Goal: Task Accomplishment & Management: Use online tool/utility

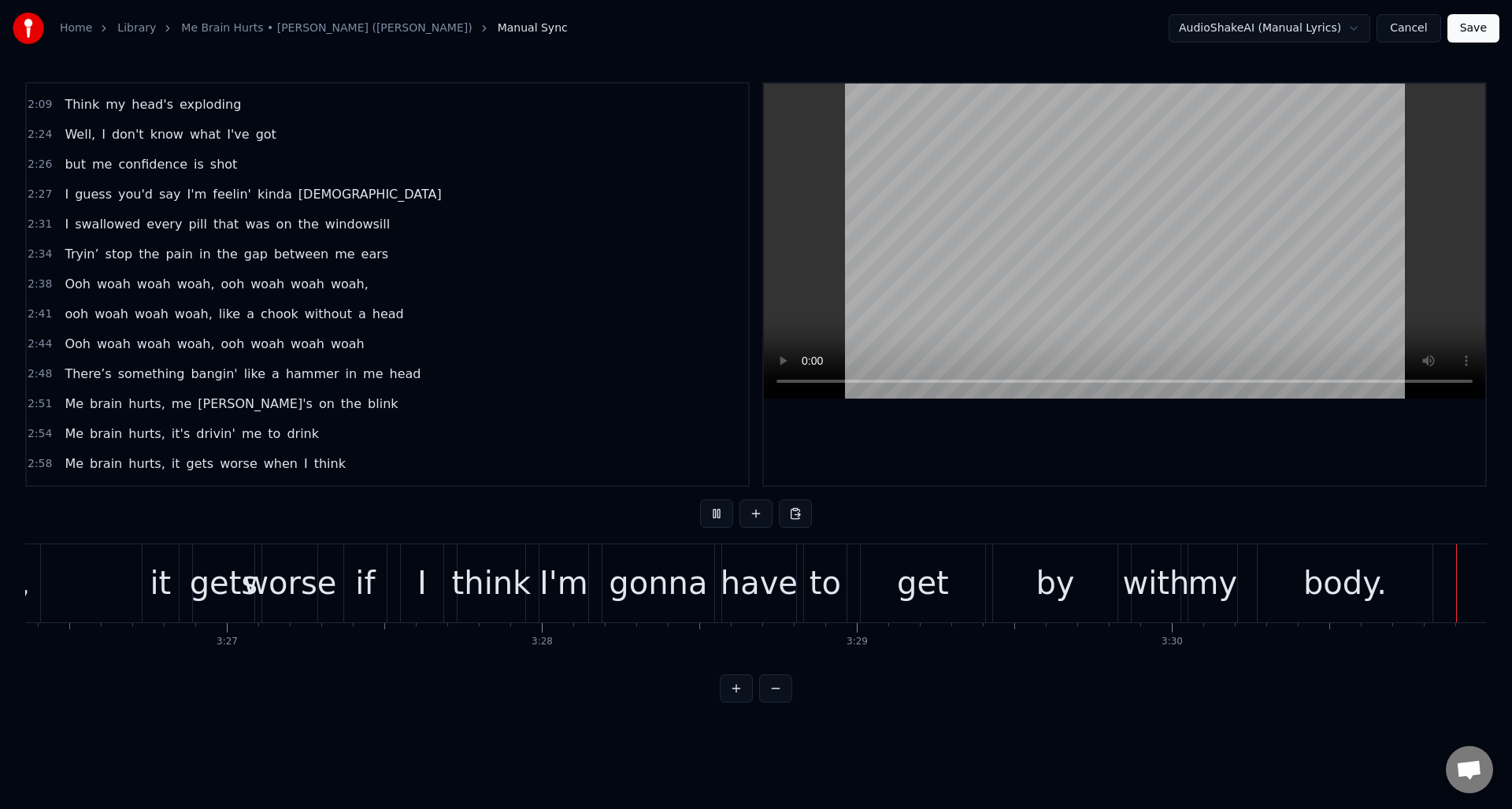
scroll to position [0, 65013]
click at [1372, 594] on div "body." at bounding box center [1344, 583] width 83 height 48
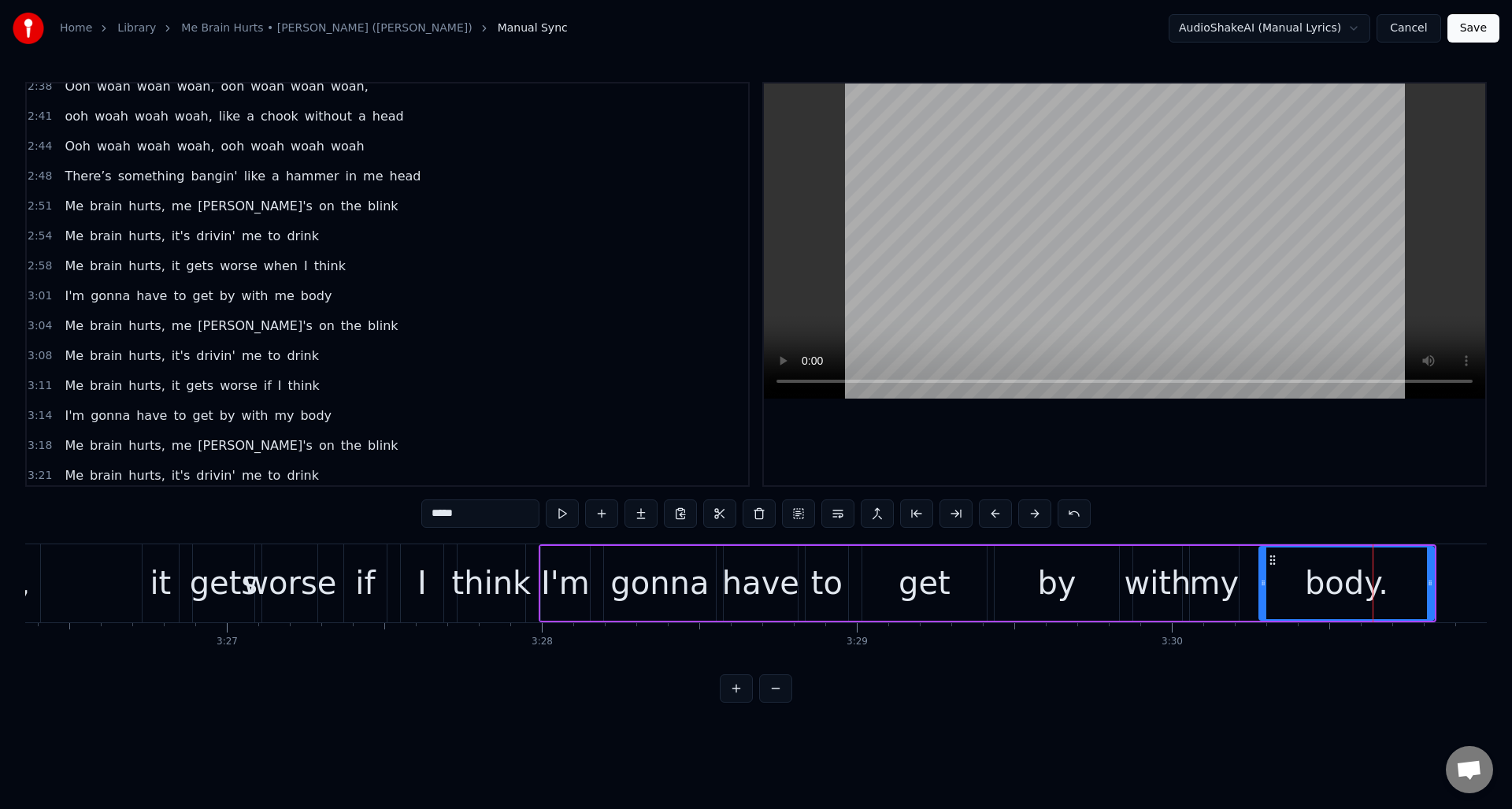
scroll to position [1155, 0]
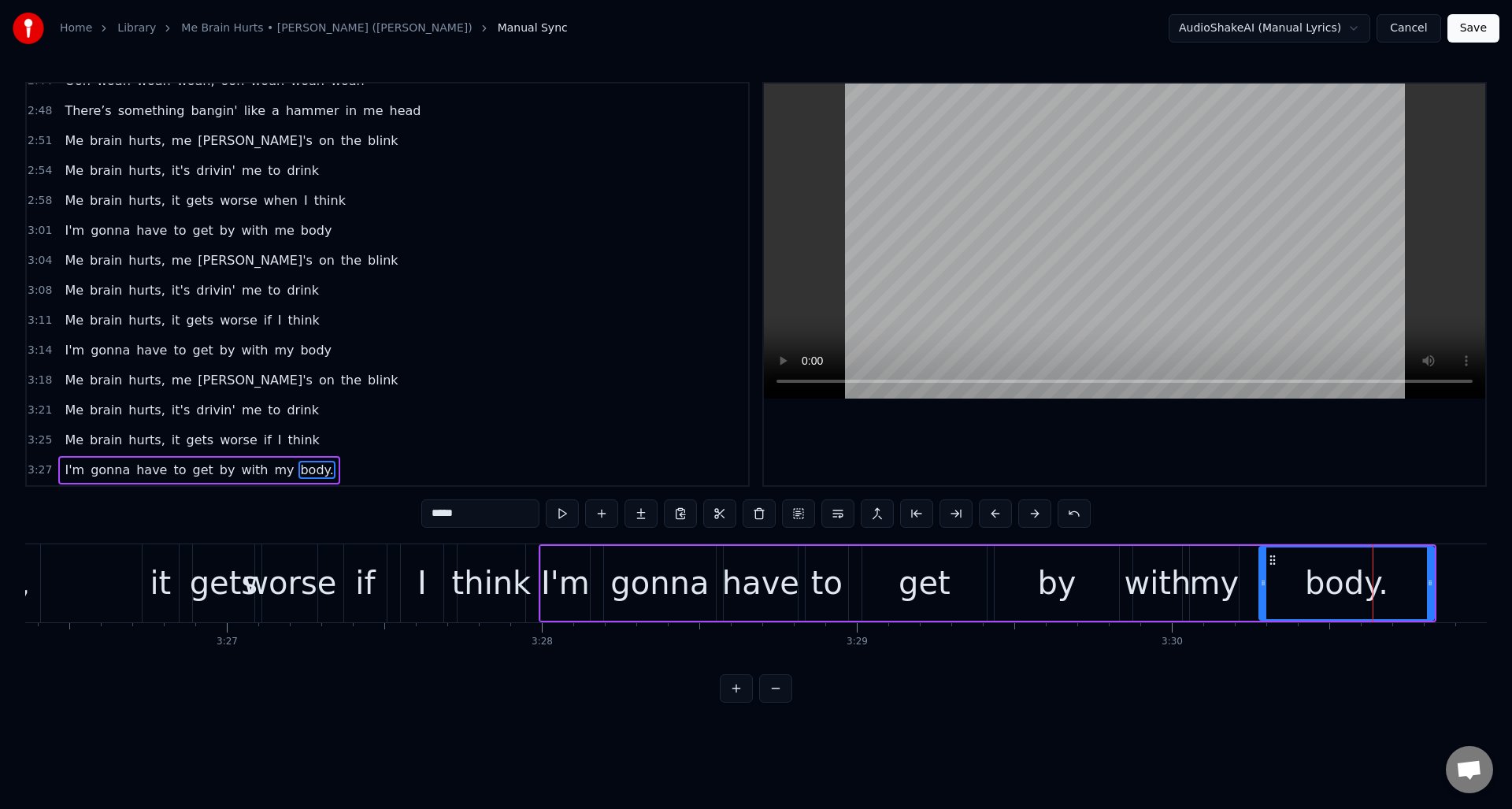
click at [474, 519] on input "*****" at bounding box center [481, 514] width 118 height 29
type input "********"
click at [87, 559] on div "Me brain hurts, it gets worse if I think" at bounding box center [74, 583] width 910 height 78
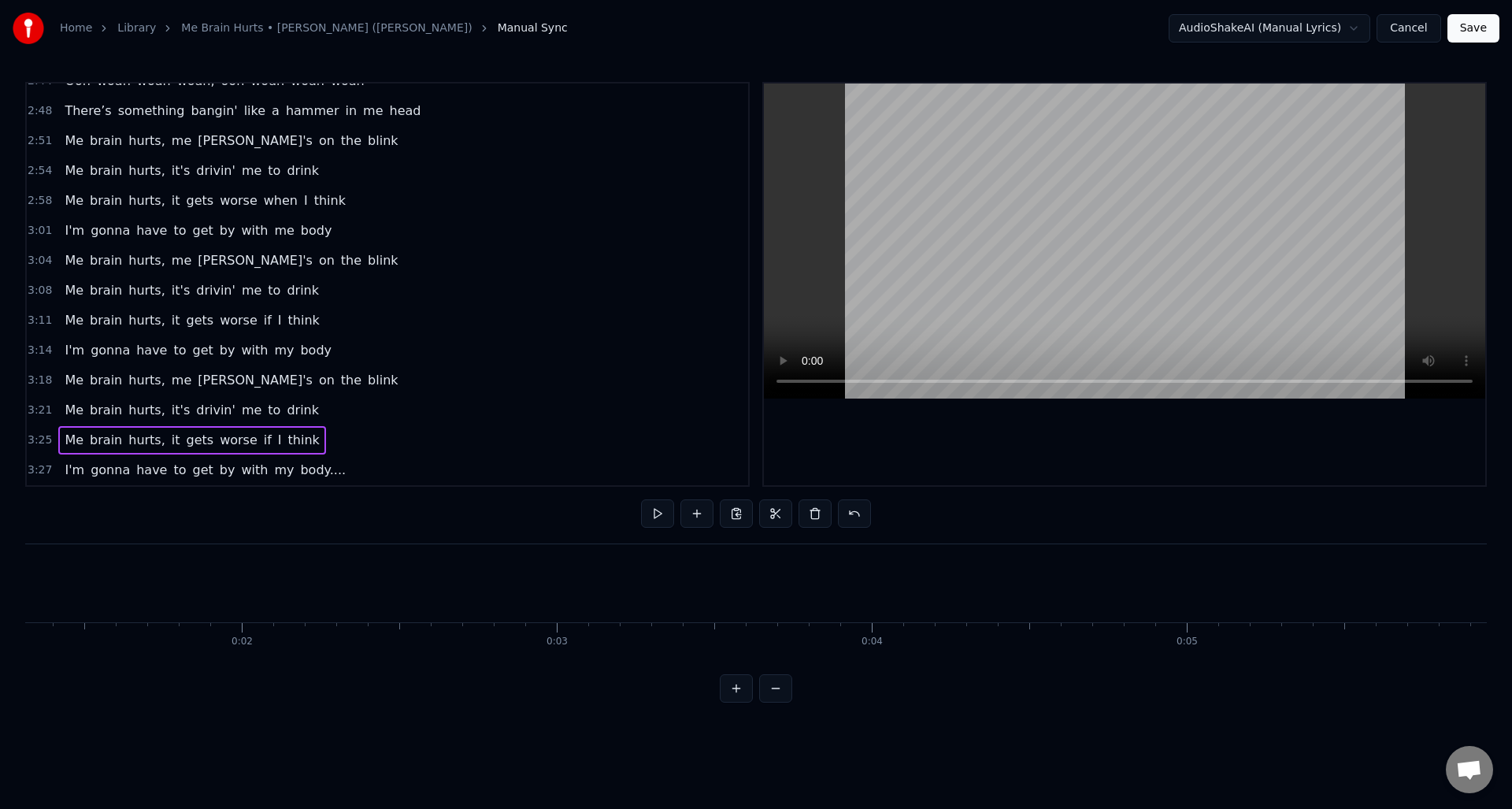
scroll to position [0, 0]
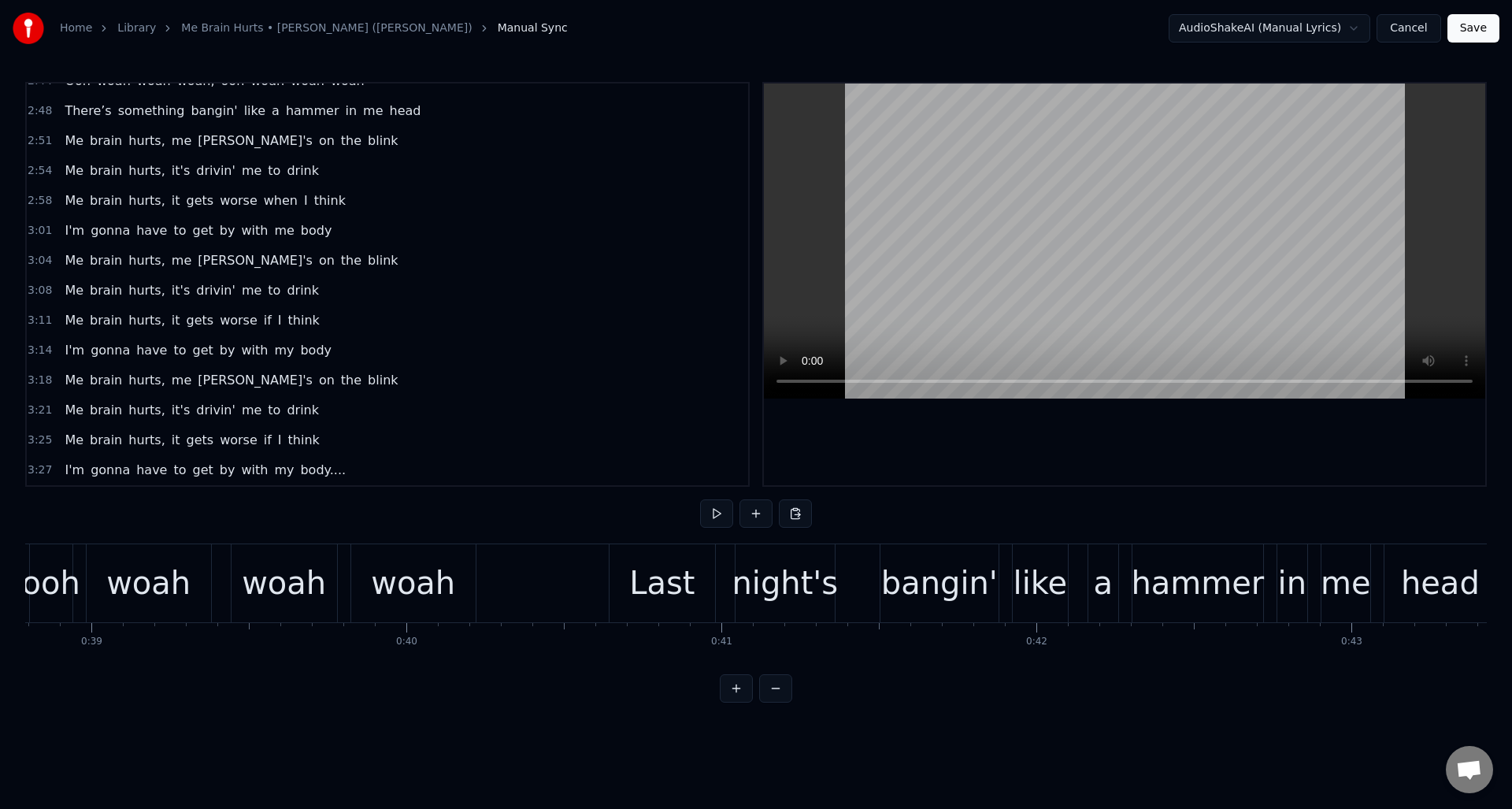
scroll to position [0, 12185]
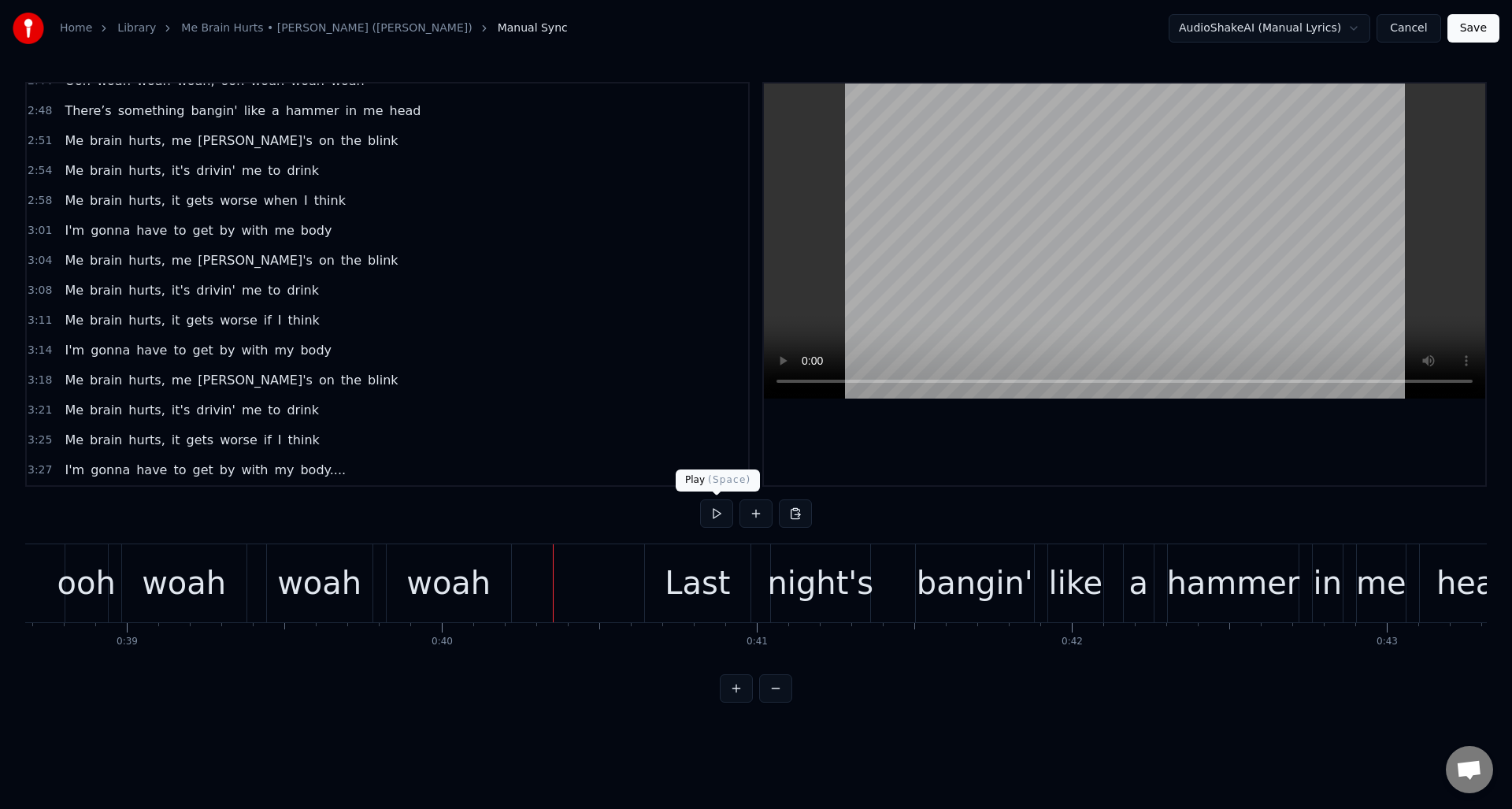
click at [713, 515] on button at bounding box center [717, 514] width 33 height 29
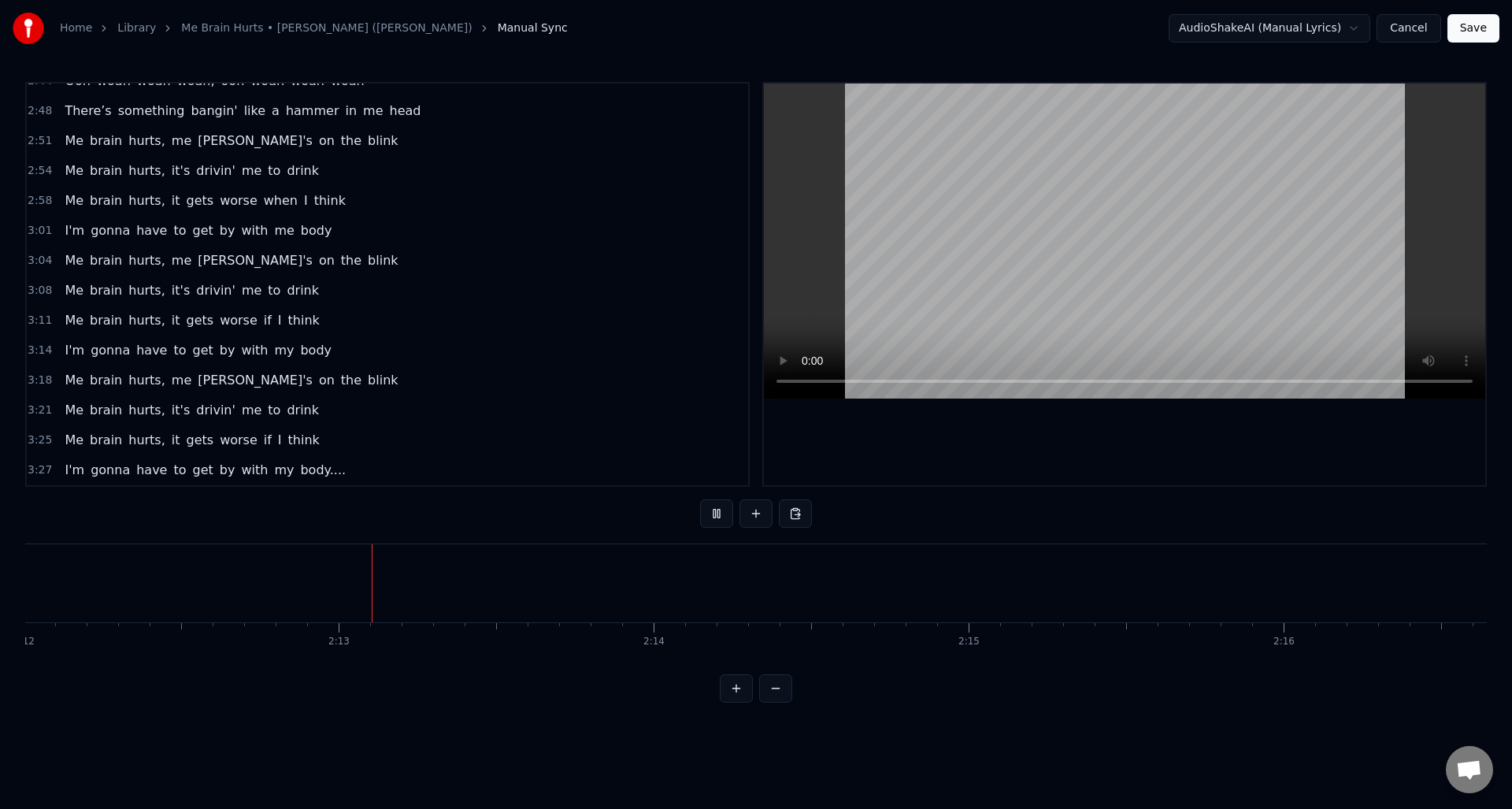
scroll to position [0, 41649]
click at [712, 509] on button at bounding box center [717, 514] width 33 height 29
click at [633, 587] on div "exploding" at bounding box center [416, 583] width 512 height 78
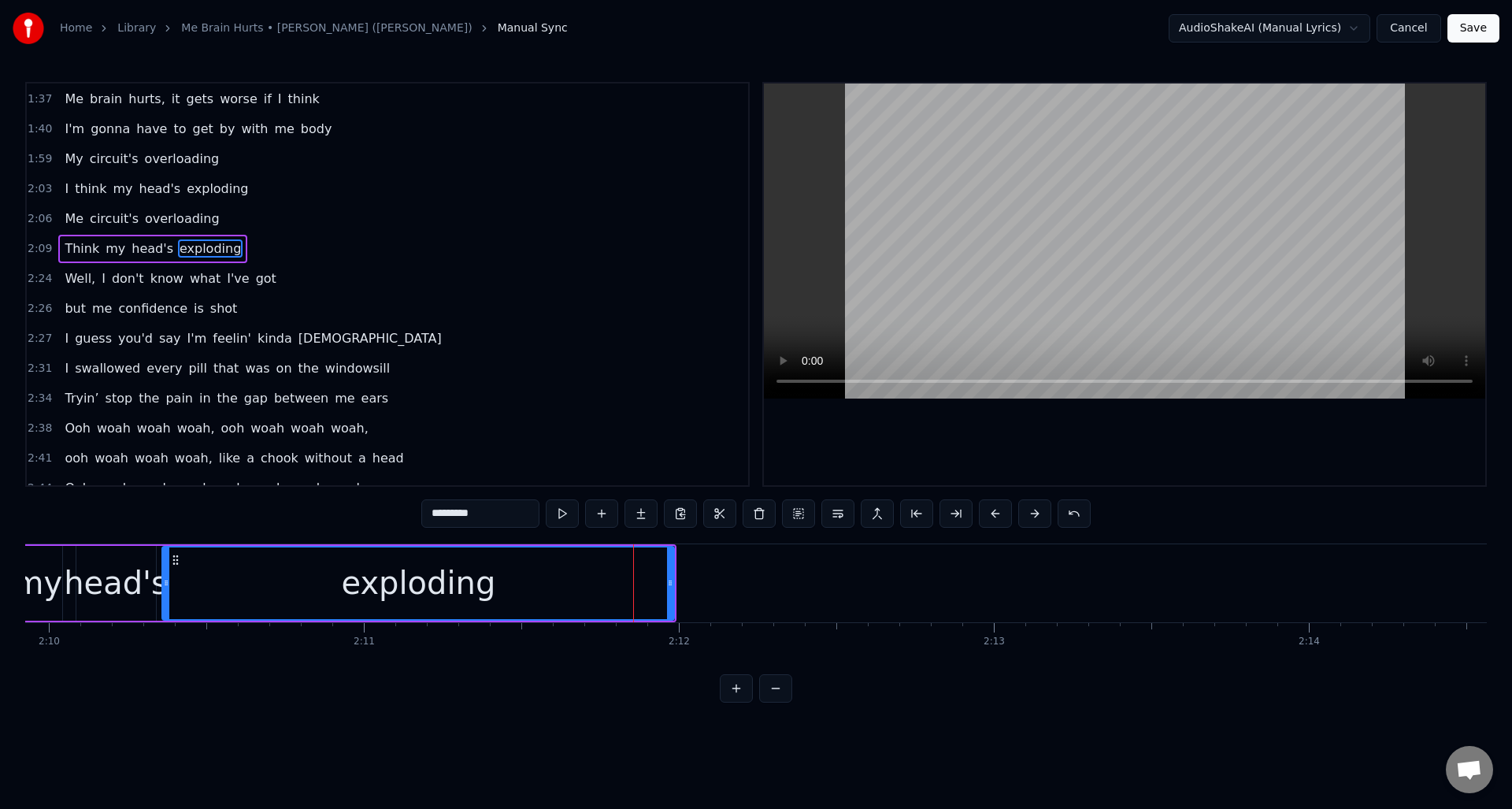
scroll to position [712, 0]
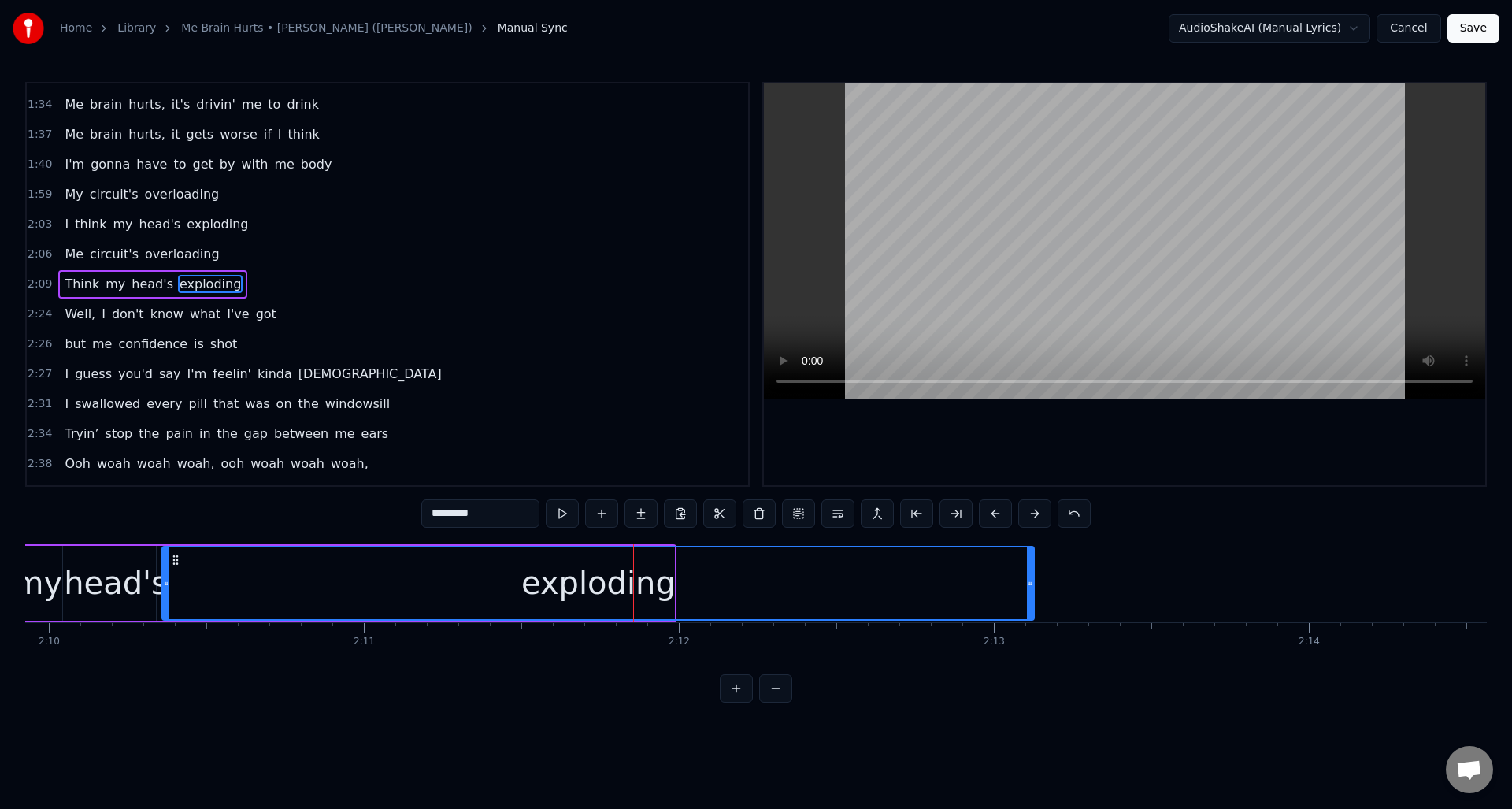
drag, startPoint x: 673, startPoint y: 591, endPoint x: 1032, endPoint y: 586, distance: 359.0
click at [1032, 586] on div at bounding box center [1030, 583] width 6 height 72
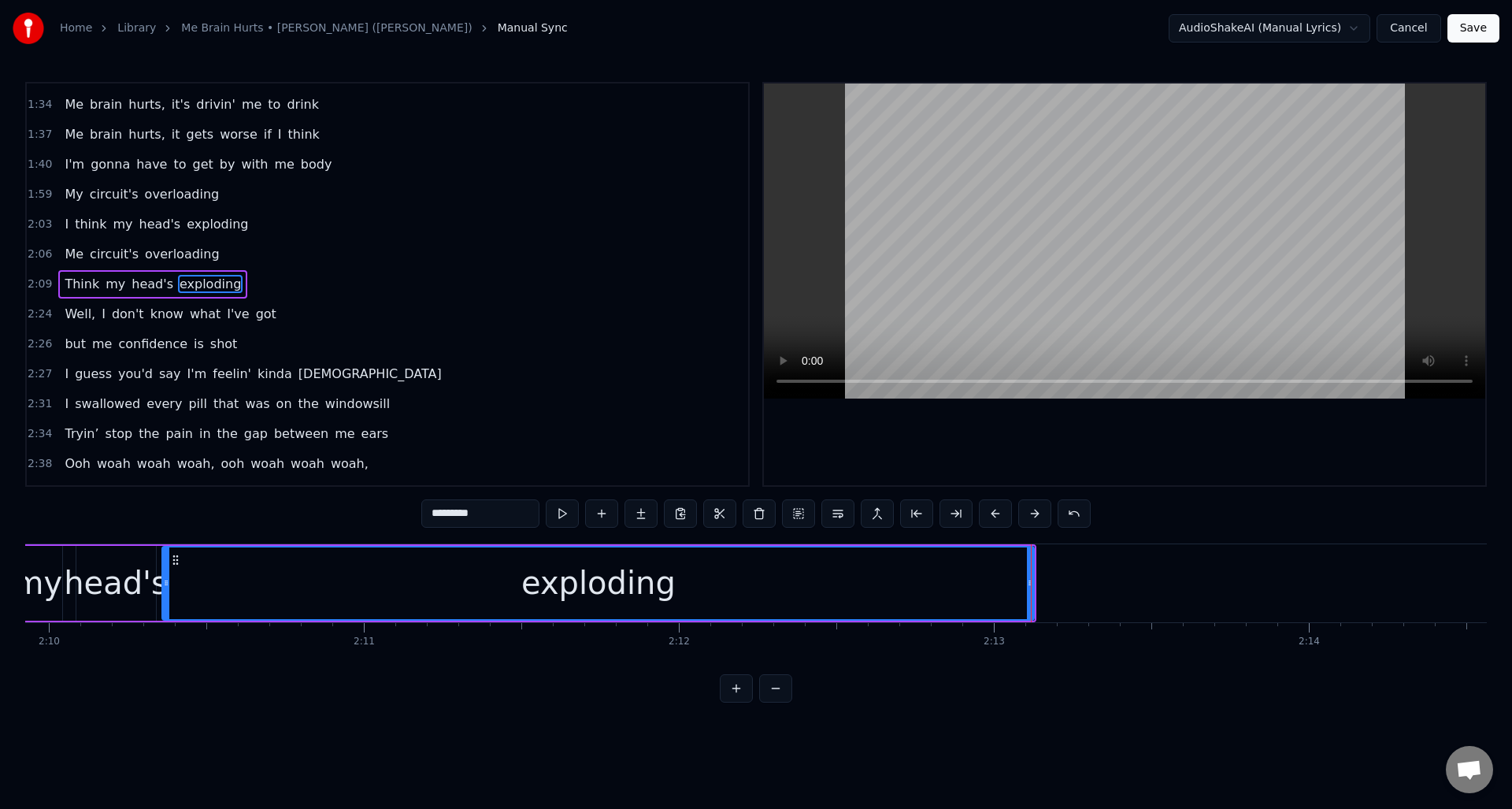
click at [191, 563] on div "exploding" at bounding box center [598, 583] width 870 height 72
click at [564, 514] on button at bounding box center [562, 514] width 33 height 29
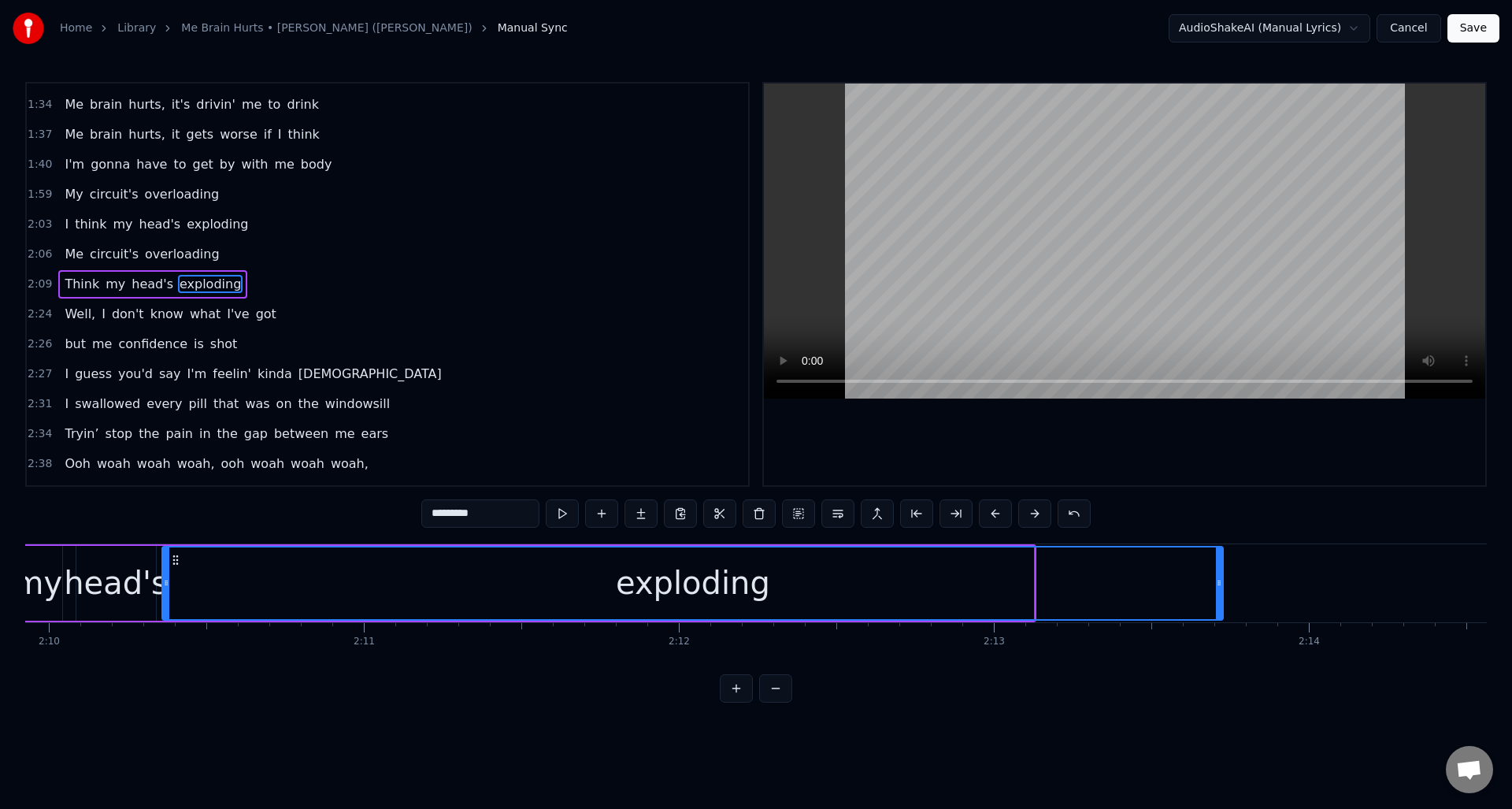
drag, startPoint x: 1032, startPoint y: 602, endPoint x: 1221, endPoint y: 583, distance: 190.0
click at [1221, 583] on div at bounding box center [1219, 583] width 6 height 72
click at [565, 520] on button at bounding box center [562, 514] width 33 height 29
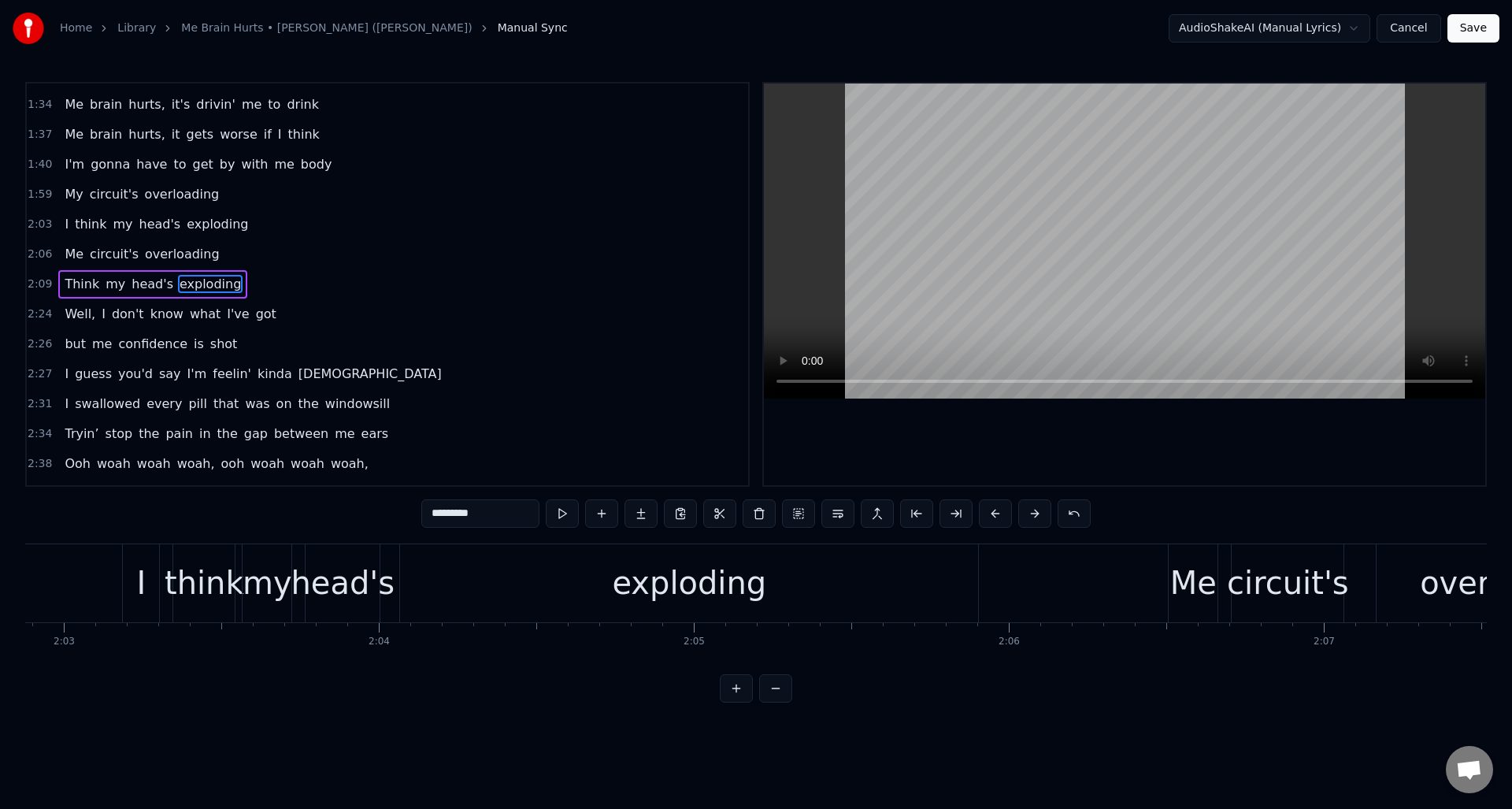
scroll to position [0, 38532]
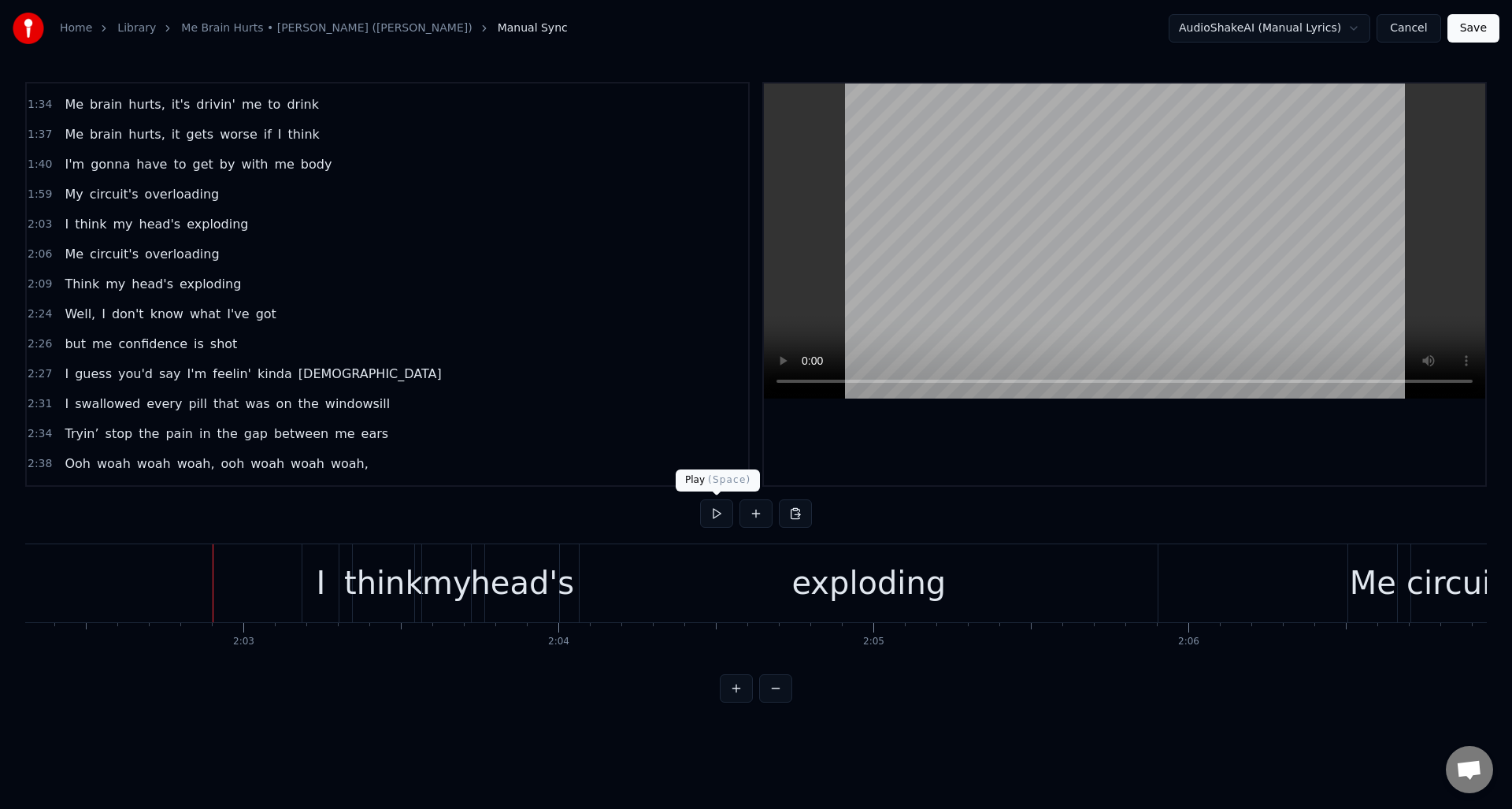
click at [715, 514] on button at bounding box center [717, 514] width 33 height 29
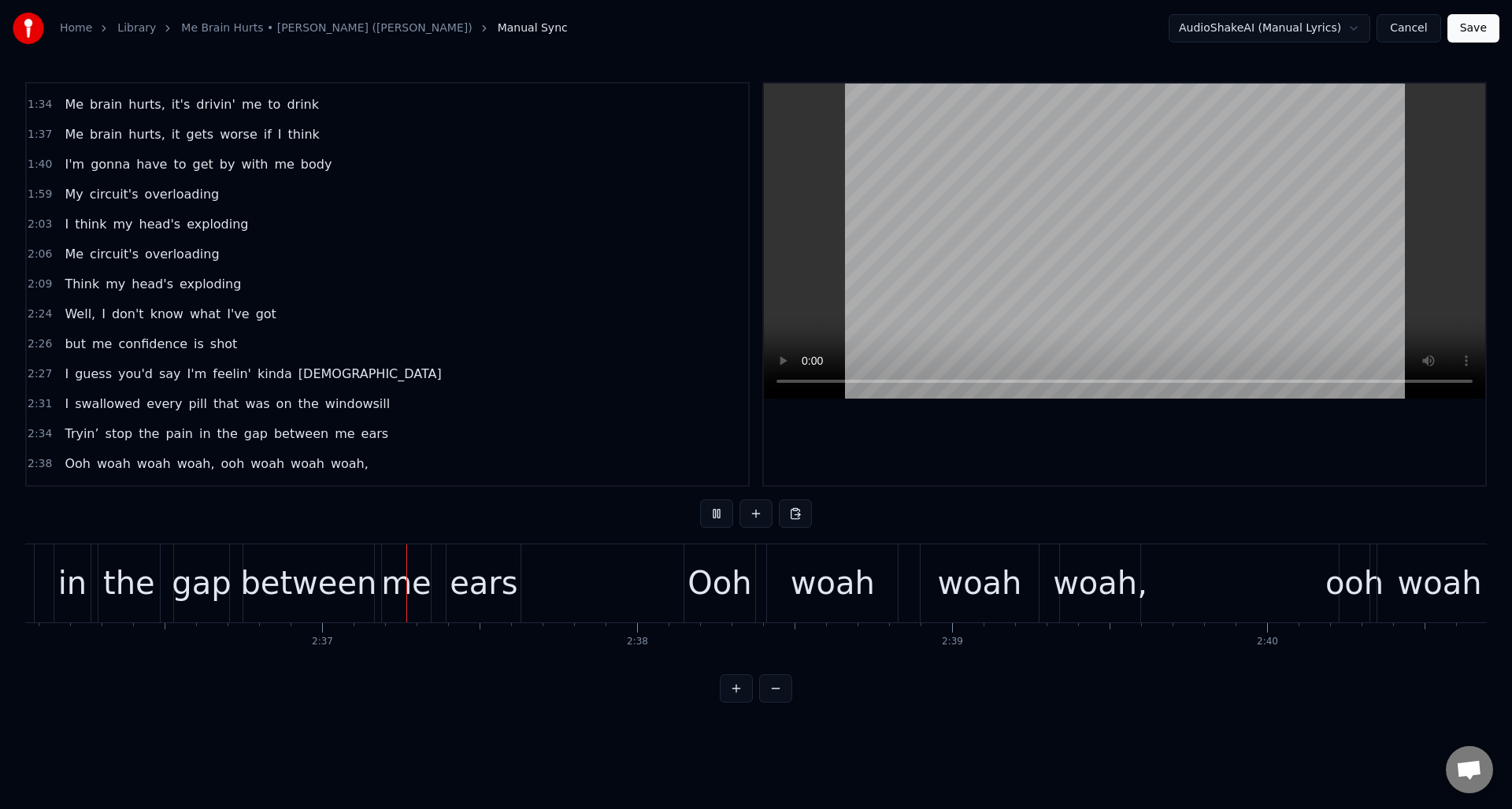
scroll to position [0, 49249]
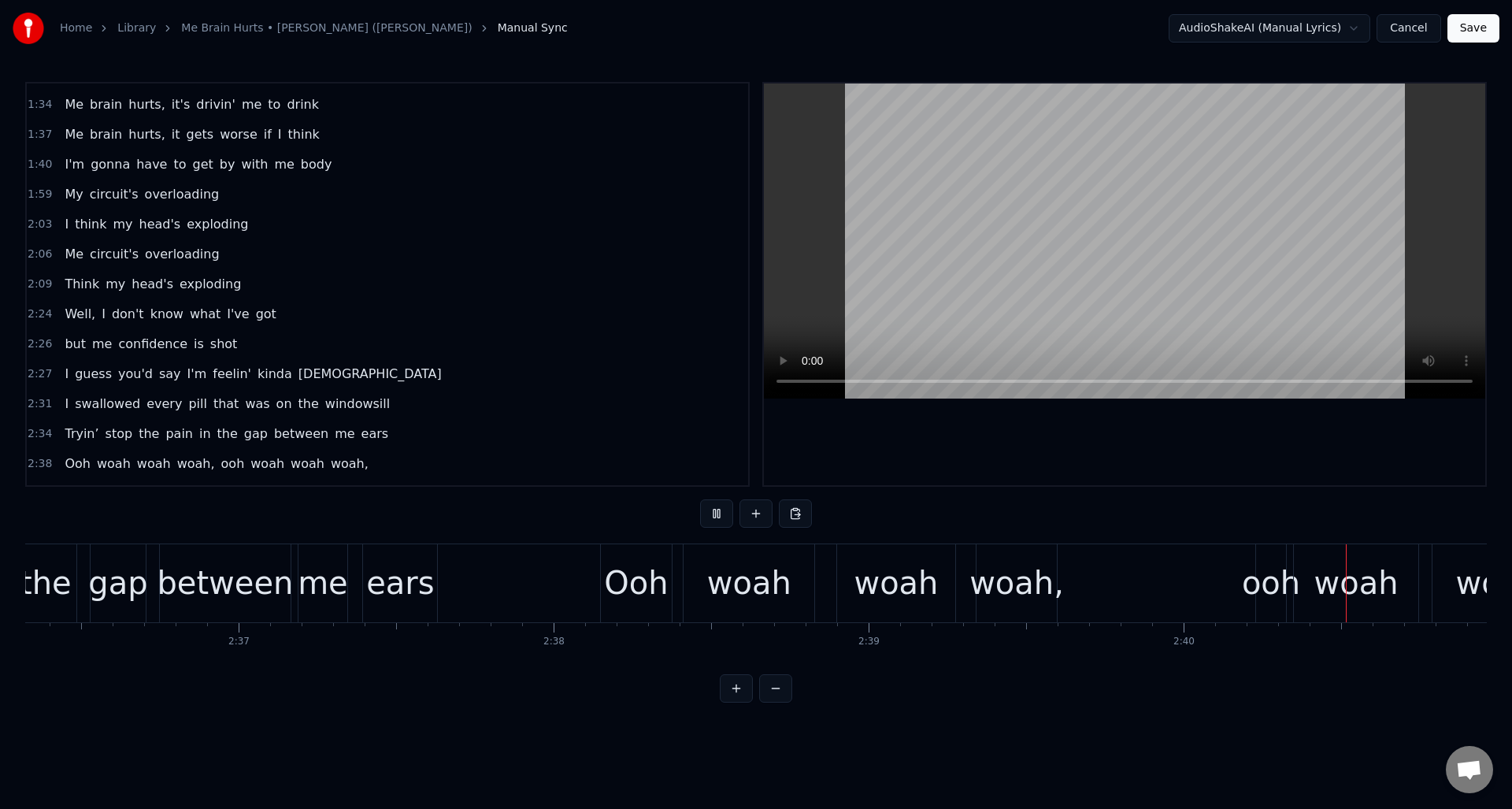
click at [715, 514] on button at bounding box center [717, 514] width 33 height 29
click at [721, 516] on button at bounding box center [717, 514] width 33 height 29
click at [738, 563] on div "woah" at bounding box center [750, 583] width 84 height 48
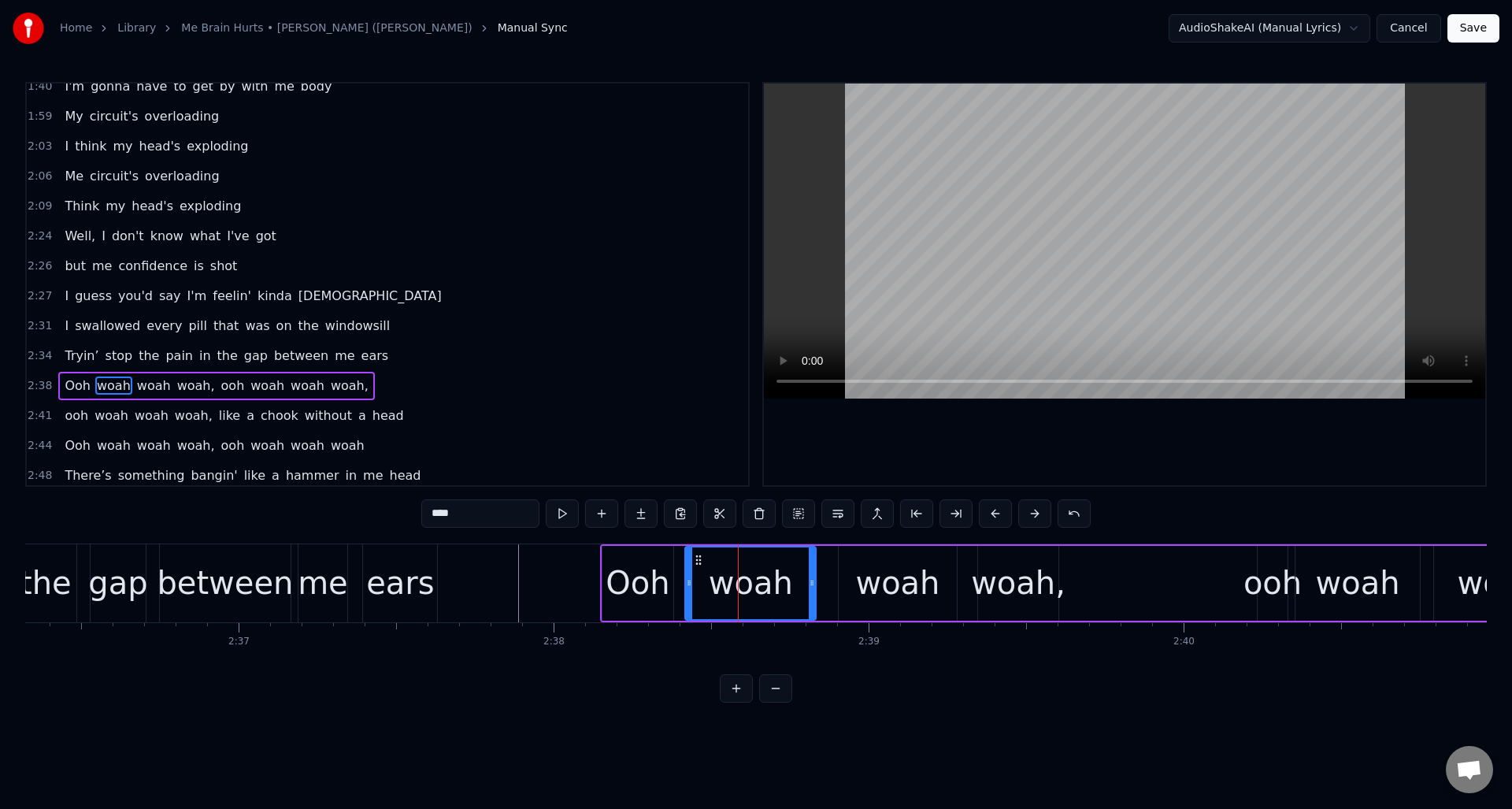
scroll to position [892, 0]
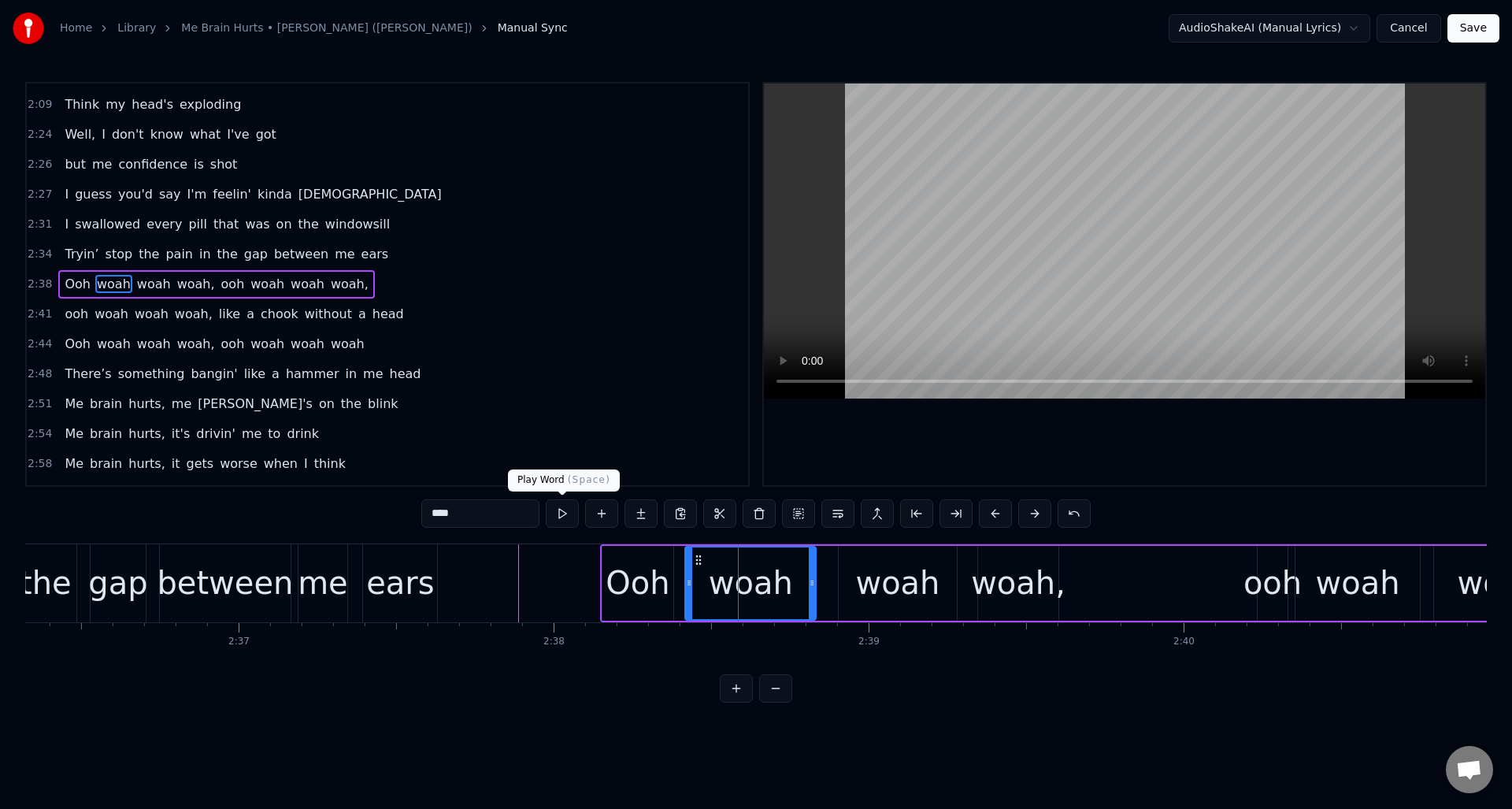
click at [568, 514] on button at bounding box center [562, 514] width 33 height 29
click at [870, 573] on div "woah" at bounding box center [898, 583] width 84 height 48
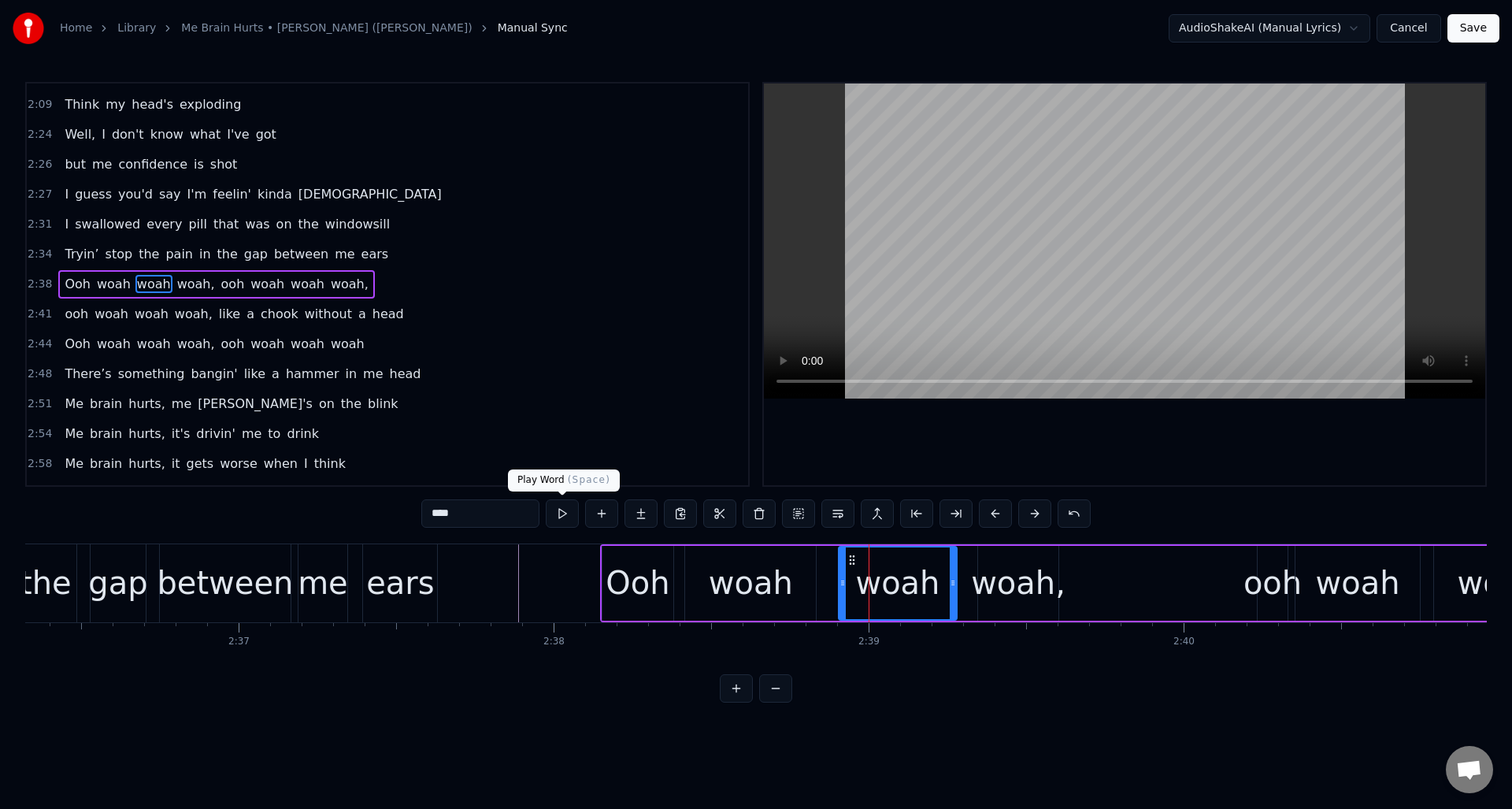
click at [564, 514] on button at bounding box center [562, 514] width 33 height 29
click at [990, 571] on div "woah," at bounding box center [1018, 583] width 94 height 48
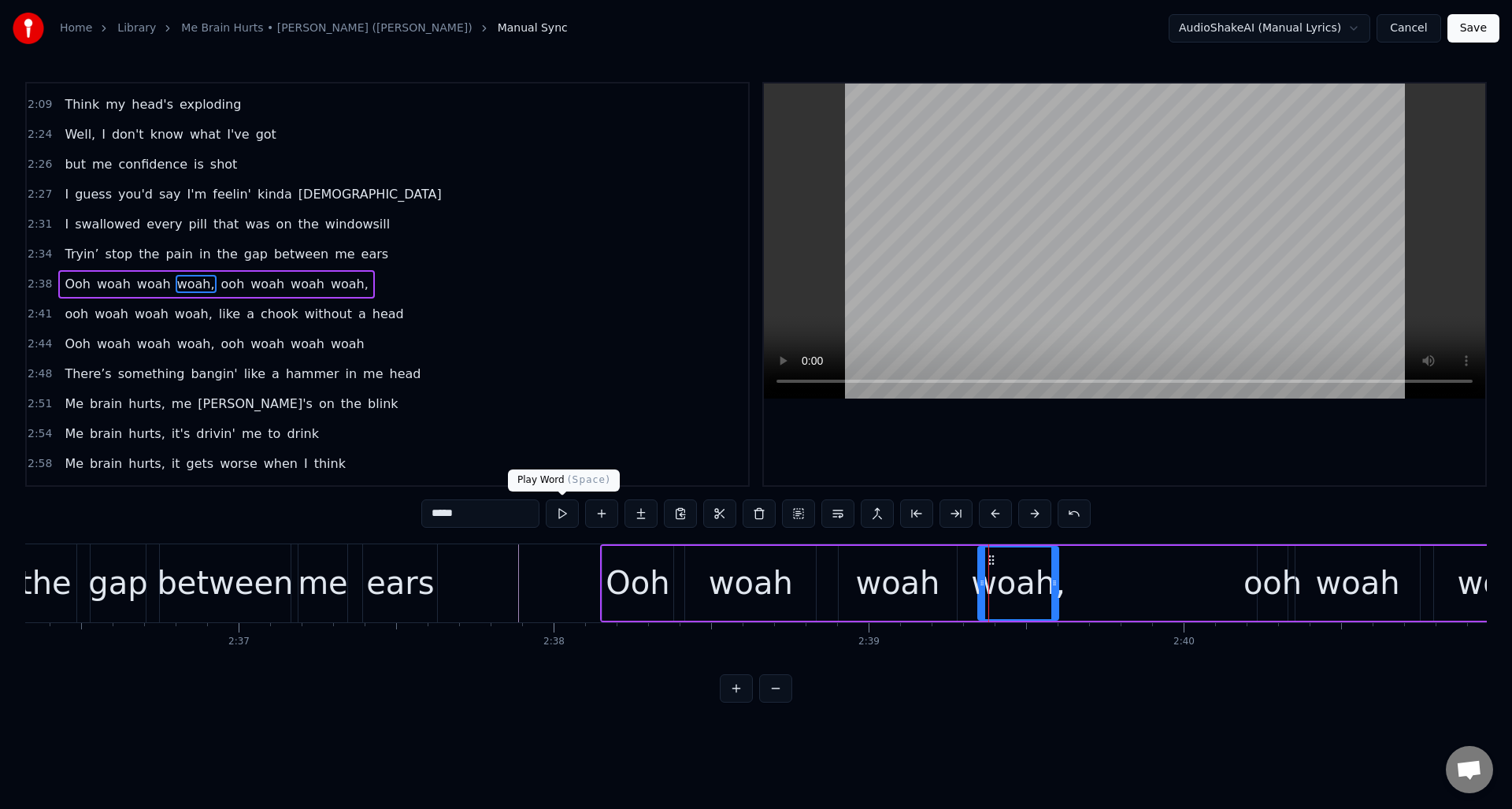
click at [567, 511] on button at bounding box center [562, 514] width 33 height 29
click at [867, 569] on div "woah" at bounding box center [898, 583] width 84 height 48
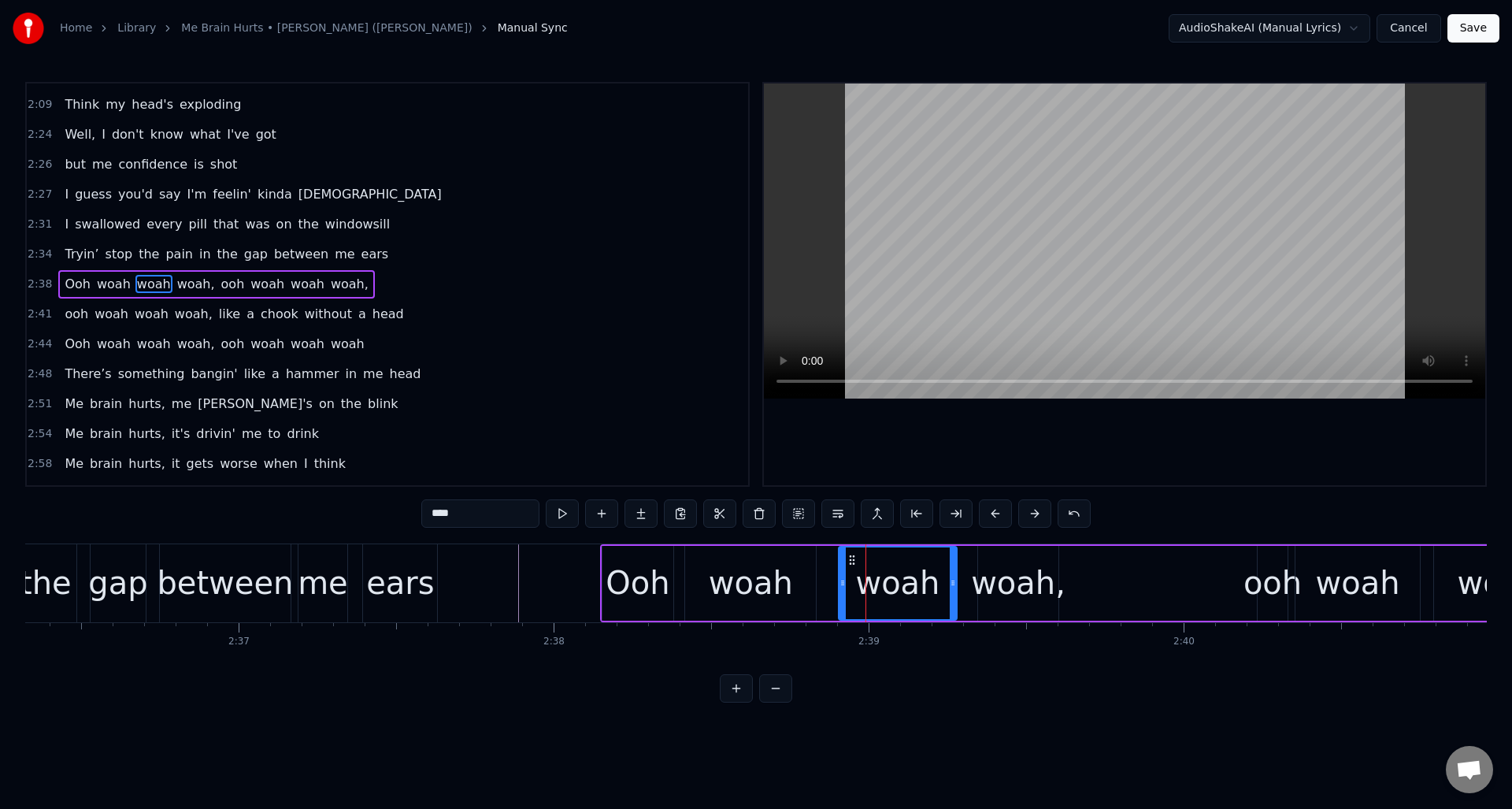
click at [797, 569] on div "woah" at bounding box center [751, 583] width 131 height 74
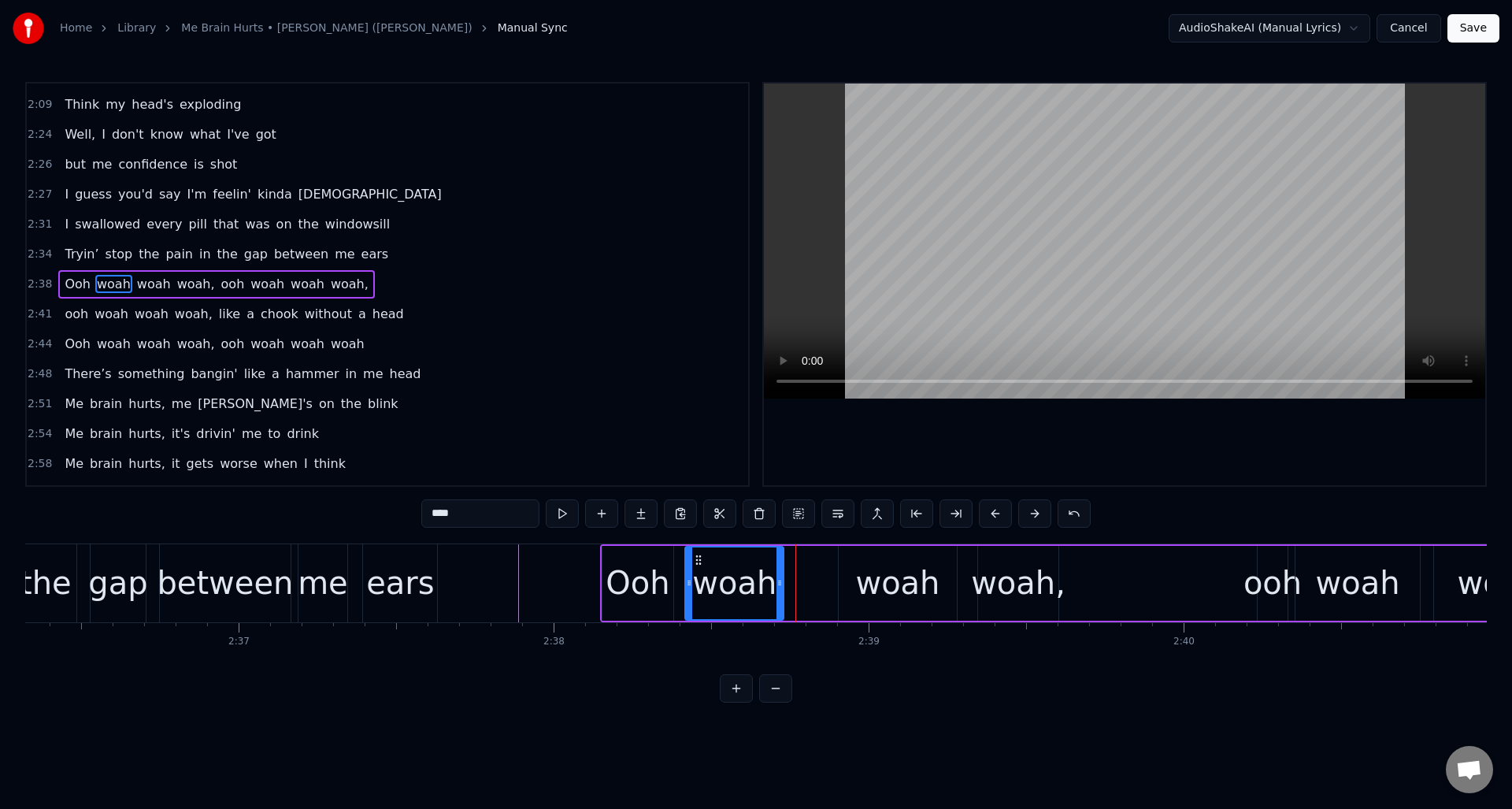
drag, startPoint x: 812, startPoint y: 571, endPoint x: 780, endPoint y: 571, distance: 32.0
click at [780, 571] on div at bounding box center [779, 583] width 6 height 72
click at [886, 566] on div "woah" at bounding box center [898, 583] width 84 height 48
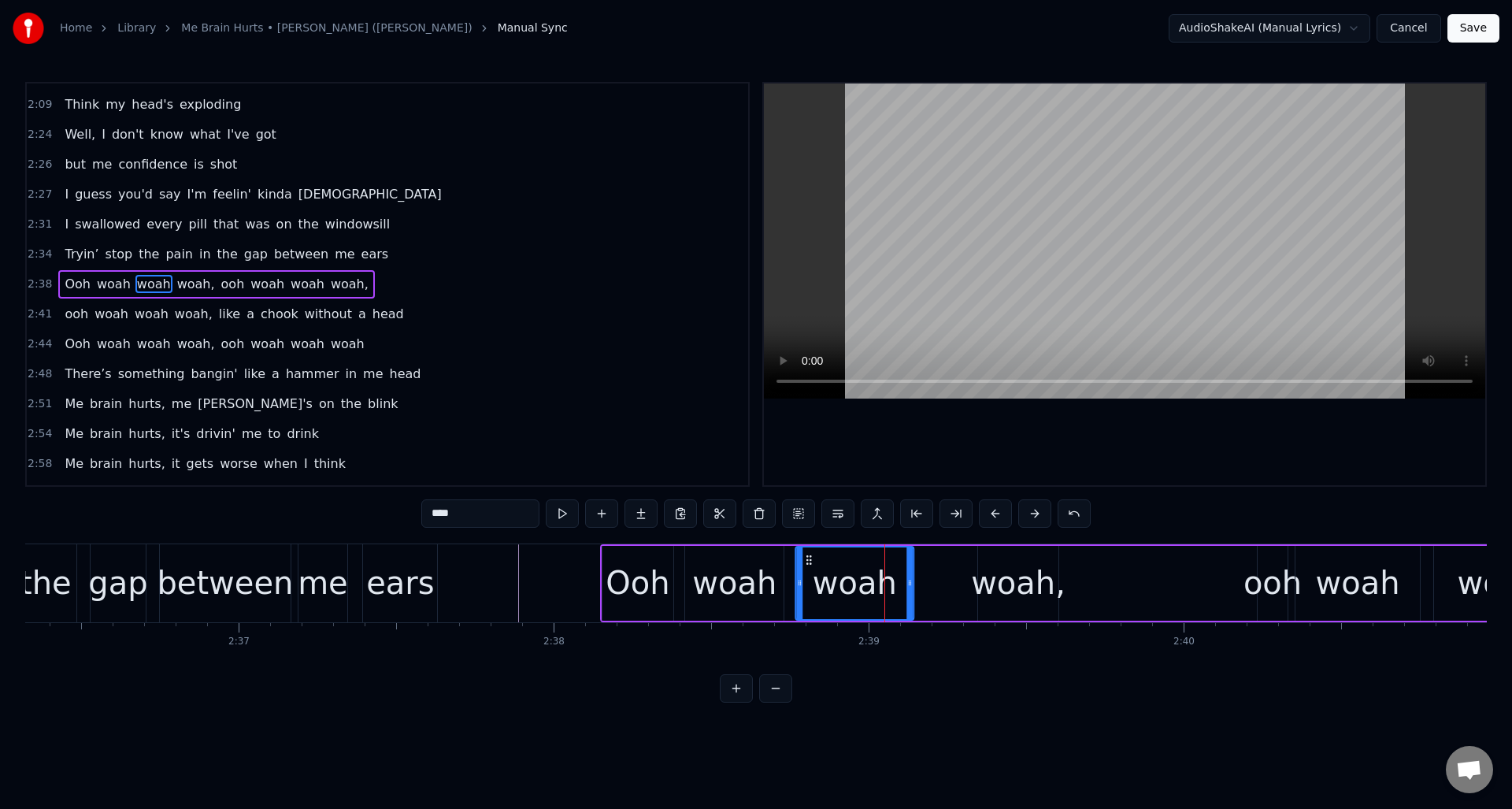
click at [806, 564] on icon at bounding box center [809, 560] width 13 height 13
drag, startPoint x: 909, startPoint y: 566, endPoint x: 880, endPoint y: 570, distance: 29.3
click at [875, 571] on div at bounding box center [876, 583] width 6 height 72
click at [993, 564] on div "woah," at bounding box center [1018, 583] width 94 height 48
type input "*****"
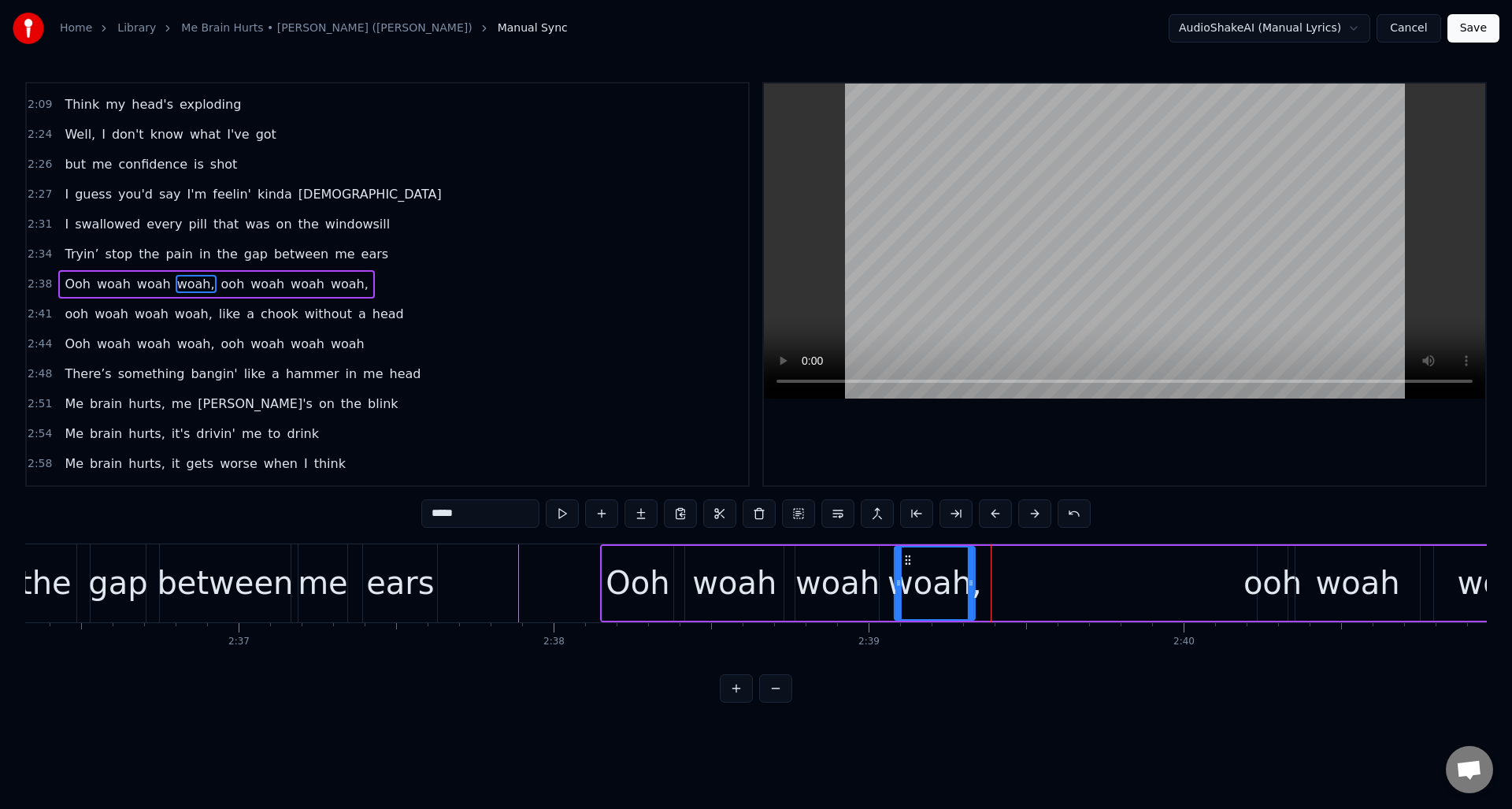
drag, startPoint x: 988, startPoint y: 559, endPoint x: 906, endPoint y: 561, distance: 82.0
click at [906, 561] on icon at bounding box center [908, 560] width 13 height 13
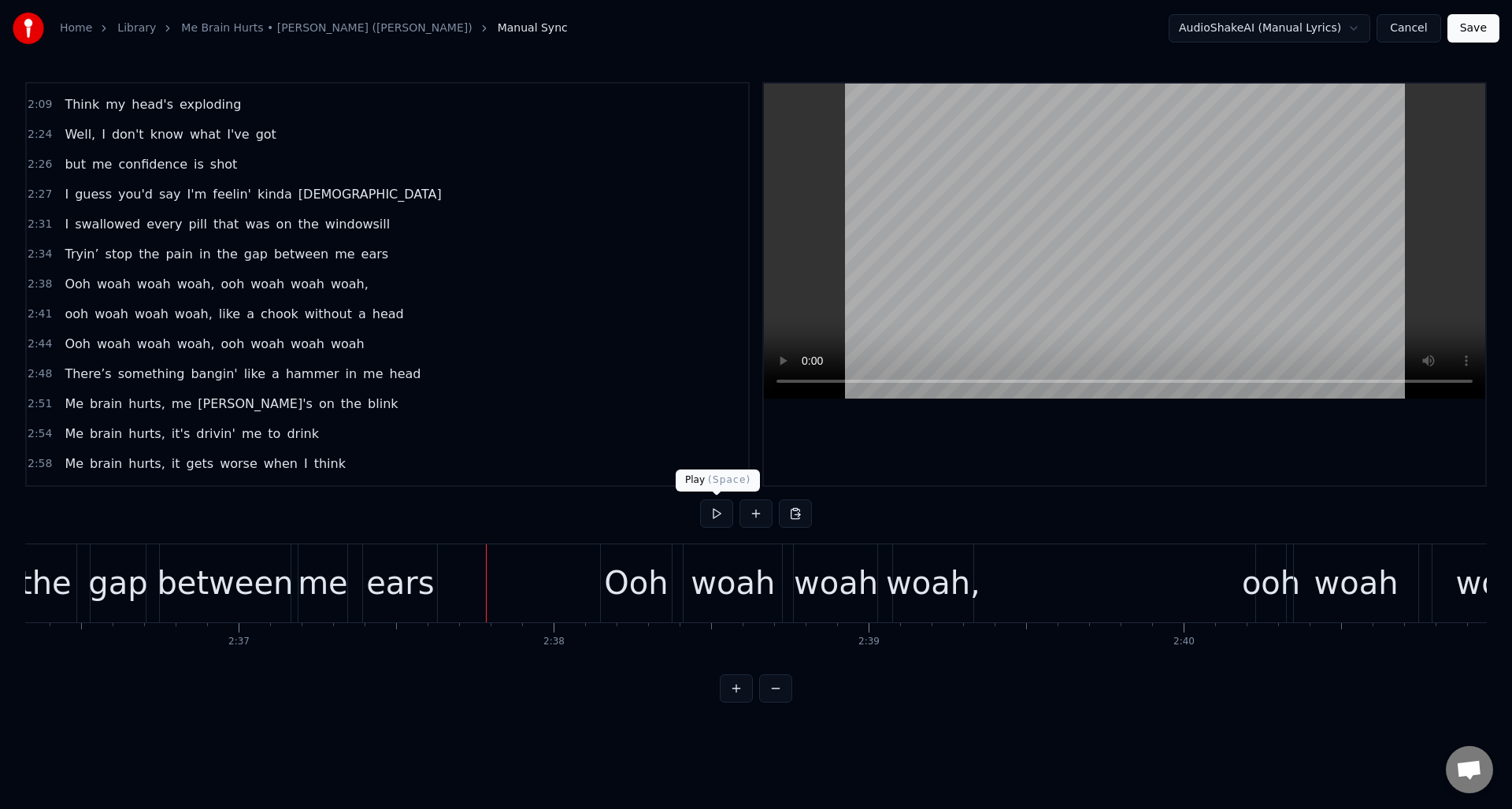
click at [720, 520] on button at bounding box center [717, 514] width 33 height 29
click at [718, 517] on button at bounding box center [717, 514] width 33 height 29
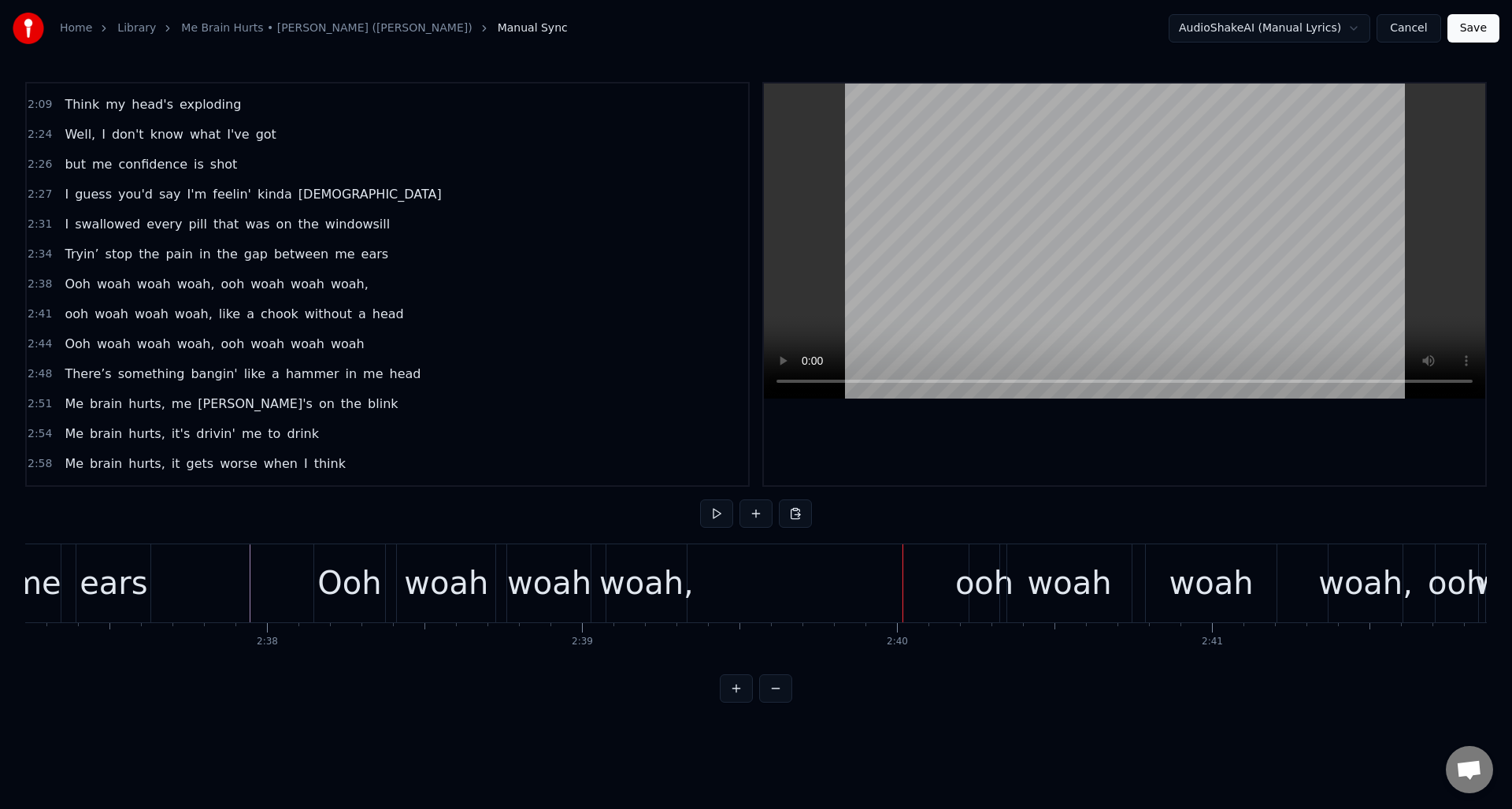
scroll to position [0, 49570]
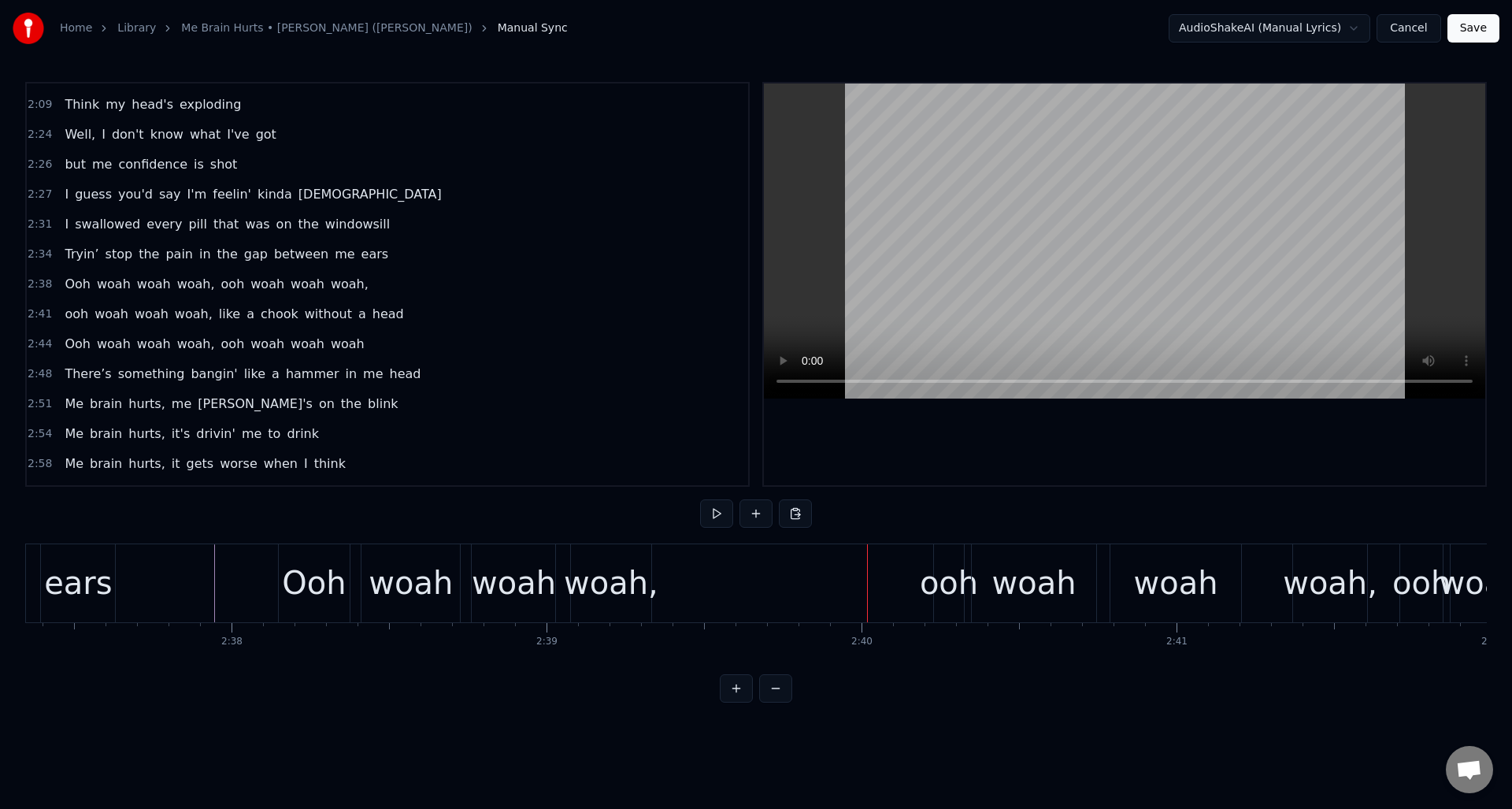
click at [948, 568] on div "ooh" at bounding box center [949, 583] width 58 height 48
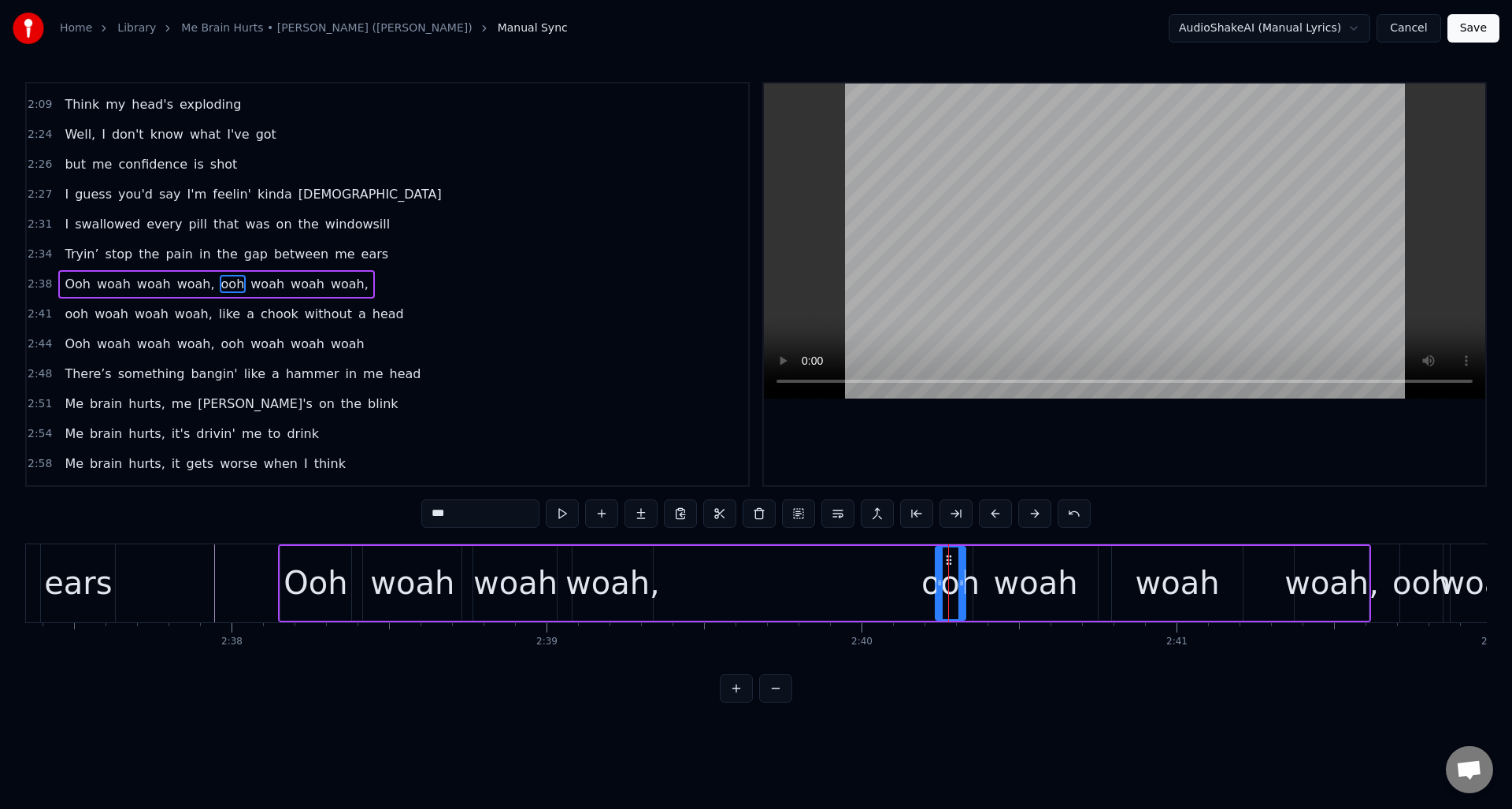
click at [413, 281] on div "2:38 Ooh woah woah woah, ooh woah woah woah," at bounding box center [387, 283] width 721 height 30
click at [875, 568] on div "Ooh woah woah woah, ooh woah woah woah," at bounding box center [824, 583] width 1093 height 78
click at [942, 563] on div "ooh" at bounding box center [951, 583] width 58 height 48
drag, startPoint x: 938, startPoint y: 563, endPoint x: 908, endPoint y: 567, distance: 30.3
click at [908, 567] on div at bounding box center [908, 583] width 6 height 72
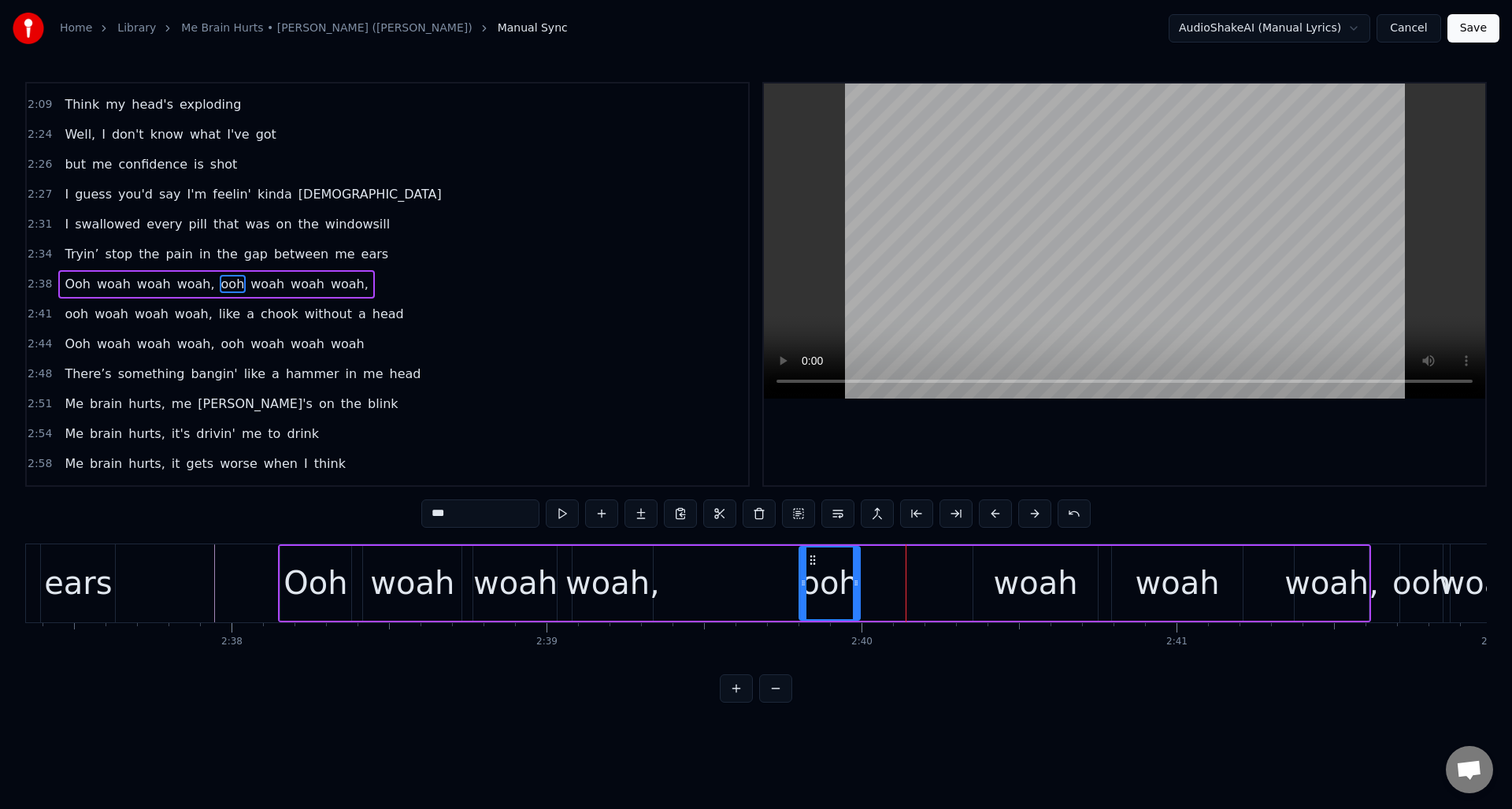
drag, startPoint x: 916, startPoint y: 558, endPoint x: 811, endPoint y: 568, distance: 105.5
click at [811, 568] on div "ooh" at bounding box center [830, 583] width 59 height 72
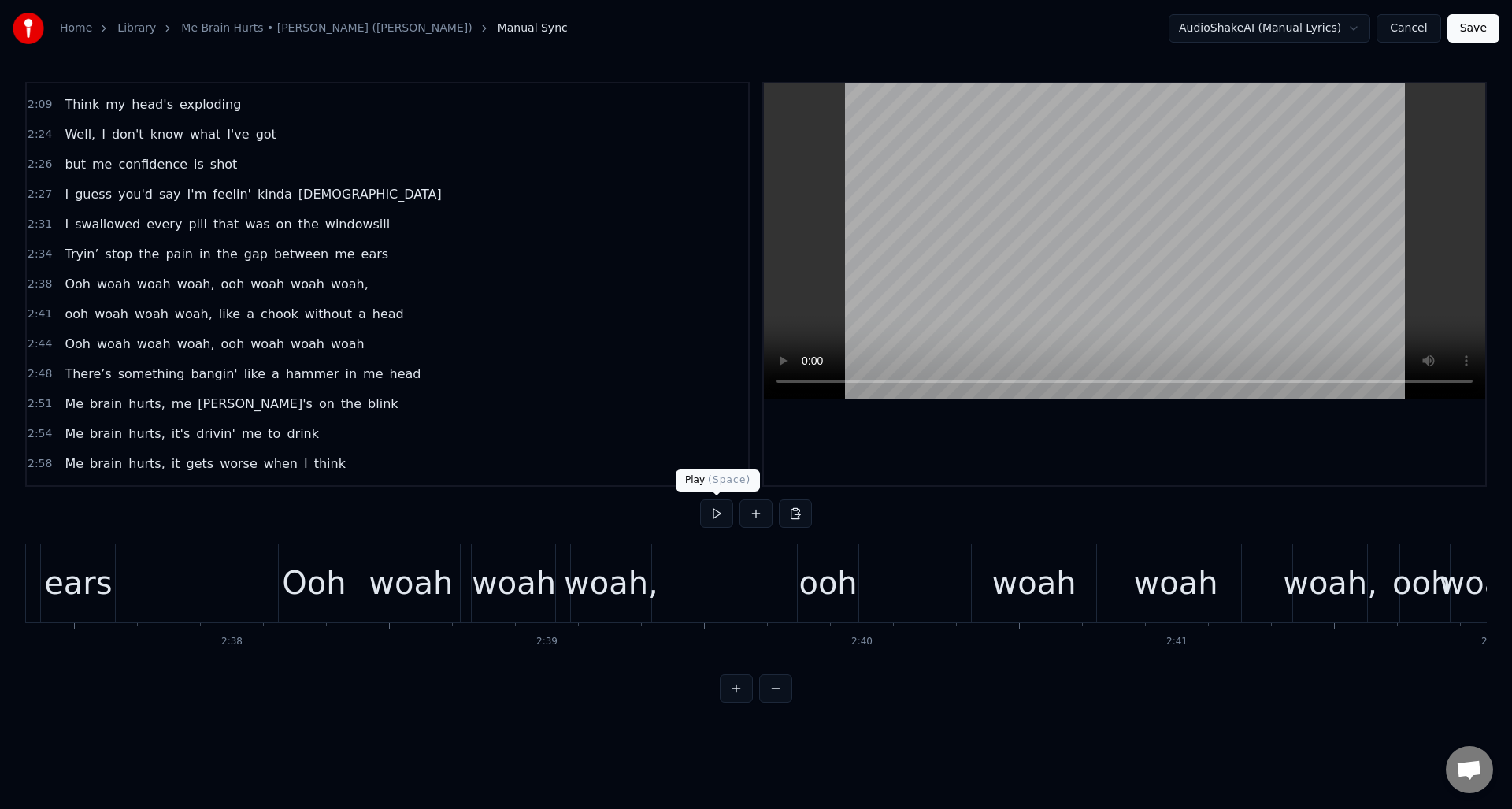
click at [715, 510] on button at bounding box center [717, 514] width 33 height 29
drag, startPoint x: 715, startPoint y: 510, endPoint x: 723, endPoint y: 518, distance: 11.3
click at [716, 510] on button at bounding box center [717, 514] width 33 height 29
click at [807, 553] on div "ooh" at bounding box center [829, 583] width 61 height 78
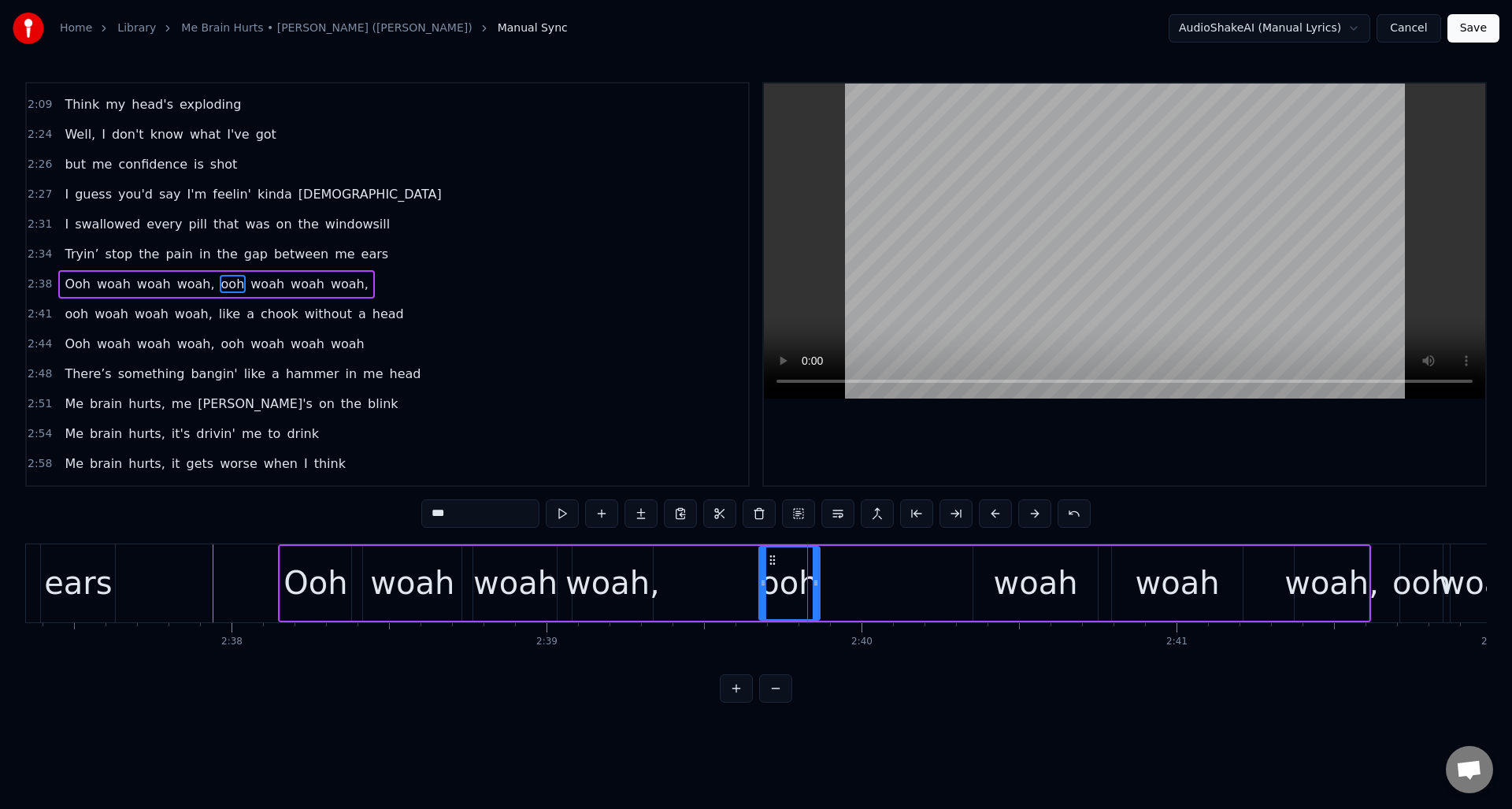
click at [769, 557] on icon at bounding box center [773, 560] width 13 height 13
click at [997, 555] on div "woah" at bounding box center [1036, 583] width 125 height 74
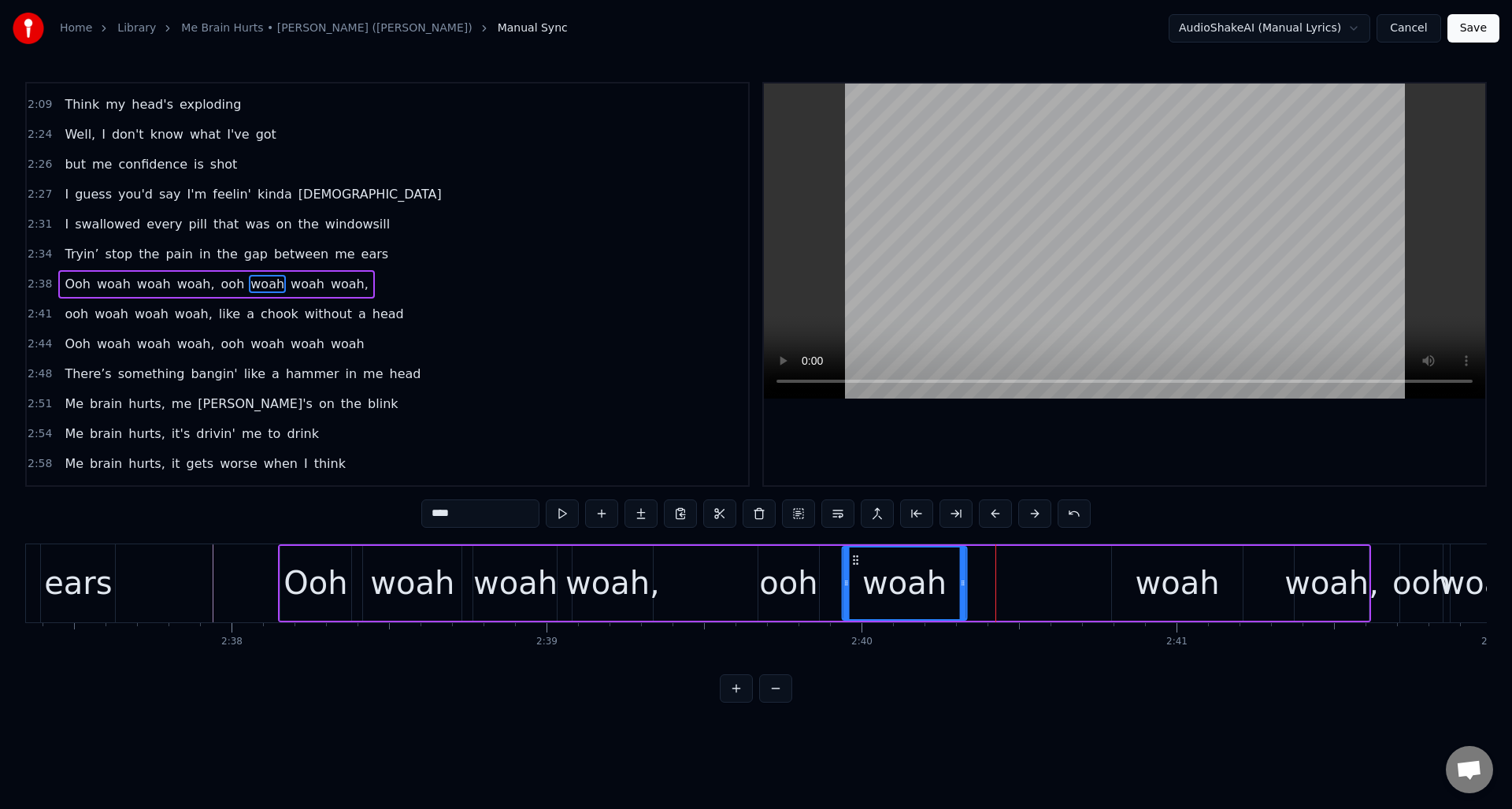
drag, startPoint x: 983, startPoint y: 556, endPoint x: 874, endPoint y: 565, distance: 109.4
click at [852, 568] on div "woah" at bounding box center [905, 583] width 123 height 72
click at [1147, 563] on div "woah" at bounding box center [1177, 583] width 84 height 48
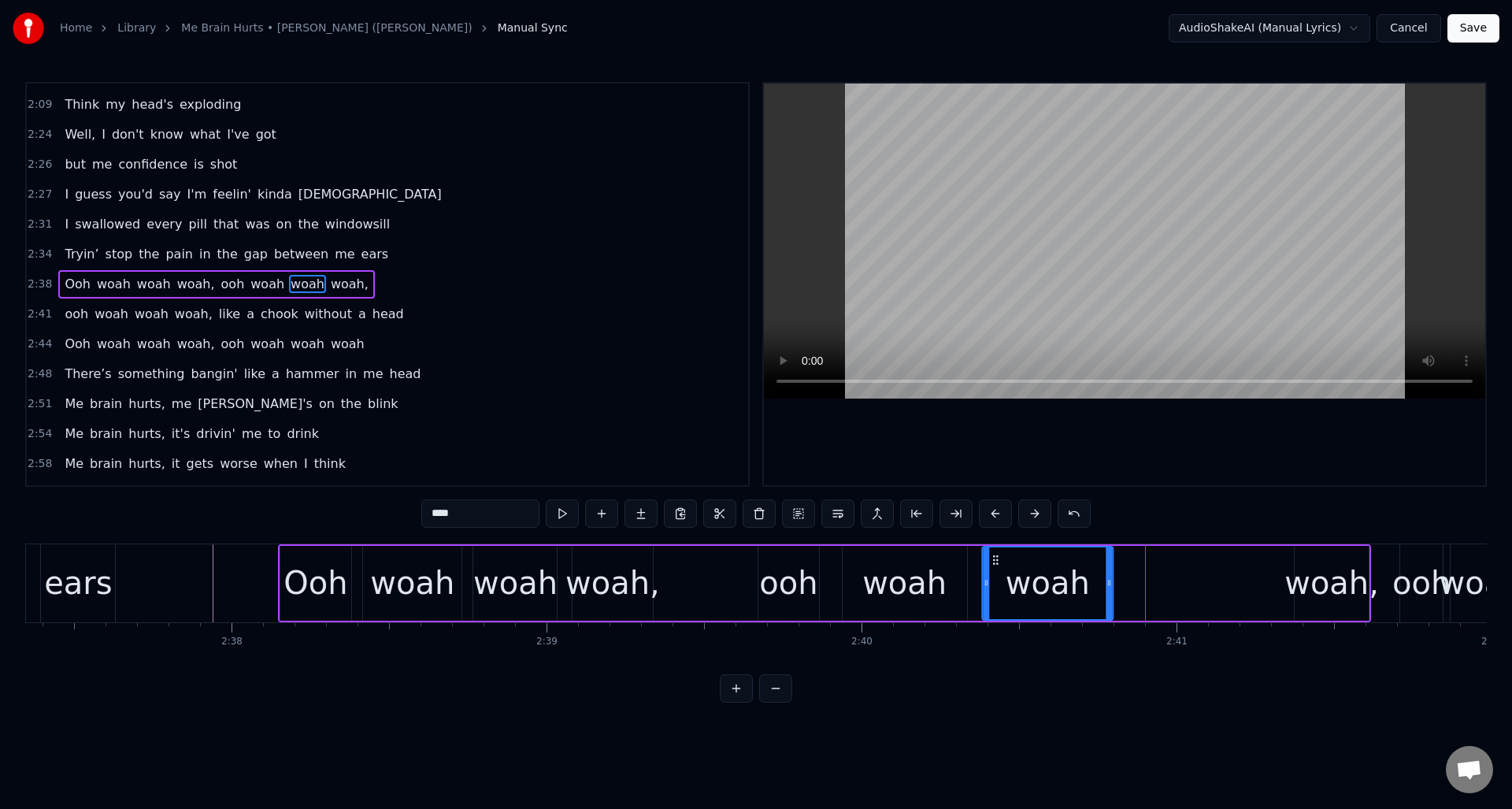
drag, startPoint x: 1125, startPoint y: 559, endPoint x: 1039, endPoint y: 571, distance: 86.8
click at [996, 574] on div "woah" at bounding box center [1047, 583] width 129 height 72
click at [1323, 565] on div "woah," at bounding box center [1331, 583] width 94 height 48
type input "*****"
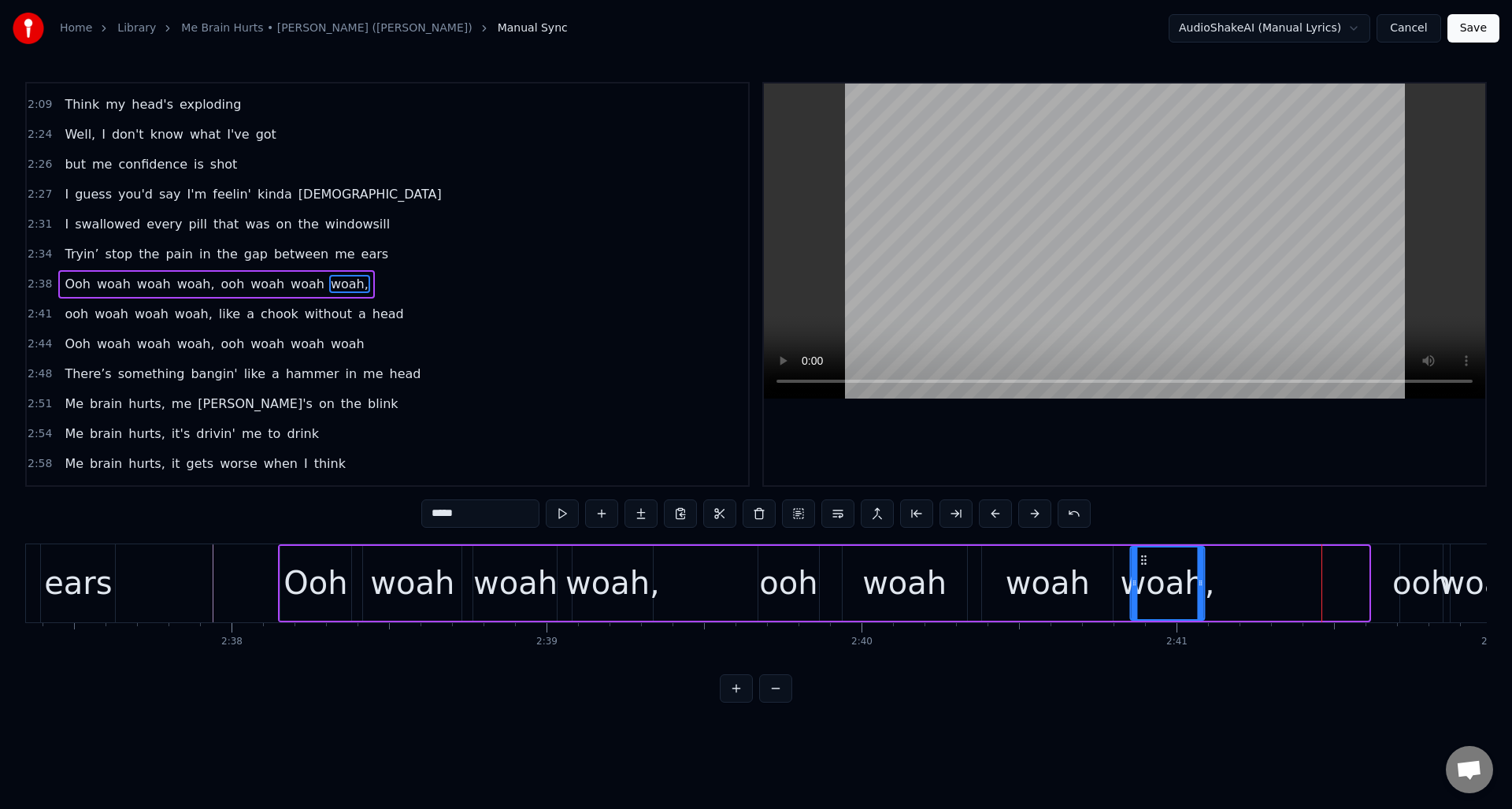
drag, startPoint x: 1310, startPoint y: 562, endPoint x: 1146, endPoint y: 575, distance: 164.5
click at [1146, 575] on div "woah," at bounding box center [1167, 583] width 73 height 72
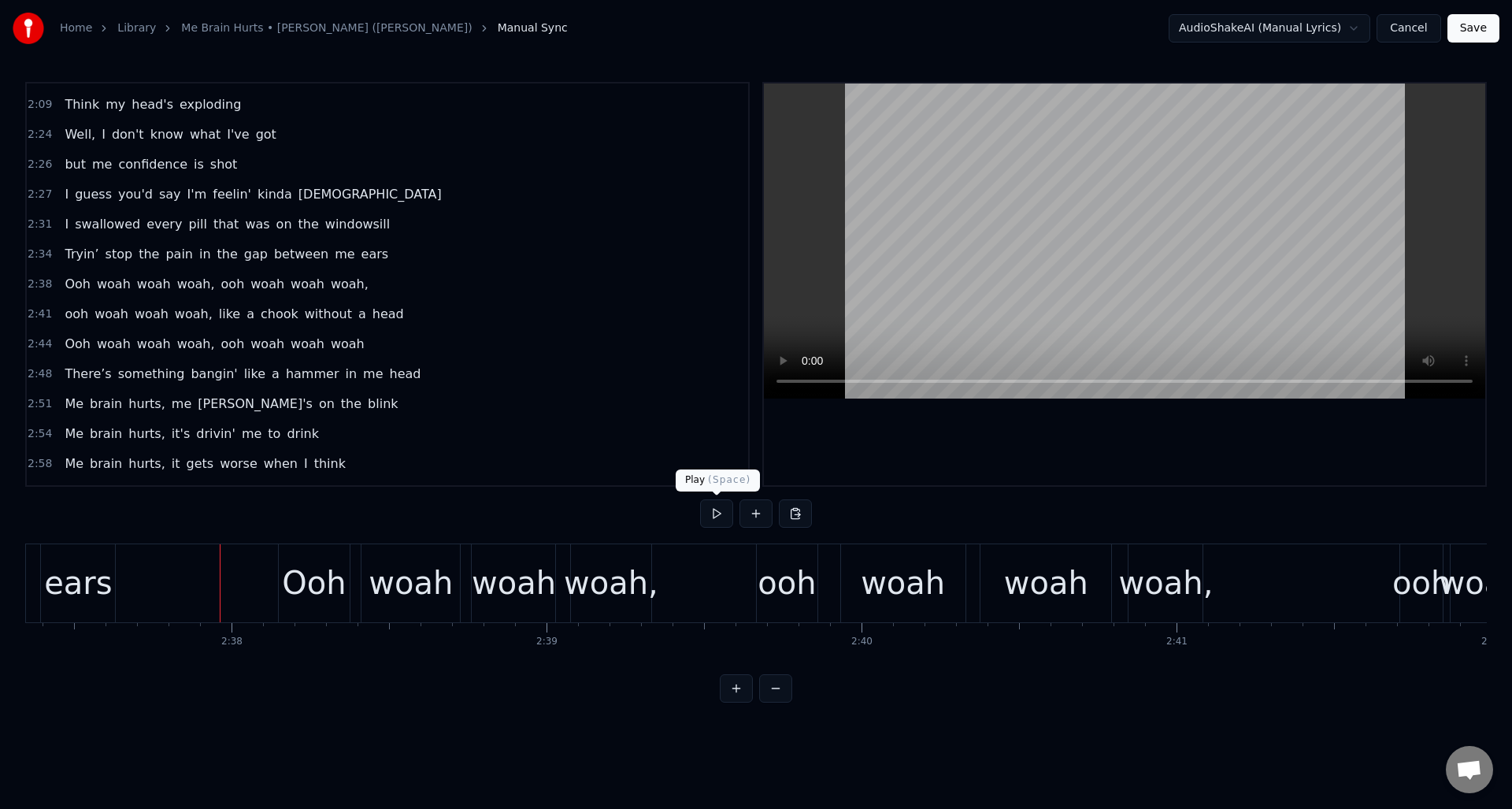
click at [717, 514] on button at bounding box center [717, 514] width 33 height 29
click at [615, 570] on div "woah," at bounding box center [611, 583] width 94 height 48
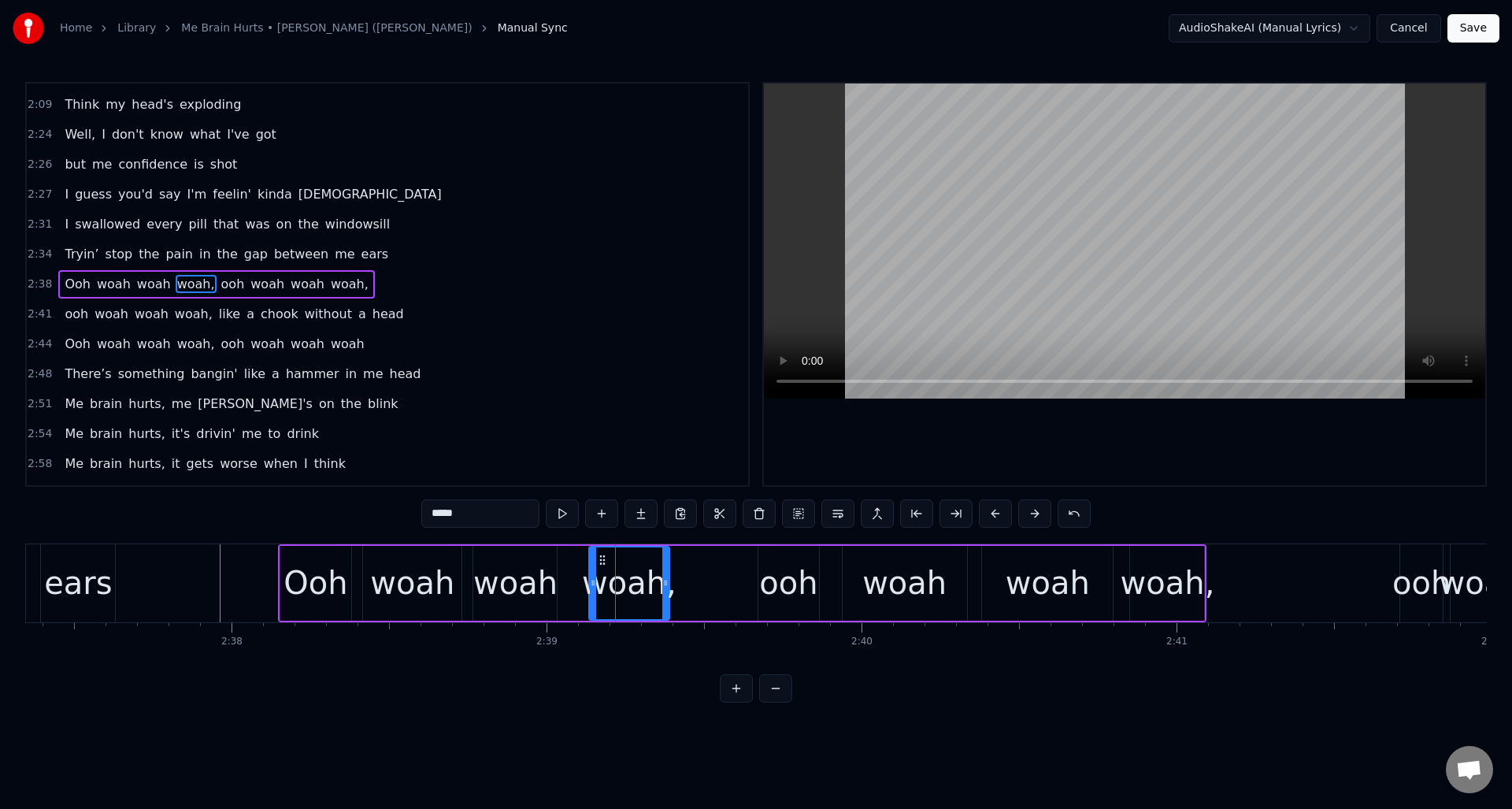
drag, startPoint x: 584, startPoint y: 557, endPoint x: 600, endPoint y: 556, distance: 16.0
click at [601, 556] on icon at bounding box center [603, 560] width 13 height 13
click at [518, 558] on div "woah" at bounding box center [515, 583] width 83 height 74
type input "****"
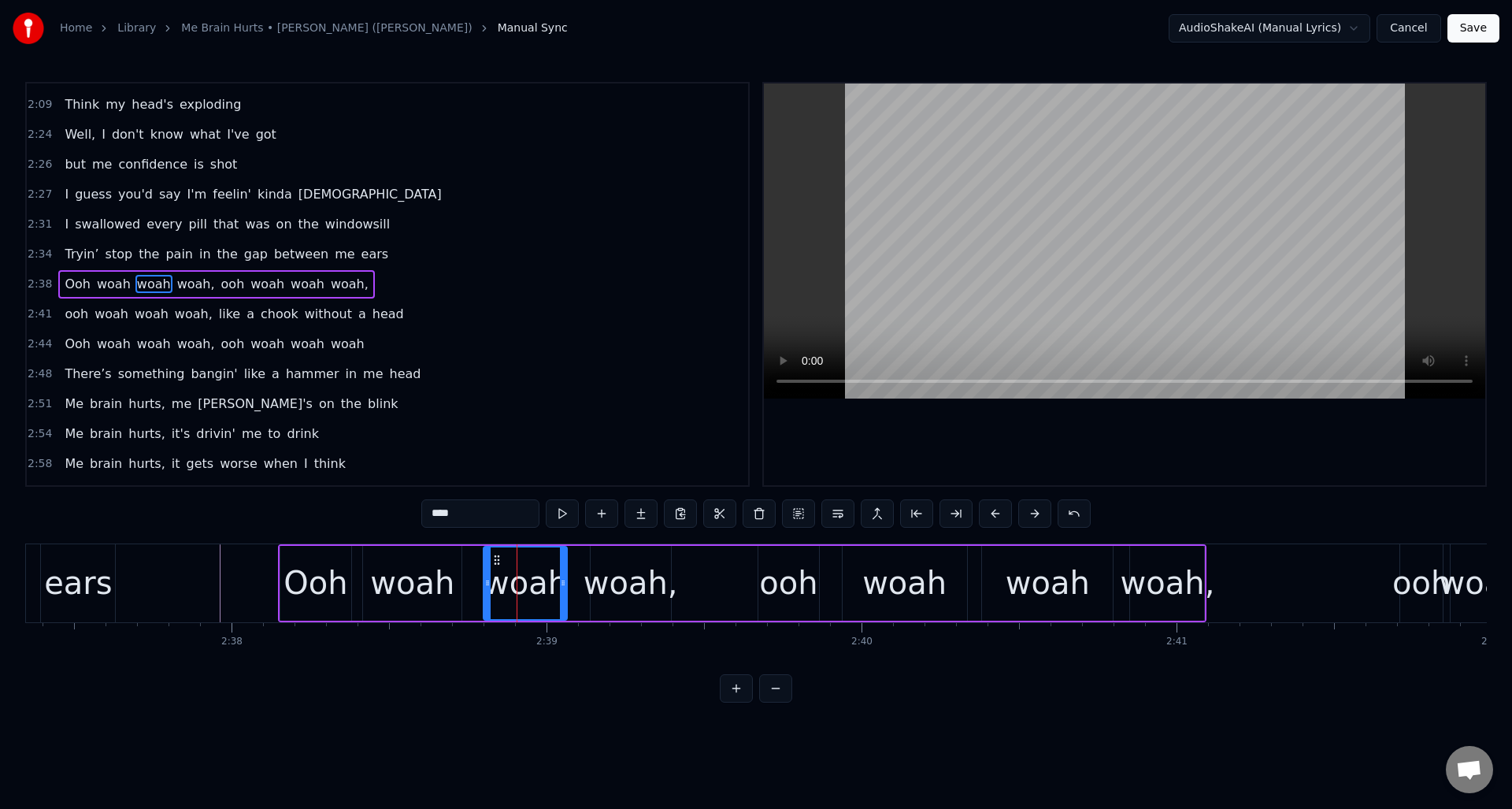
drag, startPoint x: 488, startPoint y: 557, endPoint x: 498, endPoint y: 557, distance: 10.0
click at [498, 557] on icon at bounding box center [497, 560] width 13 height 13
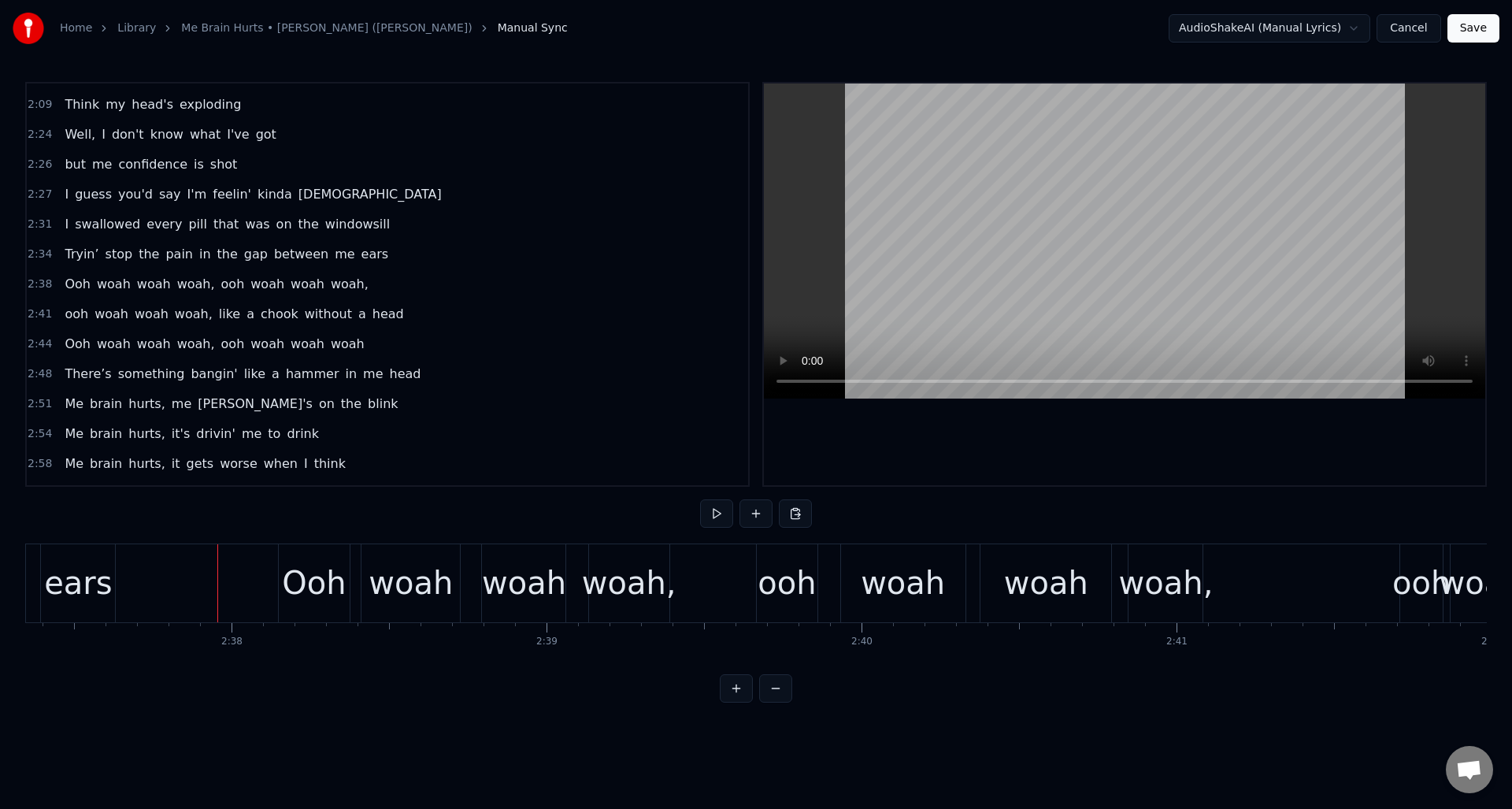
click at [713, 520] on button at bounding box center [717, 514] width 33 height 29
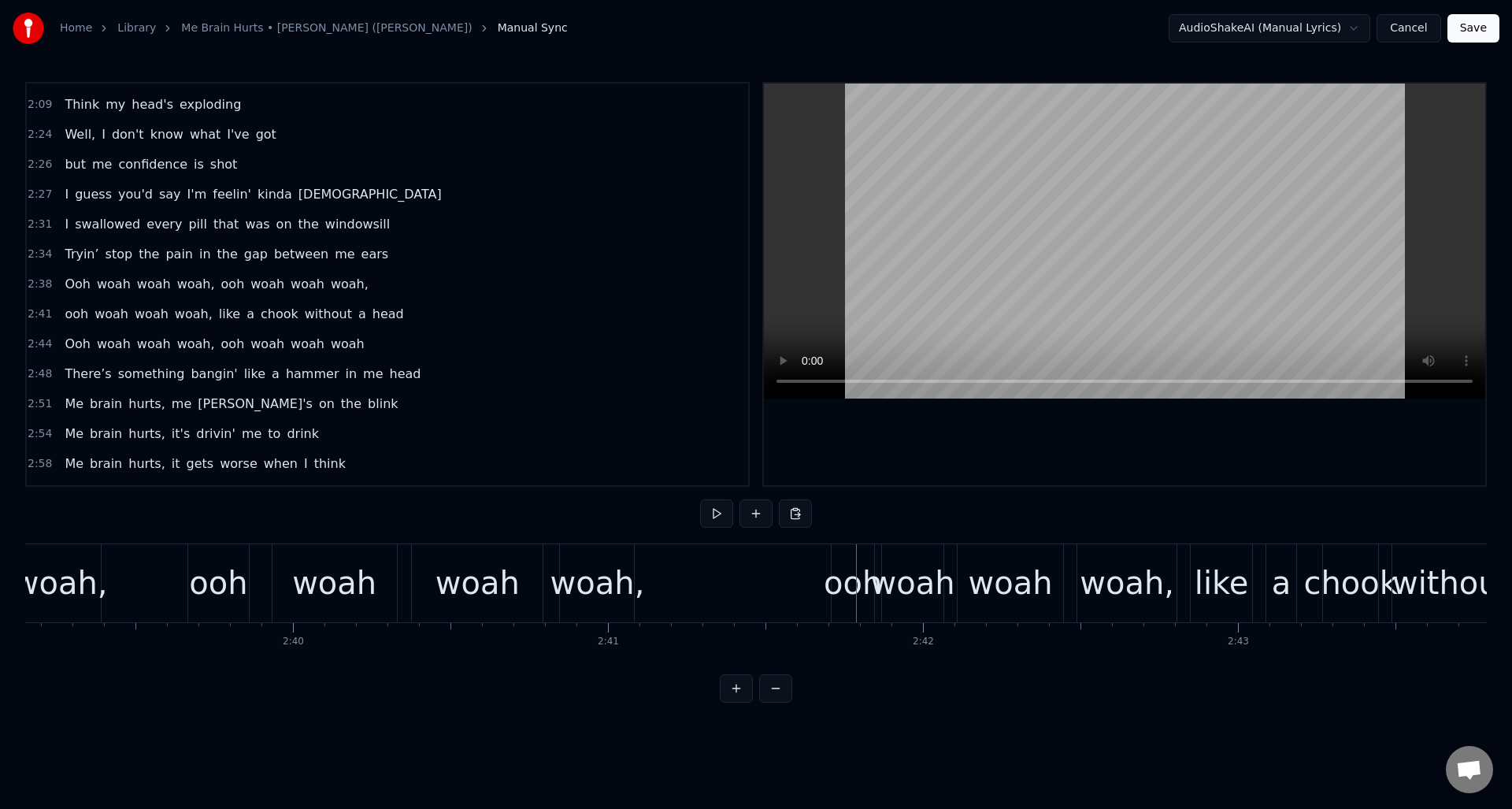
scroll to position [0, 49961]
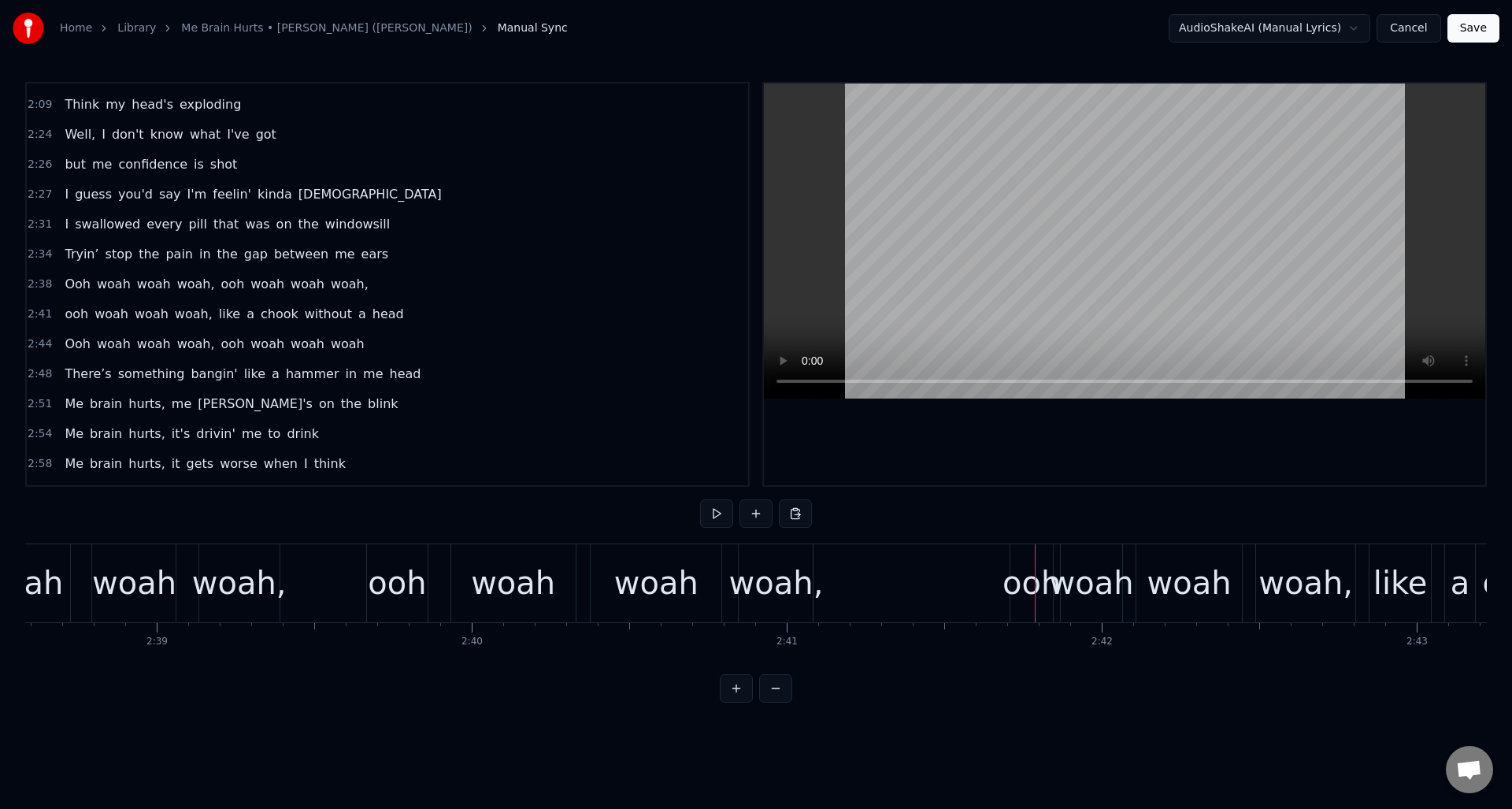
click at [1023, 561] on div "ooh" at bounding box center [1031, 583] width 58 height 48
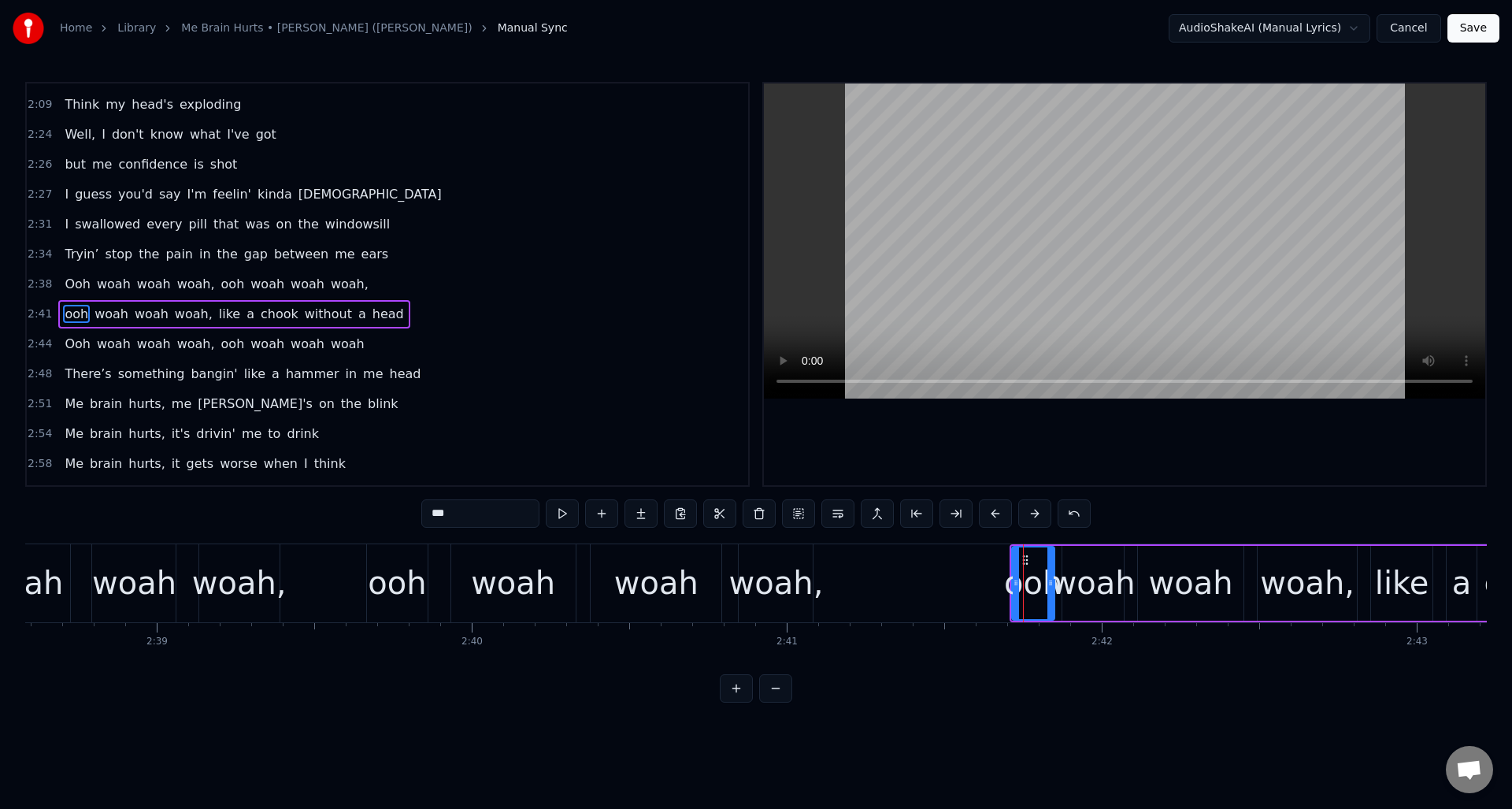
scroll to position [922, 0]
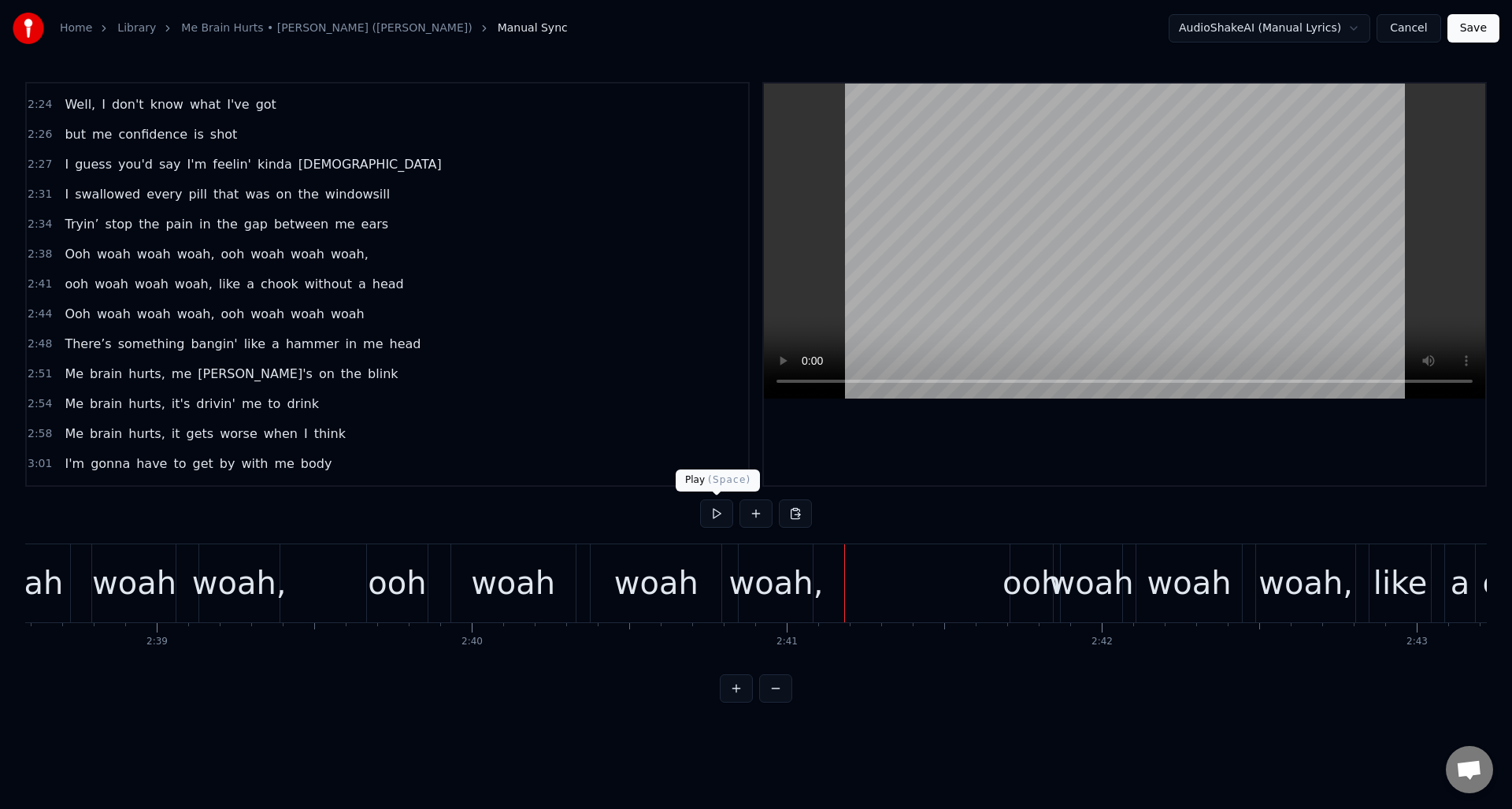
click at [715, 516] on button at bounding box center [717, 514] width 33 height 29
click at [1025, 560] on div "ooh" at bounding box center [1031, 583] width 58 height 48
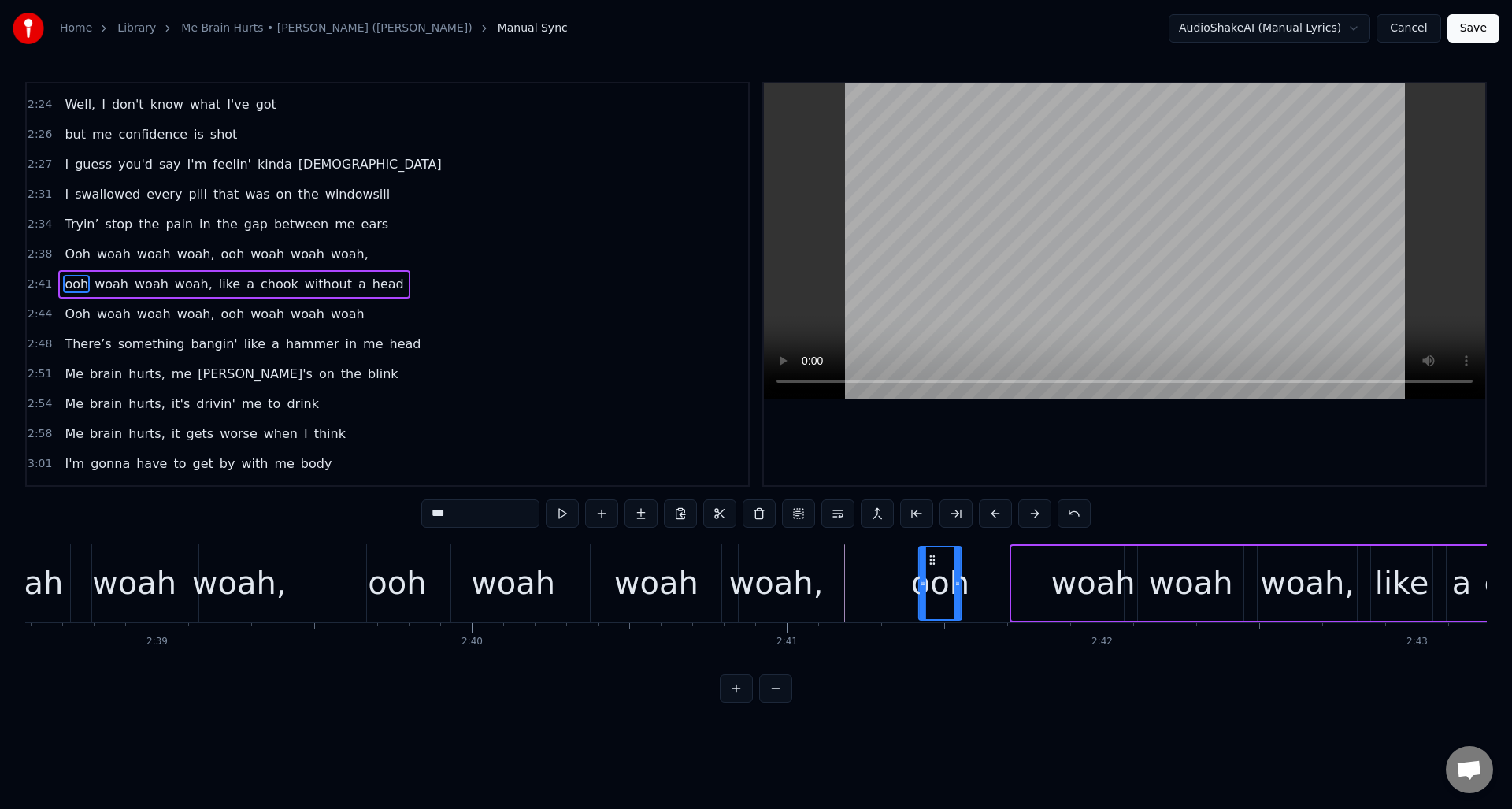
drag, startPoint x: 1025, startPoint y: 560, endPoint x: 952, endPoint y: 562, distance: 73.0
click at [932, 565] on icon at bounding box center [933, 560] width 13 height 13
click at [1071, 561] on div "woah" at bounding box center [1093, 583] width 84 height 48
drag, startPoint x: 1073, startPoint y: 557, endPoint x: 1009, endPoint y: 563, distance: 64.3
click at [1004, 564] on icon at bounding box center [1005, 560] width 13 height 13
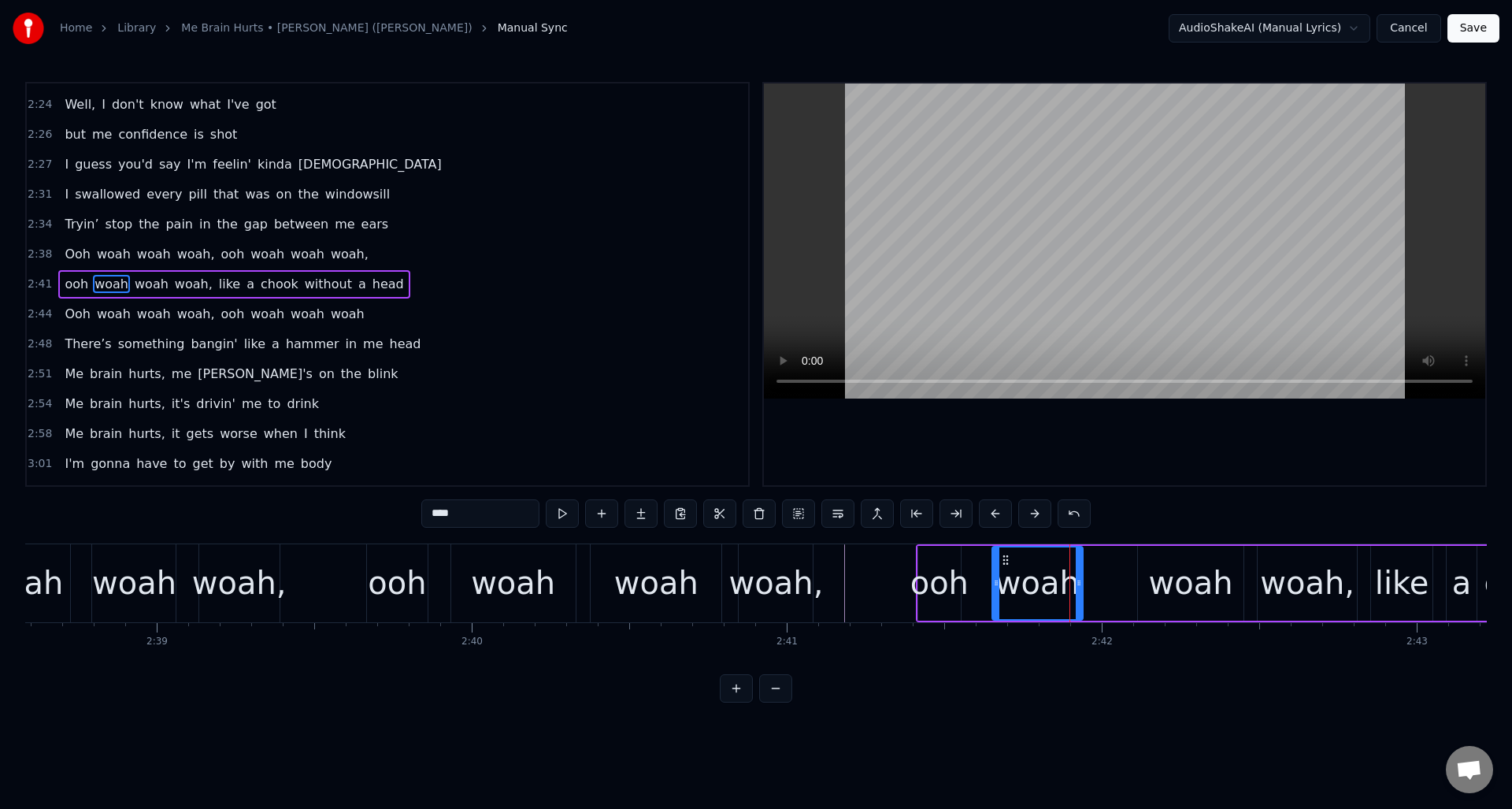
drag, startPoint x: 1051, startPoint y: 570, endPoint x: 1080, endPoint y: 570, distance: 29.0
click at [1080, 571] on div at bounding box center [1079, 583] width 6 height 72
click at [1180, 558] on div "woah" at bounding box center [1191, 583] width 106 height 74
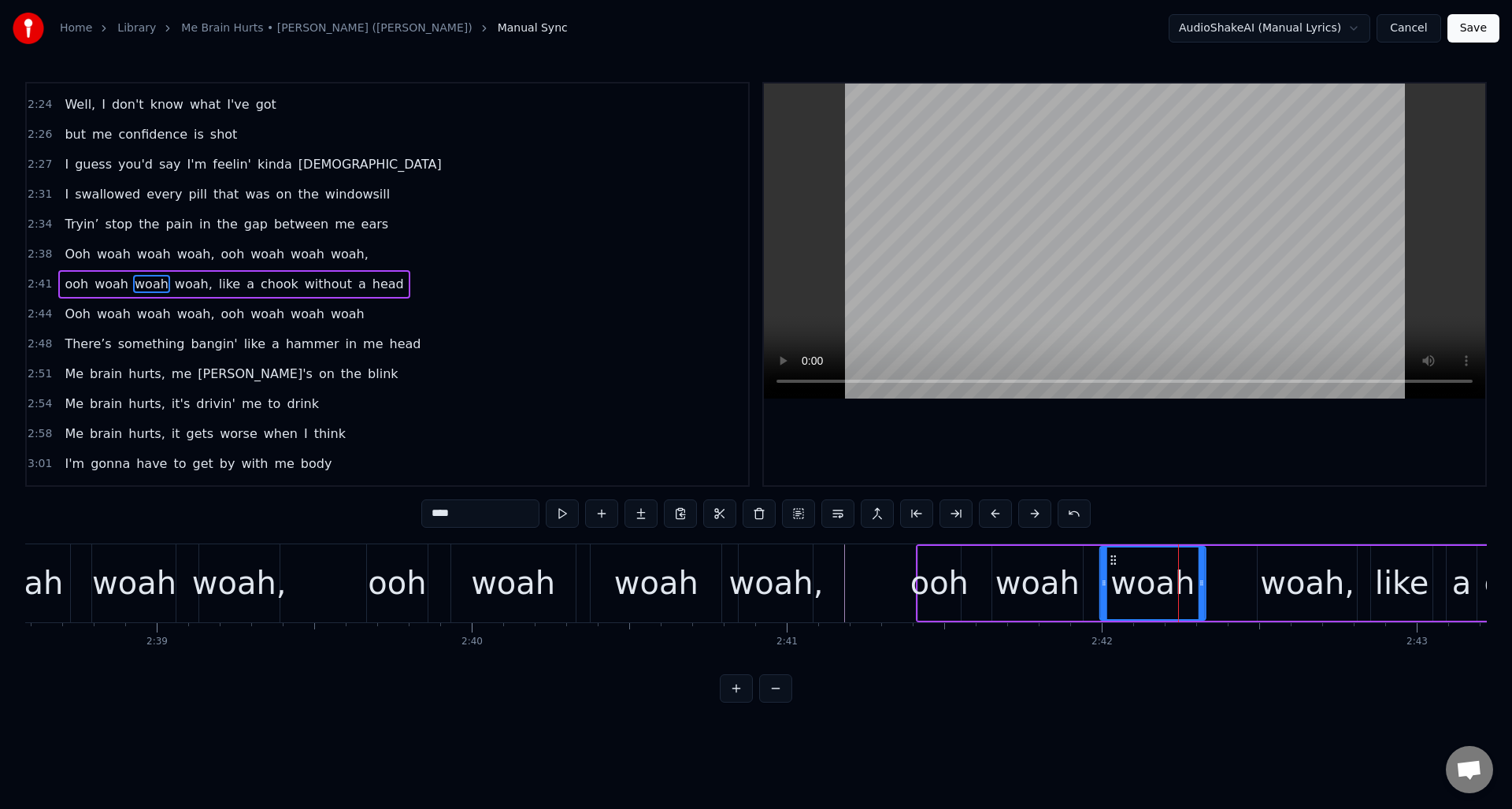
drag, startPoint x: 1150, startPoint y: 556, endPoint x: 1112, endPoint y: 560, distance: 38.2
click at [1112, 560] on icon at bounding box center [1114, 560] width 13 height 13
click at [1290, 564] on div "woah," at bounding box center [1307, 583] width 94 height 48
type input "*****"
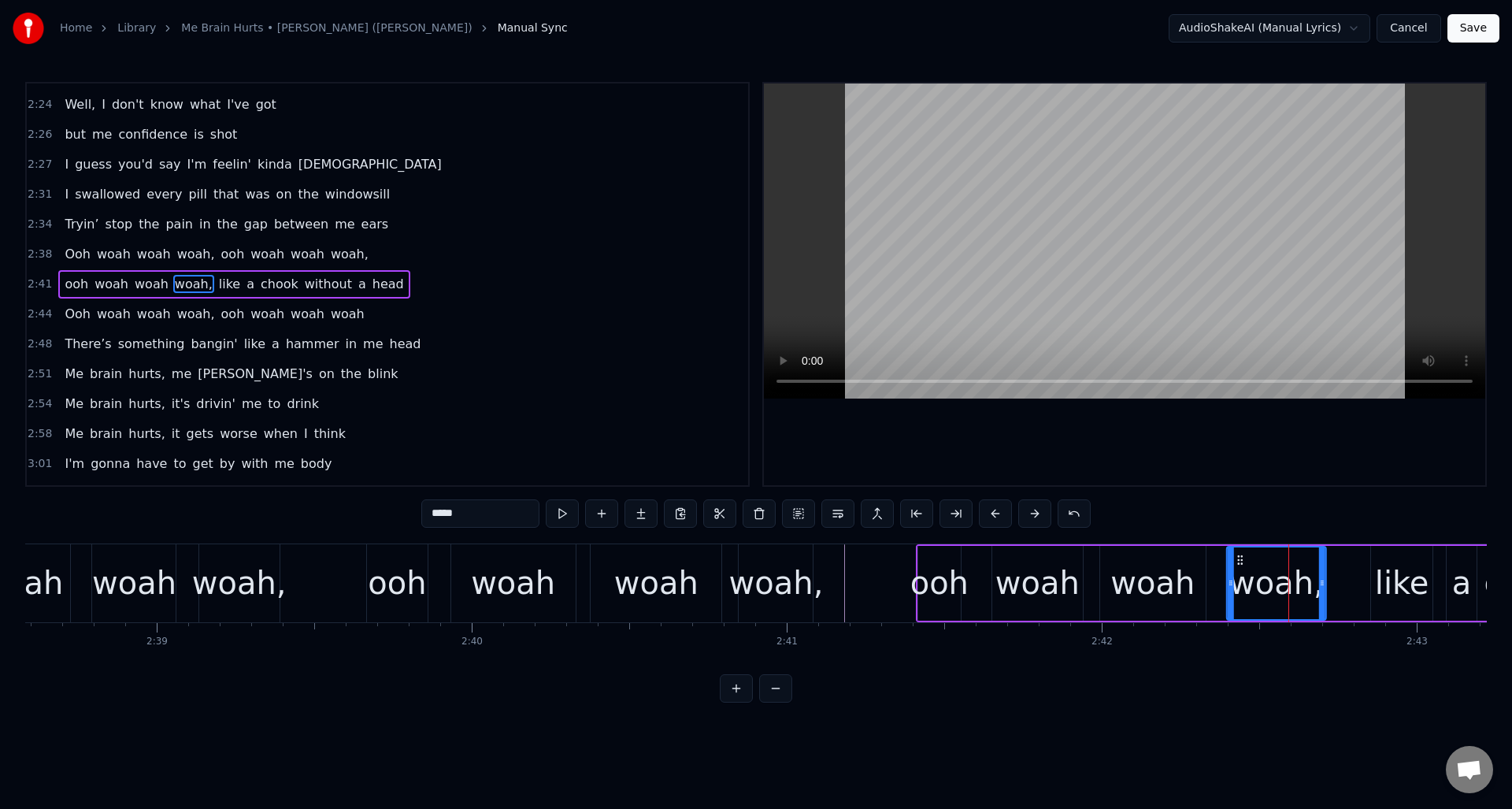
drag, startPoint x: 1273, startPoint y: 559, endPoint x: 1244, endPoint y: 566, distance: 29.8
click at [1243, 566] on div "woah," at bounding box center [1276, 583] width 98 height 72
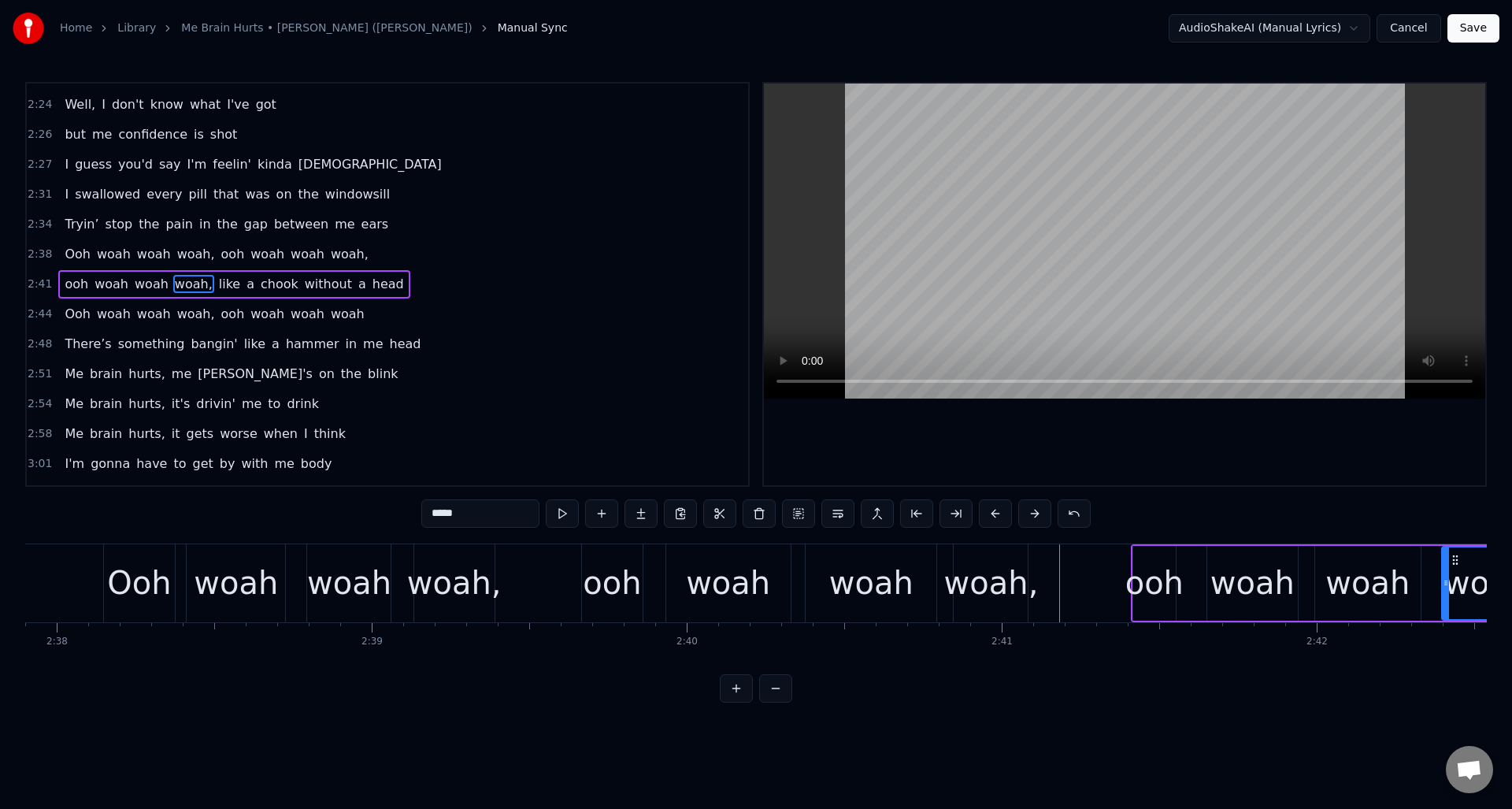
scroll to position [0, 49709]
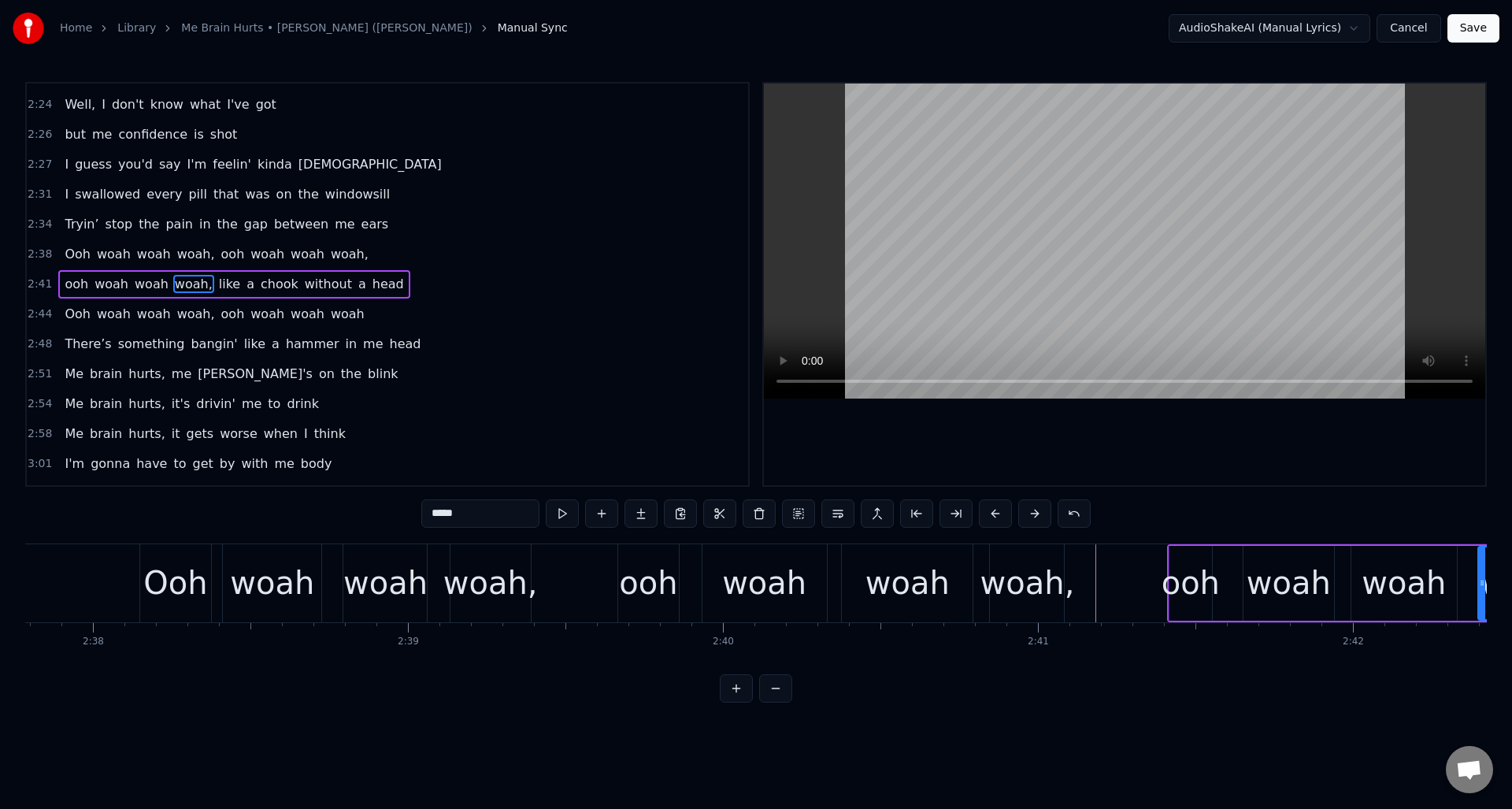
click at [569, 561] on div "Ooh woah woah woah, ooh woah woah woah," at bounding box center [603, 583] width 928 height 78
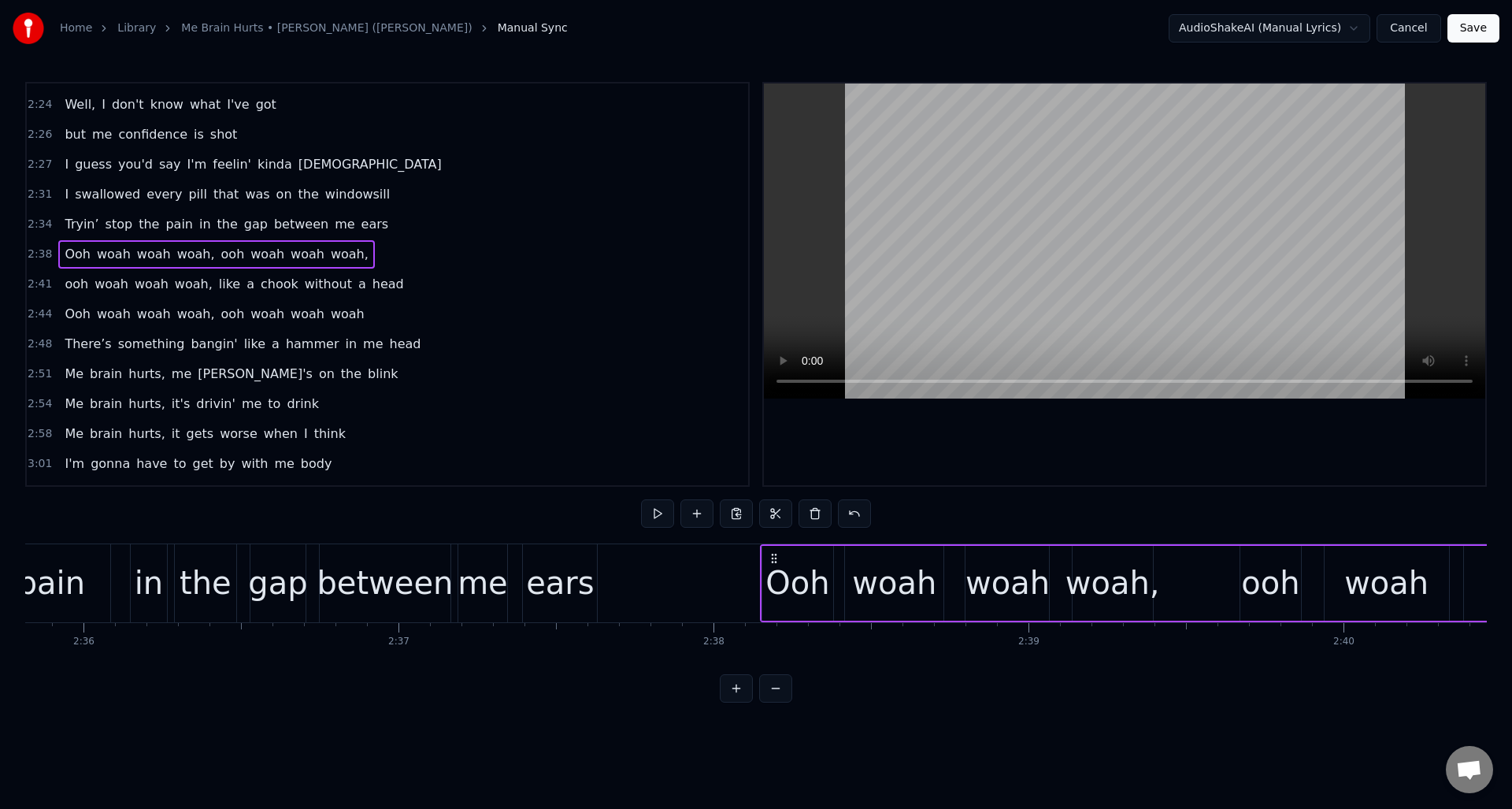
scroll to position [0, 49052]
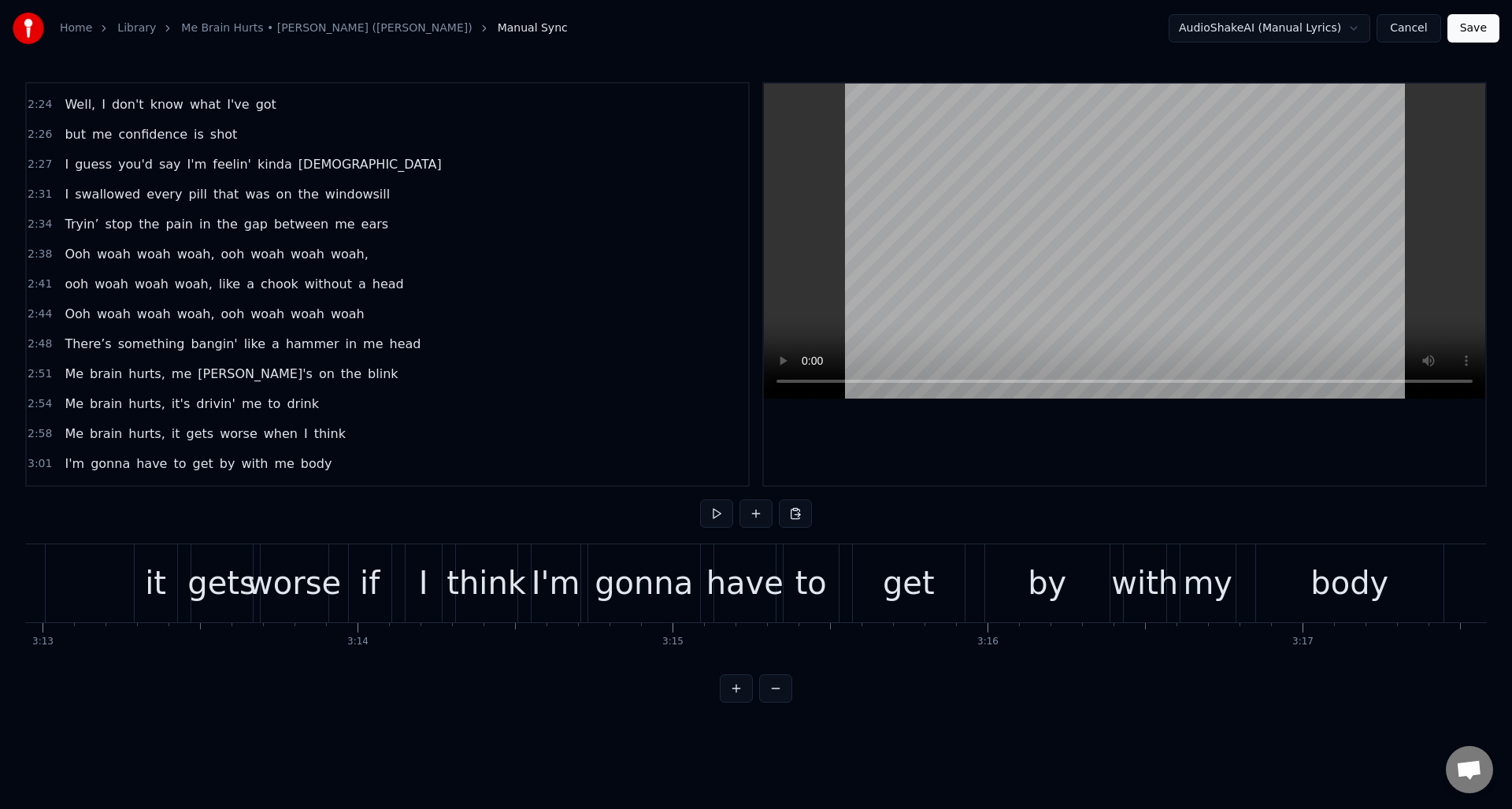
scroll to position [0, 60106]
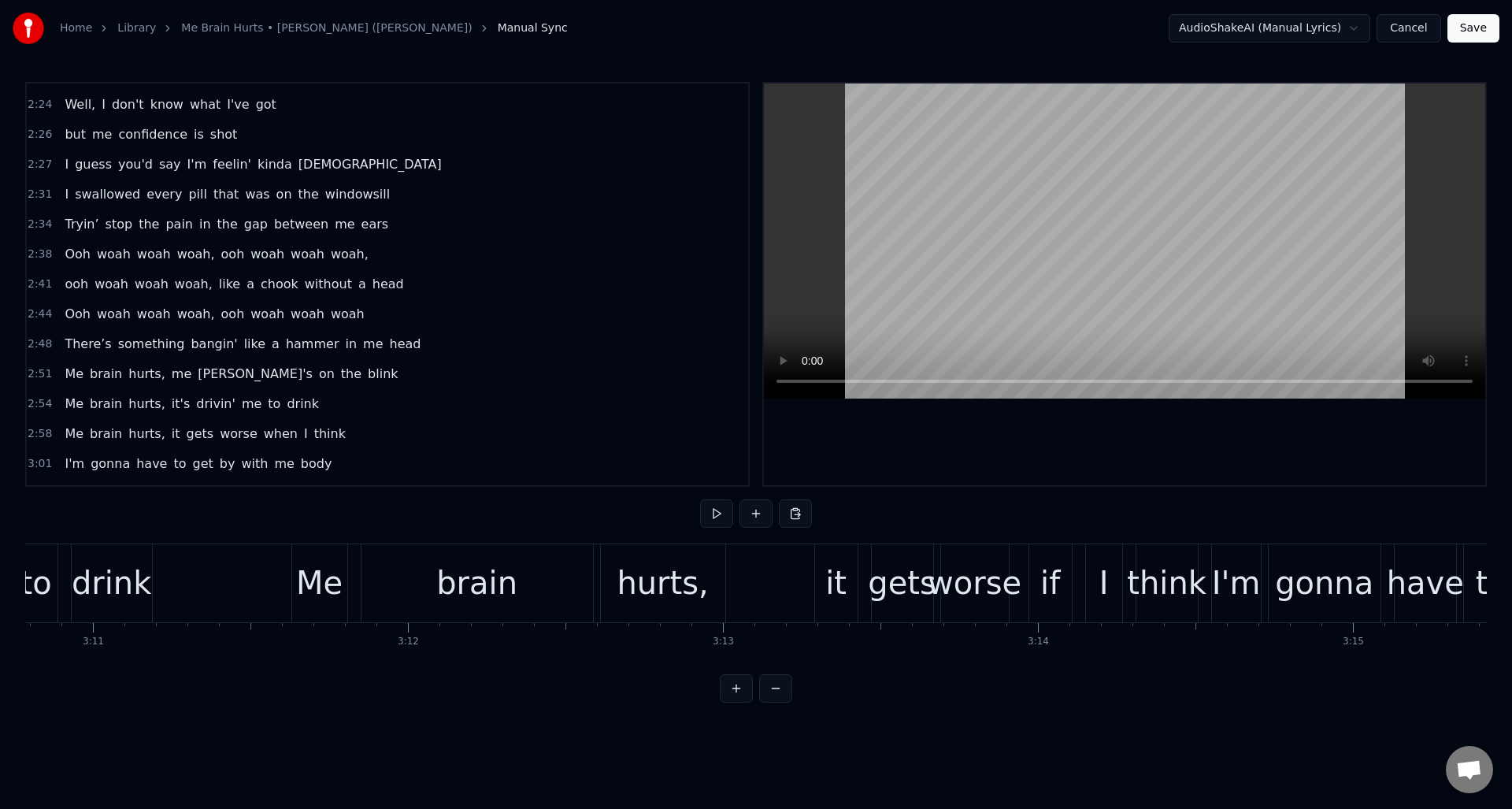
drag, startPoint x: 1469, startPoint y: 30, endPoint x: 1455, endPoint y: 51, distance: 25.2
click at [1469, 29] on button "Save" at bounding box center [1473, 29] width 52 height 29
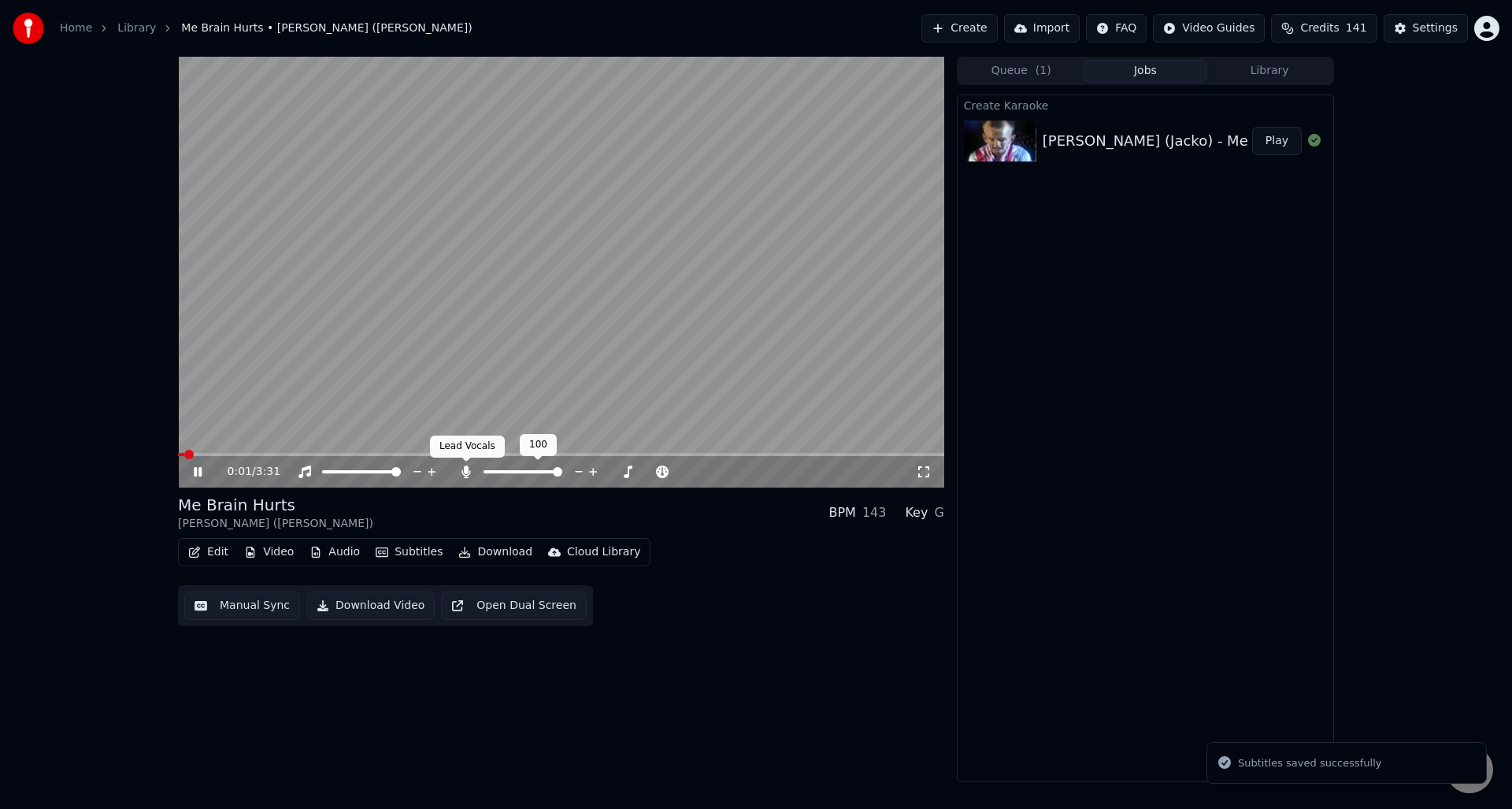
click at [465, 472] on icon at bounding box center [466, 472] width 9 height 13
click at [196, 471] on icon at bounding box center [197, 472] width 8 height 10
click at [239, 603] on button "Manual Sync" at bounding box center [242, 606] width 116 height 29
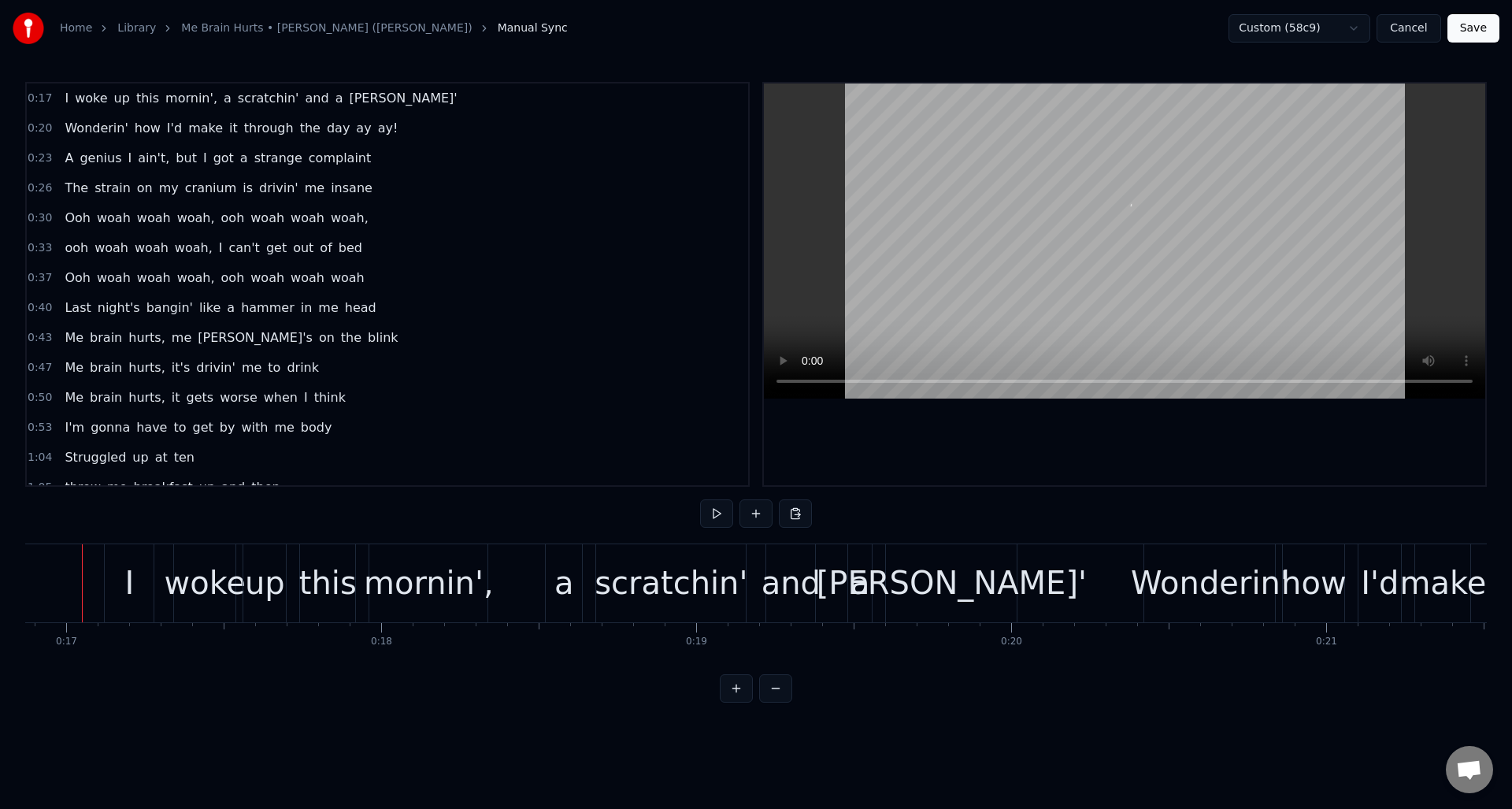
scroll to position [0, 5293]
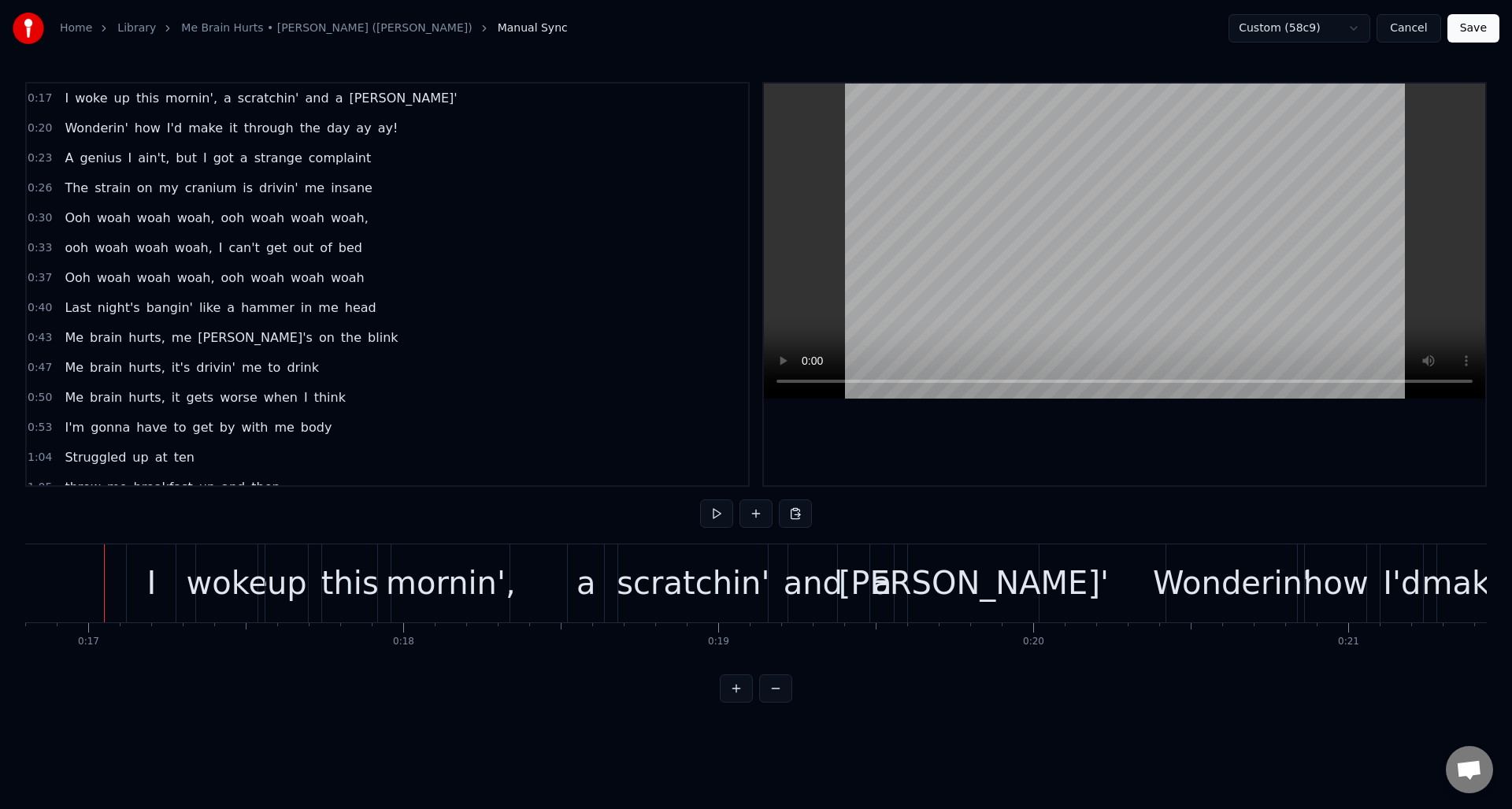
click at [711, 519] on button at bounding box center [717, 514] width 33 height 29
click at [650, 563] on div "scratchin'" at bounding box center [693, 583] width 152 height 48
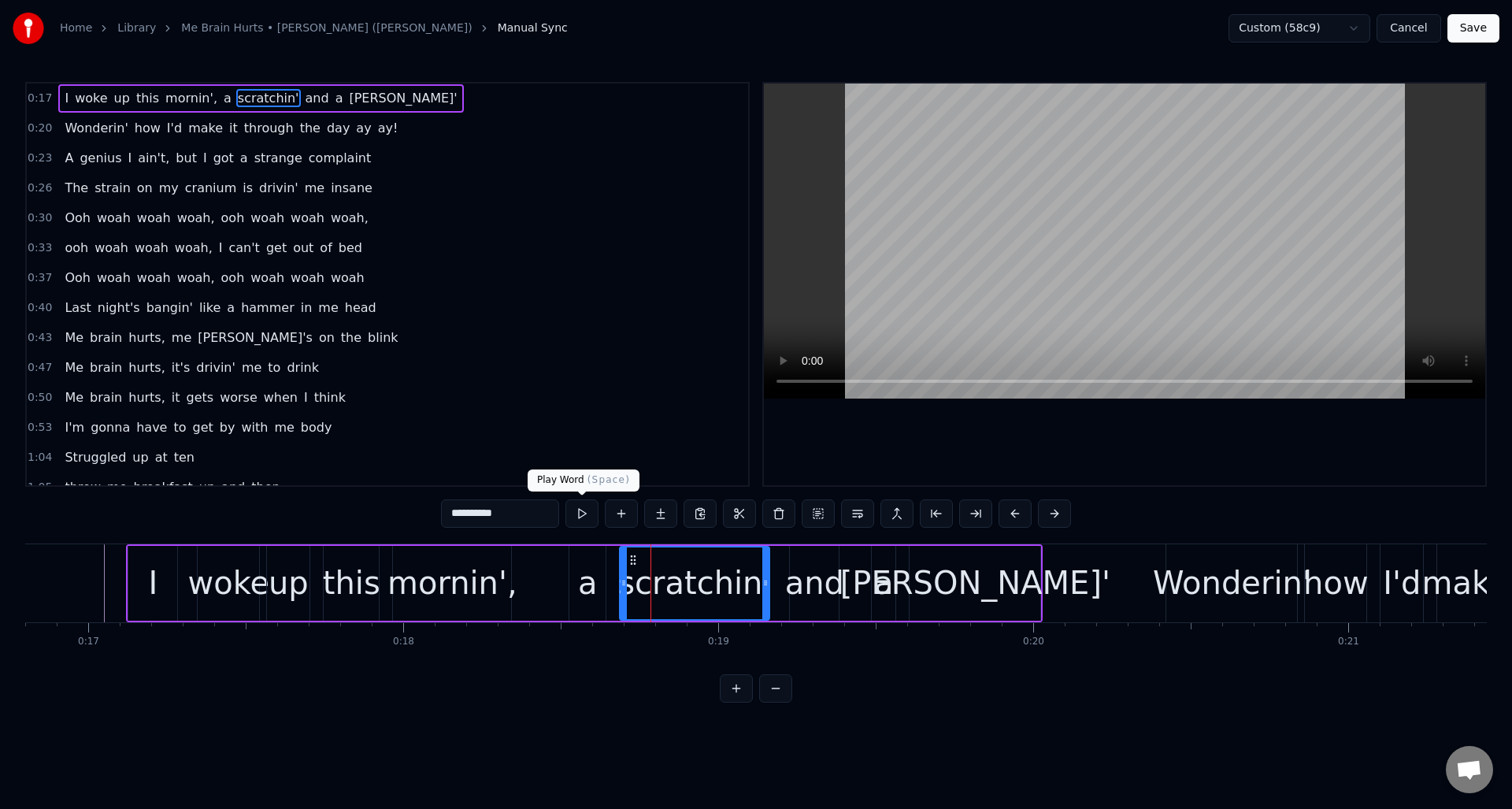
click at [582, 512] on button at bounding box center [582, 514] width 33 height 29
drag, startPoint x: 758, startPoint y: 578, endPoint x: 740, endPoint y: 579, distance: 18.0
click at [731, 580] on icon at bounding box center [731, 583] width 6 height 13
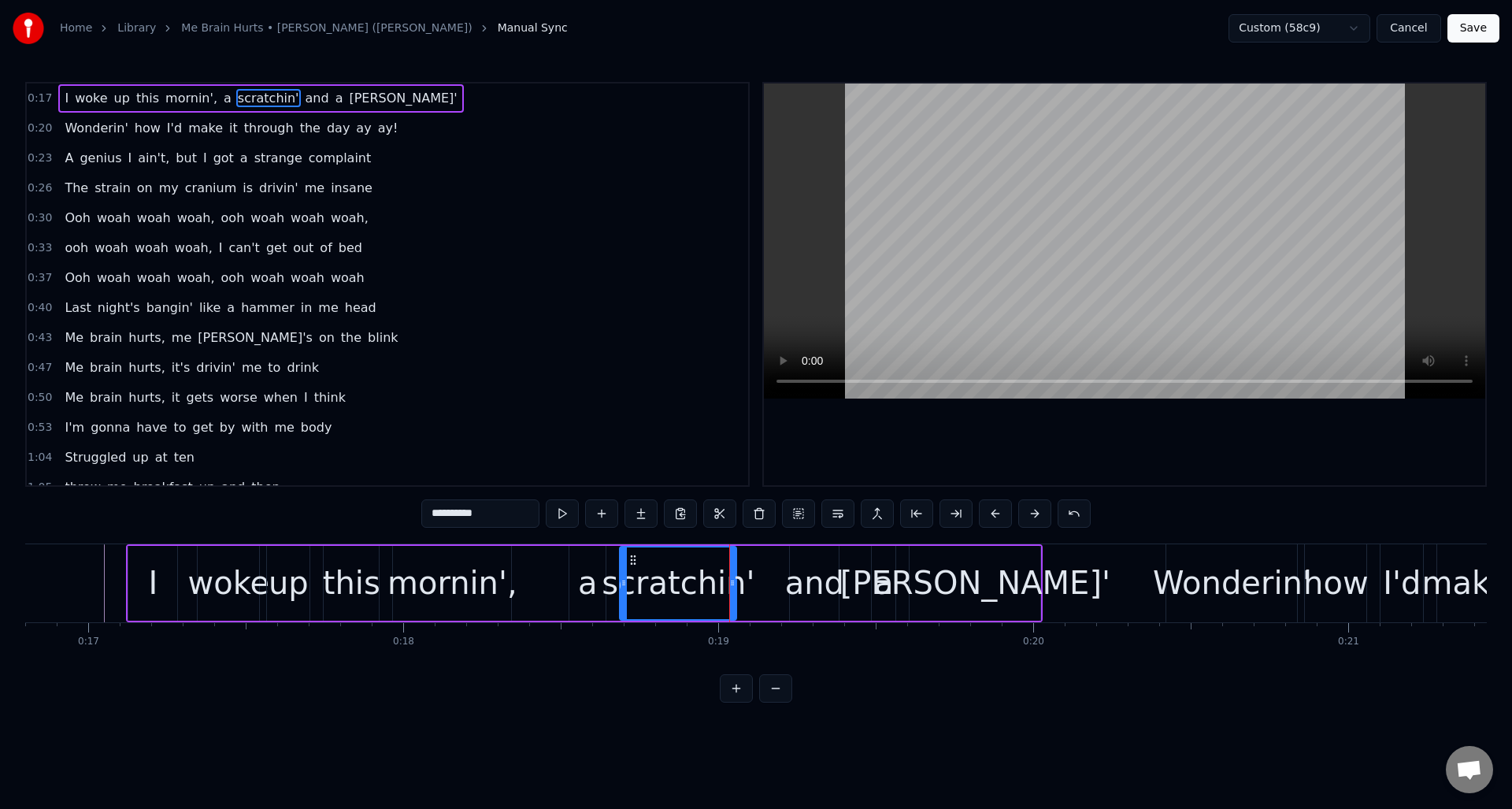
click at [802, 567] on div "and" at bounding box center [815, 583] width 59 height 48
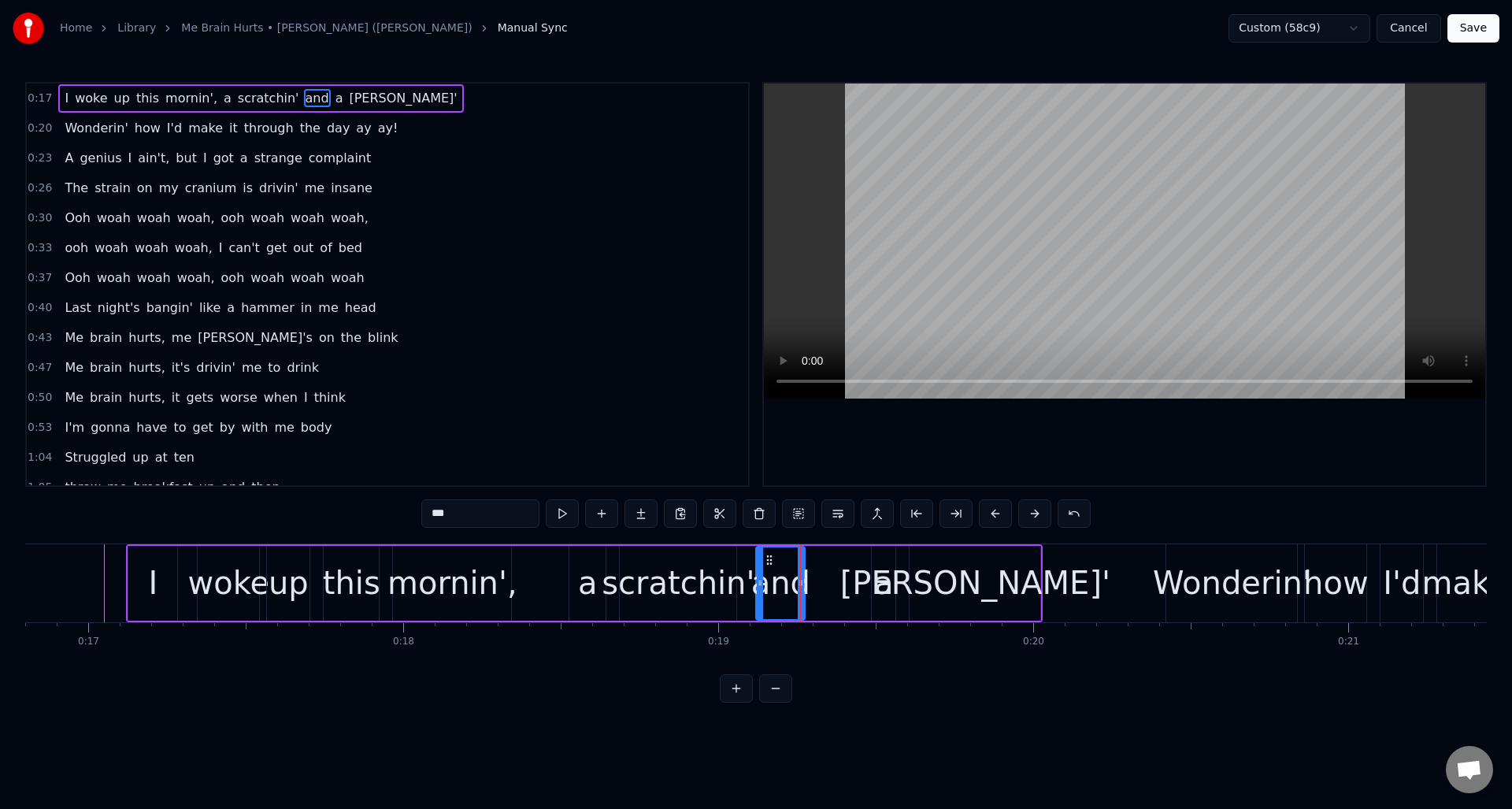
drag, startPoint x: 801, startPoint y: 560, endPoint x: 767, endPoint y: 564, distance: 34.2
click at [767, 564] on icon at bounding box center [769, 560] width 13 height 13
click at [878, 564] on div "a" at bounding box center [884, 583] width 20 height 48
drag, startPoint x: 874, startPoint y: 566, endPoint x: 855, endPoint y: 571, distance: 19.6
click at [856, 571] on div at bounding box center [858, 583] width 6 height 72
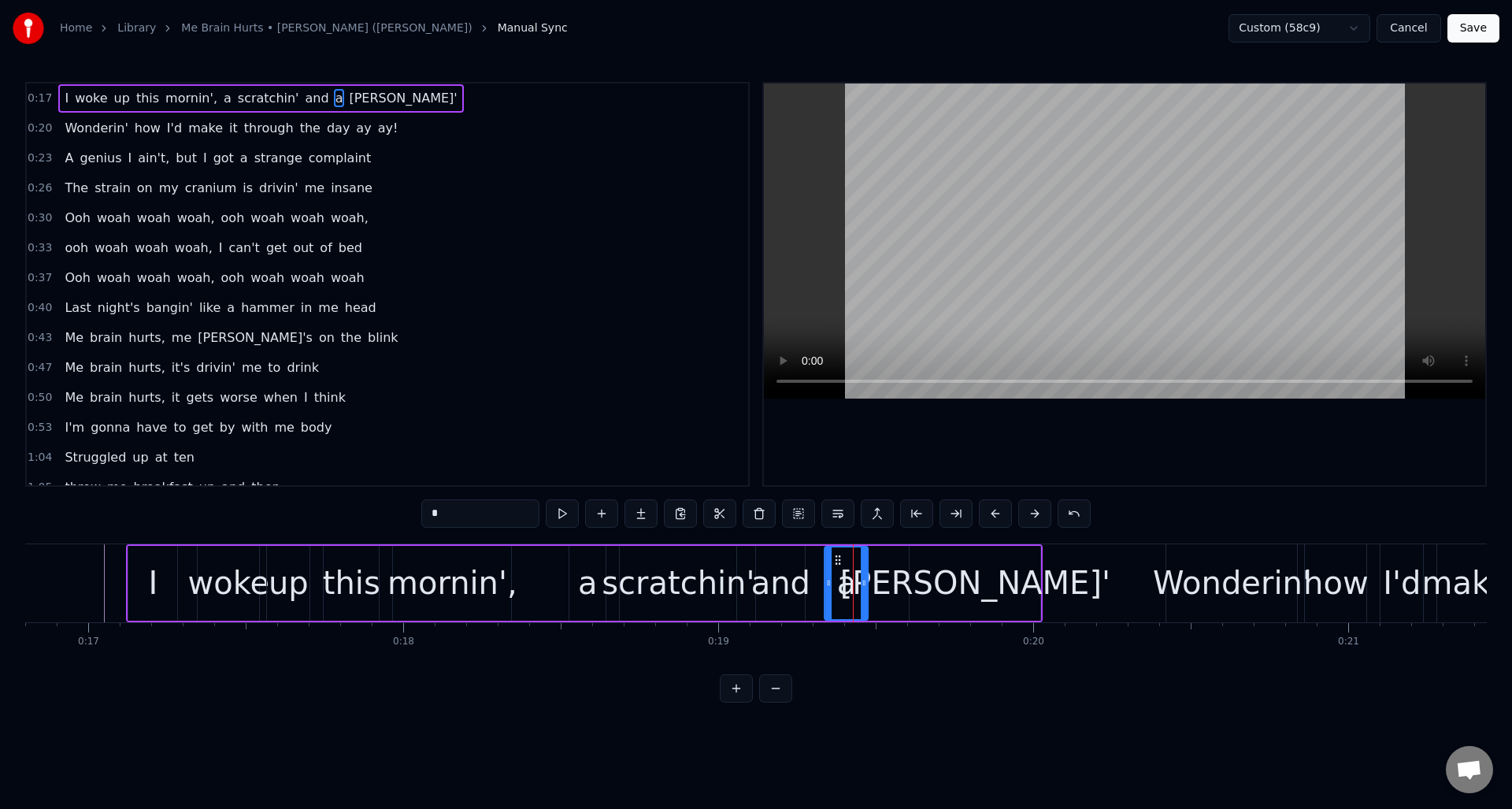
drag, startPoint x: 864, startPoint y: 559, endPoint x: 841, endPoint y: 563, distance: 23.3
click at [835, 564] on icon at bounding box center [838, 560] width 13 height 13
click at [922, 560] on div "yawnin'" at bounding box center [975, 583] width 131 height 74
type input "*******"
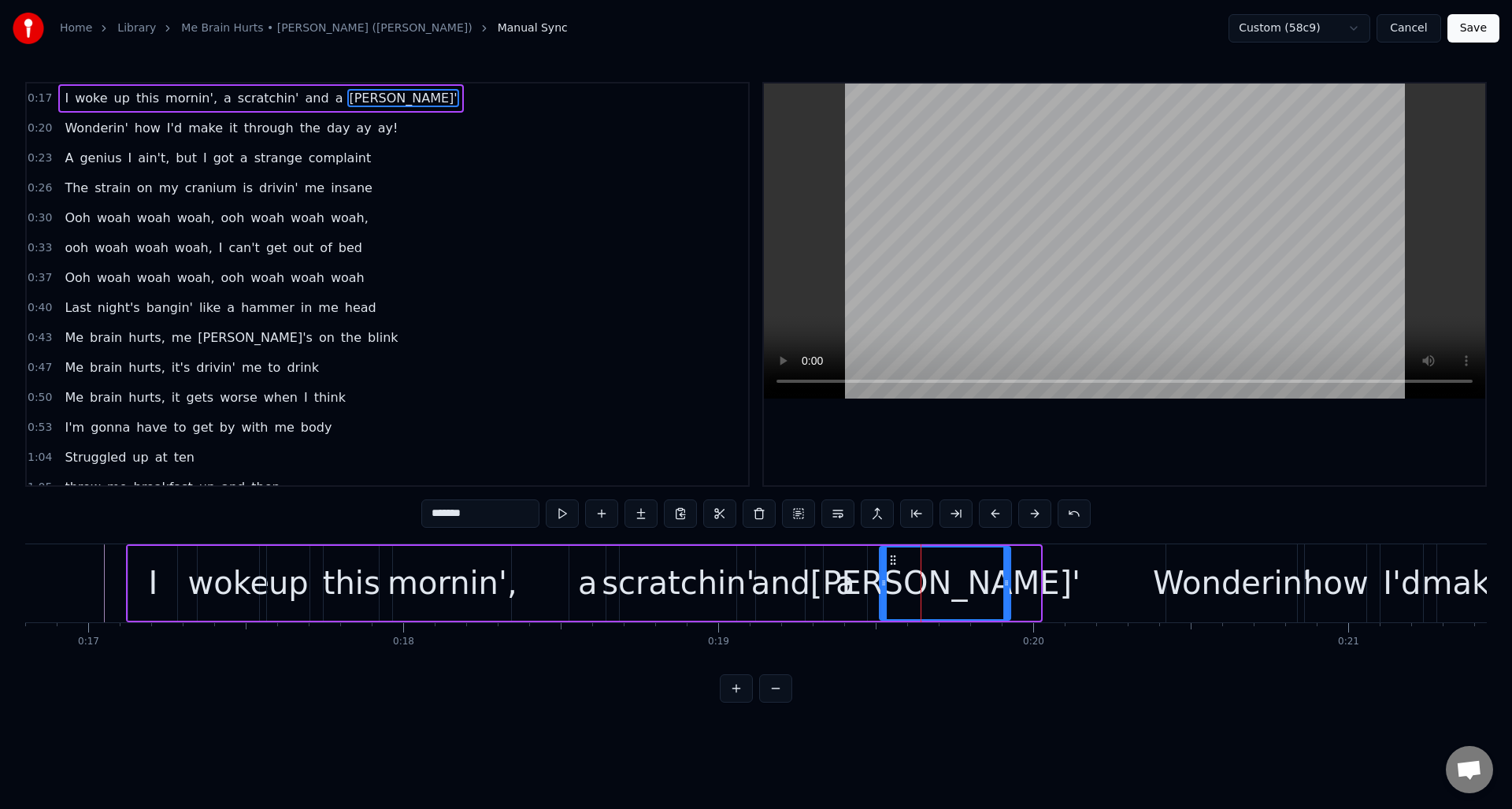
click at [892, 563] on icon at bounding box center [893, 560] width 13 height 13
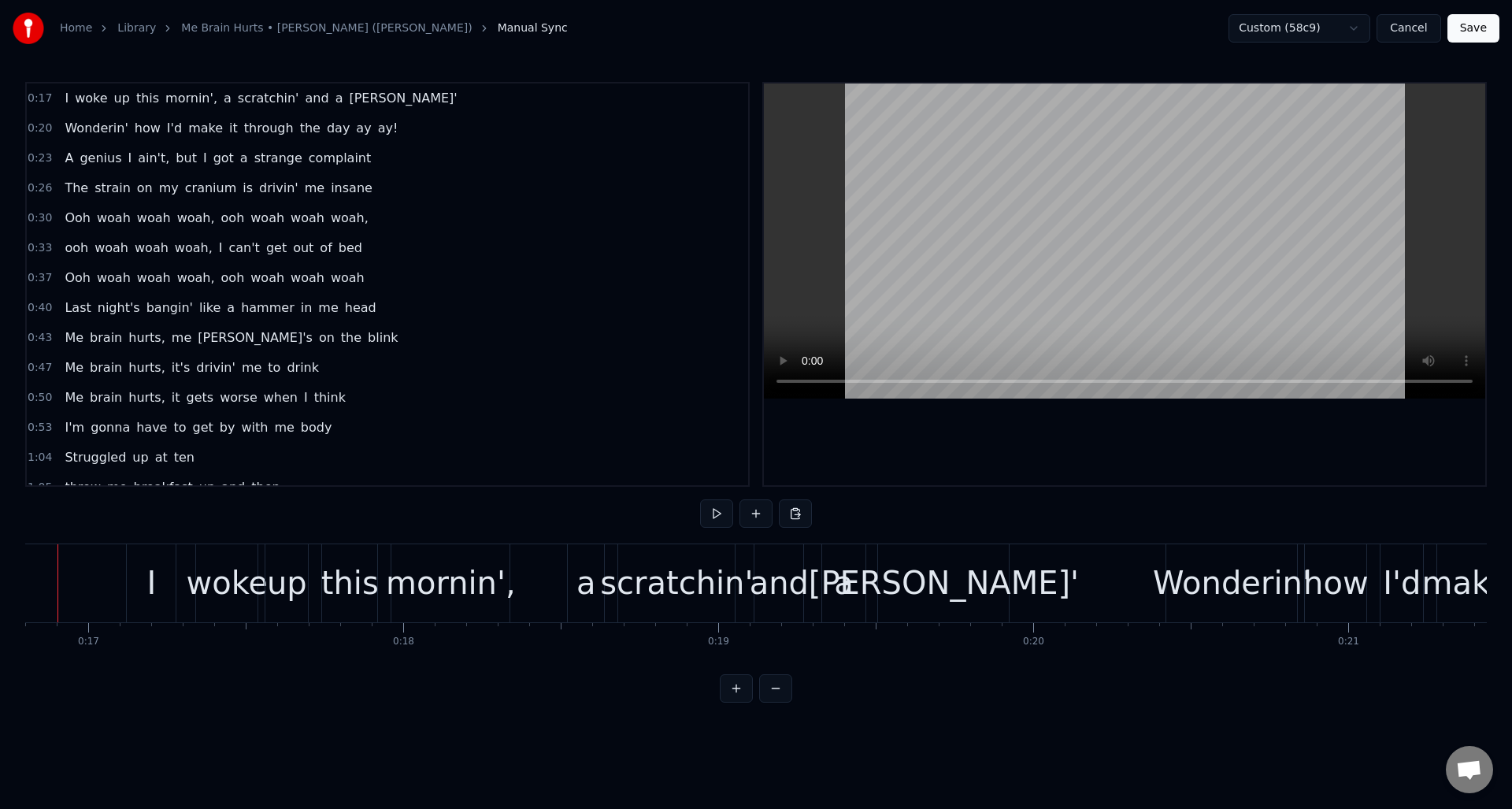
scroll to position [0, 5246]
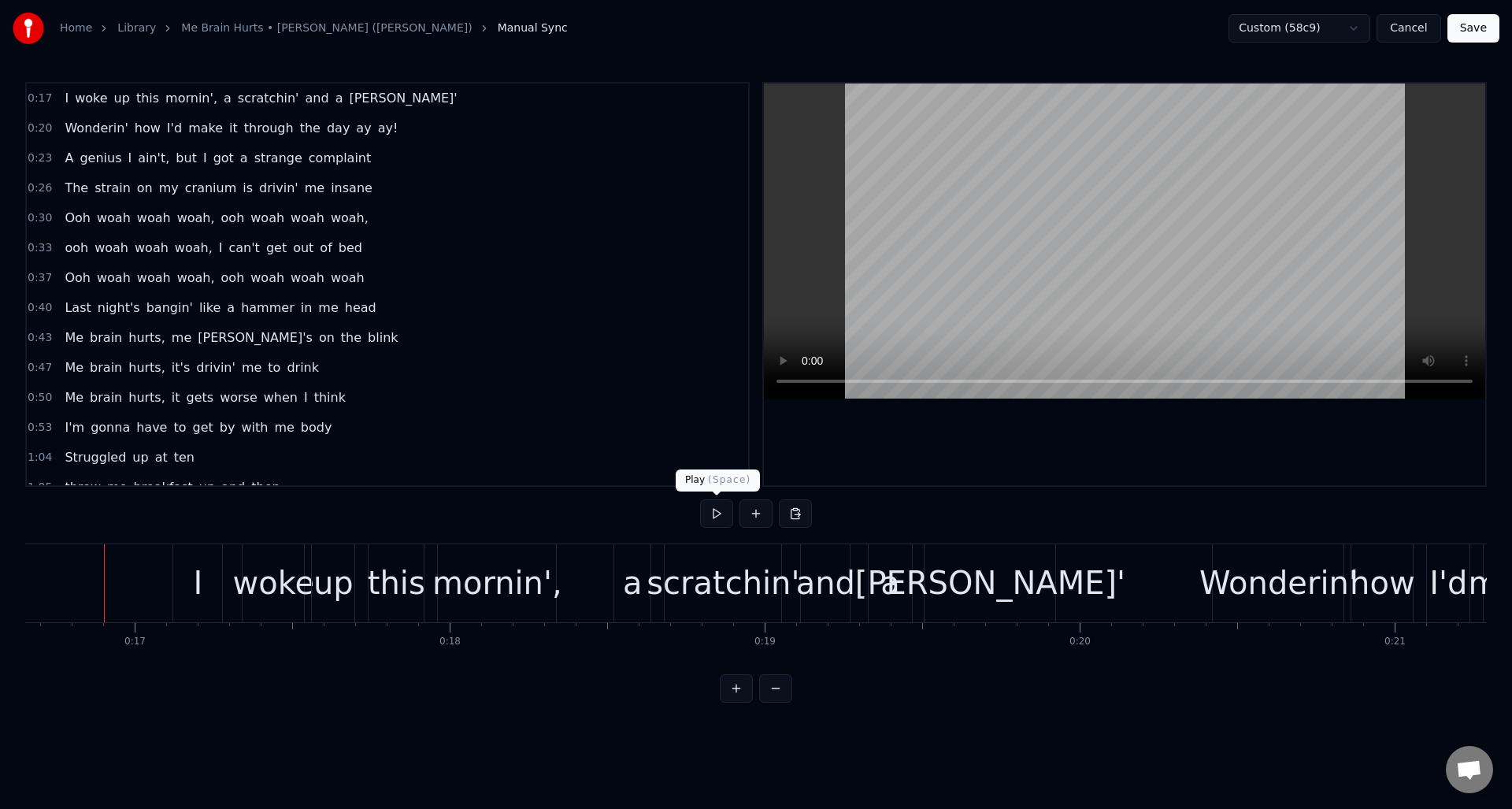
click at [717, 512] on button at bounding box center [717, 514] width 33 height 29
click at [452, 575] on div "mornin'," at bounding box center [497, 583] width 130 height 48
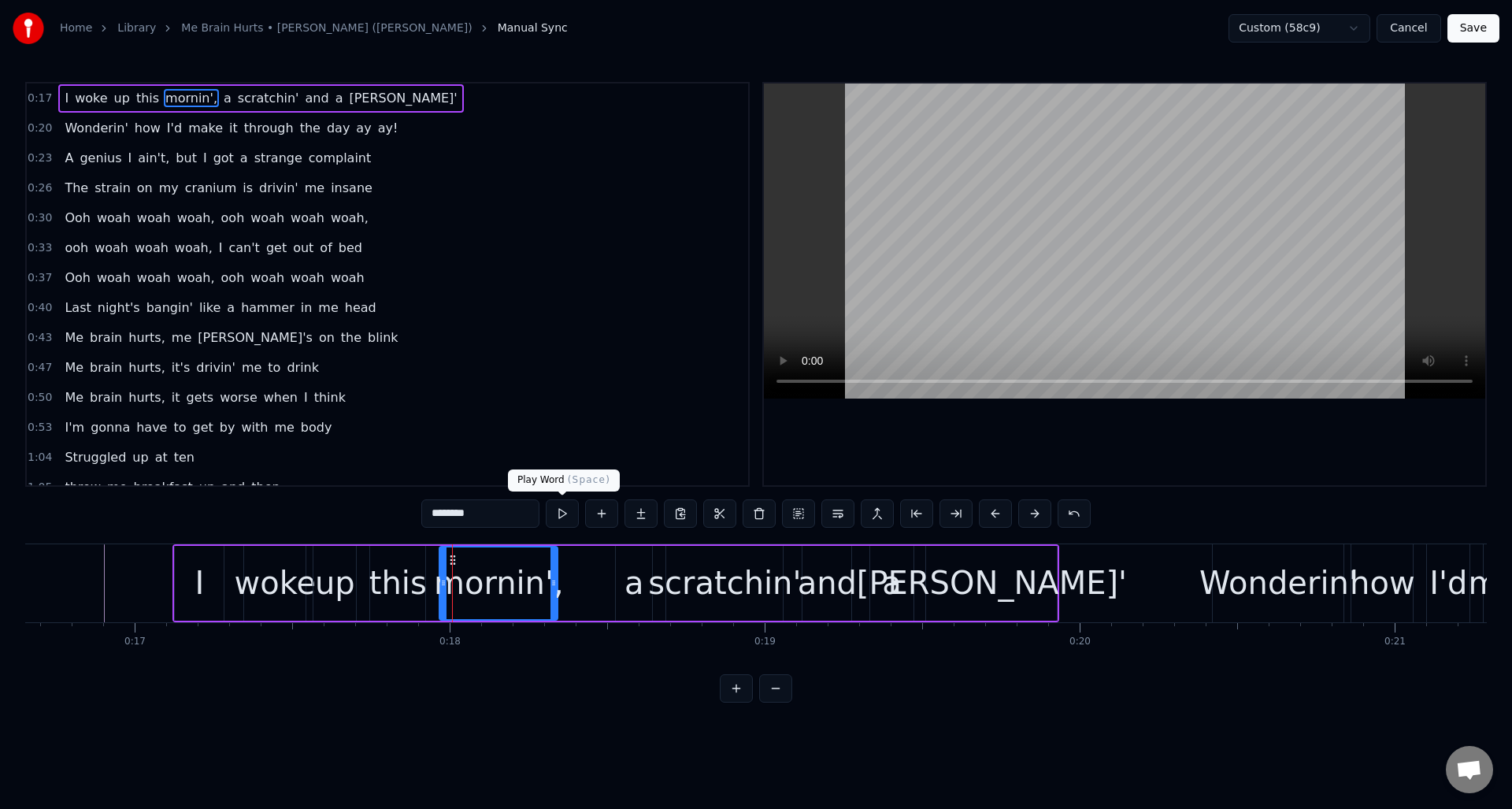
click at [562, 511] on button at bounding box center [562, 514] width 33 height 29
click at [631, 574] on div "a" at bounding box center [634, 583] width 20 height 48
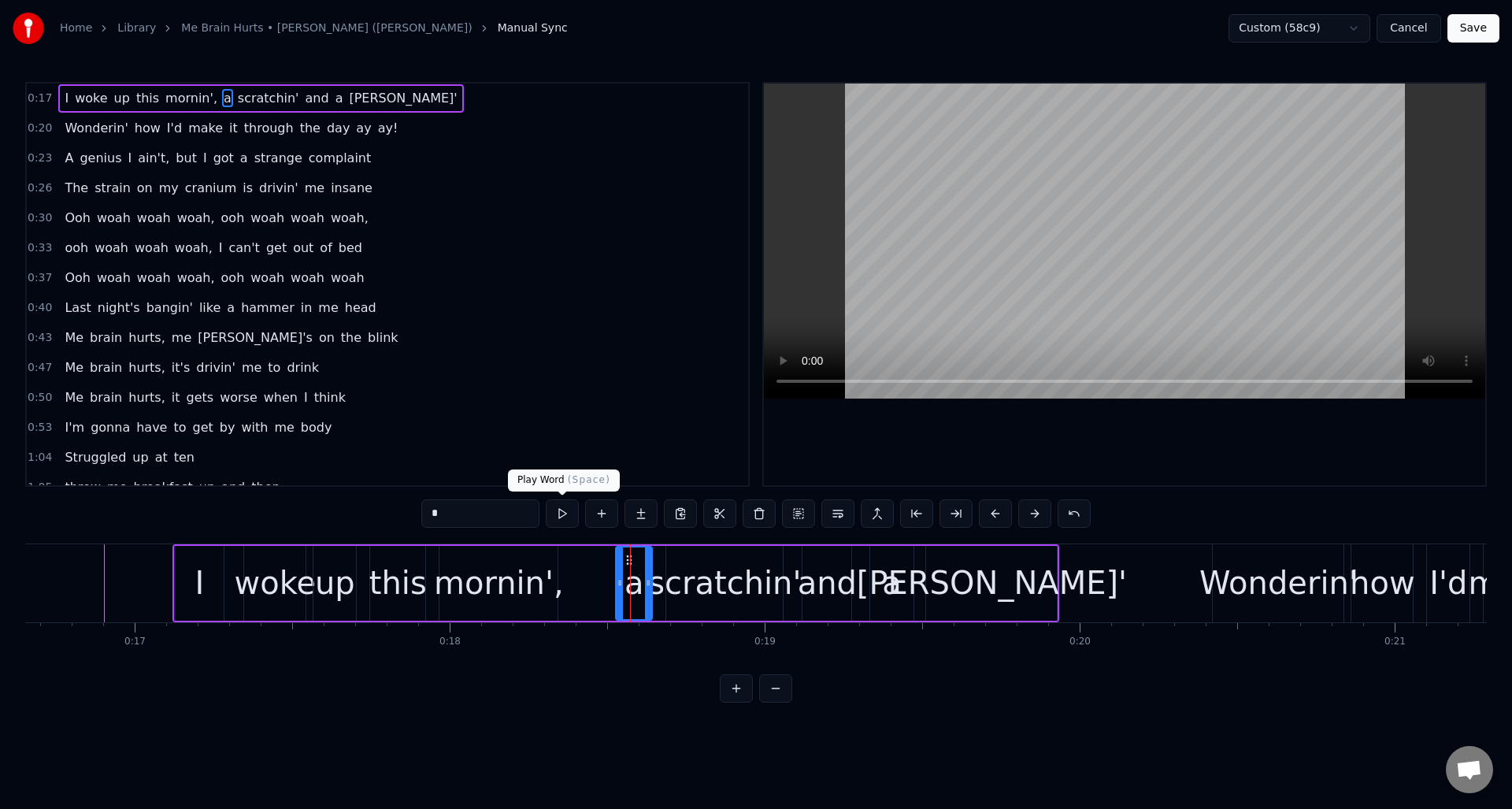
click at [560, 521] on button at bounding box center [562, 514] width 33 height 29
click at [696, 566] on div "scratchin'" at bounding box center [725, 583] width 152 height 48
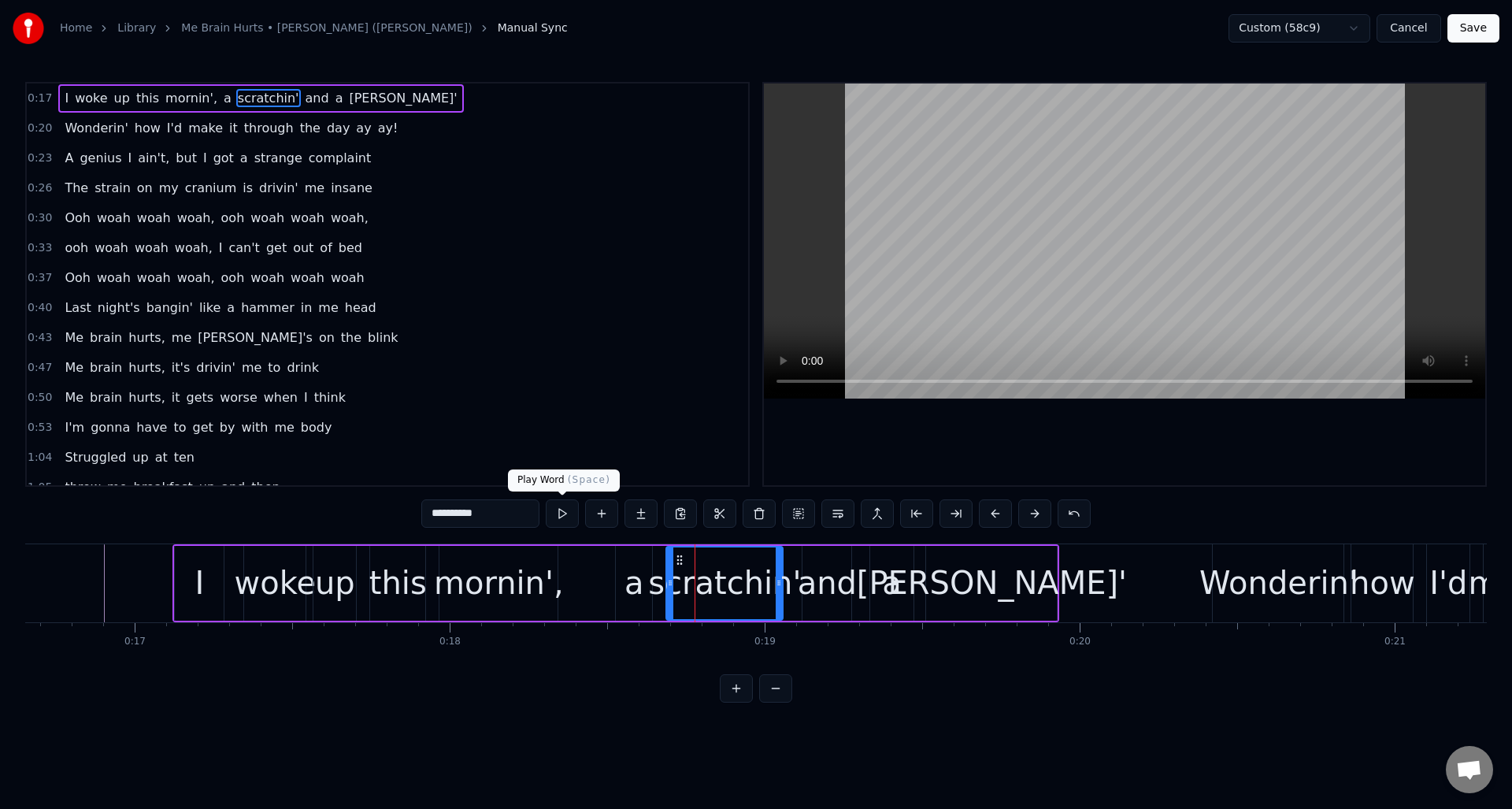
click at [562, 519] on button at bounding box center [562, 514] width 33 height 29
click at [639, 561] on div "a" at bounding box center [634, 583] width 20 height 48
type input "*"
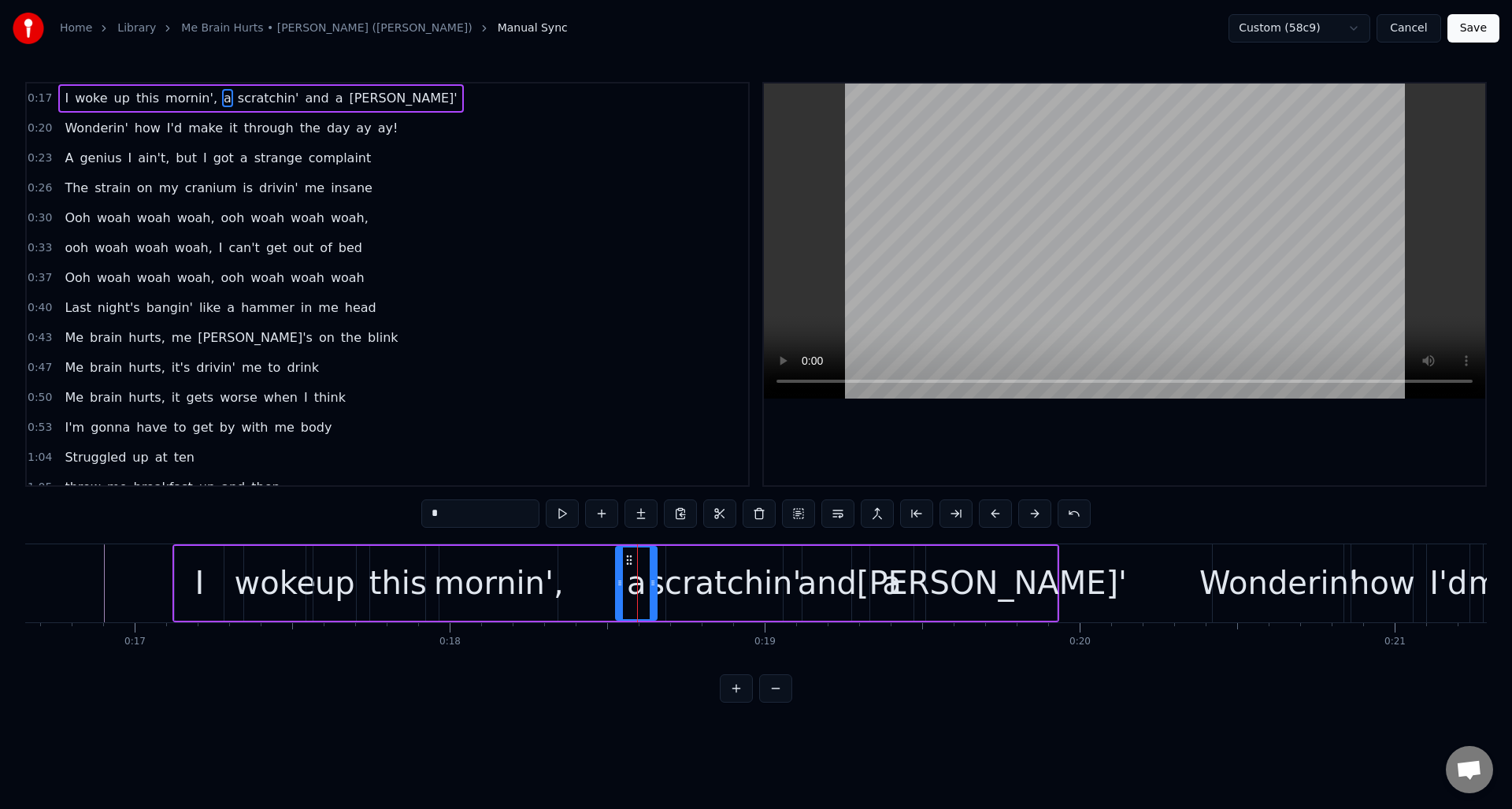
click at [651, 565] on div at bounding box center [653, 583] width 6 height 72
drag, startPoint x: 618, startPoint y: 572, endPoint x: 599, endPoint y: 568, distance: 19.4
click at [626, 572] on div at bounding box center [628, 583] width 6 height 72
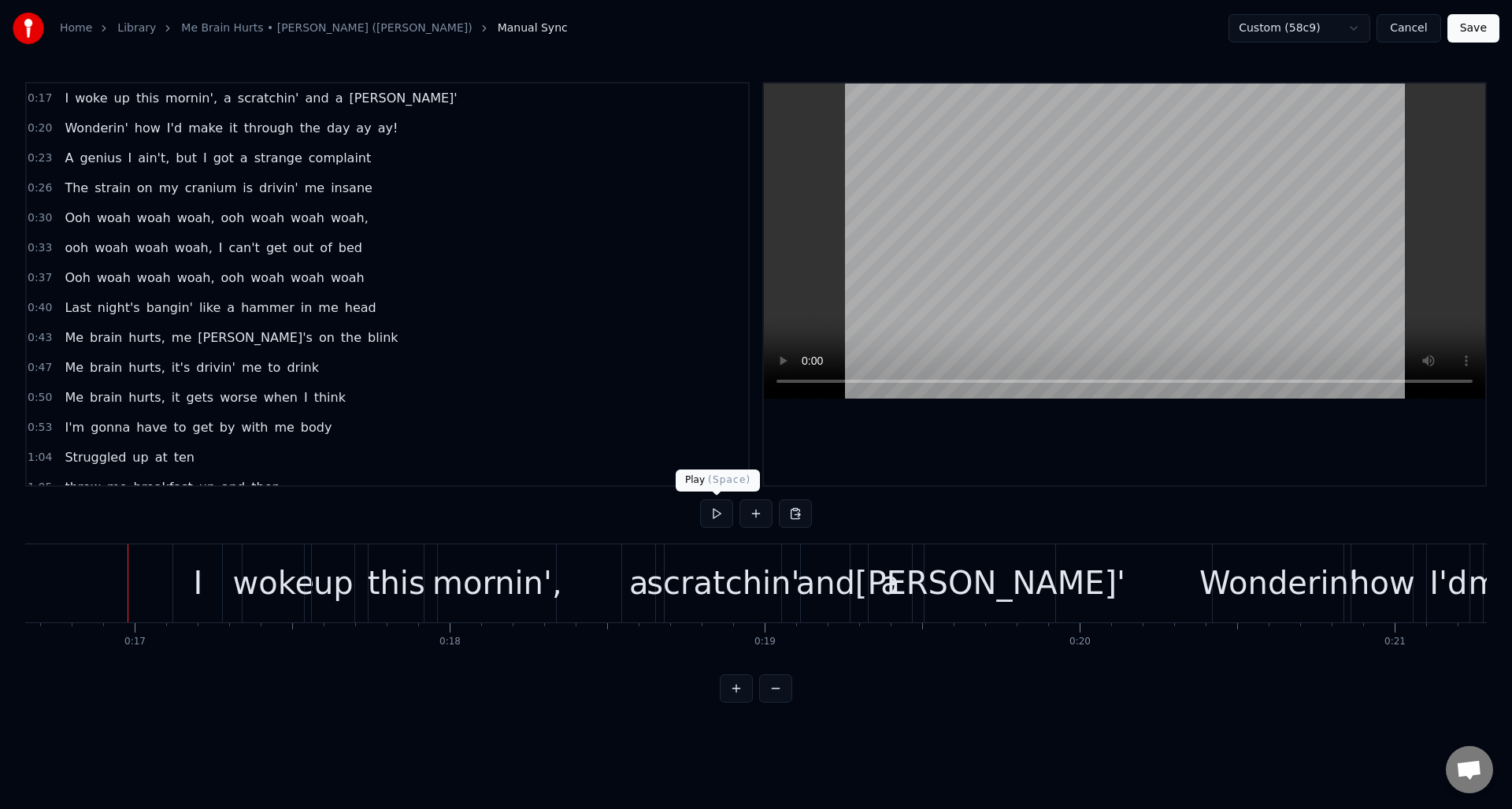
click at [708, 515] on button at bounding box center [717, 514] width 33 height 29
click at [501, 583] on div "mornin'," at bounding box center [497, 583] width 130 height 48
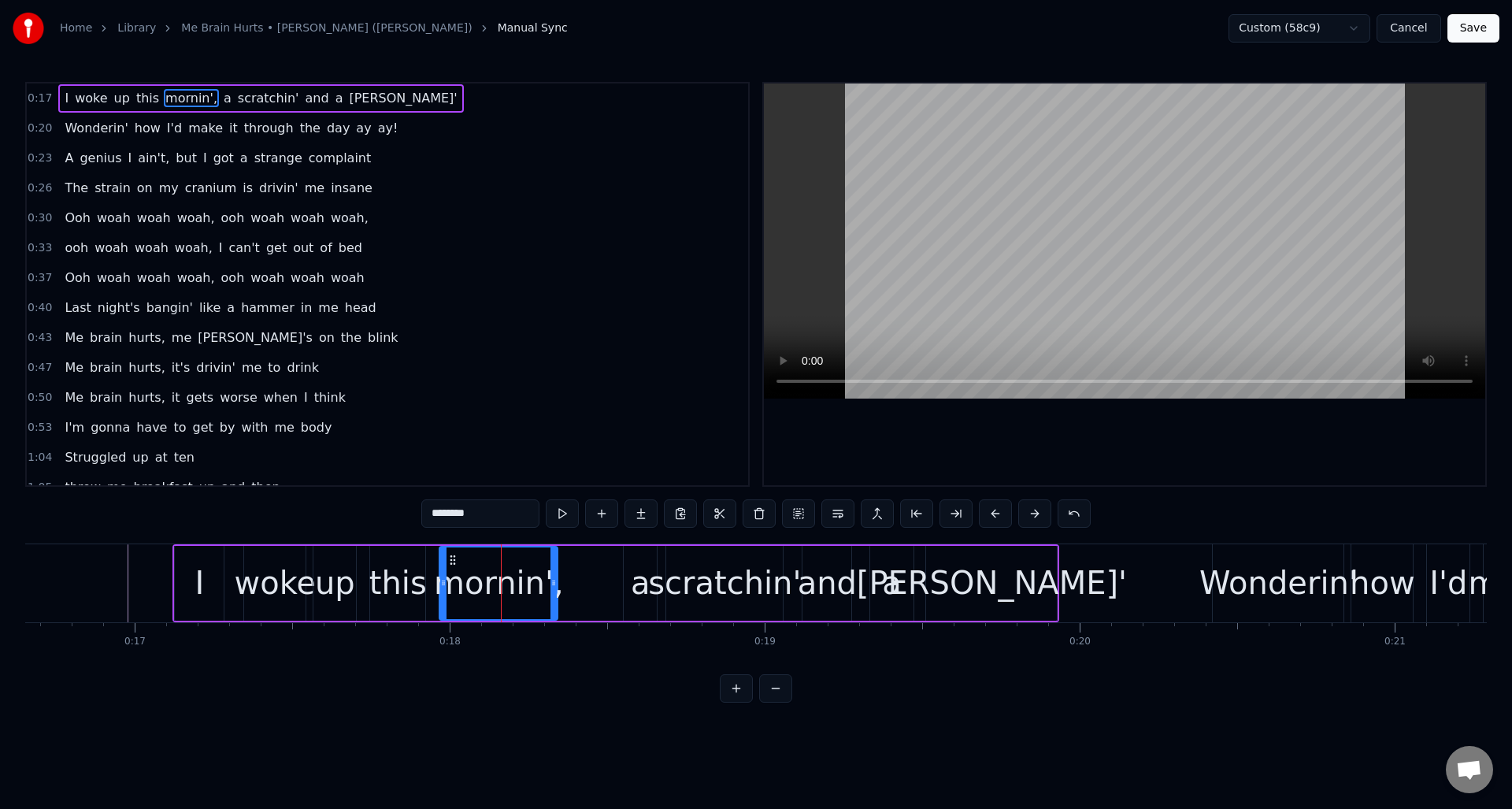
click at [481, 517] on input "********" at bounding box center [481, 514] width 118 height 29
type input "*******"
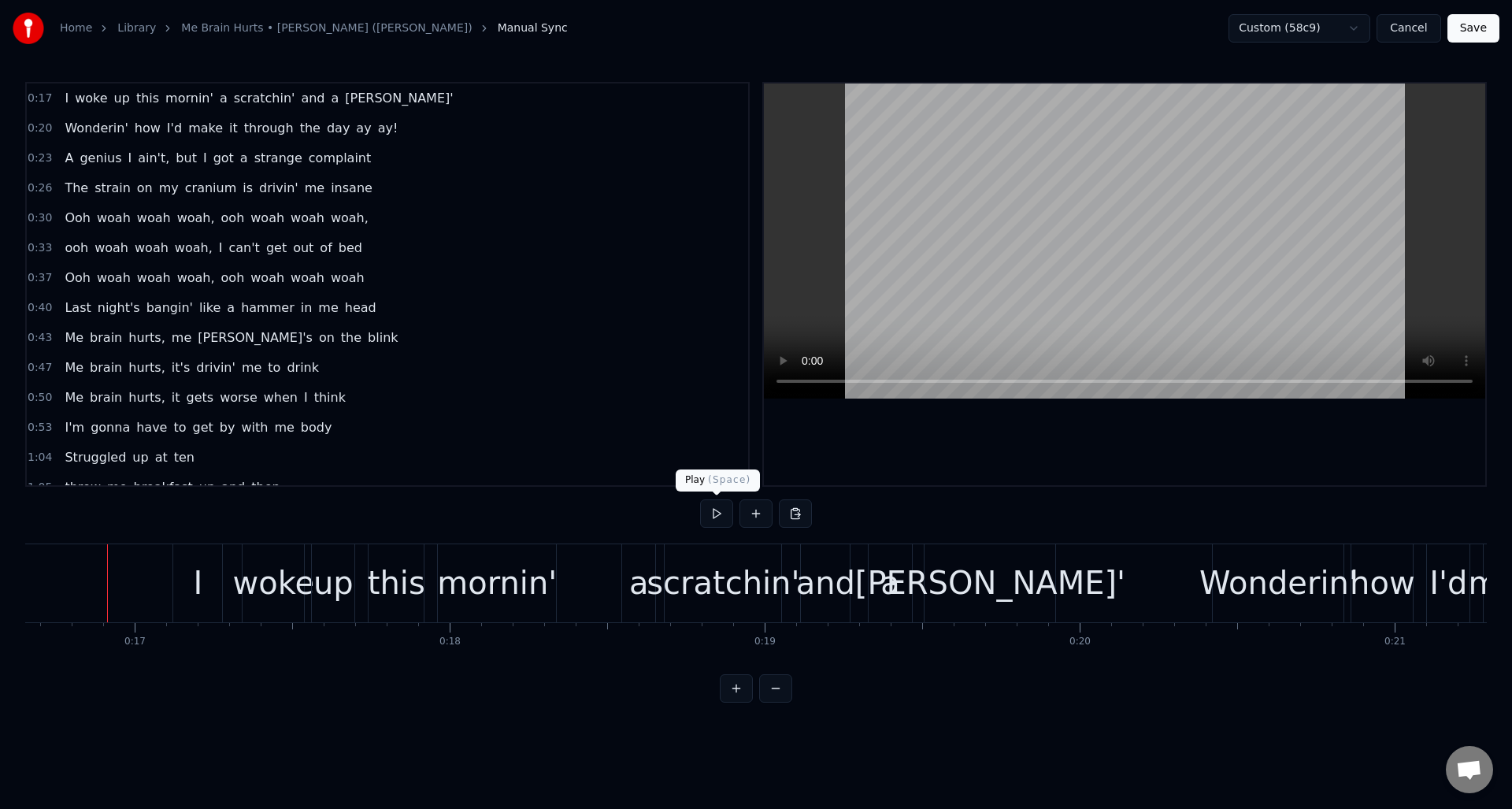
click at [710, 512] on button at bounding box center [717, 514] width 33 height 29
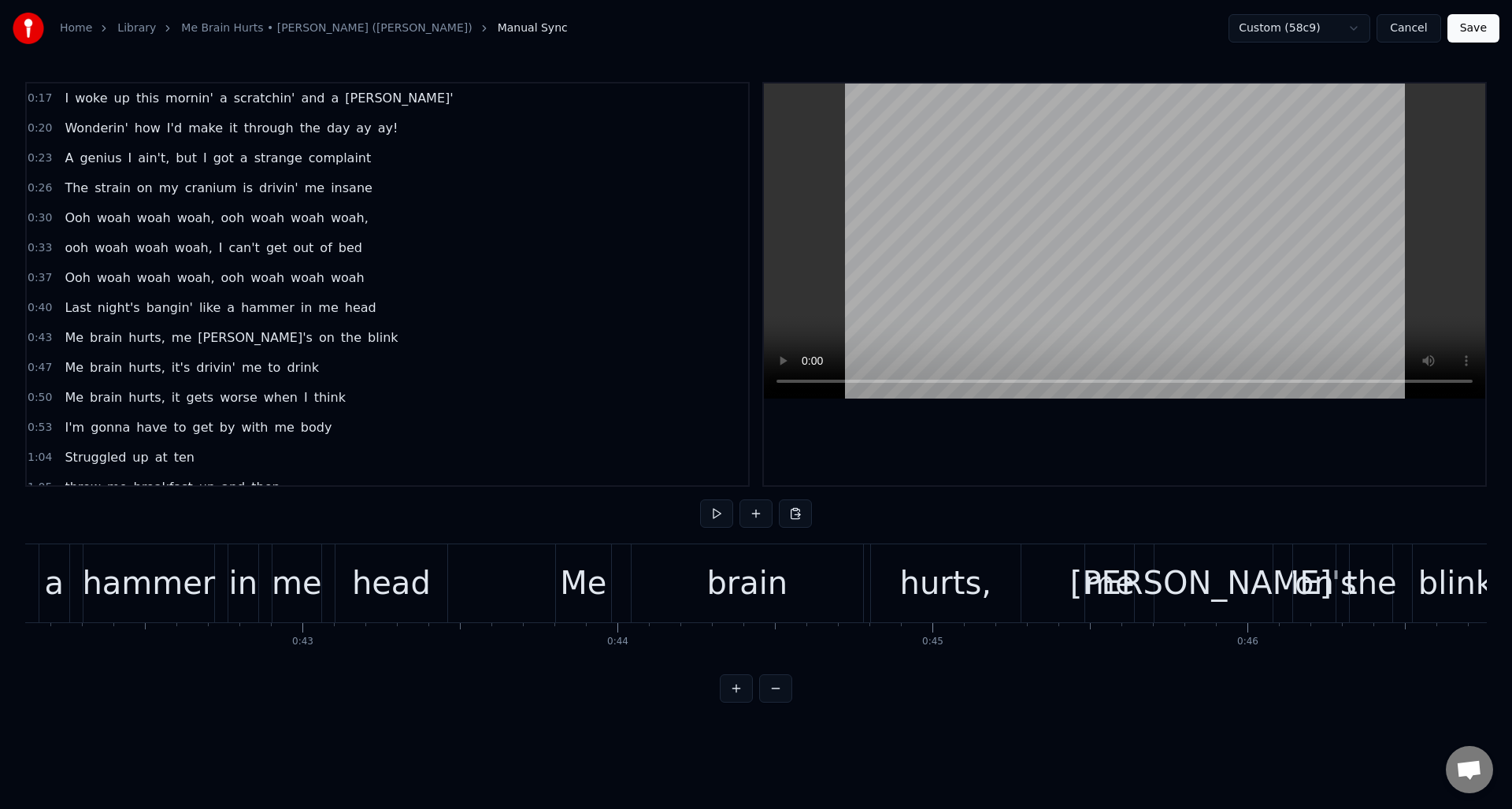
scroll to position [0, 13306]
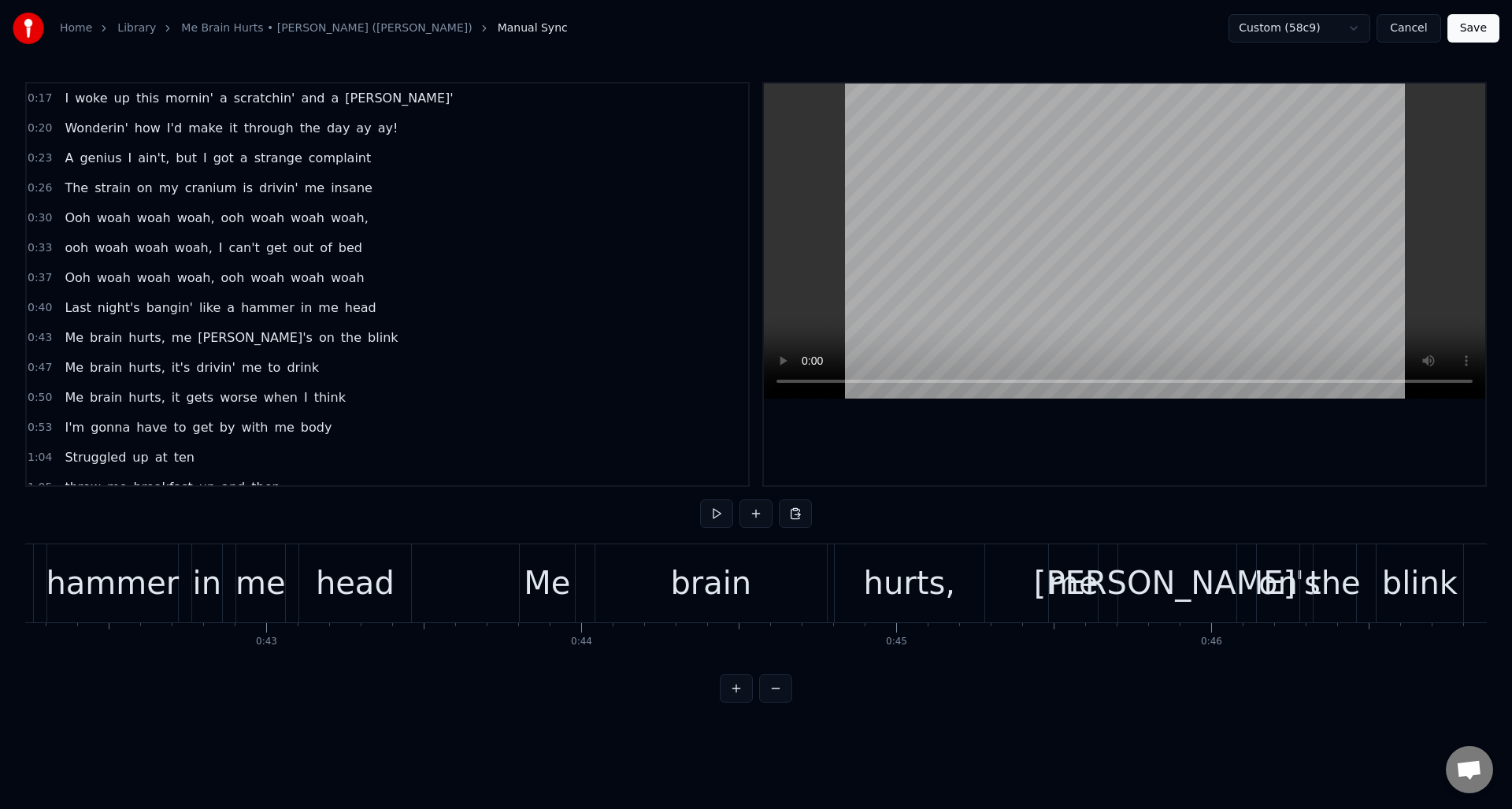
click at [355, 344] on div "0:43 Me brain hurts, me noggin's on the blink" at bounding box center [387, 337] width 721 height 30
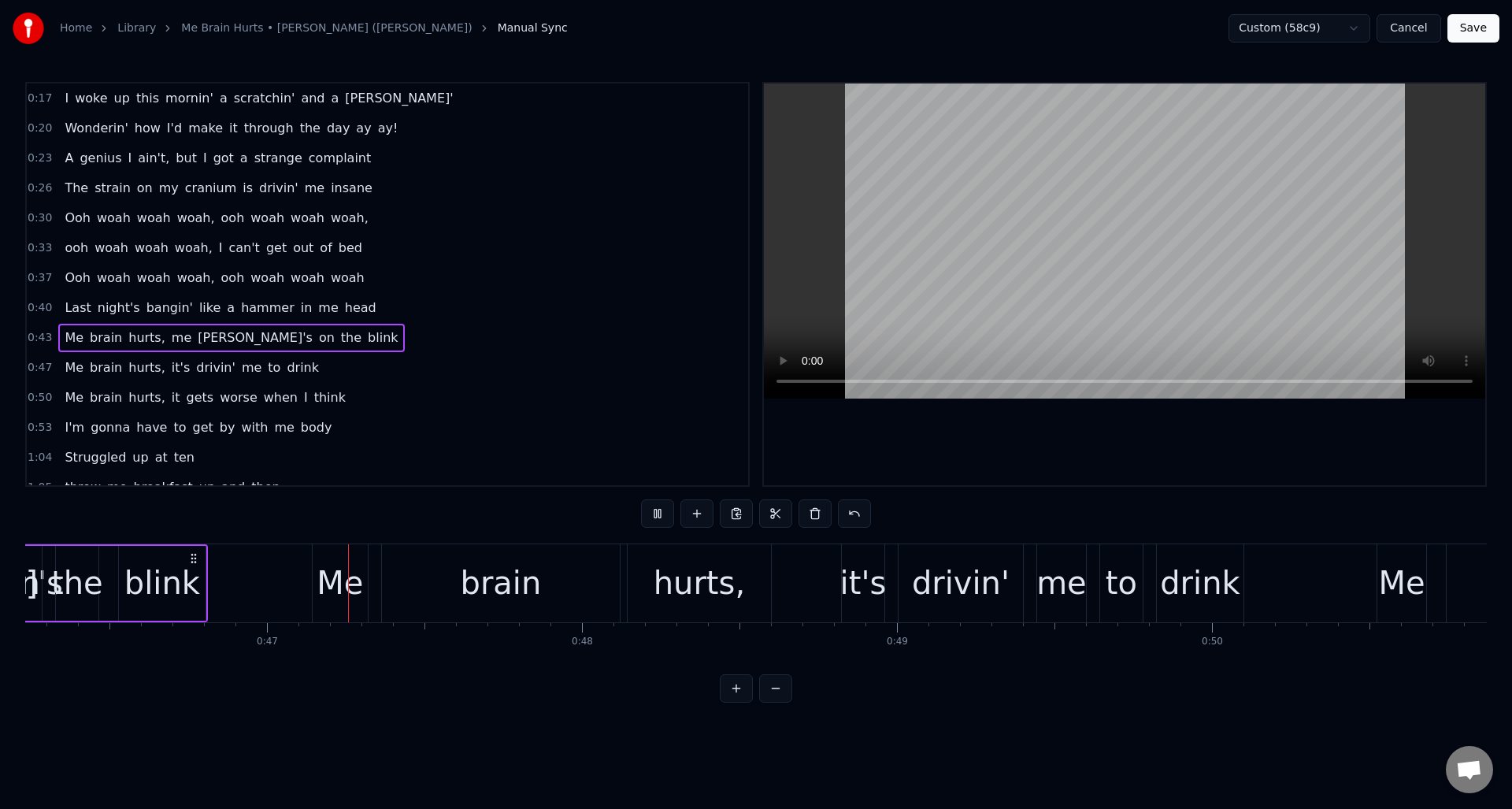
scroll to position [0, 14619]
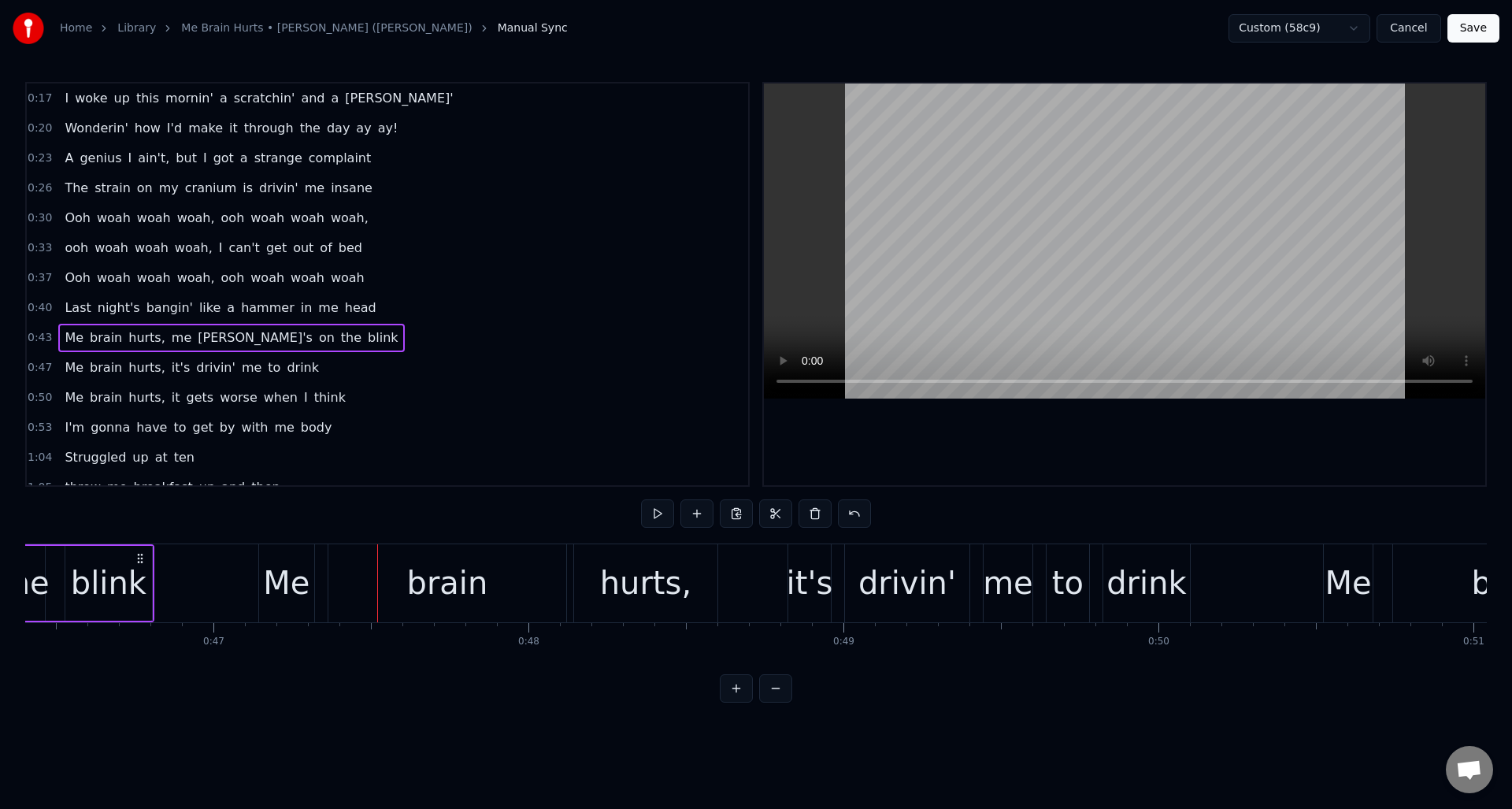
click at [329, 371] on div "0:47 Me brain hurts, it's drivin' me to drink" at bounding box center [387, 367] width 721 height 30
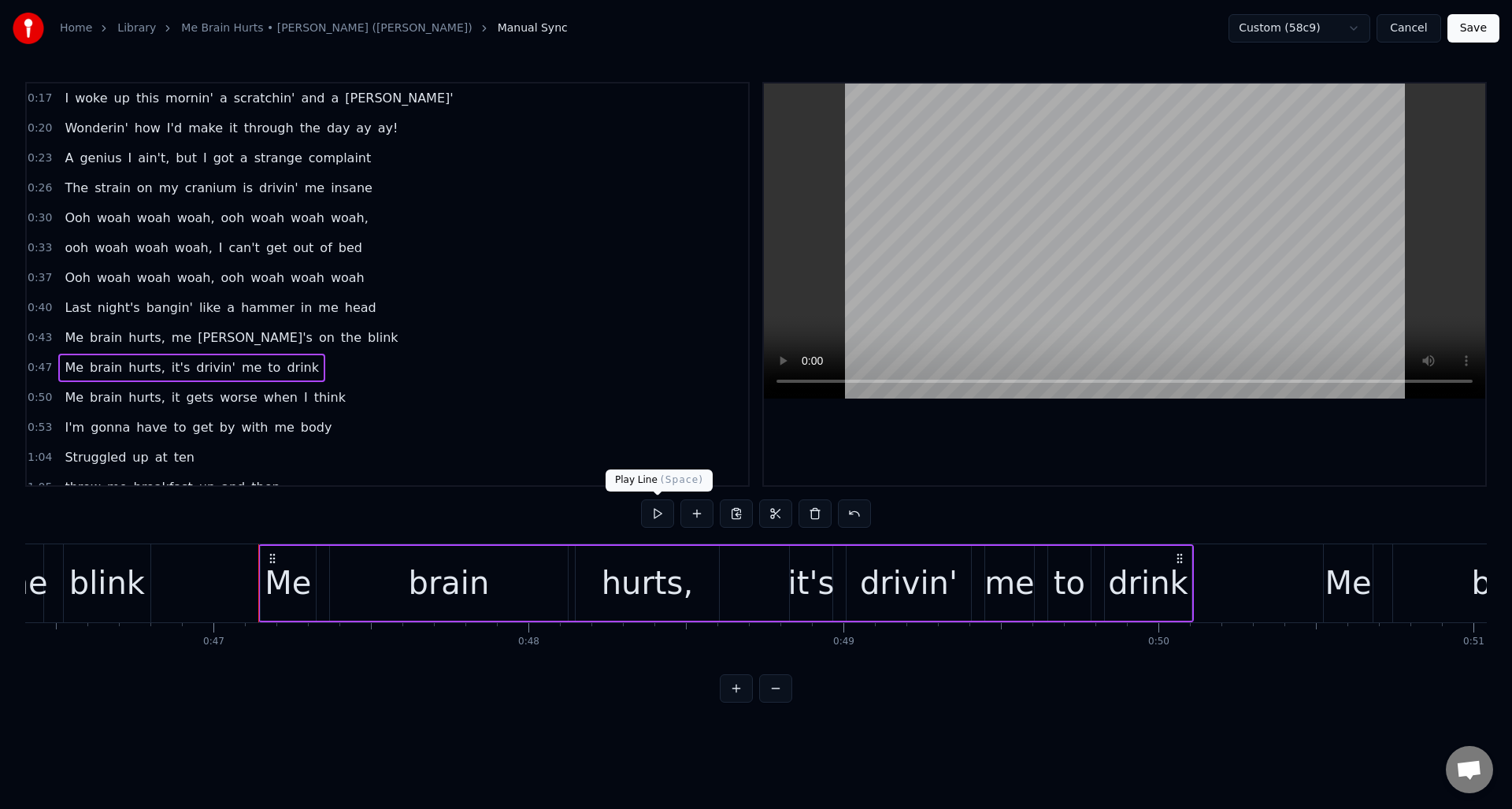
click at [654, 513] on button at bounding box center [657, 514] width 33 height 29
click at [171, 335] on span "me" at bounding box center [181, 337] width 22 height 18
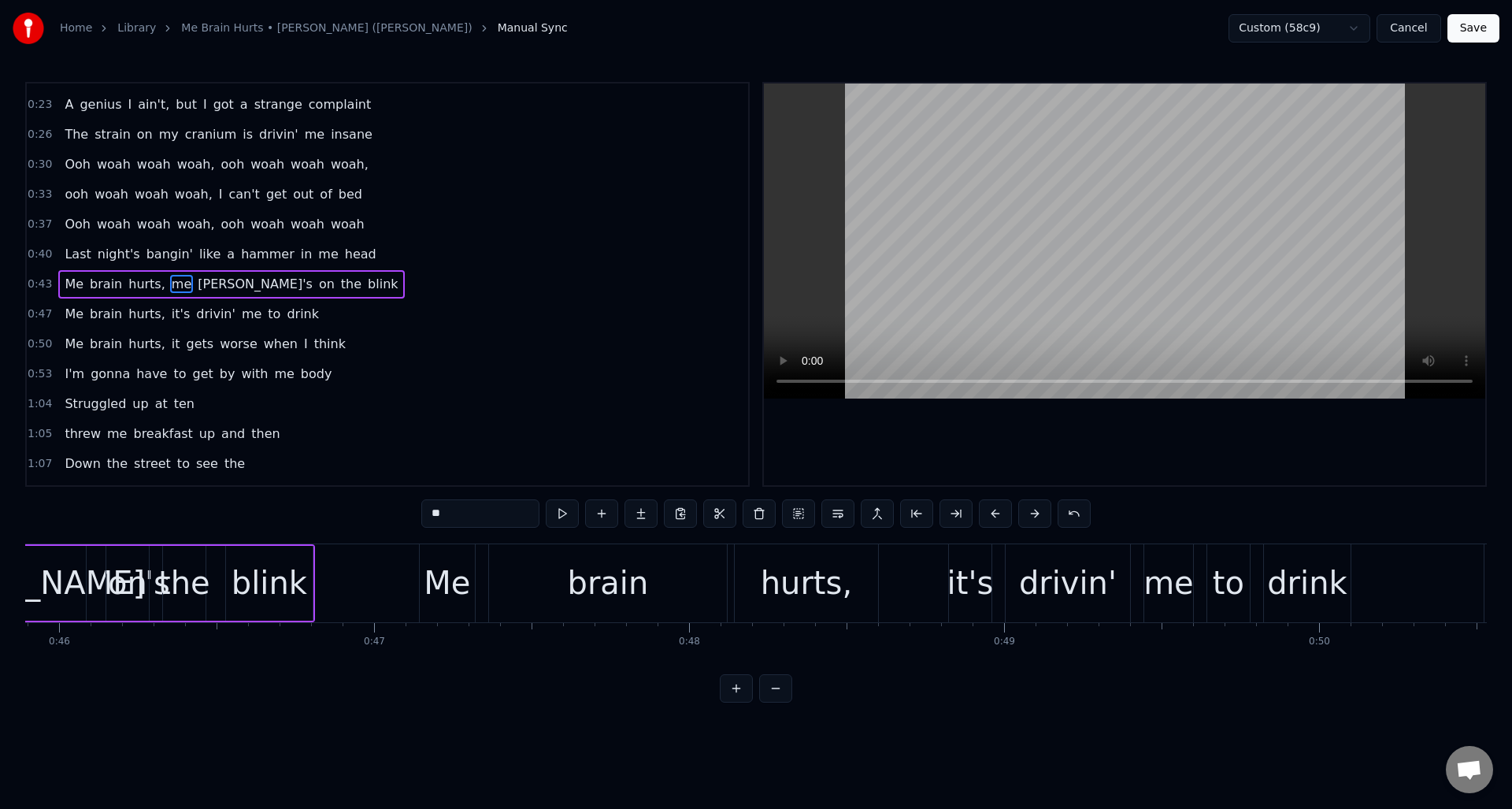
scroll to position [0, 14250]
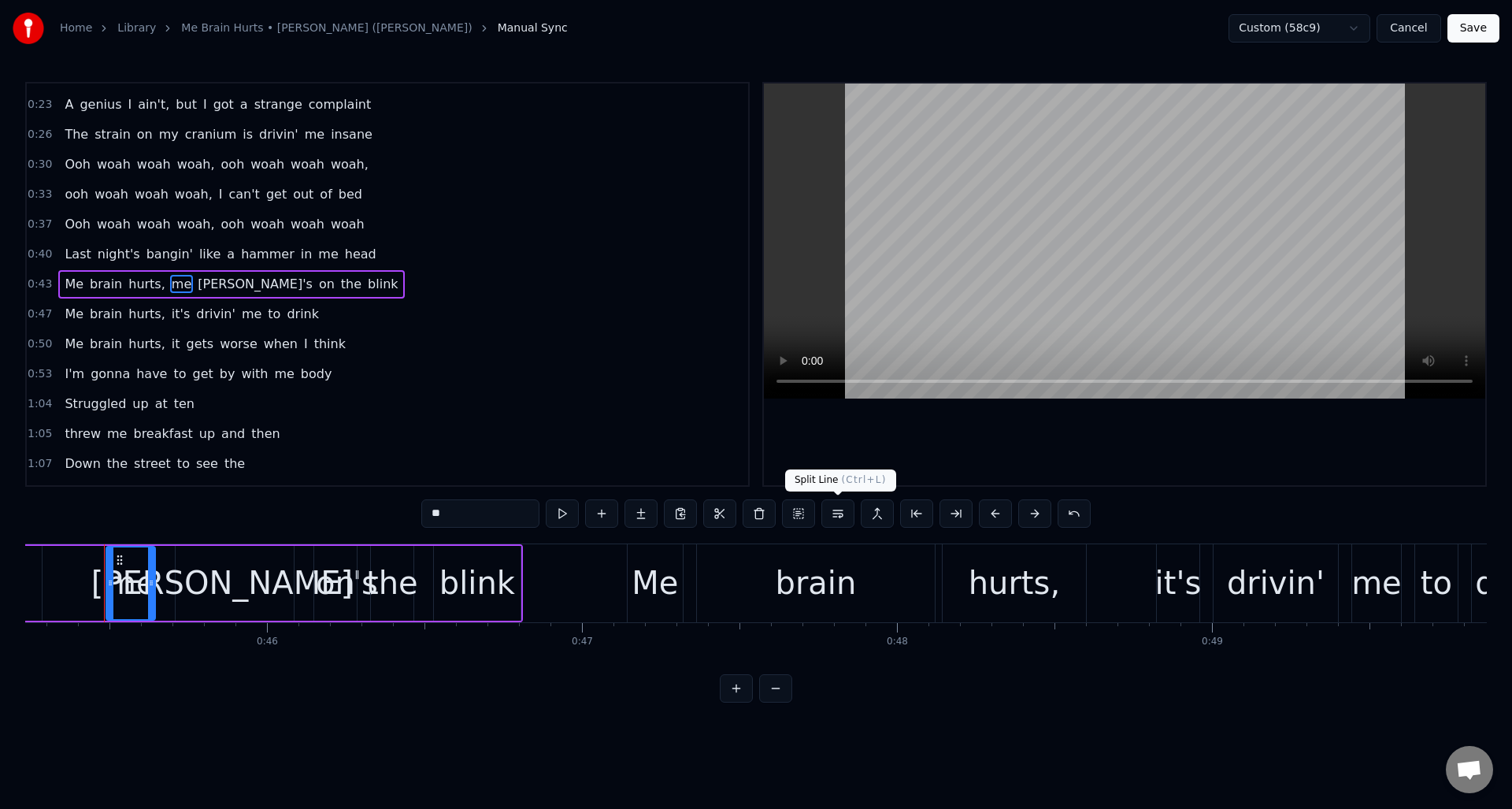
click at [839, 510] on button at bounding box center [838, 514] width 33 height 29
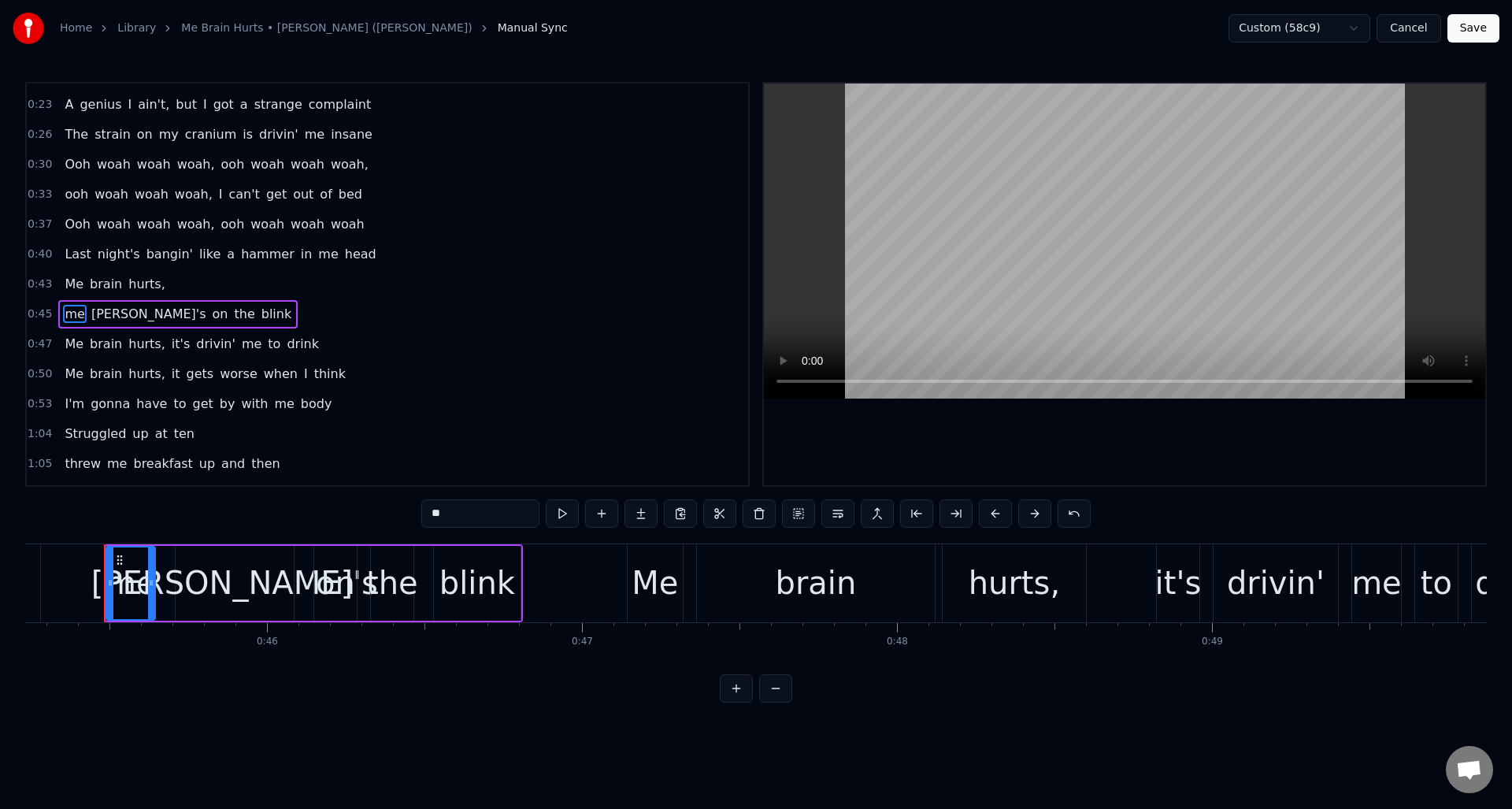
scroll to position [83, 0]
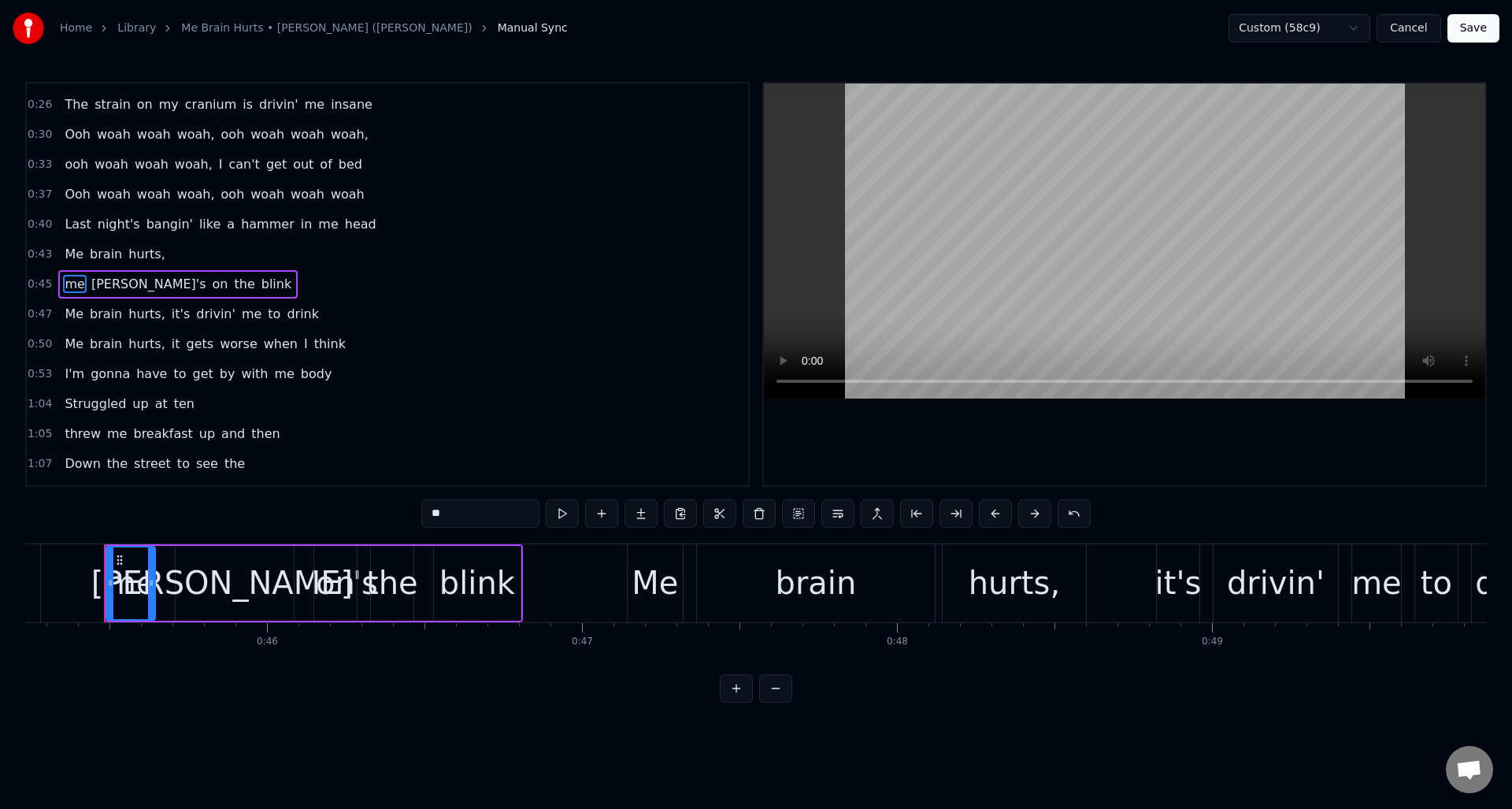
drag, startPoint x: 172, startPoint y: 311, endPoint x: 180, endPoint y: 314, distance: 8.5
click at [172, 311] on span "it's" at bounding box center [181, 314] width 22 height 18
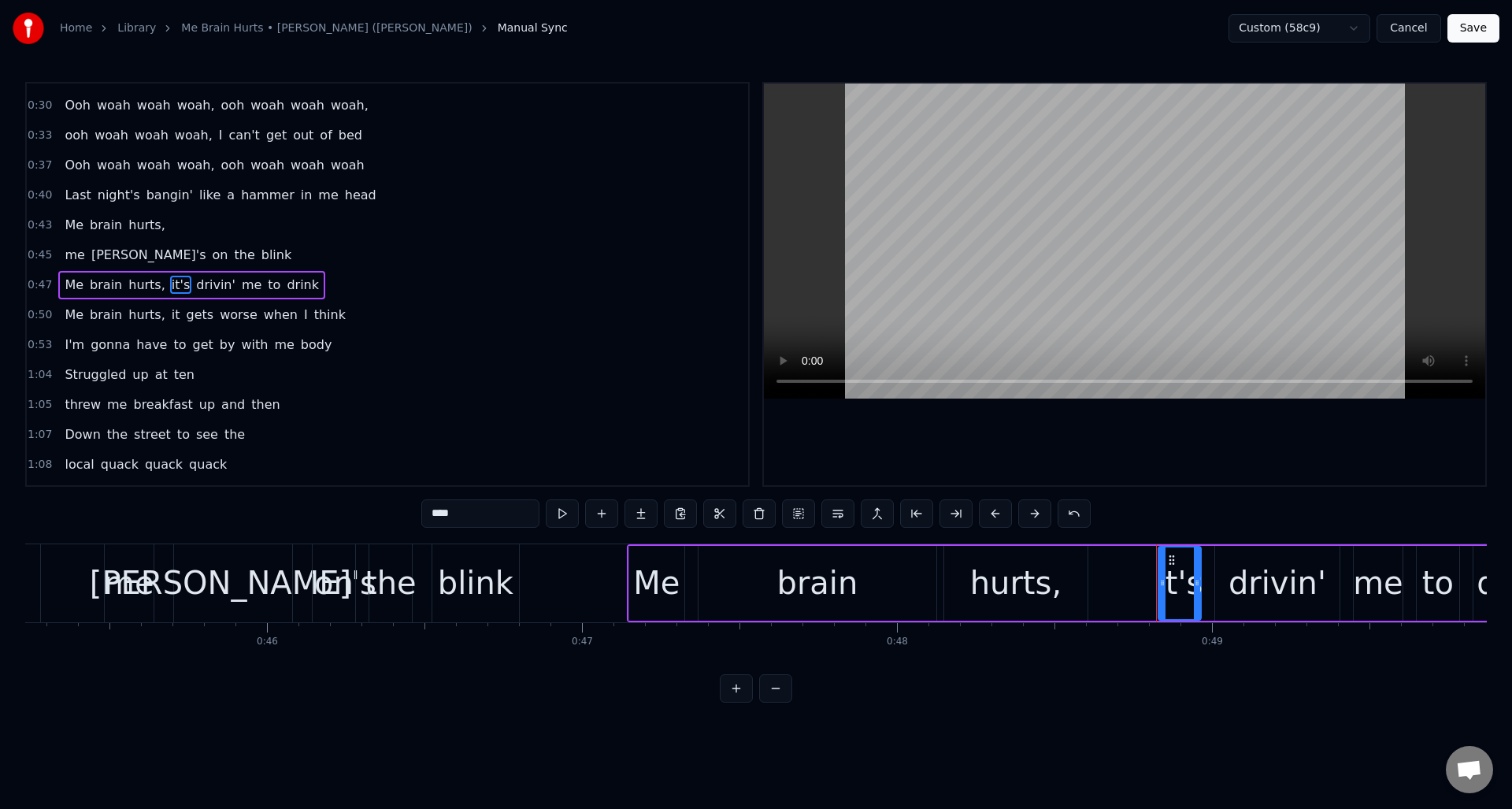
scroll to position [113, 0]
click at [839, 515] on button at bounding box center [838, 514] width 33 height 29
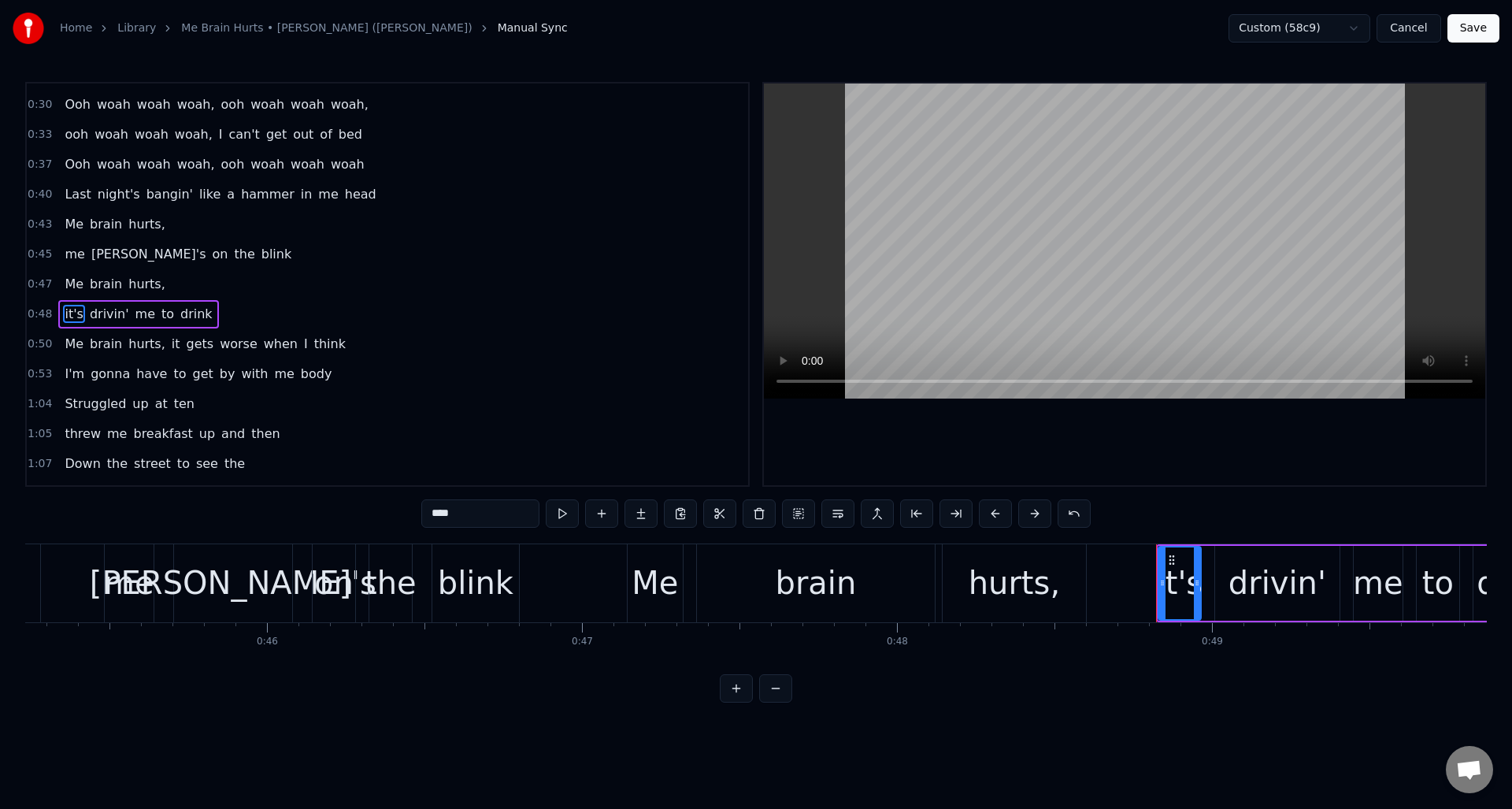
scroll to position [144, 0]
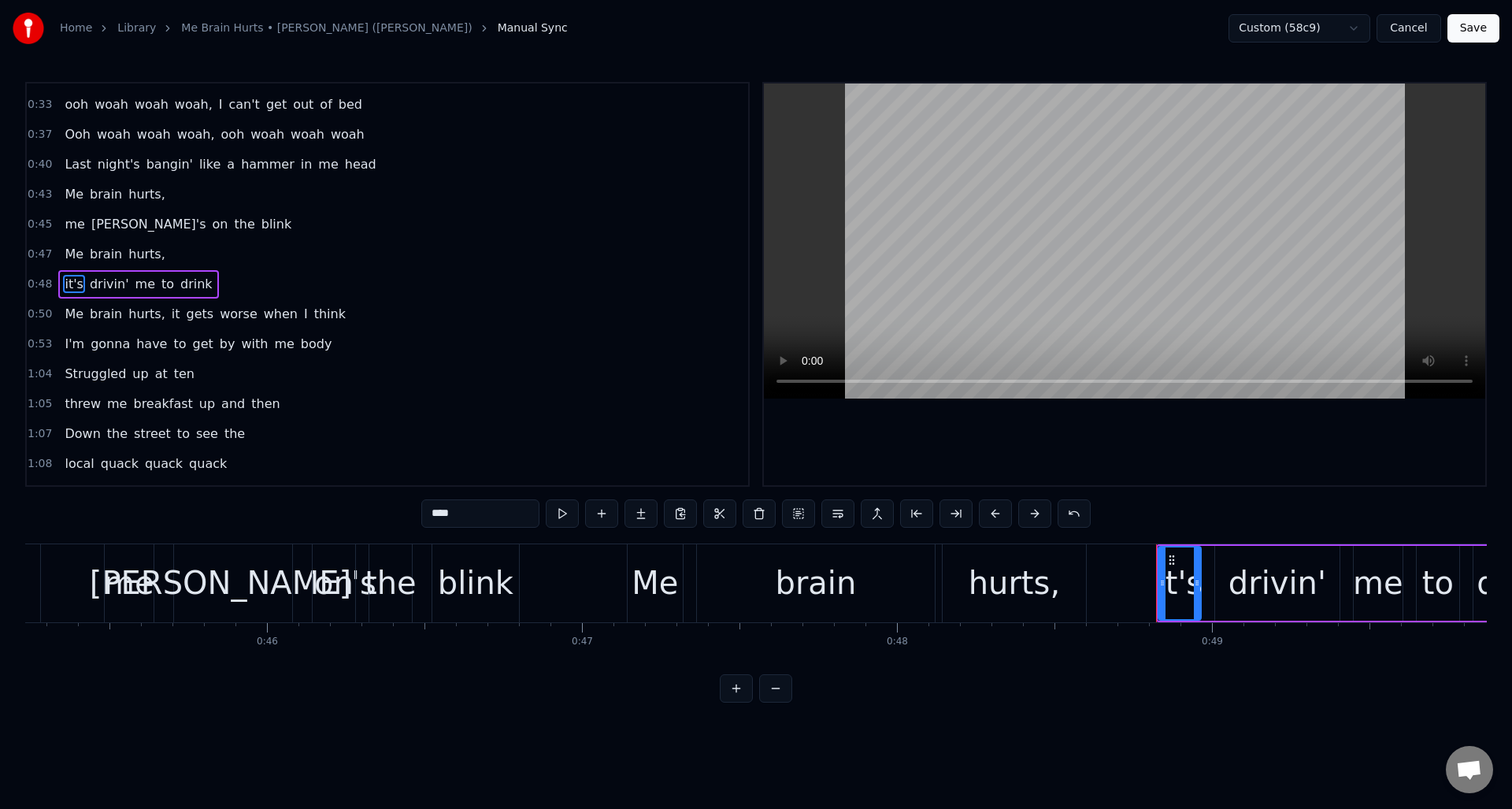
click at [170, 314] on span "it" at bounding box center [176, 314] width 12 height 18
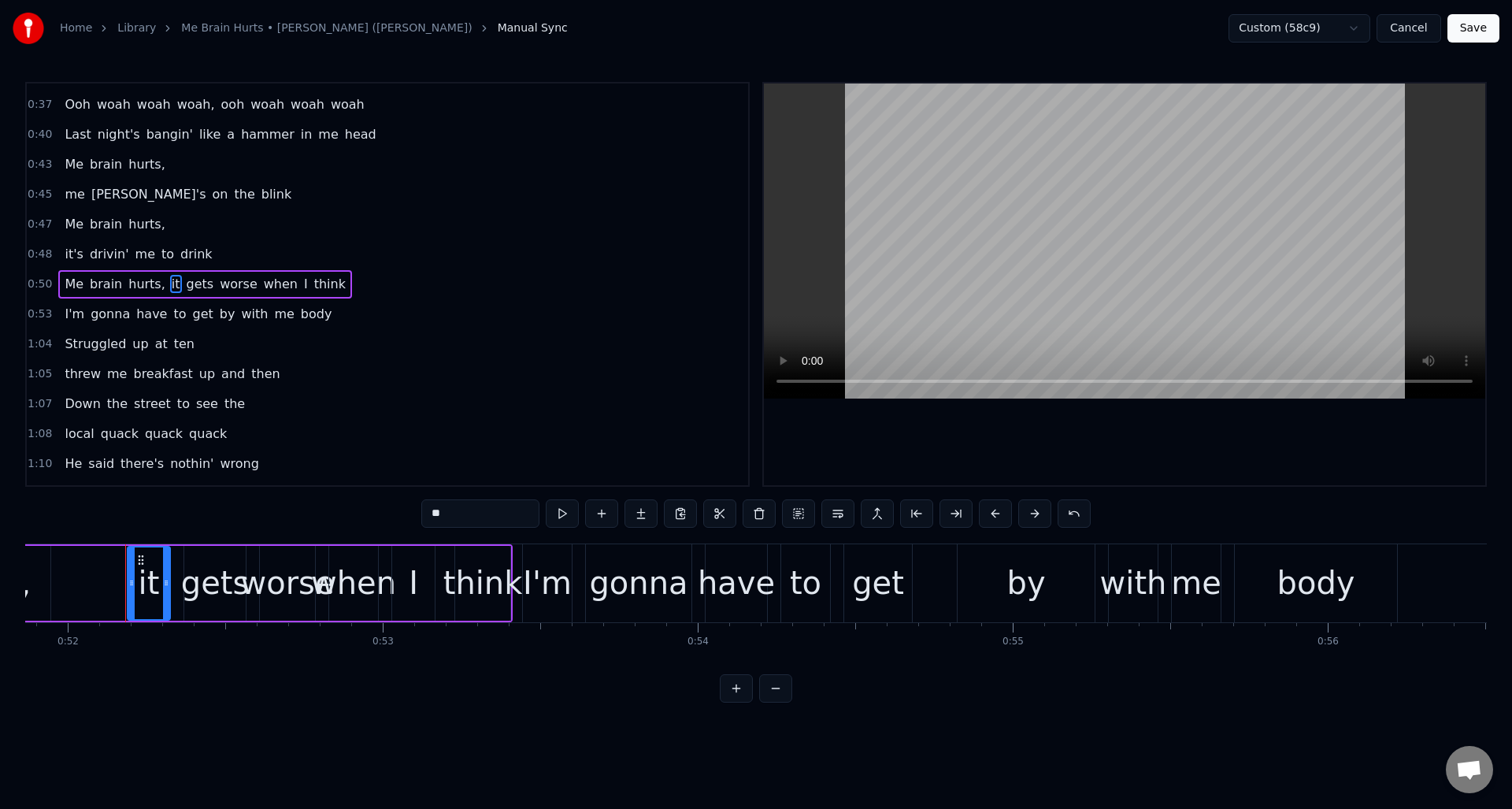
scroll to position [0, 16361]
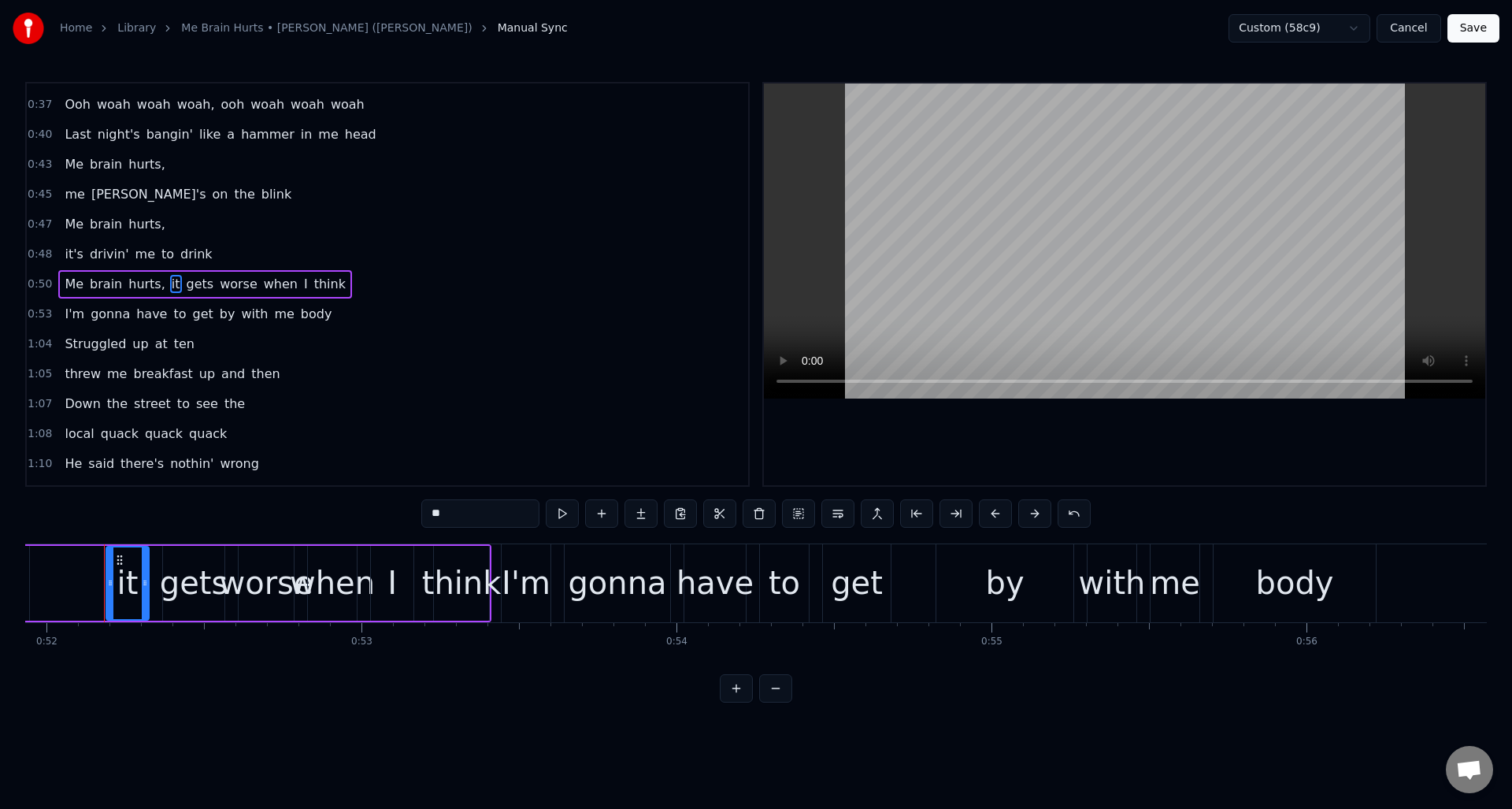
click at [840, 515] on button at bounding box center [838, 514] width 33 height 29
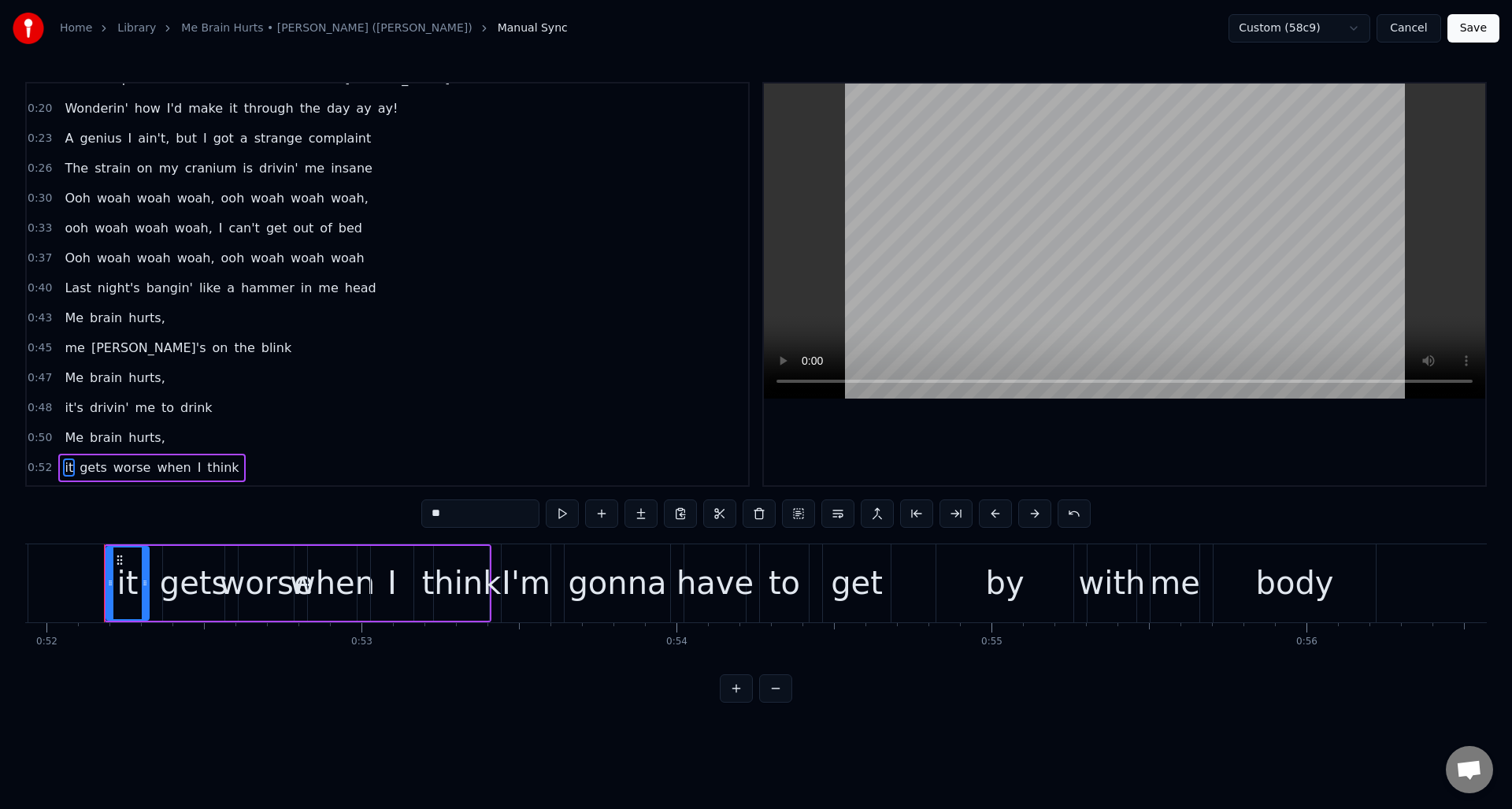
scroll to position [0, 0]
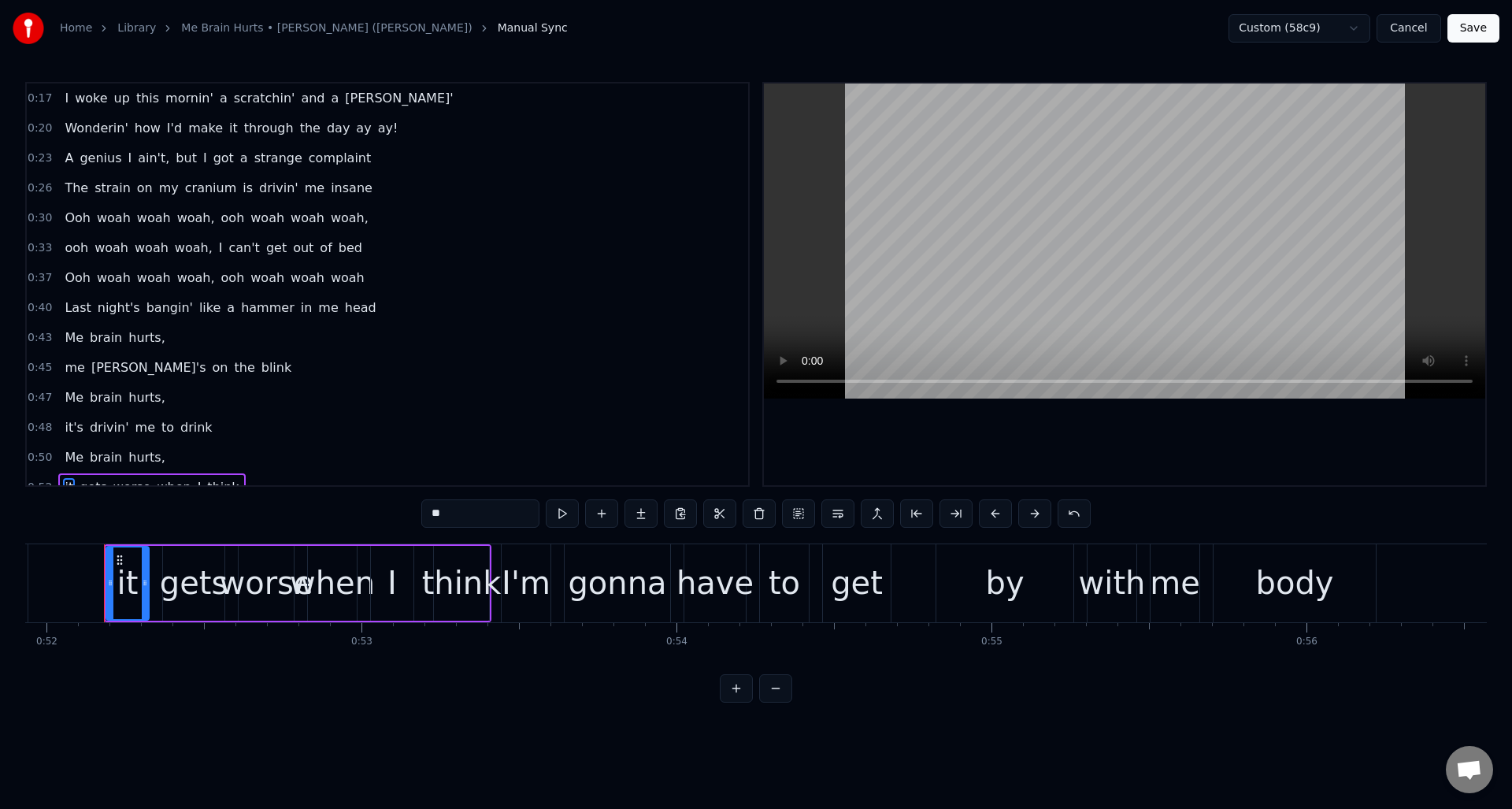
click at [217, 243] on span "I" at bounding box center [221, 248] width 7 height 18
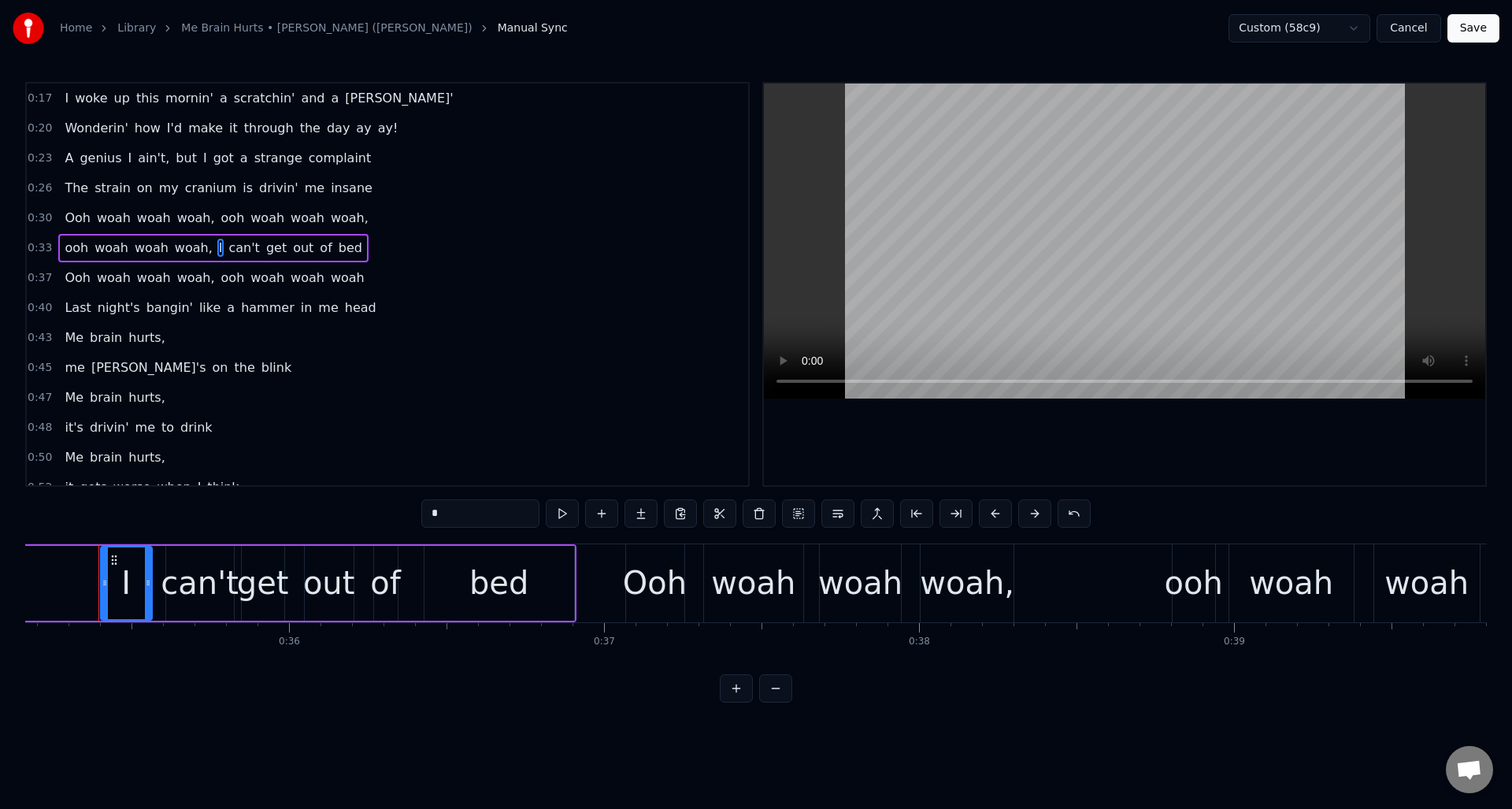
scroll to position [0, 11072]
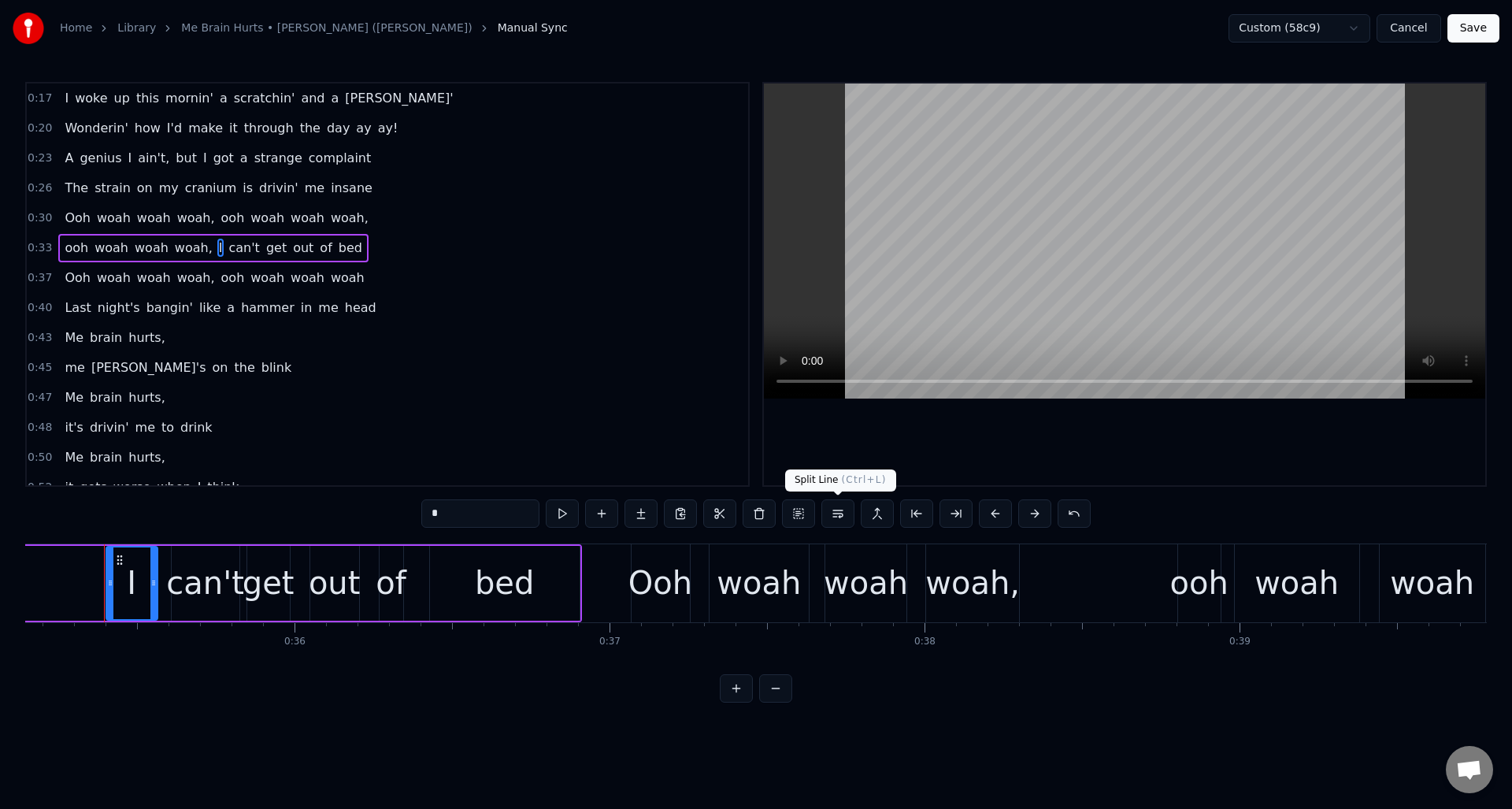
click at [843, 510] on button at bounding box center [838, 514] width 33 height 29
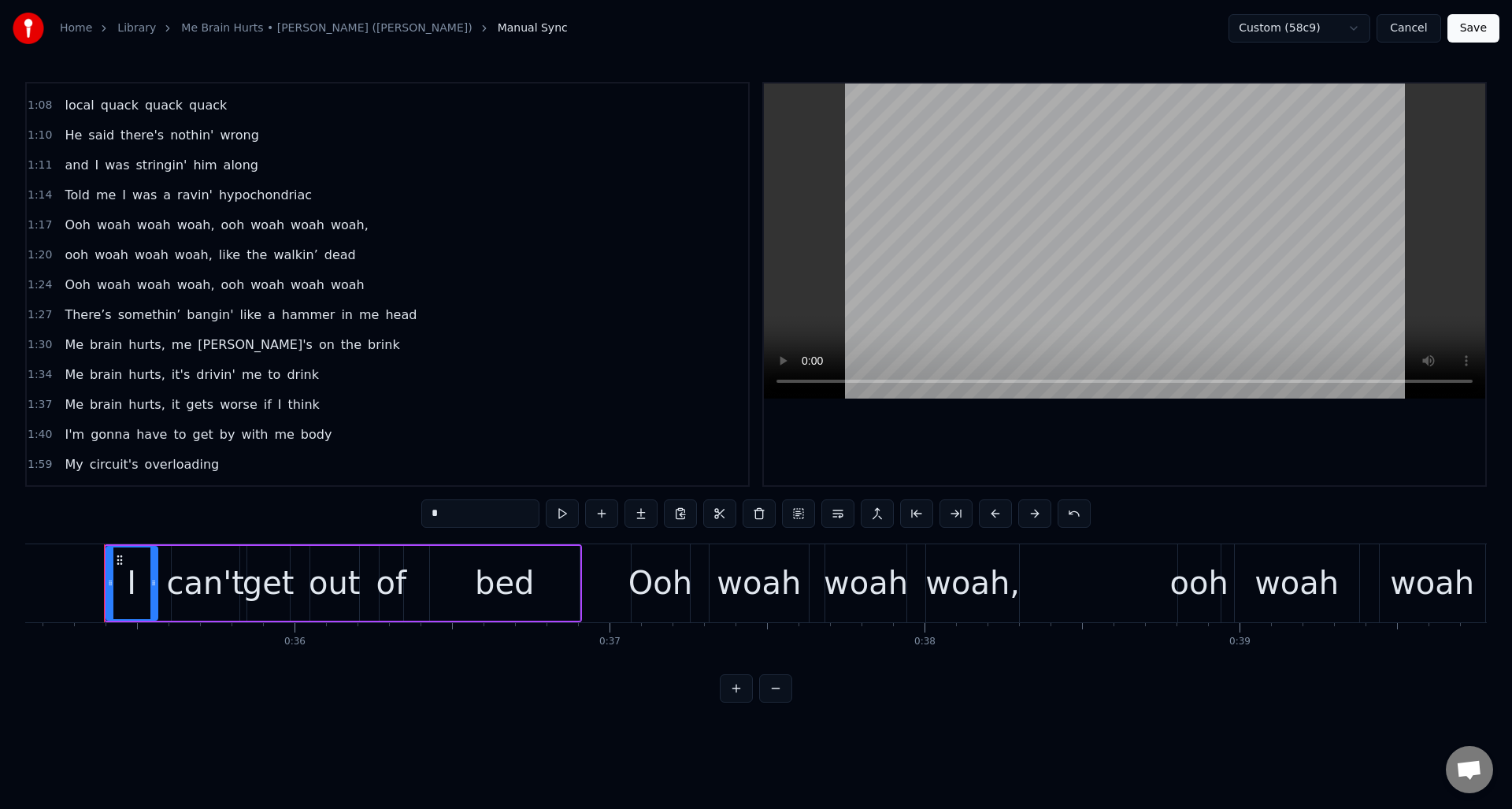
scroll to position [578, 0]
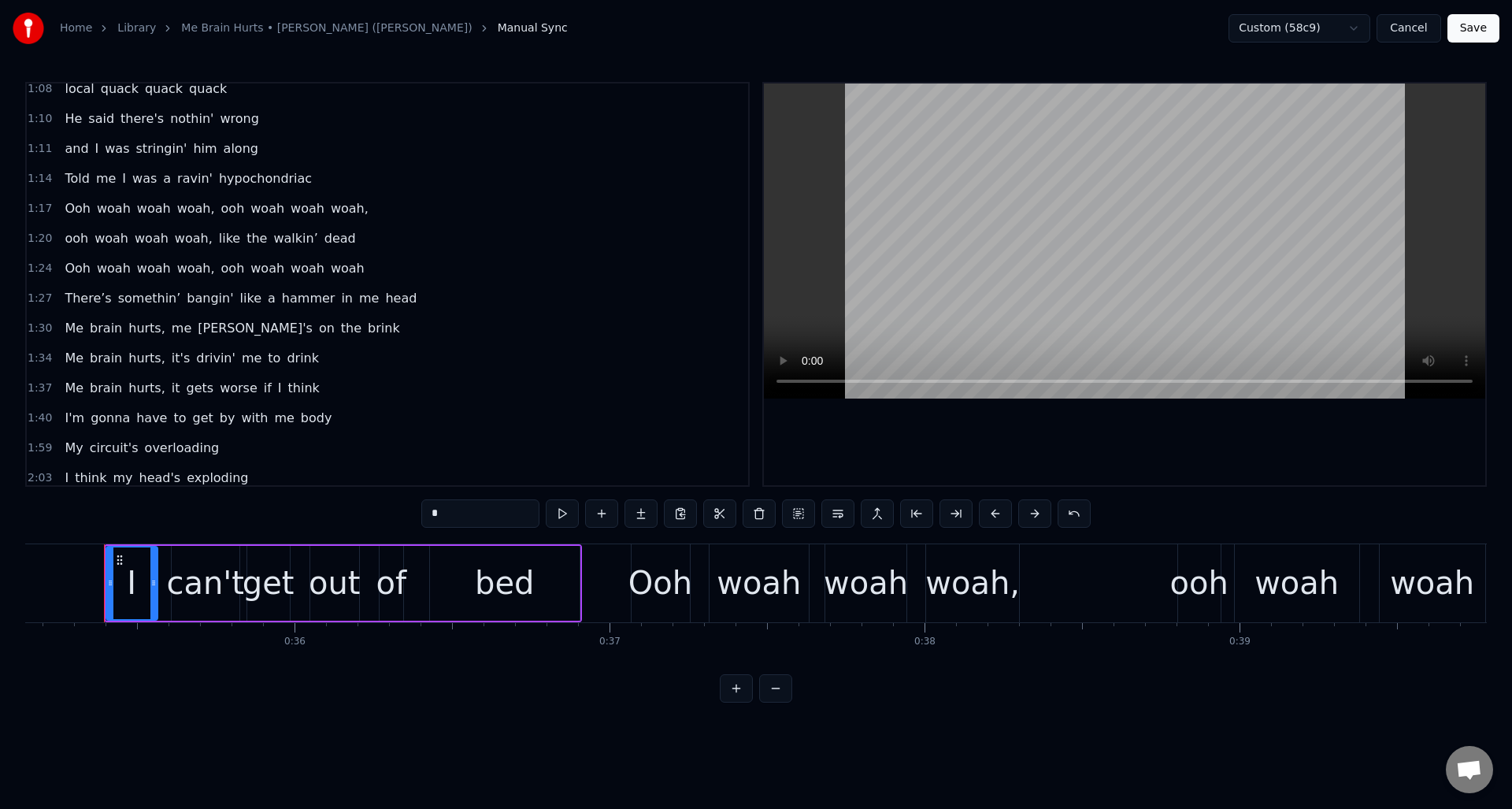
click at [217, 238] on span "like" at bounding box center [229, 239] width 24 height 18
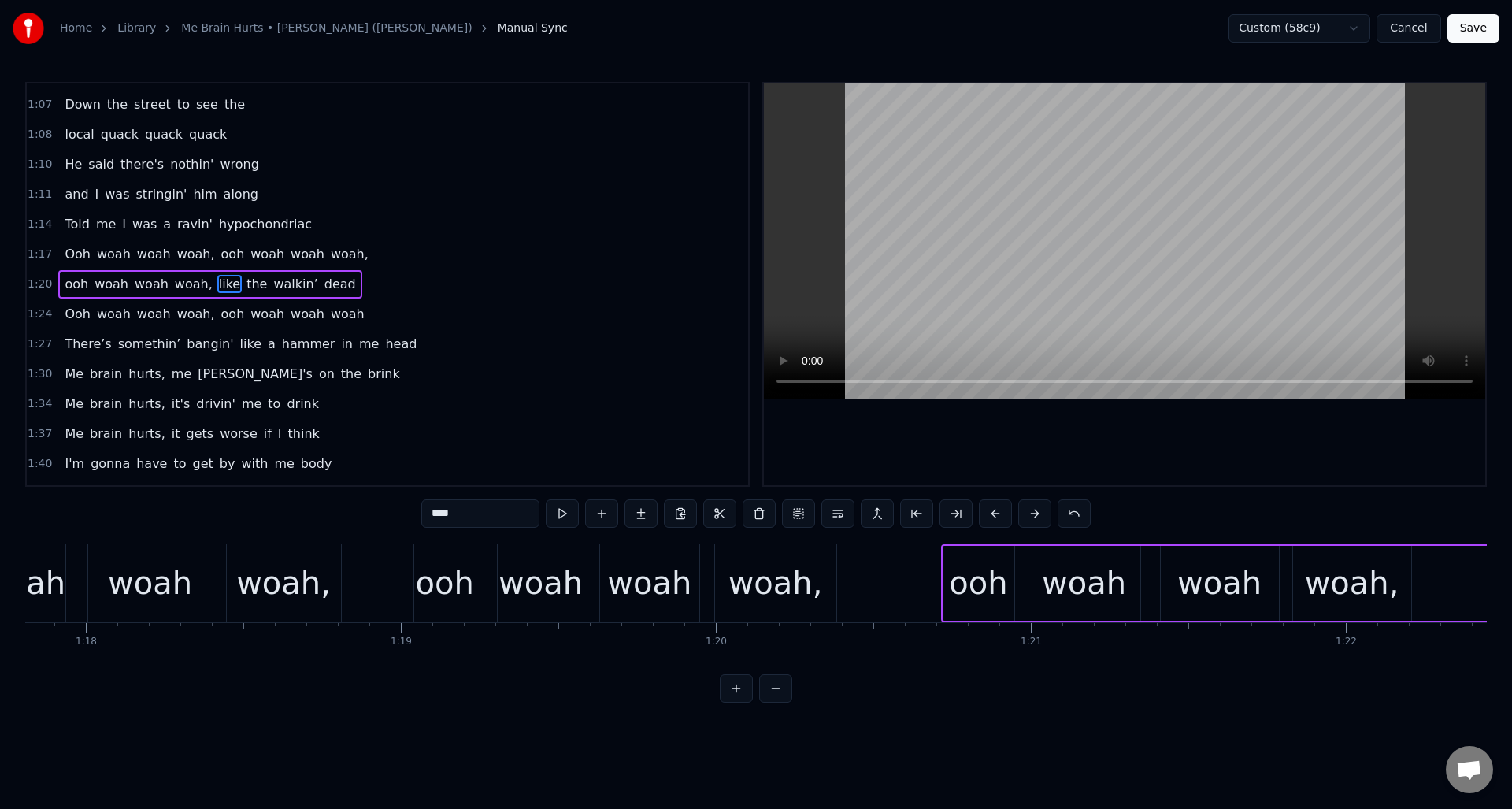
scroll to position [0, 25910]
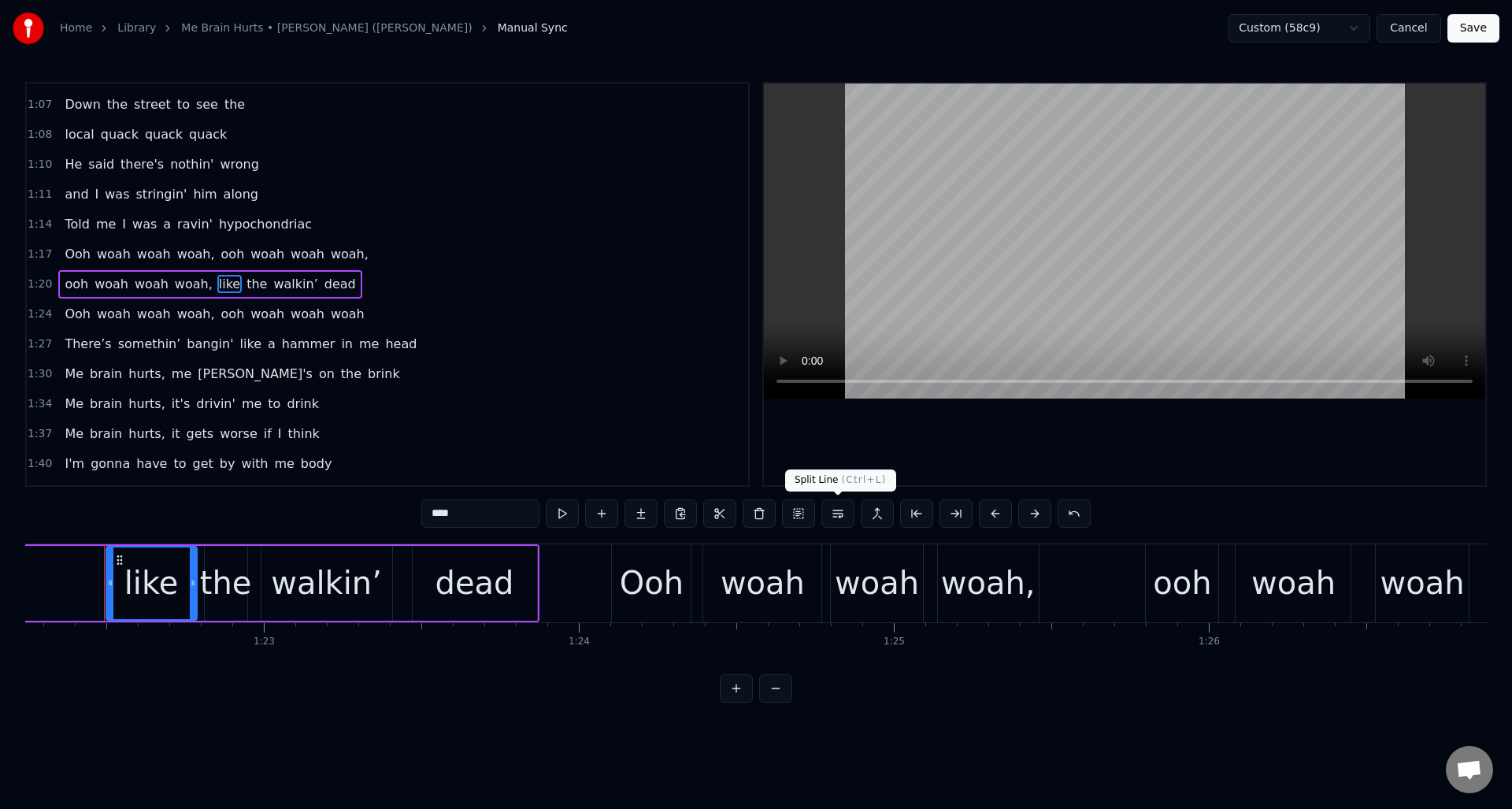
click at [837, 516] on button at bounding box center [838, 514] width 33 height 29
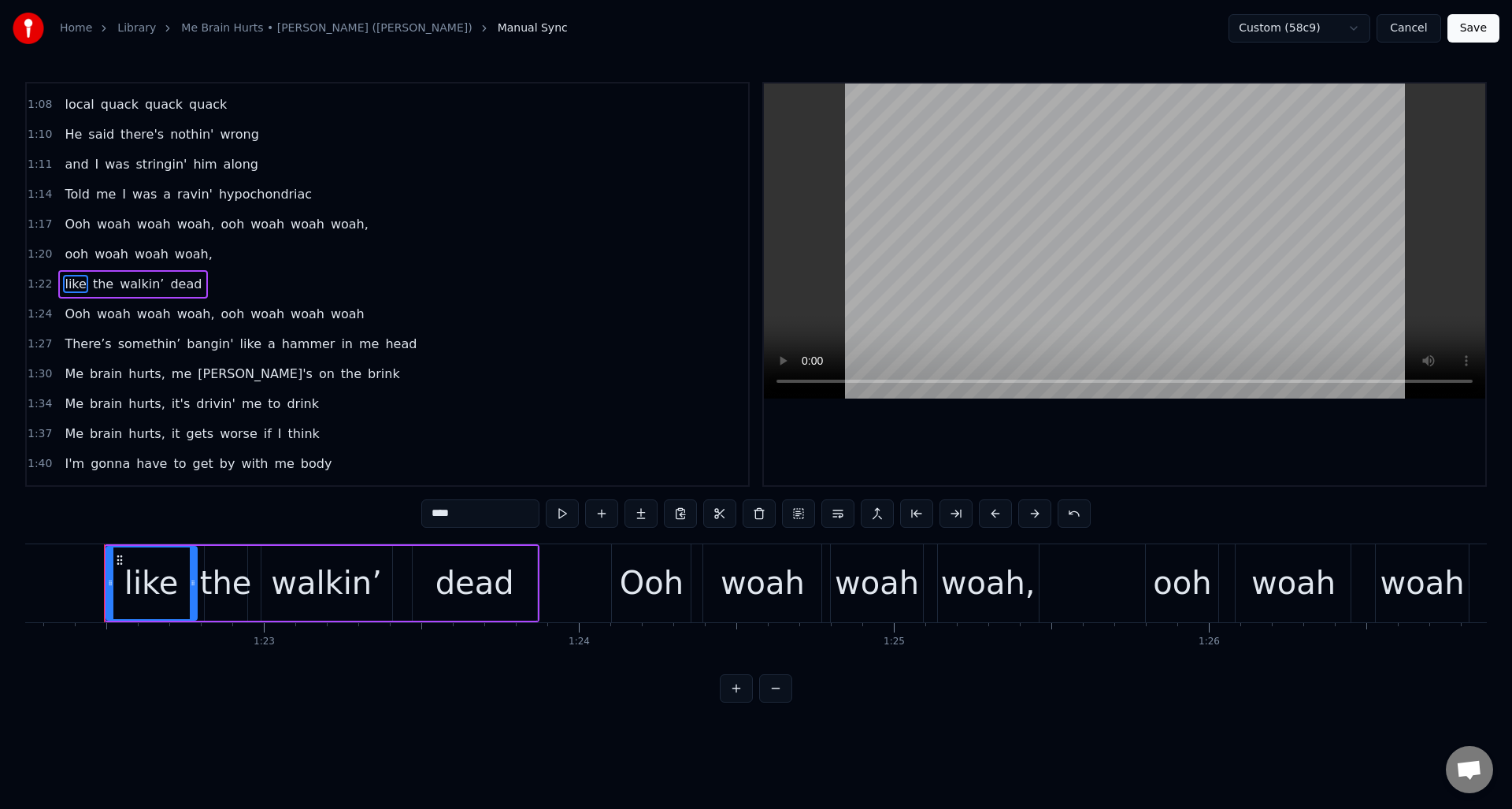
click at [170, 372] on span "me" at bounding box center [181, 374] width 22 height 18
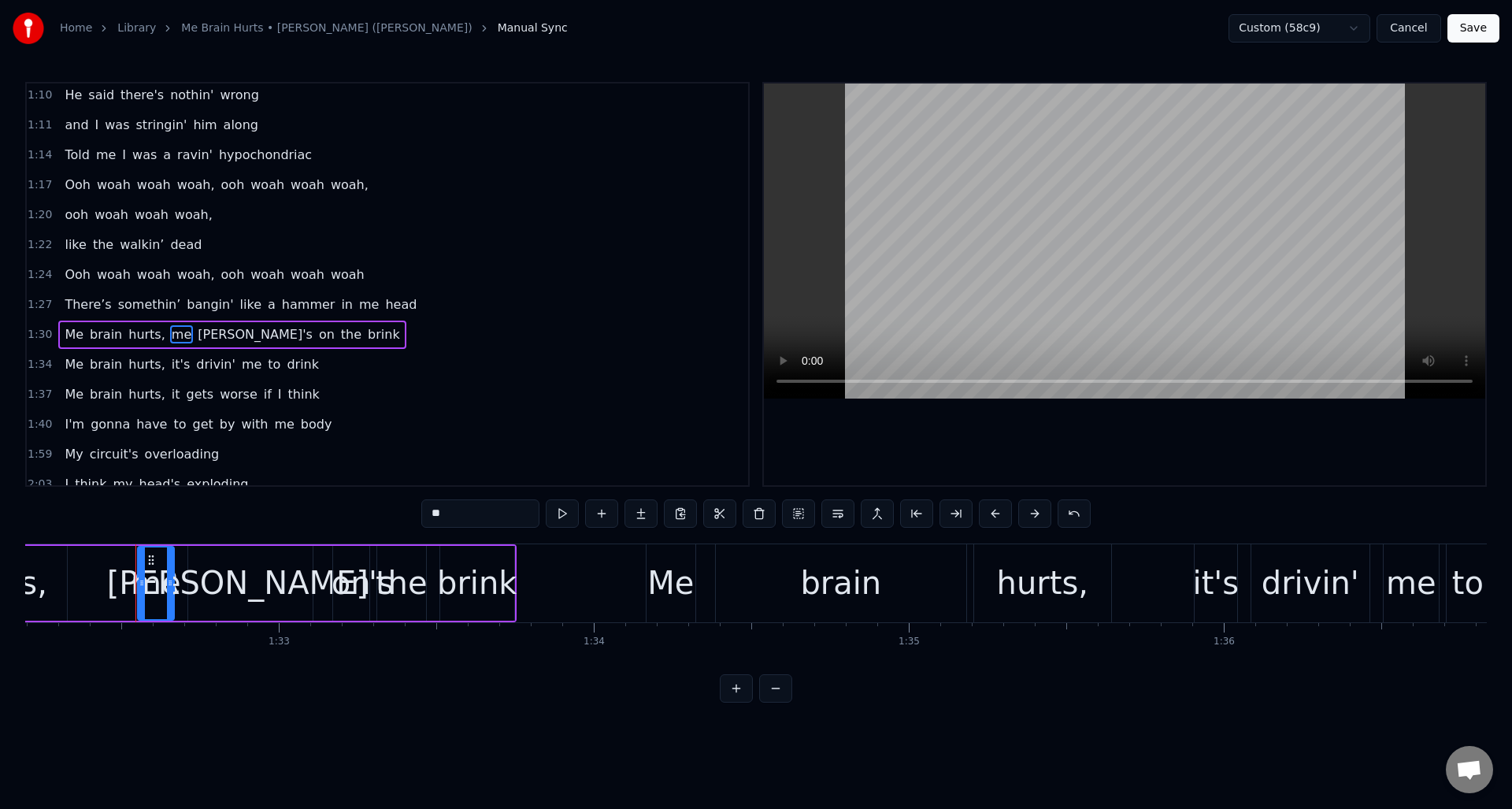
scroll to position [0, 29077]
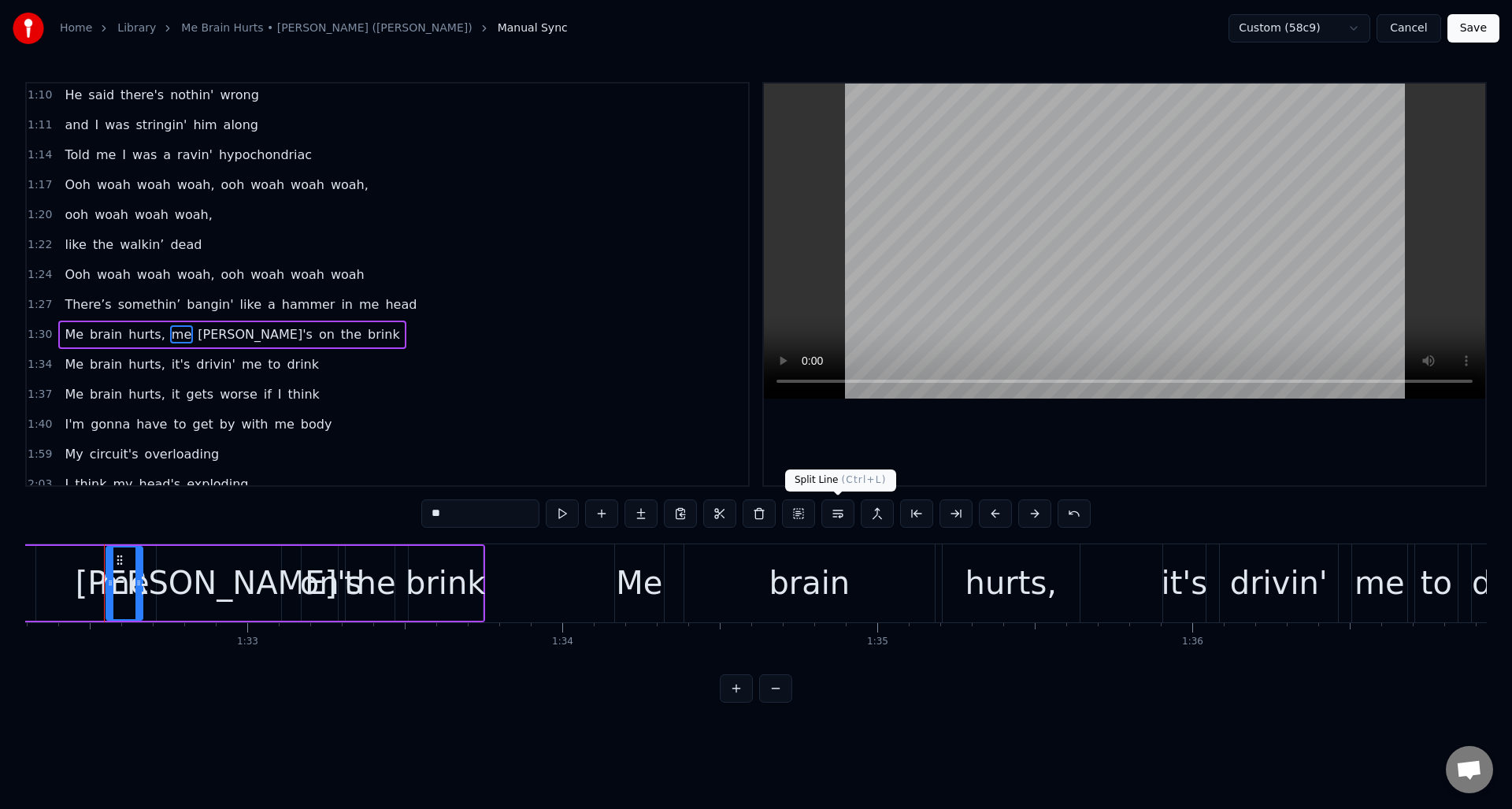
click at [837, 512] on button at bounding box center [838, 514] width 33 height 29
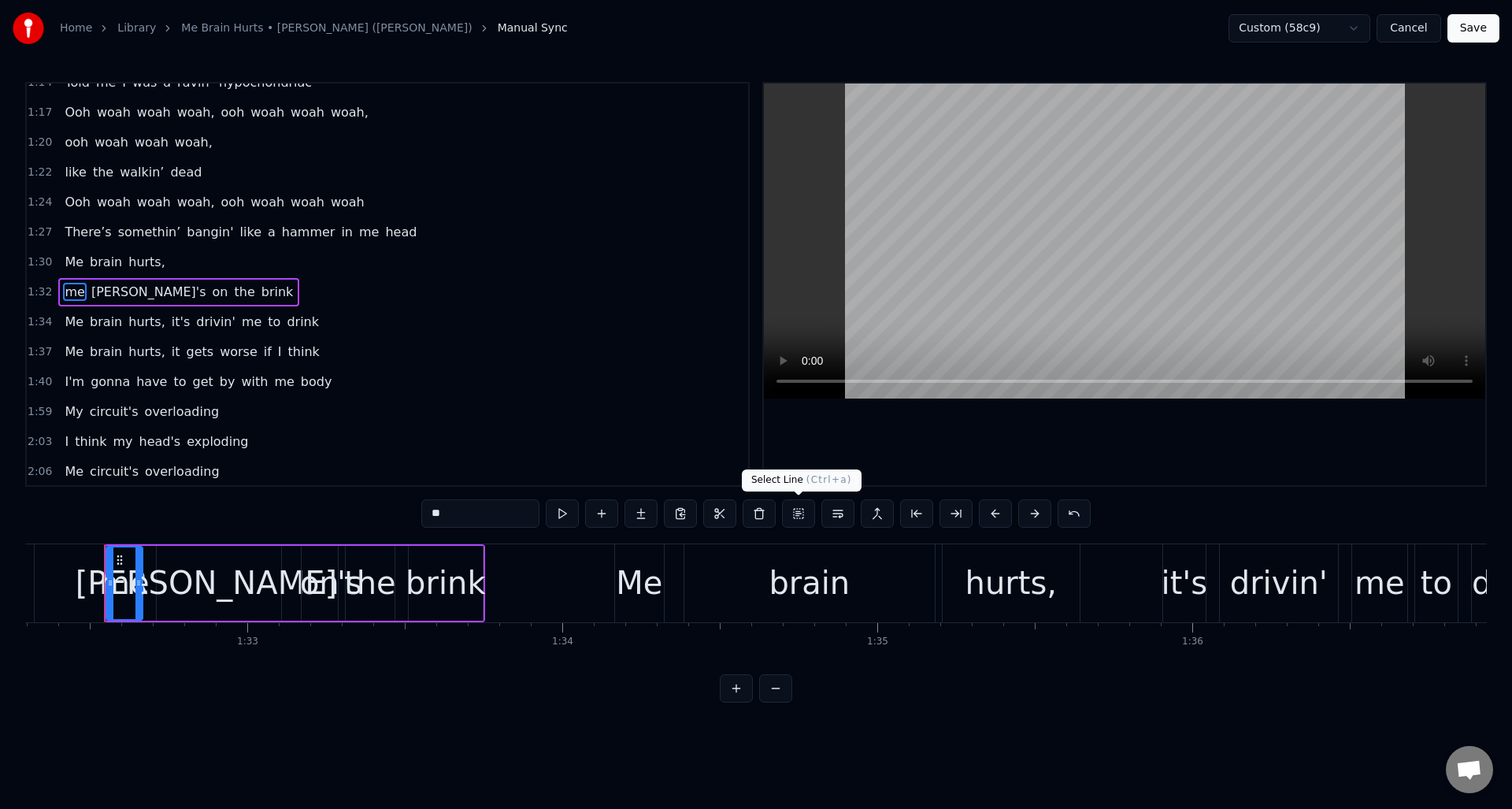
scroll to position [683, 0]
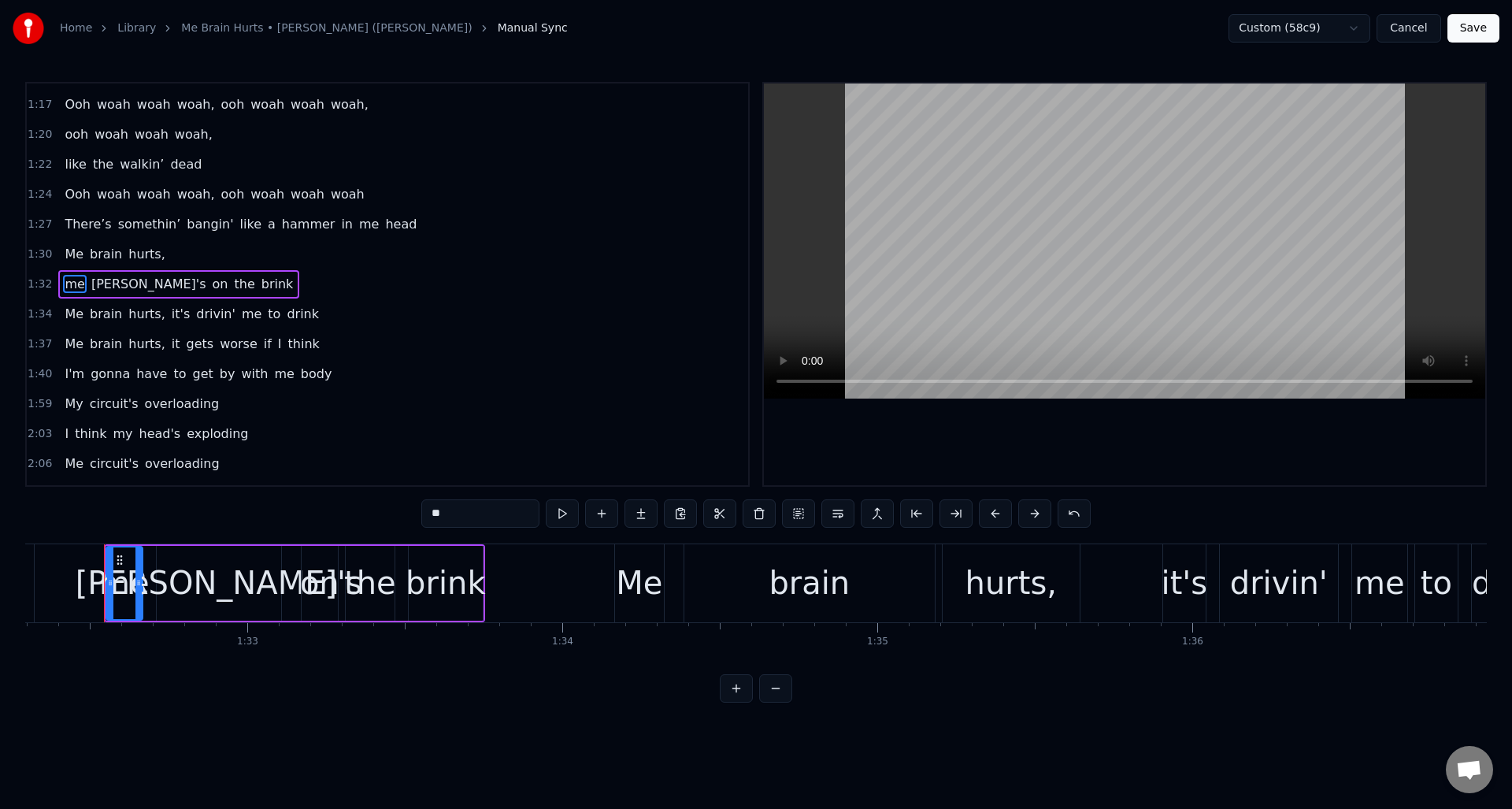
click at [171, 315] on span "it's" at bounding box center [181, 314] width 22 height 18
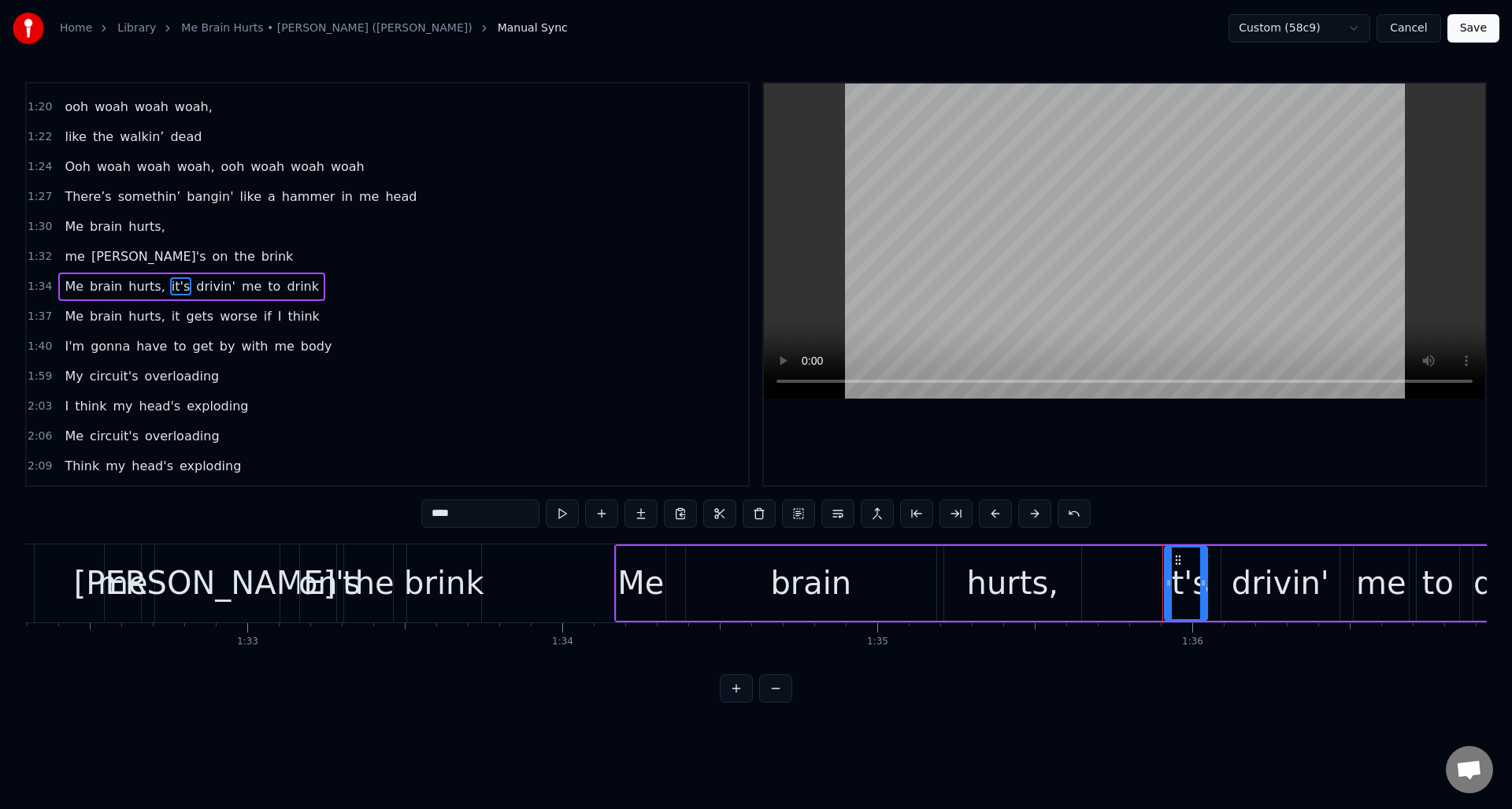
scroll to position [712, 0]
click at [839, 509] on button at bounding box center [838, 514] width 33 height 29
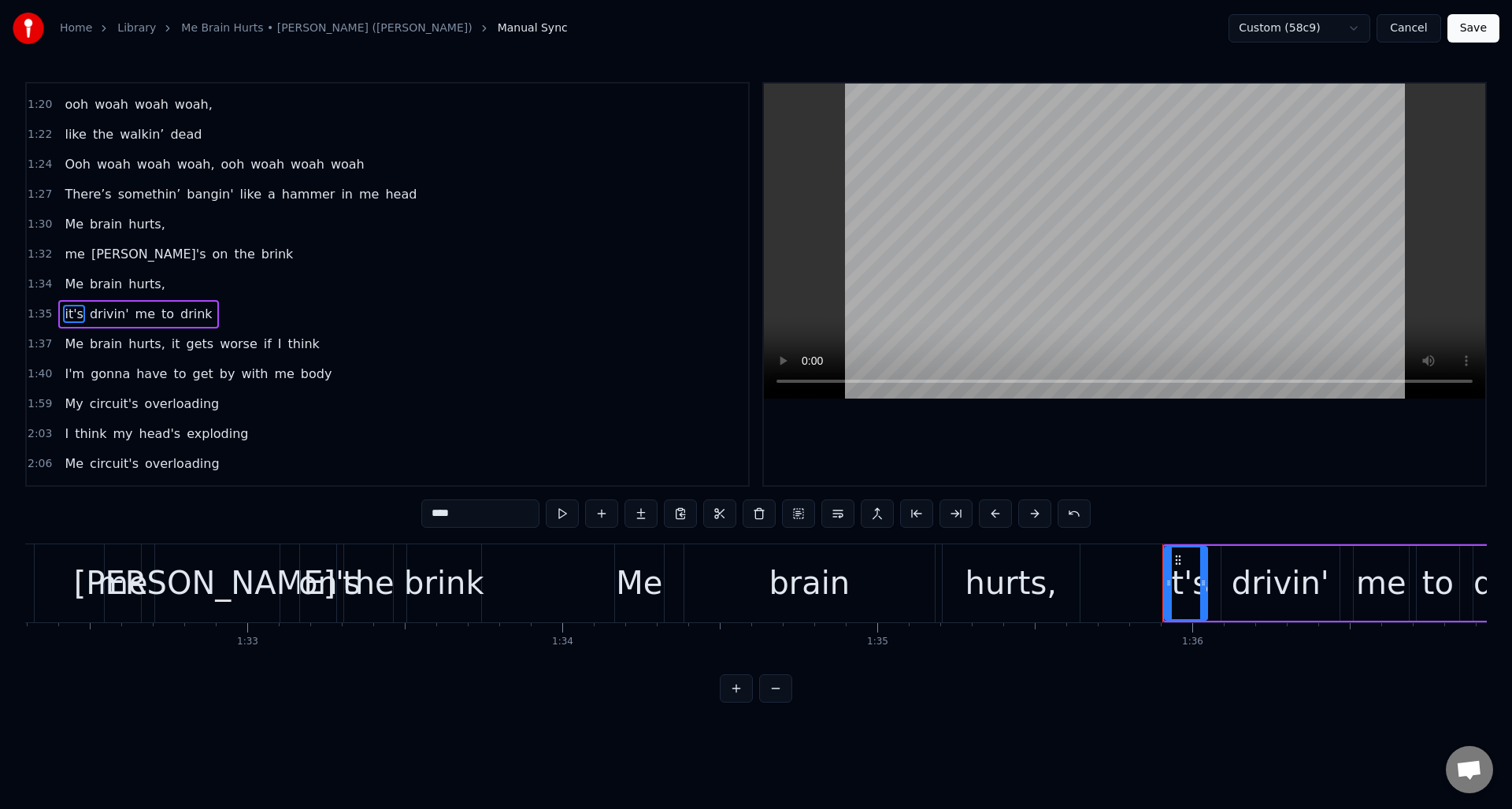
scroll to position [742, 0]
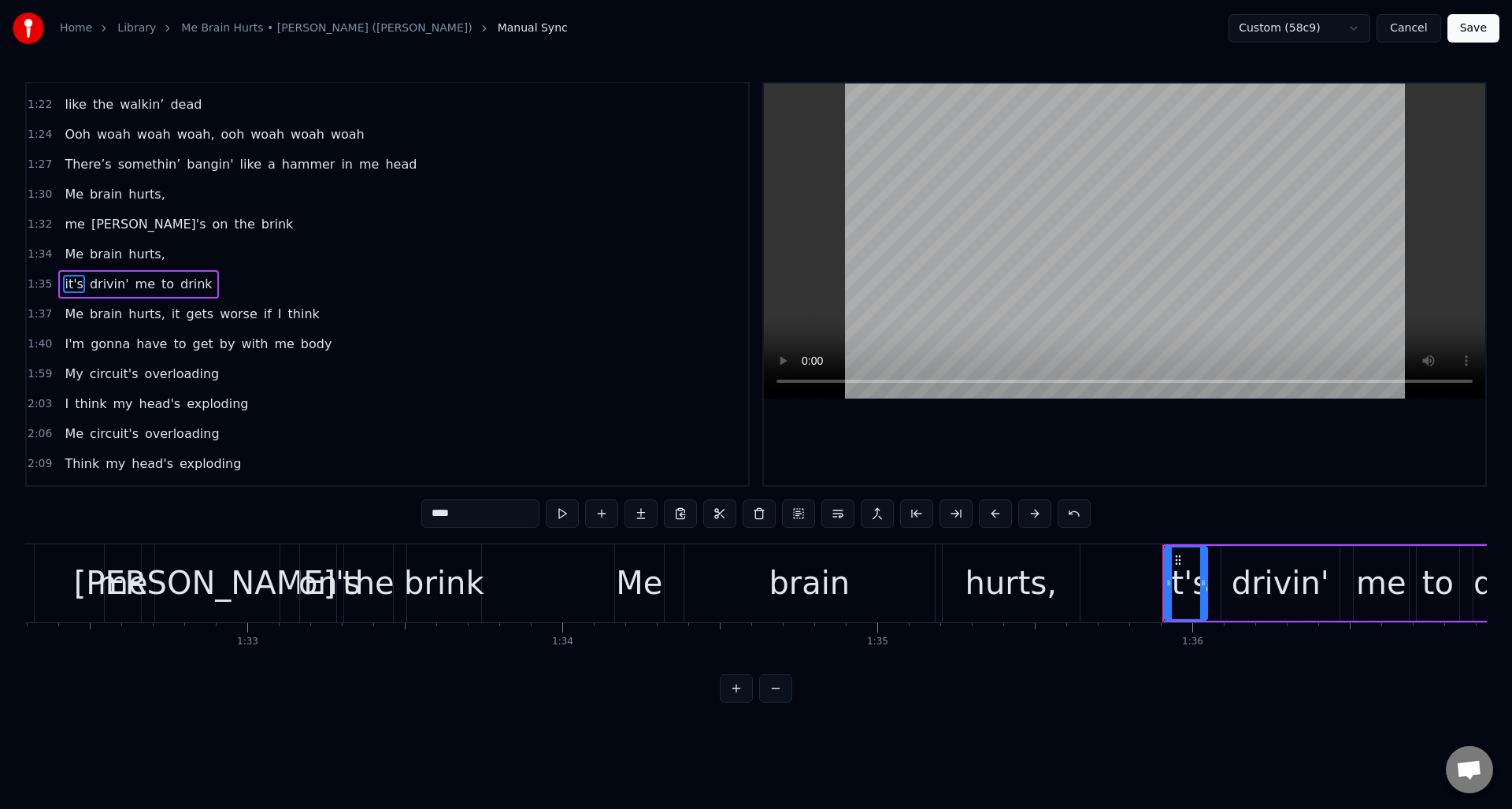
click at [170, 313] on span "it" at bounding box center [176, 314] width 12 height 18
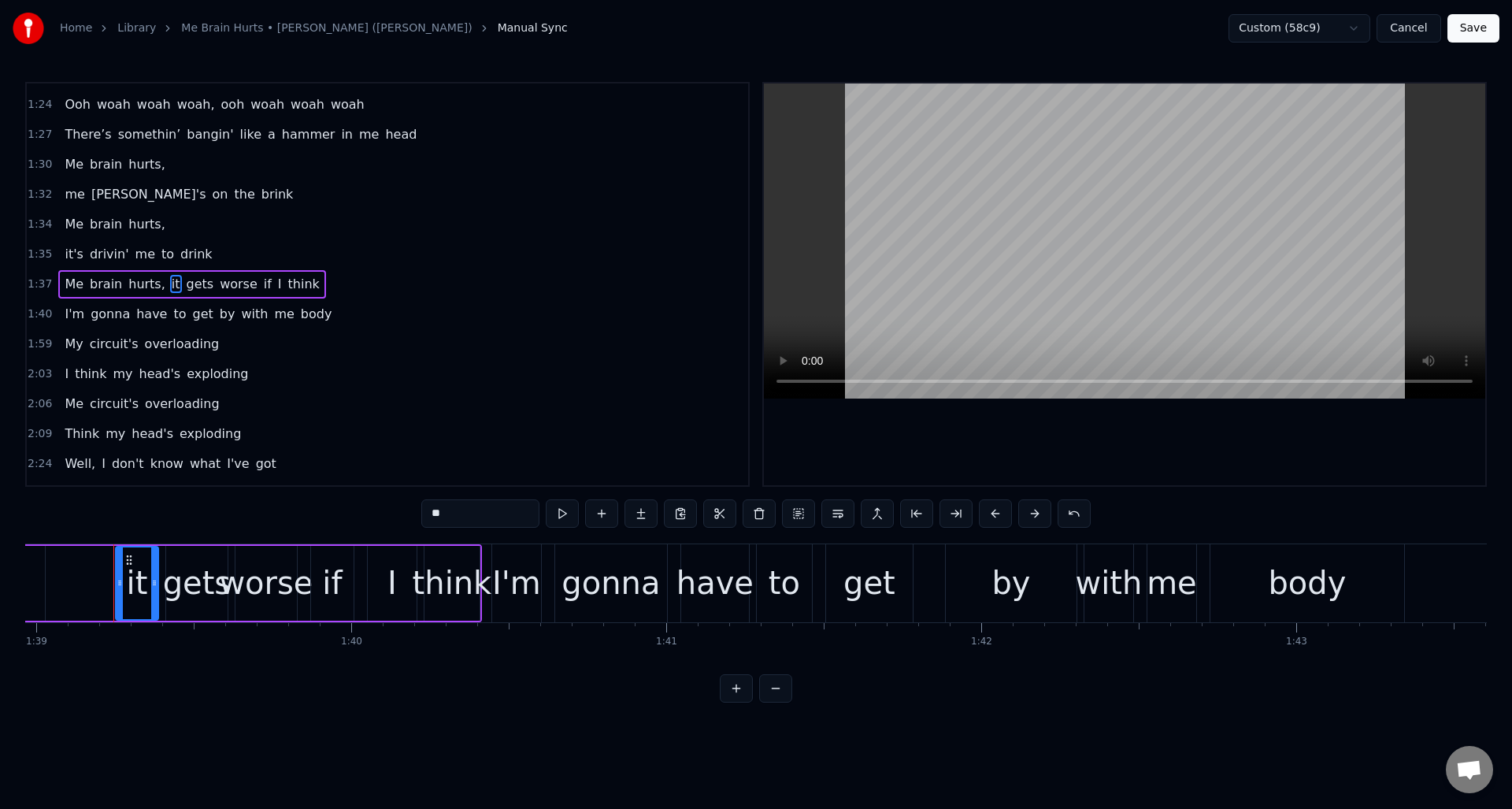
scroll to position [0, 31188]
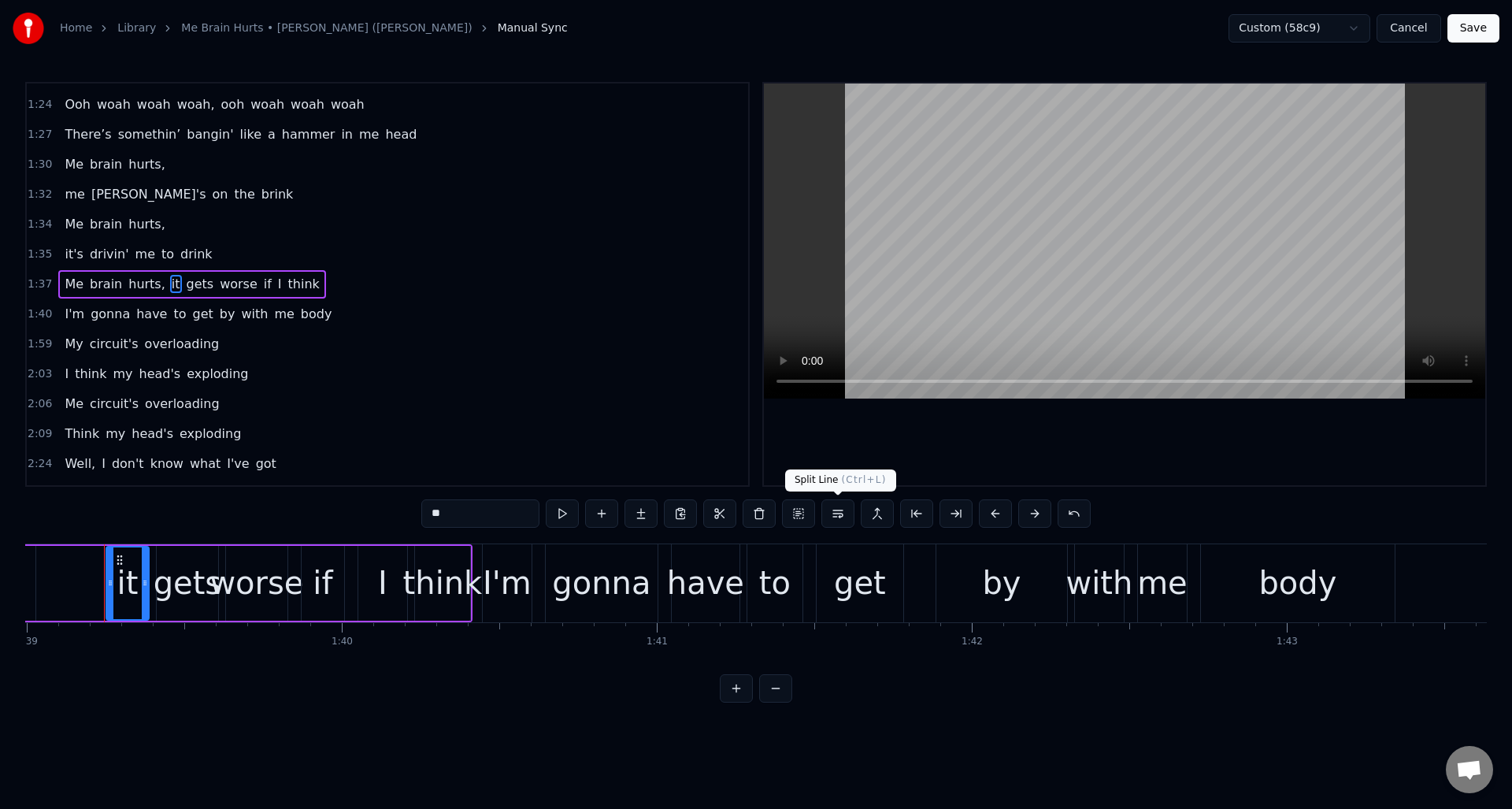
click at [838, 518] on button at bounding box center [838, 514] width 33 height 29
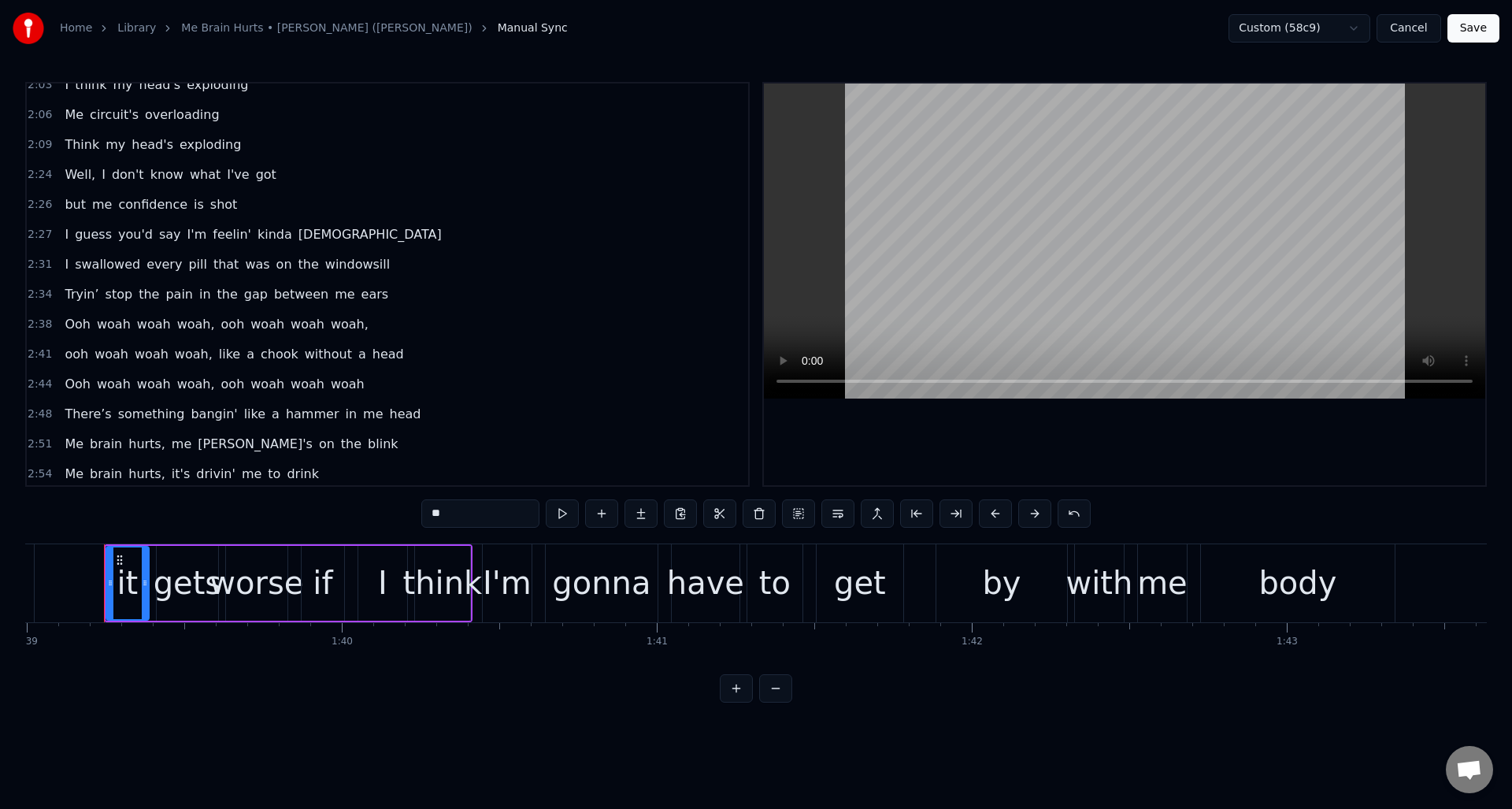
scroll to position [1035, 0]
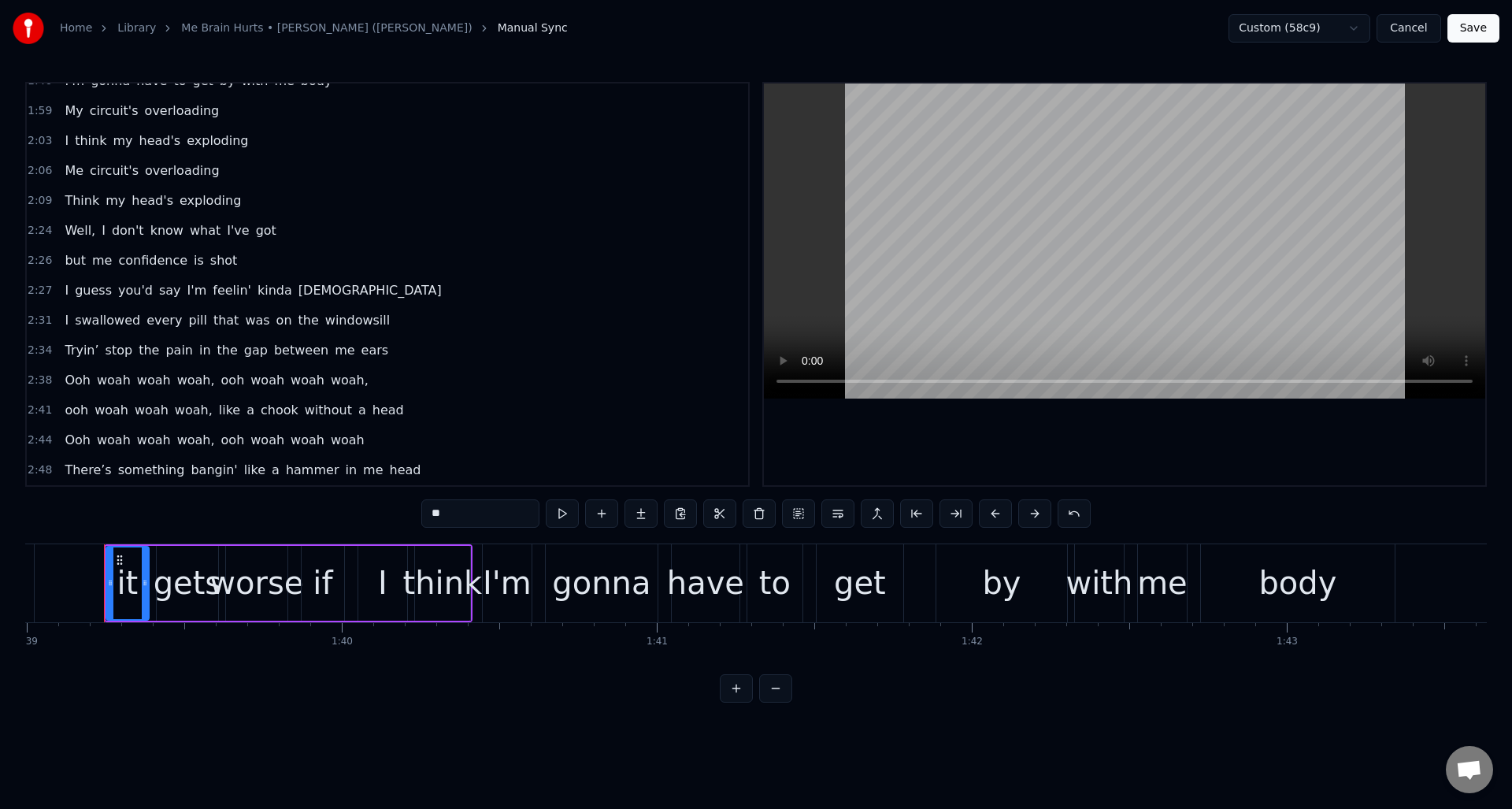
click at [217, 407] on span "like" at bounding box center [229, 410] width 24 height 18
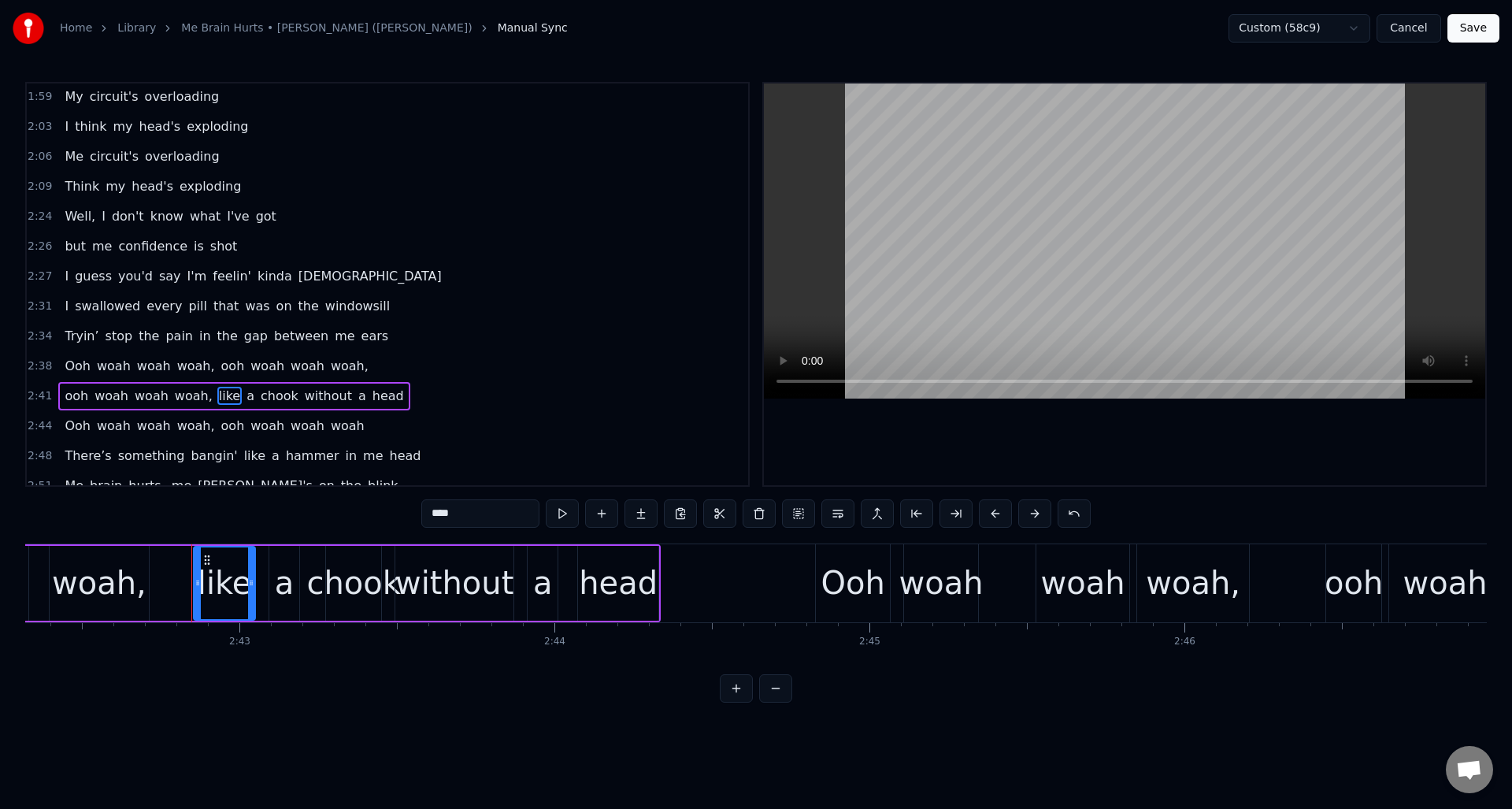
scroll to position [0, 51225]
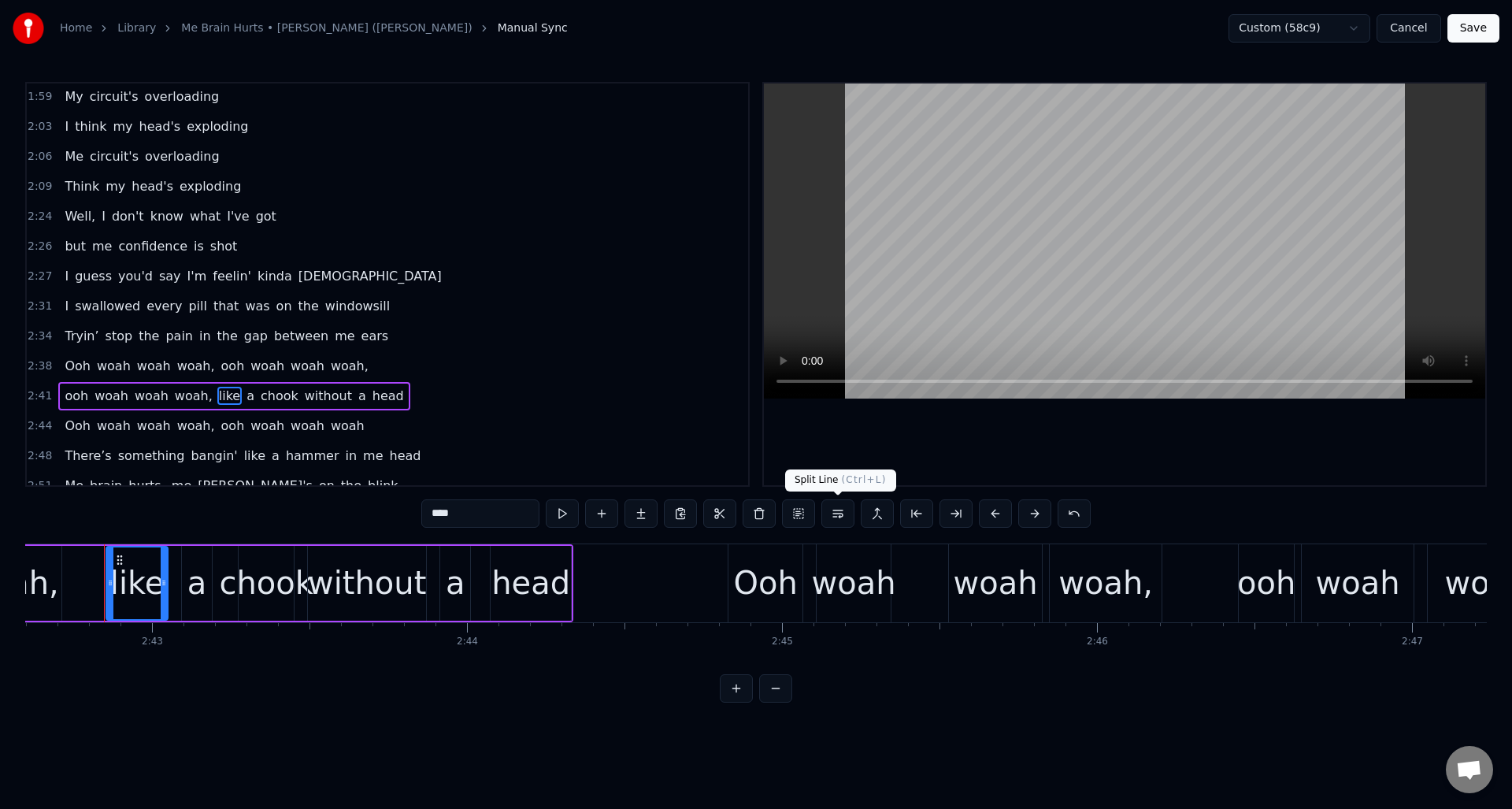
click at [835, 517] on button at bounding box center [838, 514] width 33 height 29
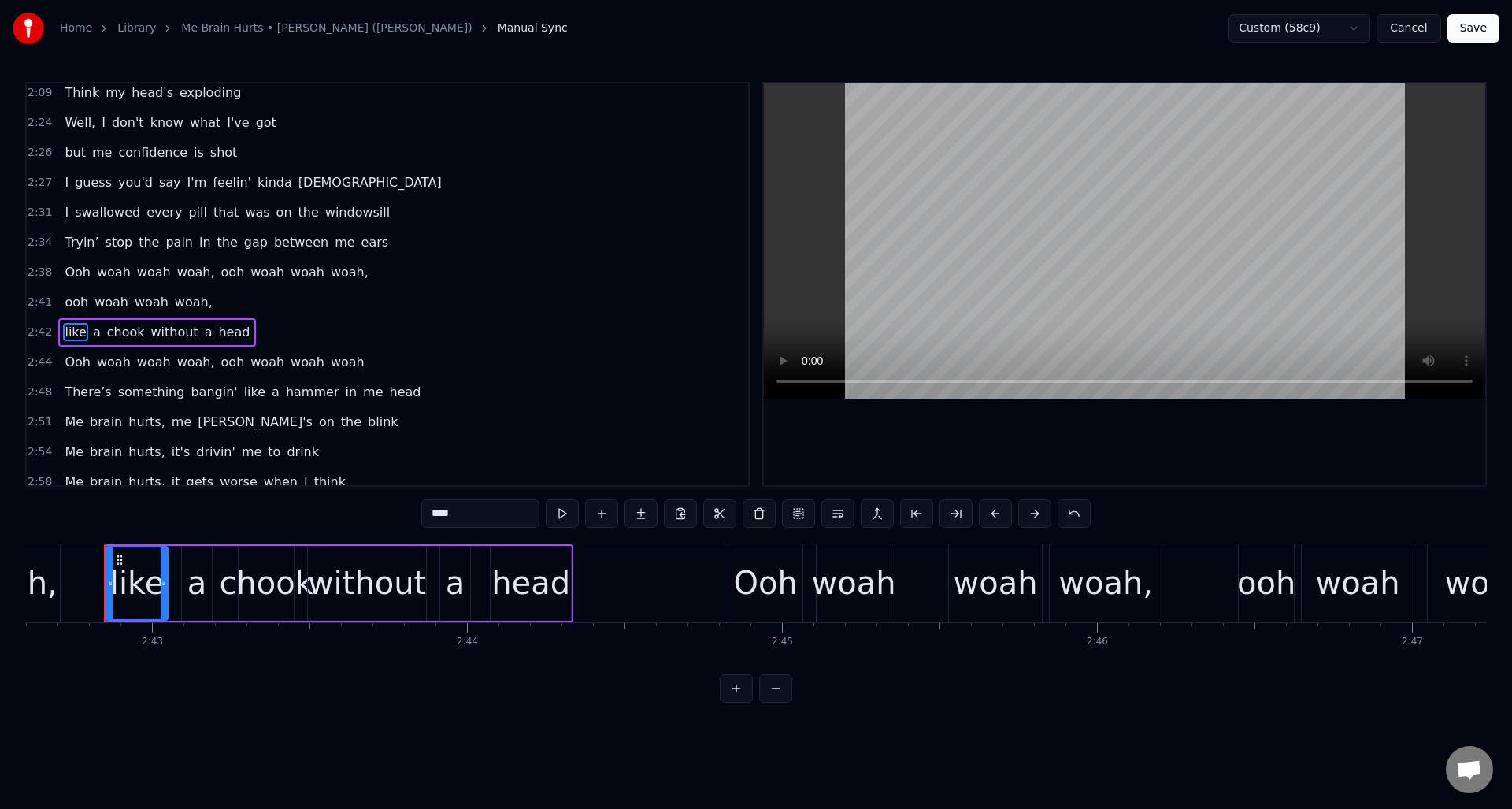
scroll to position [1191, 0]
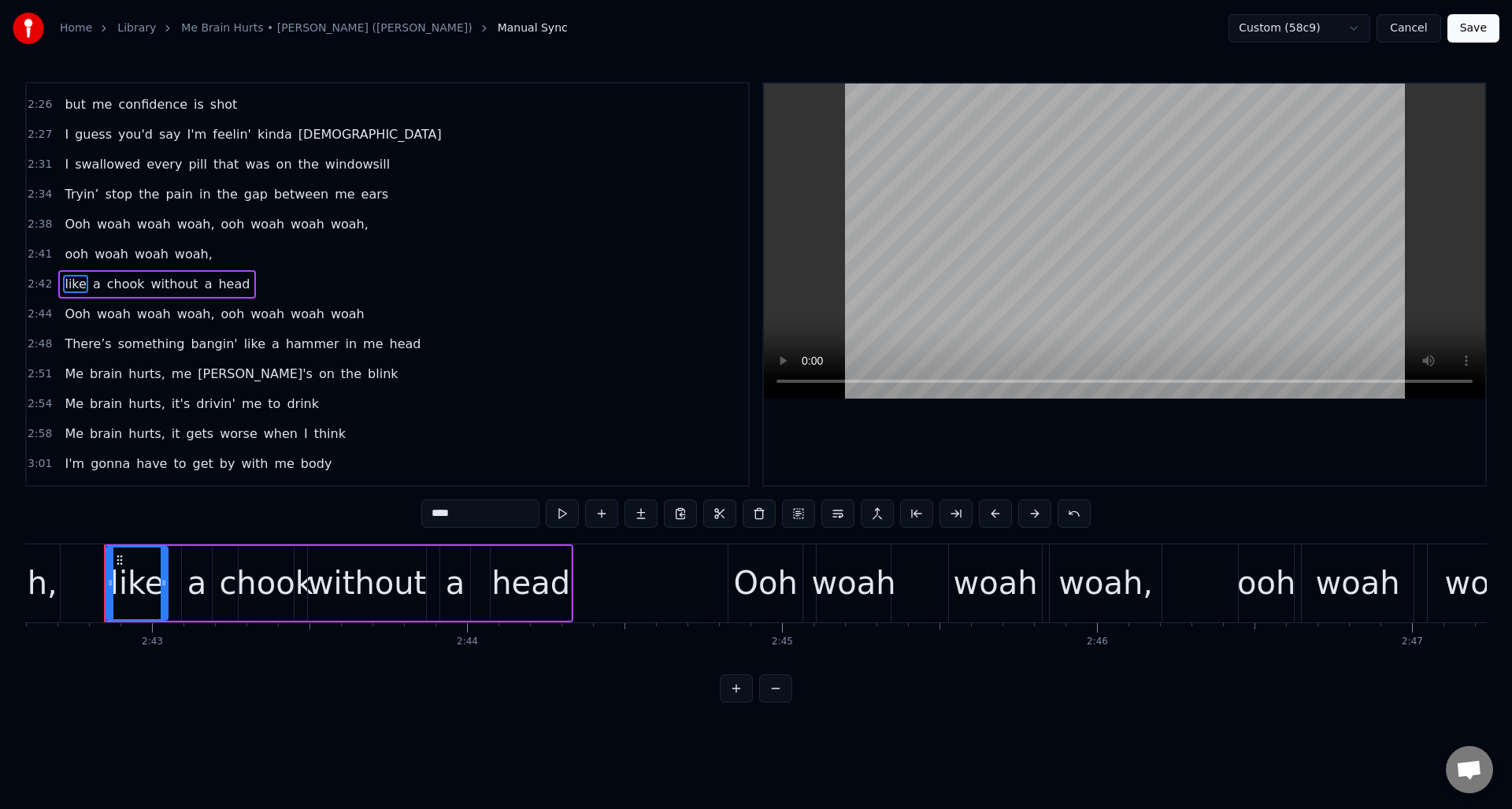
click at [171, 374] on span "me" at bounding box center [181, 374] width 22 height 18
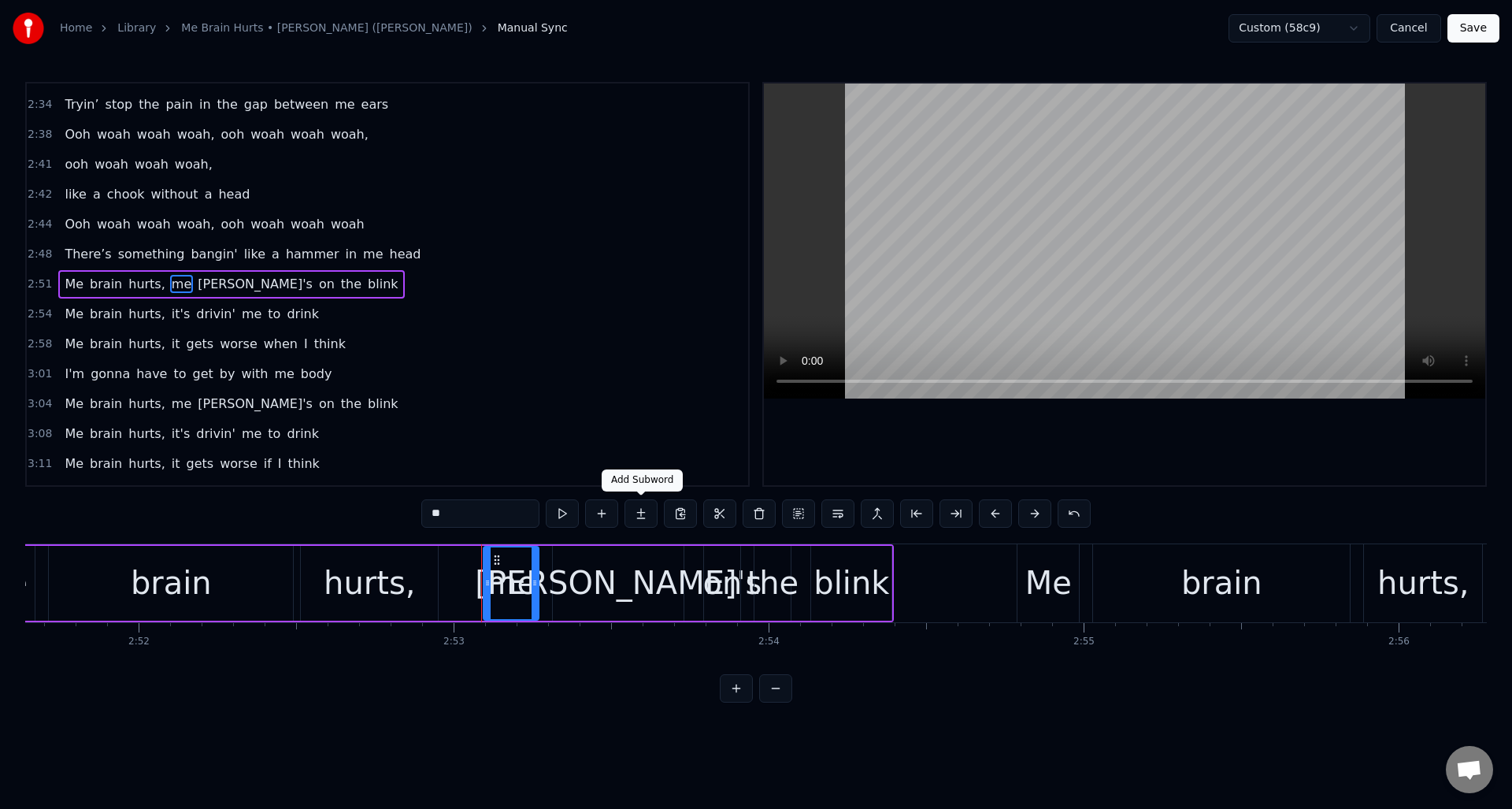
scroll to position [0, 54452]
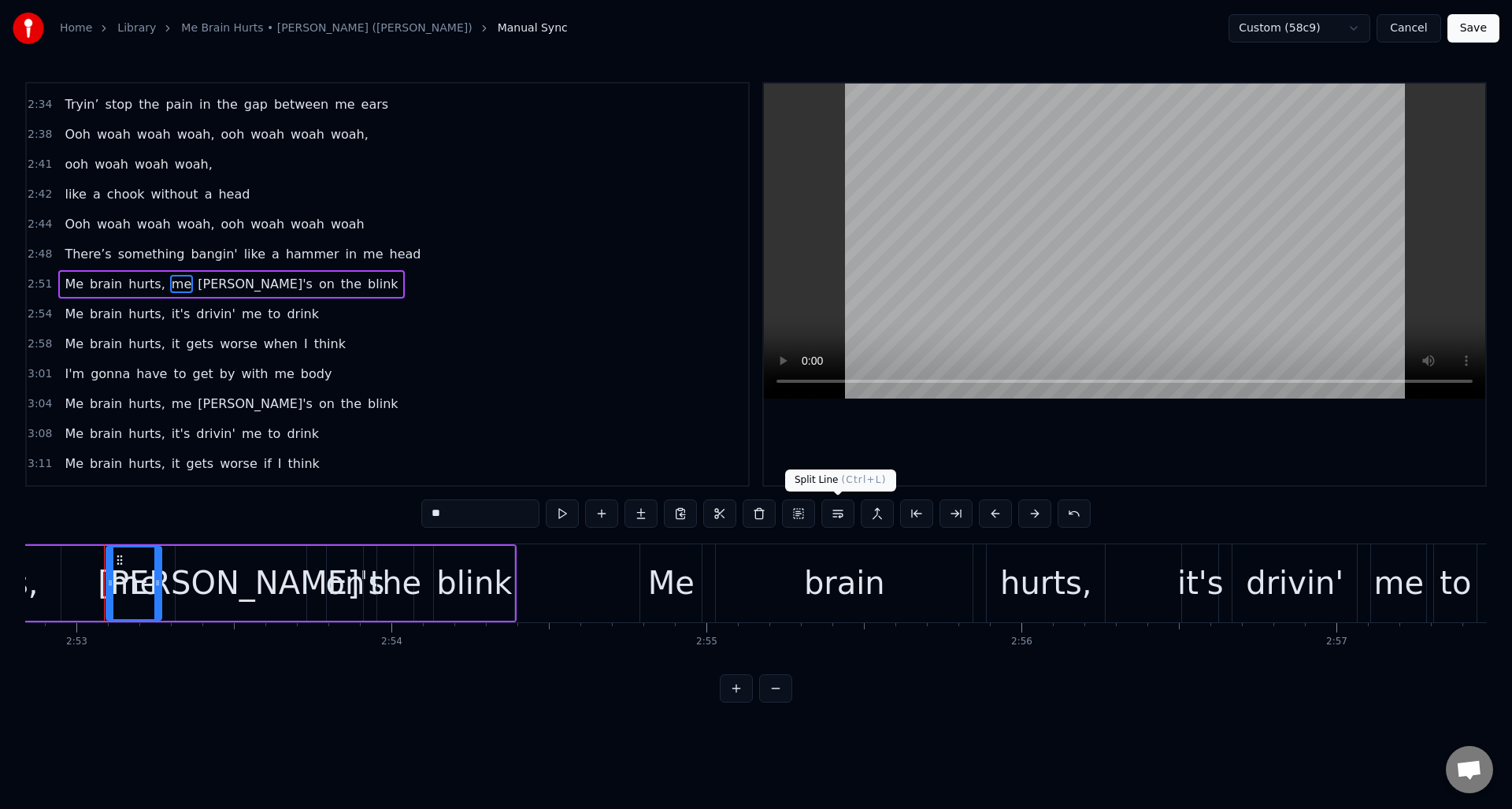
click at [839, 510] on button at bounding box center [838, 514] width 33 height 29
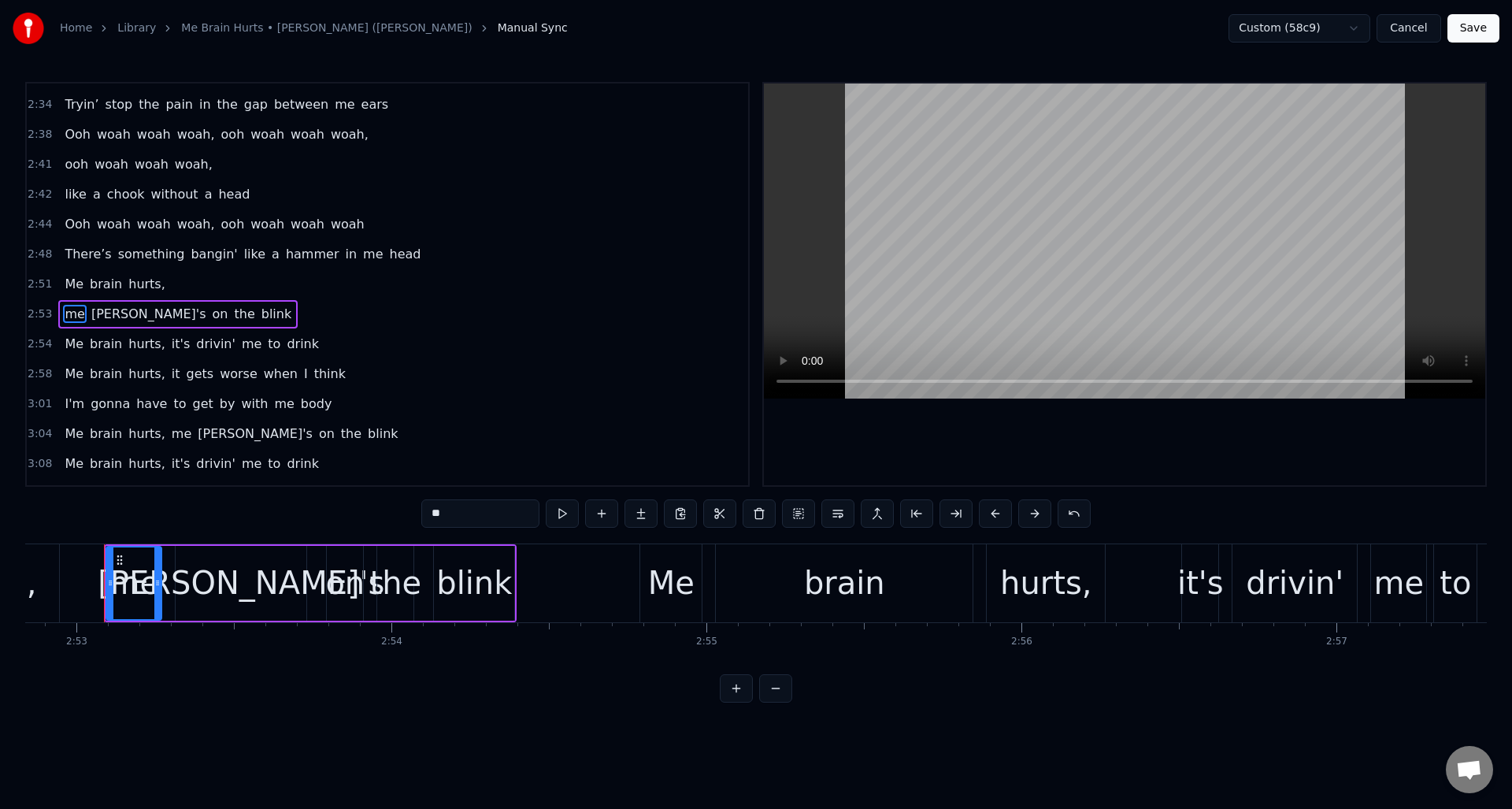
scroll to position [1310, 0]
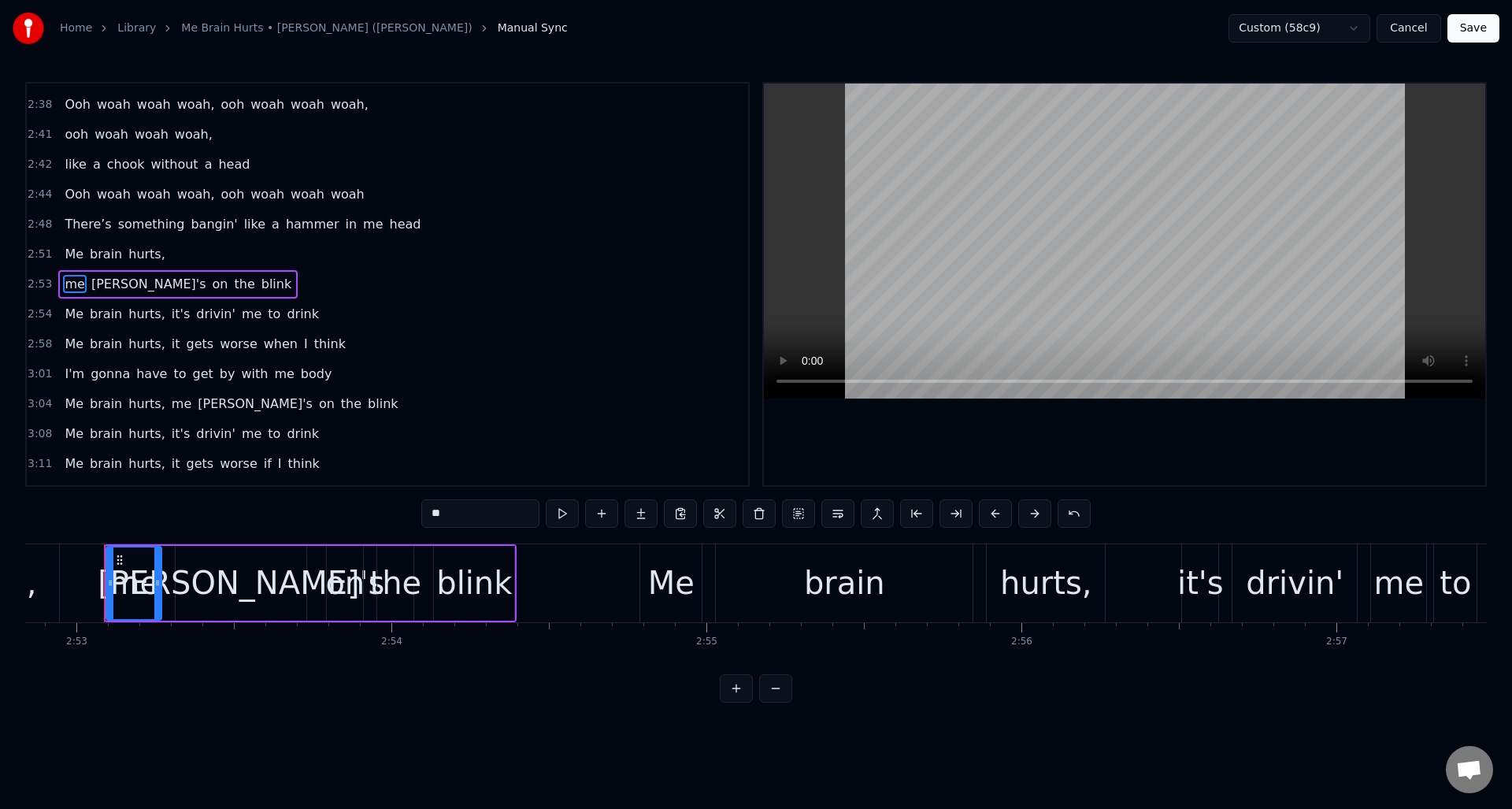
click at [170, 316] on span "it's" at bounding box center [181, 314] width 22 height 18
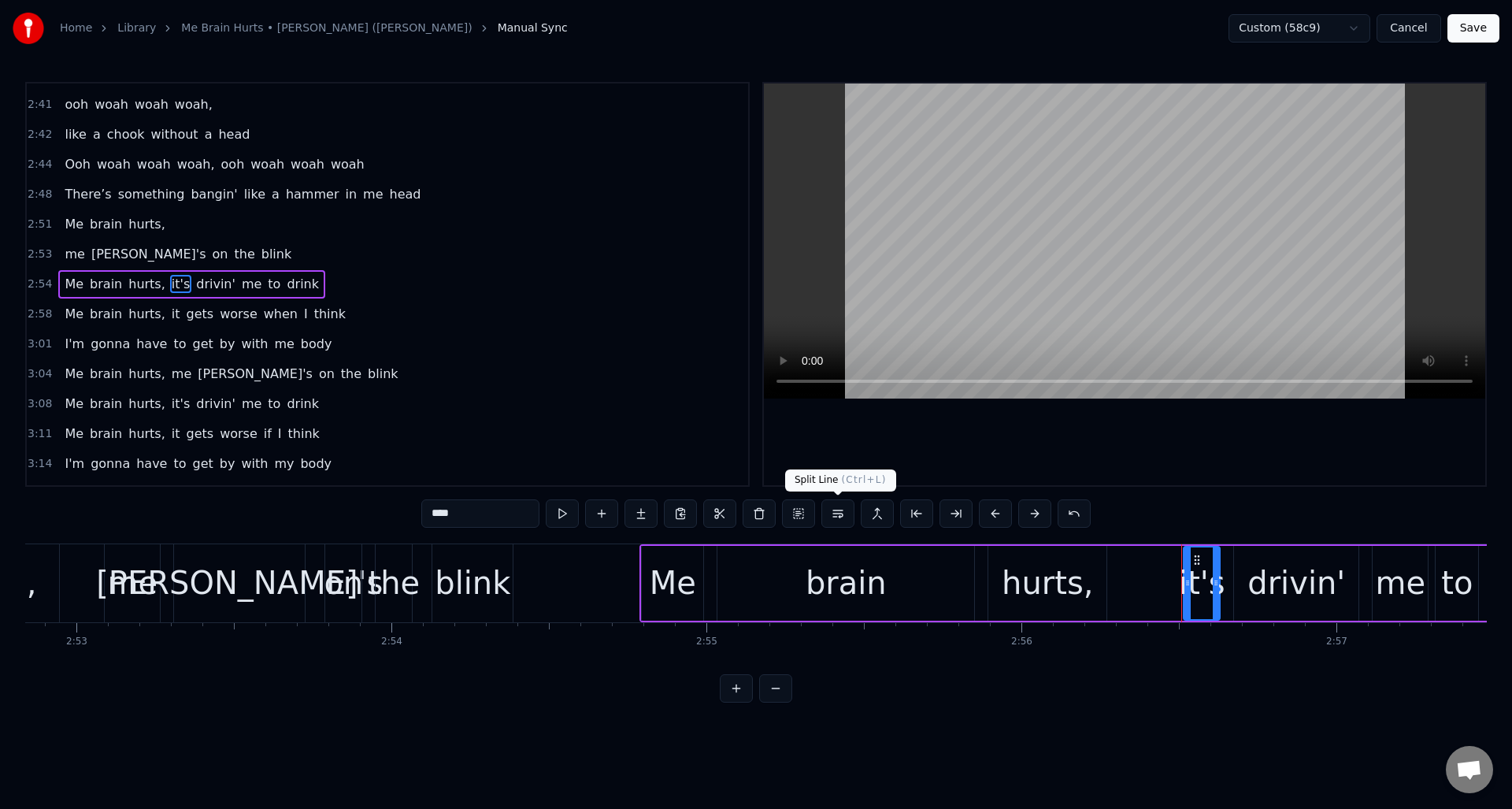
click at [831, 509] on button at bounding box center [838, 514] width 33 height 29
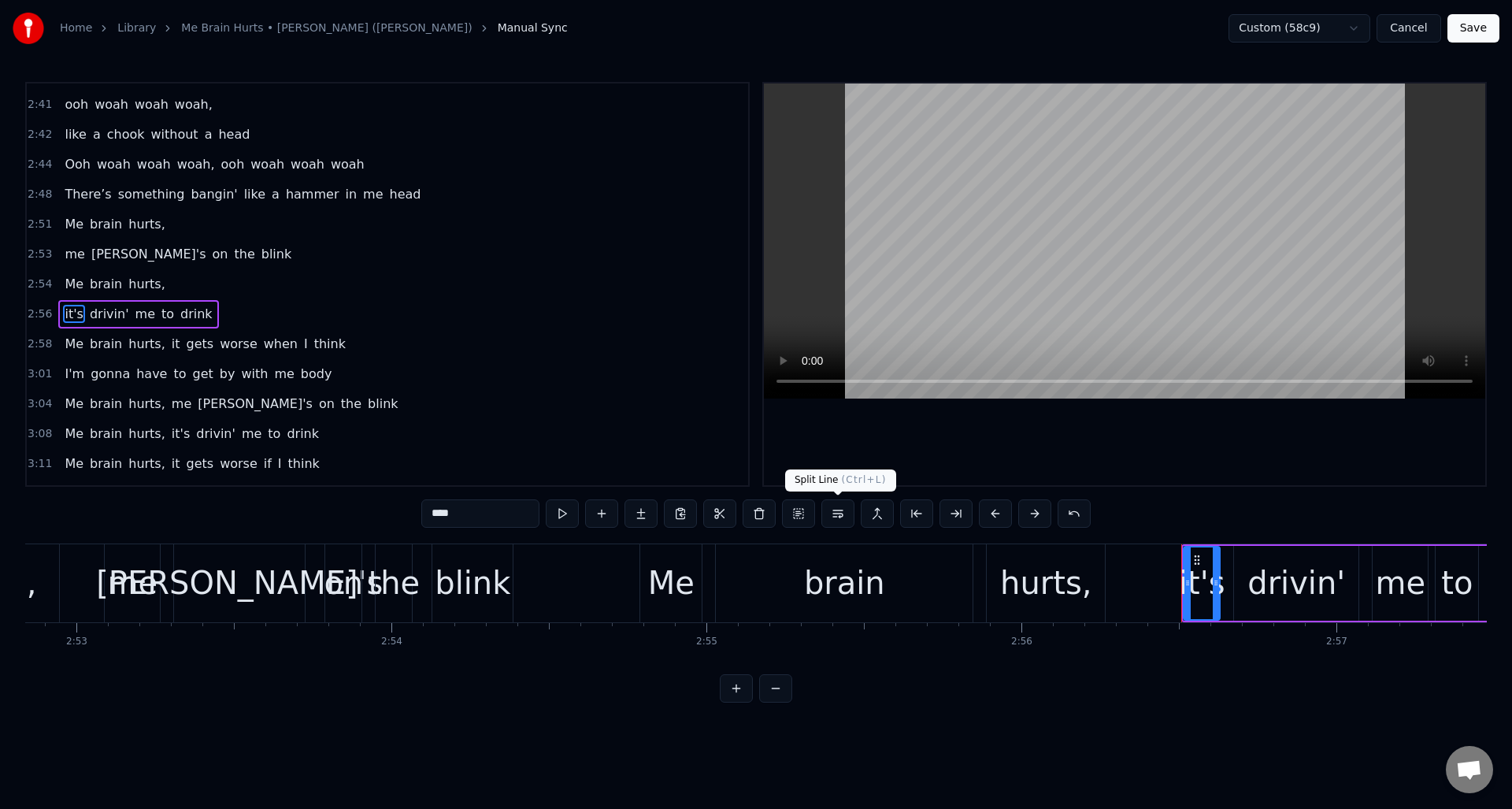
scroll to position [1370, 0]
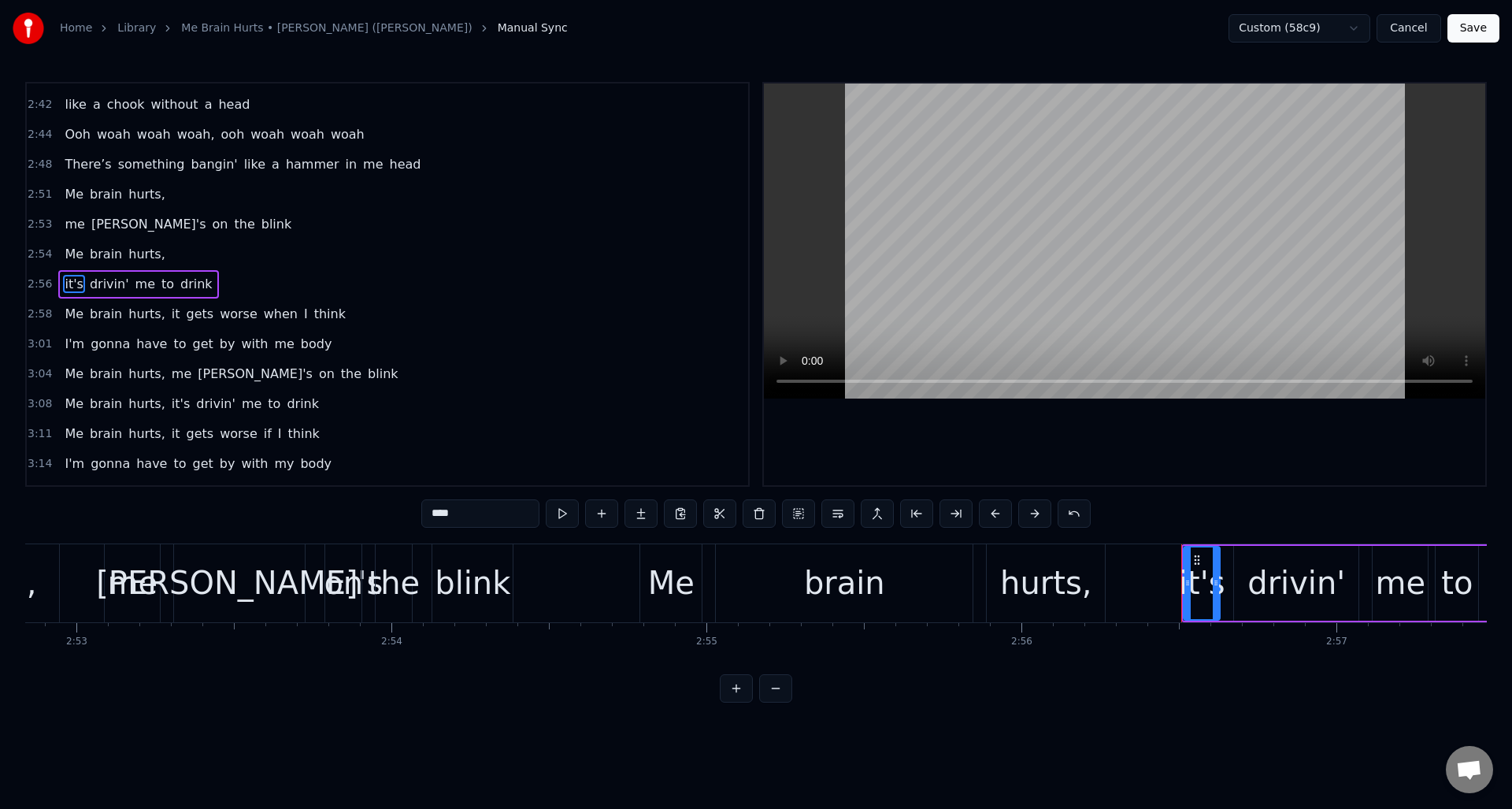
click at [170, 313] on span "it" at bounding box center [176, 314] width 12 height 18
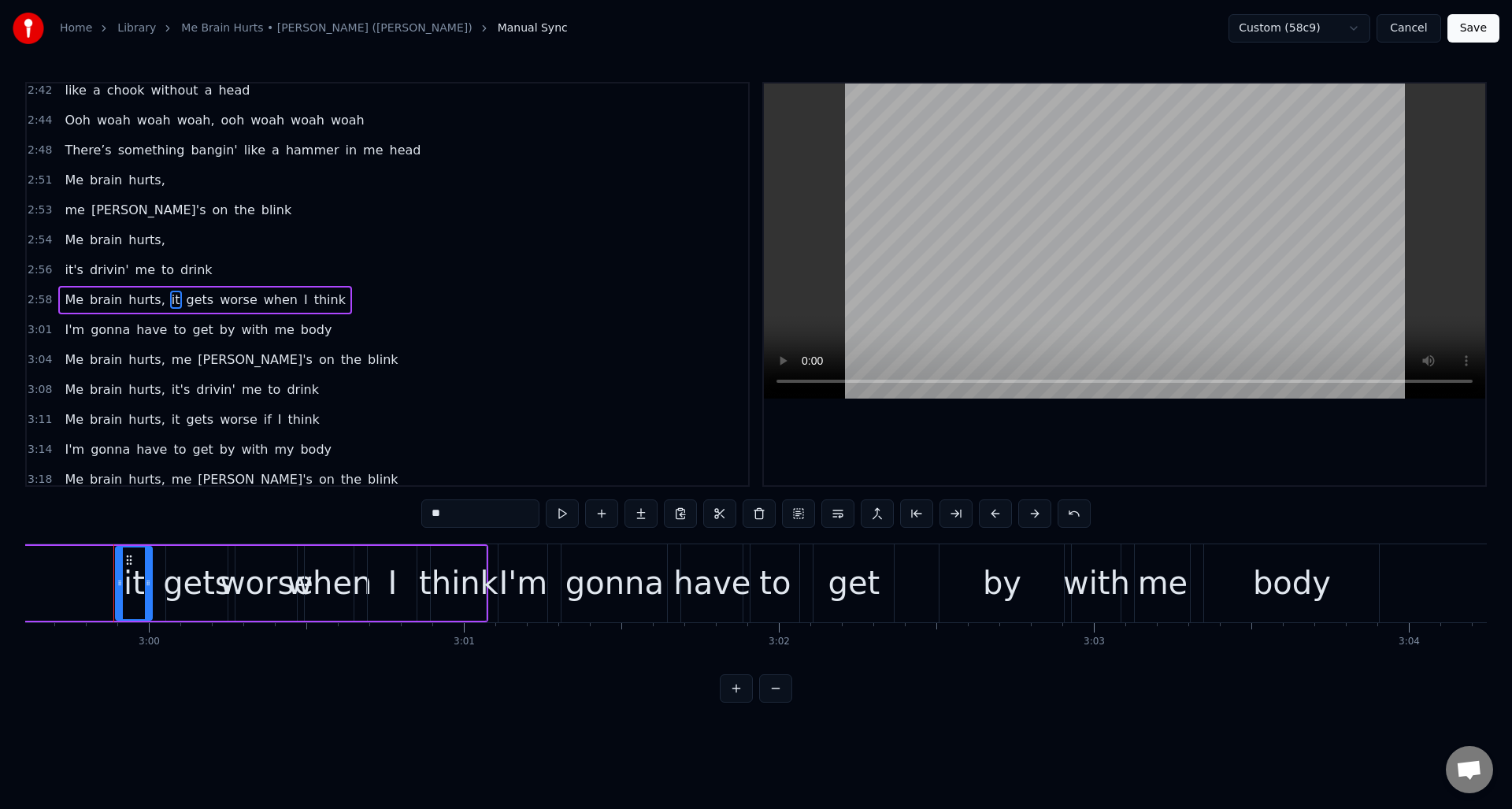
scroll to position [0, 56593]
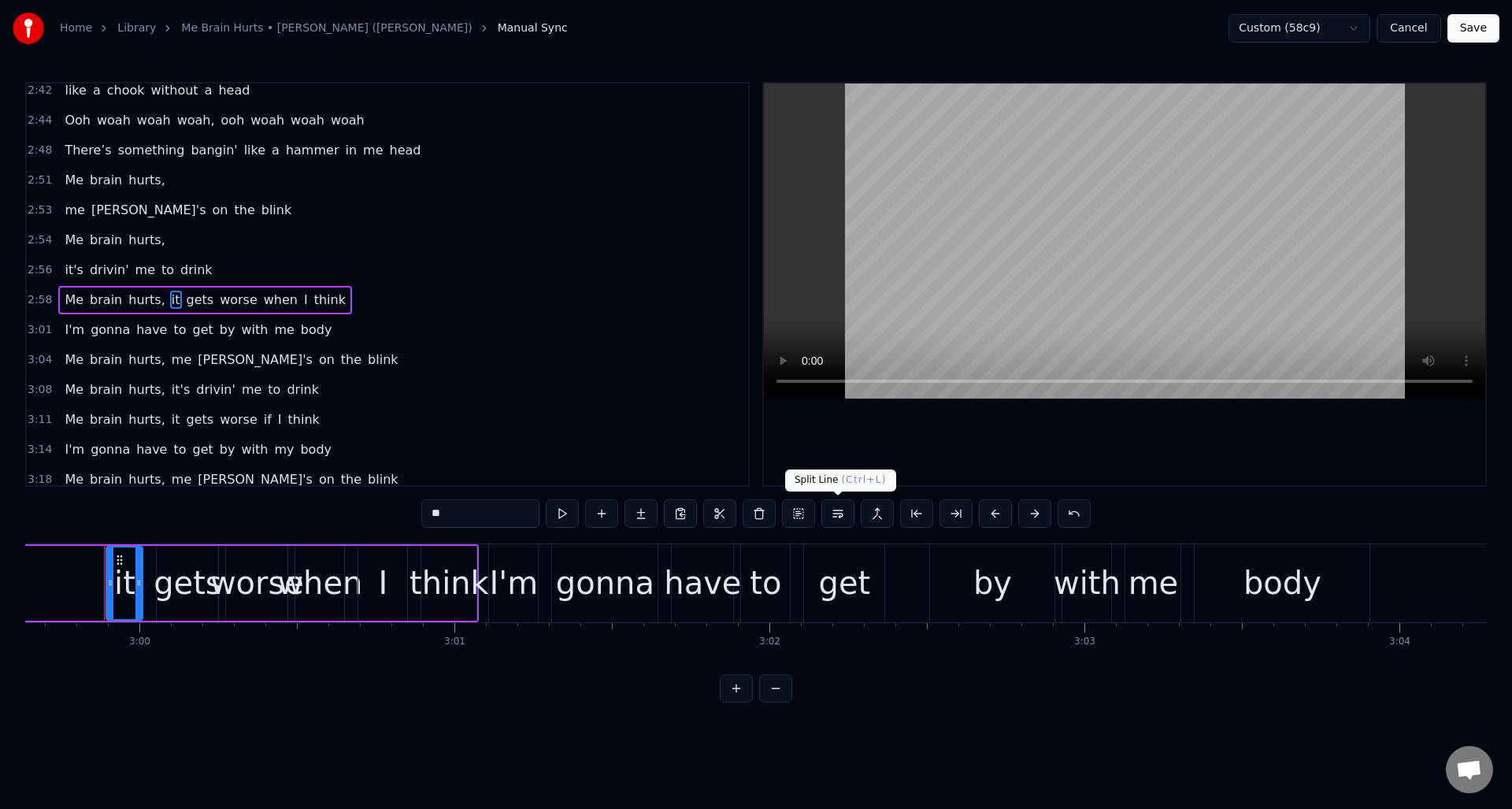
click at [838, 513] on button at bounding box center [838, 514] width 33 height 29
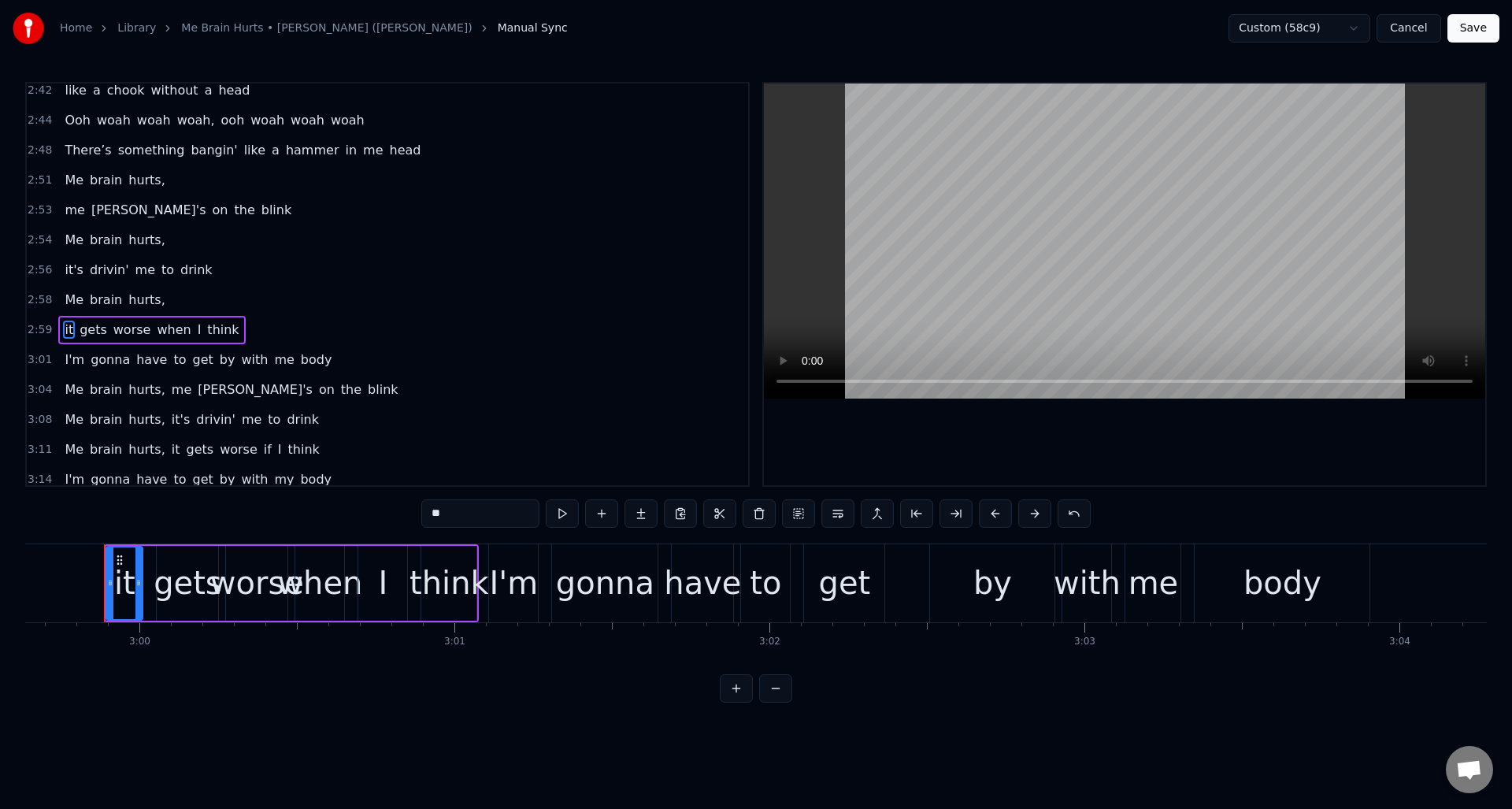
scroll to position [1431, 0]
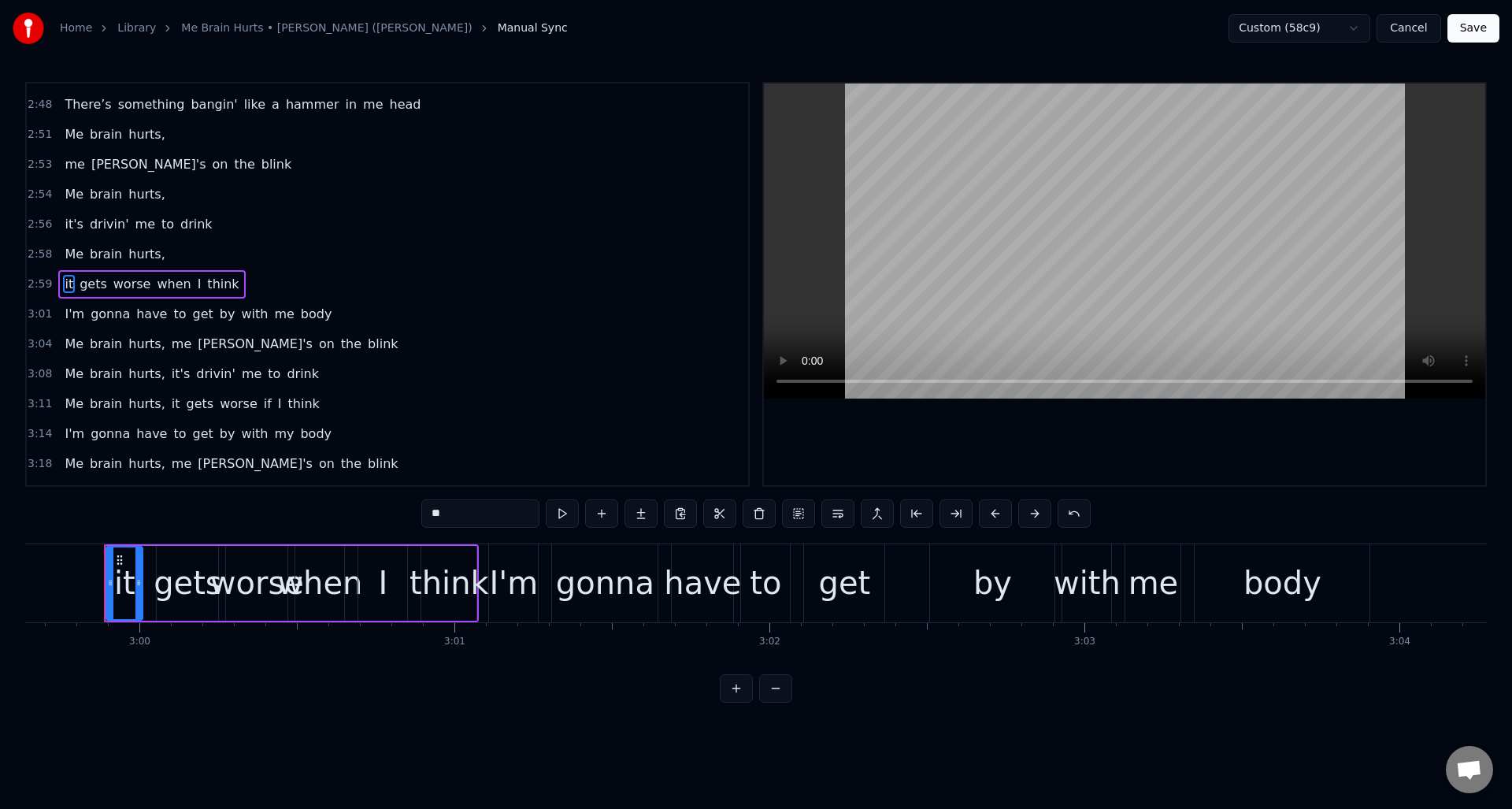
click at [170, 341] on span "me" at bounding box center [181, 344] width 22 height 18
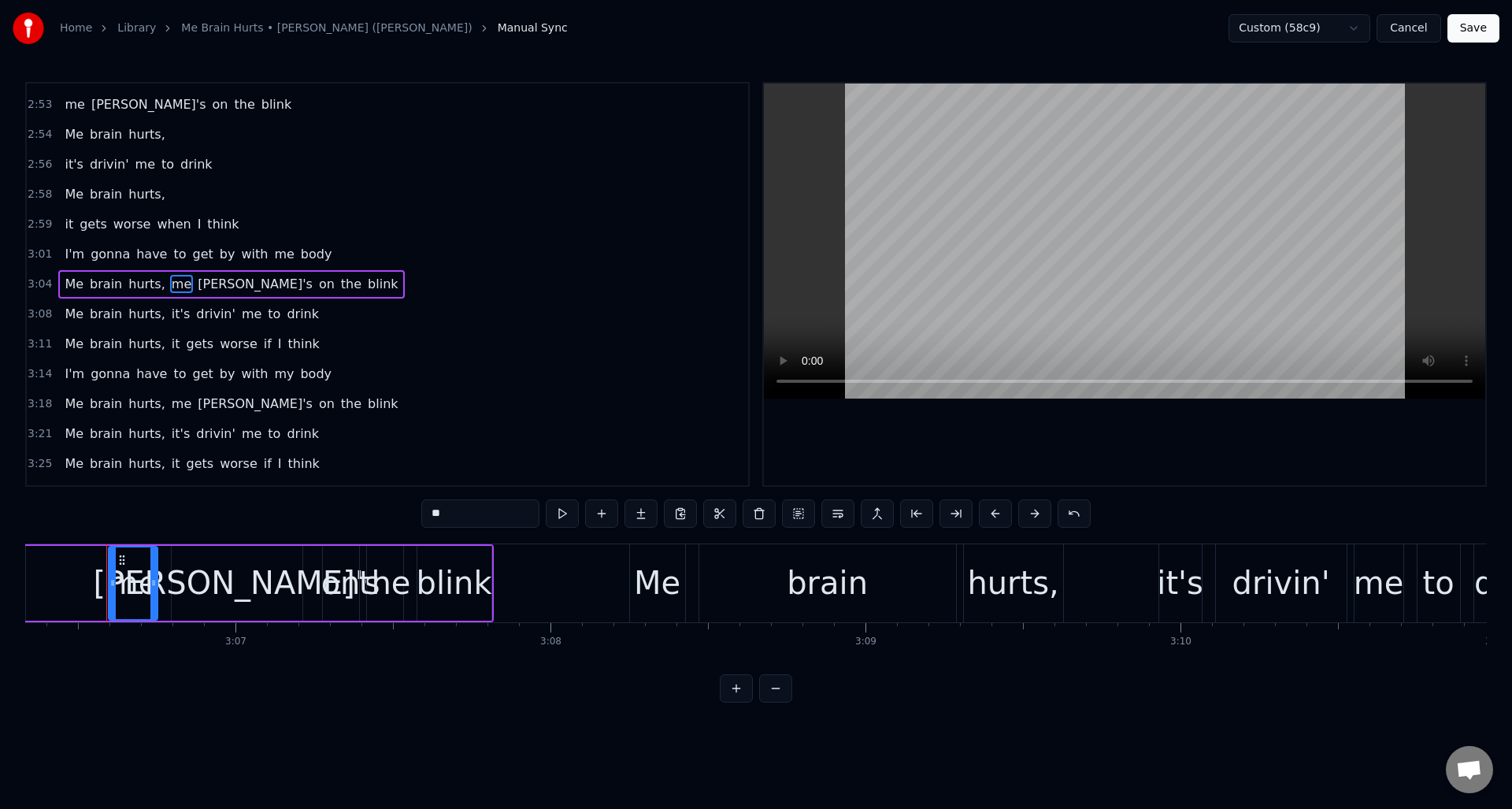
scroll to position [0, 58705]
click at [837, 514] on button at bounding box center [838, 514] width 33 height 29
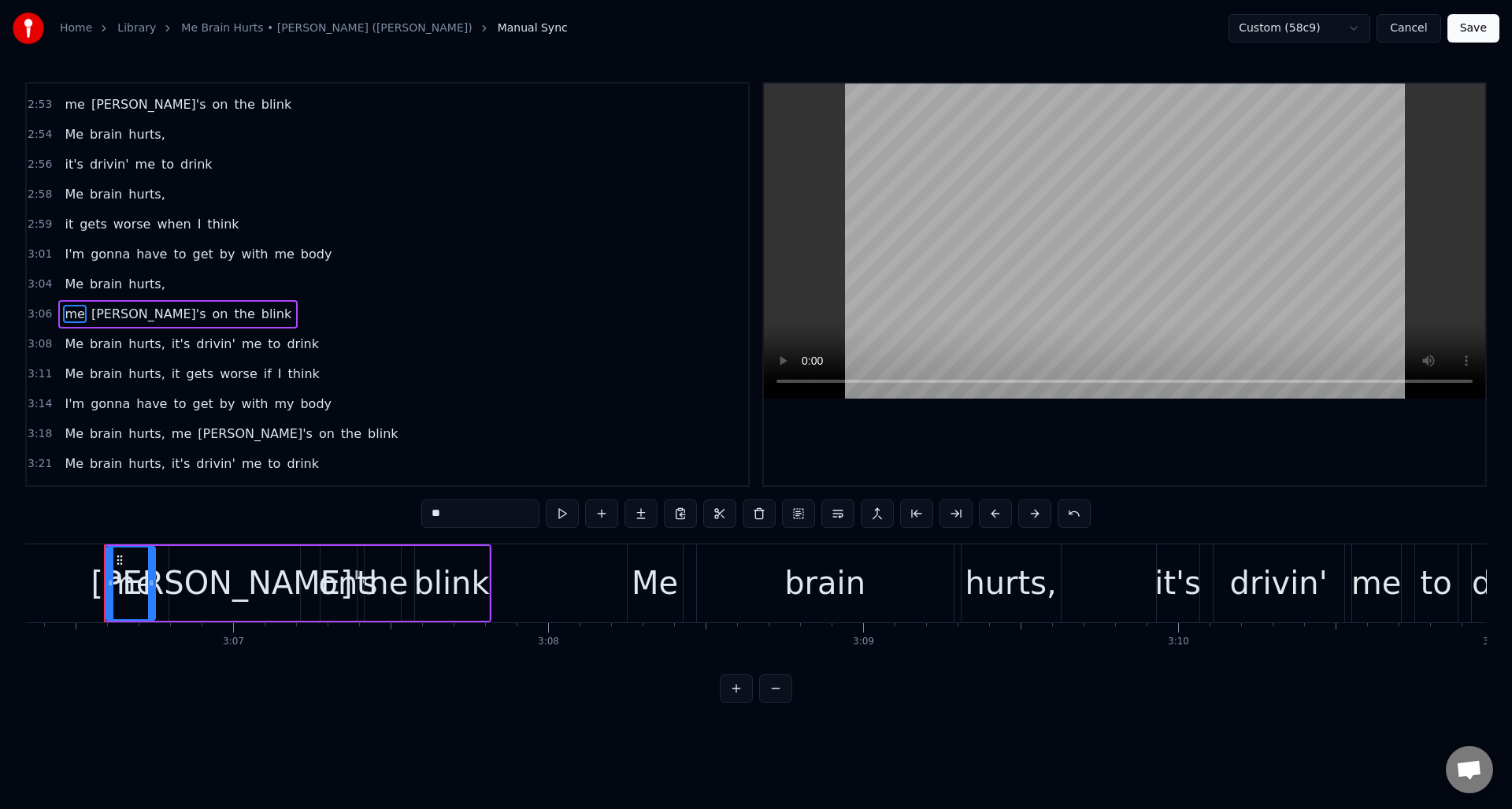
scroll to position [1520, 0]
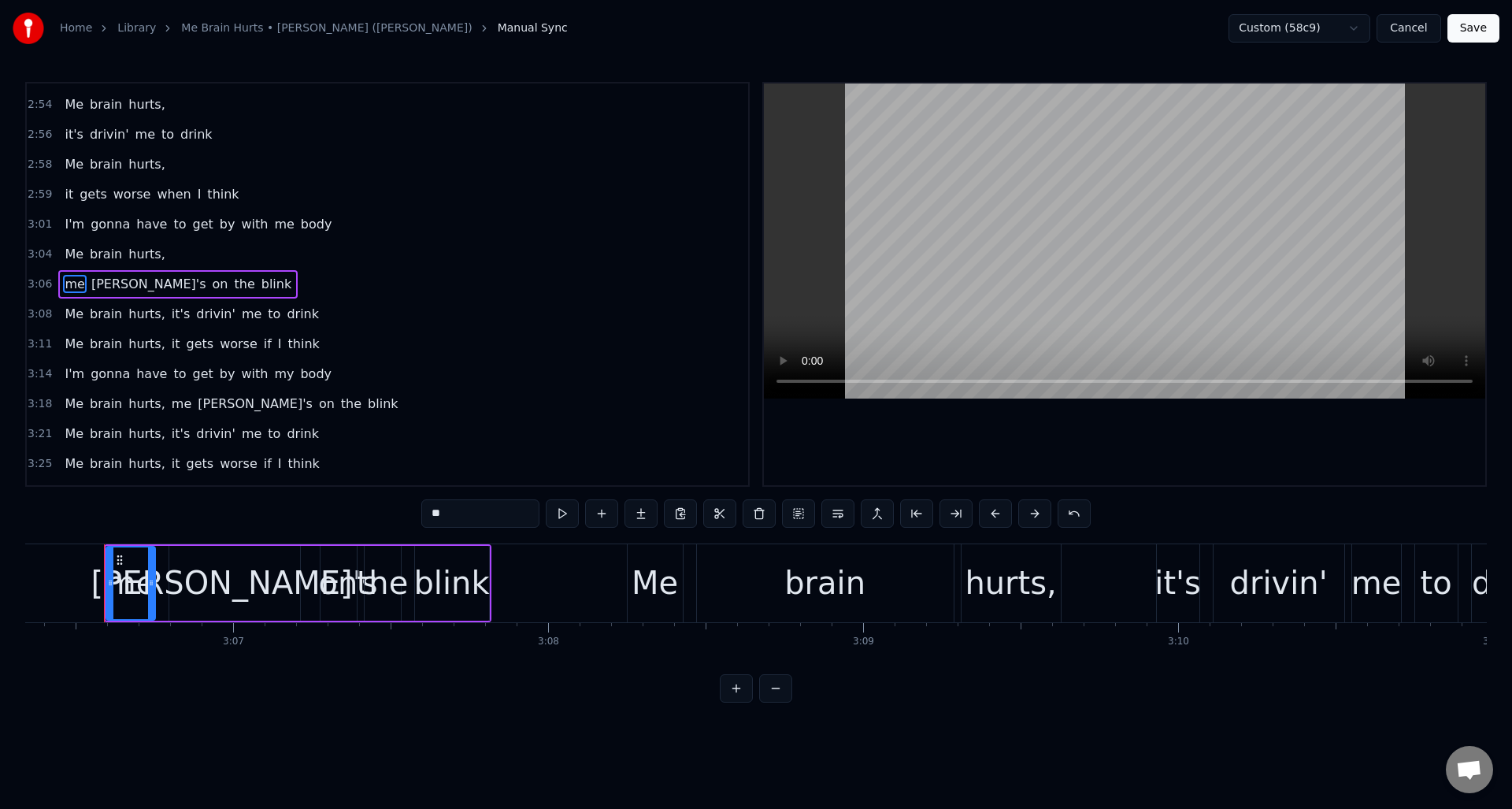
click at [170, 312] on span "it's" at bounding box center [181, 314] width 22 height 18
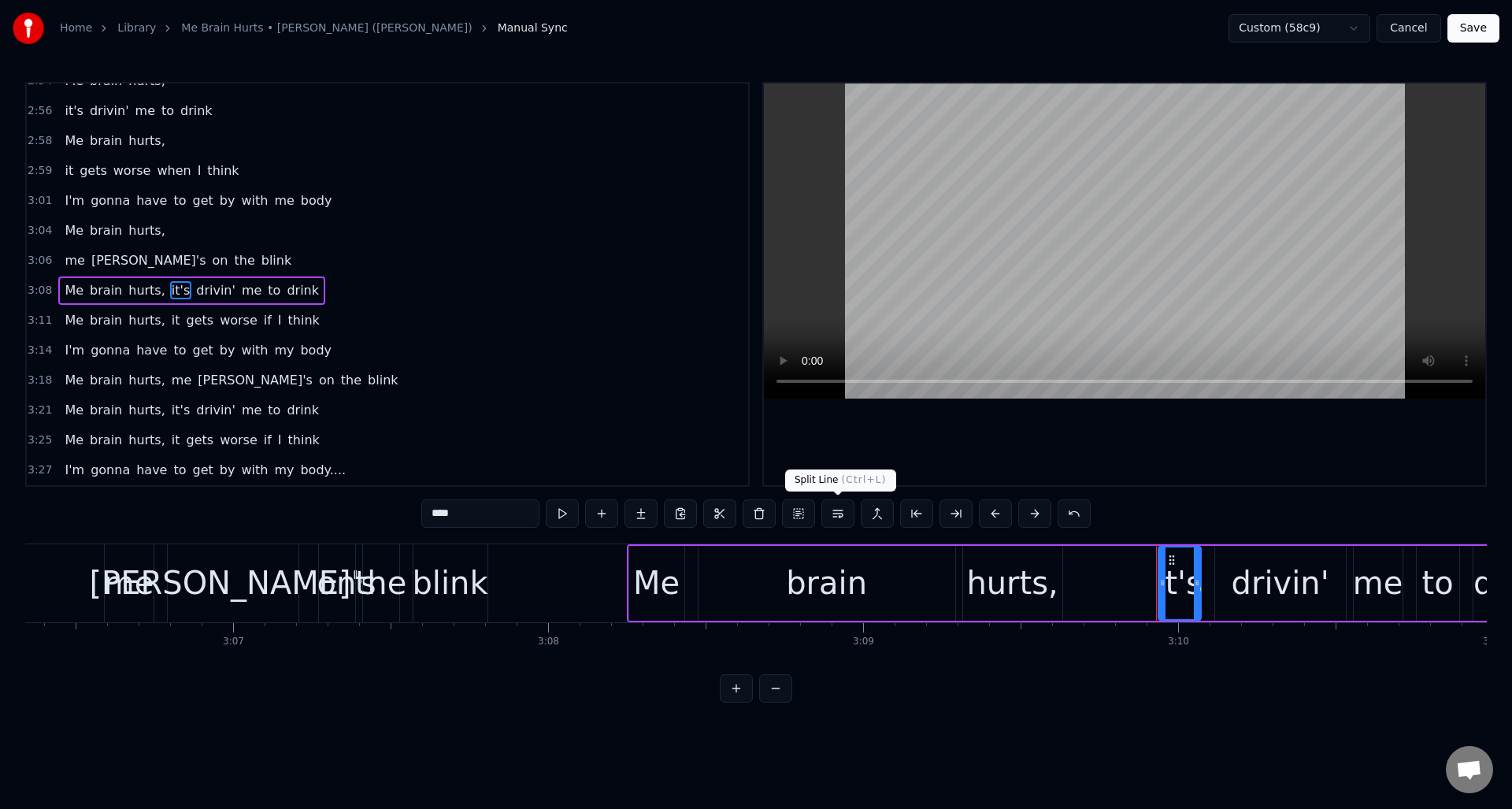
click at [838, 512] on button at bounding box center [838, 514] width 33 height 29
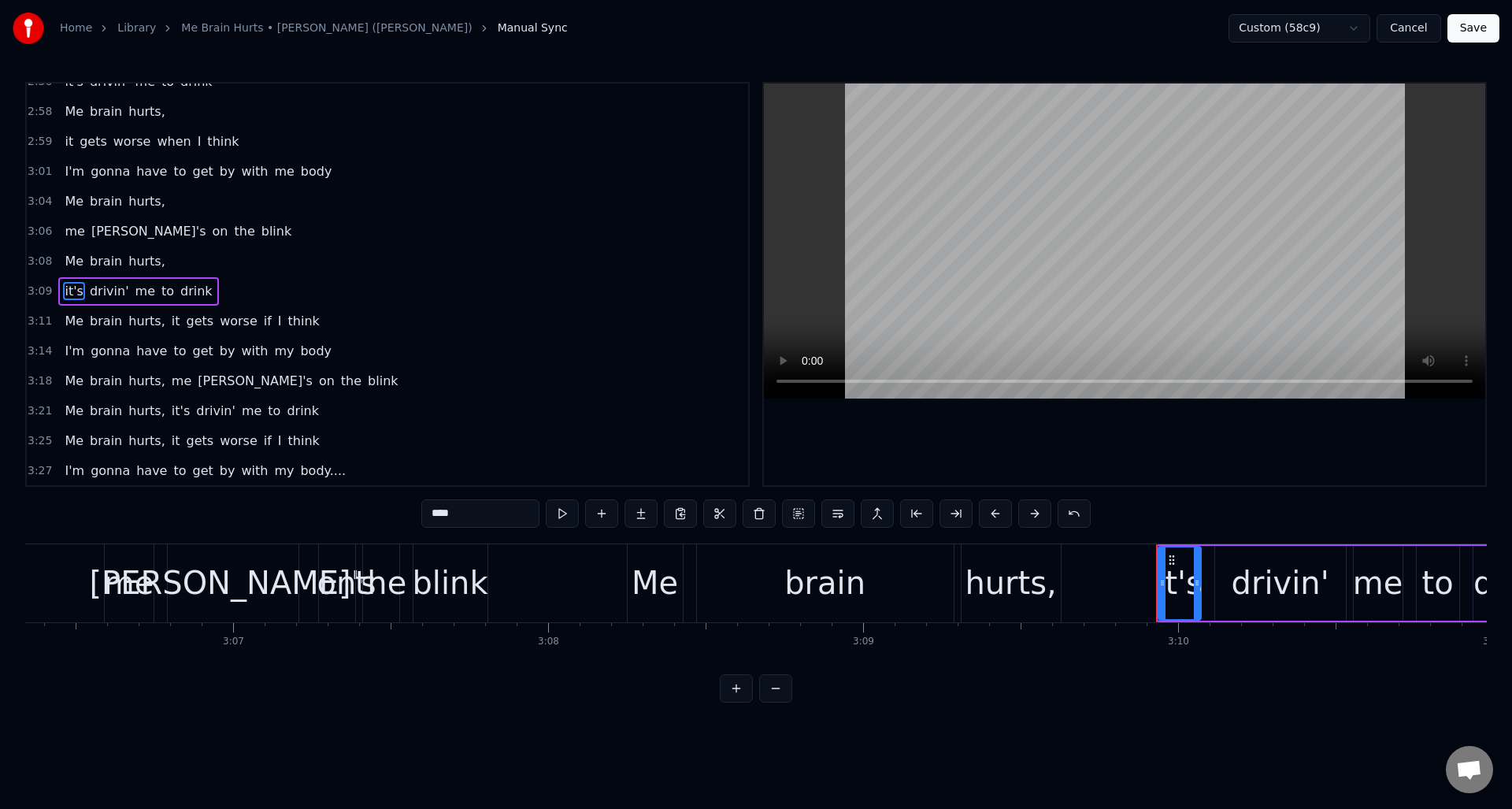
scroll to position [1574, 0]
click at [170, 318] on span "it" at bounding box center [176, 320] width 12 height 18
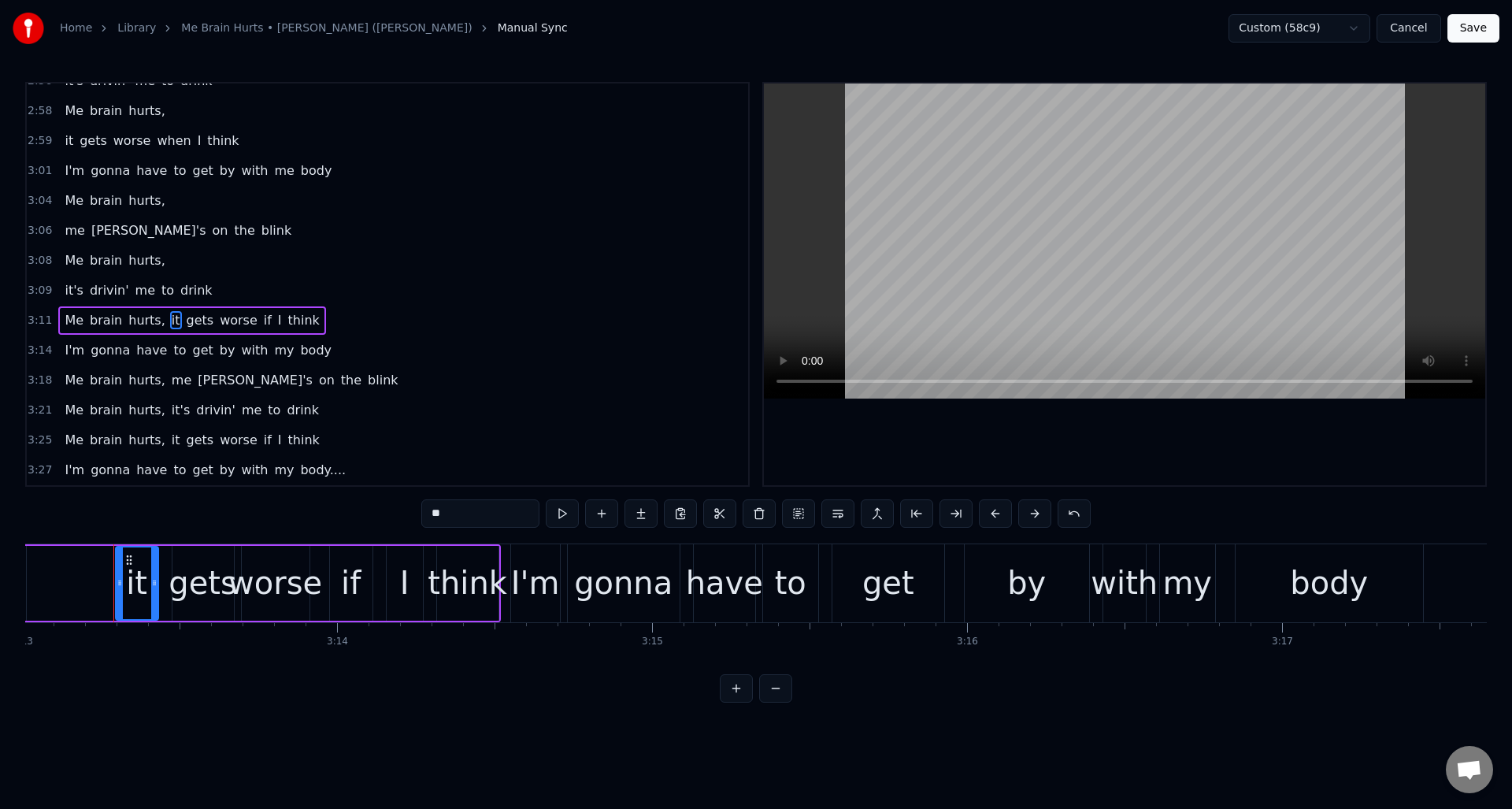
scroll to position [0, 60816]
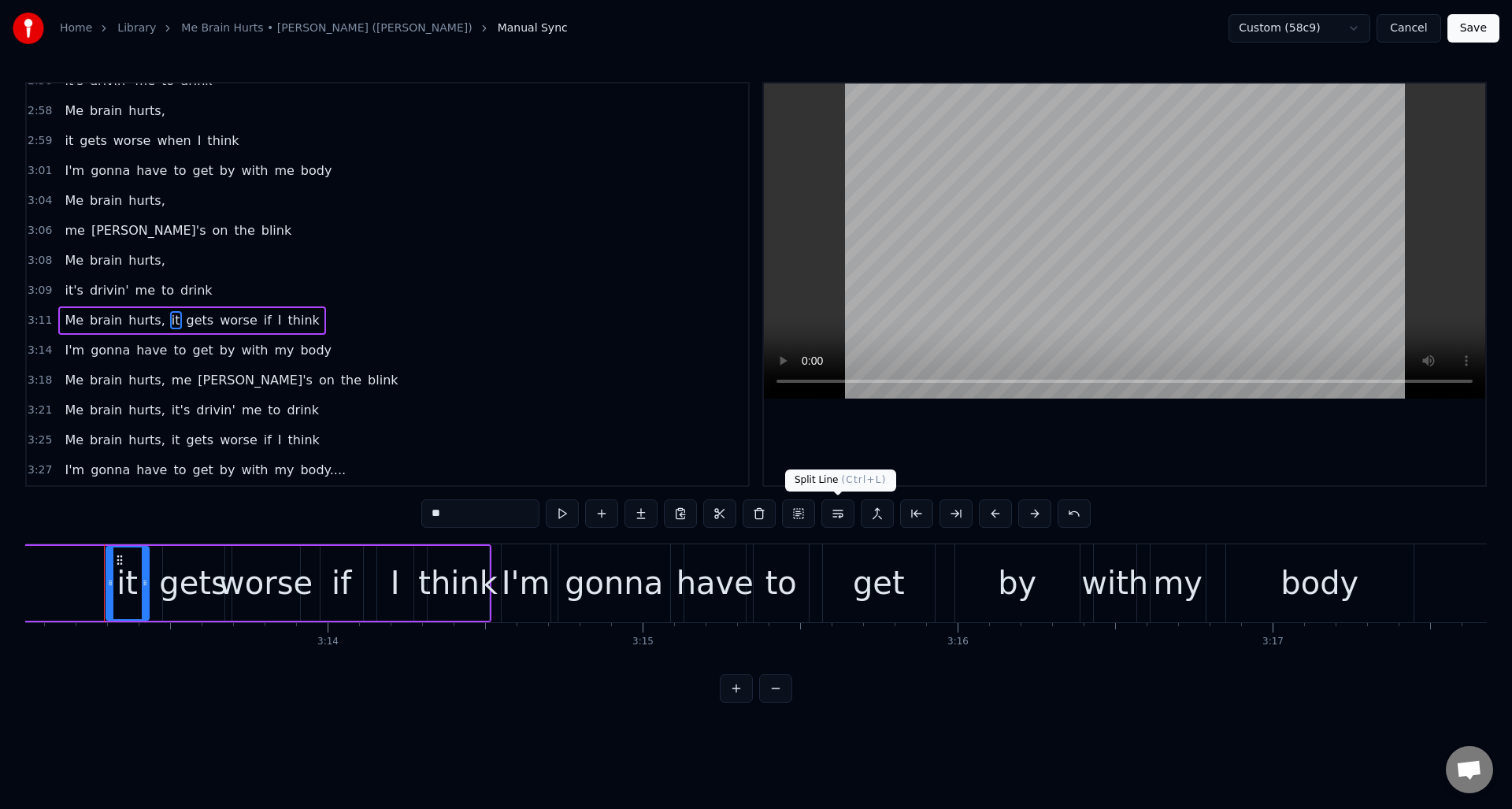
click at [833, 514] on button at bounding box center [838, 514] width 33 height 29
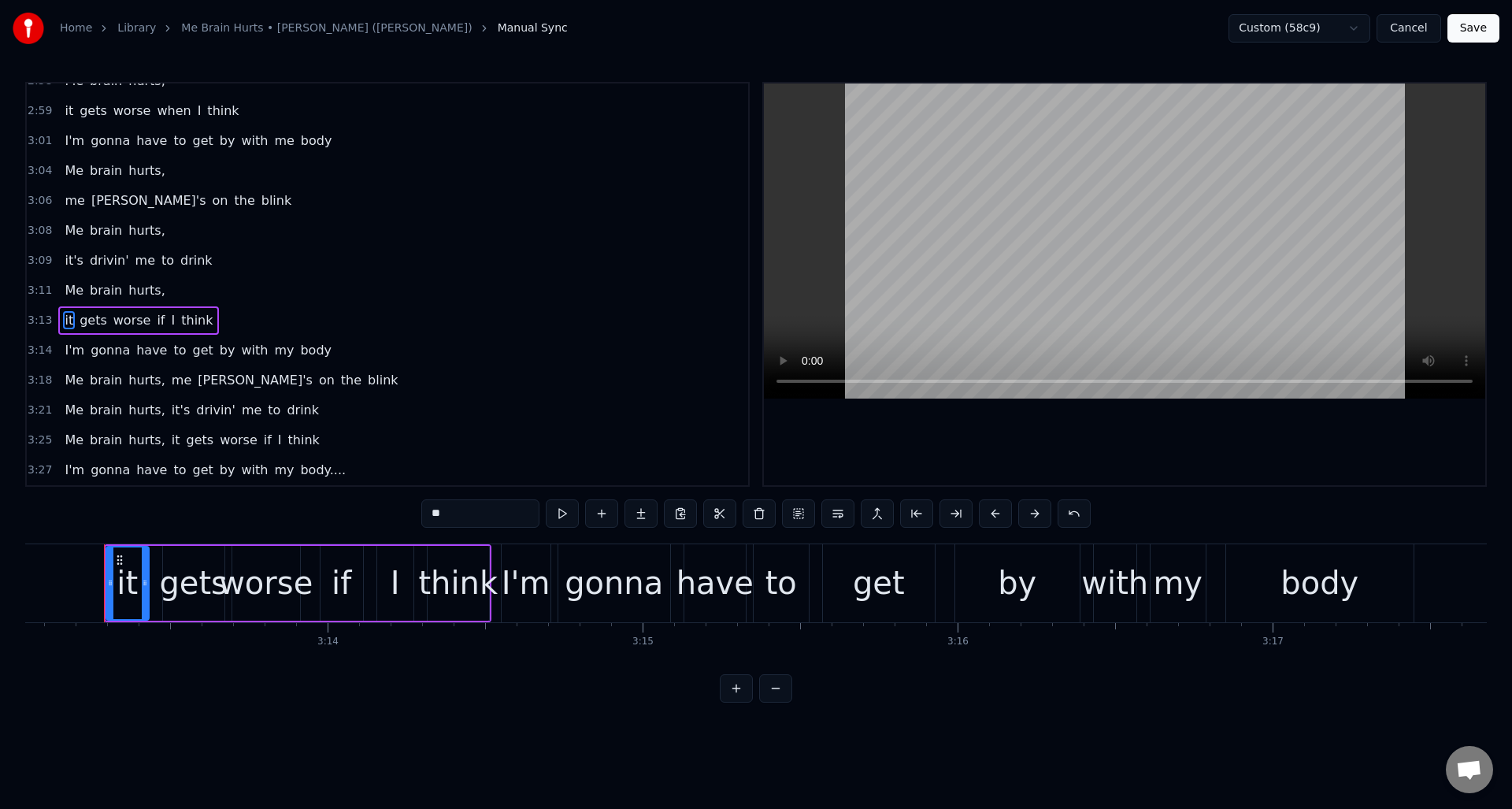
click at [170, 382] on span "me" at bounding box center [181, 380] width 22 height 18
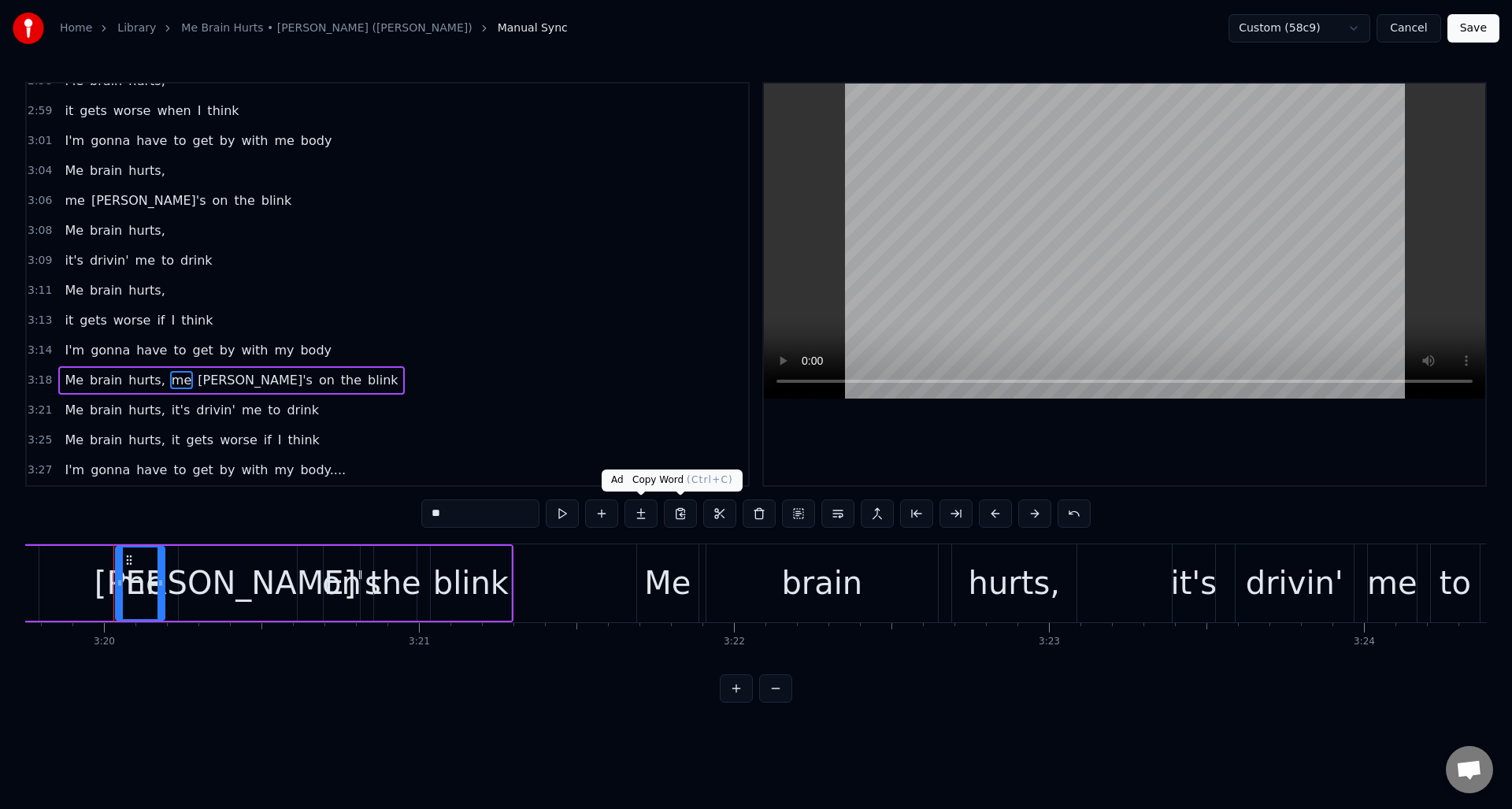
scroll to position [0, 62940]
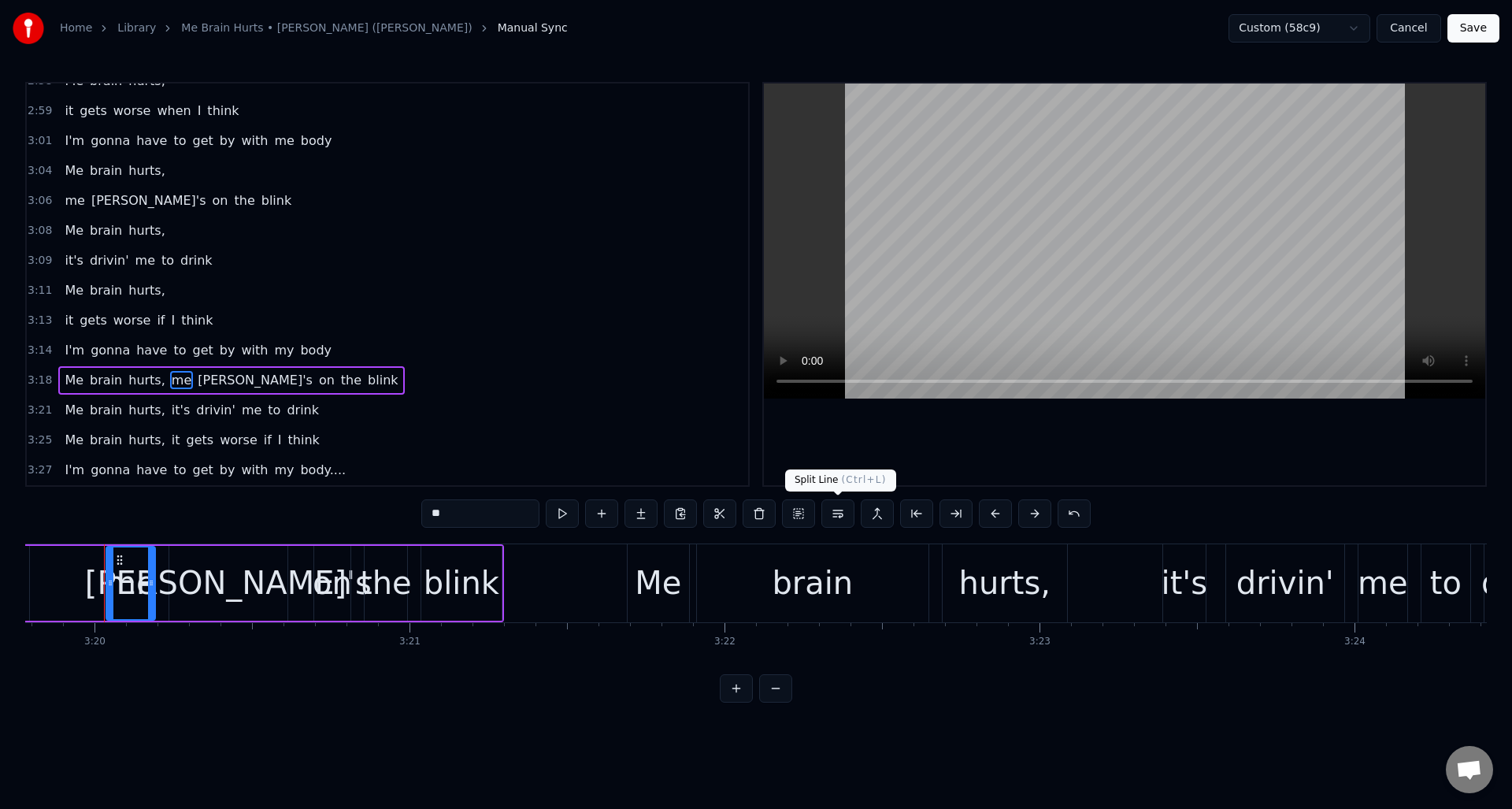
click at [834, 514] on button at bounding box center [838, 514] width 33 height 29
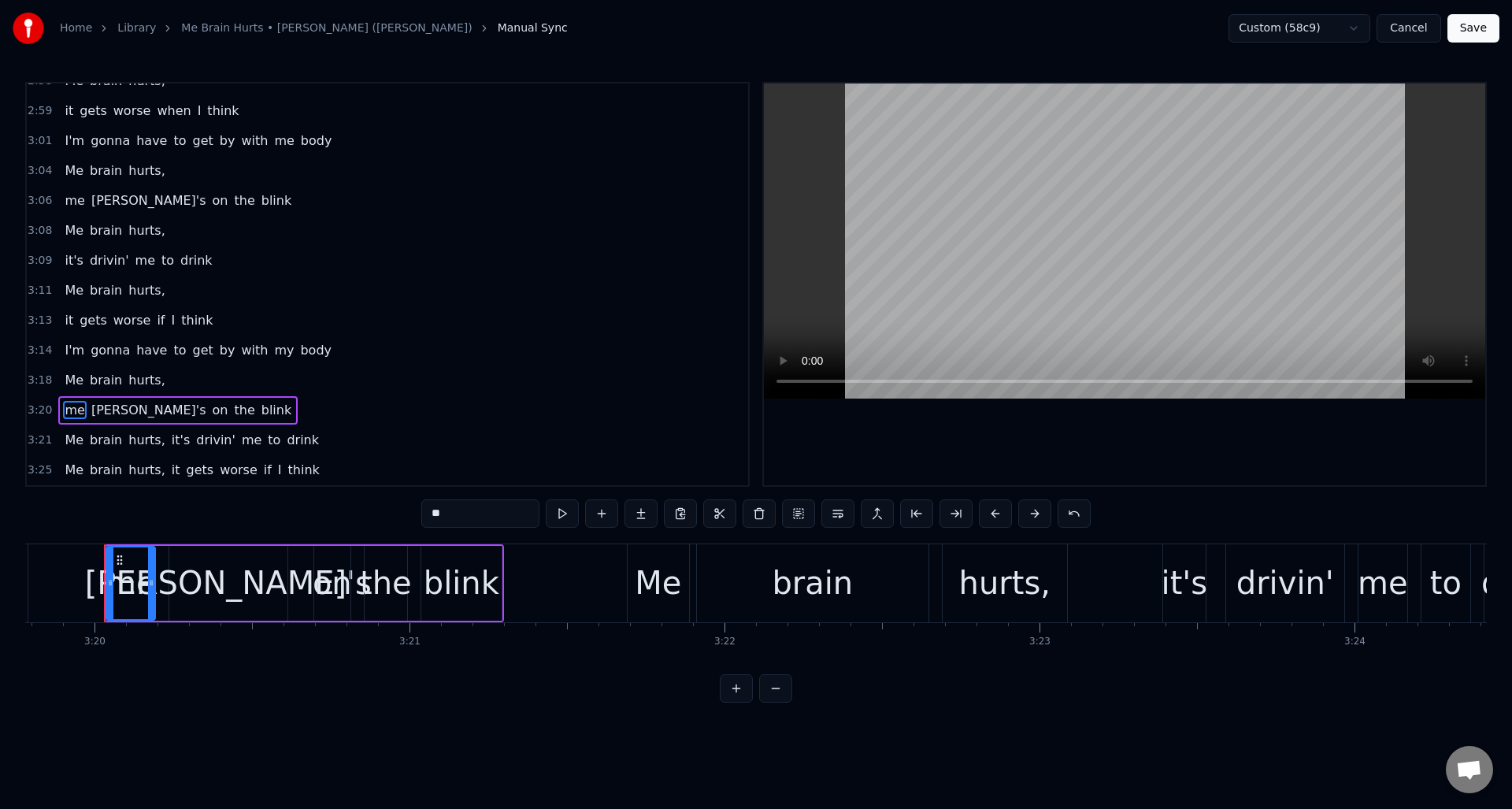
scroll to position [1633, 0]
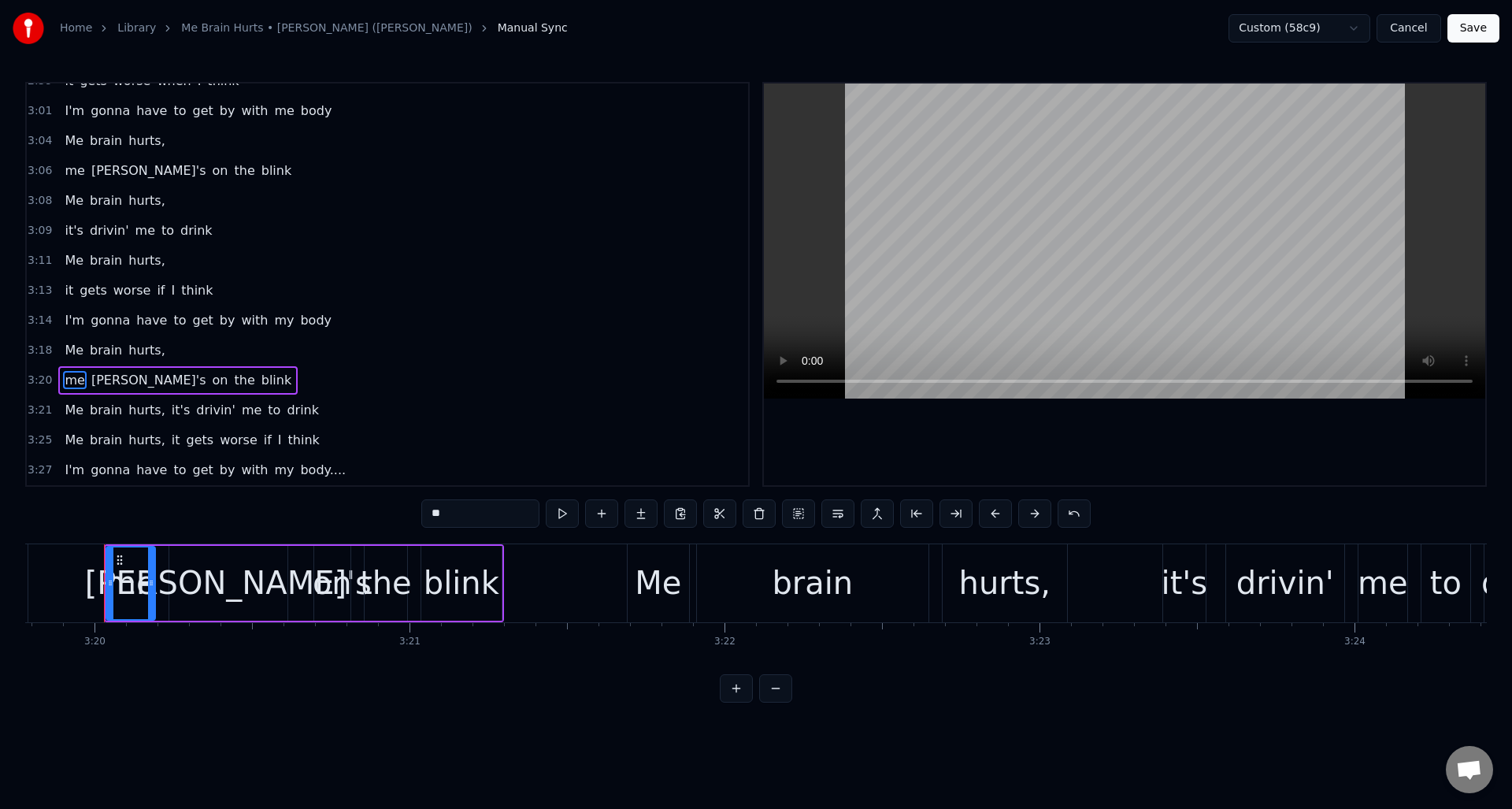
click at [170, 407] on span "it's" at bounding box center [181, 410] width 22 height 18
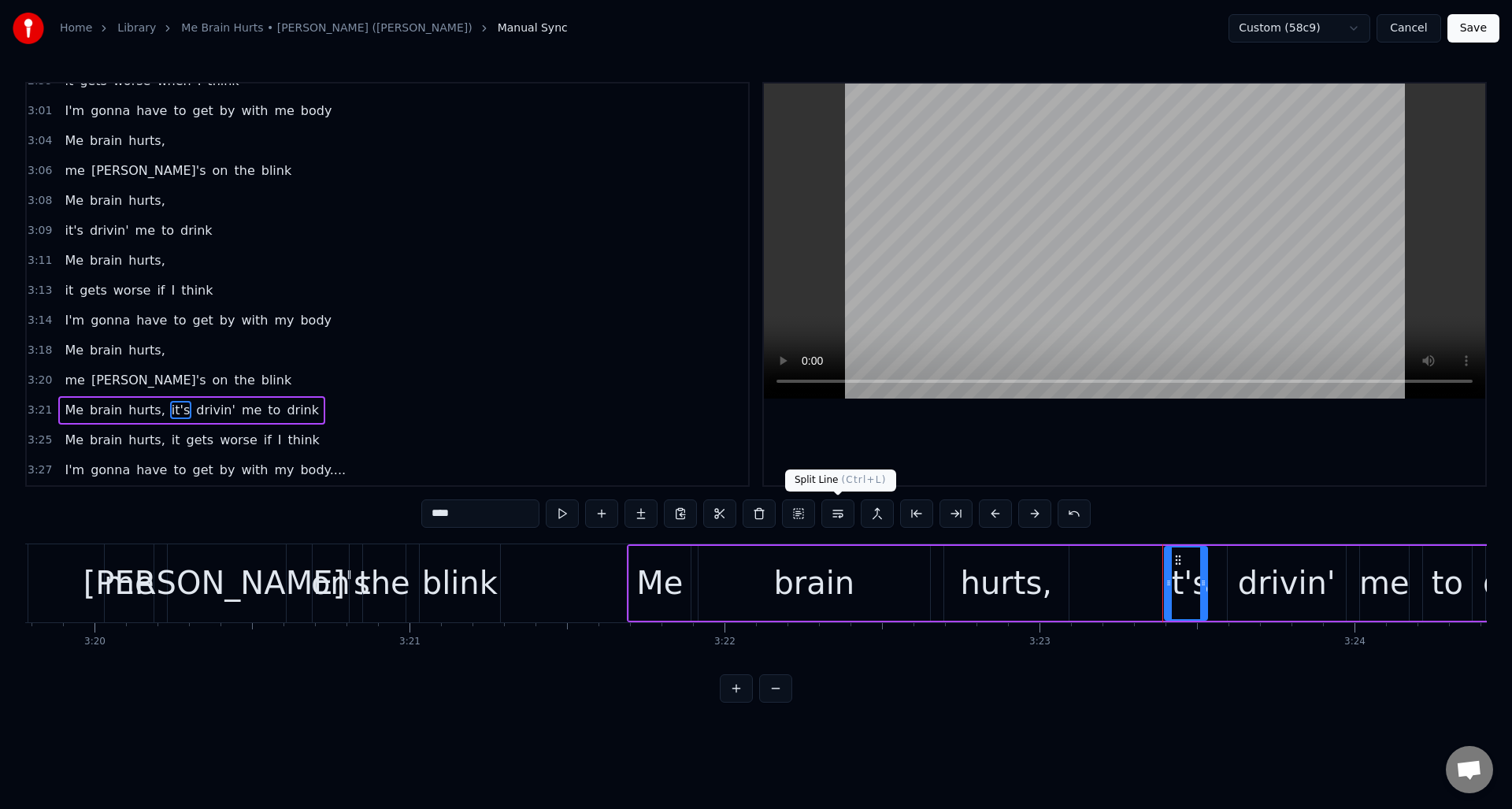
click at [838, 512] on button at bounding box center [838, 514] width 33 height 29
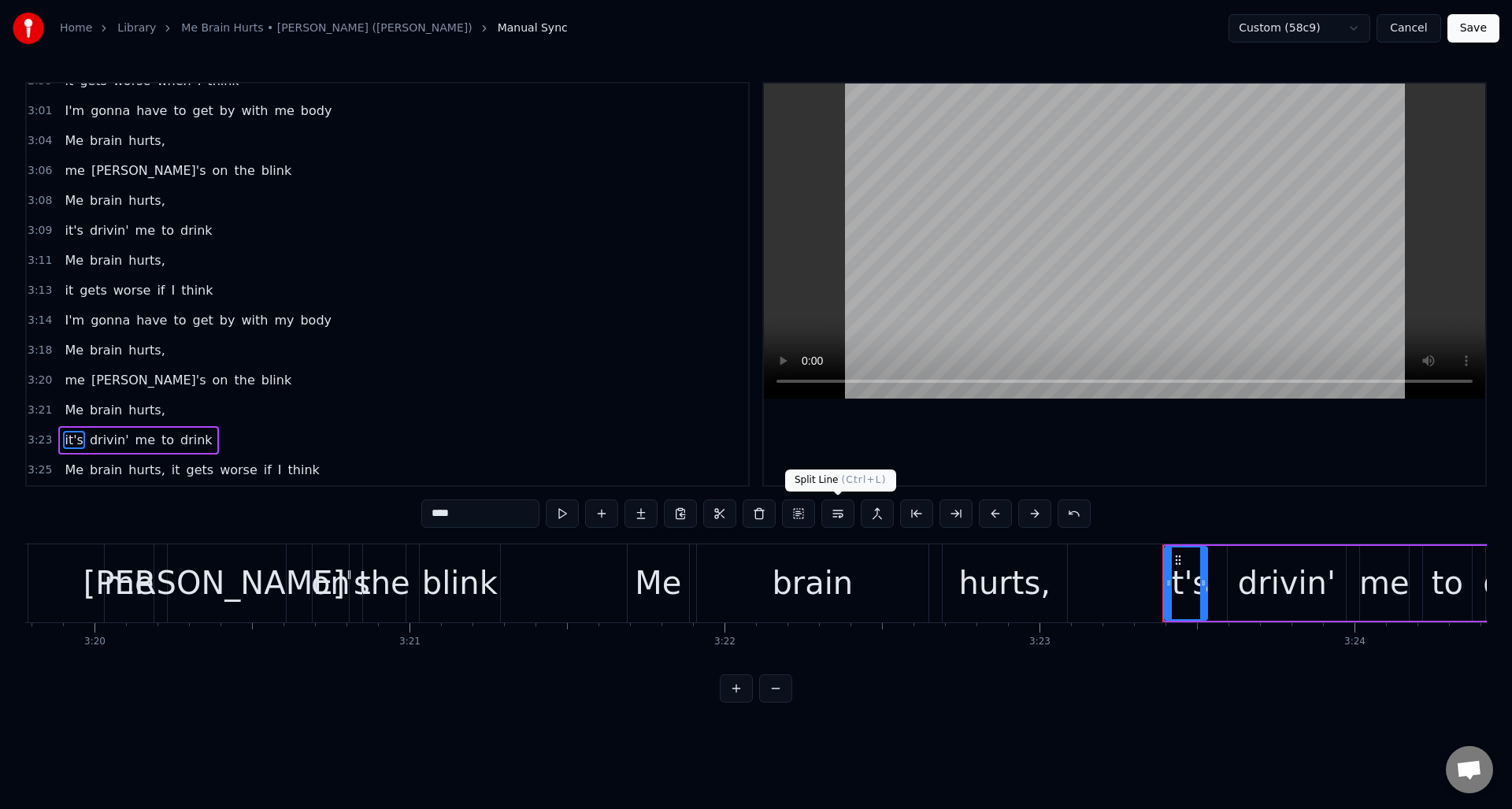
scroll to position [1664, 0]
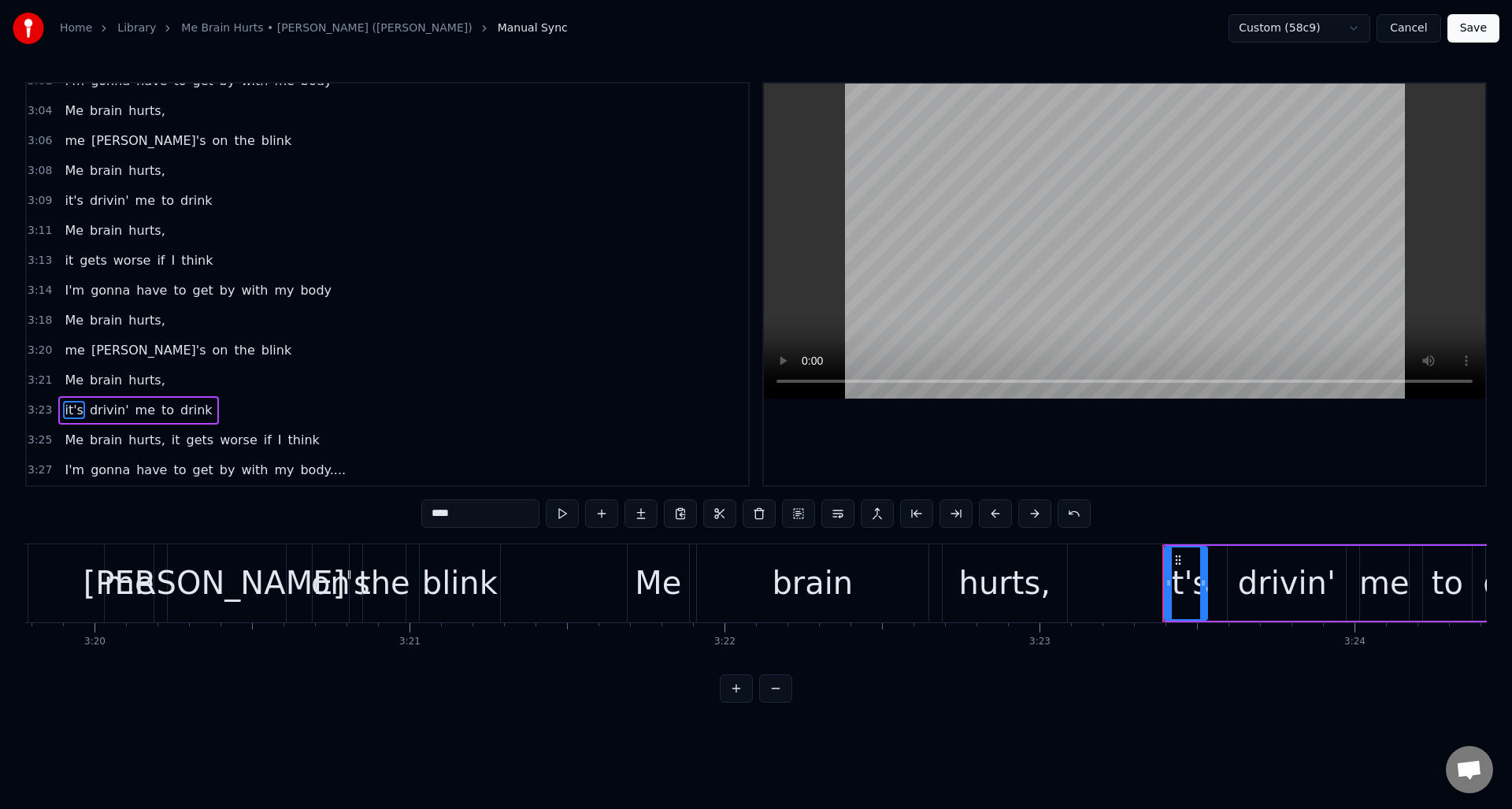
drag, startPoint x: 162, startPoint y: 439, endPoint x: 200, endPoint y: 439, distance: 38.0
click at [170, 439] on span "it" at bounding box center [176, 439] width 12 height 18
type input "**"
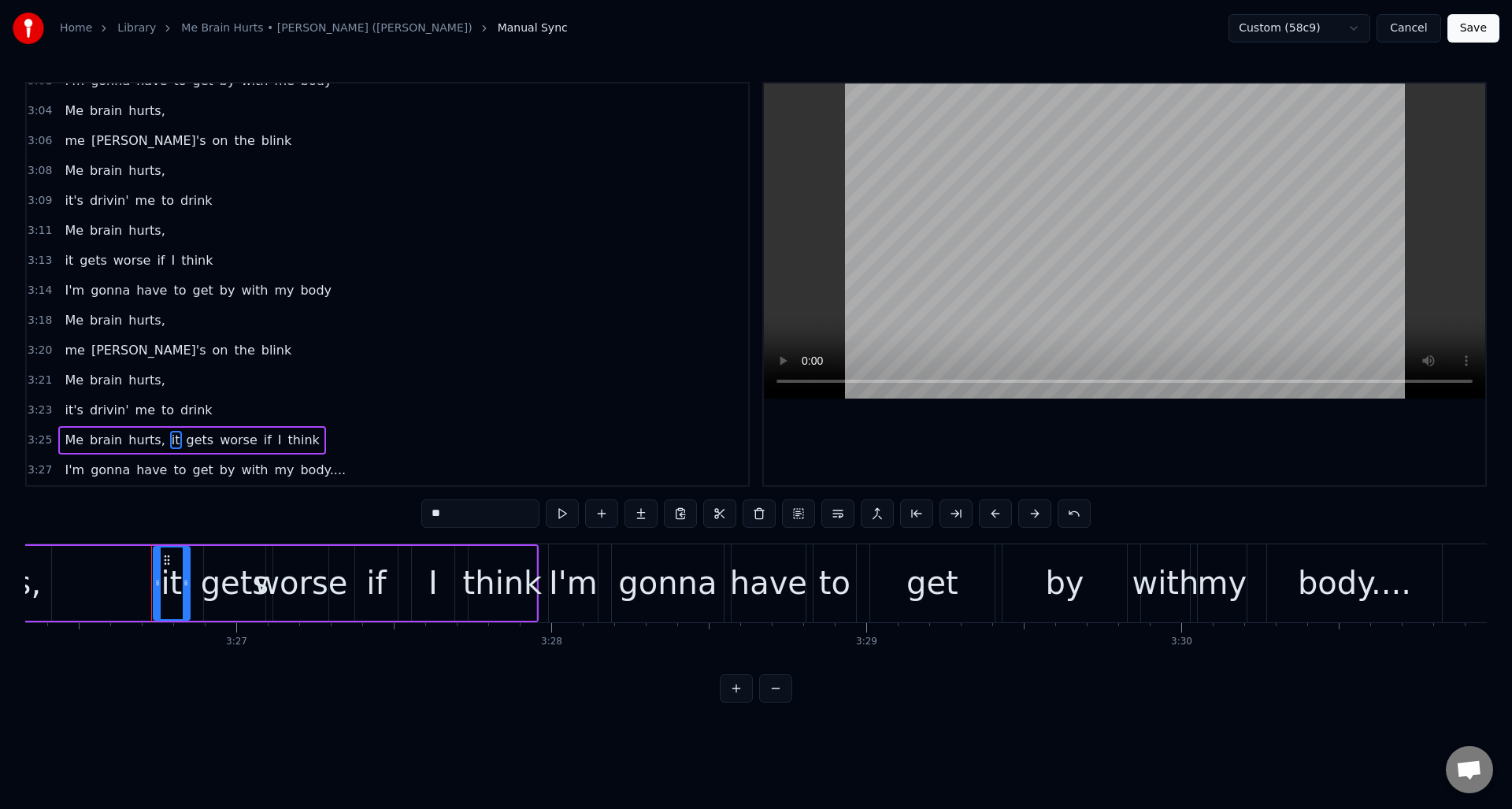
scroll to position [0, 65012]
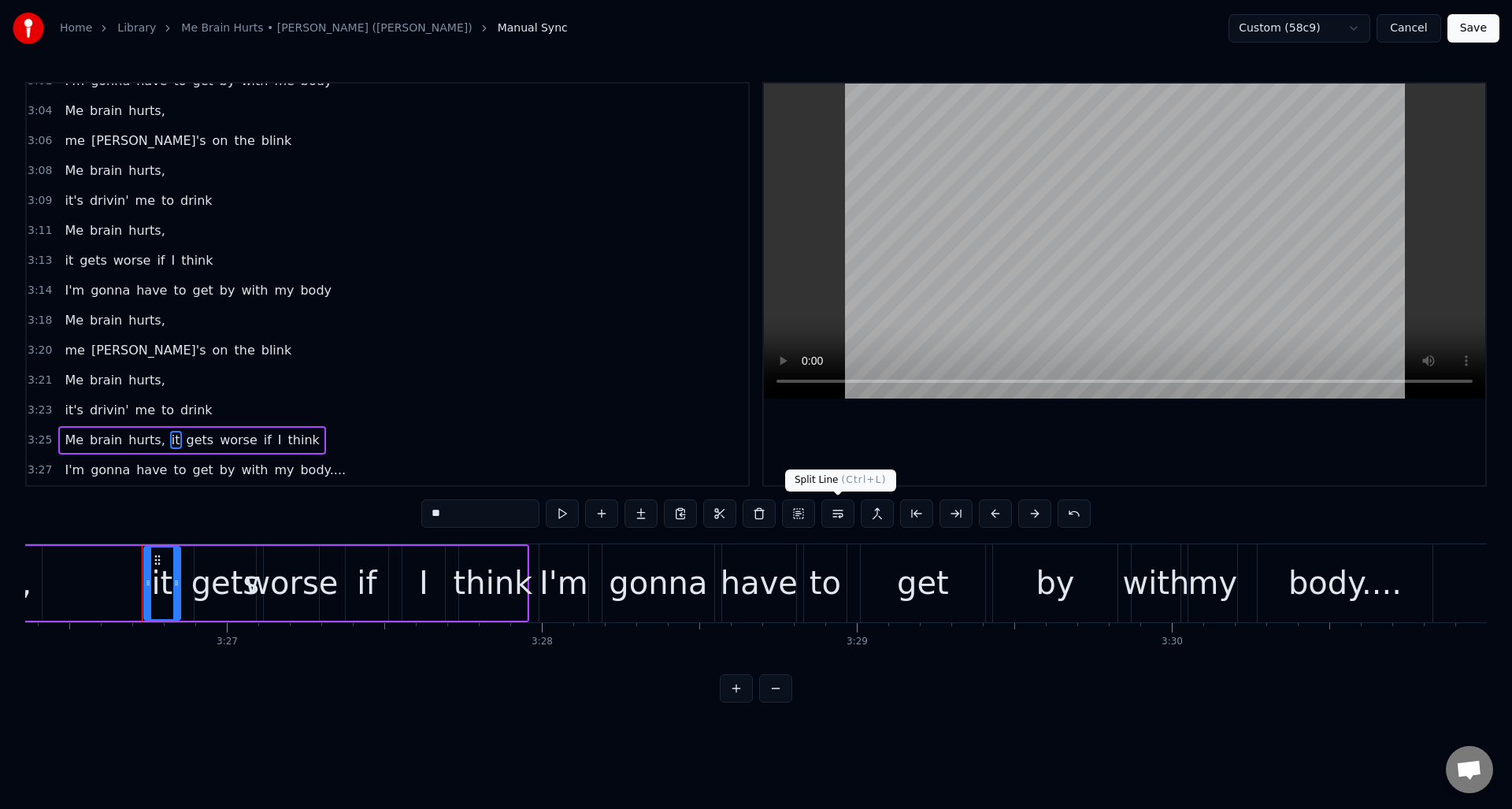
click at [838, 516] on button at bounding box center [838, 514] width 33 height 29
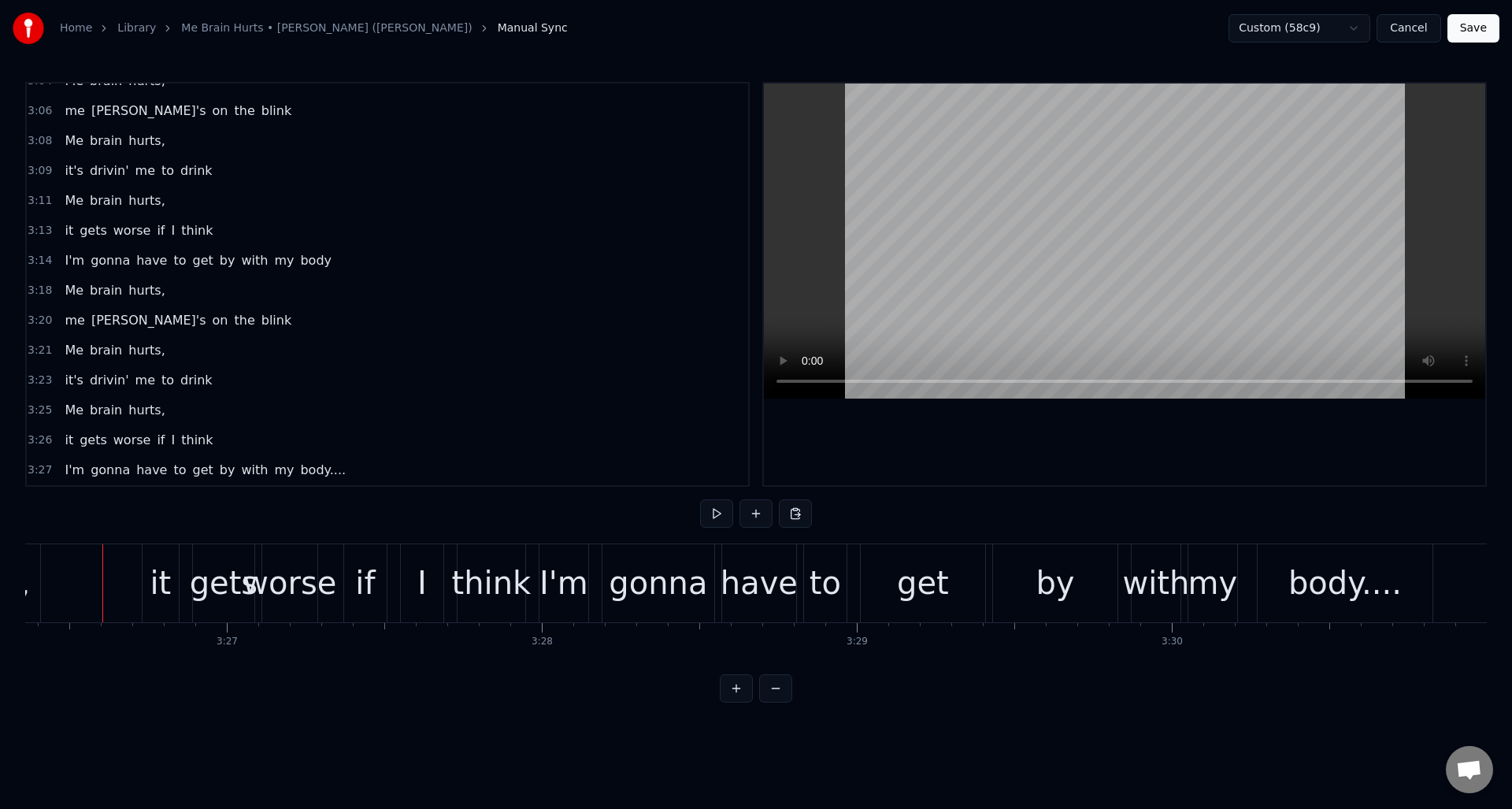
scroll to position [0, 65011]
click at [708, 520] on button at bounding box center [717, 514] width 33 height 29
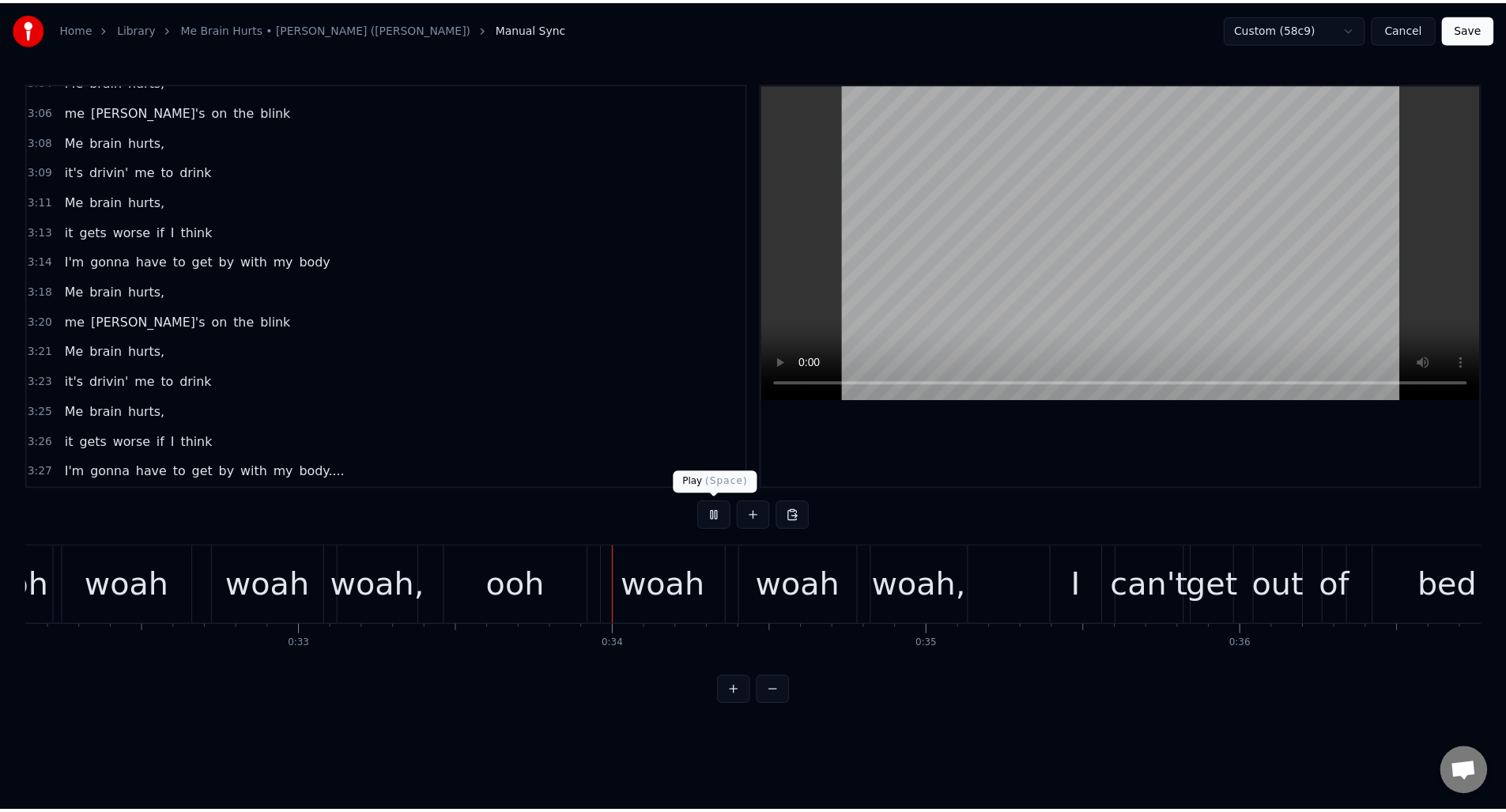
scroll to position [0, 10492]
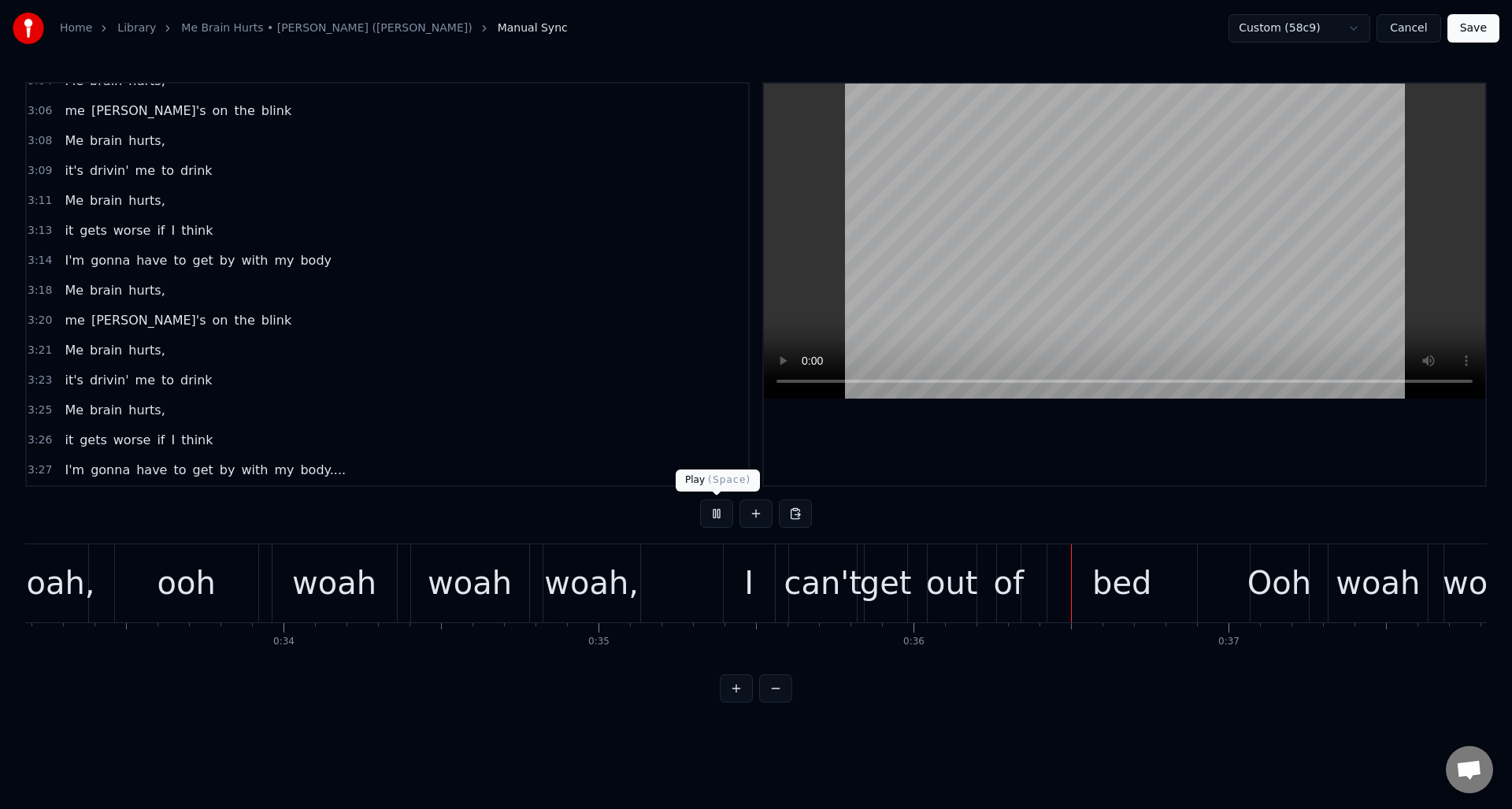
click at [716, 509] on button at bounding box center [717, 514] width 33 height 29
click at [1464, 23] on button "Save" at bounding box center [1473, 29] width 52 height 29
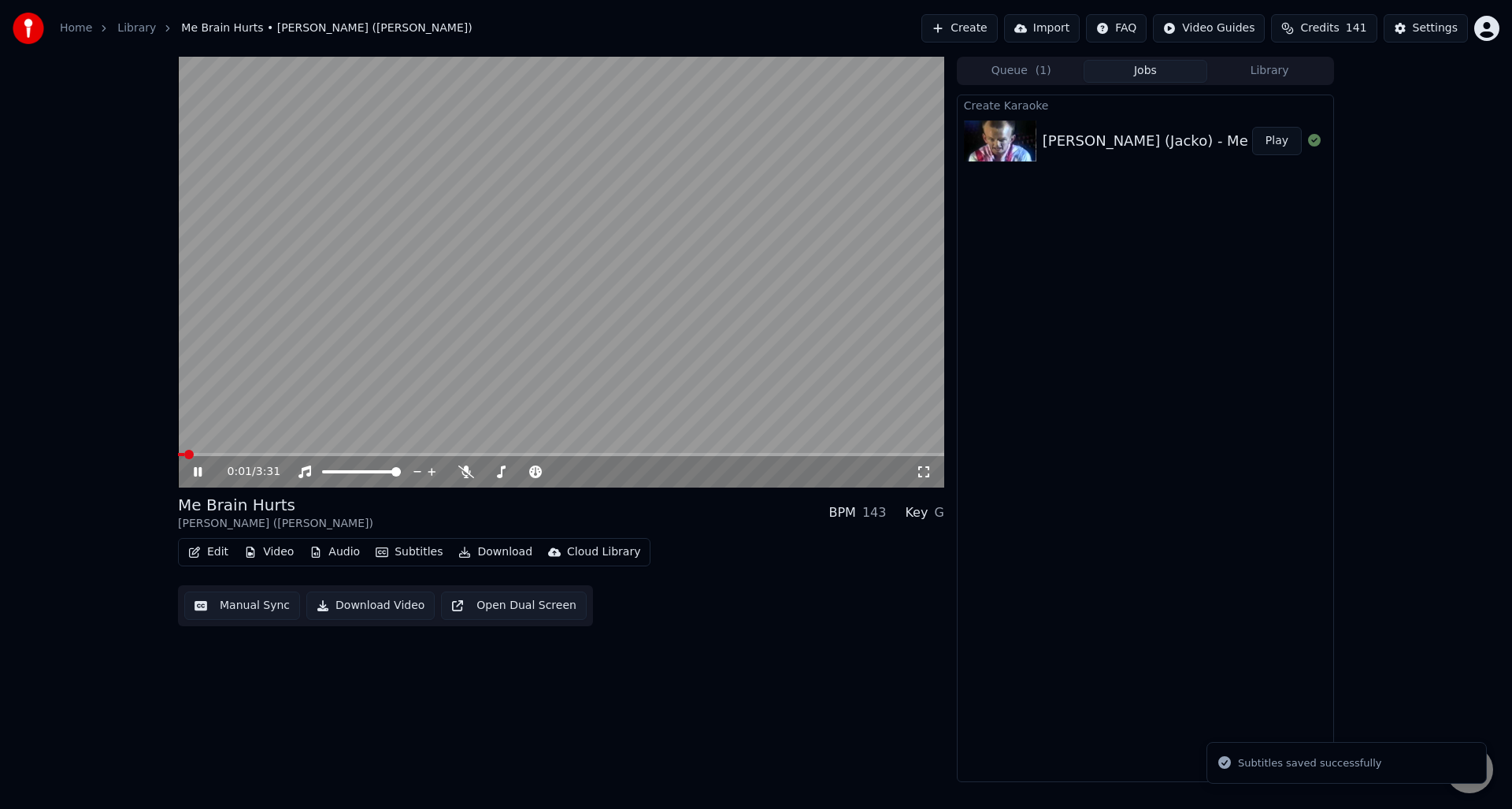
click at [199, 464] on div "0:01 / 3:31" at bounding box center [561, 472] width 753 height 16
click at [198, 469] on icon at bounding box center [197, 472] width 8 height 10
click at [215, 549] on button "Edit" at bounding box center [208, 552] width 53 height 22
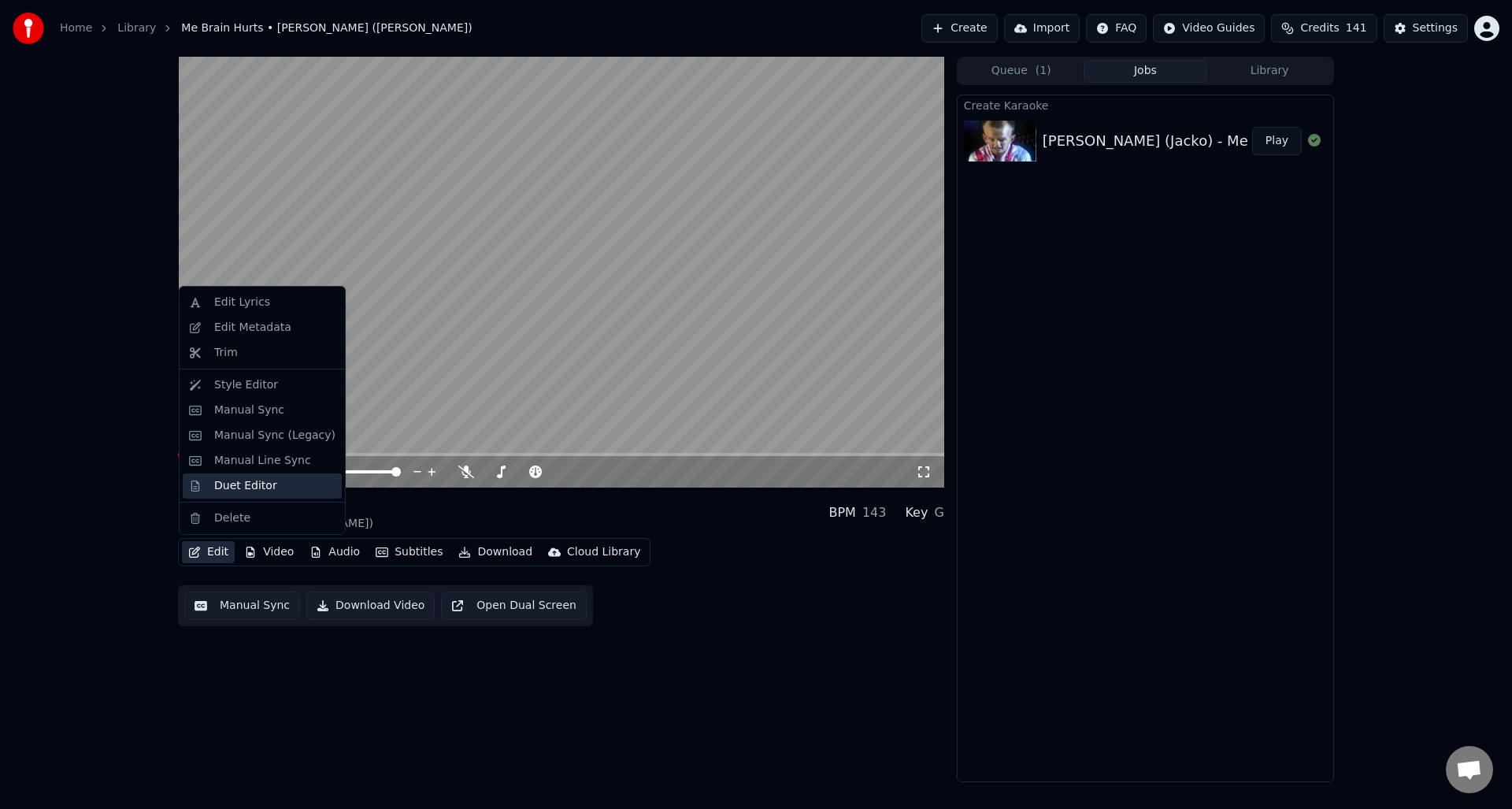
click at [266, 483] on div "Duet Editor" at bounding box center [246, 486] width 63 height 16
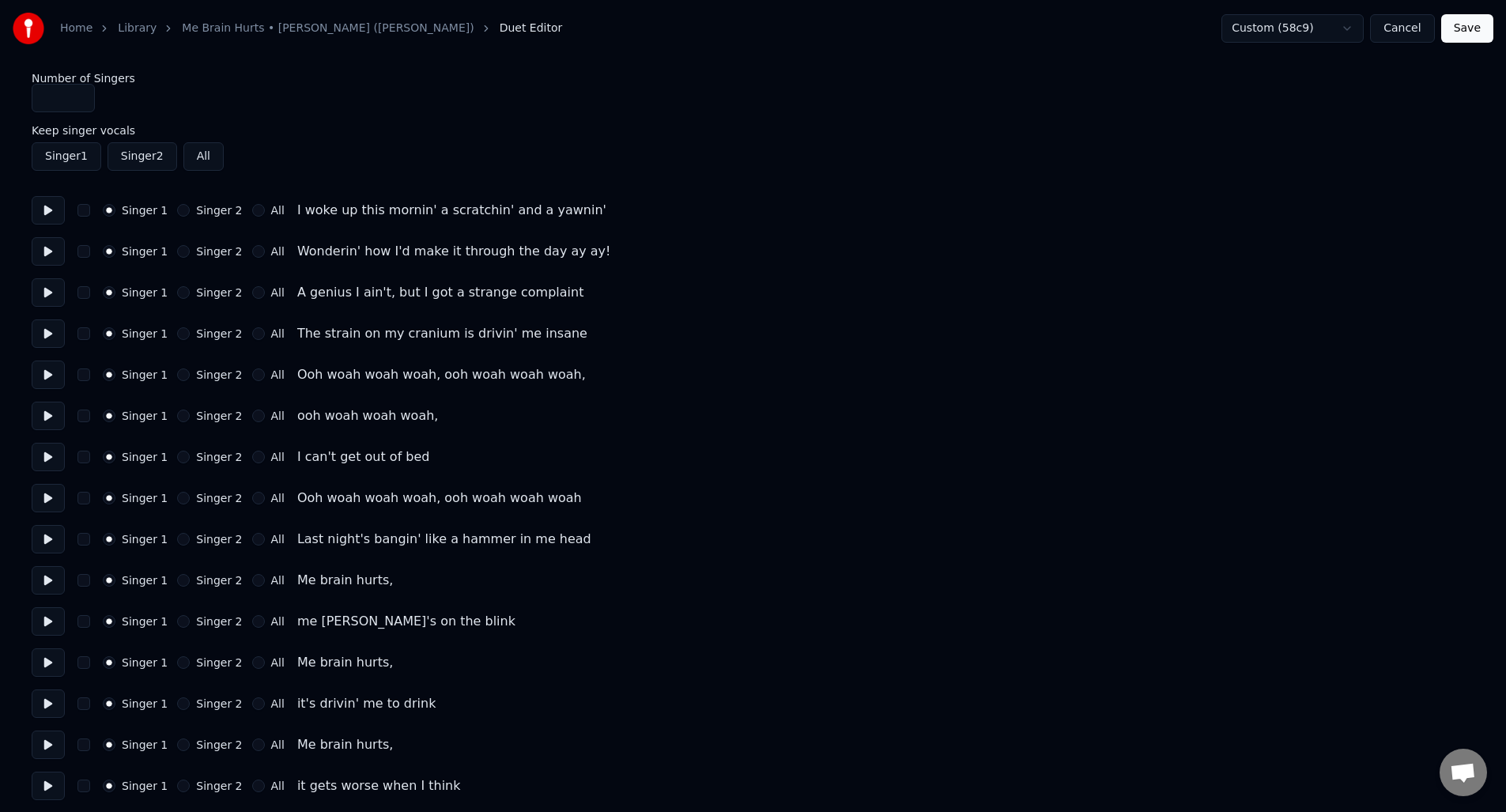
click at [47, 419] on button at bounding box center [48, 416] width 33 height 29
click at [43, 374] on button at bounding box center [48, 374] width 33 height 29
click at [43, 419] on button at bounding box center [48, 416] width 33 height 29
click at [47, 582] on button at bounding box center [48, 581] width 33 height 29
click at [50, 663] on button at bounding box center [48, 663] width 33 height 29
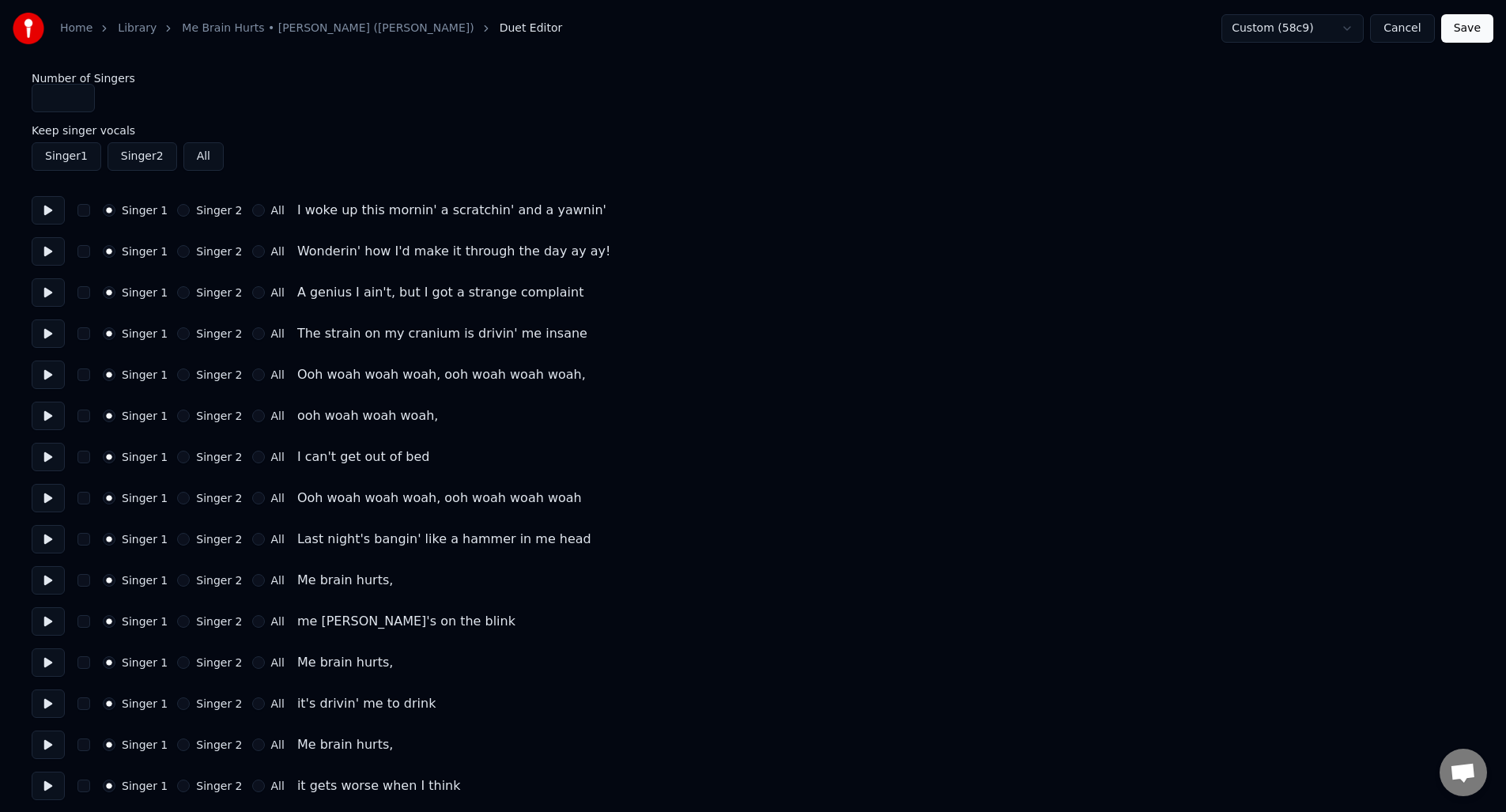
click at [46, 744] on button at bounding box center [48, 745] width 33 height 29
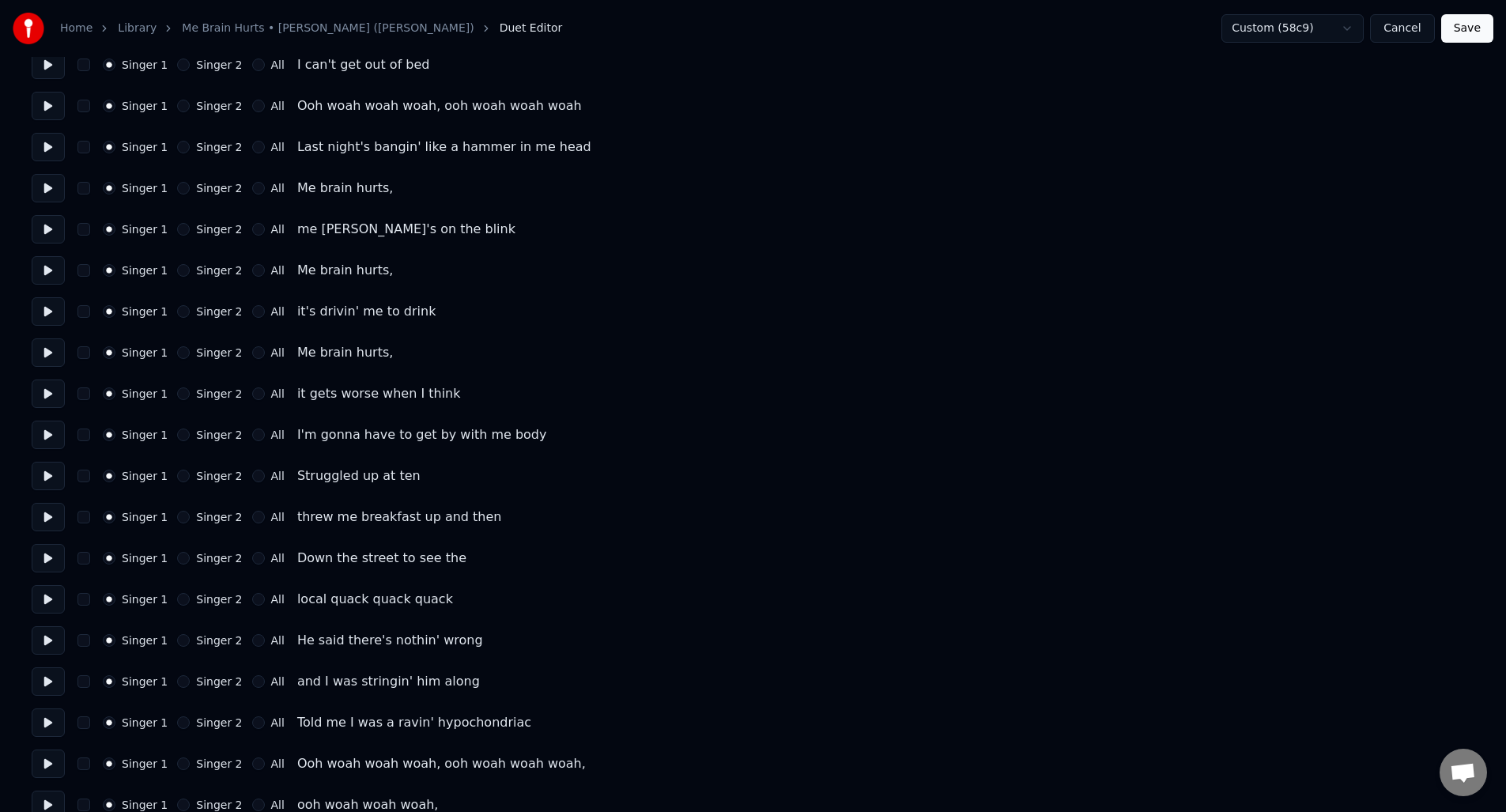
scroll to position [399, 0]
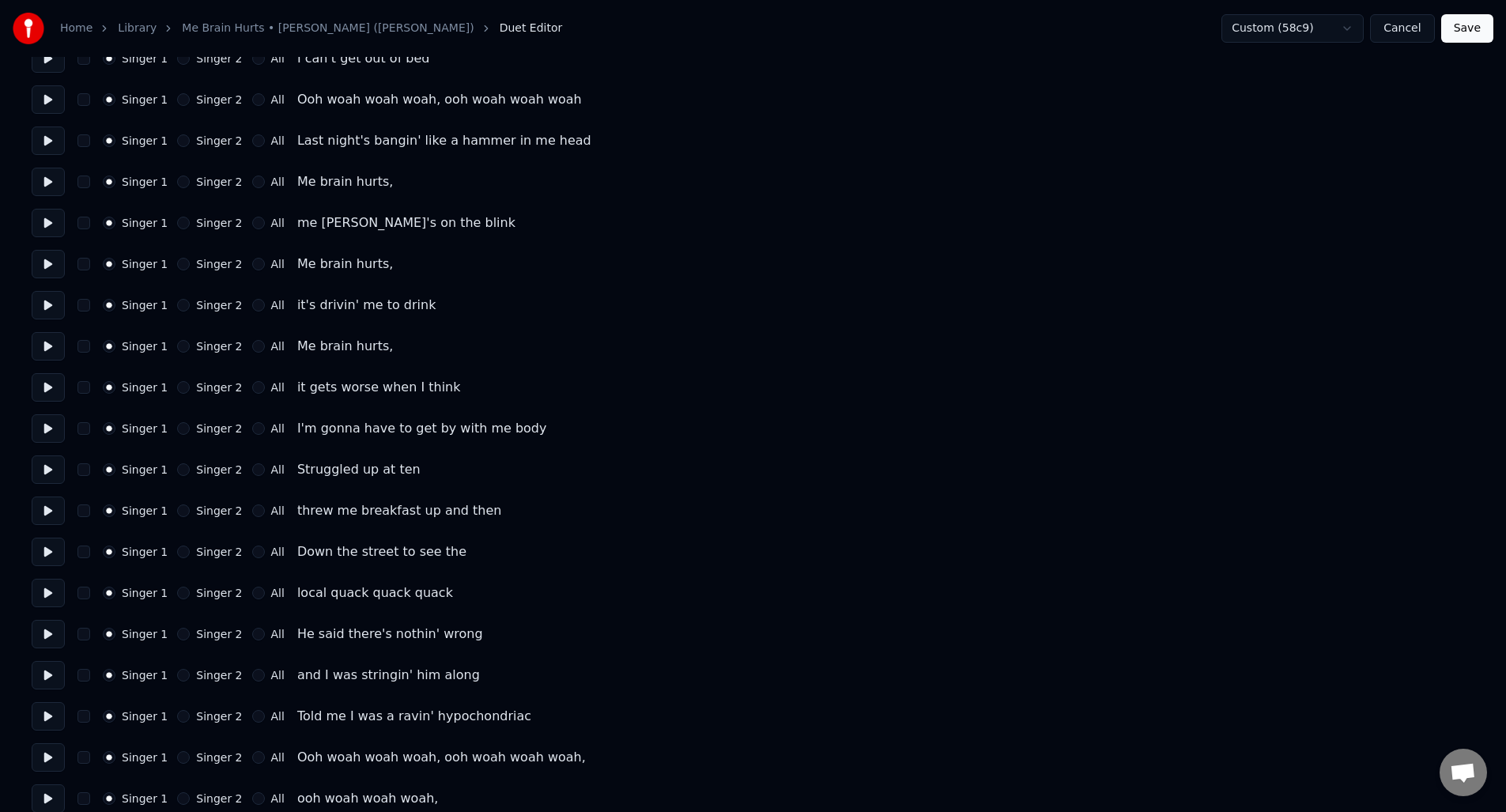
click at [44, 263] on button at bounding box center [48, 265] width 33 height 29
click at [46, 337] on button at bounding box center [48, 347] width 33 height 29
click at [43, 756] on button at bounding box center [48, 758] width 33 height 29
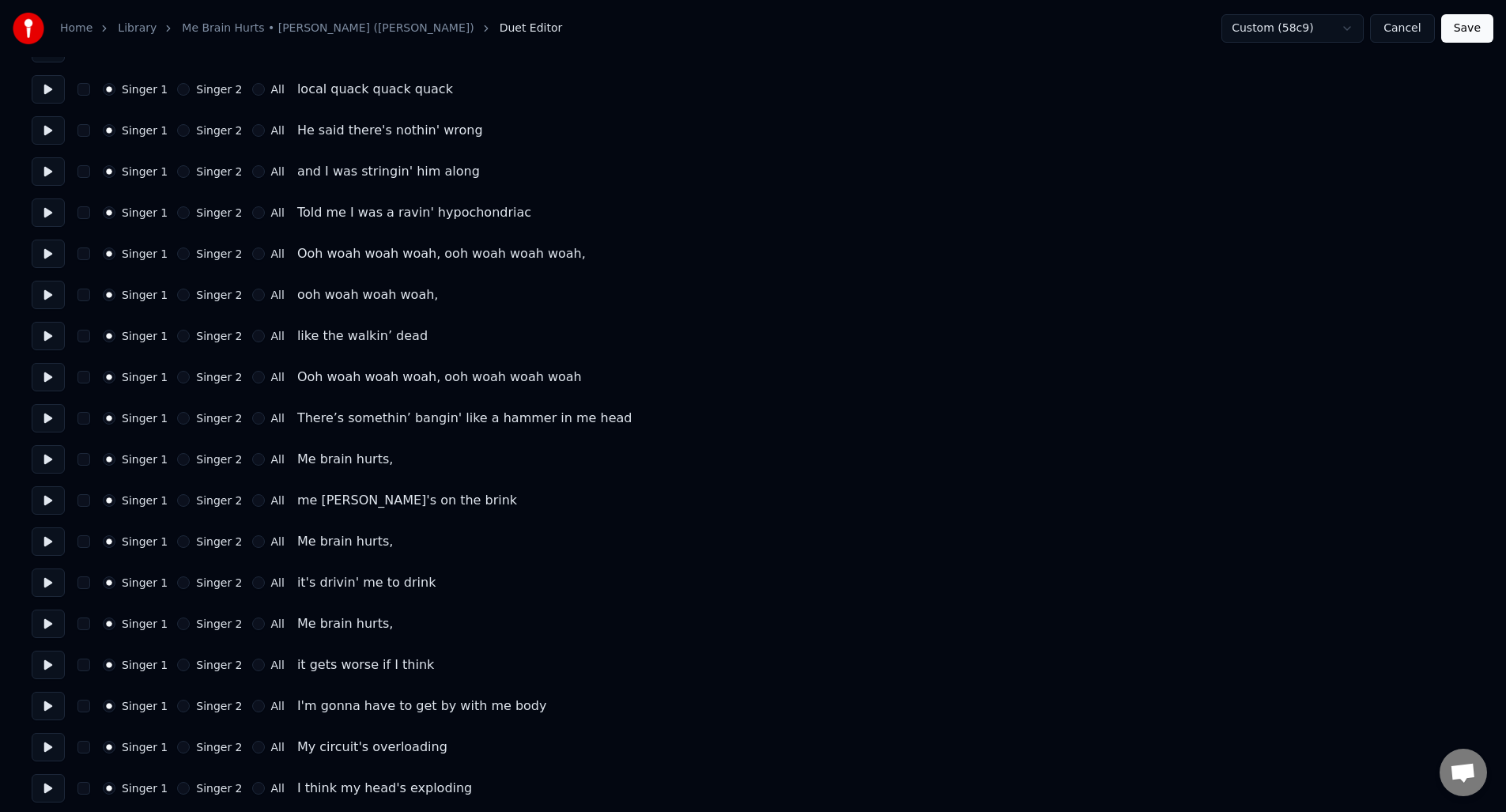
scroll to position [917, 0]
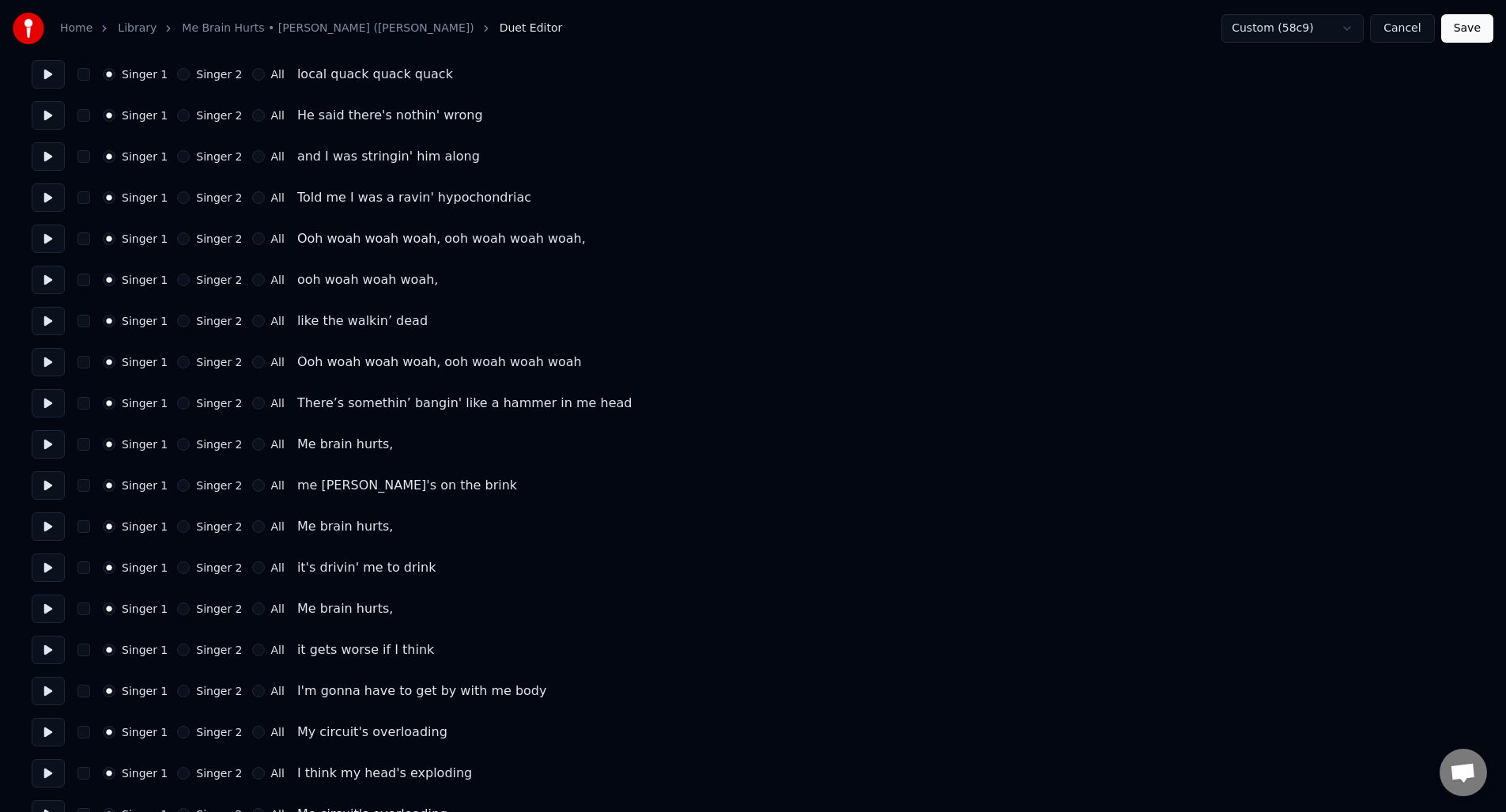
click at [45, 445] on button at bounding box center [48, 445] width 33 height 29
click at [42, 526] on button at bounding box center [48, 527] width 33 height 29
click at [48, 609] on button at bounding box center [48, 609] width 33 height 29
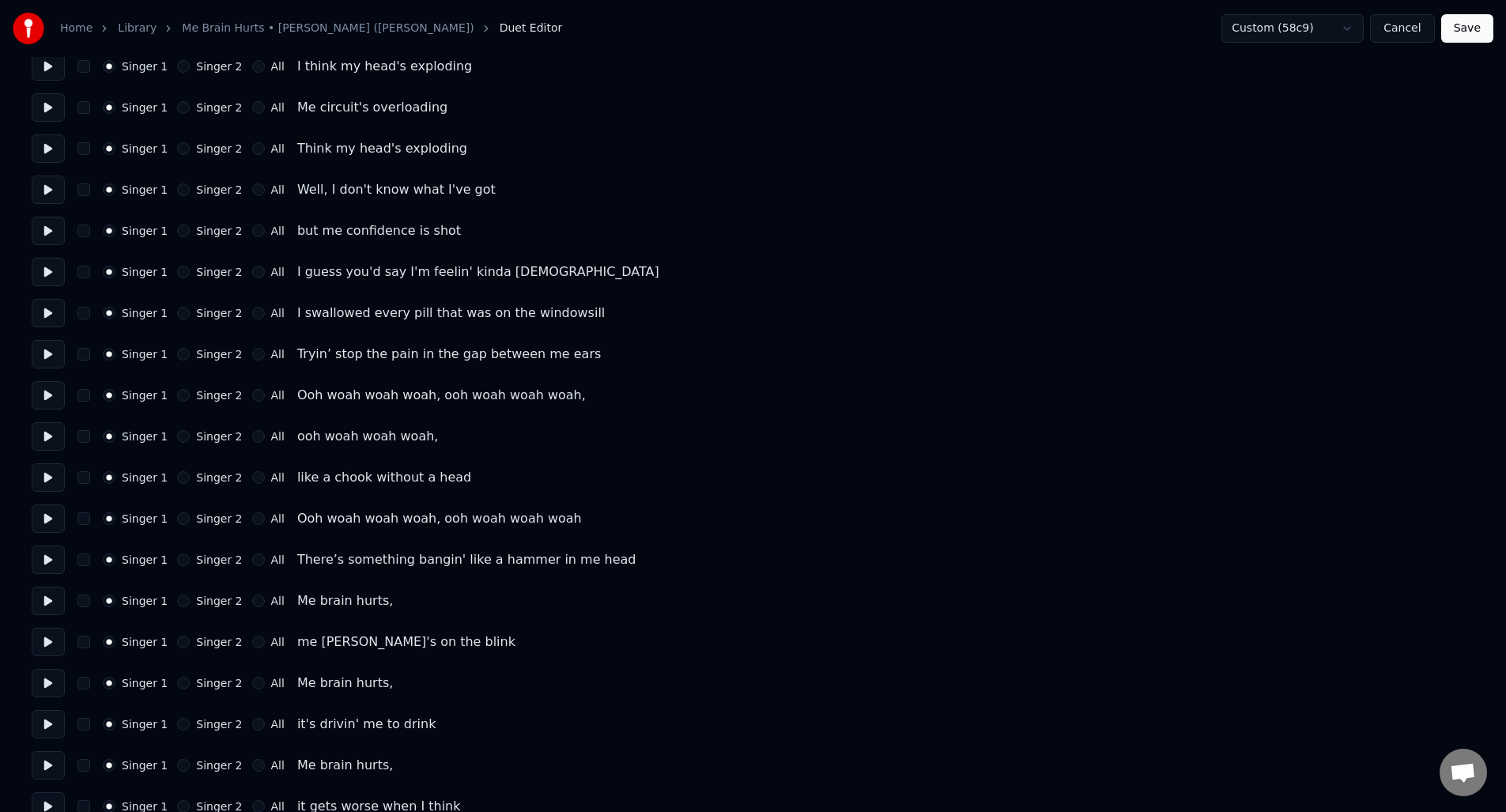
scroll to position [1627, 0]
click at [49, 435] on button at bounding box center [48, 433] width 33 height 29
click at [45, 763] on button at bounding box center [48, 762] width 33 height 29
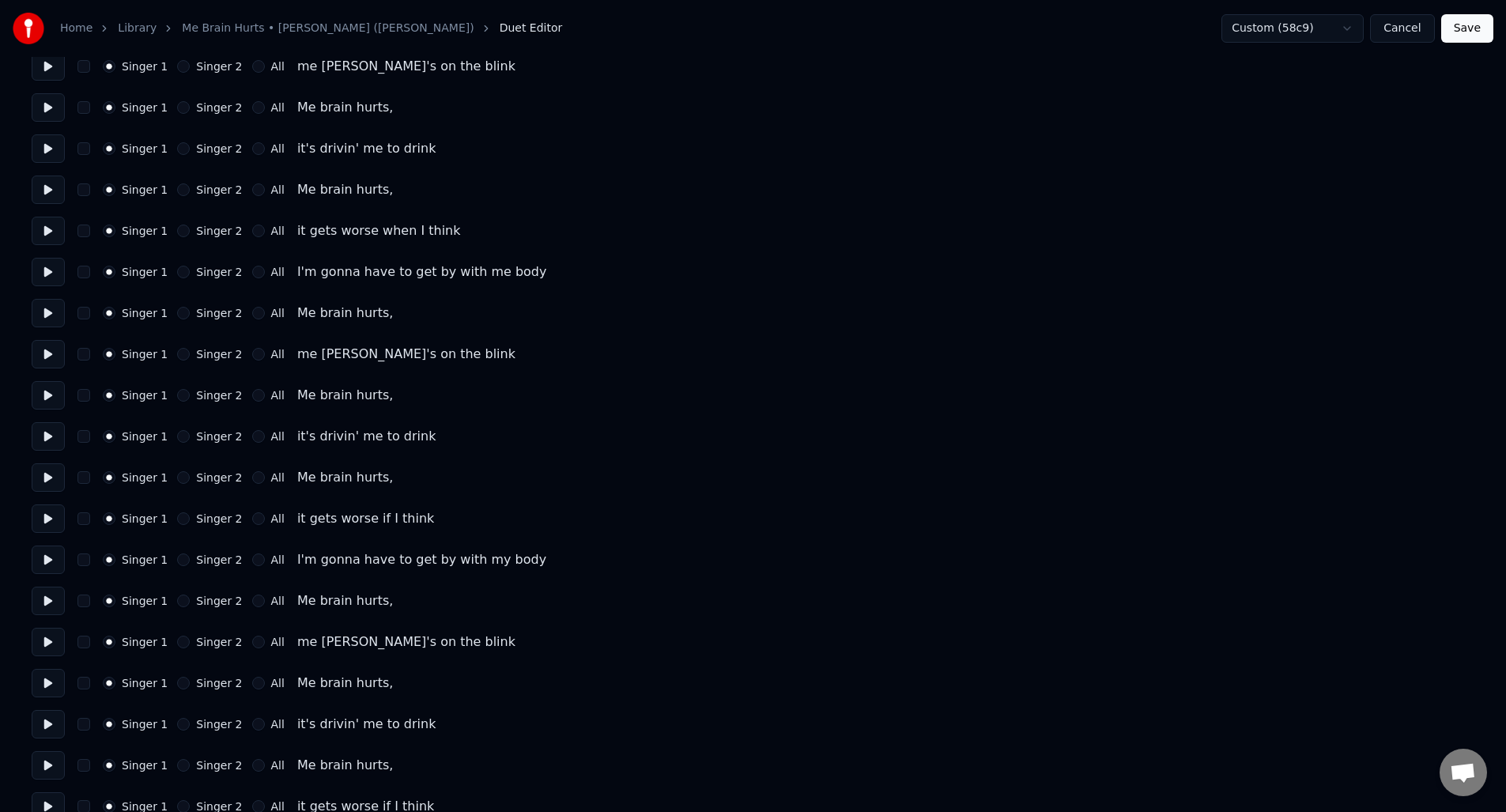
scroll to position [2265, 0]
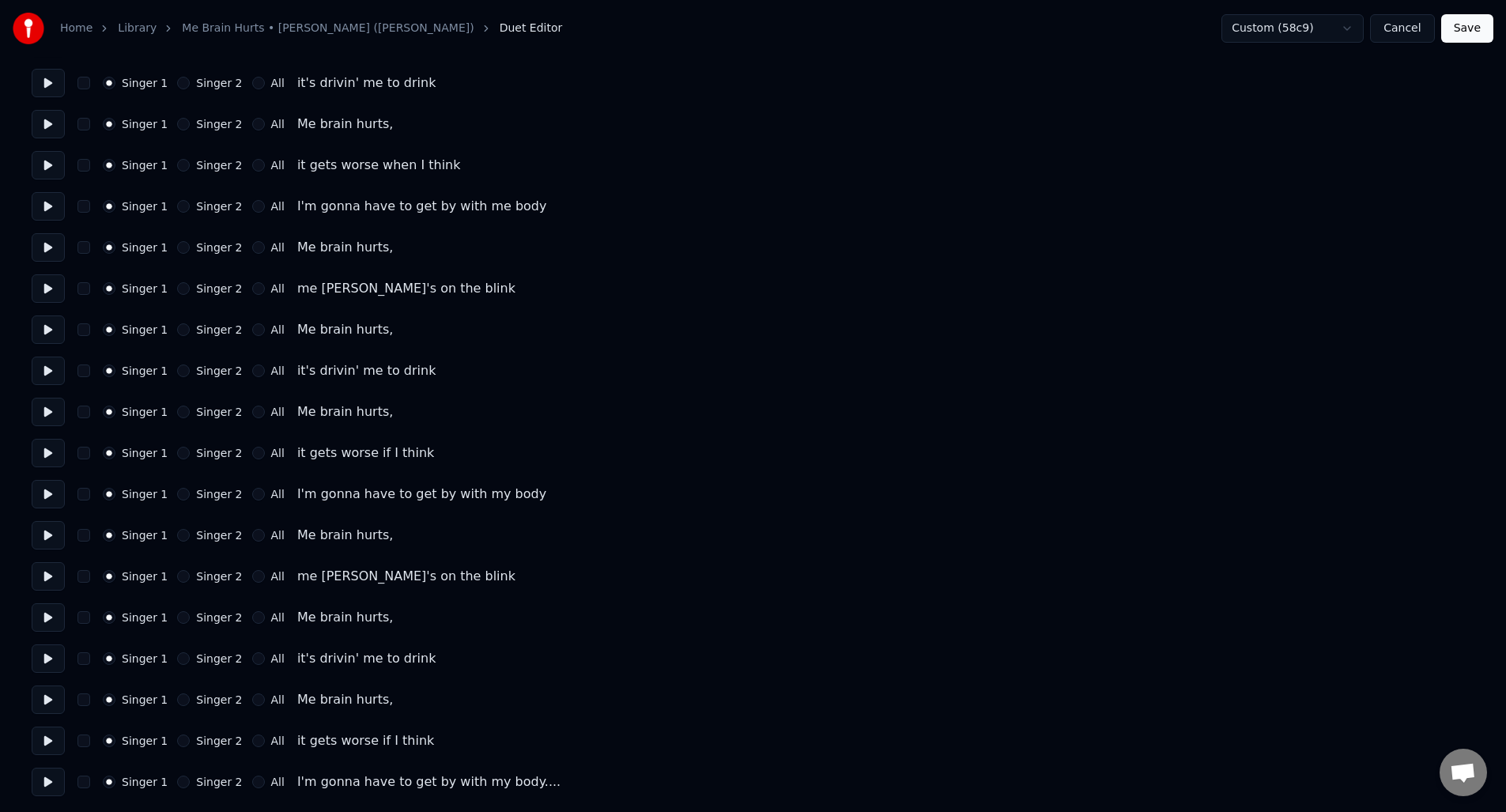
click at [48, 412] on button at bounding box center [48, 412] width 33 height 29
click at [42, 530] on button at bounding box center [48, 536] width 33 height 29
click at [41, 618] on button at bounding box center [48, 618] width 33 height 29
click at [46, 703] on button at bounding box center [48, 699] width 33 height 29
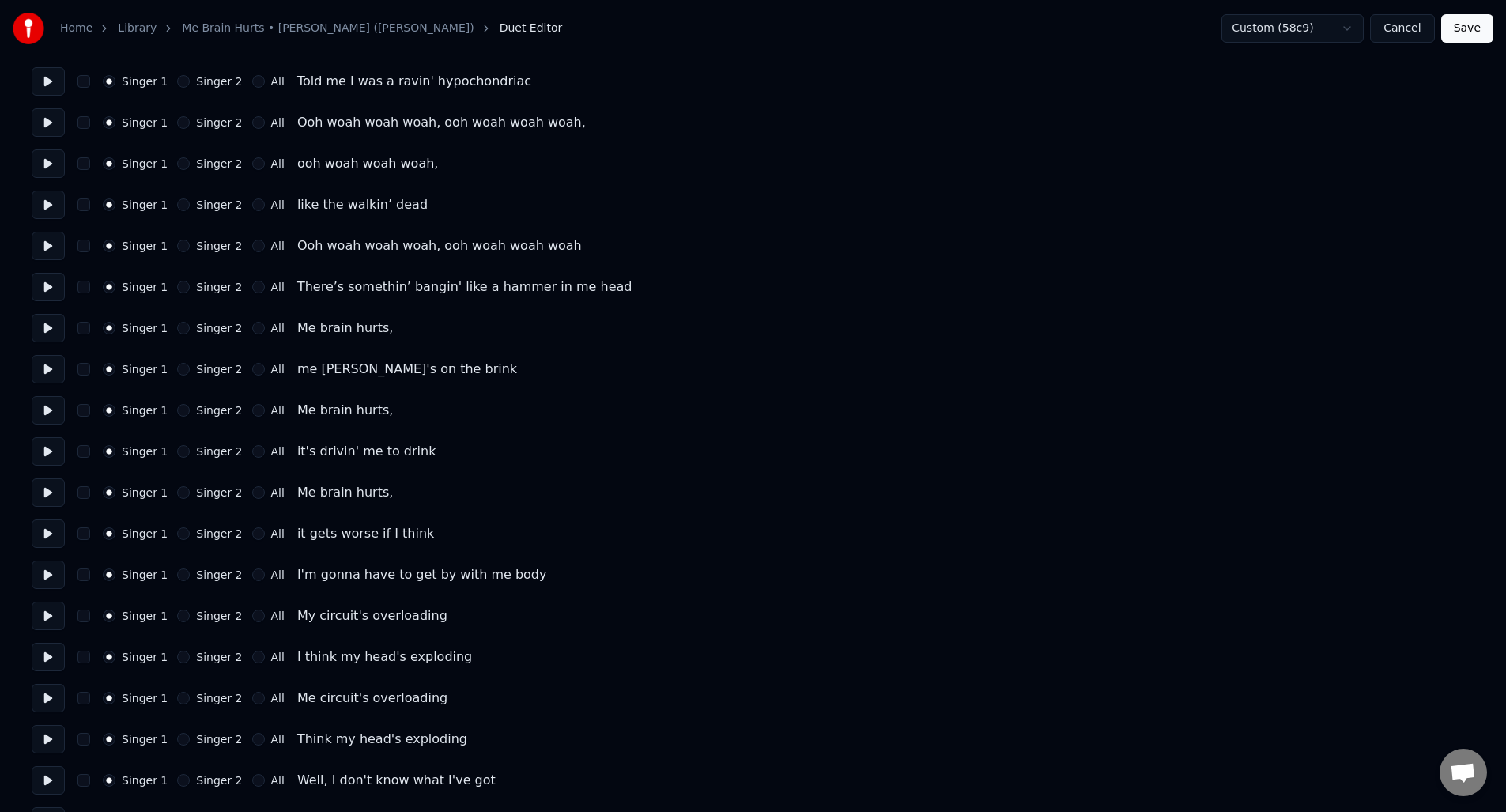
scroll to position [1036, 0]
click at [84, 326] on button "button" at bounding box center [84, 325] width 13 height 13
click at [49, 325] on button at bounding box center [48, 325] width 33 height 29
click at [83, 324] on button "button" at bounding box center [84, 325] width 13 height 13
click at [1469, 27] on button "Save" at bounding box center [1467, 29] width 52 height 29
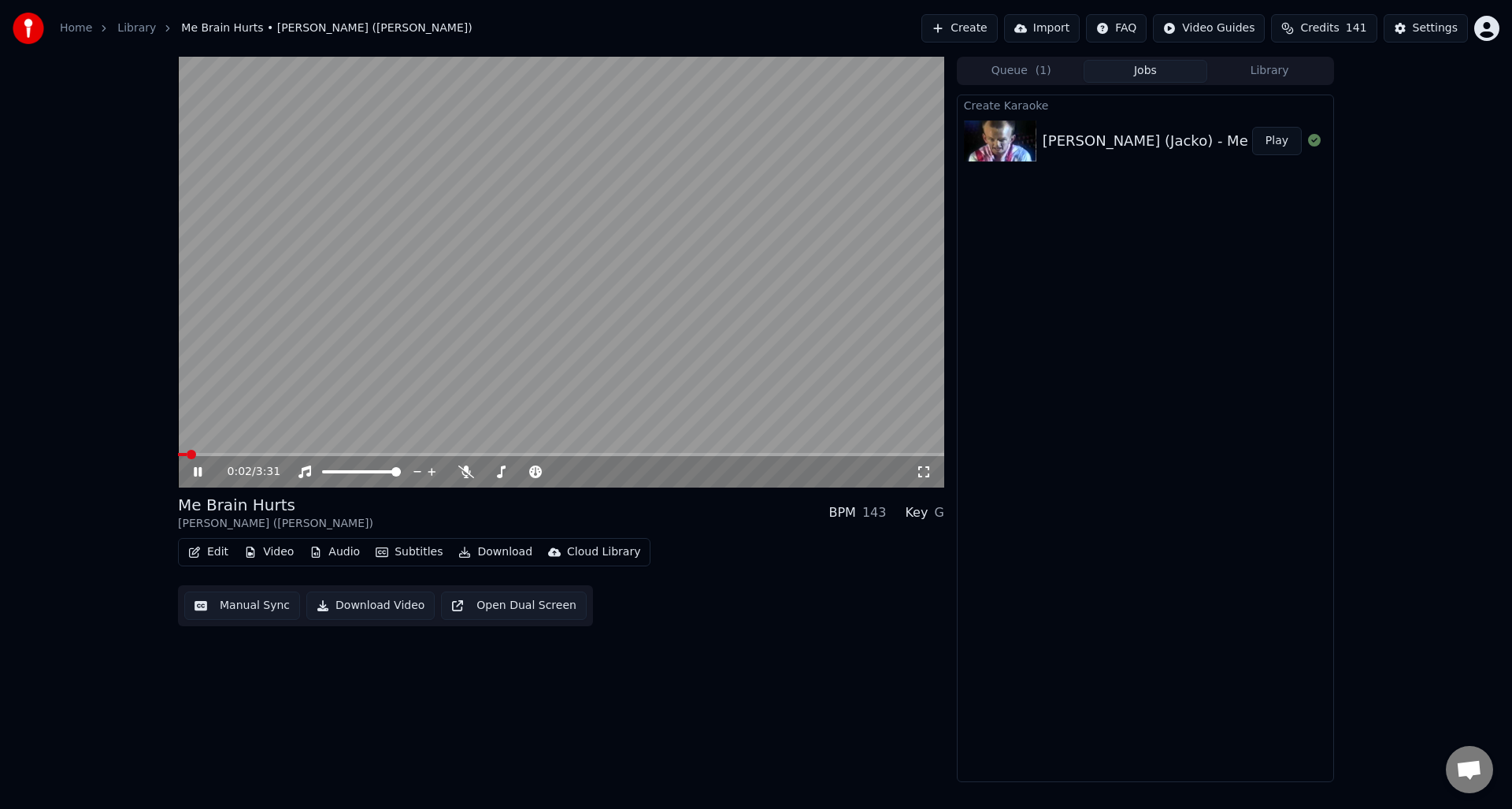
click at [200, 469] on icon at bounding box center [197, 472] width 8 height 10
click at [369, 605] on button "Download Video" at bounding box center [370, 606] width 128 height 29
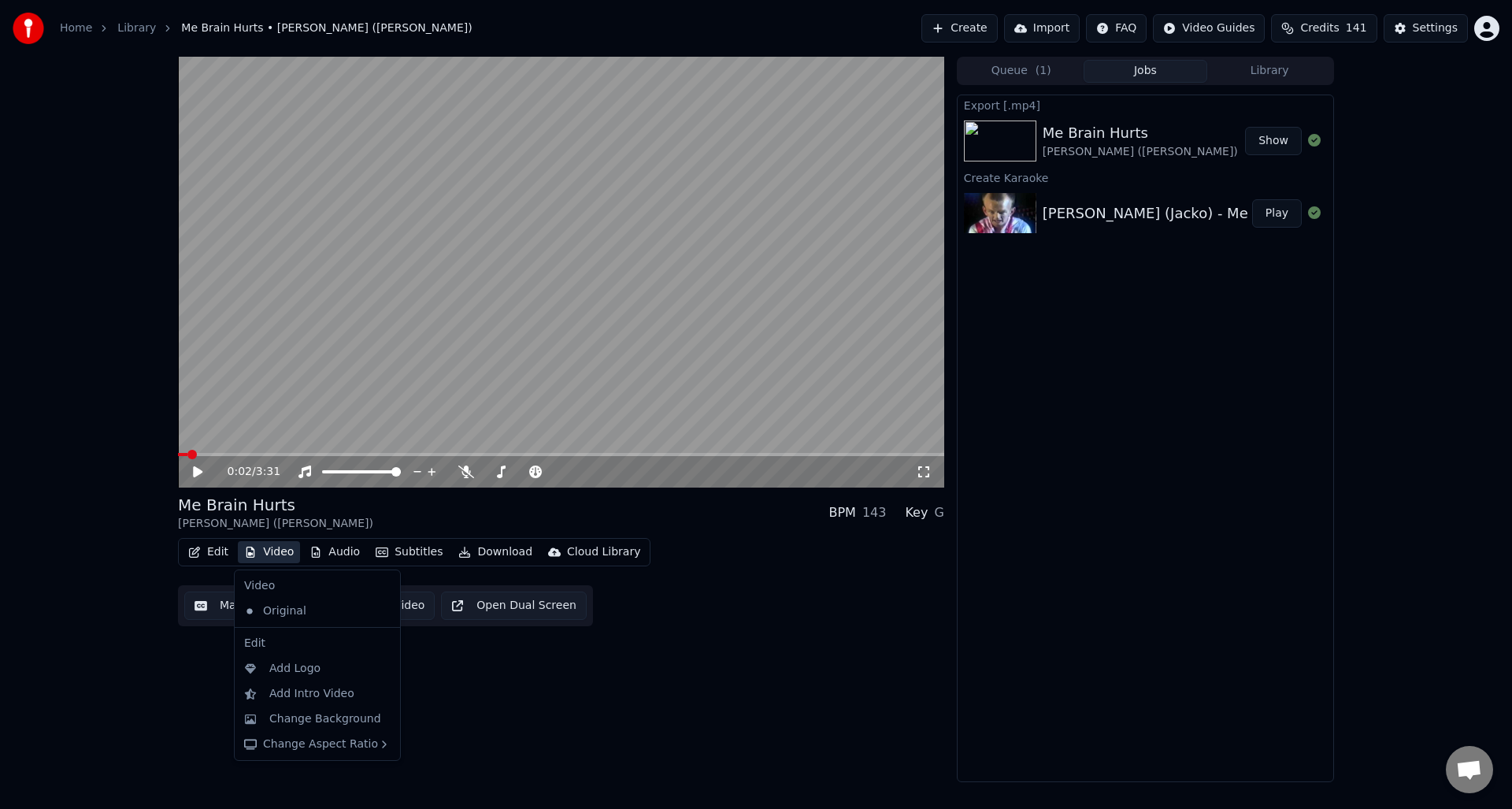
click at [265, 547] on button "Video" at bounding box center [268, 552] width 62 height 22
click at [291, 720] on div "Change Background" at bounding box center [325, 719] width 112 height 16
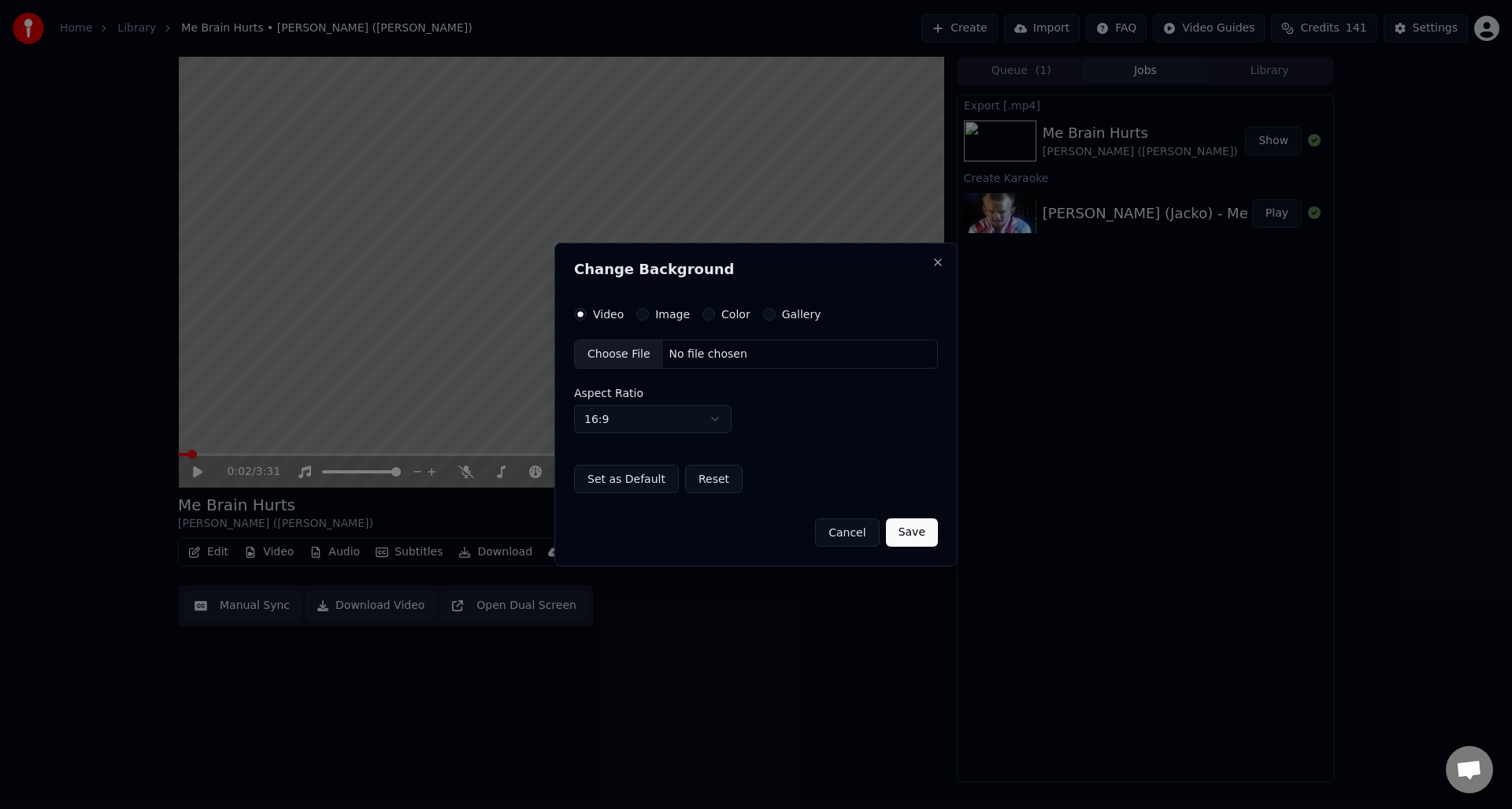
click at [677, 347] on div "No file chosen" at bounding box center [708, 354] width 91 height 16
click at [849, 533] on button "Cancel" at bounding box center [847, 533] width 64 height 29
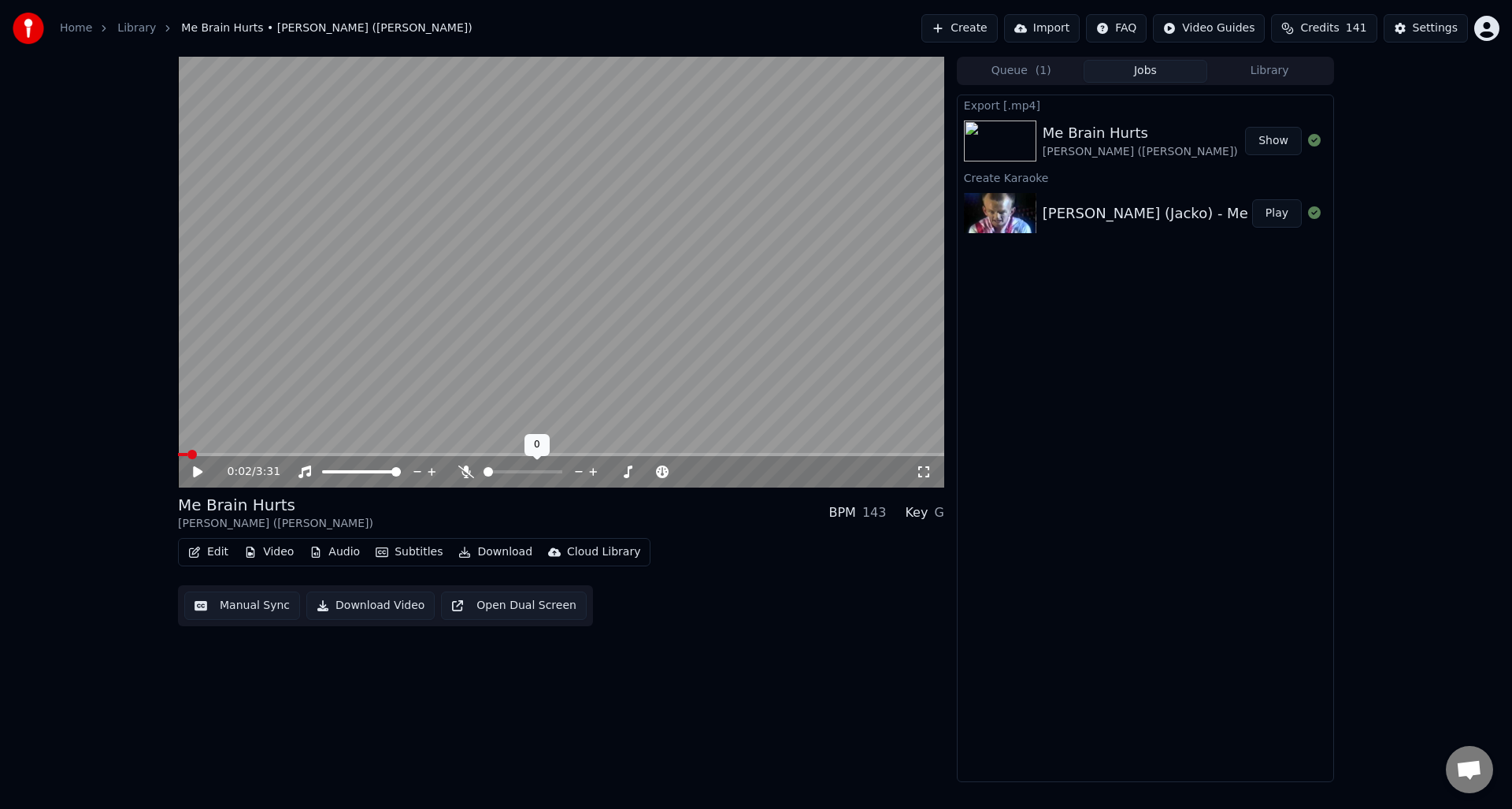
click at [464, 467] on icon at bounding box center [466, 472] width 16 height 13
click at [372, 605] on button "Download Video" at bounding box center [370, 606] width 128 height 29
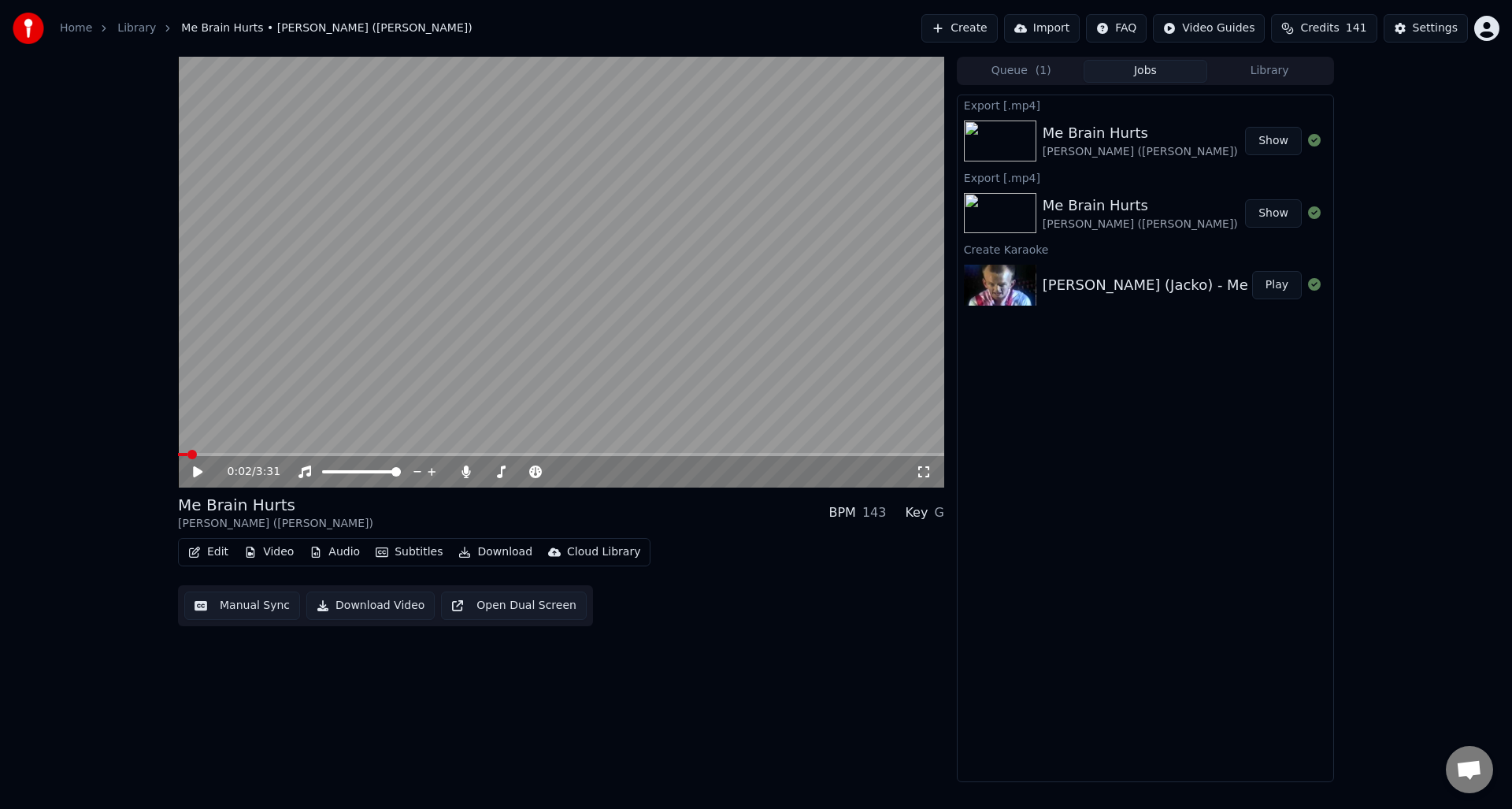
click at [271, 552] on button "Video" at bounding box center [268, 552] width 62 height 22
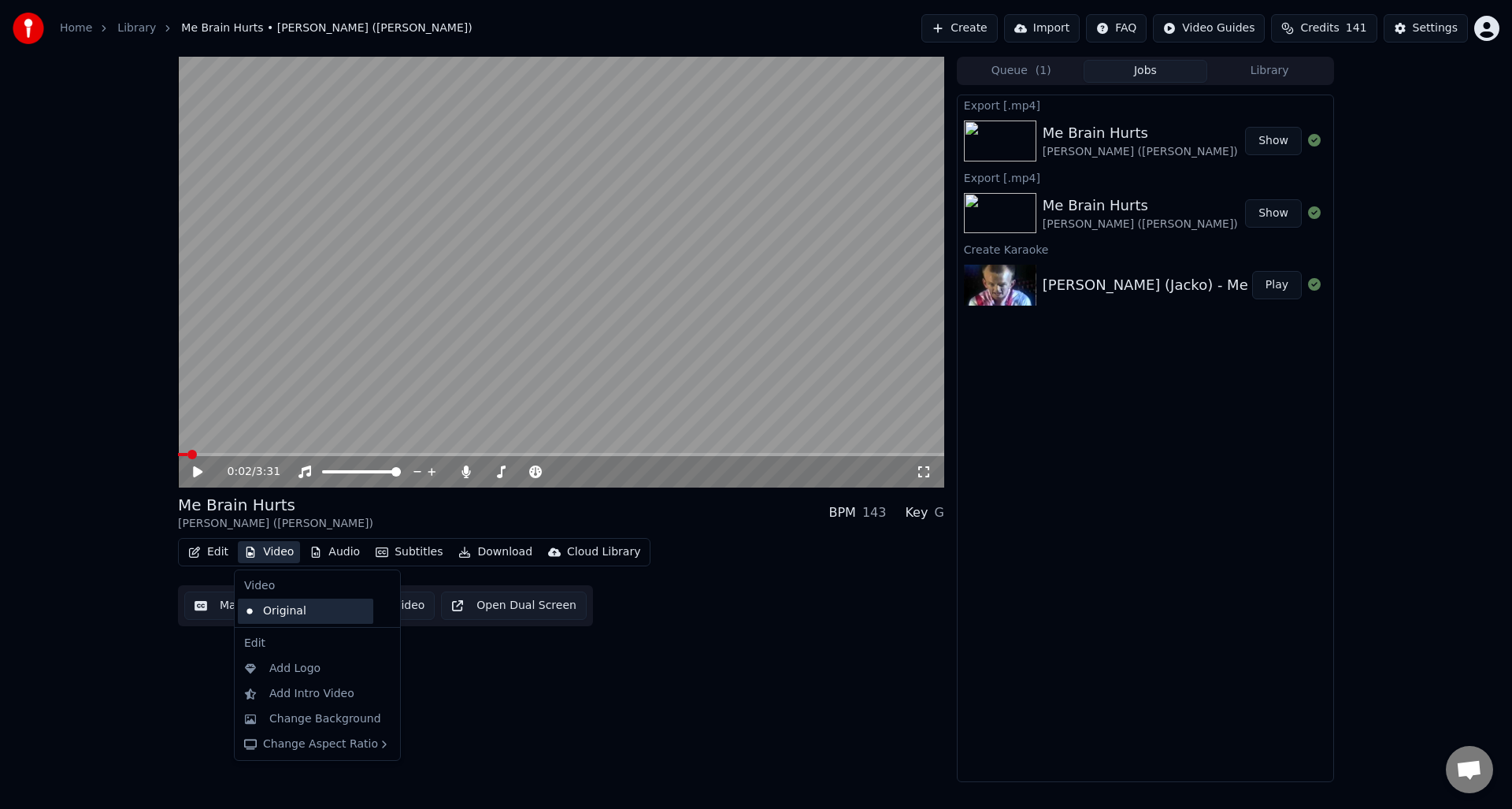
click at [265, 611] on div "Original" at bounding box center [305, 611] width 135 height 25
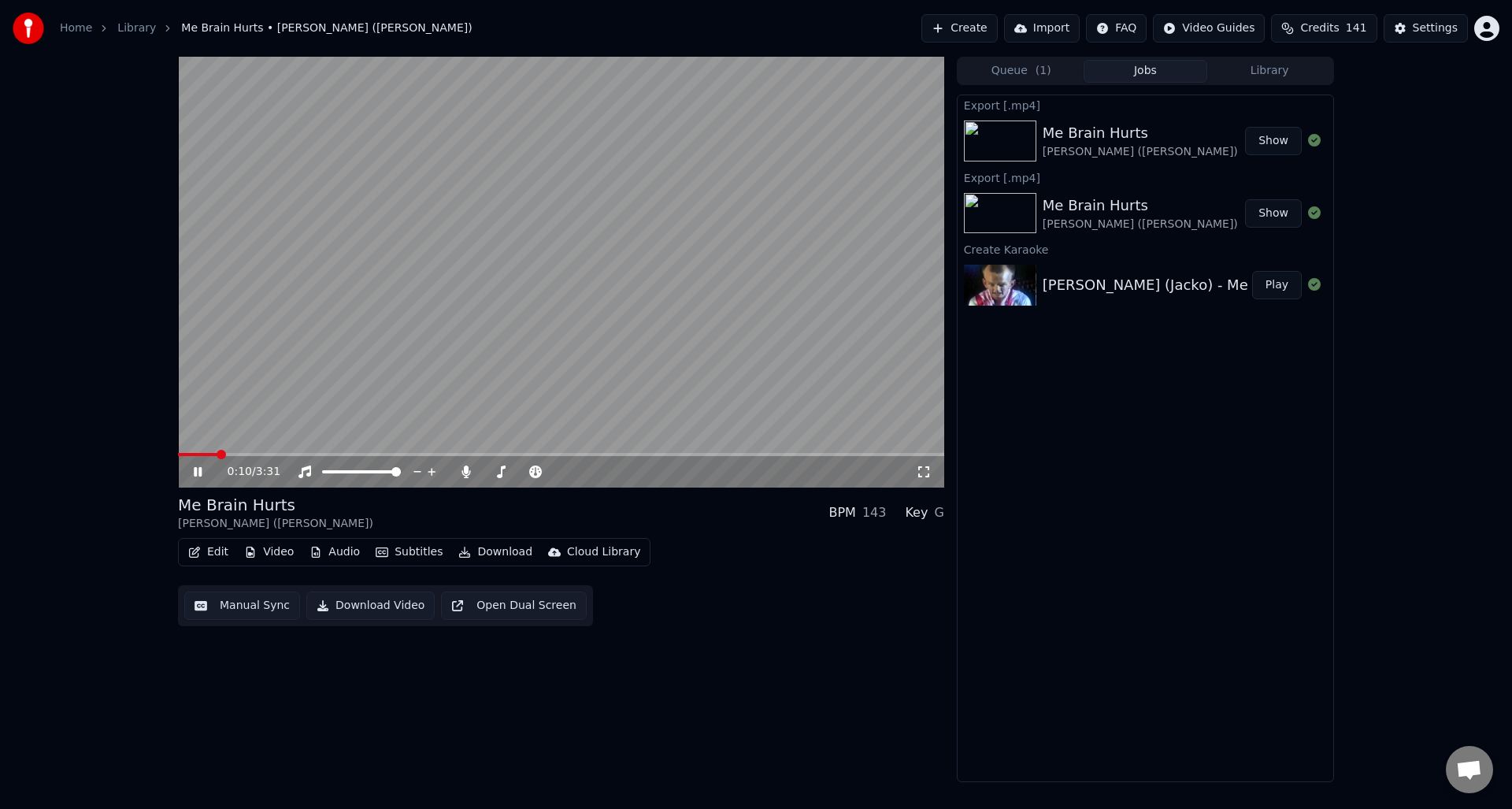
drag, startPoint x: 194, startPoint y: 469, endPoint x: 243, endPoint y: 488, distance: 52.6
click at [194, 469] on icon at bounding box center [197, 472] width 8 height 10
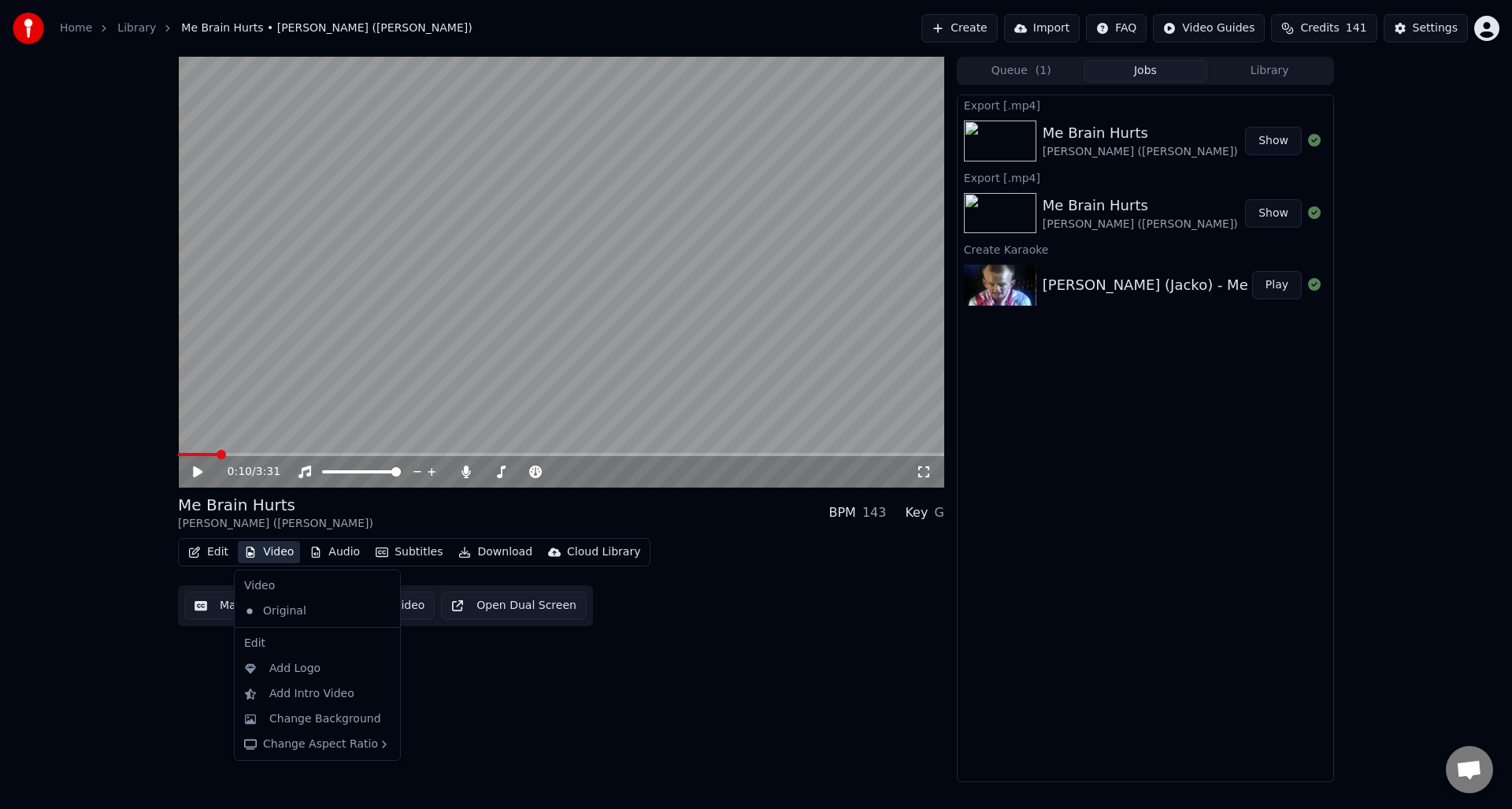
click at [266, 552] on button "Video" at bounding box center [268, 552] width 62 height 22
click at [325, 718] on div "Change Background" at bounding box center [325, 719] width 112 height 16
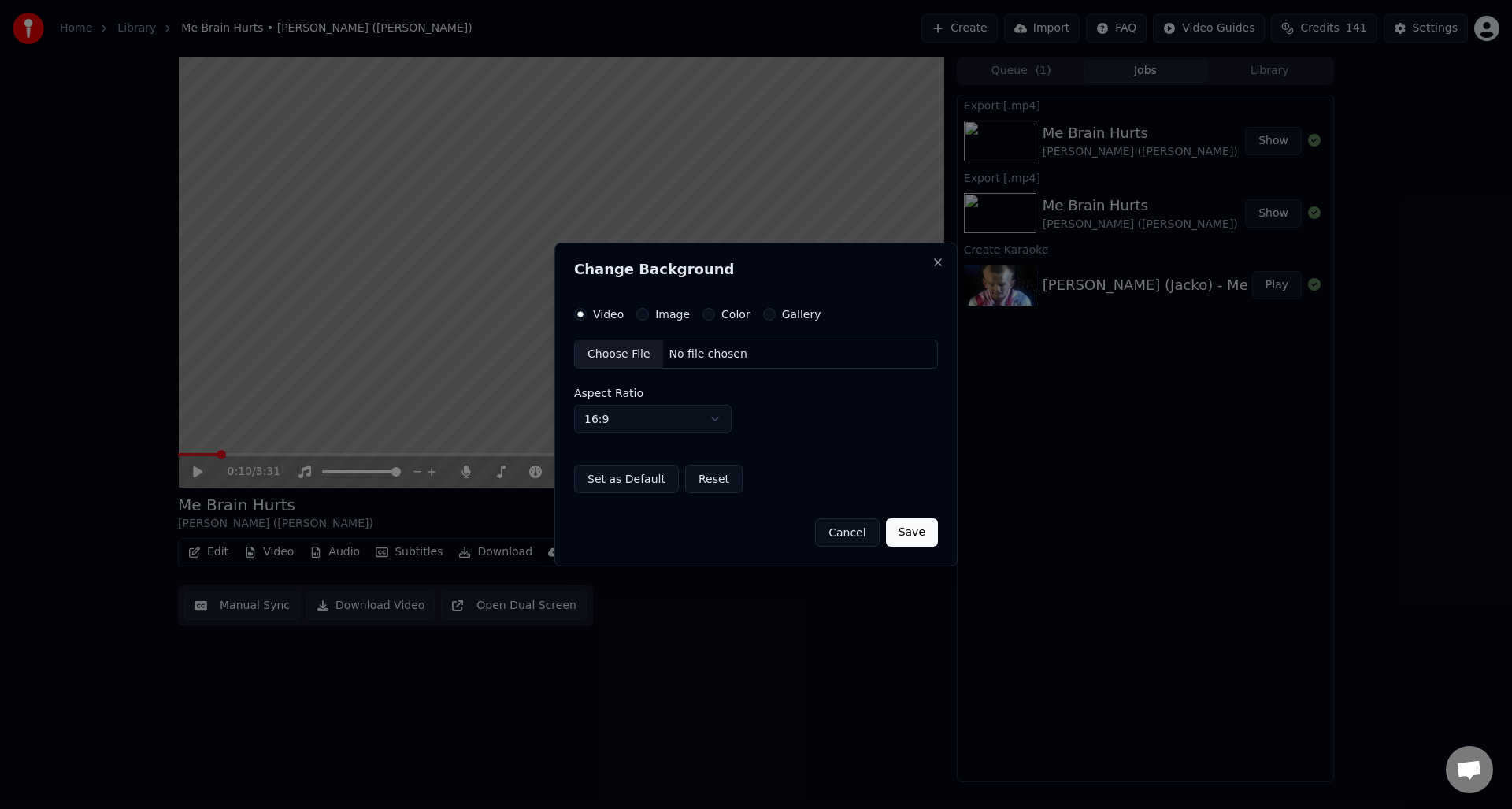
click at [841, 531] on button "Cancel" at bounding box center [847, 533] width 64 height 29
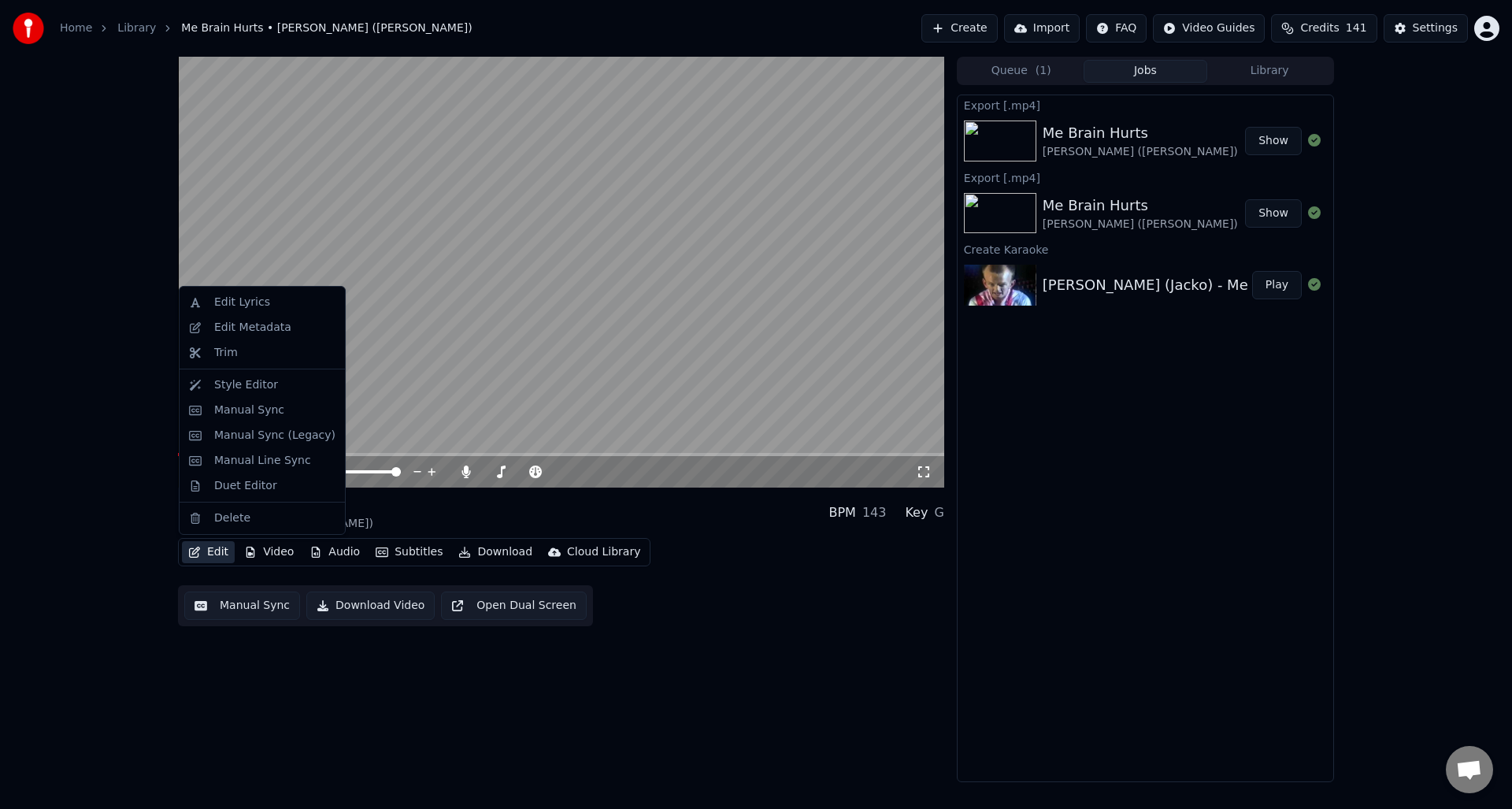
click at [224, 553] on button "Edit" at bounding box center [208, 552] width 53 height 22
click at [236, 489] on div "Duet Editor" at bounding box center [246, 486] width 63 height 16
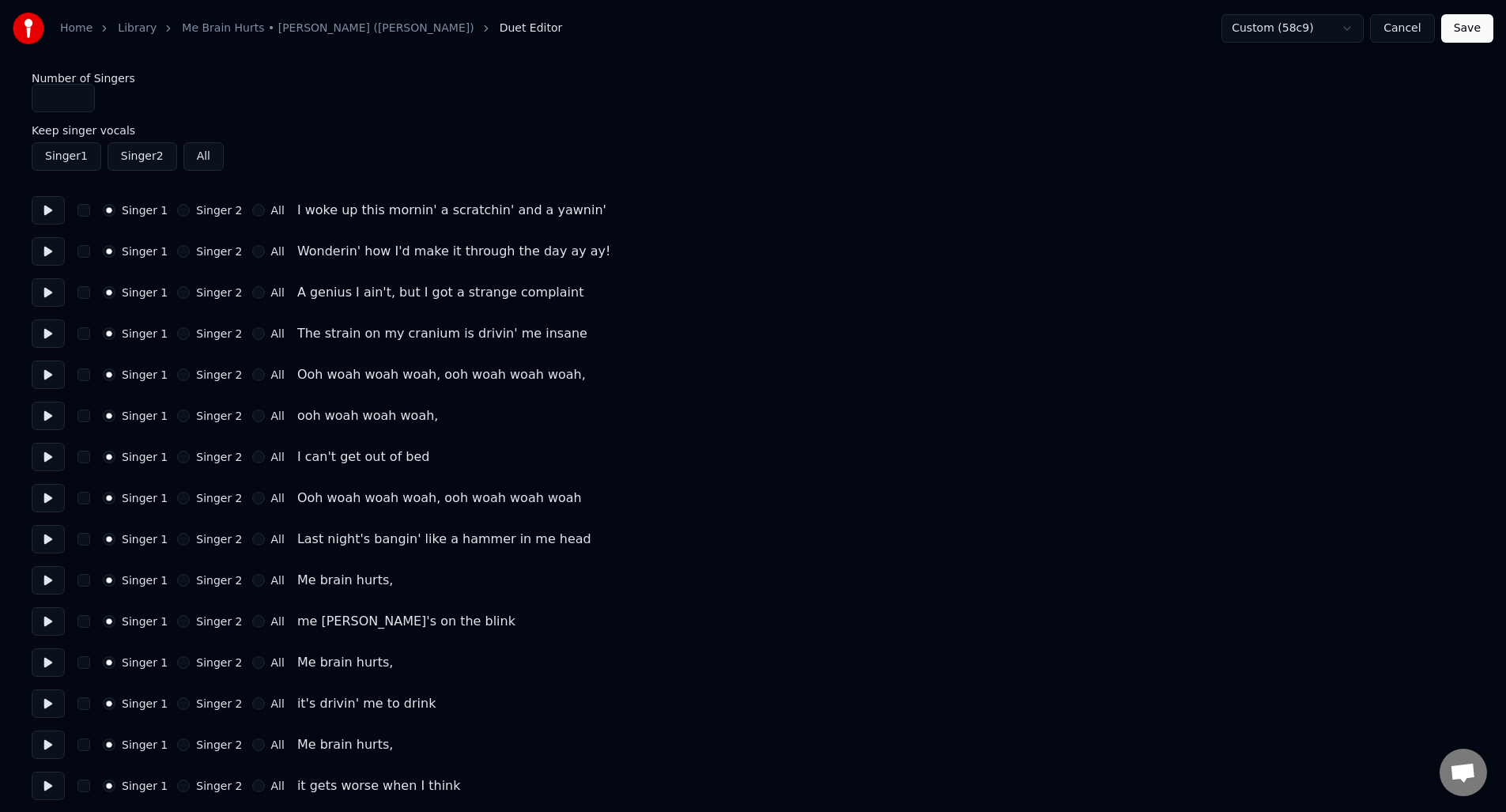
click at [84, 580] on button "button" at bounding box center [84, 581] width 13 height 13
click at [43, 580] on button at bounding box center [48, 581] width 33 height 29
click at [86, 664] on button "button" at bounding box center [84, 663] width 13 height 13
click at [86, 739] on button "button" at bounding box center [84, 744] width 13 height 13
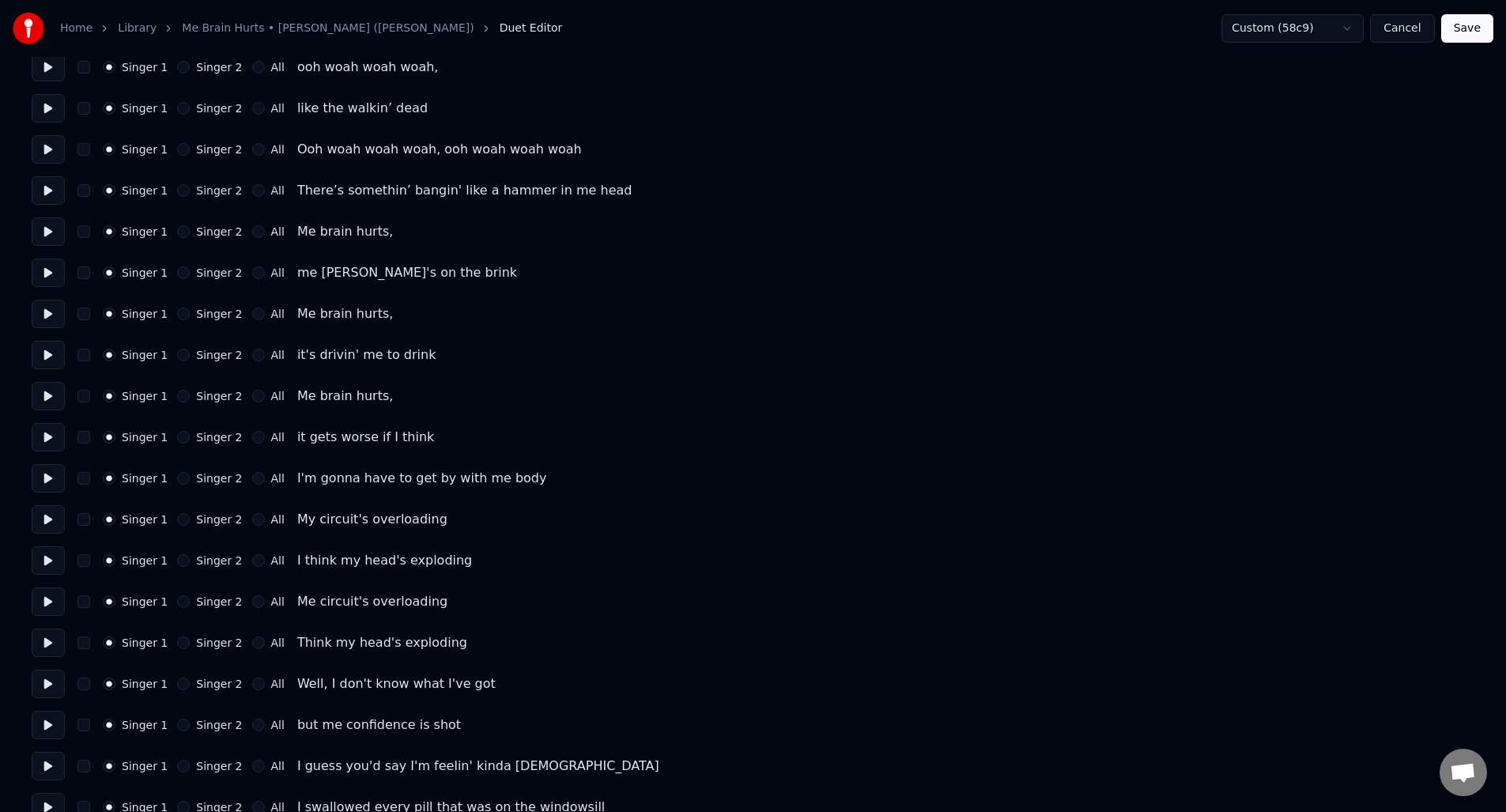
scroll to position [1133, 0]
click at [85, 230] on button "button" at bounding box center [84, 229] width 13 height 13
click at [80, 307] on button "button" at bounding box center [84, 311] width 13 height 13
click at [81, 387] on button "button" at bounding box center [84, 392] width 13 height 13
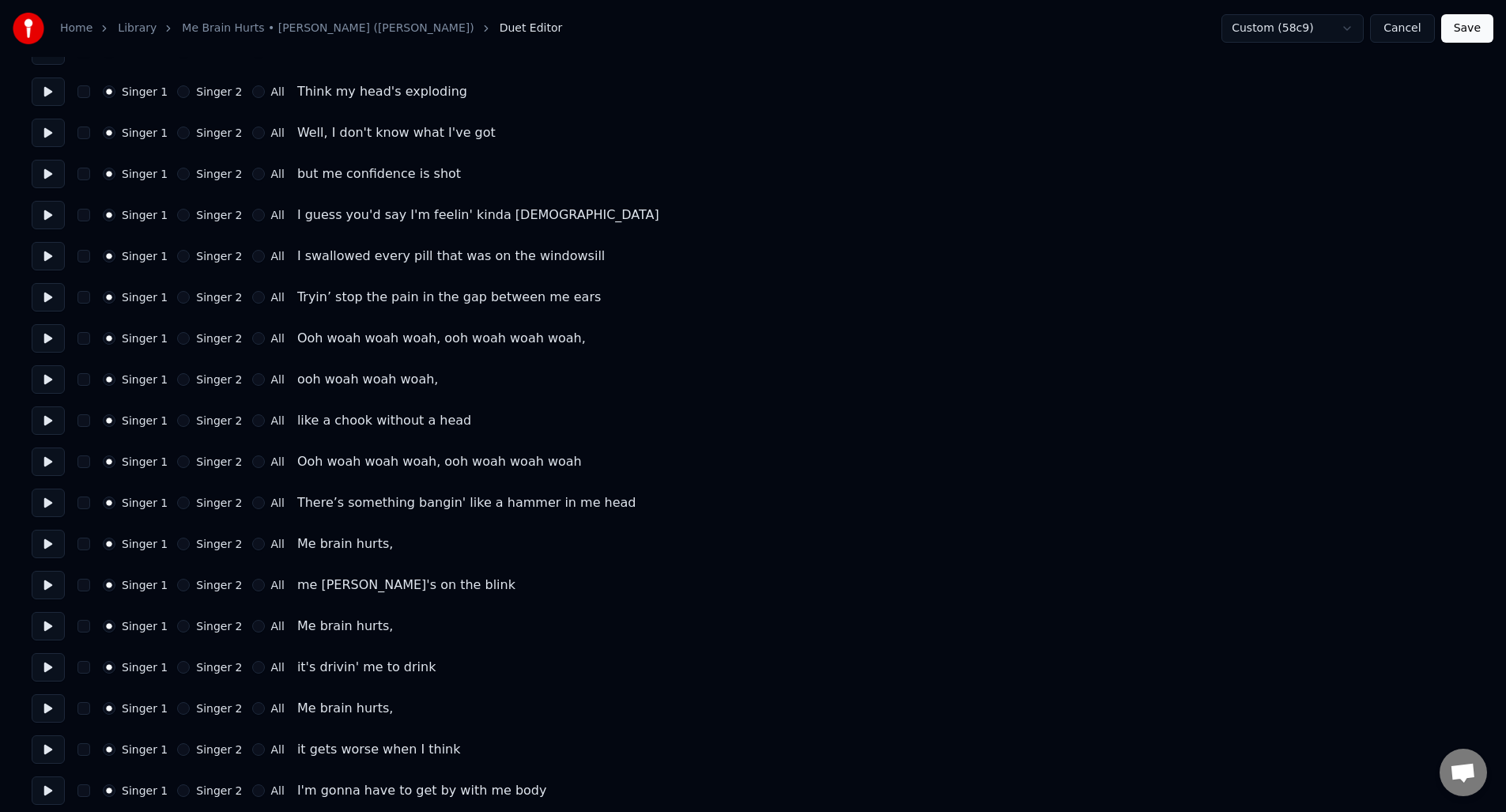
scroll to position [1678, 0]
click at [85, 548] on button "button" at bounding box center [84, 547] width 13 height 13
click at [82, 630] on button "button" at bounding box center [84, 629] width 13 height 13
click at [88, 705] on button "button" at bounding box center [84, 711] width 13 height 13
drag, startPoint x: 1504, startPoint y: 529, endPoint x: 1502, endPoint y: 553, distance: 24.1
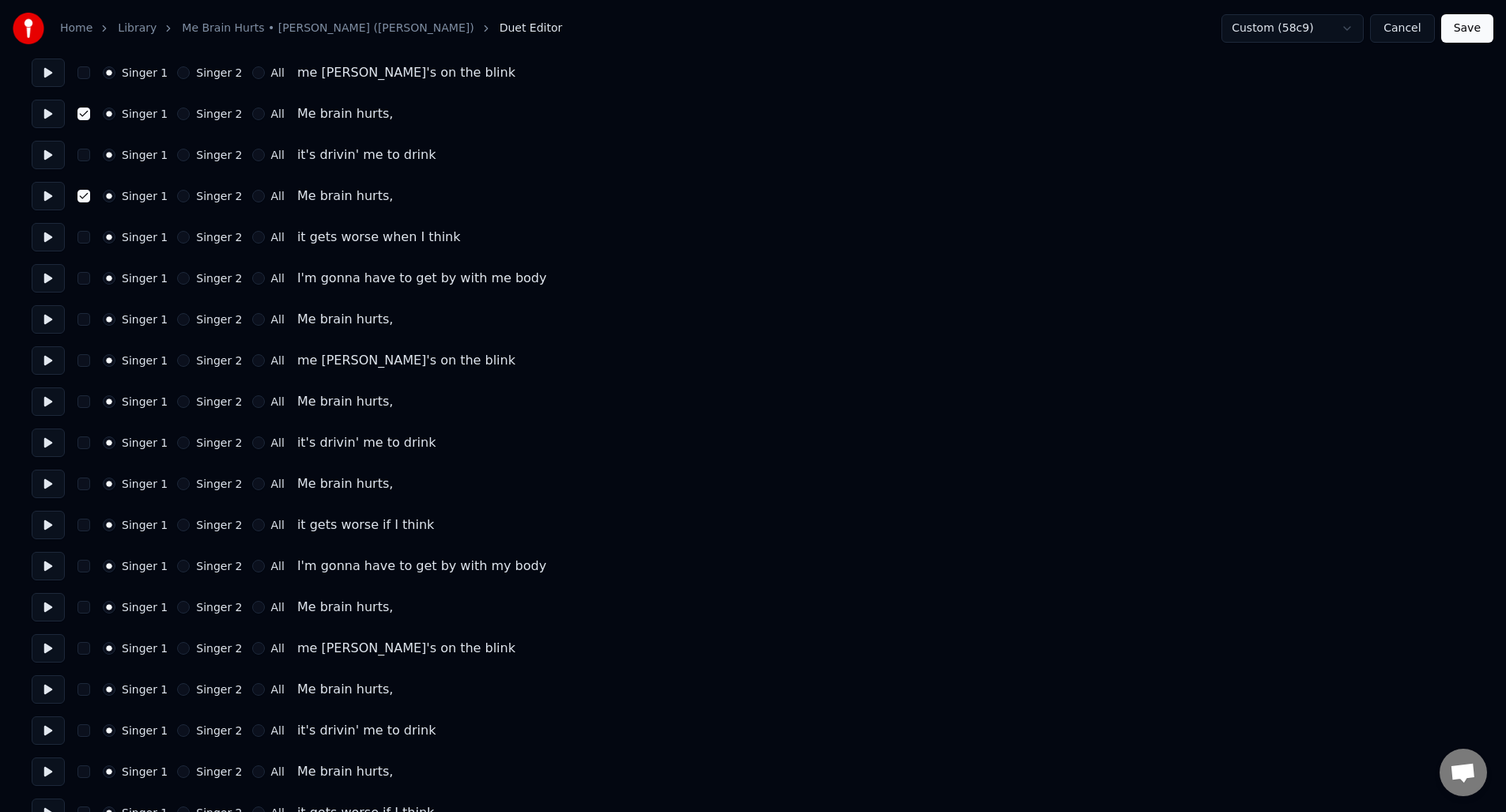
scroll to position [2265, 0]
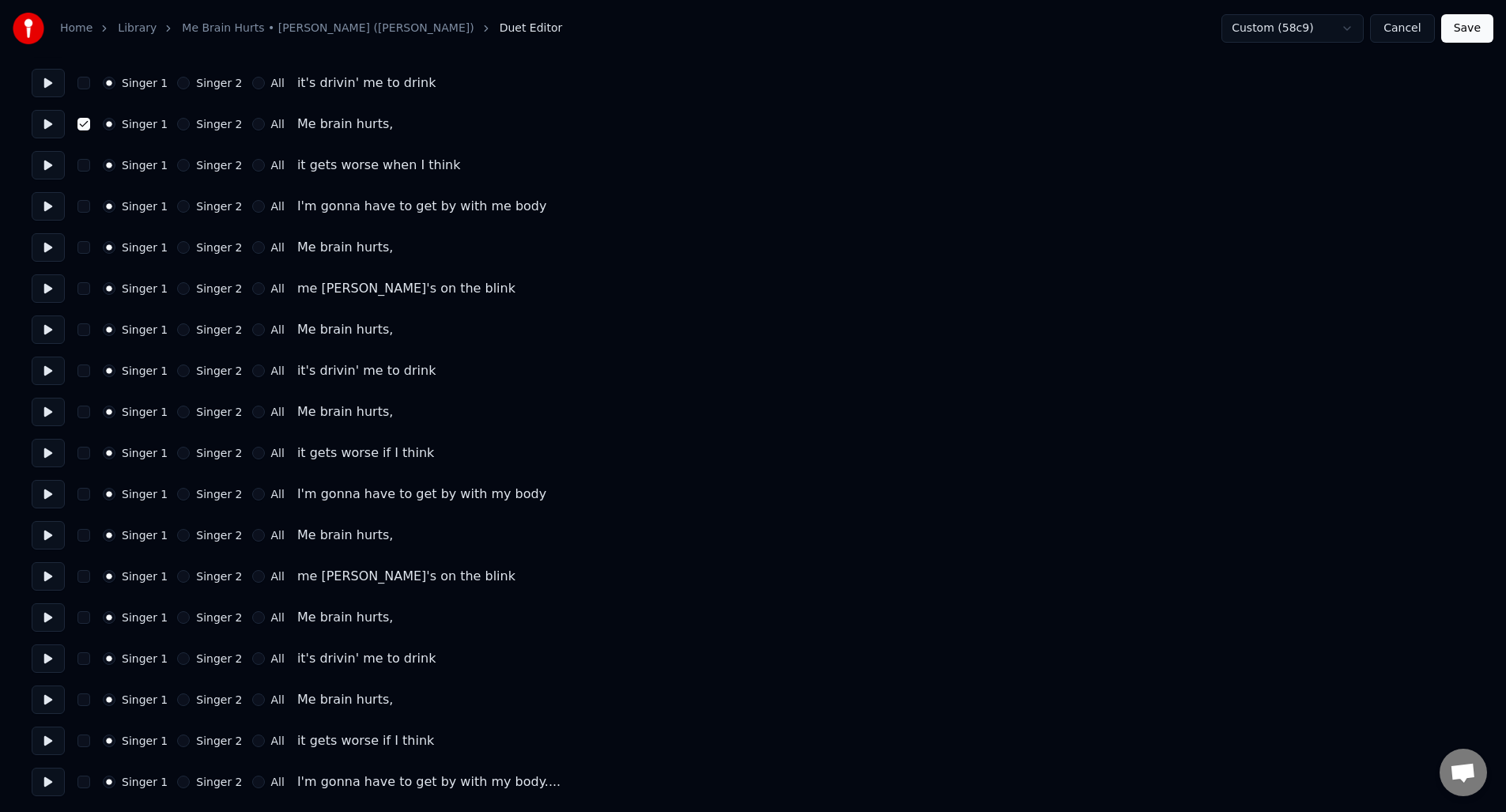
click at [83, 250] on button "button" at bounding box center [84, 248] width 13 height 13
click at [83, 334] on button "button" at bounding box center [84, 329] width 13 height 13
click at [87, 414] on button "button" at bounding box center [84, 412] width 13 height 13
click at [86, 535] on button "button" at bounding box center [84, 536] width 13 height 13
click at [81, 623] on button "button" at bounding box center [84, 618] width 13 height 13
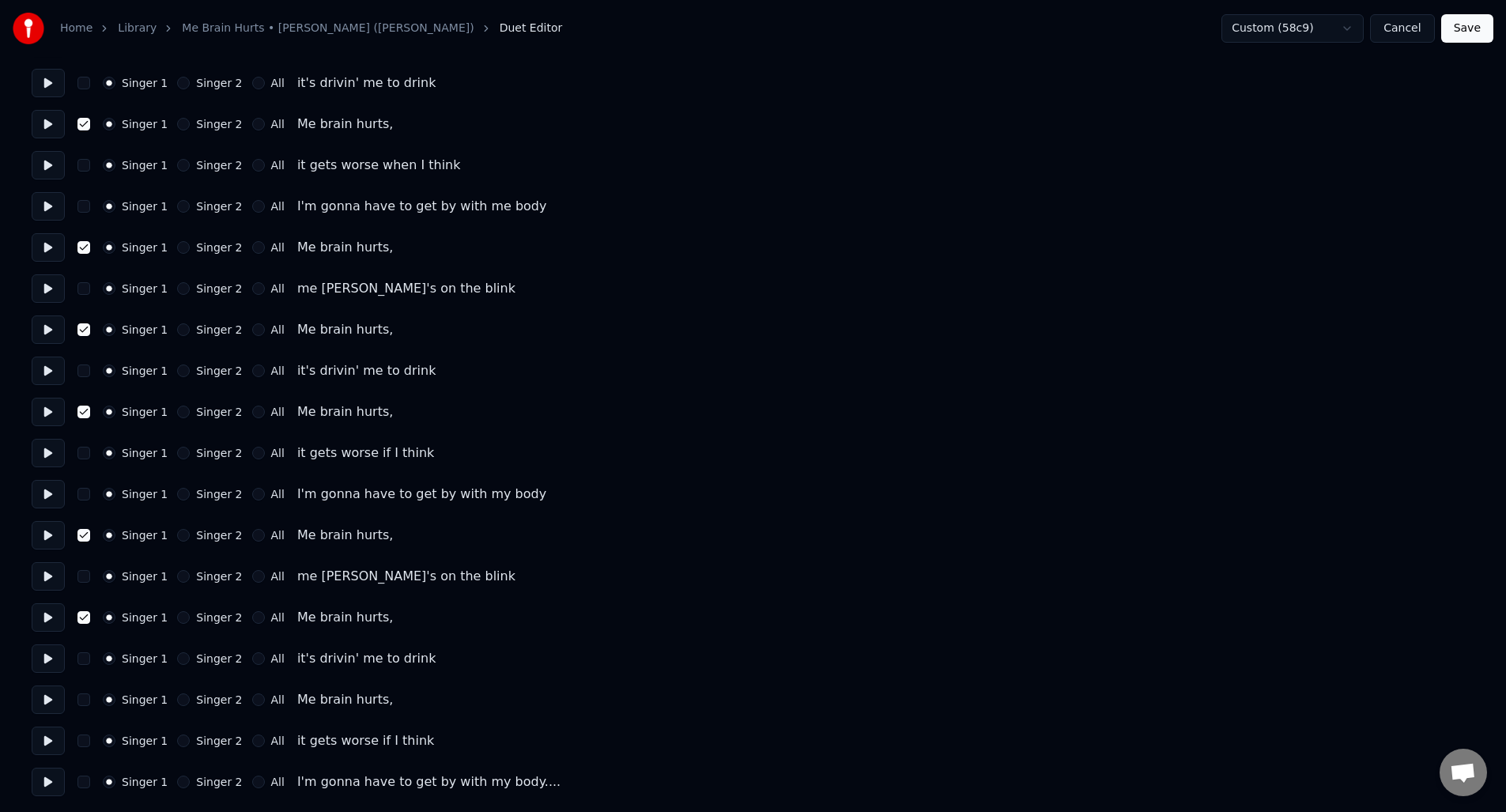
click at [84, 704] on button "button" at bounding box center [84, 699] width 13 height 13
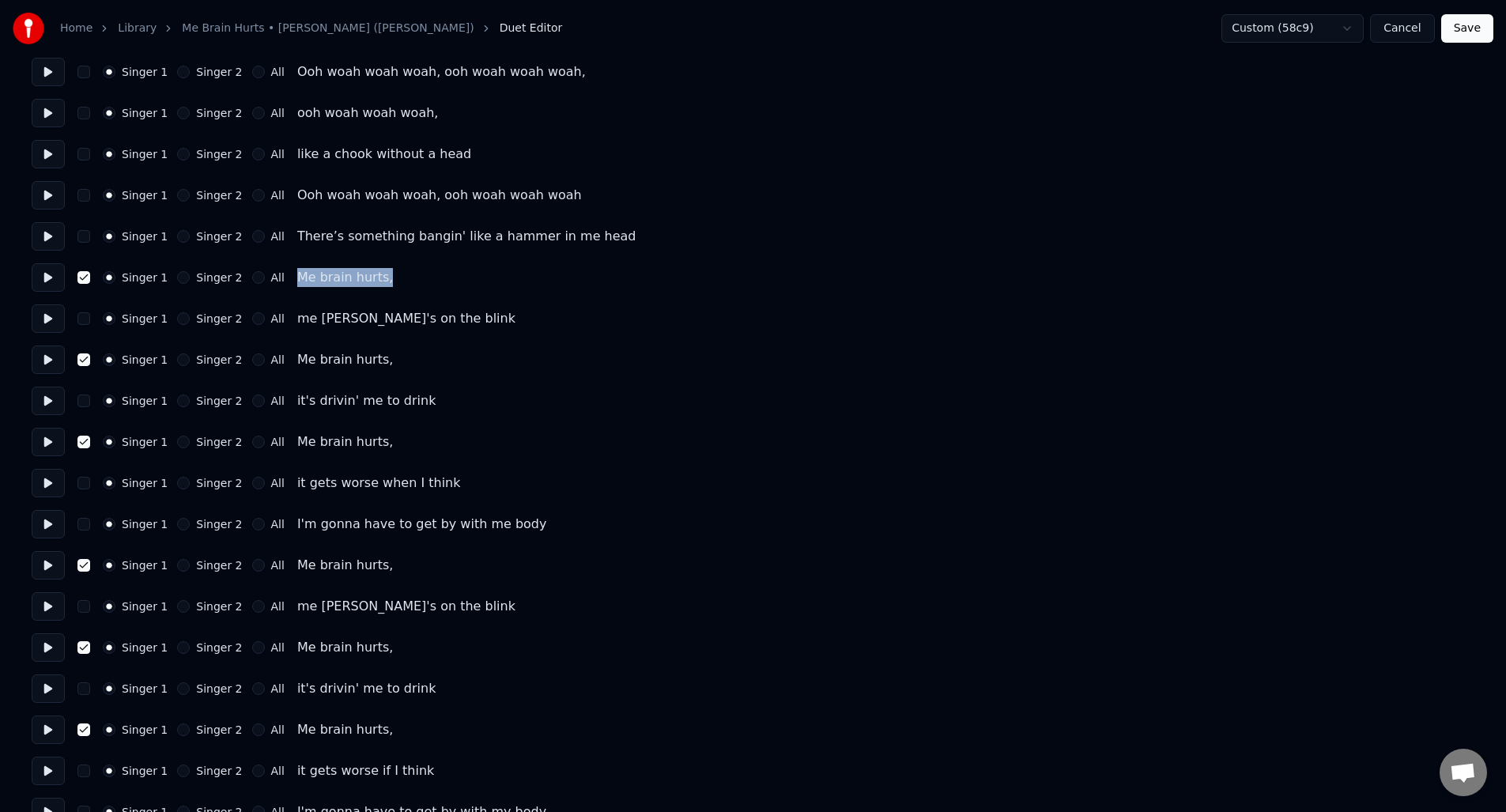
scroll to position [1930, 0]
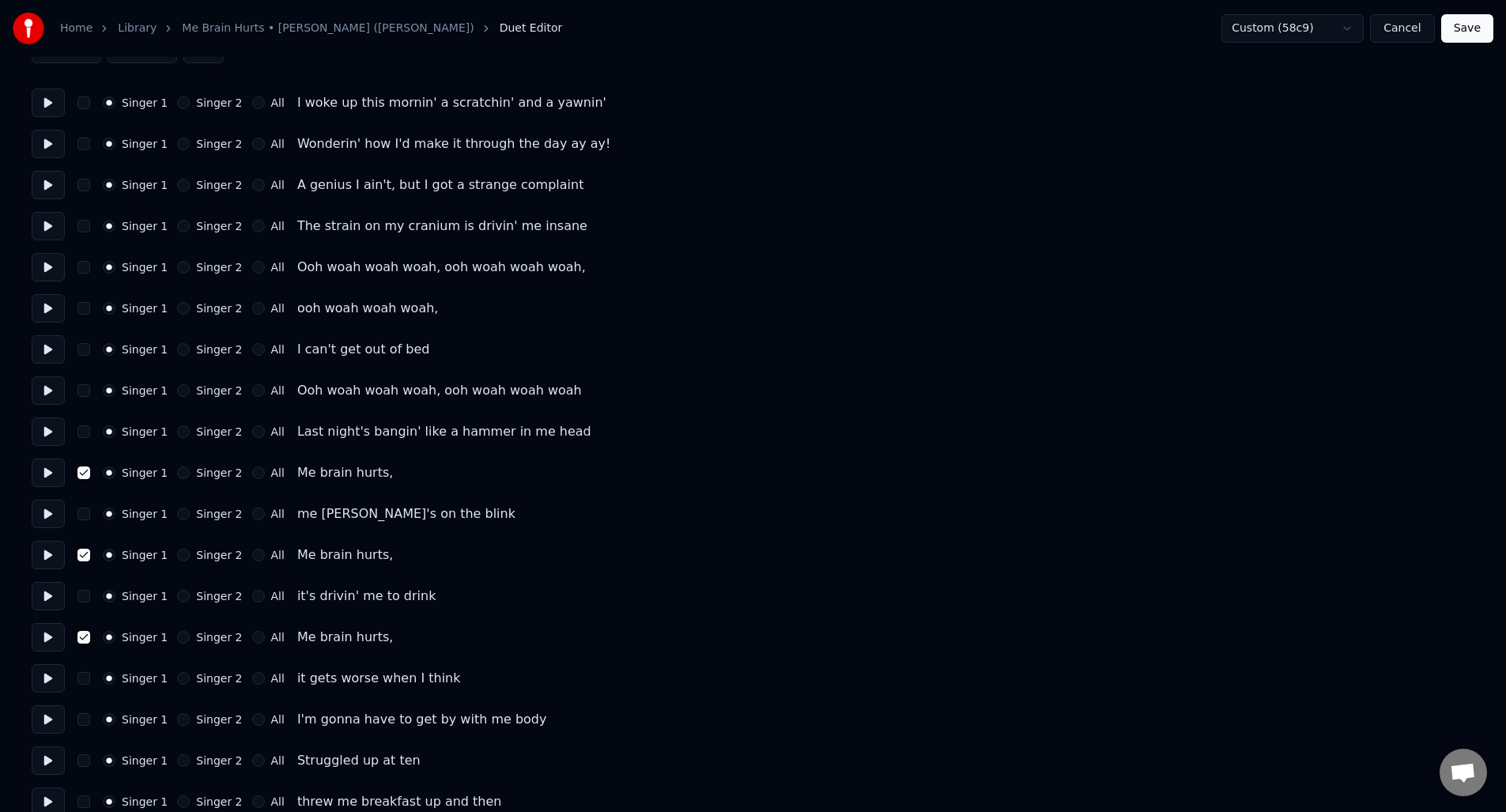
scroll to position [113, 0]
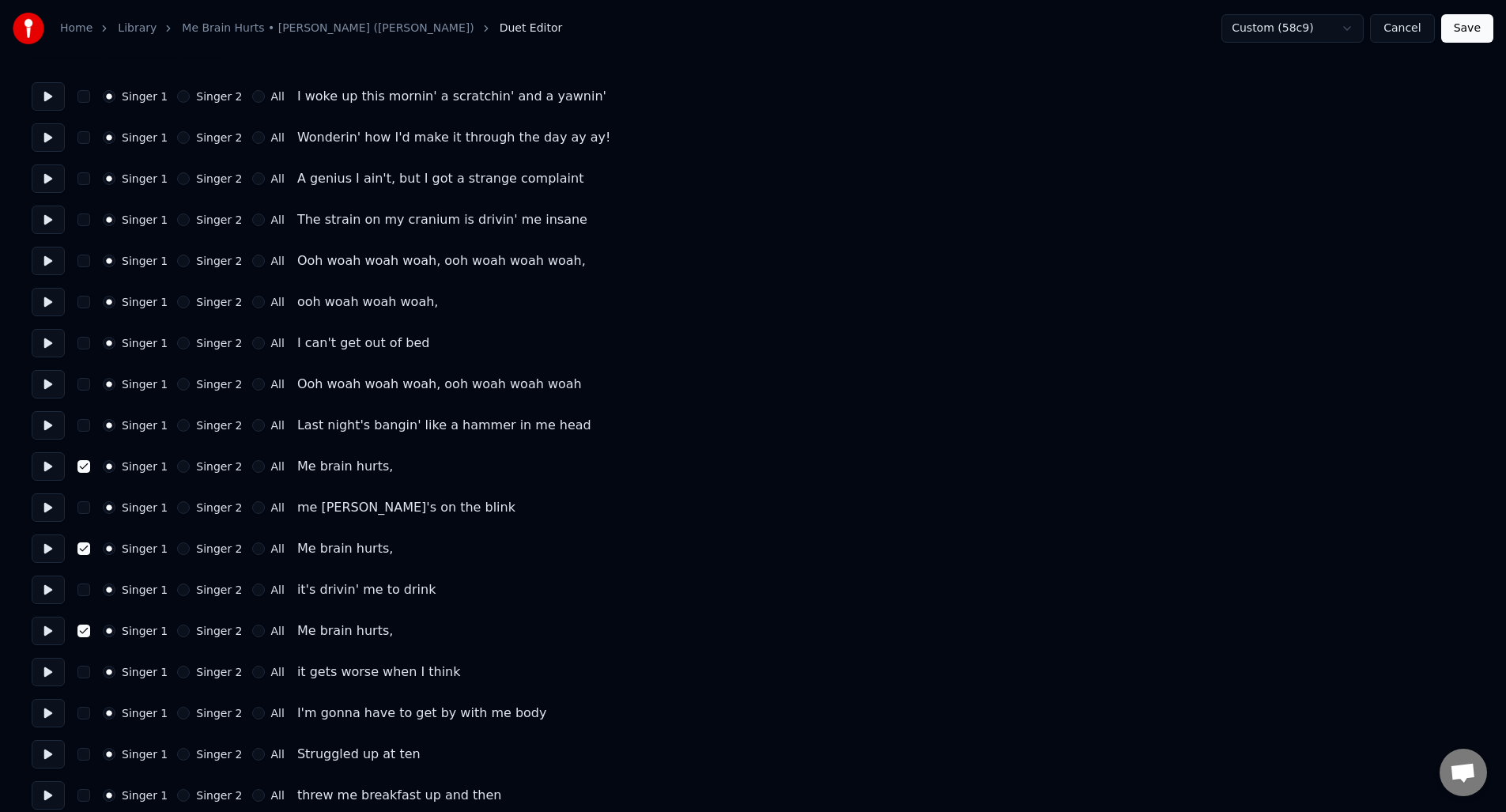
click at [1471, 29] on button "Save" at bounding box center [1467, 29] width 52 height 29
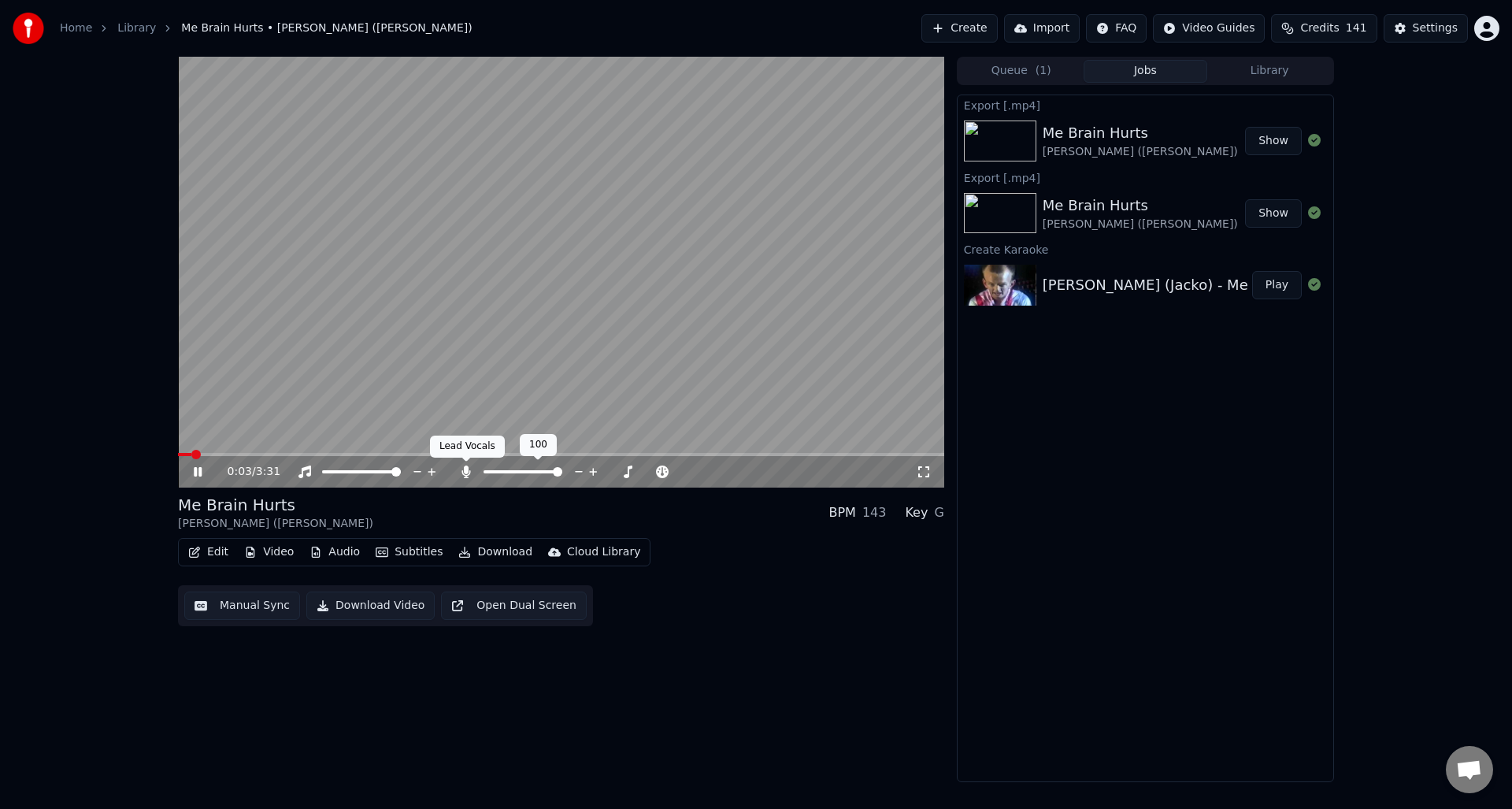
click at [465, 469] on icon at bounding box center [466, 472] width 9 height 13
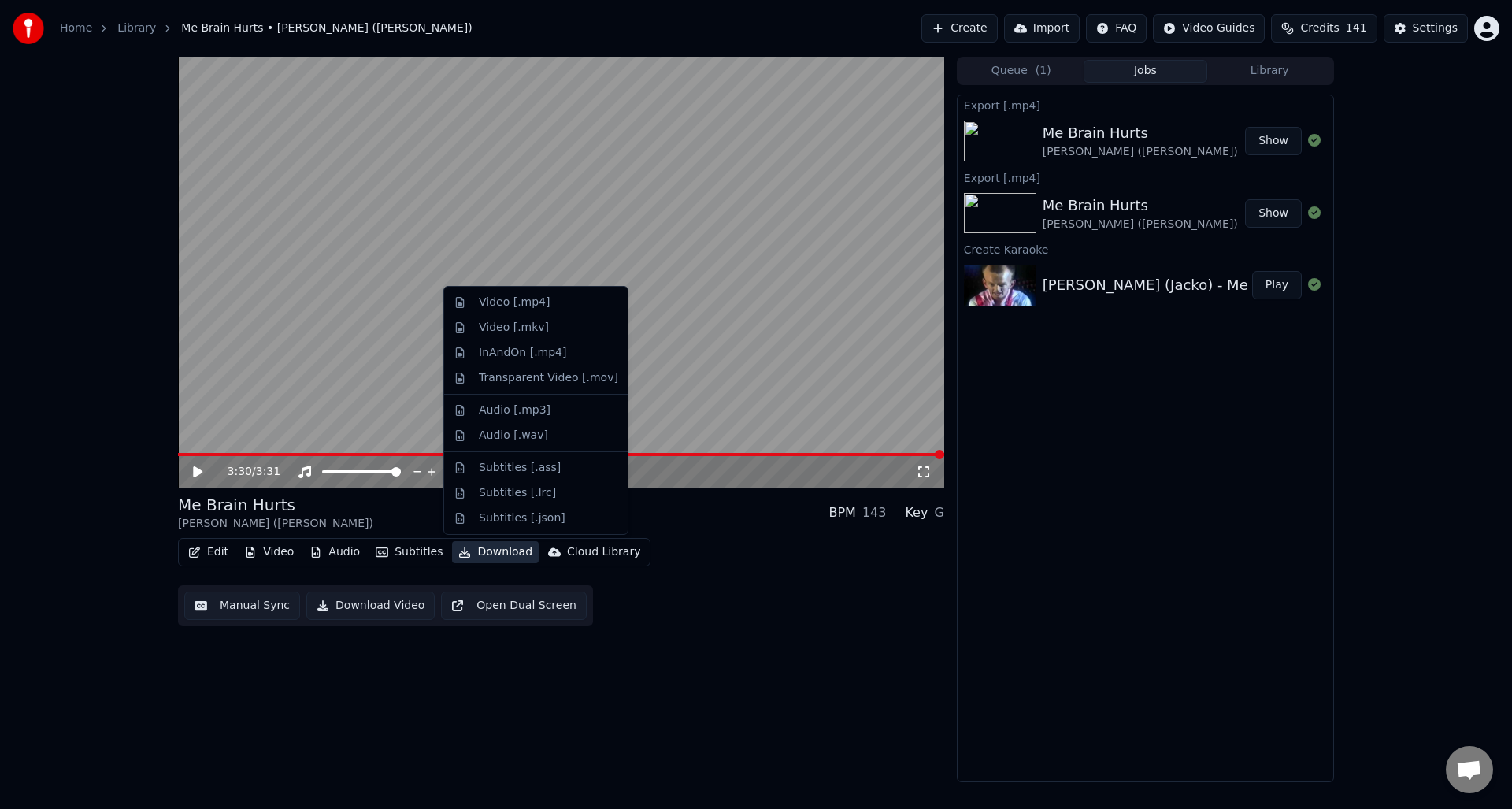
click at [490, 552] on button "Download" at bounding box center [495, 552] width 87 height 22
click at [483, 301] on div "Video [.mp4]" at bounding box center [514, 302] width 71 height 16
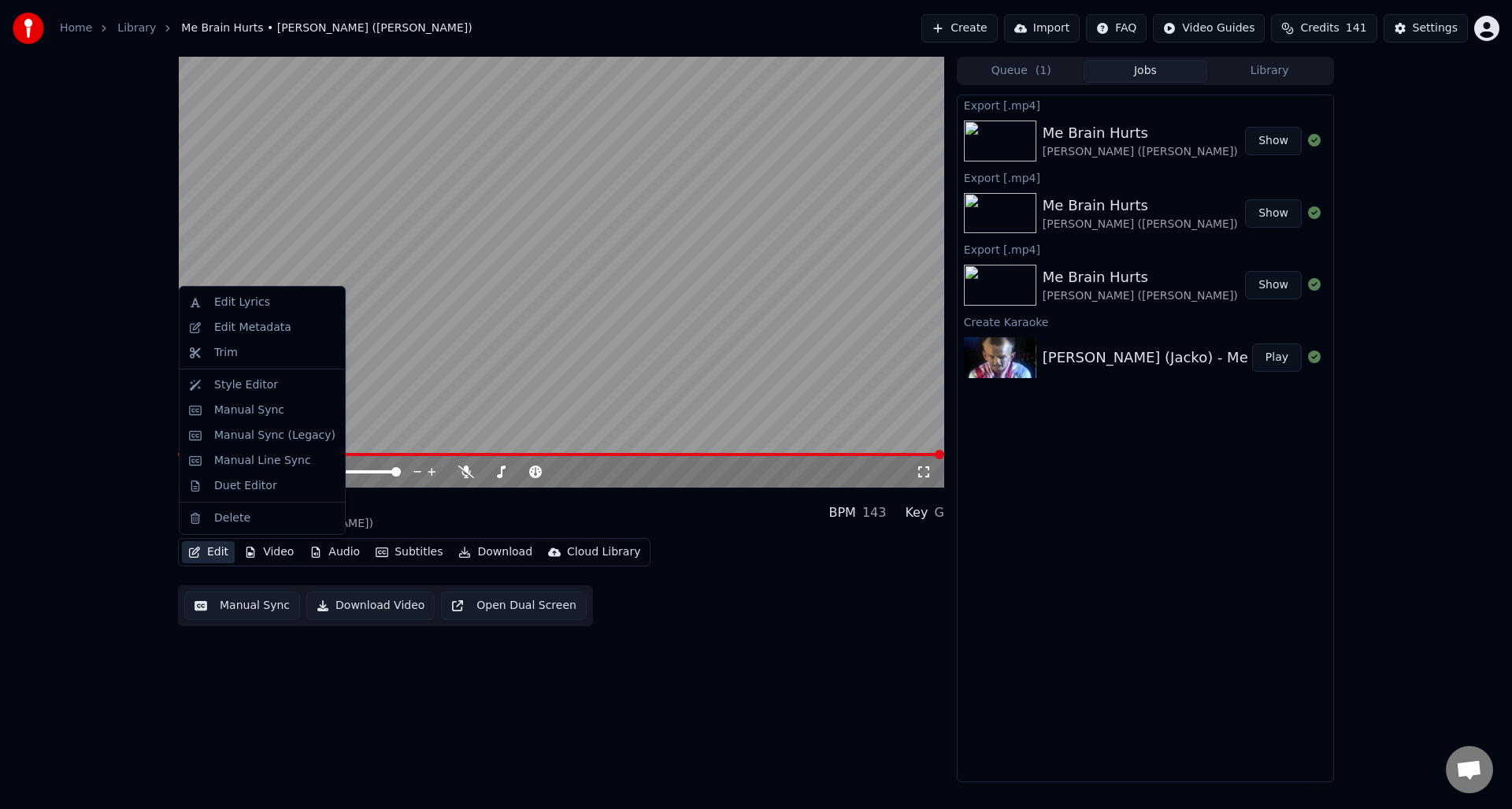
click at [210, 552] on button "Edit" at bounding box center [208, 552] width 53 height 22
click at [212, 483] on div "Duet Editor" at bounding box center [262, 486] width 159 height 25
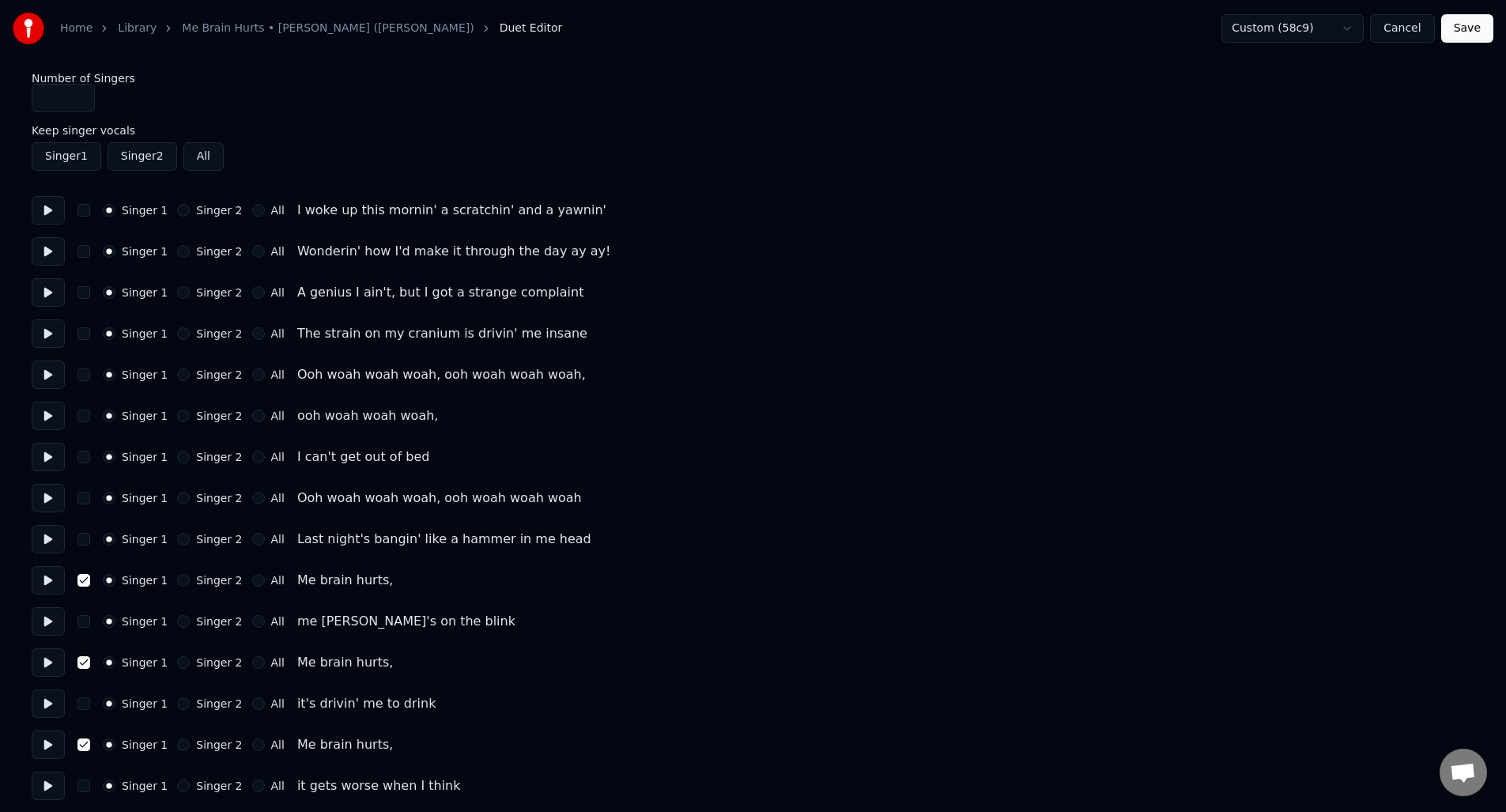
click at [83, 376] on button "button" at bounding box center [84, 374] width 13 height 13
click at [83, 412] on button "button" at bounding box center [84, 416] width 13 height 13
click at [87, 501] on button "button" at bounding box center [84, 498] width 13 height 13
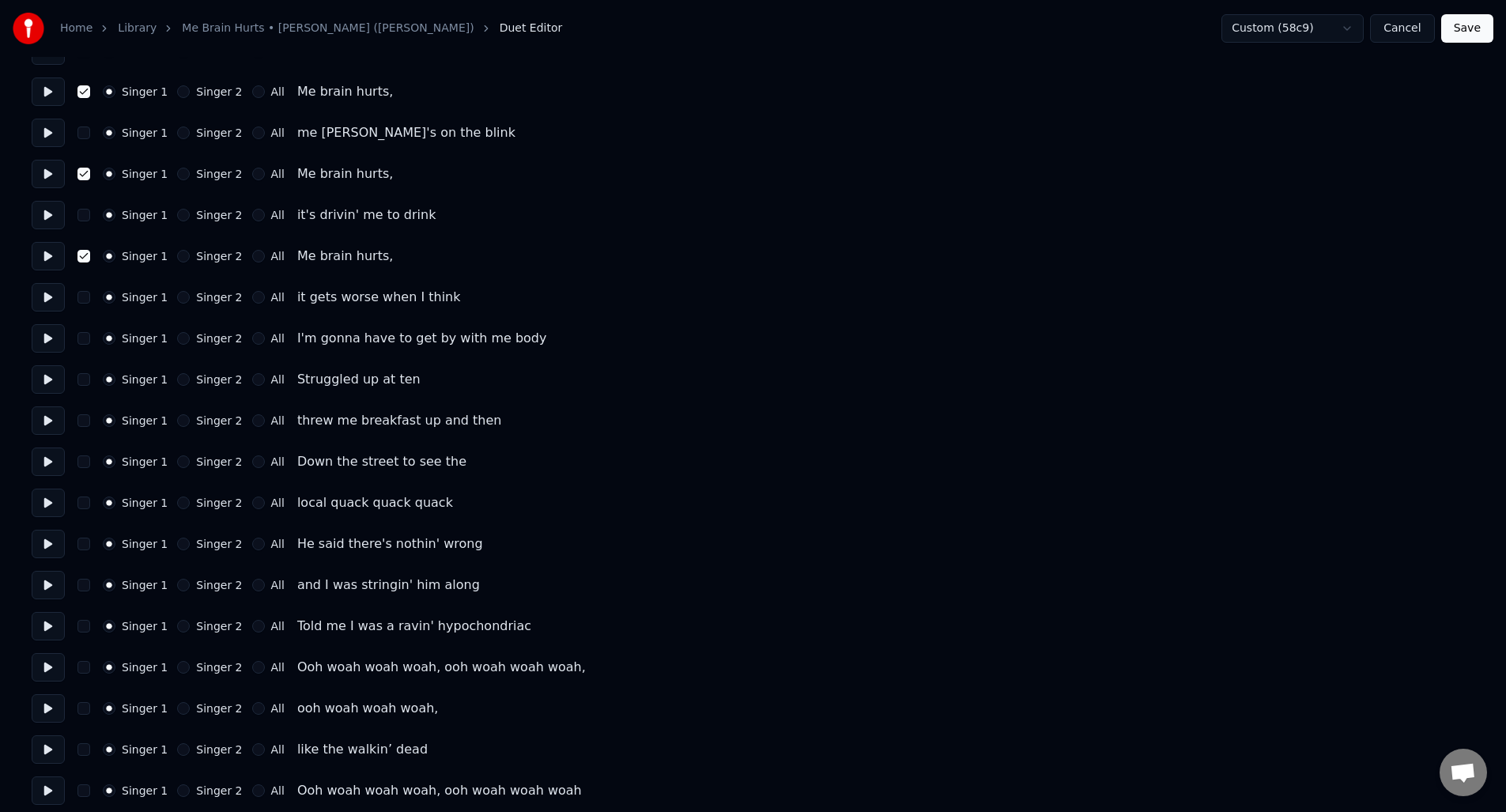
scroll to position [501, 0]
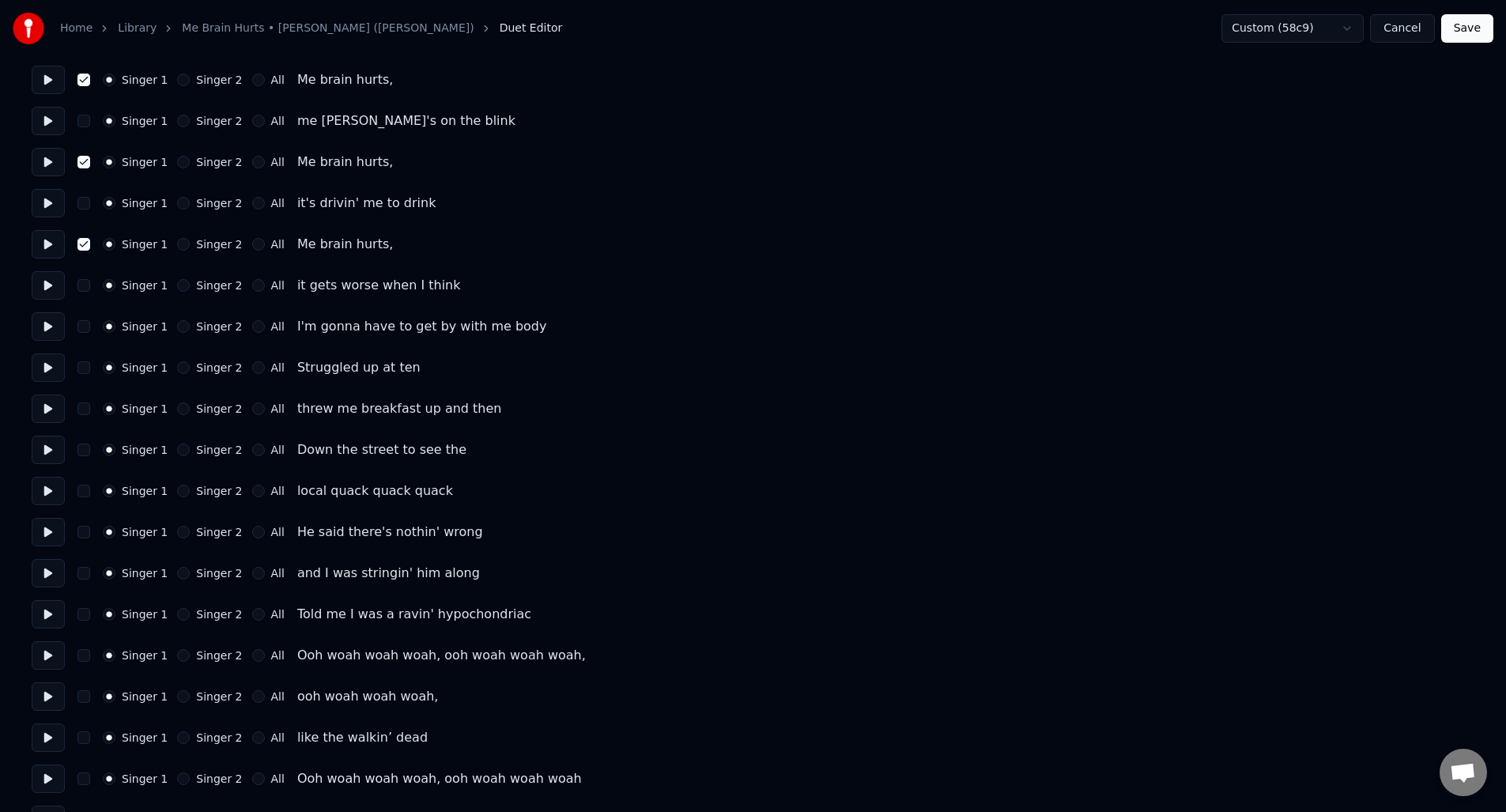
click at [86, 653] on button "button" at bounding box center [84, 655] width 13 height 13
click at [86, 699] on button "button" at bounding box center [84, 697] width 13 height 13
click at [87, 776] on button "button" at bounding box center [84, 779] width 13 height 13
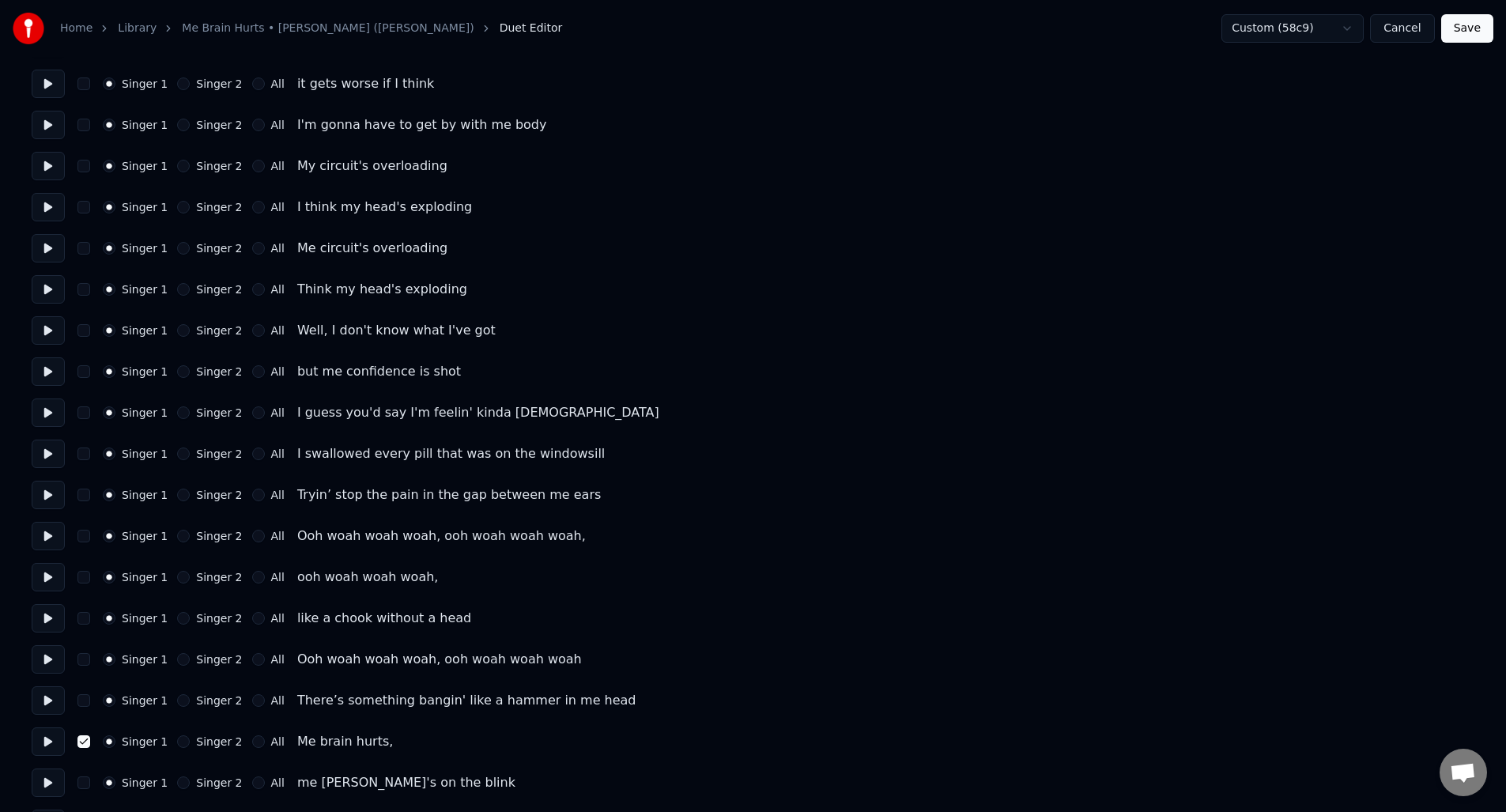
scroll to position [1486, 0]
click at [88, 533] on button "button" at bounding box center [84, 533] width 13 height 13
click at [79, 572] on button "button" at bounding box center [84, 574] width 13 height 13
click at [86, 657] on button "button" at bounding box center [84, 656] width 13 height 13
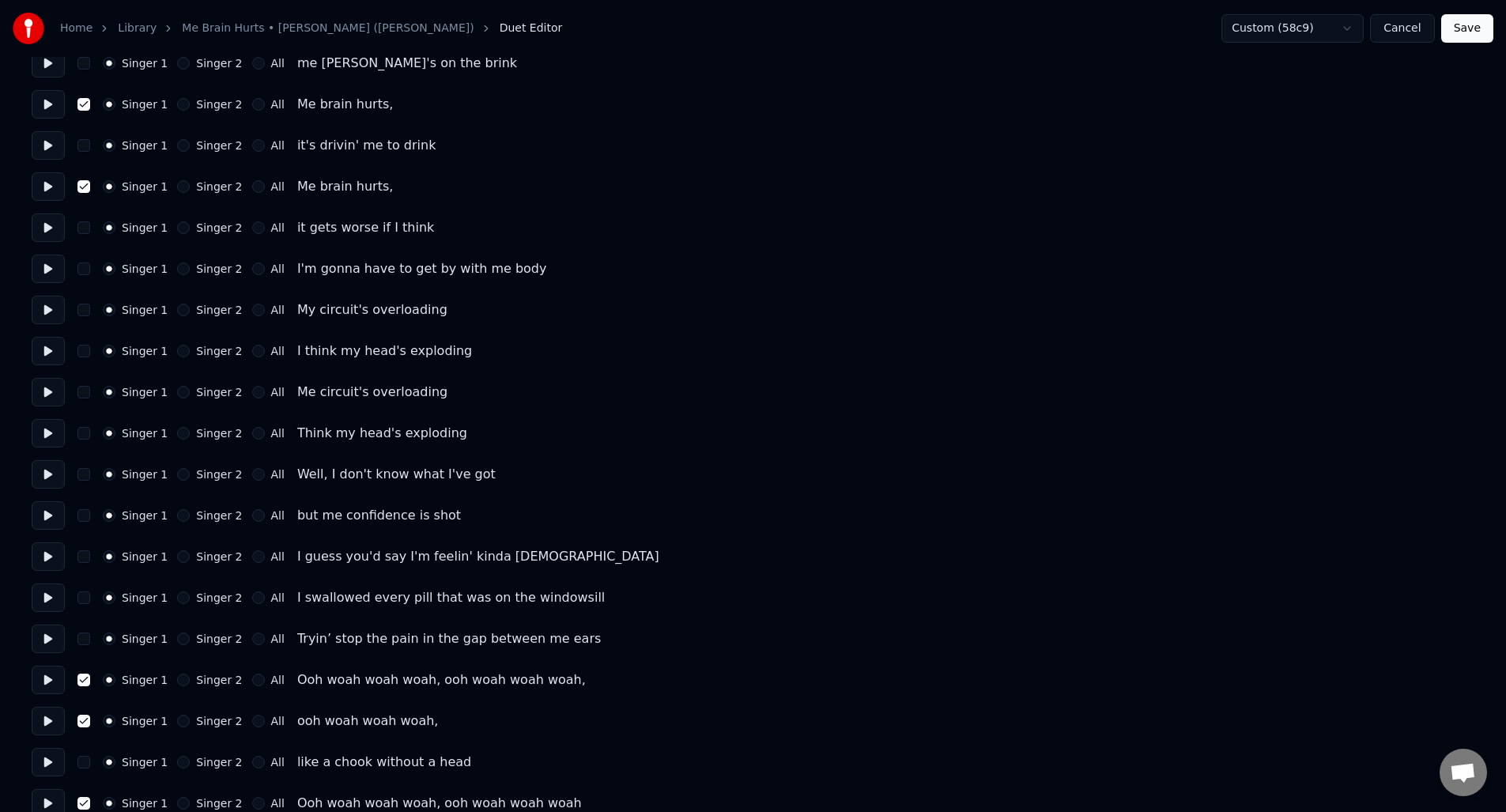
scroll to position [1333, 0]
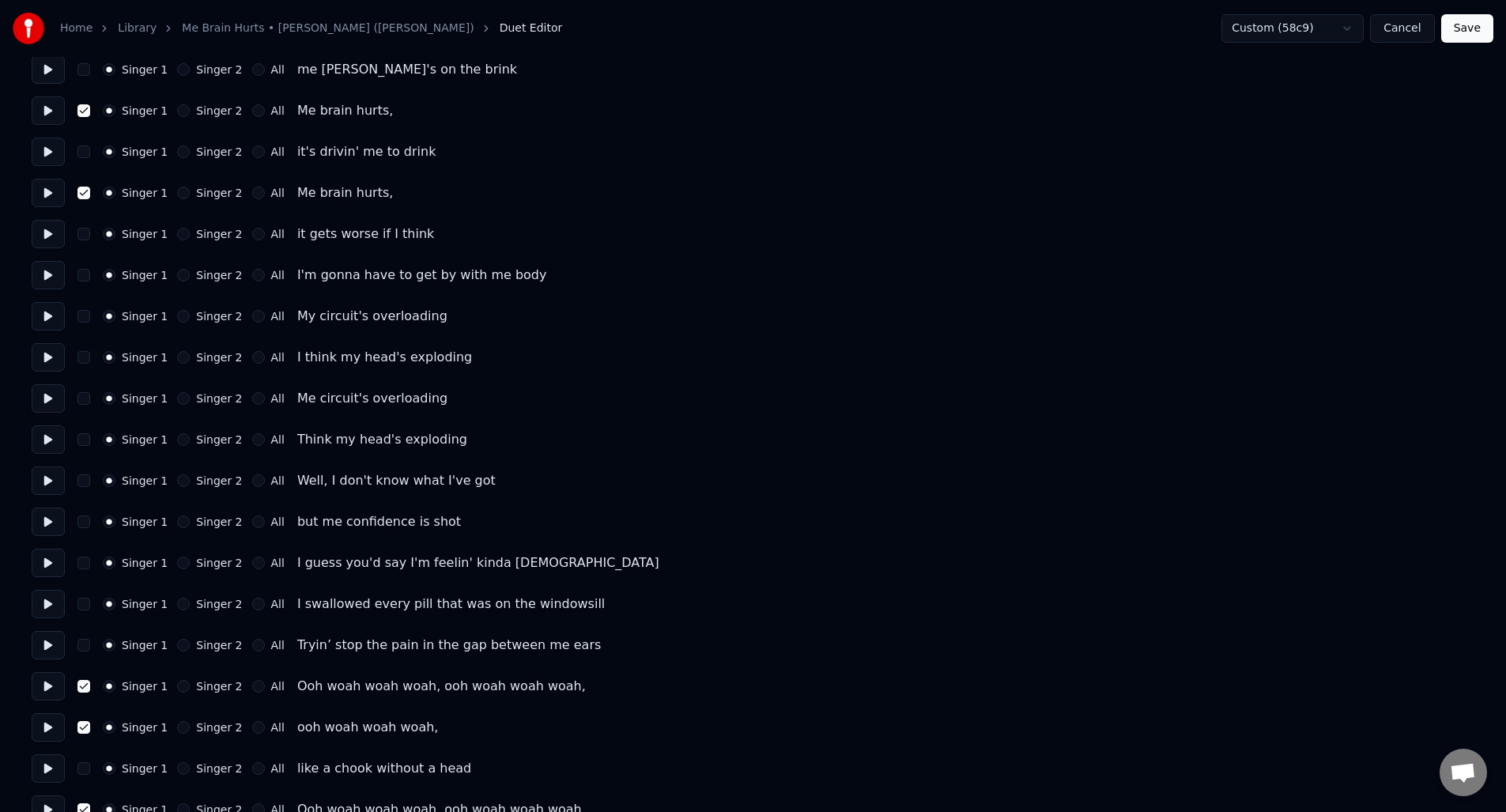
click at [1467, 32] on button "Save" at bounding box center [1467, 29] width 52 height 29
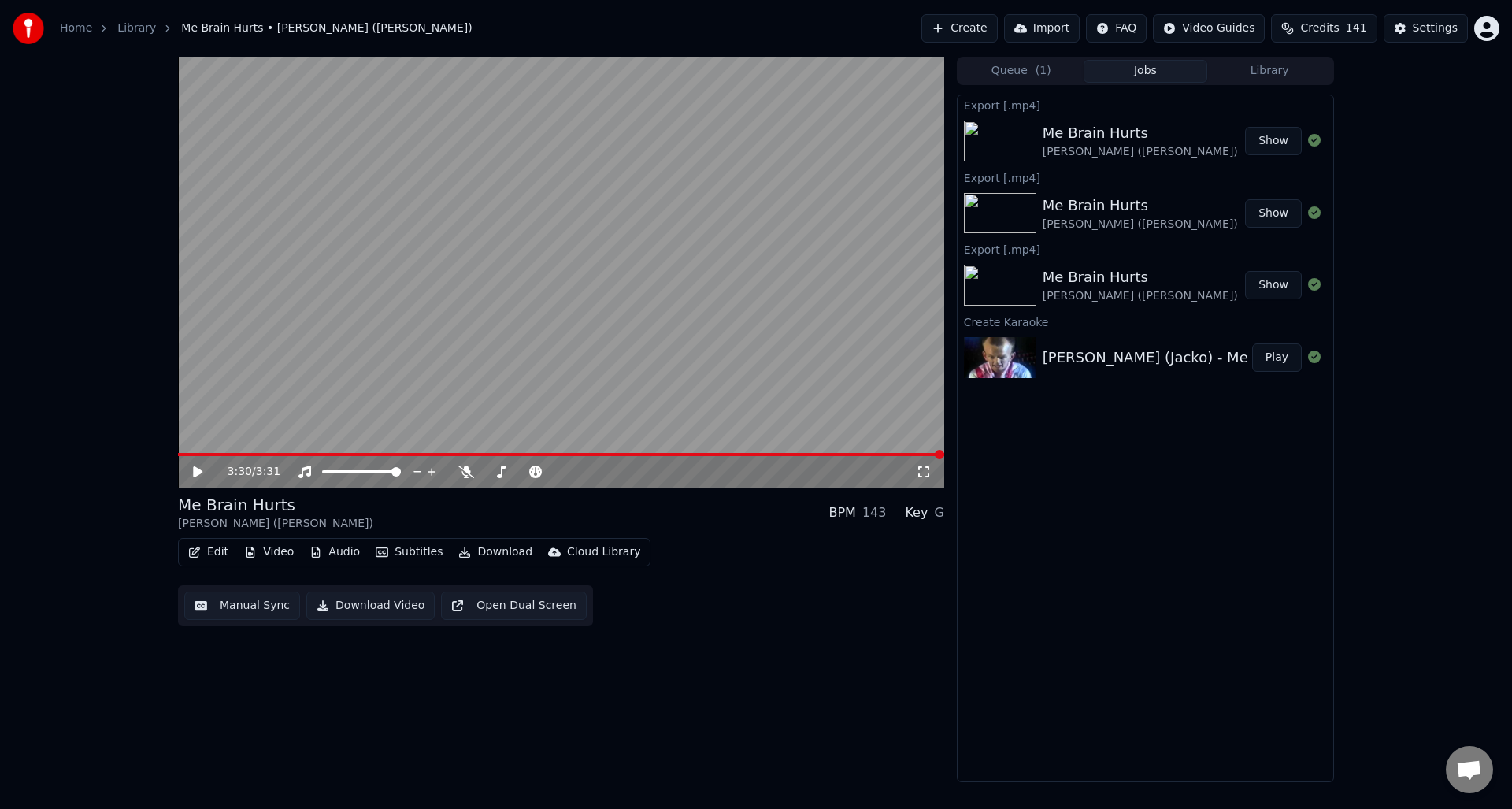
click at [372, 604] on button "Download Video" at bounding box center [370, 606] width 128 height 29
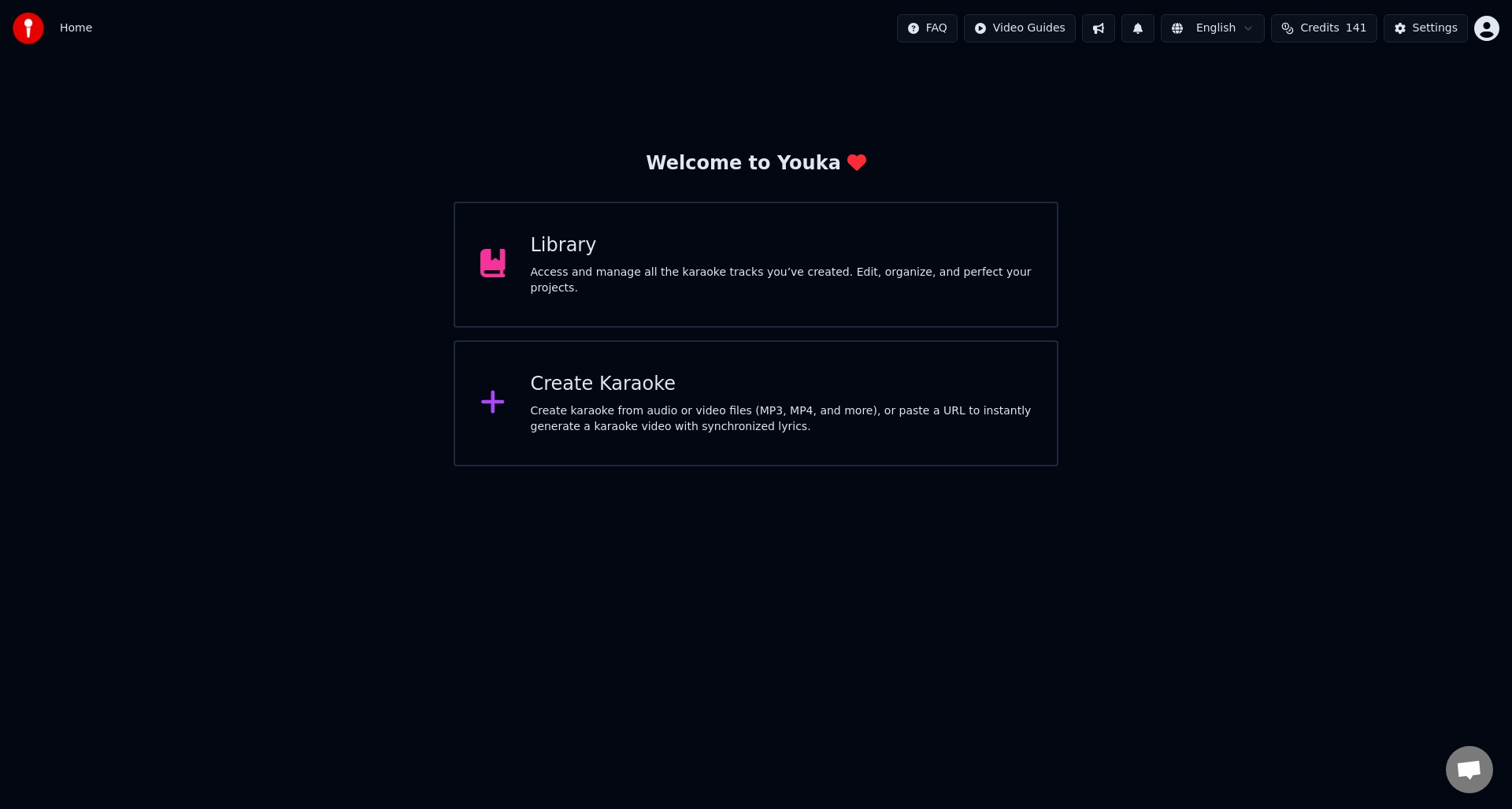
click at [655, 422] on div "Create karaoke from audio or video files (MP3, MP4, and more), or paste a URL t…" at bounding box center [781, 419] width 501 height 31
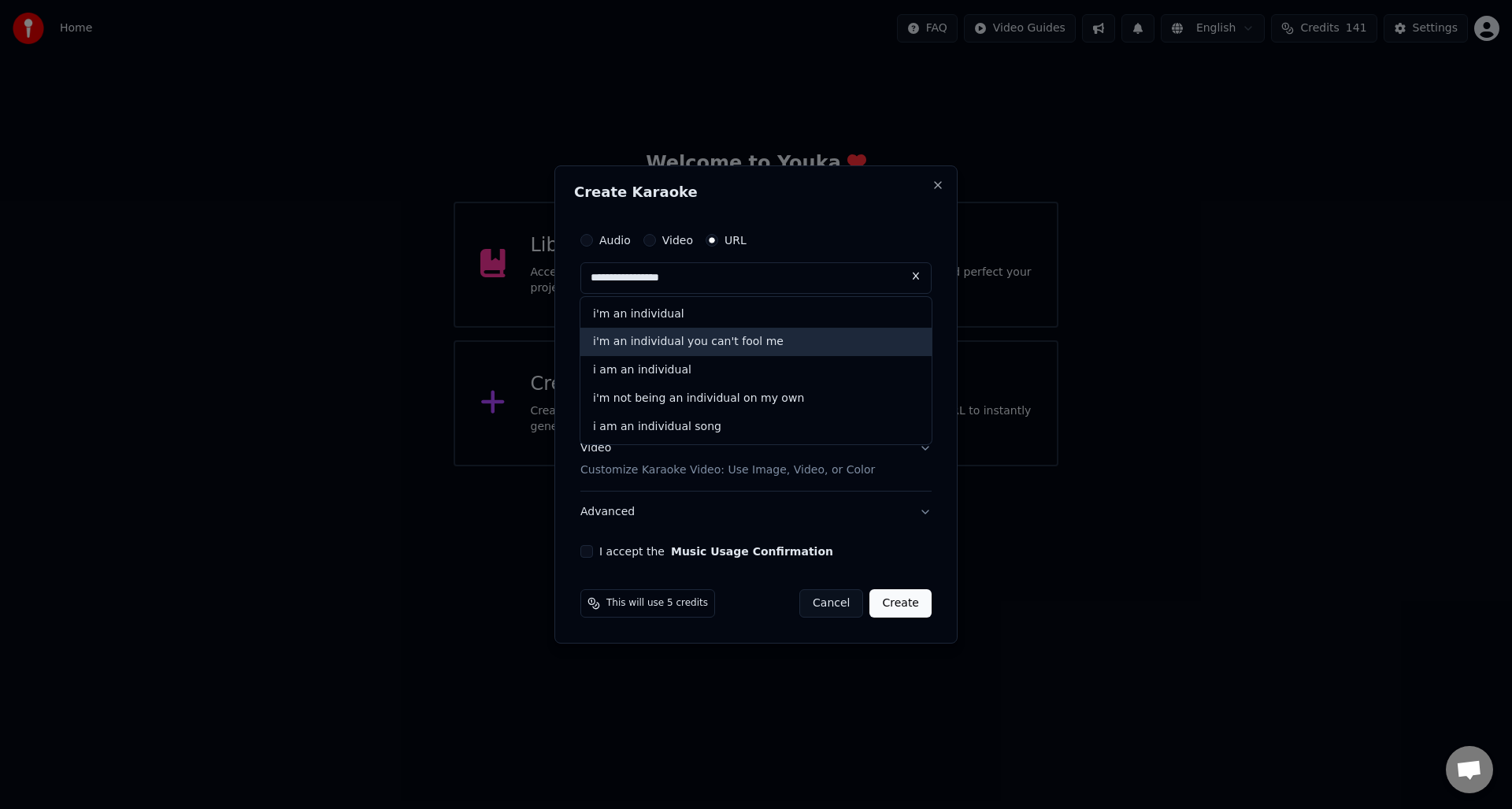
click at [748, 346] on div "i'm an individual you can't fool me" at bounding box center [756, 343] width 352 height 29
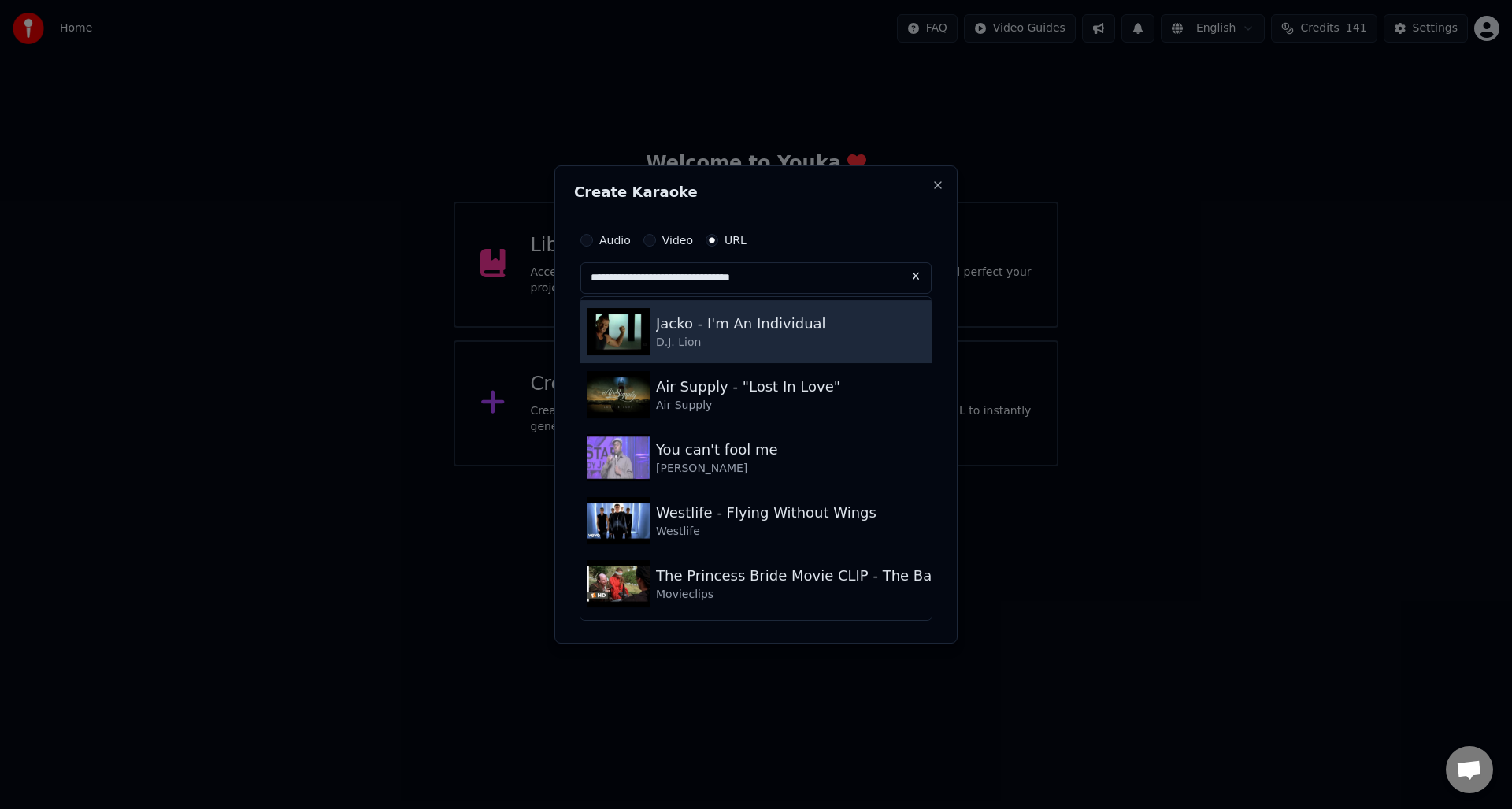
click at [734, 326] on div "Jacko - I'm An Individual" at bounding box center [742, 324] width 170 height 22
type input "**********"
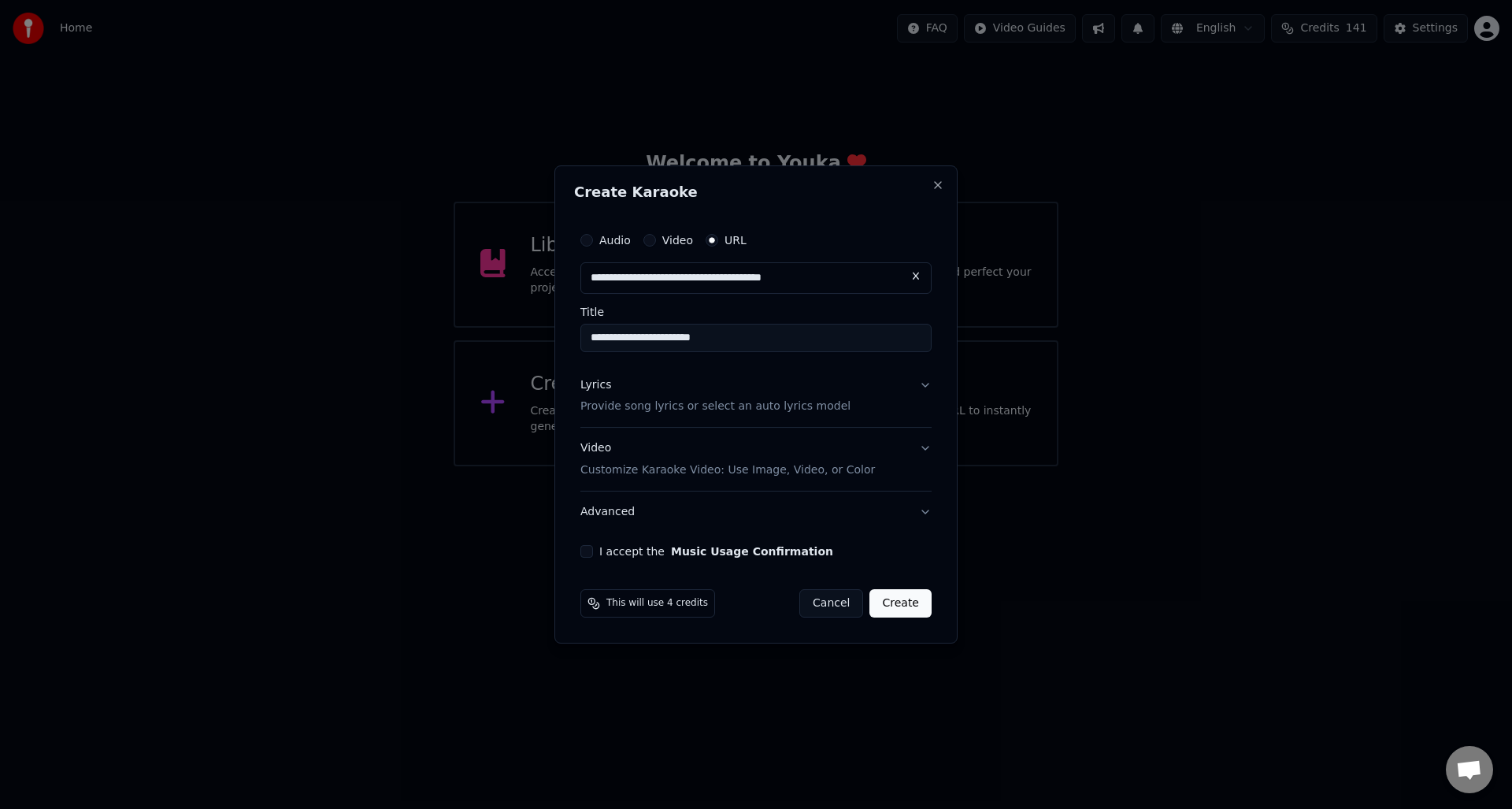
drag, startPoint x: 590, startPoint y: 548, endPoint x: 647, endPoint y: 542, distance: 57.3
click at [590, 548] on button "I accept the Music Usage Confirmation" at bounding box center [587, 552] width 13 height 13
click at [592, 340] on input "**********" at bounding box center [756, 338] width 352 height 29
click at [620, 338] on input "**********" at bounding box center [756, 338] width 352 height 29
click at [589, 340] on input "**********" at bounding box center [756, 338] width 352 height 29
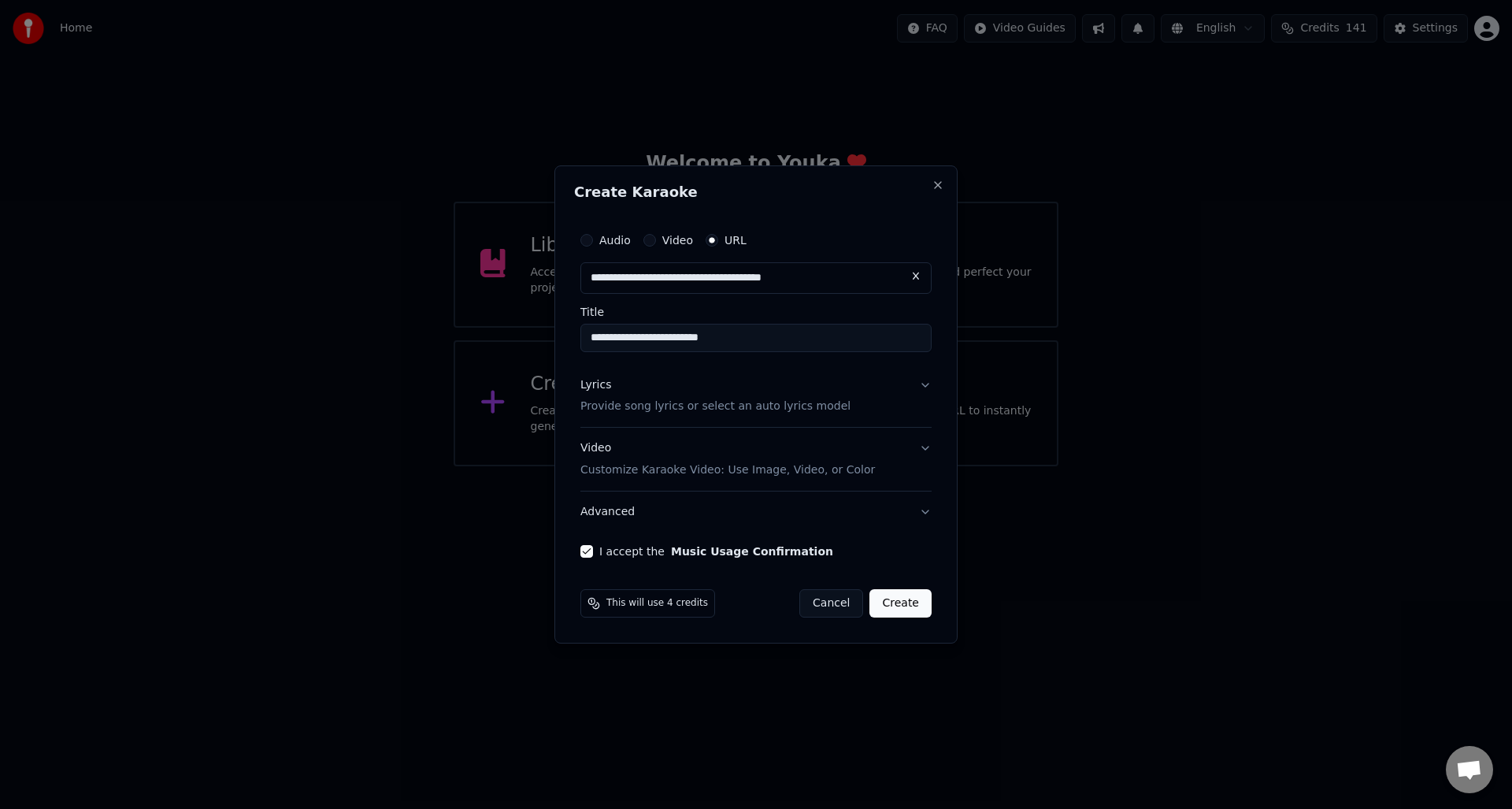
click at [589, 340] on input "**********" at bounding box center [756, 338] width 352 height 29
type input "**********"
click at [897, 601] on button "Create" at bounding box center [900, 604] width 62 height 29
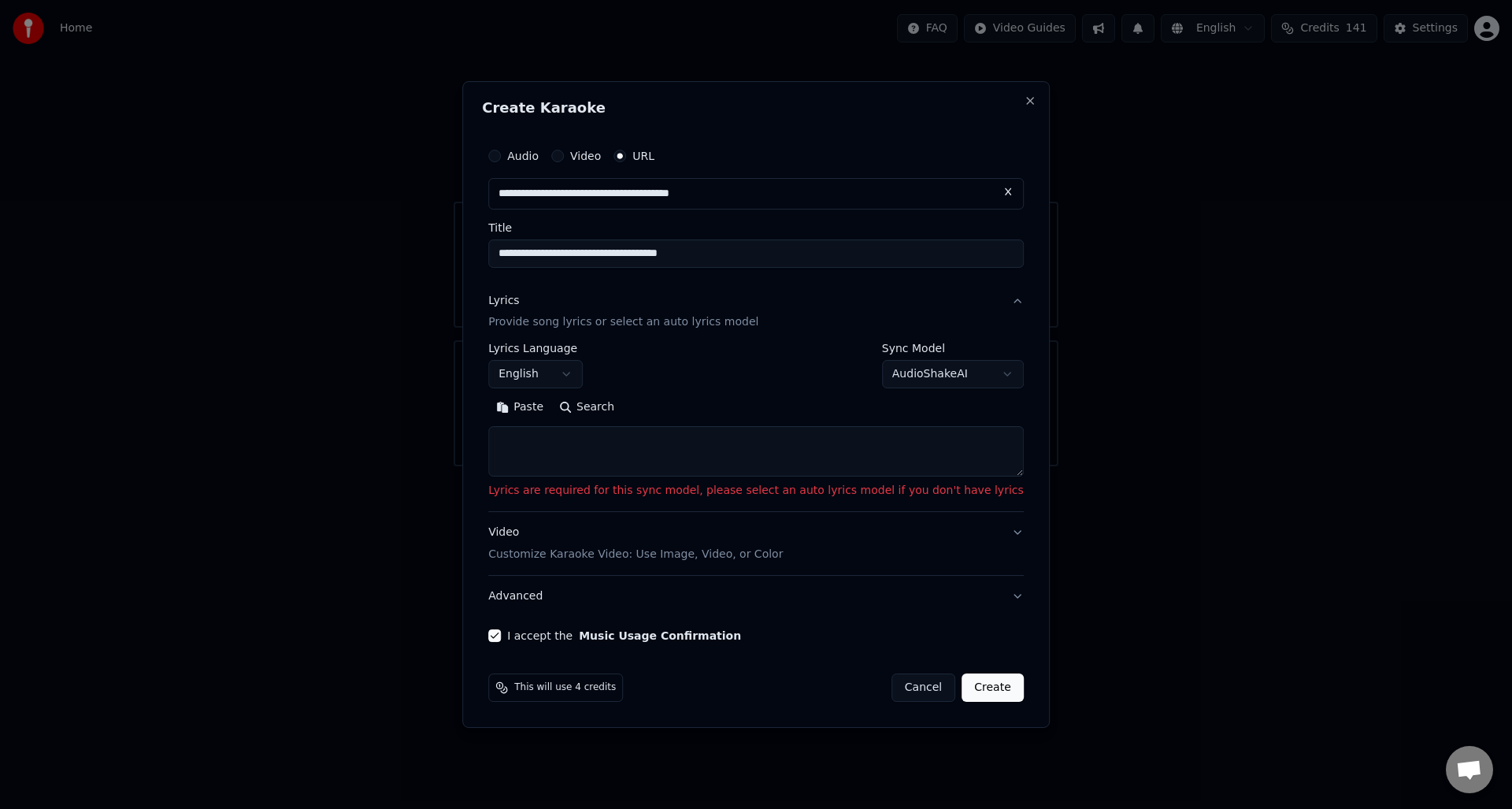
click at [985, 376] on body "**********" at bounding box center [756, 233] width 1512 height 466
select select "**********"
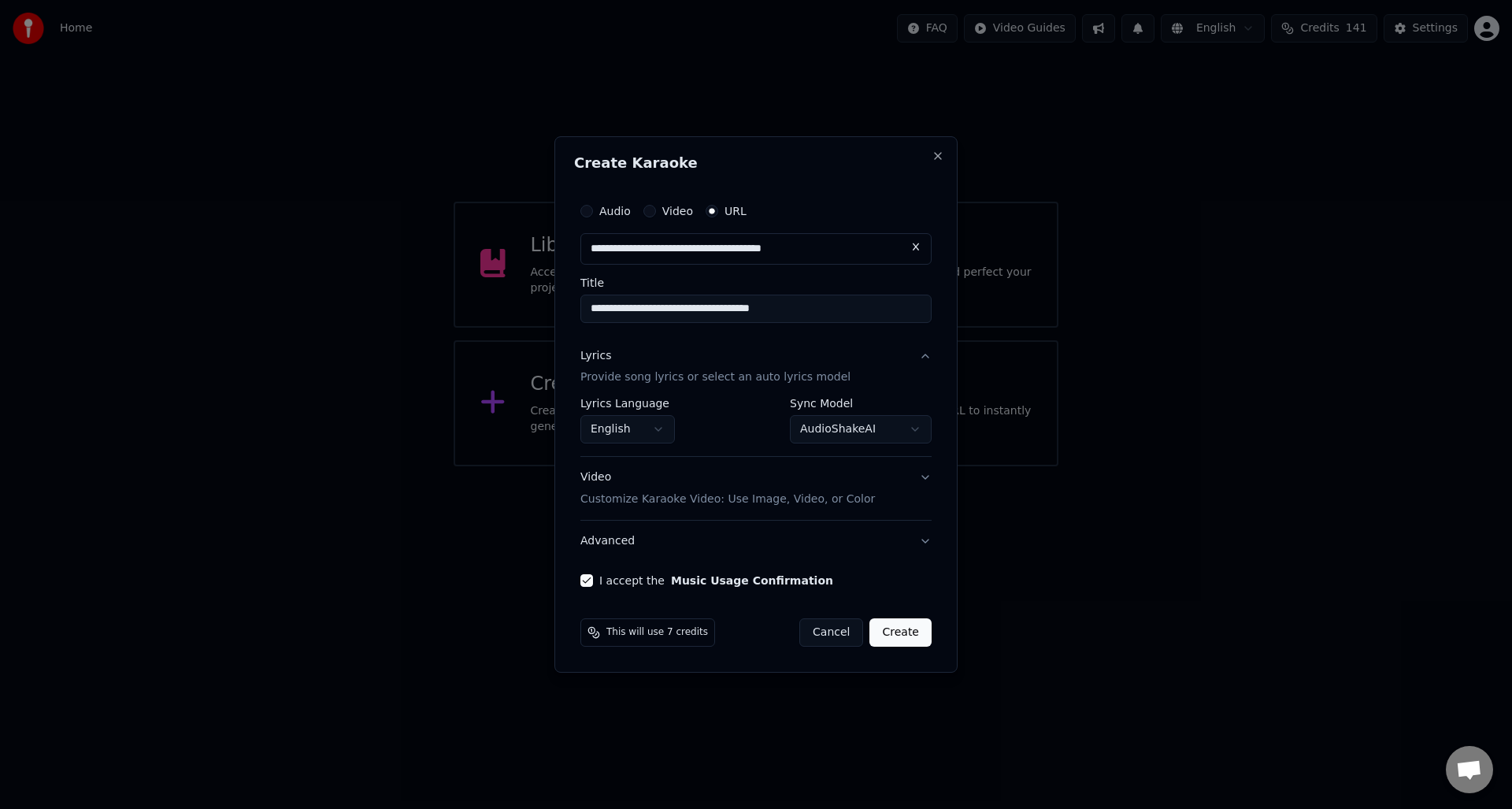
click at [904, 630] on button "Create" at bounding box center [900, 632] width 62 height 29
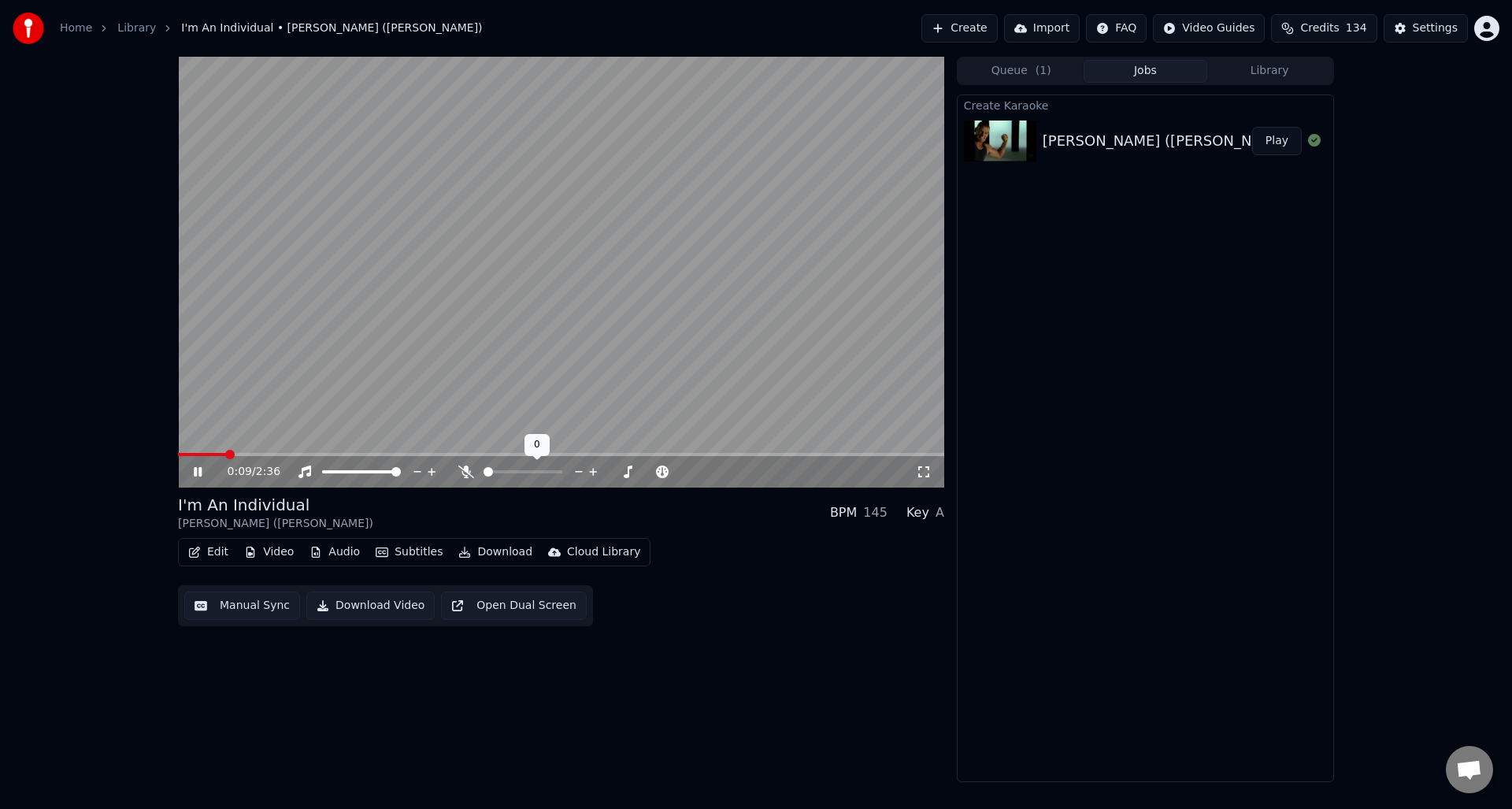
click at [466, 469] on icon at bounding box center [466, 472] width 16 height 13
click at [256, 605] on button "Manual Sync" at bounding box center [242, 606] width 116 height 29
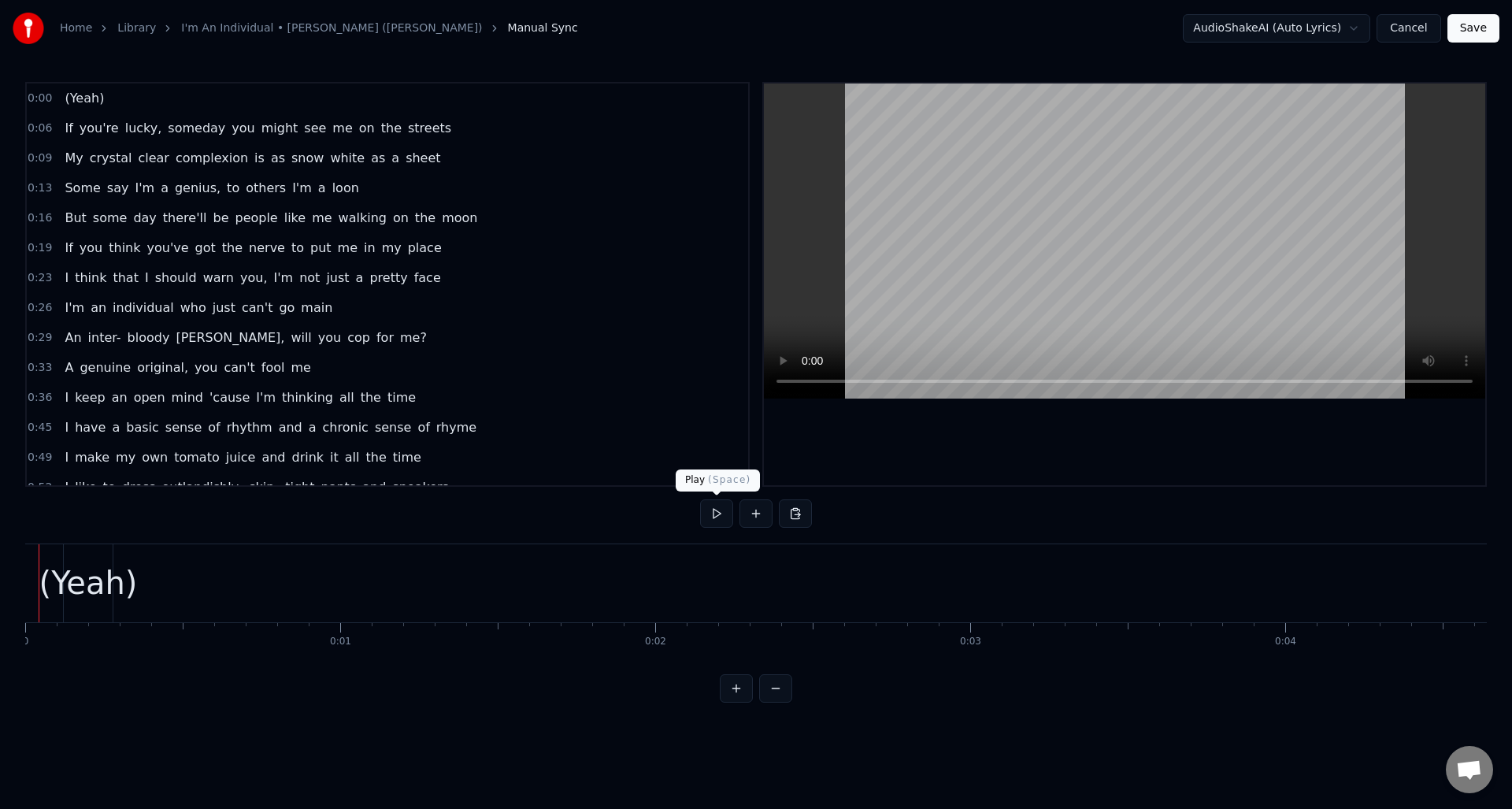
click at [714, 518] on button at bounding box center [717, 514] width 33 height 29
click at [94, 603] on div "(Yeah)" at bounding box center [89, 583] width 99 height 48
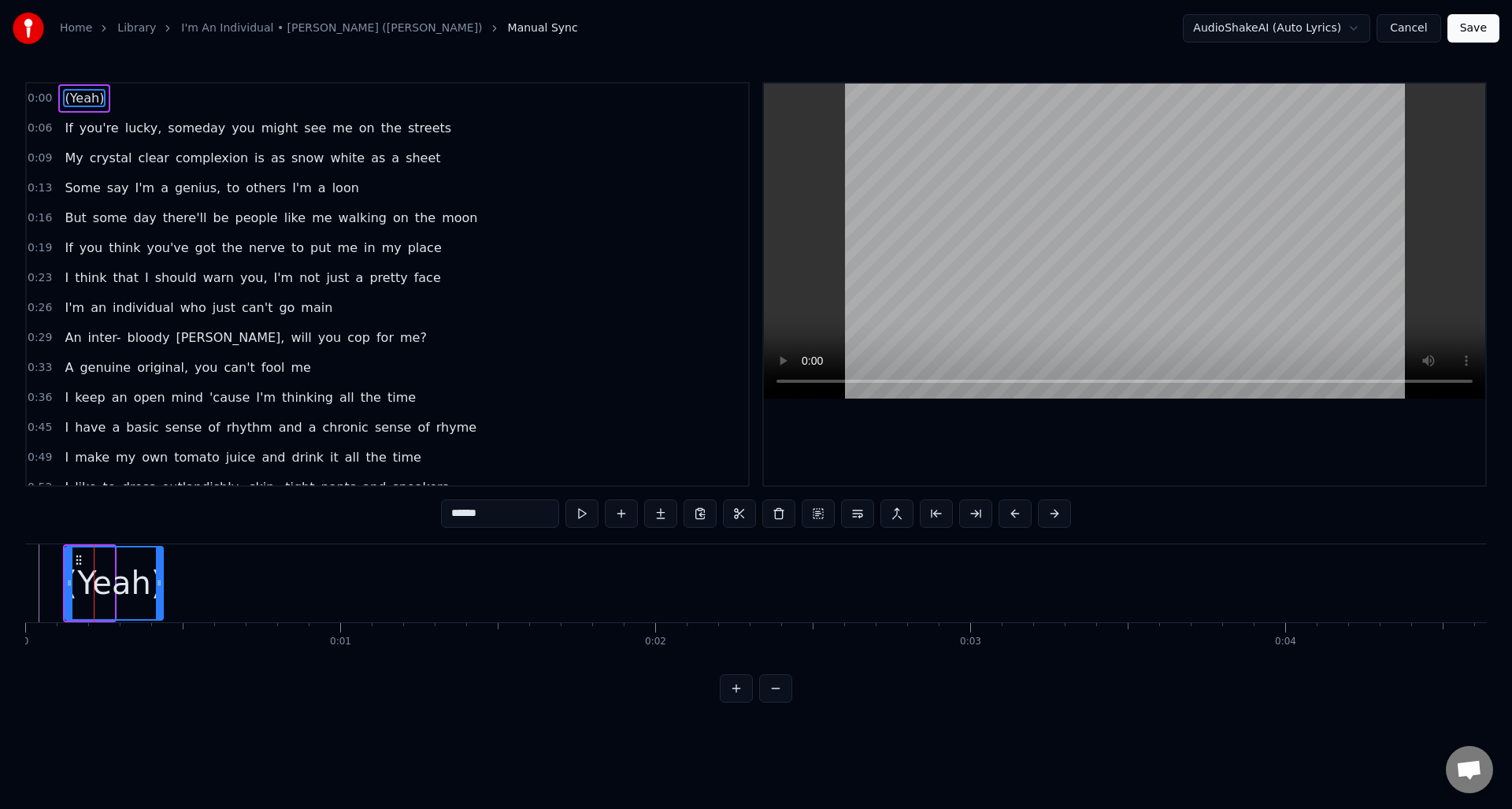
drag, startPoint x: 111, startPoint y: 605, endPoint x: 169, endPoint y: 616, distance: 59.0
click at [162, 616] on div at bounding box center [159, 583] width 6 height 72
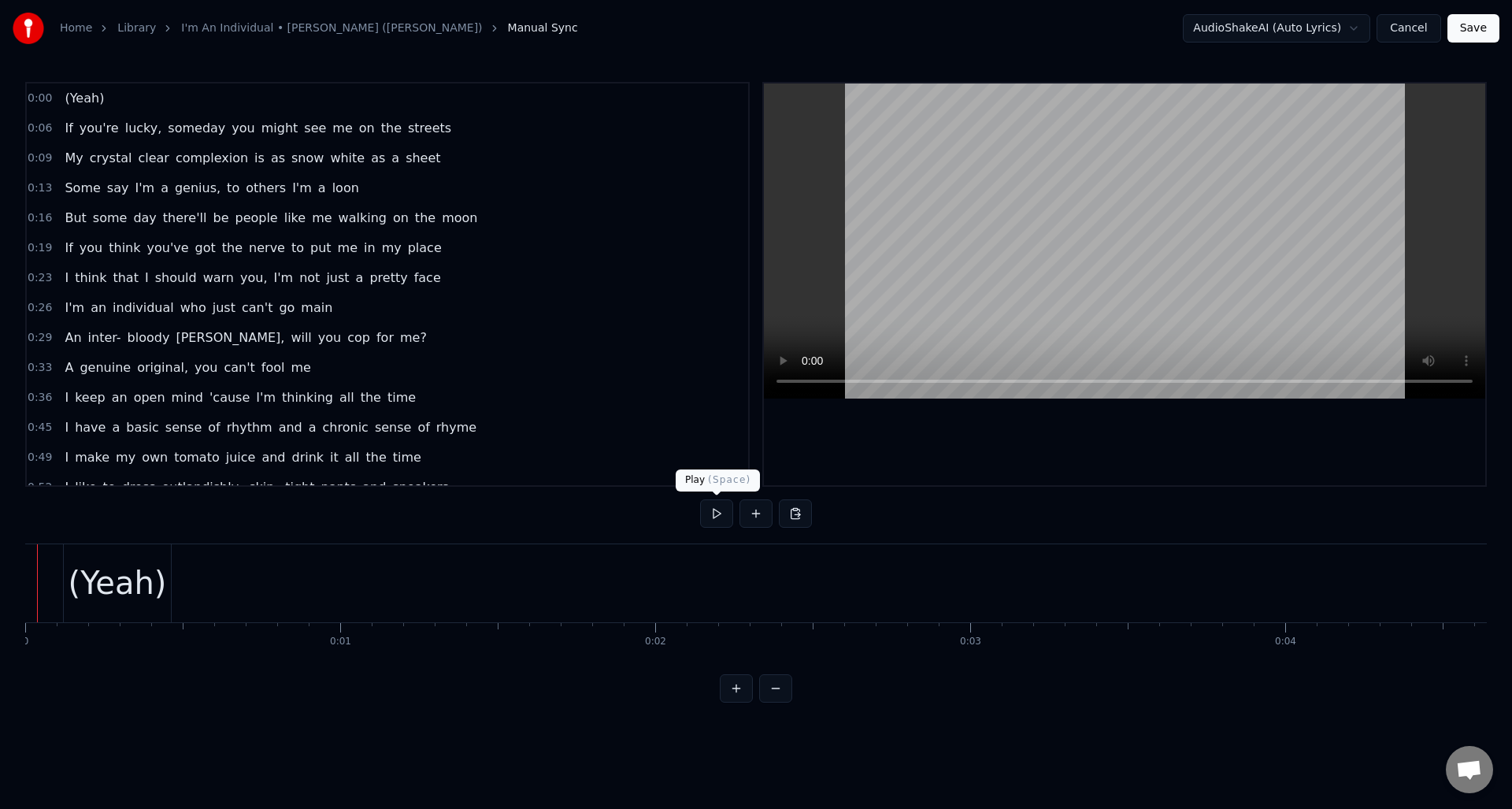
click at [717, 518] on button at bounding box center [717, 514] width 33 height 29
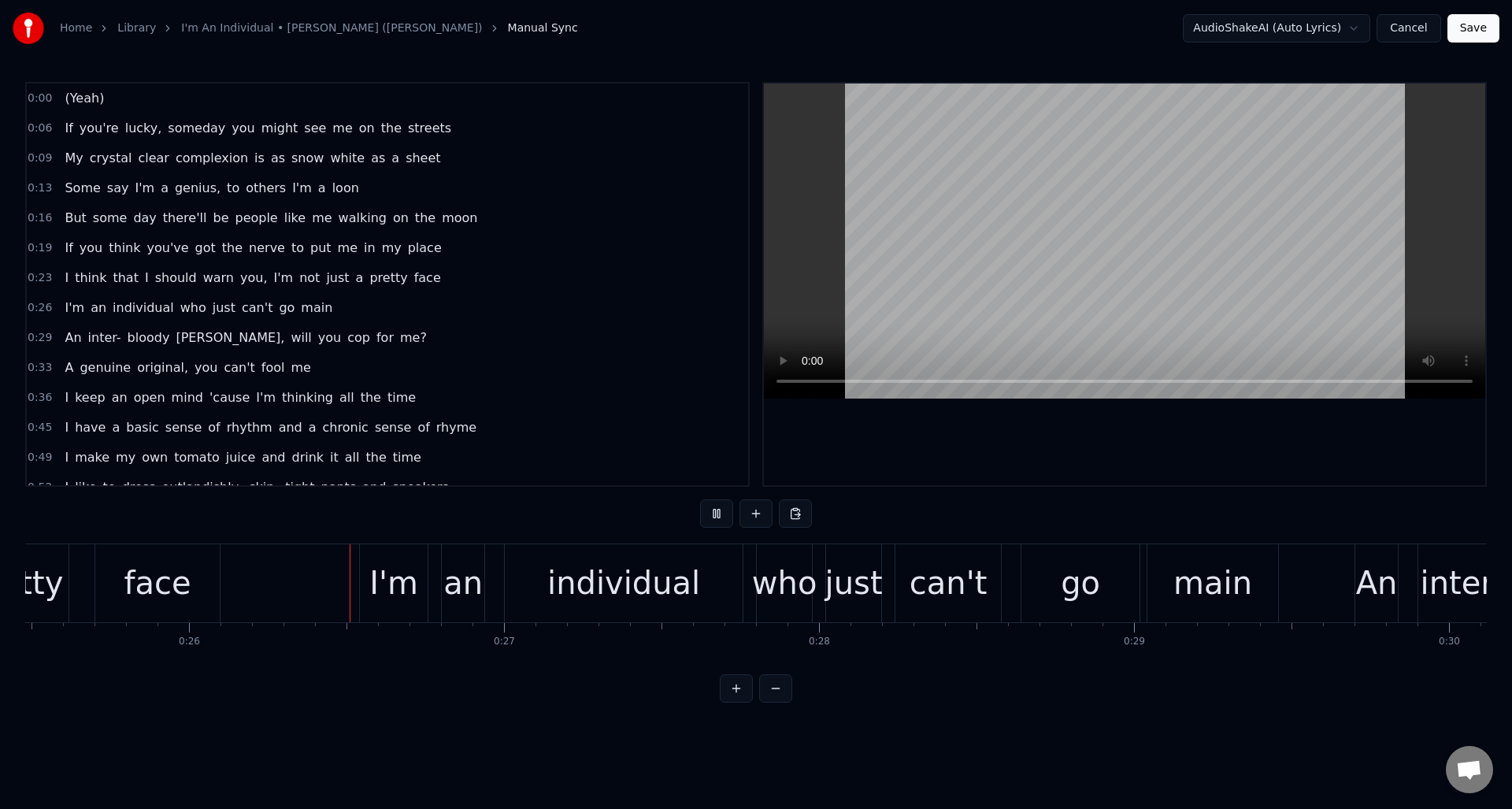
scroll to position [0, 8034]
click at [717, 518] on button at bounding box center [717, 514] width 33 height 29
click at [780, 578] on div "who" at bounding box center [778, 583] width 65 height 48
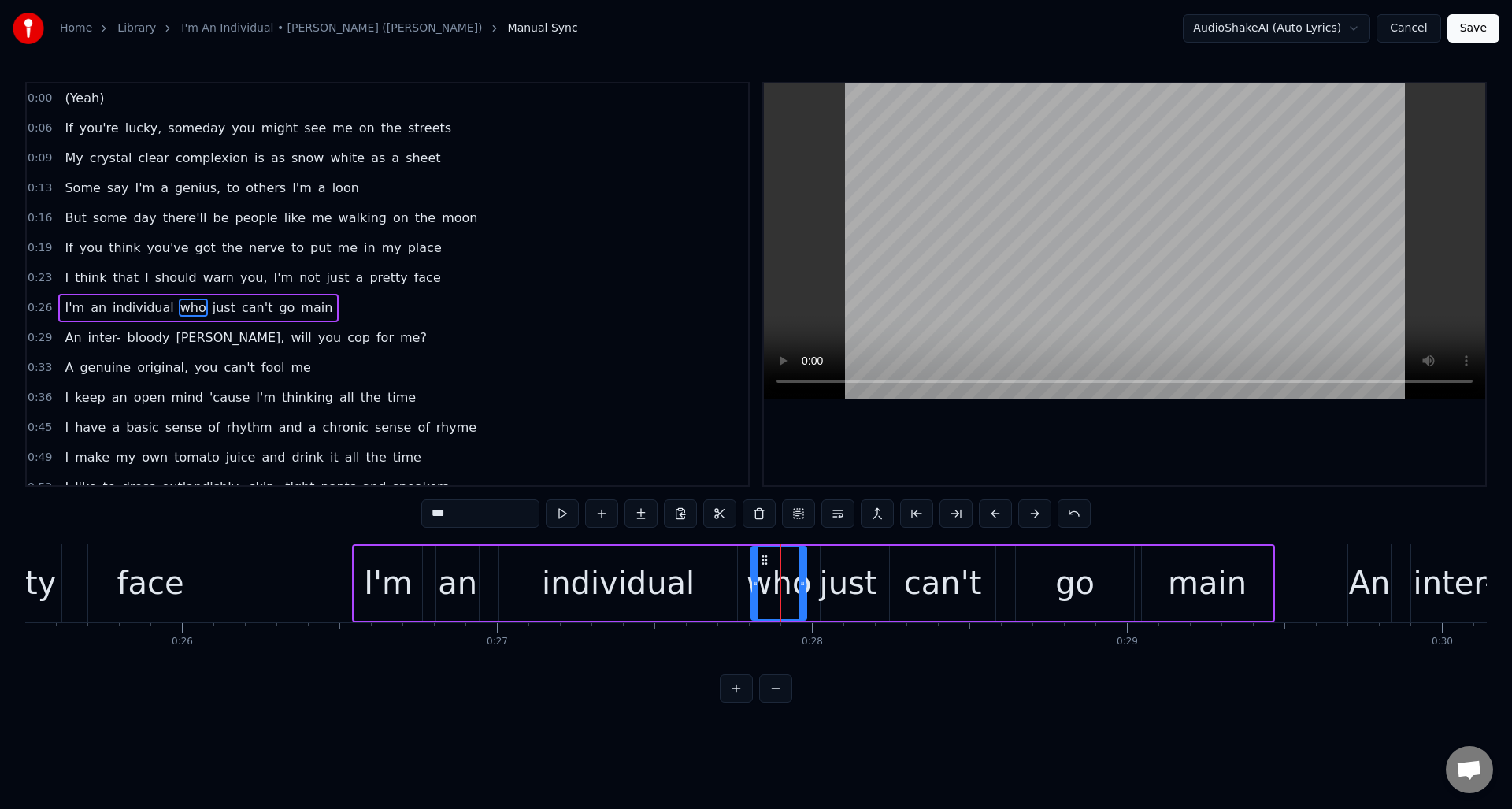
scroll to position [23, 0]
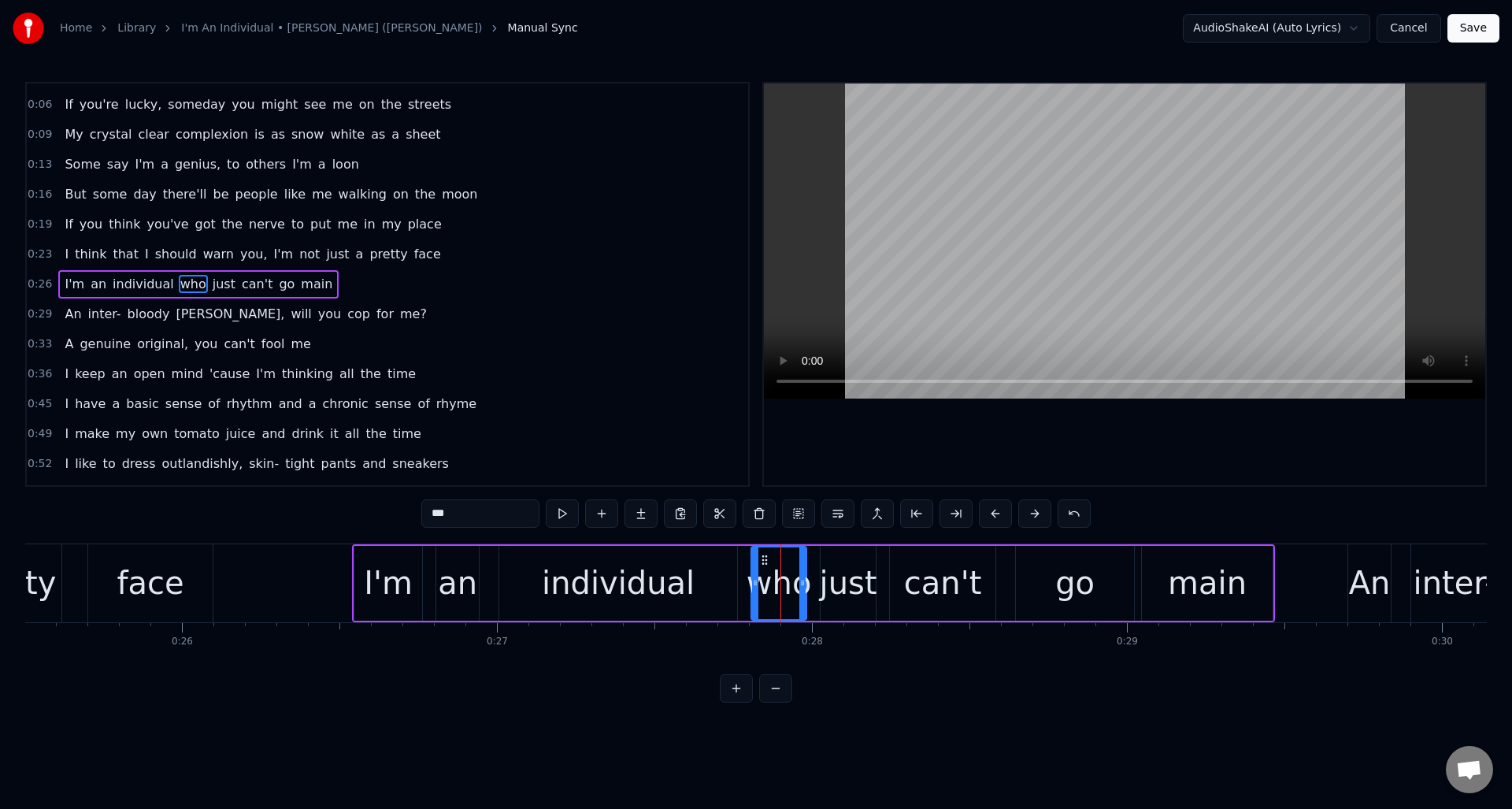
drag, startPoint x: 481, startPoint y: 514, endPoint x: 430, endPoint y: 513, distance: 51.0
click at [430, 513] on input "***" at bounding box center [481, 514] width 118 height 29
click at [831, 582] on div "just" at bounding box center [848, 583] width 57 height 48
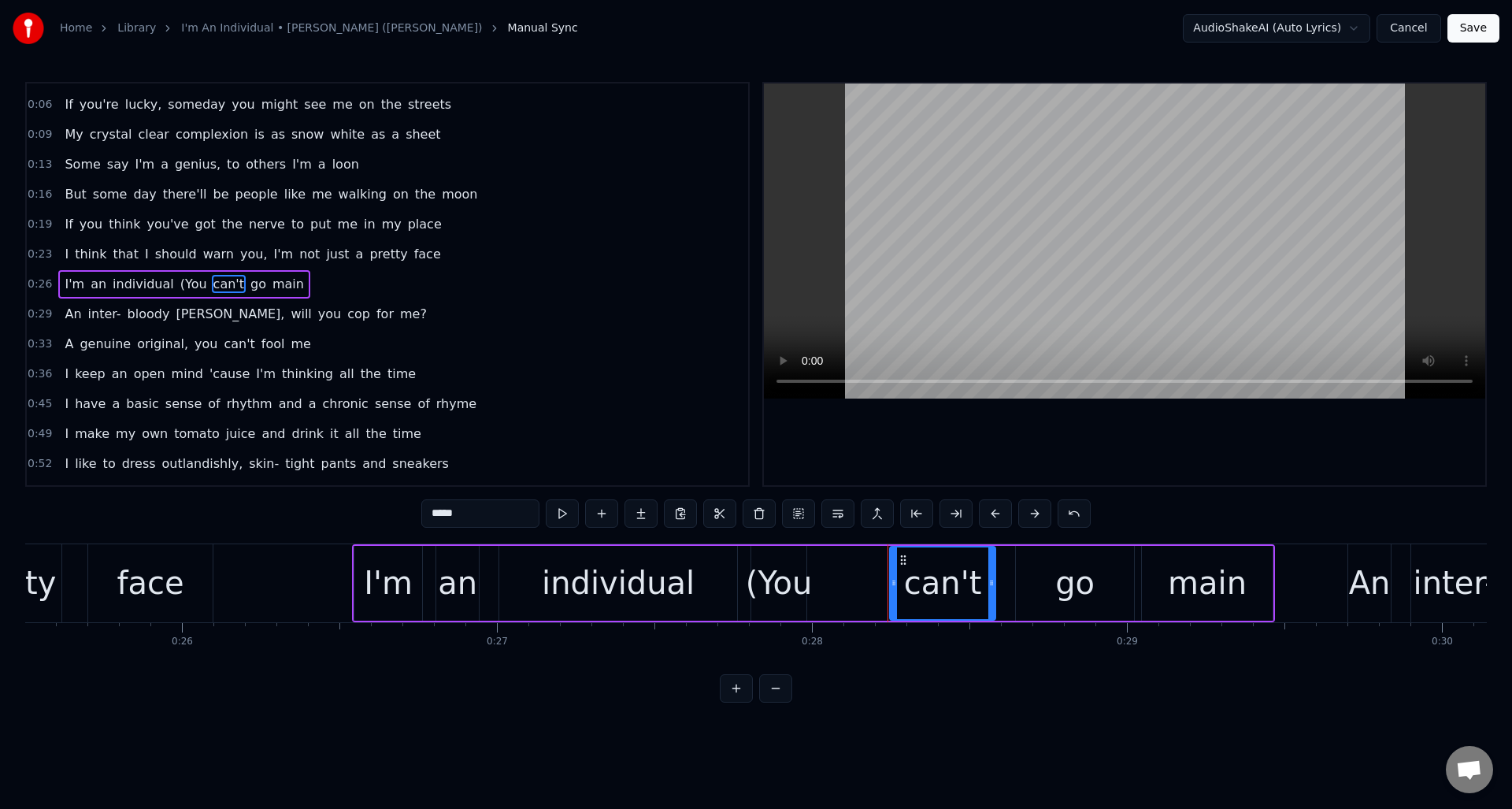
click at [779, 572] on div "(You" at bounding box center [779, 583] width 67 height 48
click at [804, 575] on div at bounding box center [802, 583] width 6 height 72
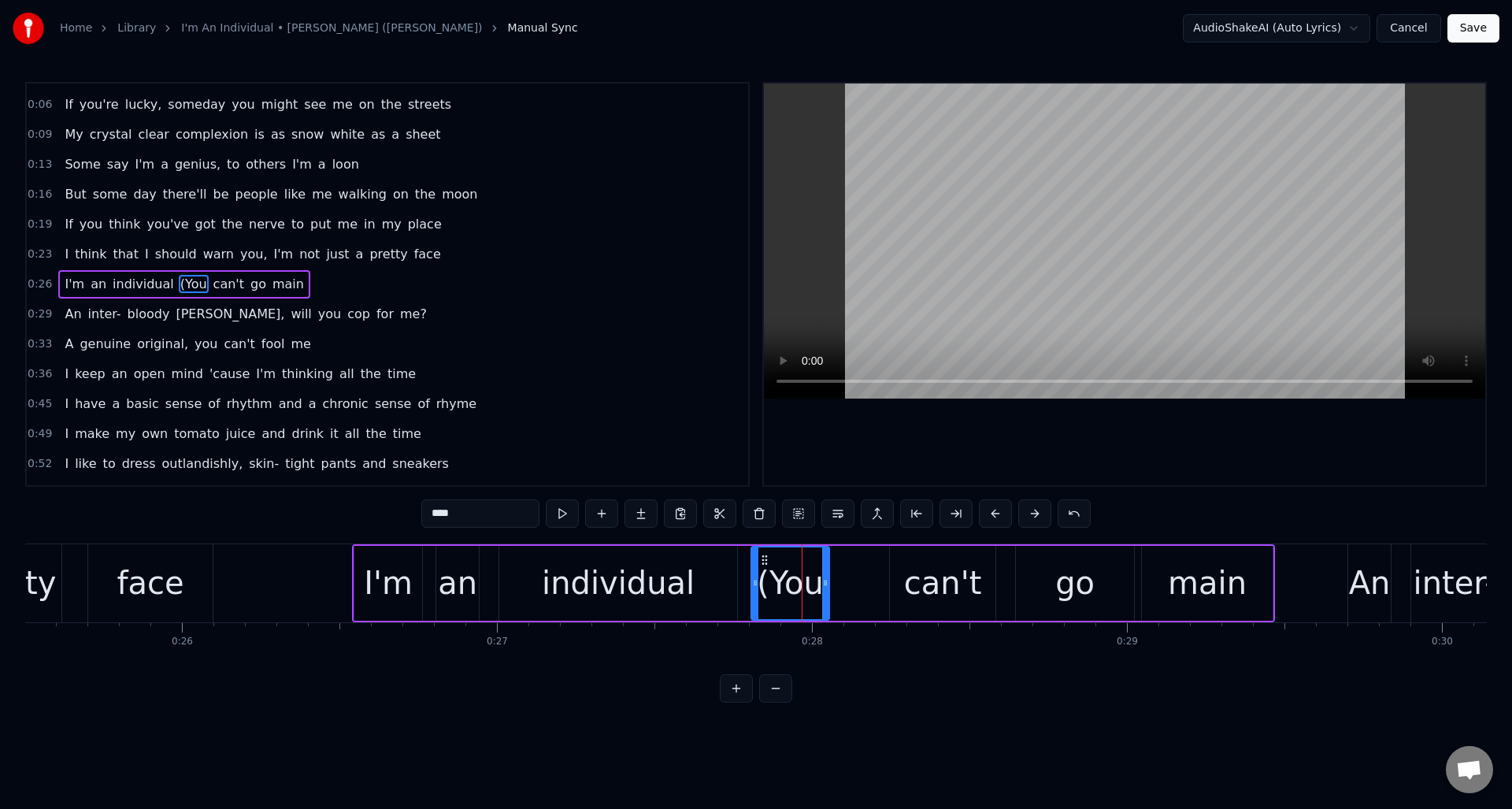
drag, startPoint x: 804, startPoint y: 575, endPoint x: 826, endPoint y: 573, distance: 22.1
click at [826, 573] on div at bounding box center [825, 583] width 6 height 72
click at [922, 566] on div "can't" at bounding box center [943, 583] width 78 height 48
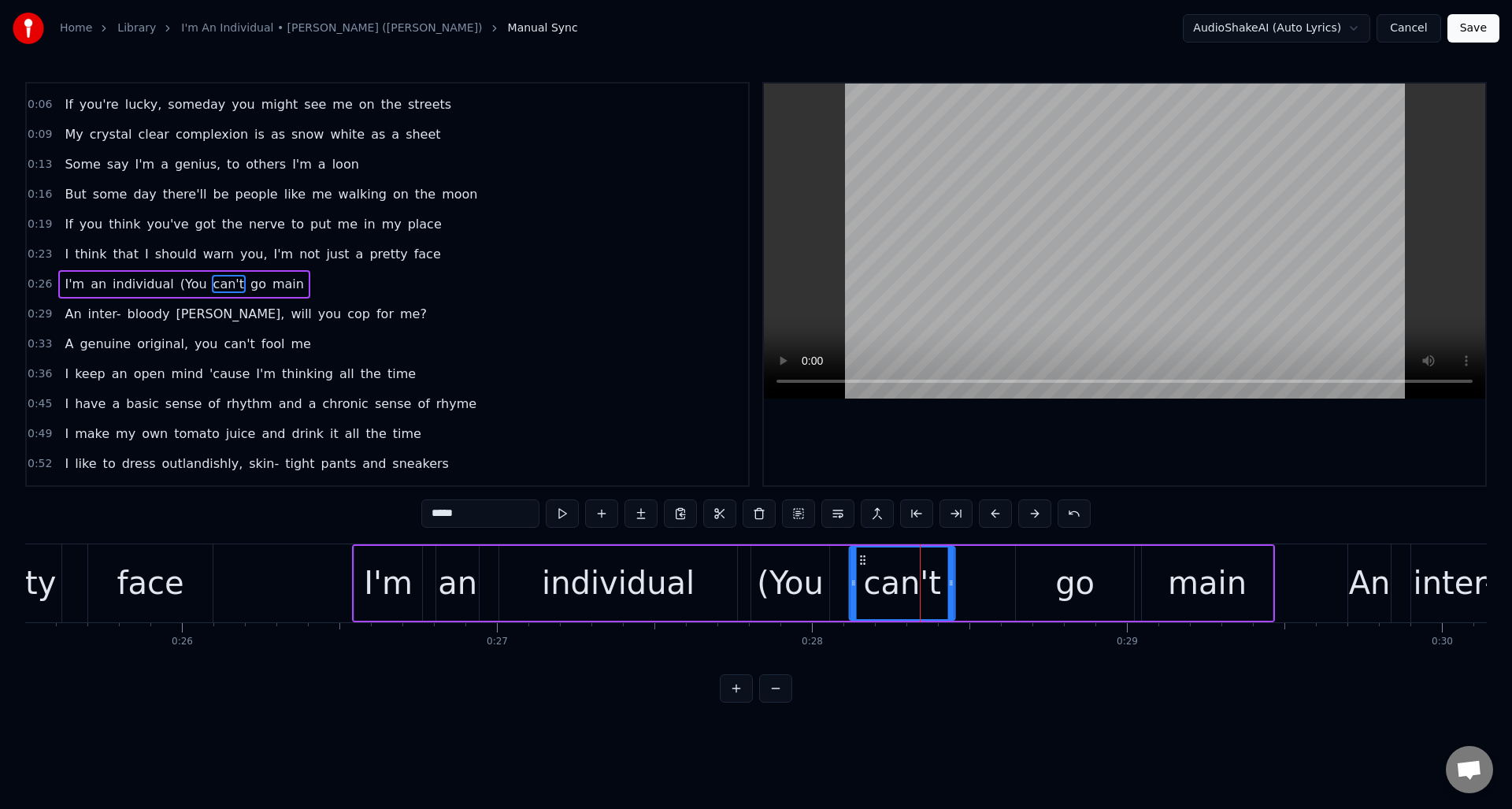
click at [863, 561] on icon at bounding box center [864, 560] width 13 height 13
click at [1032, 565] on div "go" at bounding box center [1075, 583] width 118 height 74
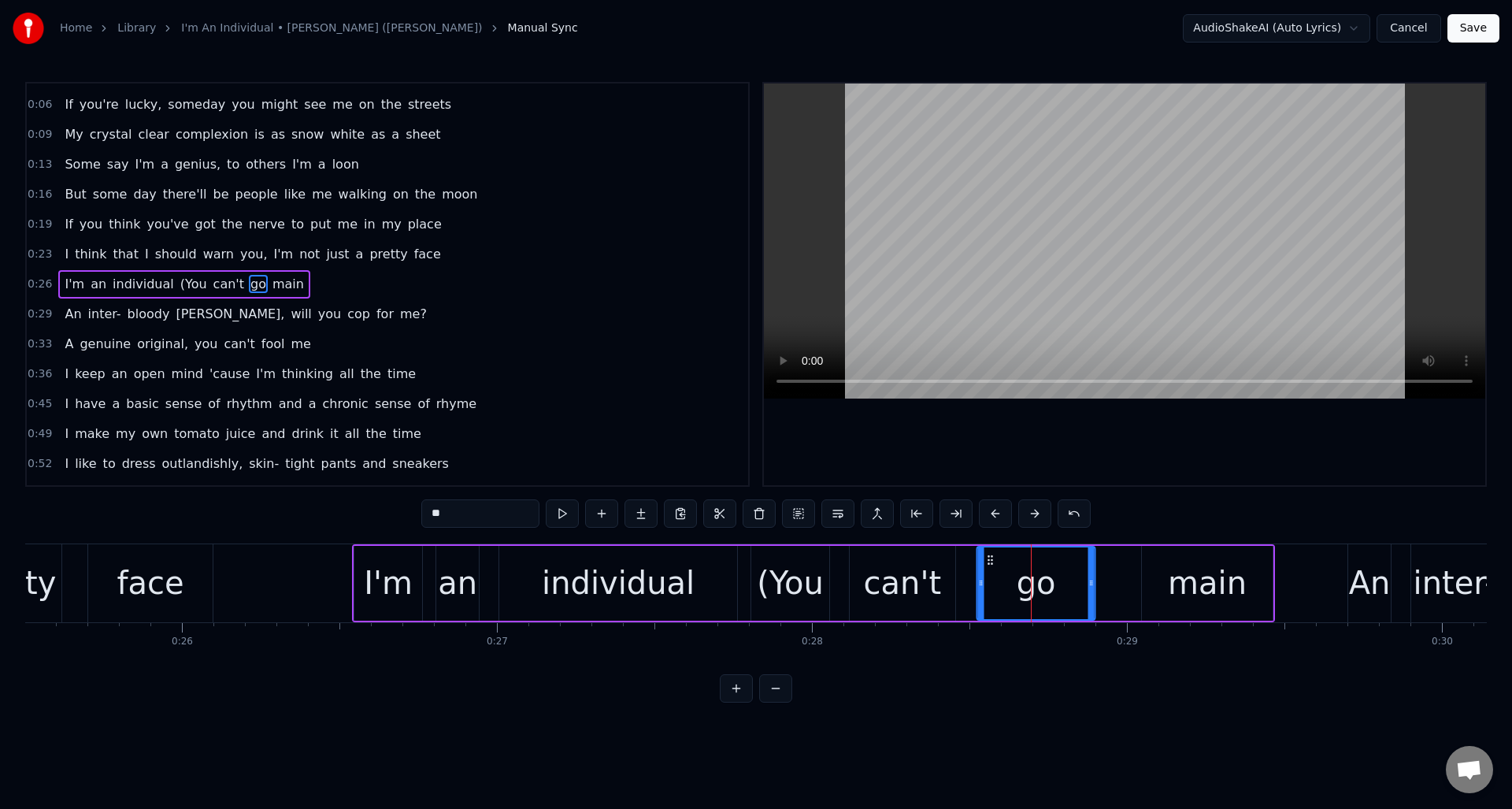
drag, startPoint x: 1026, startPoint y: 559, endPoint x: 1019, endPoint y: 571, distance: 13.9
click at [986, 564] on icon at bounding box center [991, 560] width 13 height 13
click at [1041, 583] on div "go" at bounding box center [1036, 583] width 39 height 48
drag, startPoint x: 459, startPoint y: 511, endPoint x: 413, endPoint y: 514, distance: 46.1
click at [413, 514] on div "0:00 (Yeah) 0:06 If you're lucky, someday you might see me on the streets 0:09 …" at bounding box center [756, 392] width 1462 height 621
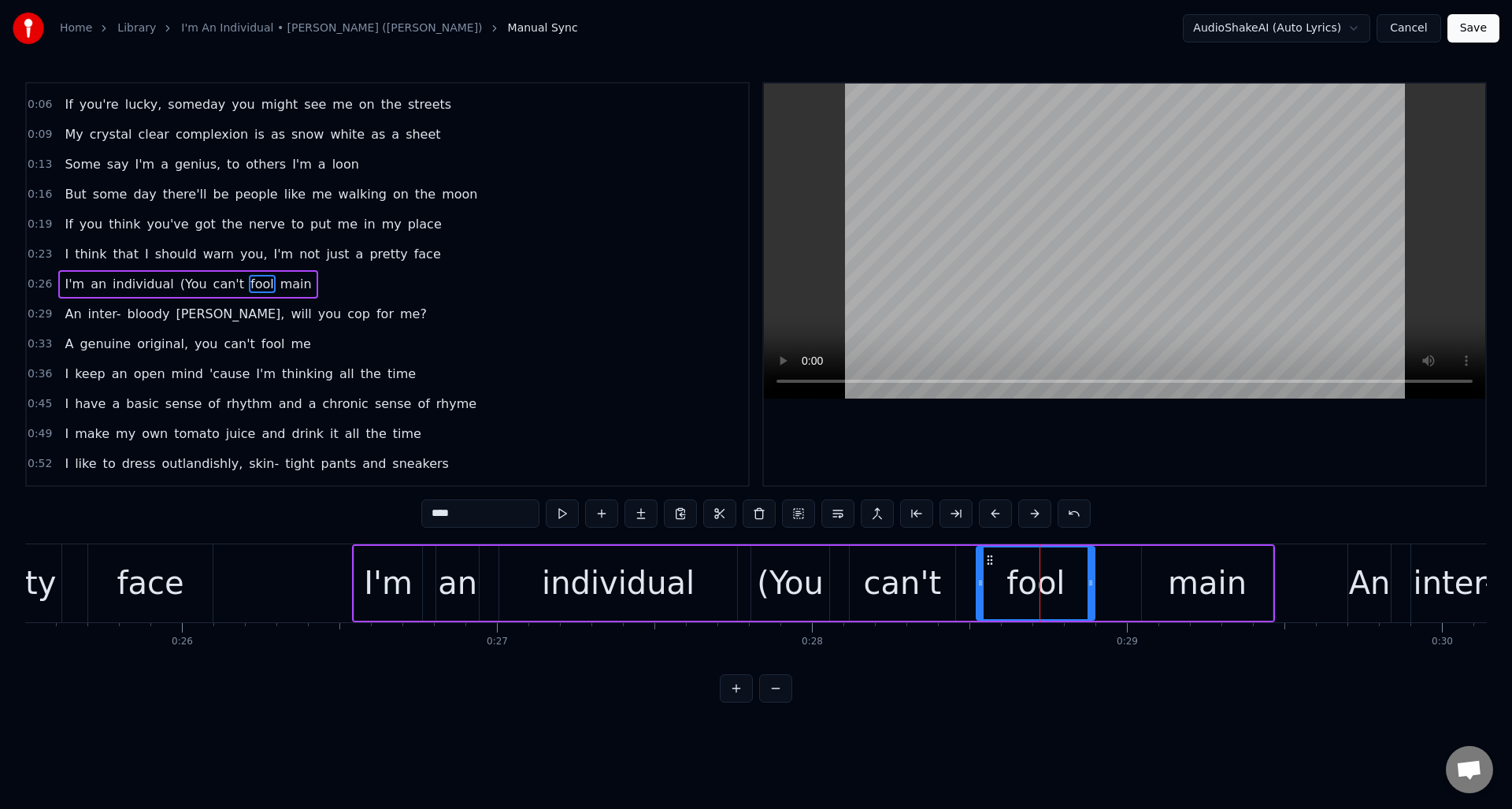
click at [1209, 596] on div "main" at bounding box center [1207, 583] width 79 height 48
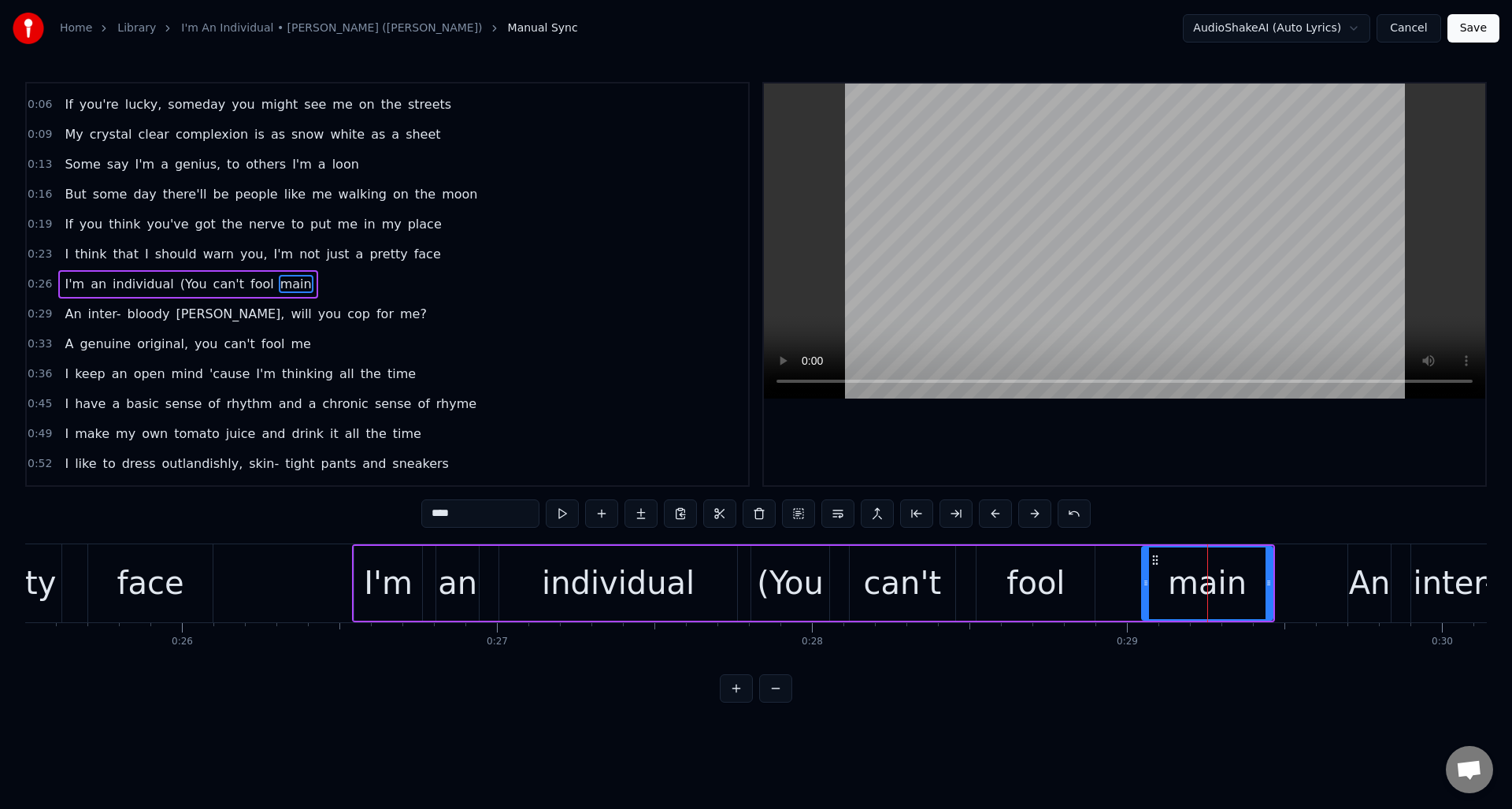
drag, startPoint x: 479, startPoint y: 509, endPoint x: 439, endPoint y: 518, distance: 41.0
click at [439, 518] on input "****" at bounding box center [481, 514] width 118 height 29
type input "***"
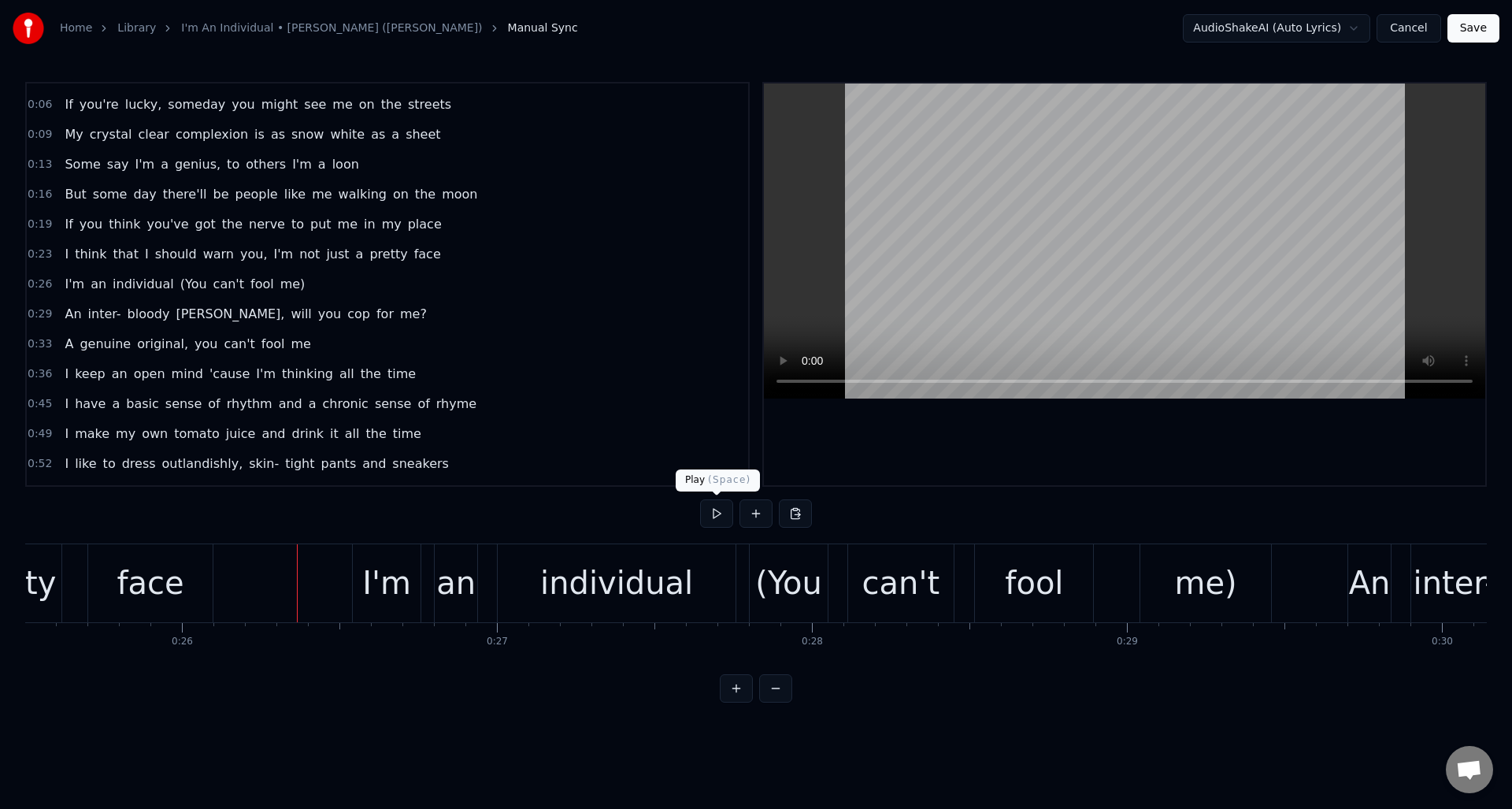
click at [719, 514] on button at bounding box center [717, 514] width 33 height 29
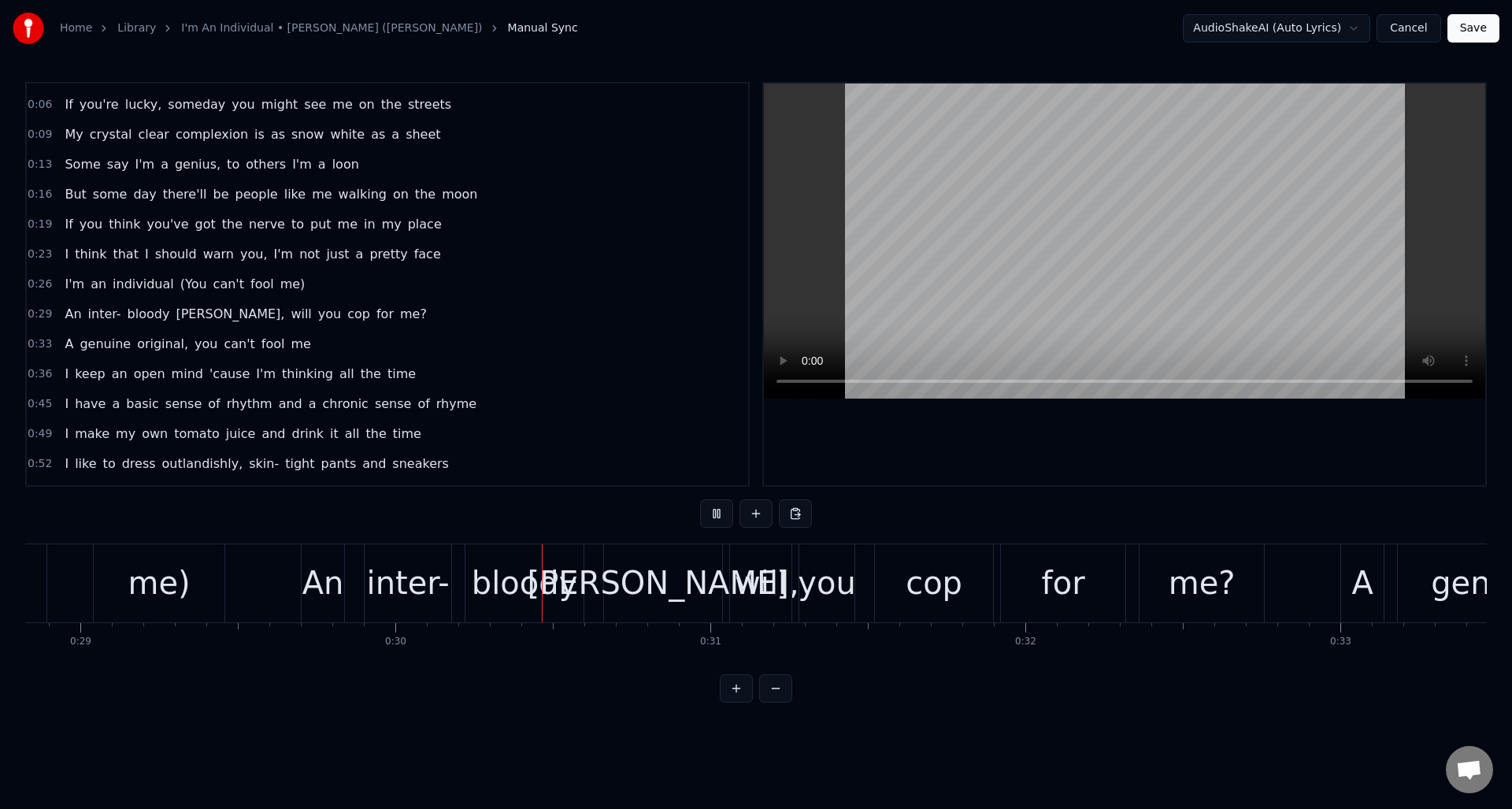
scroll to position [0, 9360]
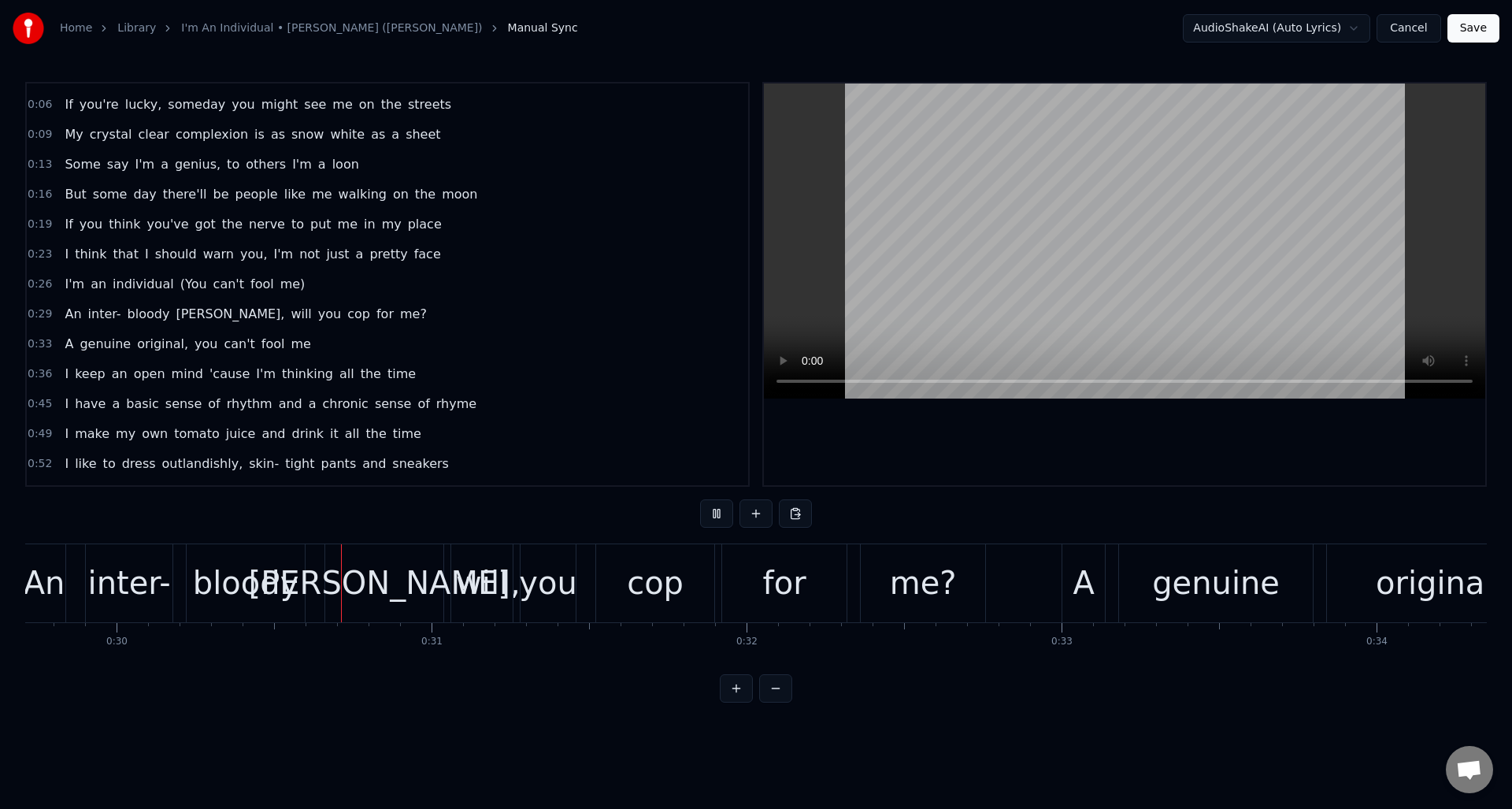
click at [719, 514] on button at bounding box center [717, 514] width 33 height 29
click at [388, 587] on div "[PERSON_NAME]," at bounding box center [385, 583] width 272 height 48
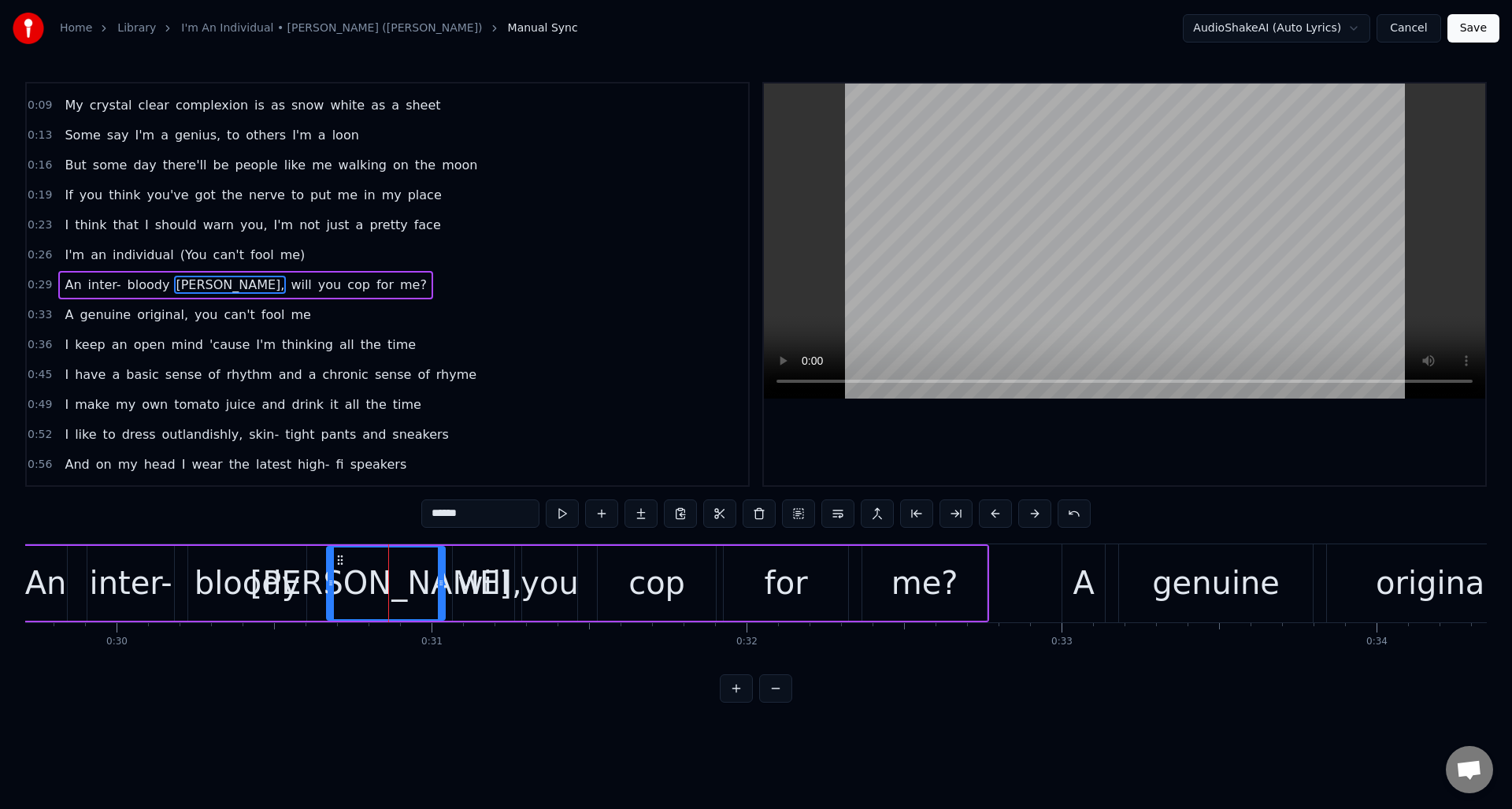
scroll to position [54, 0]
drag, startPoint x: 451, startPoint y: 514, endPoint x: 433, endPoint y: 514, distance: 18.0
click at [433, 514] on input "******" at bounding box center [481, 514] width 118 height 29
drag, startPoint x: 465, startPoint y: 515, endPoint x: 423, endPoint y: 514, distance: 42.0
click at [423, 514] on input "******" at bounding box center [481, 514] width 118 height 29
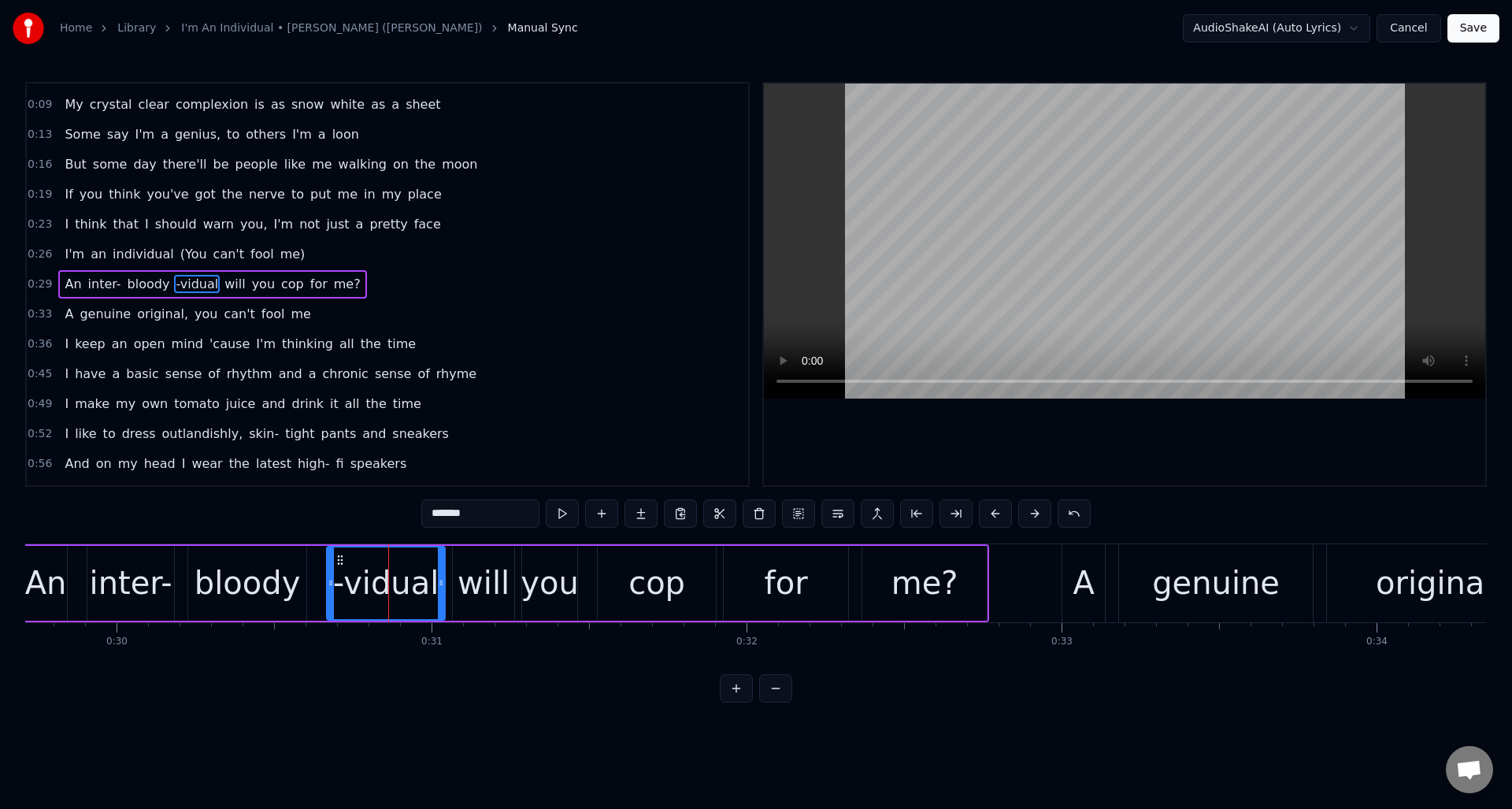
drag, startPoint x: 475, startPoint y: 514, endPoint x: 428, endPoint y: 511, distance: 47.1
click at [428, 511] on input "*******" at bounding box center [481, 514] width 118 height 29
click at [482, 580] on div "will" at bounding box center [483, 583] width 52 height 48
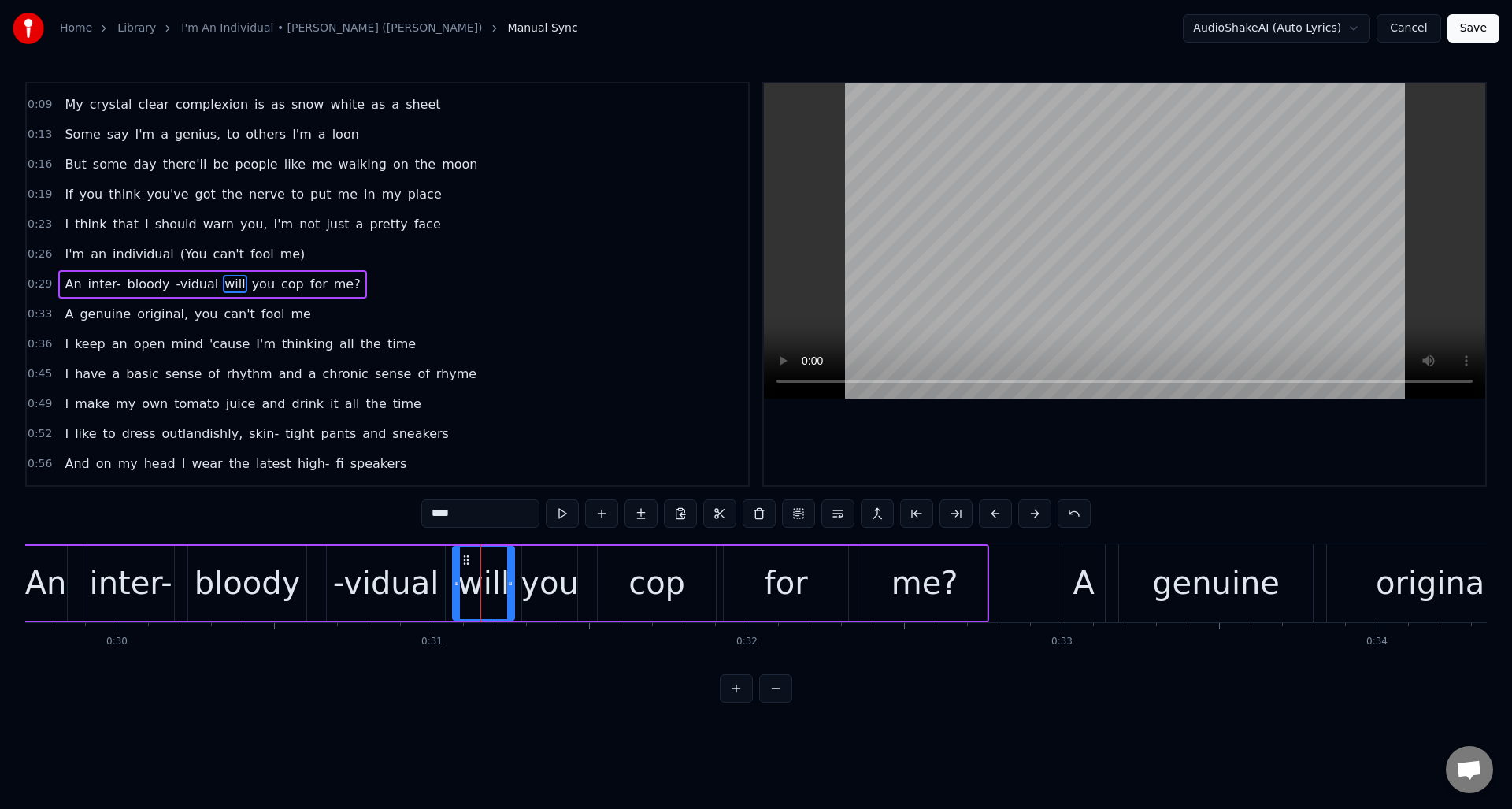
drag, startPoint x: 466, startPoint y: 510, endPoint x: 423, endPoint y: 511, distance: 43.0
click at [423, 511] on input "****" at bounding box center [481, 514] width 118 height 29
click at [549, 586] on div "you" at bounding box center [550, 583] width 58 height 48
drag, startPoint x: 459, startPoint y: 514, endPoint x: 398, endPoint y: 513, distance: 61.0
click at [398, 513] on div "0:00 (Yeah) 0:06 If you're lucky, someday you might see me on the streets 0:09 …" at bounding box center [756, 392] width 1462 height 621
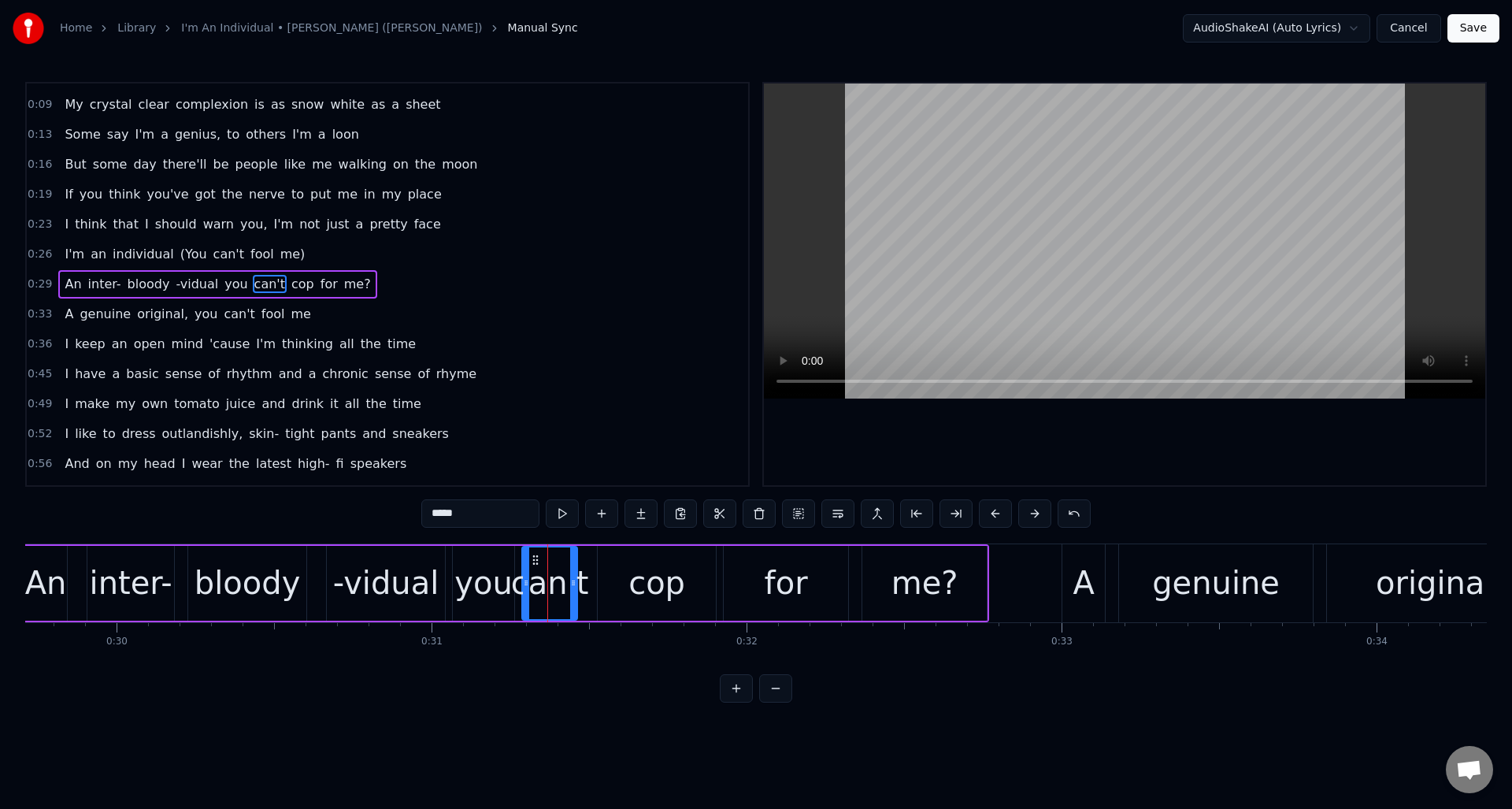
click at [679, 586] on div "cop" at bounding box center [656, 583] width 56 height 48
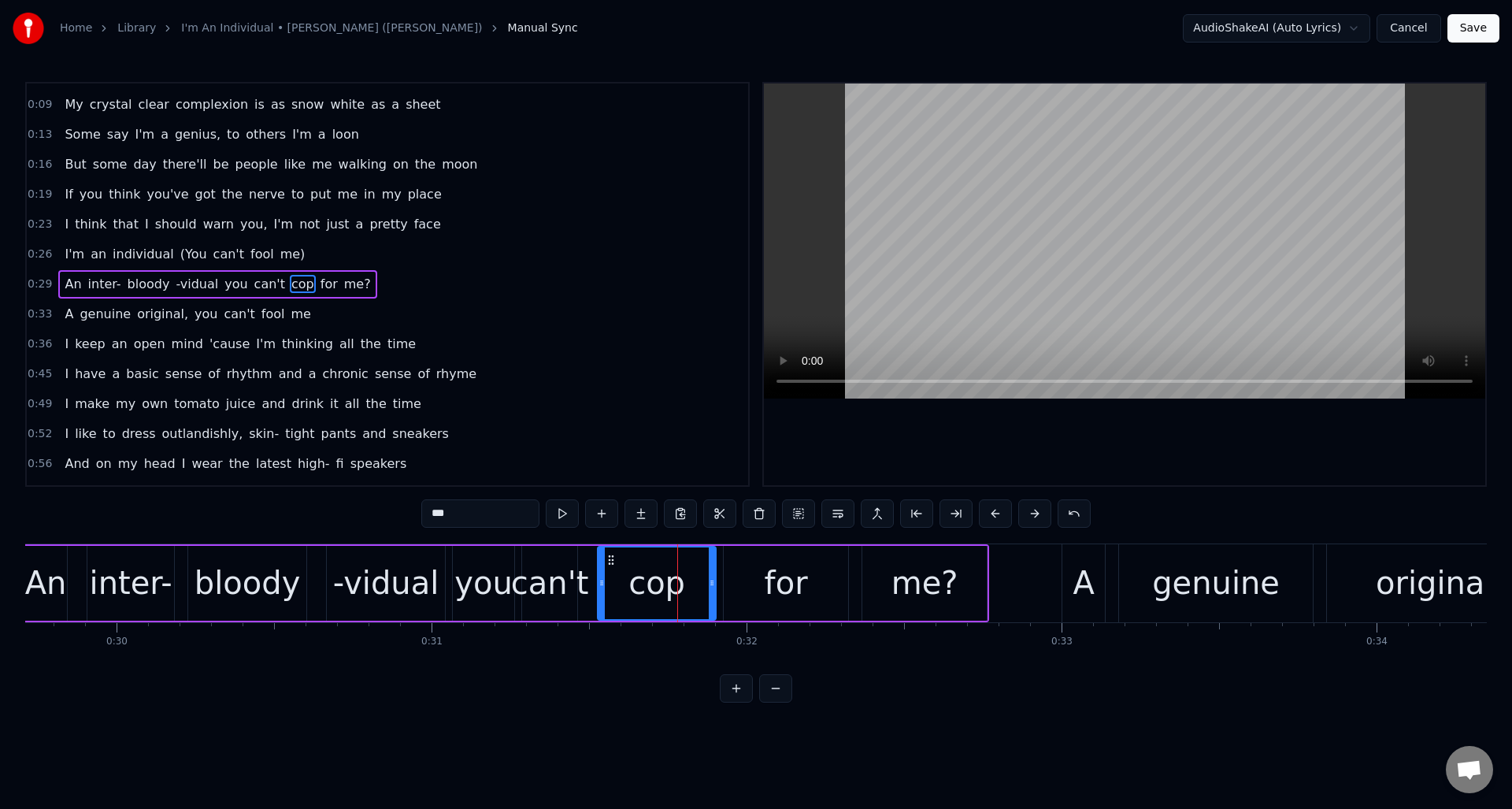
drag, startPoint x: 468, startPoint y: 515, endPoint x: 413, endPoint y: 510, distance: 55.2
click at [413, 510] on div "0:00 (Yeah) 0:06 If you're lucky, someday you might see me on the streets 0:09 …" at bounding box center [756, 392] width 1462 height 621
click at [786, 584] on div "for" at bounding box center [786, 583] width 43 height 48
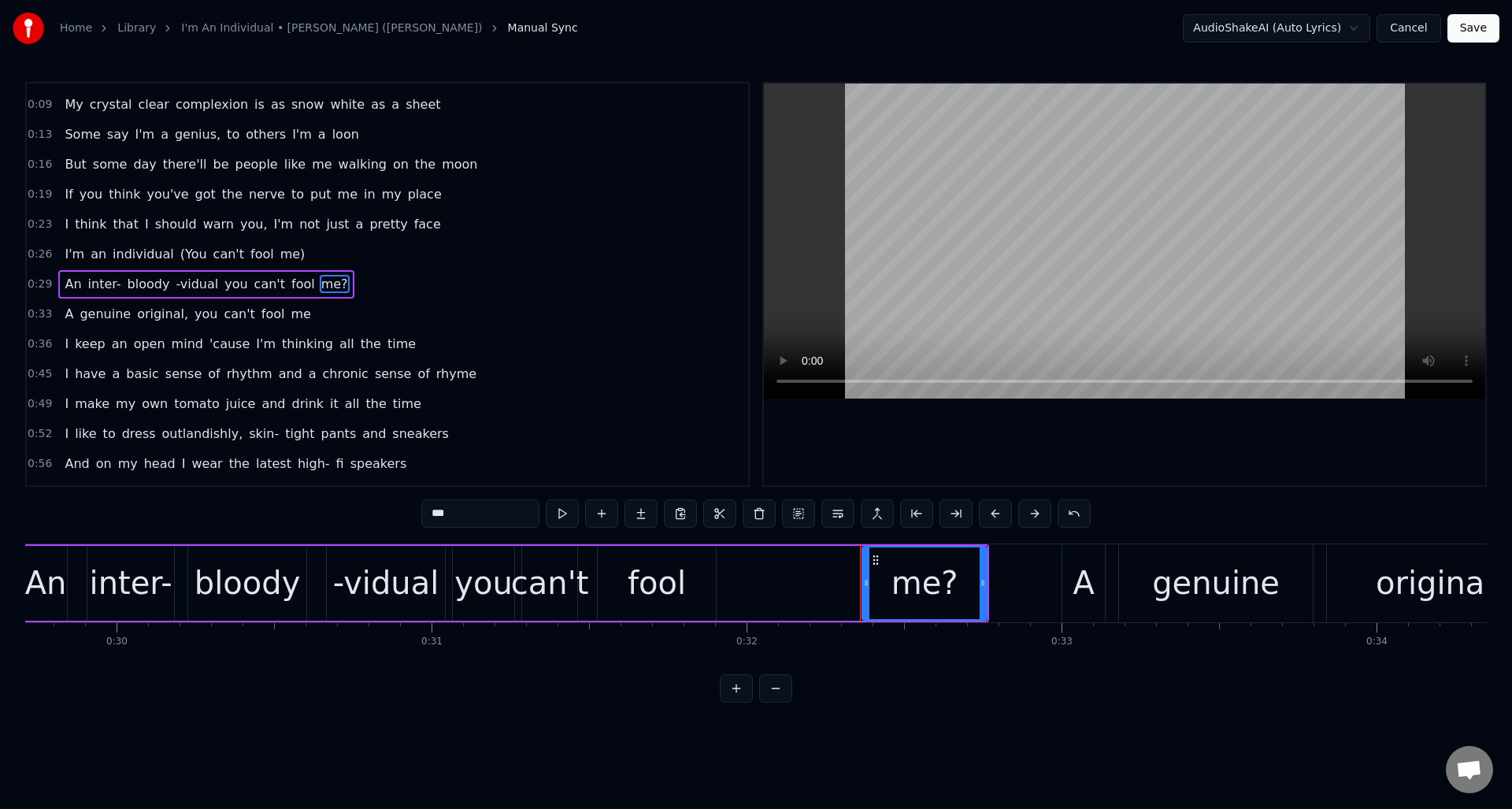
click at [671, 568] on div "fool" at bounding box center [656, 583] width 58 height 48
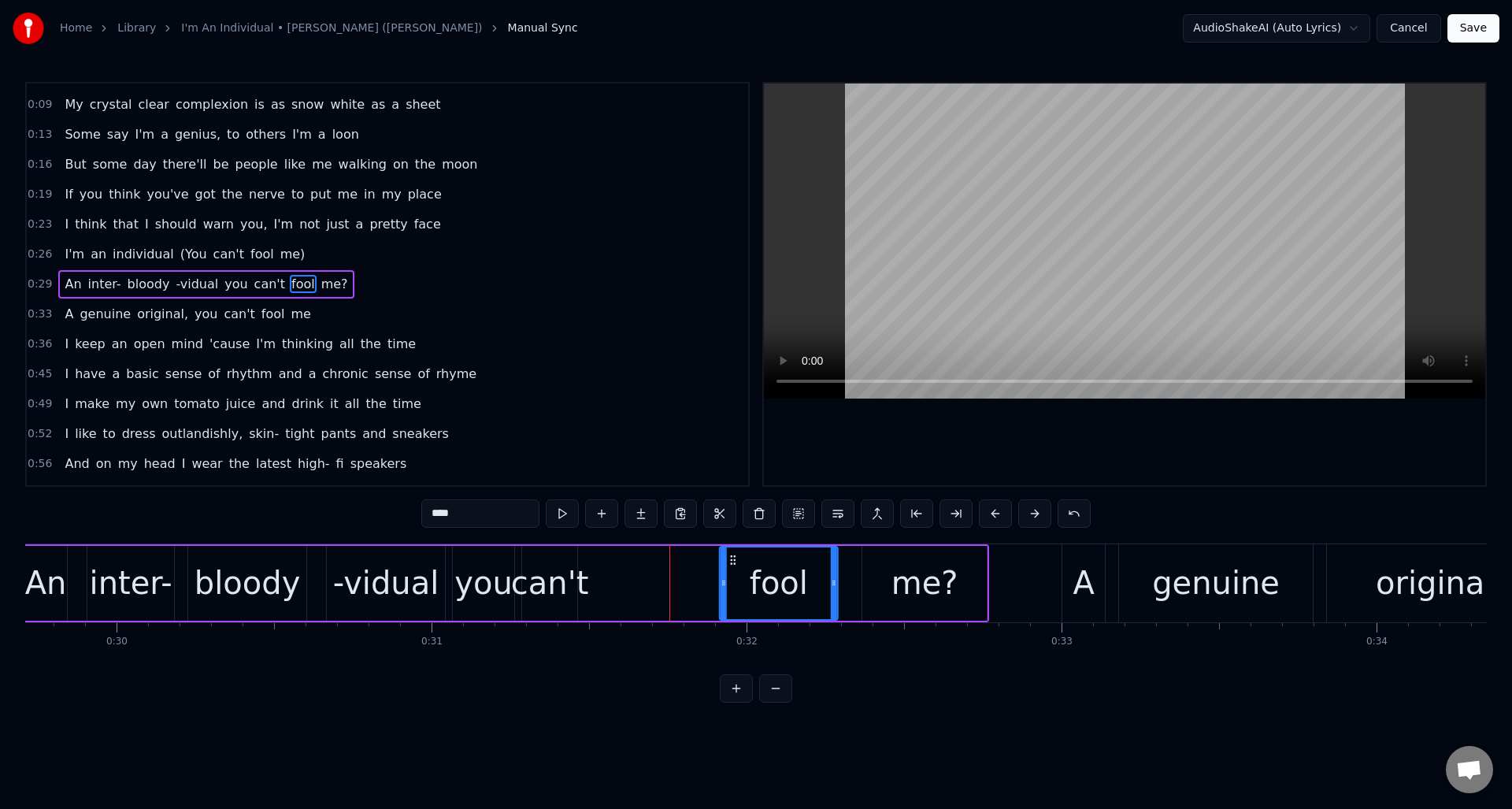
drag, startPoint x: 610, startPoint y: 557, endPoint x: 732, endPoint y: 567, distance: 122.4
click at [732, 567] on div "fool" at bounding box center [779, 583] width 117 height 72
click at [555, 560] on div "can't" at bounding box center [550, 583] width 78 height 48
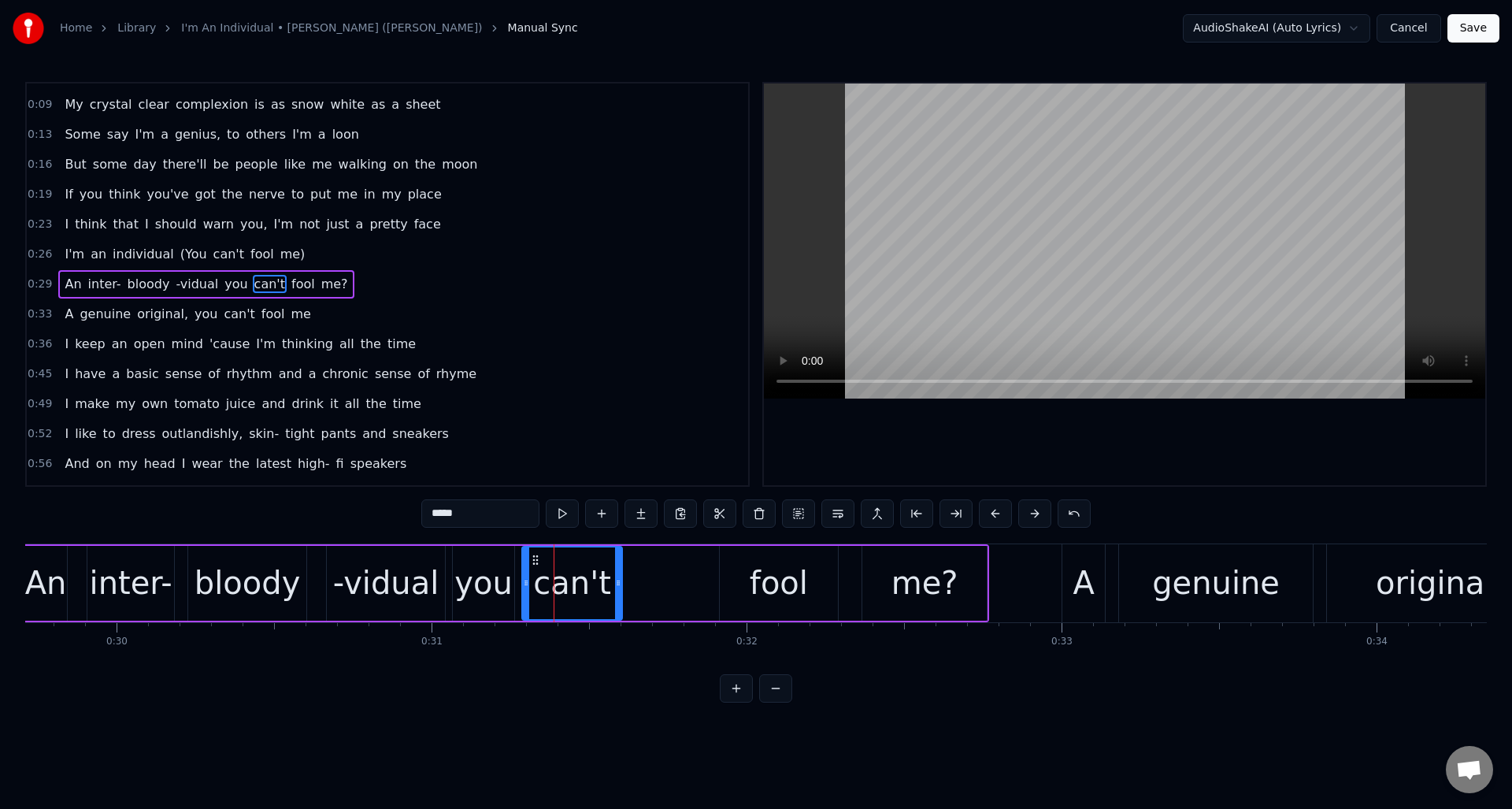
drag, startPoint x: 575, startPoint y: 561, endPoint x: 620, endPoint y: 565, distance: 45.2
click at [620, 565] on div at bounding box center [618, 583] width 6 height 72
drag, startPoint x: 534, startPoint y: 557, endPoint x: 585, endPoint y: 563, distance: 51.4
click at [585, 563] on icon at bounding box center [586, 560] width 13 height 13
click at [487, 561] on div "you" at bounding box center [483, 583] width 58 height 48
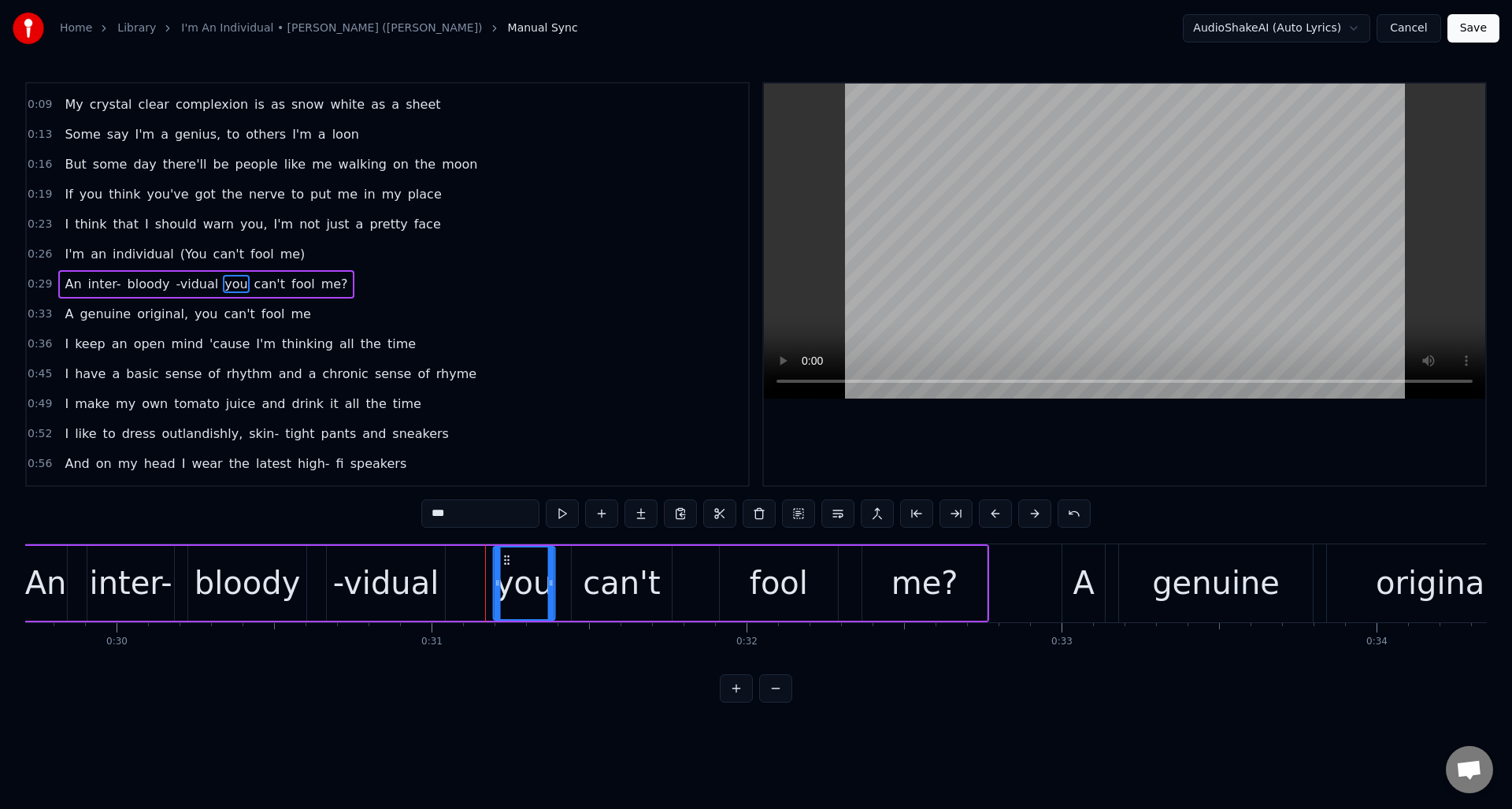
drag, startPoint x: 463, startPoint y: 558, endPoint x: 504, endPoint y: 564, distance: 41.4
click at [504, 564] on icon at bounding box center [508, 560] width 13 height 13
click at [282, 560] on div "bloody" at bounding box center [248, 583] width 107 height 48
type input "******"
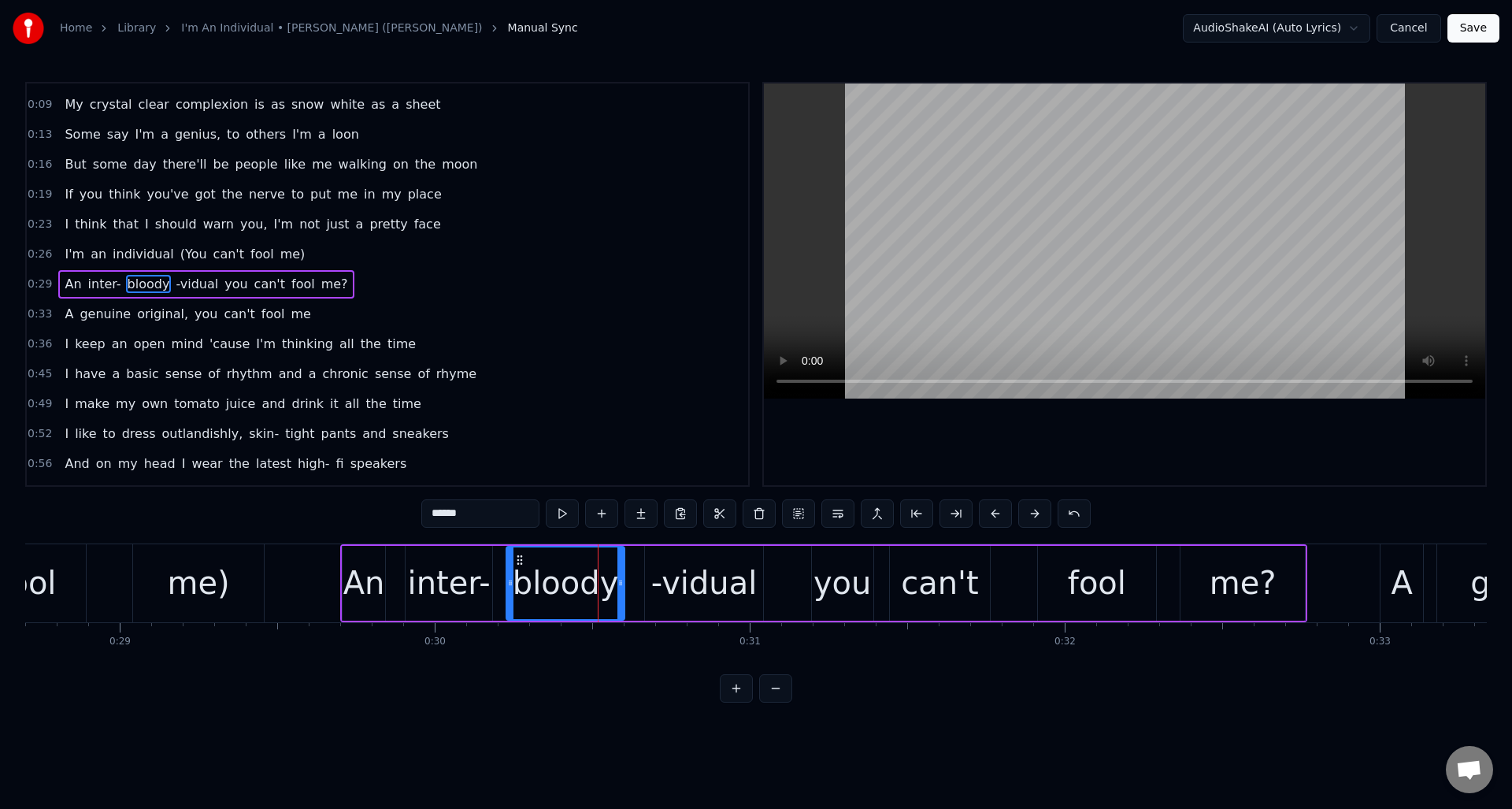
scroll to position [0, 8963]
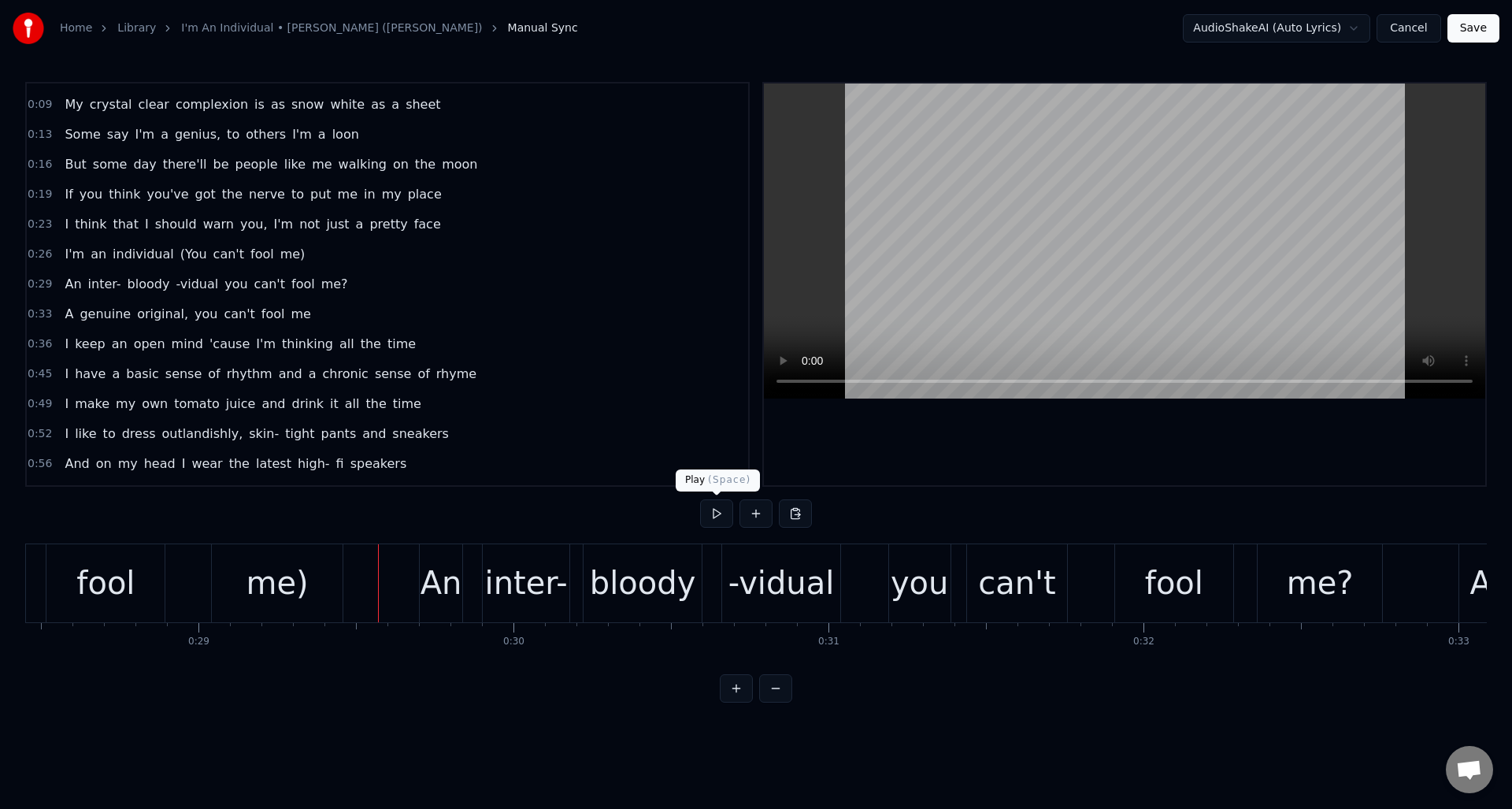
click at [711, 514] on button at bounding box center [717, 514] width 33 height 29
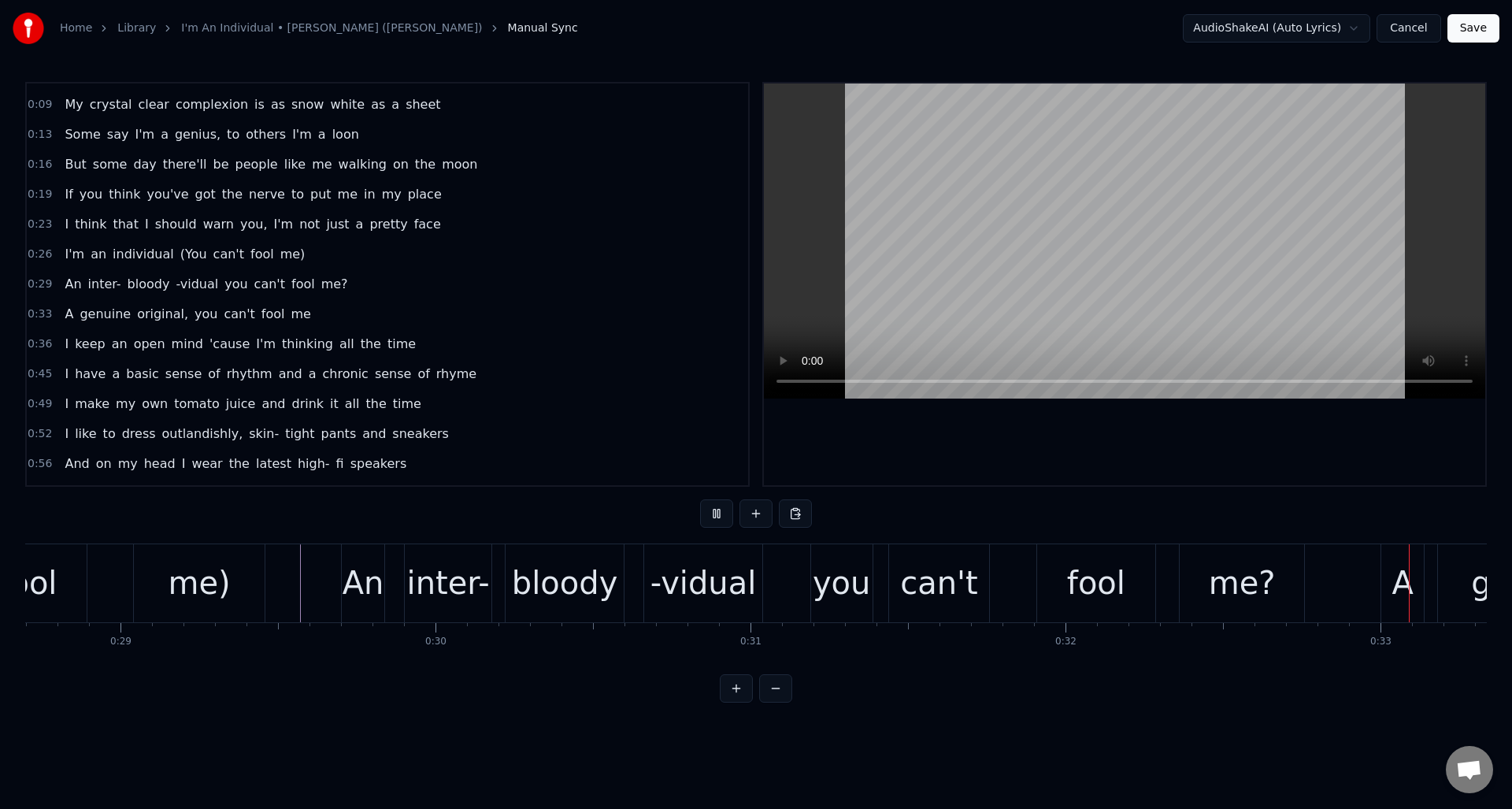
click at [711, 514] on button at bounding box center [717, 514] width 33 height 29
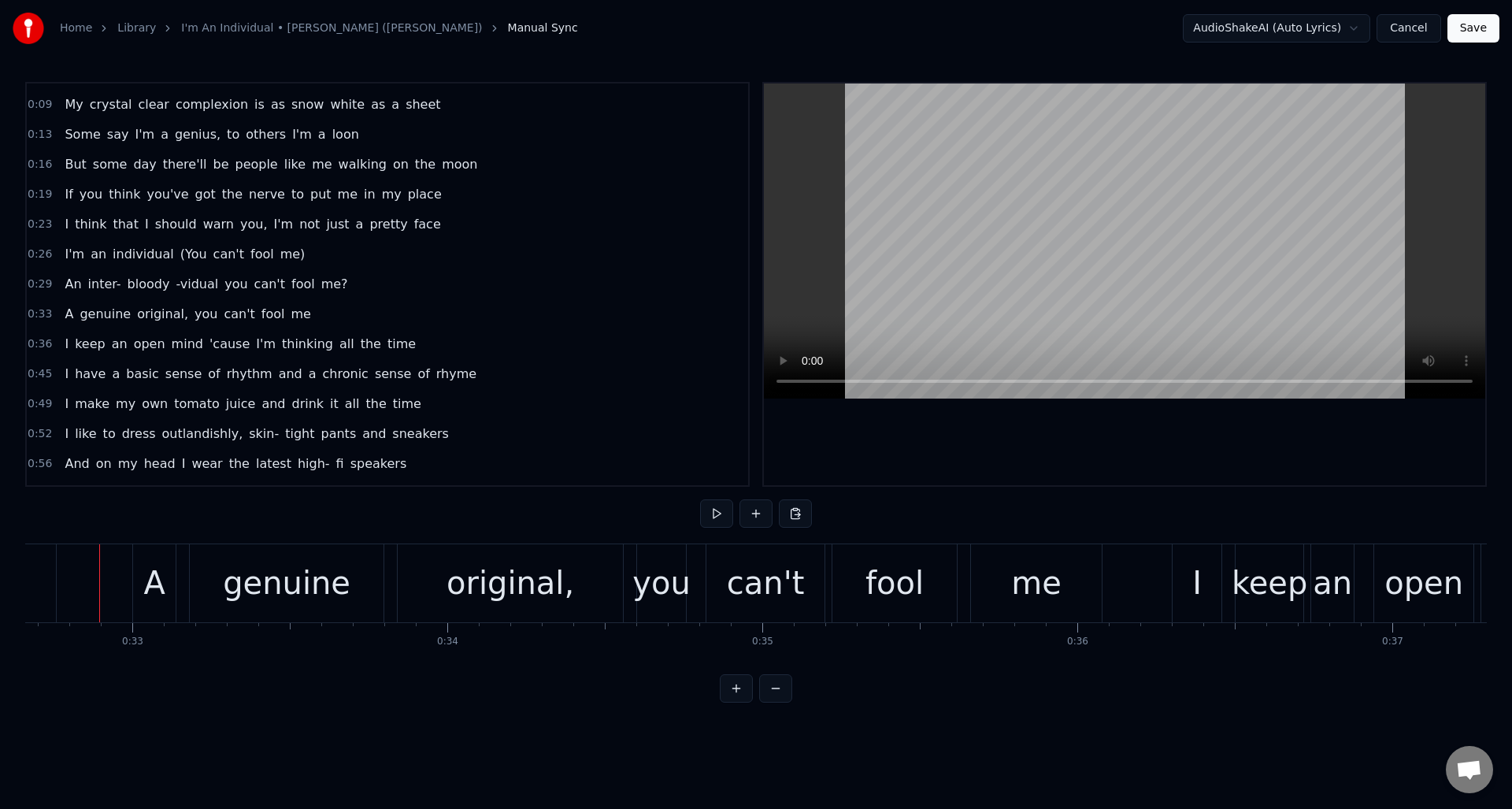
scroll to position [0, 10284]
click at [717, 510] on button at bounding box center [717, 514] width 33 height 29
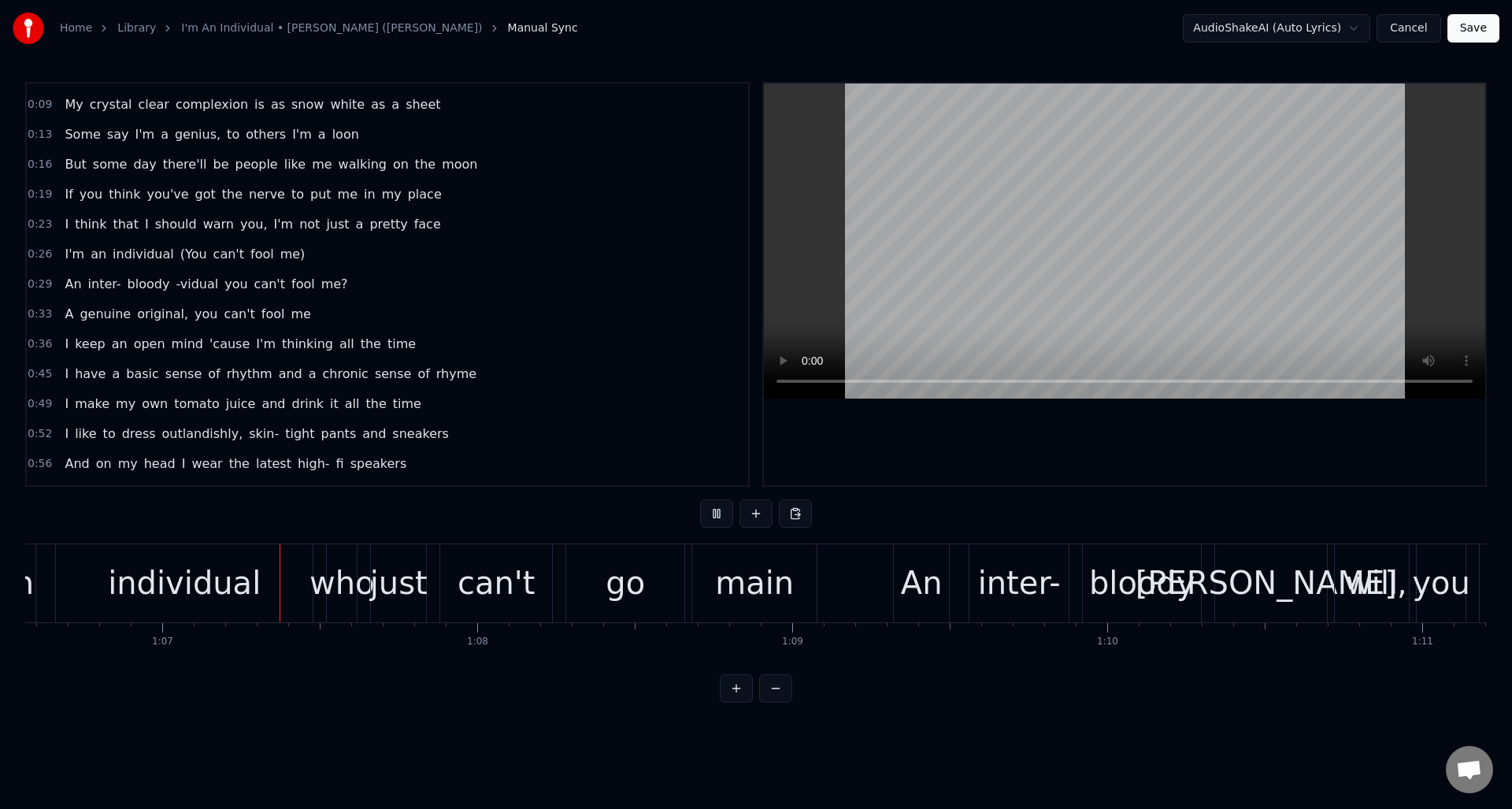
scroll to position [0, 20972]
click at [716, 513] on button at bounding box center [717, 514] width 33 height 29
click at [347, 586] on div "who" at bounding box center [340, 583] width 65 height 48
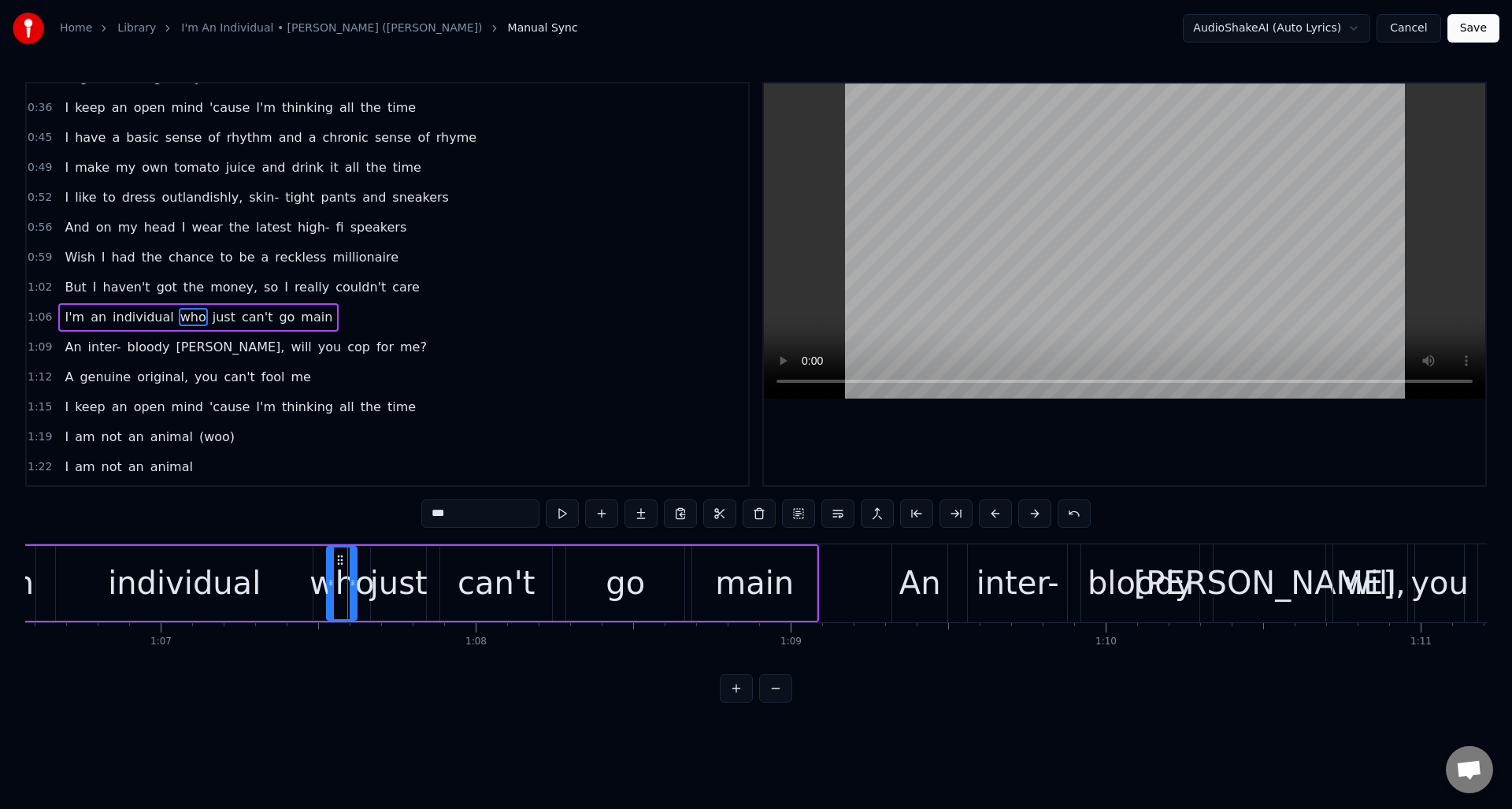
scroll to position [323, 0]
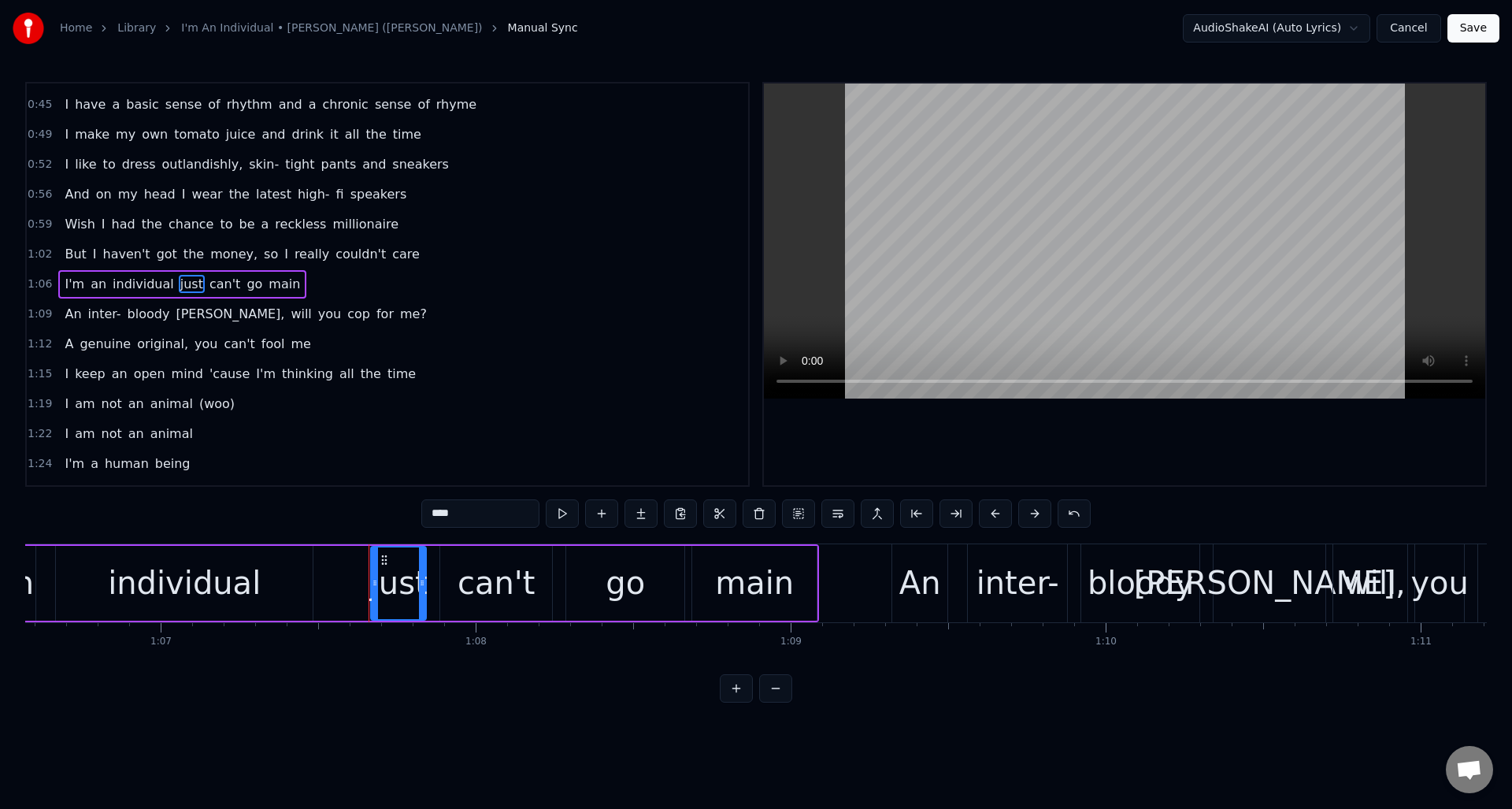
click at [397, 581] on div "just" at bounding box center [399, 583] width 57 height 48
drag, startPoint x: 458, startPoint y: 518, endPoint x: 414, endPoint y: 518, distance: 44.0
click at [414, 518] on div "0:00 (Yeah) 0:06 If you're lucky, someday you might see me on the streets 0:09 …" at bounding box center [756, 392] width 1462 height 621
type input "*"
type input "****"
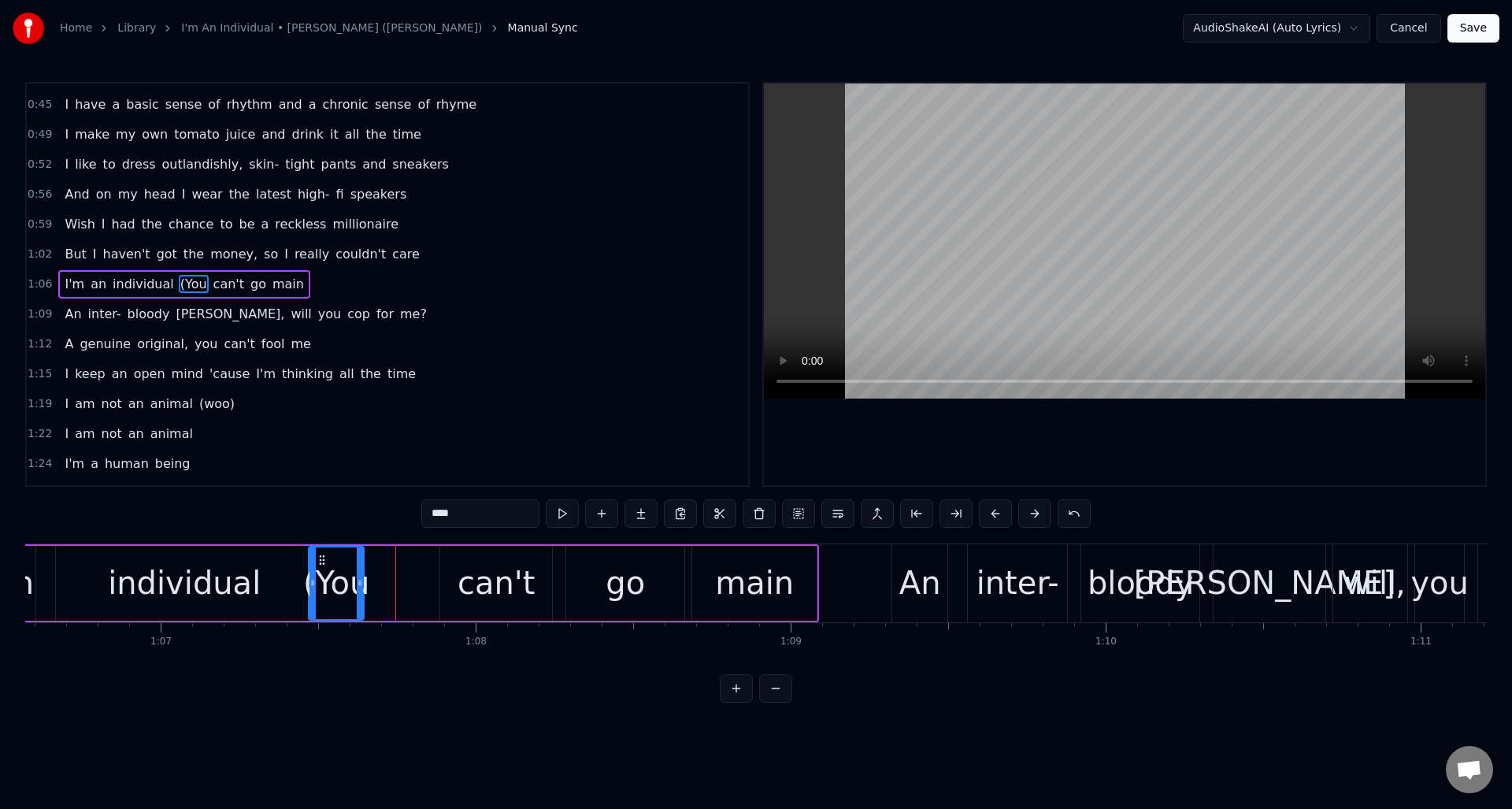
drag, startPoint x: 382, startPoint y: 560, endPoint x: 320, endPoint y: 565, distance: 62.2
click at [320, 565] on icon at bounding box center [322, 560] width 13 height 13
drag, startPoint x: 361, startPoint y: 566, endPoint x: 395, endPoint y: 570, distance: 34.2
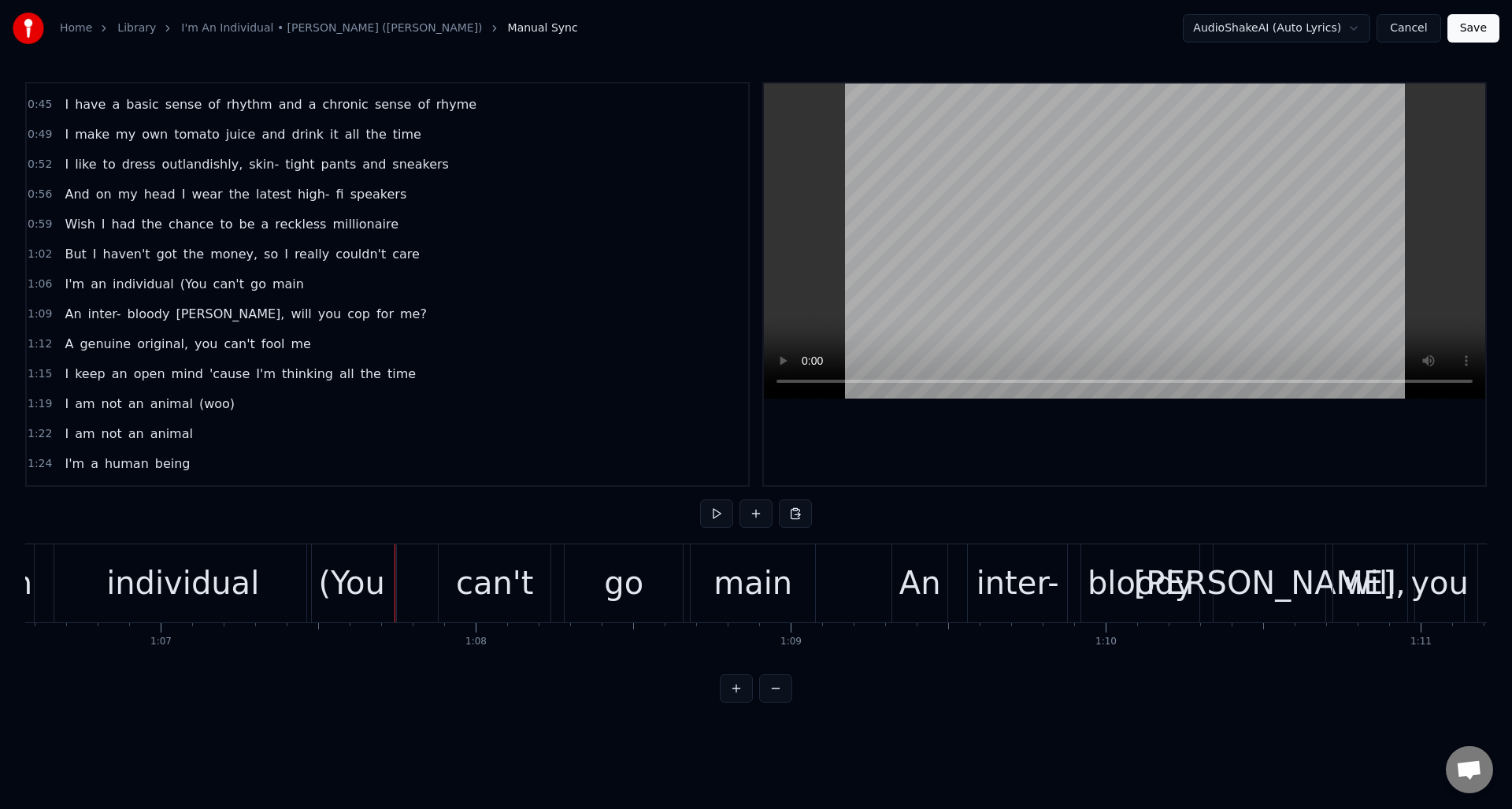
click at [627, 575] on div "go" at bounding box center [624, 583] width 39 height 48
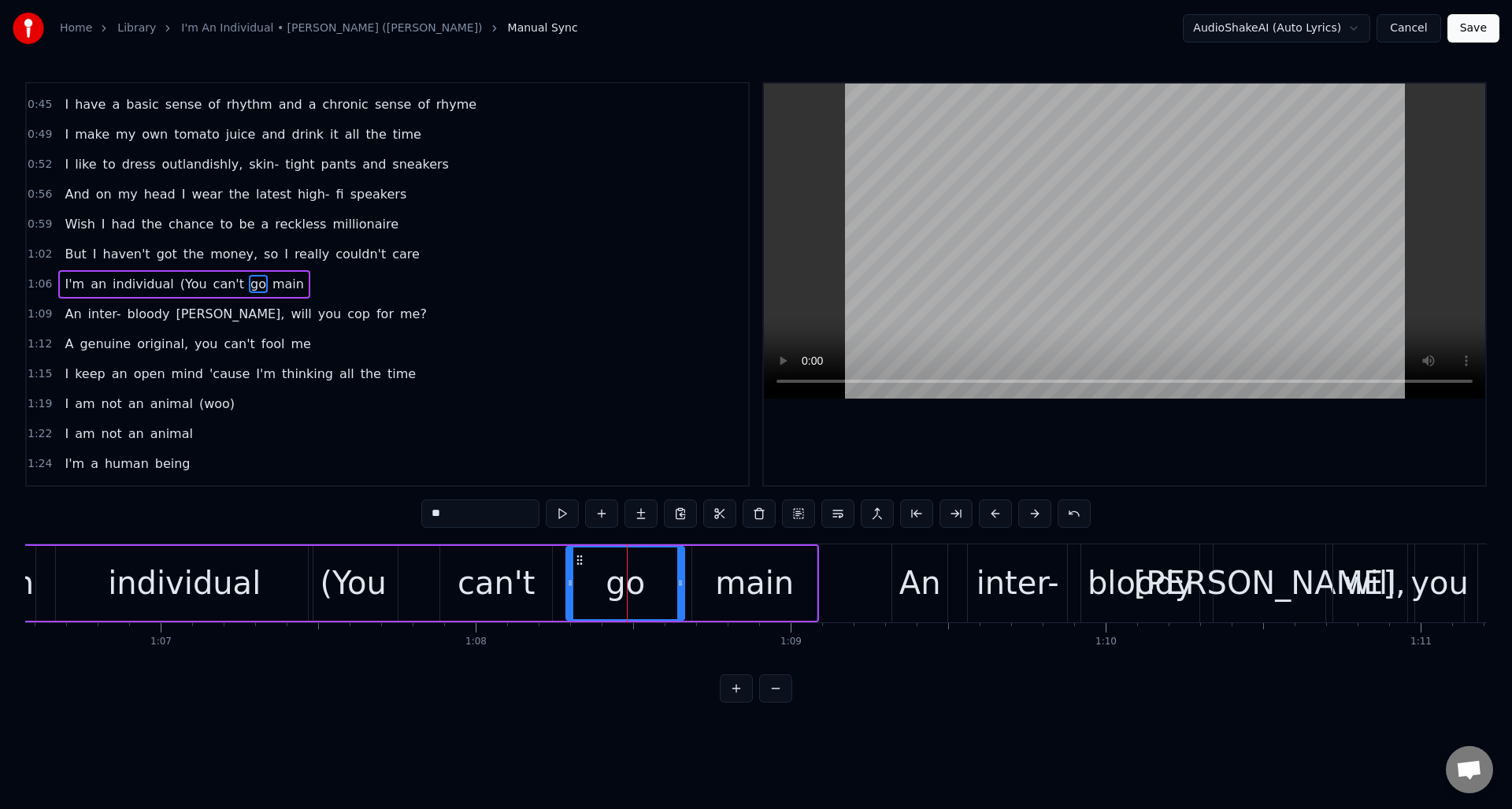
drag, startPoint x: 480, startPoint y: 514, endPoint x: 403, endPoint y: 513, distance: 77.0
click at [403, 513] on div "0:00 (Yeah) 0:06 If you're lucky, someday you might see me on the streets 0:09 …" at bounding box center [756, 392] width 1462 height 621
click at [763, 590] on div "main" at bounding box center [754, 583] width 79 height 48
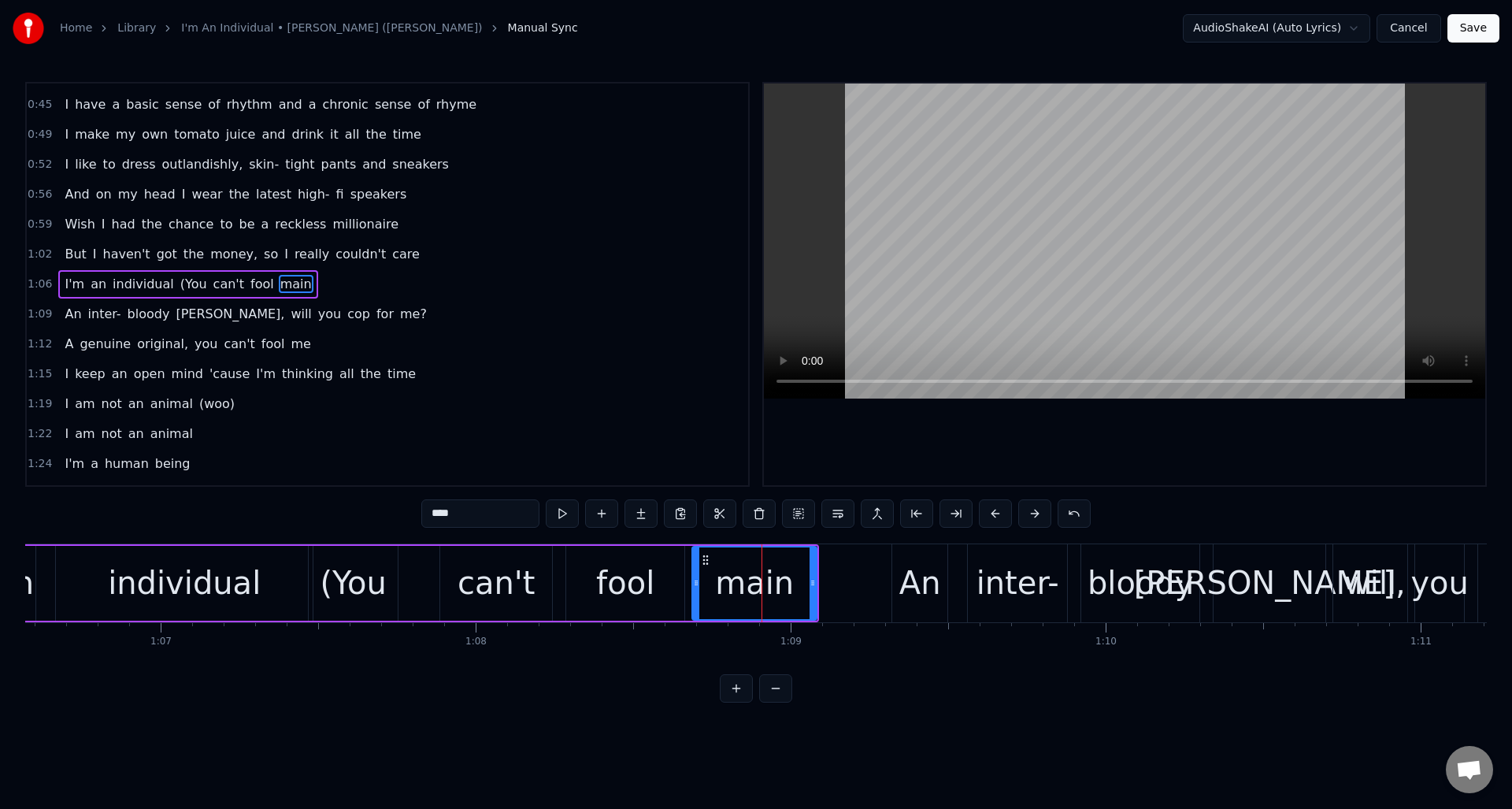
drag, startPoint x: 481, startPoint y: 515, endPoint x: 442, endPoint y: 514, distance: 39.0
click at [442, 514] on input "****" at bounding box center [481, 514] width 118 height 29
type input "***"
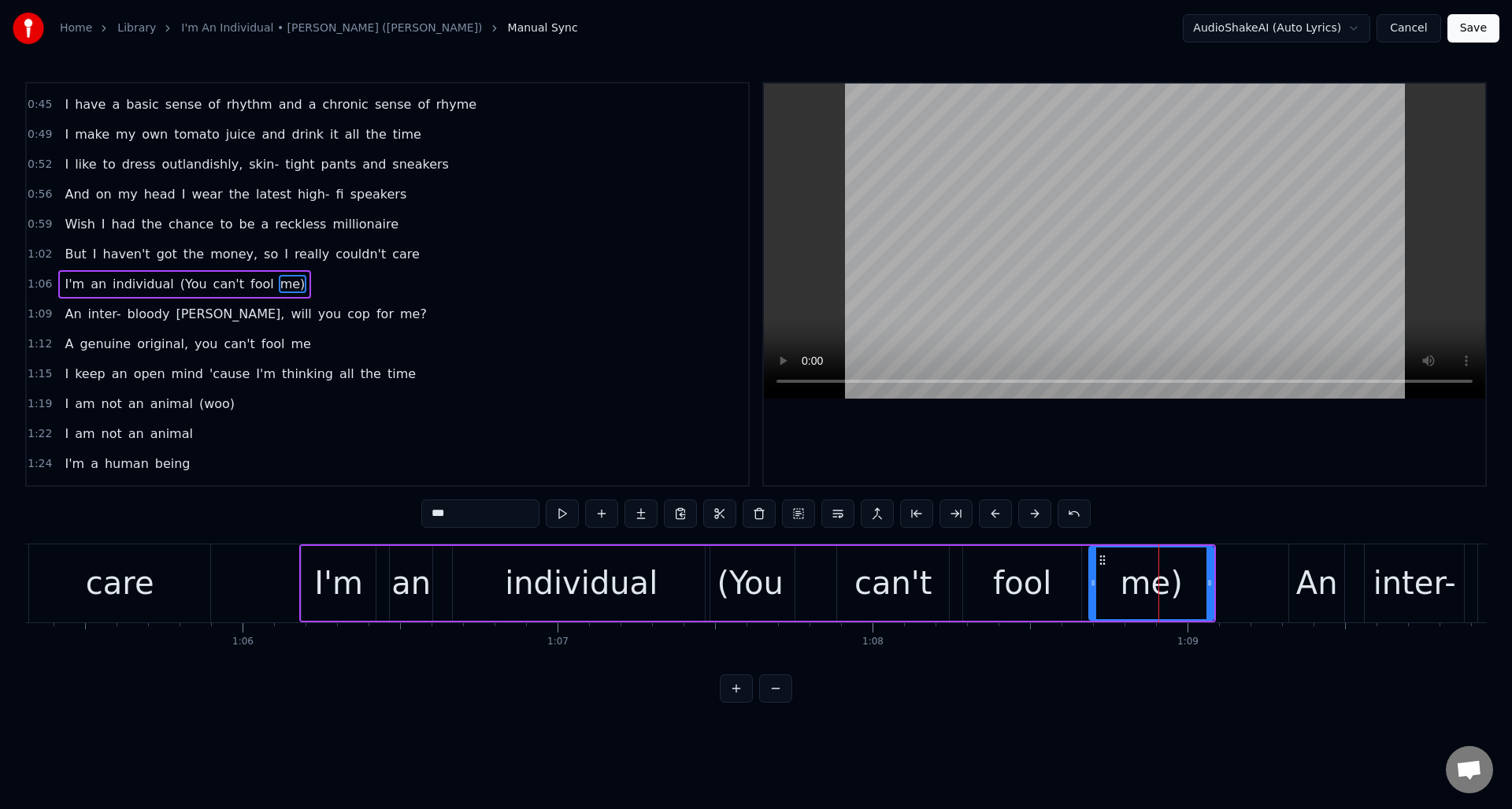
scroll to position [0, 20522]
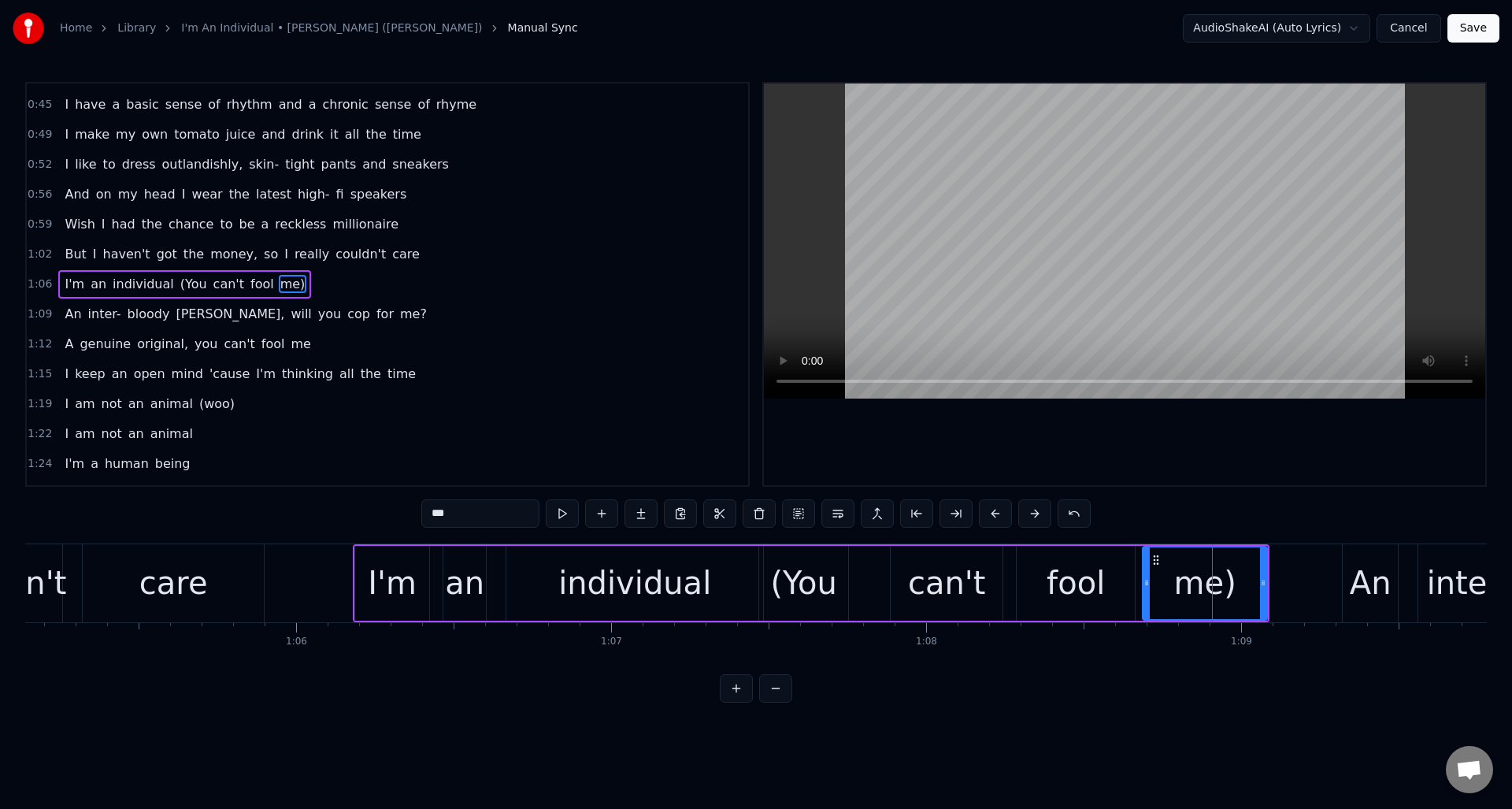
click at [656, 674] on div "0:00 (Yeah) 0:06 If you're lucky, someday you might see me on the streets 0:09 …" at bounding box center [756, 392] width 1462 height 621
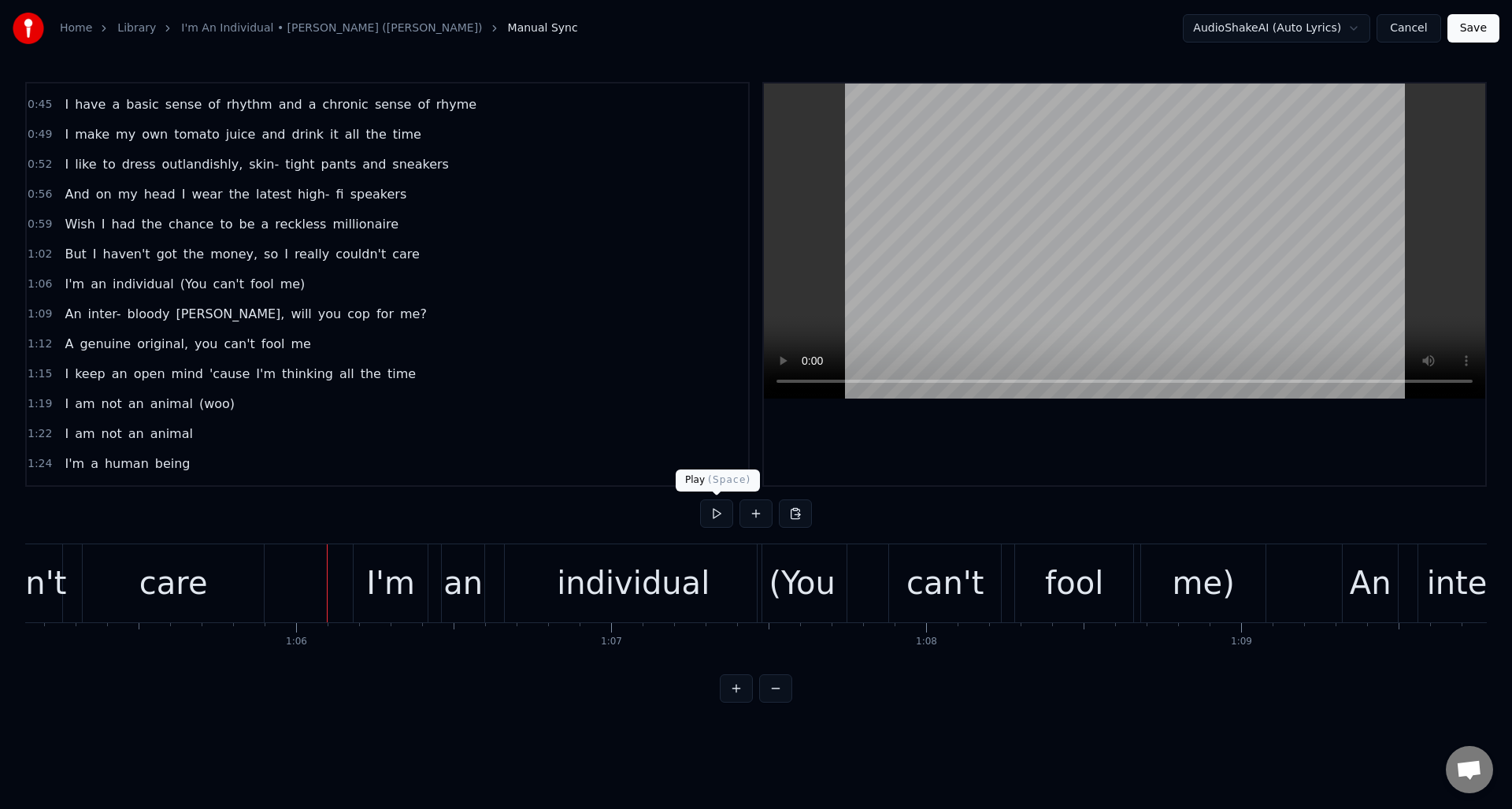
click at [715, 514] on button at bounding box center [717, 514] width 33 height 29
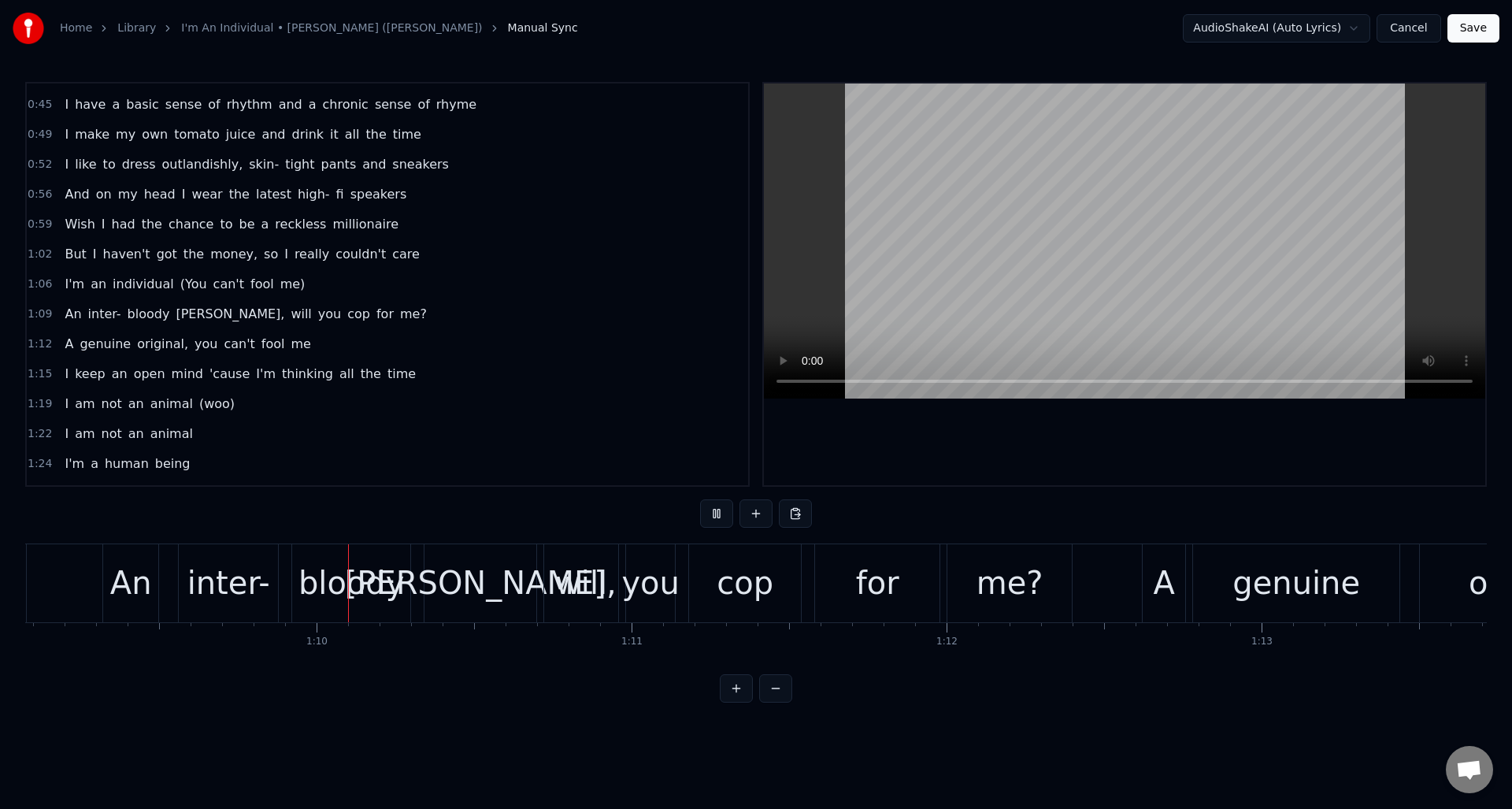
click at [715, 514] on button at bounding box center [717, 514] width 33 height 29
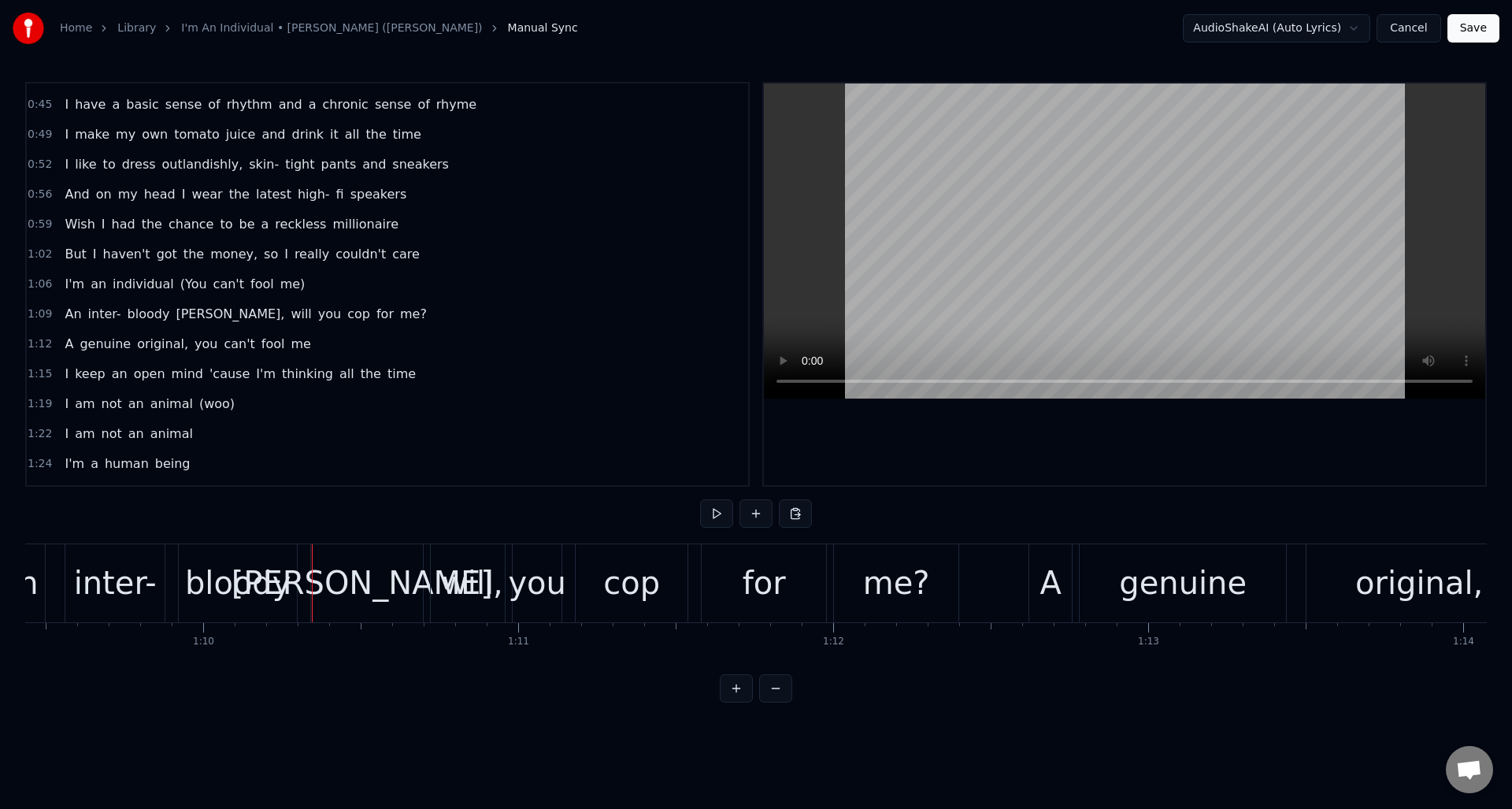
scroll to position [0, 21878]
click at [369, 580] on div "[PERSON_NAME]," at bounding box center [364, 583] width 272 height 48
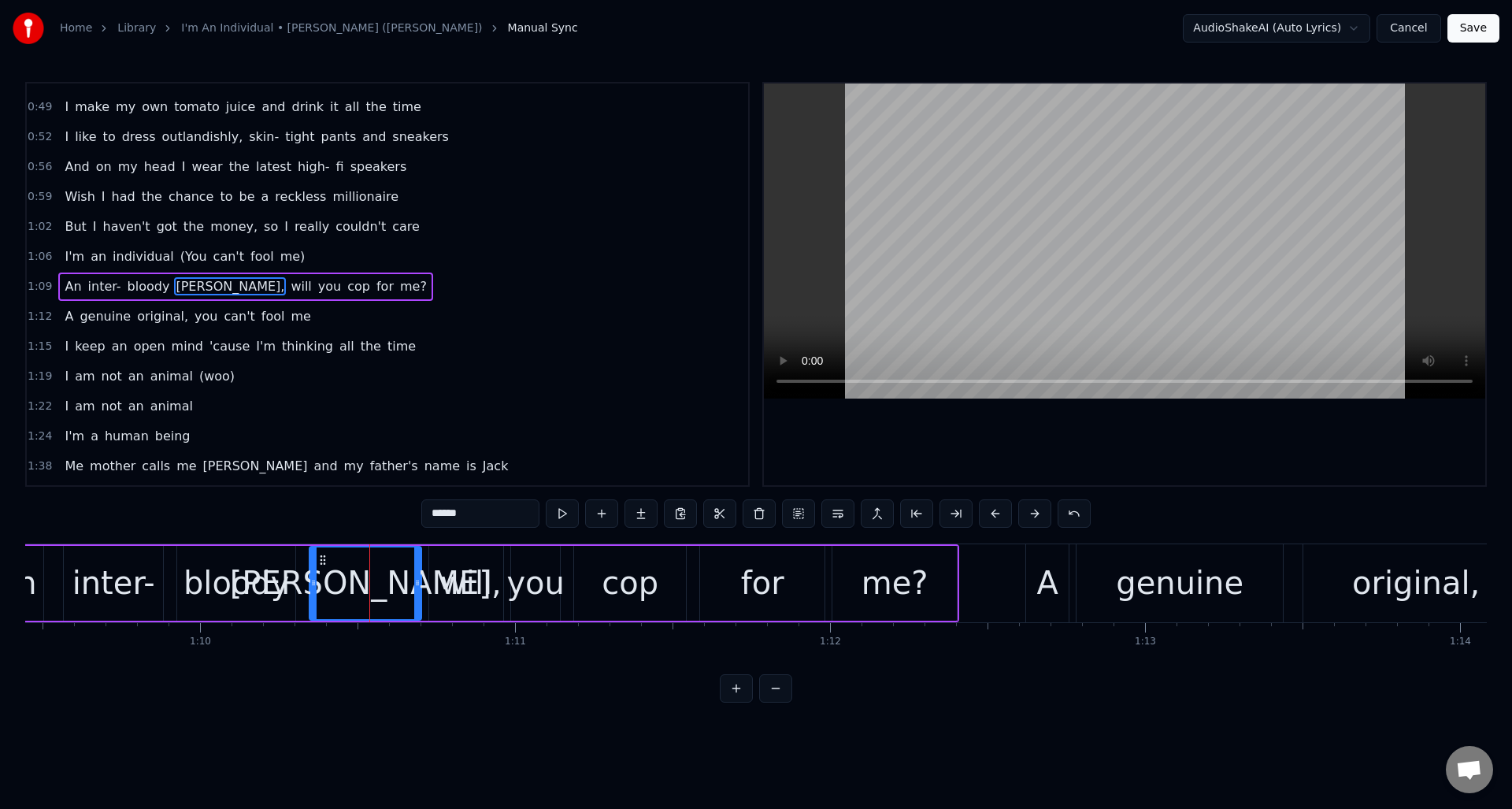
scroll to position [352, 0]
drag, startPoint x: 463, startPoint y: 517, endPoint x: 402, endPoint y: 513, distance: 61.1
click at [402, 513] on div "0:00 (Yeah) 0:06 If you're lucky, someday you might see me on the streets 0:09 …" at bounding box center [756, 392] width 1462 height 621
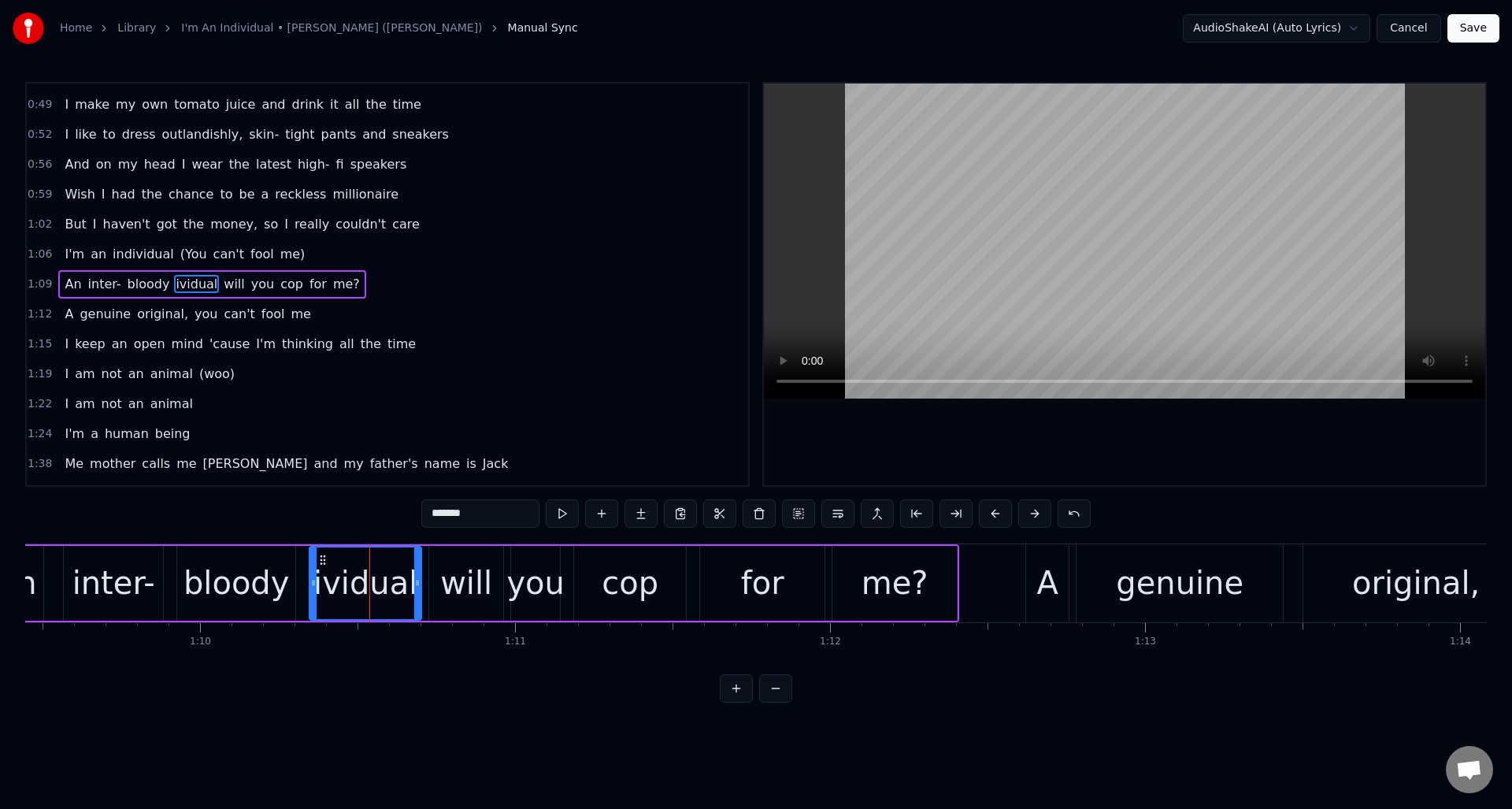
click at [434, 512] on input "*******" at bounding box center [481, 514] width 118 height 29
click at [428, 514] on input "******" at bounding box center [481, 514] width 118 height 29
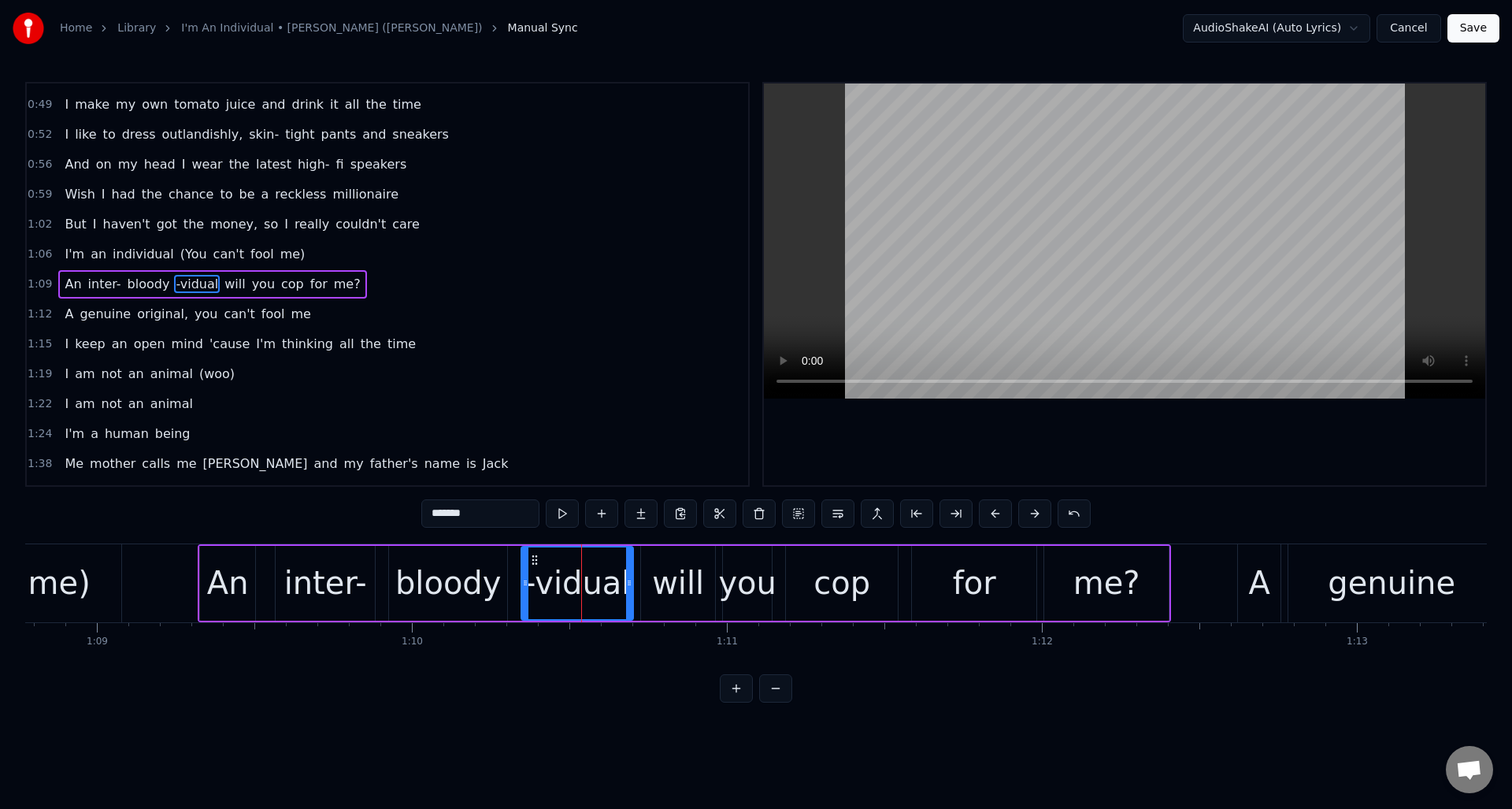
scroll to position [0, 21587]
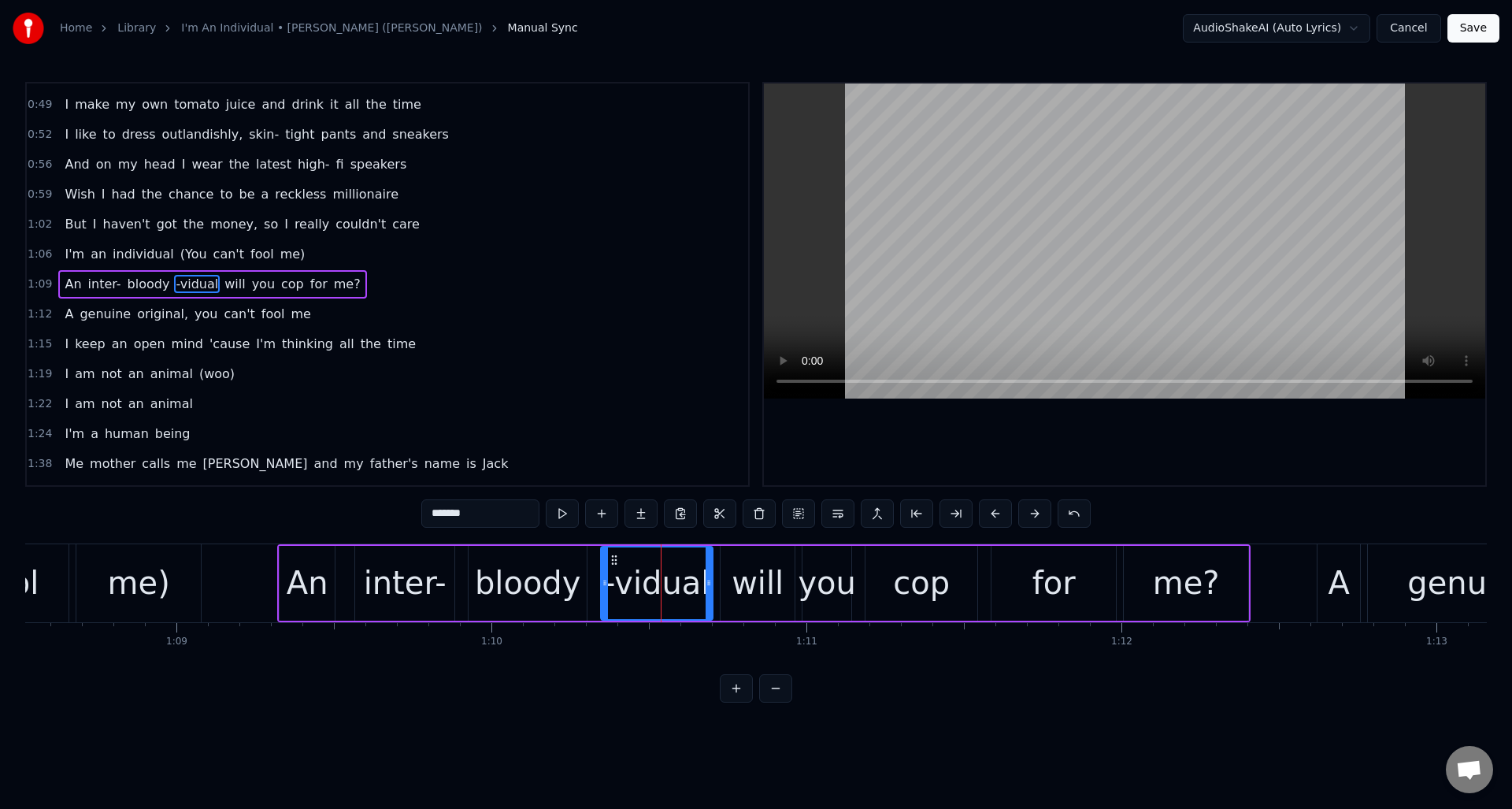
type input "*******"
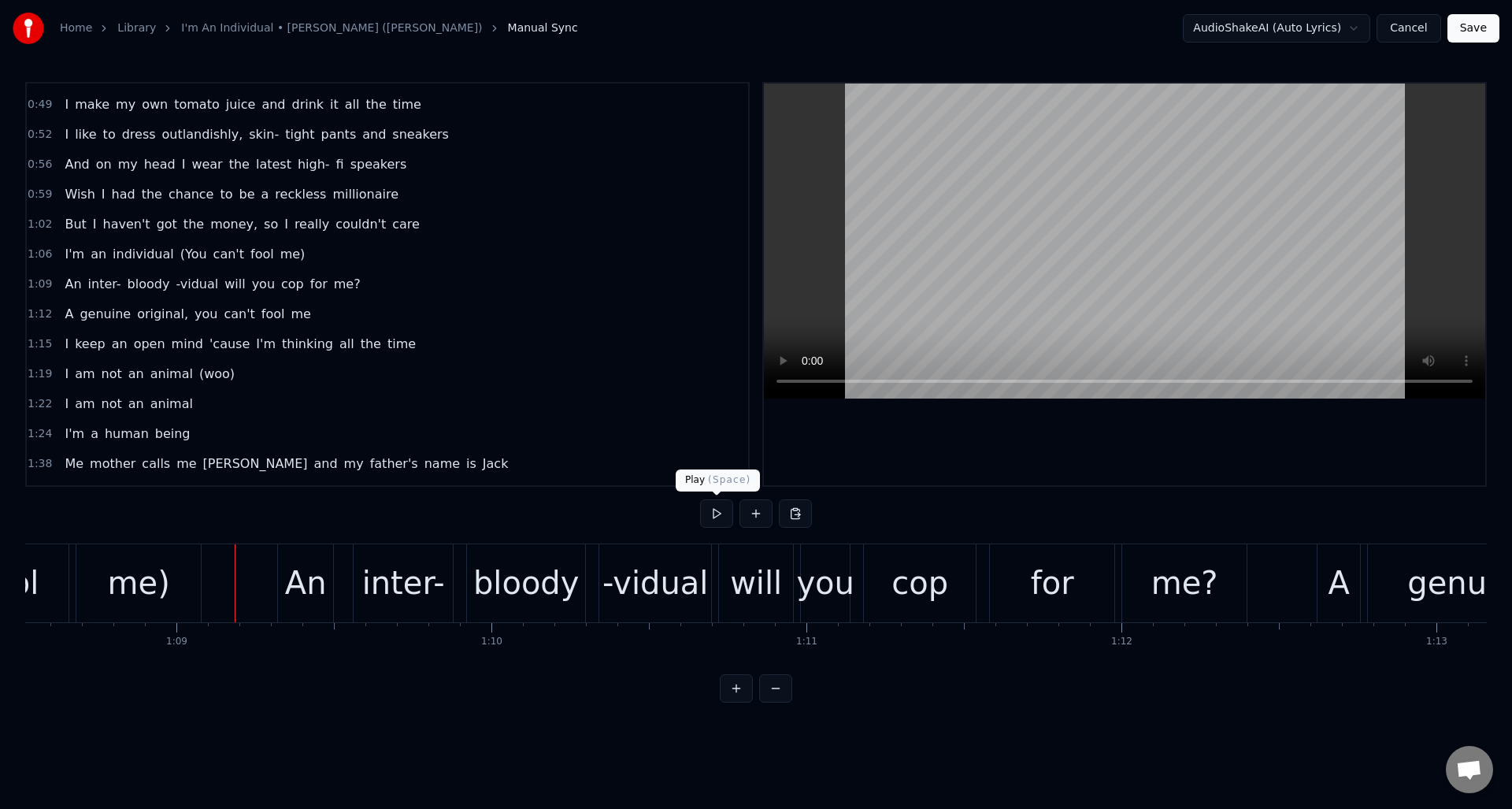
click at [715, 522] on button at bounding box center [717, 514] width 33 height 29
drag, startPoint x: 715, startPoint y: 522, endPoint x: 777, endPoint y: 539, distance: 64.3
click at [715, 522] on button at bounding box center [717, 514] width 33 height 29
click at [762, 583] on div "will" at bounding box center [756, 583] width 52 height 48
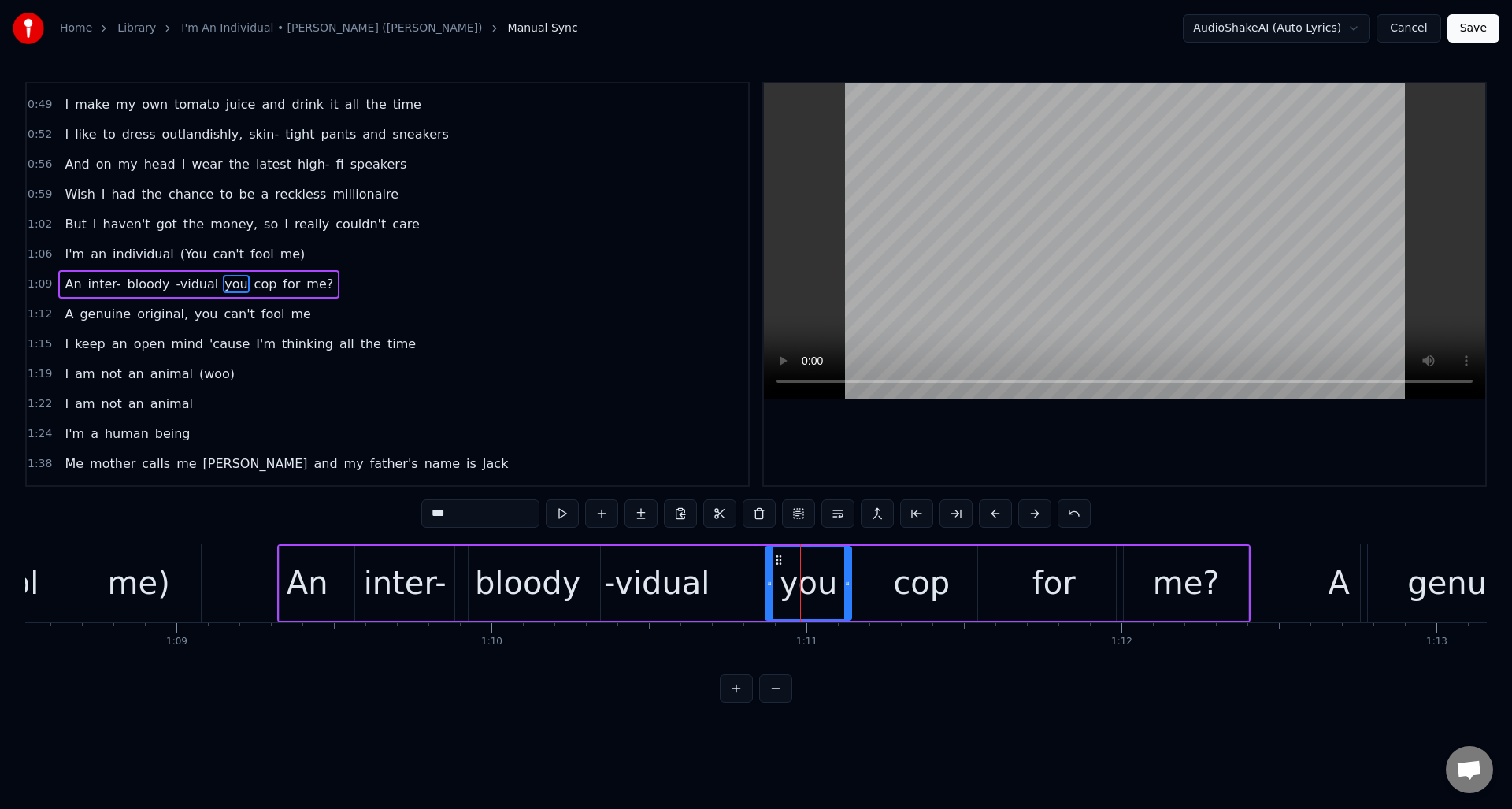
drag, startPoint x: 805, startPoint y: 578, endPoint x: 768, endPoint y: 585, distance: 37.7
click at [768, 586] on icon at bounding box center [769, 583] width 6 height 13
click at [917, 586] on div "cop" at bounding box center [921, 583] width 56 height 48
drag, startPoint x: 468, startPoint y: 518, endPoint x: 439, endPoint y: 515, distance: 29.2
click at [439, 515] on input "***" at bounding box center [481, 514] width 118 height 29
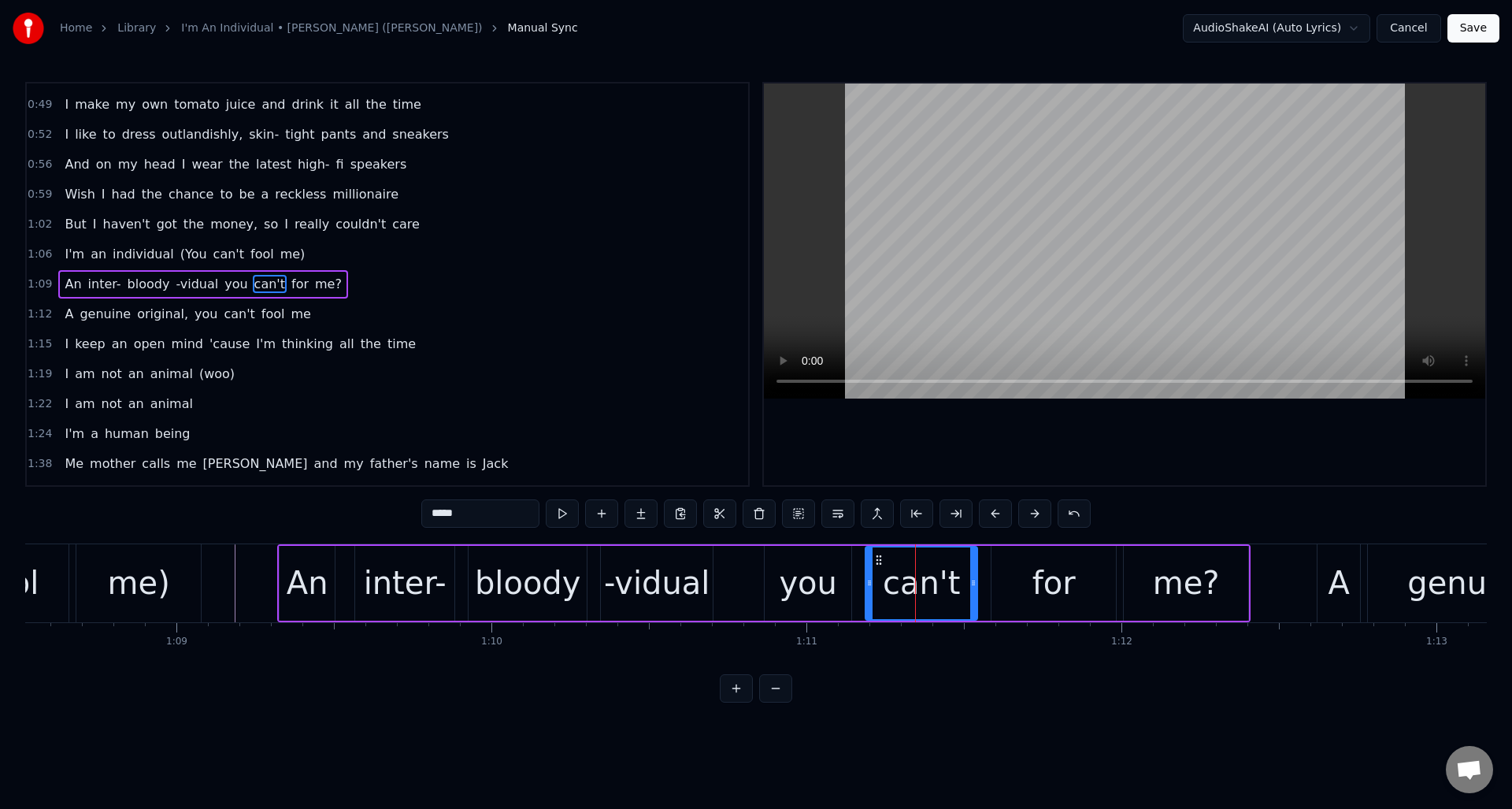
click at [797, 582] on div "you" at bounding box center [808, 583] width 58 height 48
drag, startPoint x: 437, startPoint y: 516, endPoint x: 424, endPoint y: 515, distance: 13.0
click at [424, 515] on input "***" at bounding box center [481, 514] width 118 height 29
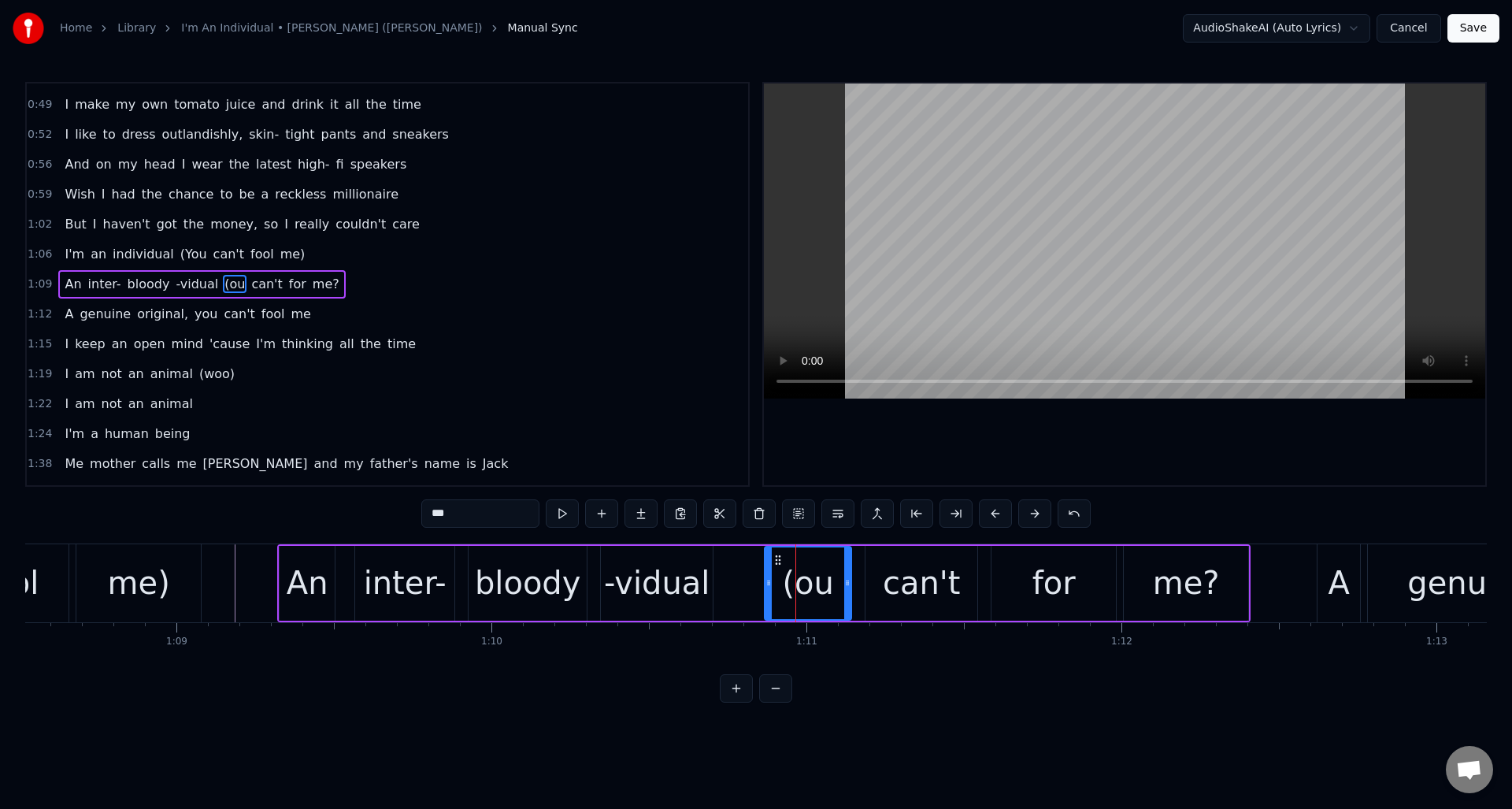
click at [437, 513] on input "***" at bounding box center [481, 514] width 118 height 29
click at [1052, 585] on div "for" at bounding box center [1054, 583] width 43 height 48
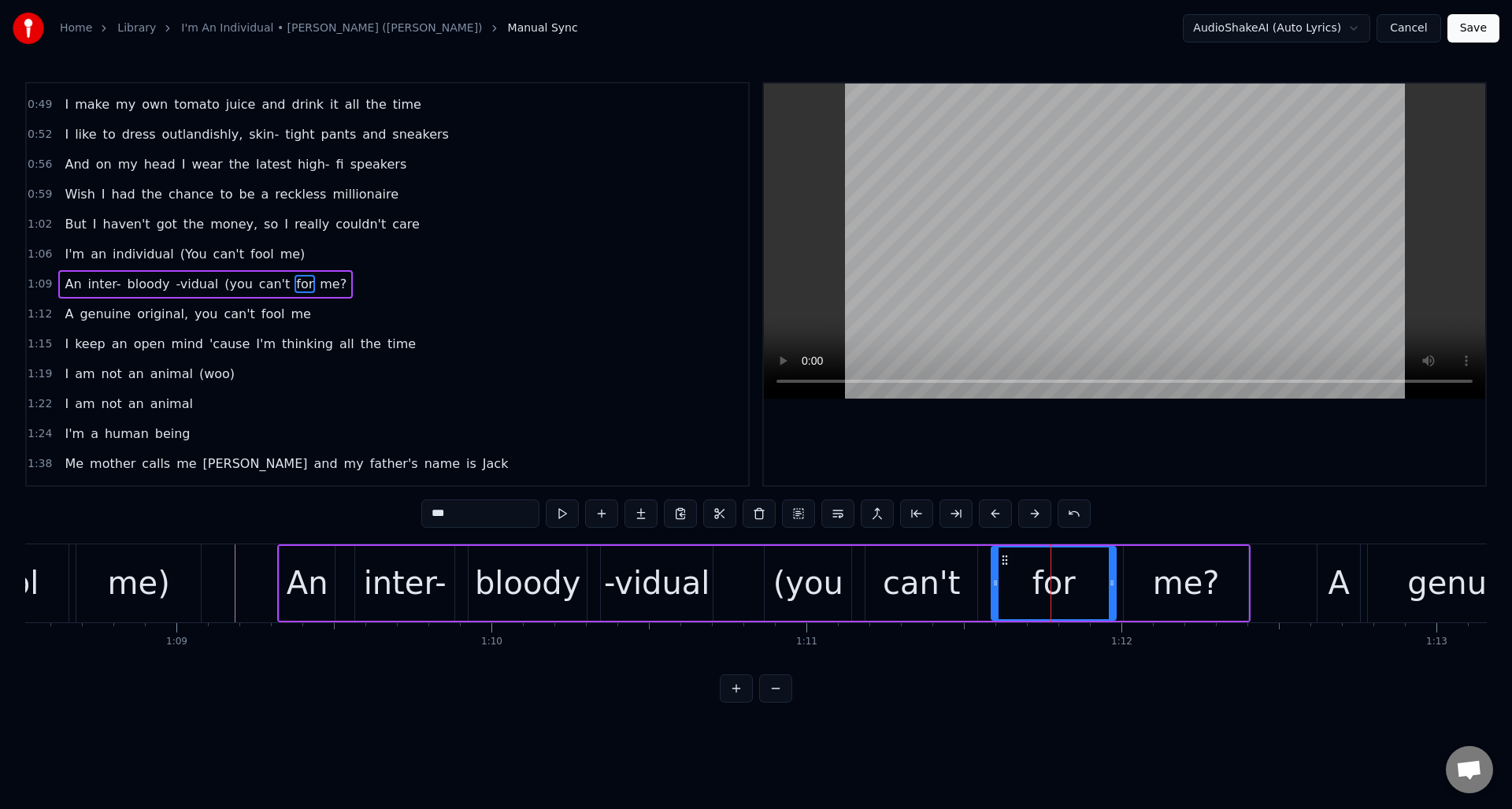
click at [458, 514] on input "***" at bounding box center [481, 514] width 118 height 29
click at [1173, 596] on div "me?" at bounding box center [1186, 583] width 67 height 48
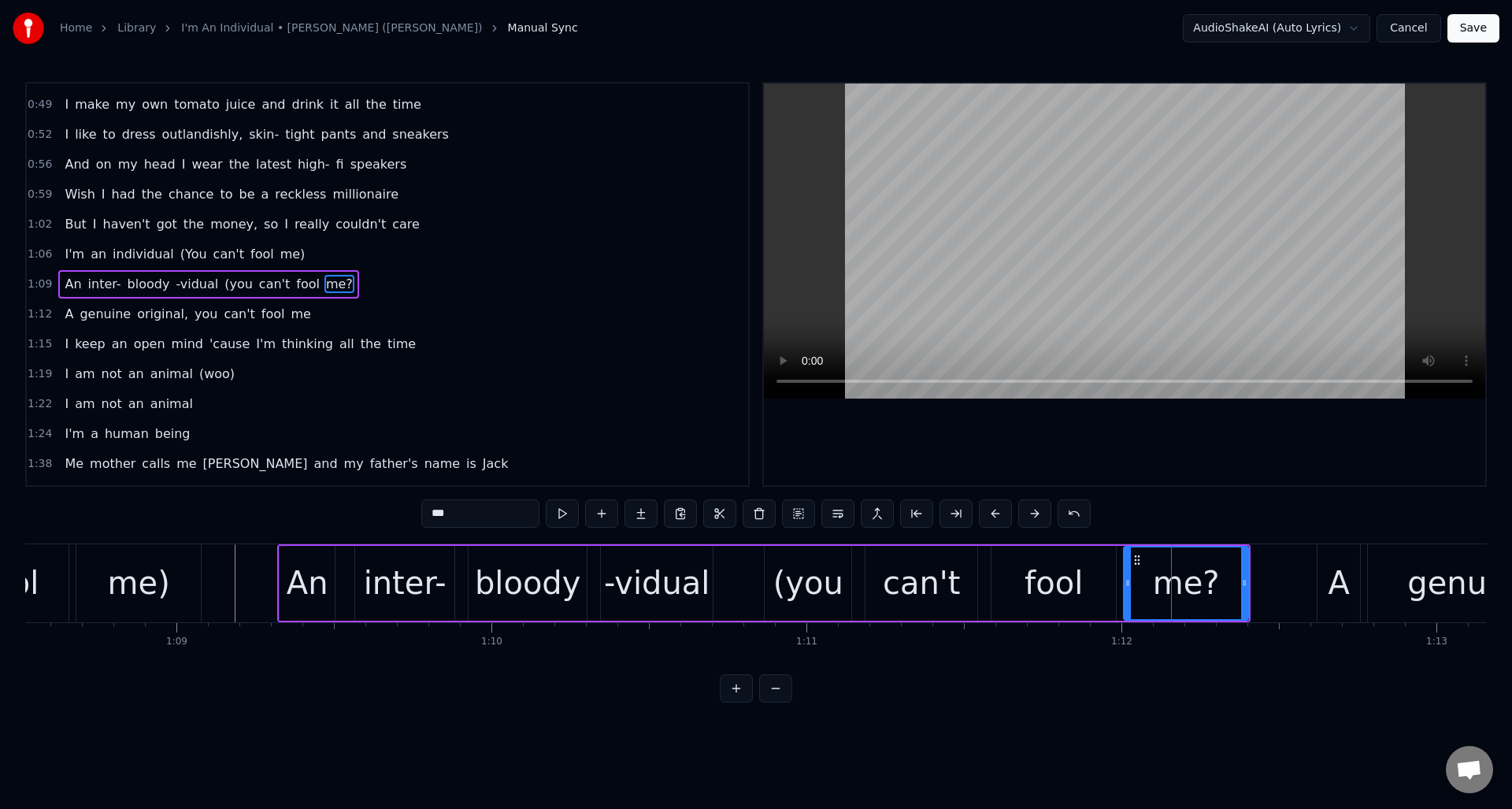
drag, startPoint x: 486, startPoint y: 517, endPoint x: 468, endPoint y: 516, distance: 18.0
click at [468, 516] on input "***" at bounding box center [481, 514] width 118 height 29
type input "***"
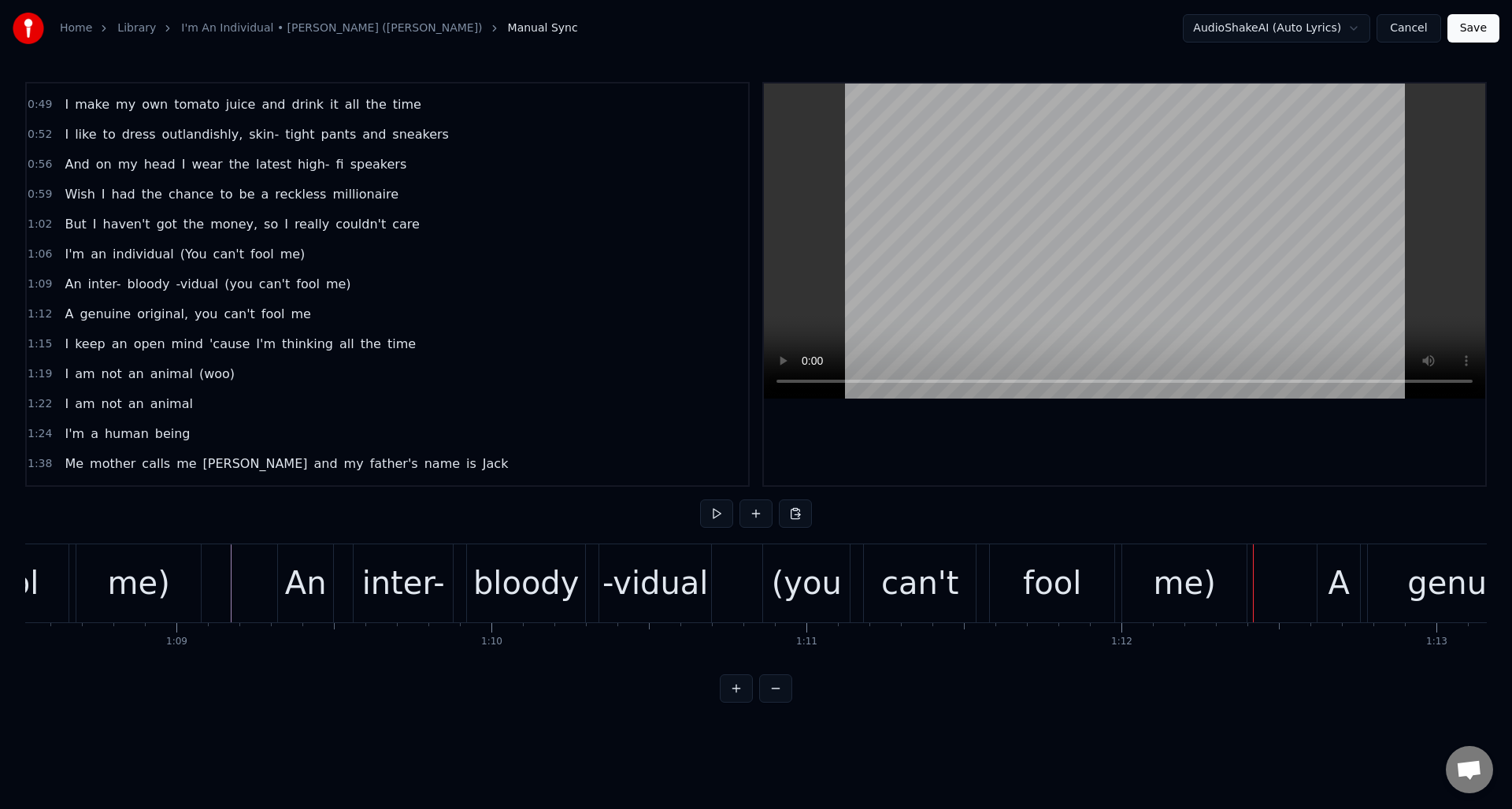
click at [798, 593] on div "(you" at bounding box center [807, 583] width 70 height 48
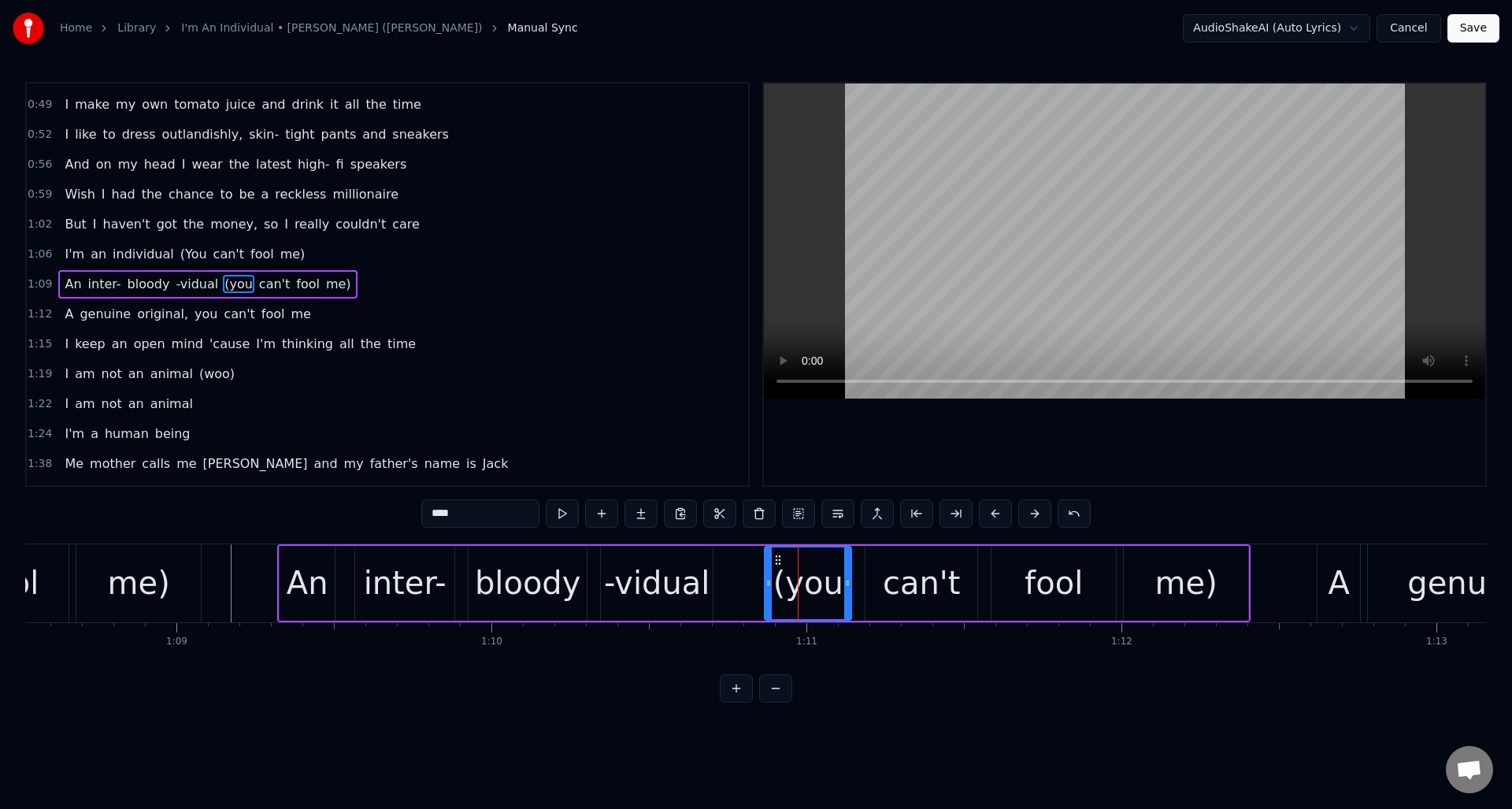
click at [439, 514] on input "****" at bounding box center [481, 514] width 118 height 29
click at [437, 514] on input "***" at bounding box center [481, 514] width 118 height 29
type input "****"
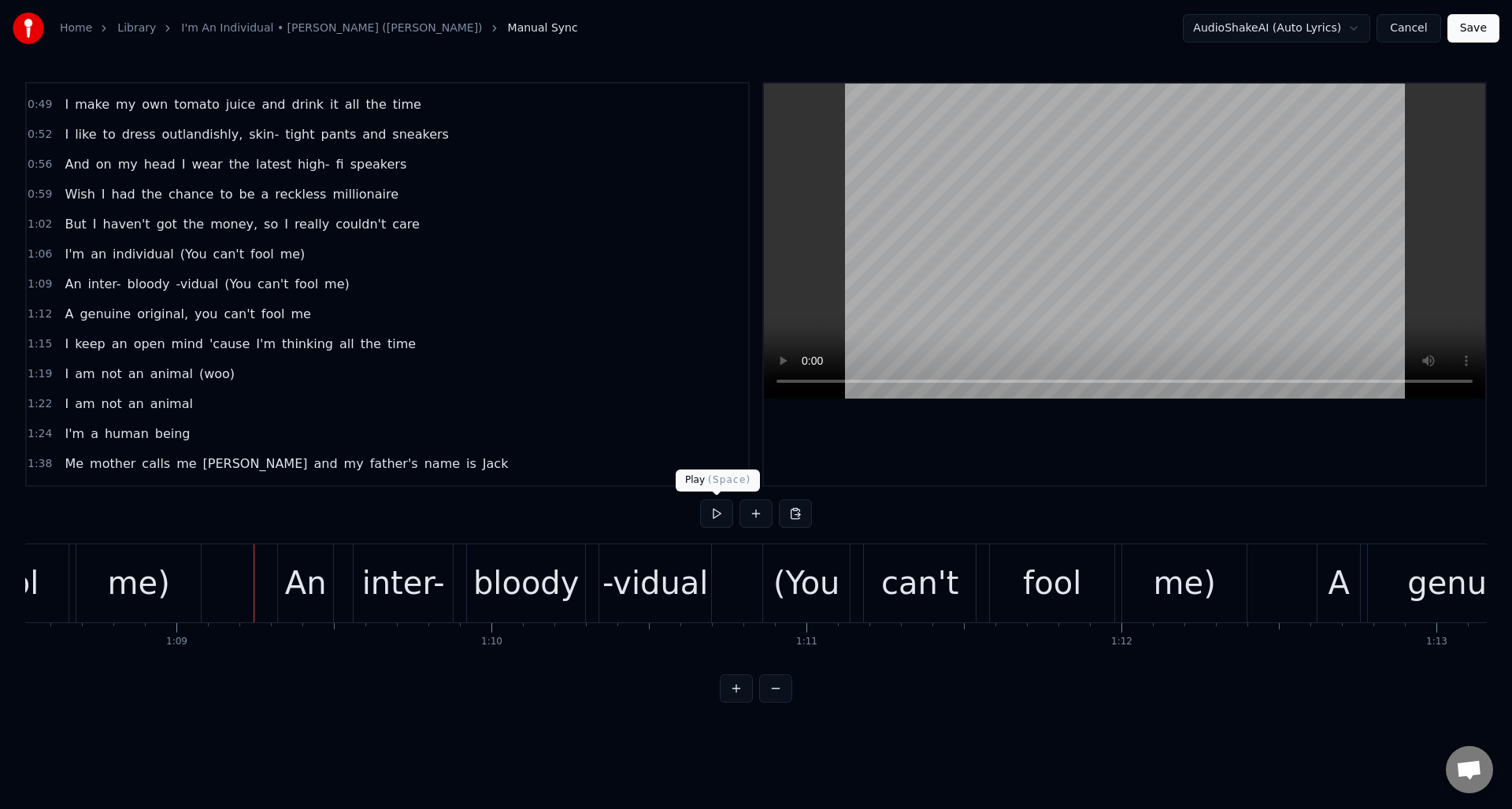
click at [717, 517] on button at bounding box center [717, 514] width 33 height 29
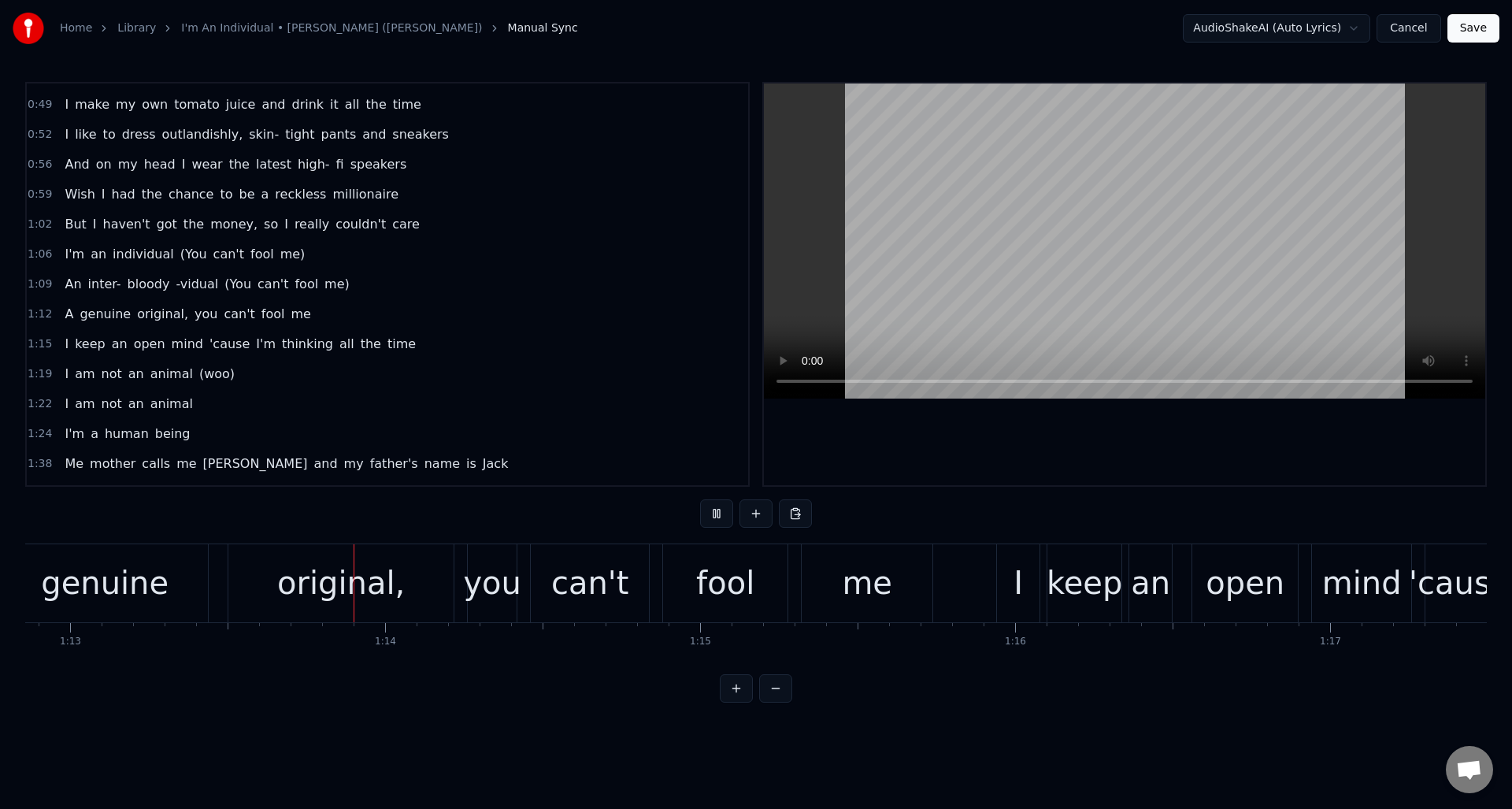
scroll to position [0, 22957]
click at [717, 517] on button at bounding box center [717, 514] width 33 height 29
click at [485, 578] on div "you" at bounding box center [488, 583] width 58 height 48
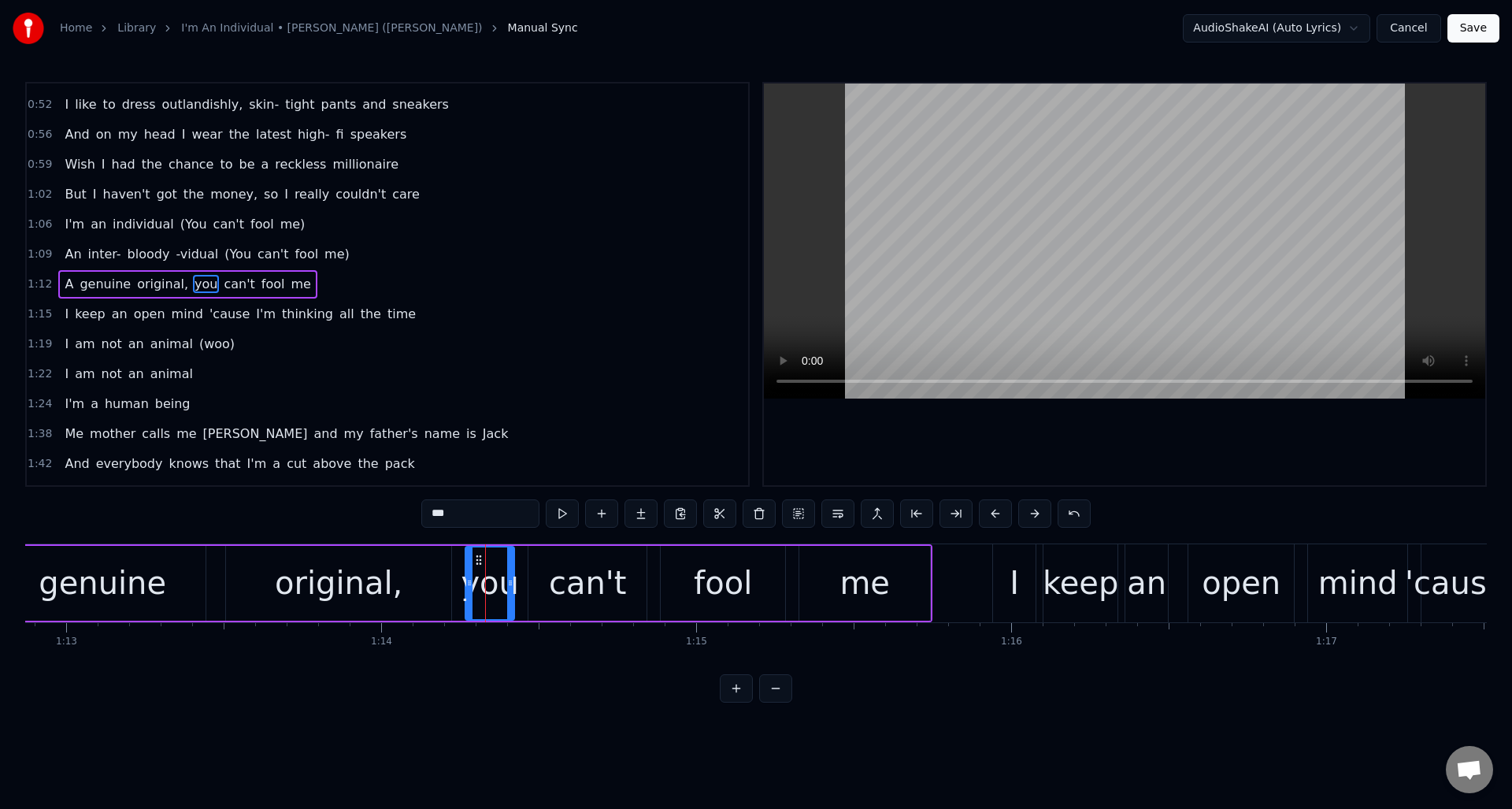
click at [437, 514] on input "***" at bounding box center [481, 514] width 118 height 29
click at [430, 515] on input "**" at bounding box center [481, 514] width 118 height 29
click at [435, 515] on input "***" at bounding box center [481, 514] width 118 height 29
click at [885, 578] on div "me" at bounding box center [865, 583] width 50 height 48
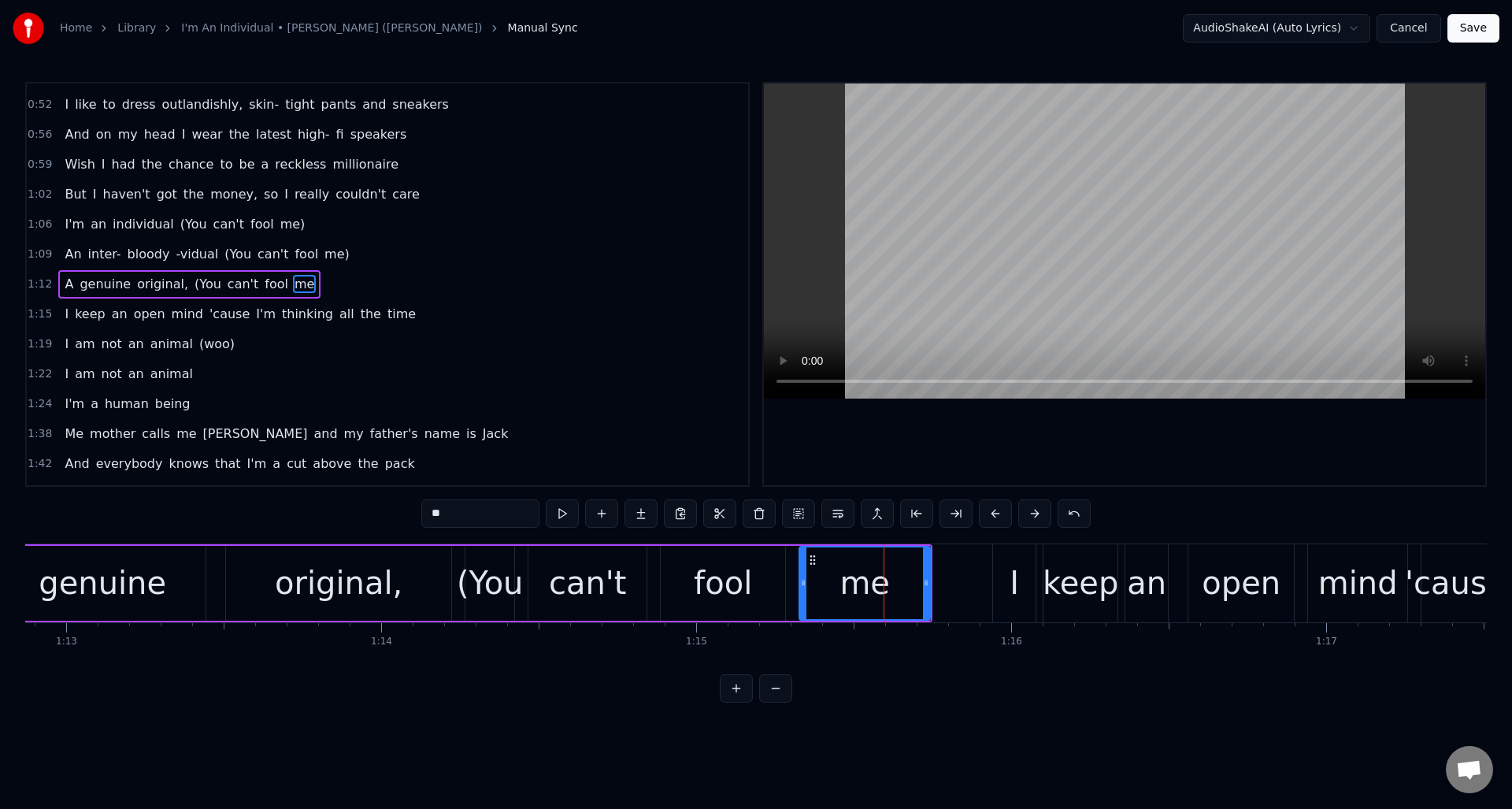
click at [464, 516] on input "**" at bounding box center [481, 514] width 118 height 29
type input "***"
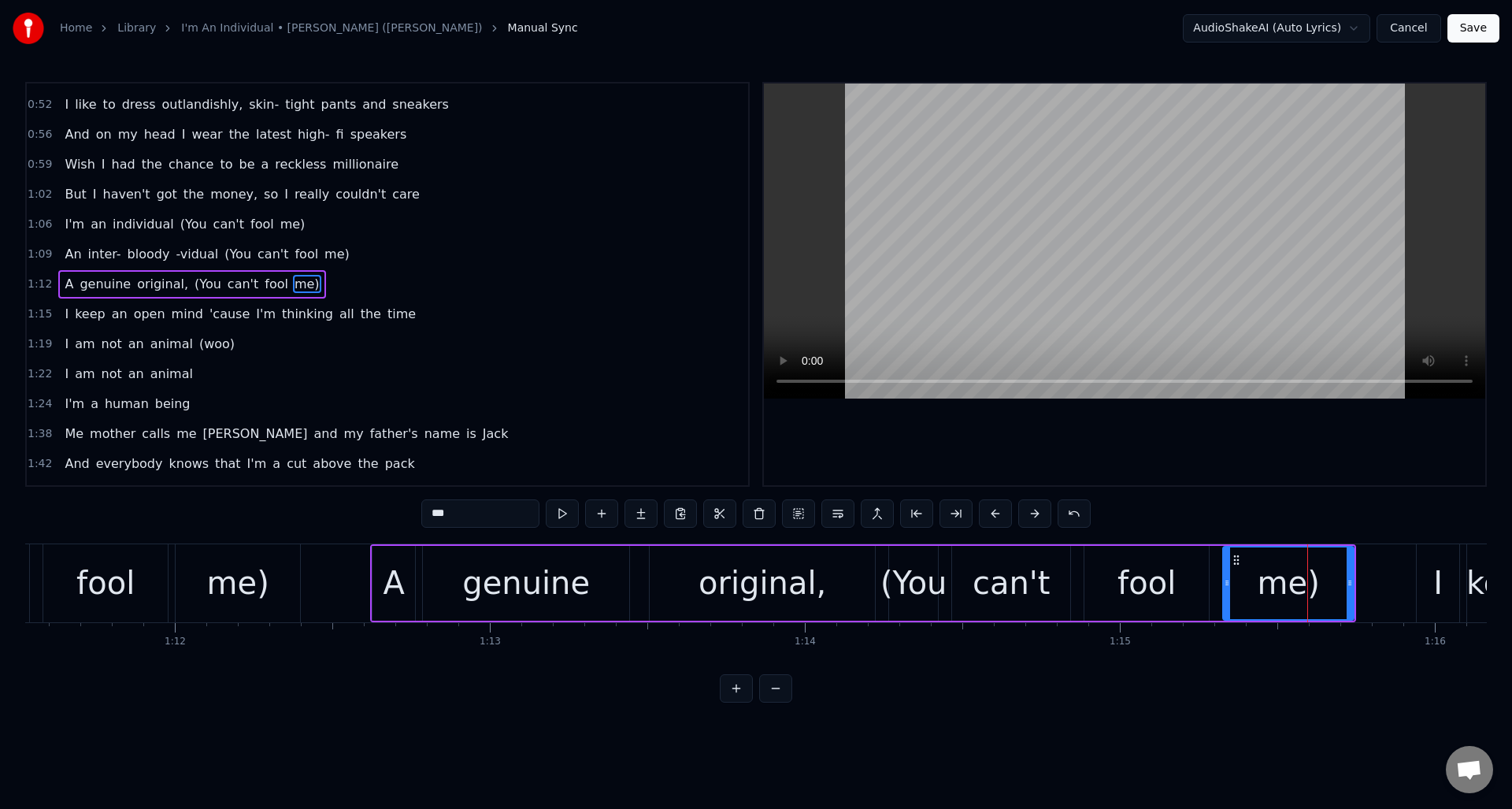
scroll to position [0, 22507]
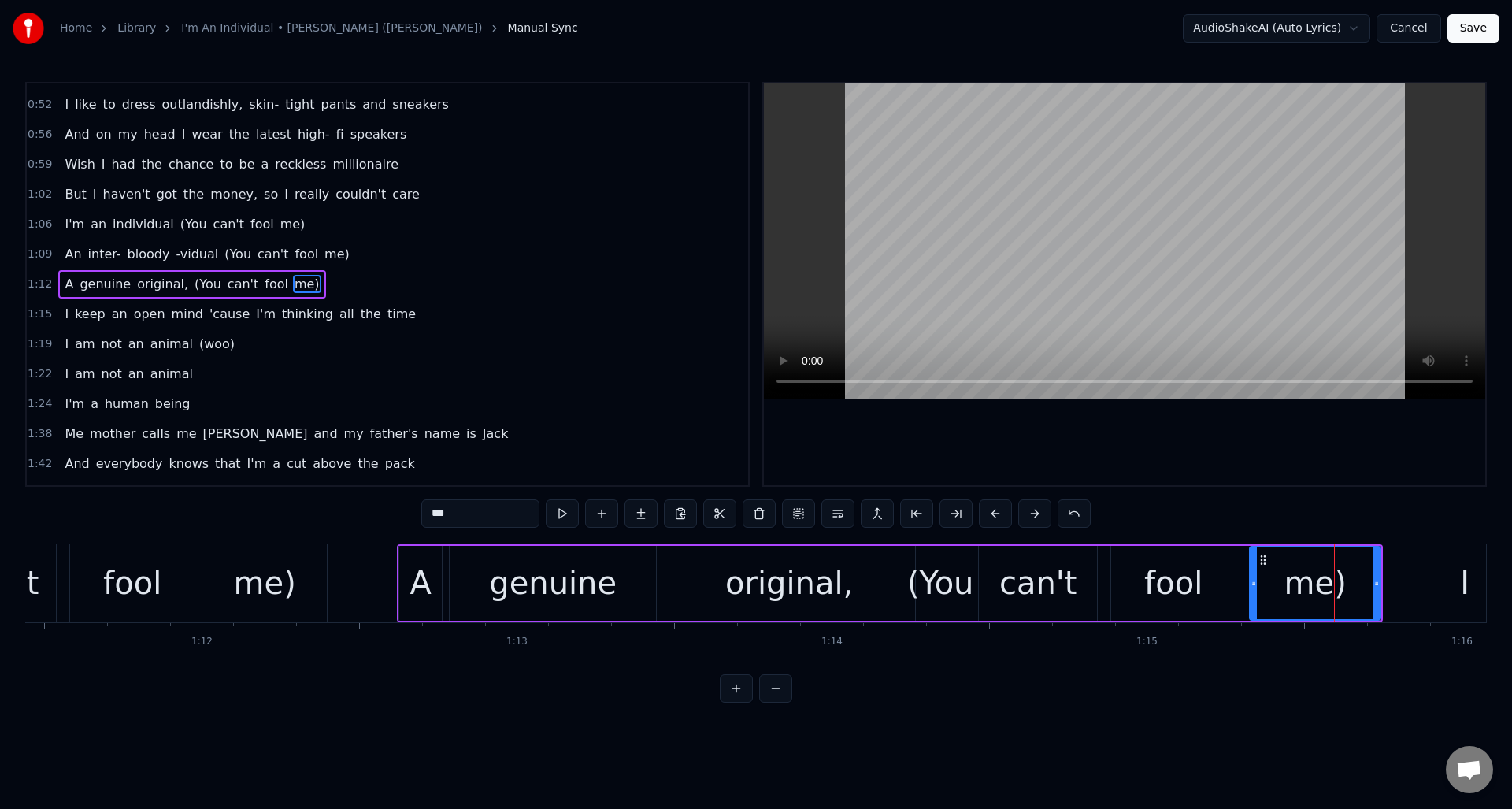
drag, startPoint x: 736, startPoint y: 673, endPoint x: 715, endPoint y: 675, distance: 21.1
click at [715, 675] on div "0:00 (Yeah) 0:06 If you're lucky, someday you might see me on the streets 0:09 …" at bounding box center [756, 392] width 1462 height 621
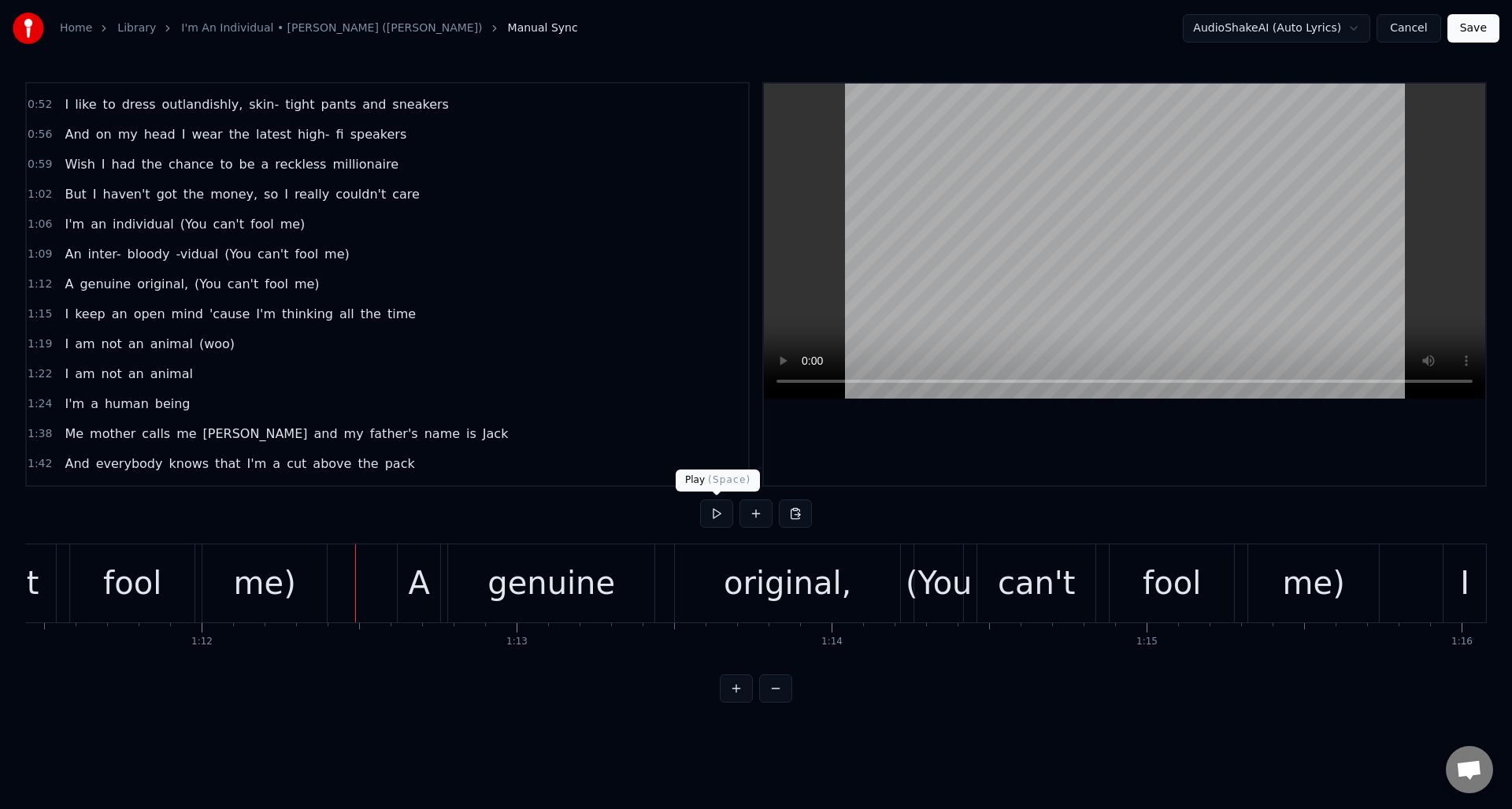
click at [715, 513] on button at bounding box center [717, 514] width 33 height 29
drag, startPoint x: 715, startPoint y: 513, endPoint x: 750, endPoint y: 540, distance: 44.2
click at [715, 513] on button at bounding box center [717, 514] width 33 height 29
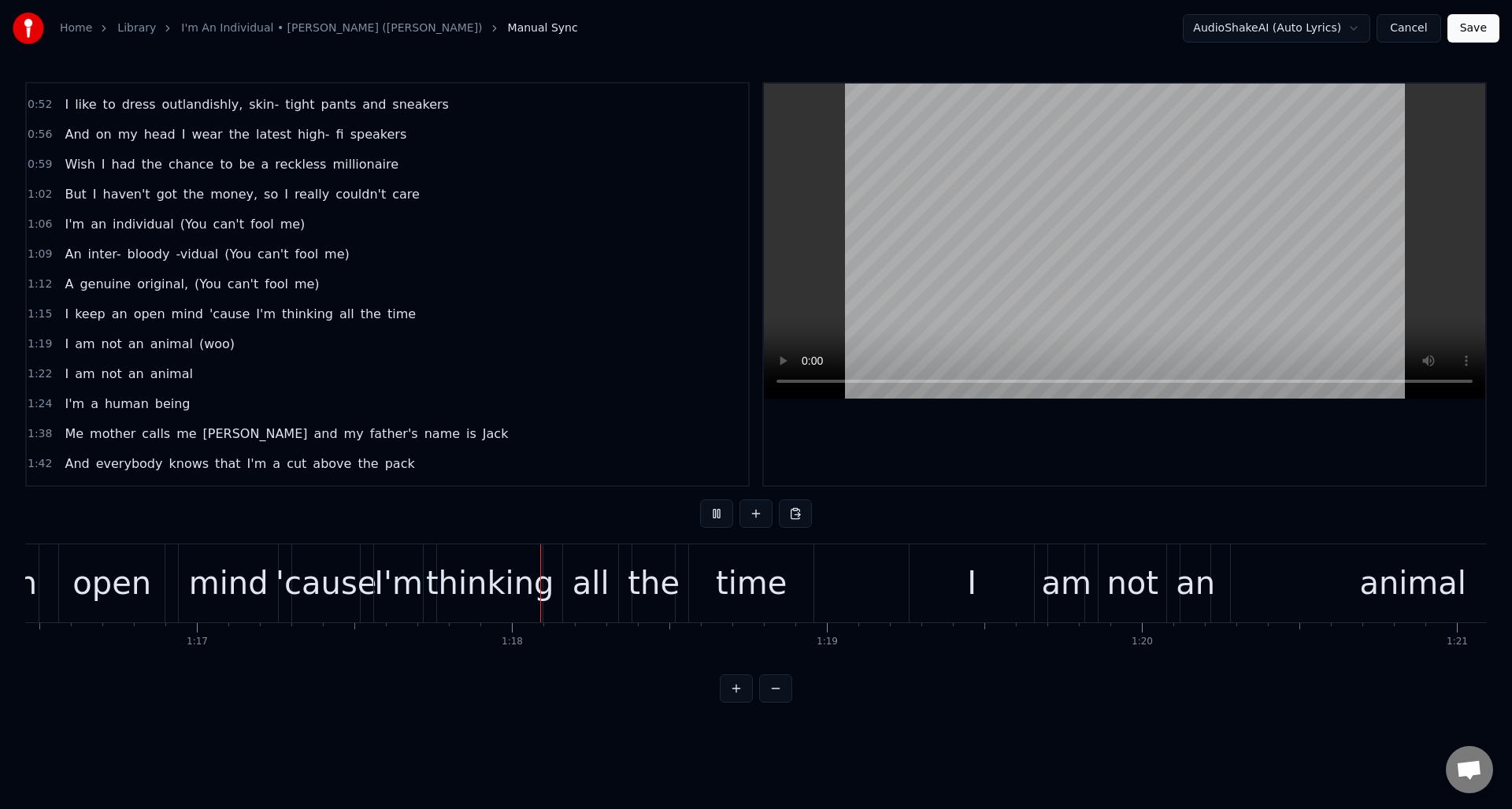
scroll to position [0, 24371]
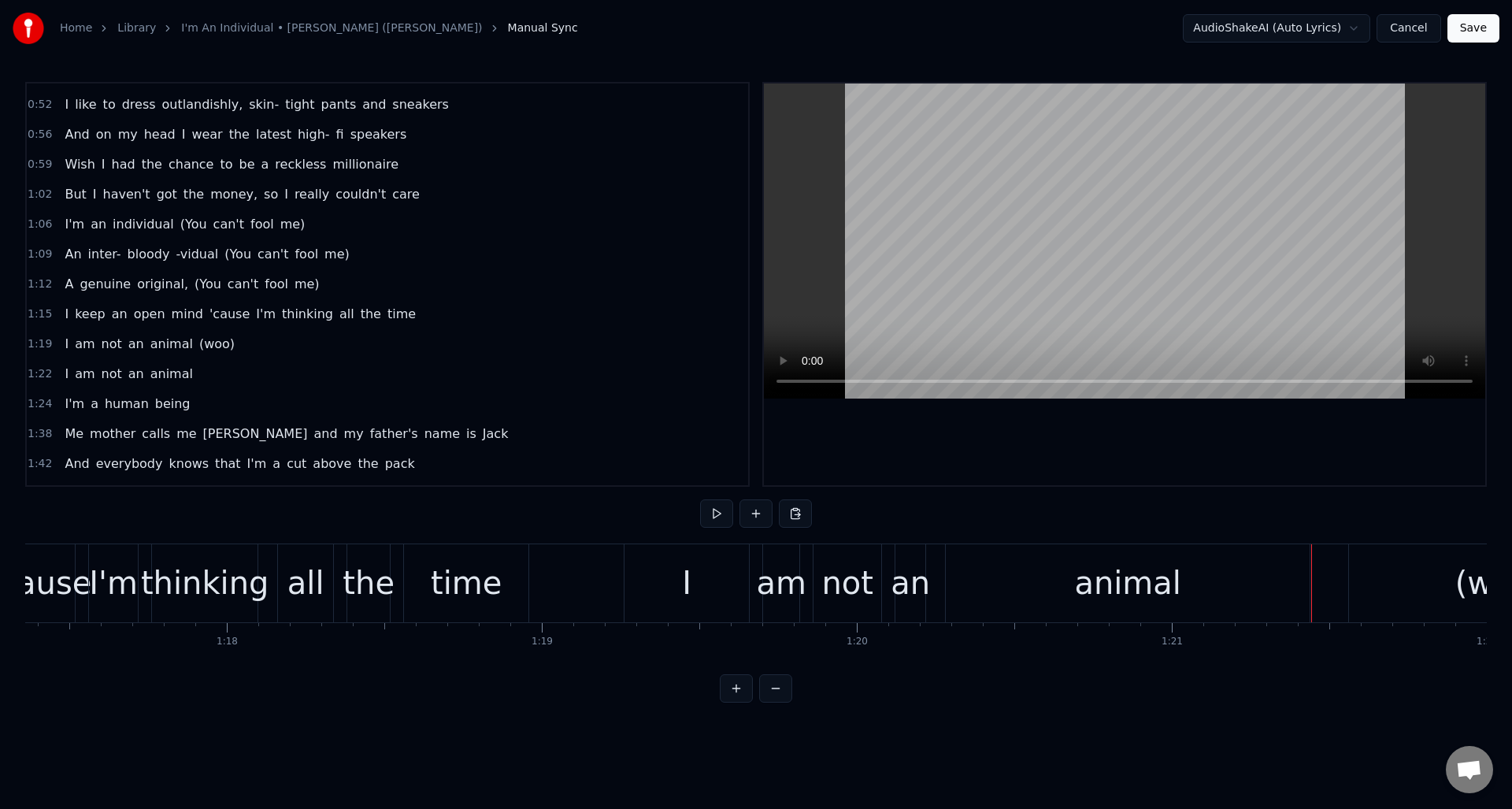
click at [1012, 568] on div "animal" at bounding box center [1128, 583] width 364 height 78
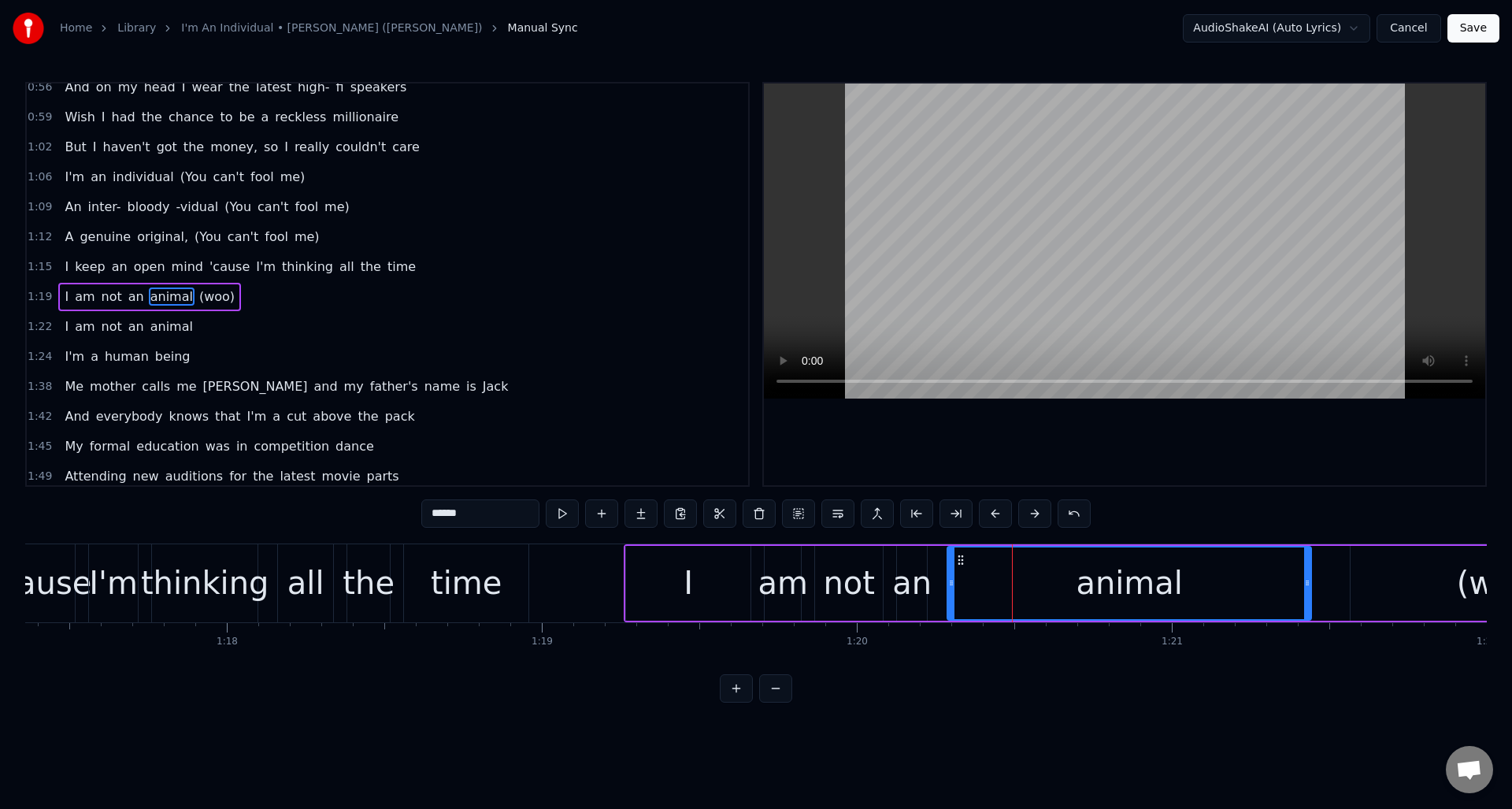
scroll to position [443, 0]
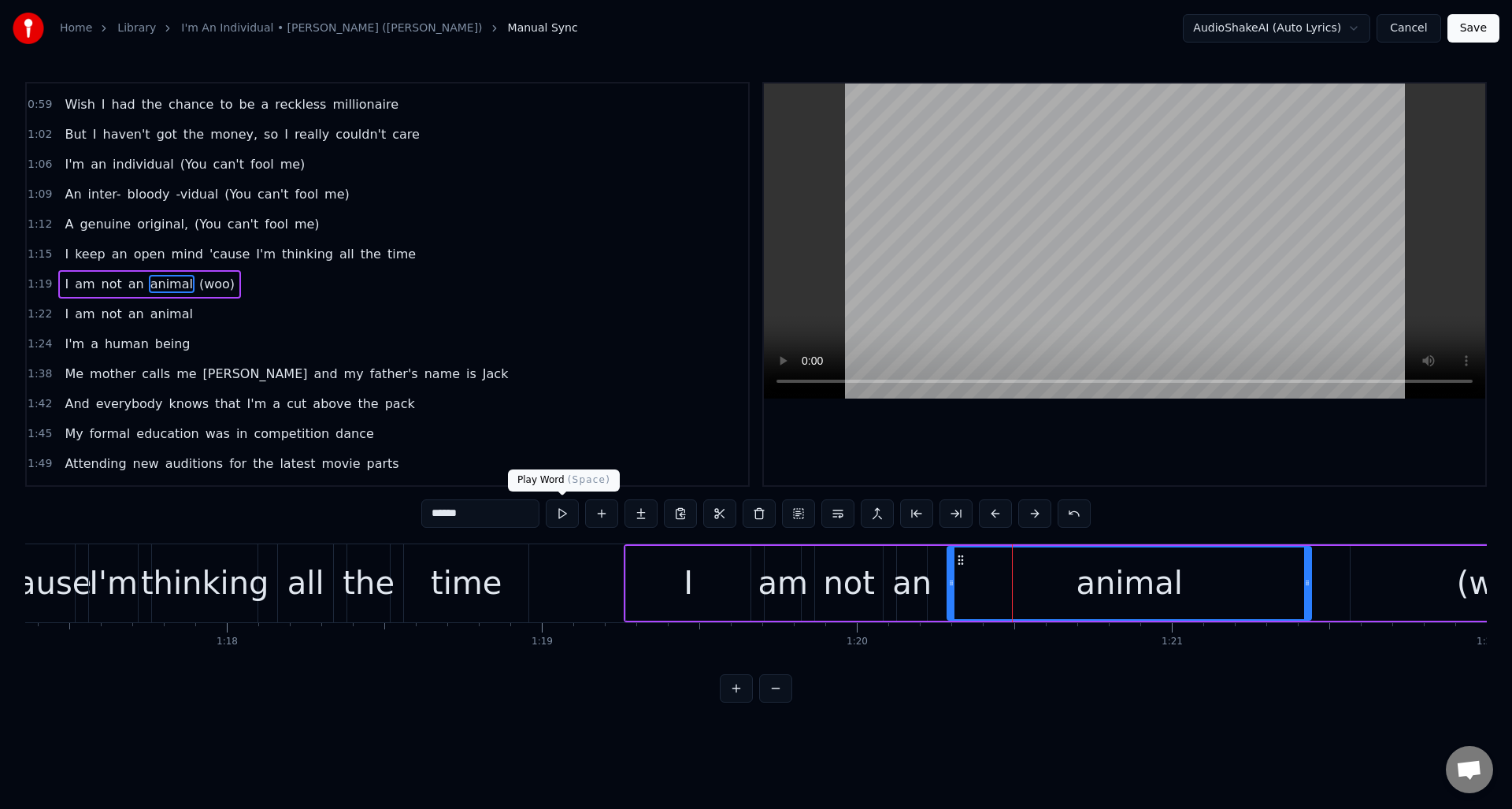
click at [566, 514] on button at bounding box center [562, 514] width 33 height 29
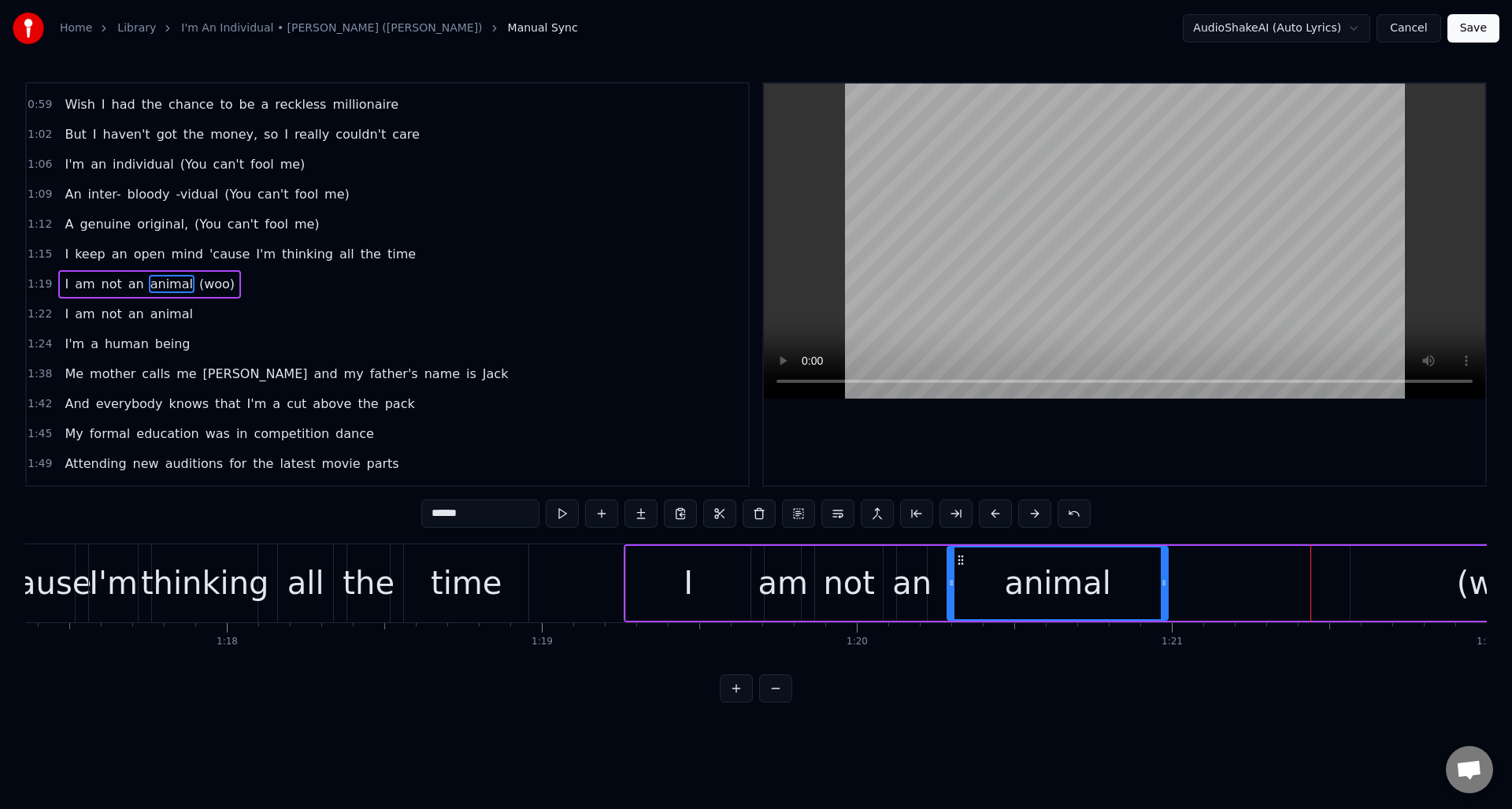
drag, startPoint x: 1304, startPoint y: 596, endPoint x: 1161, endPoint y: 598, distance: 143.0
click at [1161, 598] on div at bounding box center [1164, 583] width 6 height 72
click at [564, 518] on button at bounding box center [562, 514] width 33 height 29
drag, startPoint x: 1164, startPoint y: 610, endPoint x: 1173, endPoint y: 610, distance: 9.0
click at [1173, 610] on div at bounding box center [1172, 583] width 6 height 72
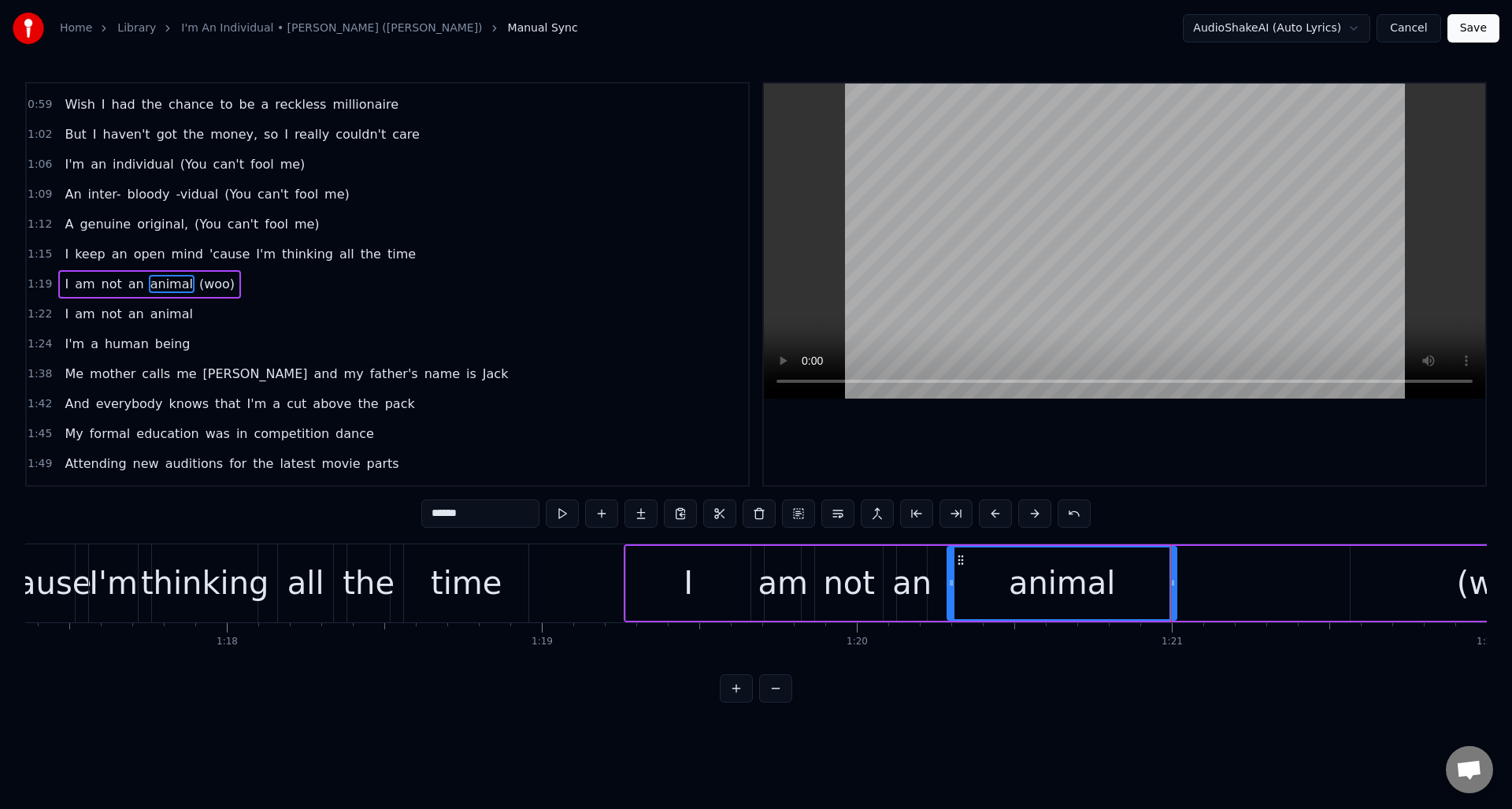
click at [1210, 580] on div "I am not an animal (woo)" at bounding box center [1139, 583] width 1030 height 78
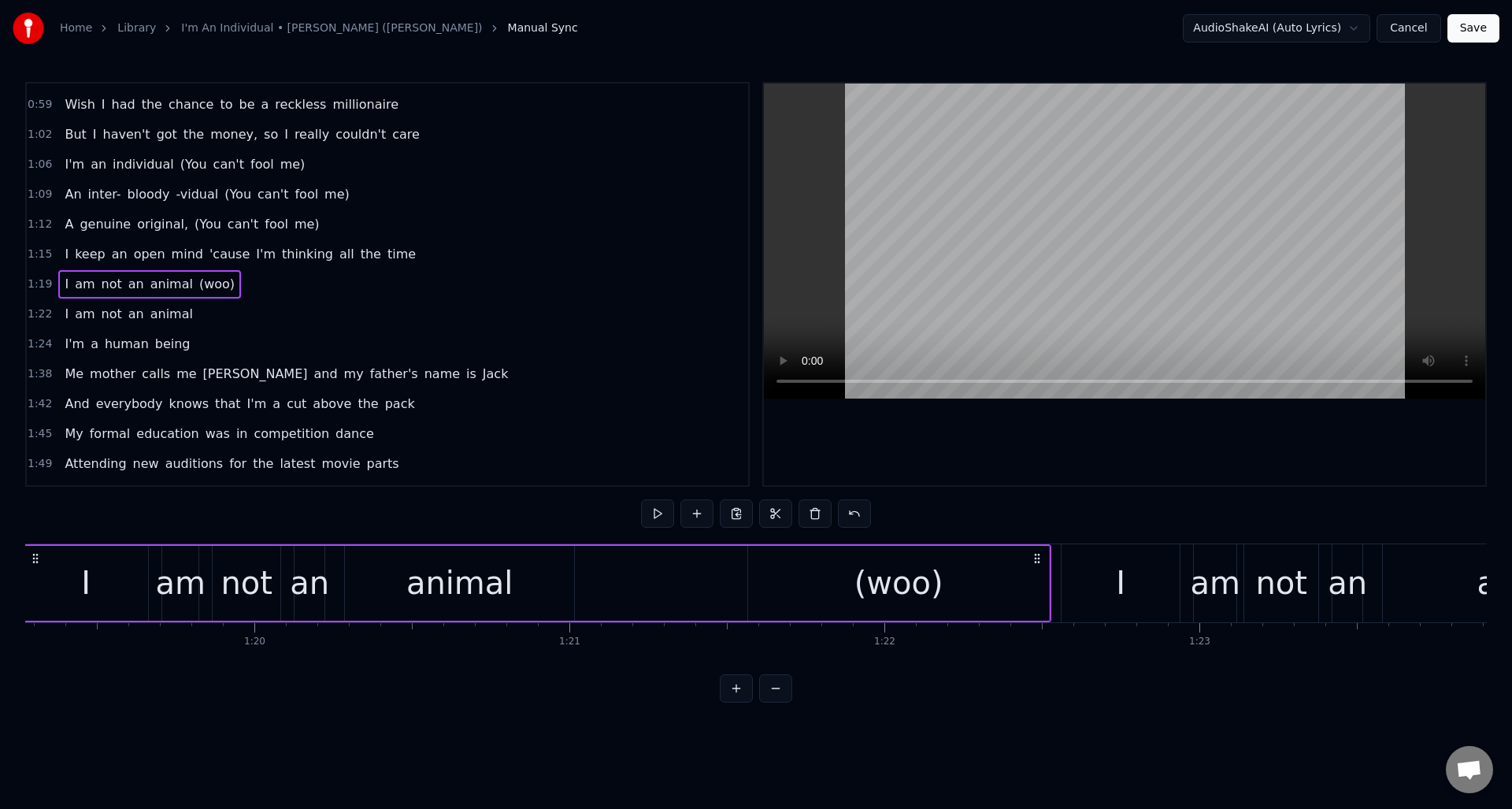
scroll to position [0, 25080]
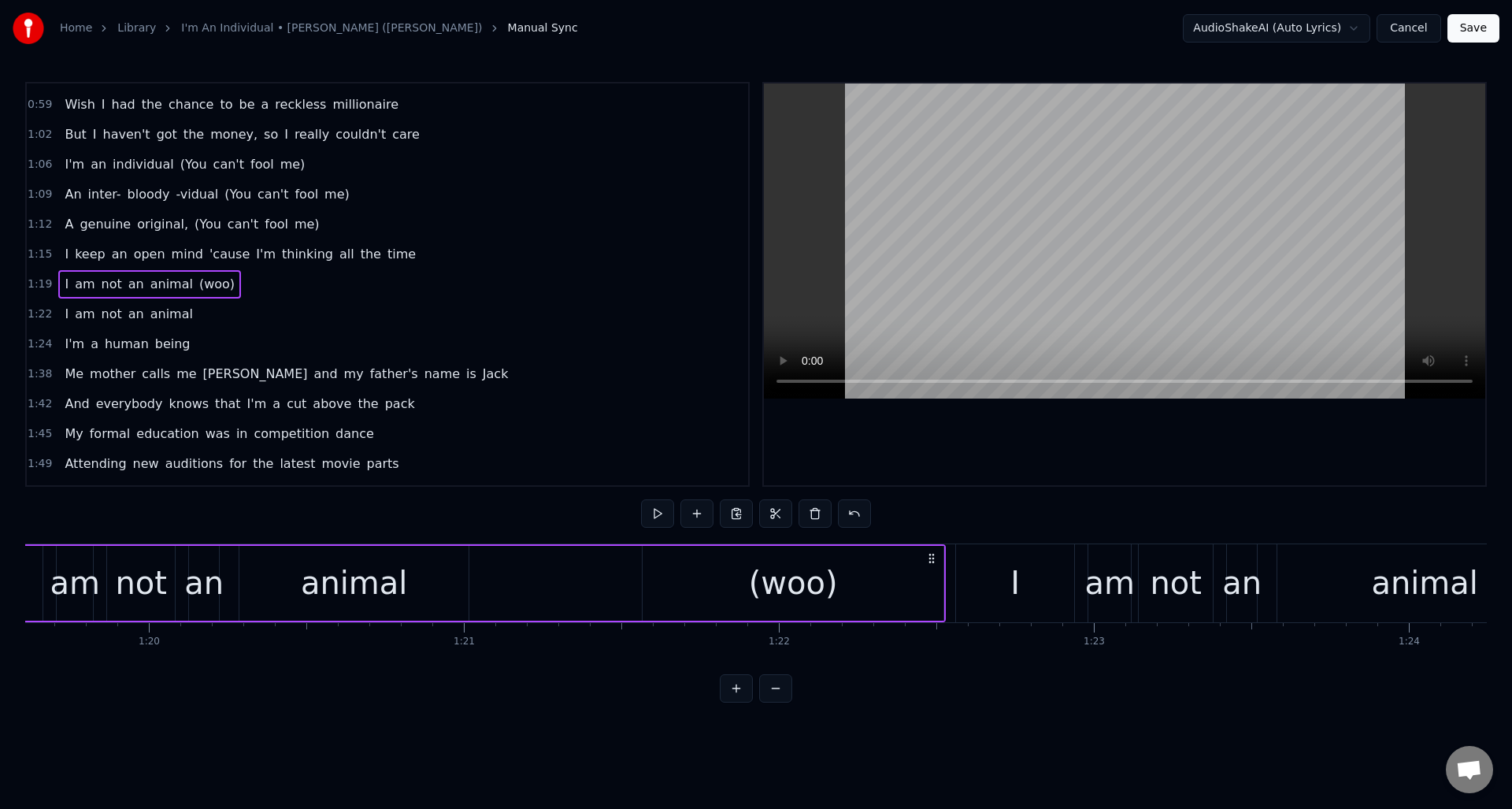
click at [833, 572] on div "(woo)" at bounding box center [793, 583] width 300 height 74
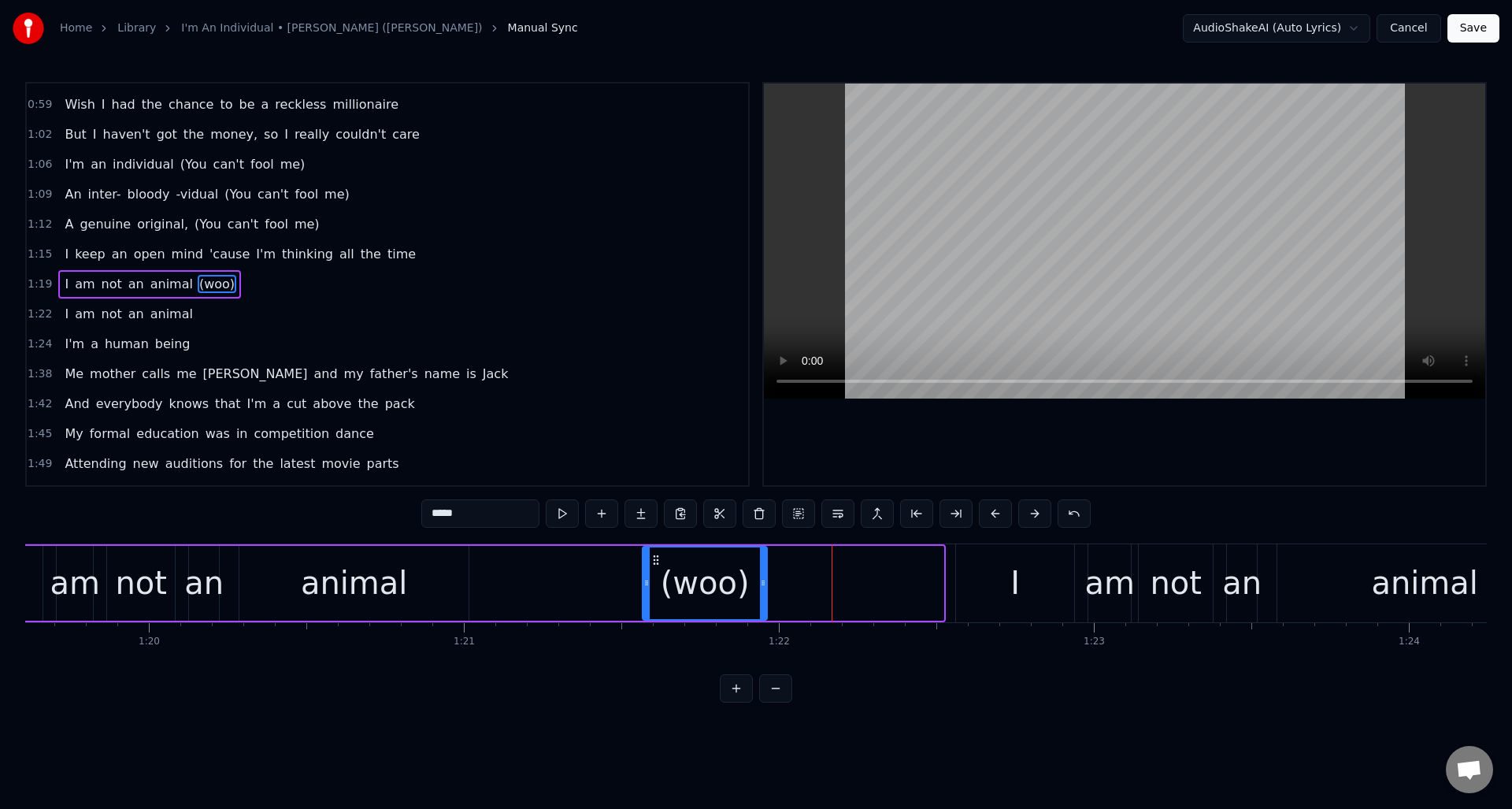
drag, startPoint x: 939, startPoint y: 580, endPoint x: 762, endPoint y: 577, distance: 177.0
click at [762, 577] on icon at bounding box center [763, 583] width 6 height 13
click at [562, 513] on button at bounding box center [562, 514] width 33 height 29
click at [753, 585] on icon at bounding box center [754, 583] width 6 height 13
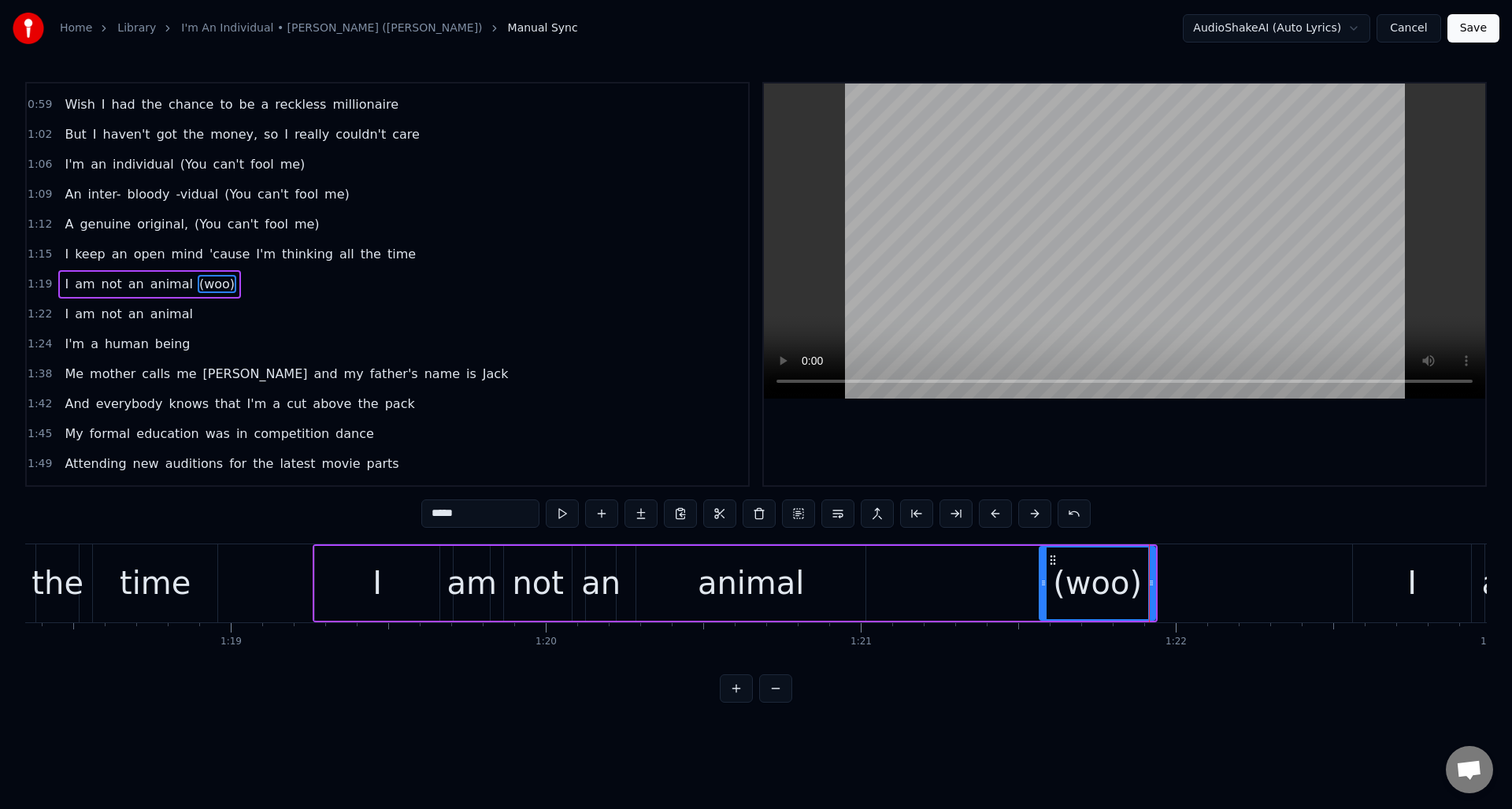
scroll to position [0, 24551]
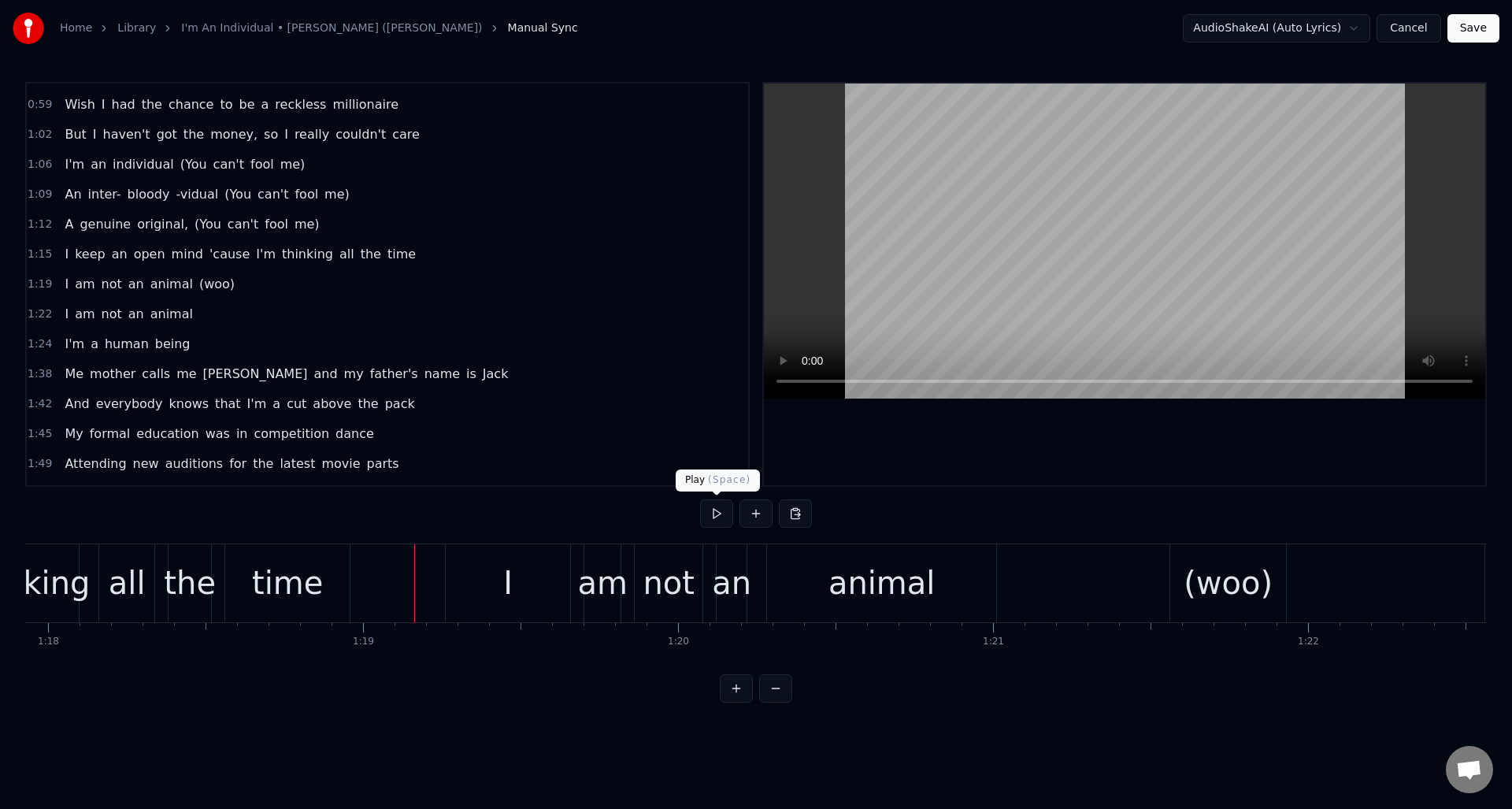
click at [718, 514] on button at bounding box center [717, 514] width 33 height 29
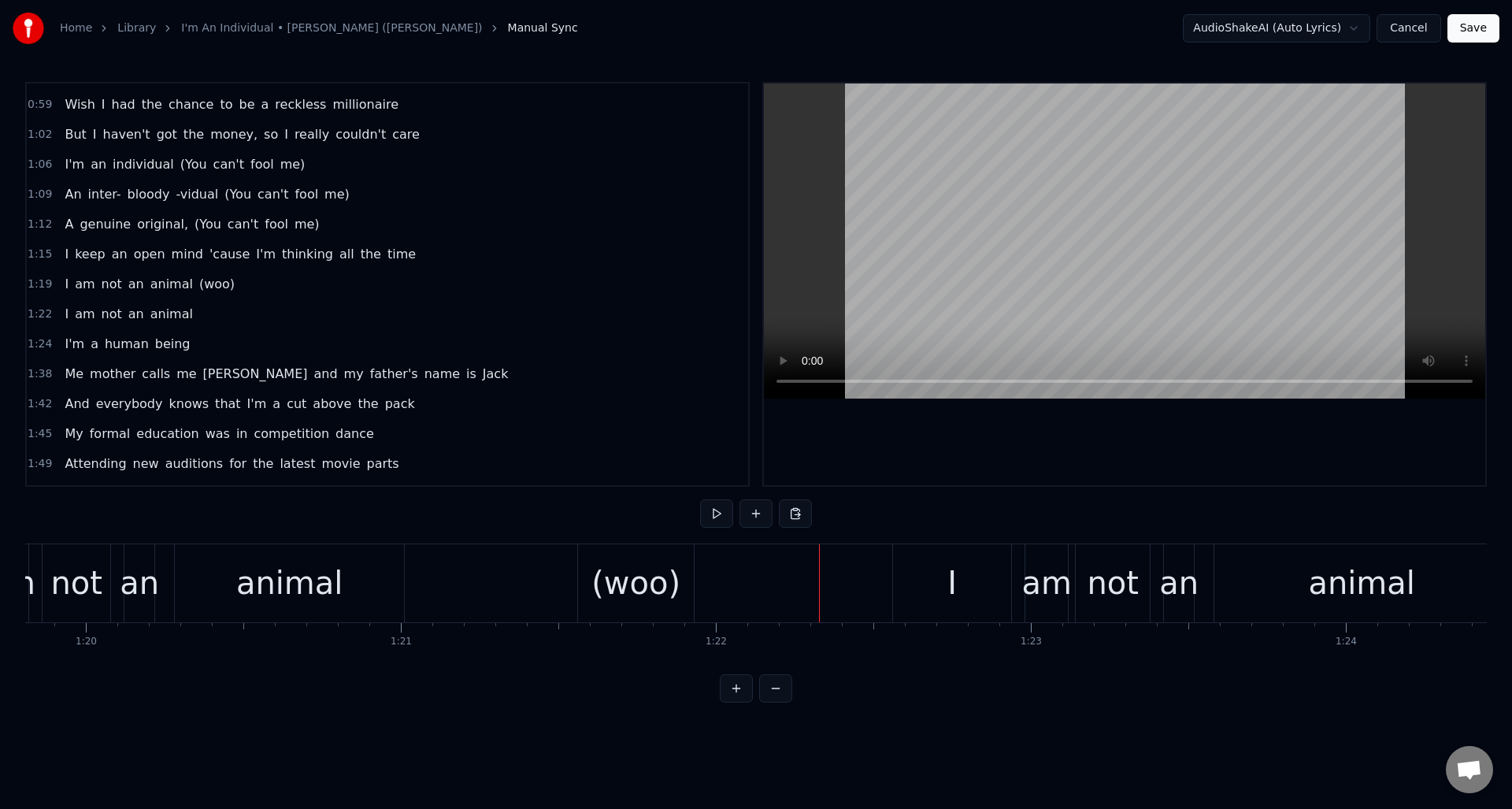
scroll to position [0, 25116]
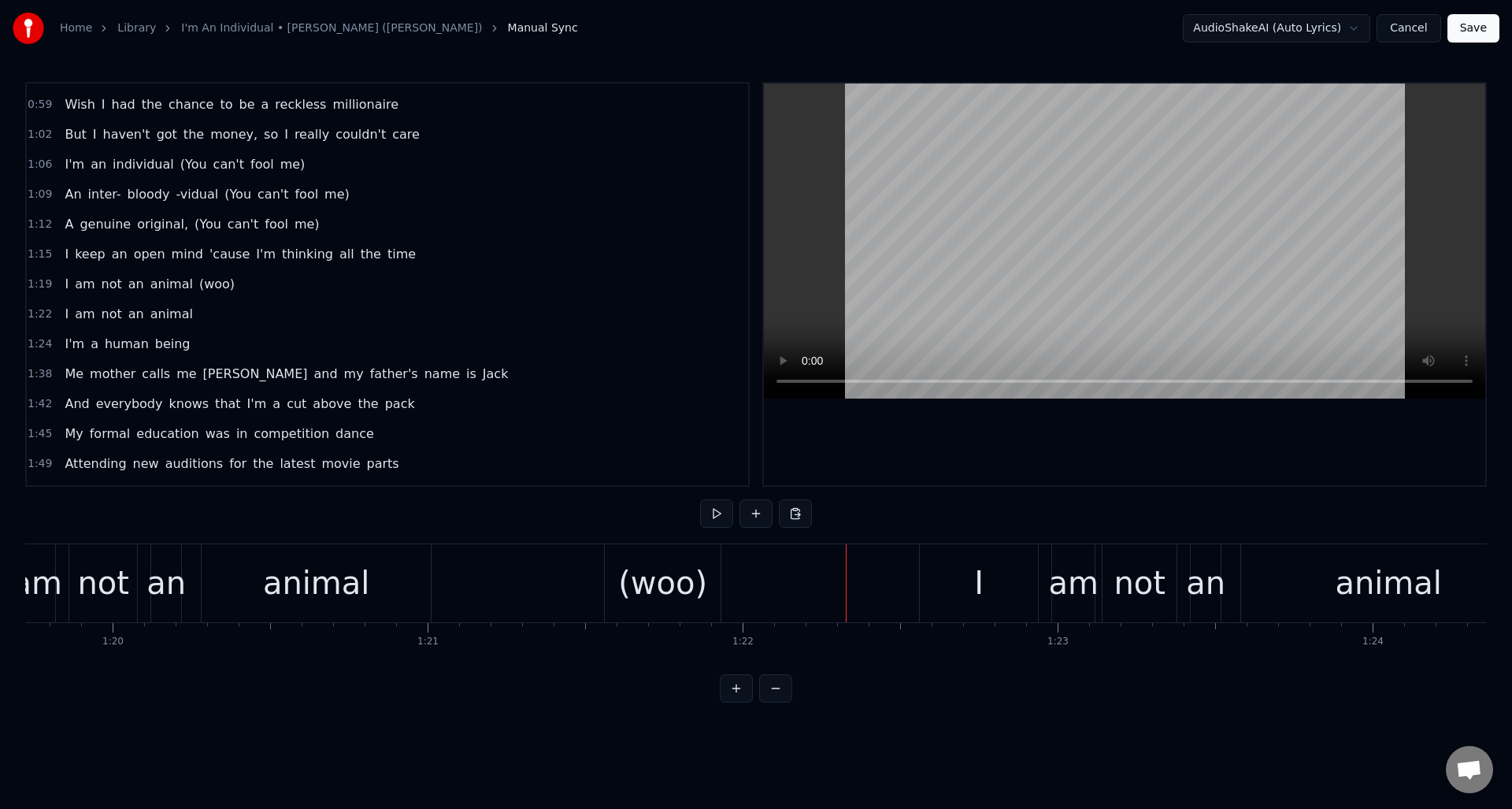
click at [649, 583] on div "(woo)" at bounding box center [662, 583] width 89 height 48
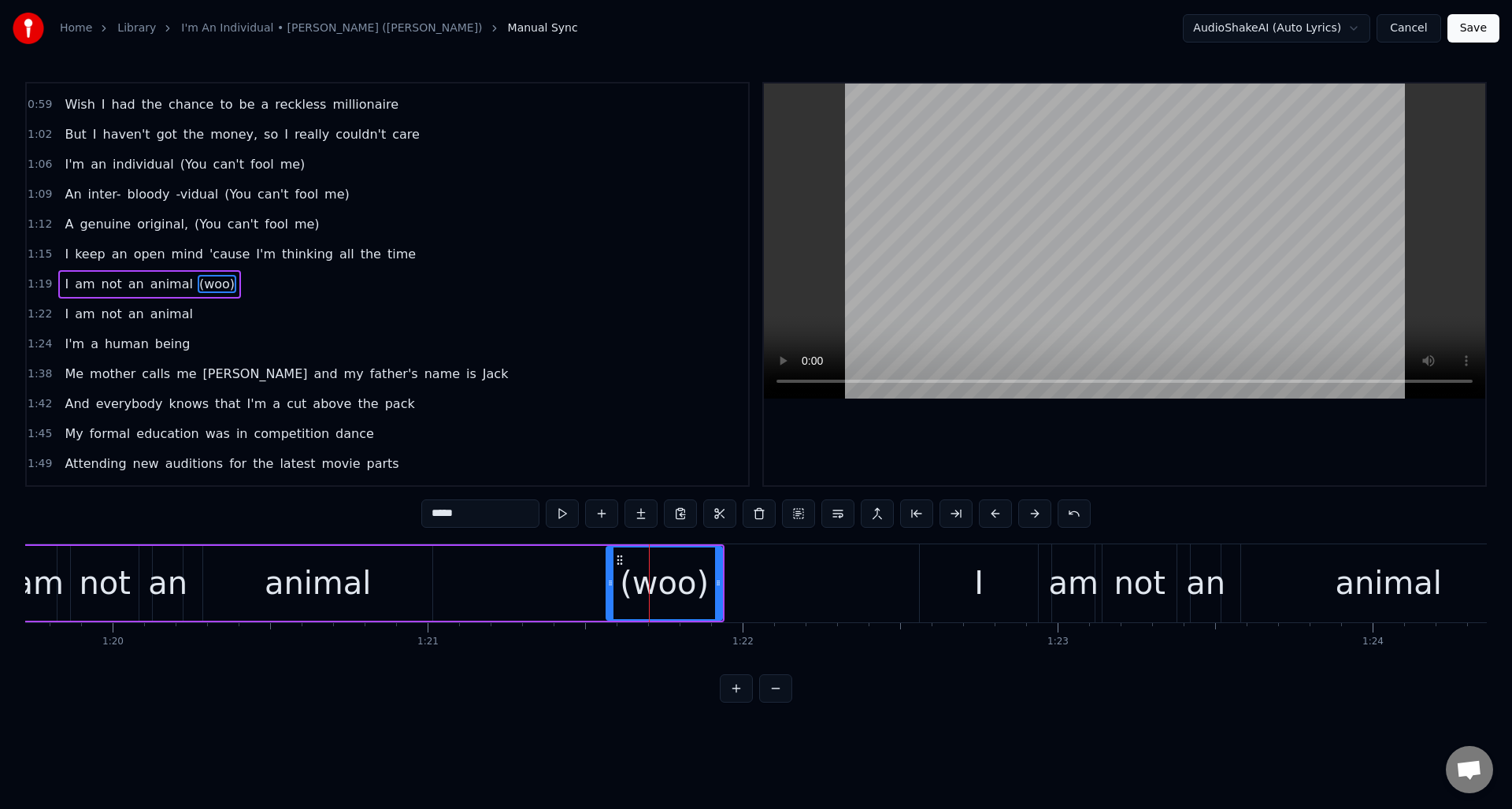
click at [438, 515] on input "*****" at bounding box center [481, 514] width 118 height 29
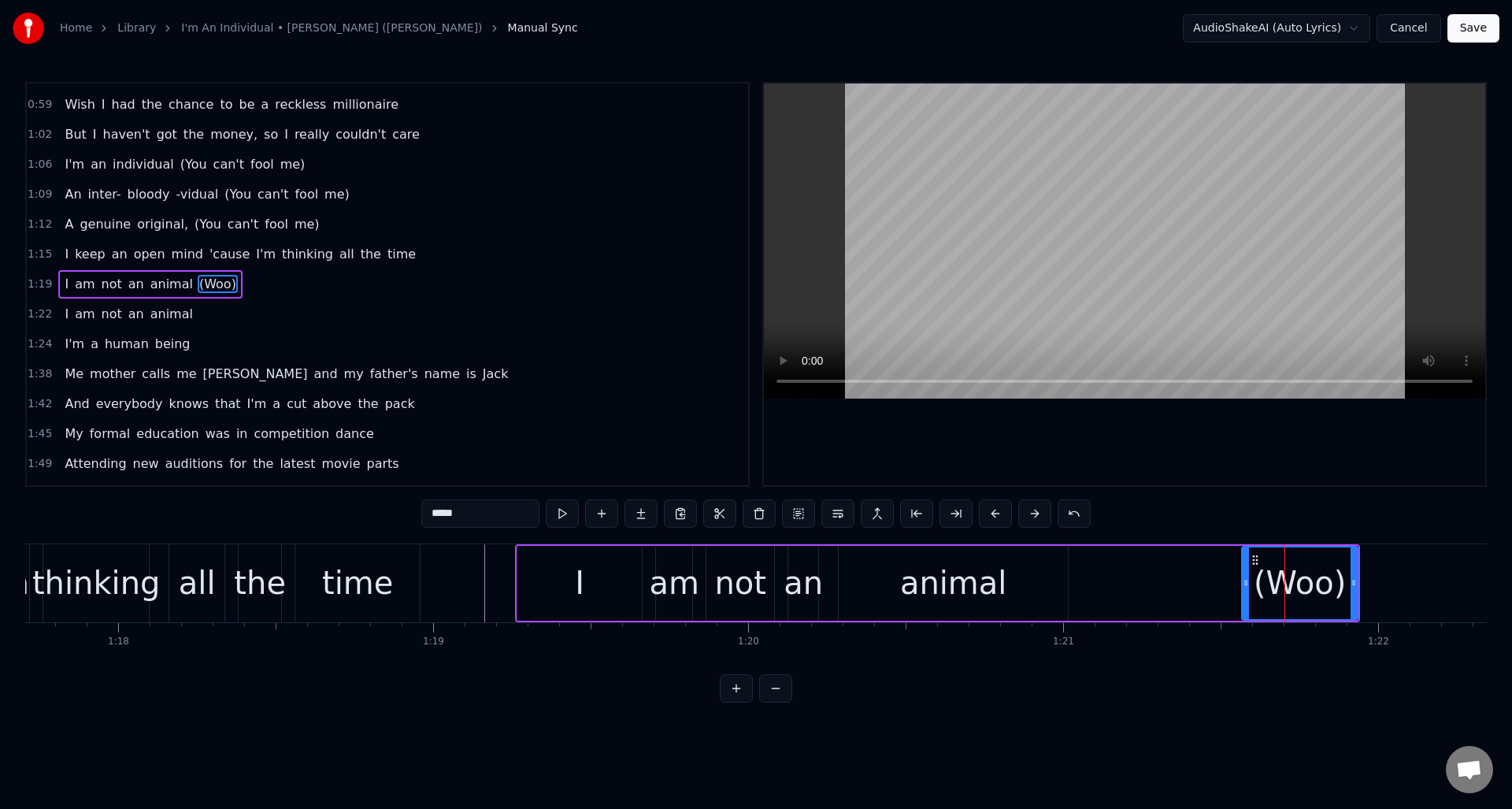
scroll to position [0, 24401]
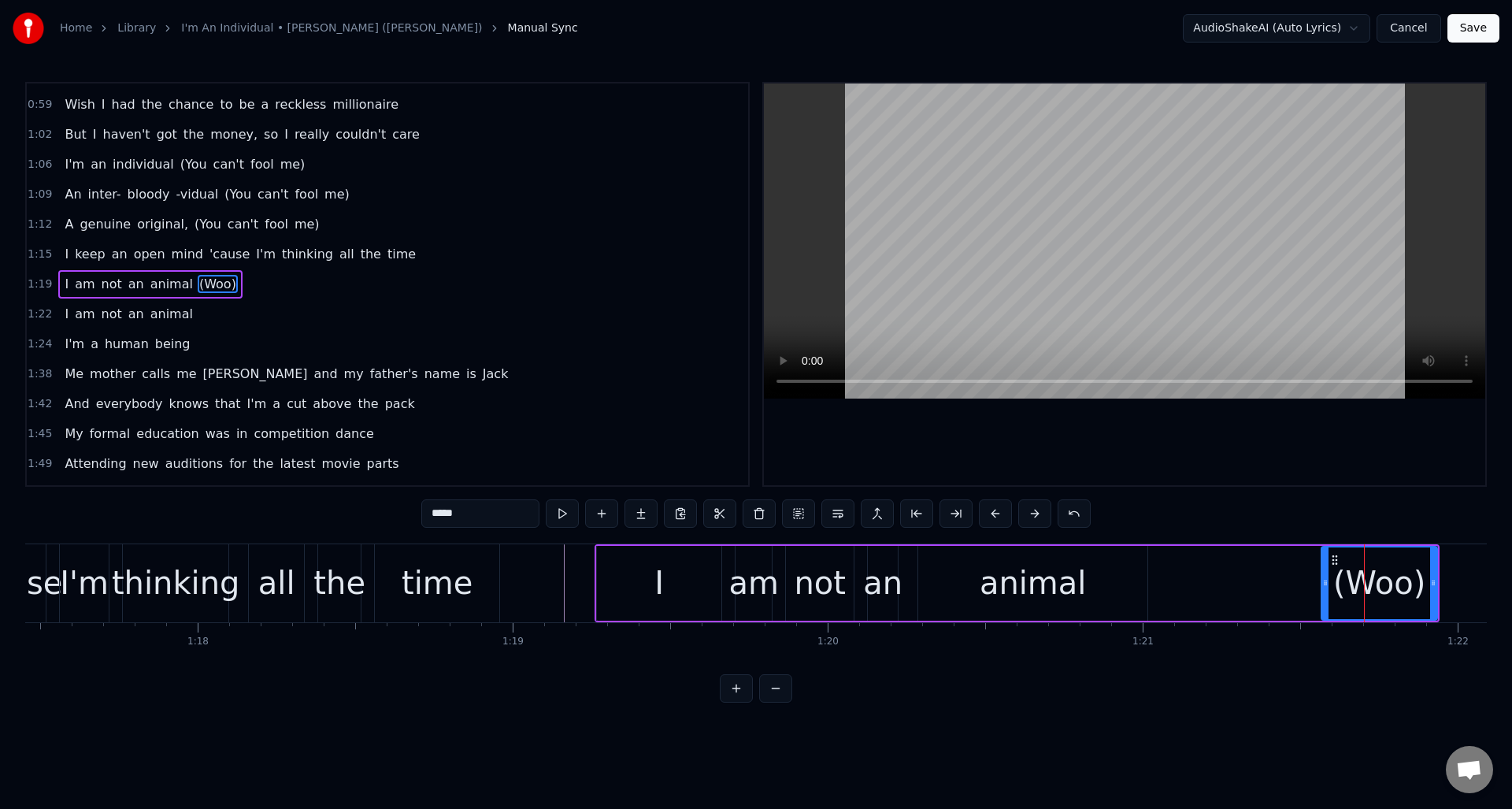
type input "*****"
click at [554, 568] on div at bounding box center [207, 583] width 49166 height 78
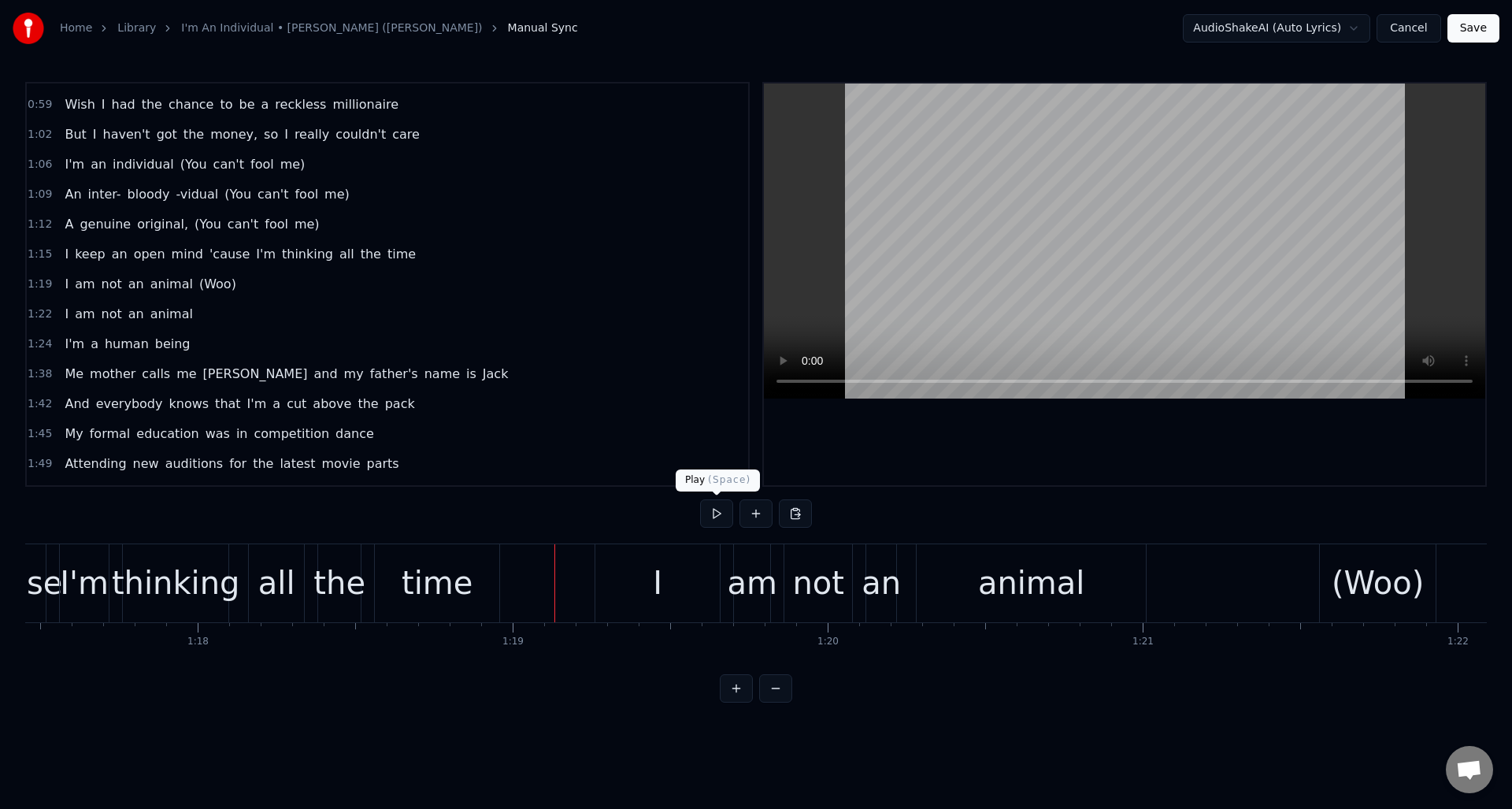
click at [711, 511] on button at bounding box center [717, 514] width 33 height 29
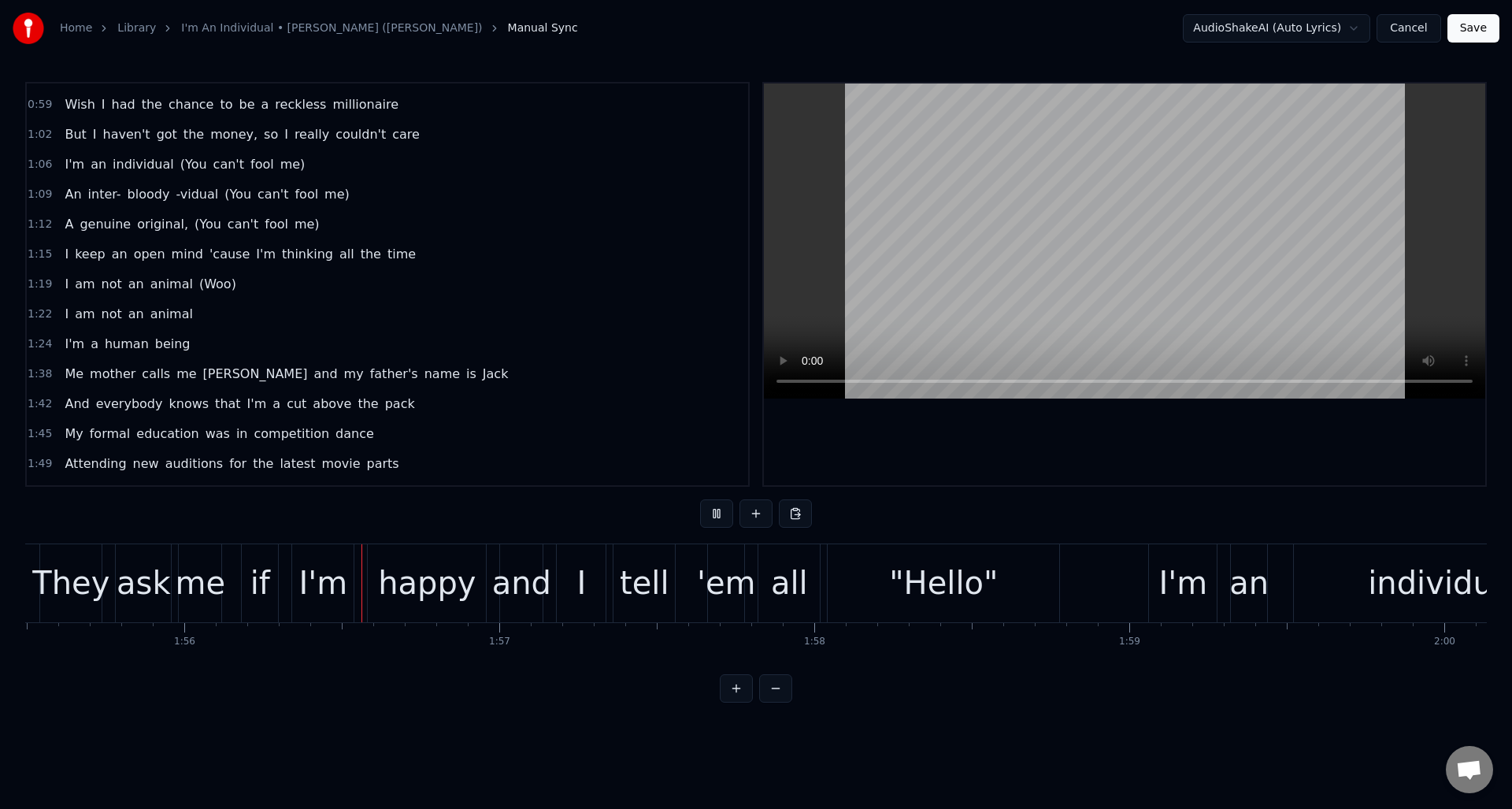
scroll to position [0, 36448]
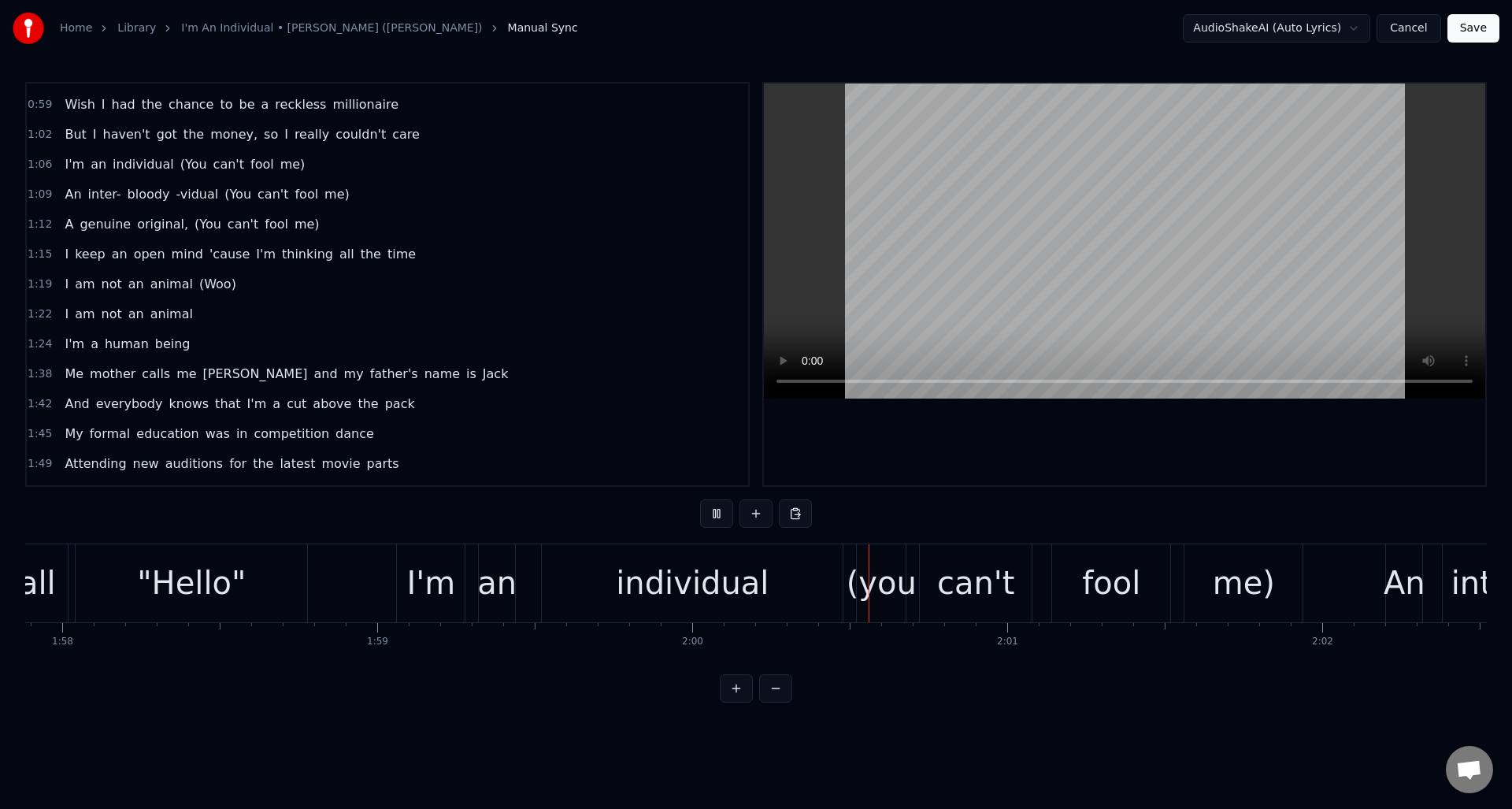
click at [715, 512] on button at bounding box center [717, 514] width 33 height 29
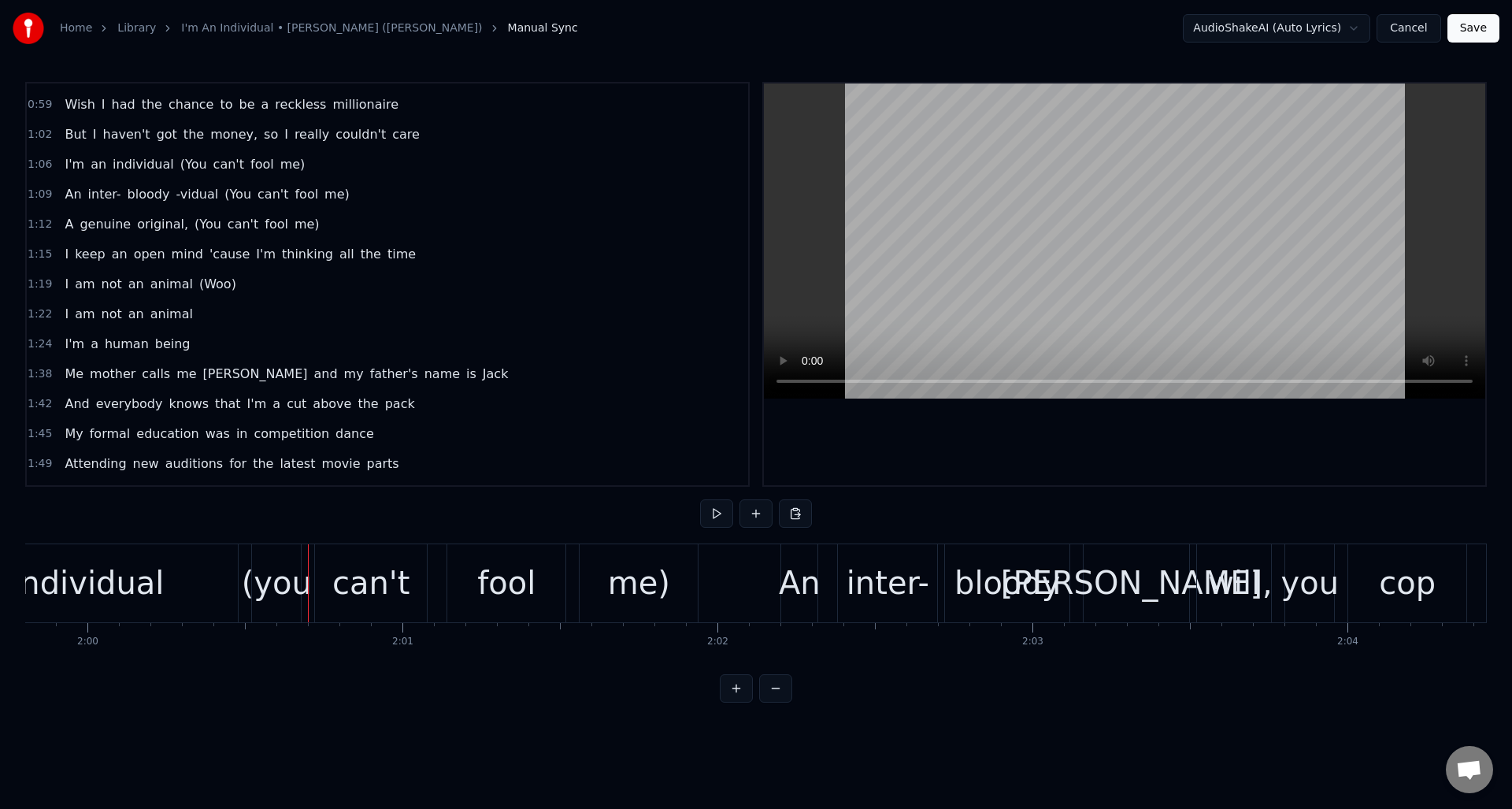
scroll to position [0, 37786]
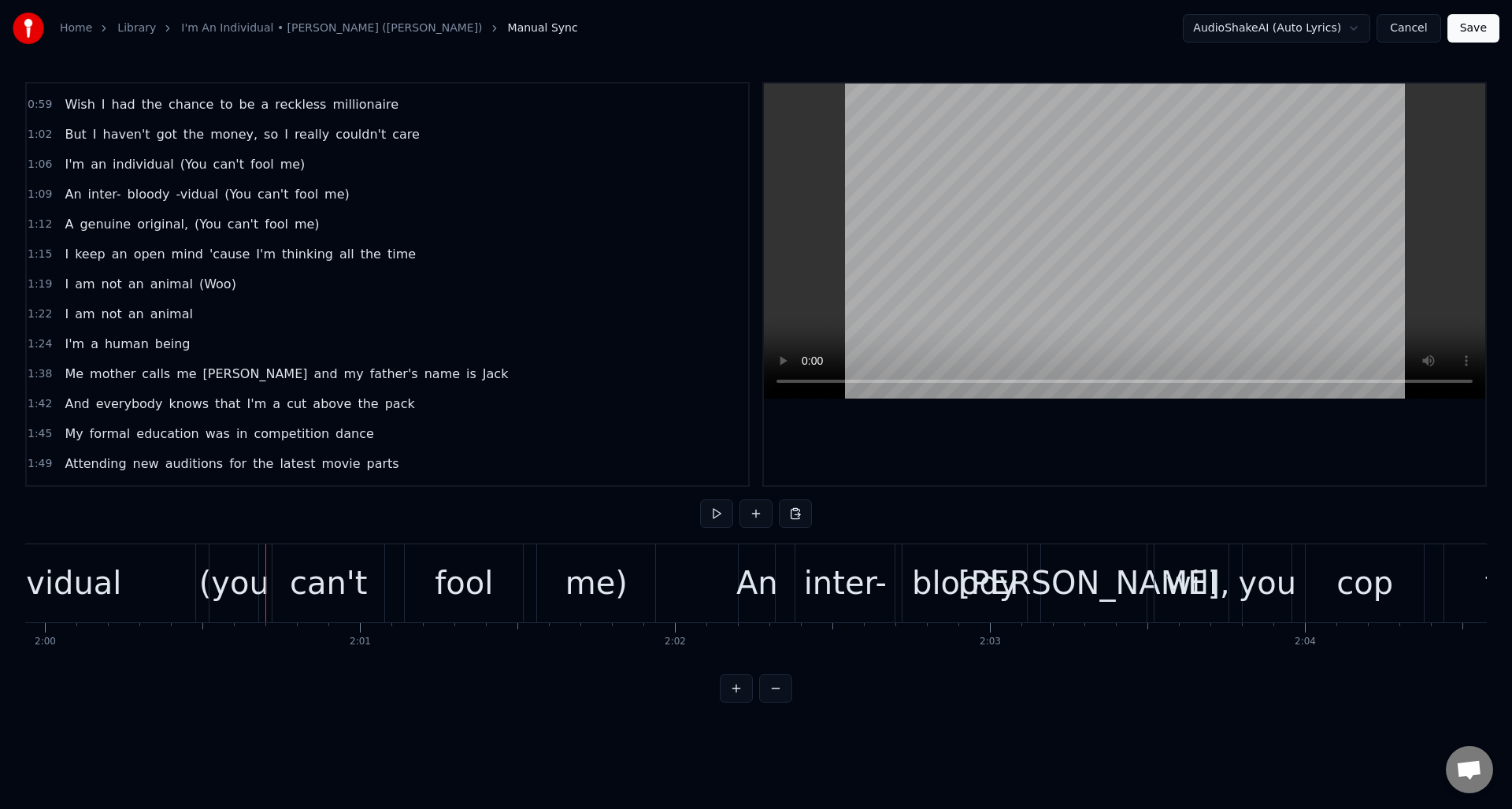
click at [225, 586] on div "(you" at bounding box center [234, 583] width 70 height 48
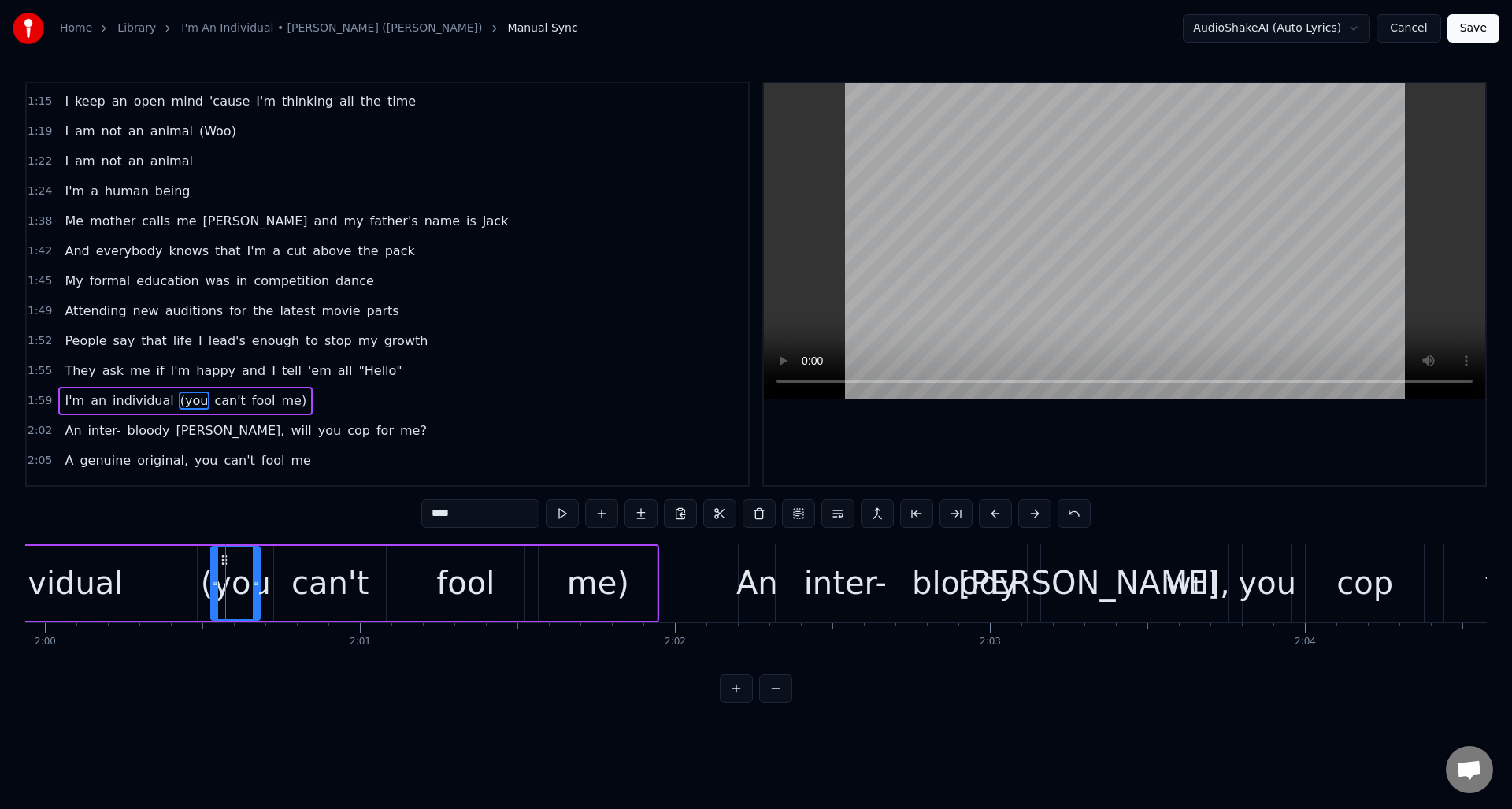
scroll to position [712, 0]
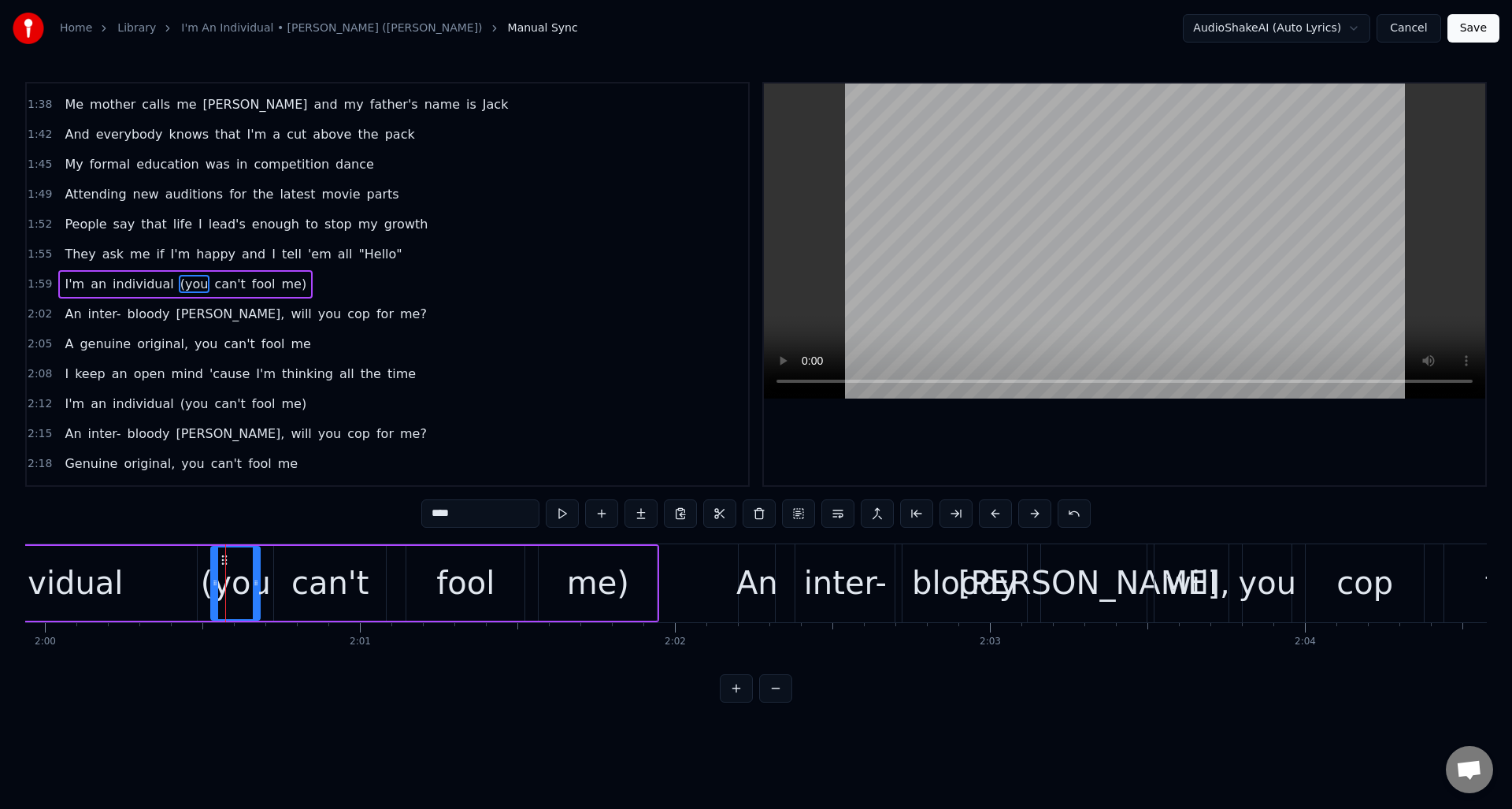
click at [439, 514] on input "****" at bounding box center [481, 514] width 118 height 29
drag, startPoint x: 436, startPoint y: 516, endPoint x: 469, endPoint y: 516, distance: 33.0
click at [437, 516] on input "***" at bounding box center [481, 514] width 118 height 29
click at [153, 562] on div "individual" at bounding box center [46, 583] width 300 height 74
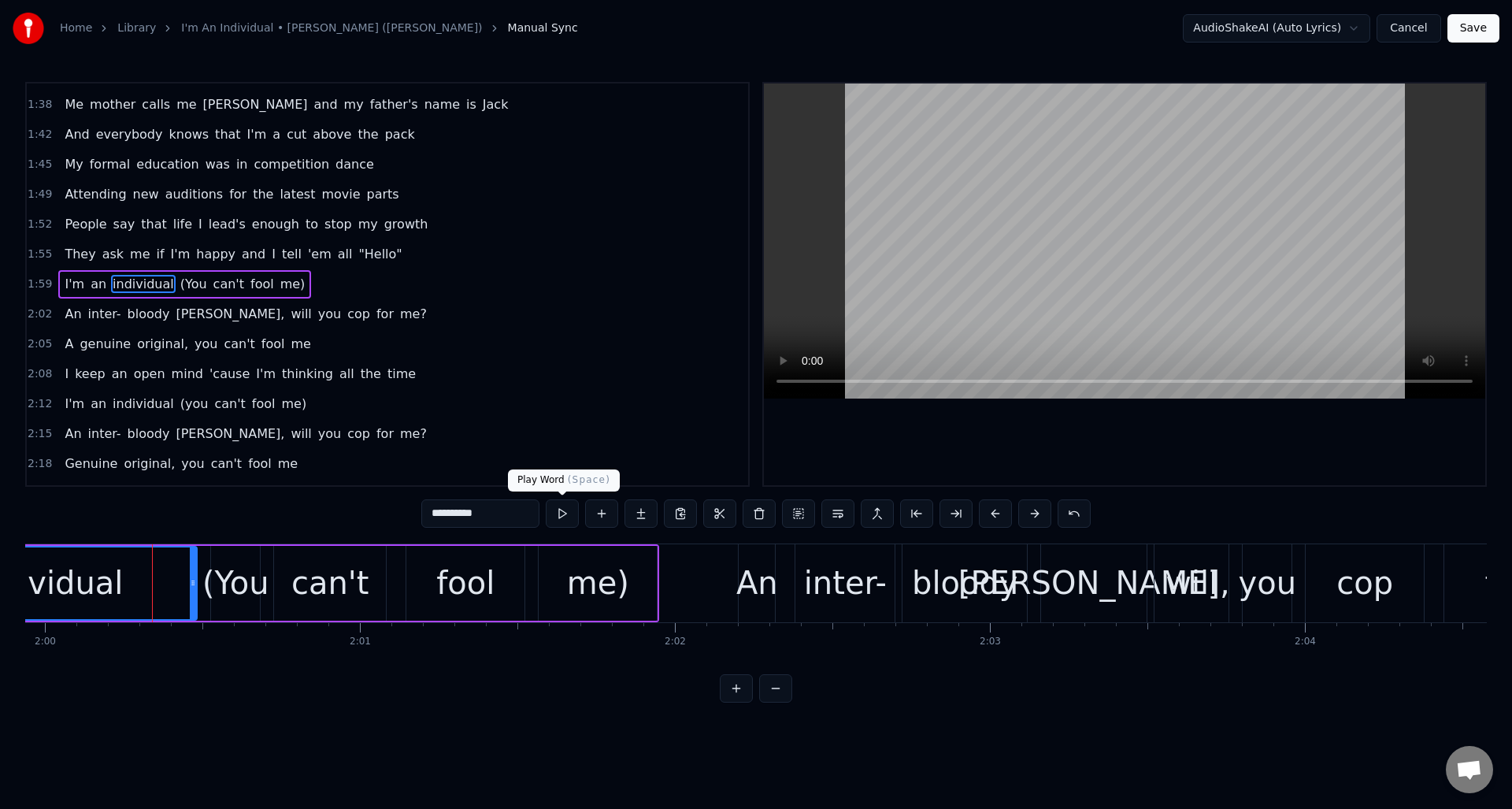
click at [563, 517] on button at bounding box center [562, 514] width 33 height 29
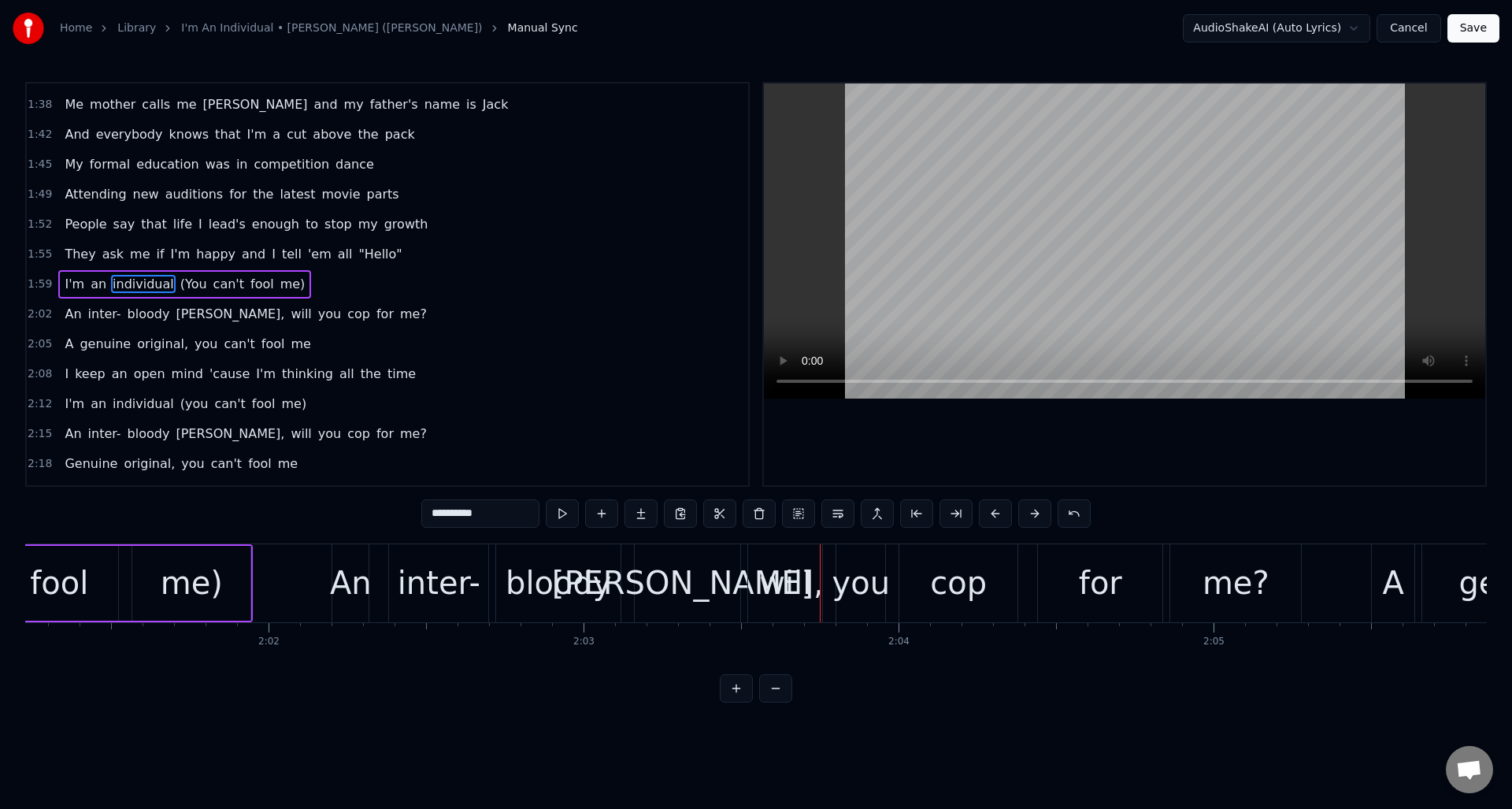
scroll to position [0, 38139]
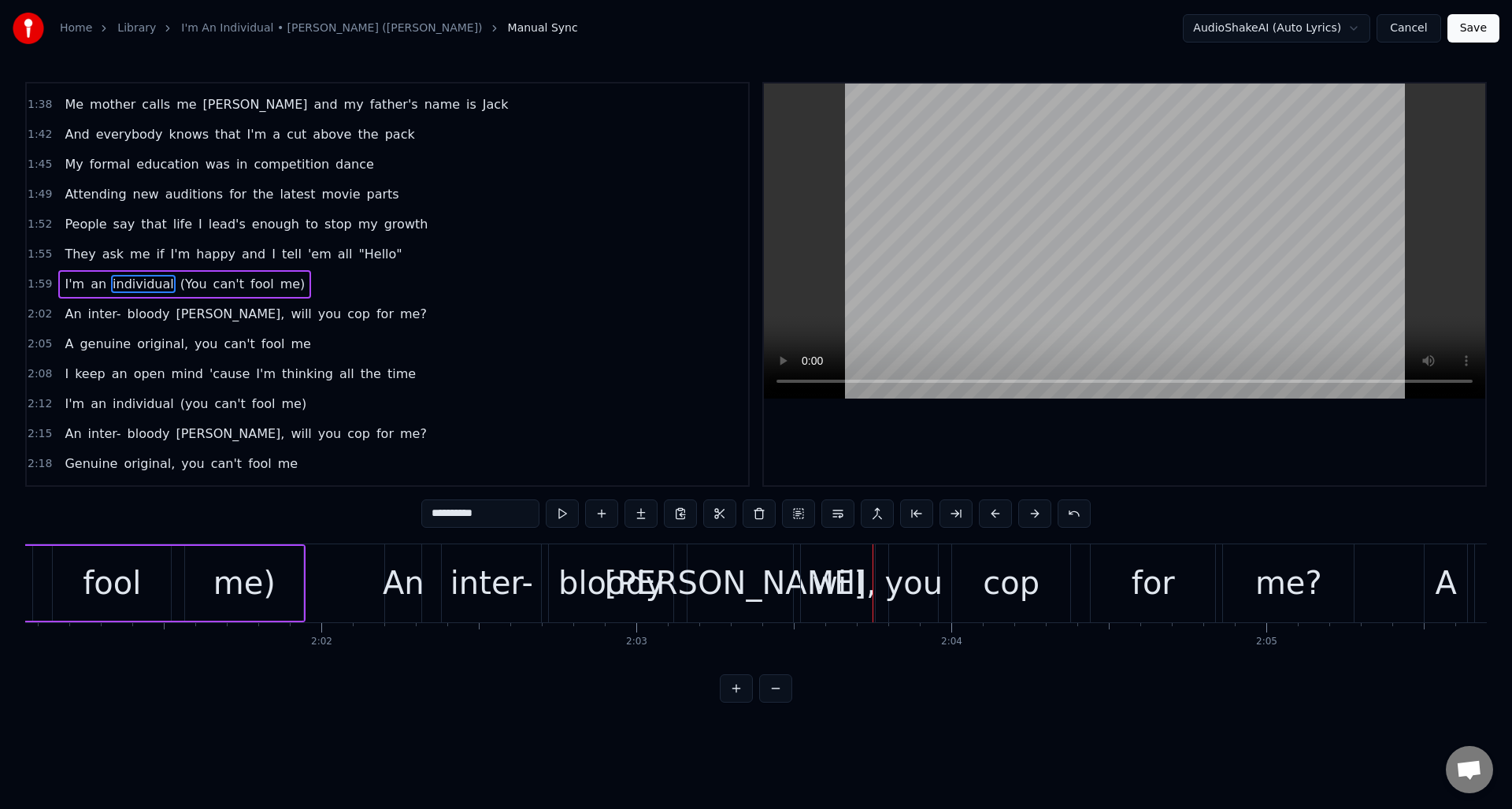
click at [745, 581] on div "[PERSON_NAME]," at bounding box center [740, 583] width 272 height 48
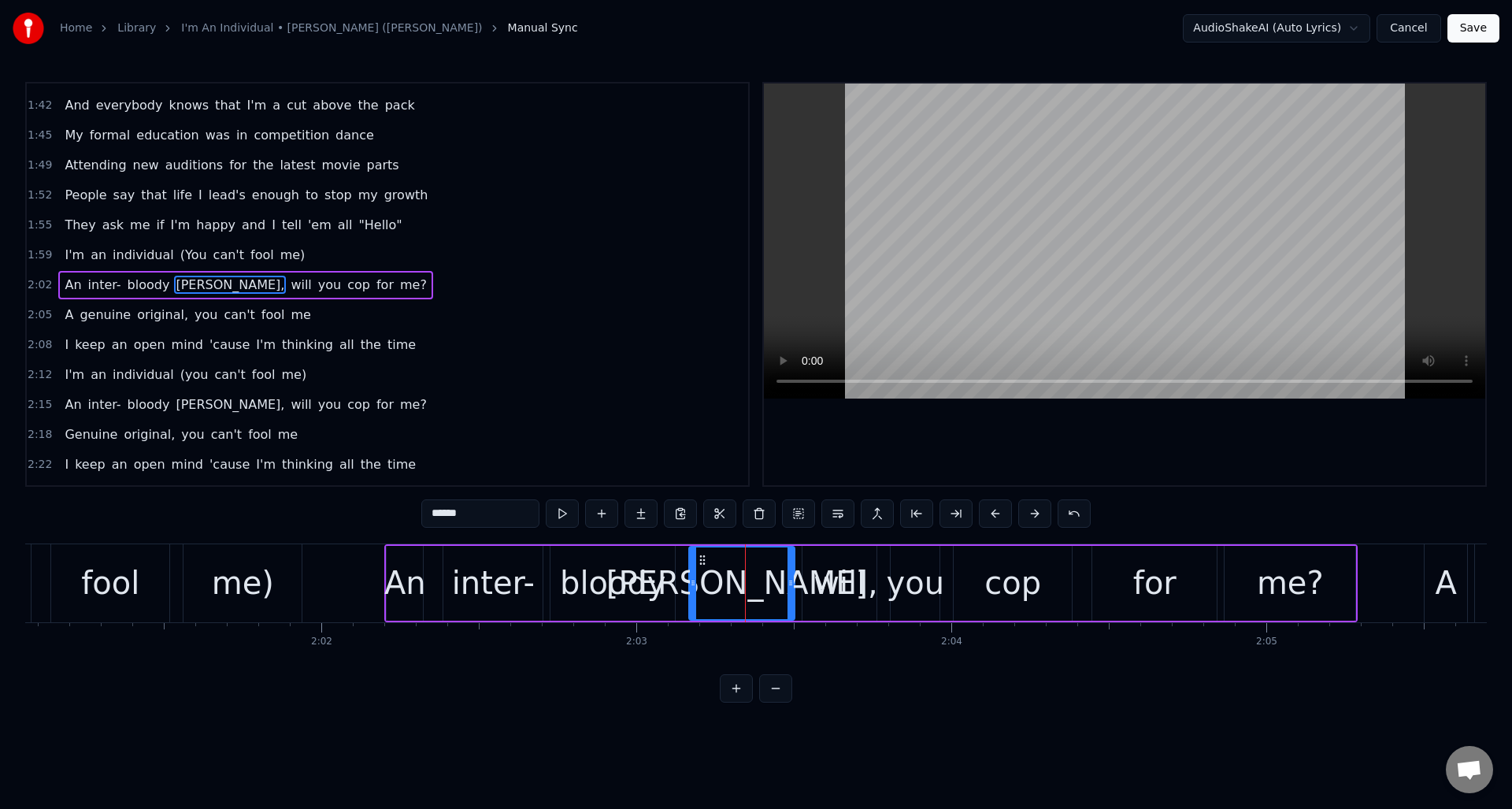
scroll to position [742, 0]
drag, startPoint x: 451, startPoint y: 515, endPoint x: 430, endPoint y: 516, distance: 21.0
click at [430, 516] on input "******" at bounding box center [481, 514] width 118 height 29
click at [712, 595] on div "-,vidual" at bounding box center [742, 583] width 117 height 48
click at [439, 514] on input "********" at bounding box center [481, 514] width 118 height 29
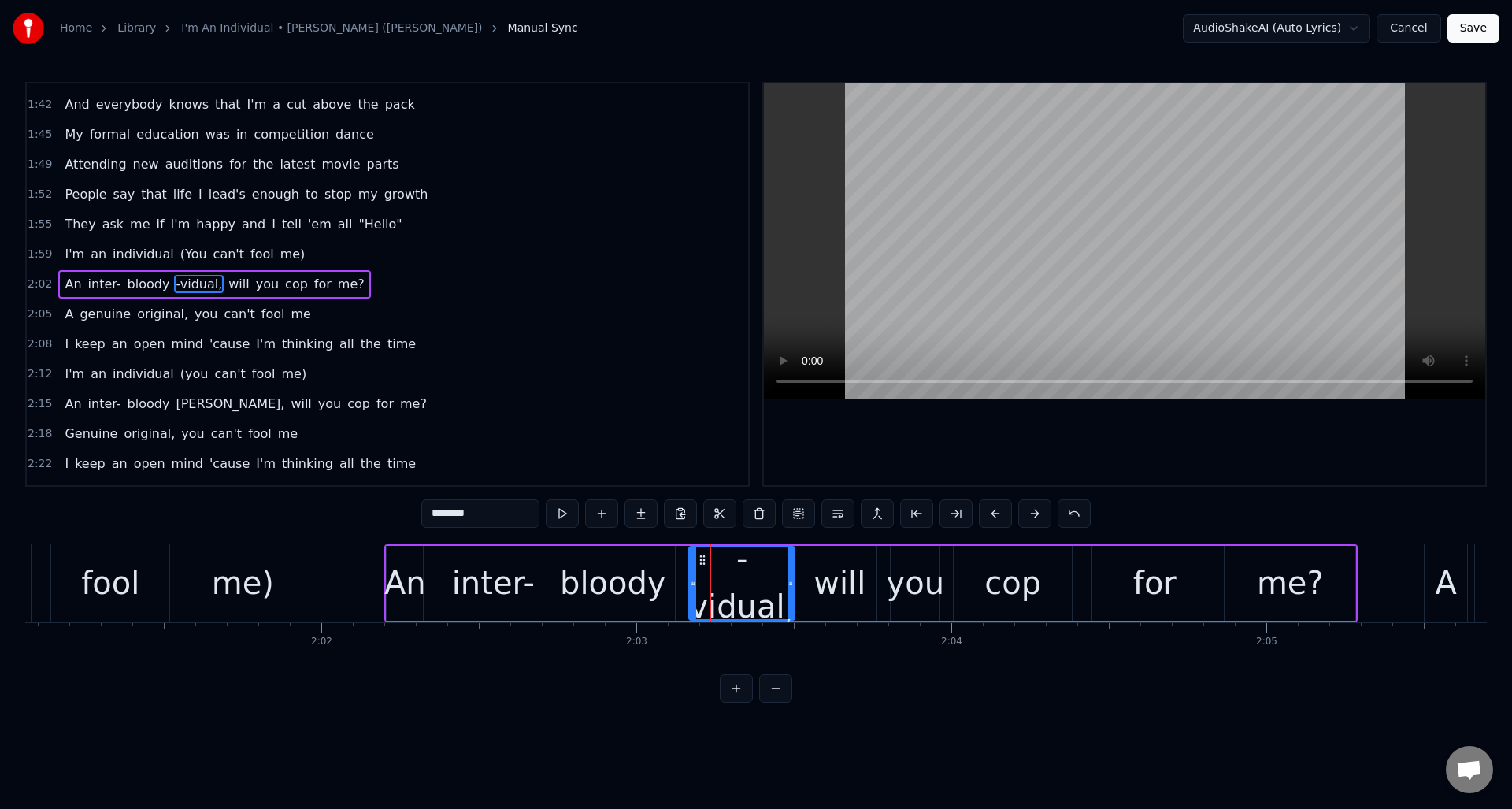
type input "********"
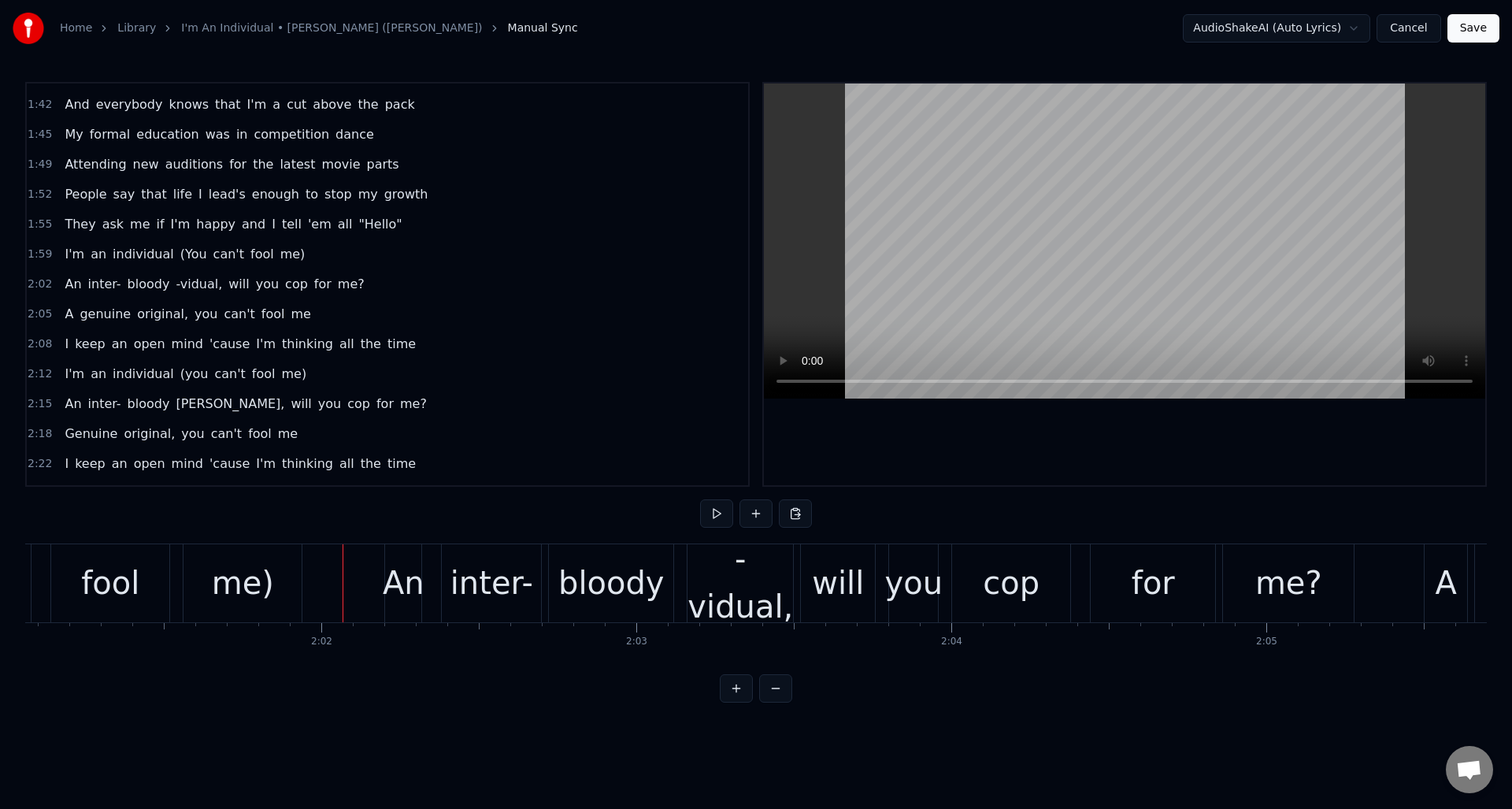
click at [474, 580] on div "inter-" at bounding box center [491, 583] width 83 height 48
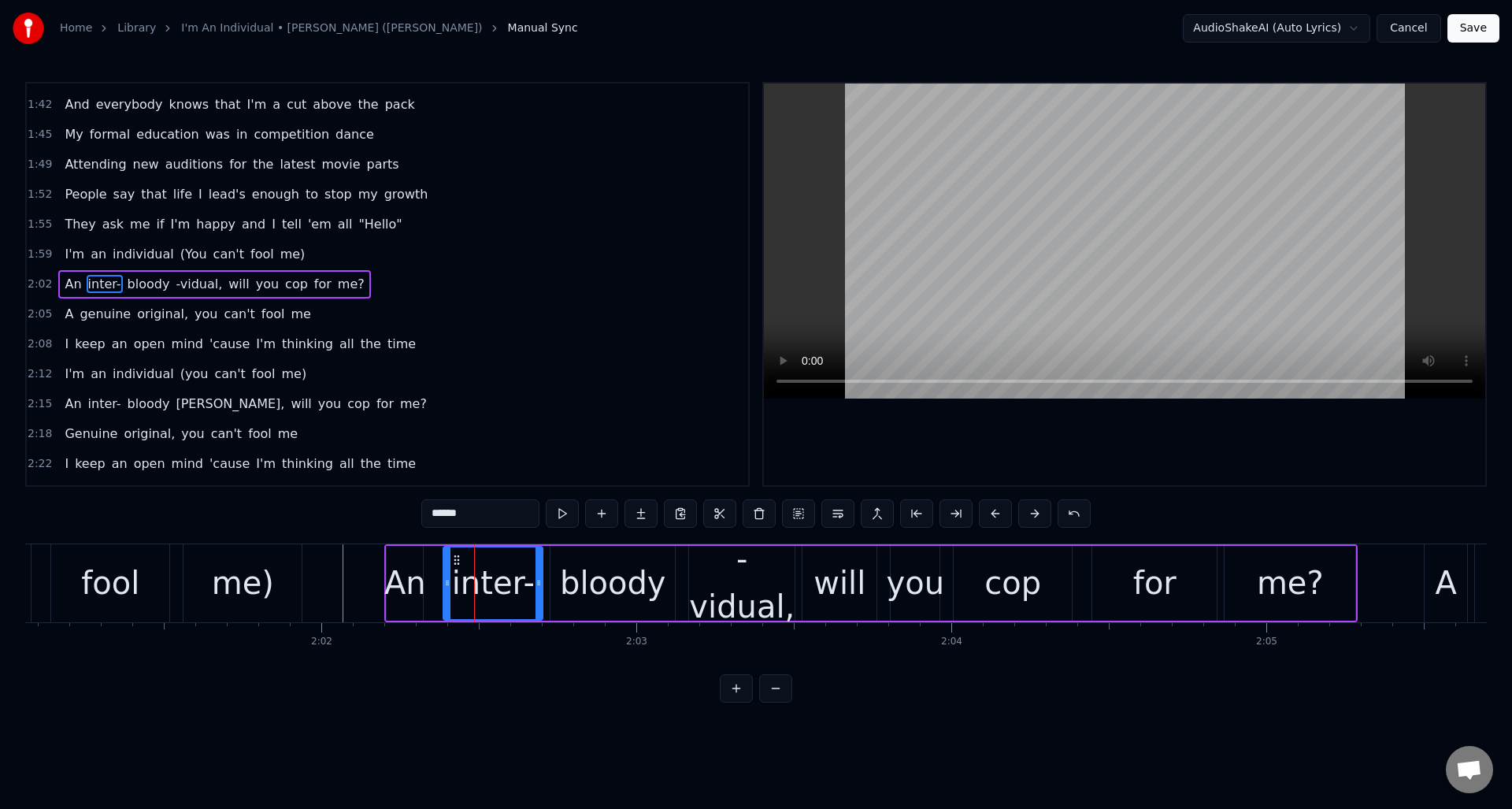
click at [454, 521] on input "******" at bounding box center [481, 514] width 118 height 29
drag, startPoint x: 455, startPoint y: 514, endPoint x: 443, endPoint y: 515, distance: 12.0
click at [443, 515] on input "******" at bounding box center [481, 514] width 118 height 29
type input "*****"
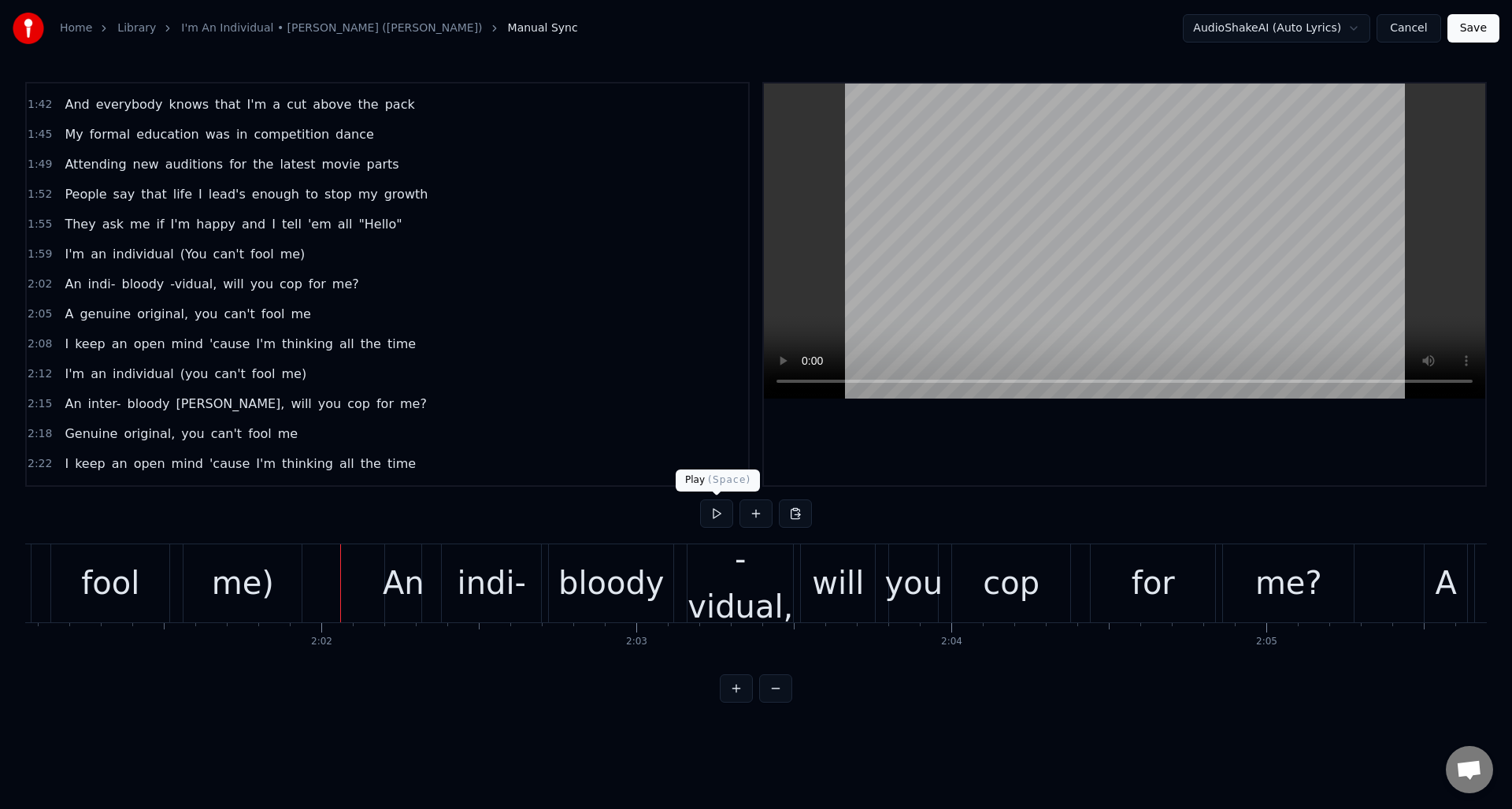
click at [717, 516] on button at bounding box center [717, 514] width 33 height 29
click at [847, 577] on div "will" at bounding box center [838, 583] width 52 height 48
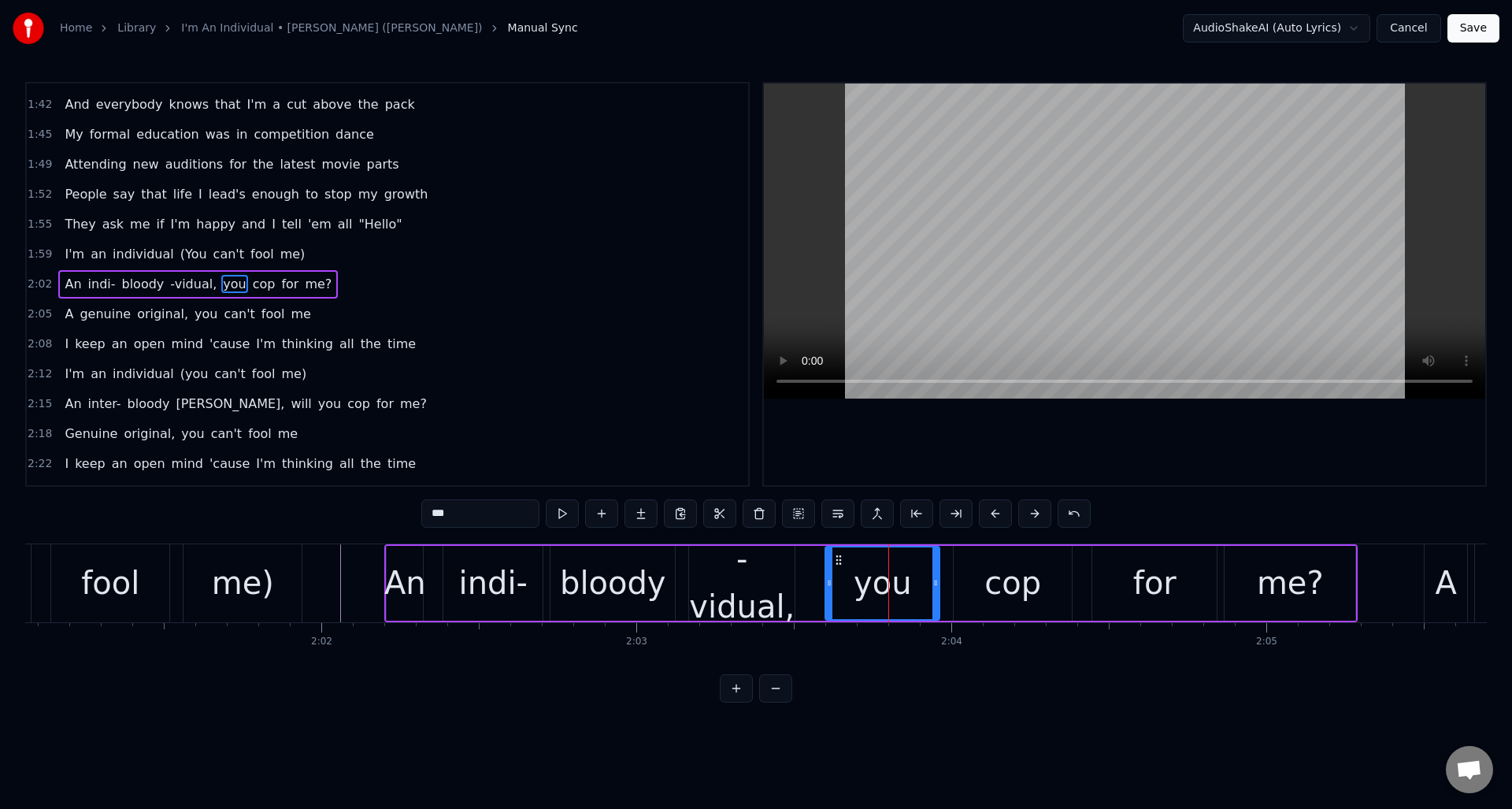
drag, startPoint x: 891, startPoint y: 582, endPoint x: 834, endPoint y: 582, distance: 57.0
click at [826, 585] on icon at bounding box center [829, 583] width 6 height 13
click at [433, 518] on input "***" at bounding box center [481, 514] width 118 height 29
drag, startPoint x: 465, startPoint y: 516, endPoint x: 406, endPoint y: 512, distance: 59.1
click at [406, 512] on div "0:00 (Yeah) 0:06 If you're lucky, someday you might see me on the streets 0:09 …" at bounding box center [756, 392] width 1462 height 621
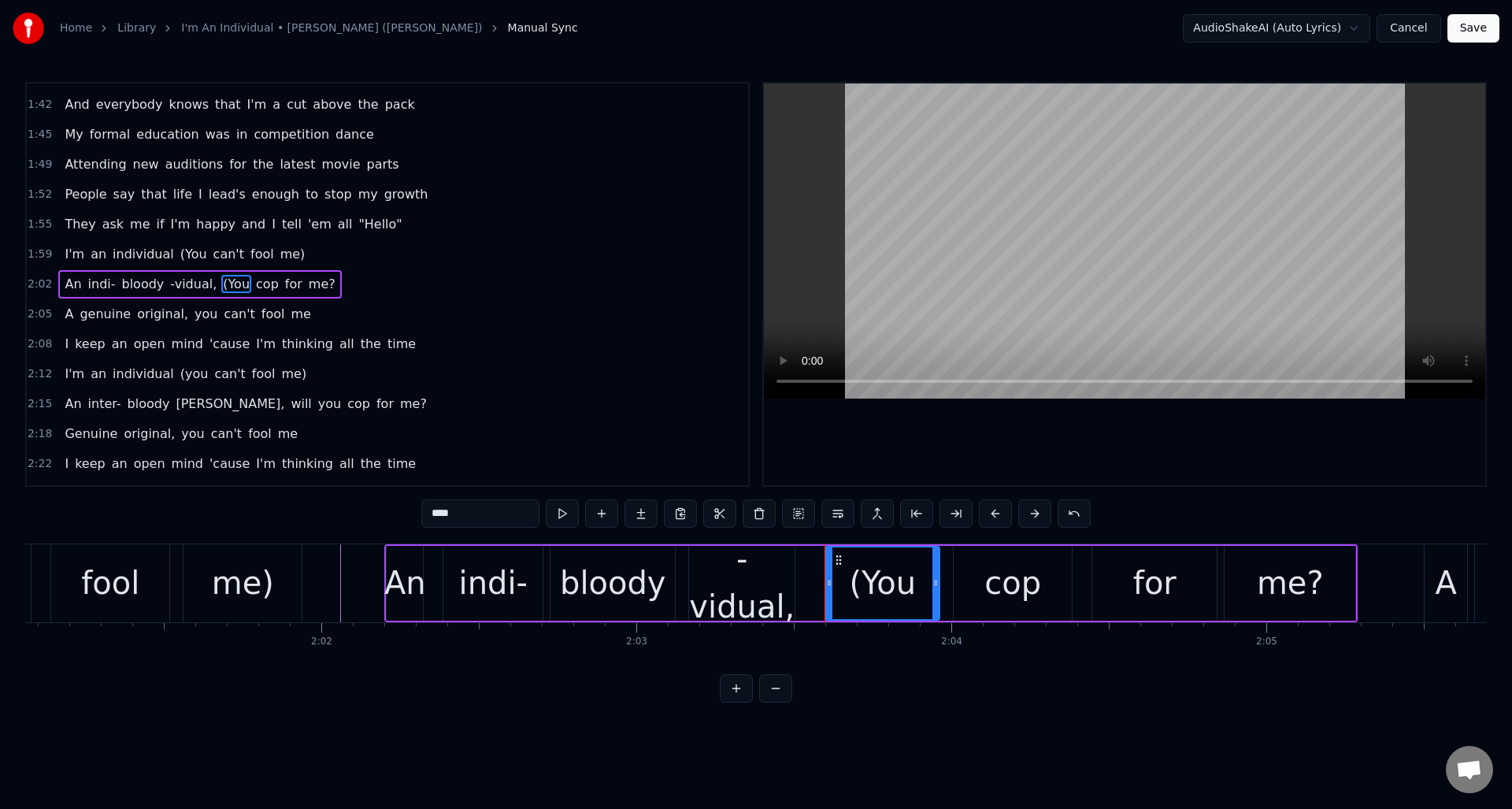
click at [997, 578] on div "cop" at bounding box center [1012, 583] width 56 height 48
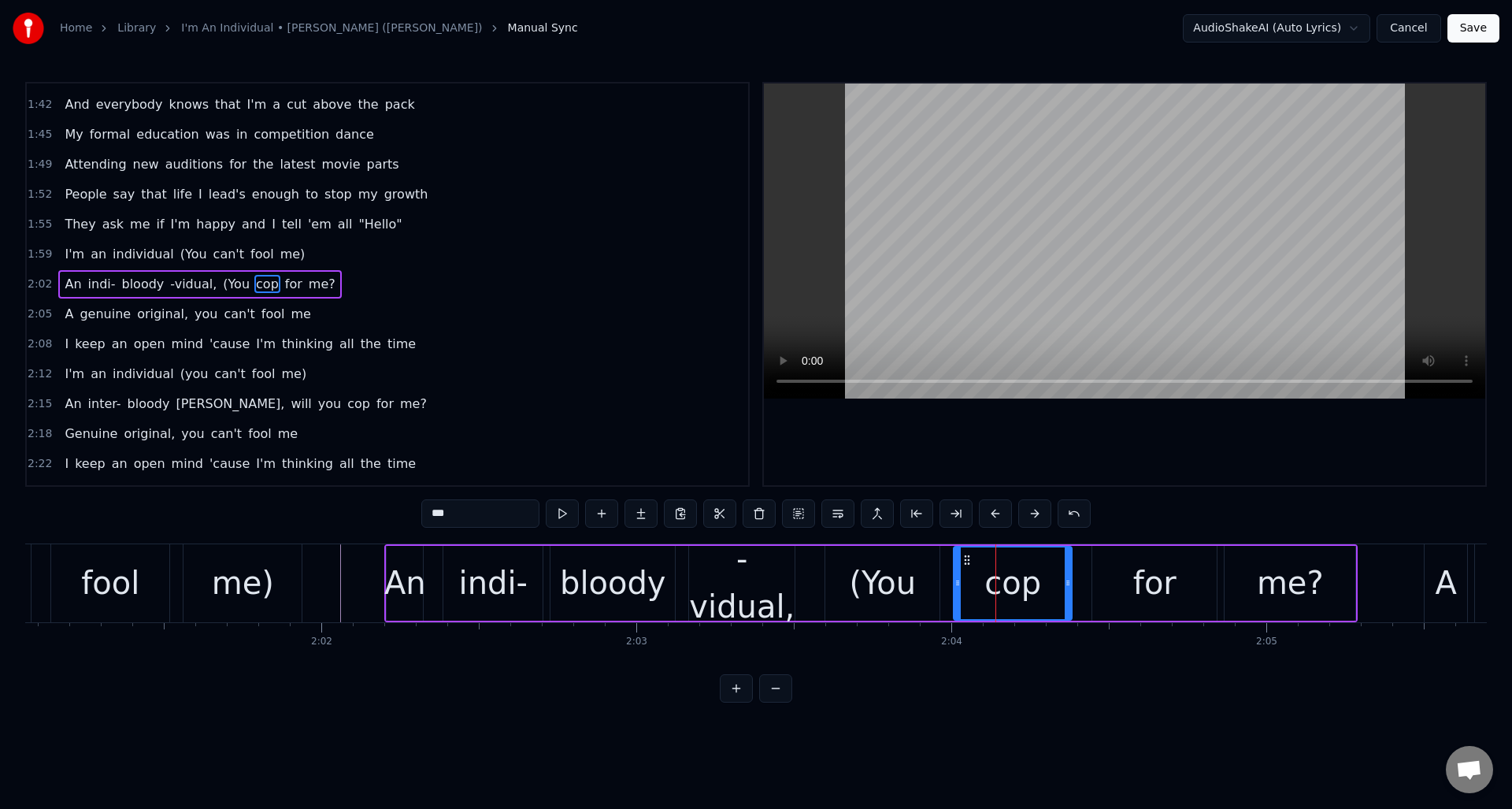
drag, startPoint x: 484, startPoint y: 516, endPoint x: 421, endPoint y: 514, distance: 63.0
click at [421, 514] on input "***" at bounding box center [481, 514] width 118 height 29
click at [1146, 590] on div "for" at bounding box center [1155, 583] width 43 height 48
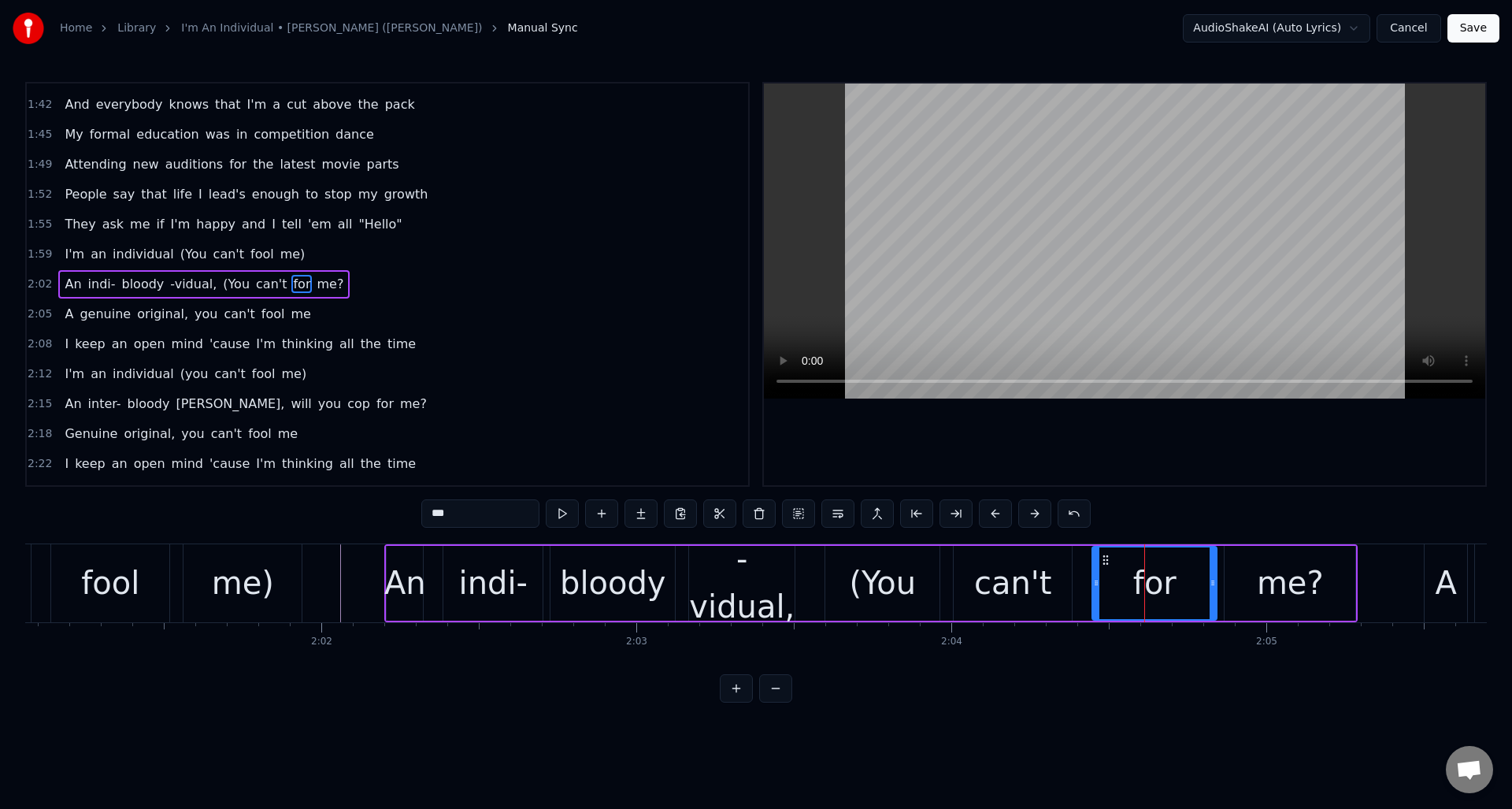
click at [492, 517] on input "***" at bounding box center [481, 514] width 118 height 29
click at [1285, 586] on div "me?" at bounding box center [1290, 583] width 67 height 48
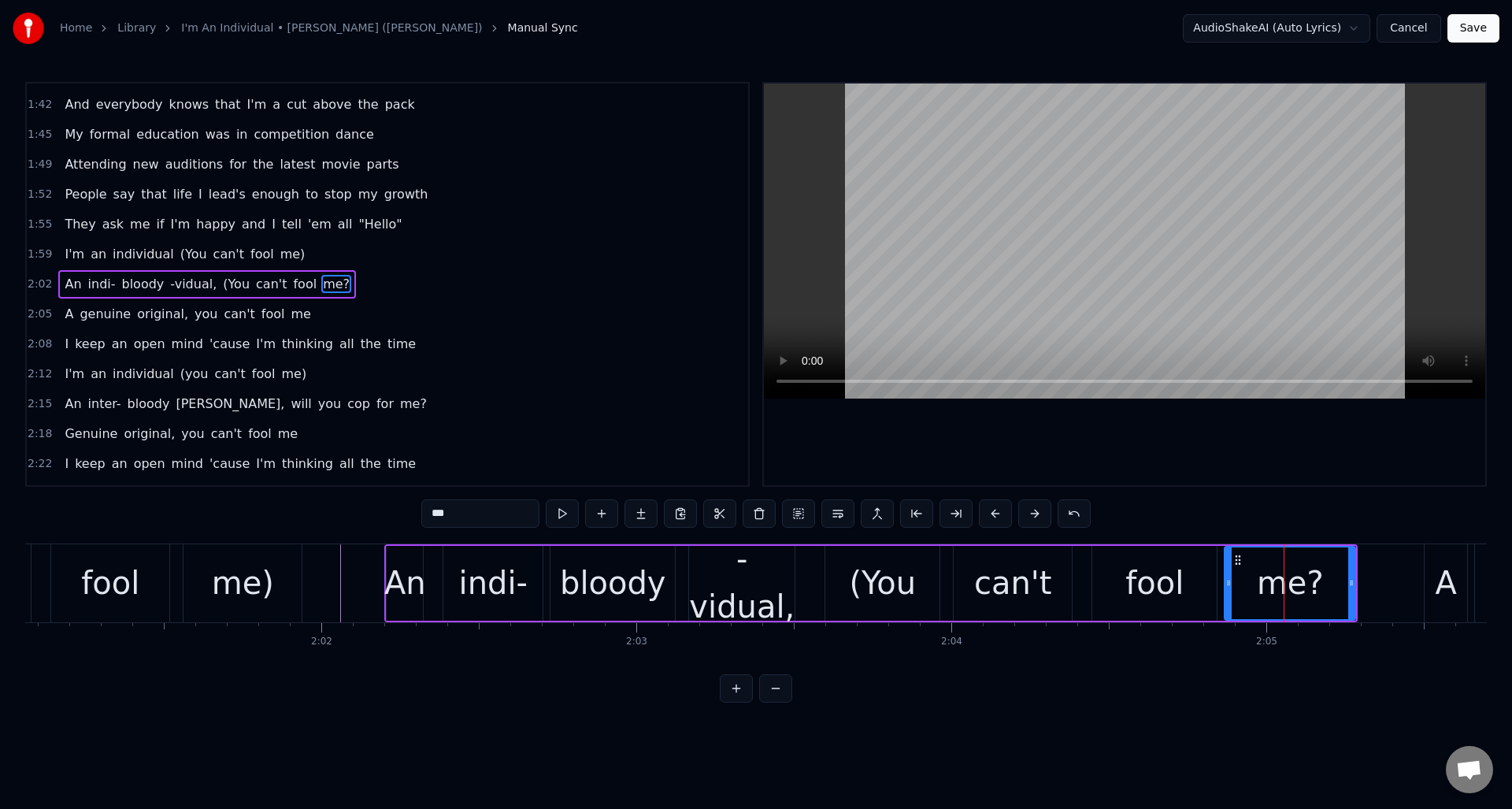
click at [461, 512] on input "***" at bounding box center [481, 514] width 118 height 29
click at [739, 579] on div "-vidual," at bounding box center [742, 582] width 106 height 94
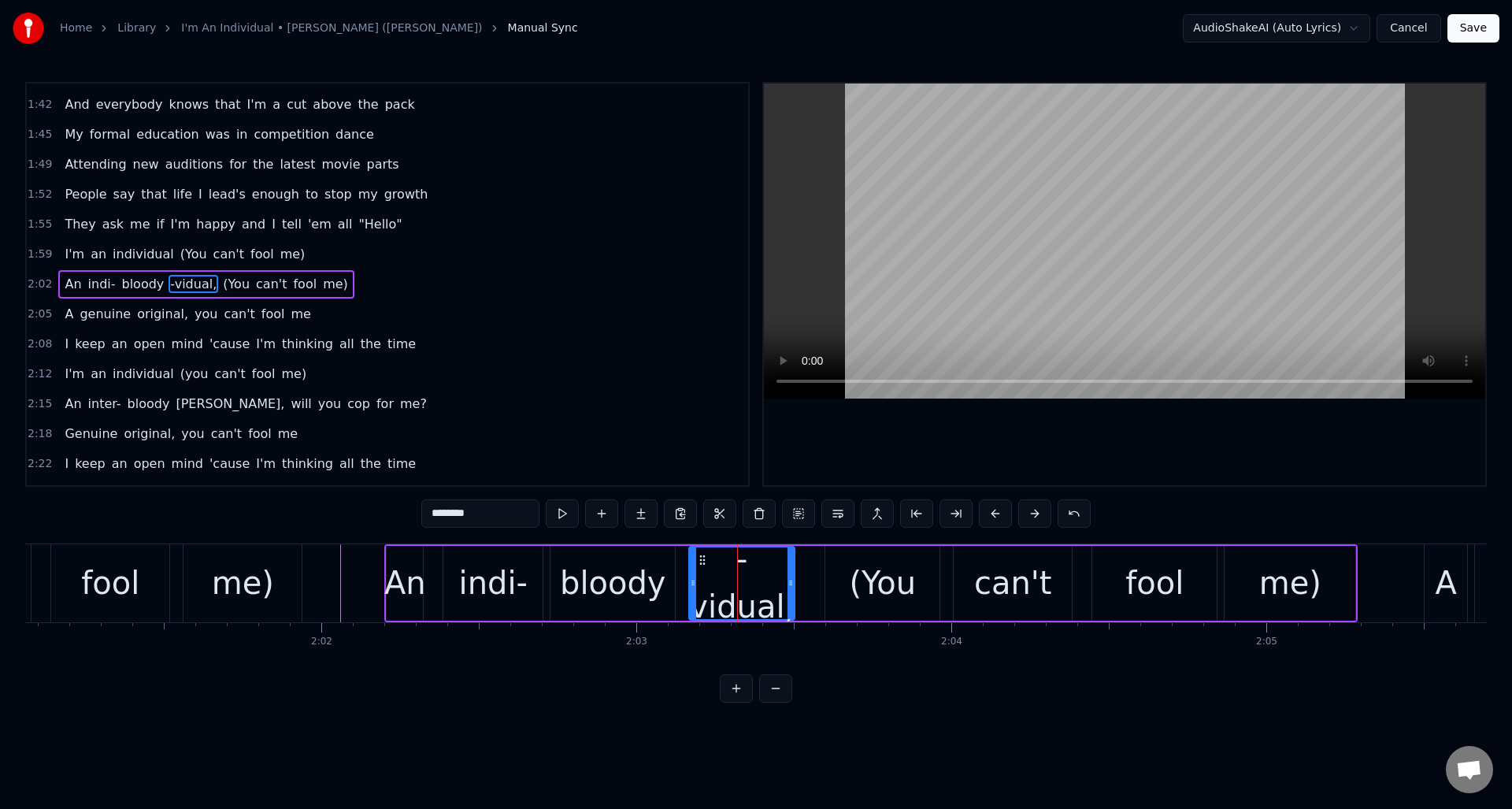
click at [470, 512] on input "********" at bounding box center [481, 514] width 118 height 29
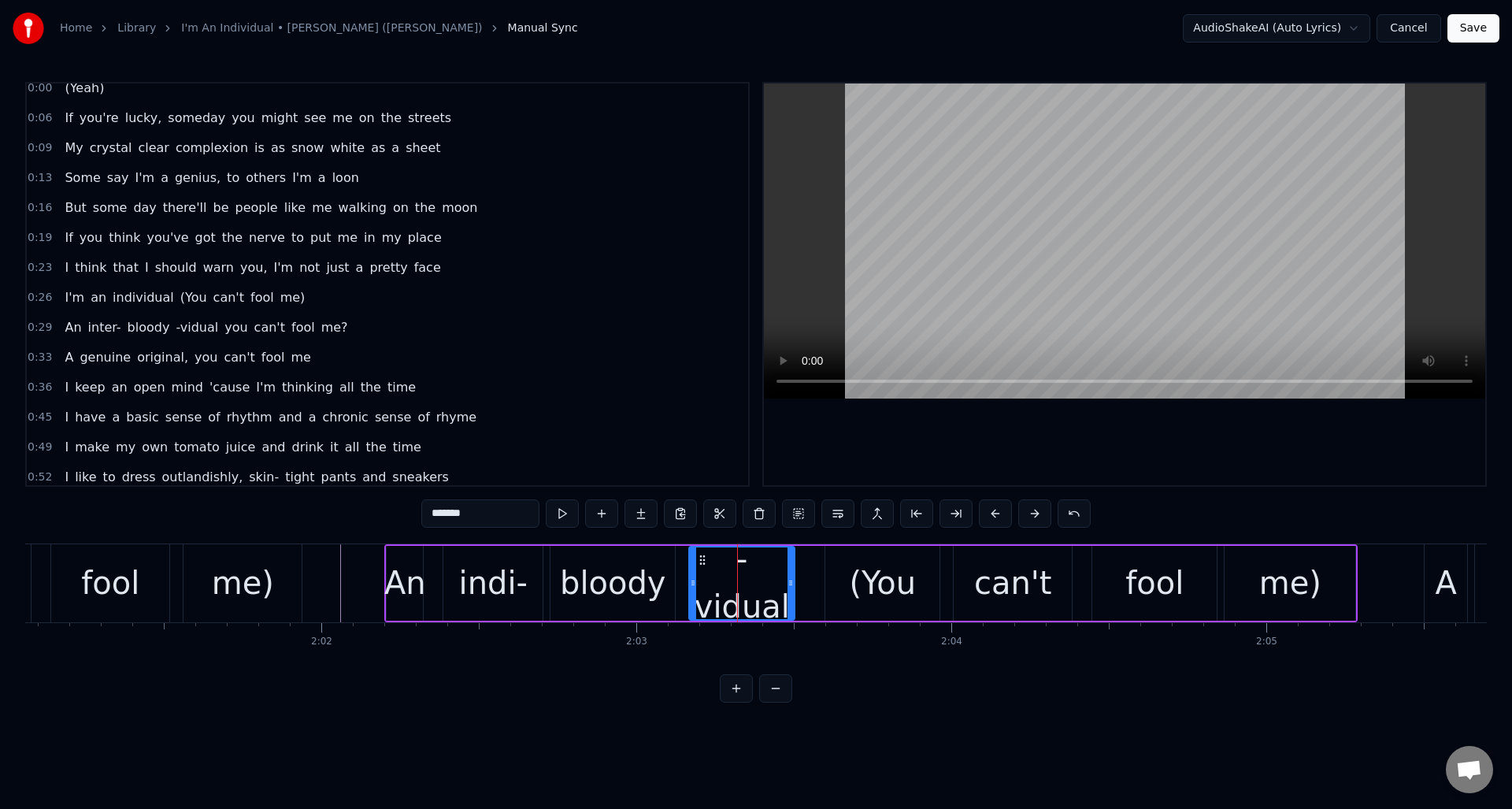
scroll to position [14, 0]
drag, startPoint x: 97, startPoint y: 323, endPoint x: 110, endPoint y: 325, distance: 13.2
click at [98, 322] on span "inter-" at bounding box center [105, 323] width 36 height 18
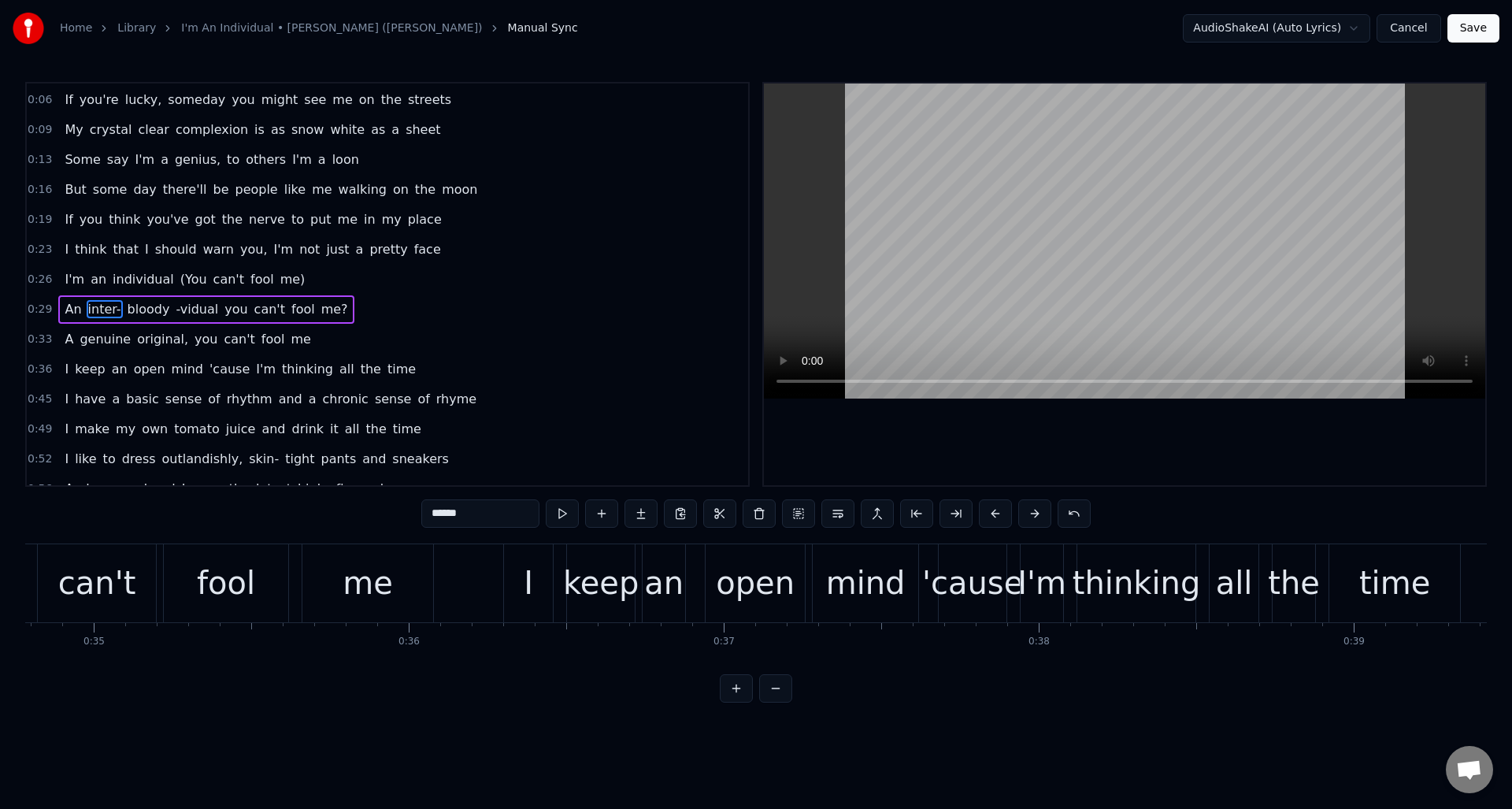
scroll to position [0, 9341]
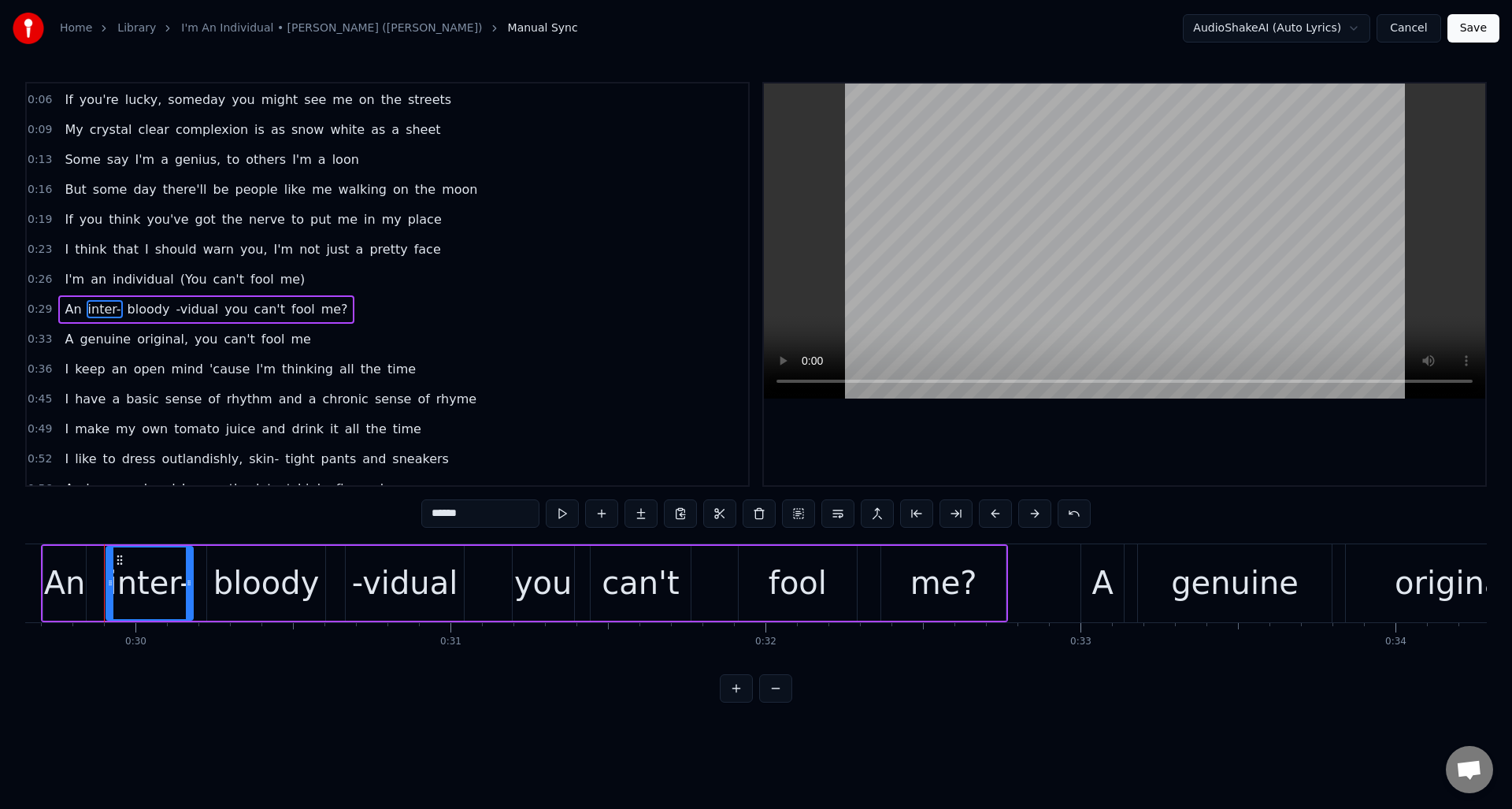
click at [155, 585] on div "inter-" at bounding box center [150, 583] width 83 height 48
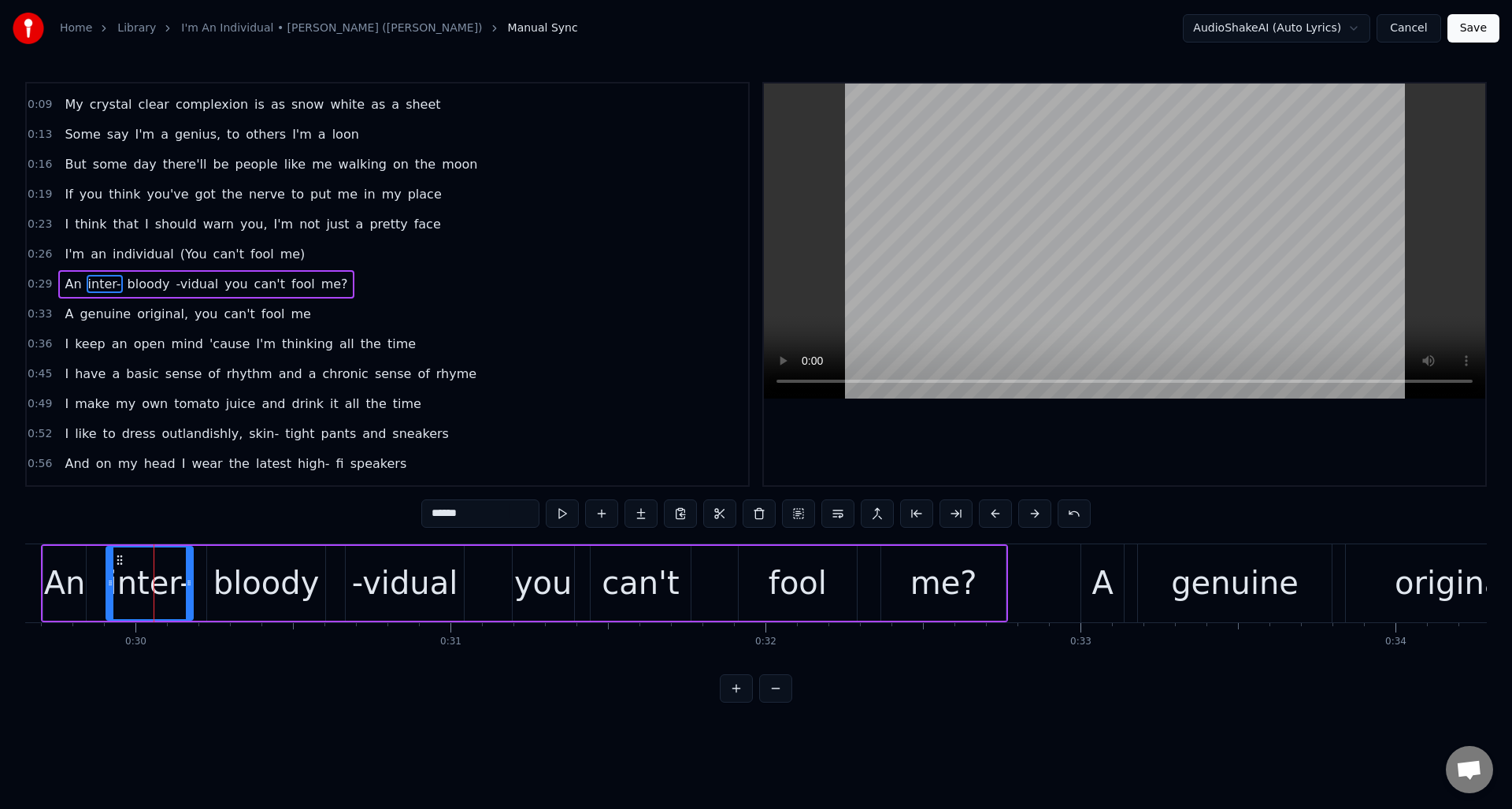
drag, startPoint x: 169, startPoint y: 586, endPoint x: 178, endPoint y: 587, distance: 9.1
click at [169, 585] on div "inter-" at bounding box center [150, 583] width 83 height 48
drag, startPoint x: 463, startPoint y: 513, endPoint x: 440, endPoint y: 515, distance: 23.1
click at [440, 515] on input "******" at bounding box center [481, 514] width 118 height 29
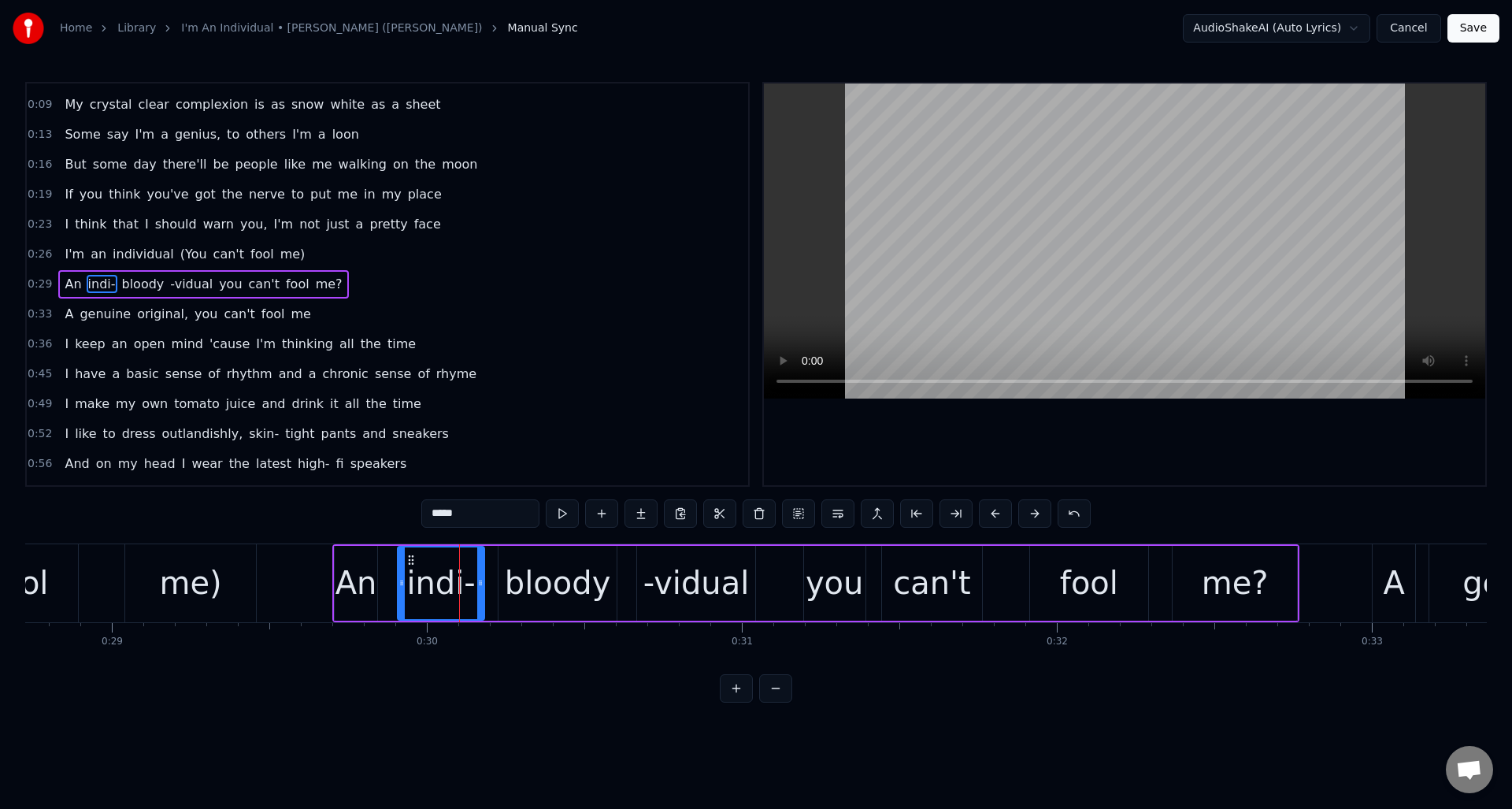
scroll to position [0, 9024]
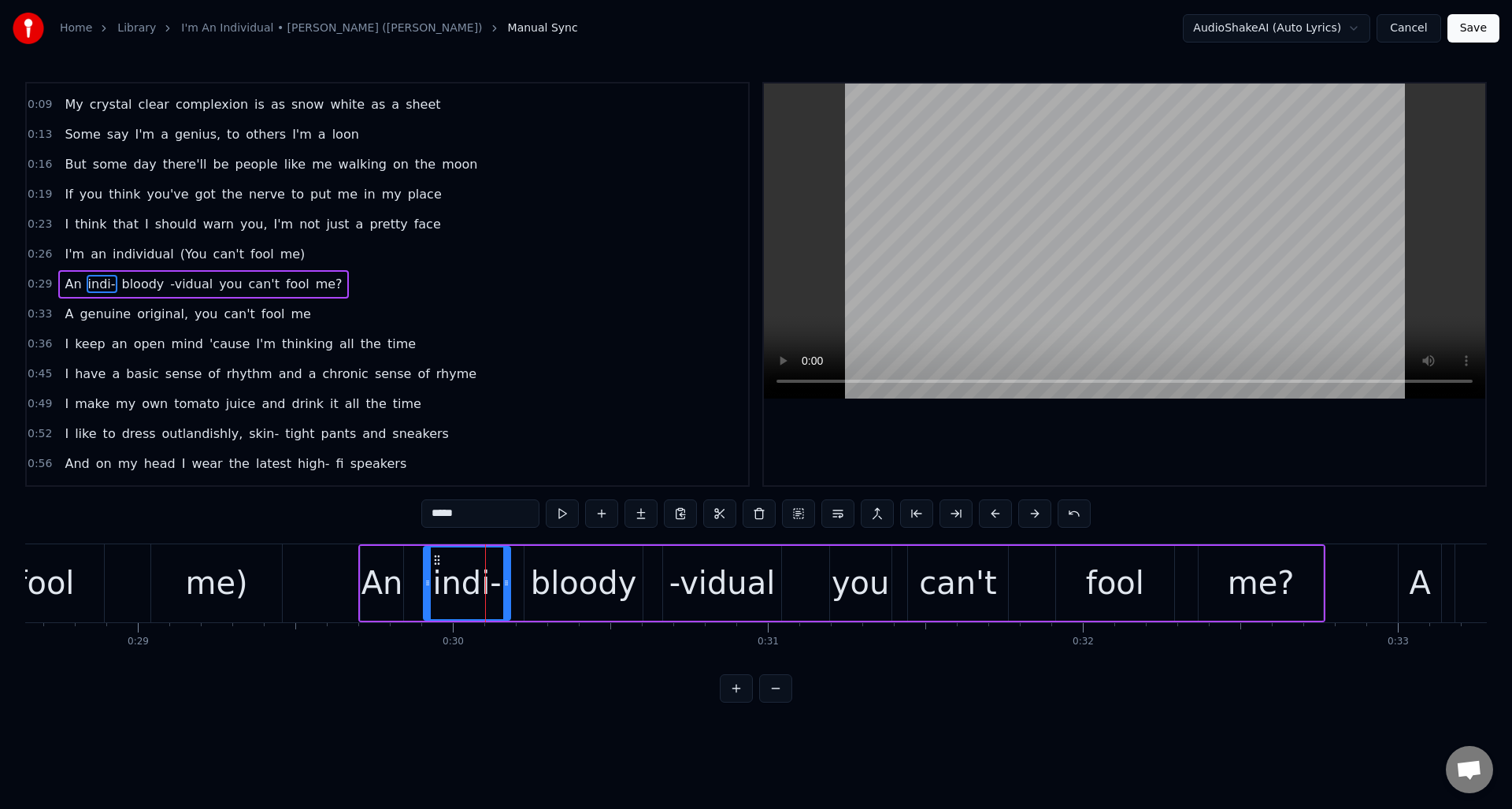
type input "*****"
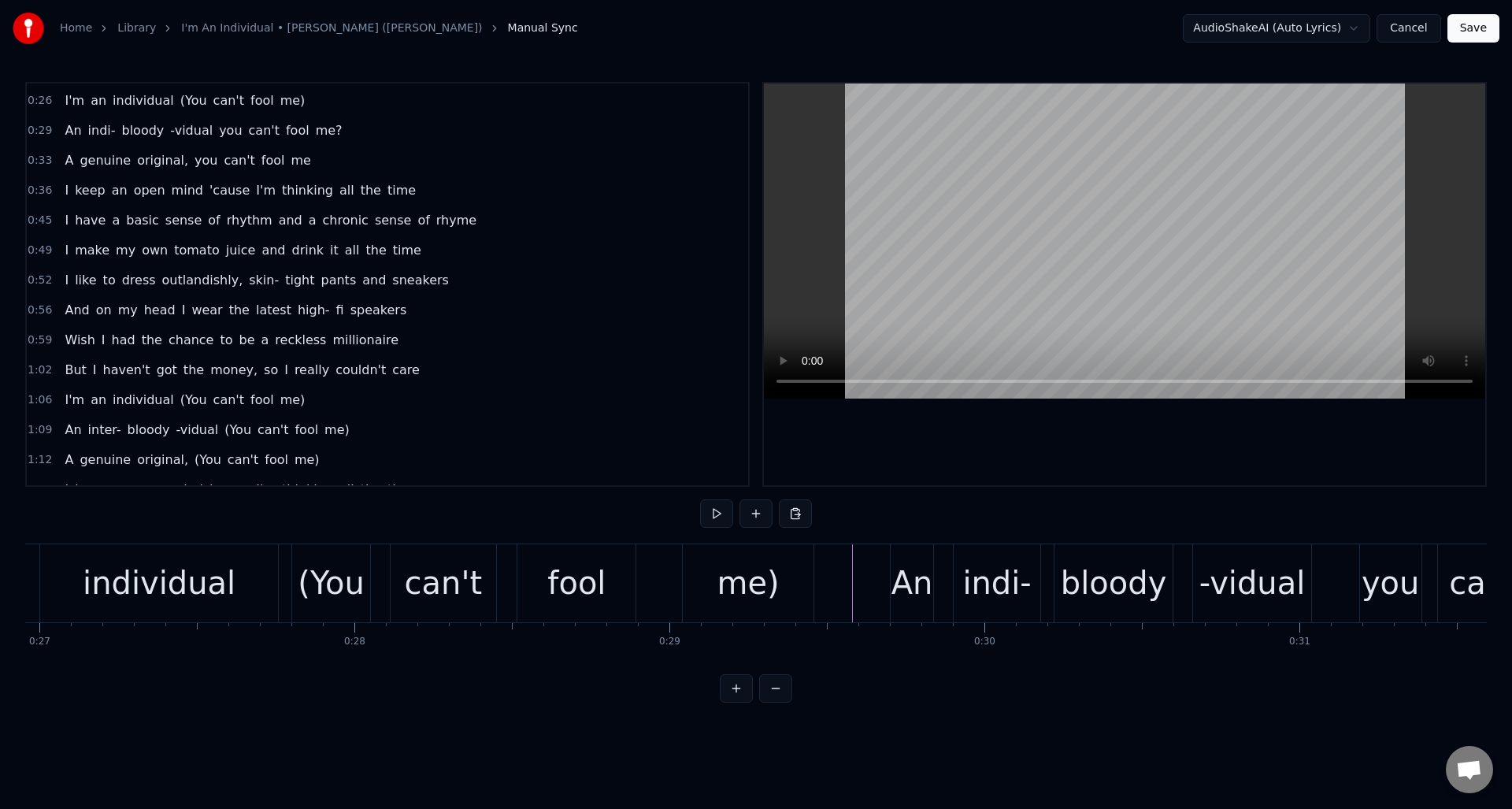
scroll to position [223, 0]
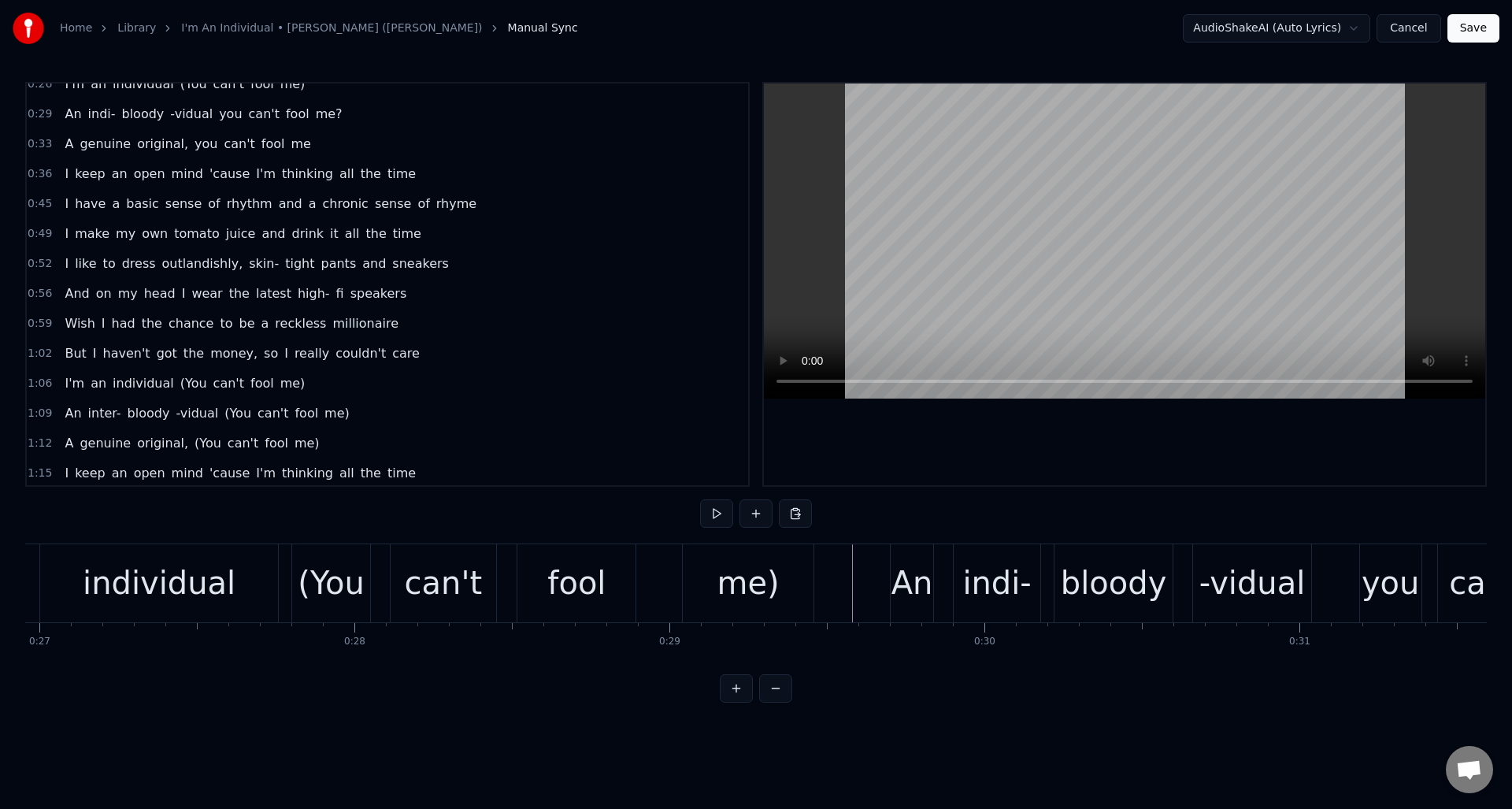
click at [99, 414] on span "inter-" at bounding box center [105, 413] width 36 height 18
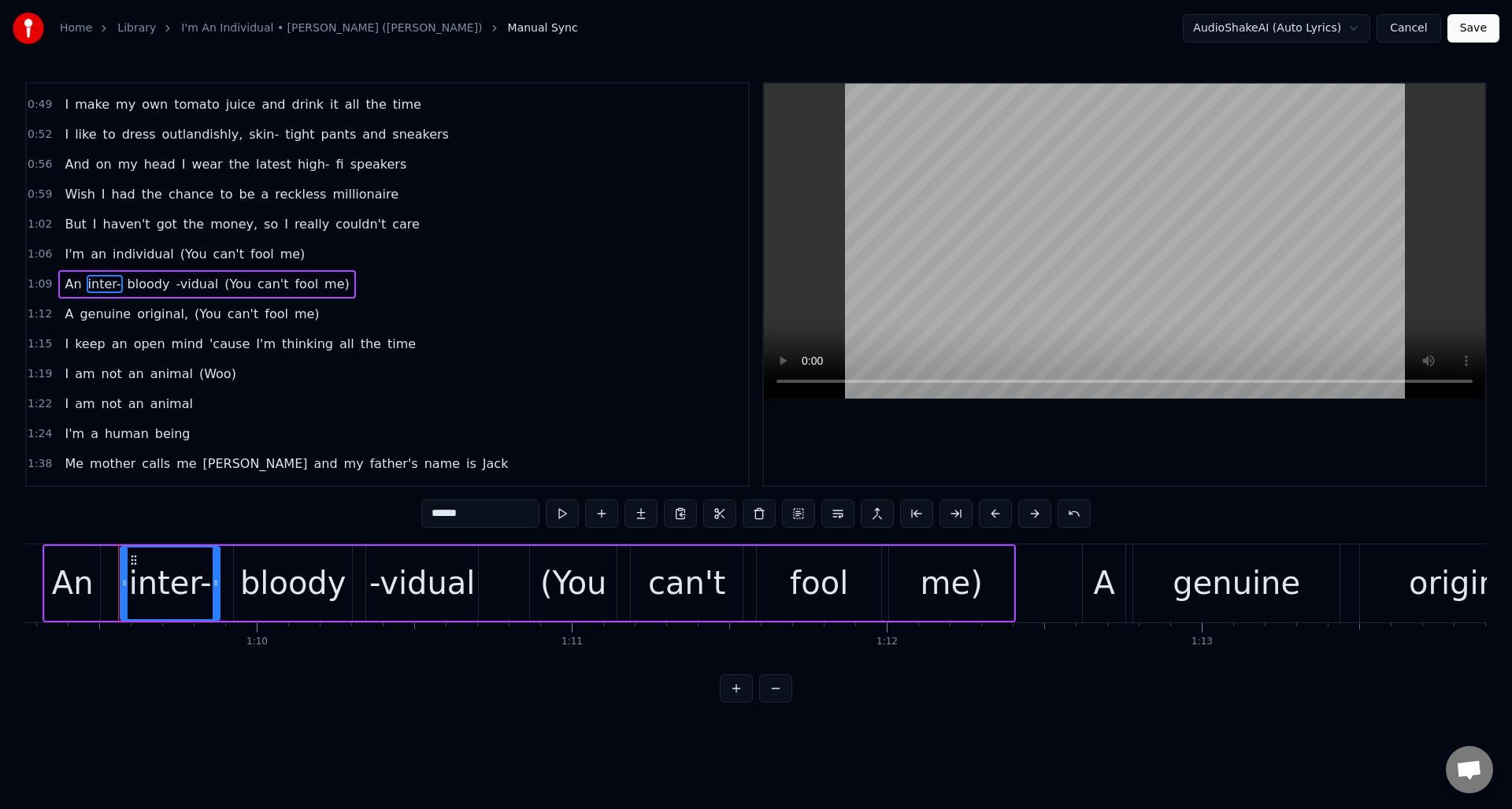
scroll to position [0, 21836]
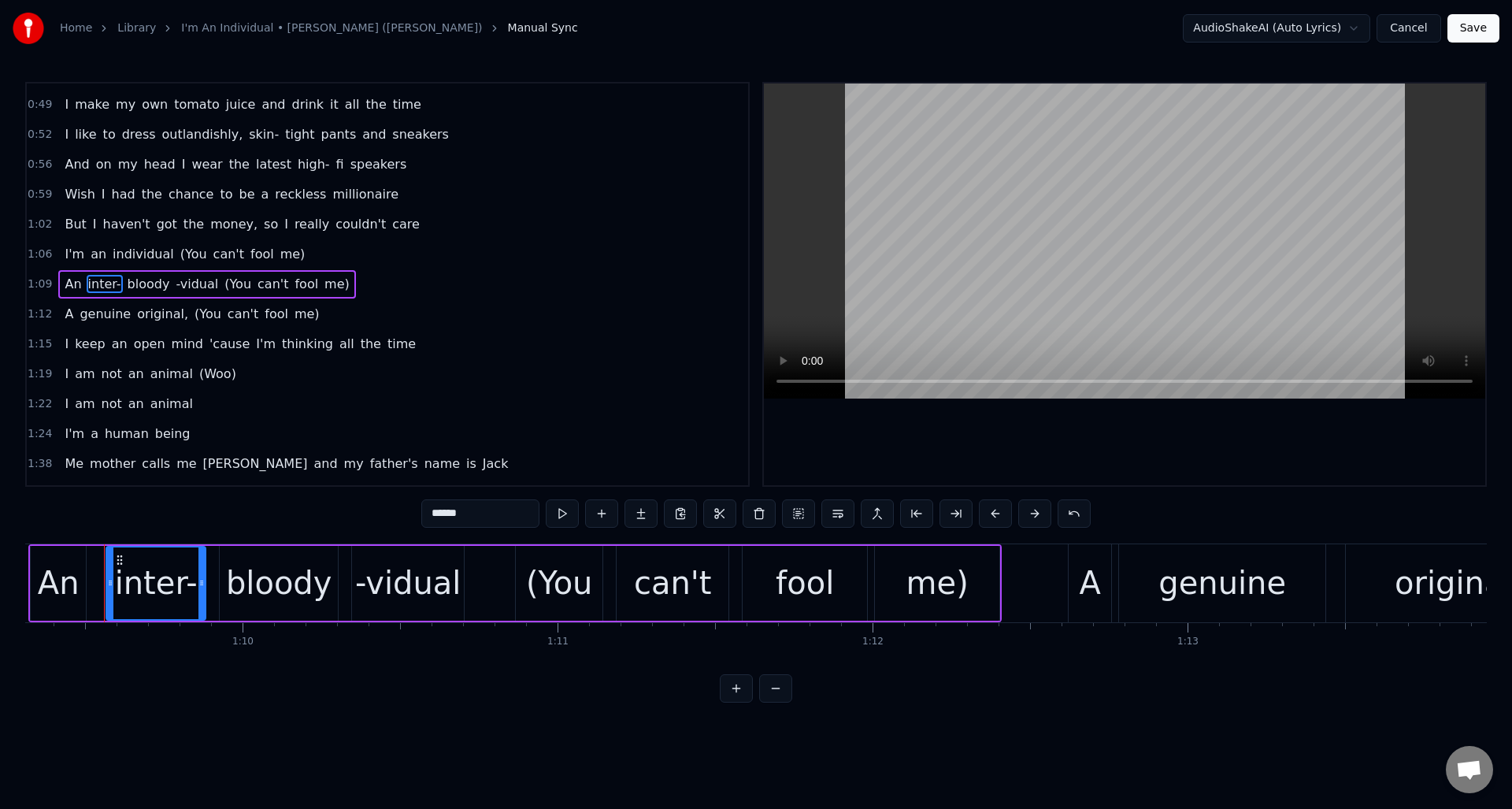
drag, startPoint x: 463, startPoint y: 514, endPoint x: 443, endPoint y: 517, distance: 20.2
click at [442, 517] on input "******" at bounding box center [481, 514] width 118 height 29
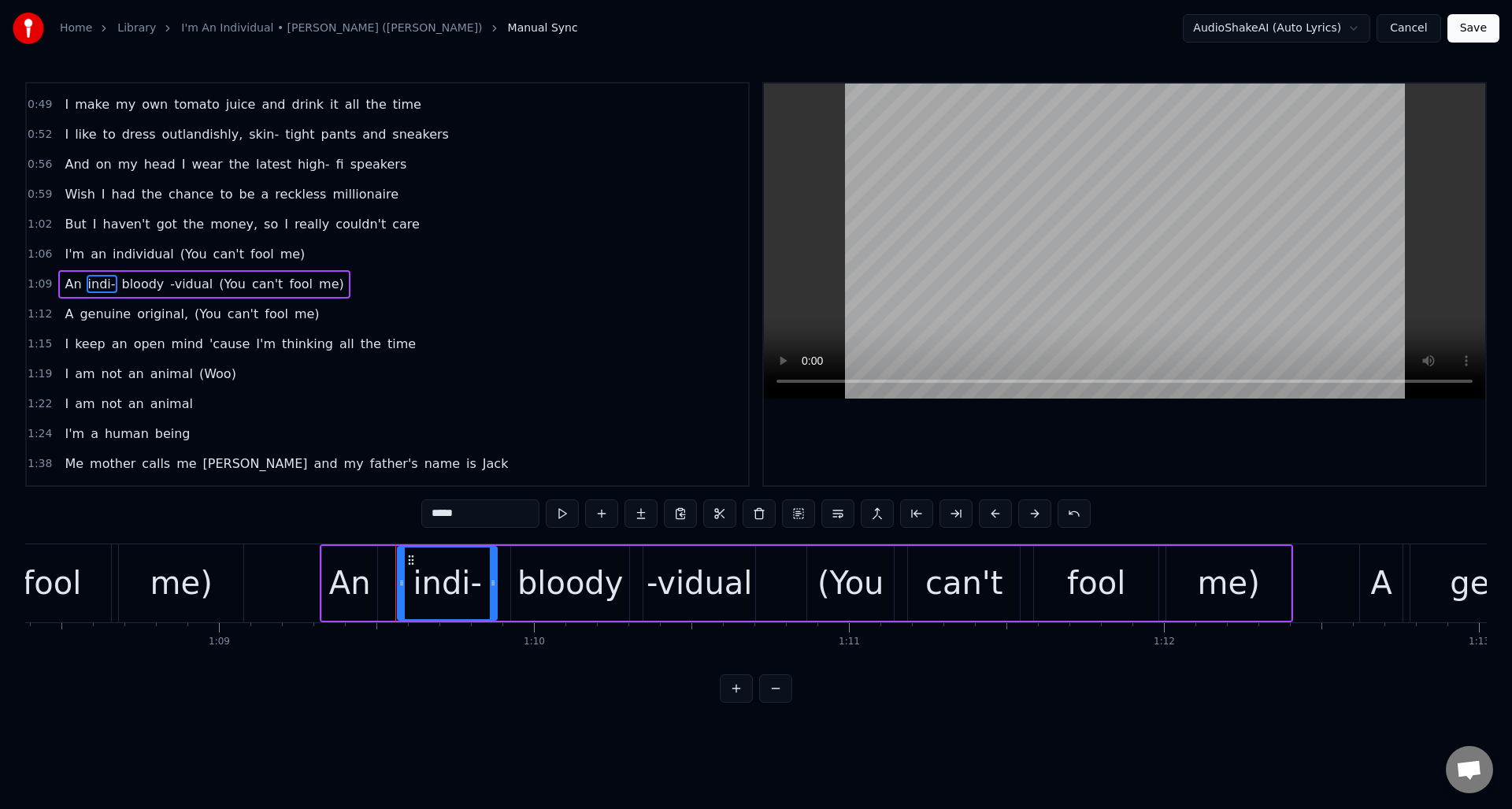
scroll to position [0, 21519]
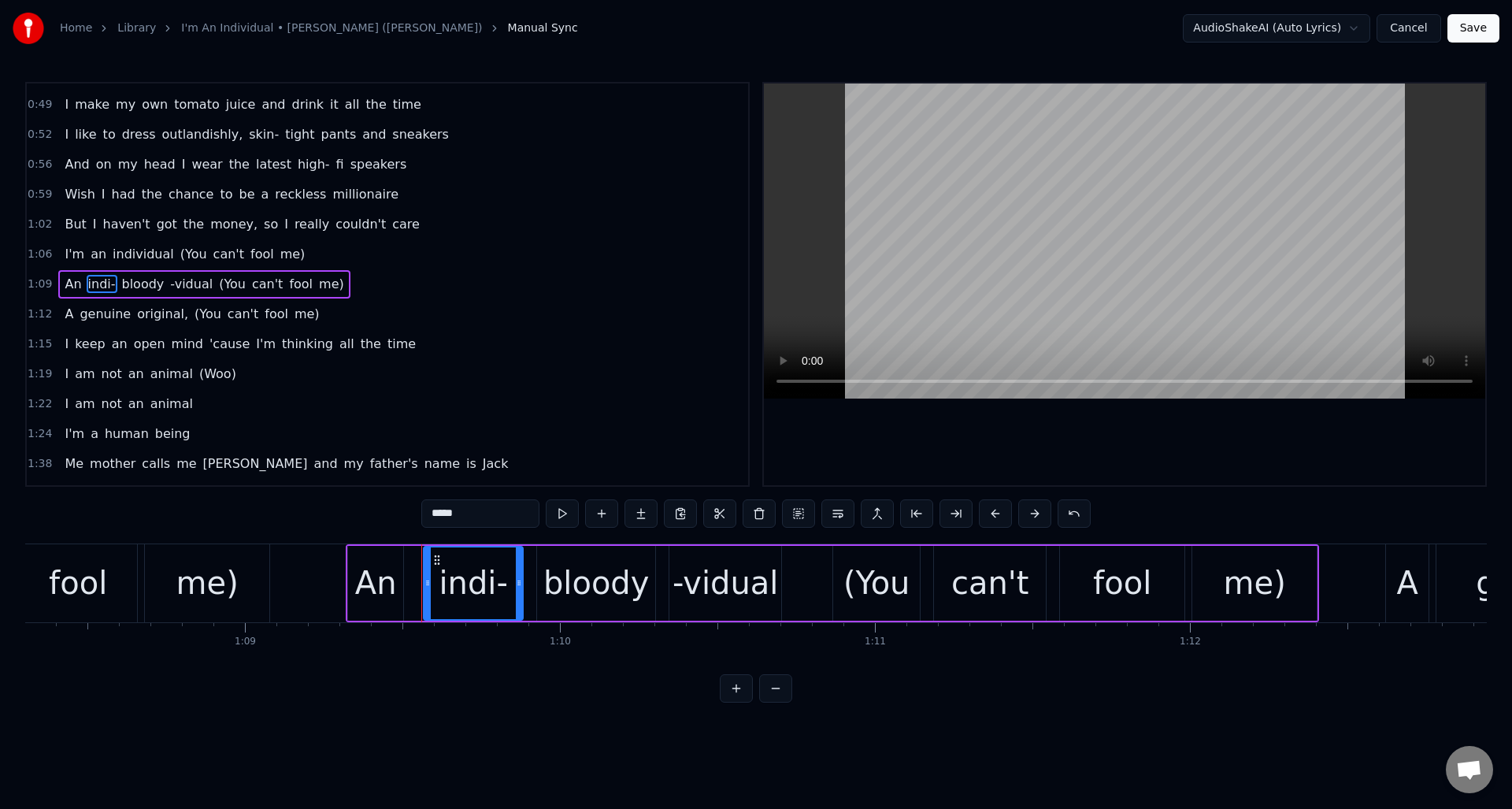
type input "*****"
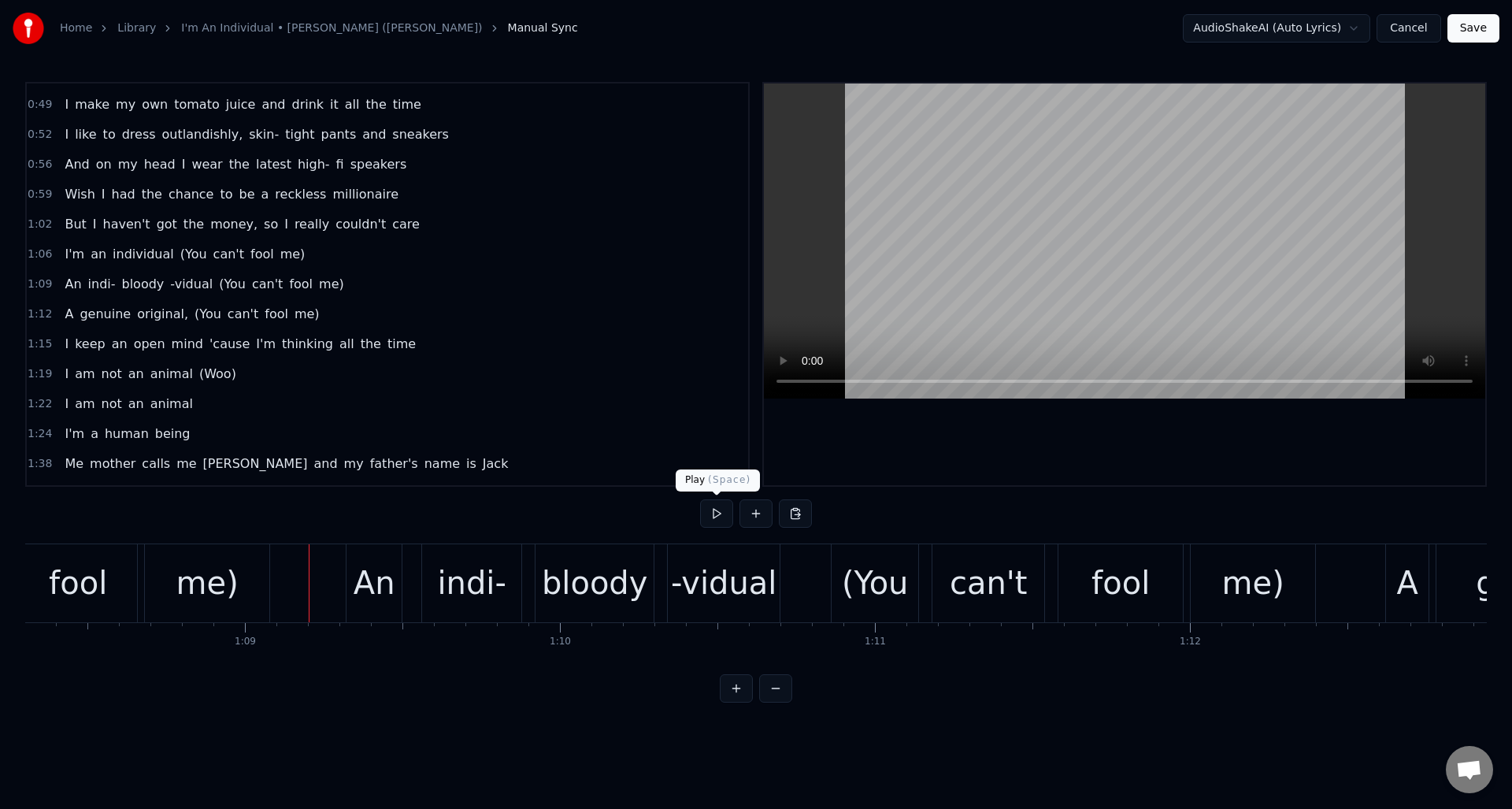
click at [716, 514] on button at bounding box center [717, 514] width 33 height 29
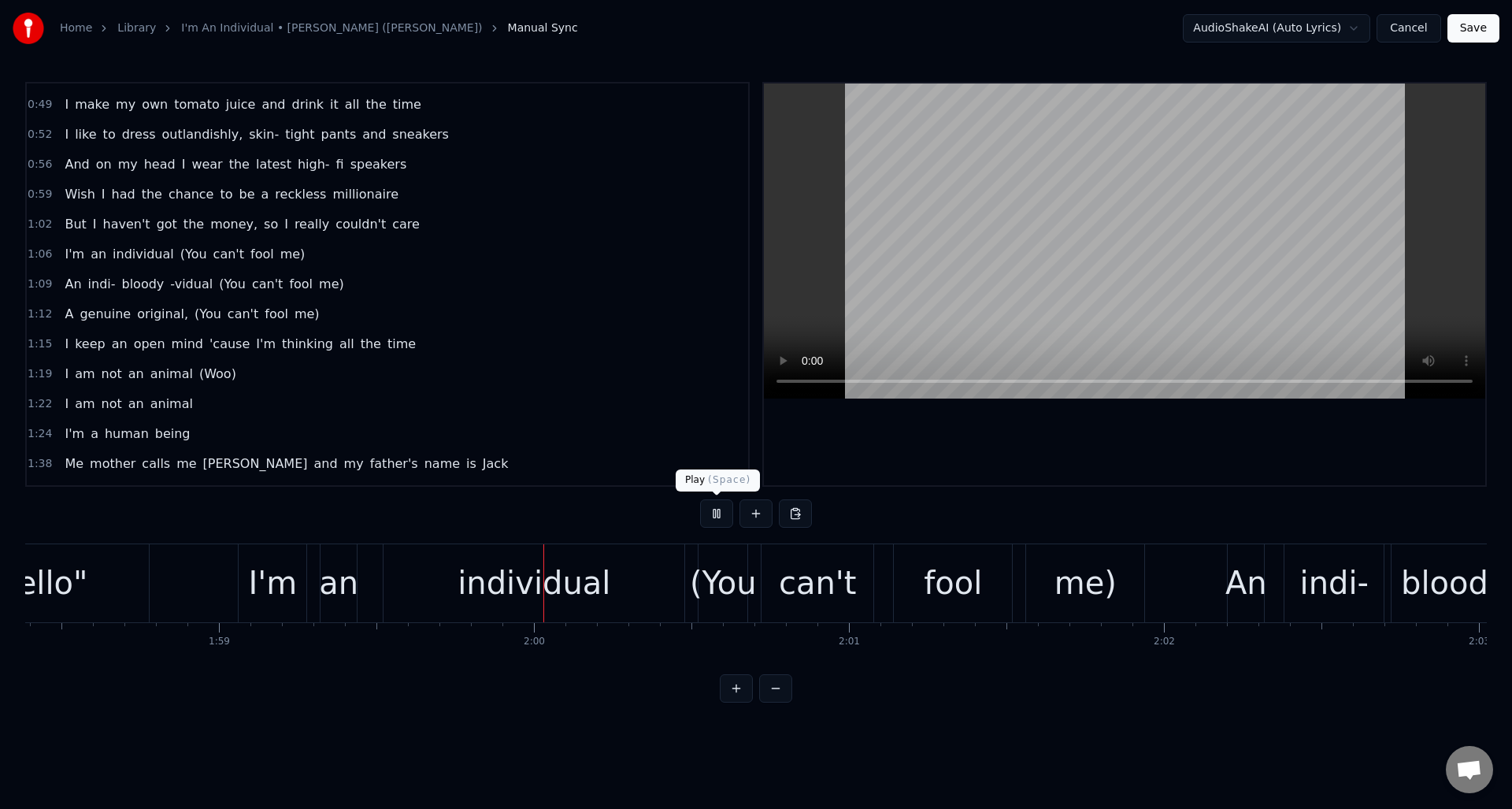
scroll to position [0, 37585]
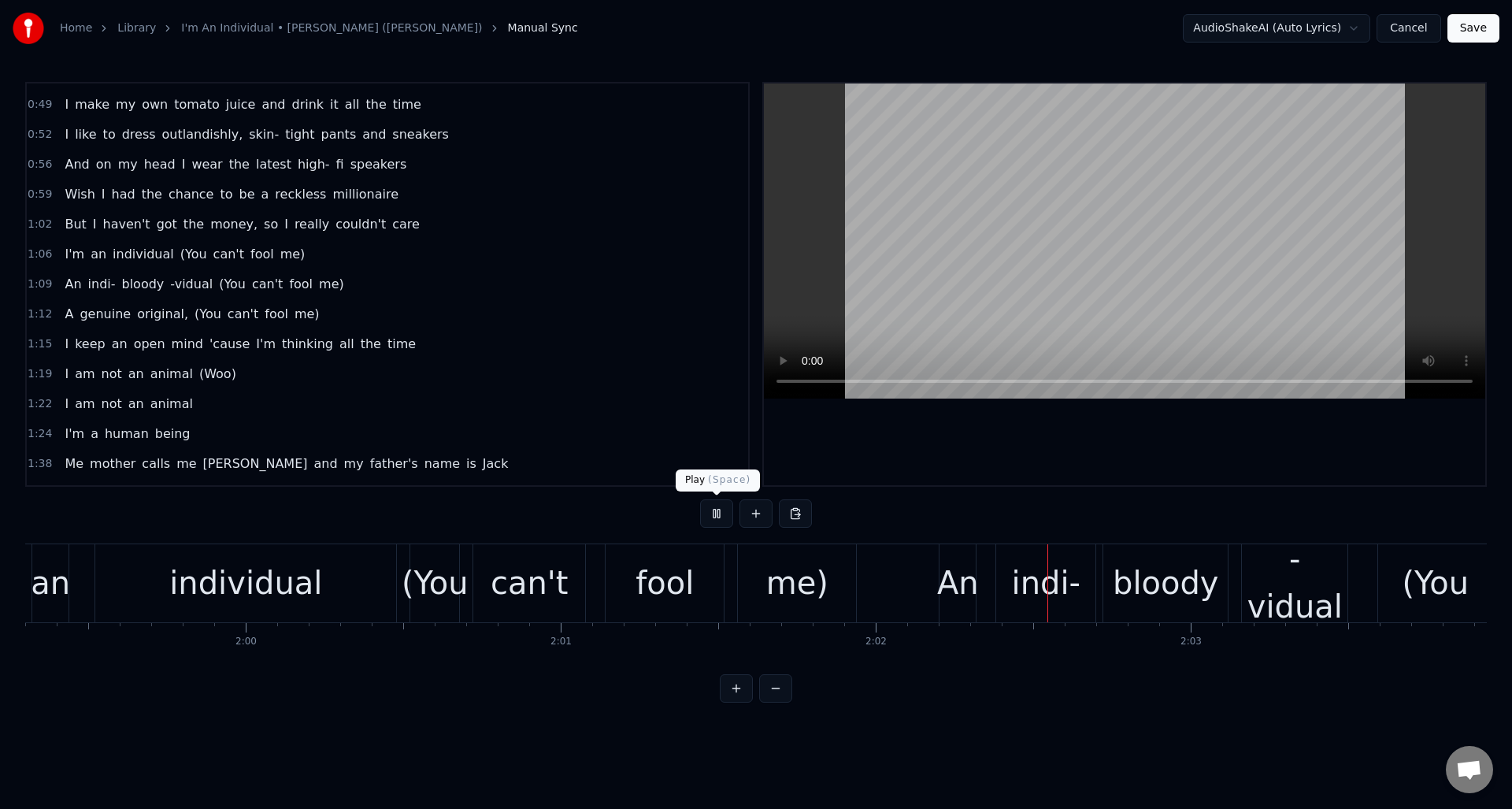
click at [705, 505] on button at bounding box center [717, 514] width 33 height 29
click at [715, 514] on button at bounding box center [717, 514] width 33 height 29
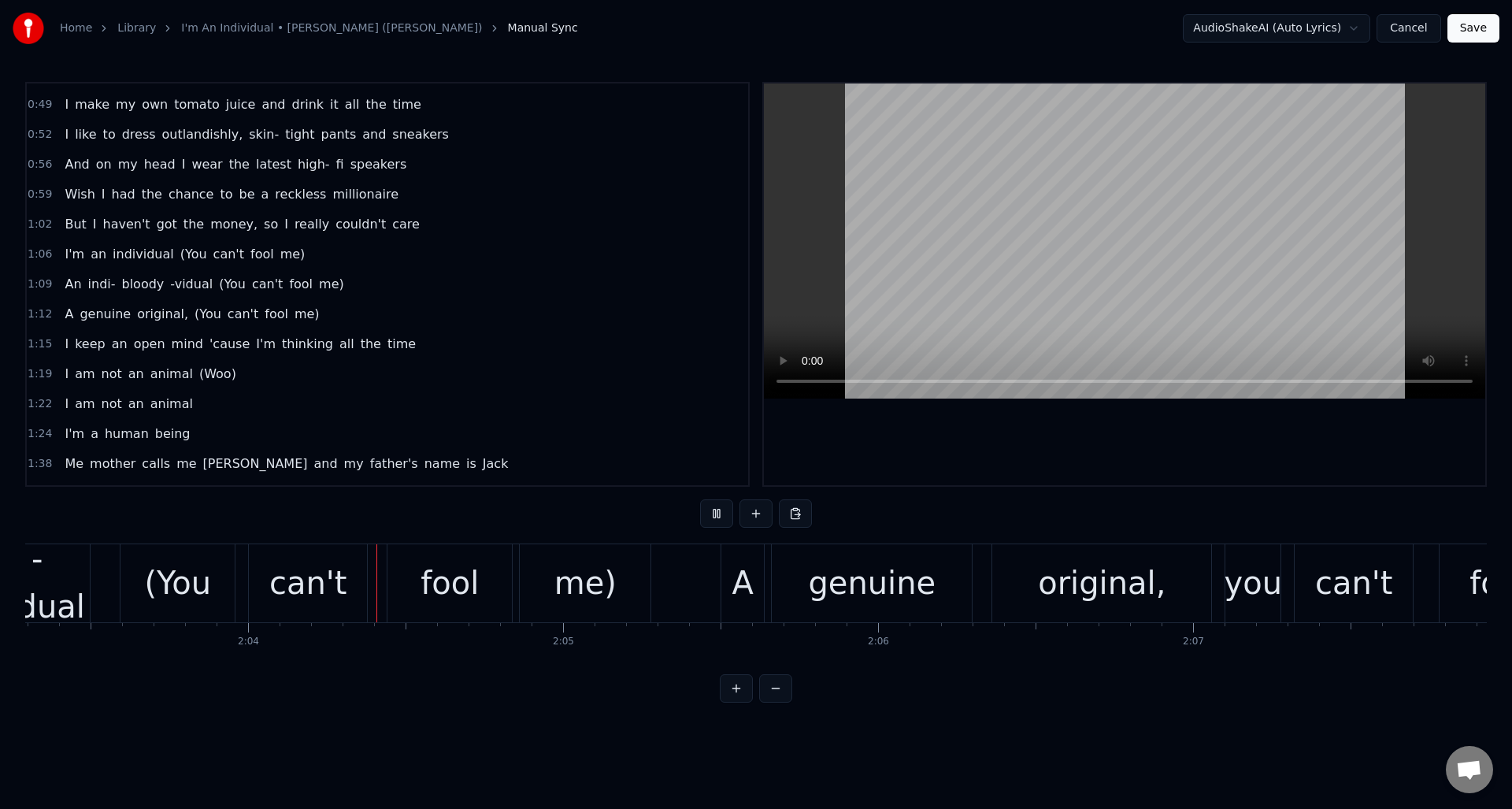
scroll to position [0, 38895]
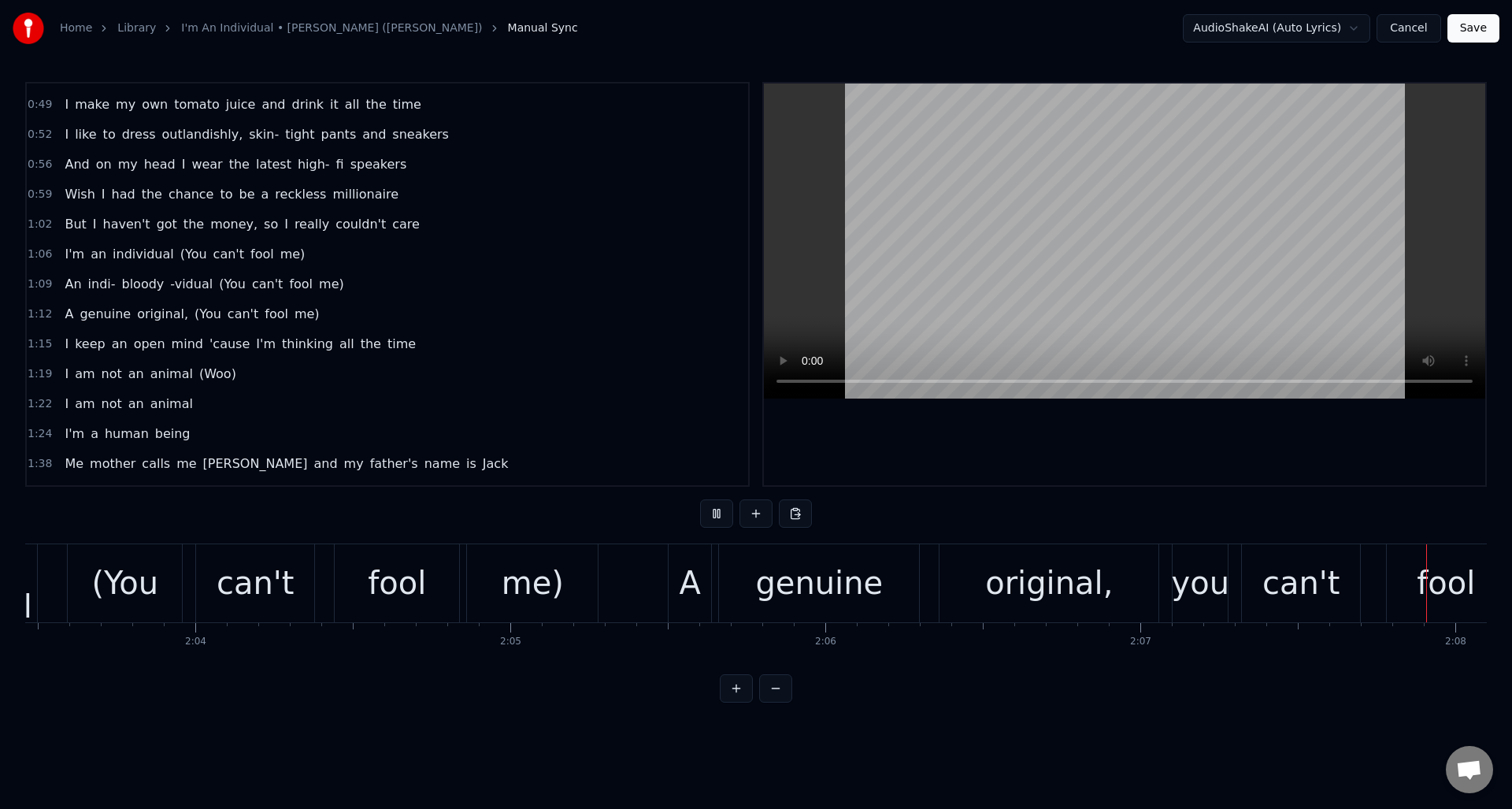
click at [715, 514] on button at bounding box center [717, 514] width 33 height 29
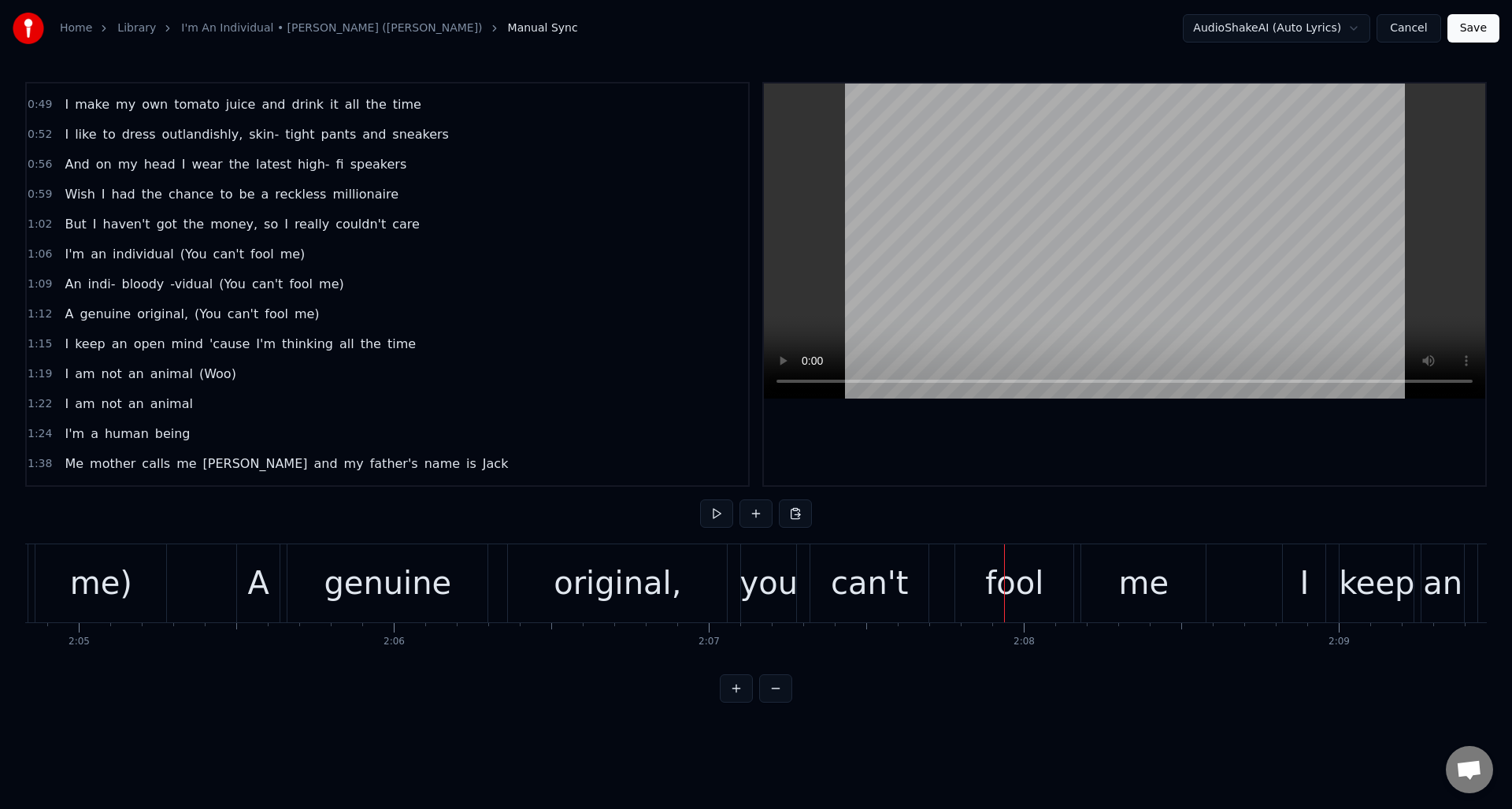
scroll to position [0, 39354]
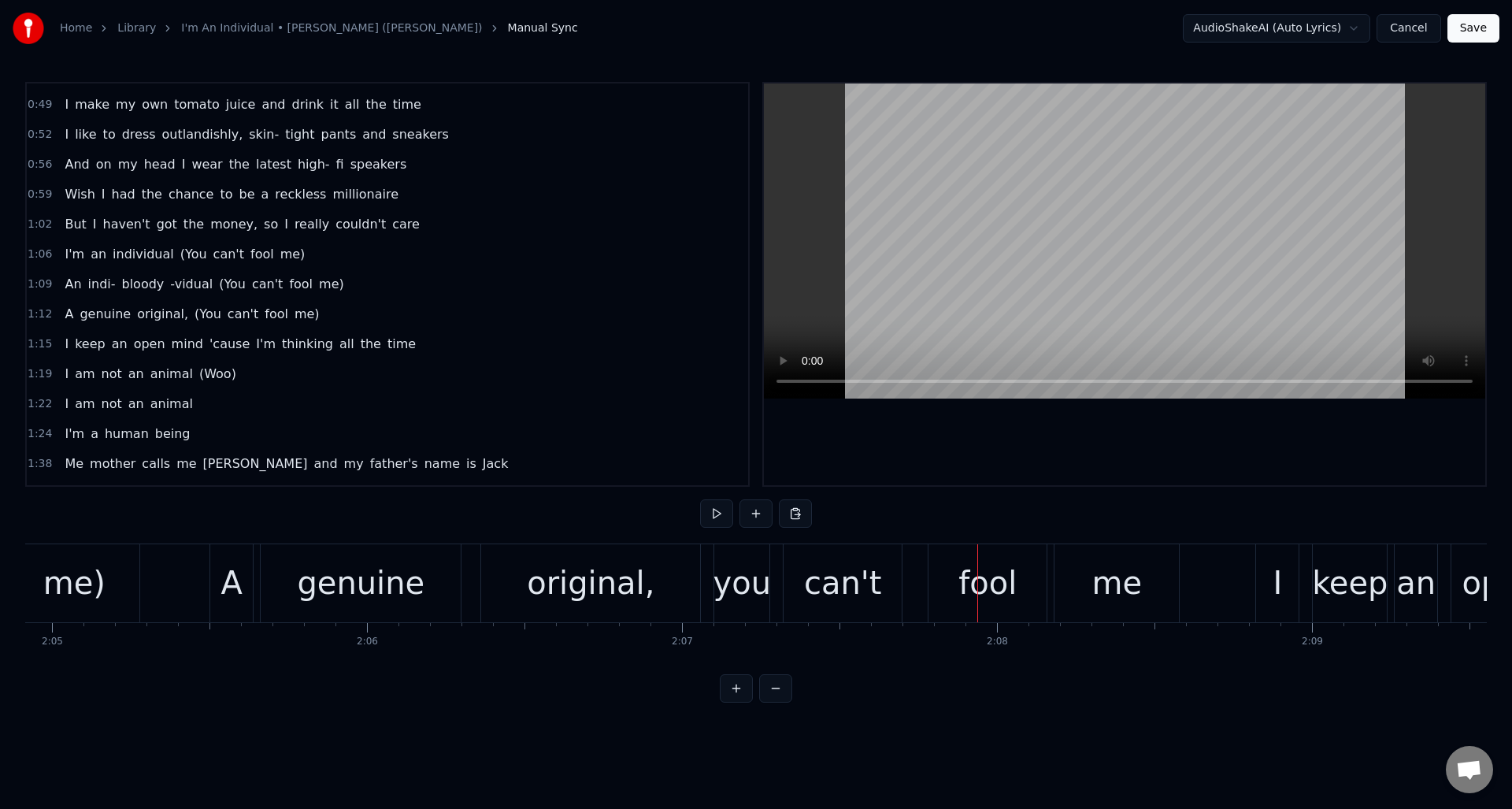
click at [753, 586] on div "you" at bounding box center [743, 583] width 58 height 48
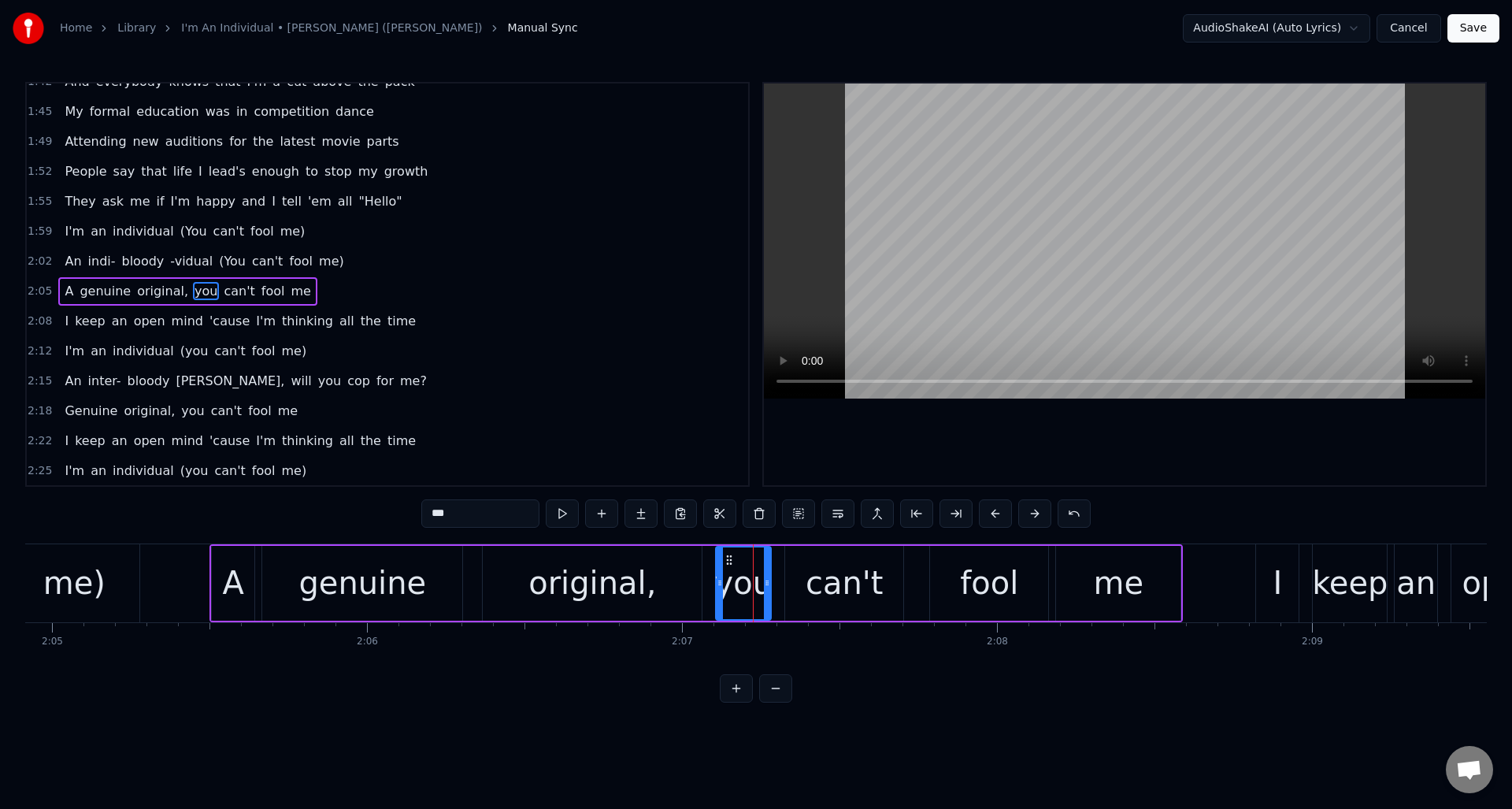
scroll to position [772, 0]
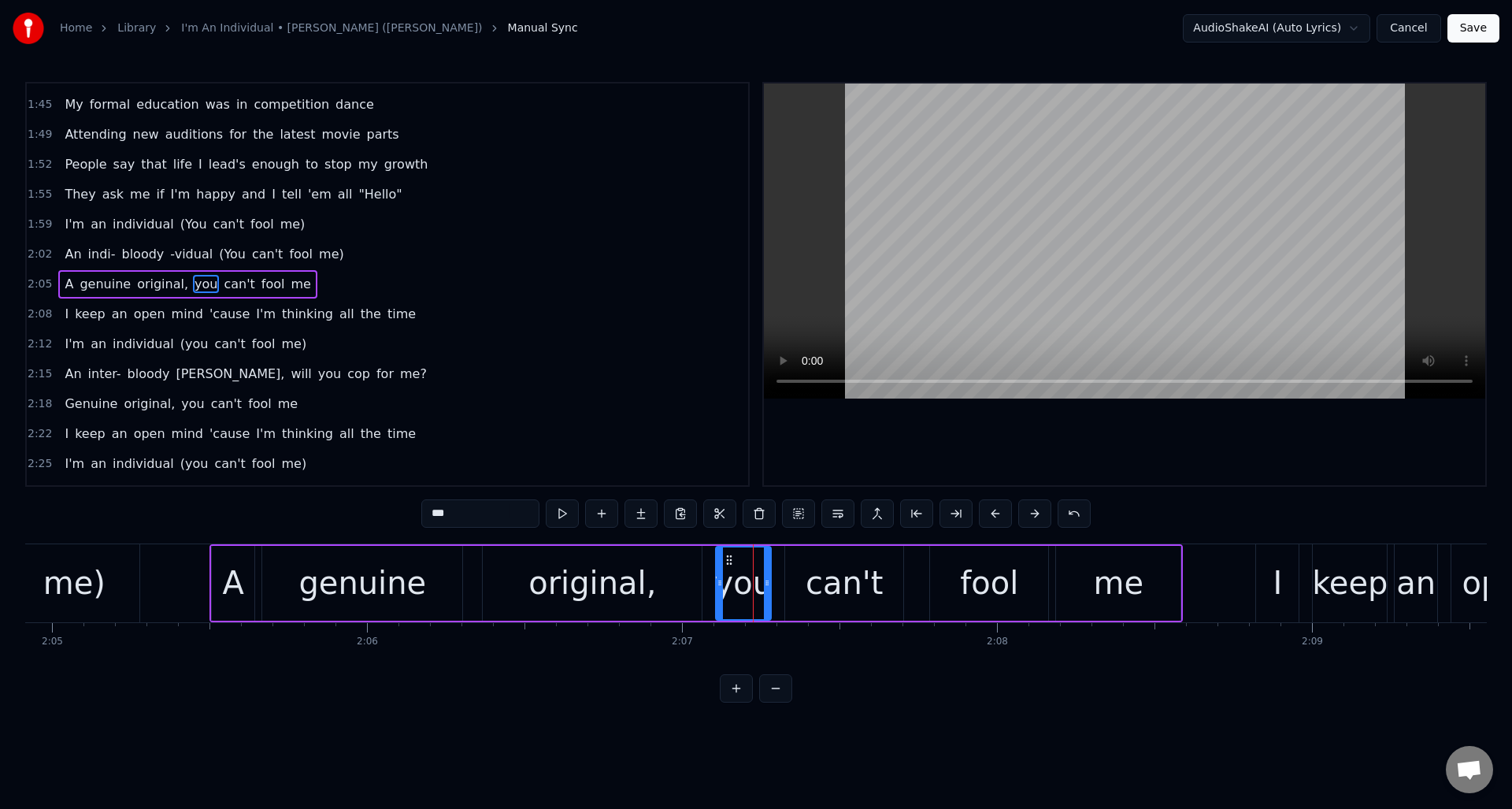
drag, startPoint x: 449, startPoint y: 515, endPoint x: 430, endPoint y: 515, distance: 19.0
click at [430, 515] on input "***" at bounding box center [481, 514] width 118 height 29
click at [722, 590] on div at bounding box center [723, 583] width 6 height 72
click at [1117, 591] on div "me" at bounding box center [1119, 583] width 50 height 48
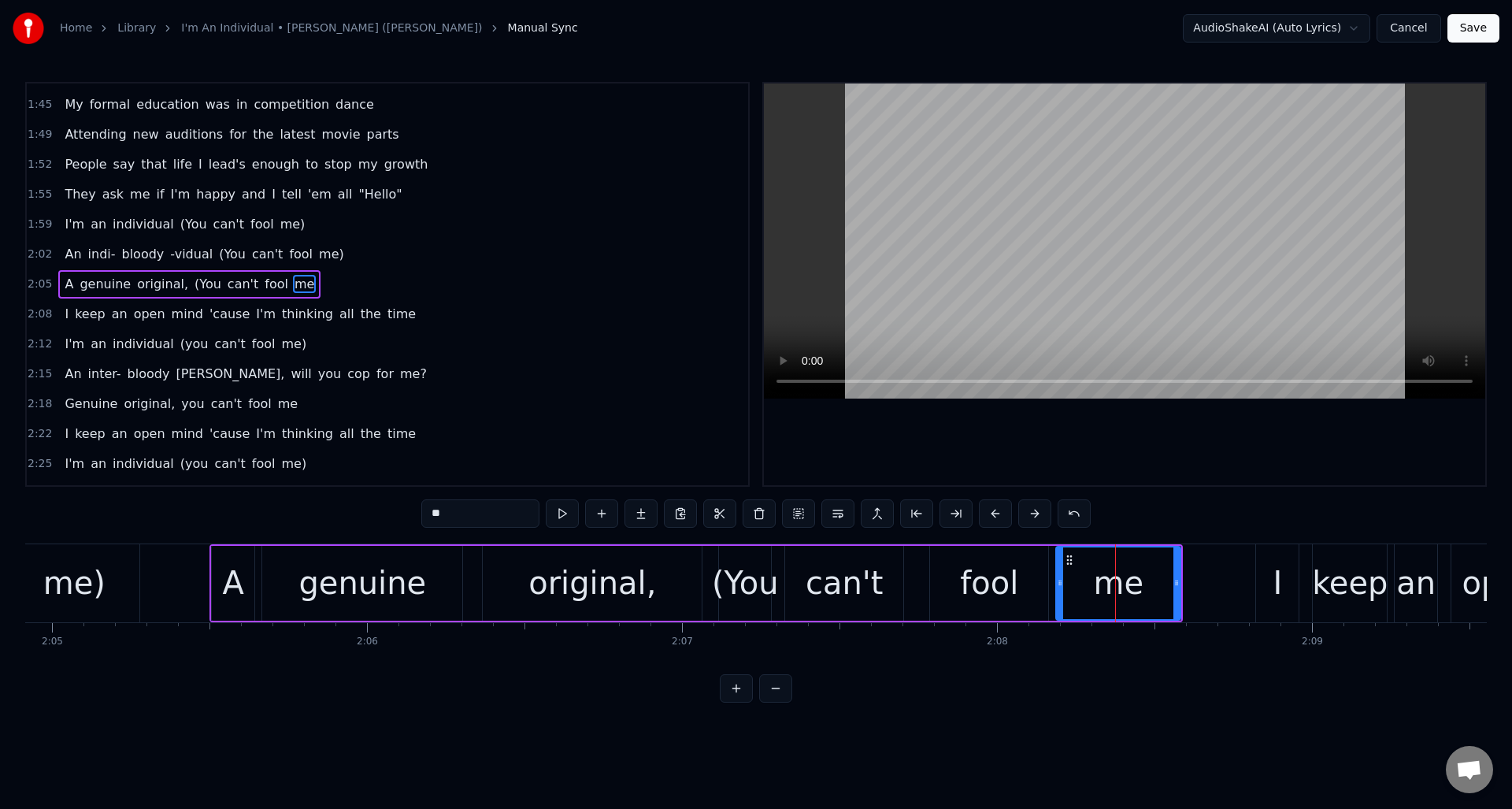
click at [480, 520] on input "**" at bounding box center [481, 514] width 118 height 29
type input "***"
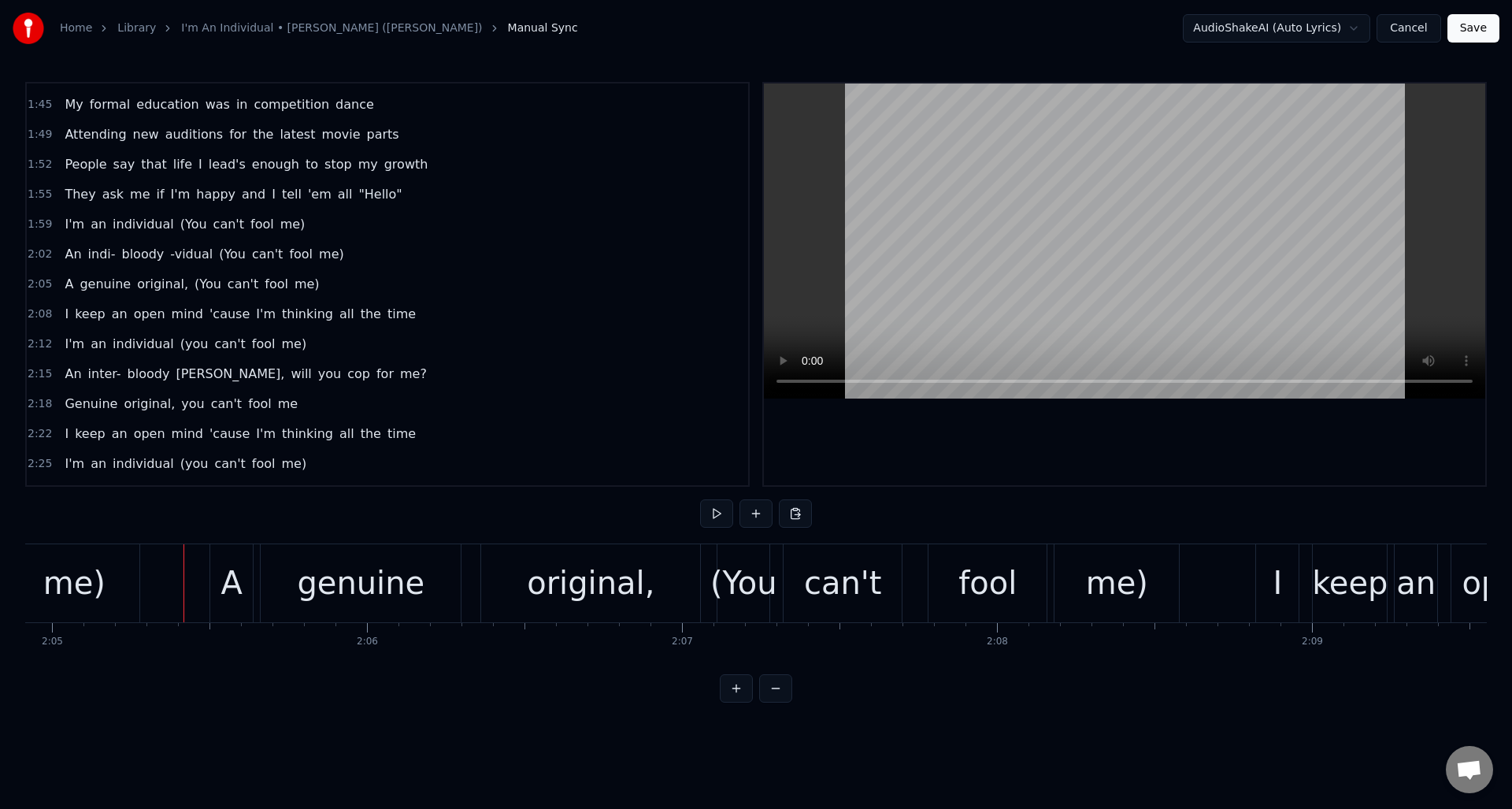
click at [714, 512] on button at bounding box center [717, 514] width 33 height 29
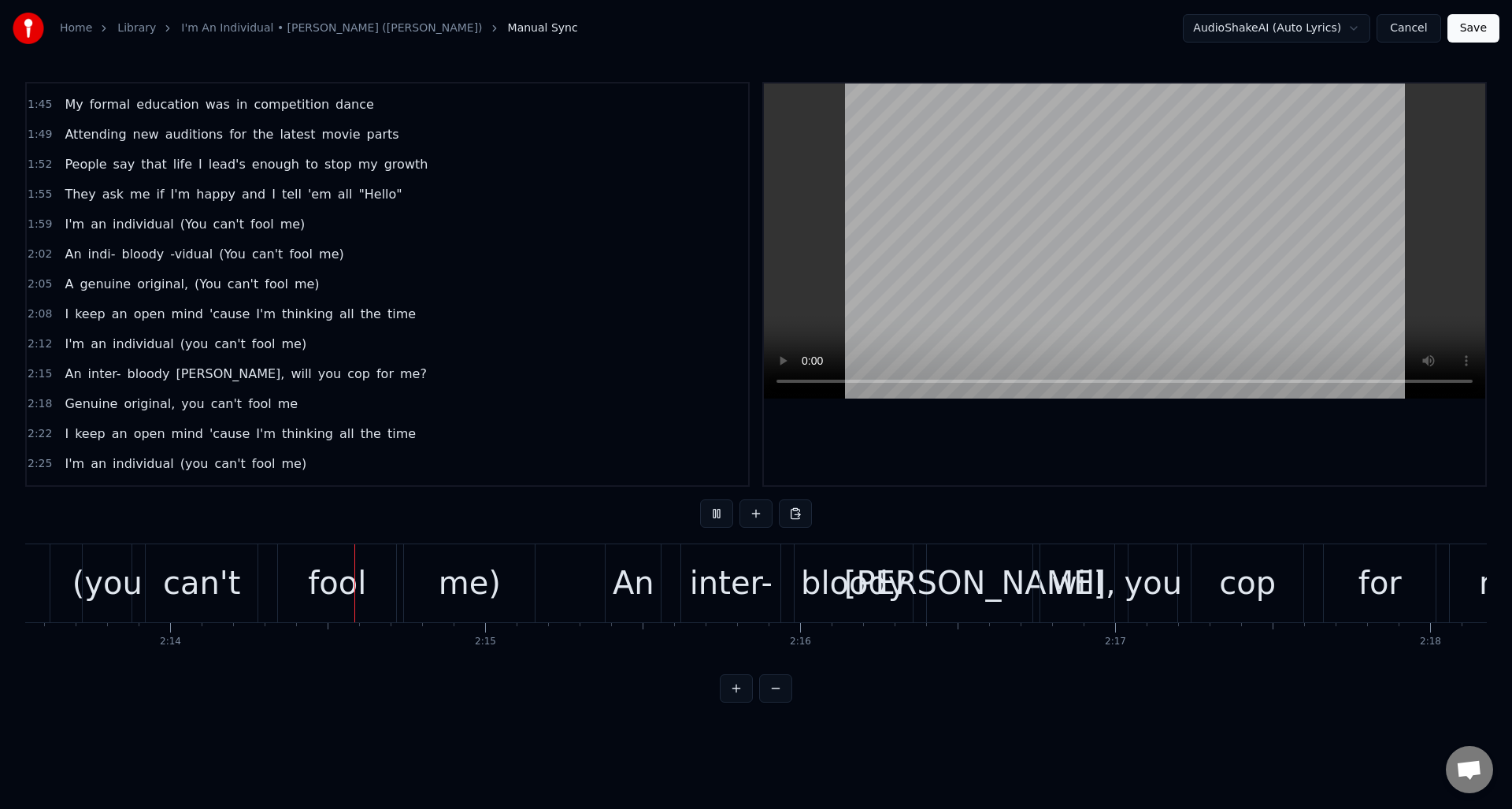
scroll to position [0, 42073]
click at [714, 512] on button at bounding box center [717, 514] width 33 height 29
click at [736, 582] on div "inter-" at bounding box center [729, 583] width 83 height 48
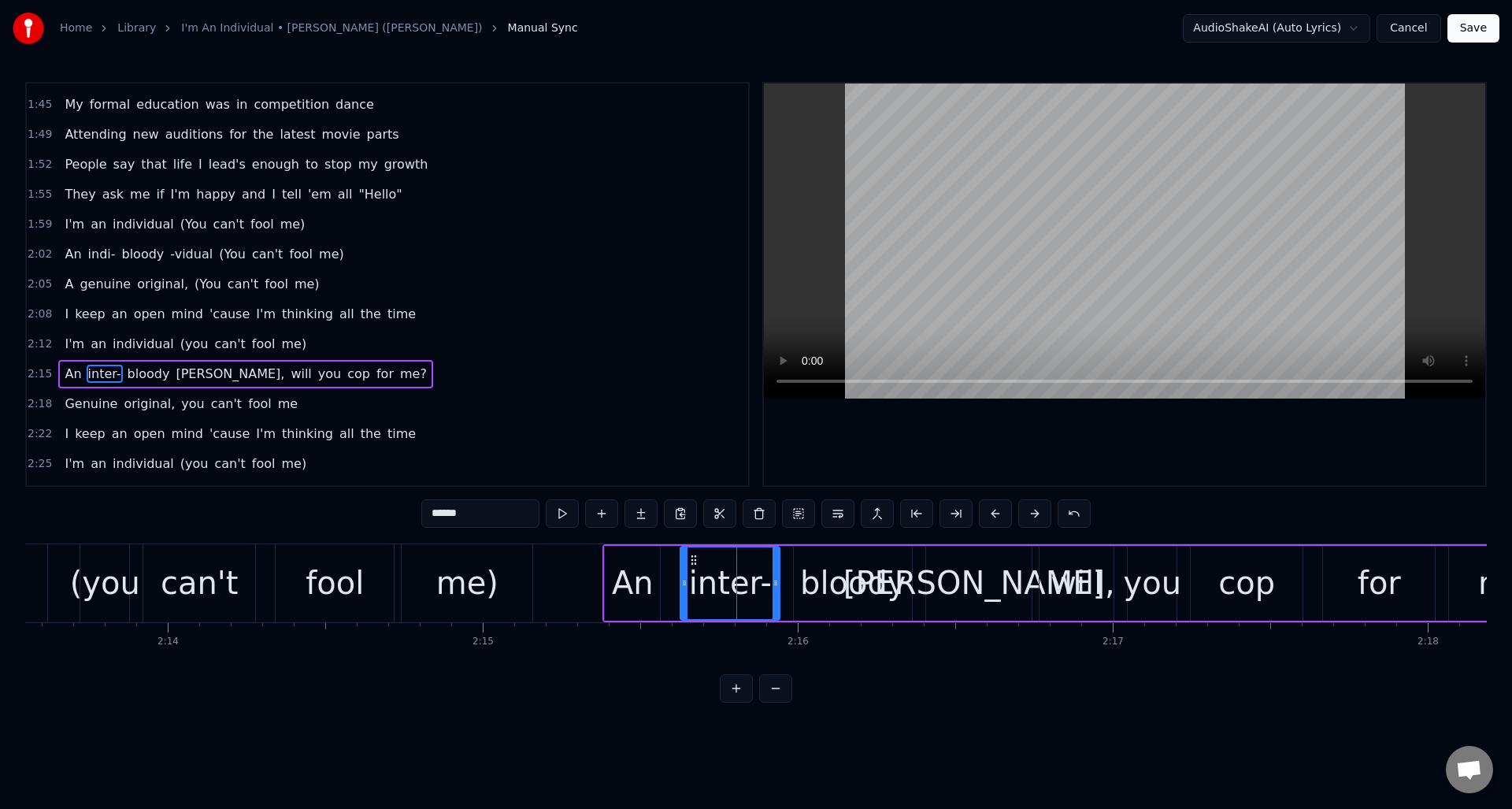
scroll to position [825, 0]
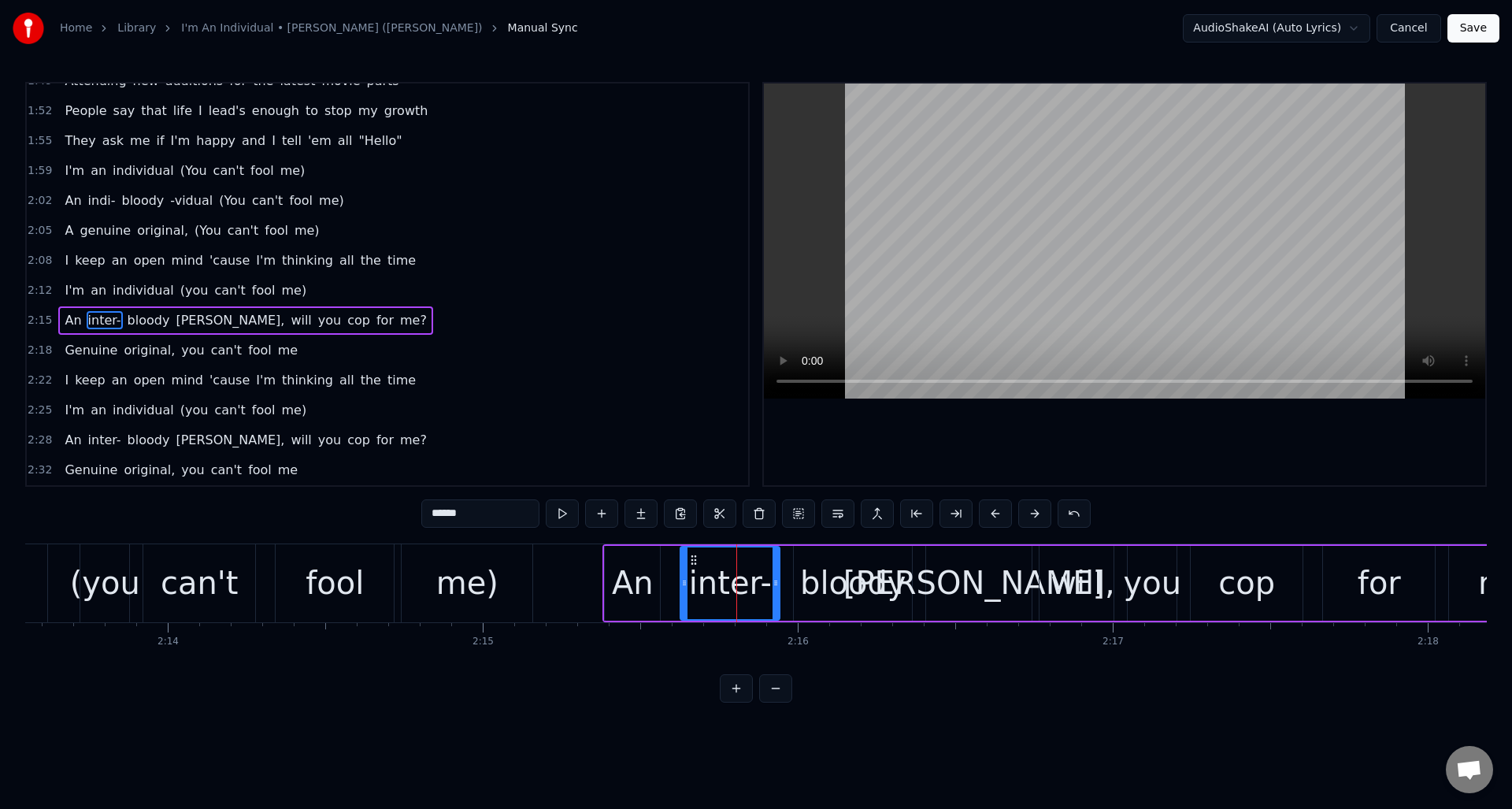
drag, startPoint x: 456, startPoint y: 513, endPoint x: 443, endPoint y: 516, distance: 13.3
click at [442, 516] on input "******" at bounding box center [481, 514] width 118 height 29
click at [971, 585] on div "[PERSON_NAME]," at bounding box center [979, 583] width 272 height 48
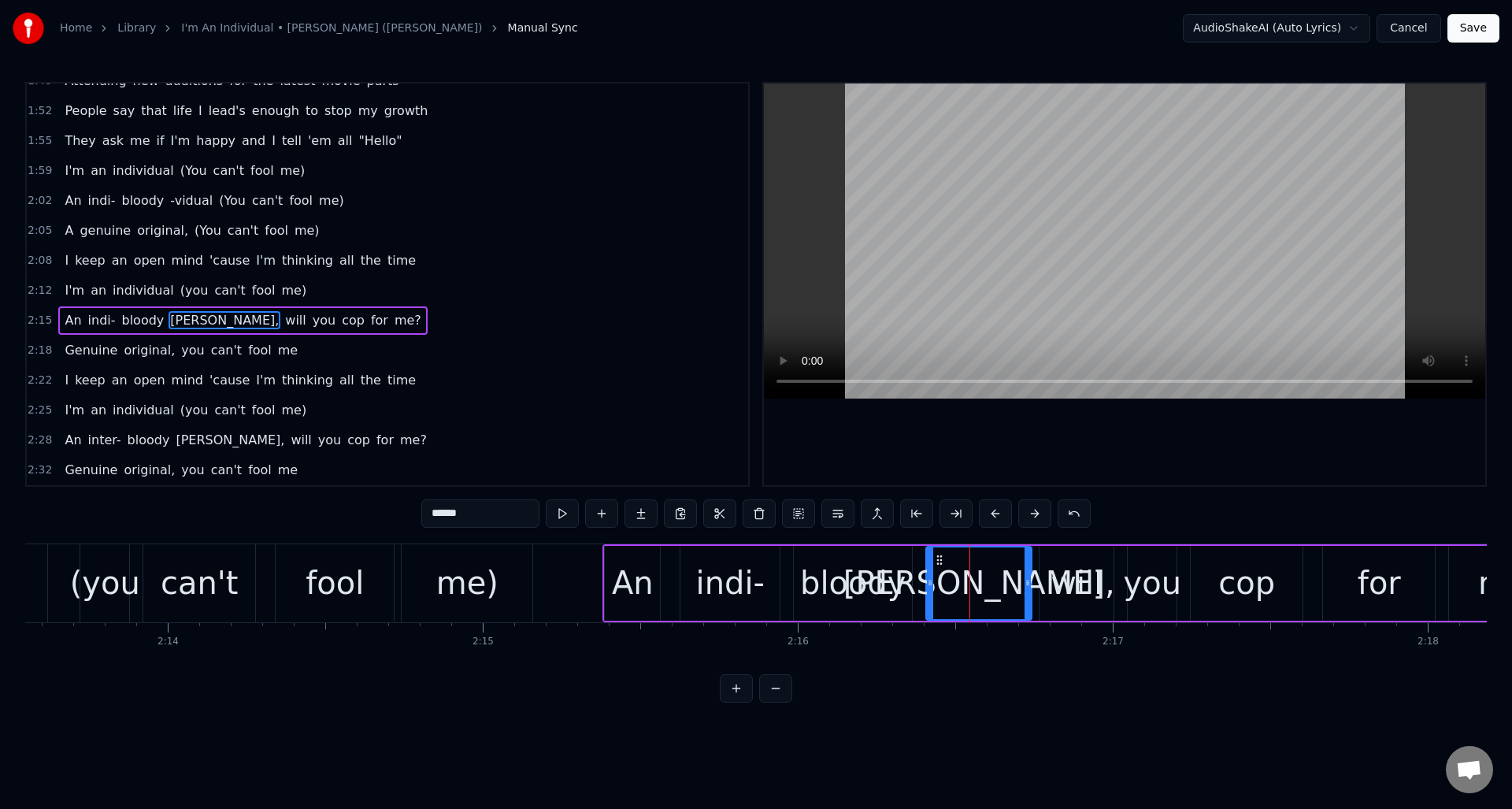
drag, startPoint x: 449, startPoint y: 514, endPoint x: 429, endPoint y: 515, distance: 20.0
click at [429, 515] on input "******" at bounding box center [481, 514] width 118 height 29
drag, startPoint x: 471, startPoint y: 514, endPoint x: 422, endPoint y: 511, distance: 49.1
click at [422, 511] on input "******" at bounding box center [481, 514] width 118 height 29
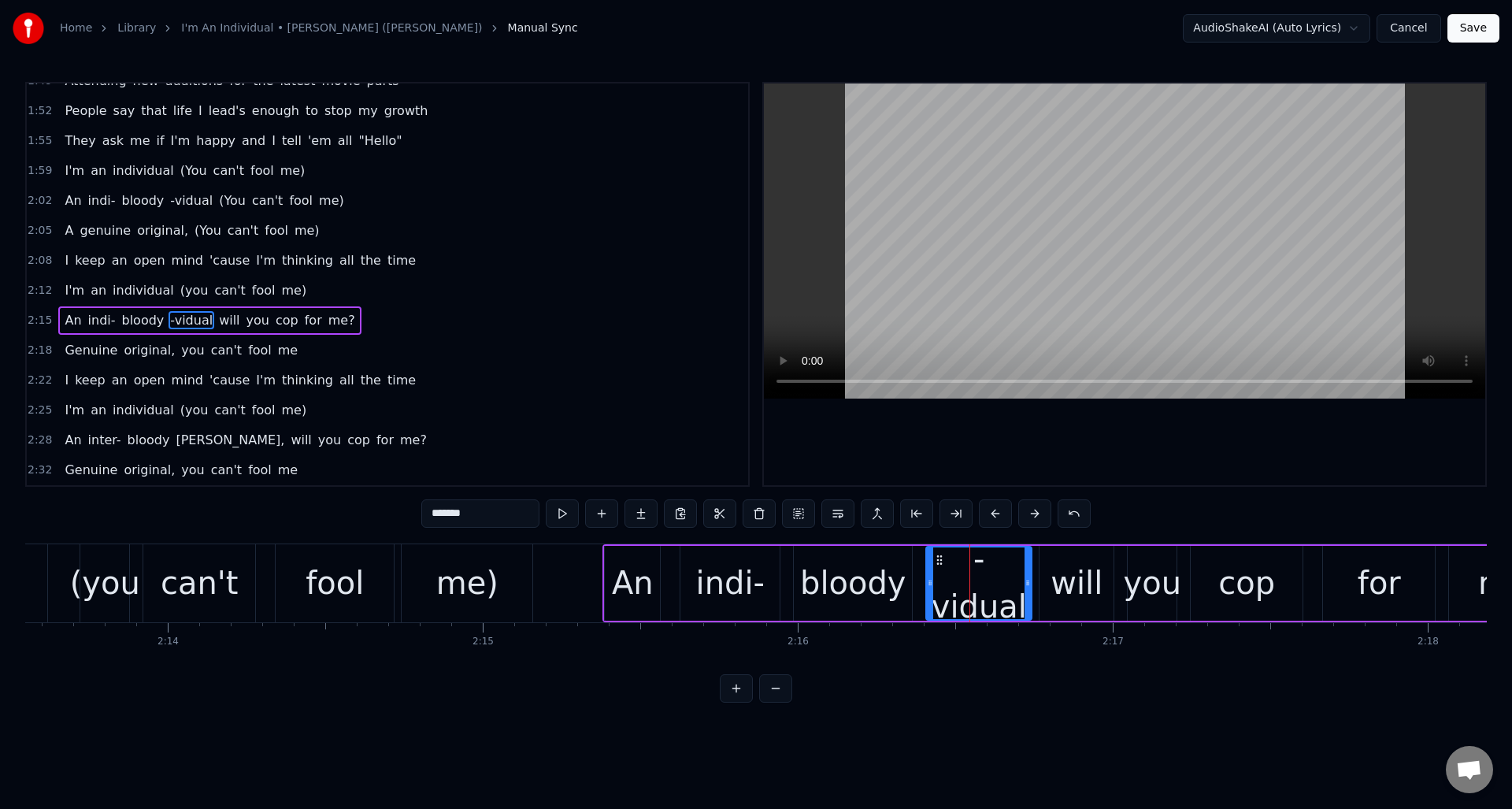
type input "*******"
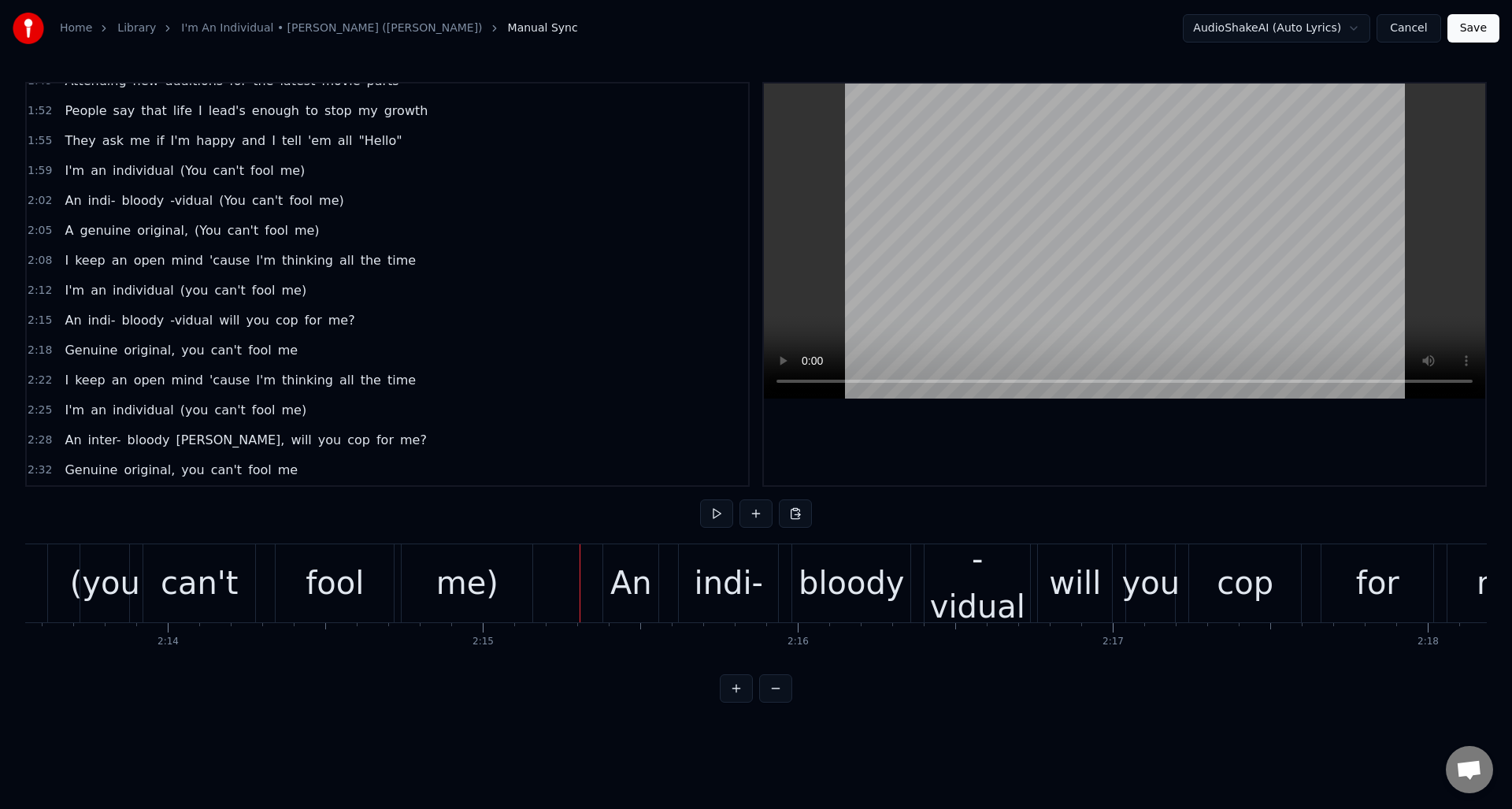
click at [1068, 579] on div "will" at bounding box center [1075, 583] width 52 height 48
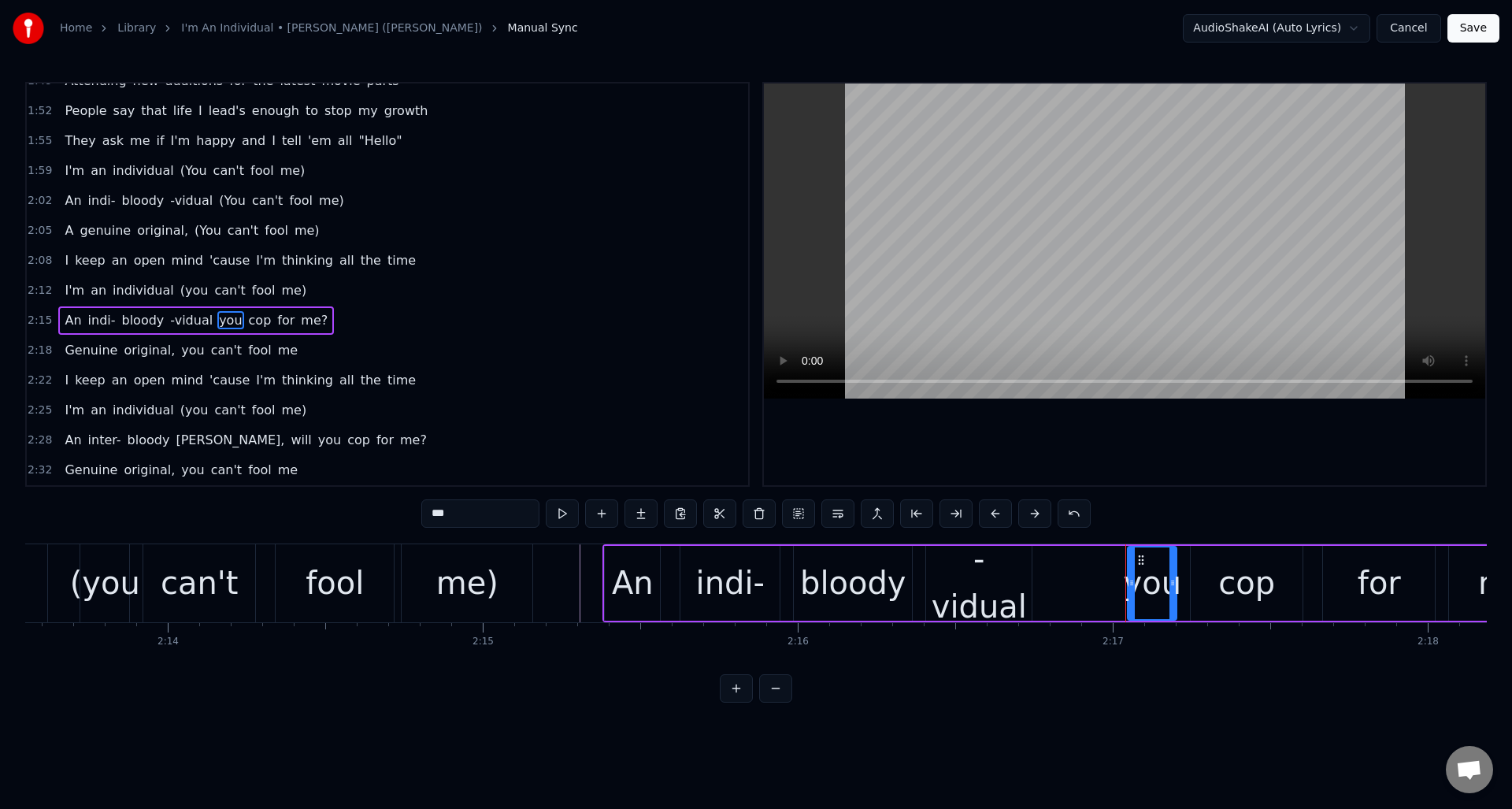
click at [1151, 578] on div "you" at bounding box center [1152, 583] width 58 height 48
drag, startPoint x: 466, startPoint y: 514, endPoint x: 400, endPoint y: 512, distance: 66.0
click at [400, 512] on div "0:00 (Yeah) 0:06 If you're lucky, someday you might see me on the streets 0:09 …" at bounding box center [756, 392] width 1462 height 621
click at [1247, 591] on div "cop" at bounding box center [1247, 583] width 56 height 48
drag, startPoint x: 483, startPoint y: 513, endPoint x: 439, endPoint y: 515, distance: 44.0
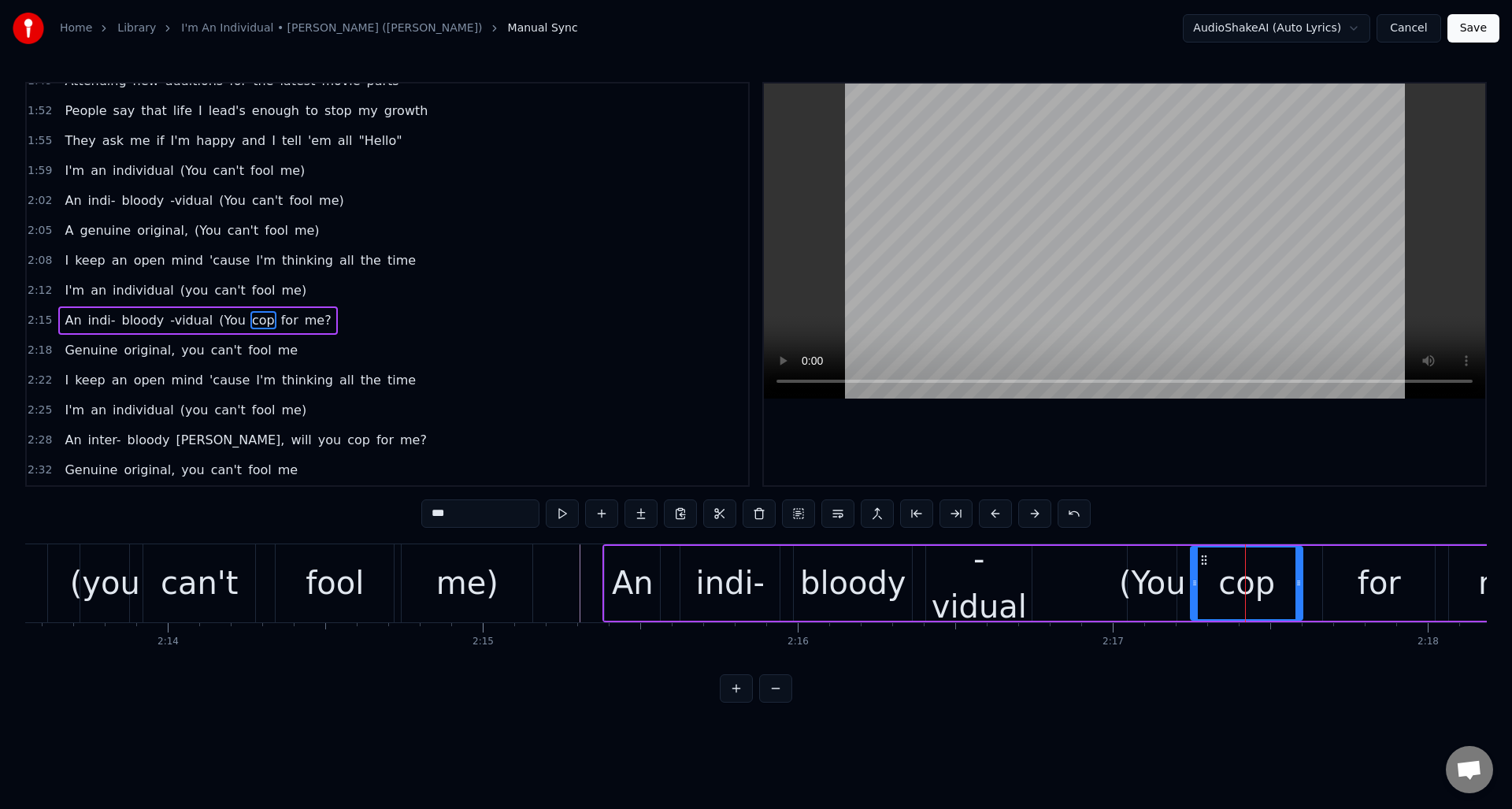
click at [439, 515] on input "***" at bounding box center [481, 514] width 118 height 29
click at [1386, 590] on div "for" at bounding box center [1379, 583] width 43 height 48
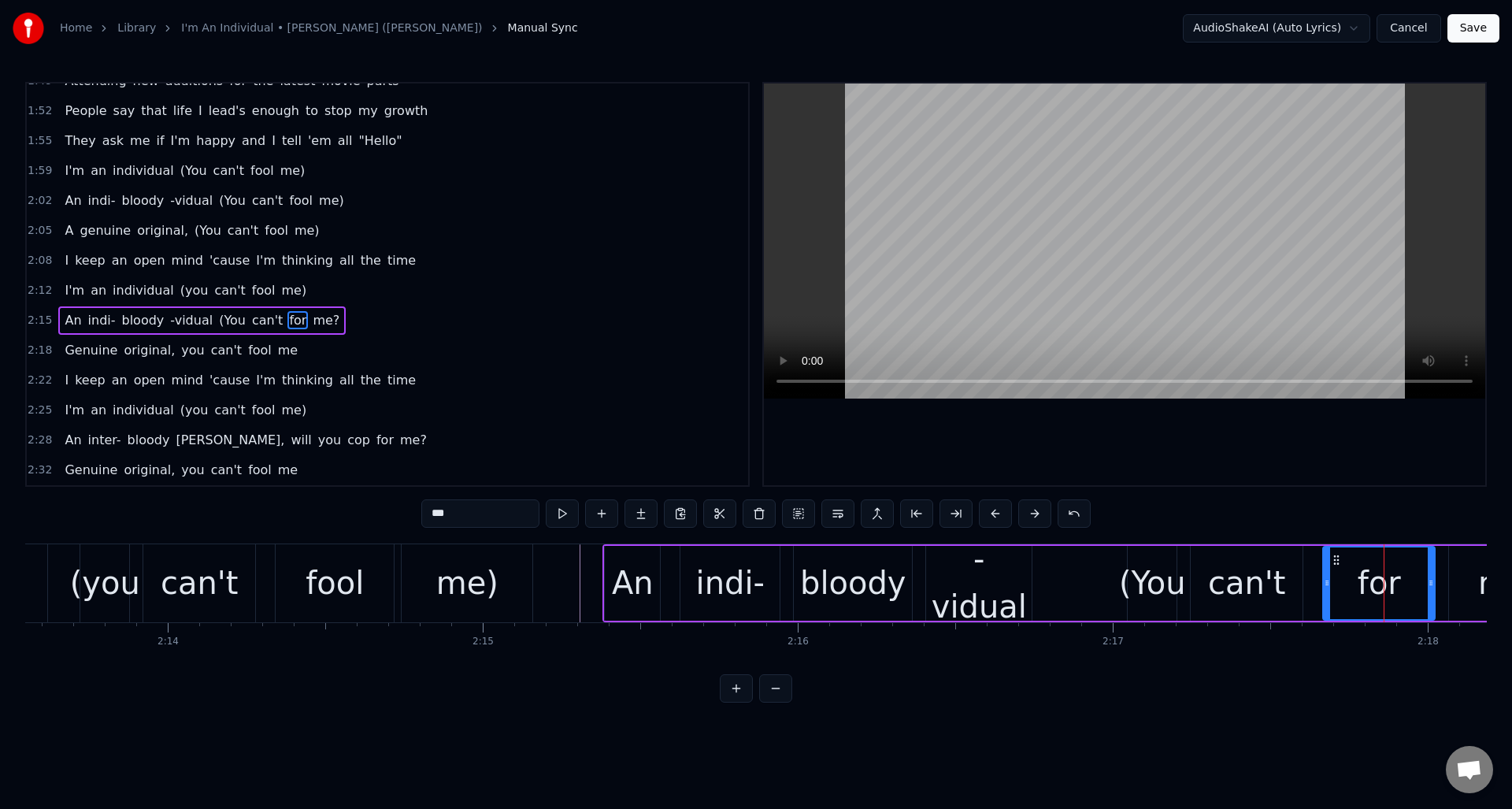
drag, startPoint x: 463, startPoint y: 514, endPoint x: 443, endPoint y: 515, distance: 20.0
click at [443, 515] on input "***" at bounding box center [481, 514] width 118 height 29
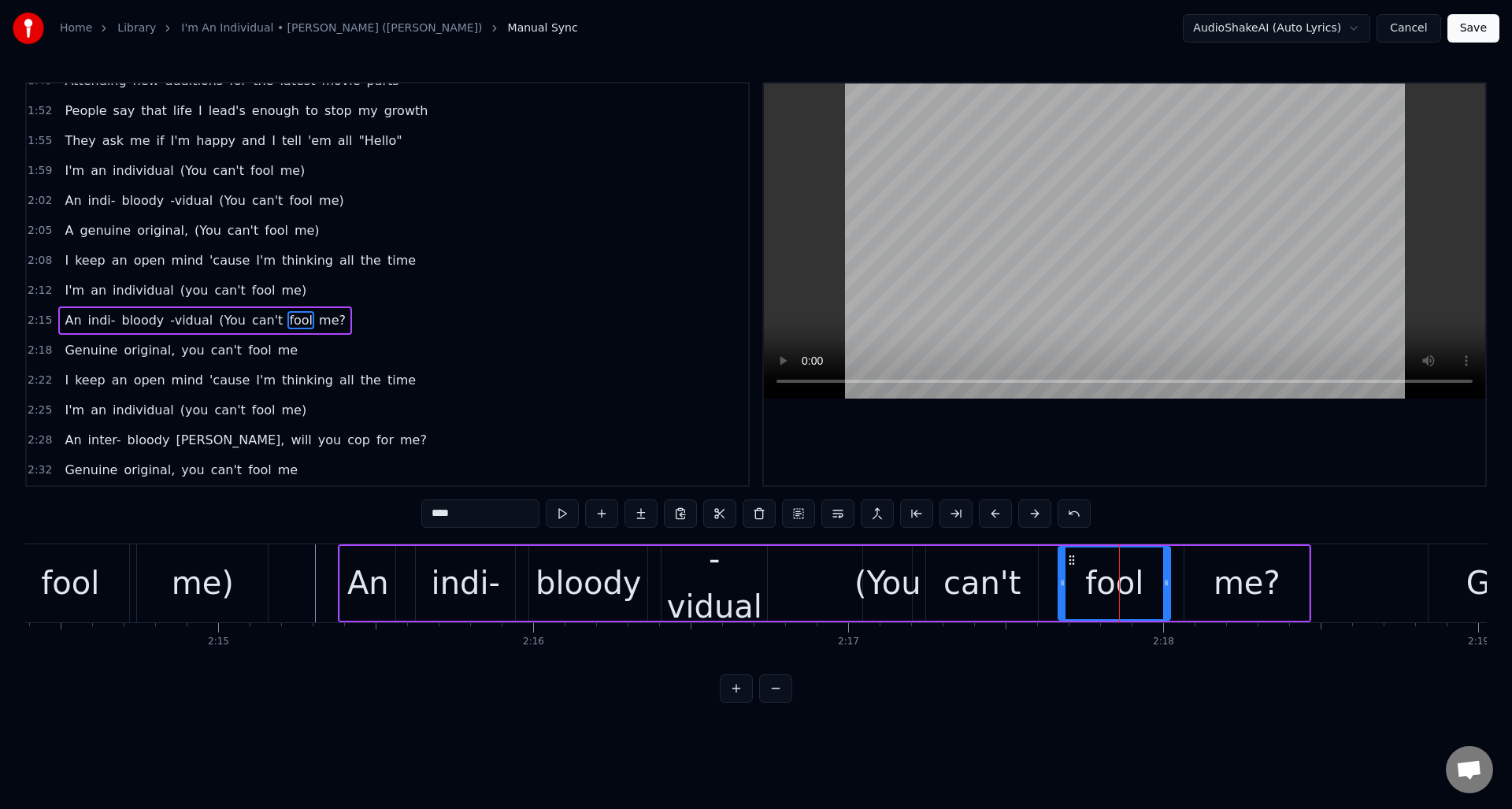
scroll to position [0, 42392]
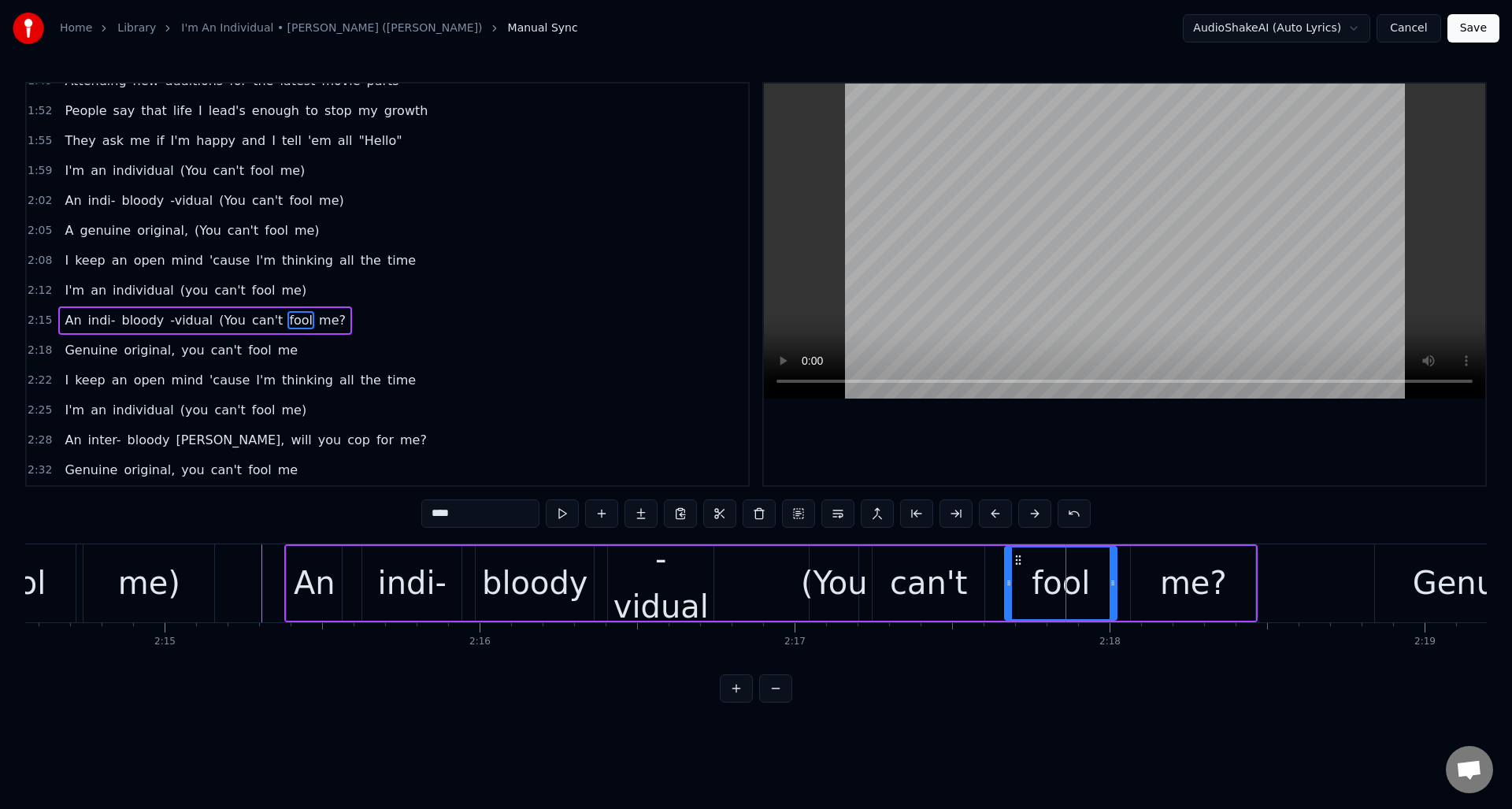
click at [1181, 595] on div "me?" at bounding box center [1194, 583] width 67 height 48
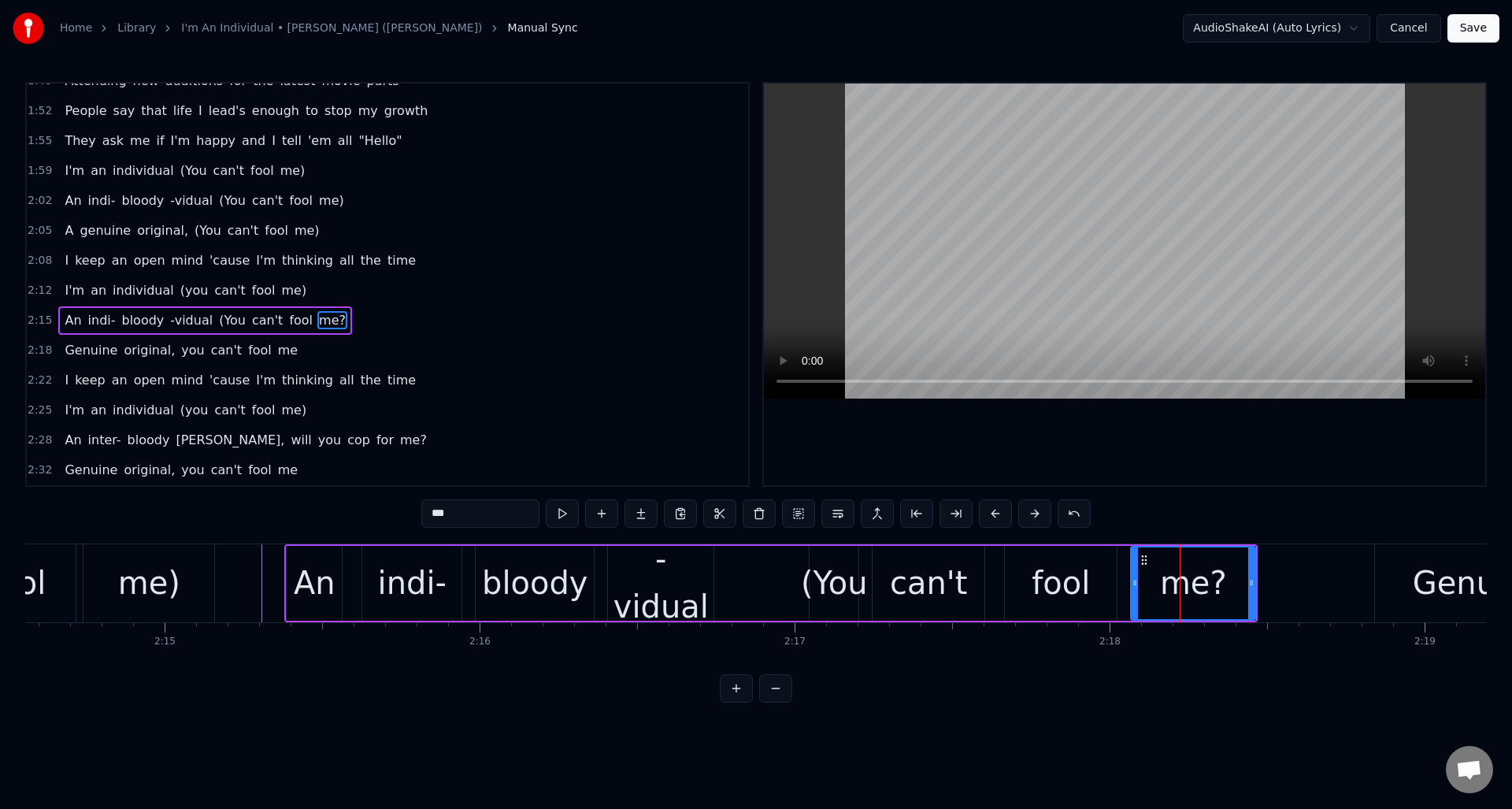
drag, startPoint x: 461, startPoint y: 517, endPoint x: 449, endPoint y: 516, distance: 12.0
click at [449, 516] on input "***" at bounding box center [481, 514] width 118 height 29
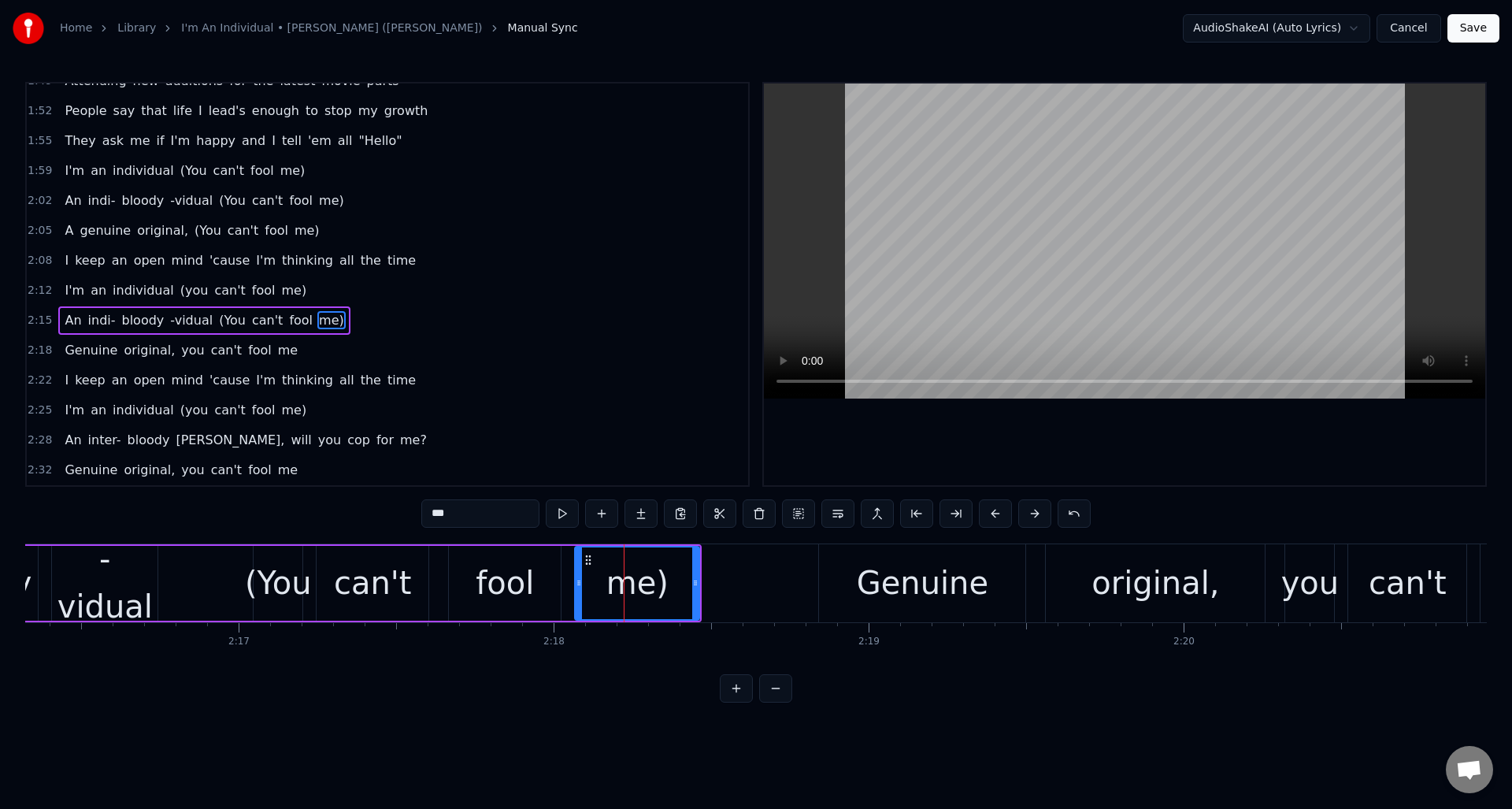
scroll to position [0, 42974]
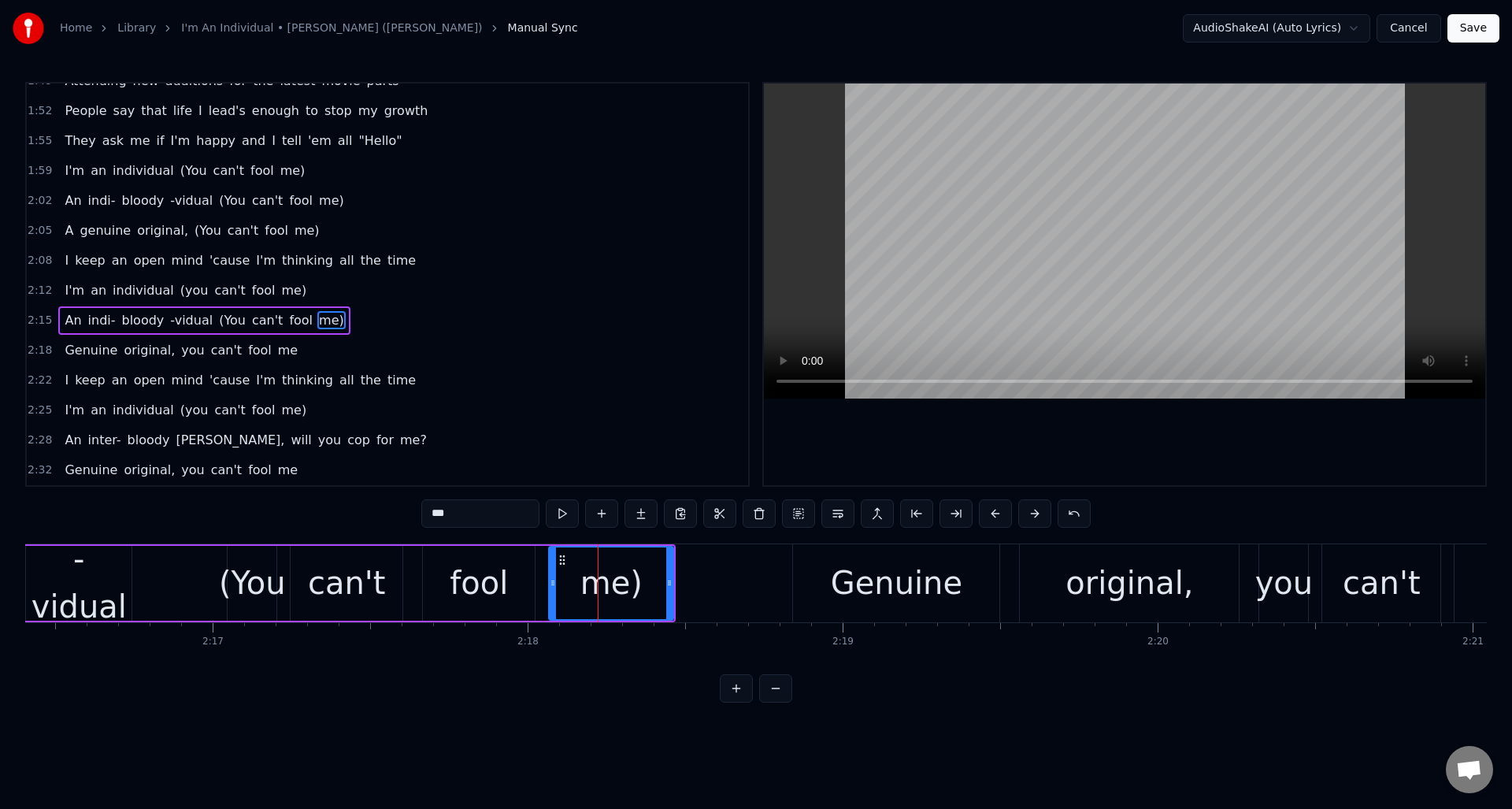
type input "***"
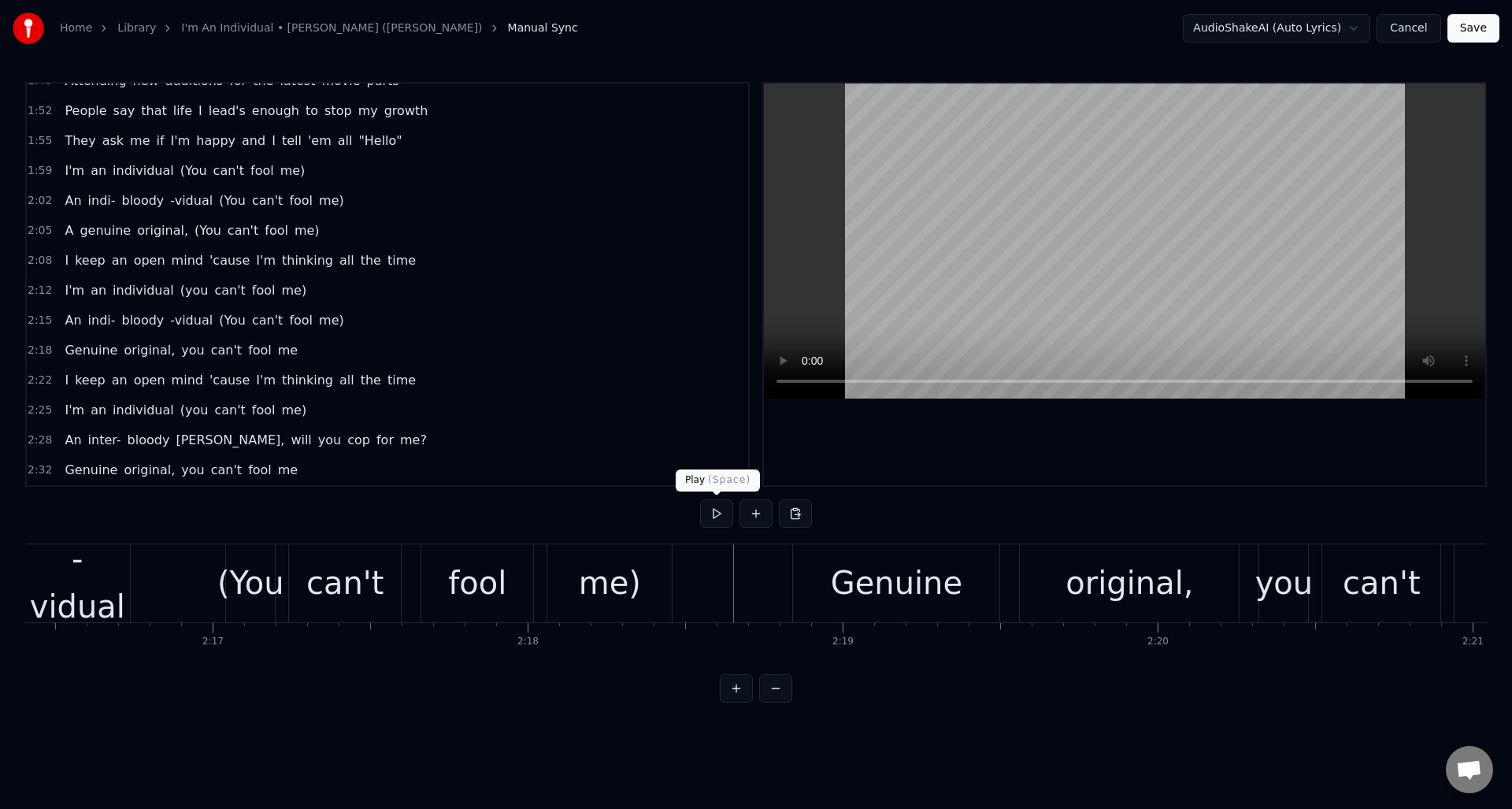
click at [717, 515] on button at bounding box center [717, 514] width 33 height 29
click at [718, 520] on button at bounding box center [717, 514] width 33 height 29
click at [1273, 584] on div "you" at bounding box center [1284, 583] width 58 height 48
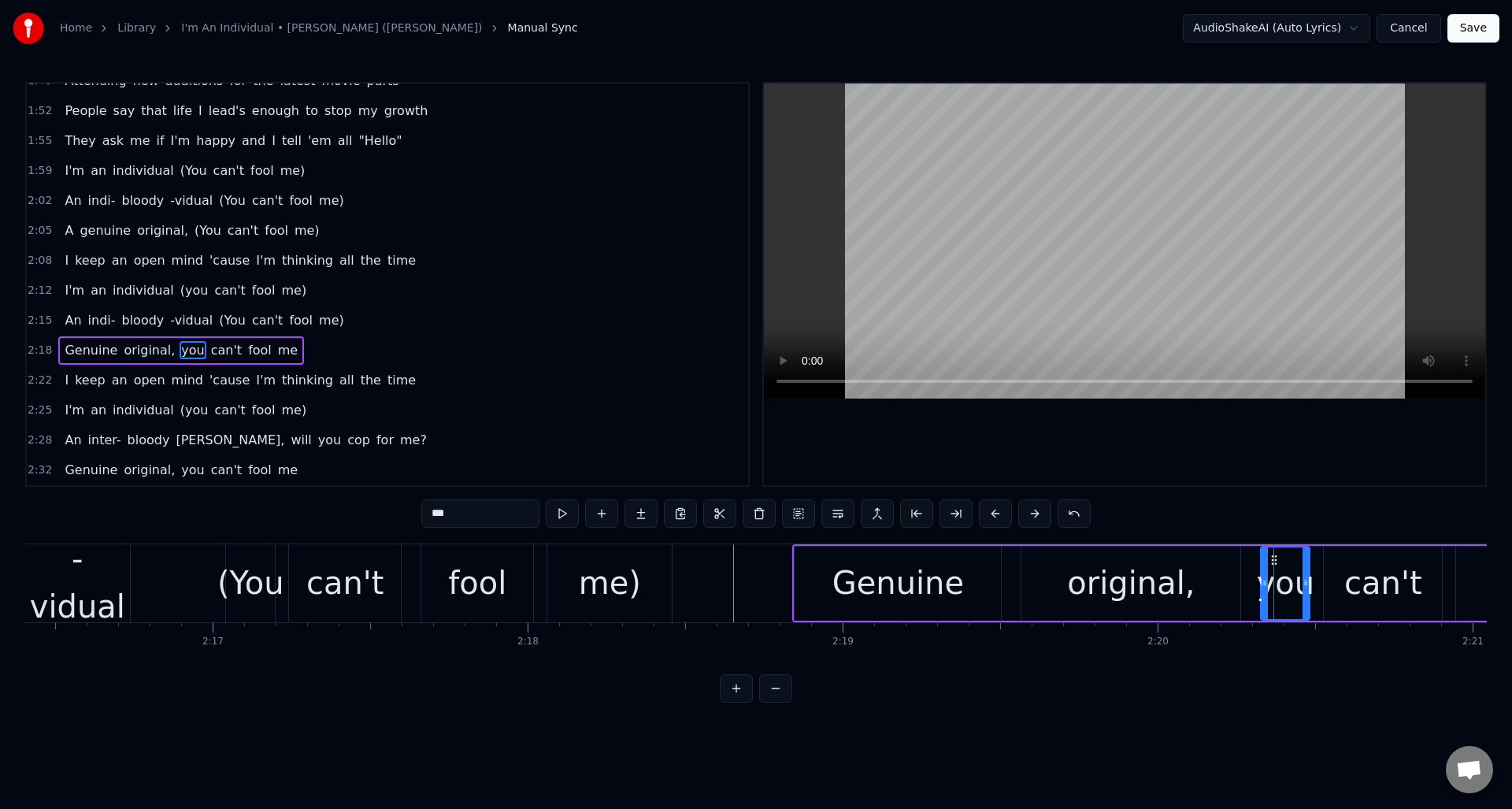
drag, startPoint x: 458, startPoint y: 514, endPoint x: 421, endPoint y: 515, distance: 37.0
click at [421, 515] on input "***" at bounding box center [481, 514] width 118 height 29
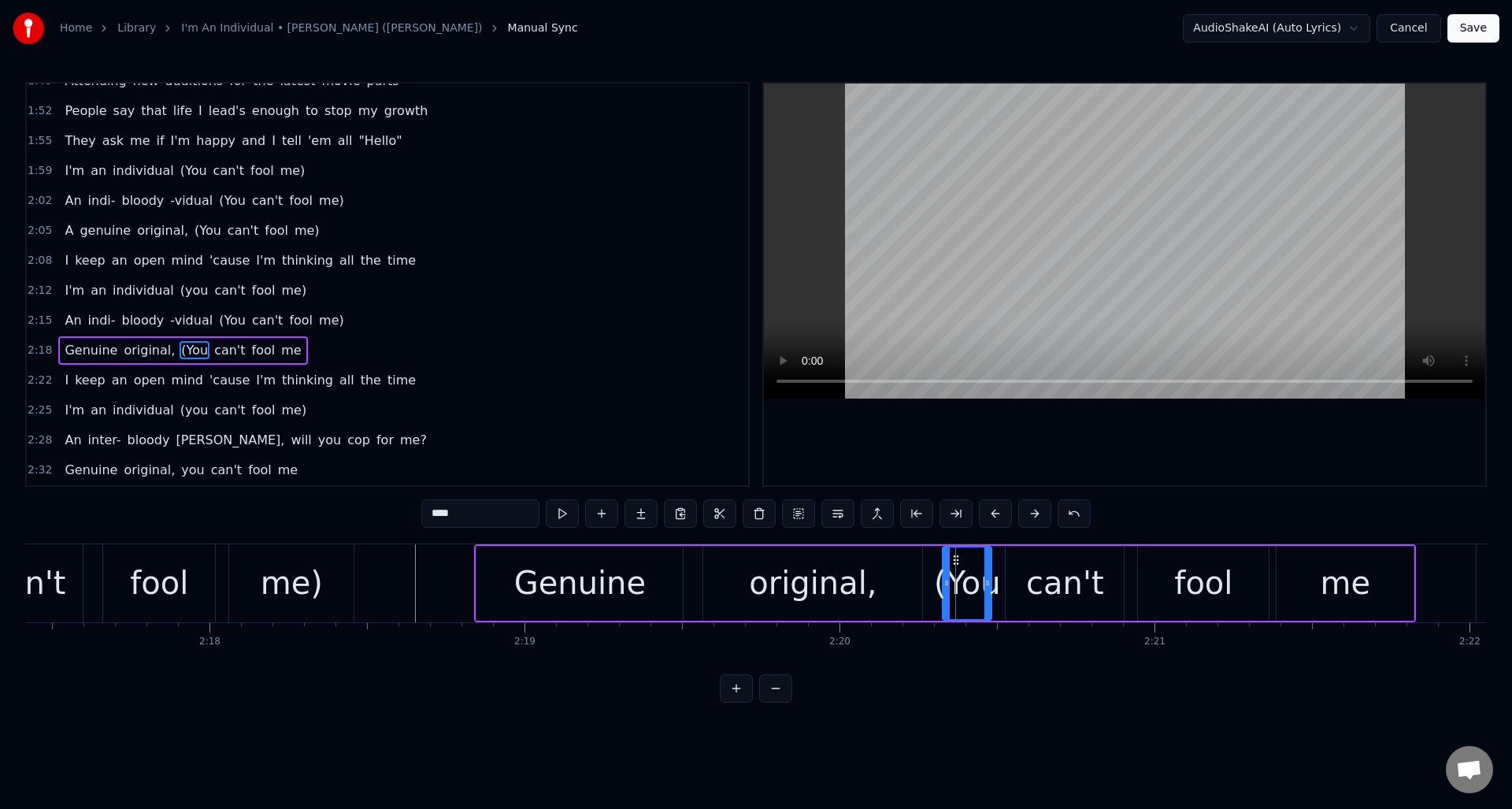
scroll to position [0, 43345]
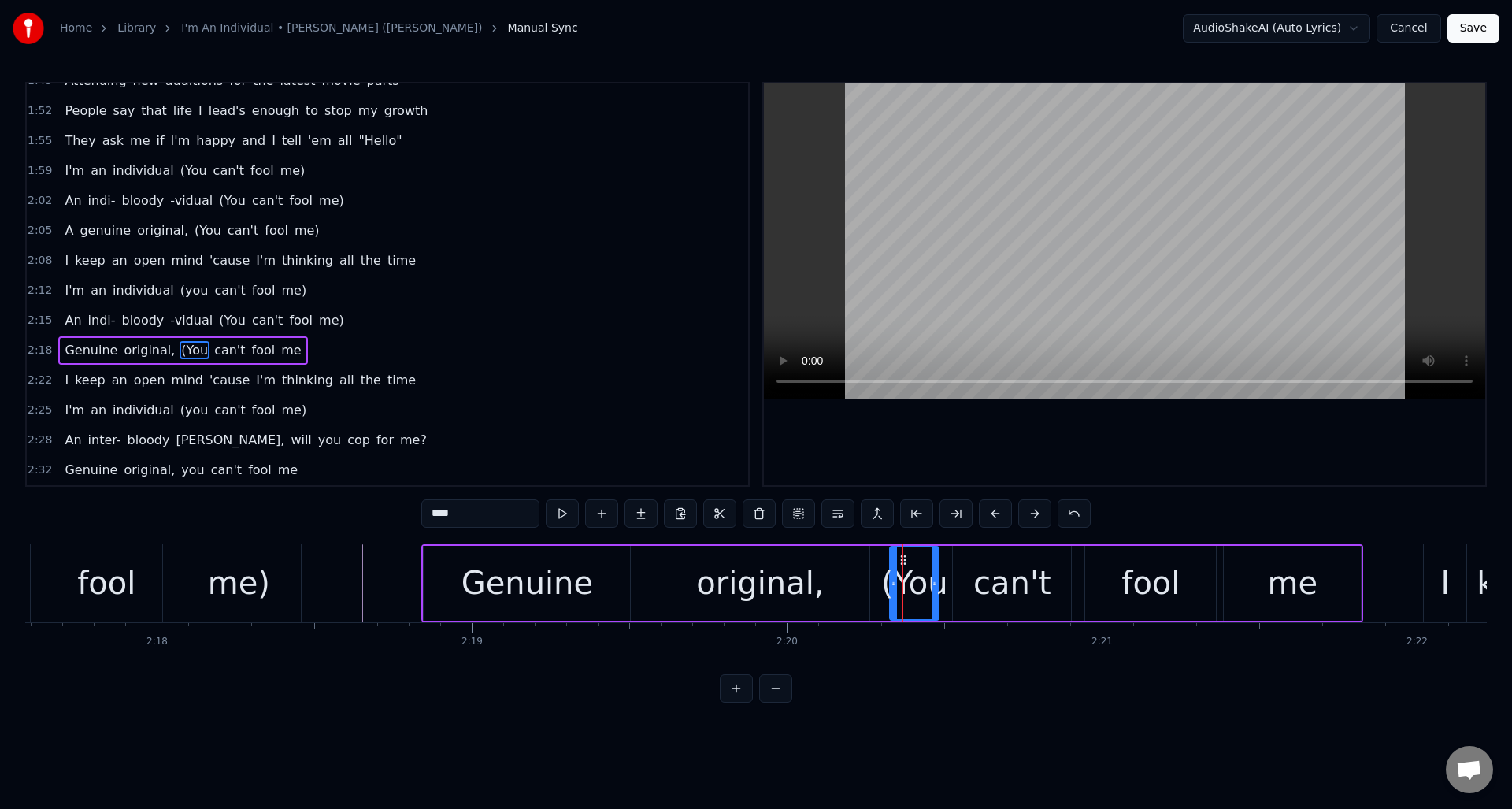
click at [1293, 594] on div "me" at bounding box center [1293, 583] width 50 height 48
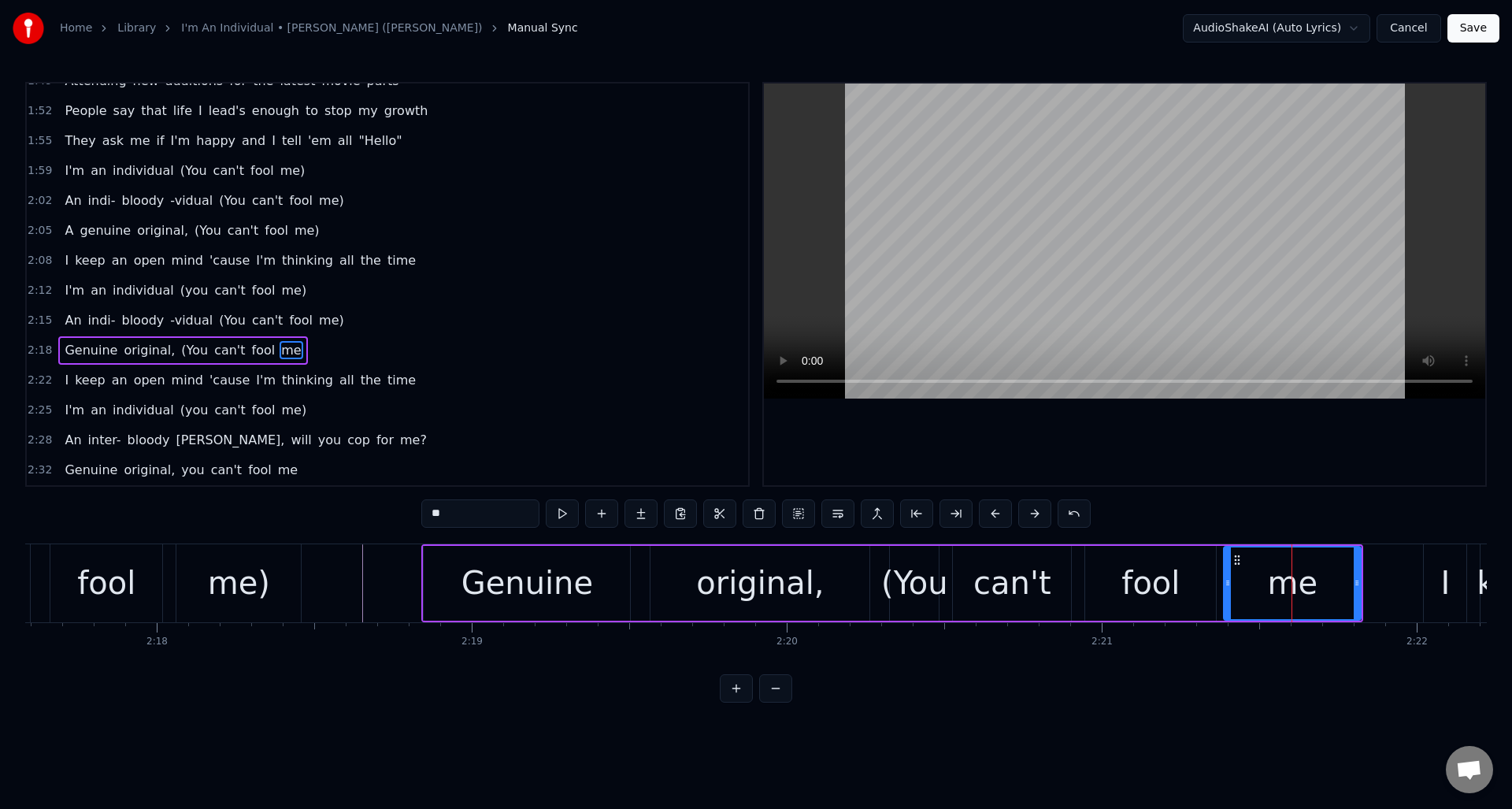
click at [468, 510] on input "**" at bounding box center [481, 514] width 118 height 29
type input "***"
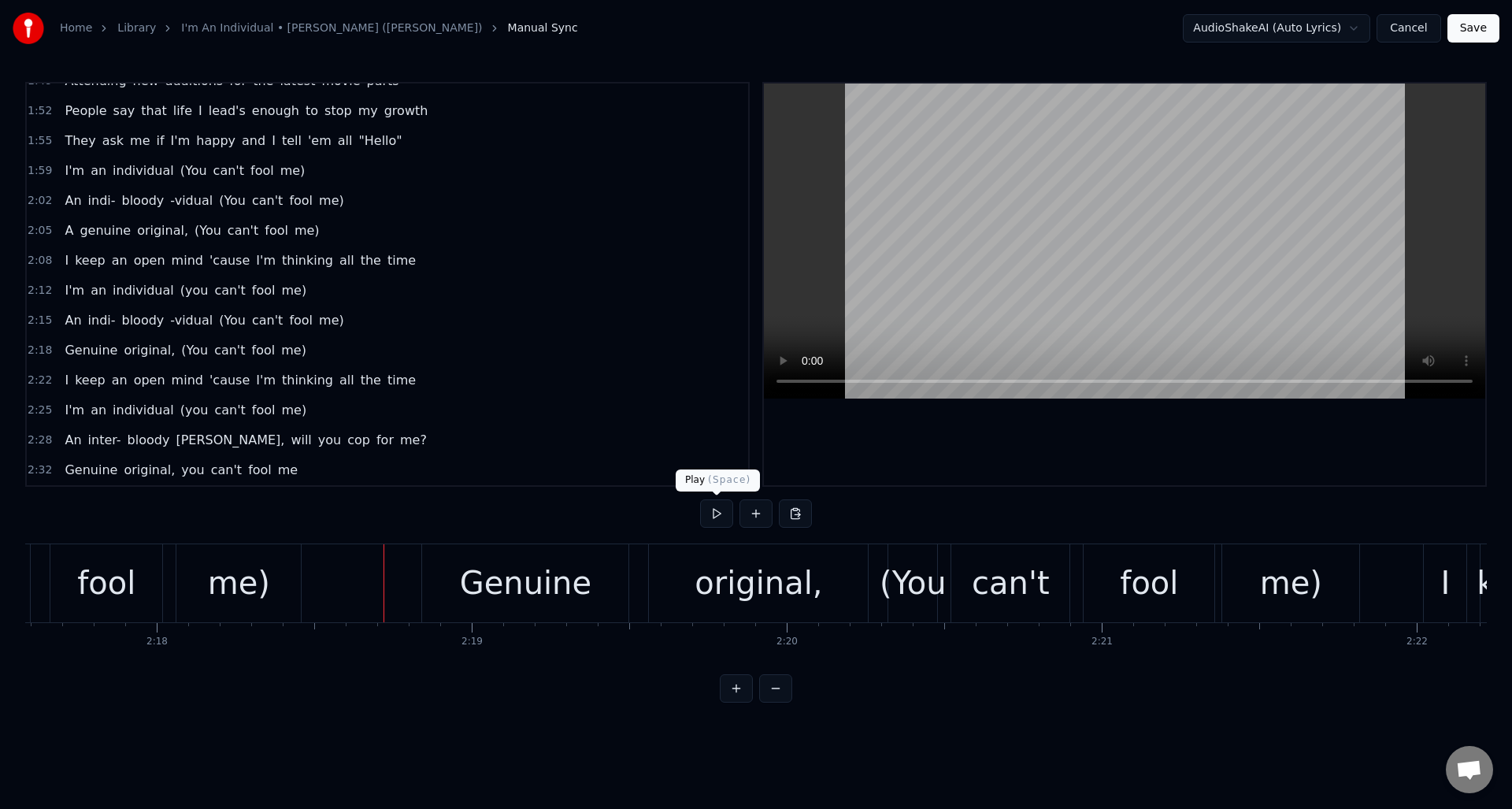
click at [715, 513] on button at bounding box center [717, 514] width 33 height 29
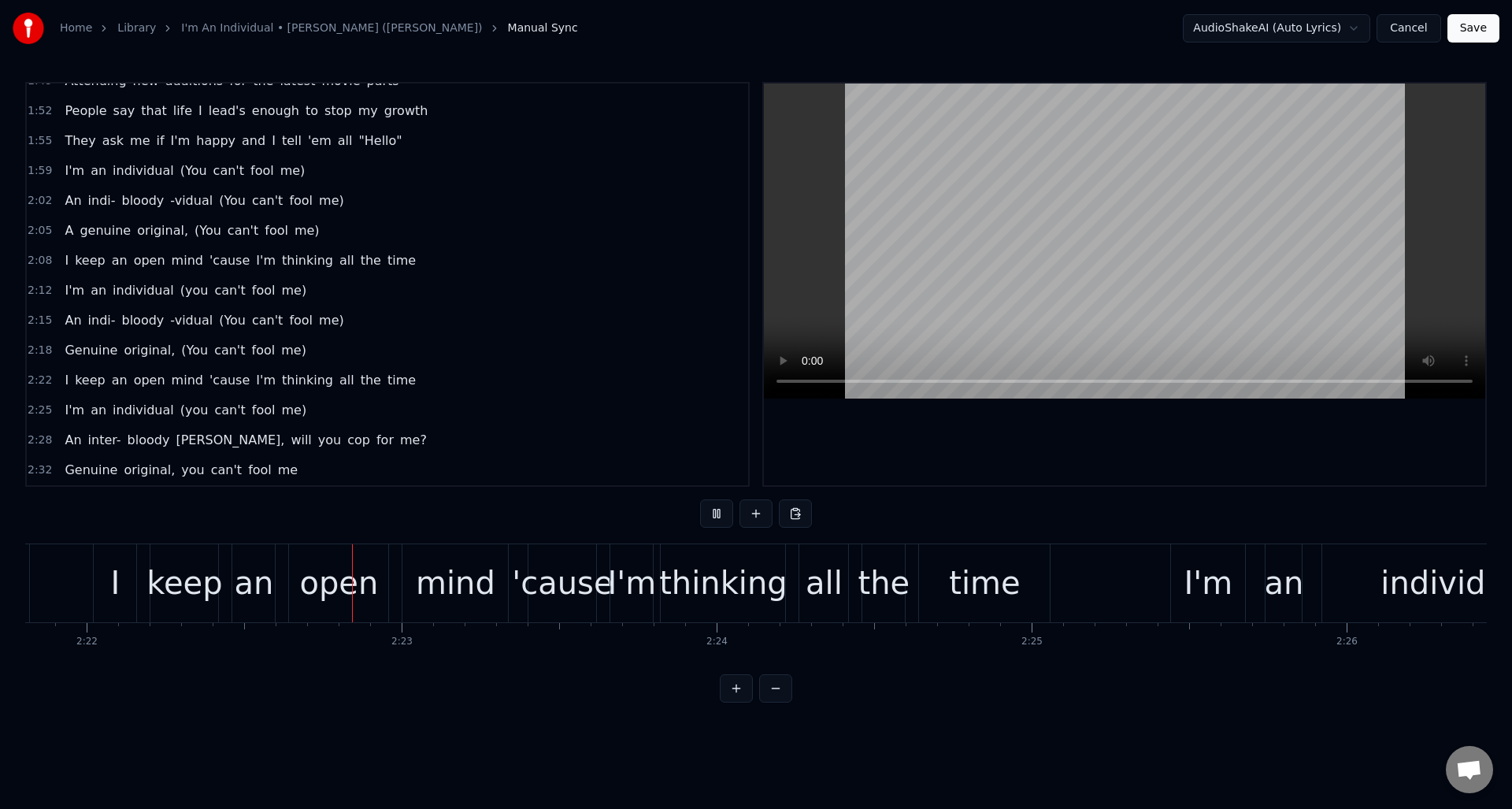
scroll to position [0, 44678]
click at [715, 513] on button at bounding box center [717, 514] width 33 height 29
click at [716, 514] on button at bounding box center [717, 514] width 33 height 29
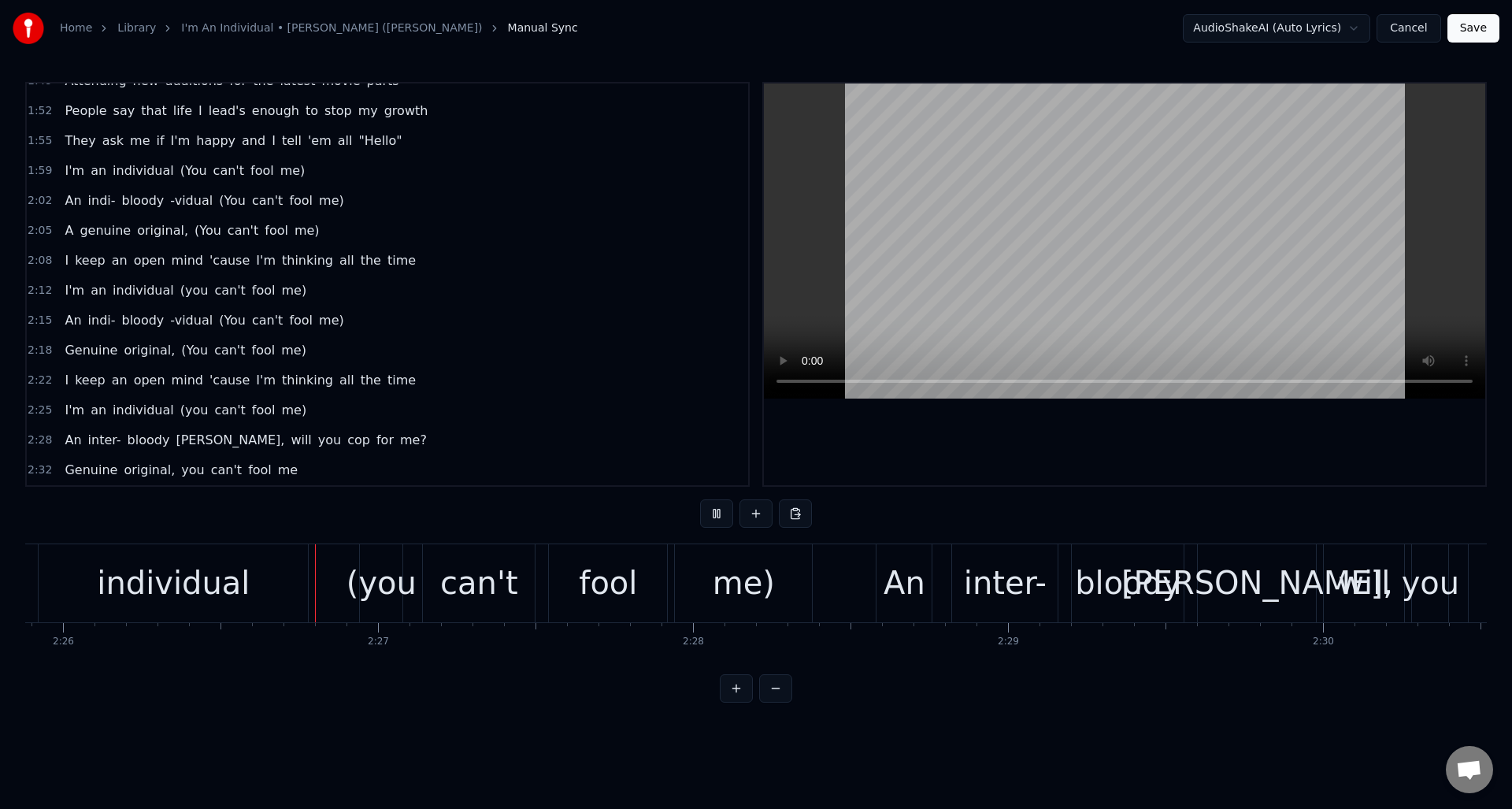
scroll to position [0, 46022]
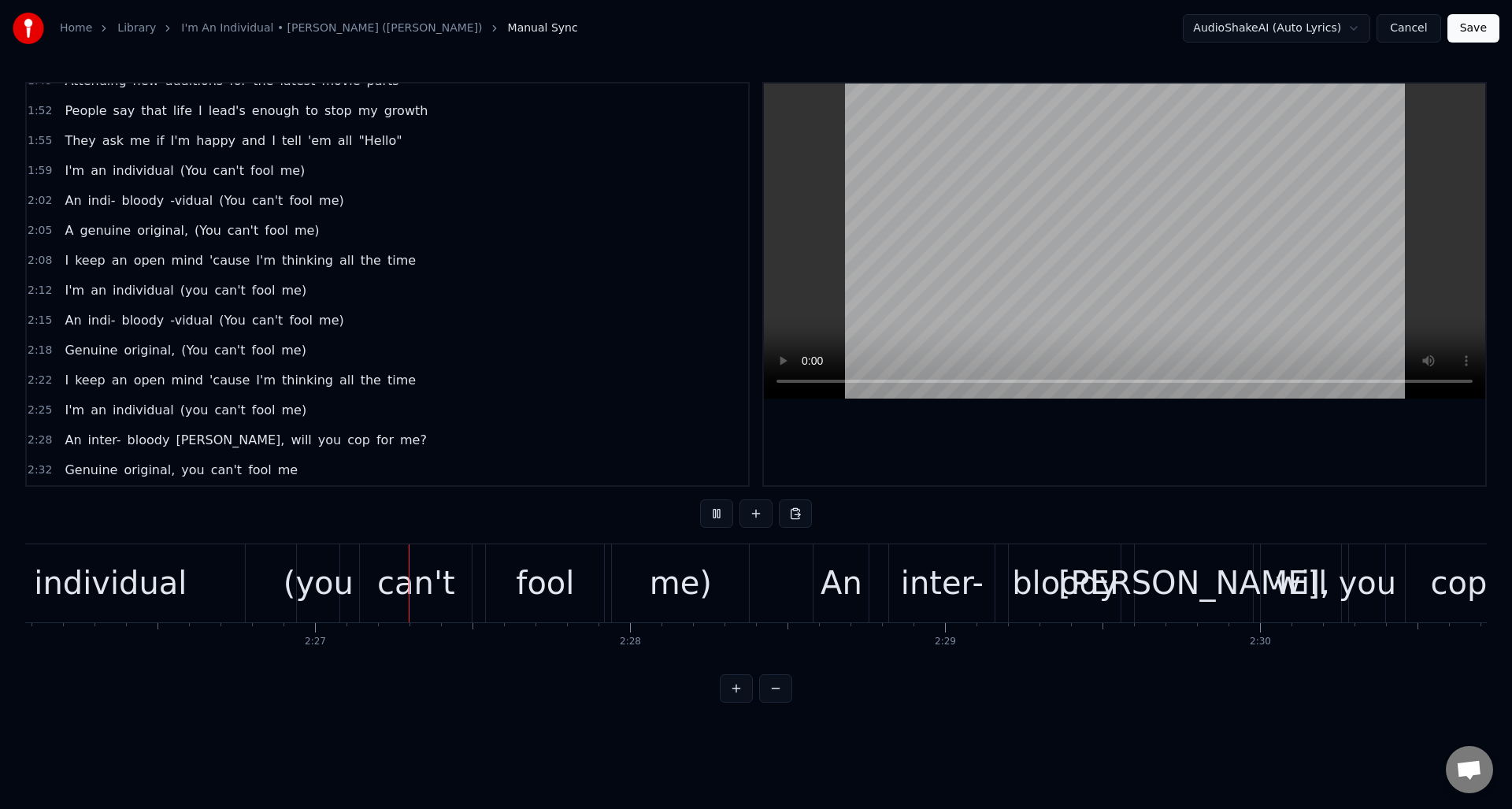
click at [716, 514] on button at bounding box center [717, 514] width 33 height 29
click at [318, 579] on div "(you" at bounding box center [318, 583] width 70 height 48
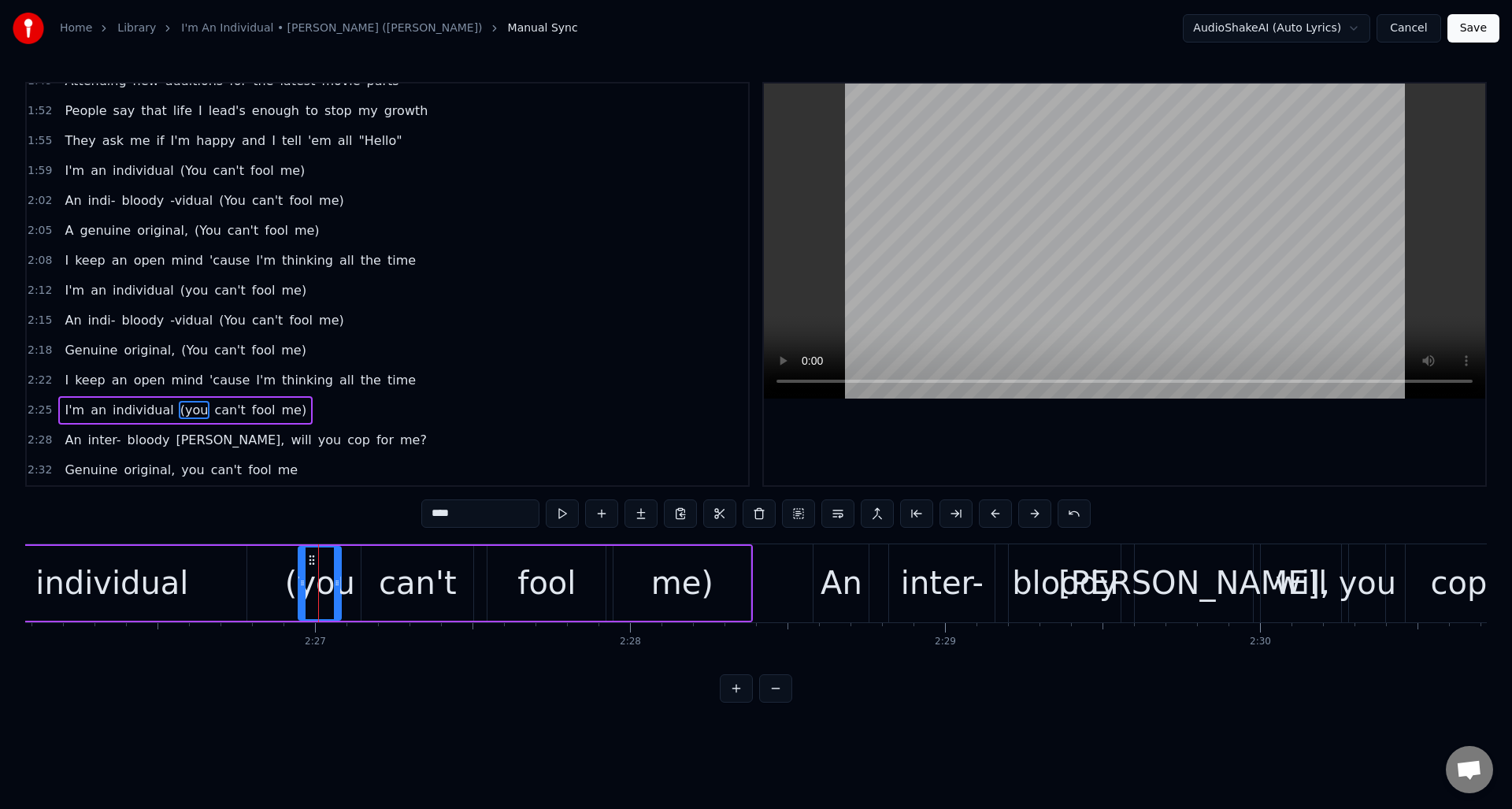
drag, startPoint x: 469, startPoint y: 512, endPoint x: 422, endPoint y: 517, distance: 47.3
click at [422, 517] on input "****" at bounding box center [481, 514] width 118 height 29
type input "****"
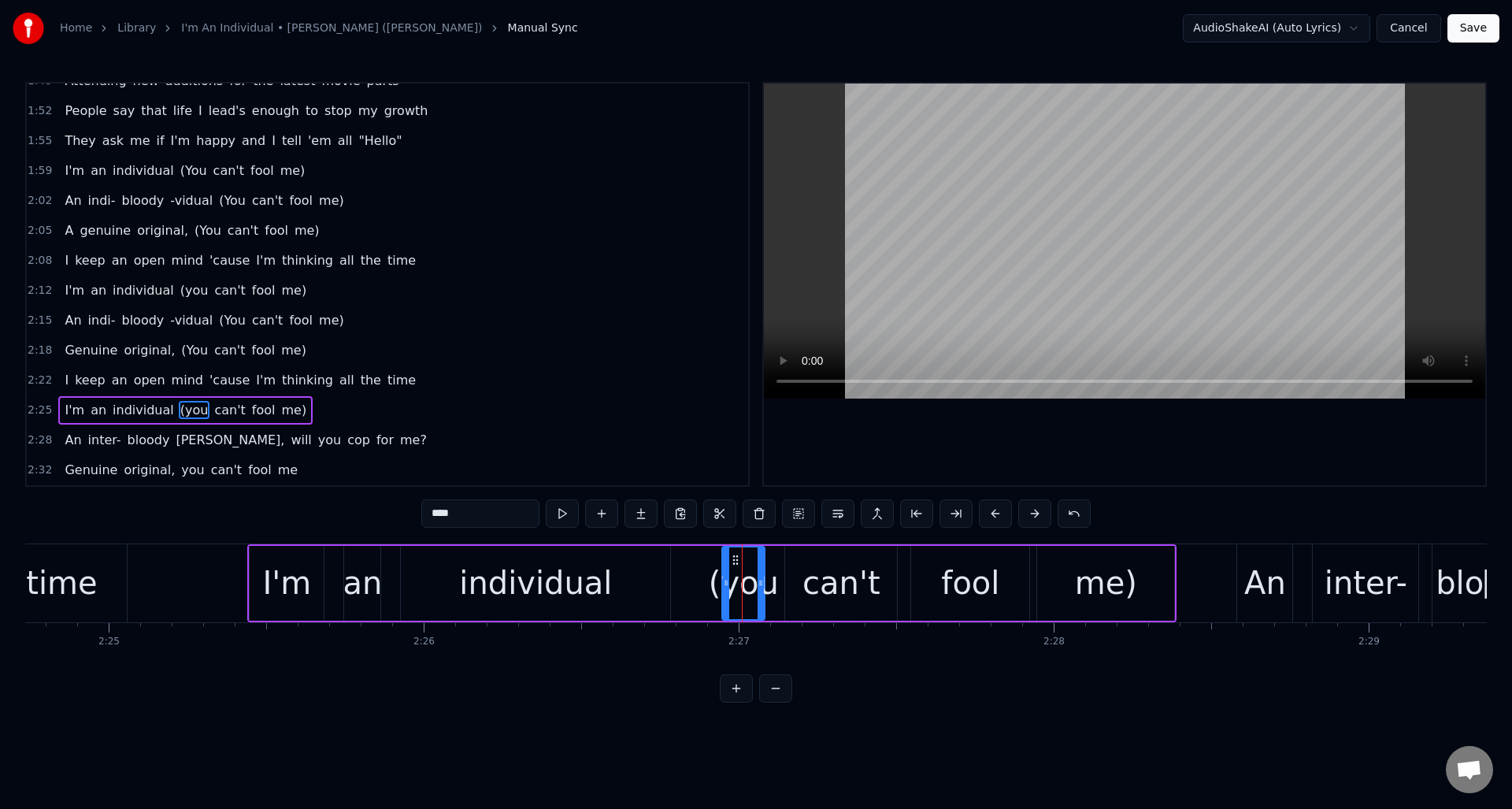
scroll to position [0, 45545]
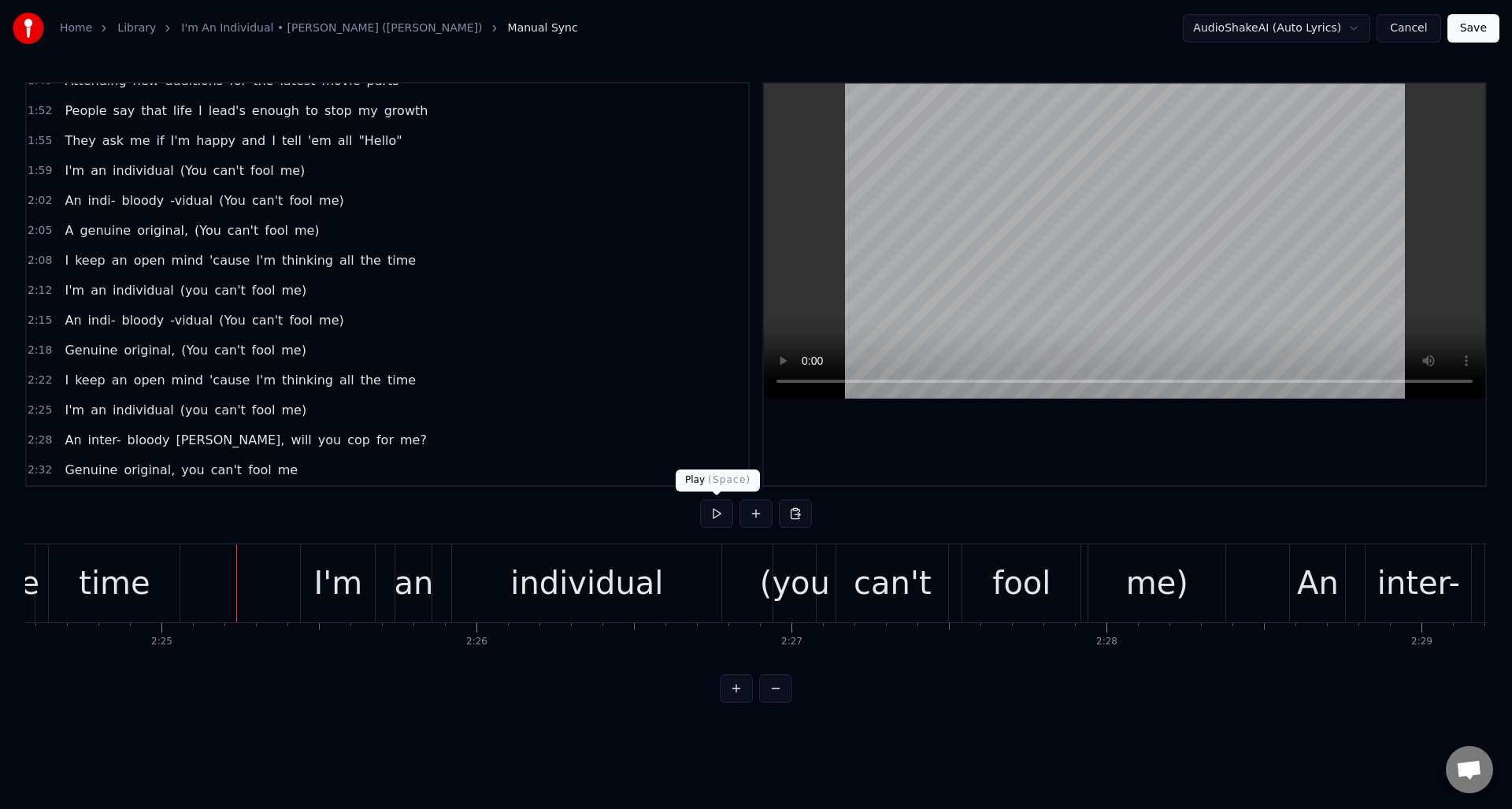
click at [719, 514] on button at bounding box center [717, 514] width 33 height 29
click at [793, 585] on div "(you" at bounding box center [795, 583] width 70 height 48
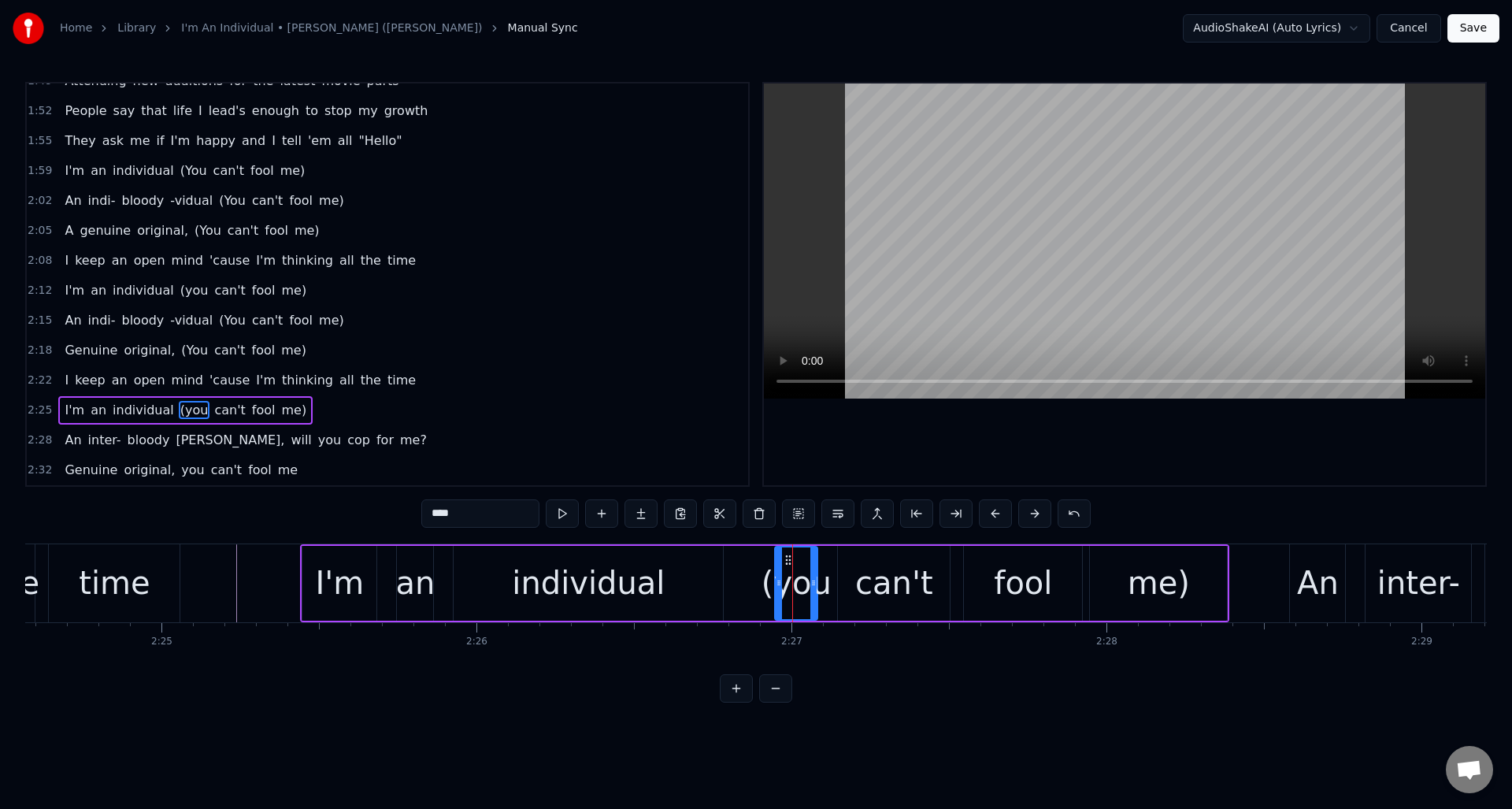
drag, startPoint x: 457, startPoint y: 514, endPoint x: 417, endPoint y: 511, distance: 40.1
click at [417, 511] on div "0:00 (Yeah) 0:06 If you're lucky, someday you might see me on the streets 0:09 …" at bounding box center [756, 392] width 1462 height 621
click at [437, 513] on input "****" at bounding box center [481, 514] width 118 height 29
click at [433, 514] on input "***" at bounding box center [481, 514] width 118 height 29
type input "****"
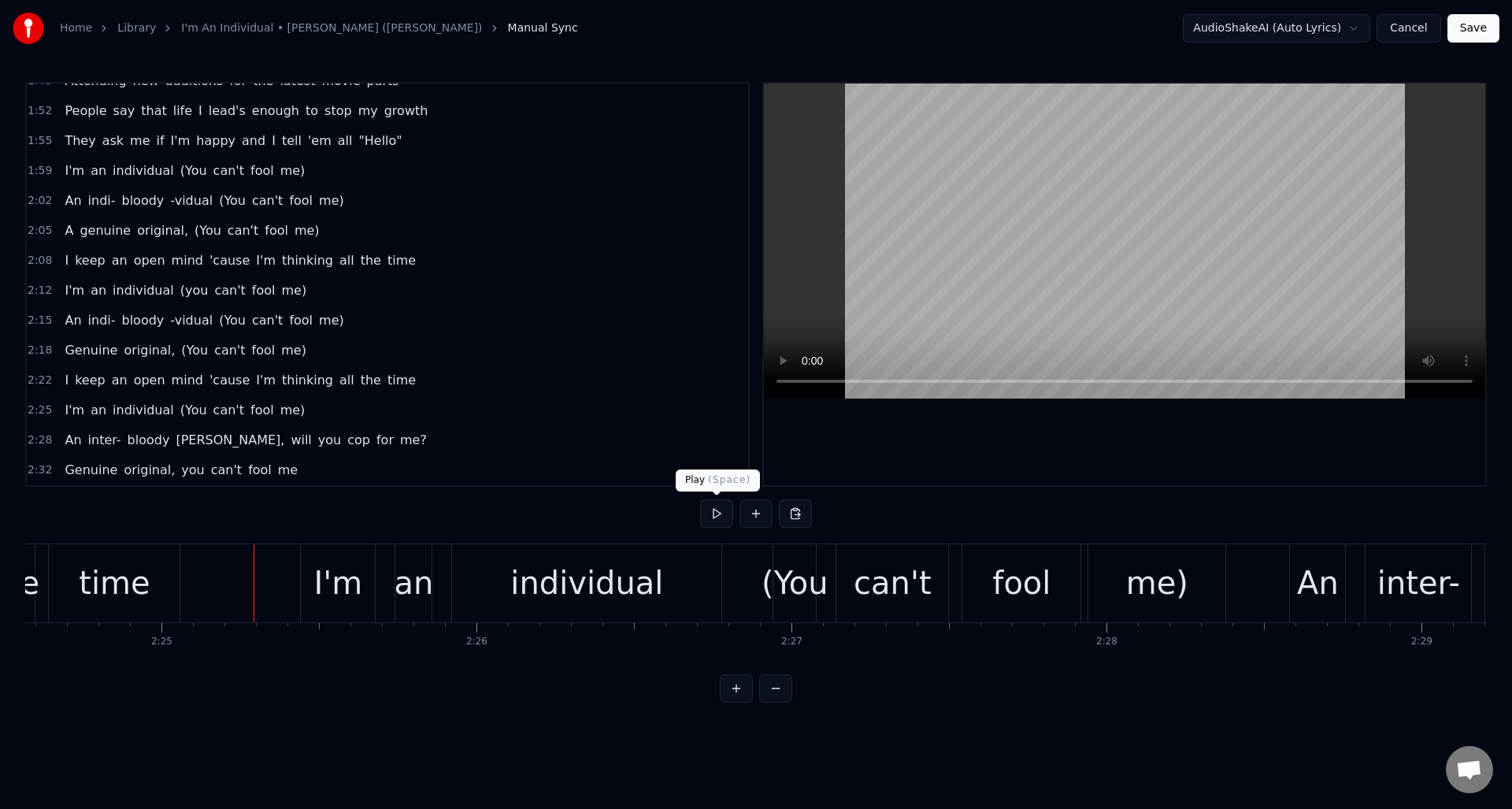
click at [718, 516] on button at bounding box center [717, 514] width 33 height 29
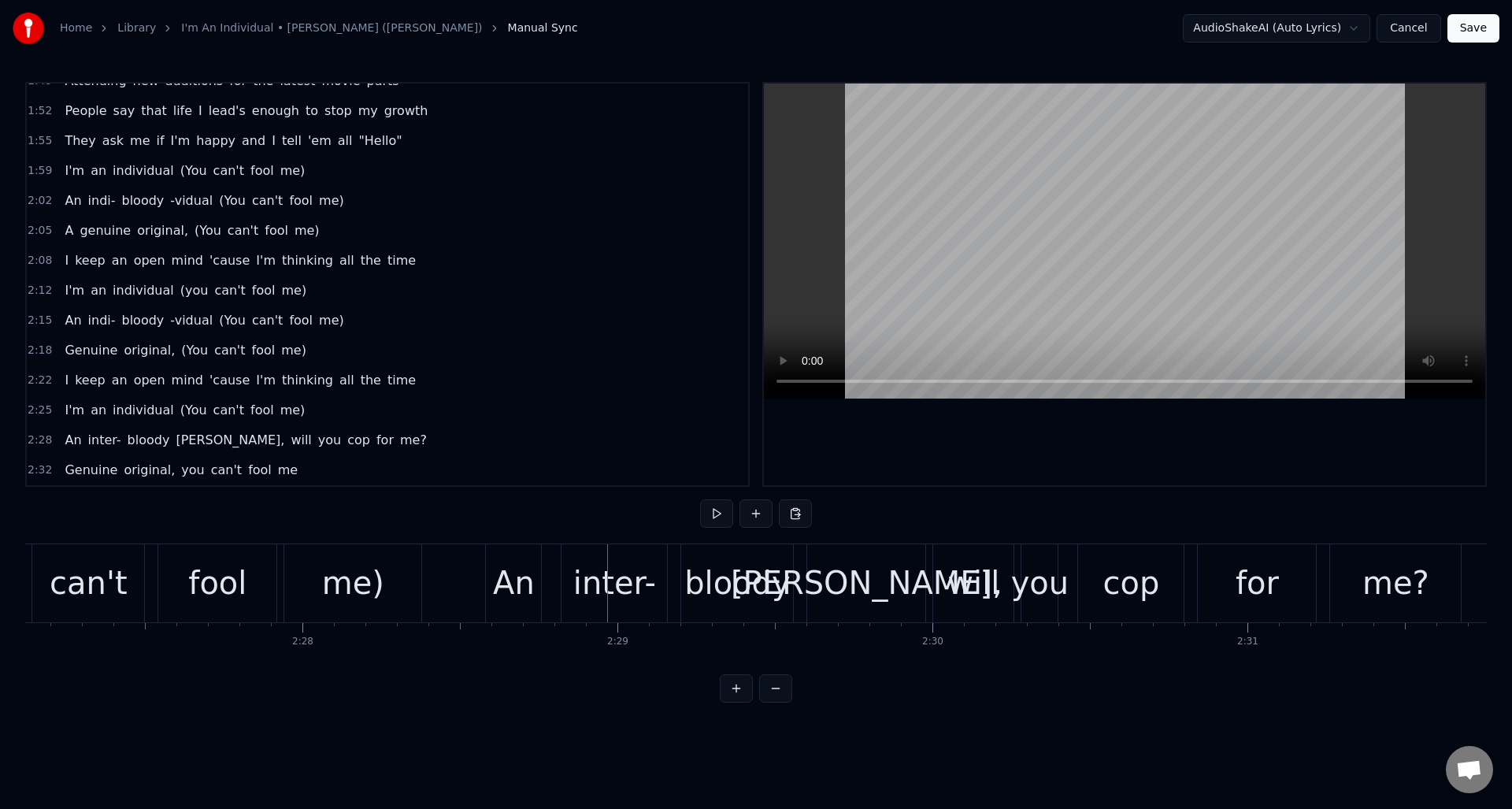
scroll to position [0, 46322]
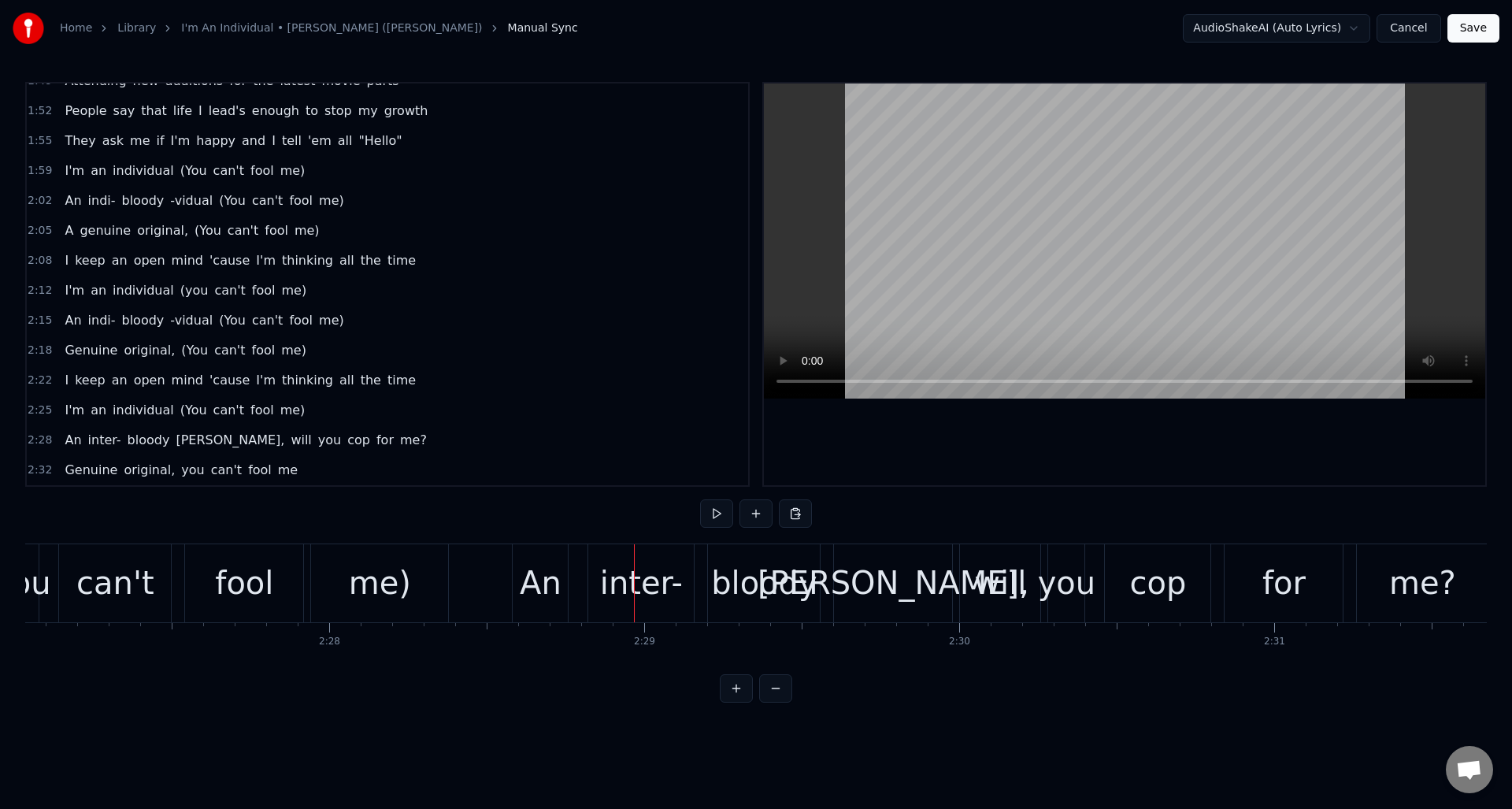
click at [641, 585] on div "inter-" at bounding box center [641, 583] width 83 height 48
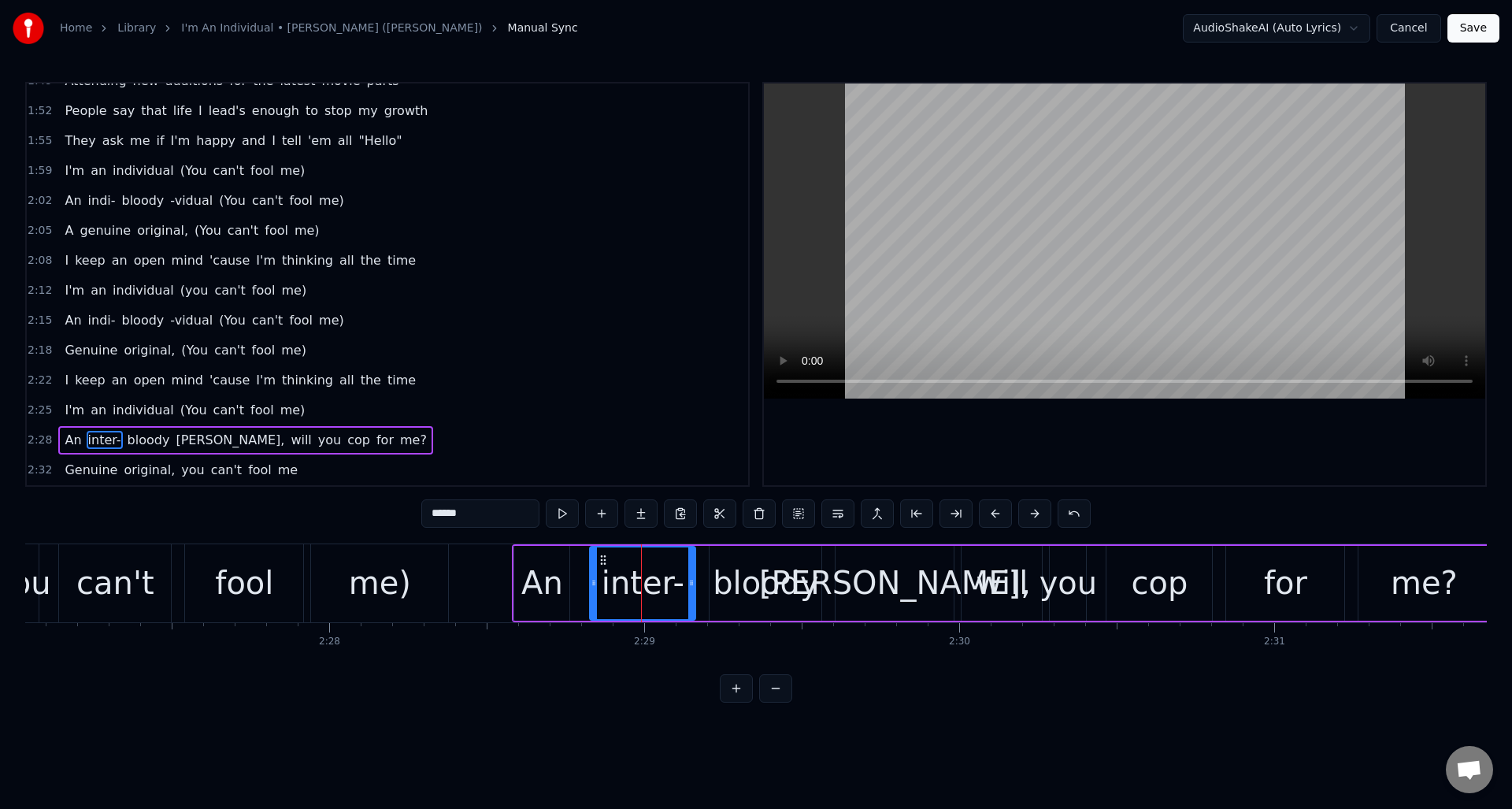
drag, startPoint x: 463, startPoint y: 514, endPoint x: 442, endPoint y: 516, distance: 21.1
click at [442, 516] on input "******" at bounding box center [481, 514] width 118 height 29
click at [889, 592] on div "[PERSON_NAME]," at bounding box center [895, 583] width 272 height 48
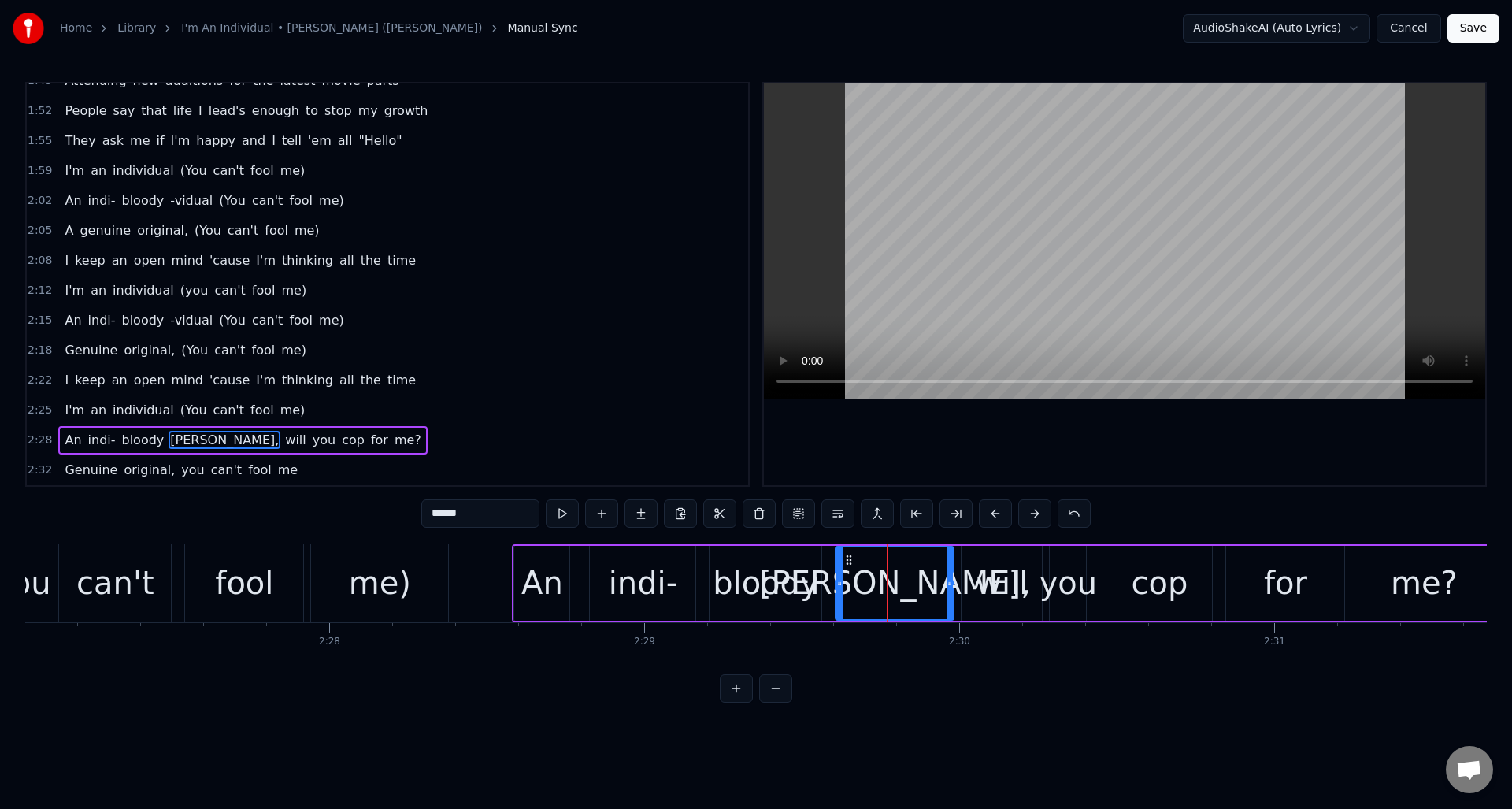
drag, startPoint x: 474, startPoint y: 516, endPoint x: 412, endPoint y: 514, distance: 62.0
click at [412, 514] on div "0:00 (Yeah) 0:06 If you're lucky, someday you might see me on the streets 0:09 …" at bounding box center [756, 392] width 1462 height 621
click at [431, 515] on input "******" at bounding box center [481, 514] width 118 height 29
type input "*******"
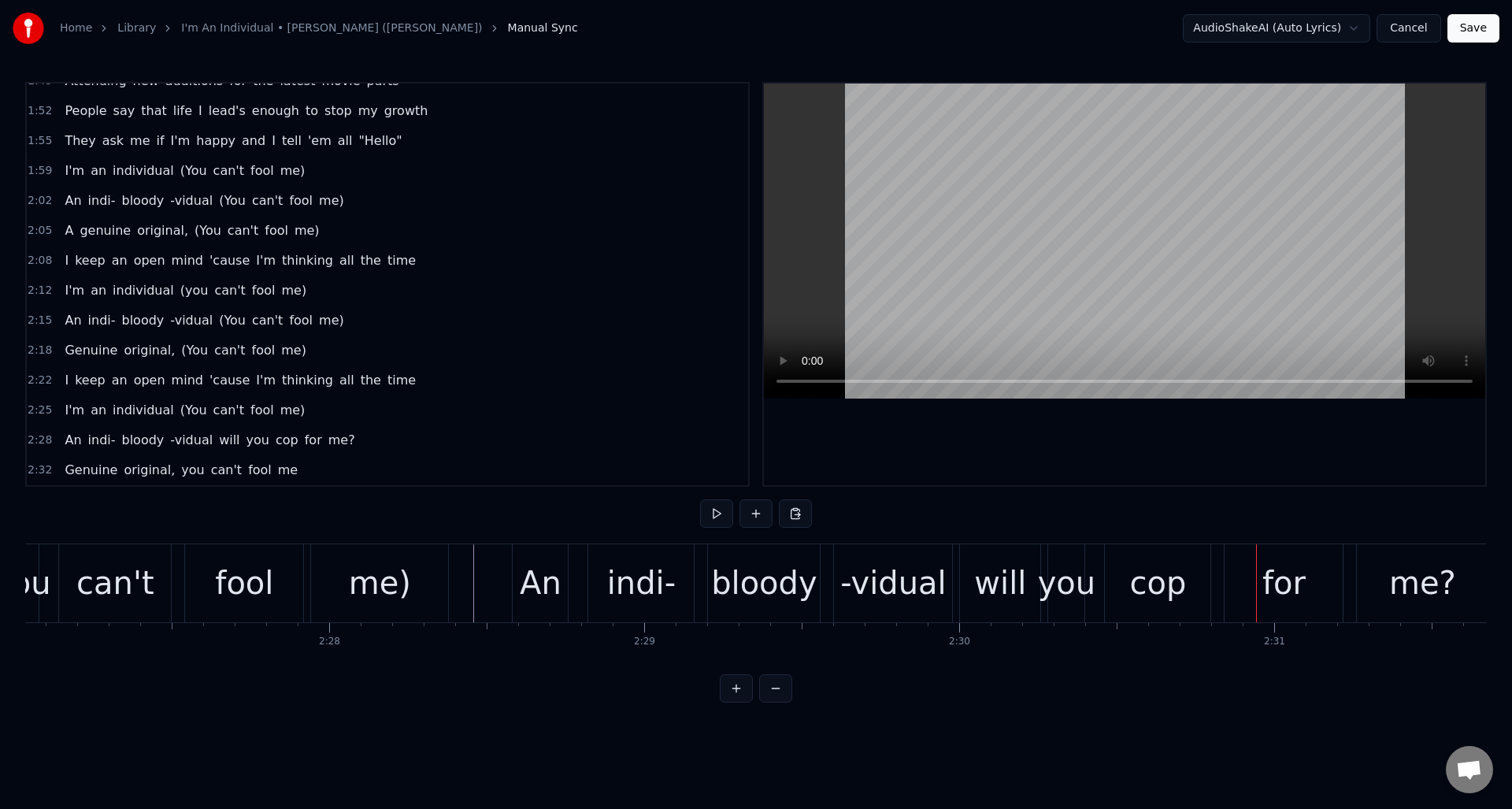
click at [1160, 580] on div "cop" at bounding box center [1157, 583] width 56 height 48
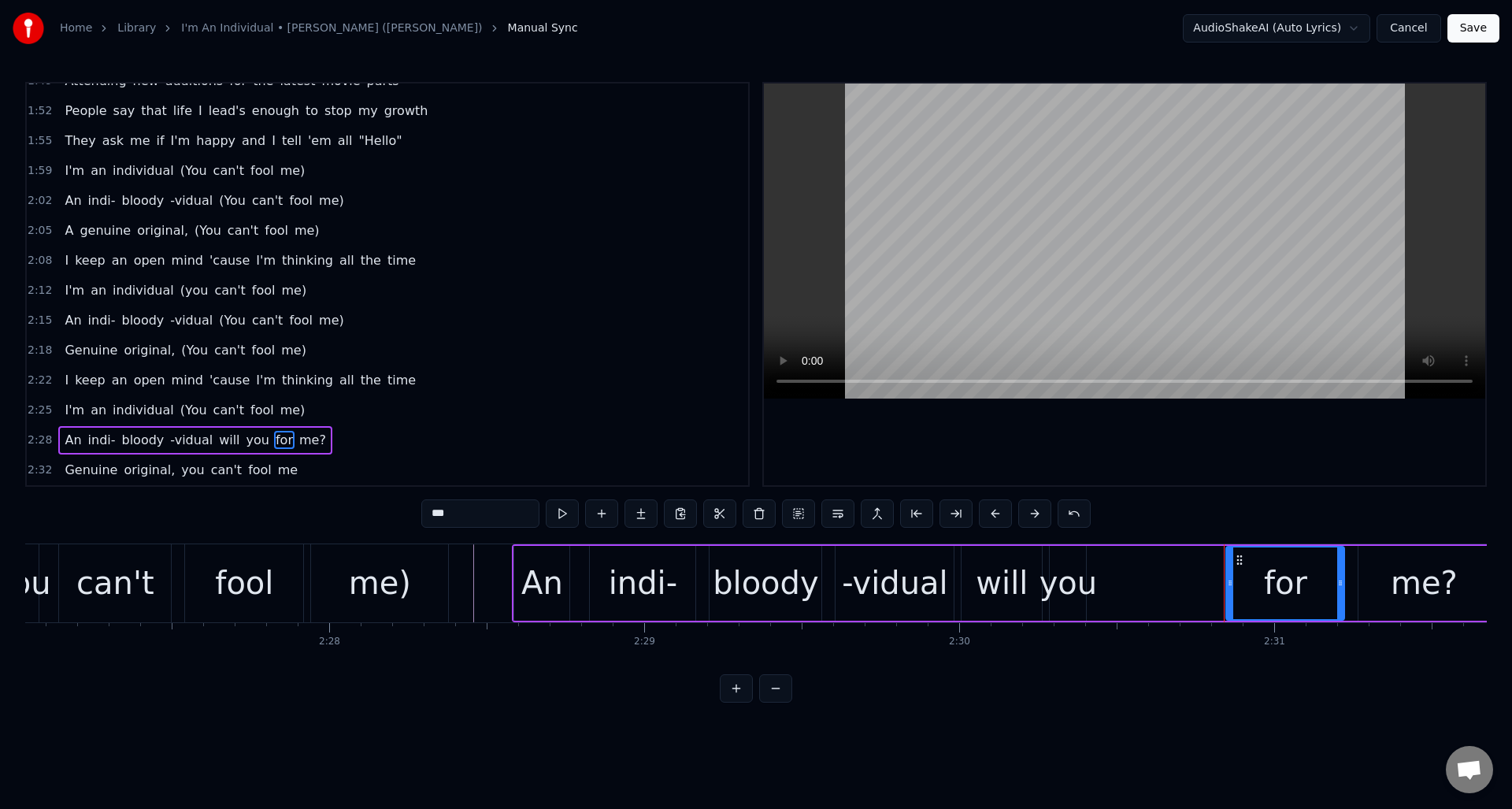
click at [1005, 576] on div "will" at bounding box center [1002, 583] width 52 height 48
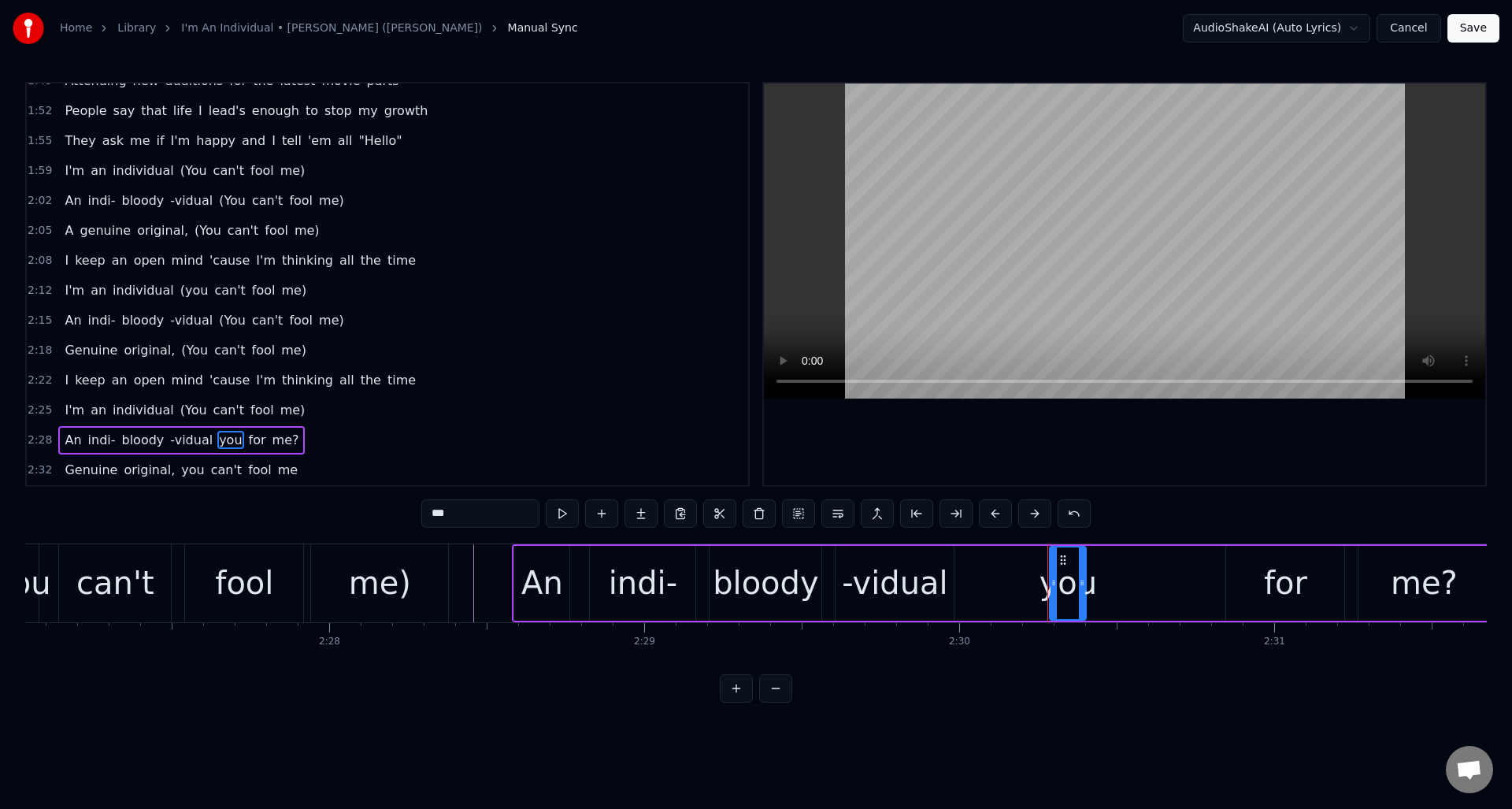
click at [1069, 579] on div "you" at bounding box center [1068, 583] width 58 height 48
drag, startPoint x: 1053, startPoint y: 578, endPoint x: 1000, endPoint y: 580, distance: 53.0
click at [1000, 580] on icon at bounding box center [1001, 583] width 6 height 13
drag, startPoint x: 485, startPoint y: 511, endPoint x: 423, endPoint y: 513, distance: 62.0
click at [423, 513] on input "***" at bounding box center [481, 514] width 118 height 29
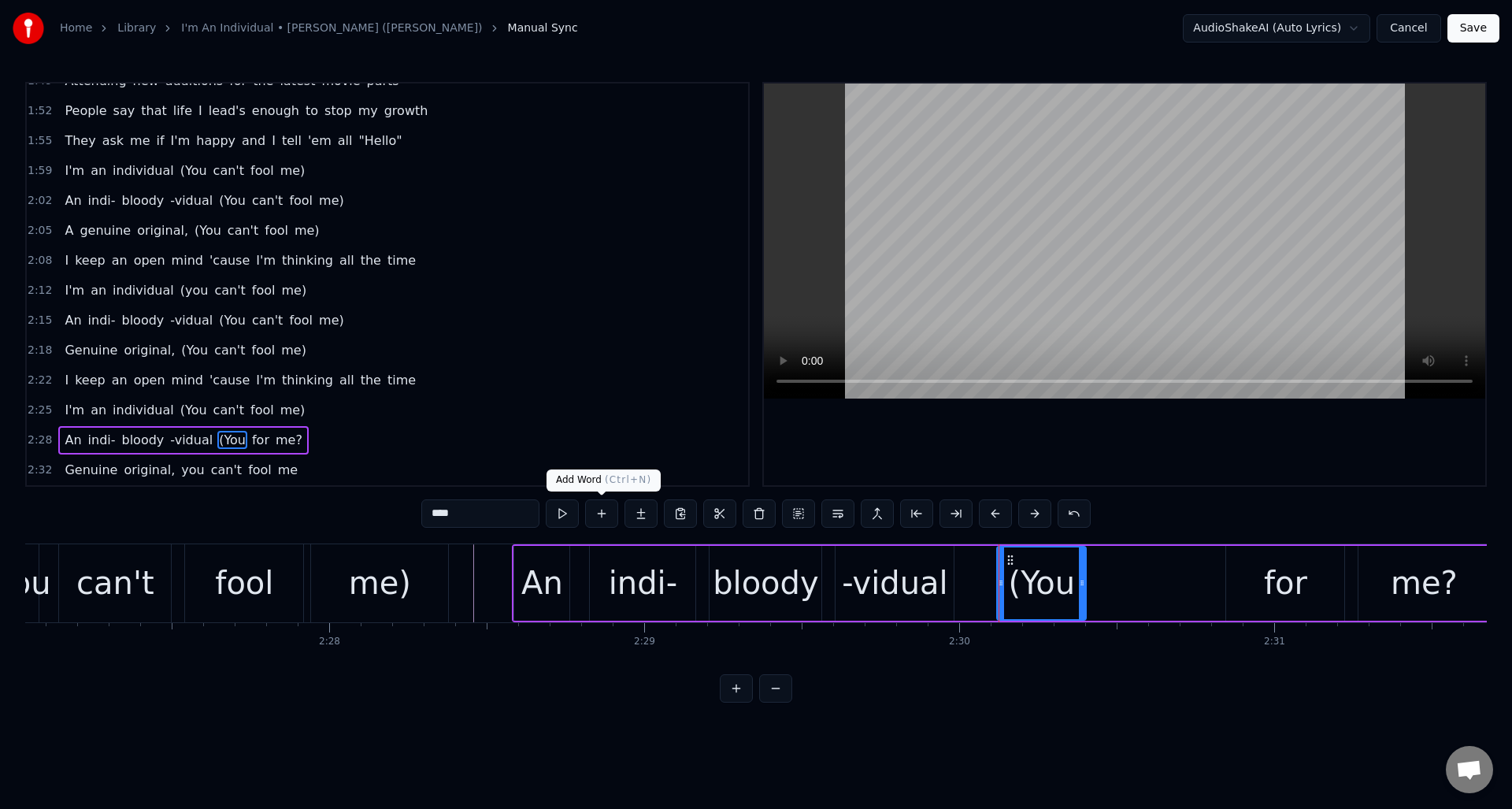
type input "****"
click at [599, 516] on button at bounding box center [602, 514] width 33 height 29
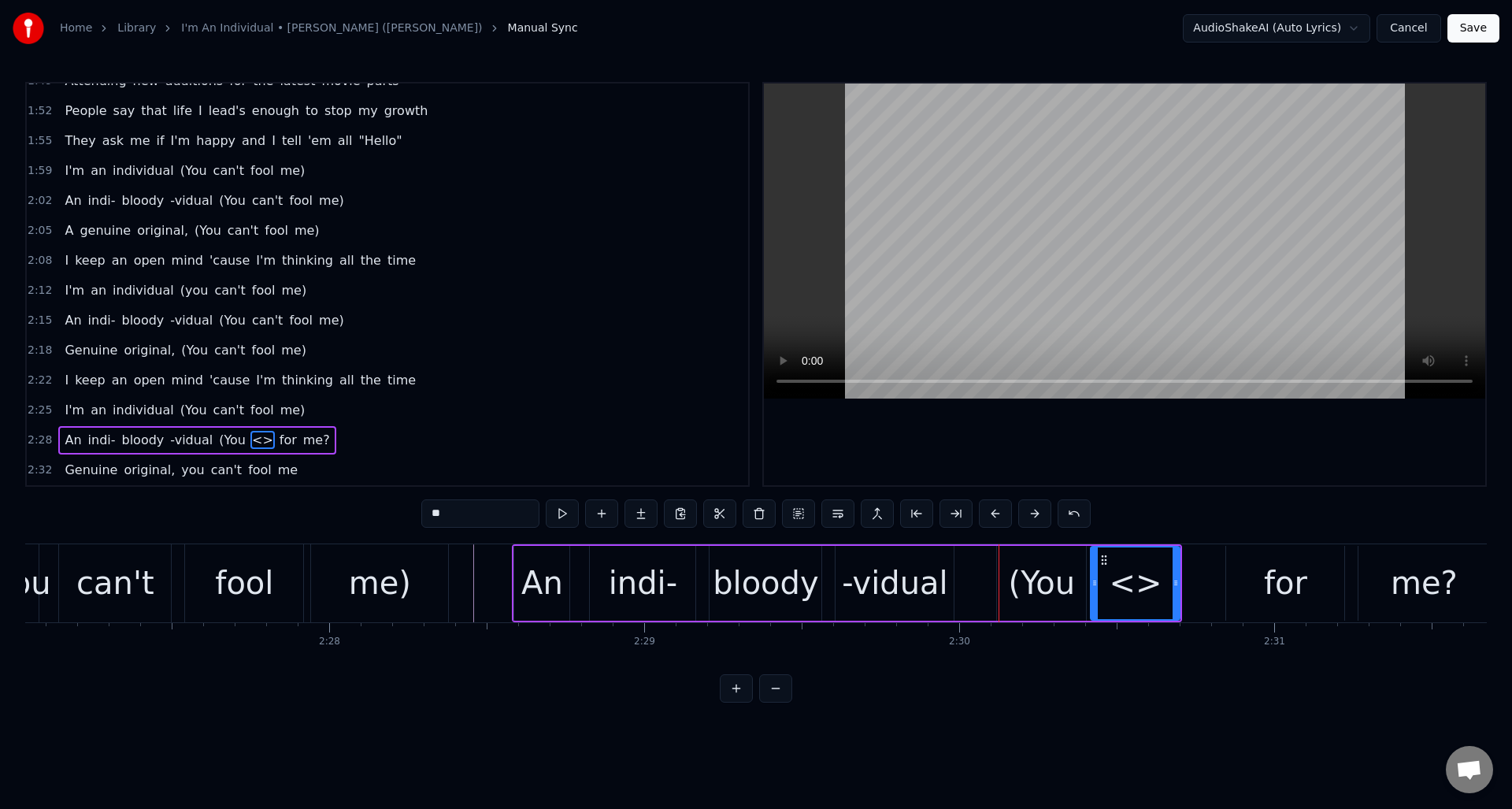
drag, startPoint x: 484, startPoint y: 507, endPoint x: 413, endPoint y: 510, distance: 71.1
click at [413, 510] on div "0:00 (Yeah) 0:06 If you're lucky, someday you might see me on the streets 0:09 …" at bounding box center [756, 392] width 1462 height 621
drag, startPoint x: 1177, startPoint y: 596, endPoint x: 1188, endPoint y: 597, distance: 11.0
click at [1187, 595] on div at bounding box center [1185, 583] width 6 height 72
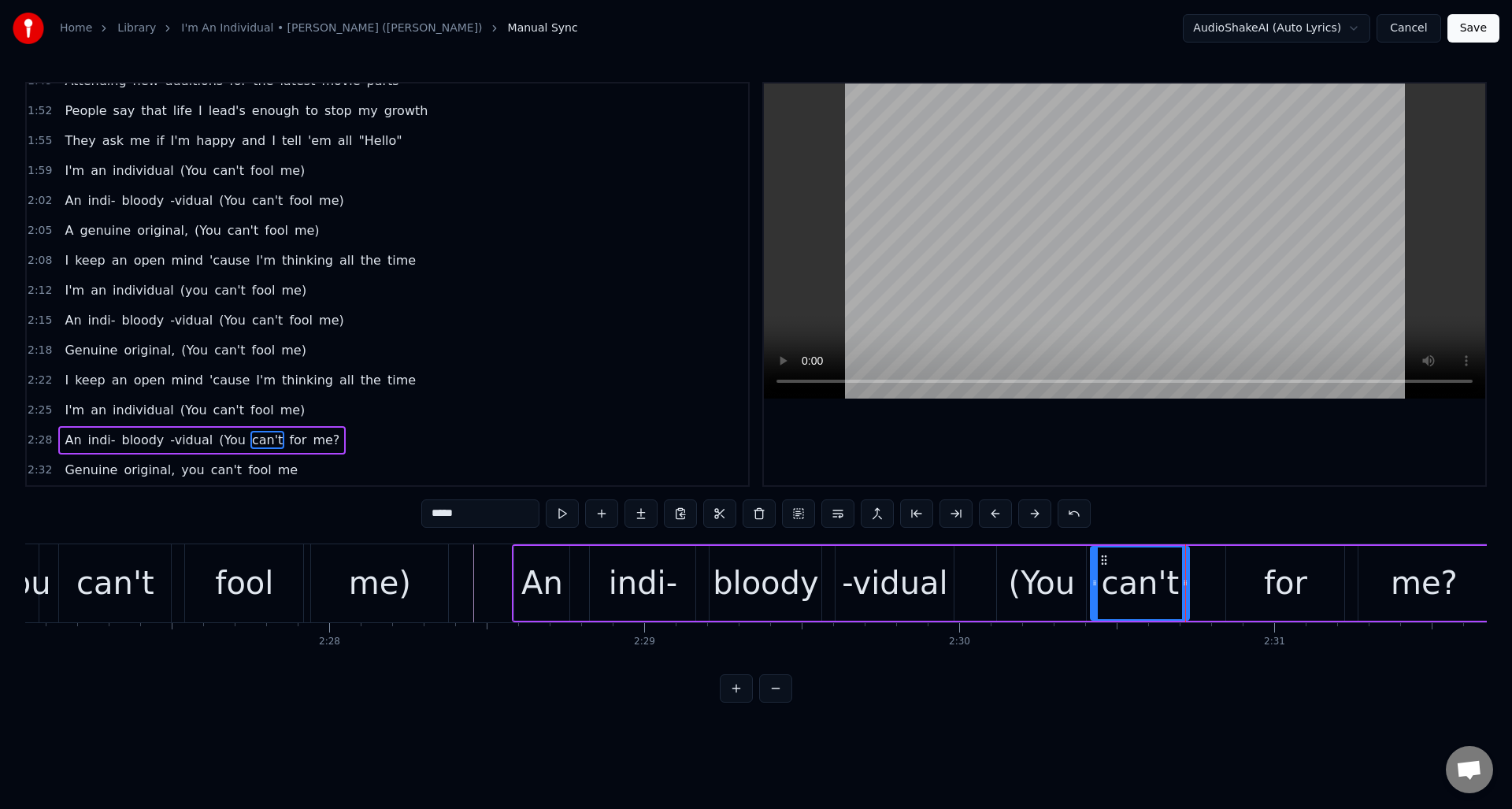
click at [1266, 580] on div "for" at bounding box center [1285, 583] width 118 height 74
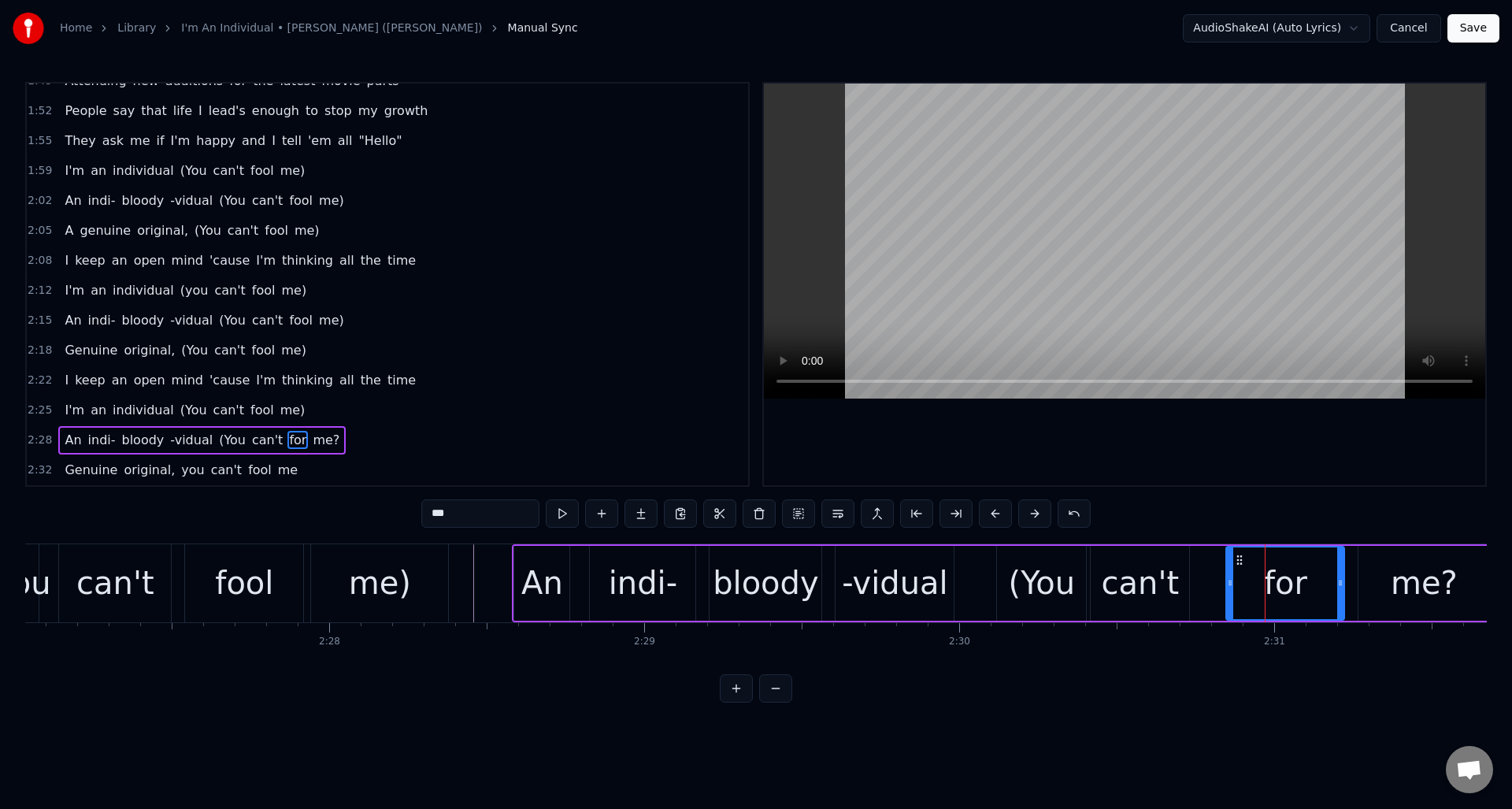
click at [449, 510] on input "***" at bounding box center [481, 514] width 118 height 29
click at [1434, 596] on div "me?" at bounding box center [1424, 583] width 67 height 48
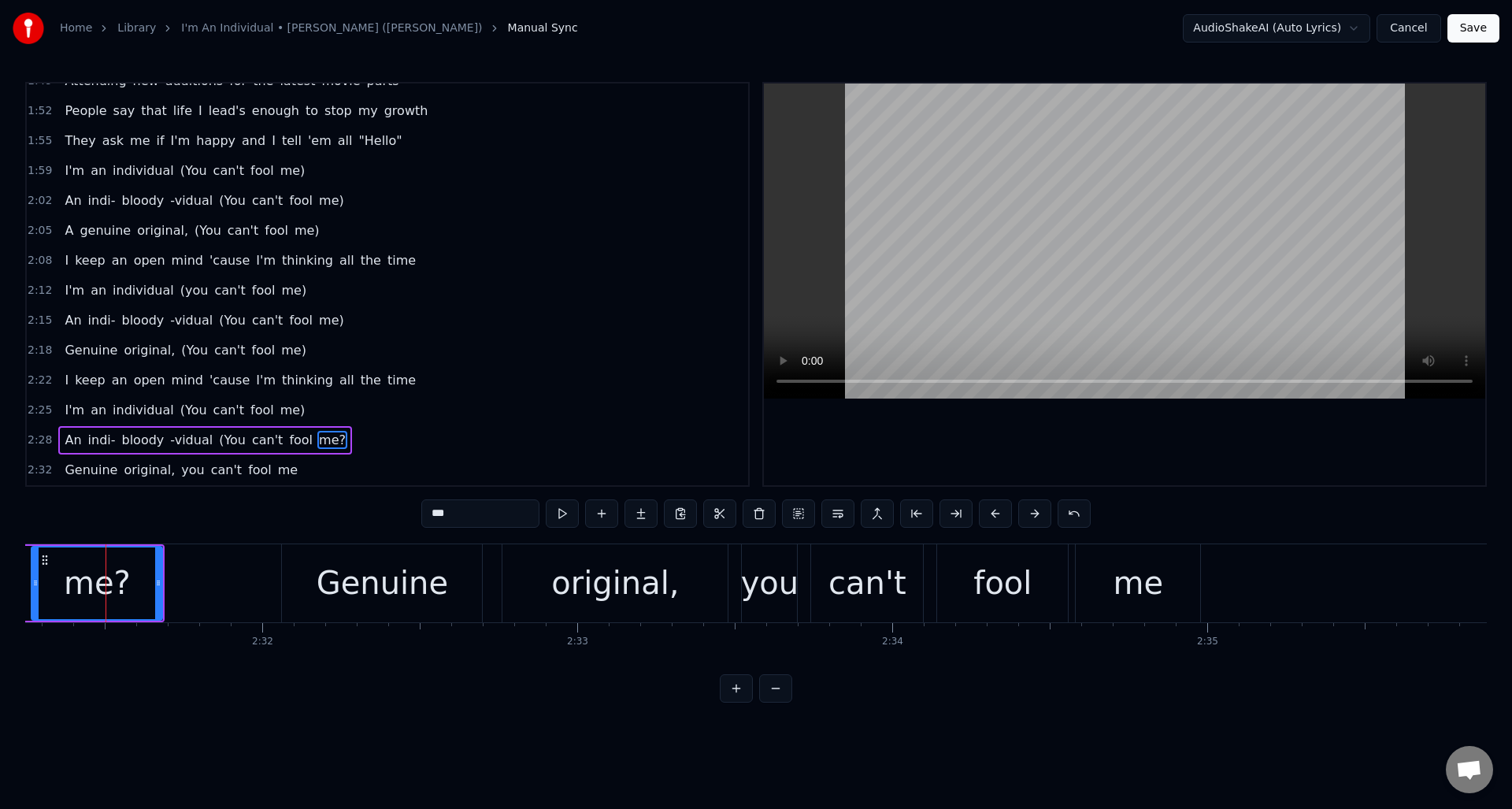
scroll to position [0, 47651]
click at [463, 516] on input "***" at bounding box center [481, 514] width 118 height 29
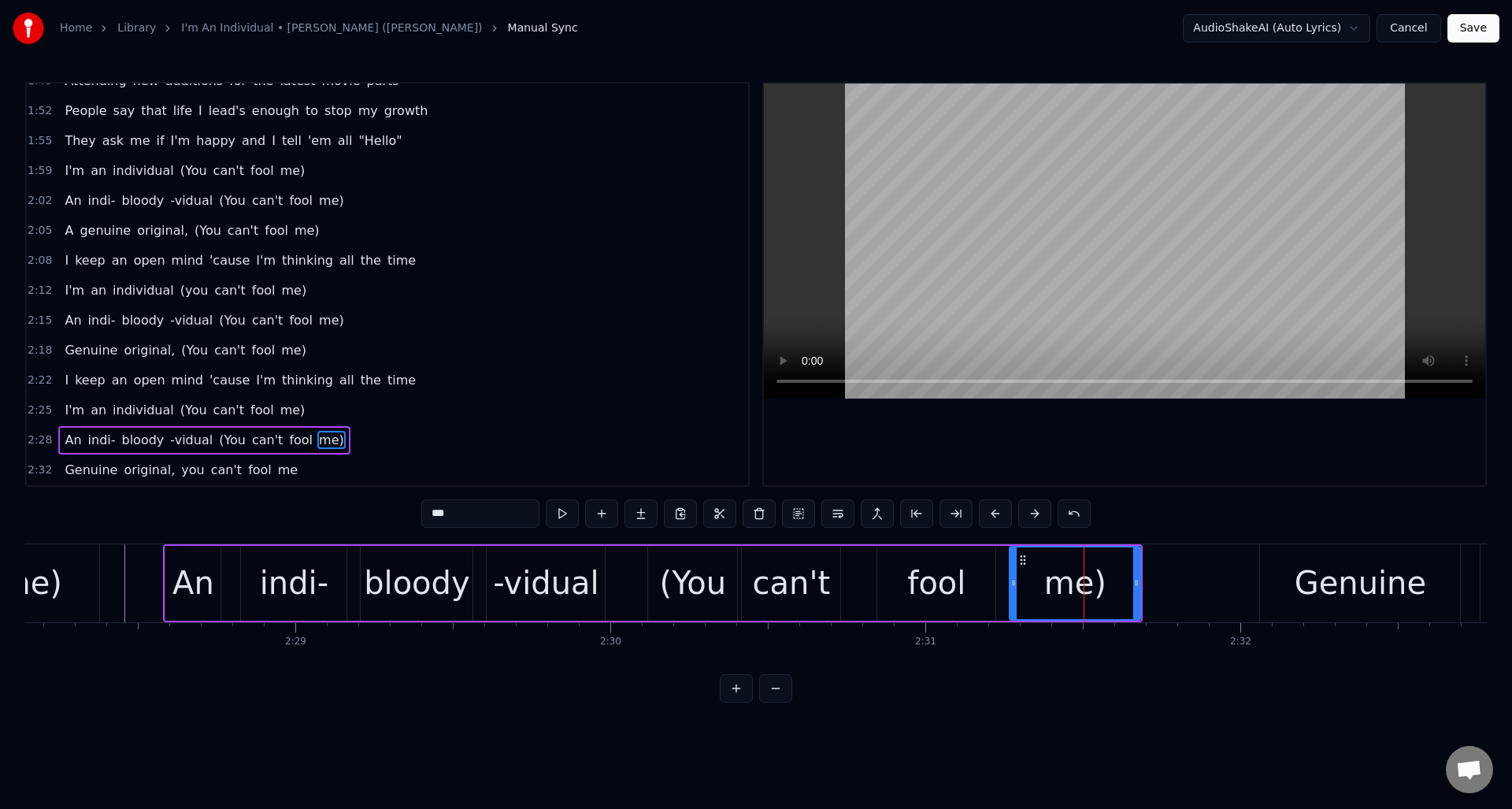
scroll to position [0, 46644]
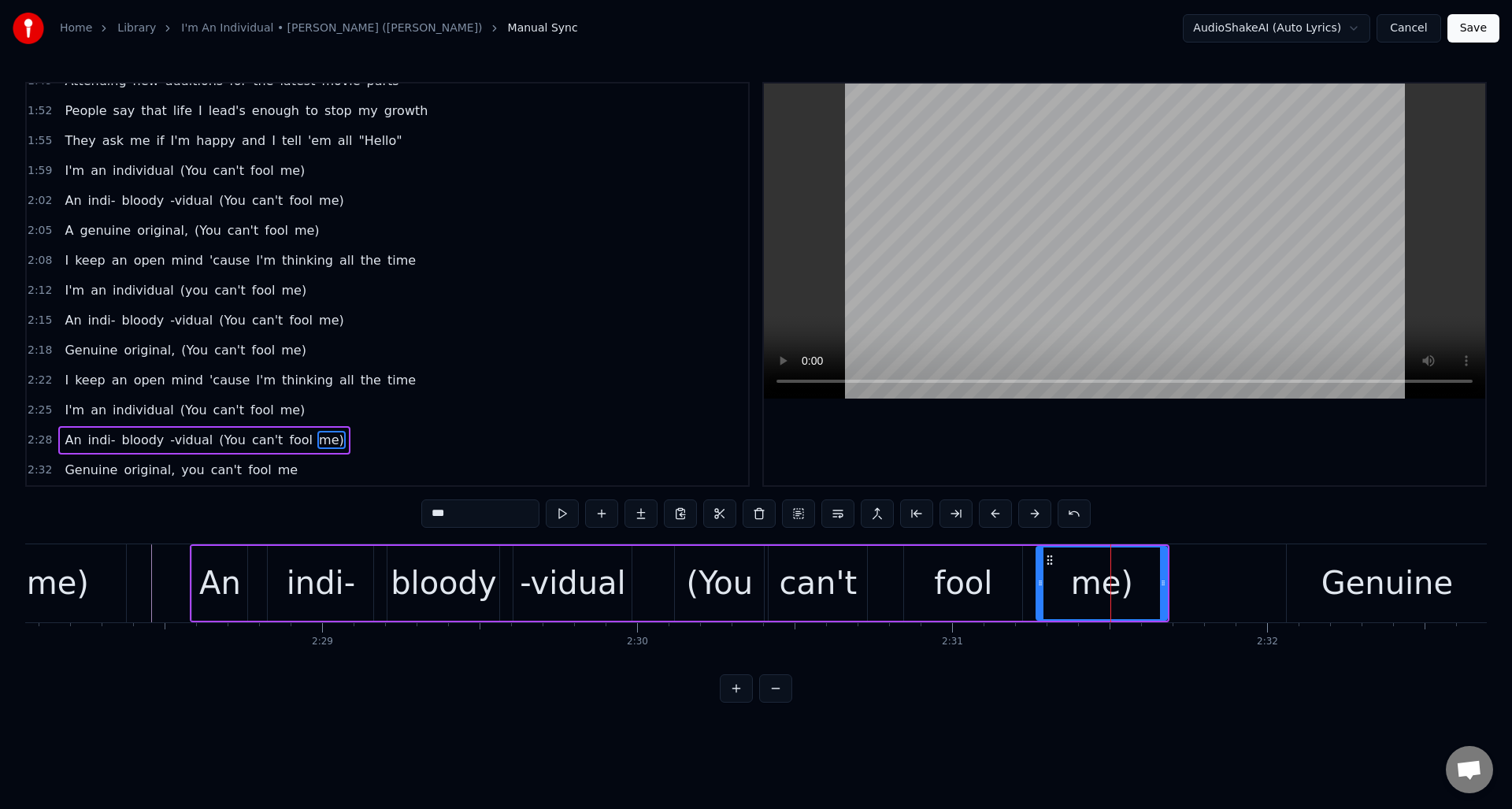
type input "***"
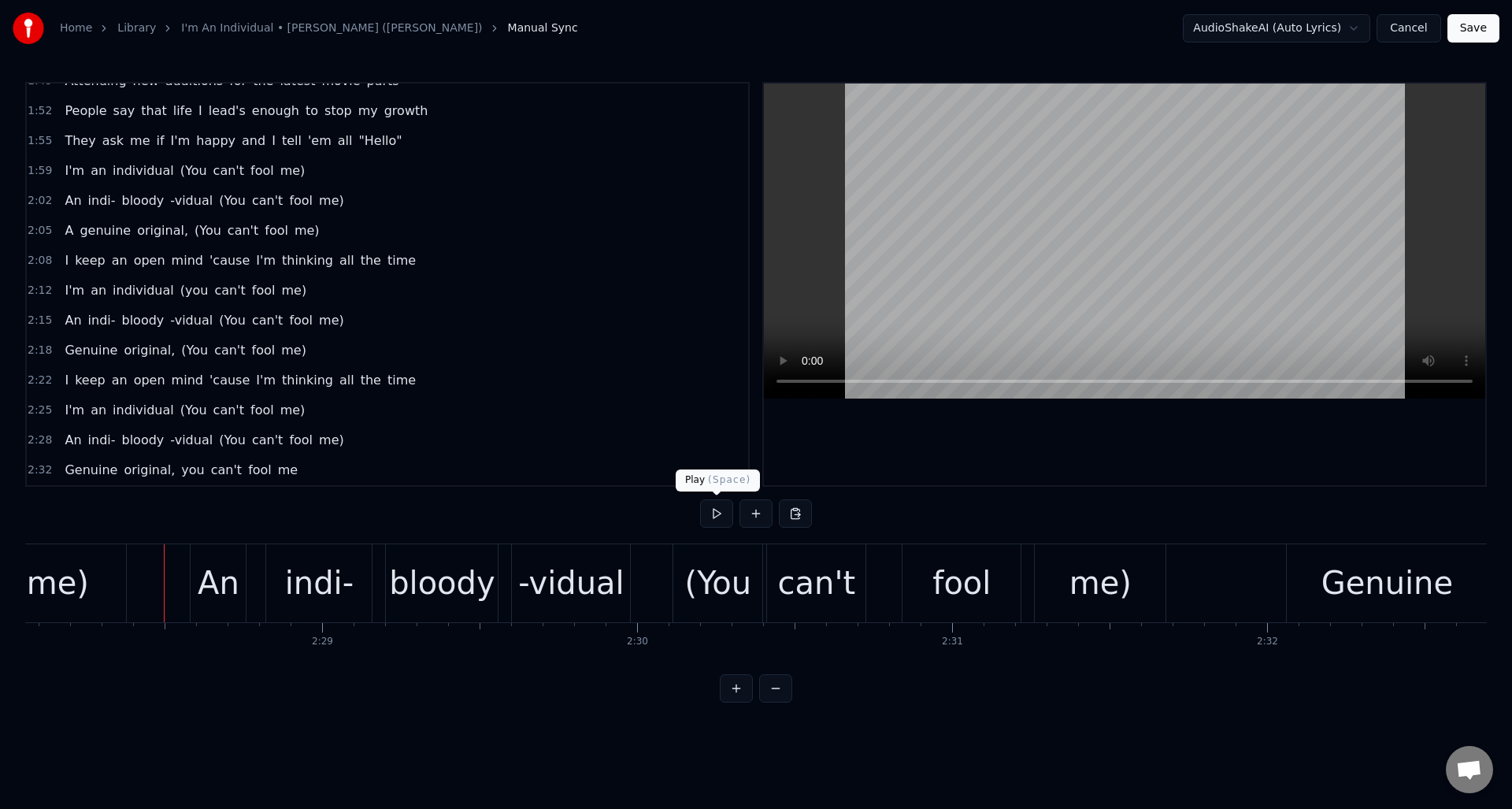
click at [718, 519] on button at bounding box center [717, 514] width 33 height 29
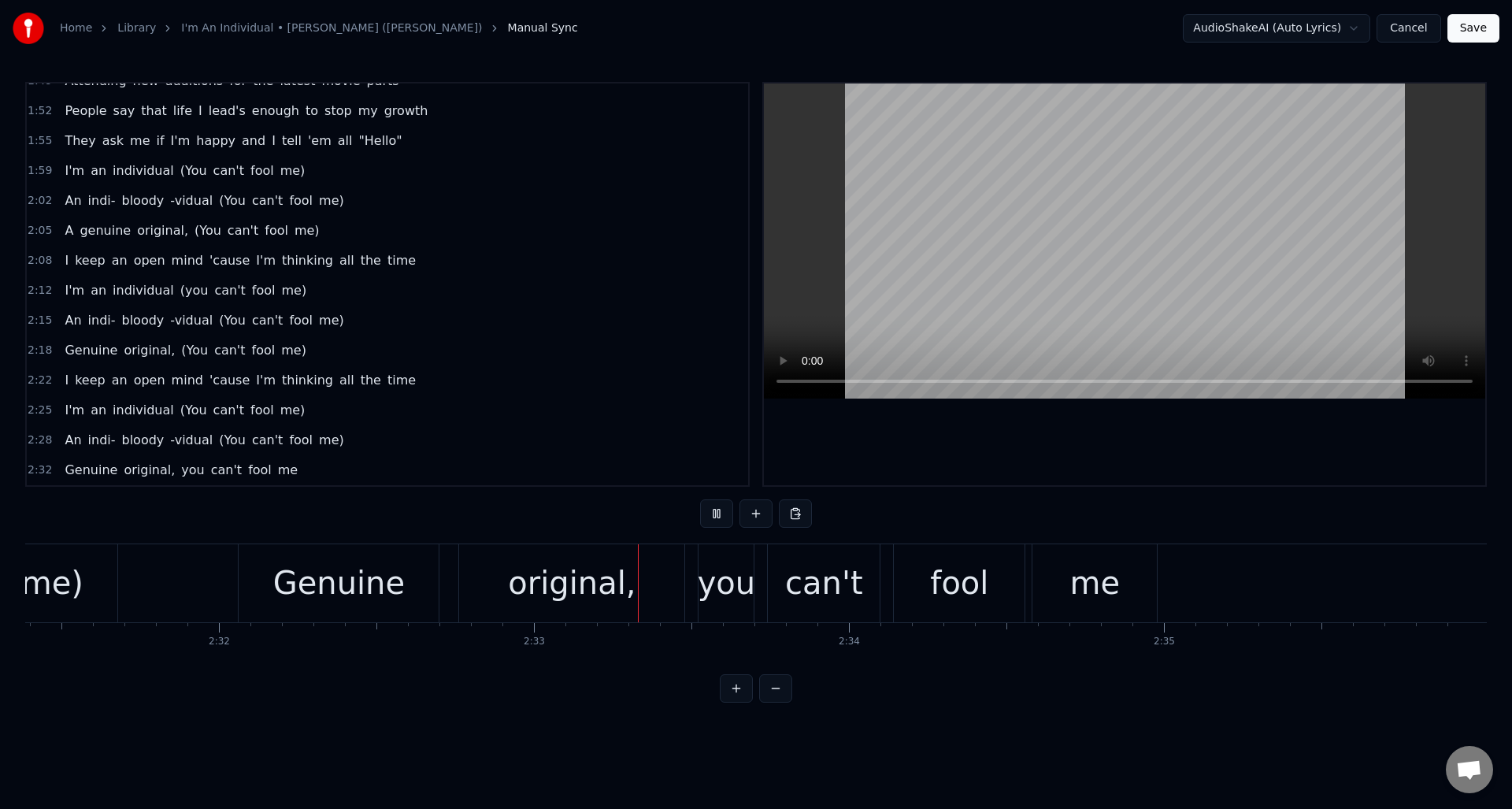
scroll to position [0, 47704]
click at [718, 519] on button at bounding box center [717, 514] width 33 height 29
click at [711, 582] on div "you" at bounding box center [716, 583] width 58 height 48
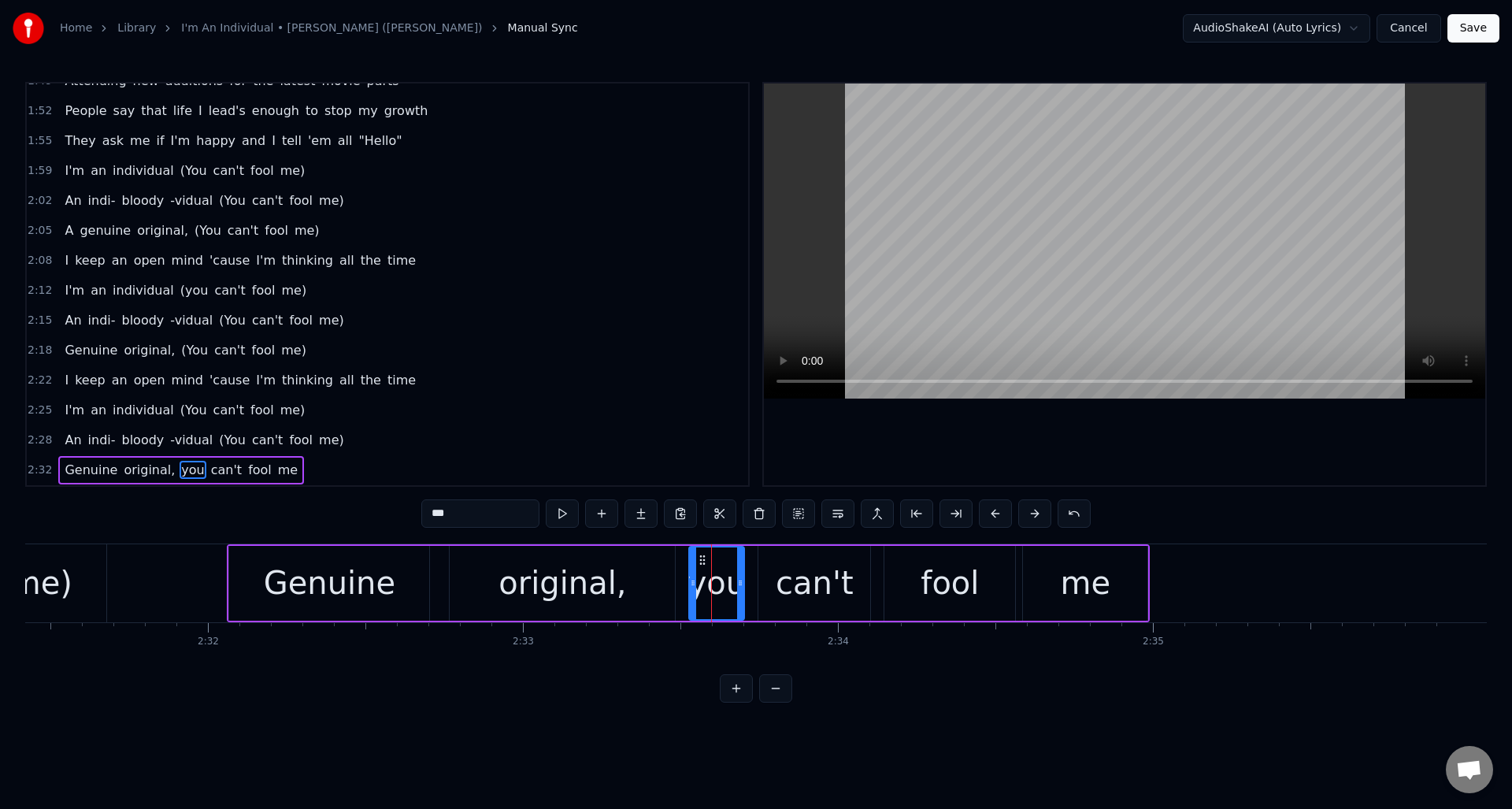
drag, startPoint x: 453, startPoint y: 517, endPoint x: 420, endPoint y: 517, distance: 33.0
click at [420, 517] on div "0:00 (Yeah) 0:06 If you're lucky, someday you might see me on the streets 0:09 …" at bounding box center [756, 392] width 1462 height 621
click at [1095, 588] on div "me" at bounding box center [1086, 583] width 50 height 48
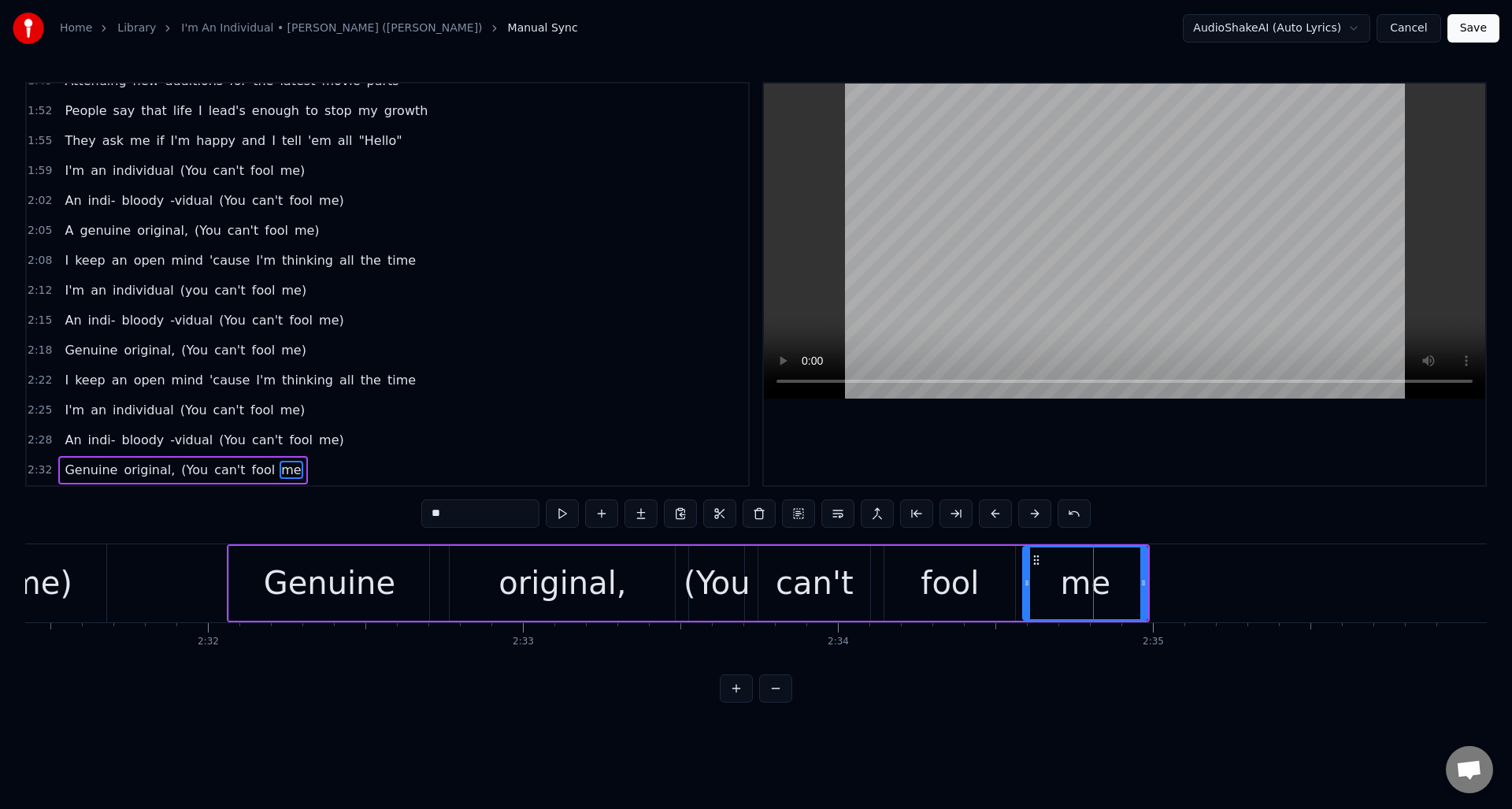
click at [475, 515] on input "**" at bounding box center [481, 514] width 118 height 29
type input "***"
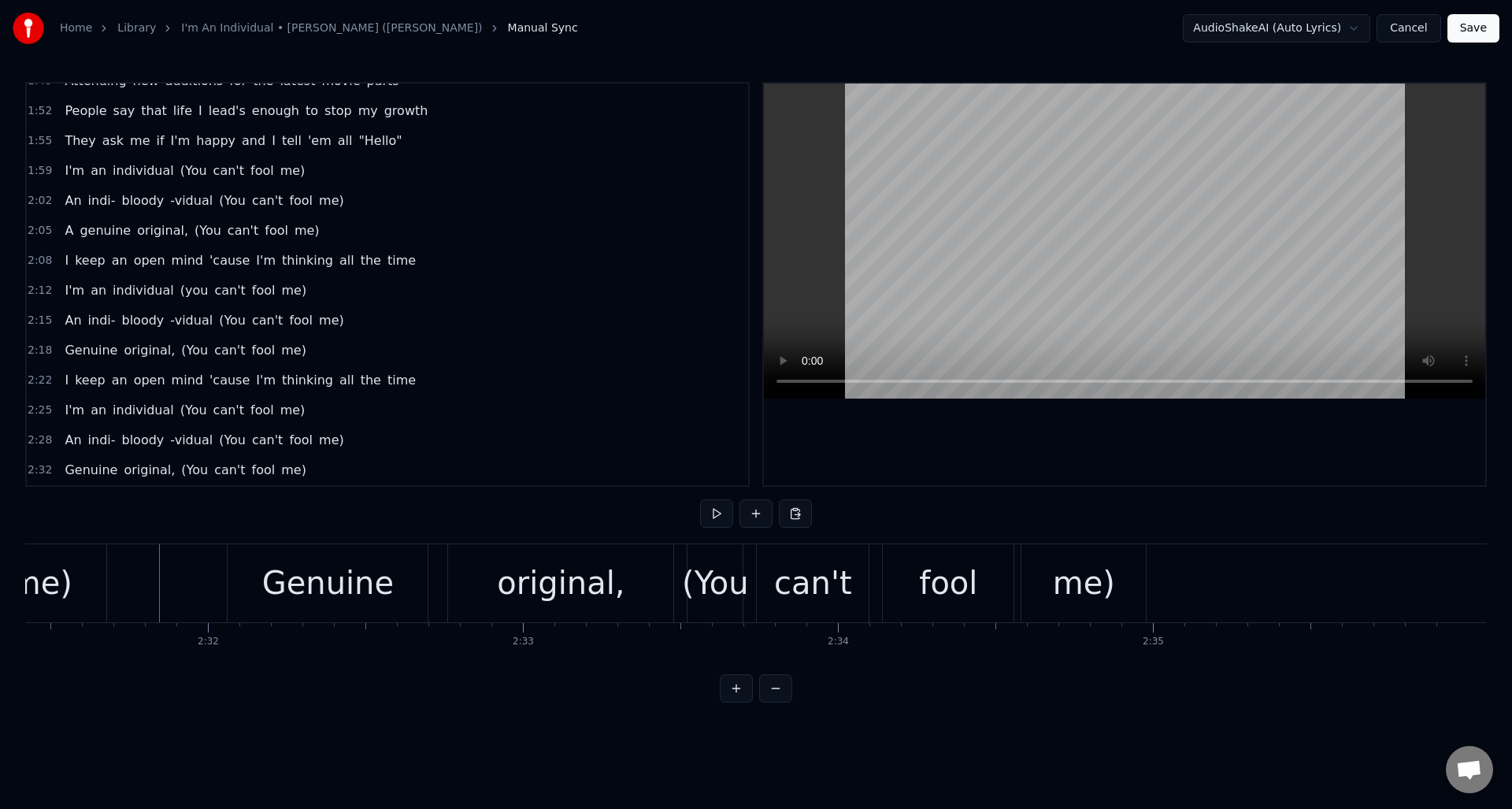
click at [713, 514] on button at bounding box center [717, 514] width 33 height 29
click at [1109, 587] on div "me)" at bounding box center [1083, 583] width 62 height 48
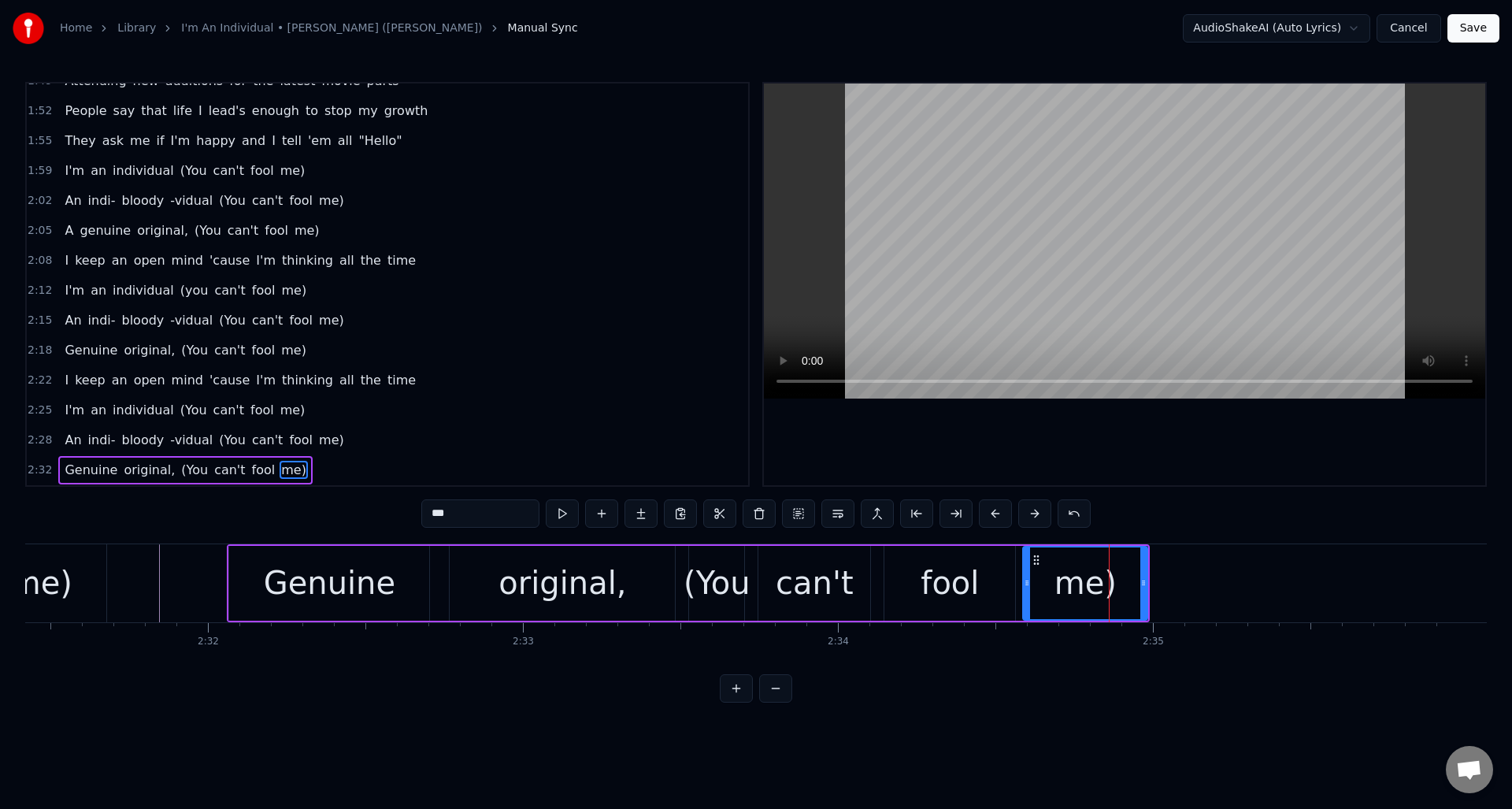
click at [493, 518] on input "***" at bounding box center [481, 514] width 118 height 29
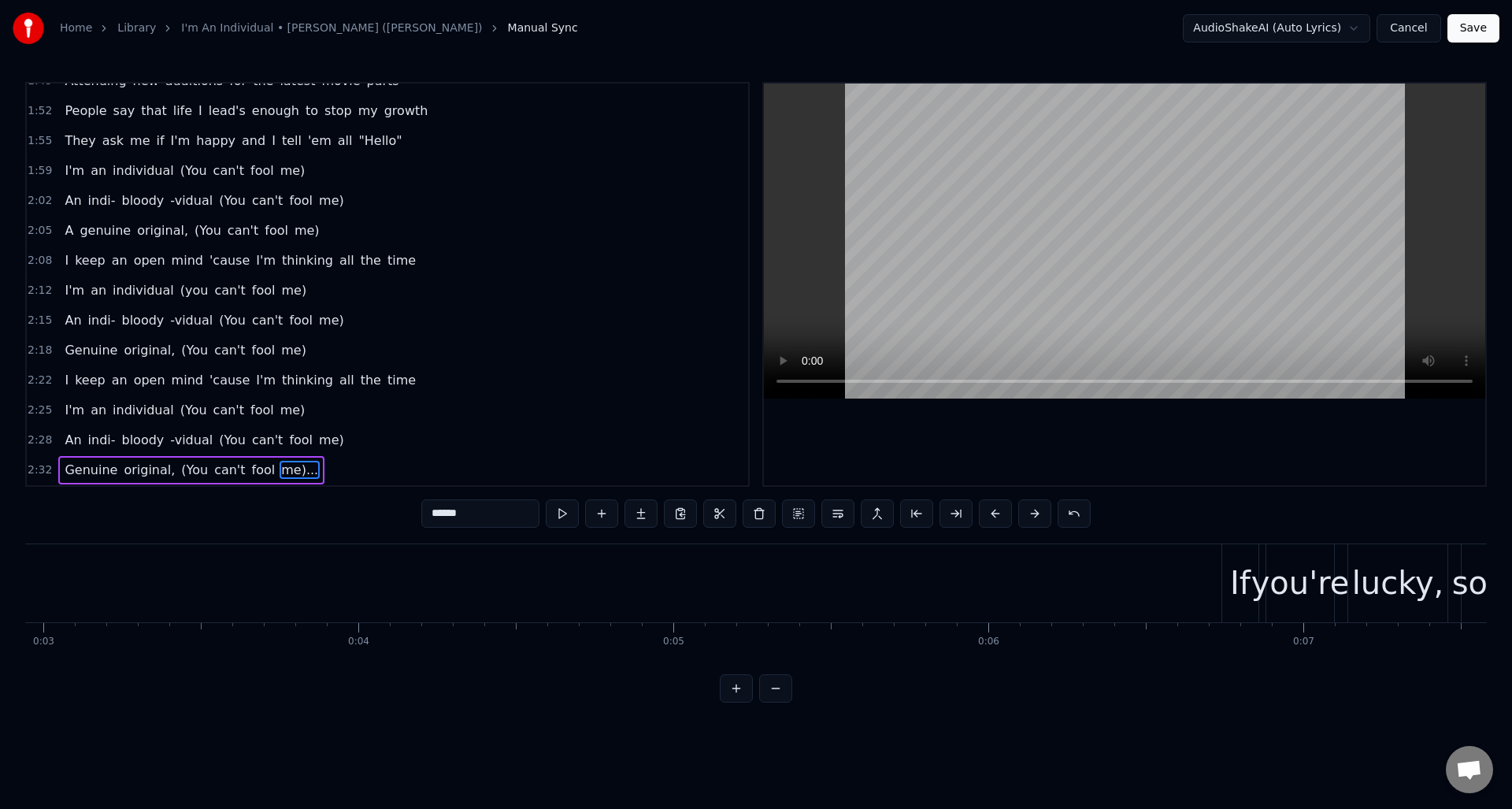
scroll to position [0, 0]
type input "******"
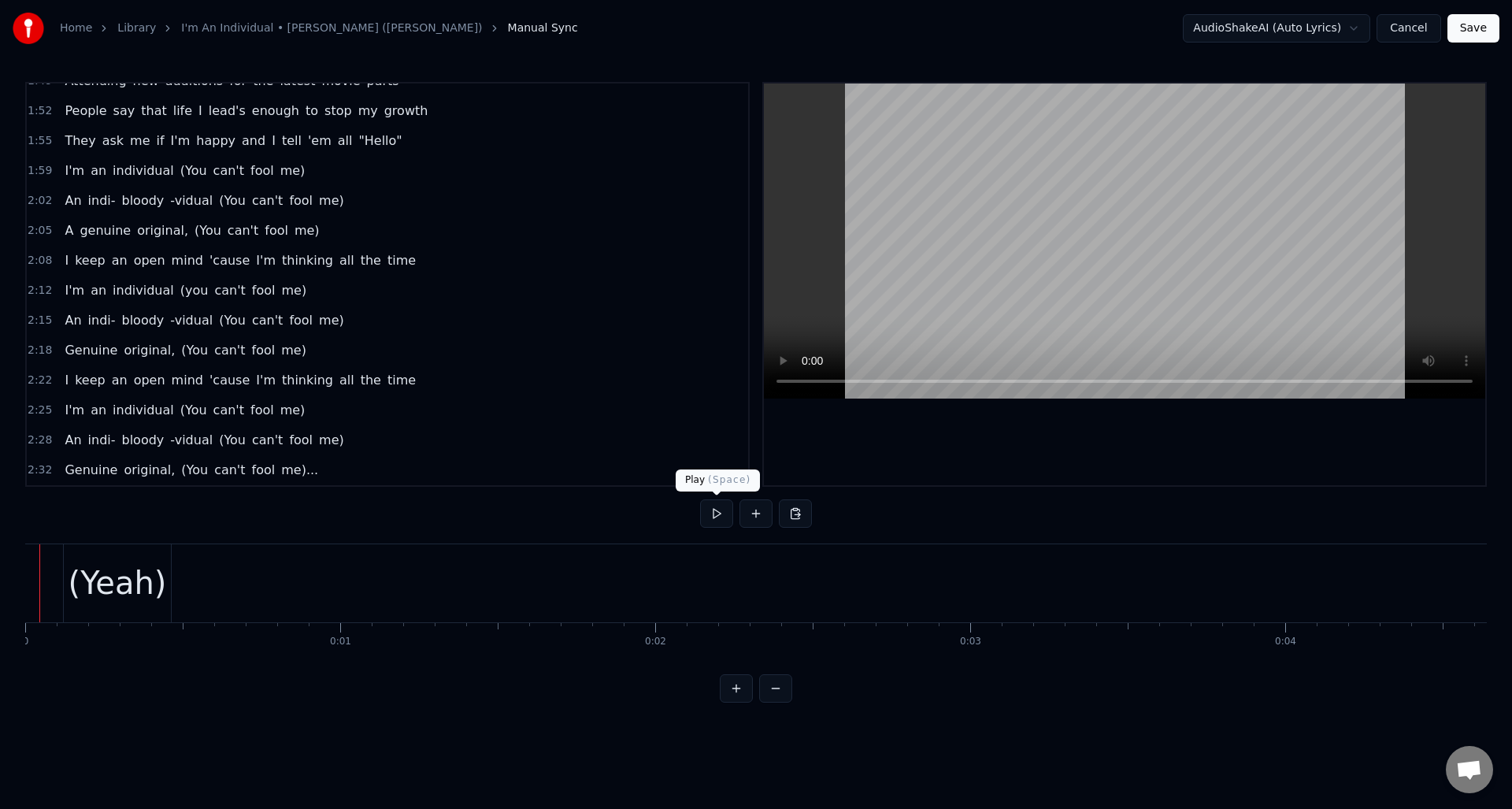
click at [715, 516] on button at bounding box center [717, 514] width 33 height 29
click at [126, 572] on div "(Yeah)" at bounding box center [117, 583] width 99 height 48
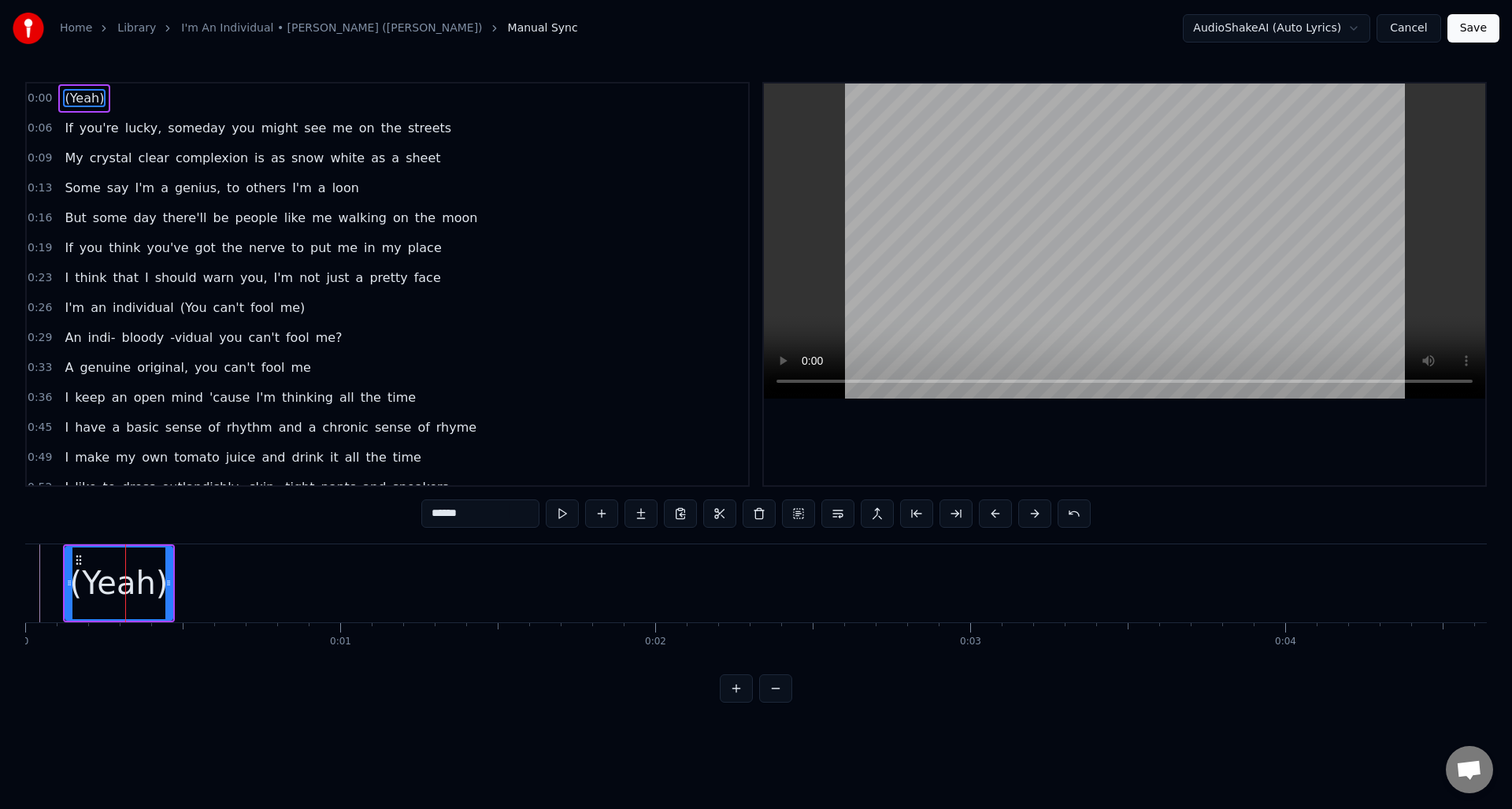
type input "**"
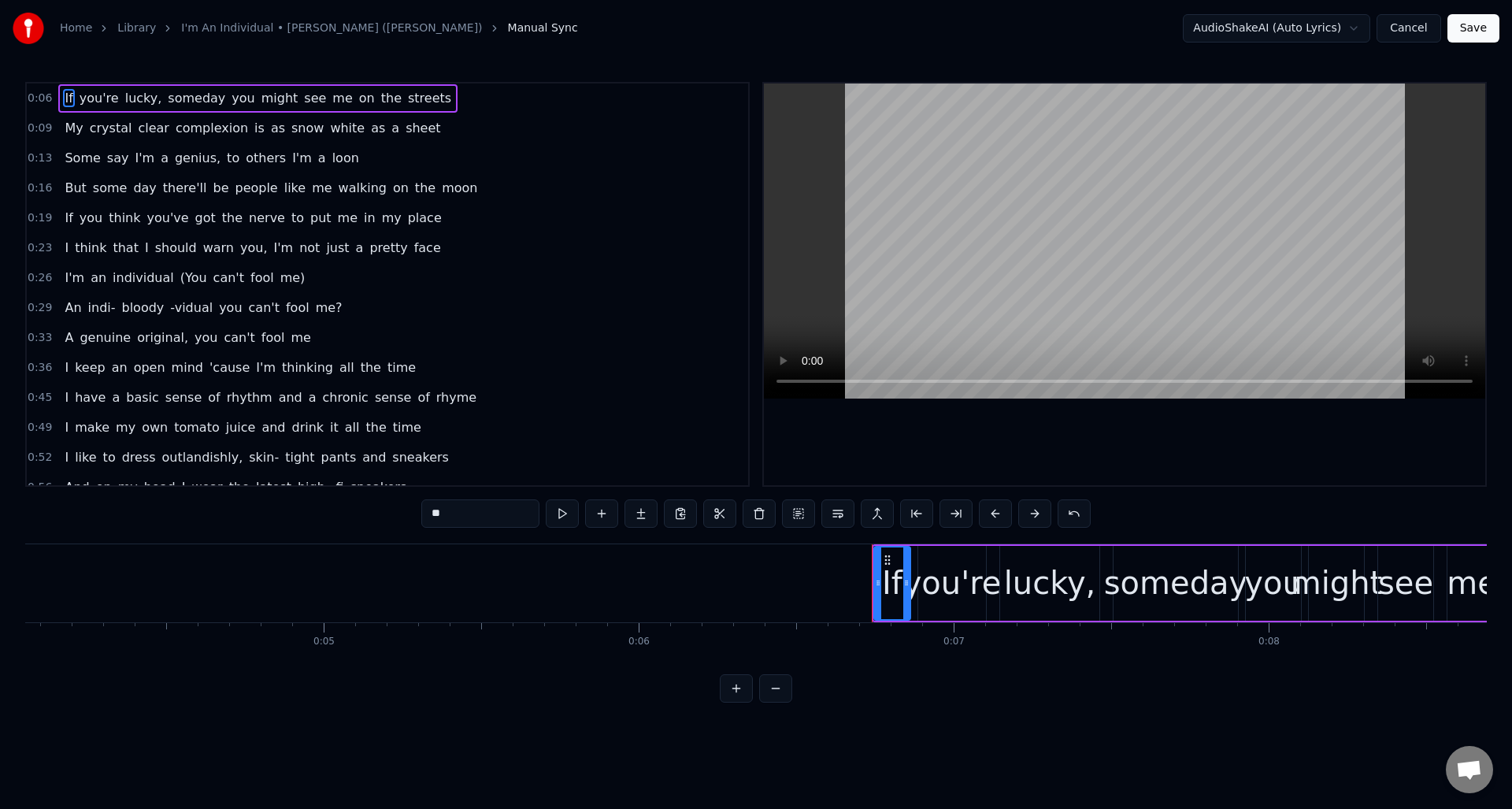
scroll to position [0, 1170]
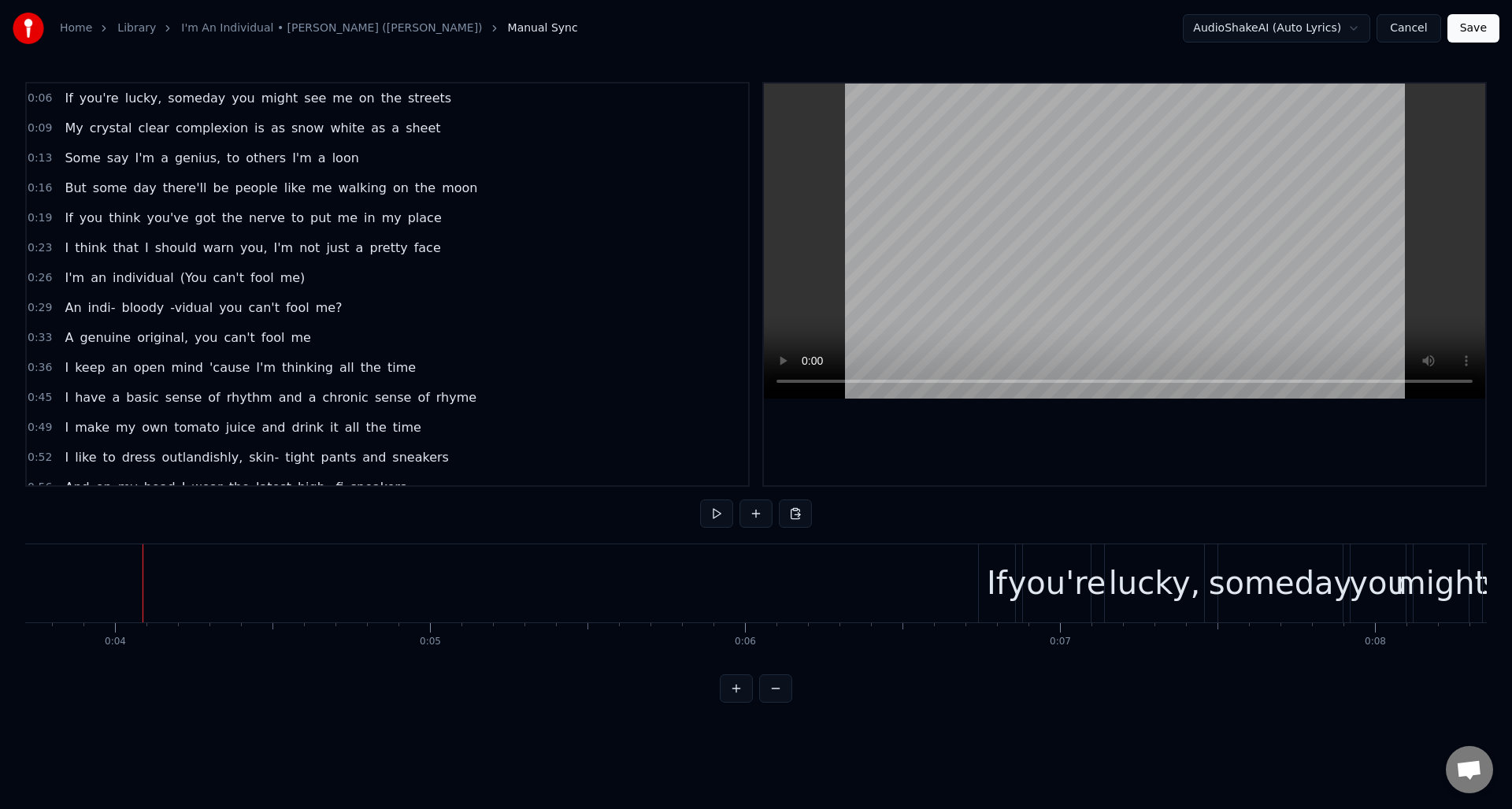
click at [1473, 22] on button "Save" at bounding box center [1473, 29] width 52 height 29
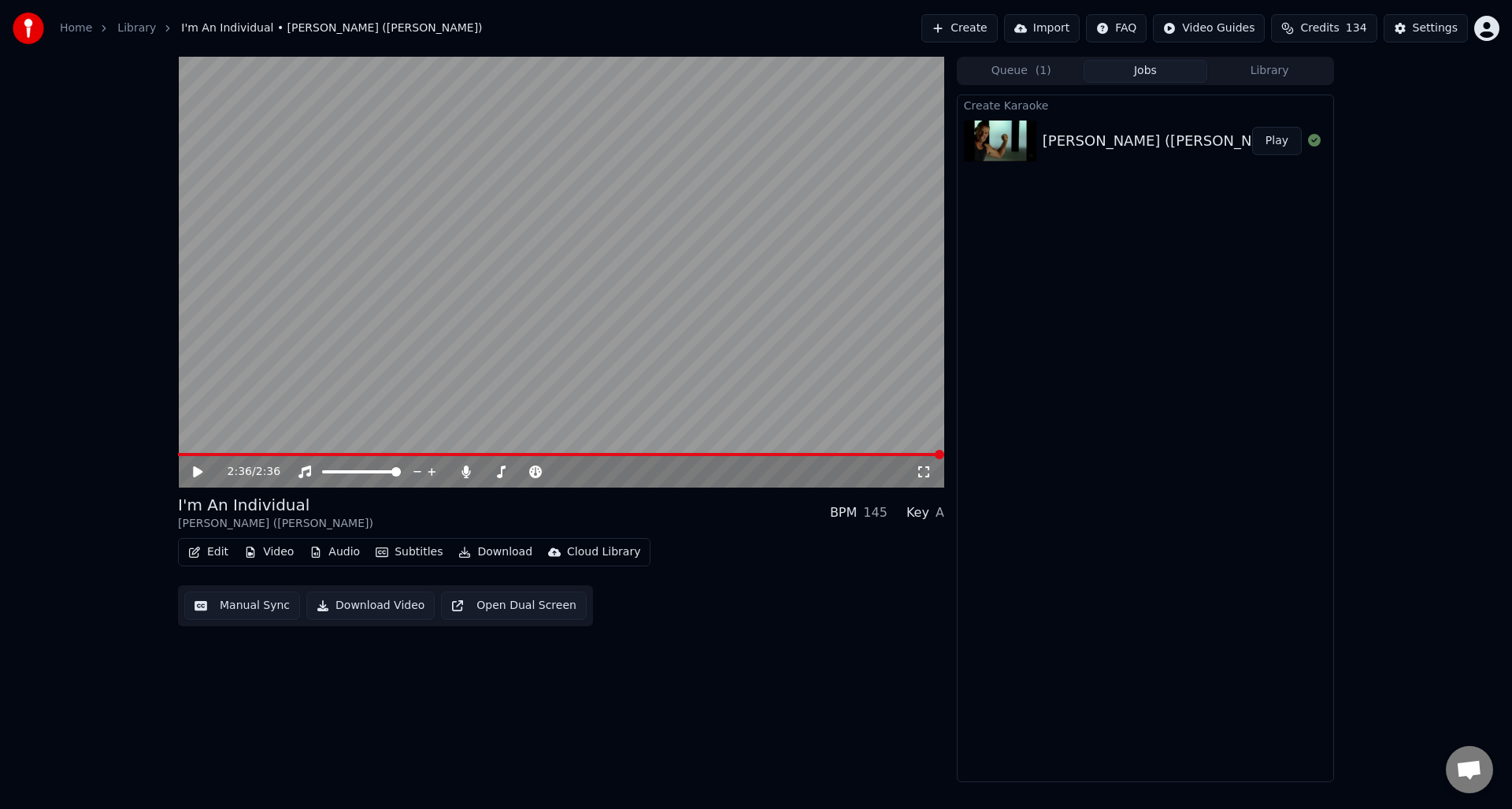
click at [236, 605] on button "Manual Sync" at bounding box center [242, 606] width 116 height 29
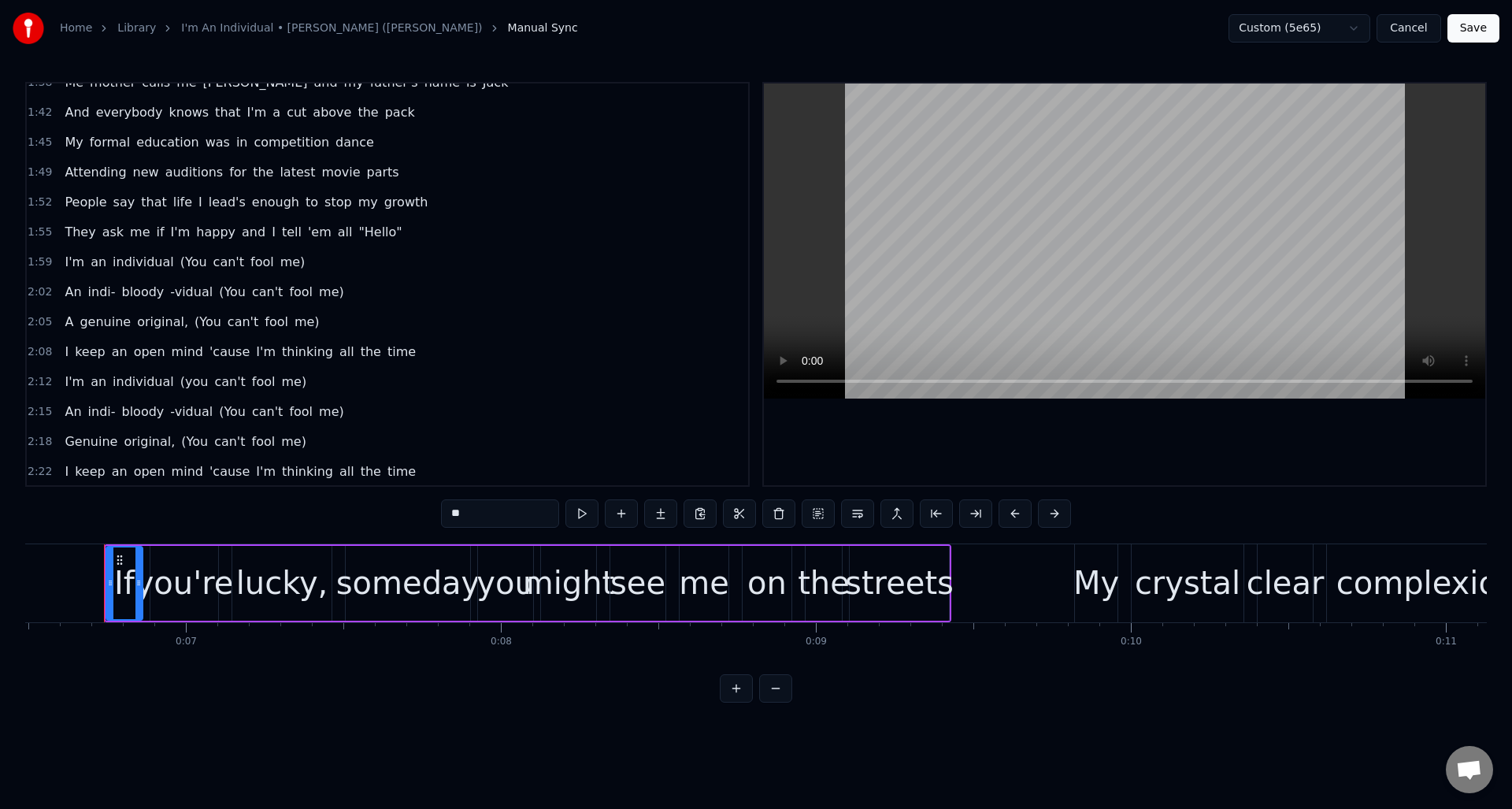
scroll to position [716, 0]
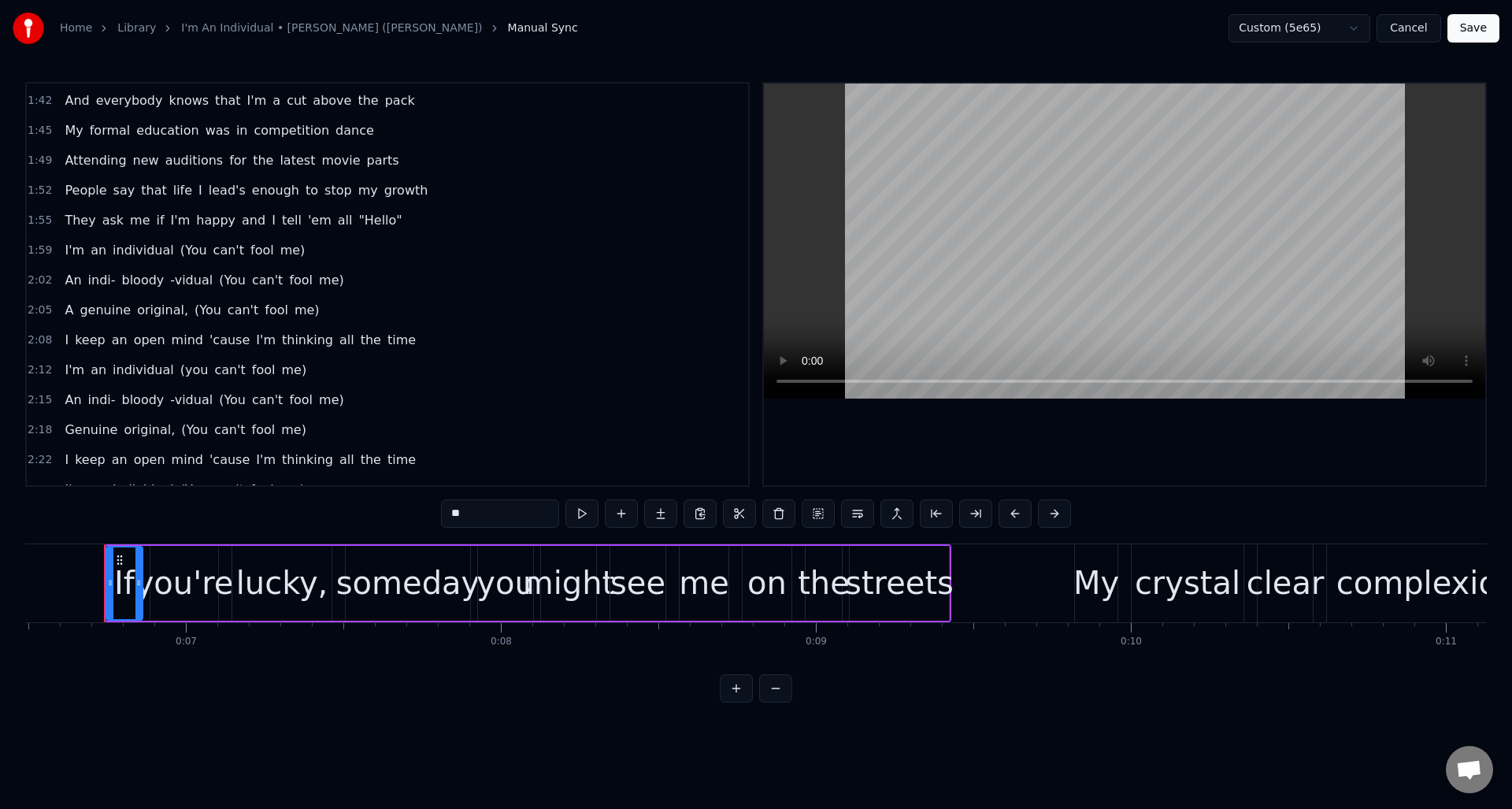
click at [182, 372] on span "(you" at bounding box center [194, 370] width 31 height 18
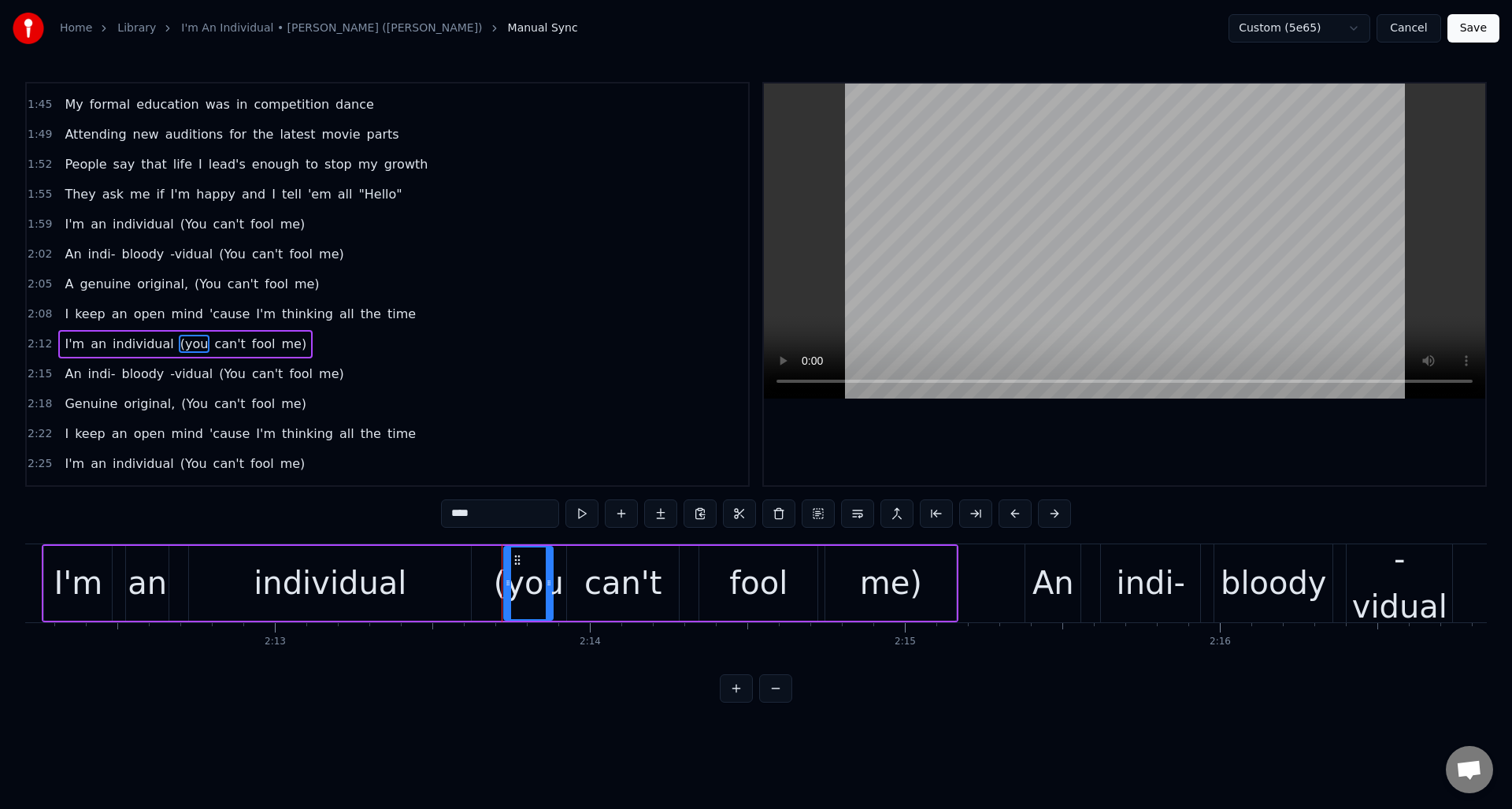
scroll to position [0, 42049]
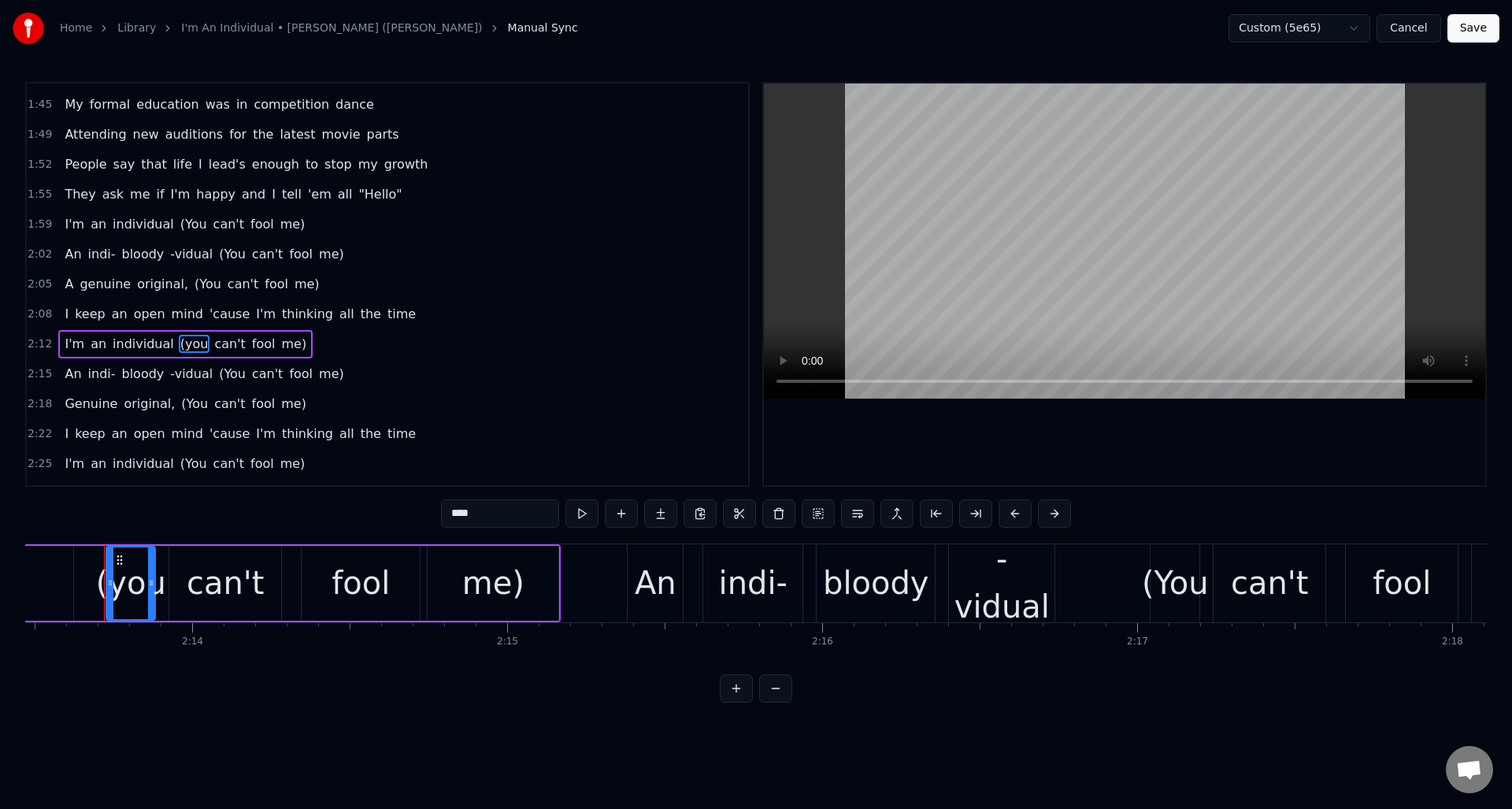
drag, startPoint x: 485, startPoint y: 513, endPoint x: 424, endPoint y: 514, distance: 61.0
click at [424, 514] on div "0:06 If you're lucky, someday you might see me on the streets 0:09 My crystal c…" at bounding box center [756, 392] width 1462 height 621
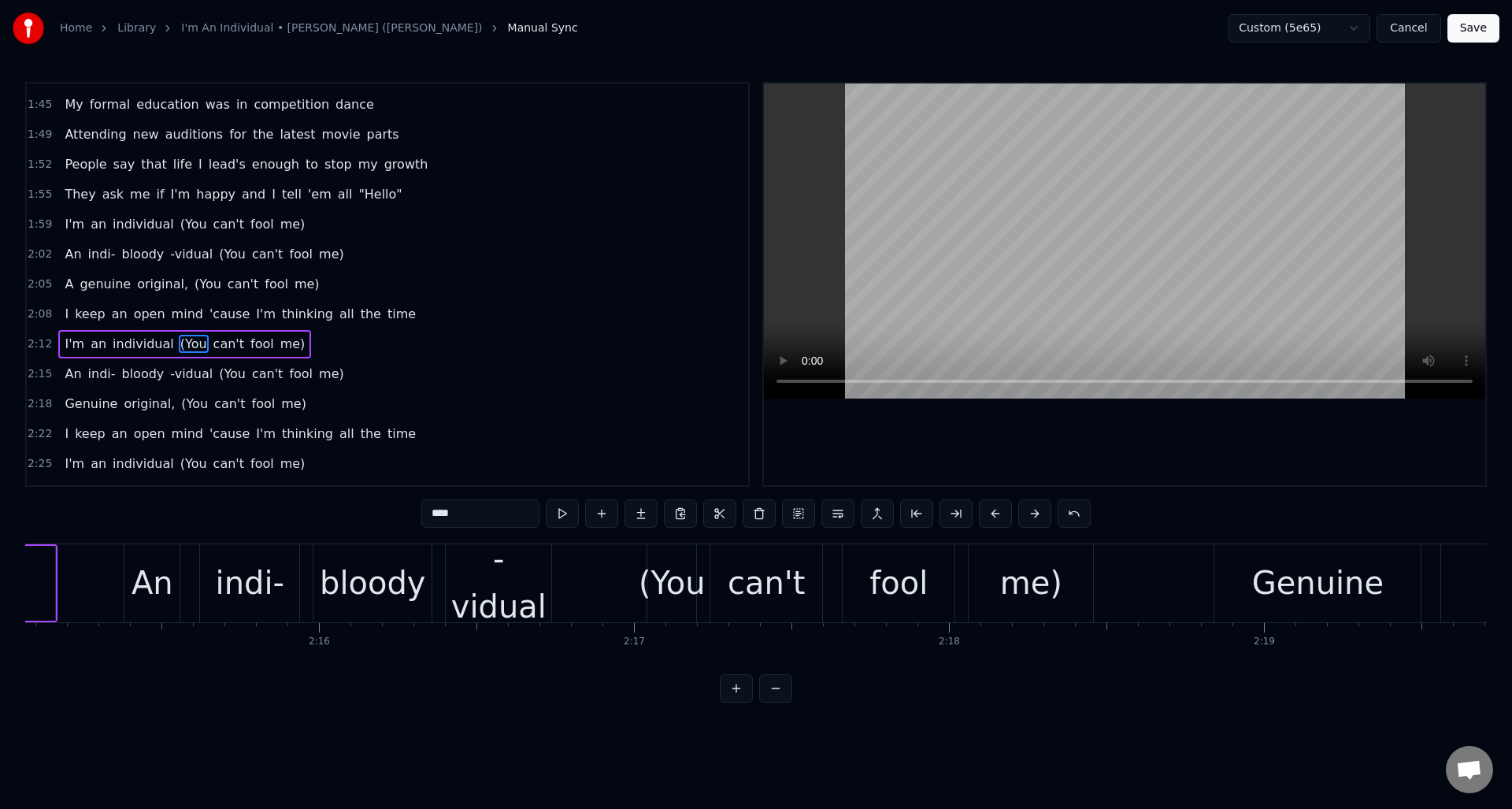
scroll to position [0, 42632]
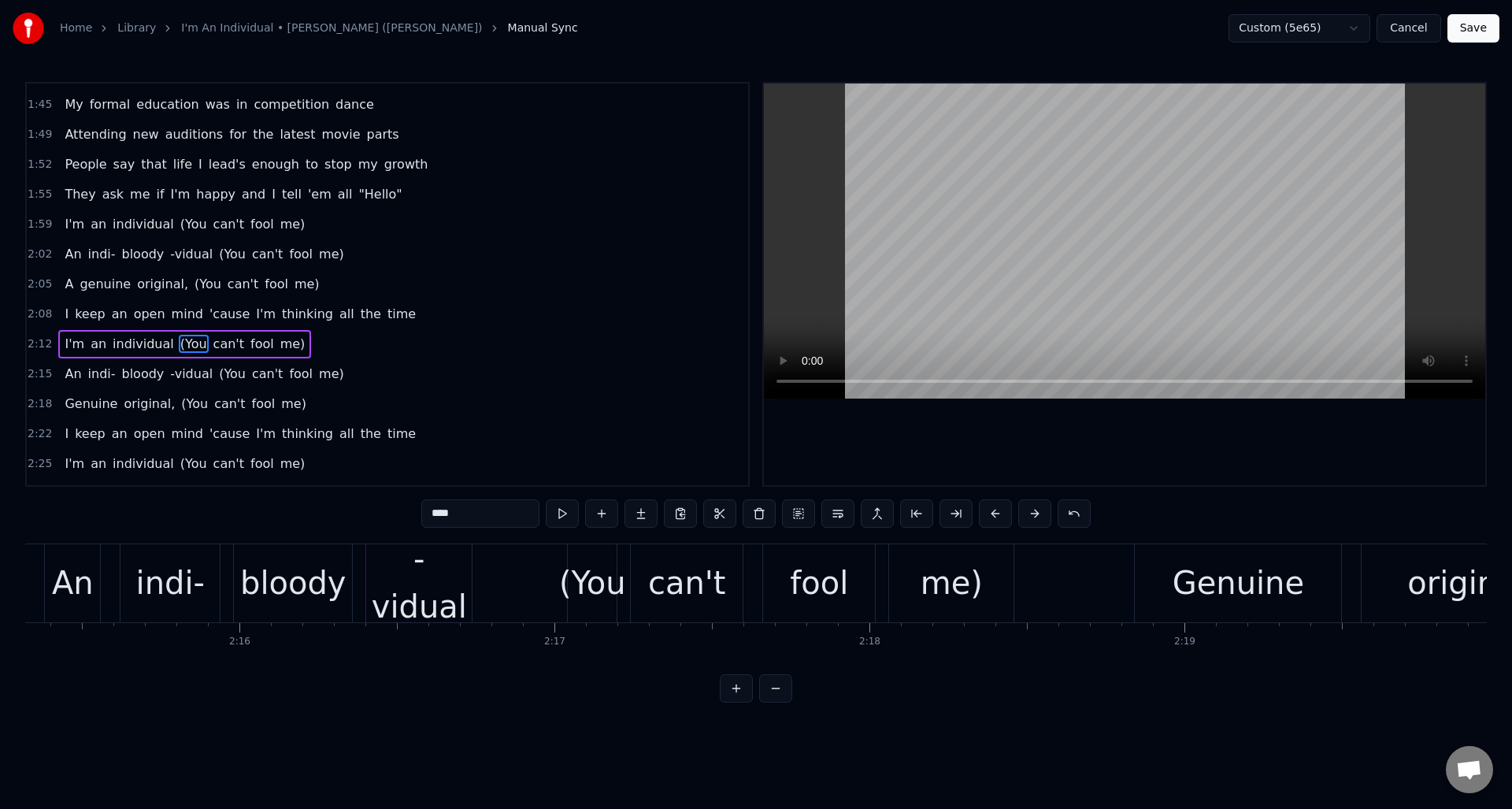
click at [1172, 570] on div "Genuine" at bounding box center [1238, 583] width 206 height 78
type input "*******"
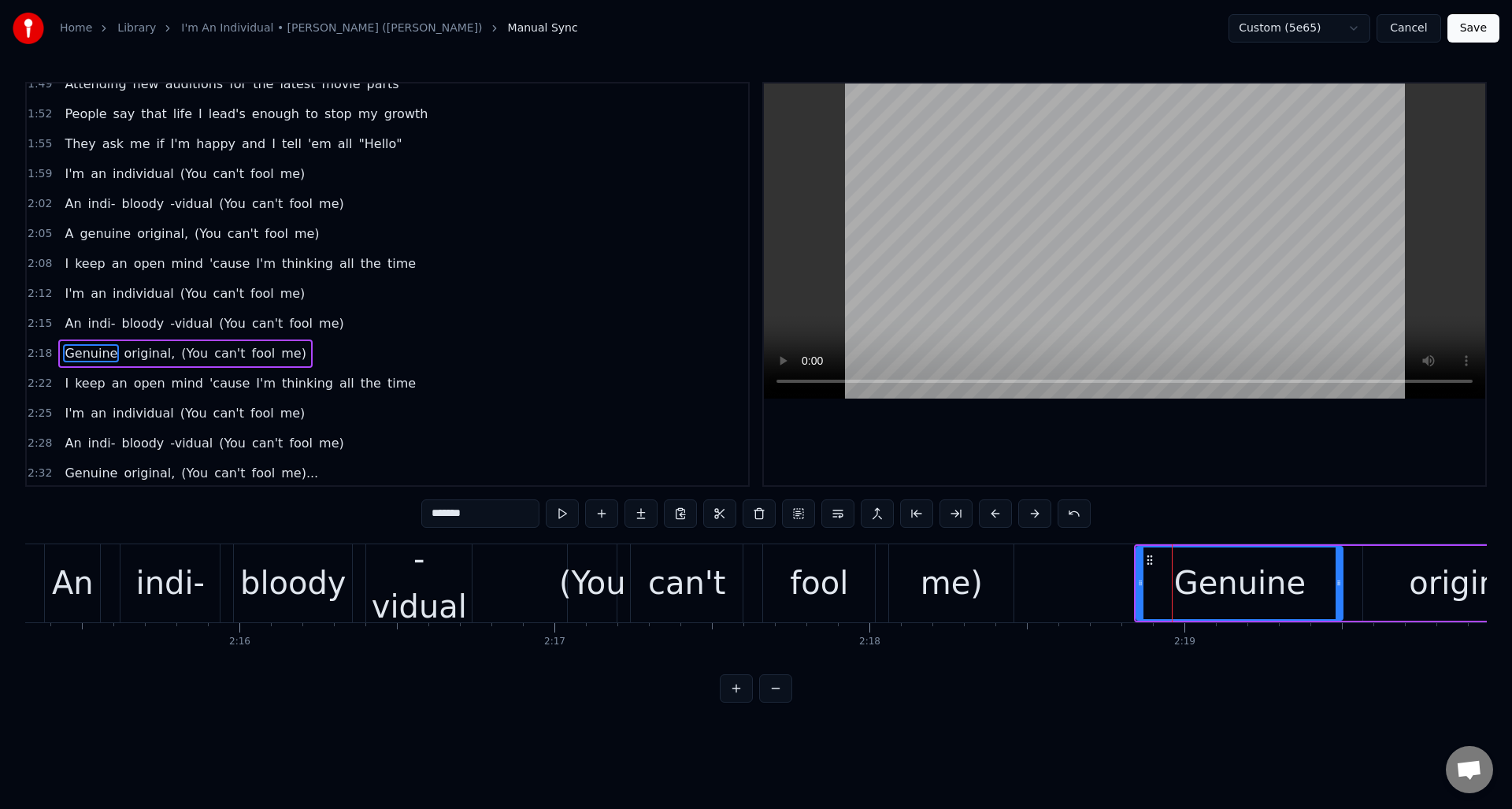
scroll to position [796, 0]
drag, startPoint x: 1339, startPoint y: 570, endPoint x: 1325, endPoint y: 570, distance: 14.0
click at [1325, 570] on div at bounding box center [1325, 583] width 6 height 72
drag, startPoint x: 508, startPoint y: 518, endPoint x: 411, endPoint y: 512, distance: 97.2
click at [411, 513] on div "0:06 If you're lucky, someday you might see me on the streets 0:09 My crystal c…" at bounding box center [756, 392] width 1462 height 621
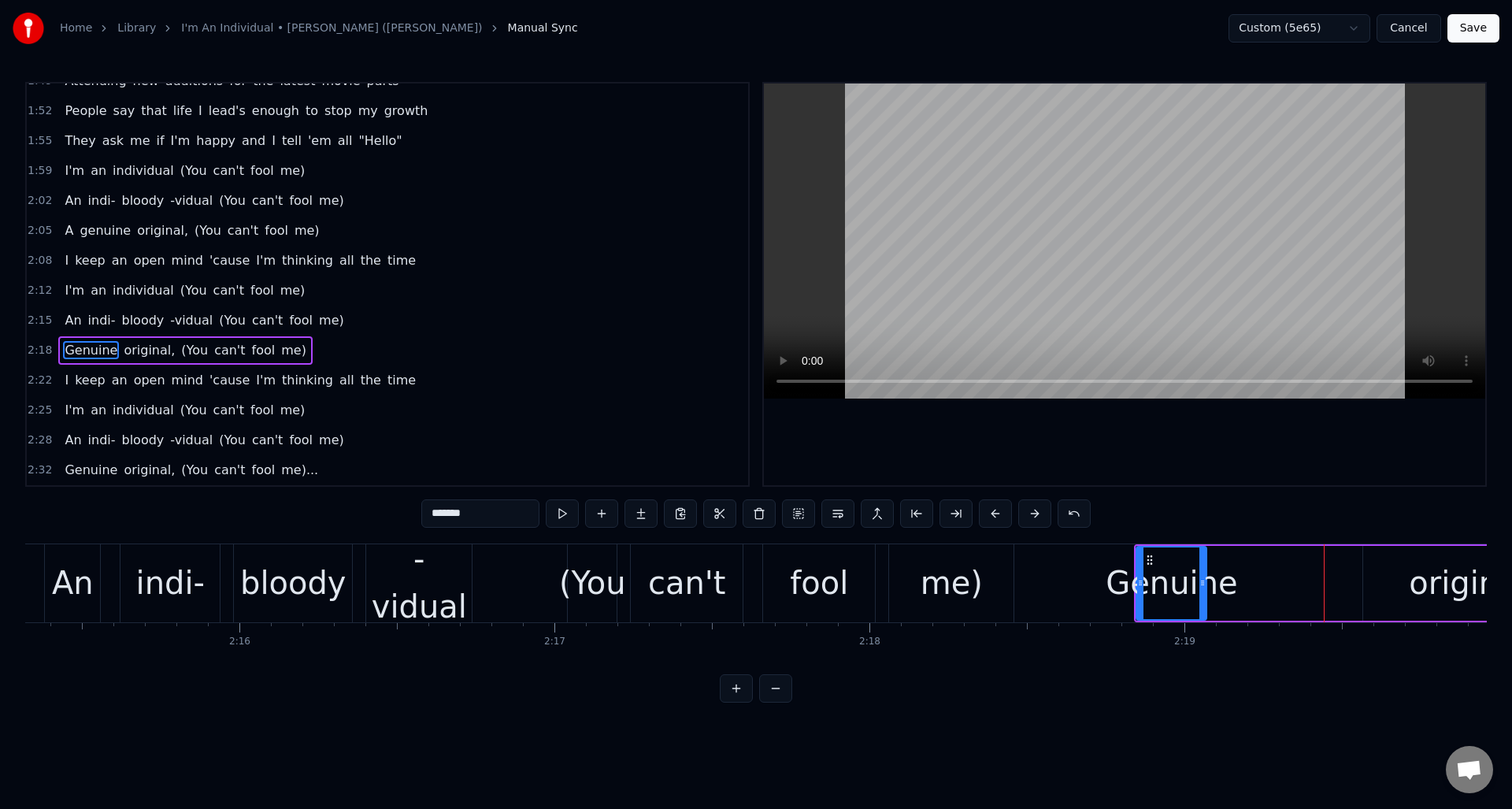
drag, startPoint x: 1326, startPoint y: 572, endPoint x: 1202, endPoint y: 579, distance: 124.2
click at [1202, 579] on div at bounding box center [1203, 583] width 6 height 72
drag, startPoint x: 1203, startPoint y: 569, endPoint x: 1186, endPoint y: 571, distance: 17.1
click at [1186, 571] on div at bounding box center [1183, 583] width 6 height 72
click at [604, 514] on button at bounding box center [602, 514] width 33 height 29
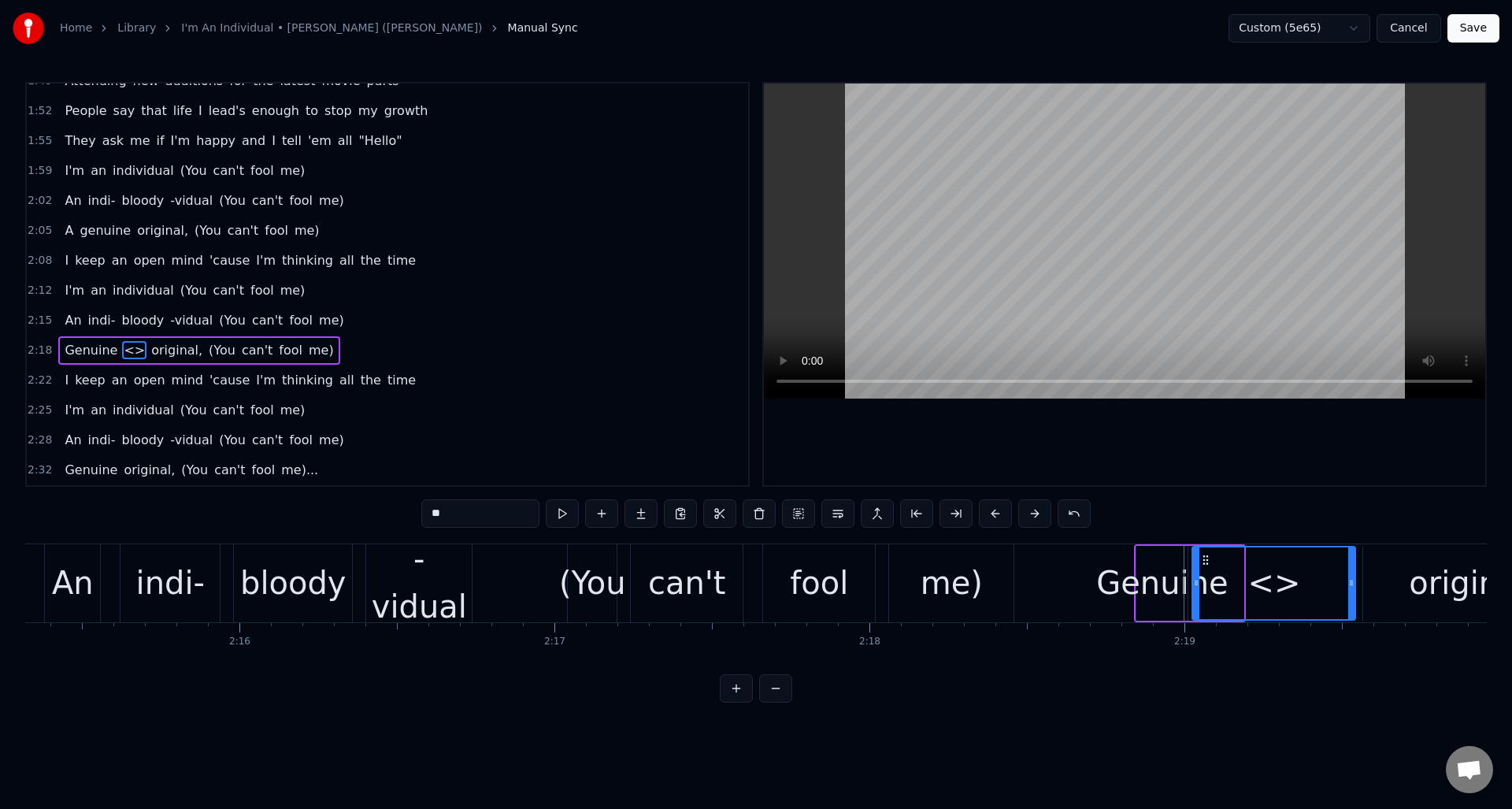
drag, startPoint x: 1239, startPoint y: 600, endPoint x: 1351, endPoint y: 604, distance: 112.1
click at [1351, 604] on div at bounding box center [1351, 583] width 6 height 72
drag, startPoint x: 466, startPoint y: 515, endPoint x: 421, endPoint y: 514, distance: 45.0
click at [421, 514] on input "**" at bounding box center [481, 514] width 118 height 29
paste input "*****"
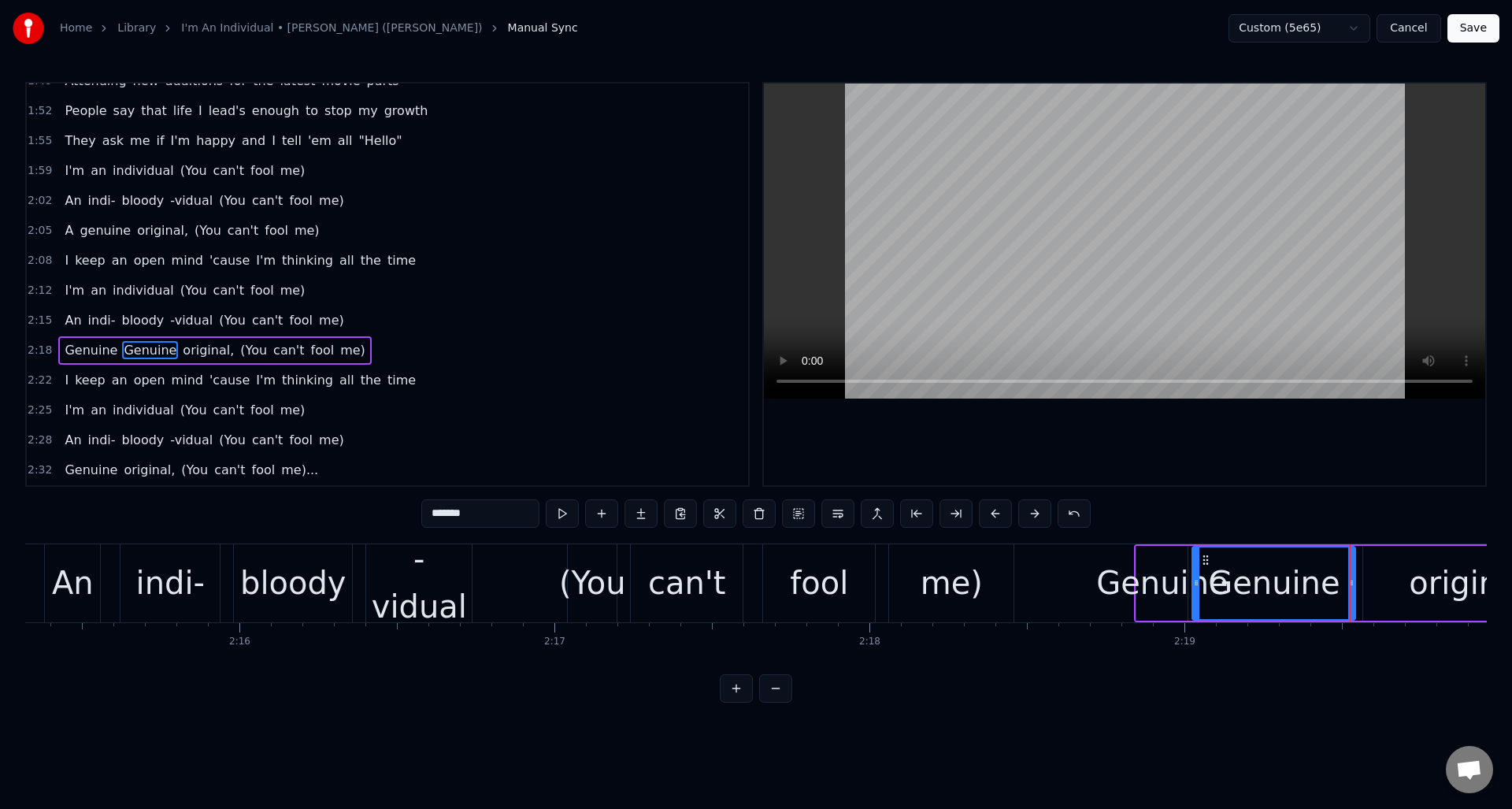
click at [1166, 585] on div "Genuine" at bounding box center [1162, 583] width 132 height 48
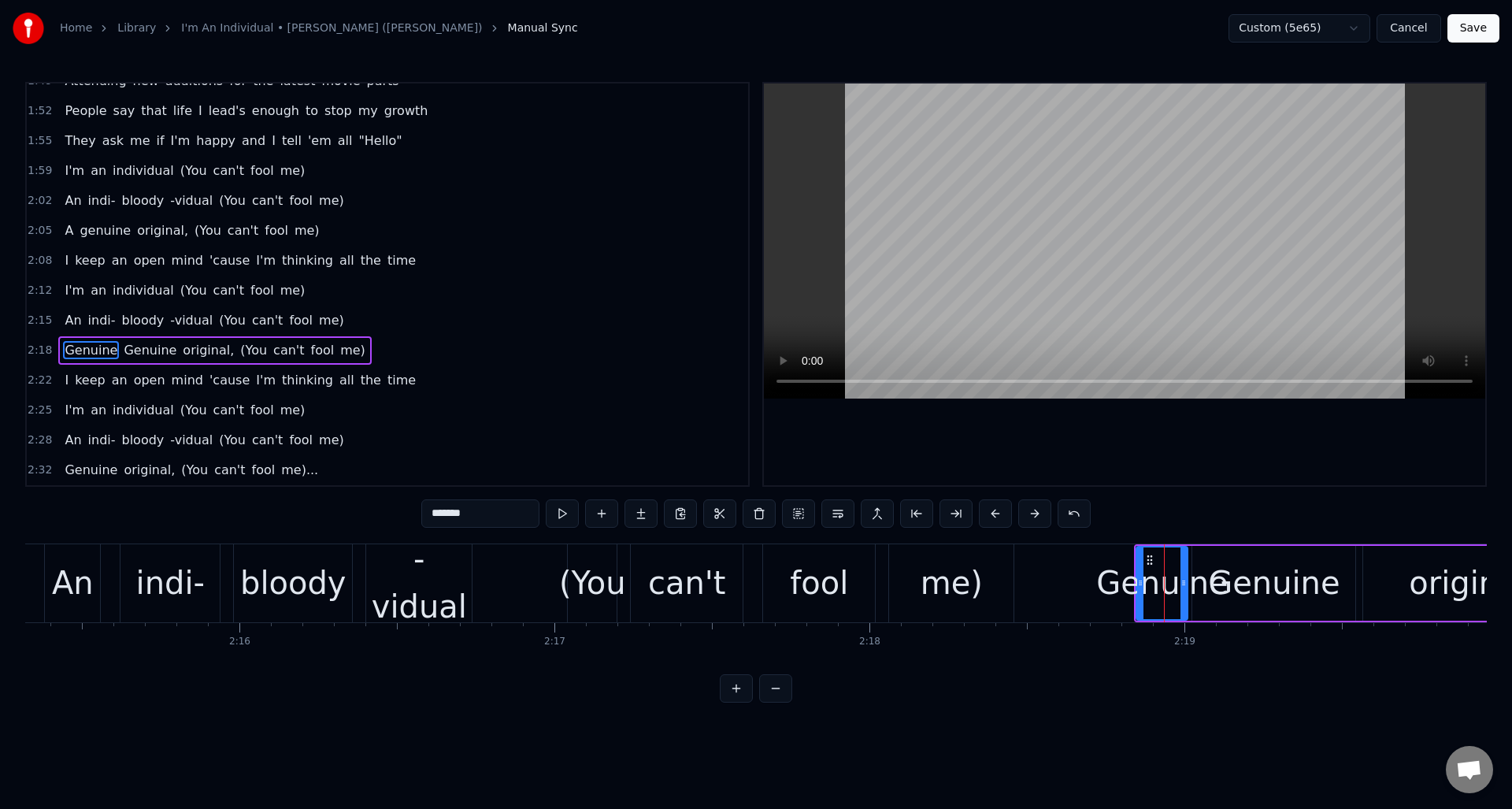
drag, startPoint x: 508, startPoint y: 515, endPoint x: 411, endPoint y: 517, distance: 97.0
click at [411, 517] on div "0:06 If you're lucky, someday you might see me on the streets 0:09 My crystal c…" at bounding box center [756, 392] width 1462 height 621
click at [1244, 579] on div "Genuine" at bounding box center [1273, 583] width 132 height 48
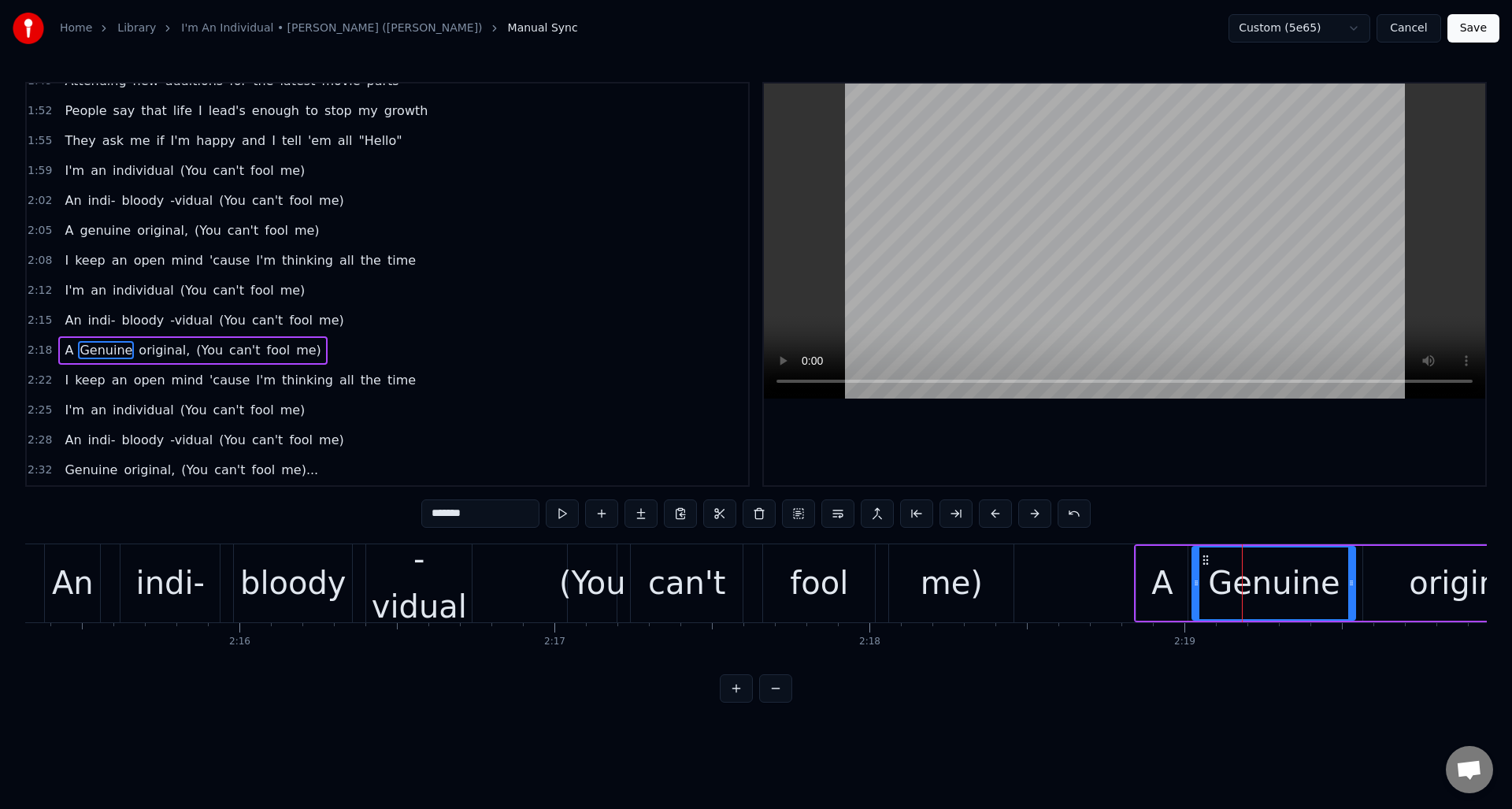
drag, startPoint x: 439, startPoint y: 514, endPoint x: 420, endPoint y: 514, distance: 19.0
click at [420, 514] on div "0:06 If you're lucky, someday you might see me on the streets 0:09 My crystal c…" at bounding box center [756, 392] width 1462 height 621
type input "*******"
click at [520, 557] on div "An indi- bloody -vidual (You can't fool me)" at bounding box center [531, 583] width 974 height 78
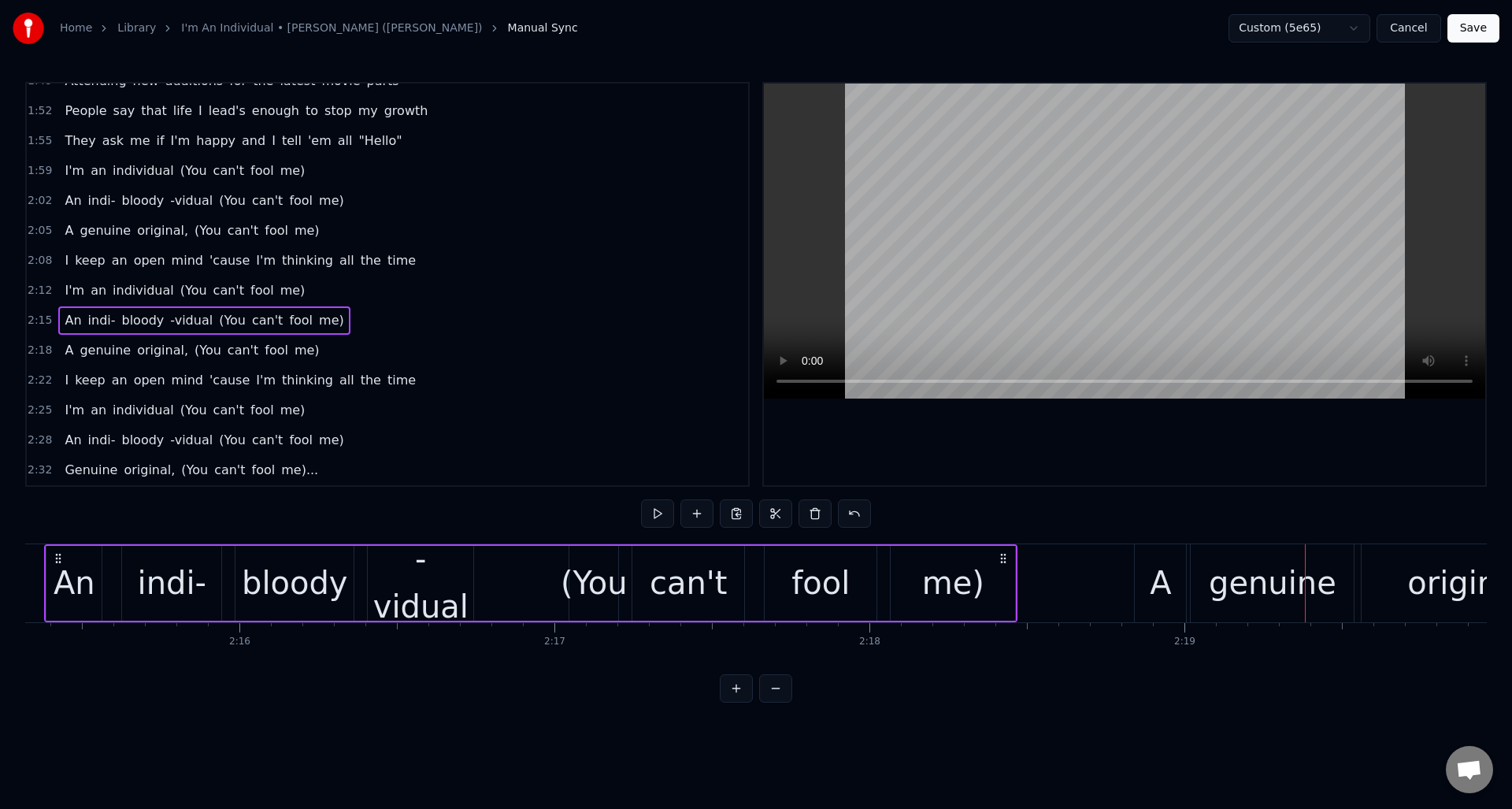
click at [1148, 565] on div "A" at bounding box center [1160, 583] width 51 height 78
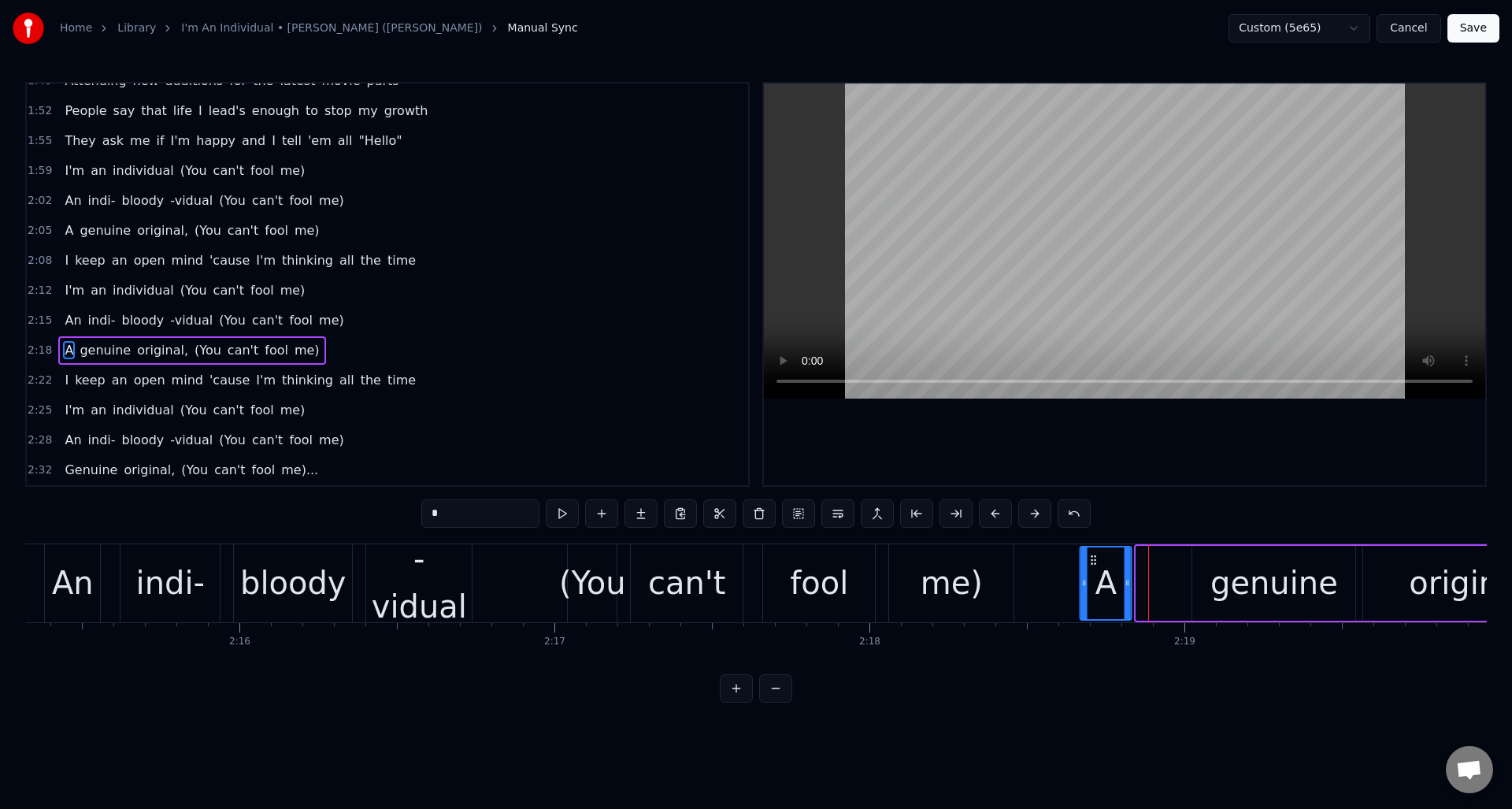
drag, startPoint x: 1147, startPoint y: 559, endPoint x: 1102, endPoint y: 561, distance: 45.0
click at [1091, 563] on icon at bounding box center [1094, 560] width 13 height 13
click at [1211, 561] on div "genuine" at bounding box center [1274, 583] width 163 height 74
type input "*******"
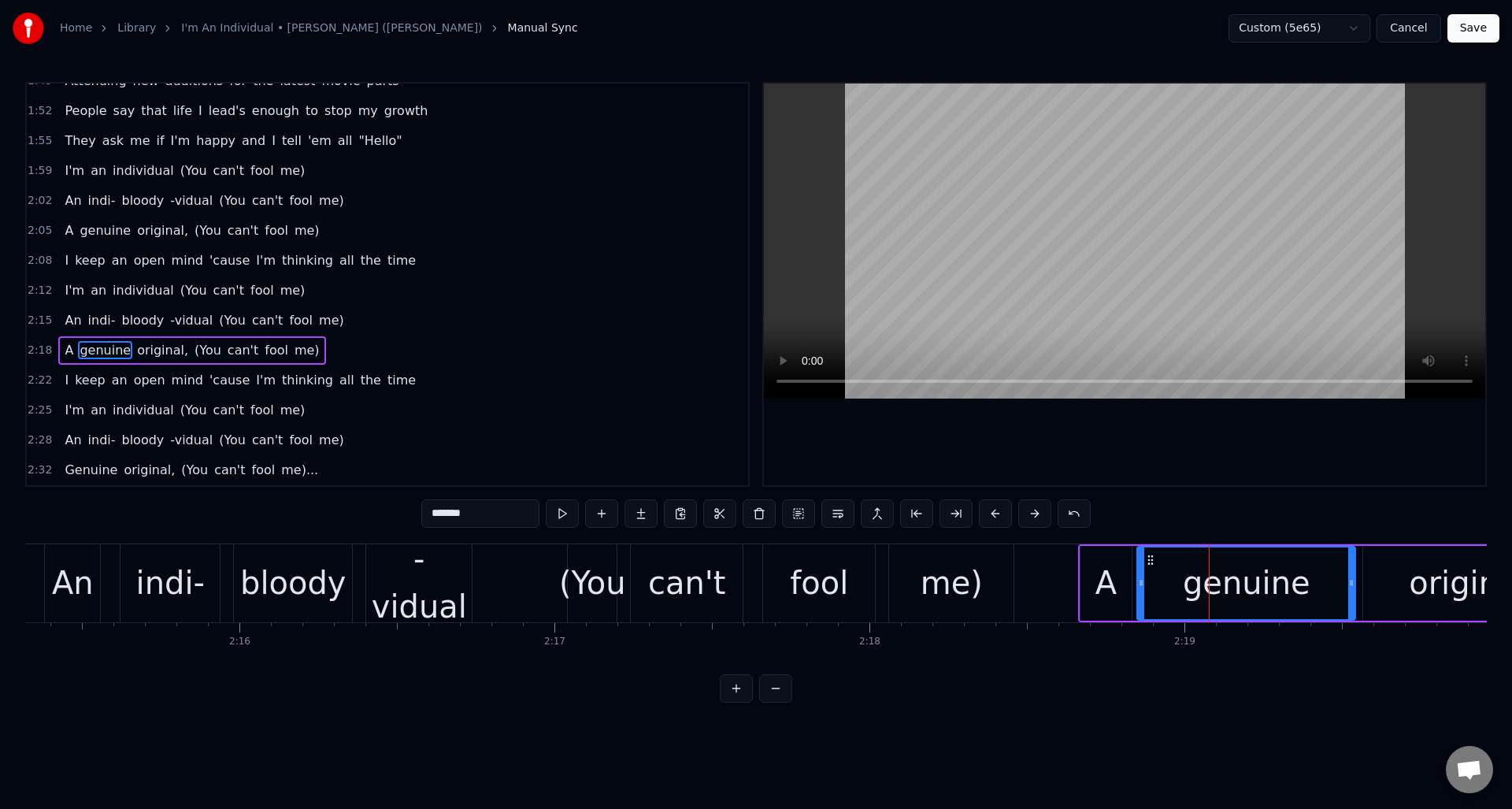
drag, startPoint x: 1195, startPoint y: 567, endPoint x: 1105, endPoint y: 574, distance: 90.3
click at [1140, 578] on div at bounding box center [1141, 583] width 6 height 72
click at [512, 566] on div "An indi- bloody -vidual (You can't fool me)" at bounding box center [531, 583] width 974 height 78
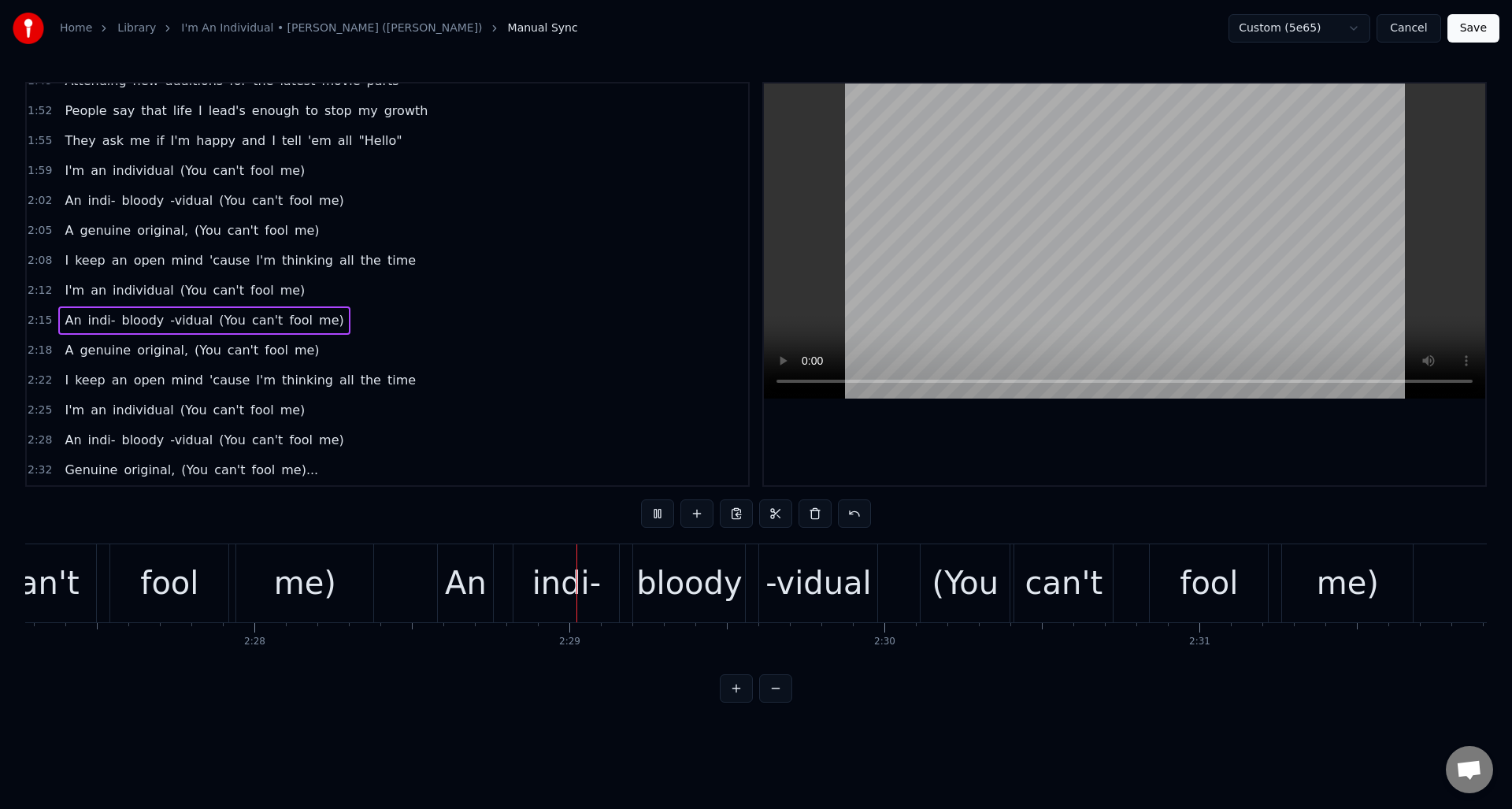
scroll to position [0, 46685]
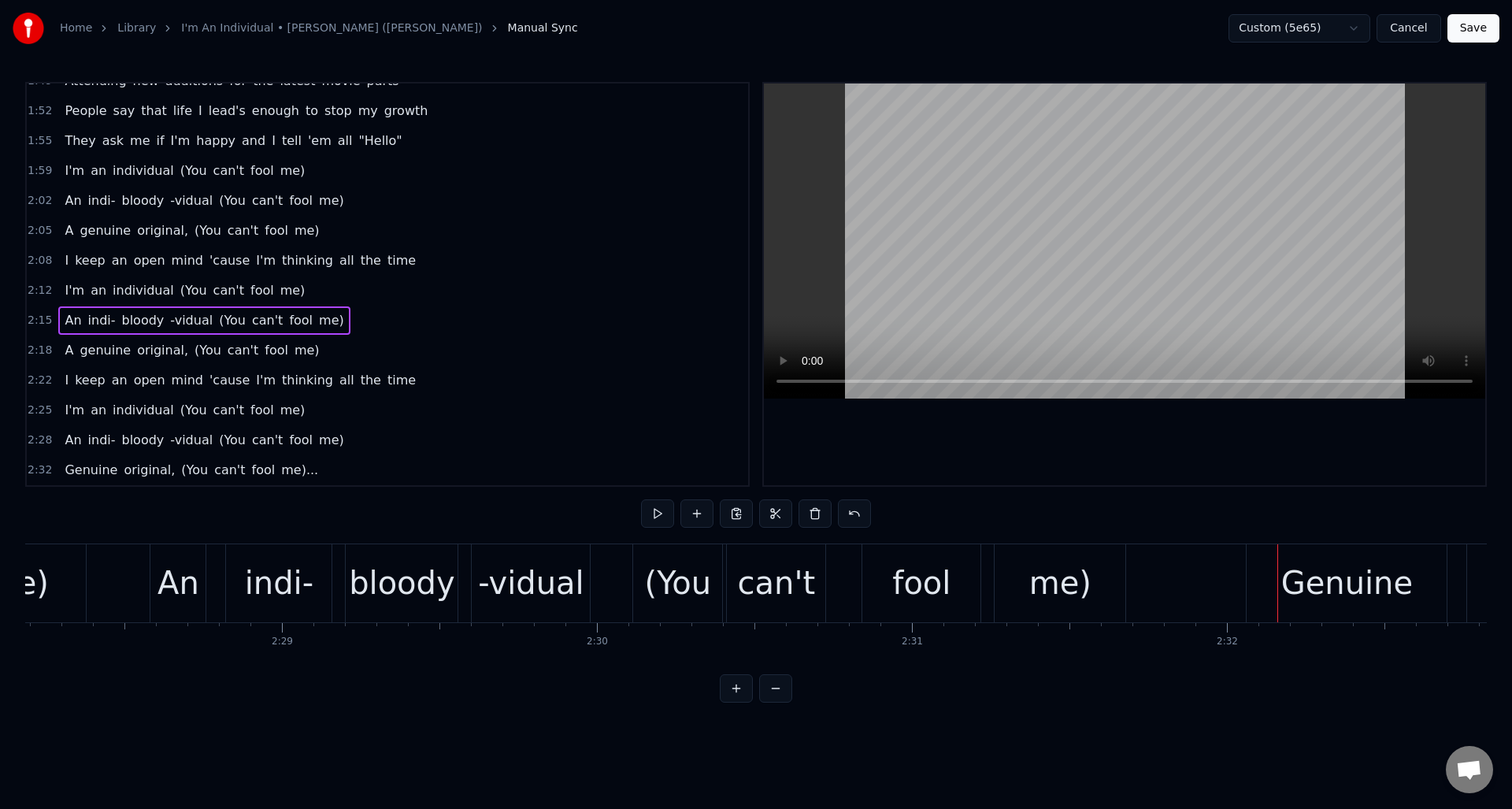
click at [1271, 560] on div "Genuine" at bounding box center [1346, 583] width 200 height 78
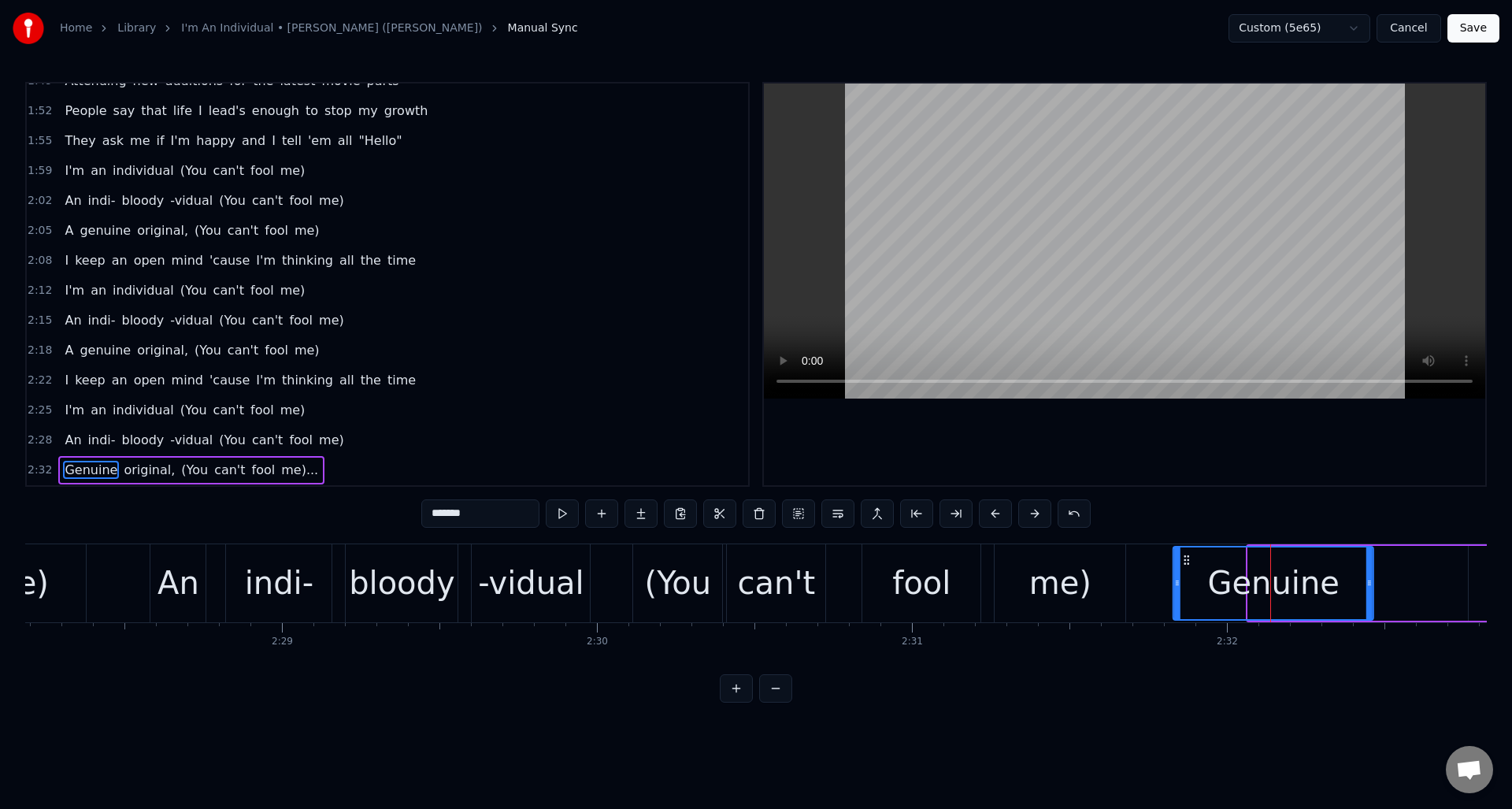
drag, startPoint x: 1258, startPoint y: 554, endPoint x: 1184, endPoint y: 557, distance: 74.1
click at [1184, 557] on icon at bounding box center [1186, 560] width 13 height 13
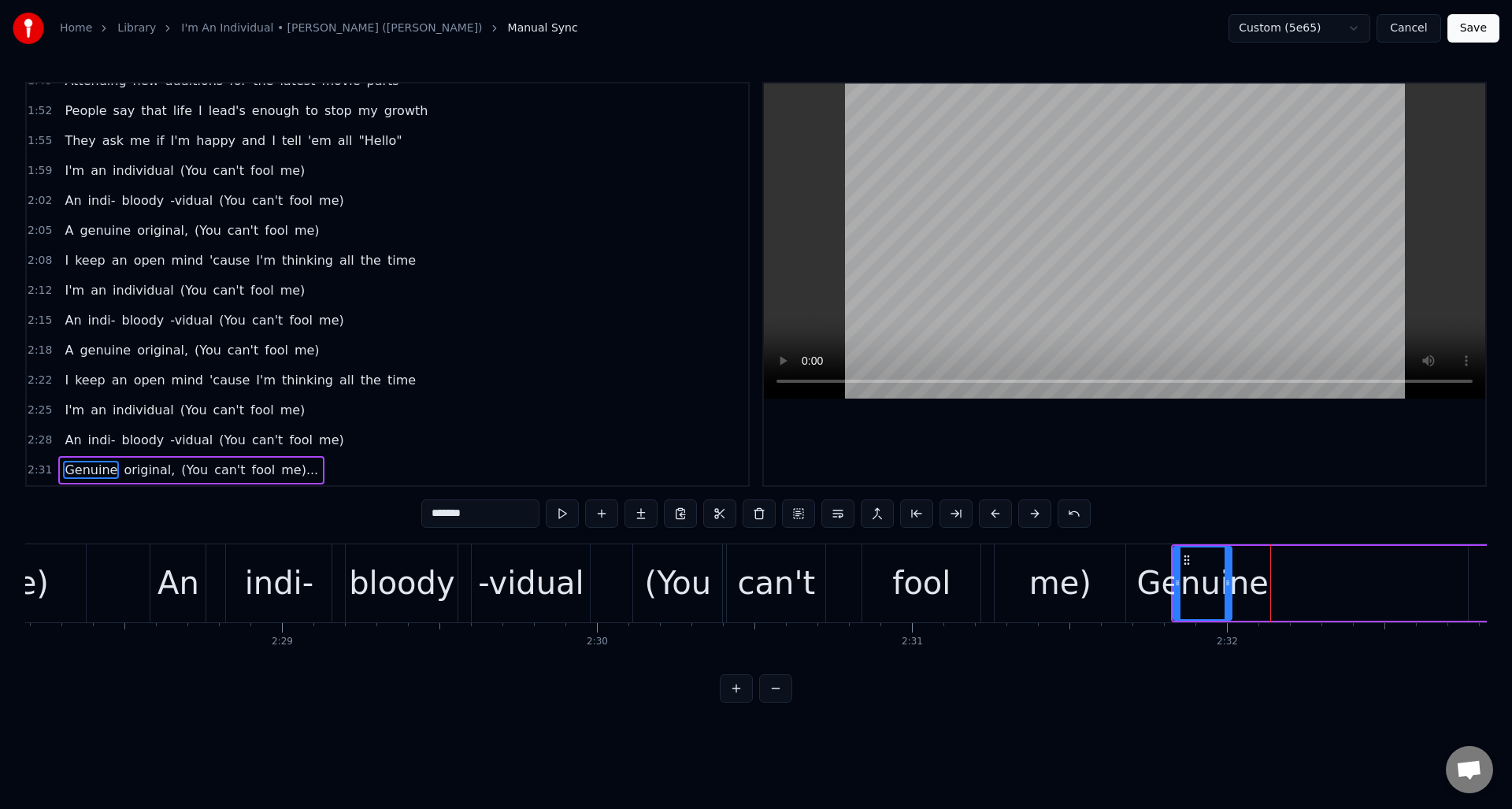
drag, startPoint x: 1369, startPoint y: 572, endPoint x: 1228, endPoint y: 576, distance: 141.1
click at [1228, 576] on div at bounding box center [1228, 583] width 6 height 72
drag, startPoint x: 462, startPoint y: 516, endPoint x: 417, endPoint y: 515, distance: 45.0
click at [417, 515] on div "0:06 If you're lucky, someday you might see me on the streets 0:09 My crystal c…" at bounding box center [756, 392] width 1462 height 621
type input "*"
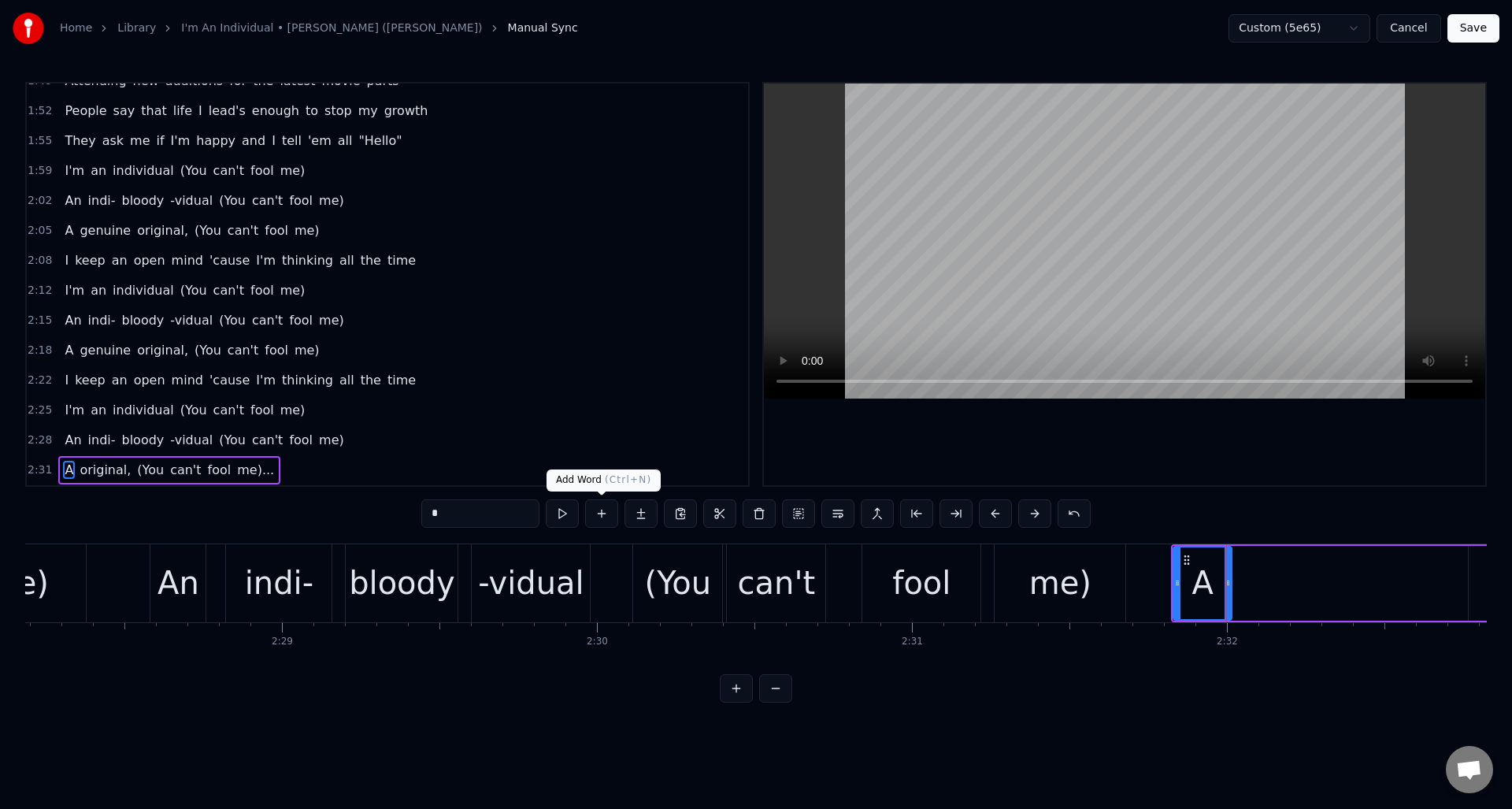
click at [601, 514] on button at bounding box center [602, 514] width 33 height 29
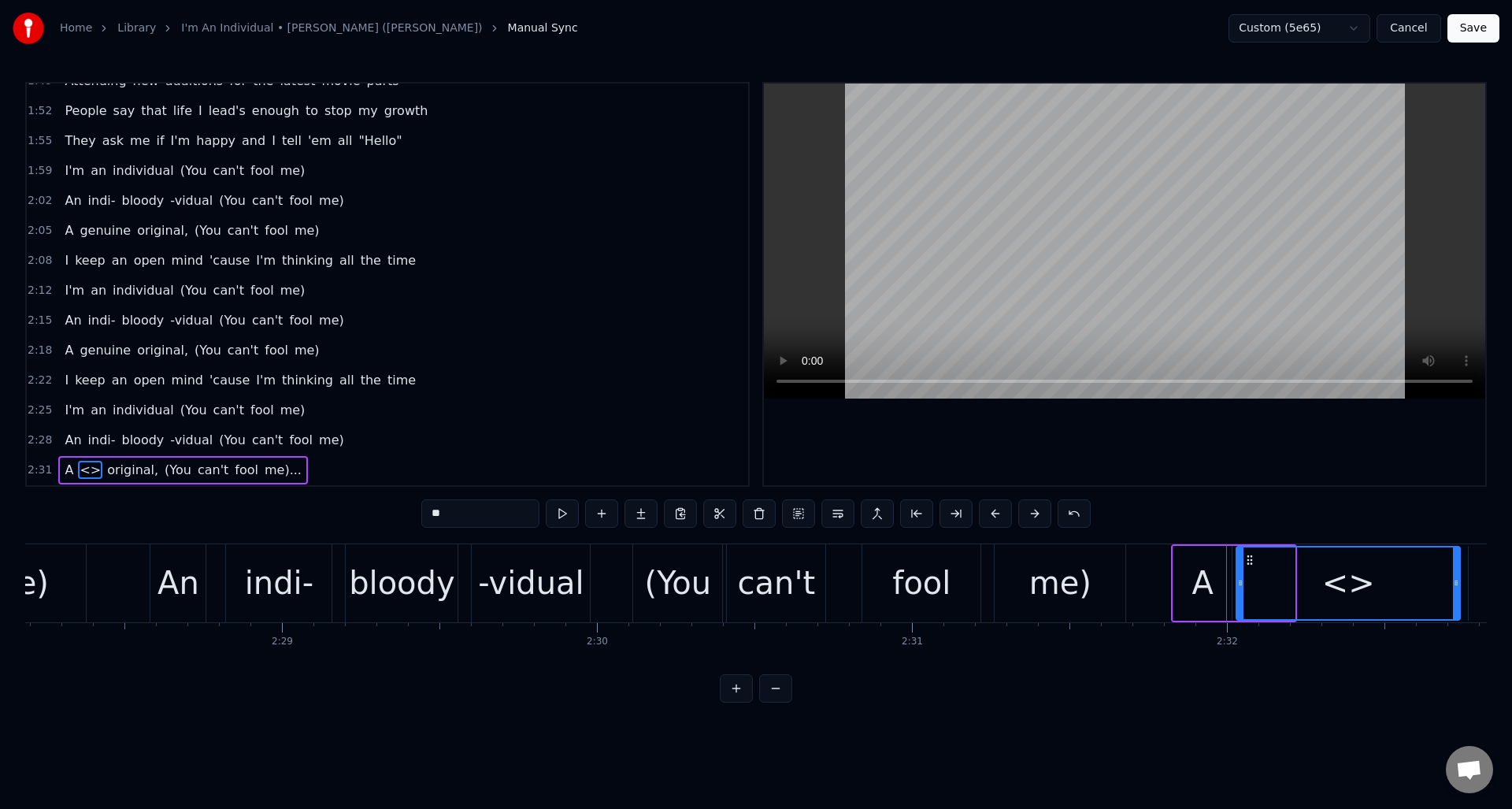
drag, startPoint x: 1292, startPoint y: 604, endPoint x: 1458, endPoint y: 605, distance: 166.0
click at [1458, 605] on div at bounding box center [1456, 583] width 6 height 72
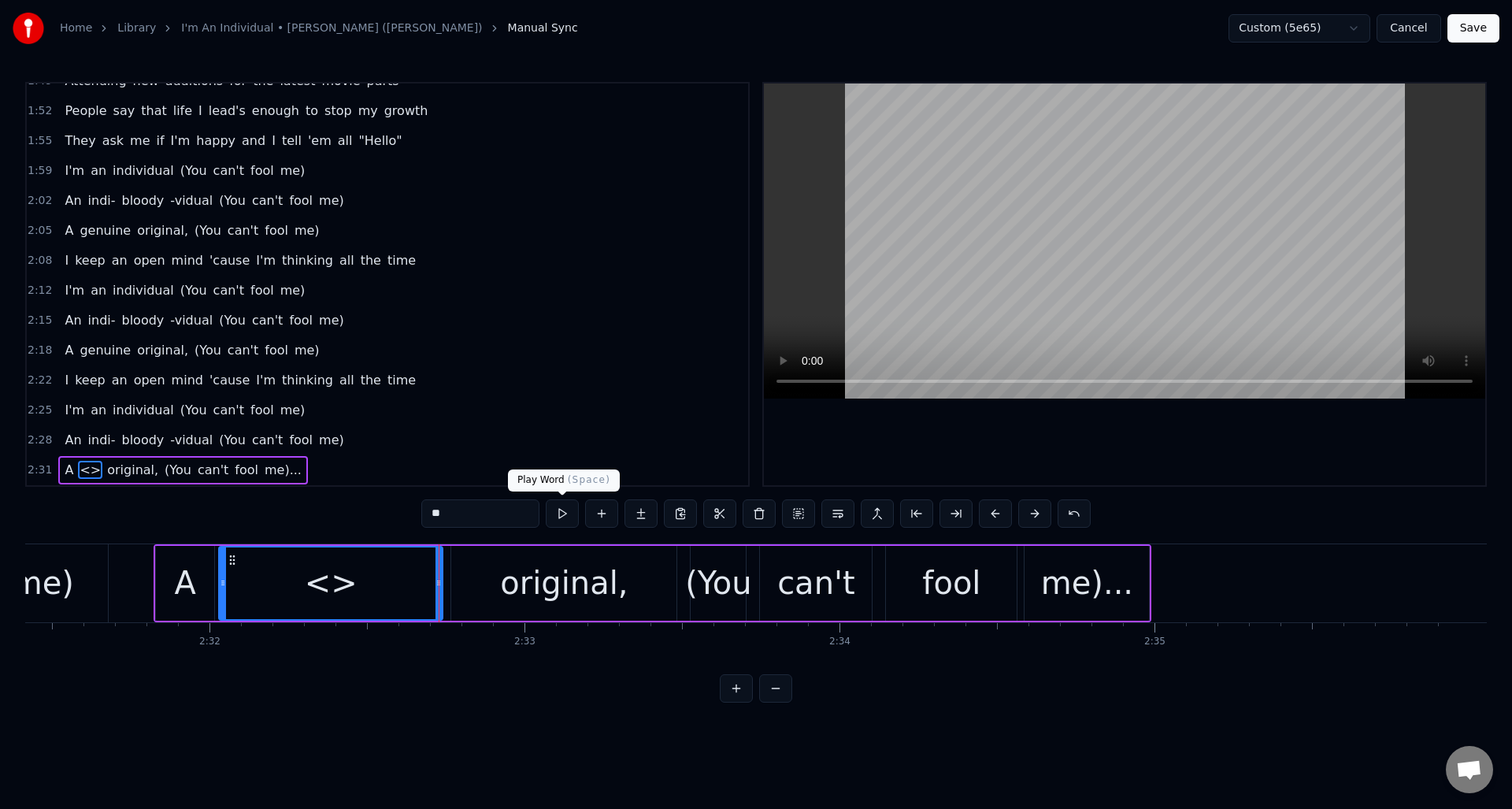
scroll to position [0, 47704]
drag, startPoint x: 469, startPoint y: 514, endPoint x: 417, endPoint y: 513, distance: 52.0
click at [417, 513] on div "0:06 If you're lucky, someday you might see me on the streets 0:09 My crystal c…" at bounding box center [756, 392] width 1462 height 621
paste input "*****"
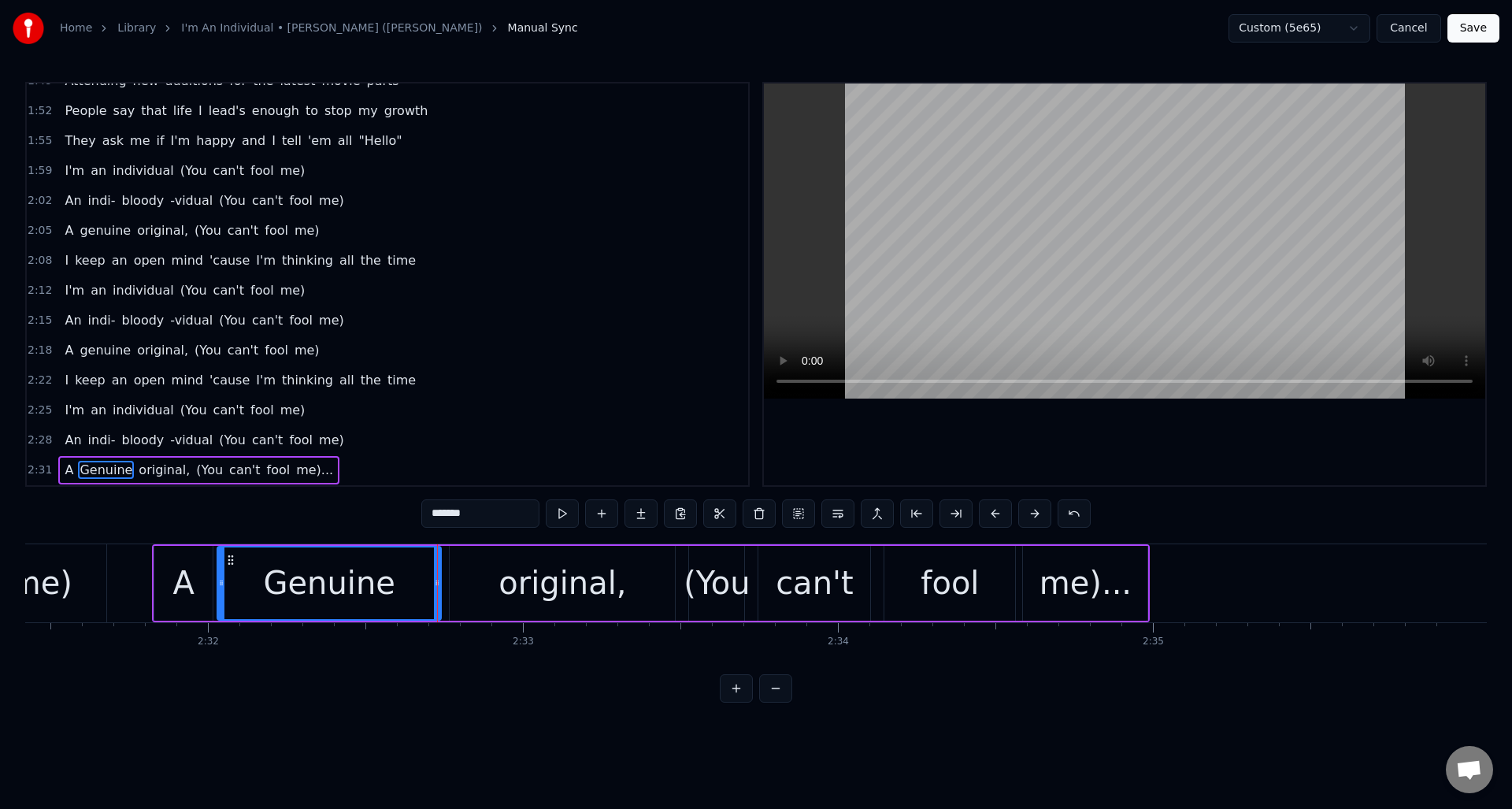
click at [438, 516] on input "*******" at bounding box center [481, 514] width 118 height 29
drag, startPoint x: 439, startPoint y: 515, endPoint x: 429, endPoint y: 514, distance: 10.0
click at [429, 514] on input "*******" at bounding box center [481, 514] width 118 height 29
type input "*******"
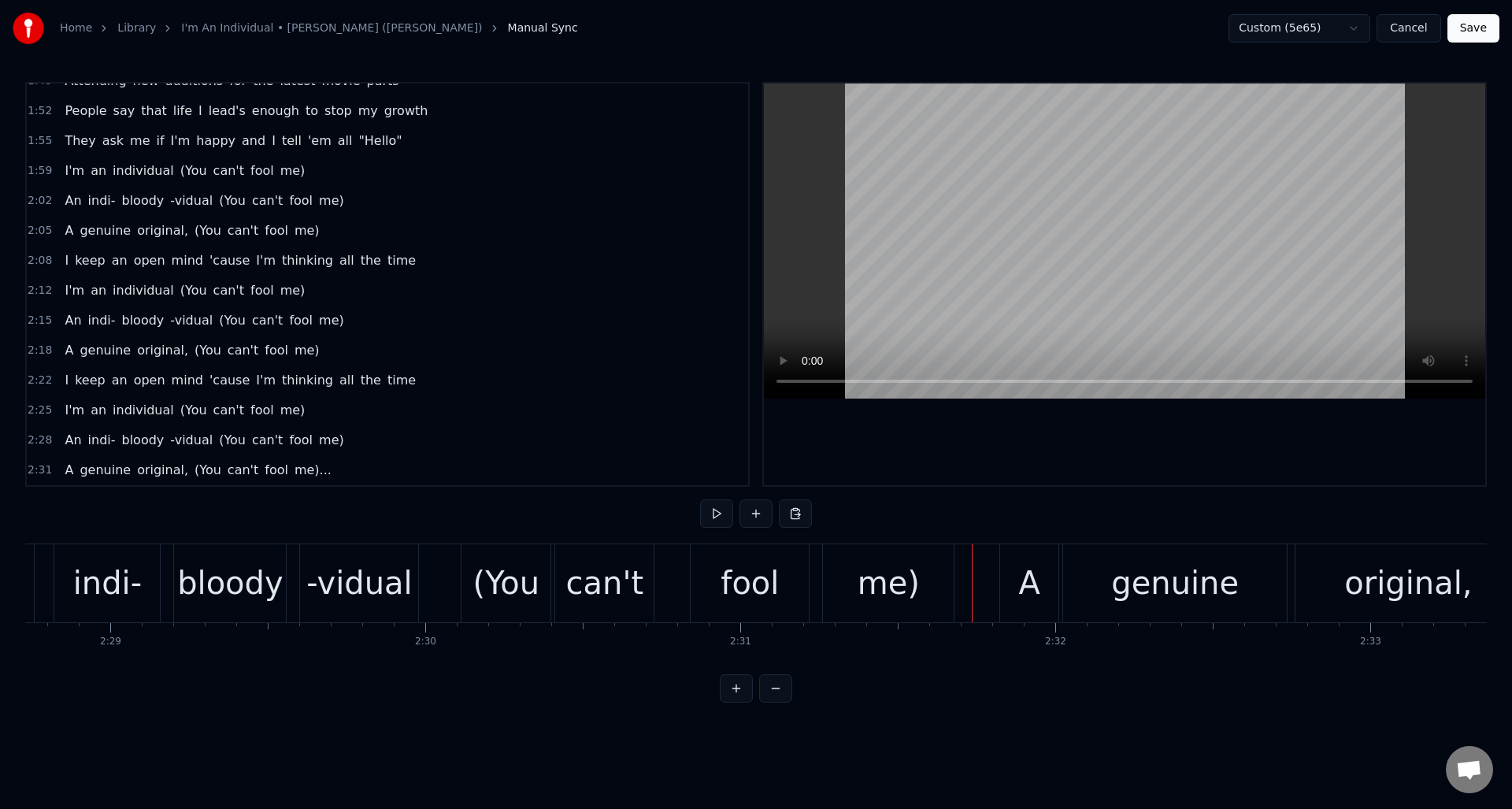
scroll to position [0, 46777]
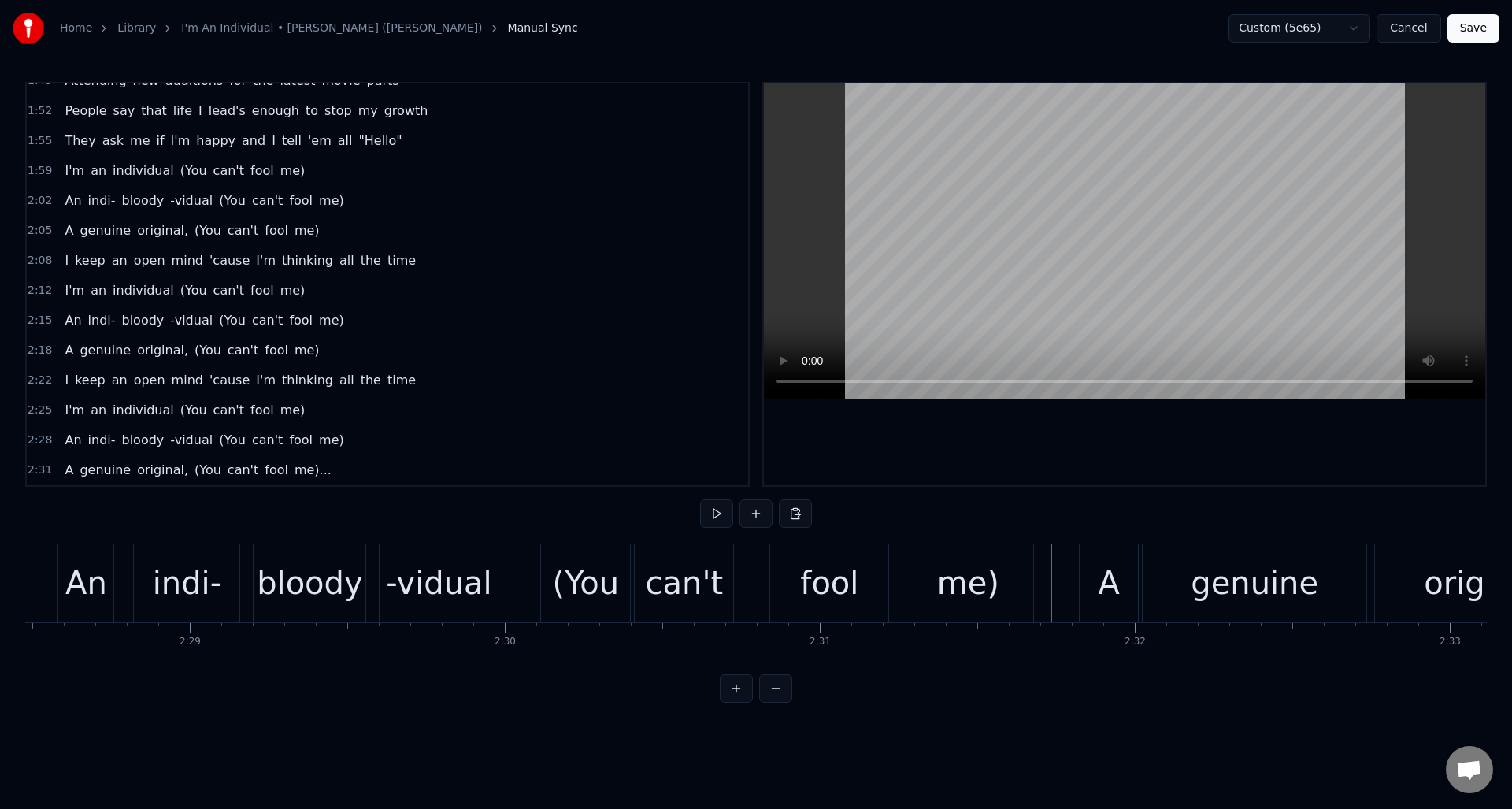
click at [519, 553] on div "An indi- bloody -vidual (You can't fool me)" at bounding box center [547, 583] width 980 height 78
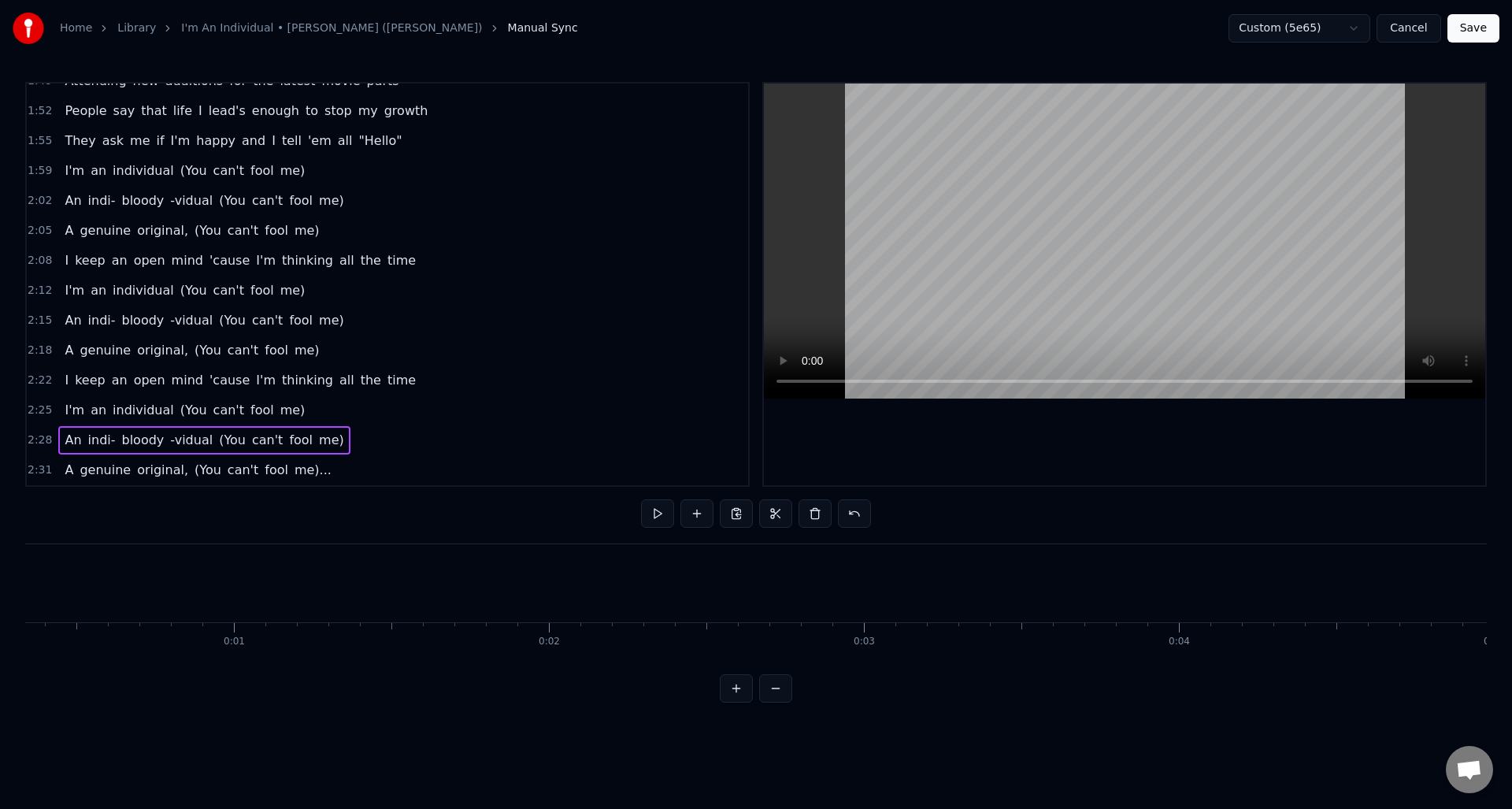
scroll to position [0, 0]
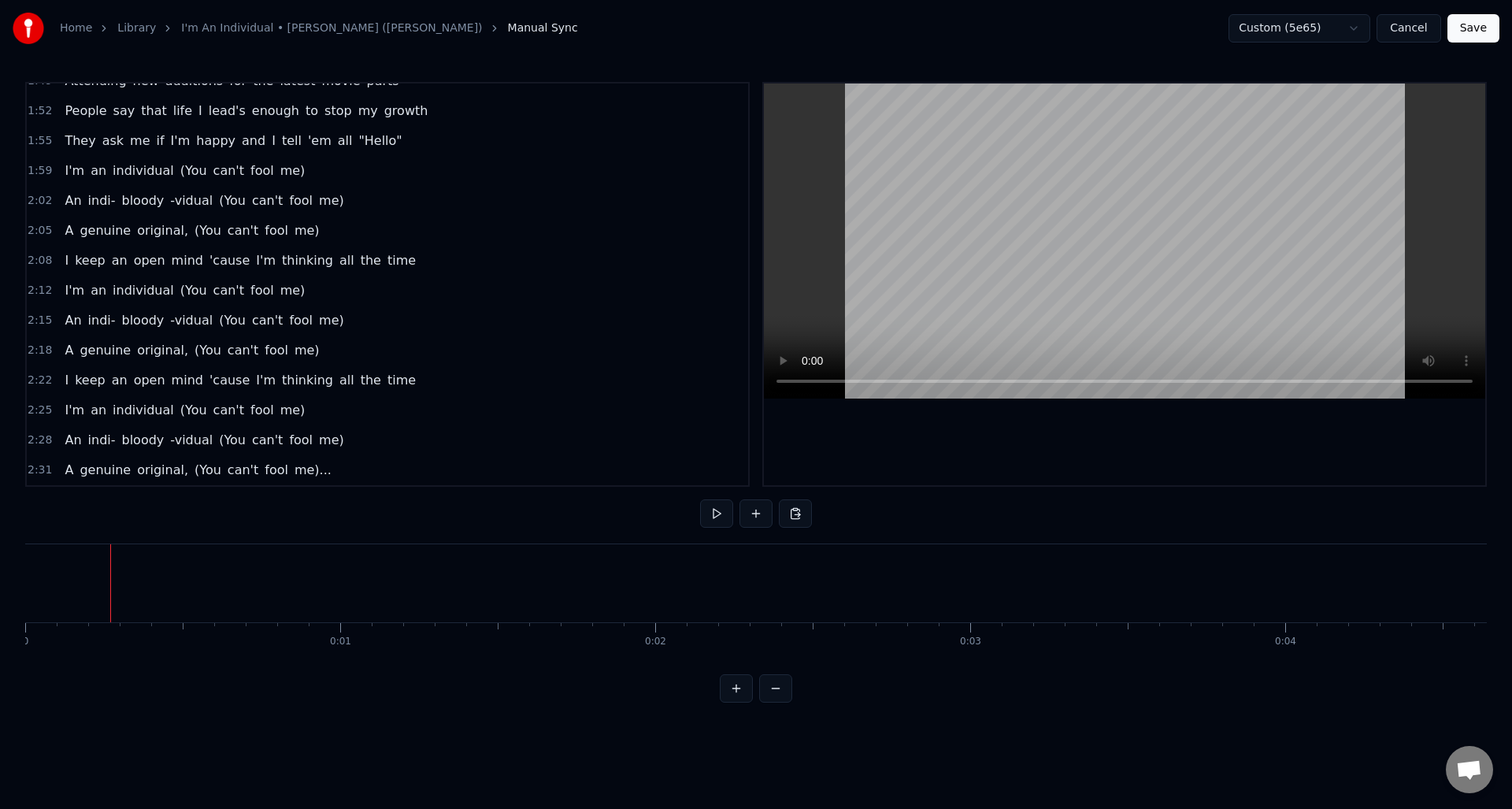
click at [1470, 27] on button "Save" at bounding box center [1473, 29] width 52 height 29
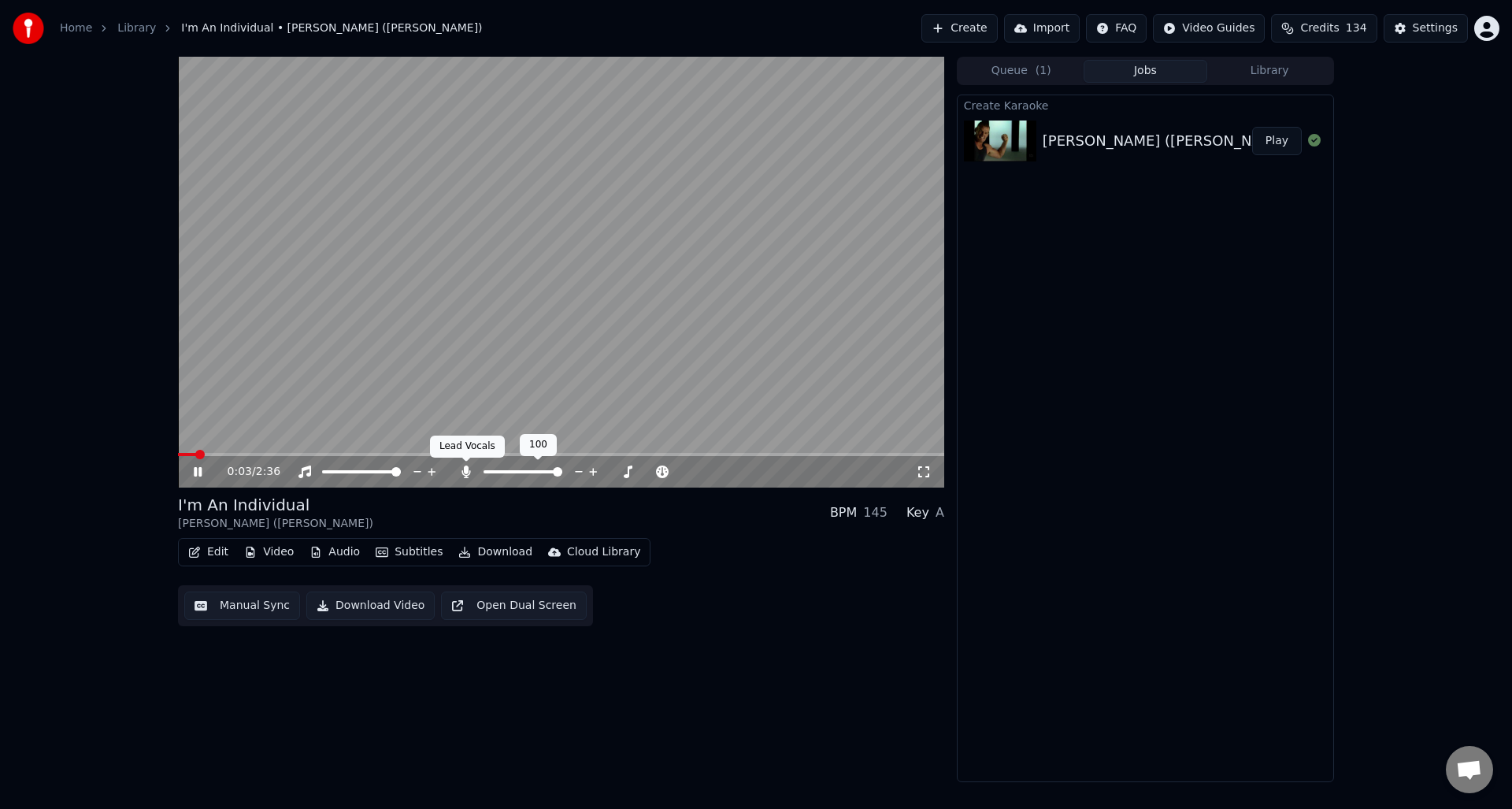
click at [462, 471] on icon at bounding box center [466, 472] width 9 height 13
click at [366, 601] on button "Download Video" at bounding box center [370, 606] width 128 height 29
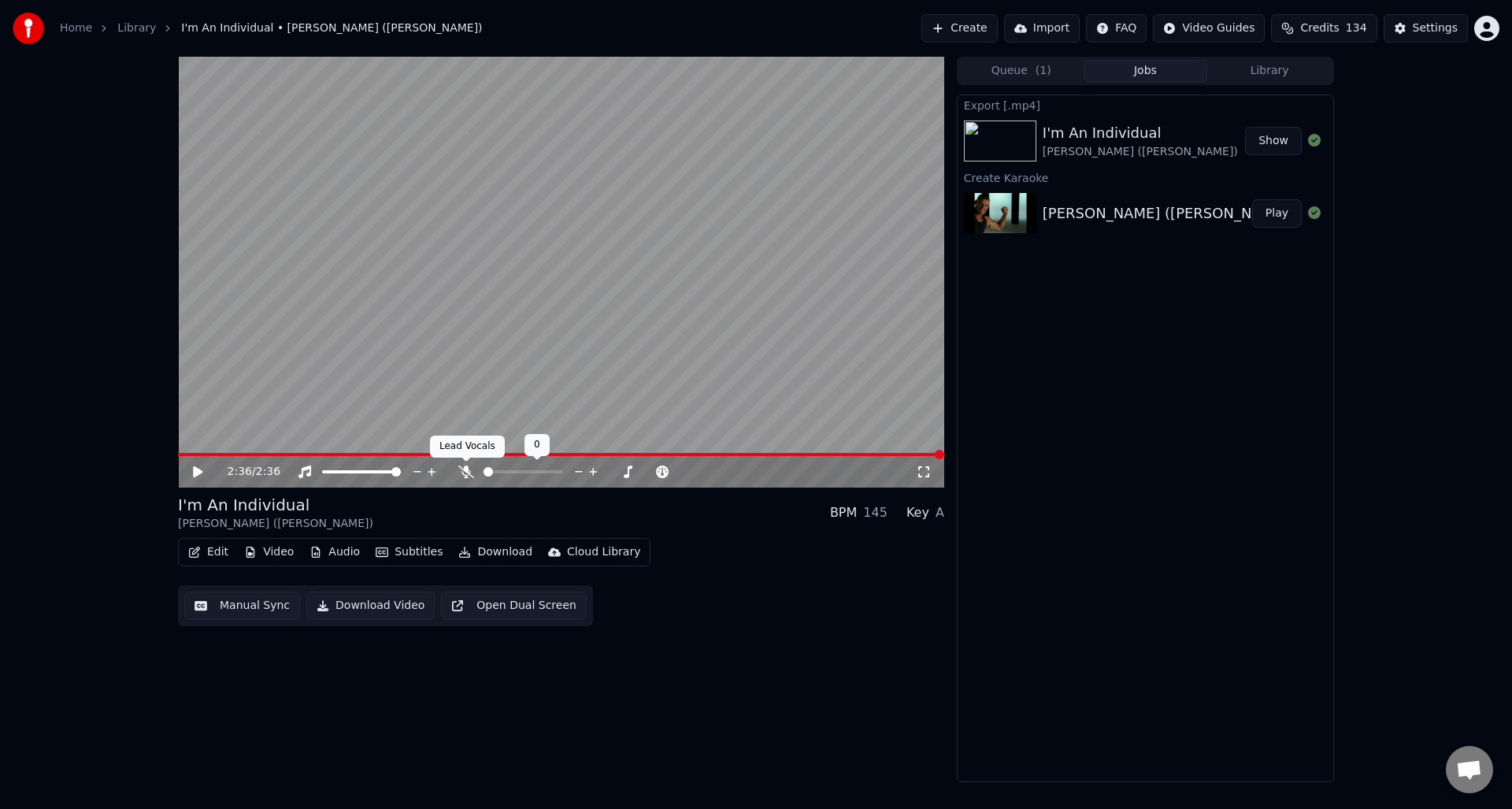
click at [467, 469] on icon at bounding box center [466, 472] width 16 height 13
drag, startPoint x: 364, startPoint y: 605, endPoint x: 378, endPoint y: 606, distance: 14.0
click at [364, 604] on button "Download Video" at bounding box center [370, 606] width 128 height 29
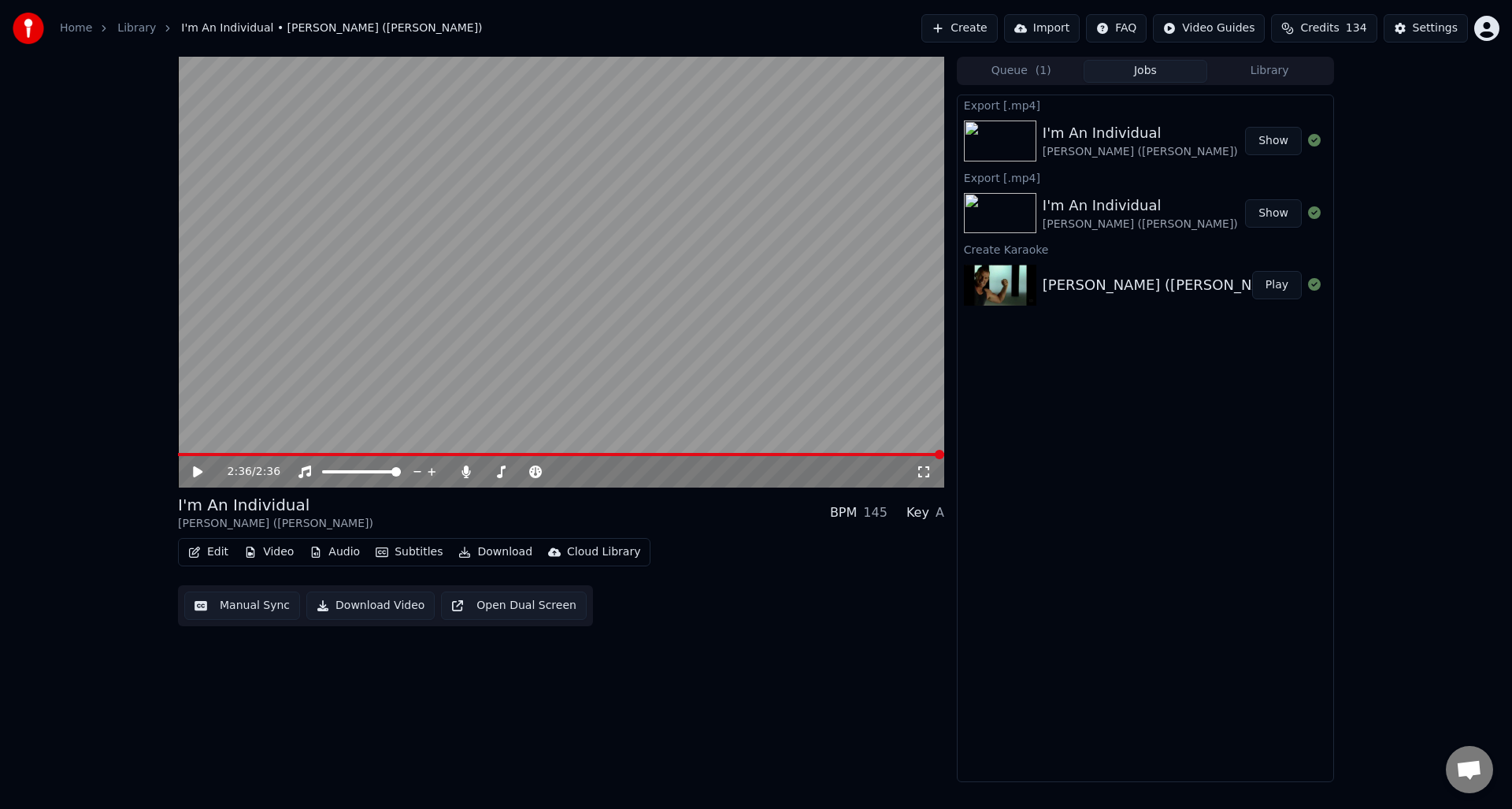
click at [241, 605] on button "Manual Sync" at bounding box center [242, 606] width 116 height 29
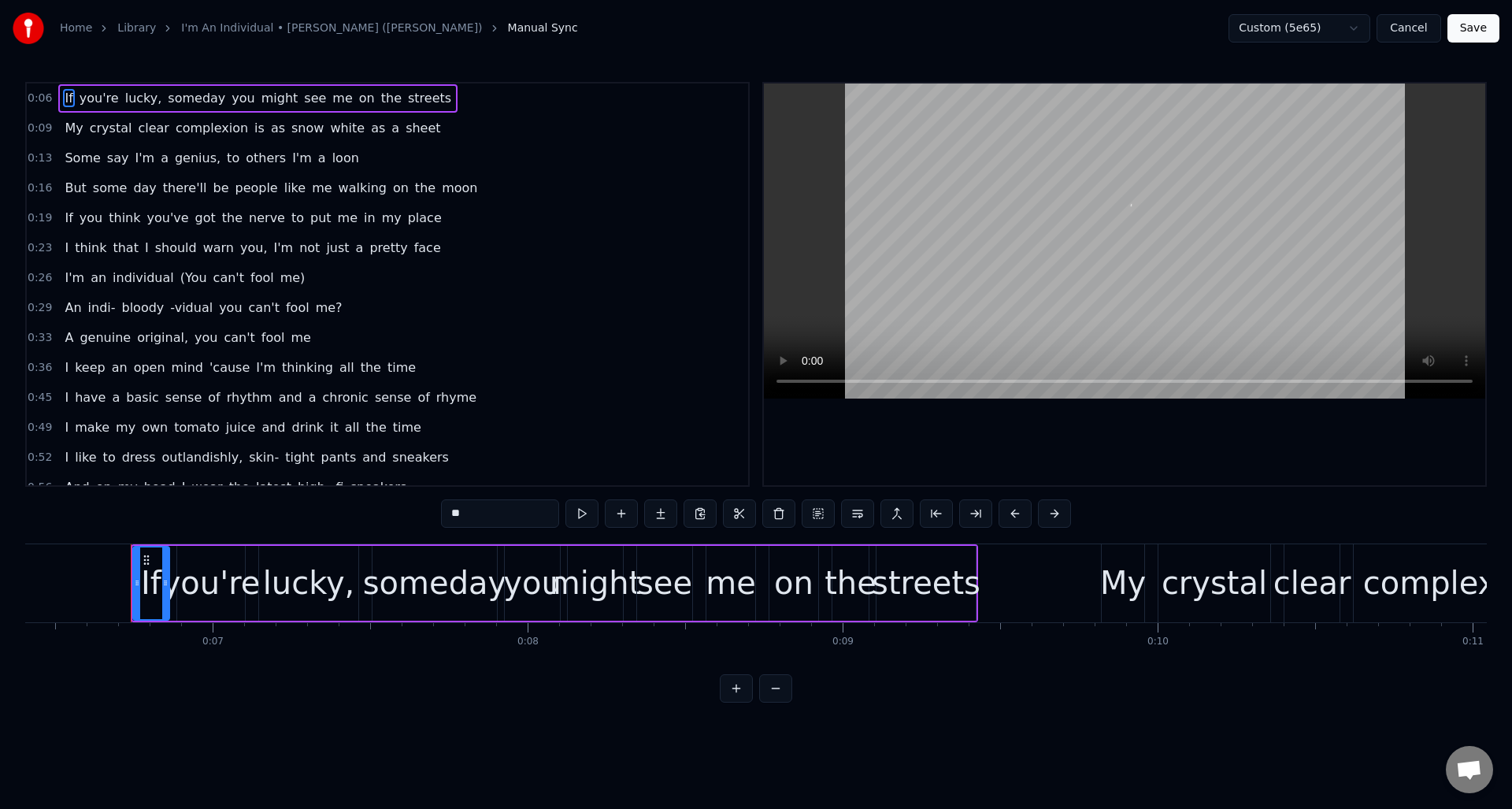
scroll to position [0, 2045]
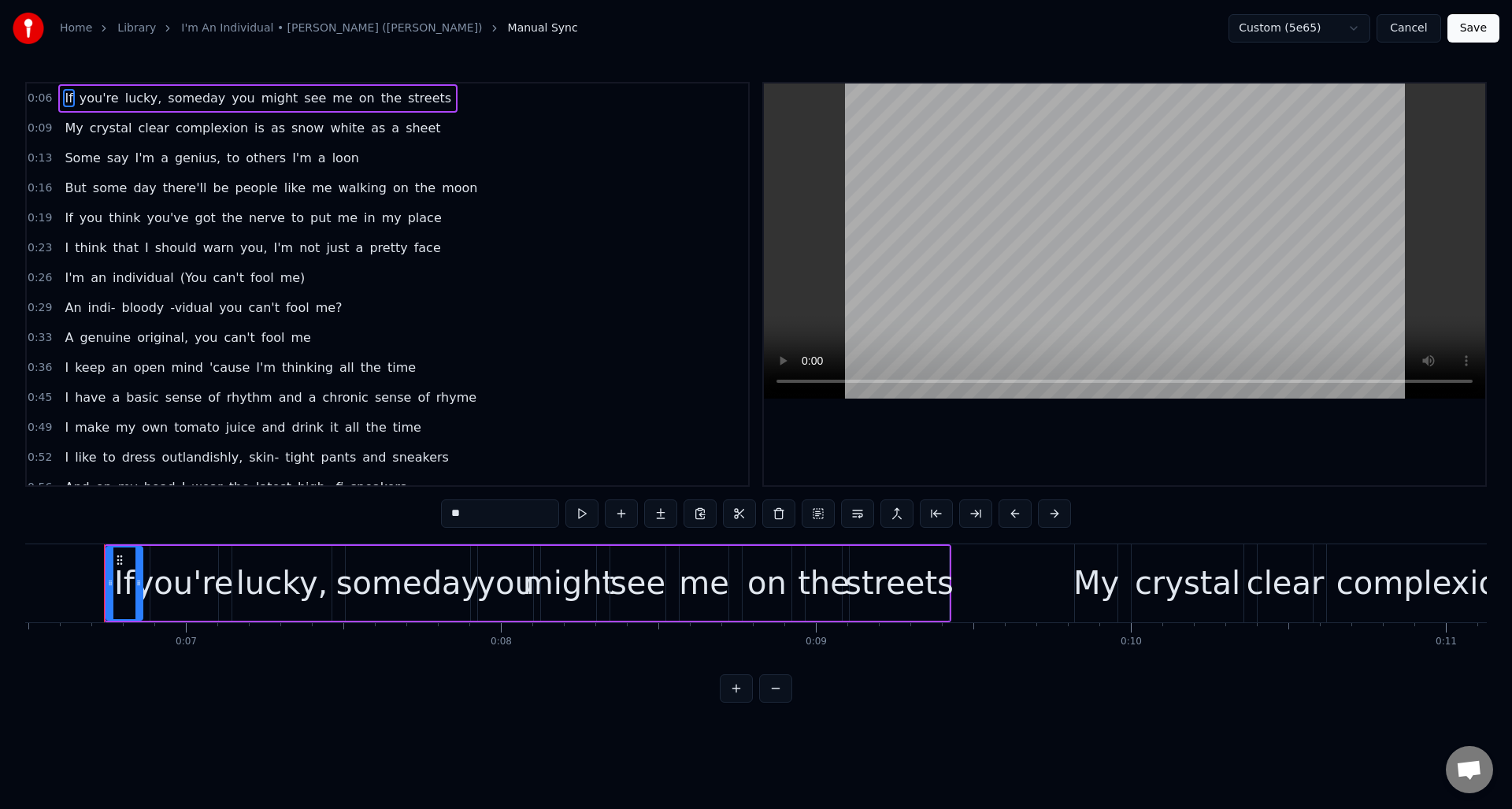
click at [183, 281] on span "(You" at bounding box center [193, 277] width 30 height 18
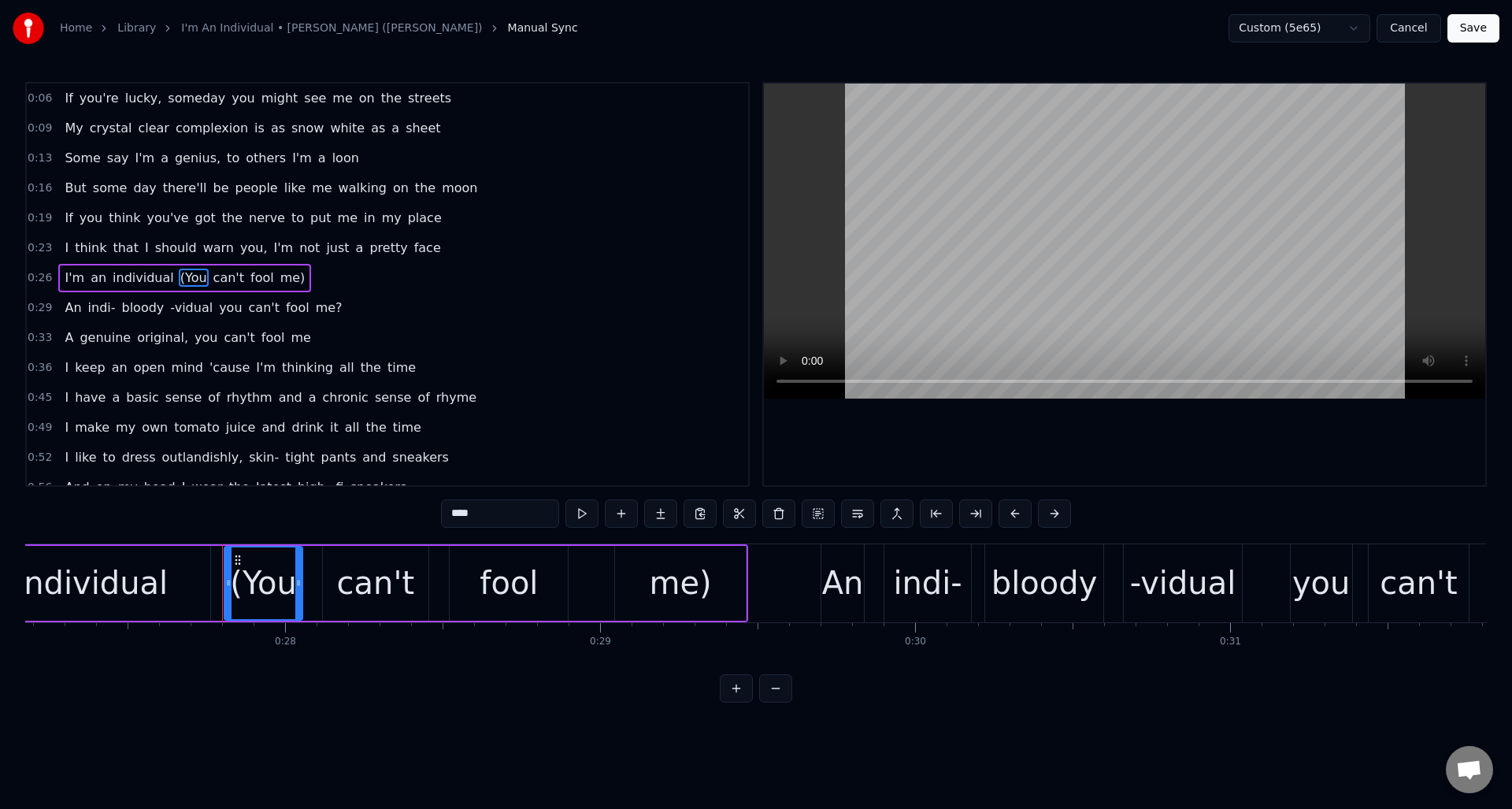
scroll to position [0, 8679]
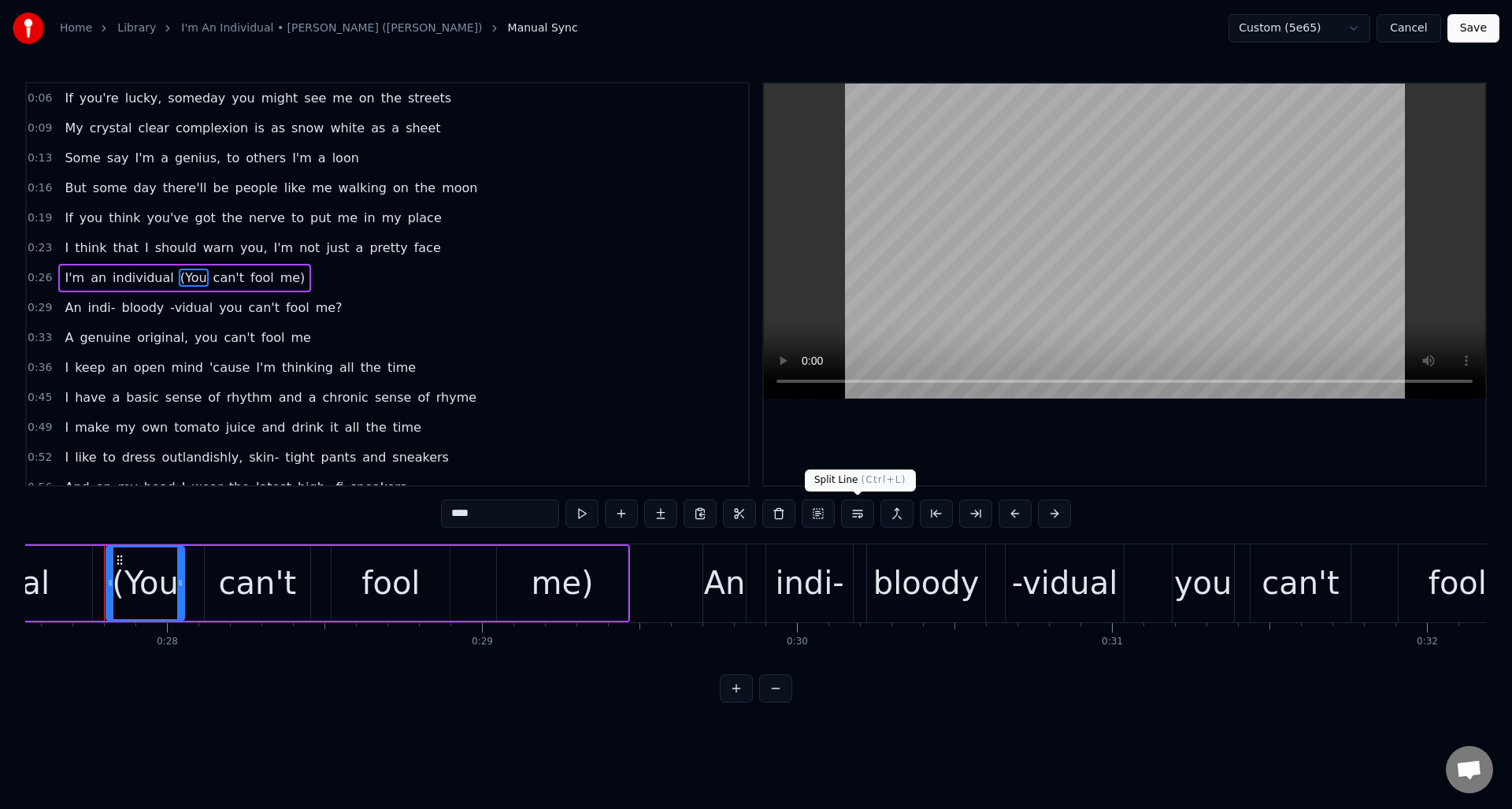
click at [857, 514] on button at bounding box center [857, 514] width 33 height 29
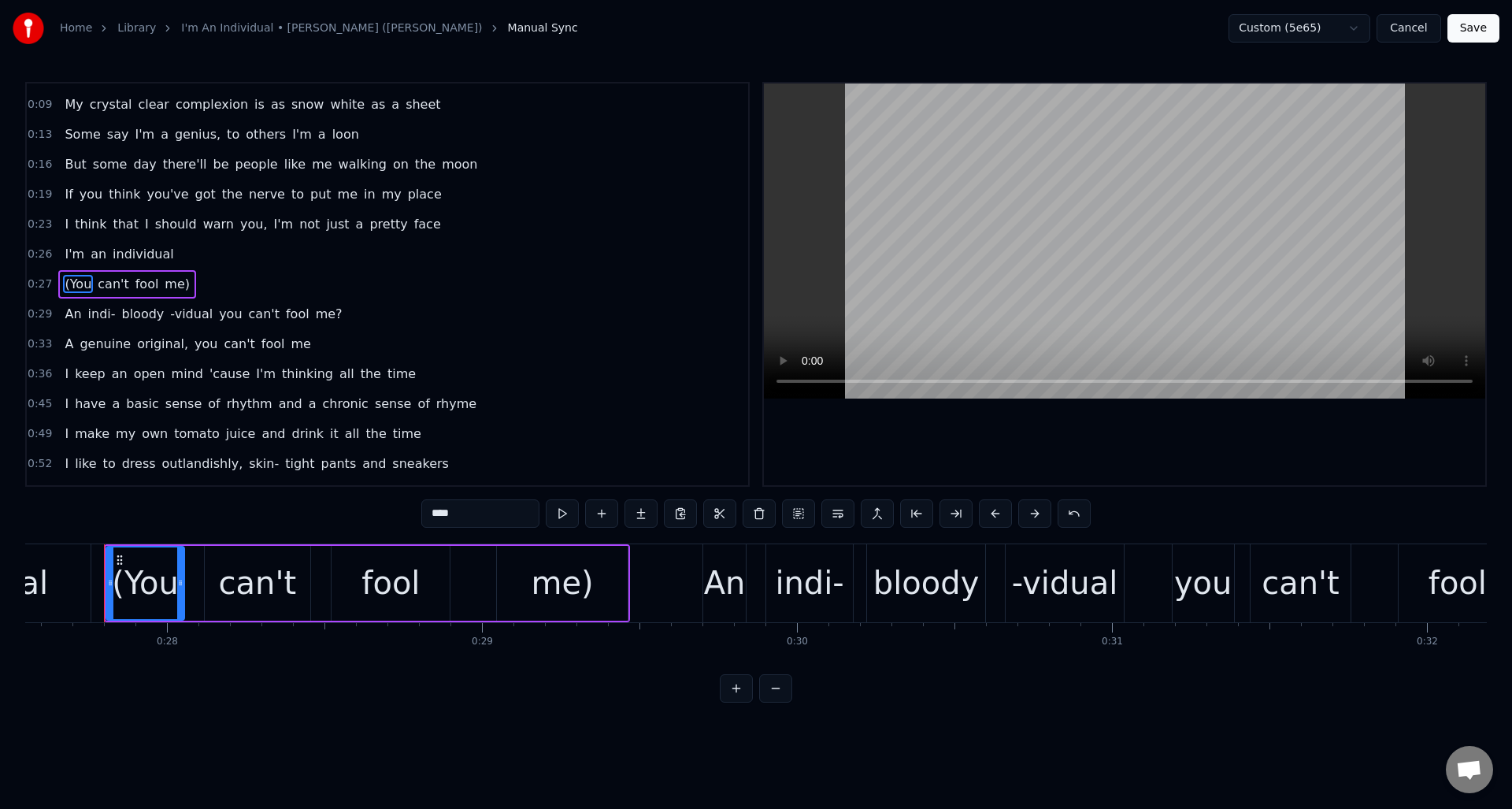
click at [222, 311] on span "you" at bounding box center [230, 314] width 26 height 18
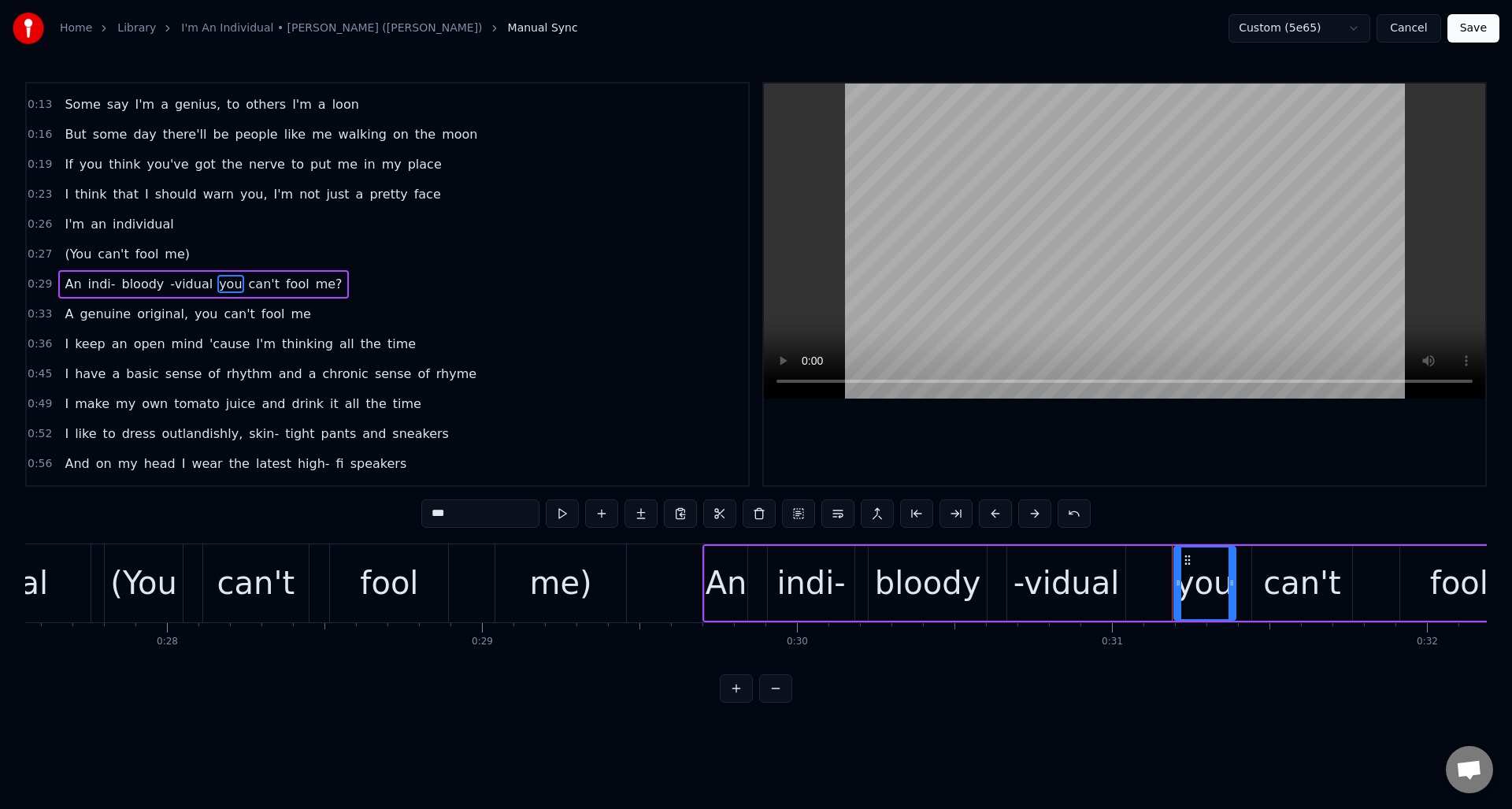
drag, startPoint x: 465, startPoint y: 518, endPoint x: 411, endPoint y: 514, distance: 54.1
click at [411, 514] on div "0:06 If you're lucky, someday you might see me on the streets 0:09 My crystal c…" at bounding box center [756, 392] width 1462 height 621
click at [326, 283] on span "me?" at bounding box center [332, 284] width 30 height 18
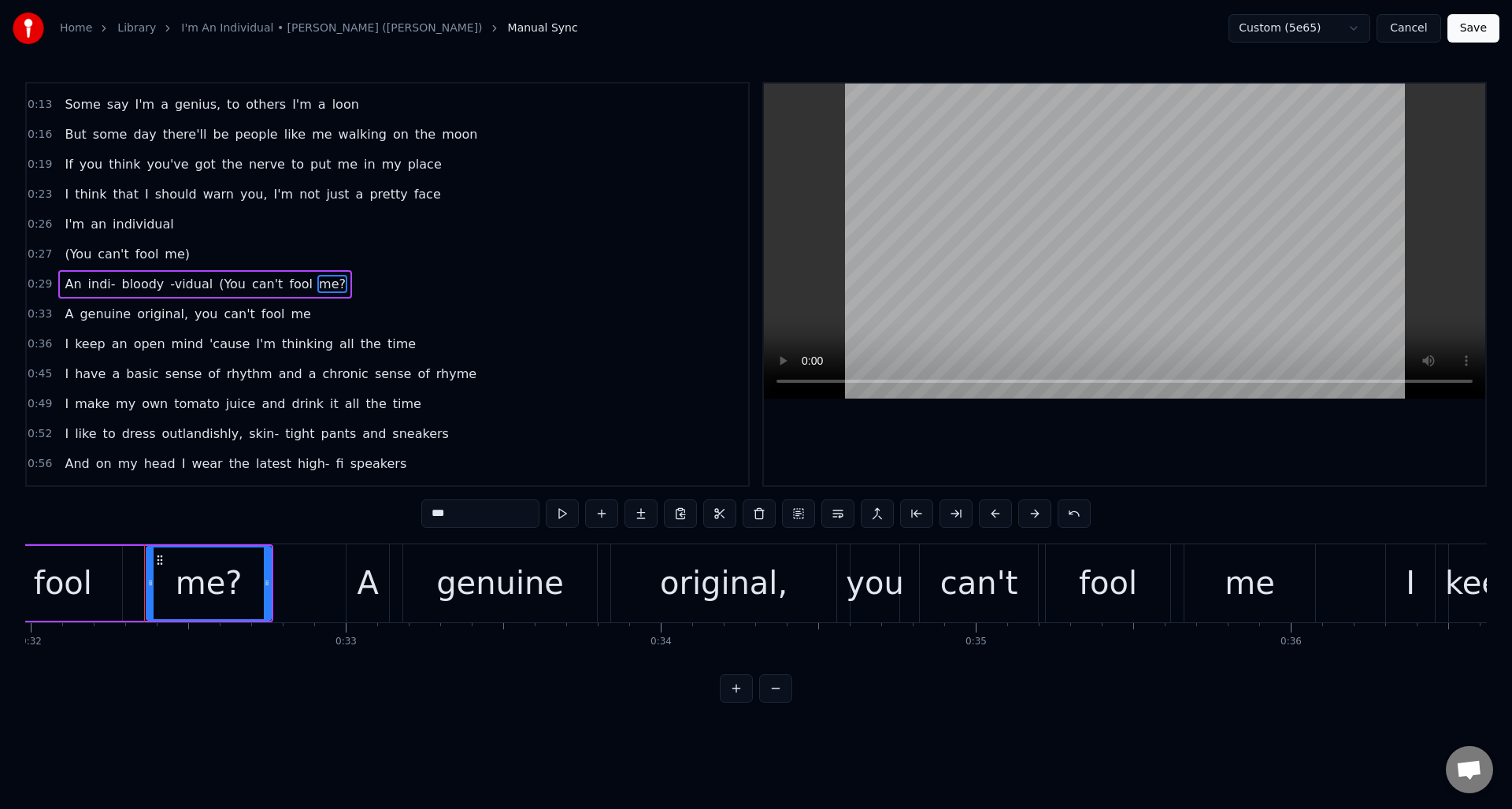
scroll to position [0, 10116]
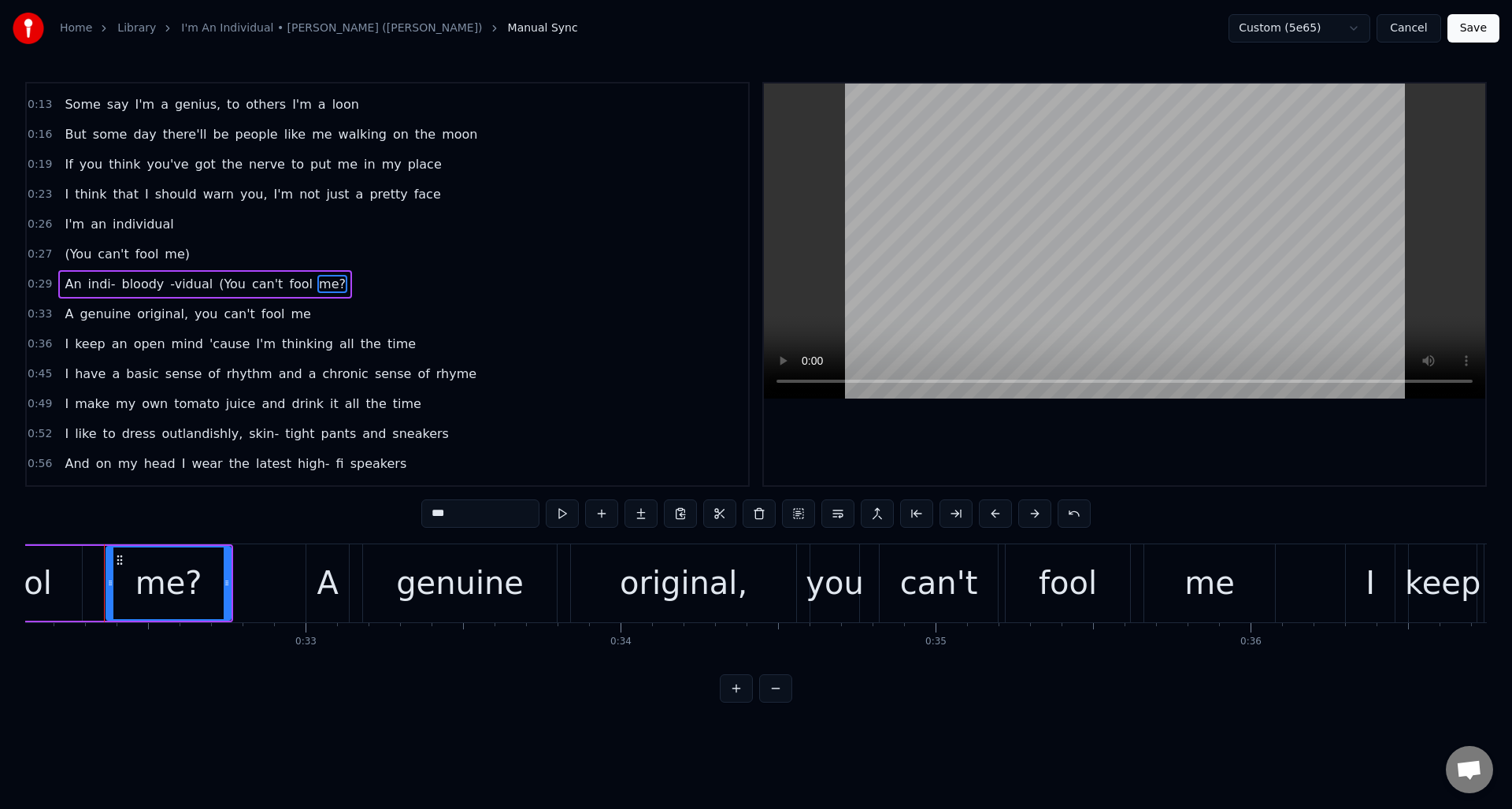
click at [454, 515] on input "***" at bounding box center [481, 514] width 118 height 29
type input "***"
drag, startPoint x: 399, startPoint y: 307, endPoint x: 389, endPoint y: 304, distance: 10.4
click at [399, 307] on div "0:33 A genuine original, you can't fool me" at bounding box center [387, 314] width 721 height 30
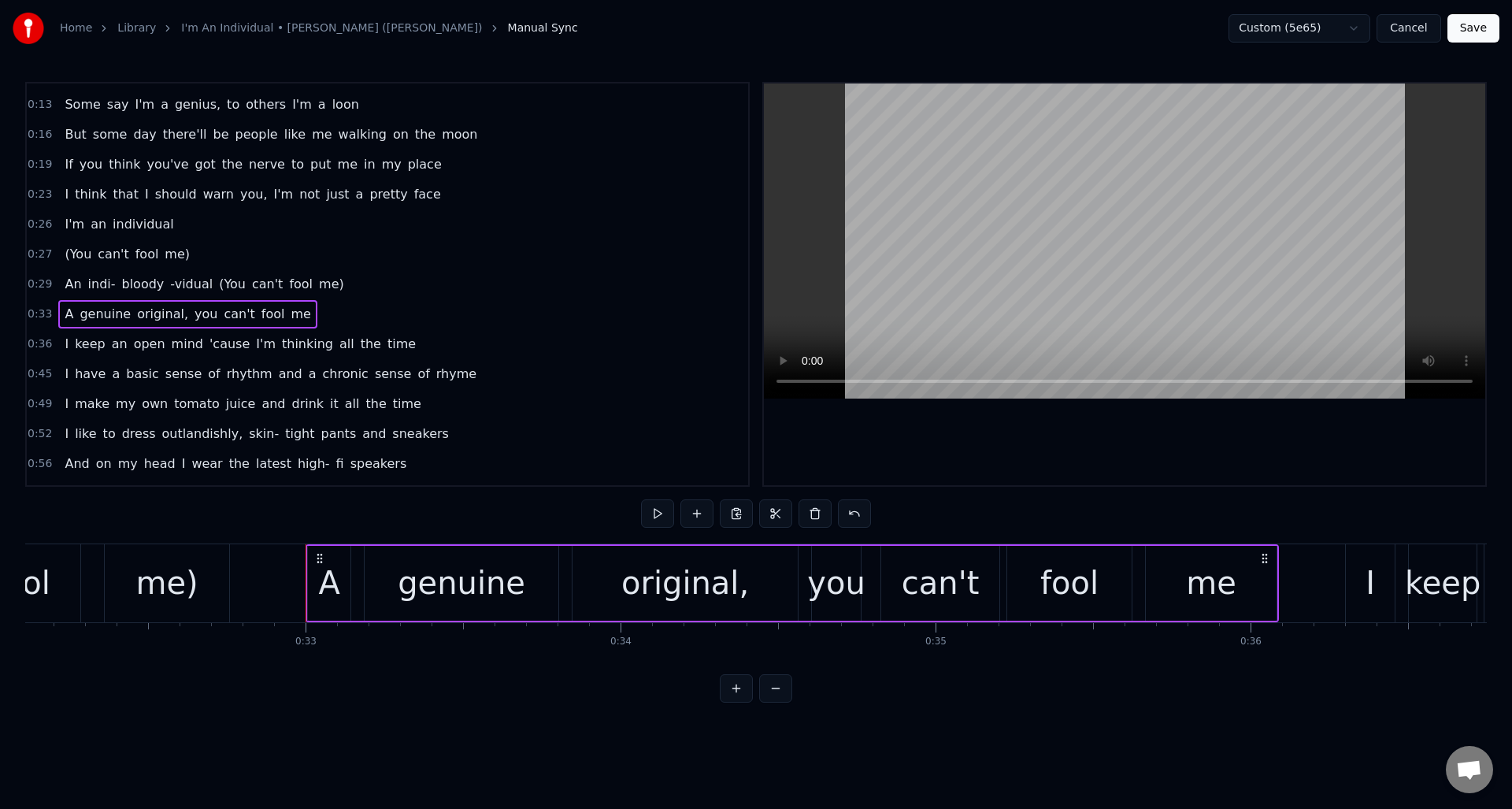
click at [225, 282] on span "(You" at bounding box center [231, 284] width 30 height 18
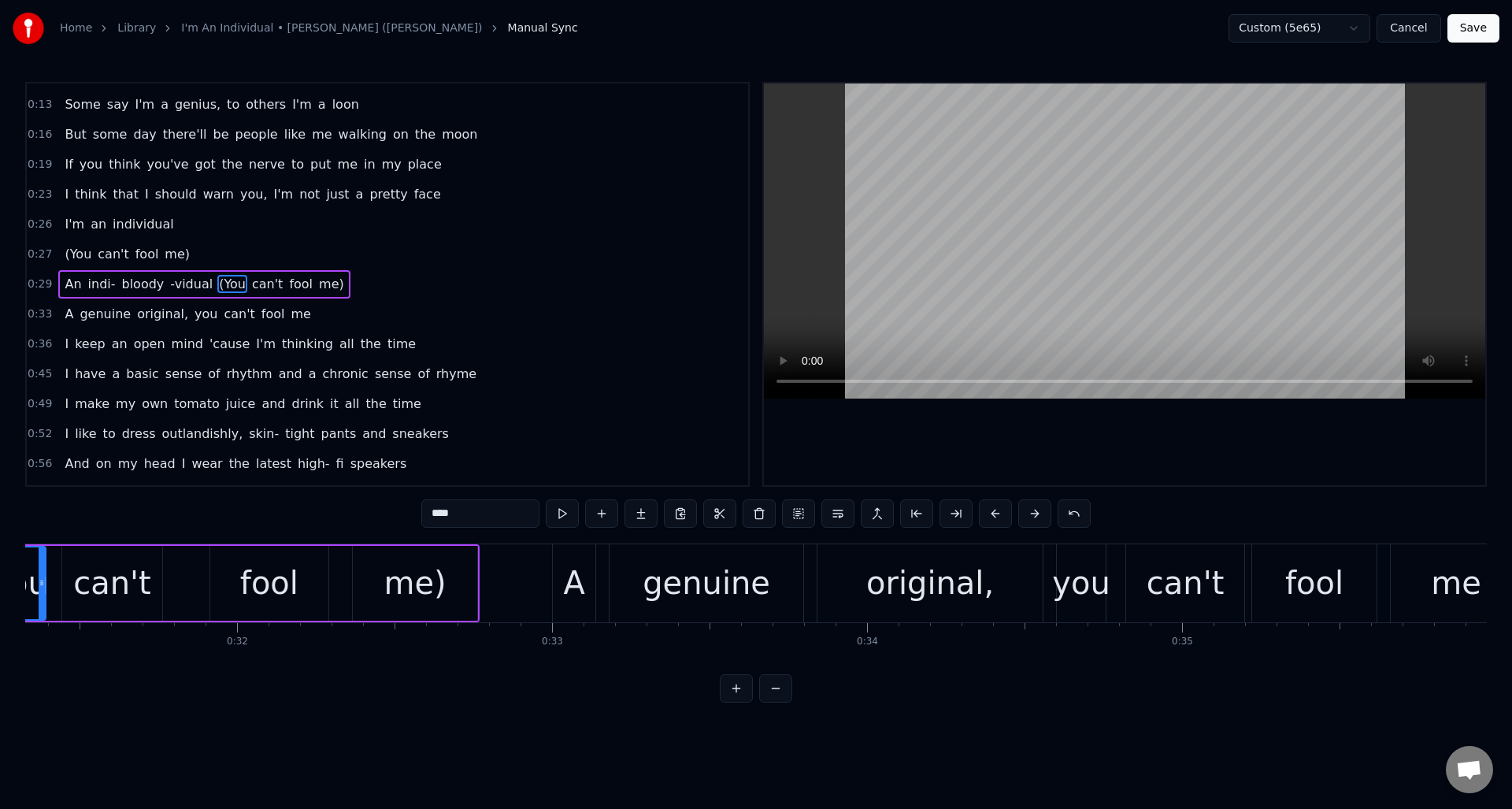
scroll to position [0, 9747]
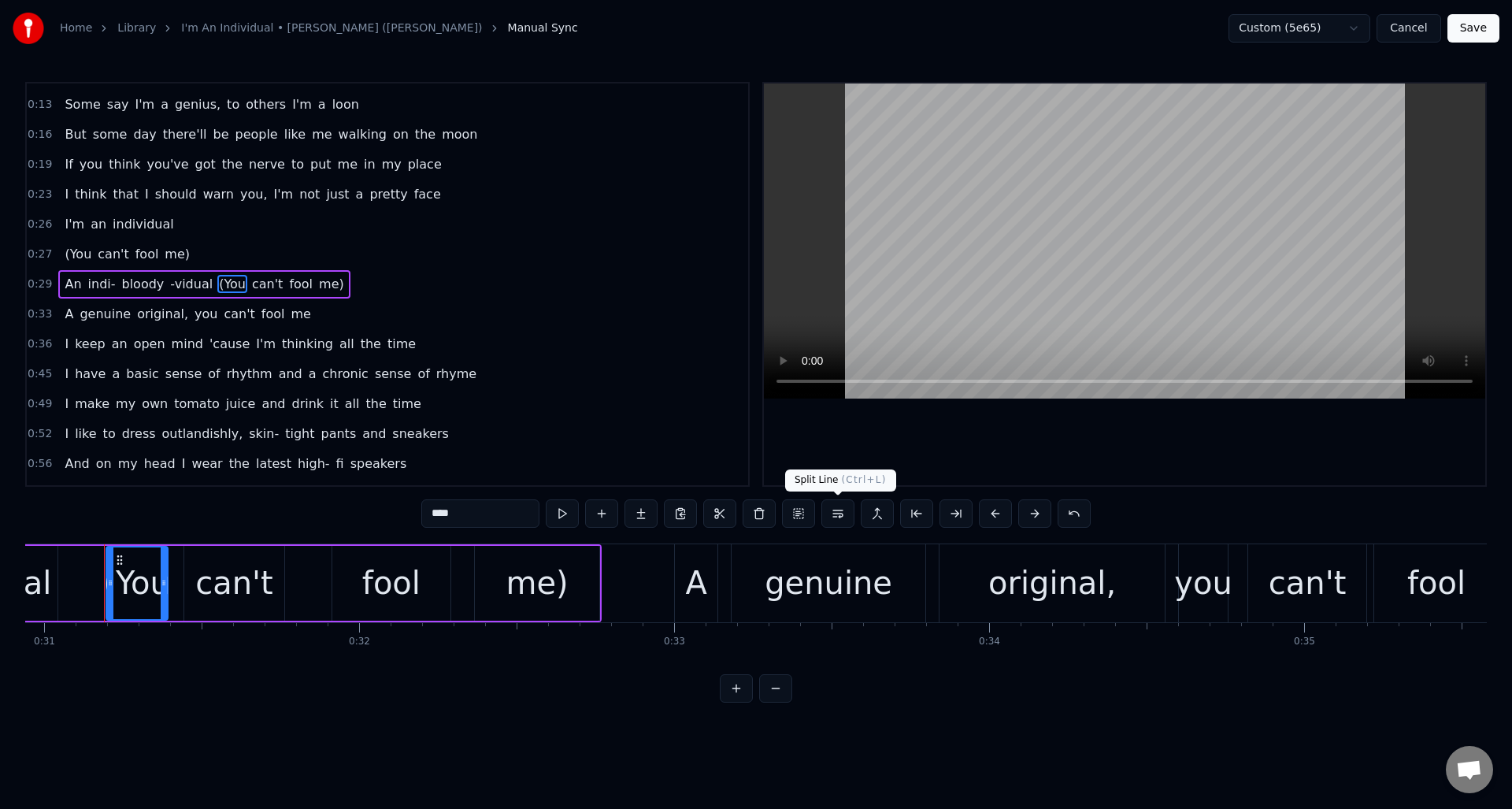
click at [838, 514] on button at bounding box center [838, 514] width 33 height 29
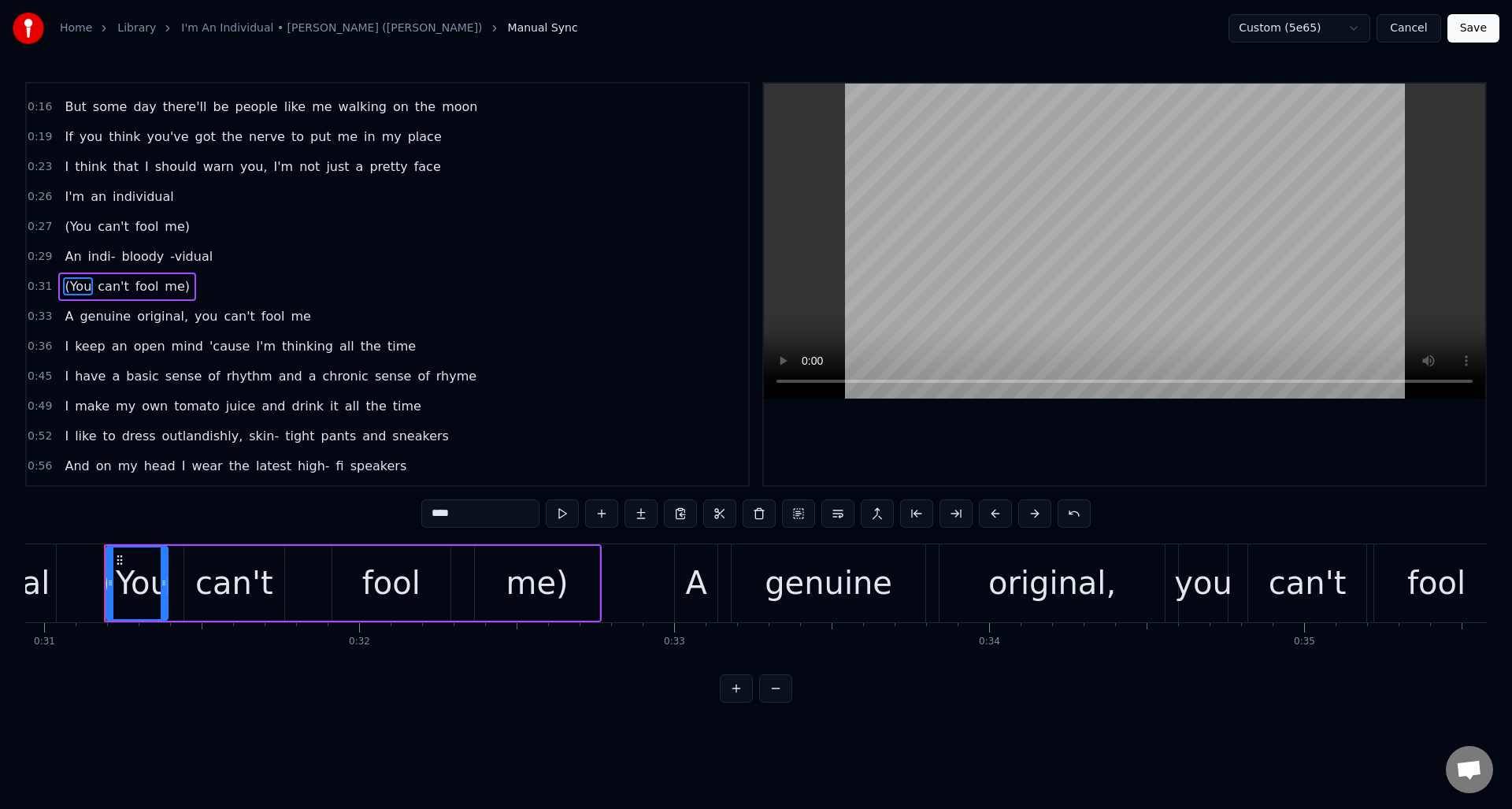
scroll to position [83, 0]
click at [197, 314] on span "you" at bounding box center [205, 314] width 26 height 18
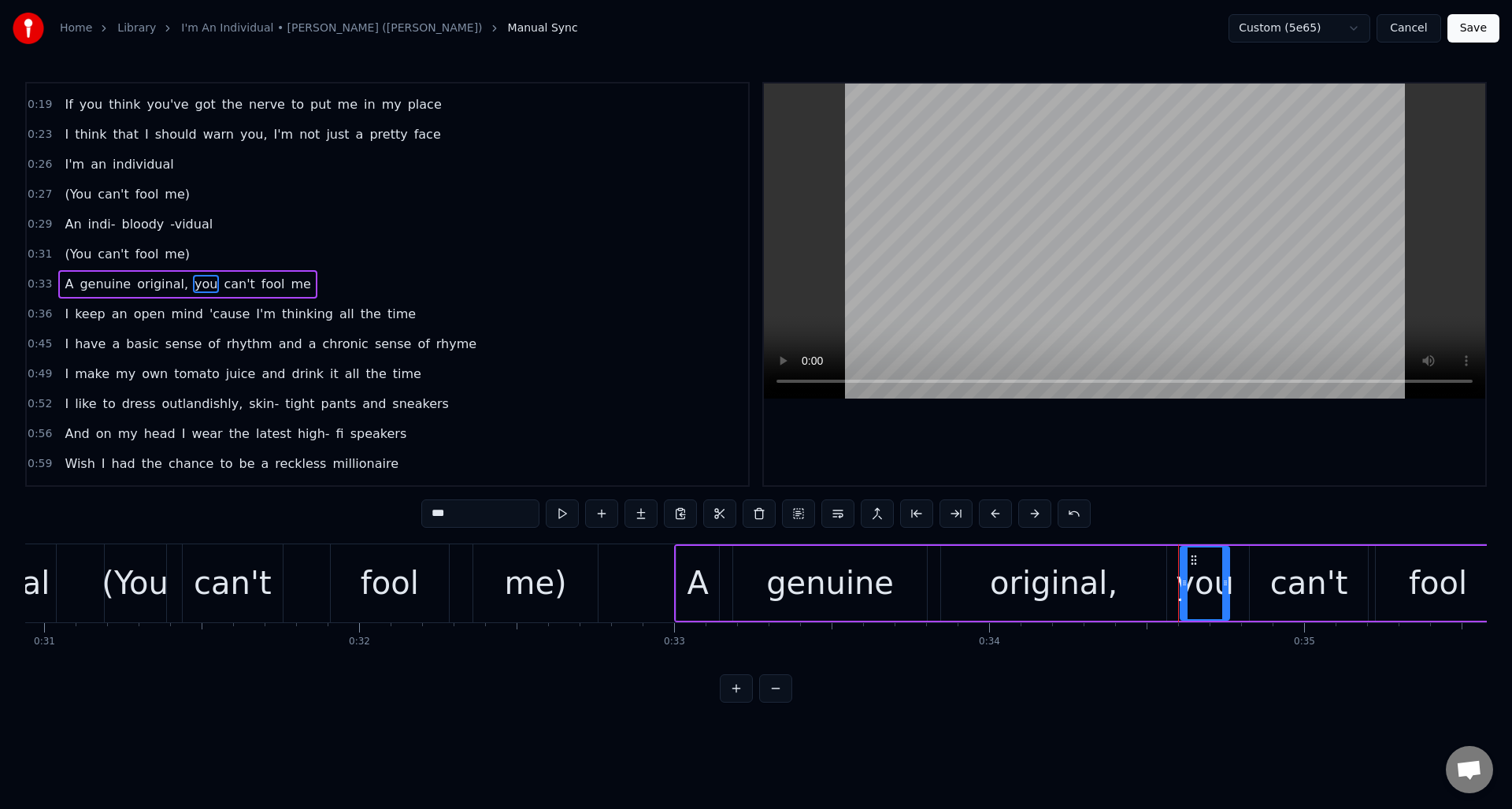
drag, startPoint x: 455, startPoint y: 511, endPoint x: 413, endPoint y: 511, distance: 42.0
click at [413, 511] on div "0:06 If you're lucky, someday you might see me on the streets 0:09 My crystal c…" at bounding box center [756, 392] width 1462 height 621
click at [293, 283] on span "me" at bounding box center [304, 284] width 22 height 18
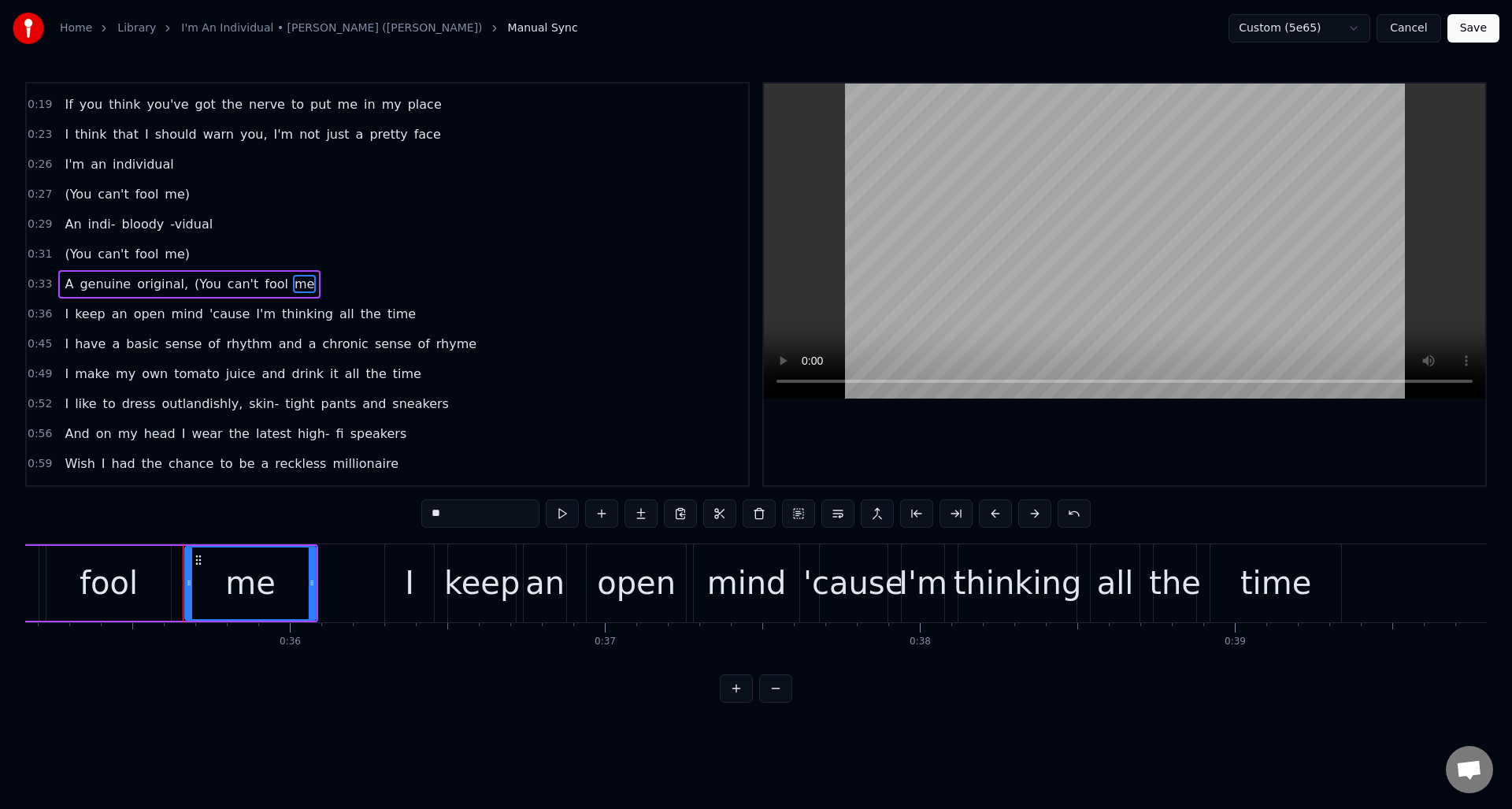
scroll to position [0, 11155]
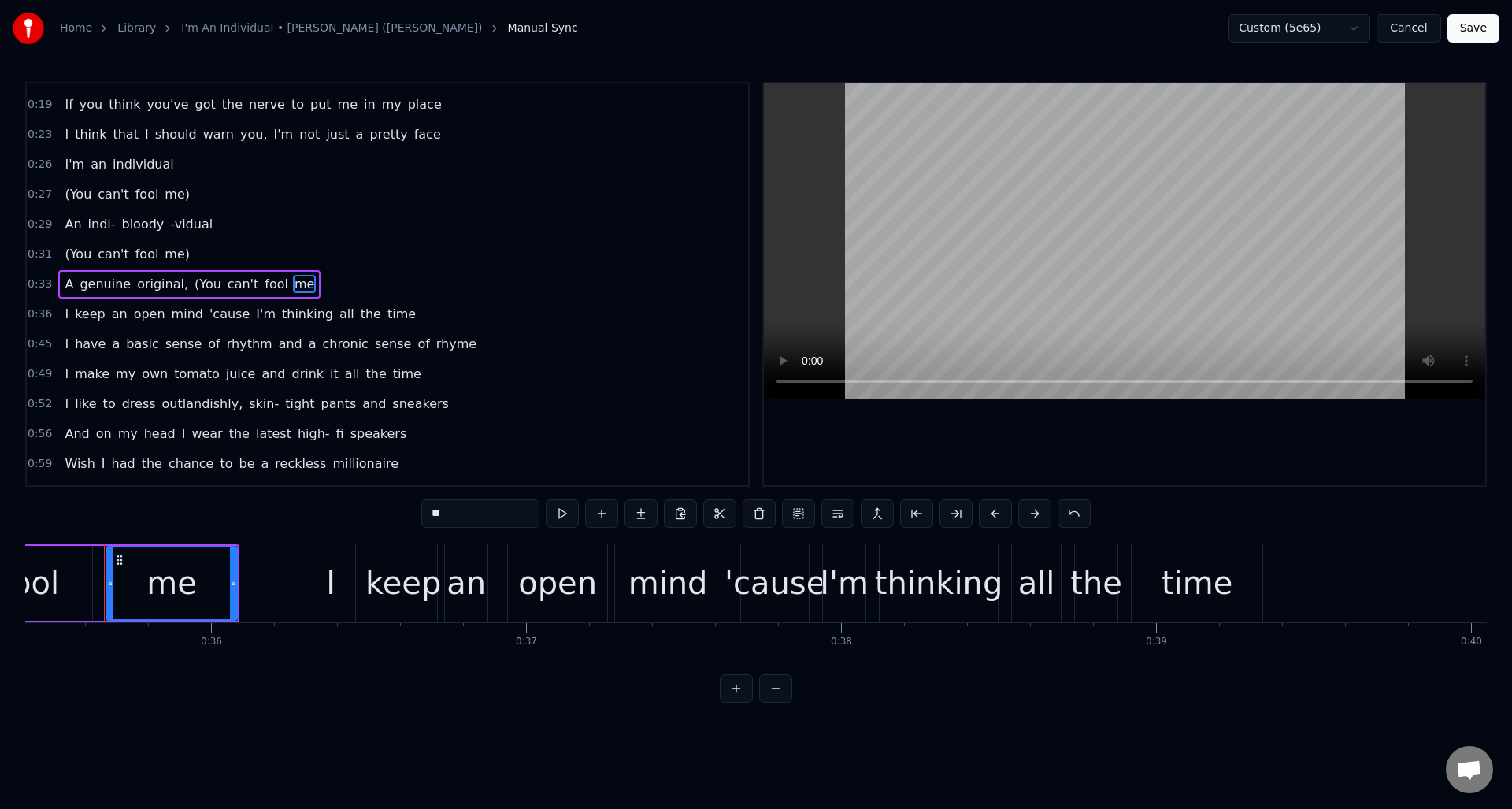
click at [456, 513] on input "**" at bounding box center [481, 514] width 118 height 29
click at [193, 282] on span "(You" at bounding box center [207, 284] width 30 height 18
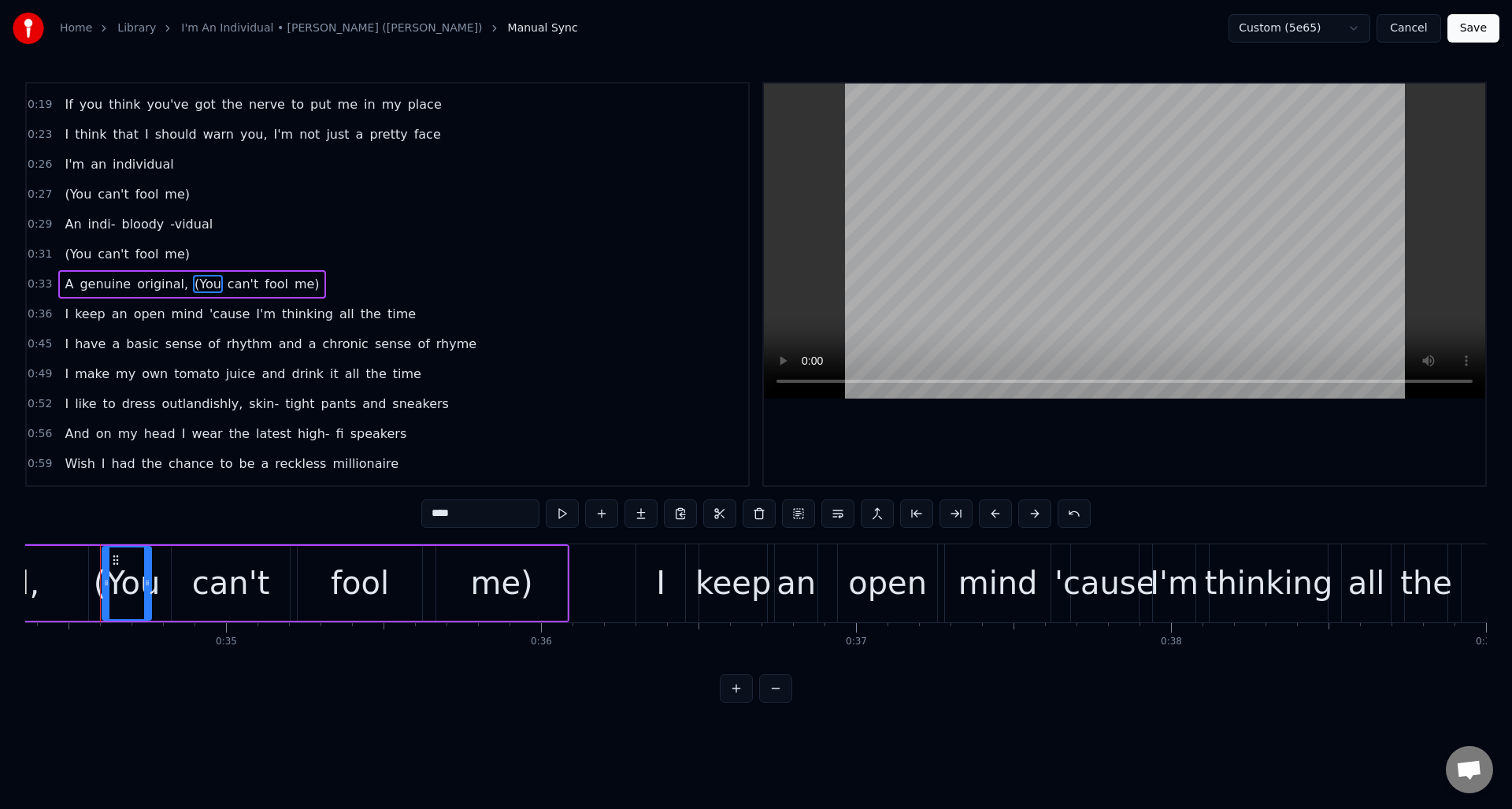
scroll to position [0, 10822]
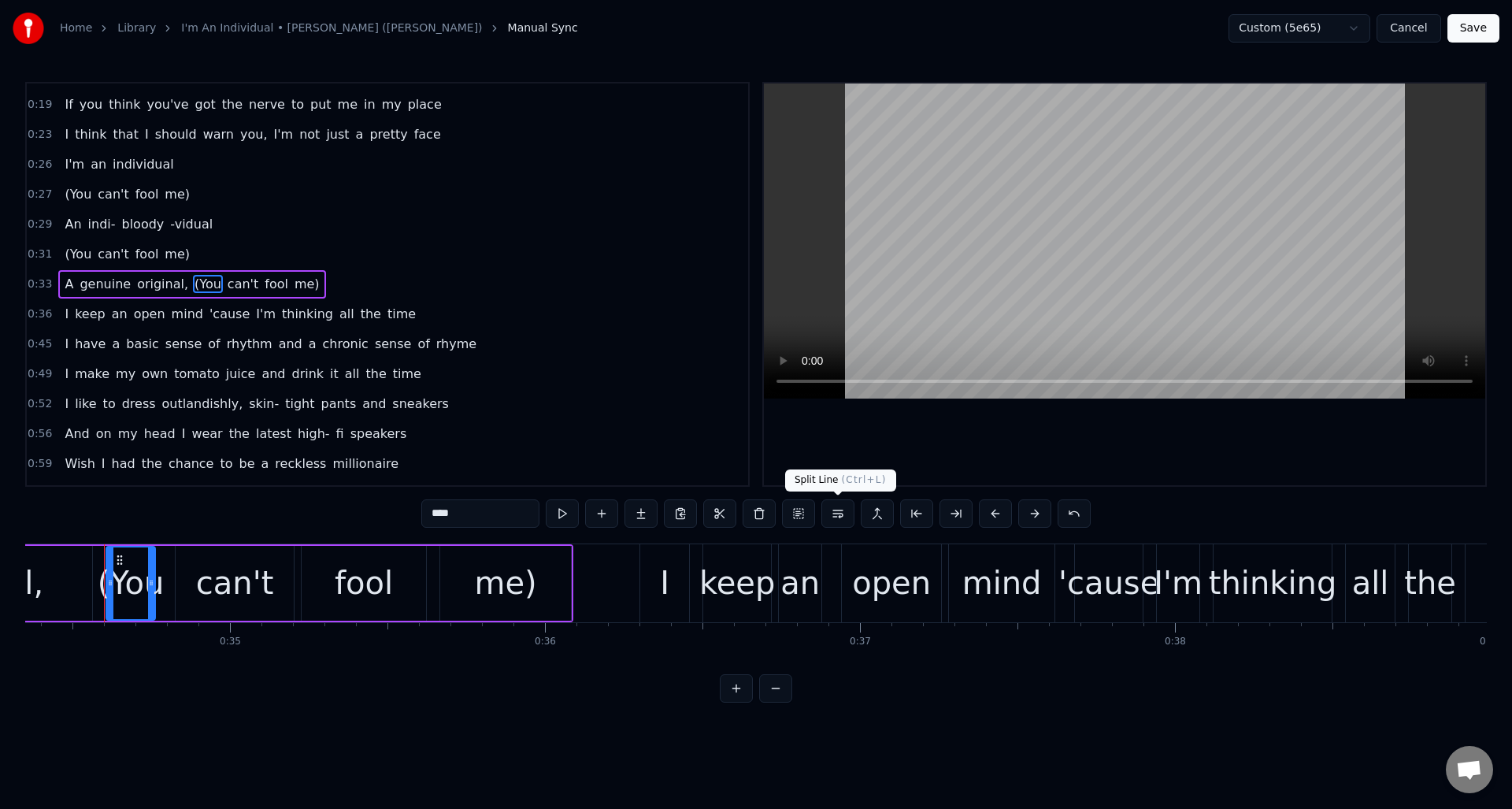
click at [837, 514] on button at bounding box center [838, 514] width 33 height 29
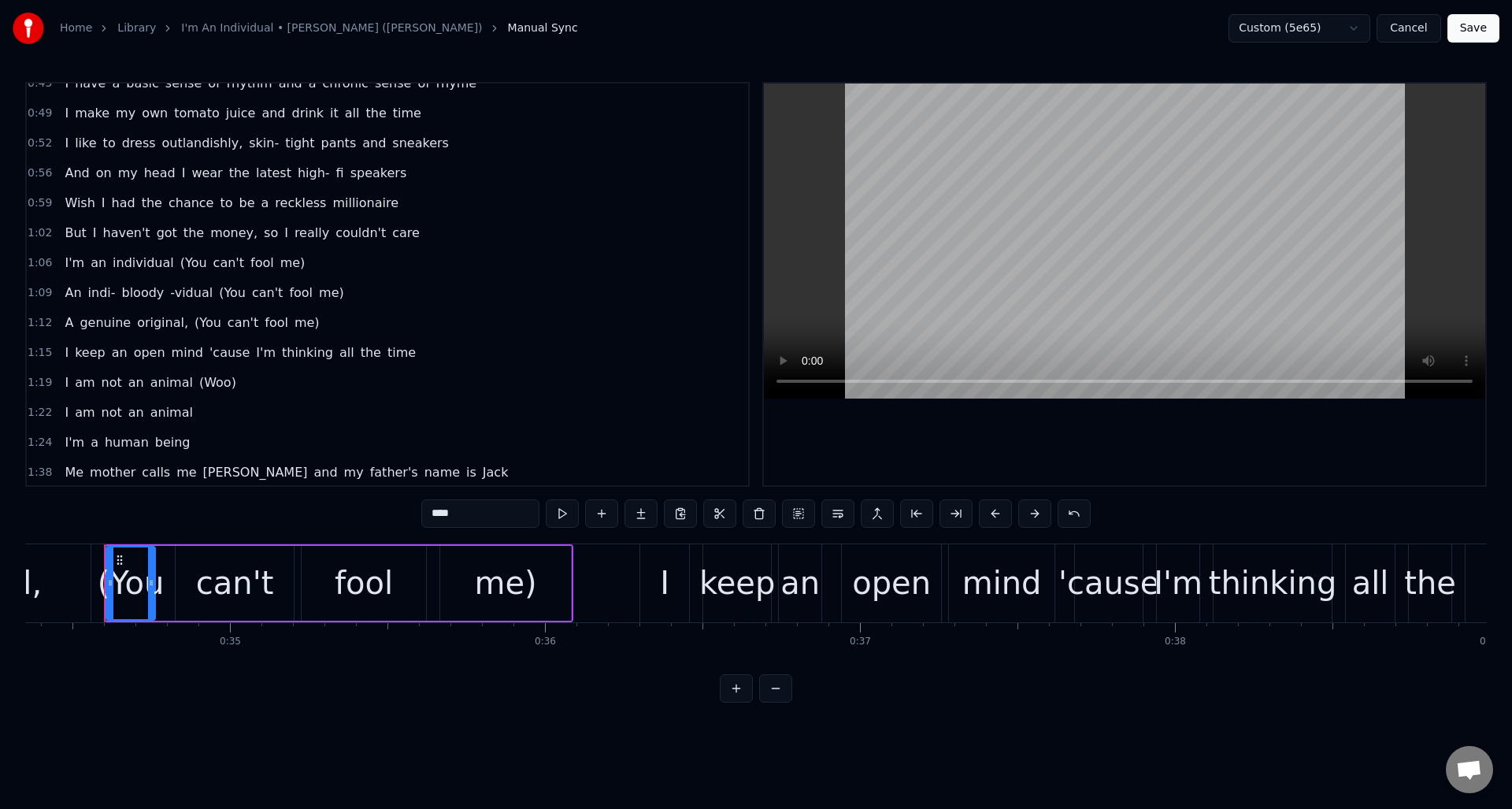
scroll to position [401, 0]
click at [178, 260] on span "(You" at bounding box center [193, 265] width 30 height 18
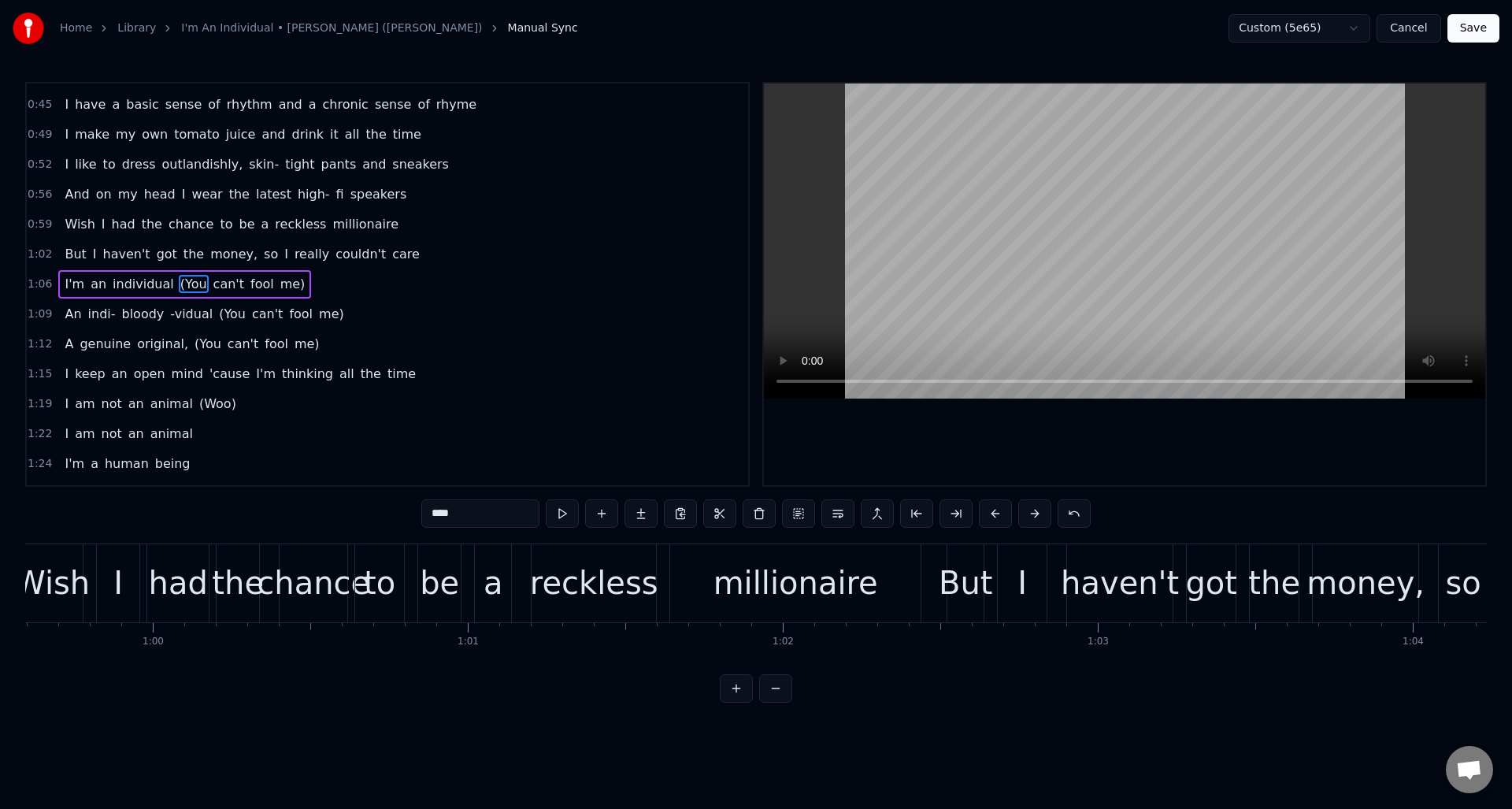
scroll to position [0, 21175]
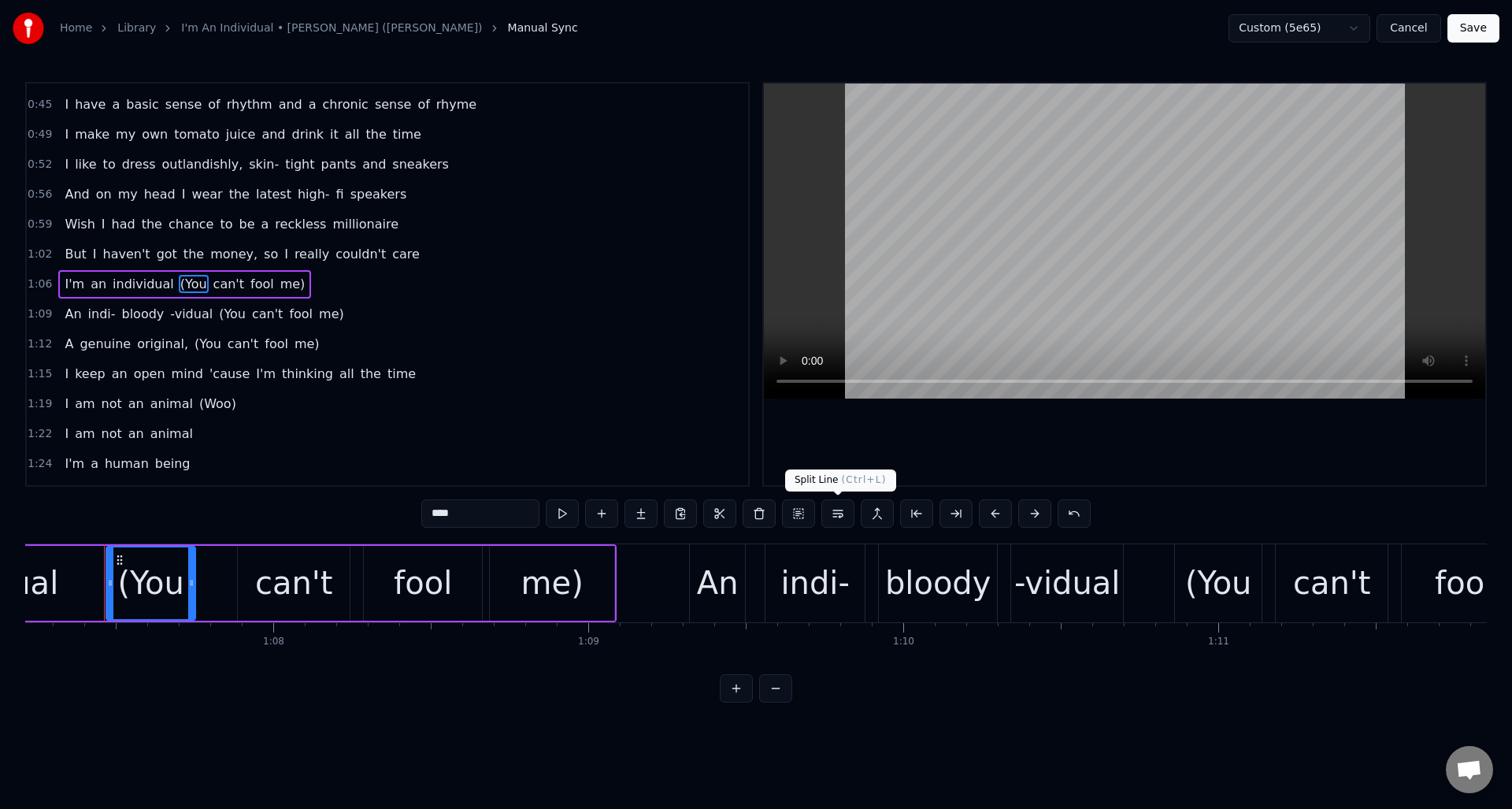
click at [826, 512] on button at bounding box center [838, 514] width 33 height 29
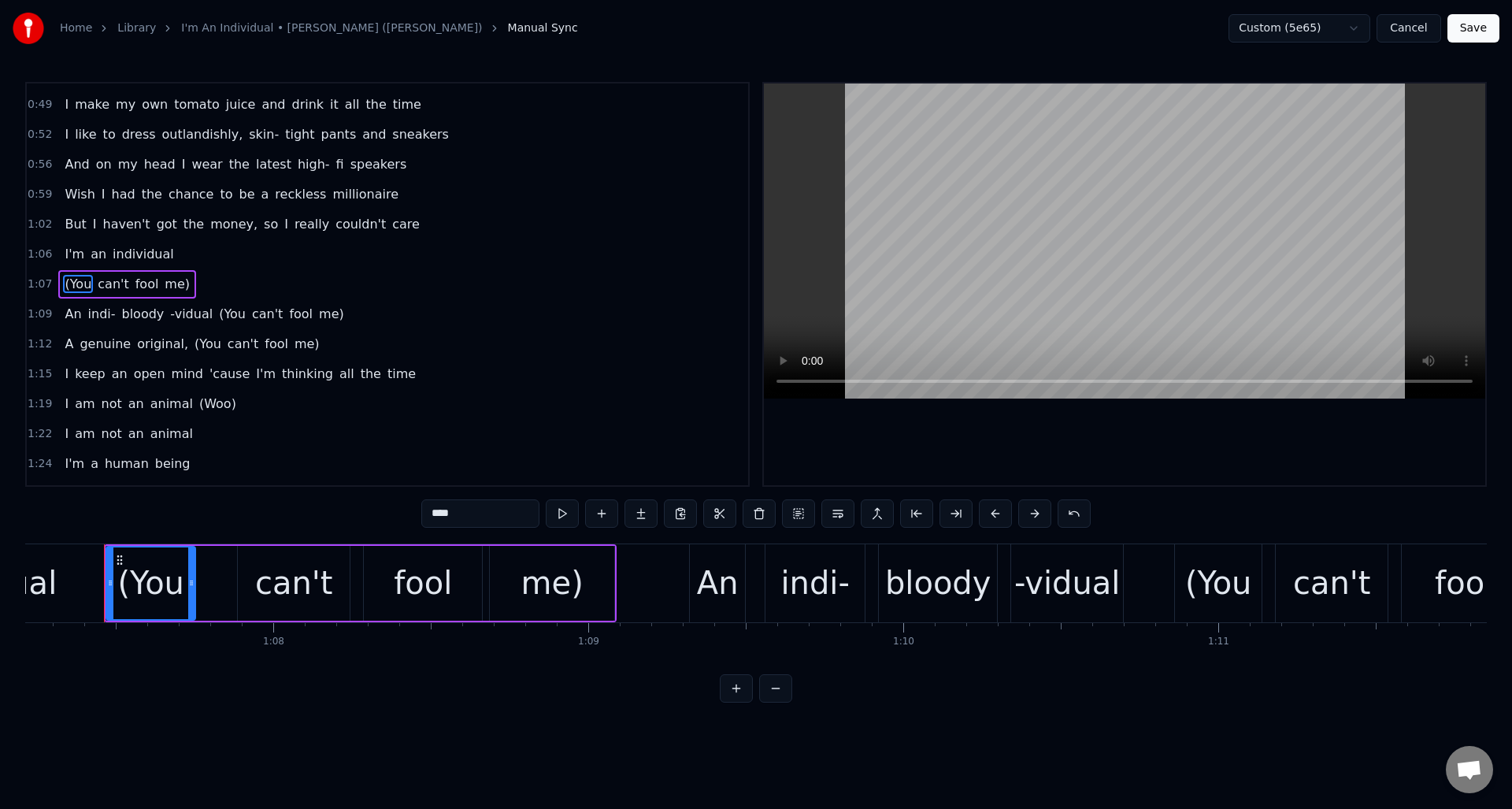
click at [226, 315] on span "(You" at bounding box center [231, 314] width 30 height 18
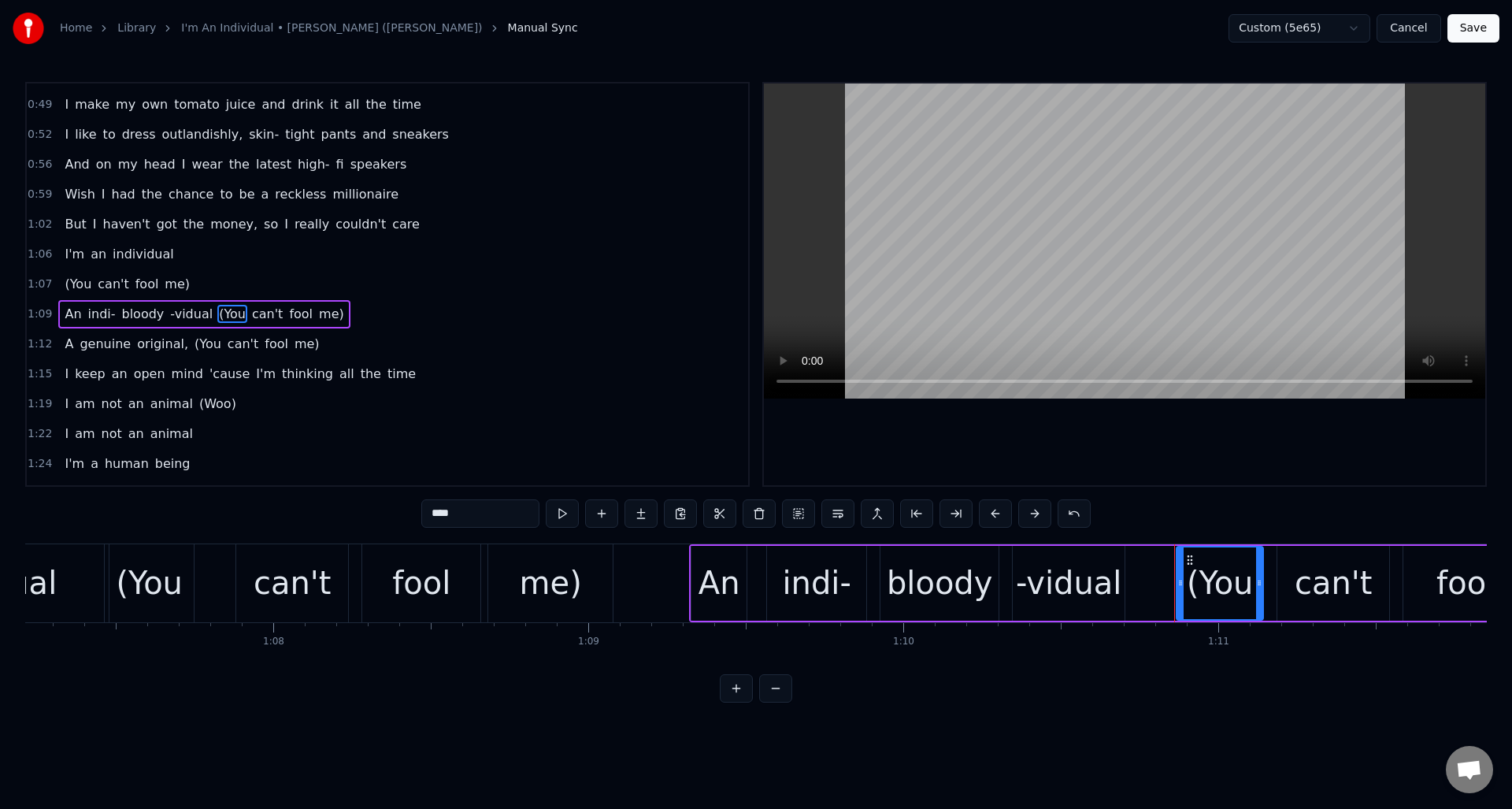
scroll to position [443, 0]
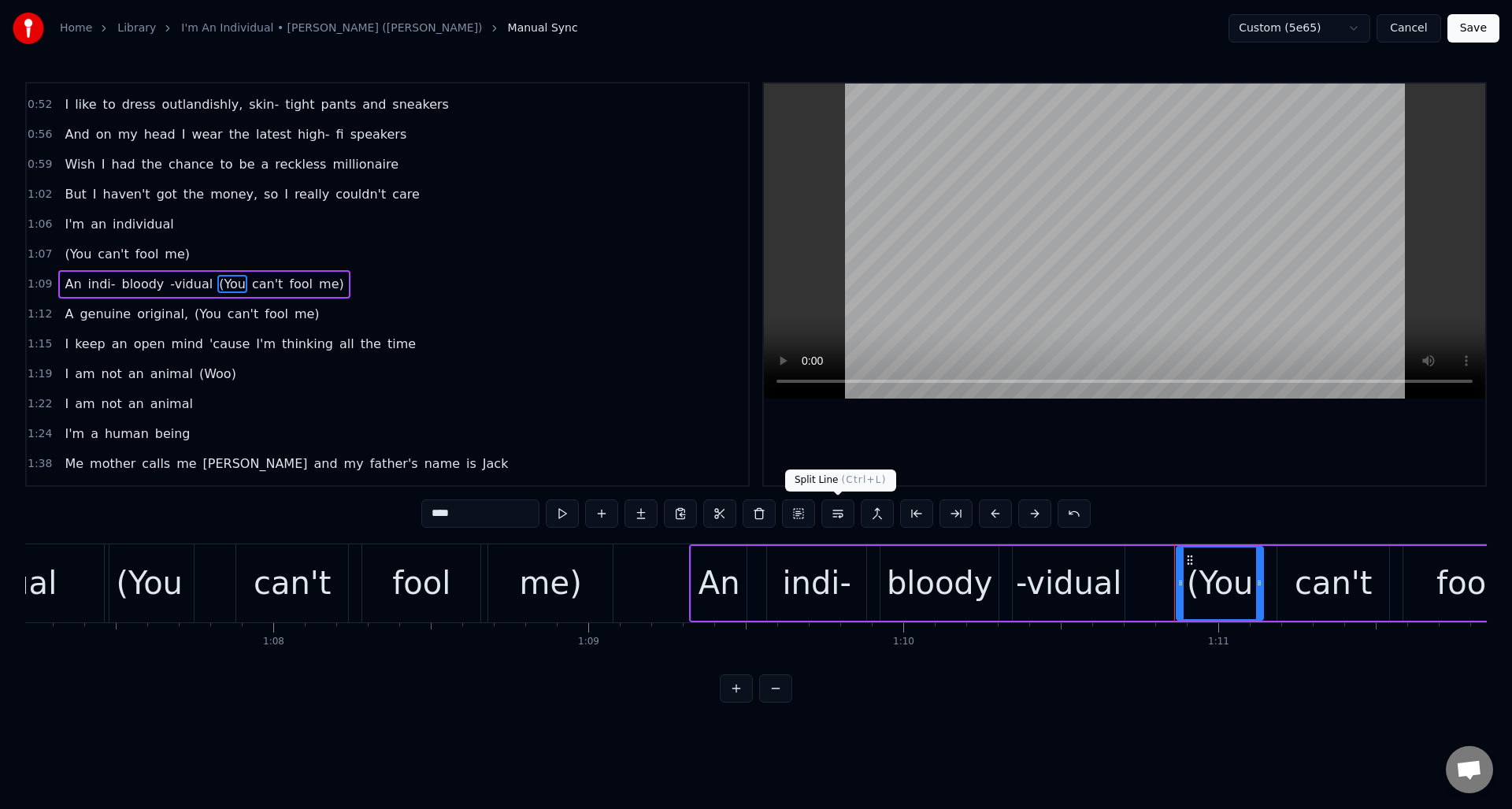
click at [837, 510] on button at bounding box center [838, 514] width 33 height 29
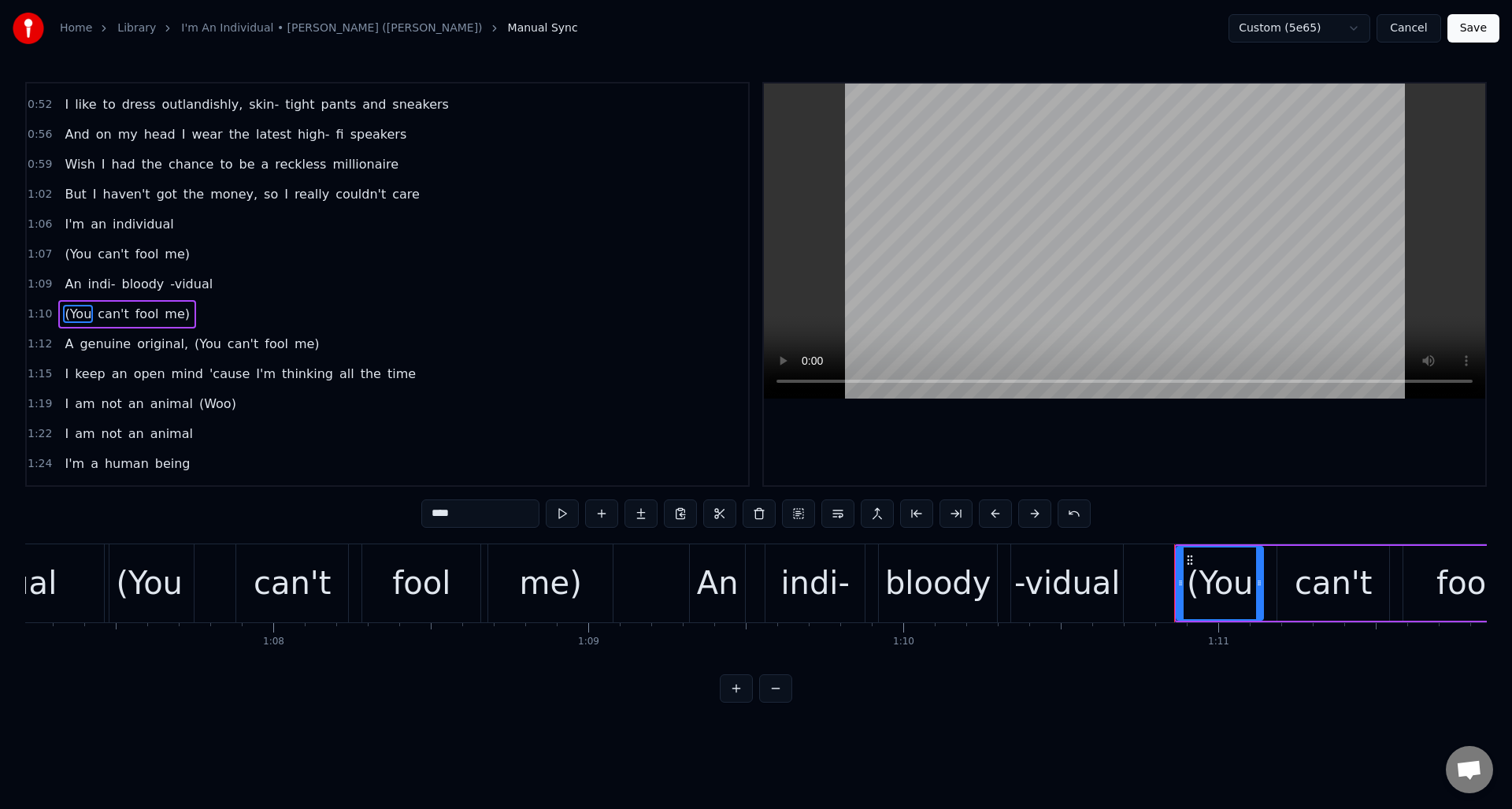
scroll to position [473, 0]
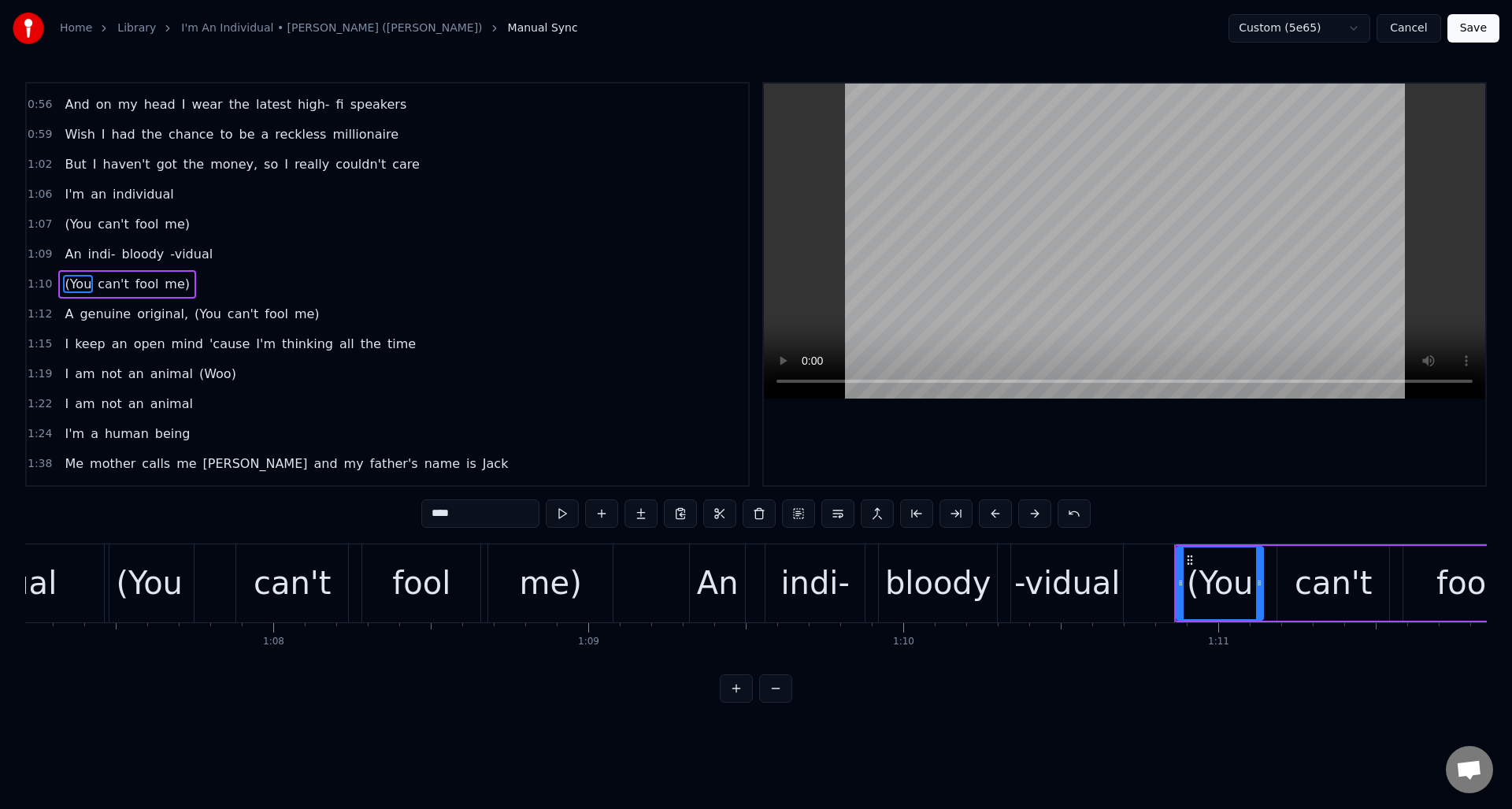
click at [199, 317] on span "(You" at bounding box center [207, 314] width 30 height 18
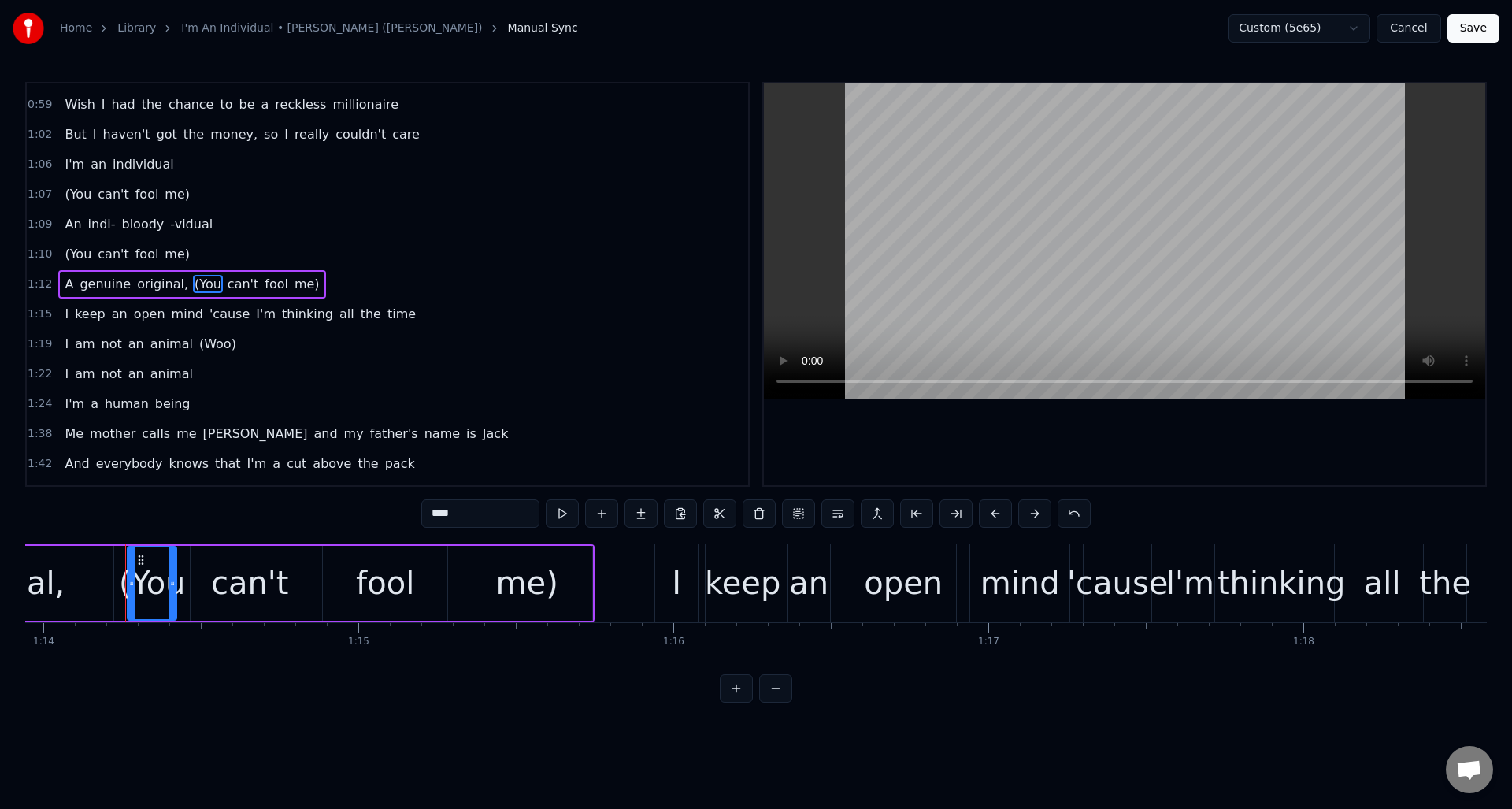
scroll to position [0, 23317]
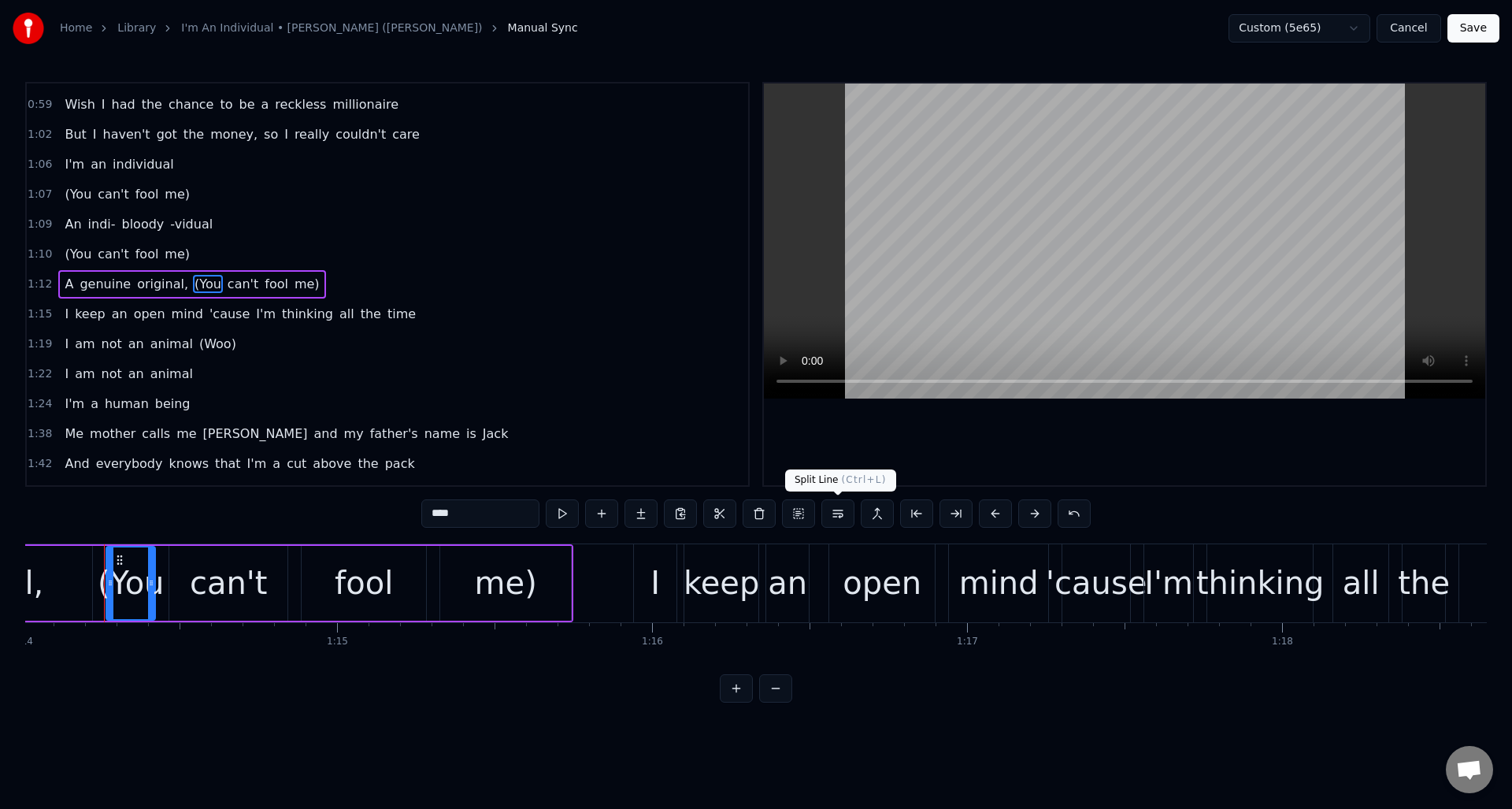
click at [842, 518] on button at bounding box center [838, 514] width 33 height 29
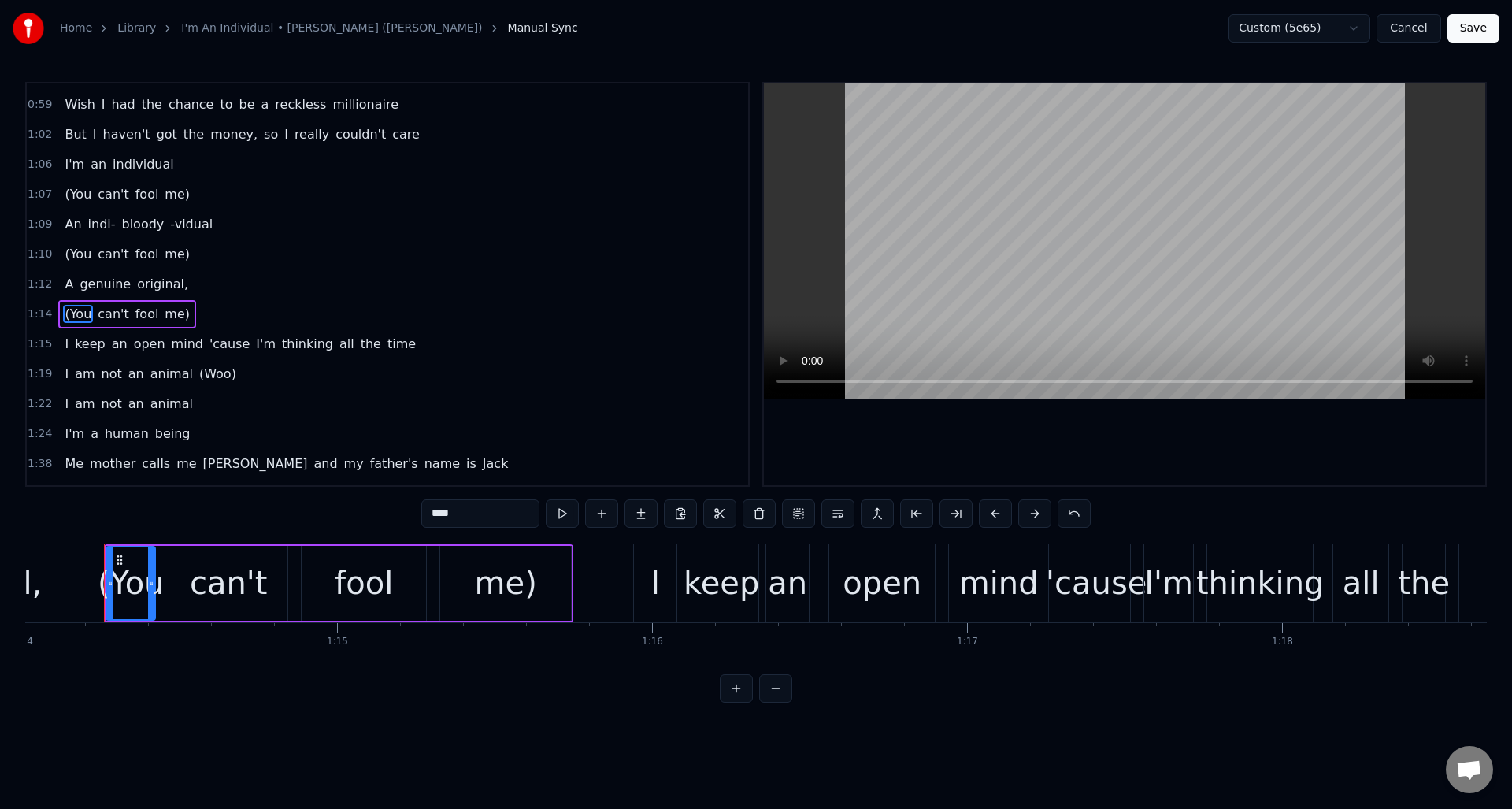
scroll to position [533, 0]
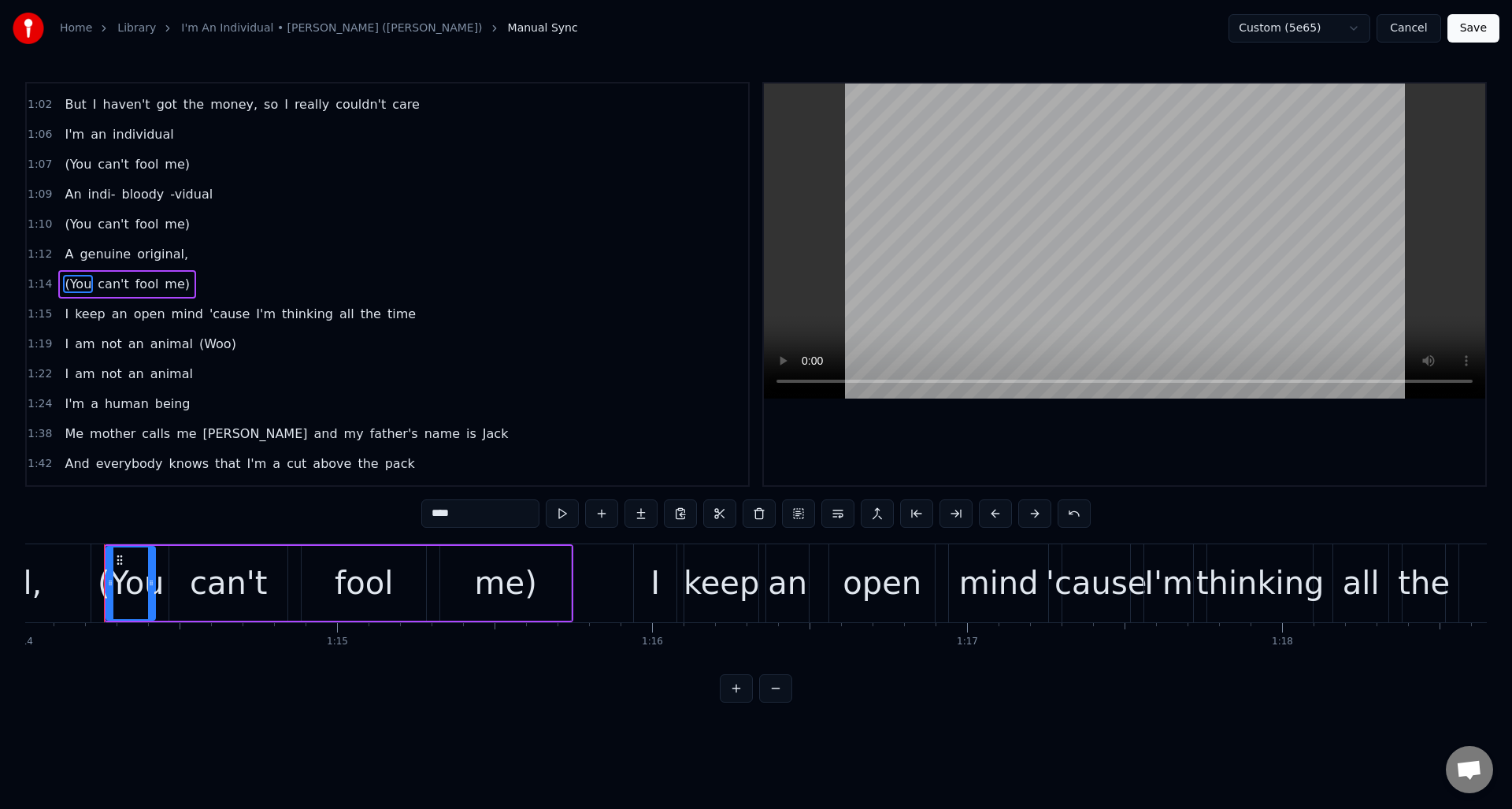
click at [201, 341] on span "(Woo)" at bounding box center [217, 344] width 40 height 18
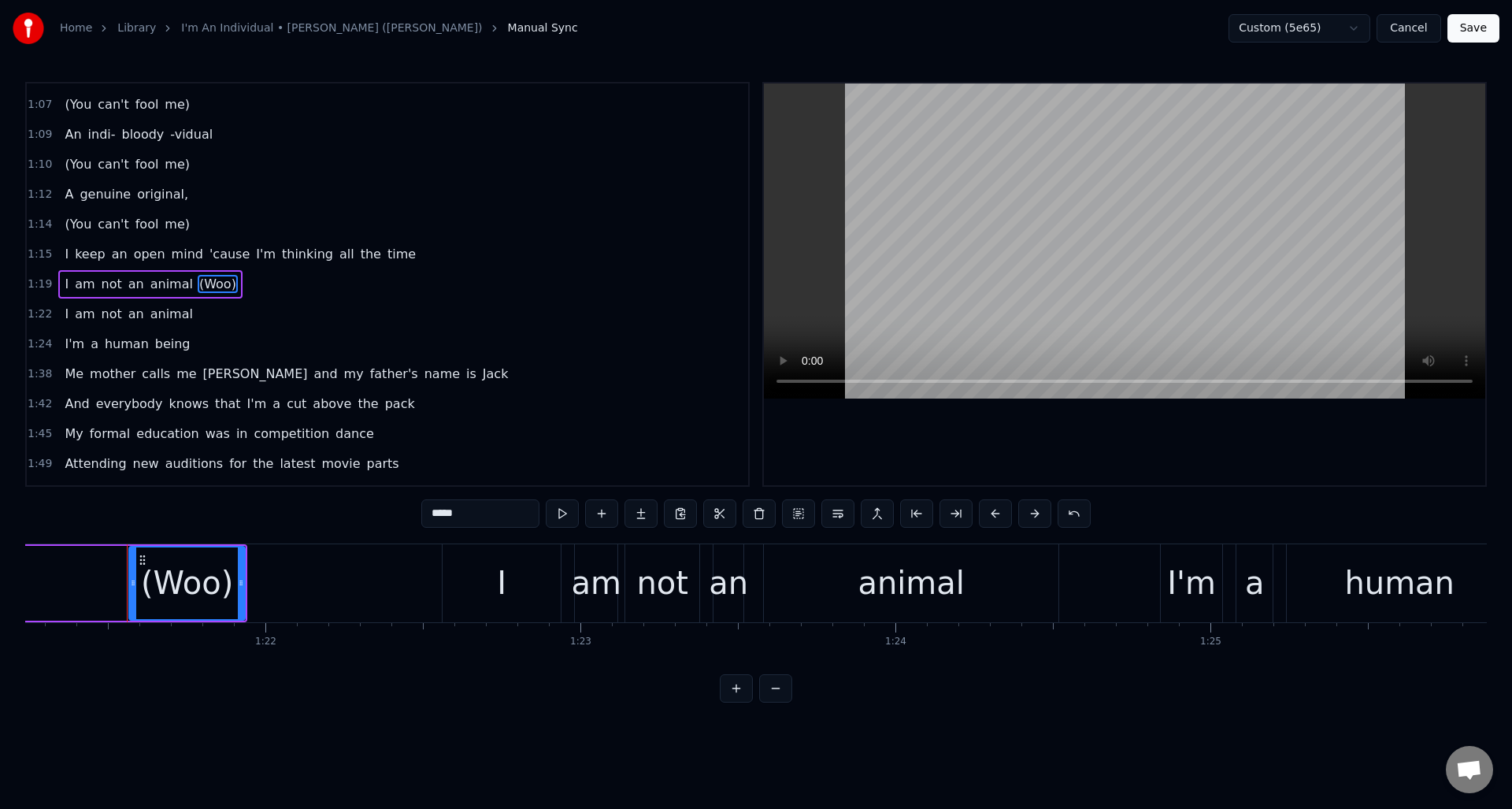
scroll to position [0, 25616]
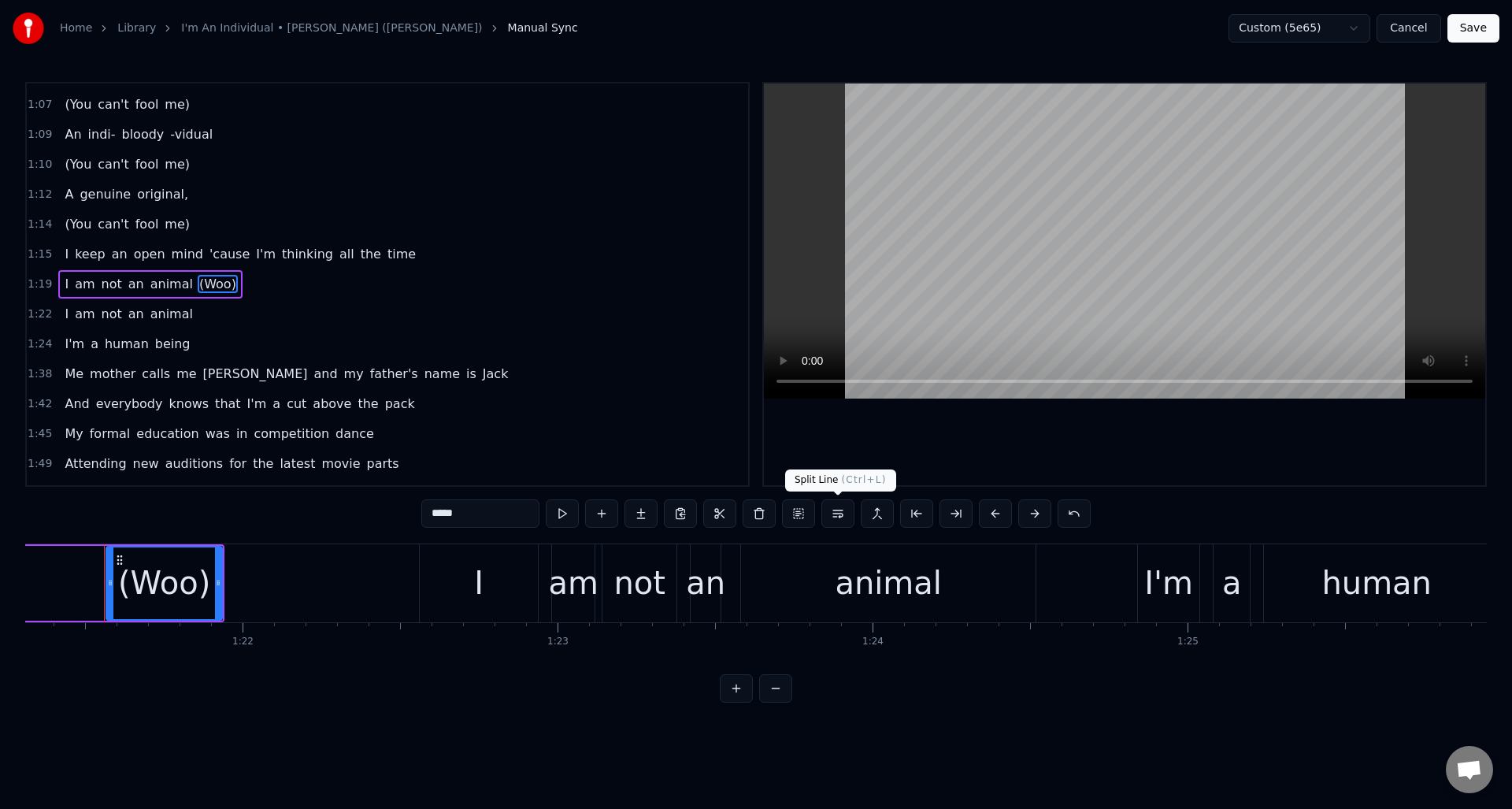
click at [834, 510] on button at bounding box center [838, 514] width 33 height 29
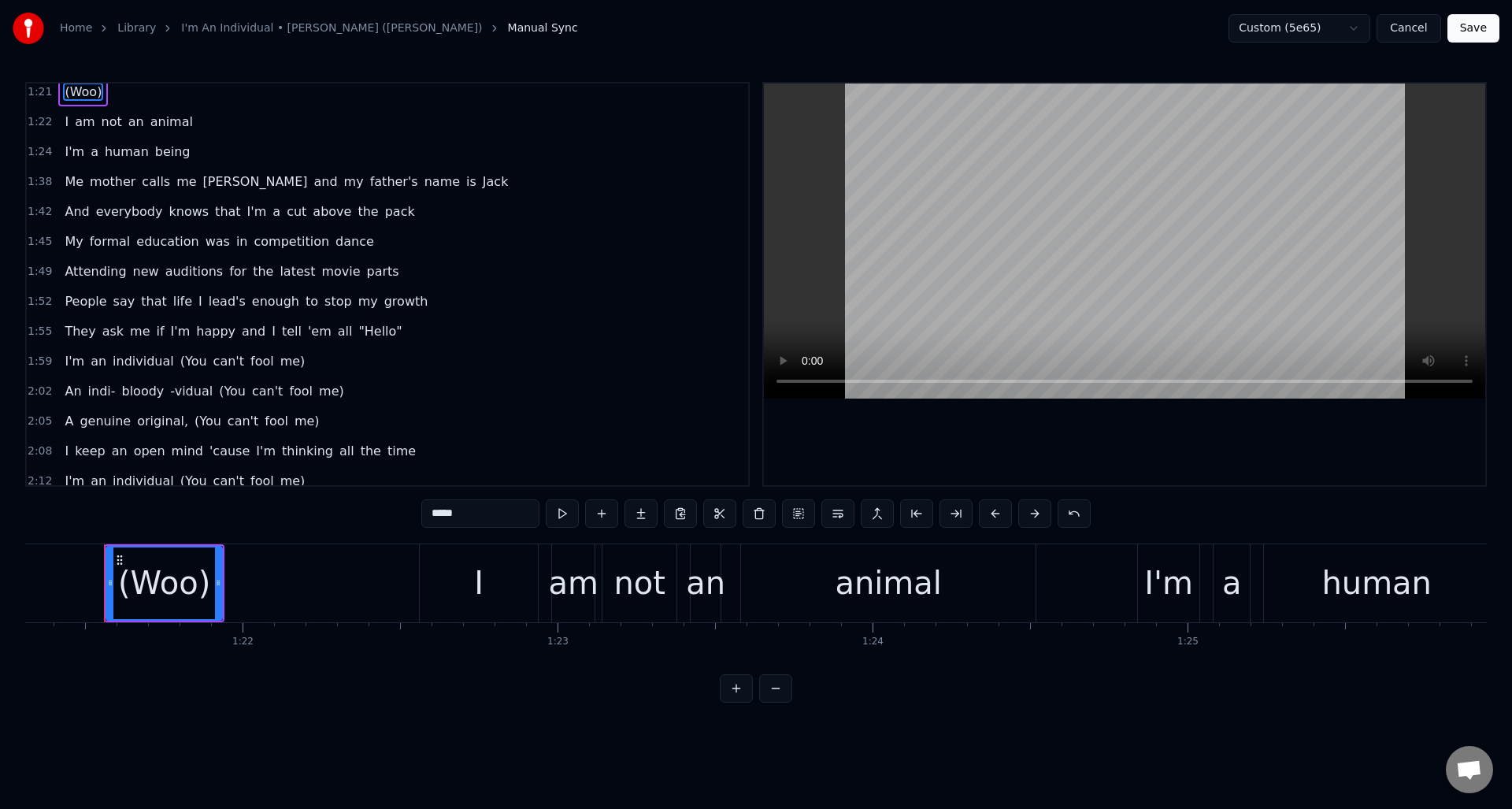
scroll to position [831, 0]
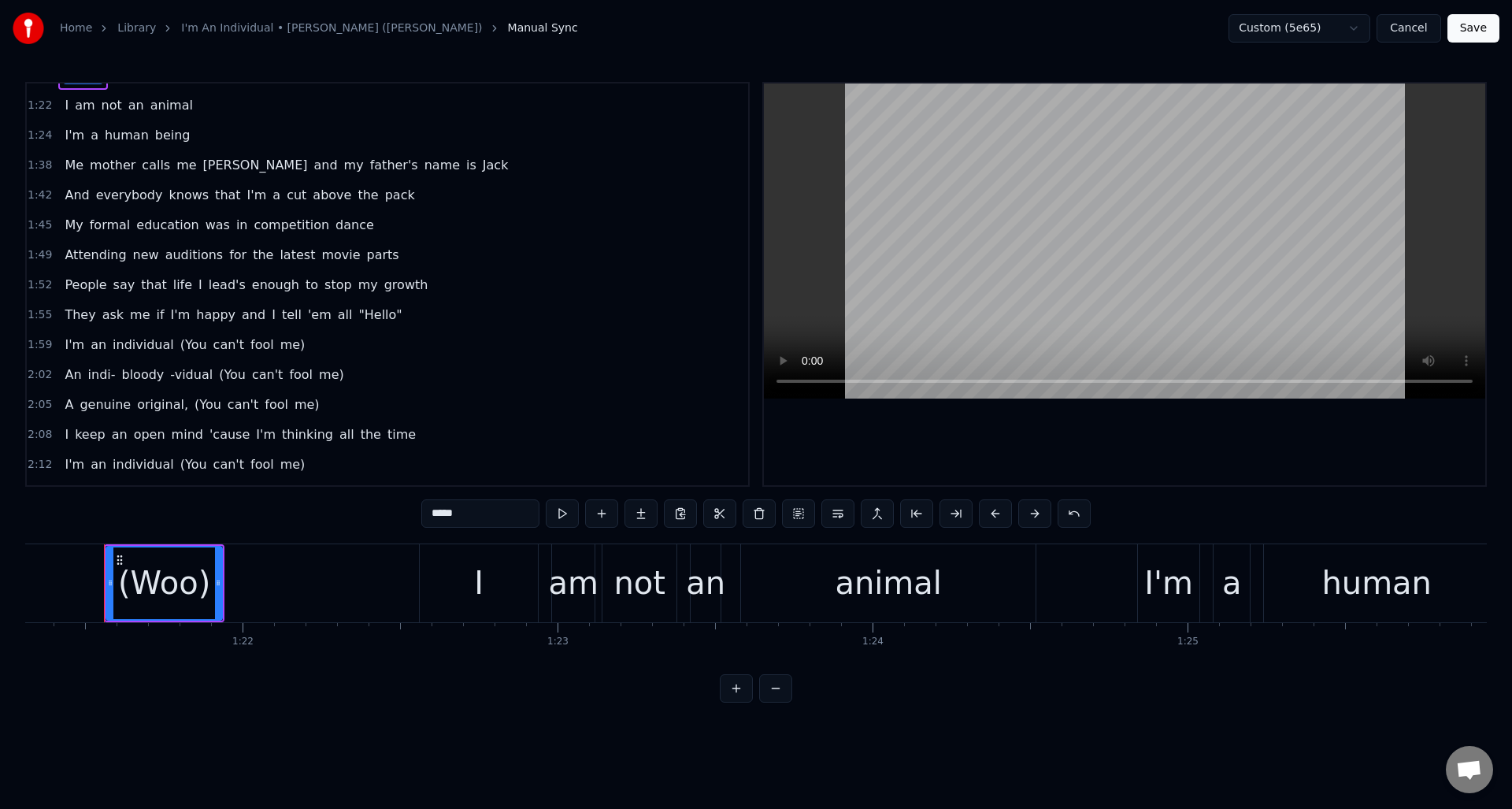
click at [185, 346] on span "(You" at bounding box center [193, 344] width 30 height 18
type input "****"
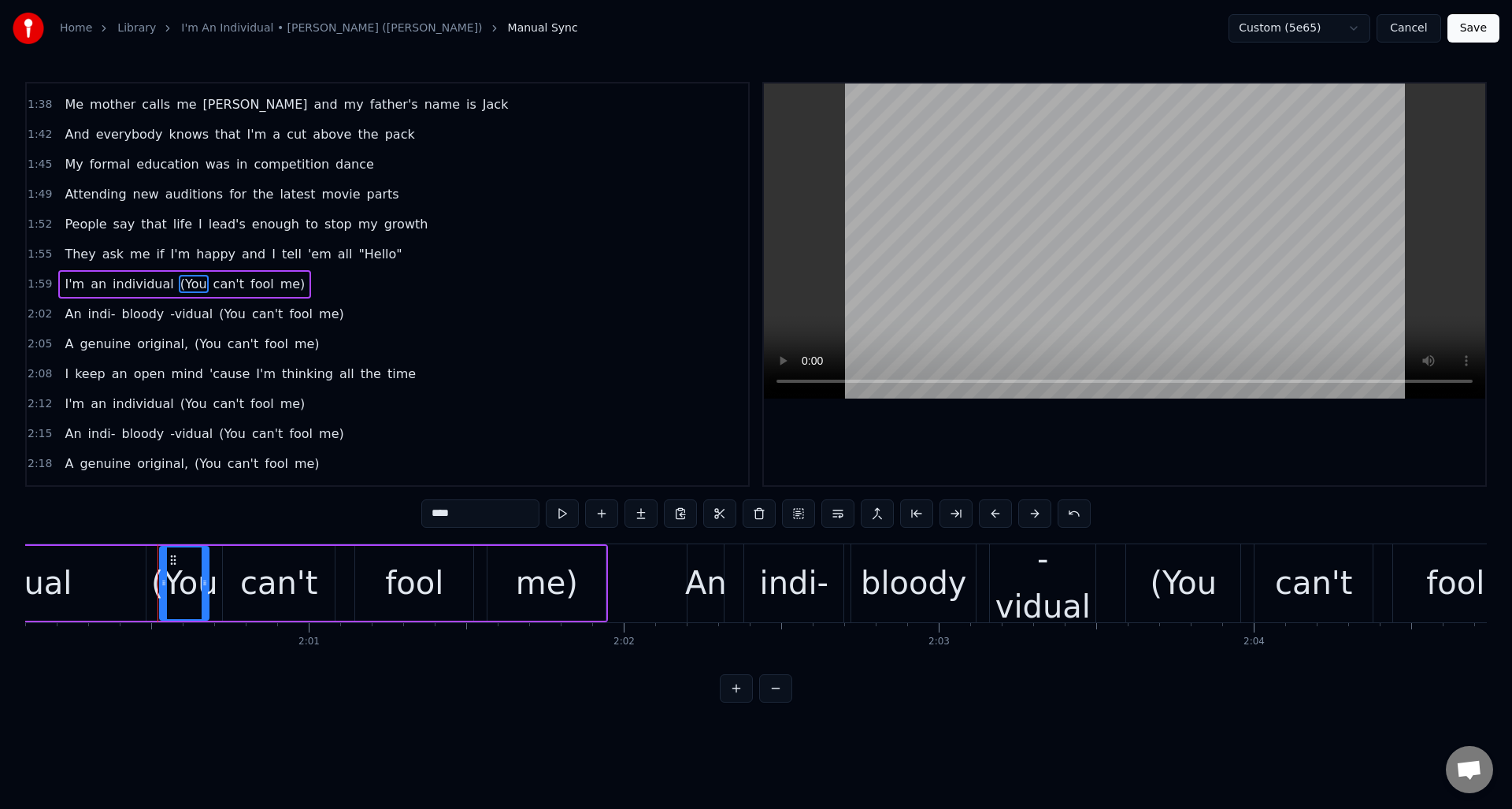
scroll to position [0, 37891]
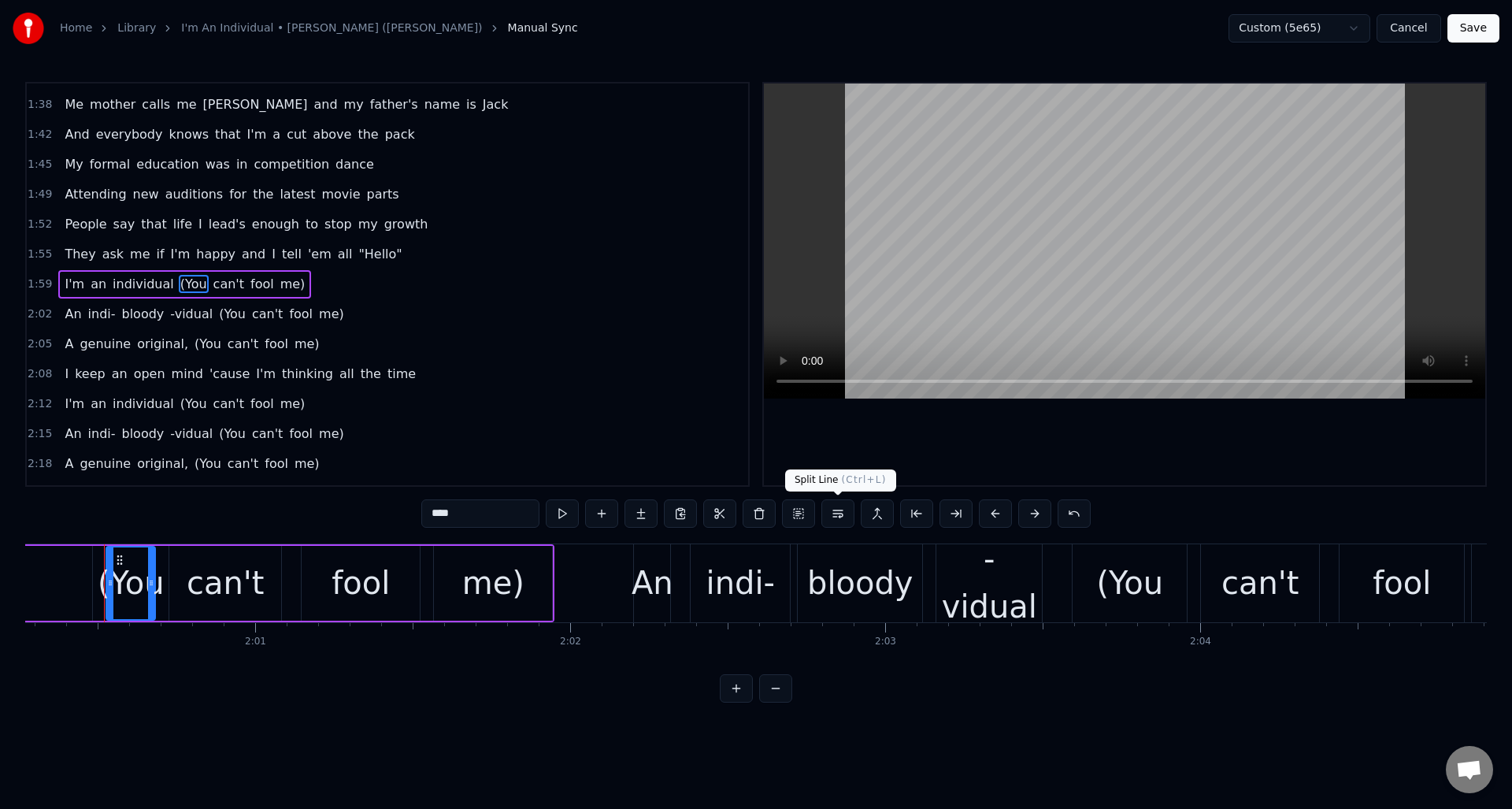
click at [836, 515] on button at bounding box center [838, 514] width 33 height 29
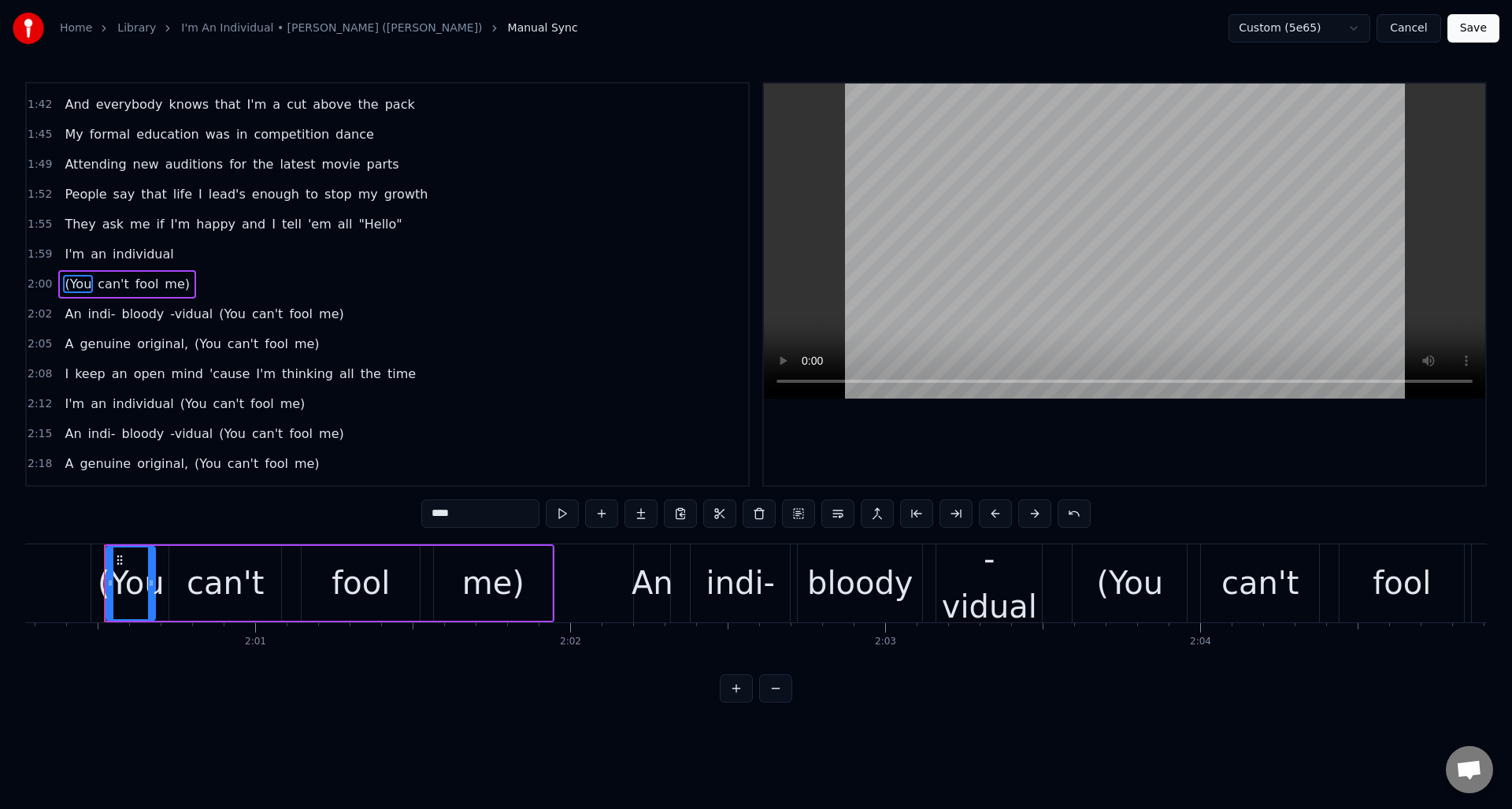
click at [232, 314] on span "(You" at bounding box center [231, 314] width 30 height 18
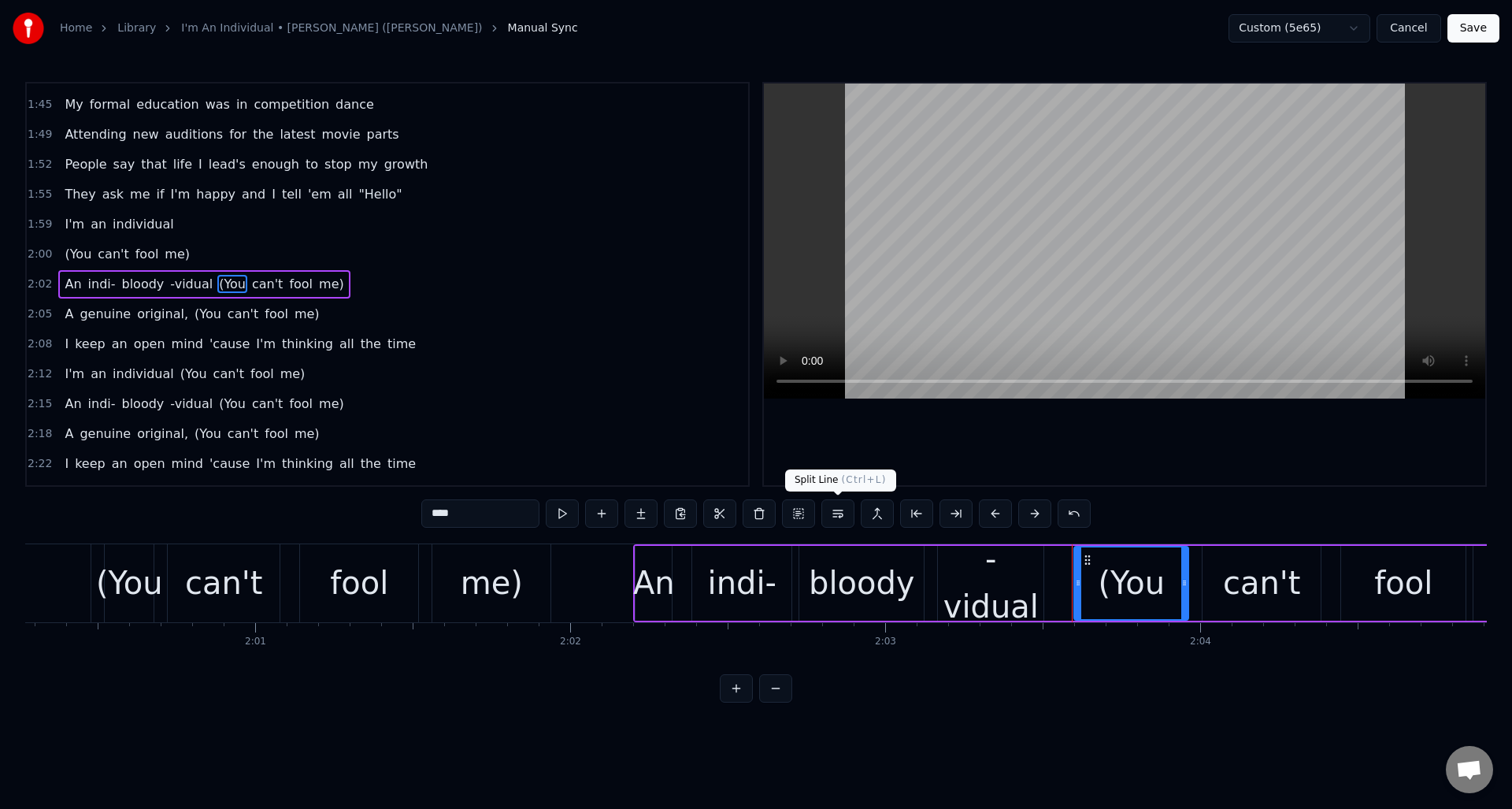
click at [838, 510] on button at bounding box center [838, 514] width 33 height 29
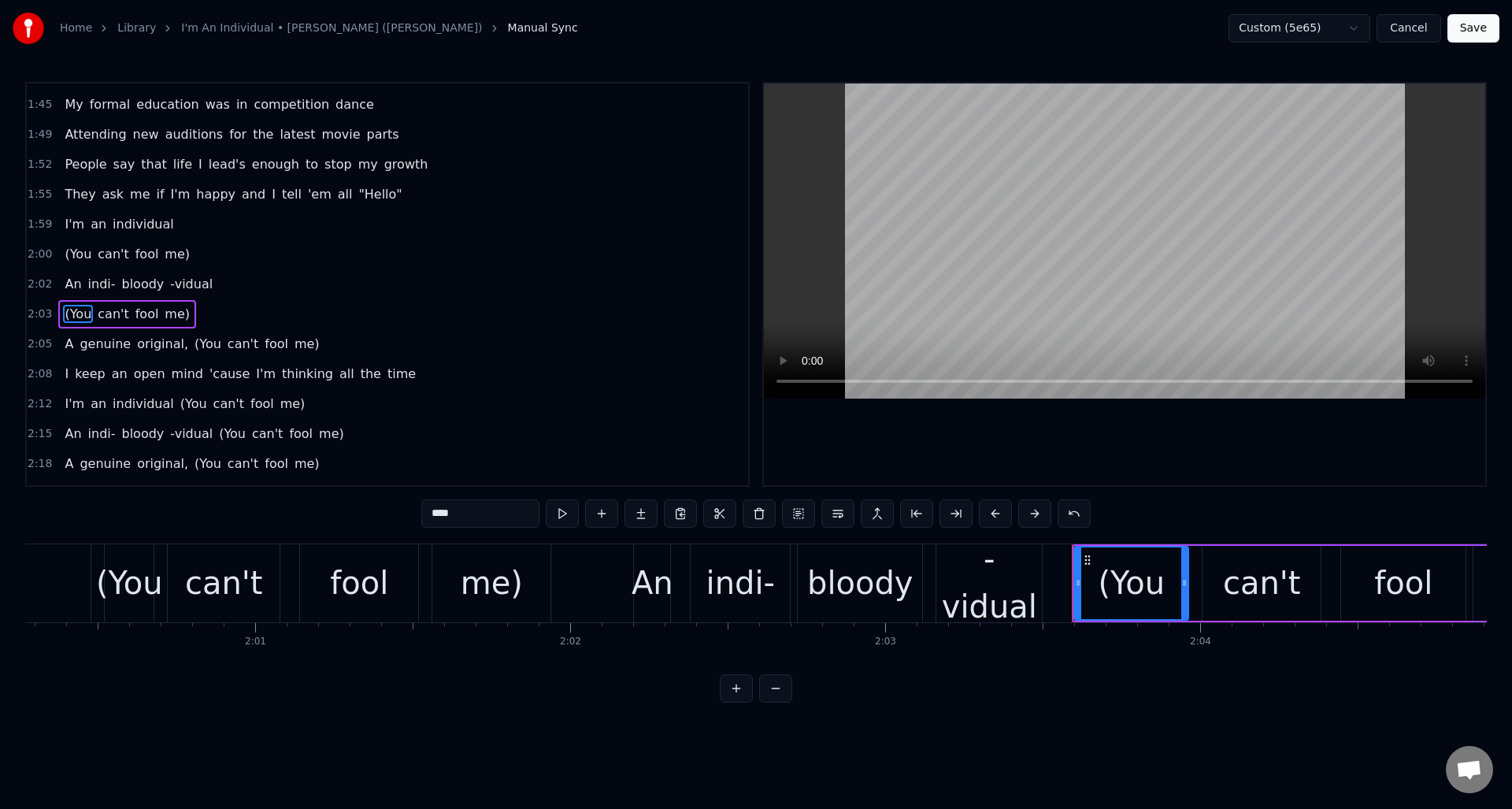
scroll to position [981, 0]
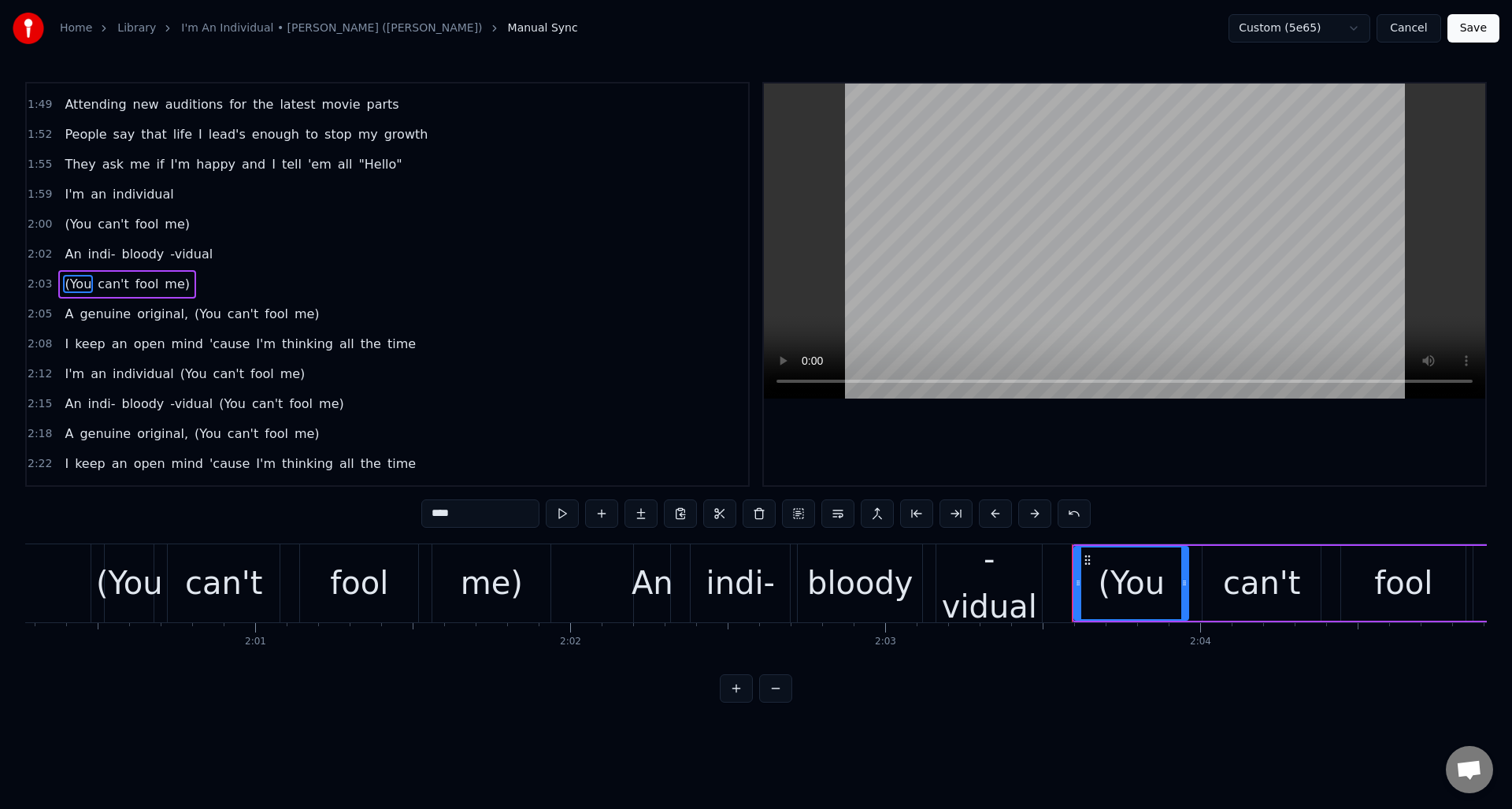
click at [196, 314] on span "(You" at bounding box center [207, 314] width 30 height 18
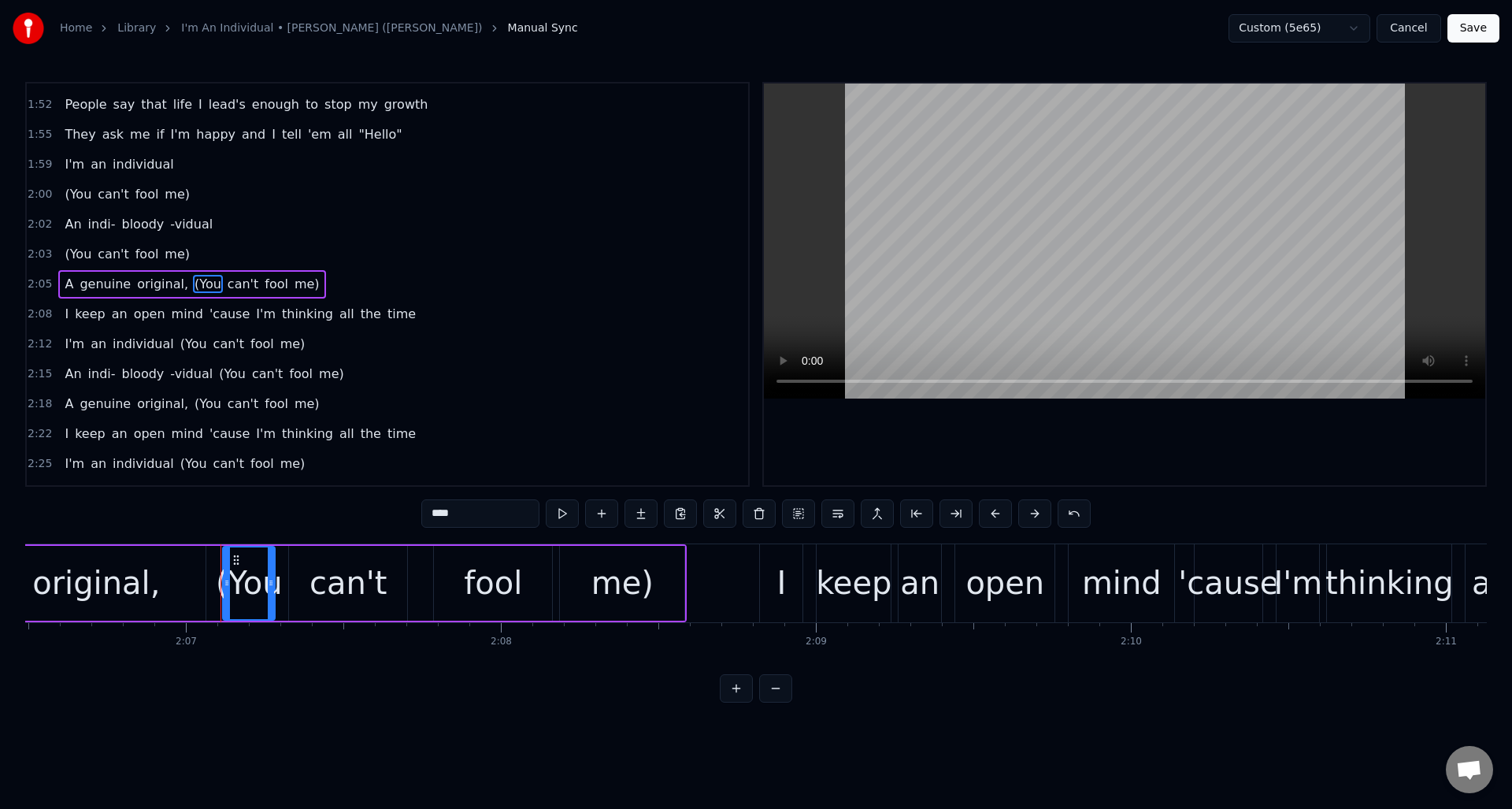
scroll to position [0, 39967]
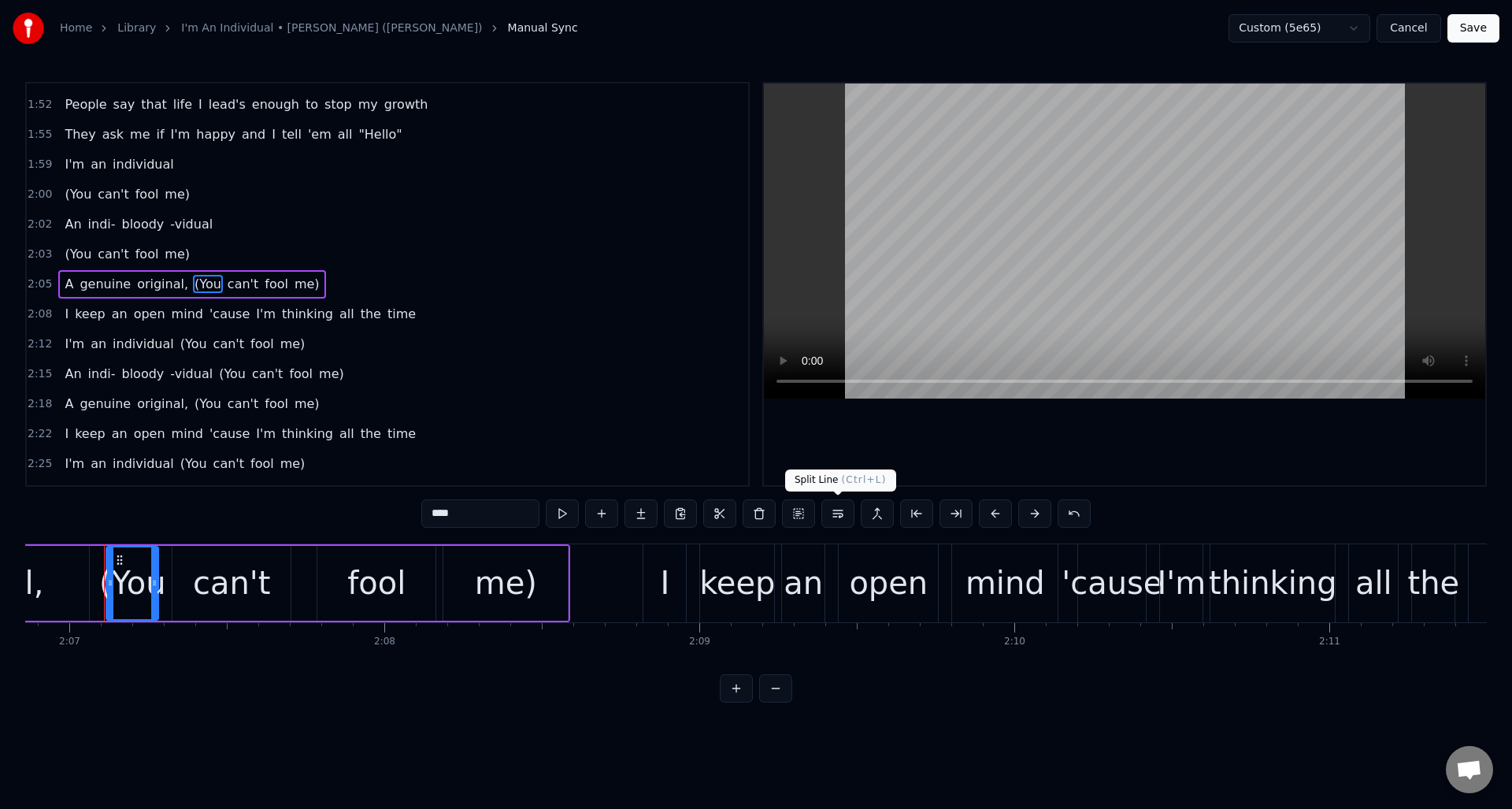
click at [838, 516] on button at bounding box center [838, 514] width 33 height 29
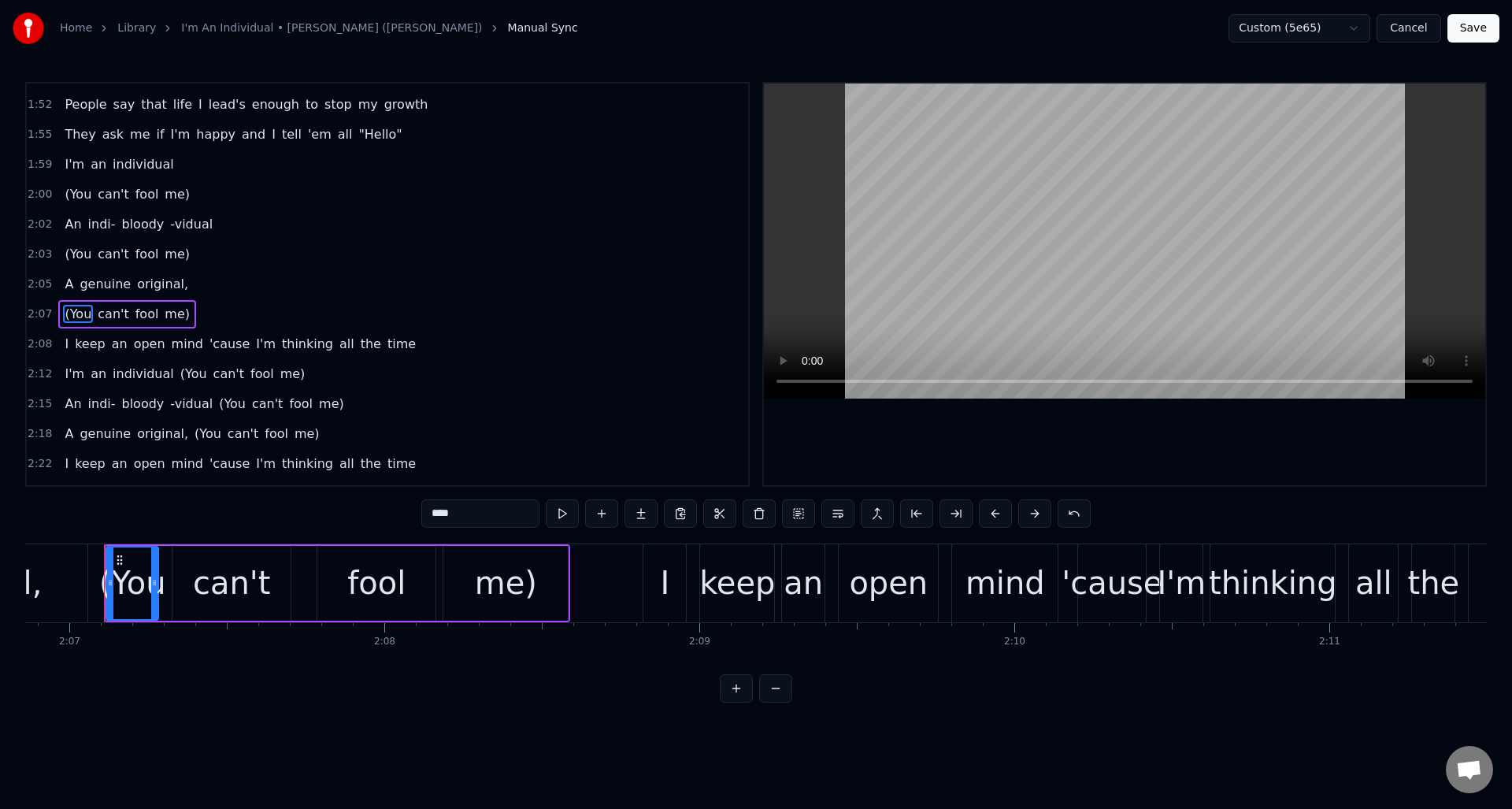
scroll to position [1041, 0]
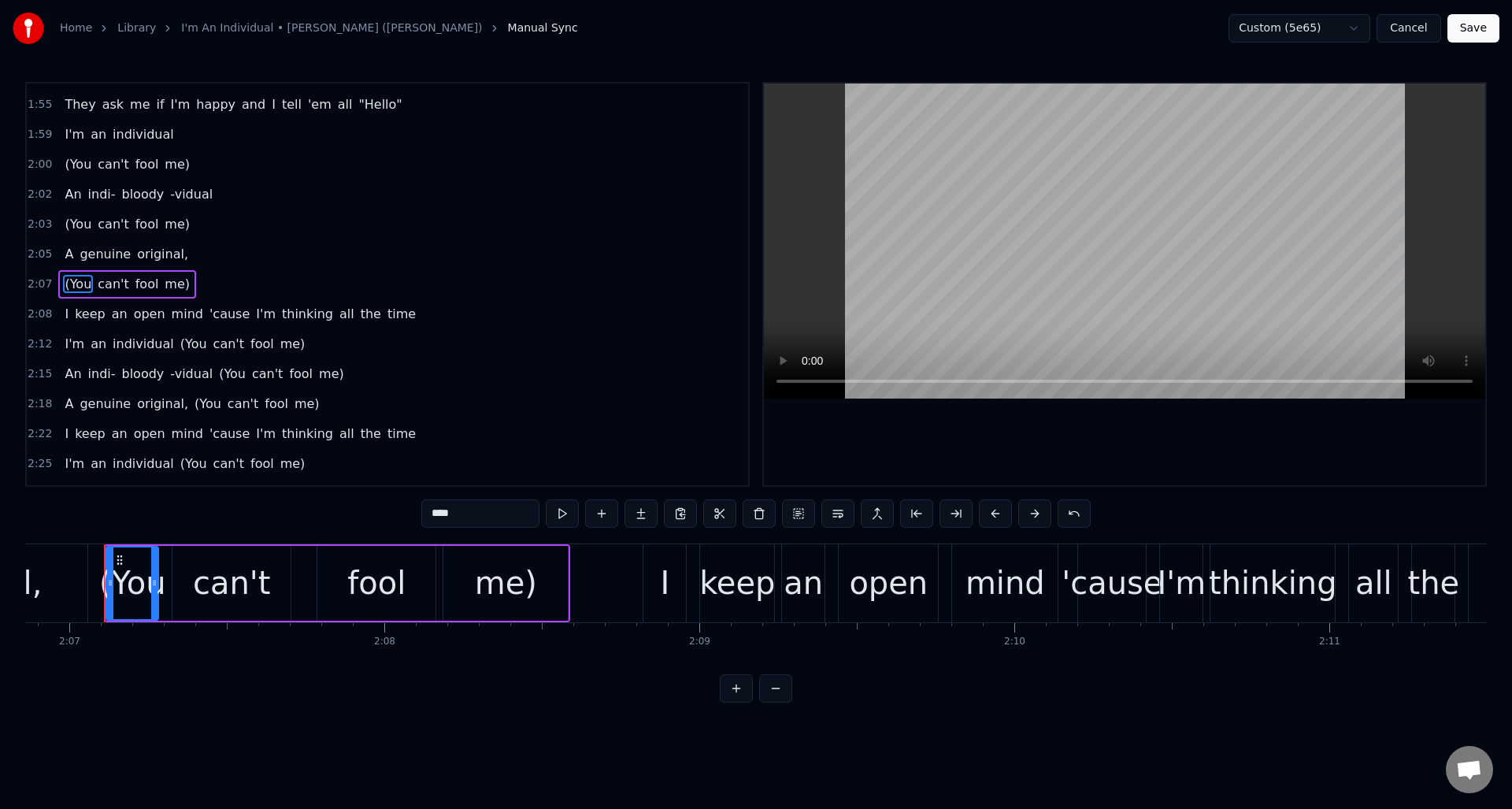
click at [183, 340] on span "(You" at bounding box center [193, 344] width 30 height 18
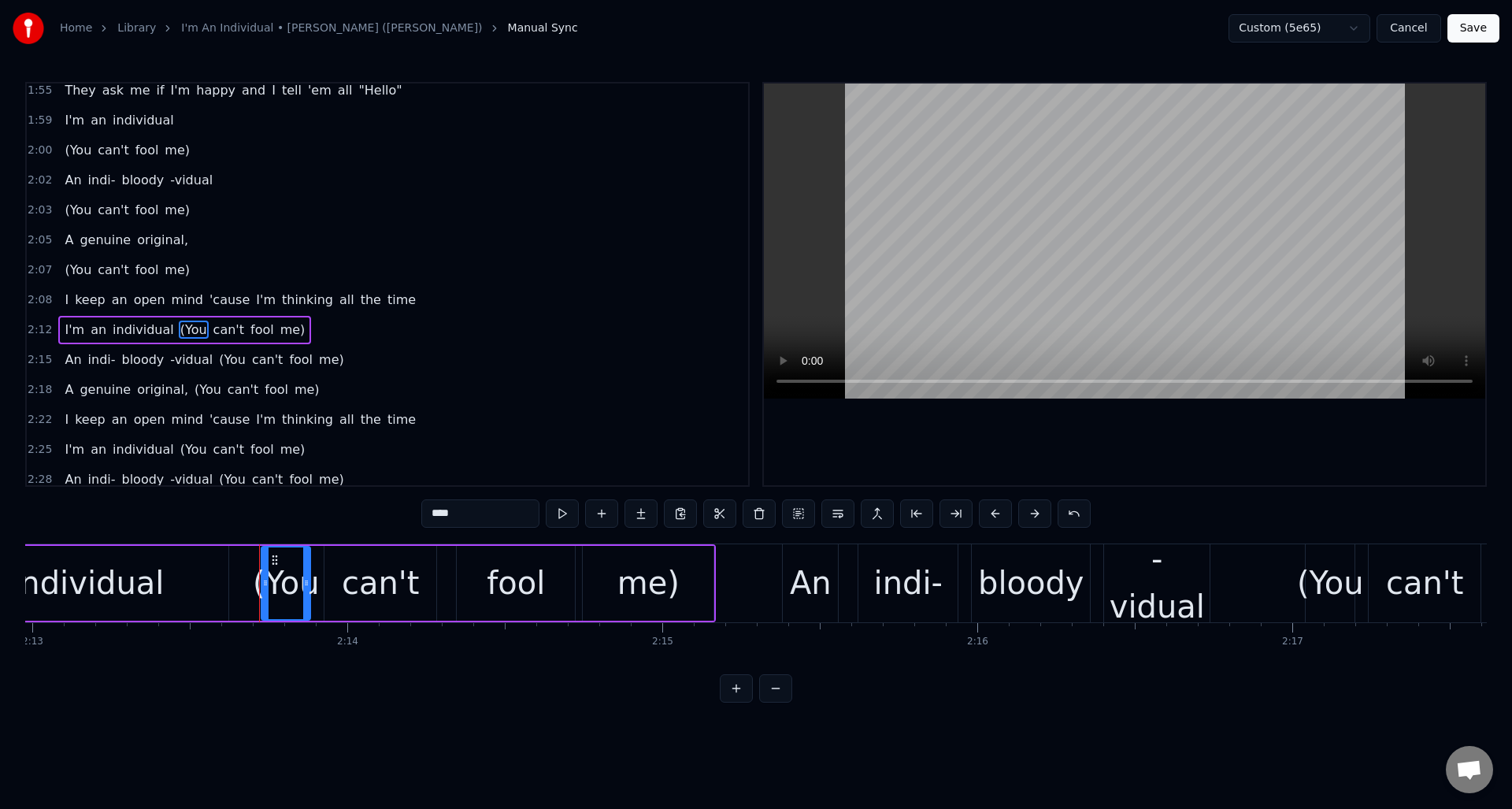
scroll to position [0, 42049]
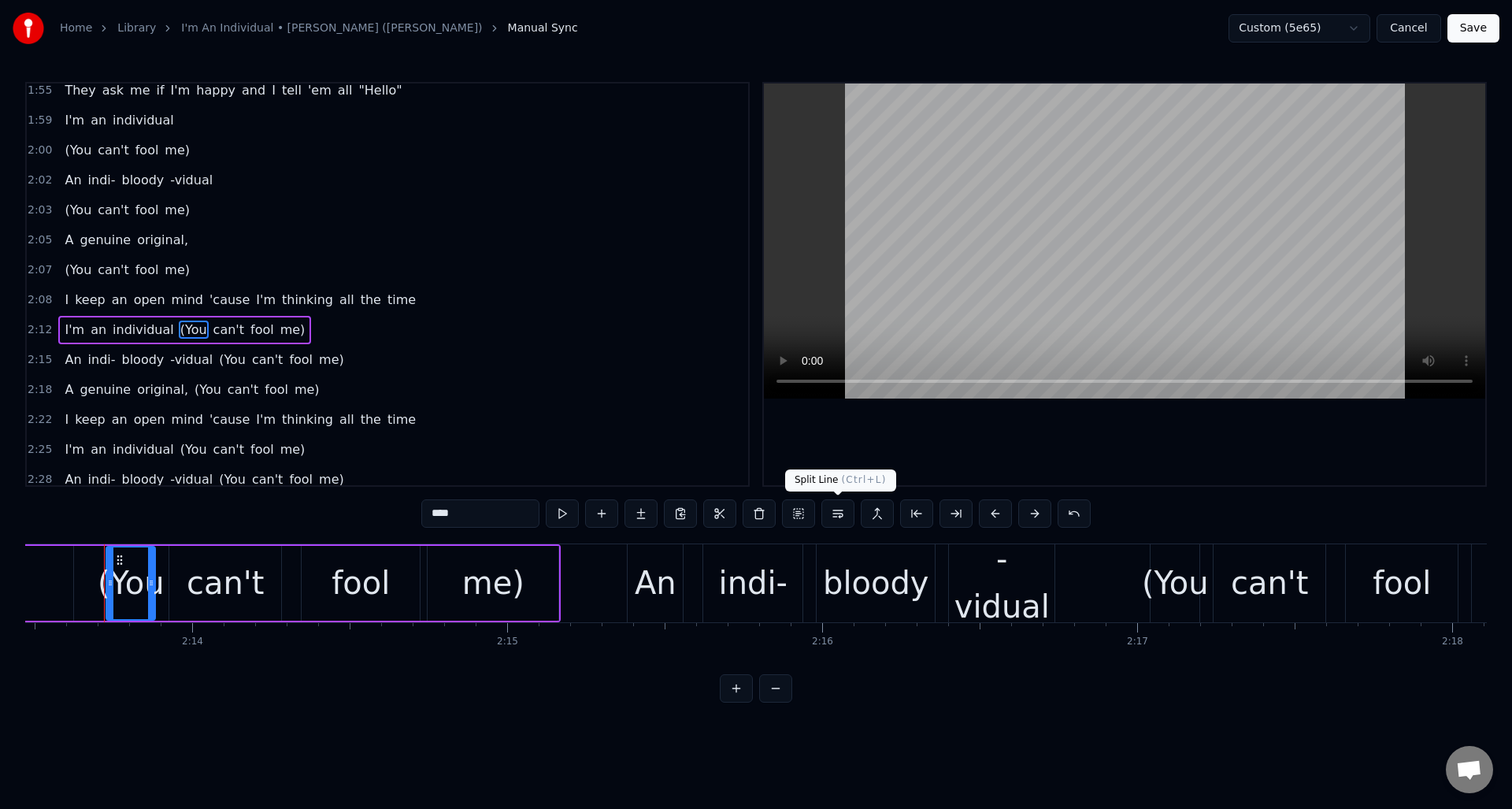
click at [843, 514] on button at bounding box center [838, 514] width 33 height 29
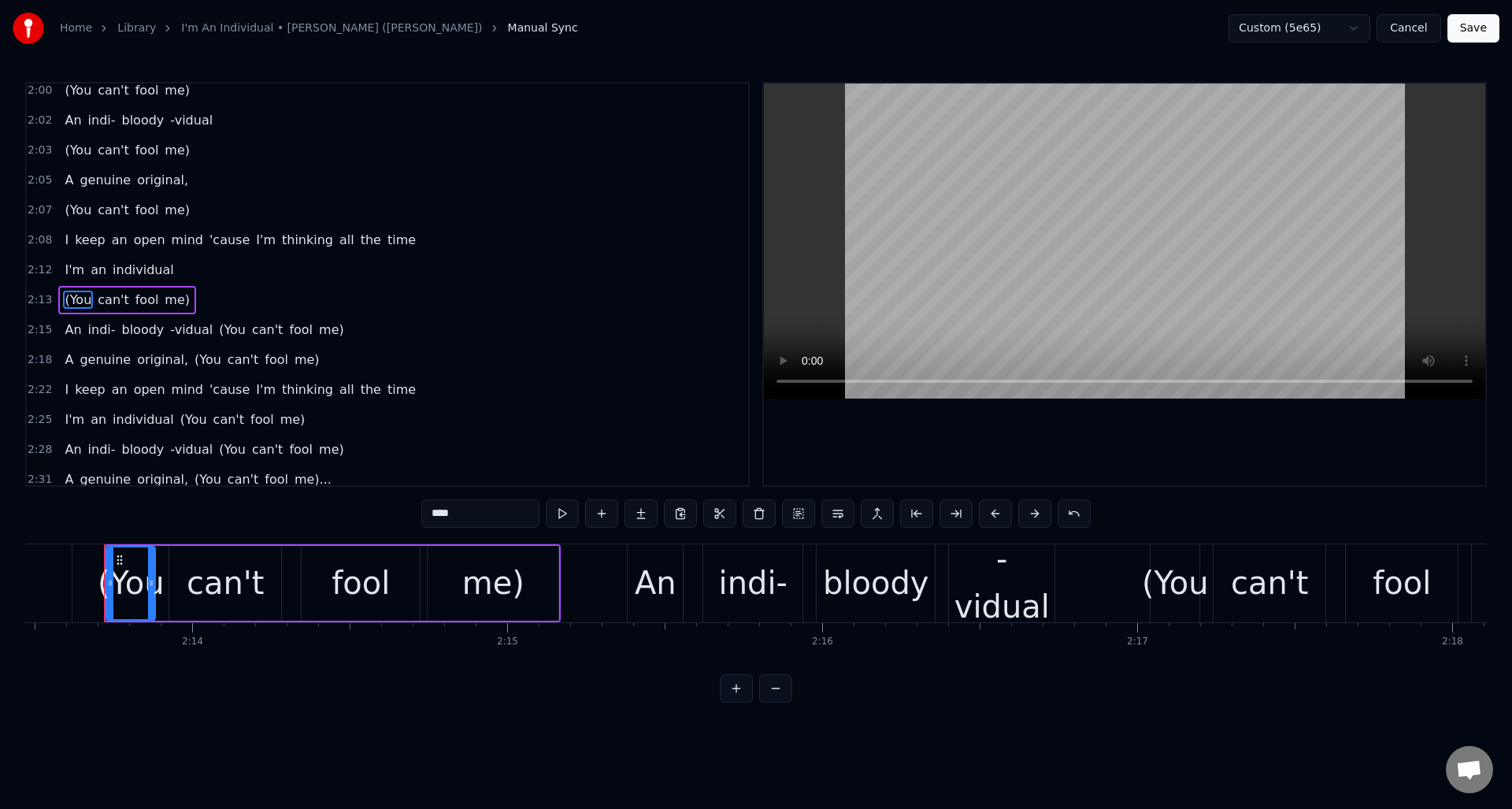
scroll to position [1125, 0]
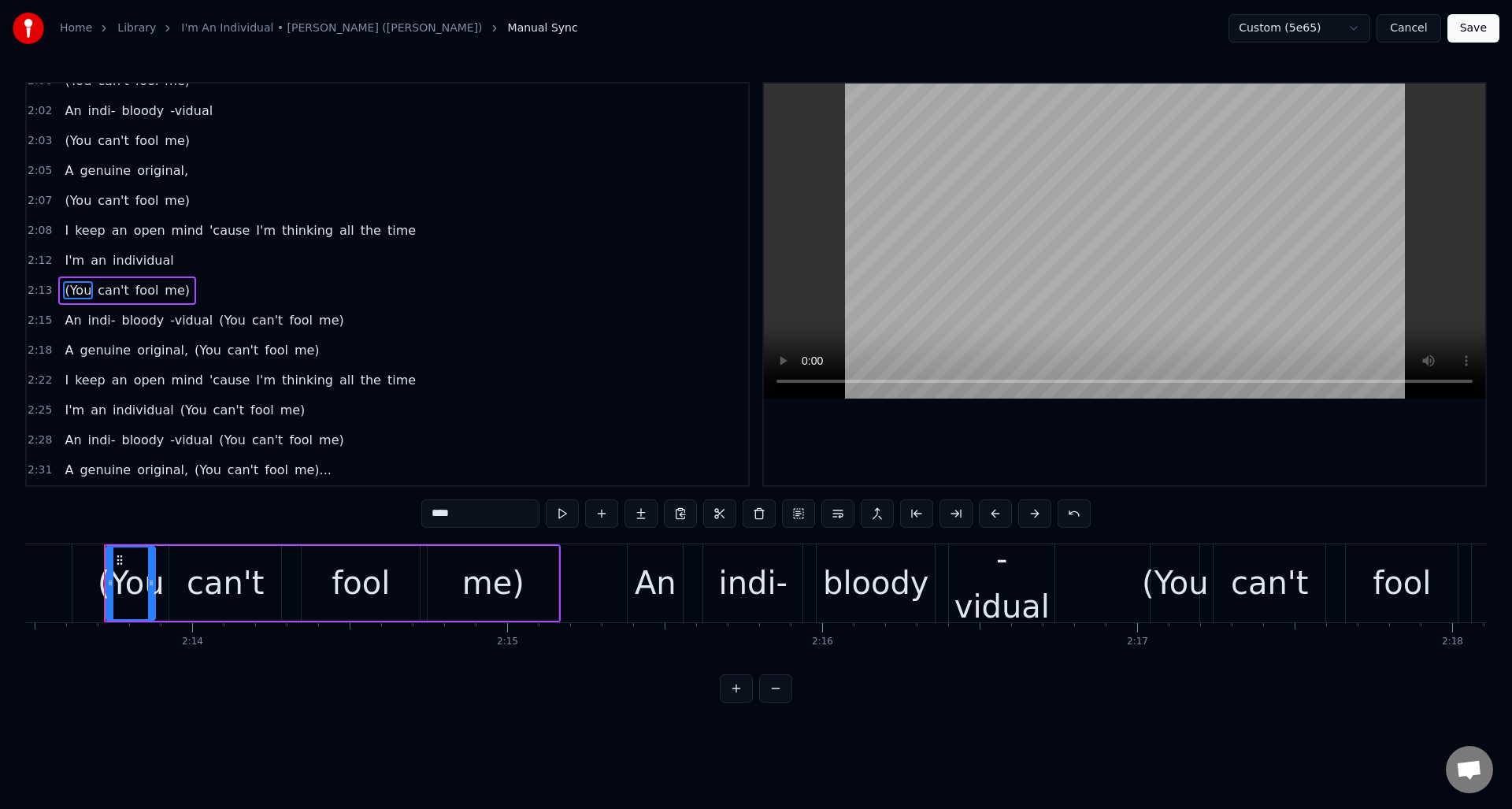
click at [227, 318] on span "(You" at bounding box center [231, 320] width 30 height 18
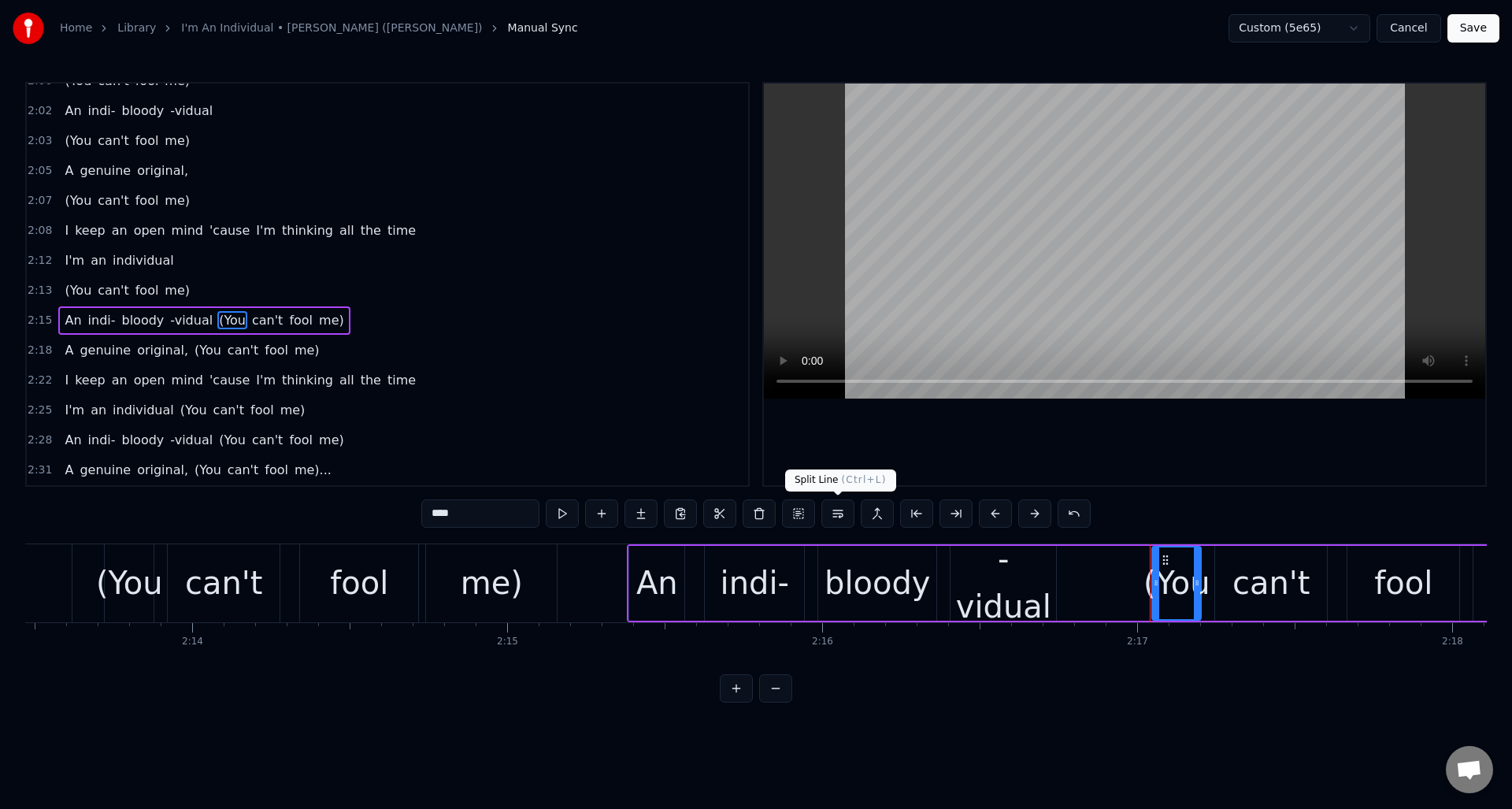
click at [839, 516] on button at bounding box center [838, 514] width 33 height 29
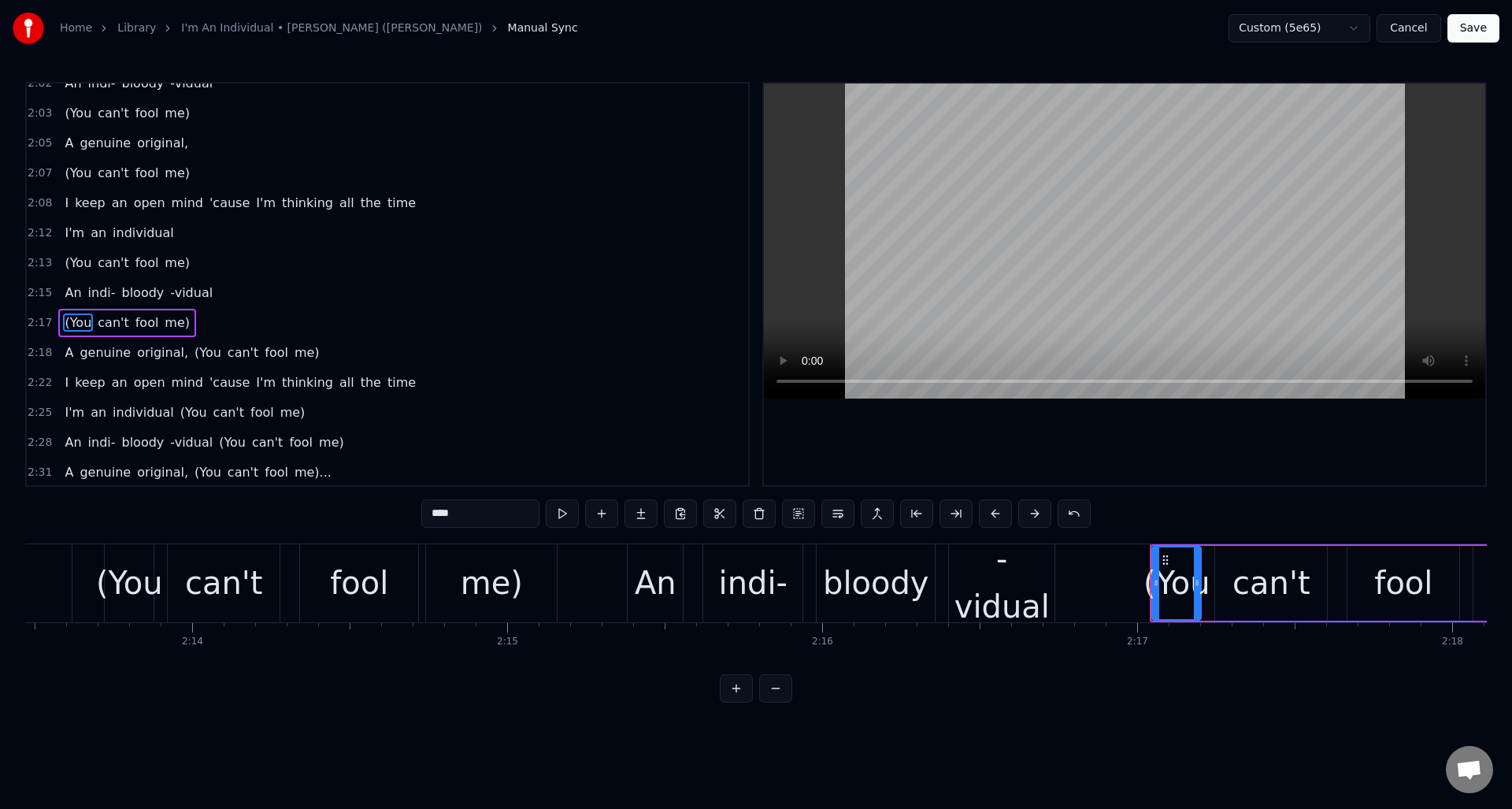
scroll to position [1155, 0]
click at [204, 358] on span "(You" at bounding box center [207, 350] width 30 height 18
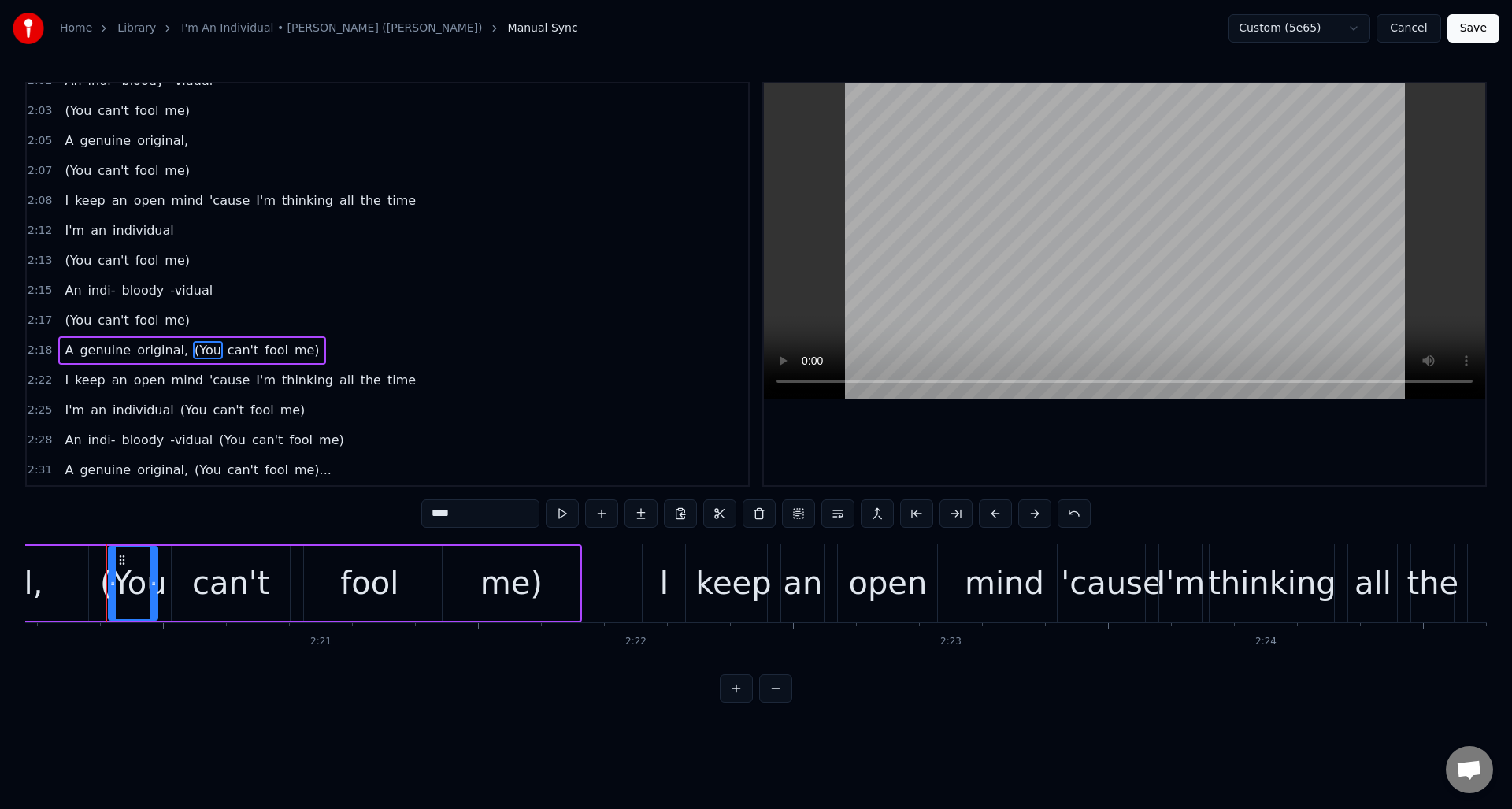
scroll to position [0, 44128]
click at [837, 514] on button at bounding box center [838, 514] width 33 height 29
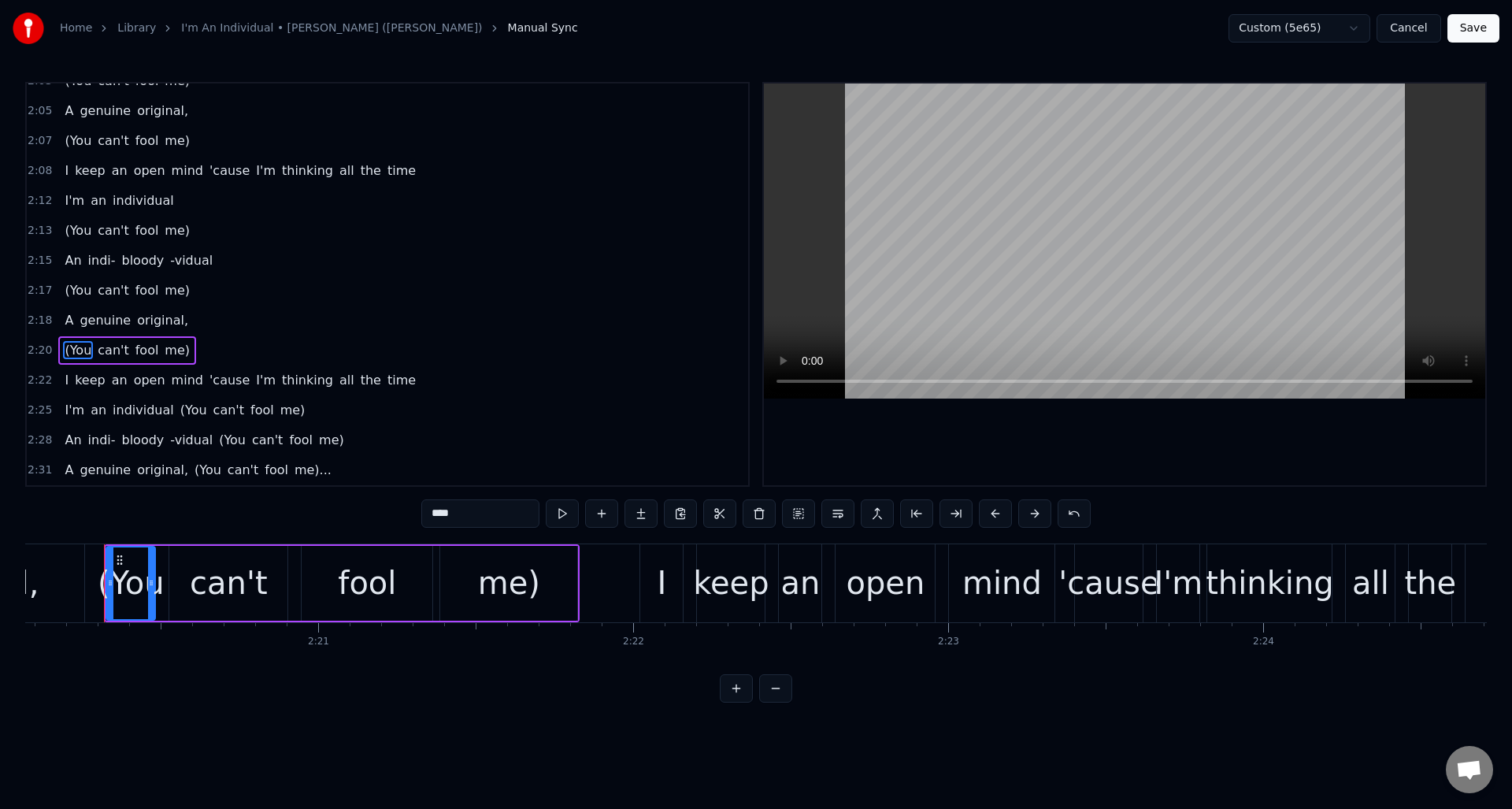
click at [185, 409] on span "(You" at bounding box center [193, 410] width 30 height 18
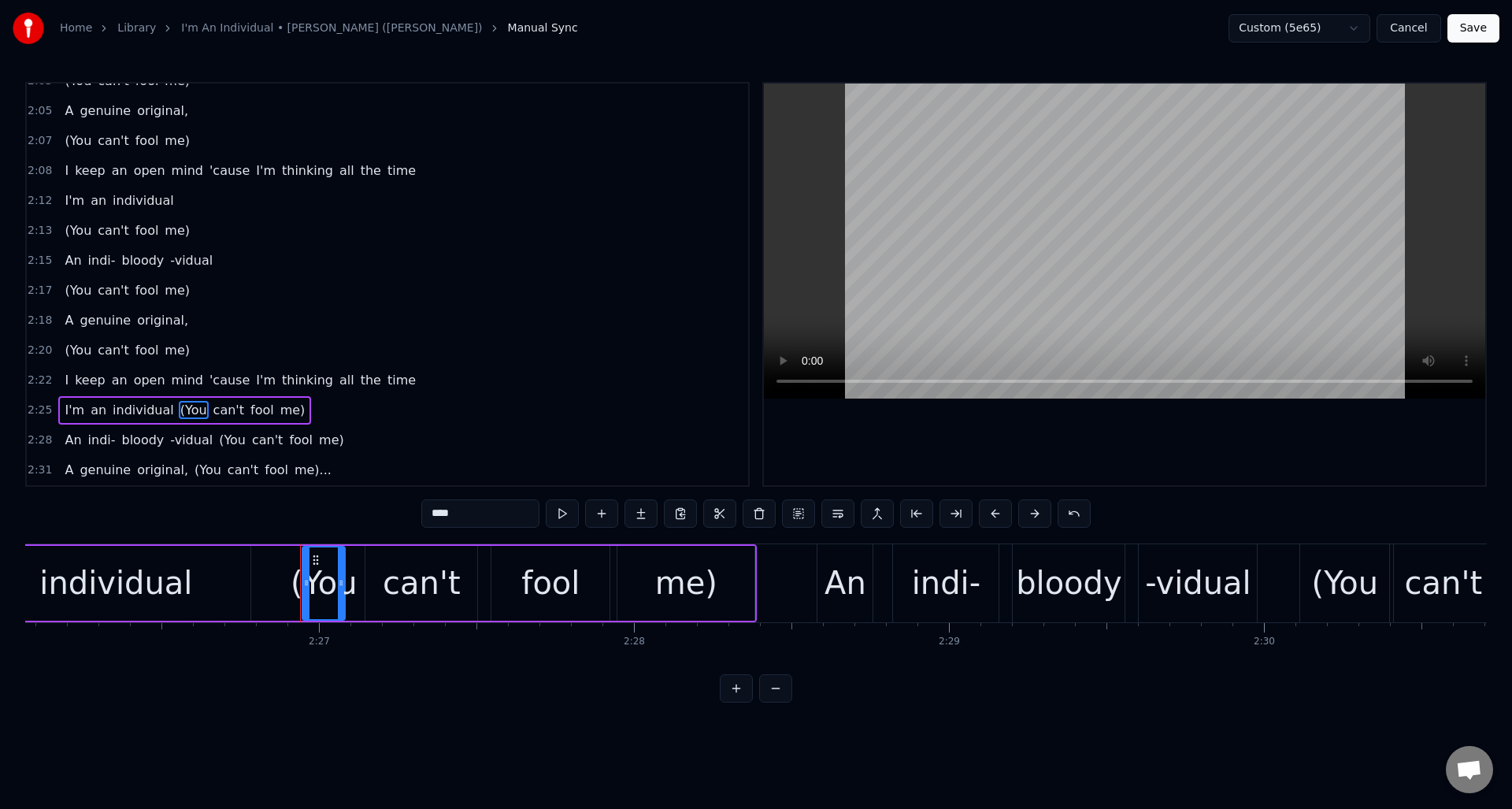
scroll to position [0, 46214]
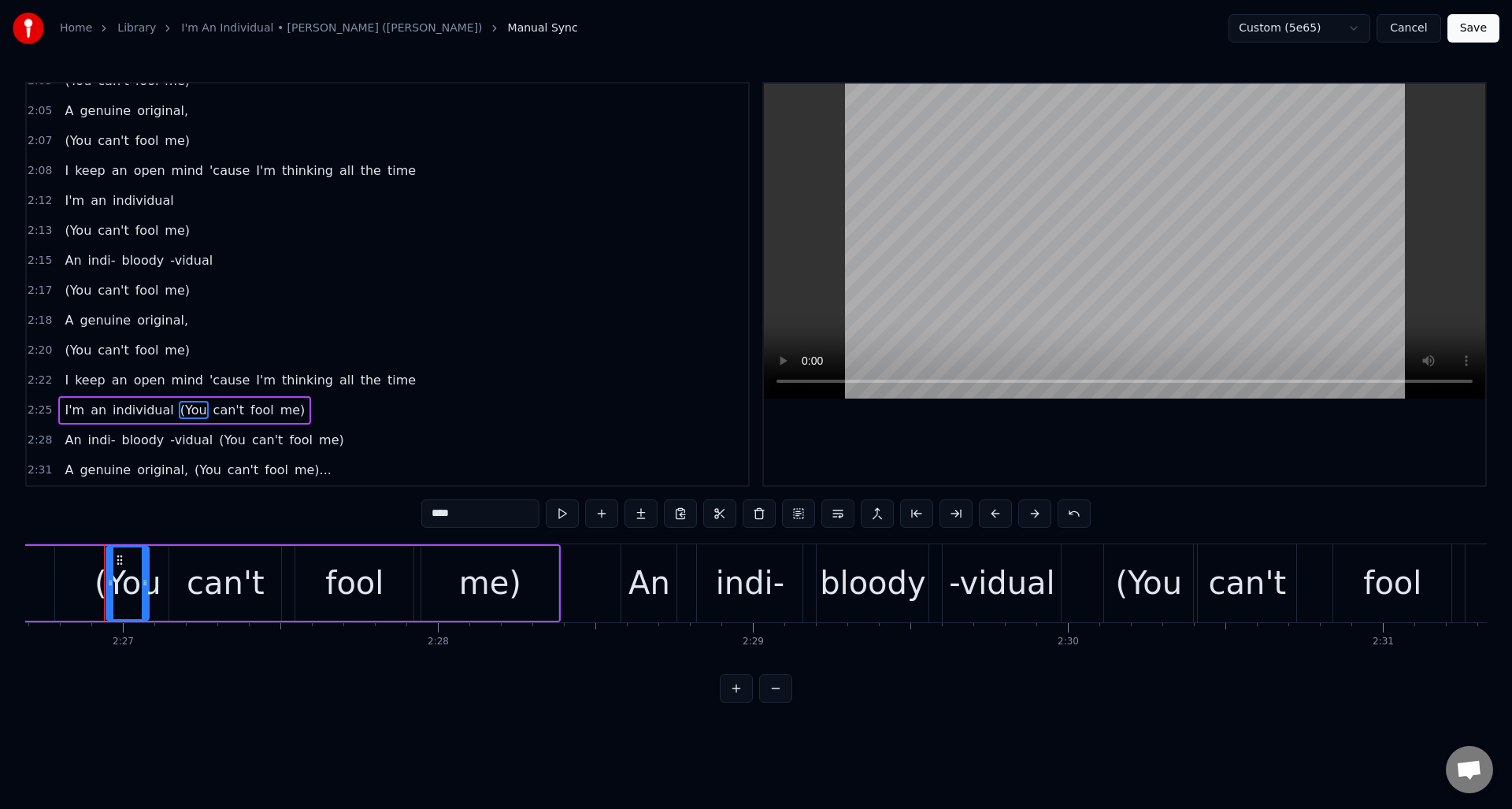
click at [841, 514] on button at bounding box center [838, 514] width 33 height 29
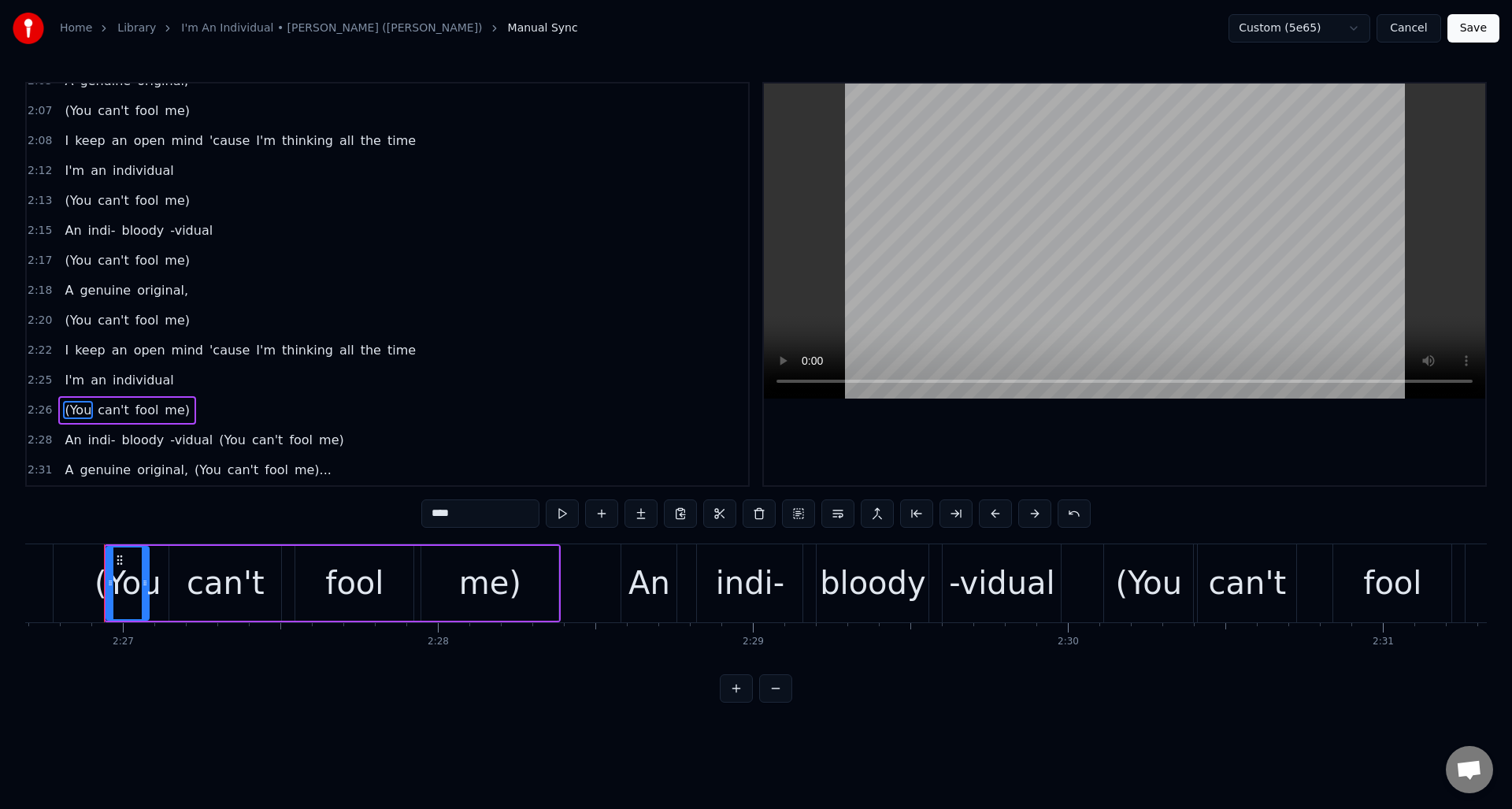
click at [224, 434] on span "(You" at bounding box center [231, 439] width 30 height 18
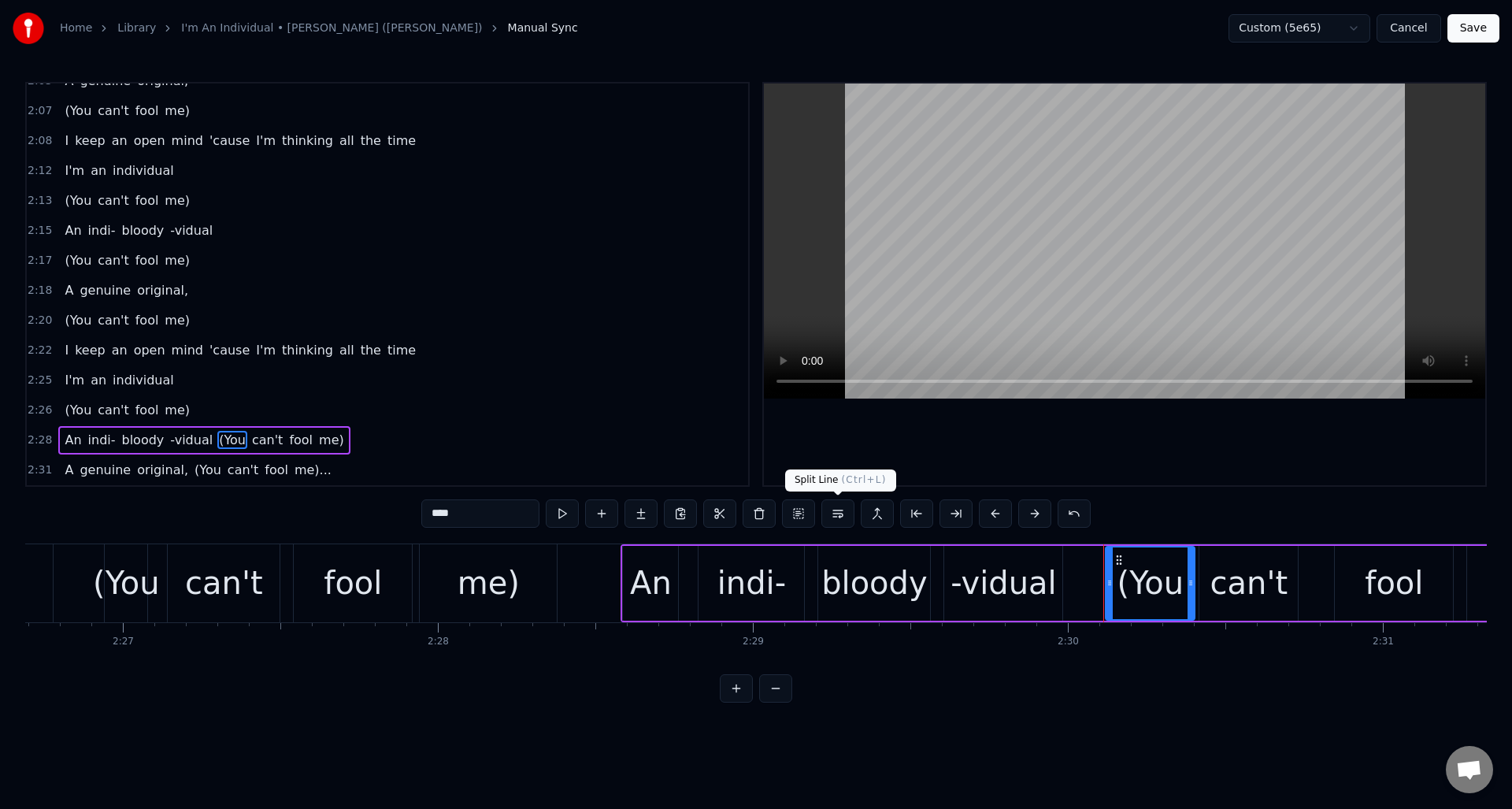
click at [842, 514] on button at bounding box center [838, 514] width 33 height 29
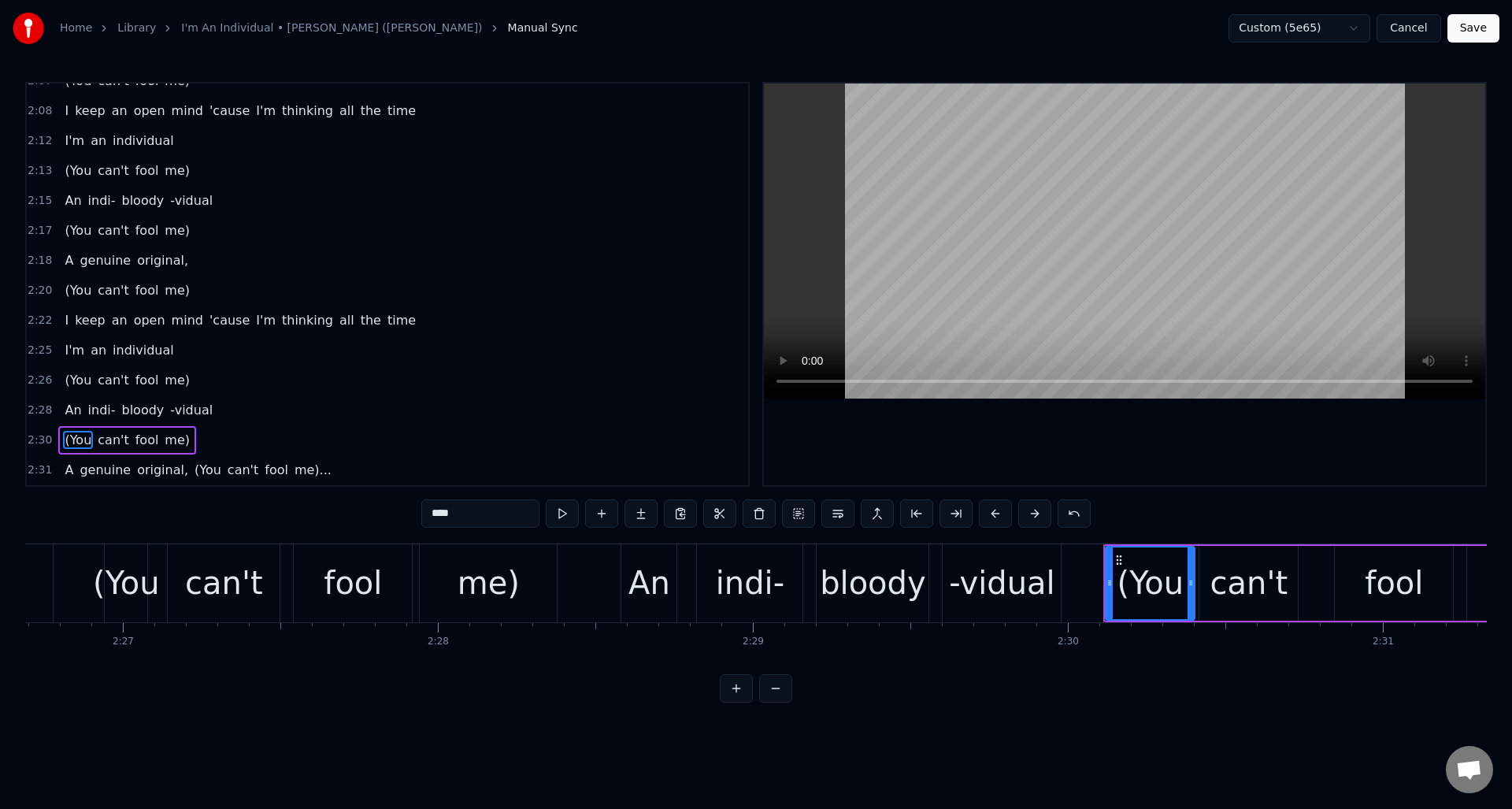
click at [193, 469] on span "(You" at bounding box center [207, 470] width 30 height 18
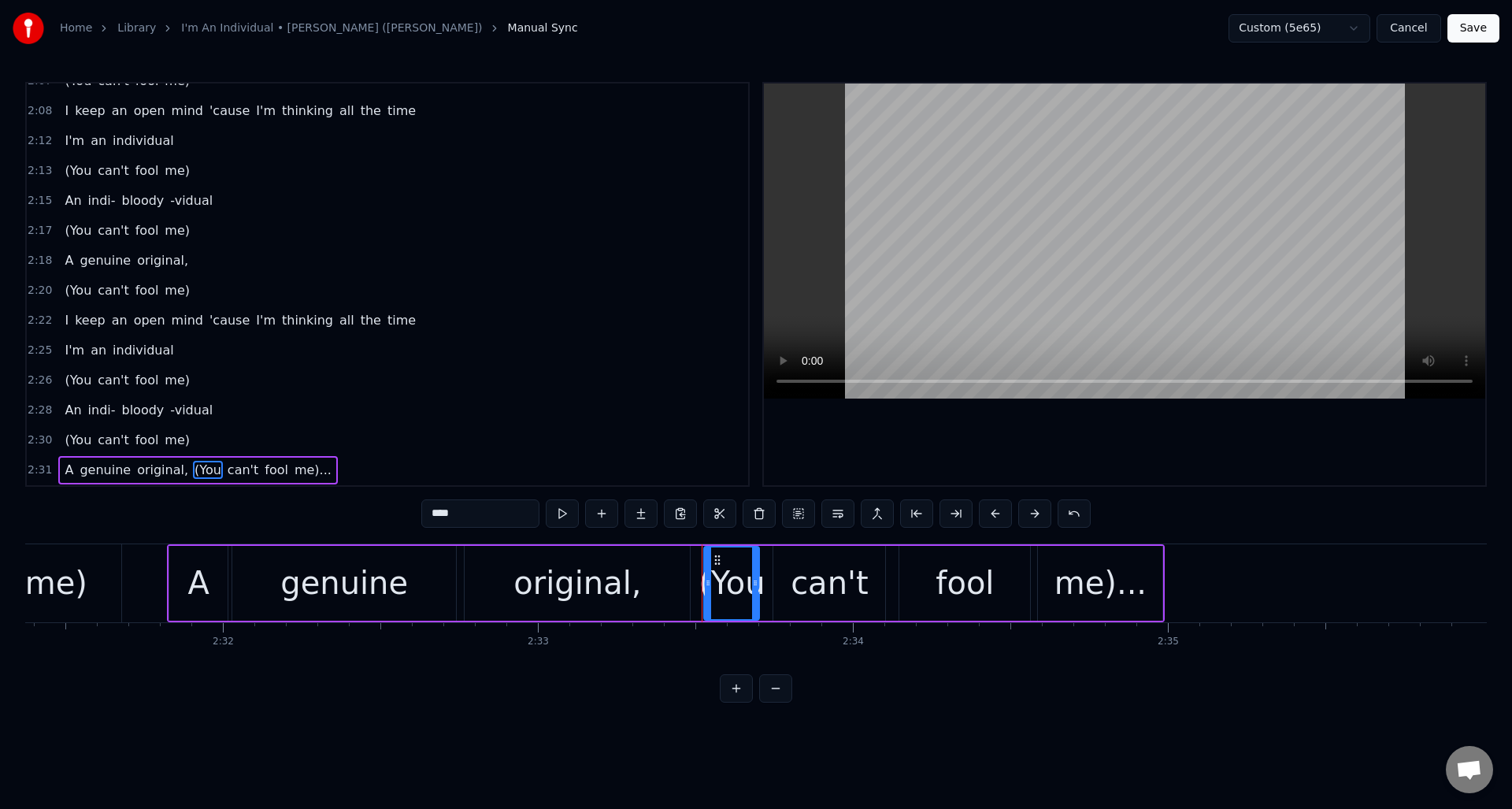
scroll to position [0, 47704]
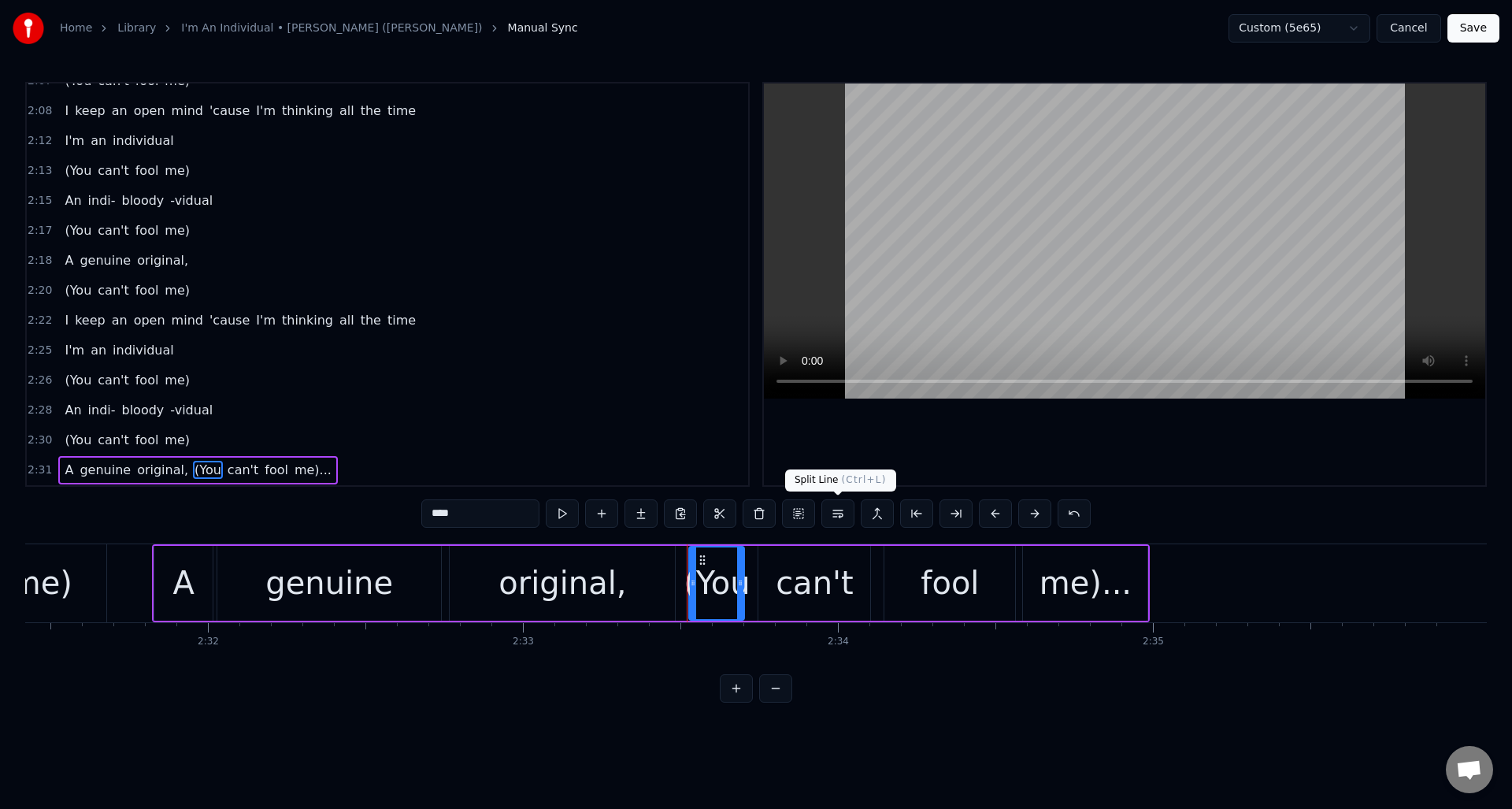
click at [839, 515] on button at bounding box center [838, 514] width 33 height 29
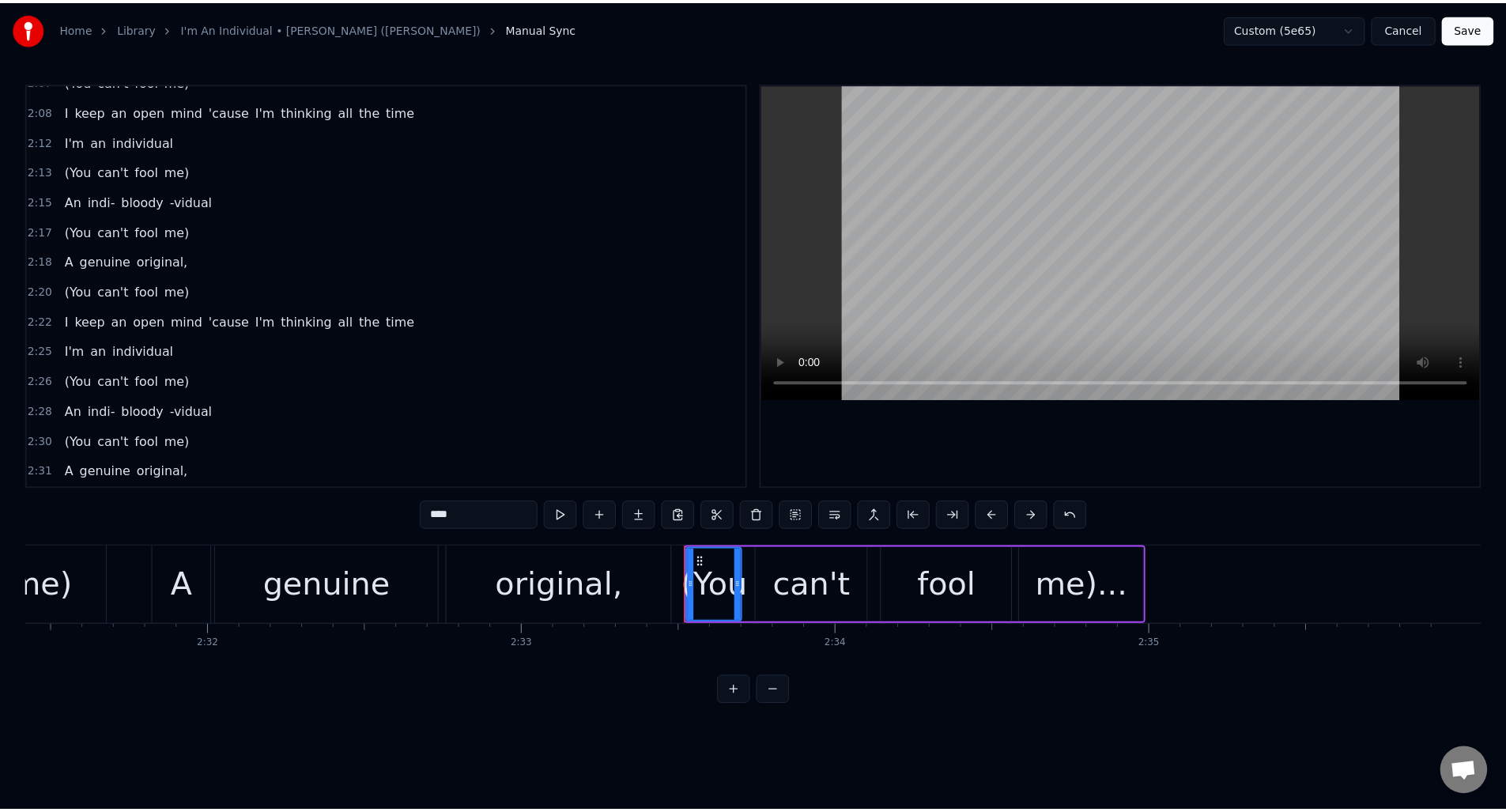
scroll to position [1279, 0]
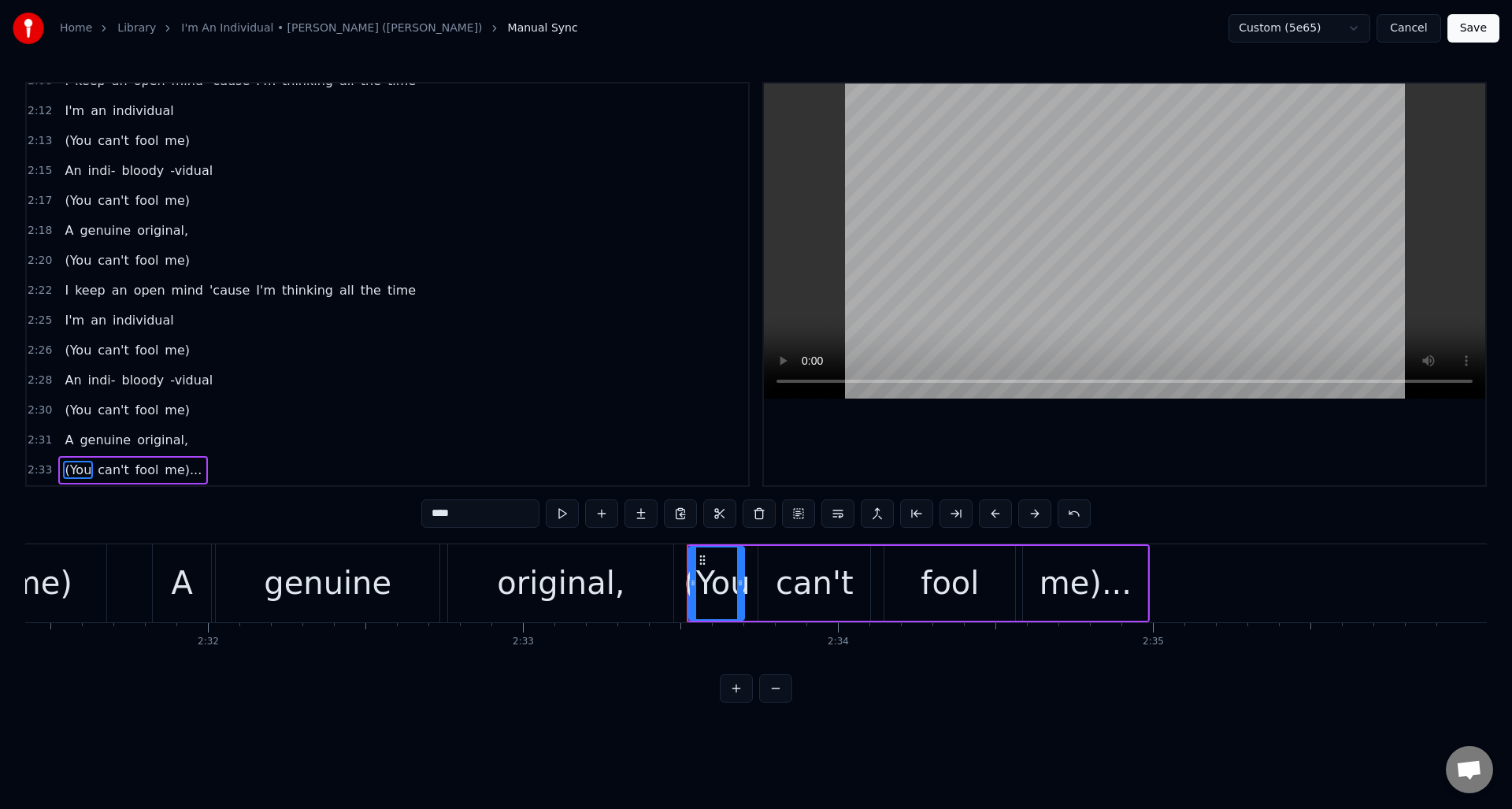
click at [1465, 29] on button "Save" at bounding box center [1473, 29] width 52 height 29
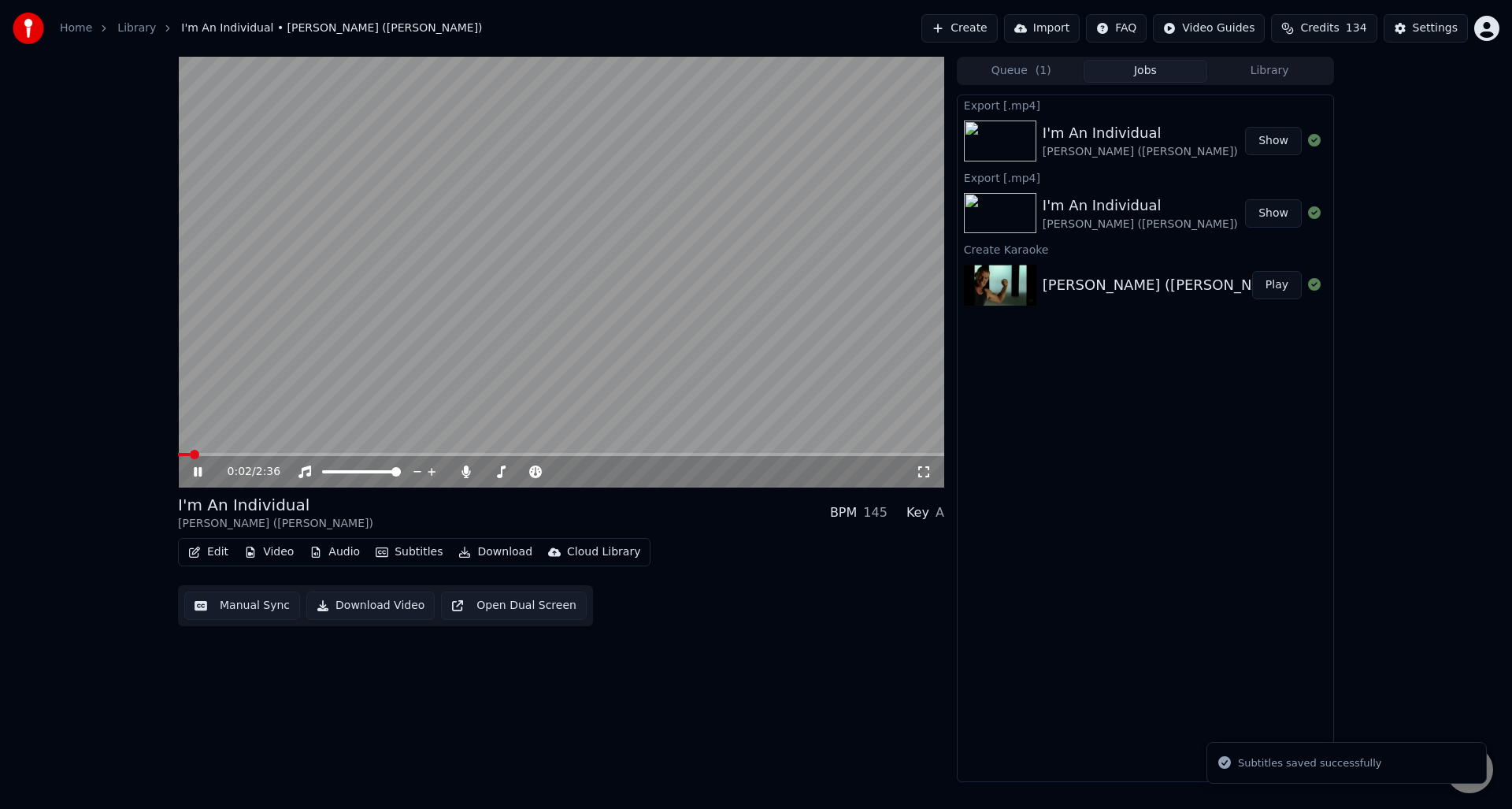
click at [196, 467] on icon at bounding box center [197, 472] width 8 height 10
click at [463, 469] on icon at bounding box center [466, 472] width 16 height 13
click at [365, 606] on button "Download Video" at bounding box center [370, 606] width 128 height 29
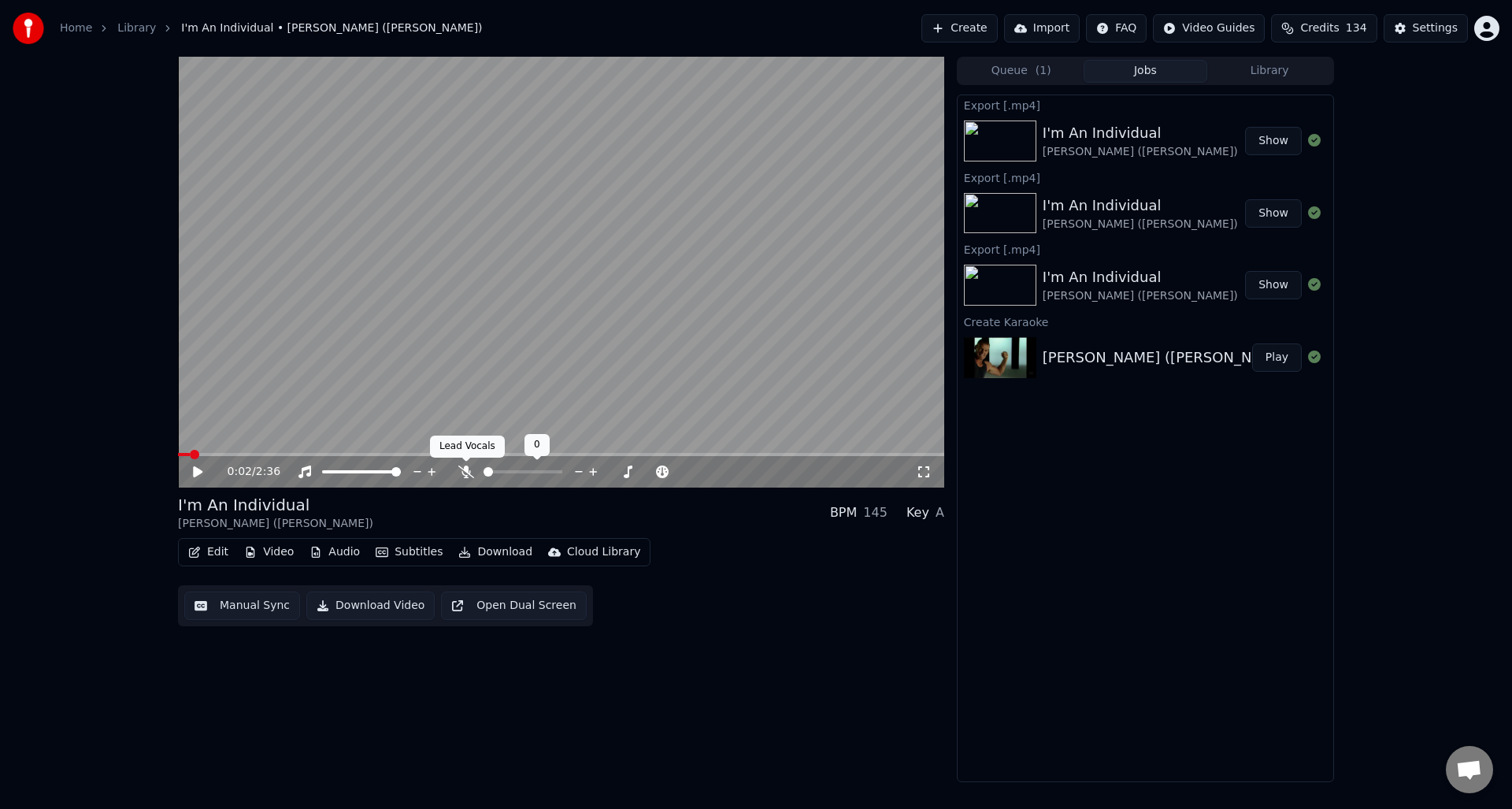
click at [465, 469] on icon at bounding box center [466, 472] width 16 height 13
click at [358, 607] on button "Download Video" at bounding box center [370, 606] width 128 height 29
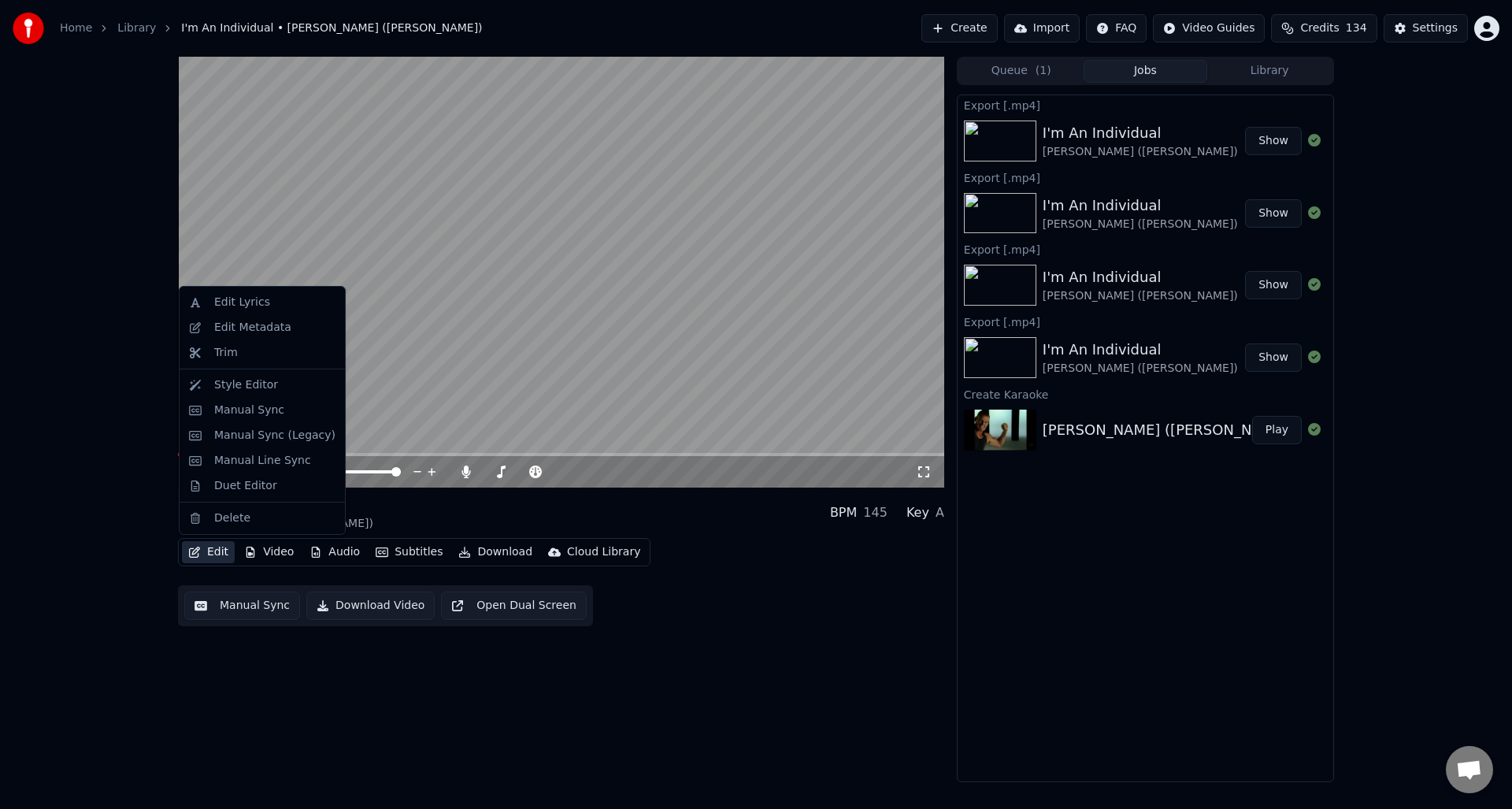
click at [215, 551] on button "Edit" at bounding box center [208, 552] width 53 height 22
click at [235, 486] on div "Duet Editor" at bounding box center [246, 486] width 63 height 16
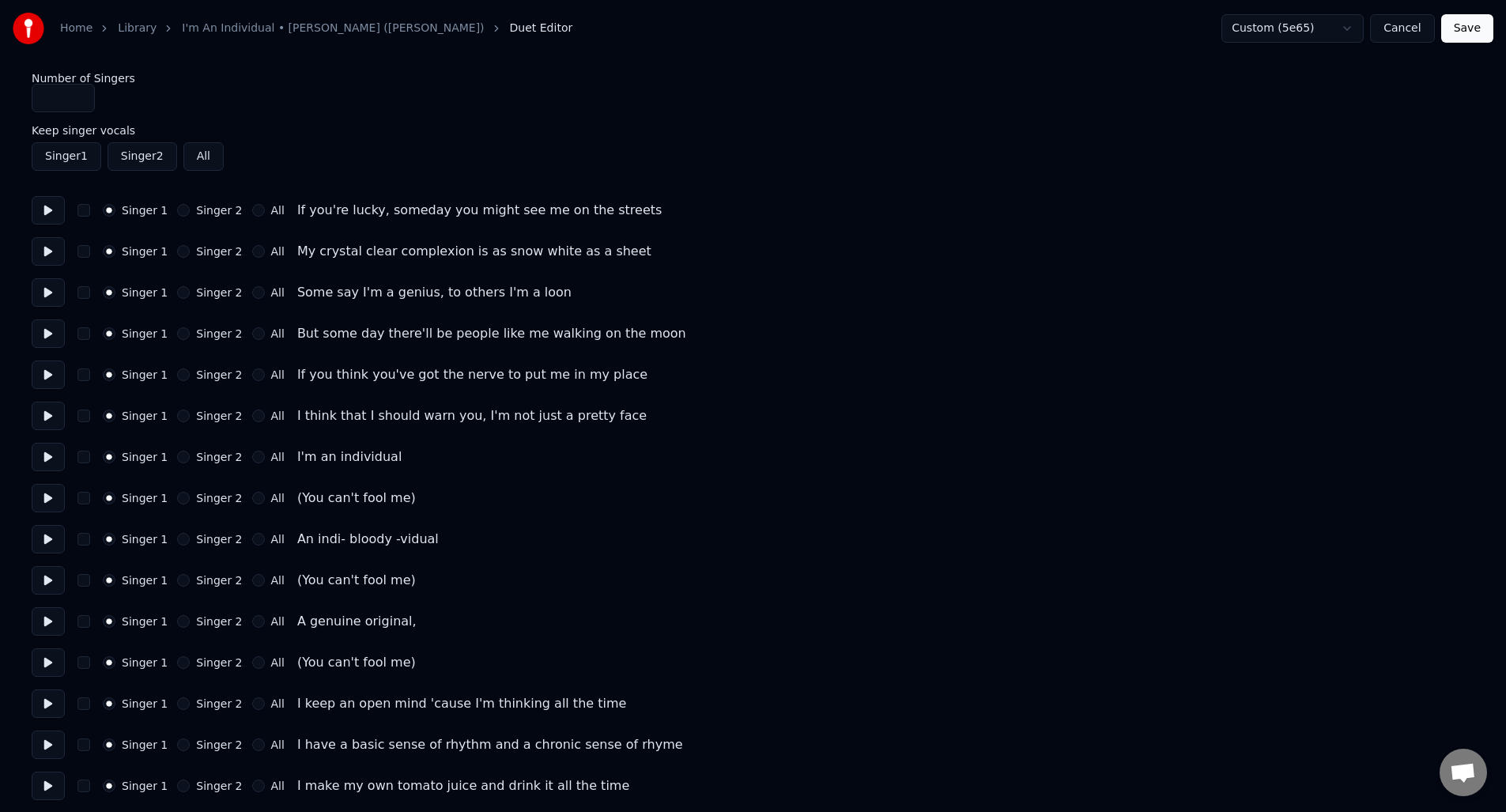
click at [45, 497] on button at bounding box center [48, 498] width 33 height 29
click at [81, 497] on button "button" at bounding box center [84, 498] width 13 height 13
click at [54, 582] on button at bounding box center [48, 581] width 33 height 29
click at [81, 582] on button "button" at bounding box center [84, 581] width 13 height 13
click at [45, 665] on button at bounding box center [48, 663] width 33 height 29
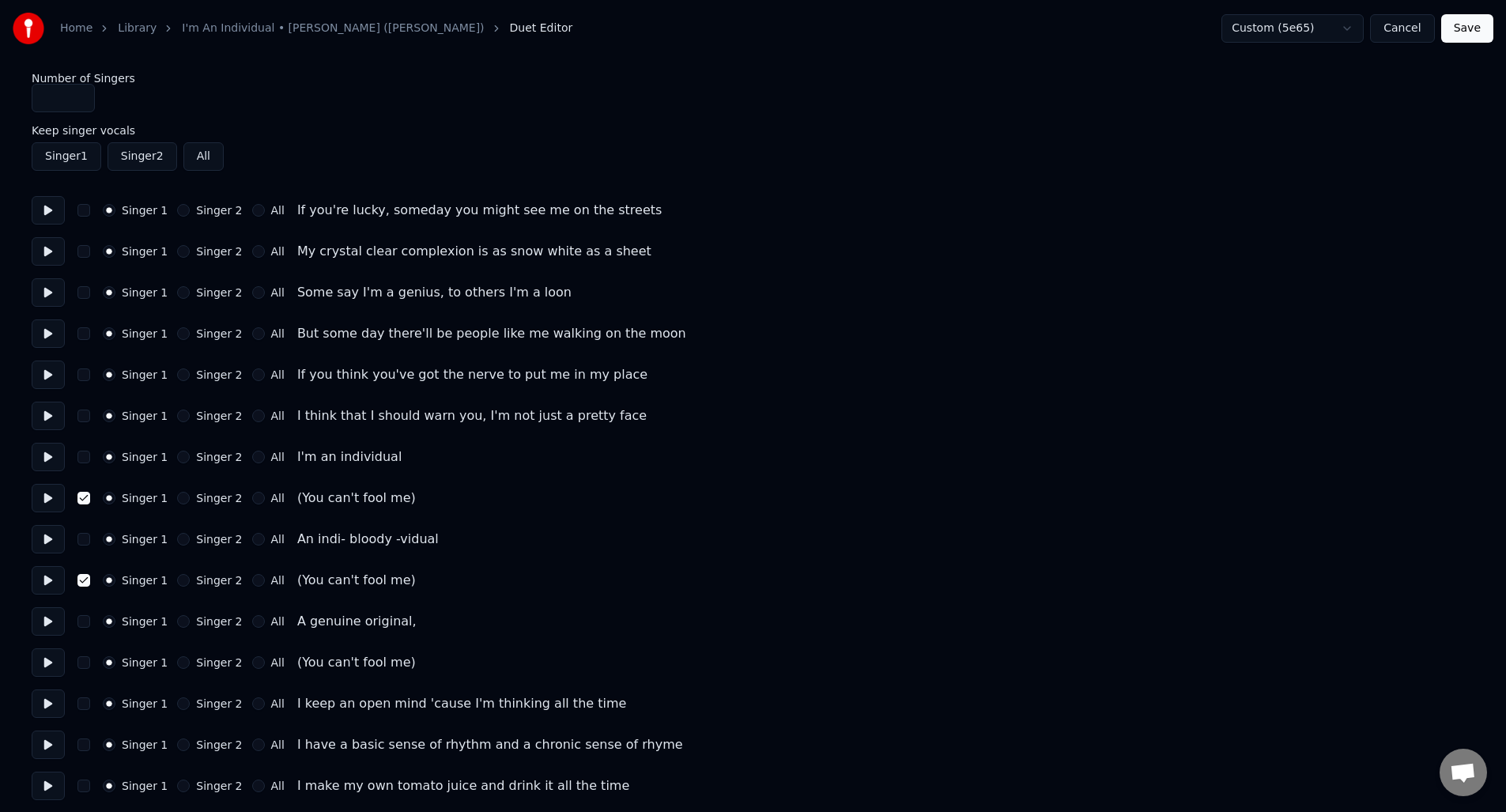
drag, startPoint x: 85, startPoint y: 665, endPoint x: 101, endPoint y: 664, distance: 16.0
click at [85, 665] on button "button" at bounding box center [84, 663] width 13 height 13
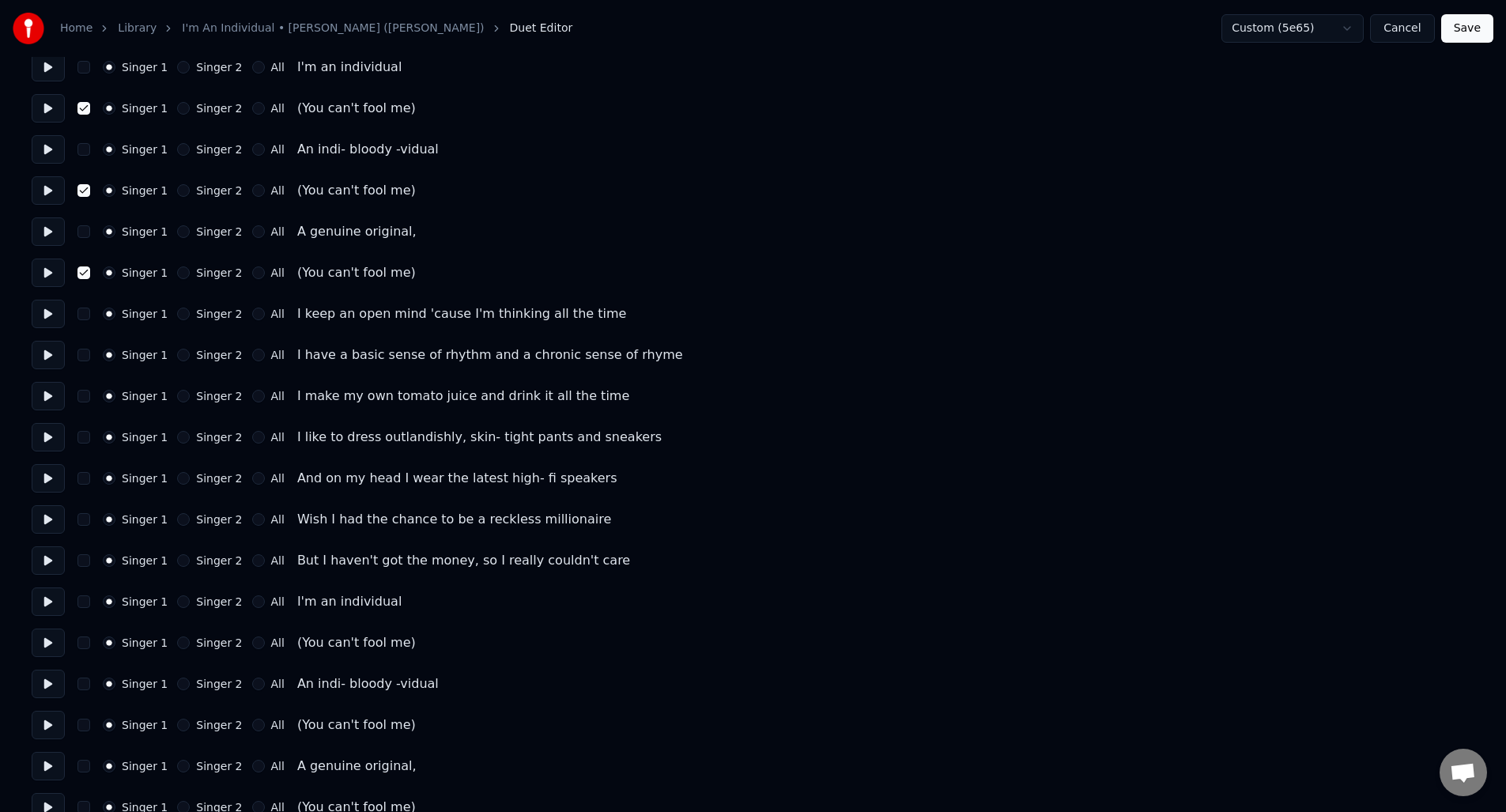
scroll to position [397, 0]
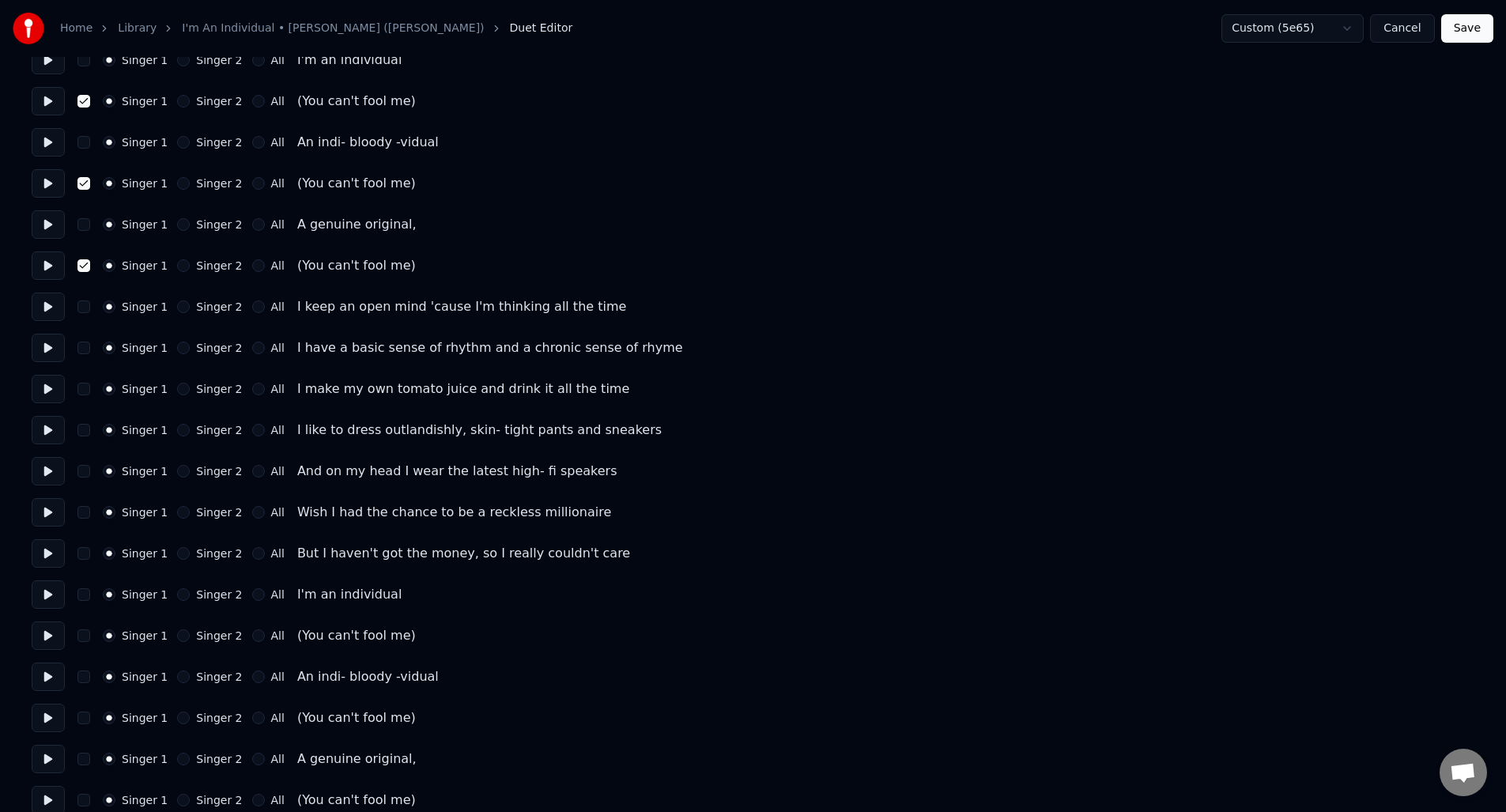
click at [41, 634] on button at bounding box center [48, 636] width 33 height 29
click at [87, 637] on button "button" at bounding box center [84, 636] width 13 height 13
click at [42, 716] on button at bounding box center [48, 718] width 33 height 29
click at [81, 720] on button "button" at bounding box center [84, 717] width 13 height 13
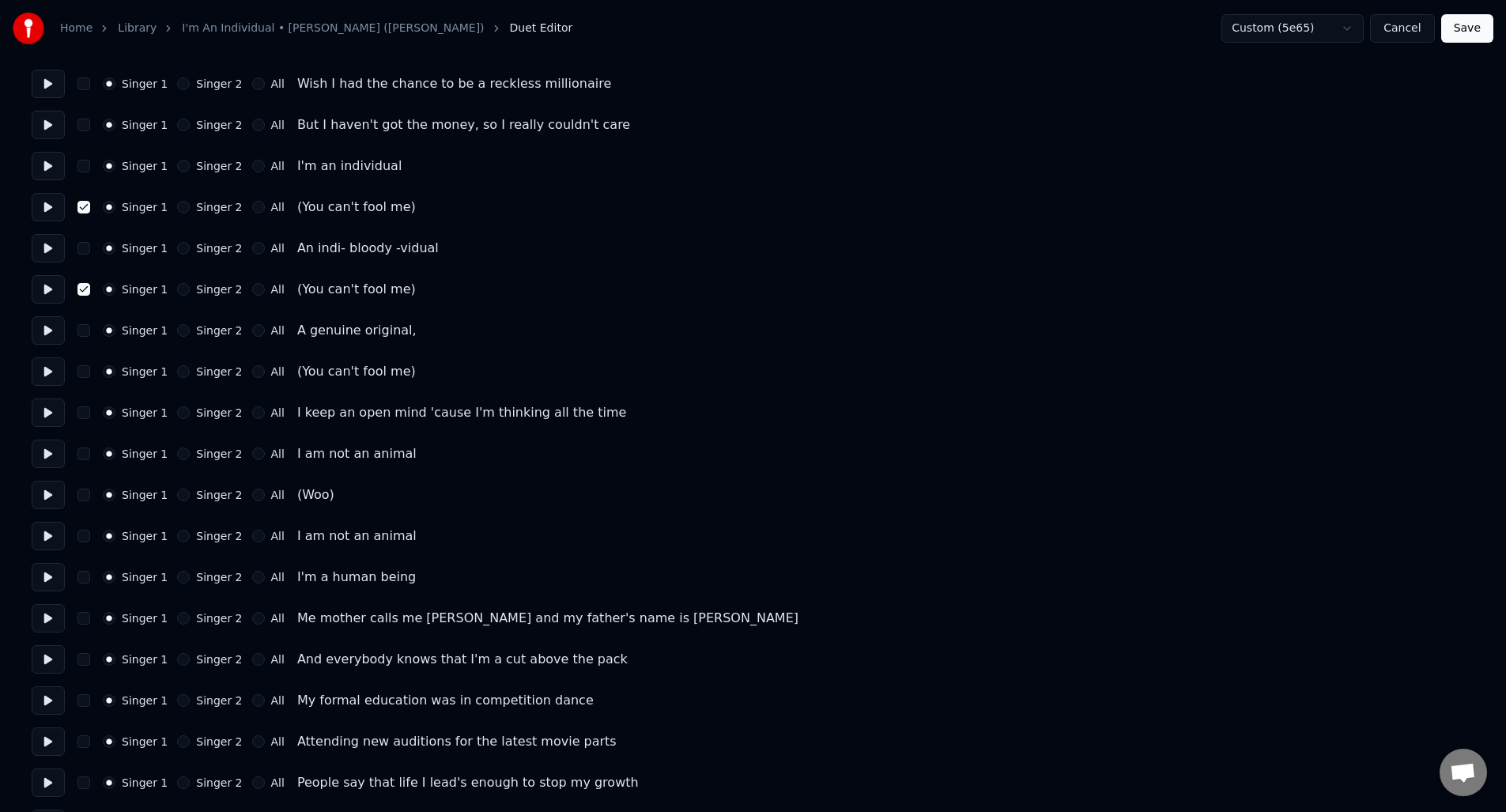
scroll to position [845, 0]
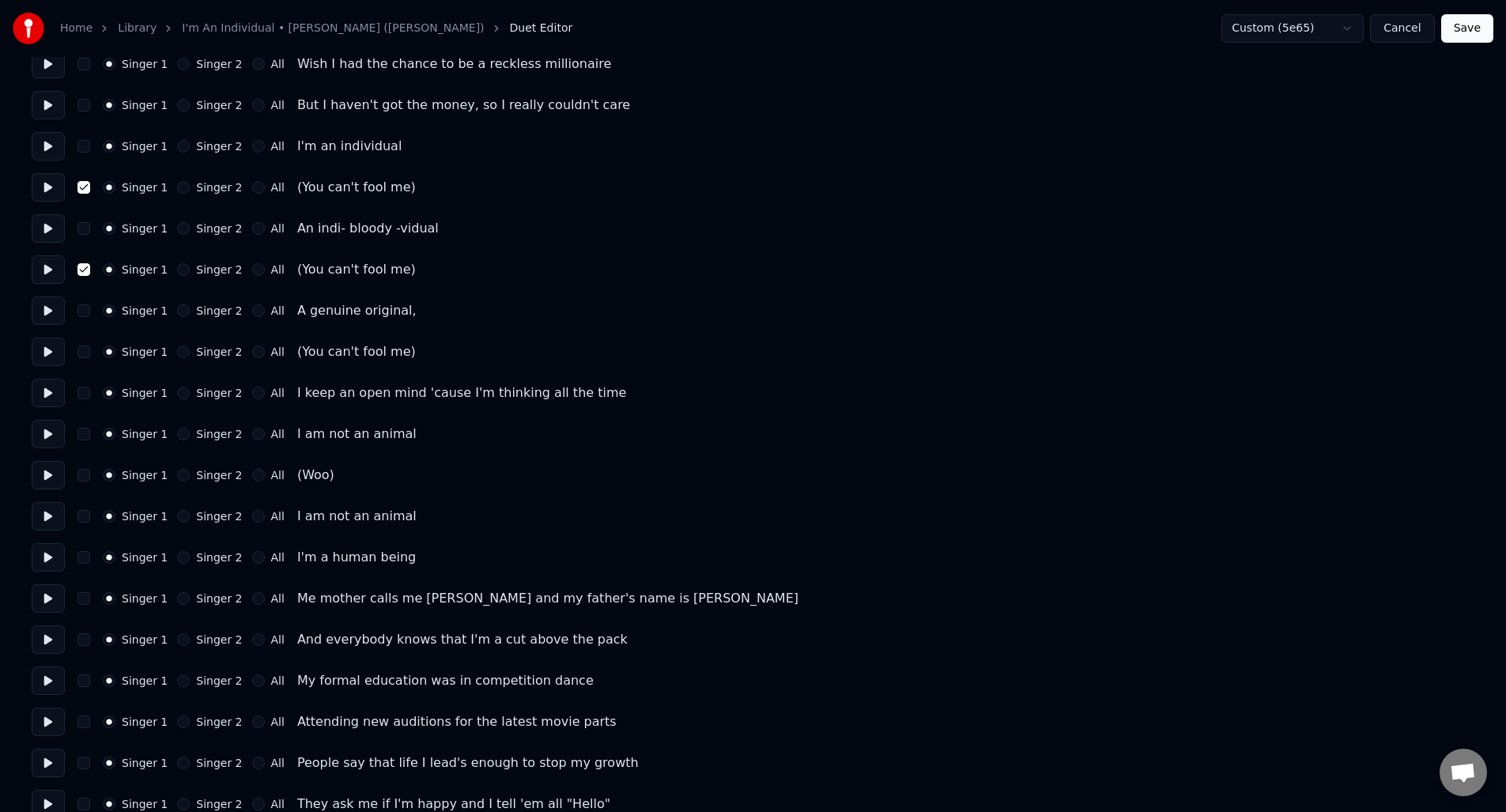
click at [87, 351] on button "button" at bounding box center [84, 352] width 13 height 13
click at [49, 348] on button at bounding box center [48, 352] width 33 height 29
click at [46, 474] on button at bounding box center [48, 475] width 33 height 29
click at [83, 476] on button "button" at bounding box center [84, 475] width 13 height 13
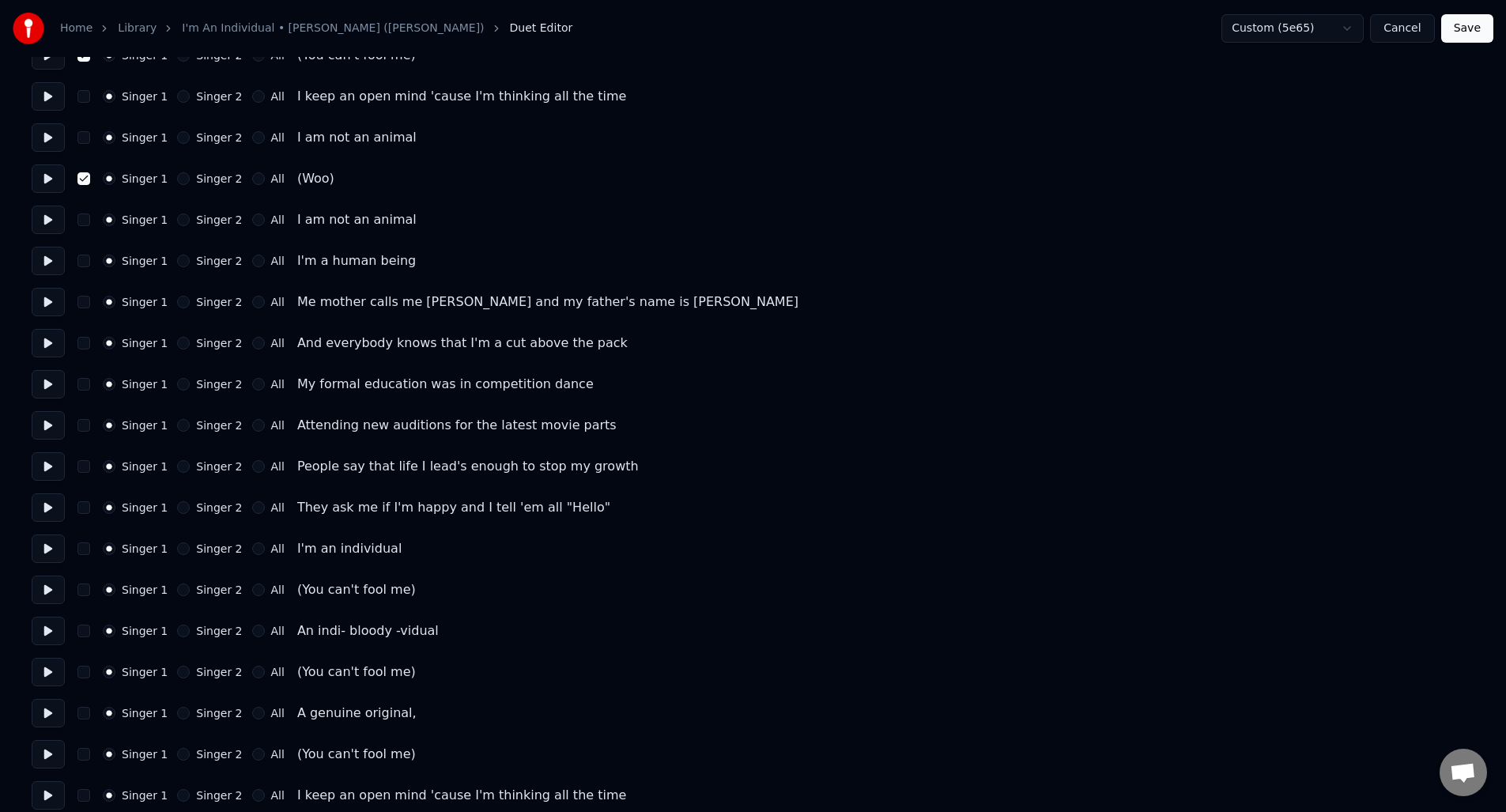
scroll to position [1151, 0]
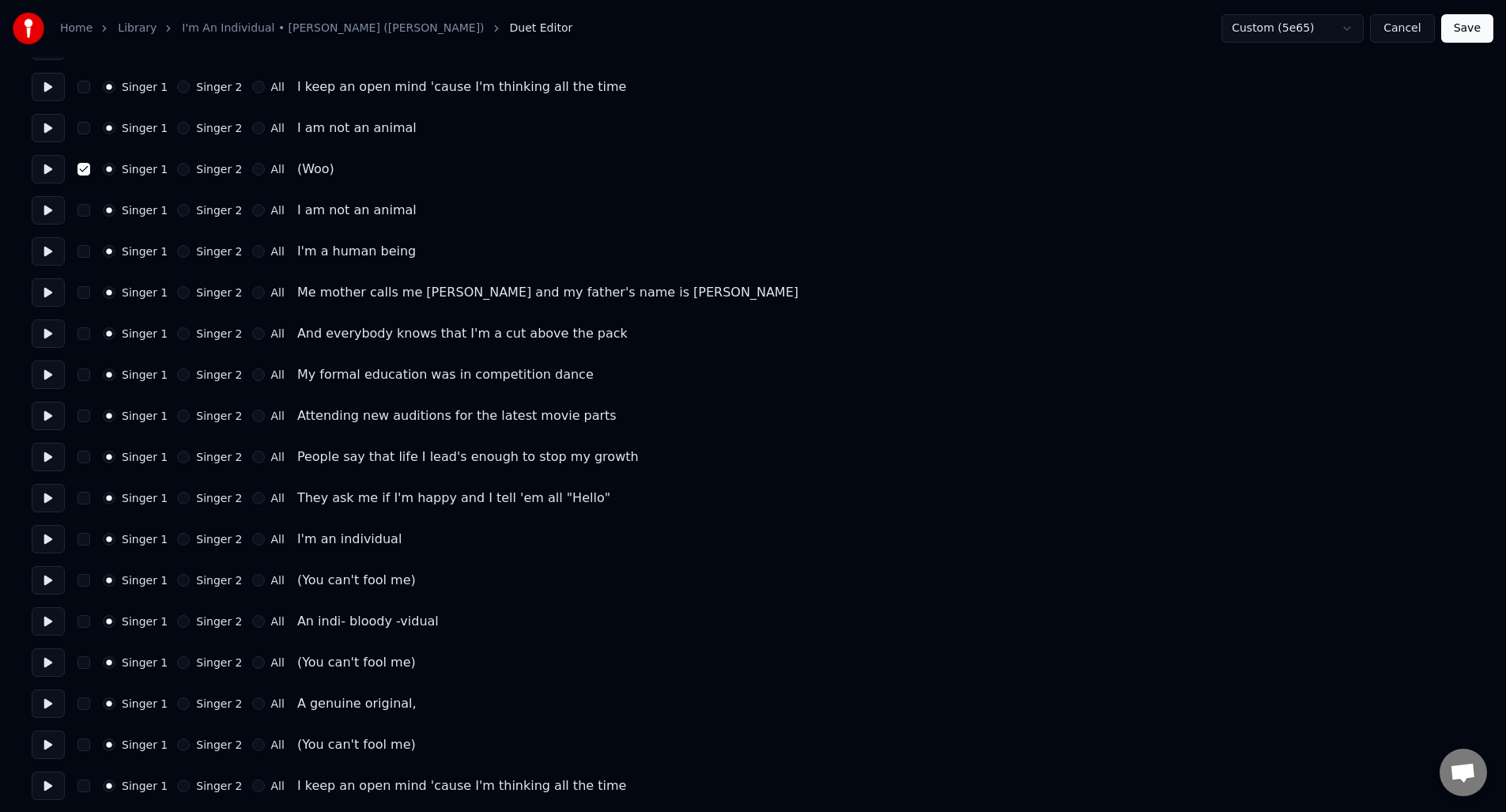
click at [85, 579] on button "button" at bounding box center [84, 581] width 13 height 13
click at [49, 581] on button at bounding box center [48, 581] width 33 height 29
click at [46, 660] on button at bounding box center [48, 663] width 33 height 29
click at [81, 664] on button "button" at bounding box center [84, 663] width 13 height 13
click at [81, 749] on button "button" at bounding box center [84, 744] width 13 height 13
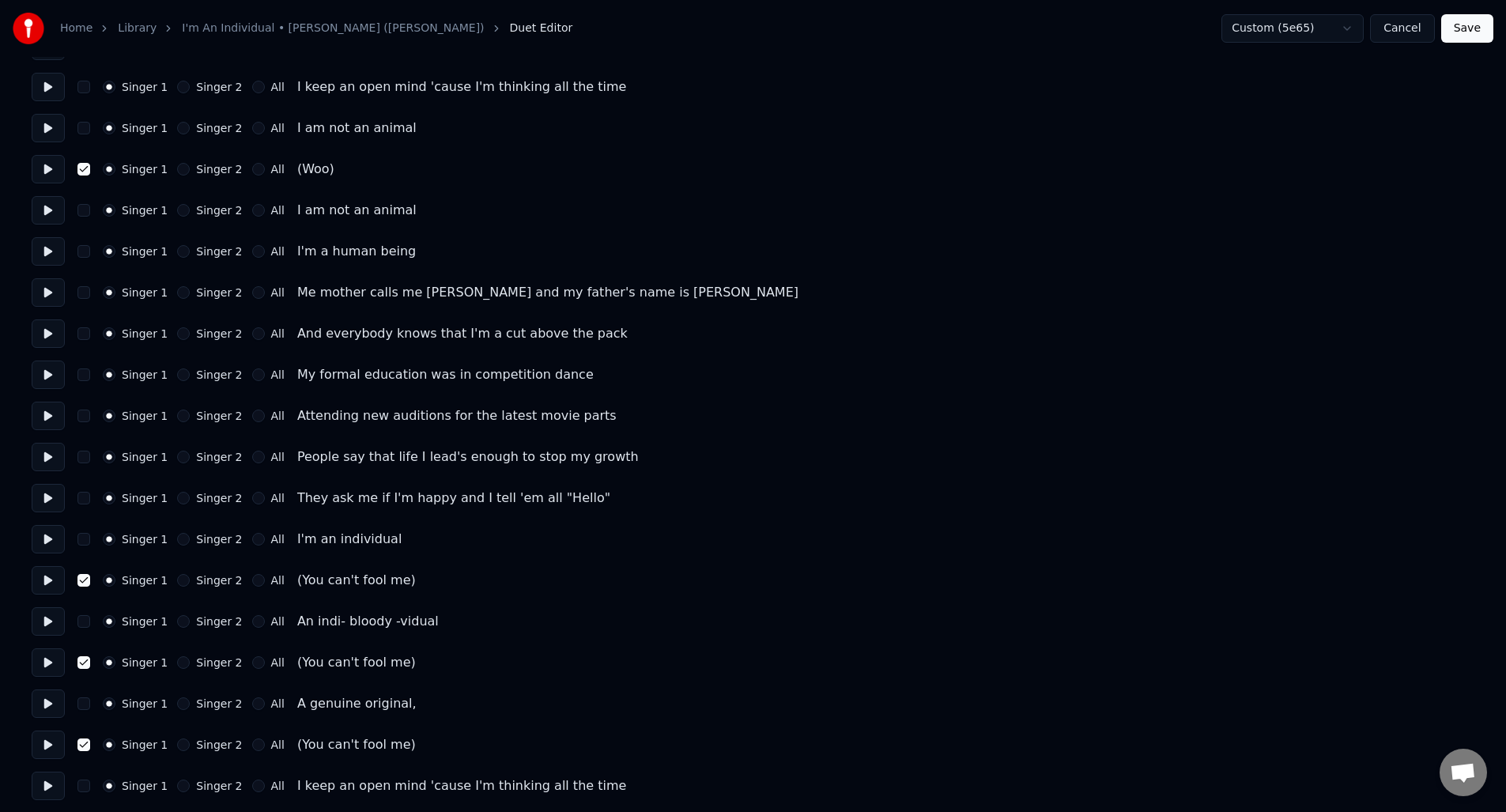
click at [48, 747] on button at bounding box center [48, 745] width 33 height 29
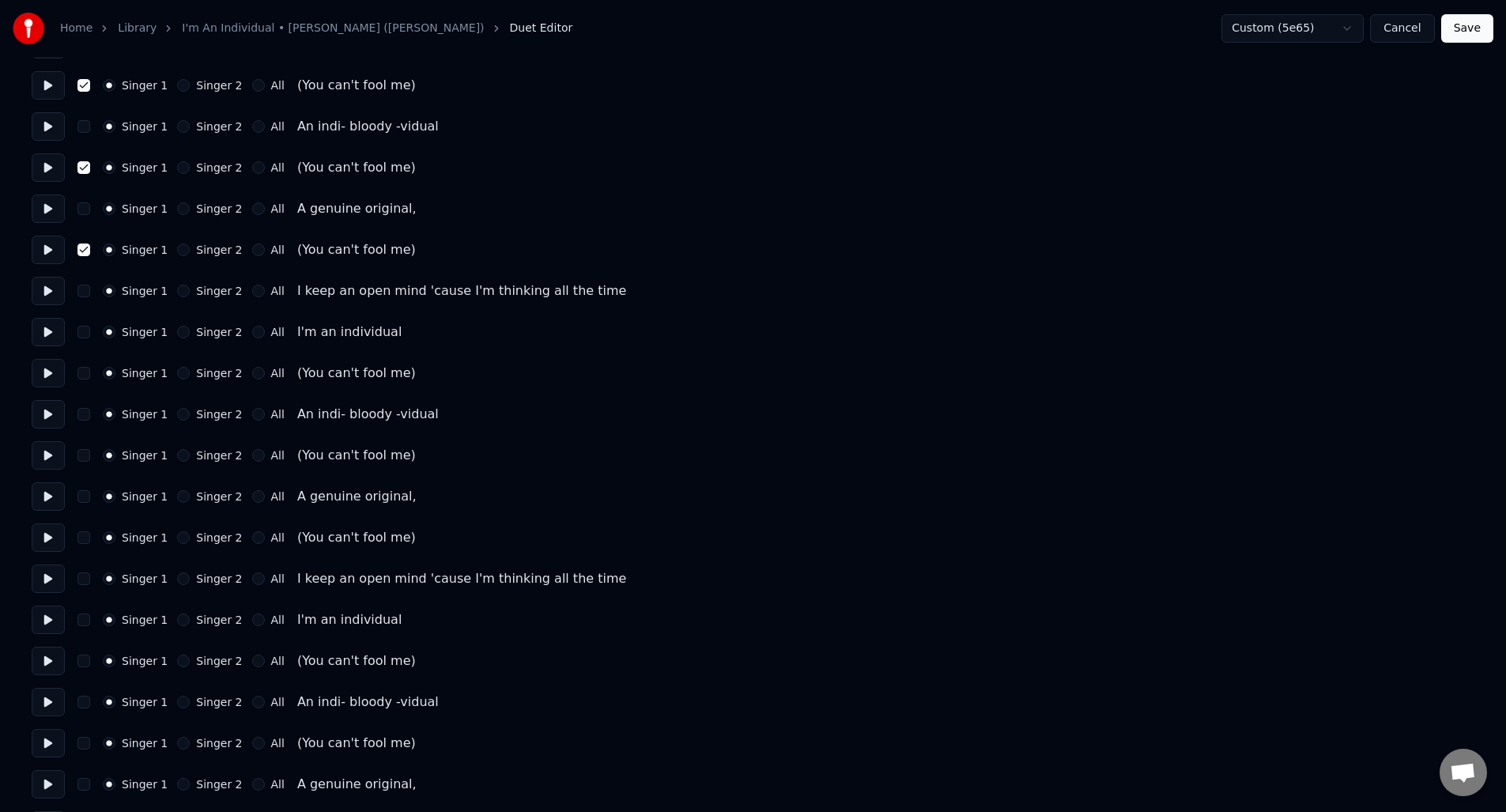
scroll to position [1690, 0]
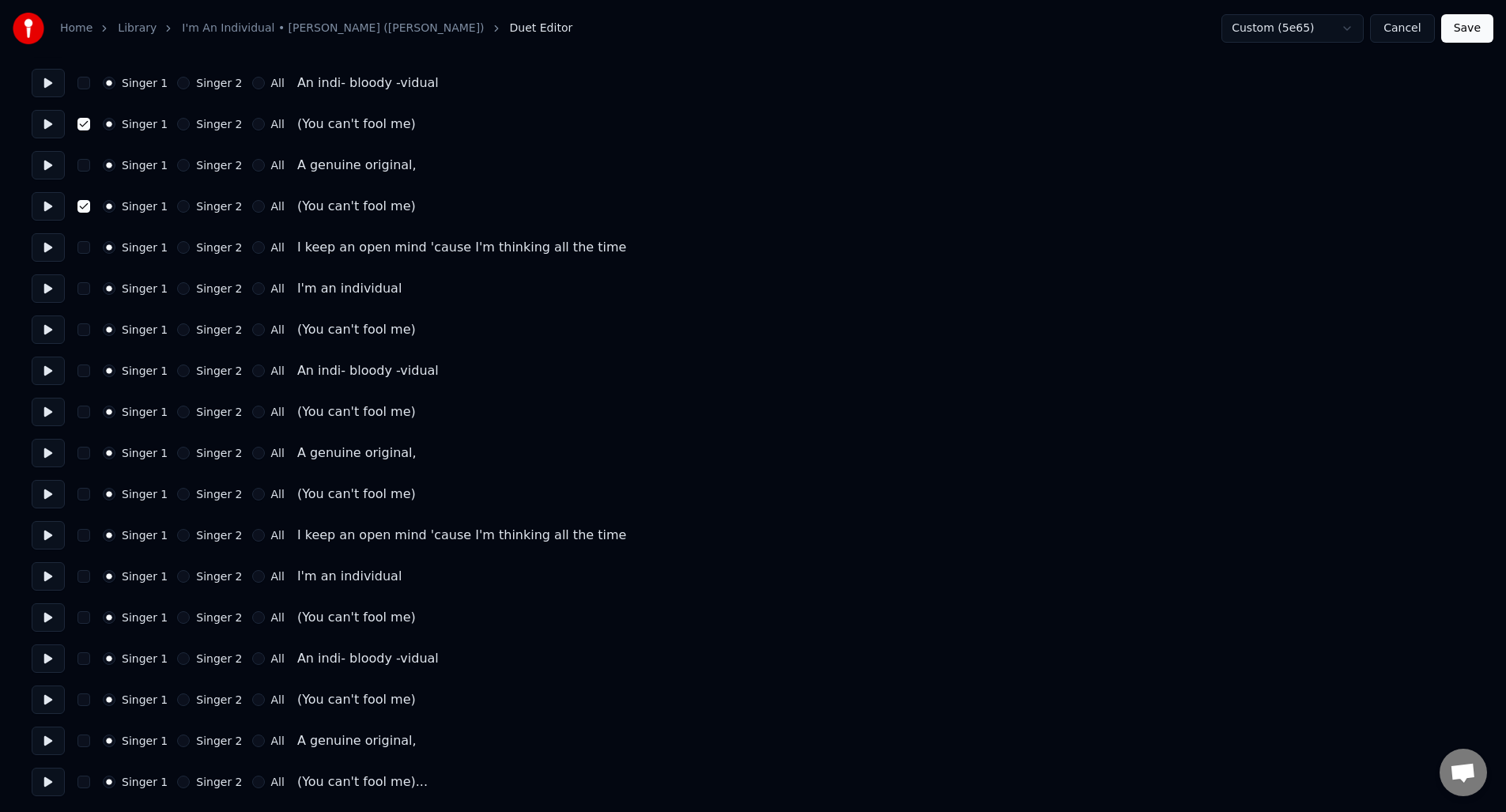
click at [57, 328] on button at bounding box center [48, 329] width 33 height 29
click at [81, 326] on button "button" at bounding box center [84, 329] width 13 height 13
drag, startPoint x: 50, startPoint y: 410, endPoint x: 65, endPoint y: 409, distance: 15.0
click at [50, 410] on button at bounding box center [48, 412] width 33 height 29
click at [84, 414] on button "button" at bounding box center [84, 412] width 13 height 13
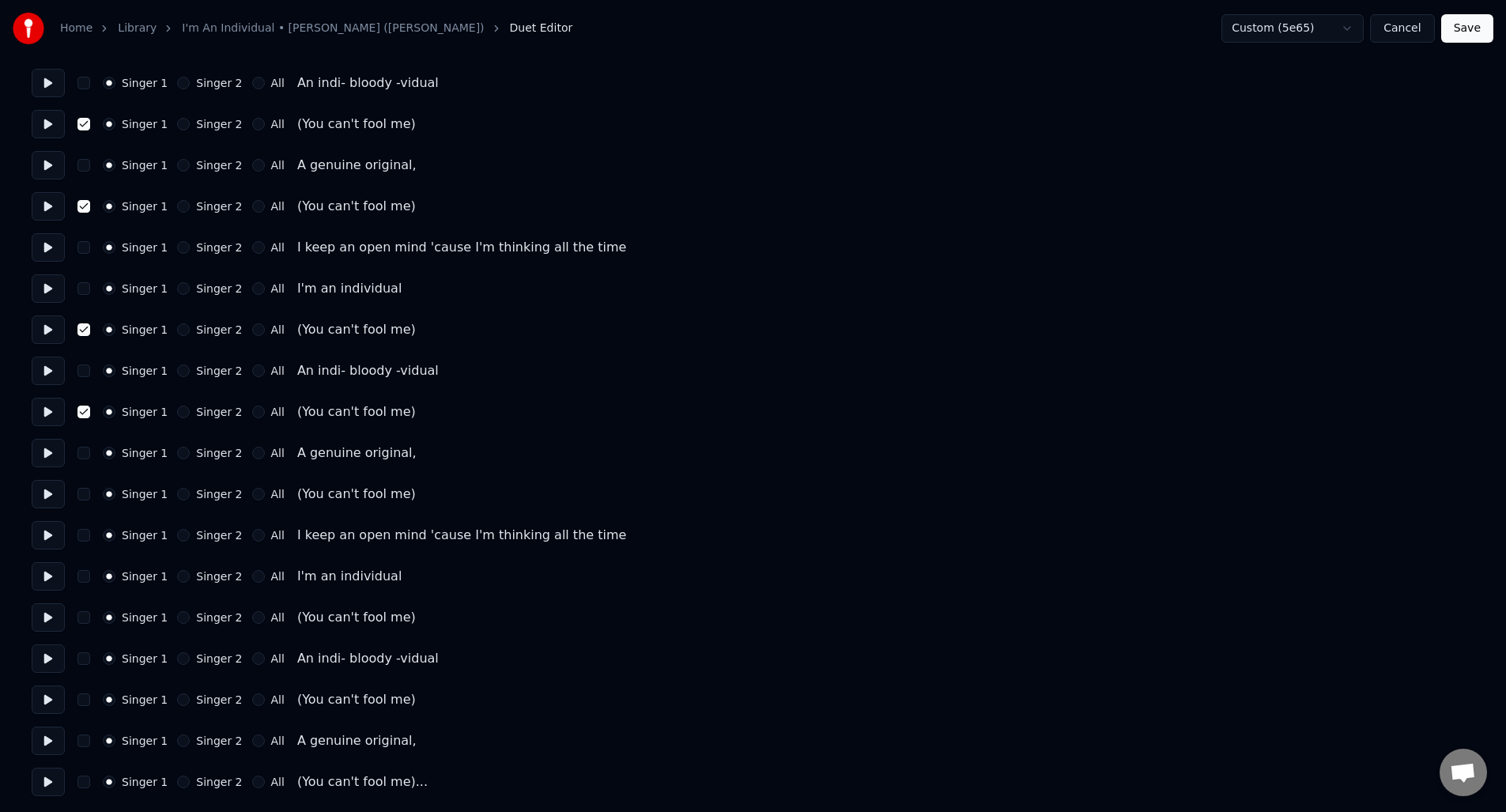
click at [51, 496] on button at bounding box center [48, 494] width 33 height 29
click at [84, 497] on button "button" at bounding box center [84, 494] width 13 height 13
click at [49, 618] on button at bounding box center [48, 618] width 33 height 29
click at [86, 620] on button "button" at bounding box center [84, 618] width 13 height 13
click at [50, 700] on button at bounding box center [48, 699] width 33 height 29
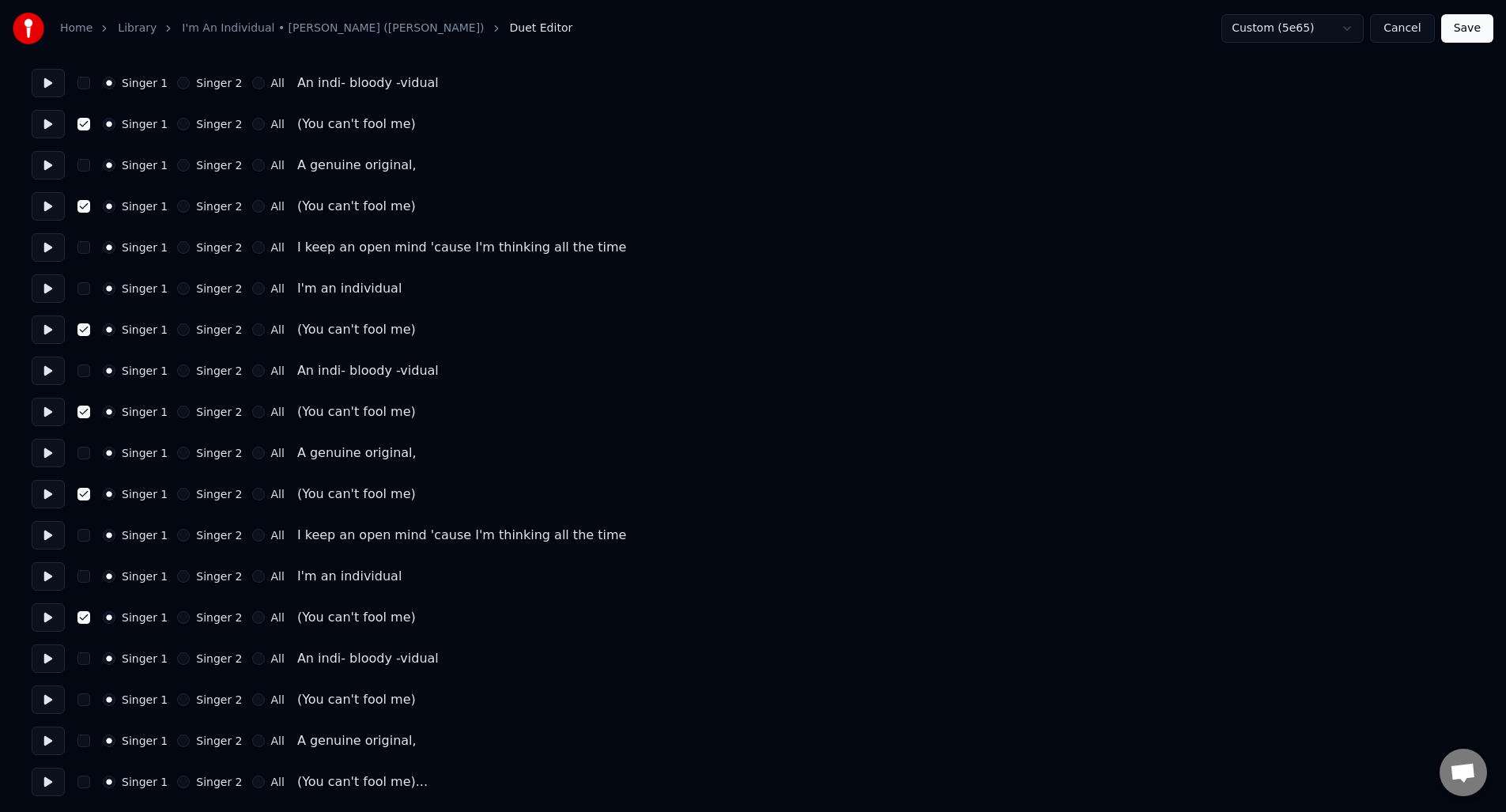
click at [83, 702] on button "button" at bounding box center [84, 699] width 13 height 13
click at [54, 776] on button at bounding box center [48, 782] width 33 height 29
click at [82, 781] on button "button" at bounding box center [84, 782] width 13 height 13
click at [1471, 27] on button "Save" at bounding box center [1467, 29] width 52 height 29
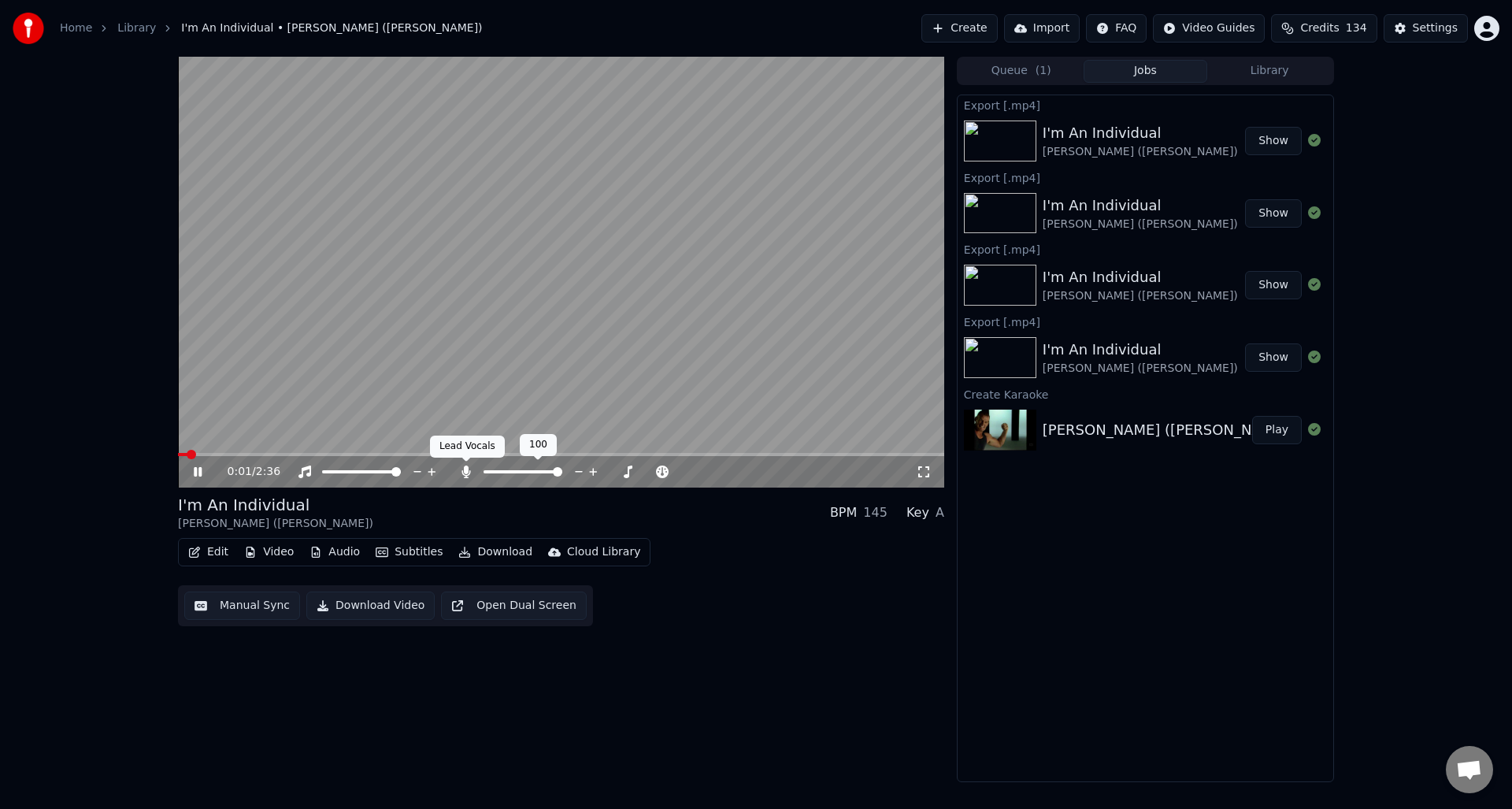
drag, startPoint x: 465, startPoint y: 472, endPoint x: 489, endPoint y: 481, distance: 25.6
click at [465, 472] on icon at bounding box center [466, 472] width 9 height 13
click at [366, 605] on button "Download Video" at bounding box center [370, 606] width 128 height 29
